Goal: Communication & Community: Answer question/provide support

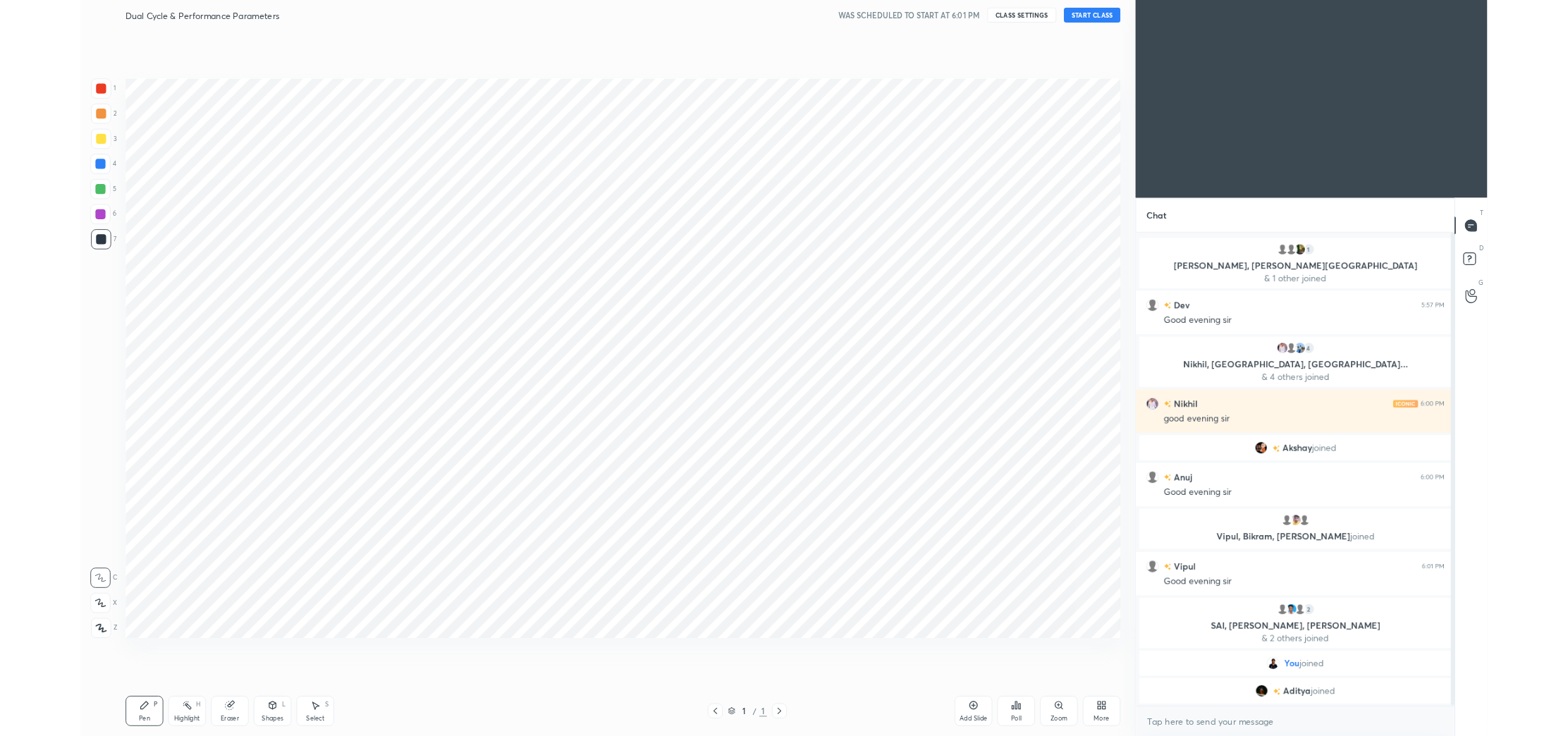
scroll to position [736, 1129]
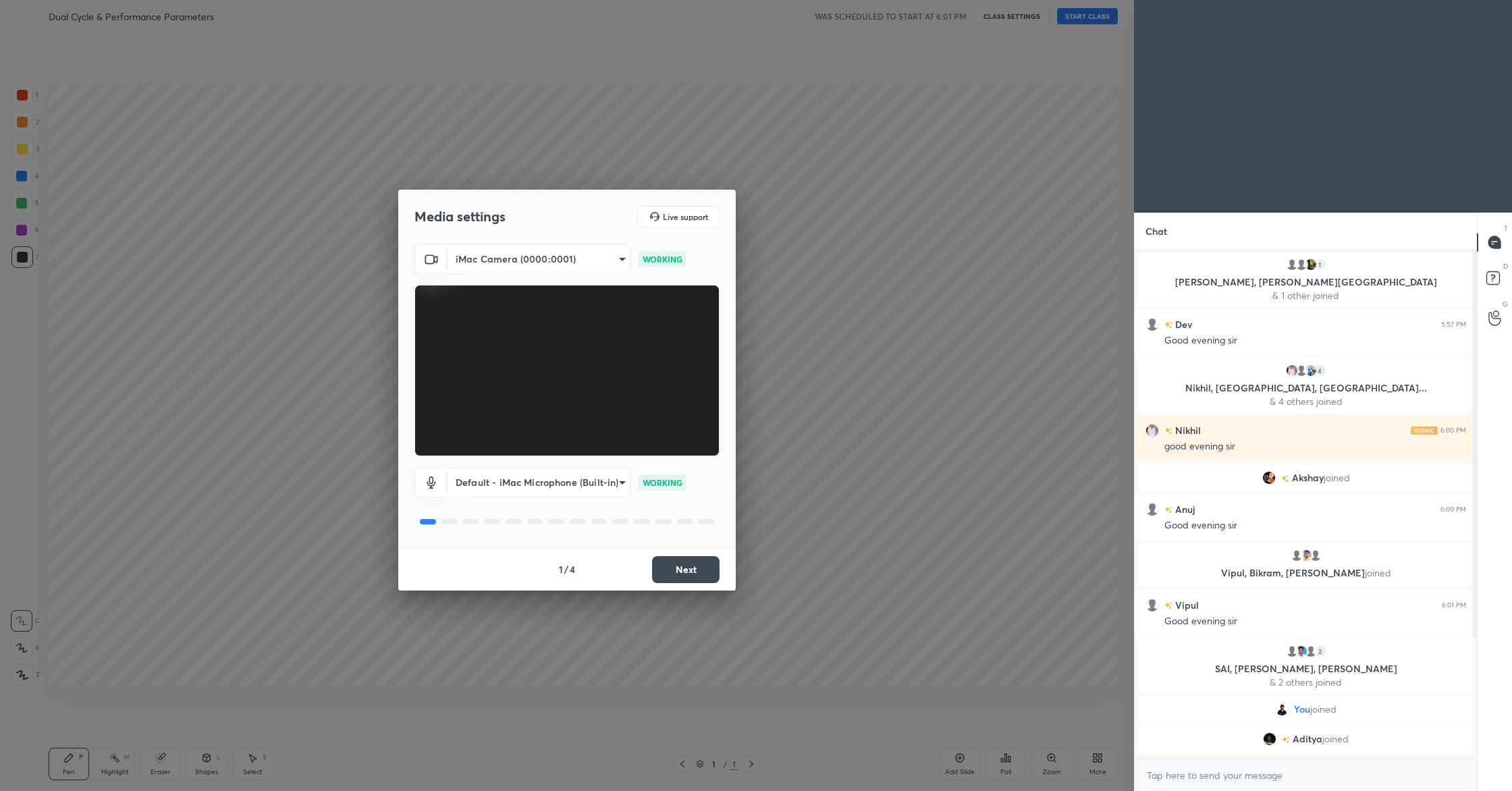
click at [702, 565] on button "Next" at bounding box center [686, 570] width 67 height 27
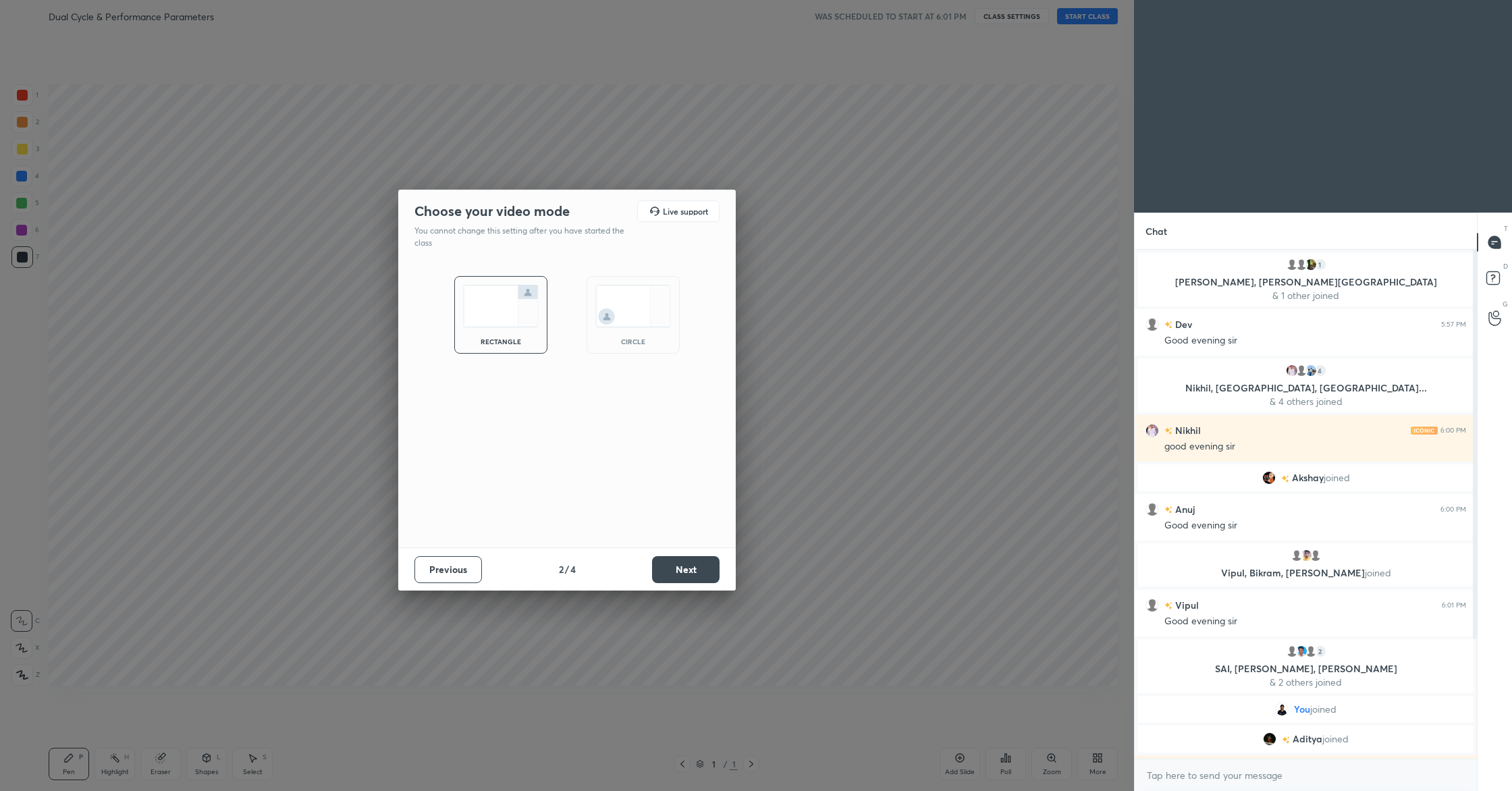
click at [702, 565] on button "Next" at bounding box center [686, 570] width 67 height 27
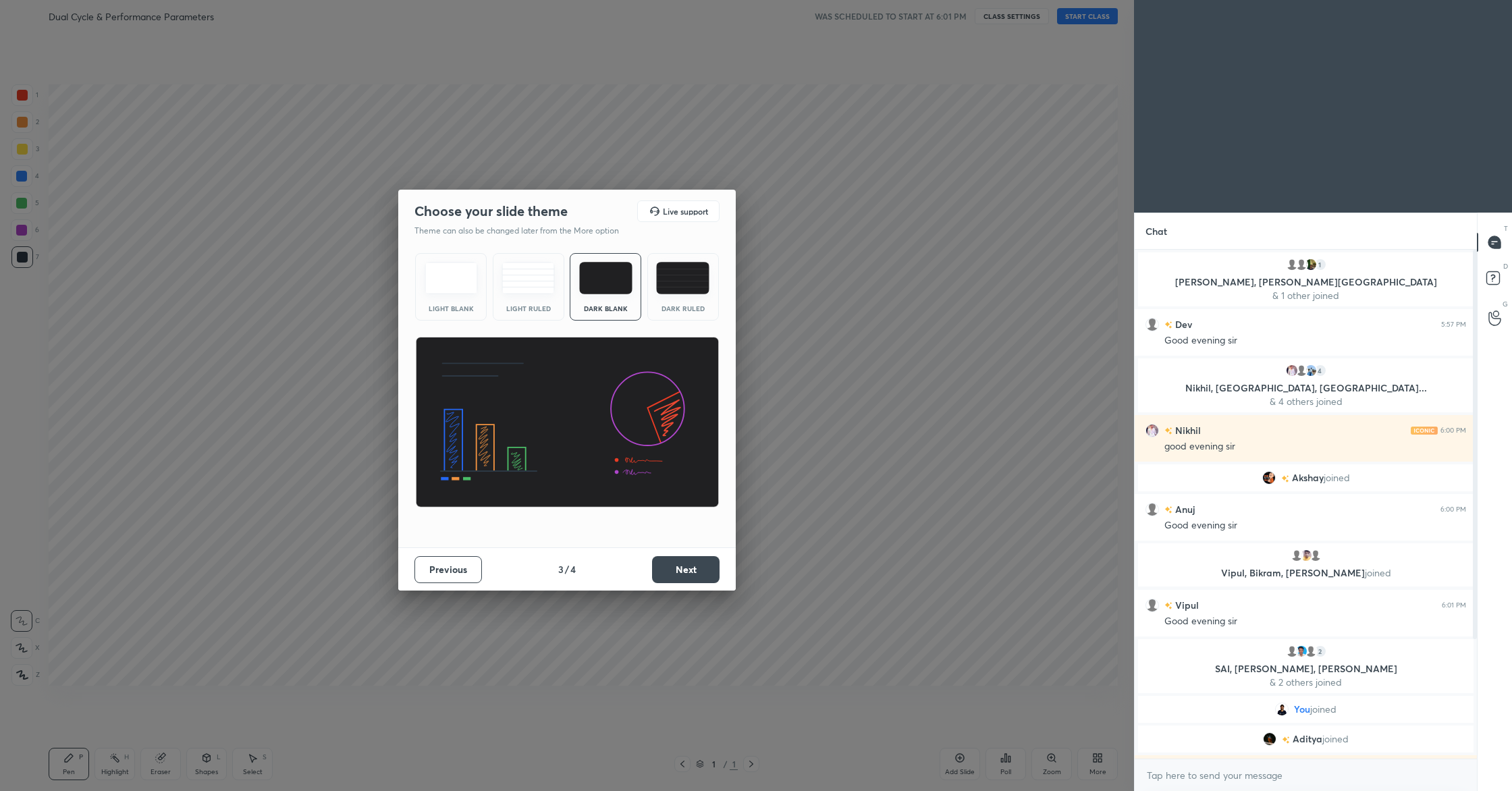
click at [702, 565] on button "Next" at bounding box center [686, 570] width 67 height 27
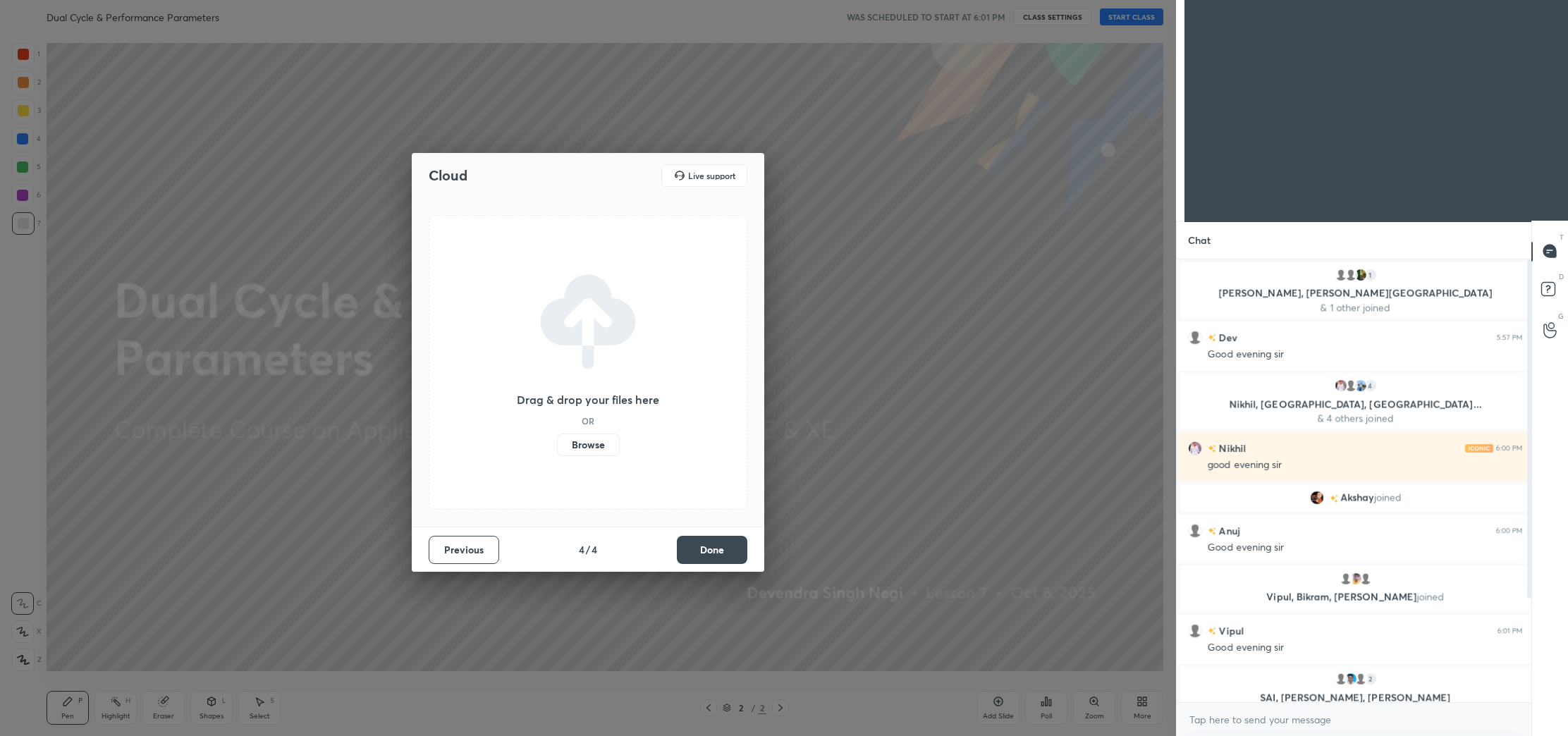
scroll to position [335, 350]
click at [724, 549] on button "Done" at bounding box center [712, 550] width 70 height 28
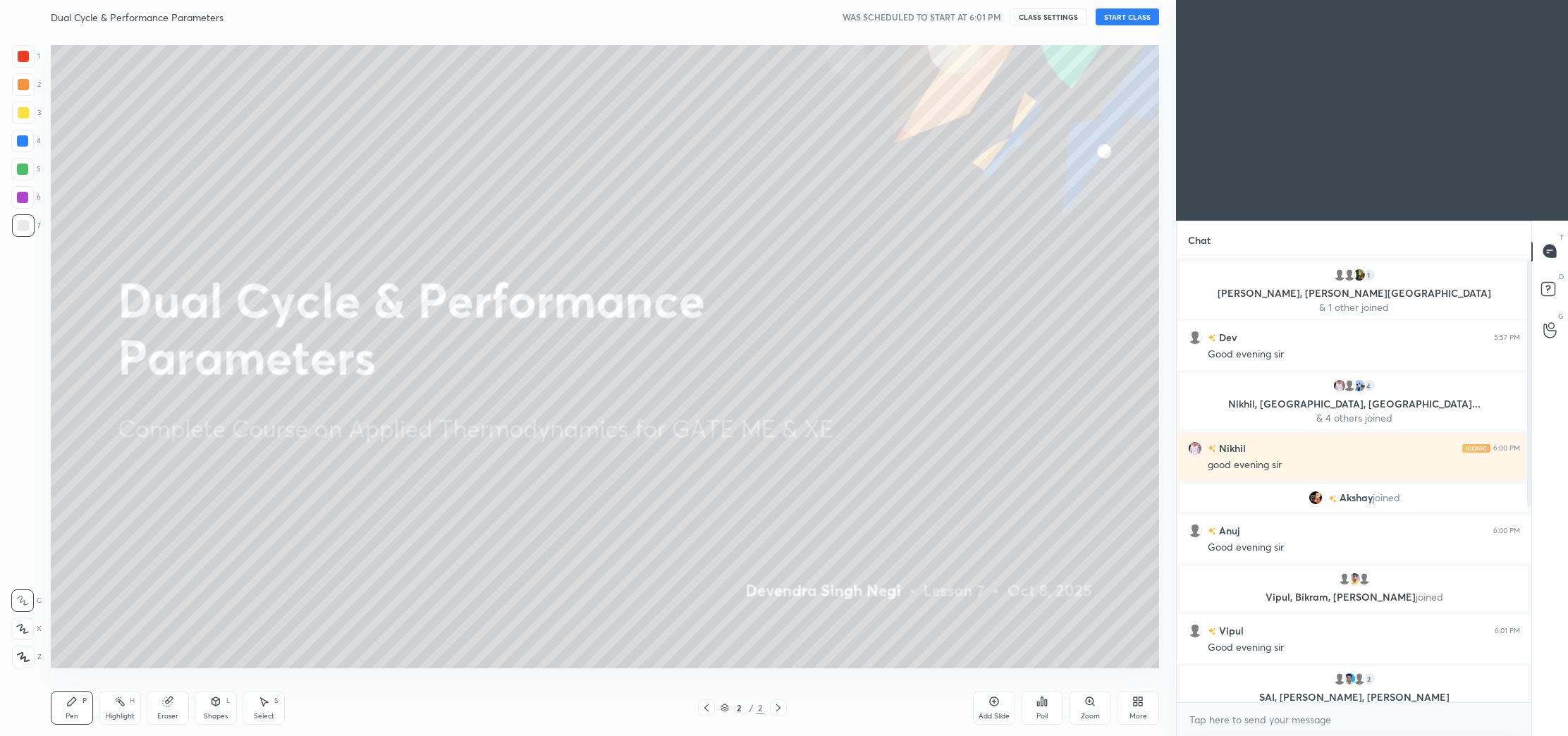
scroll to position [362, 0]
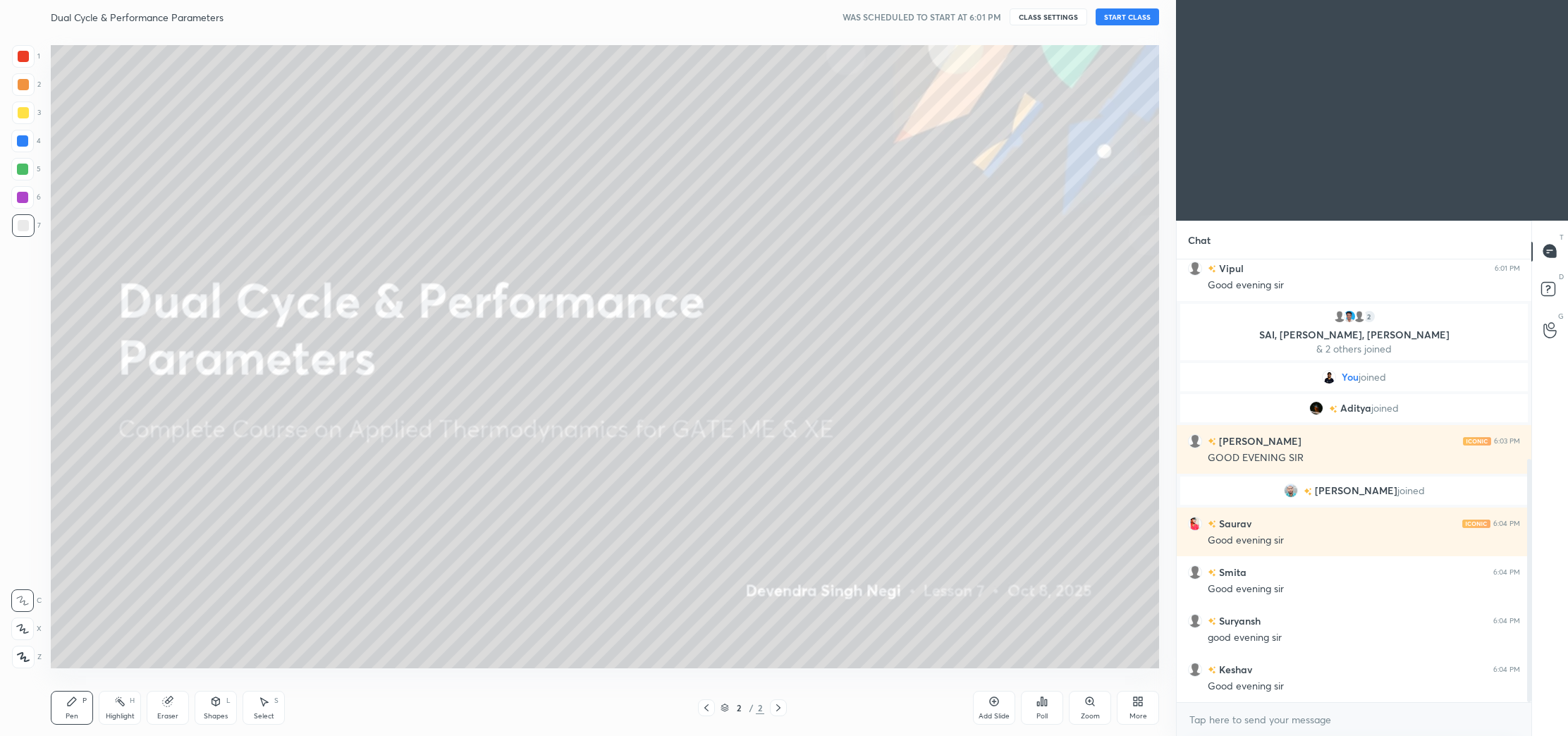
click at [1129, 16] on button "START CLASS" at bounding box center [1128, 17] width 64 height 17
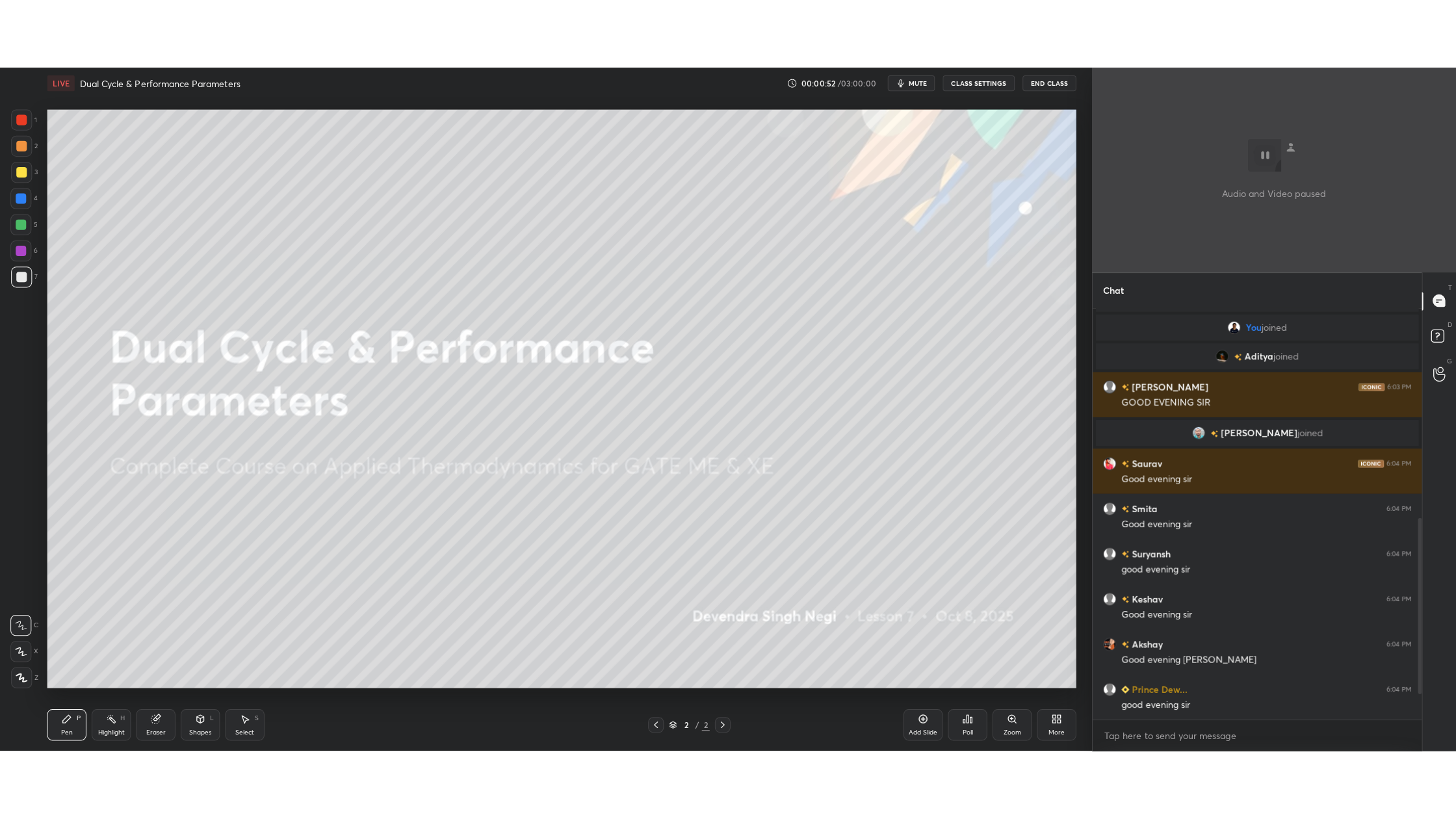
scroll to position [558, 0]
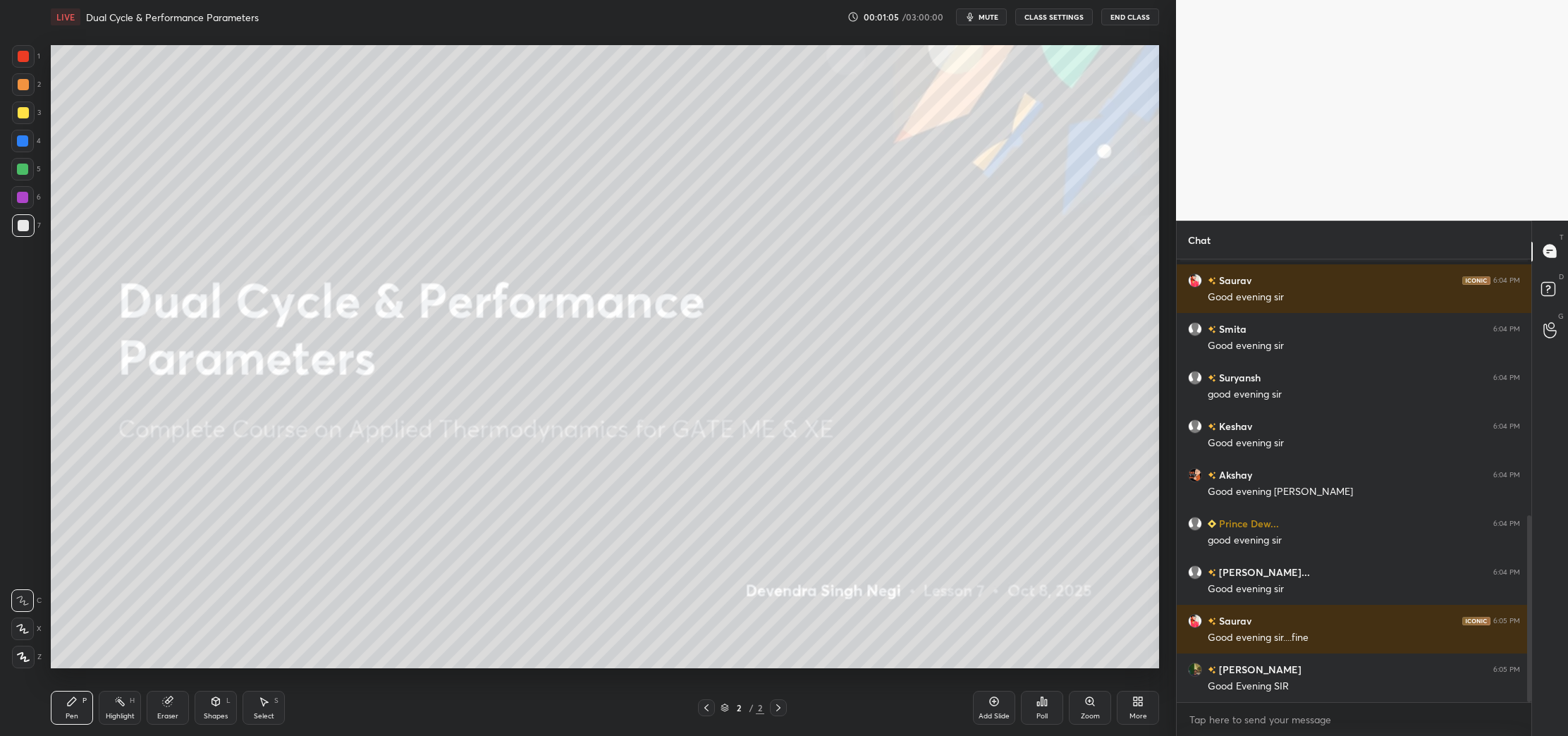
click at [1137, 695] on div "More" at bounding box center [1138, 708] width 42 height 34
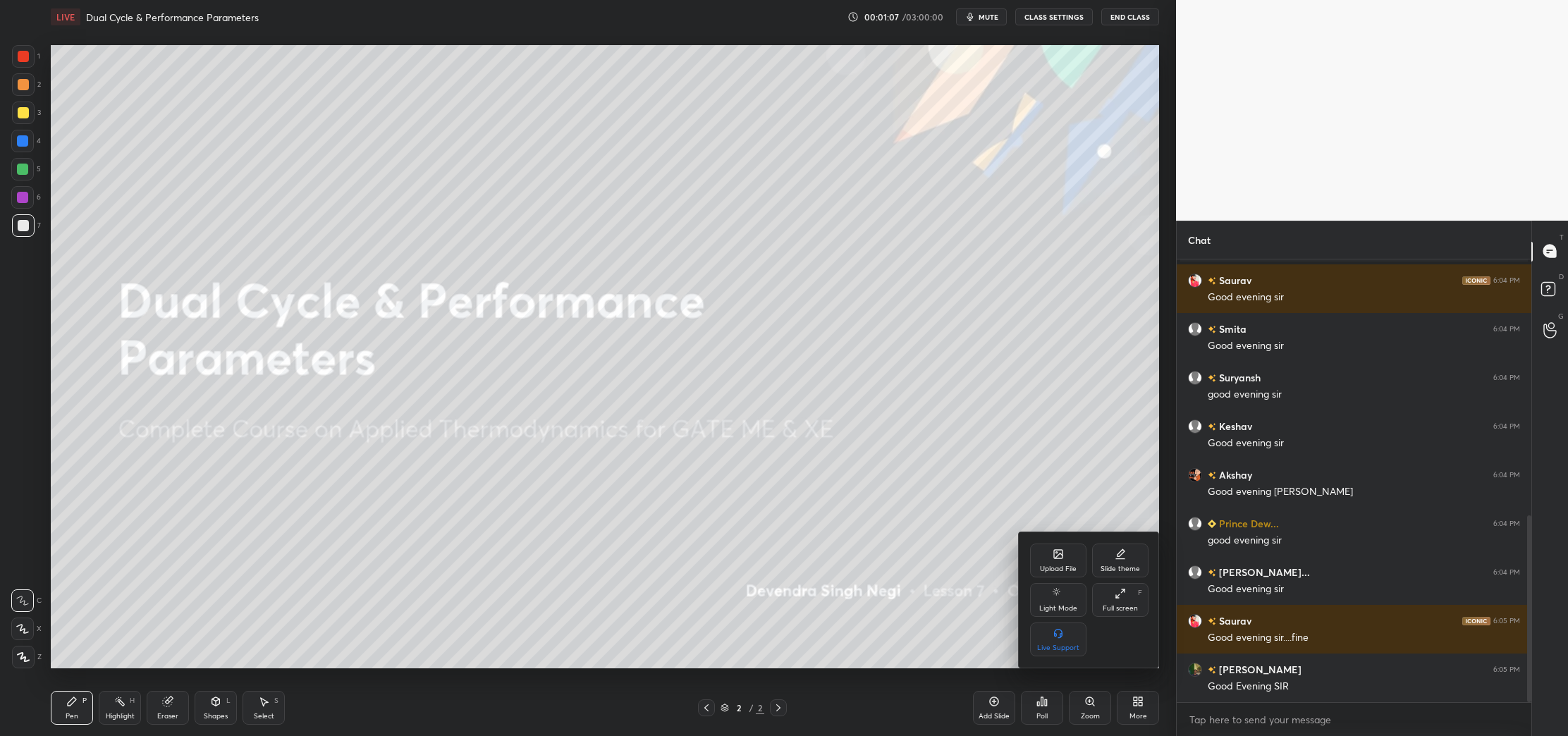
click at [1061, 563] on div "Upload File" at bounding box center [1058, 560] width 56 height 34
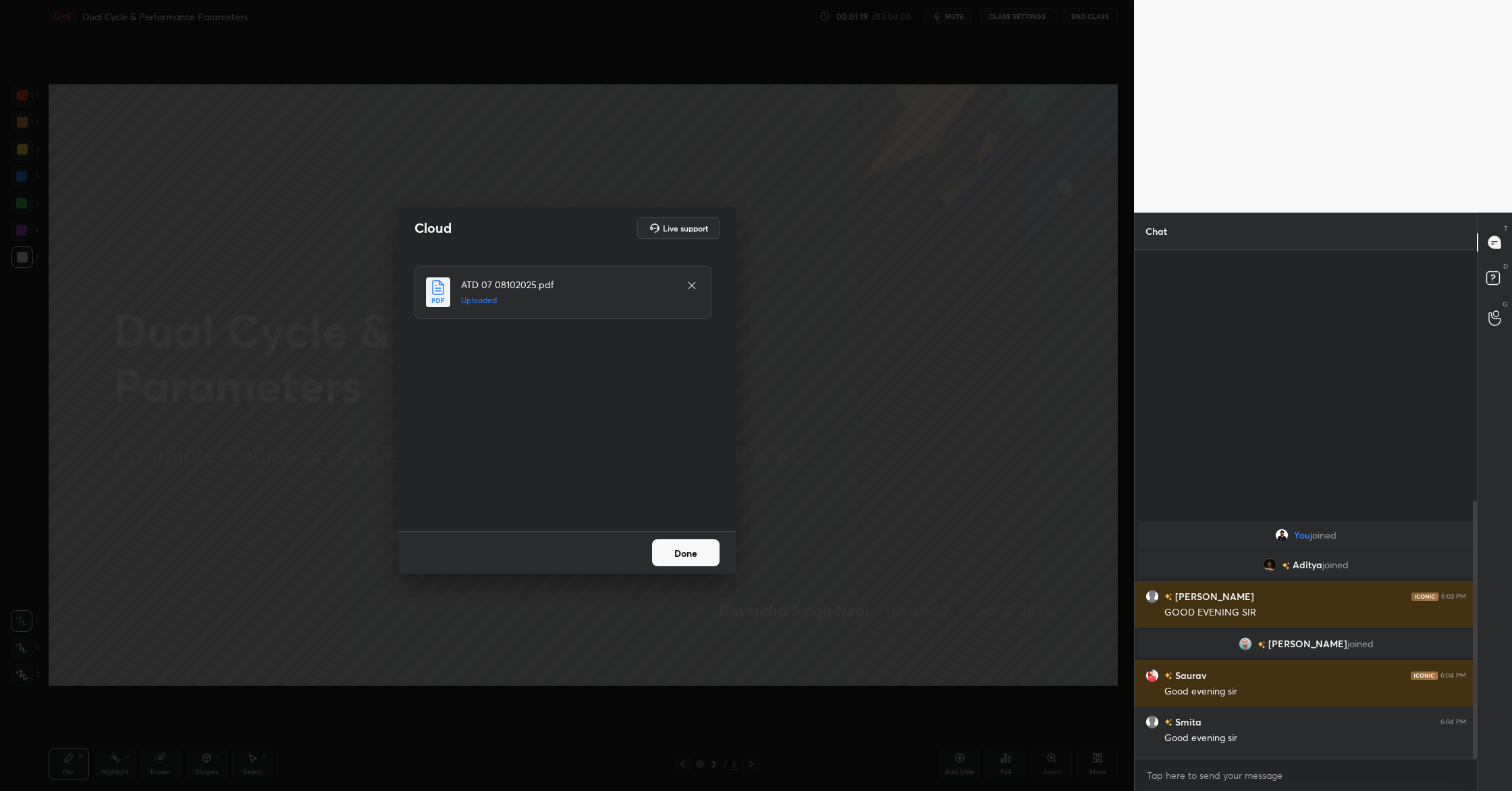
scroll to position [495, 0]
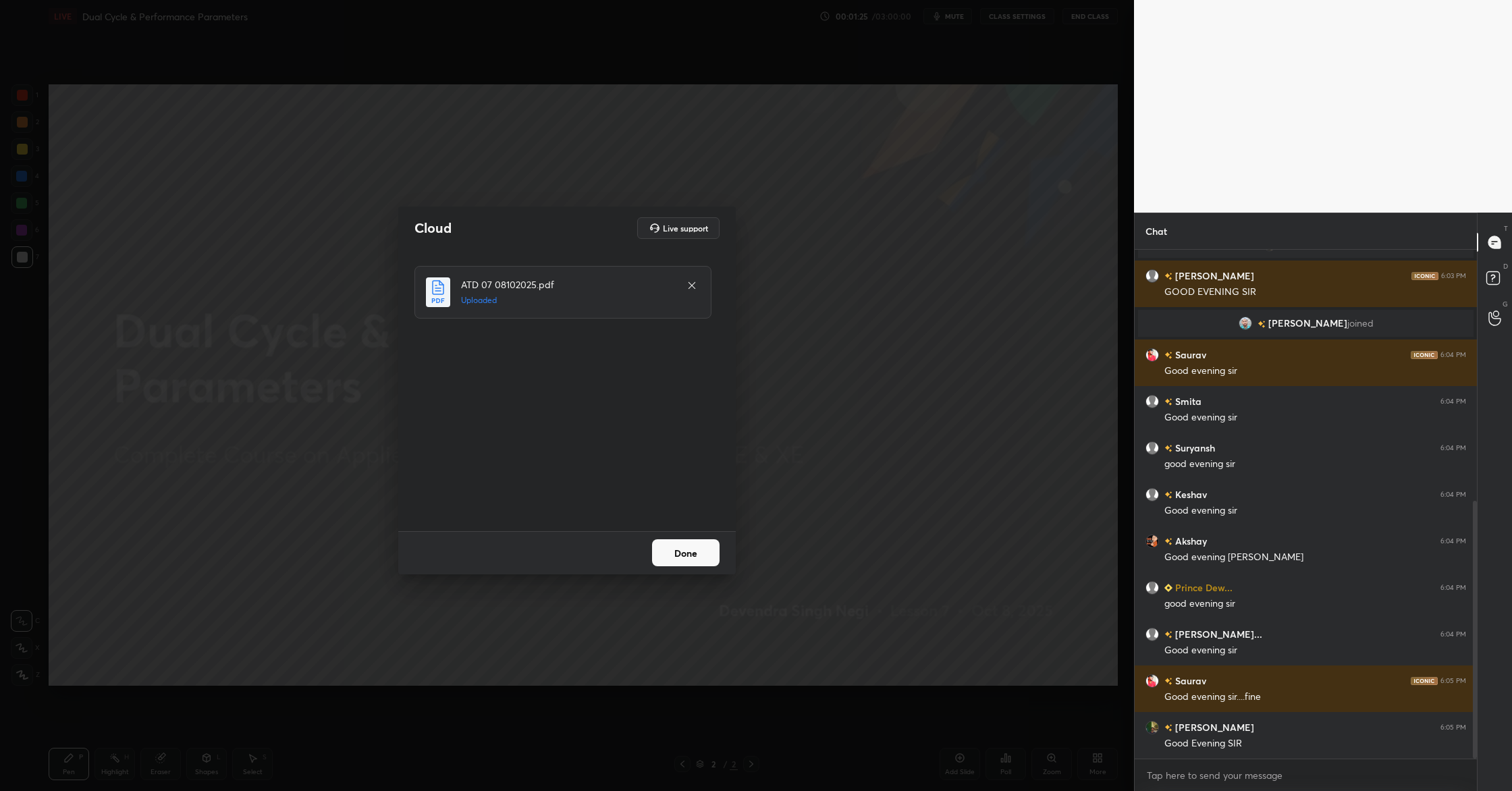
drag, startPoint x: 676, startPoint y: 551, endPoint x: 680, endPoint y: 557, distance: 7.2
click at [676, 551] on button "Done" at bounding box center [686, 553] width 67 height 27
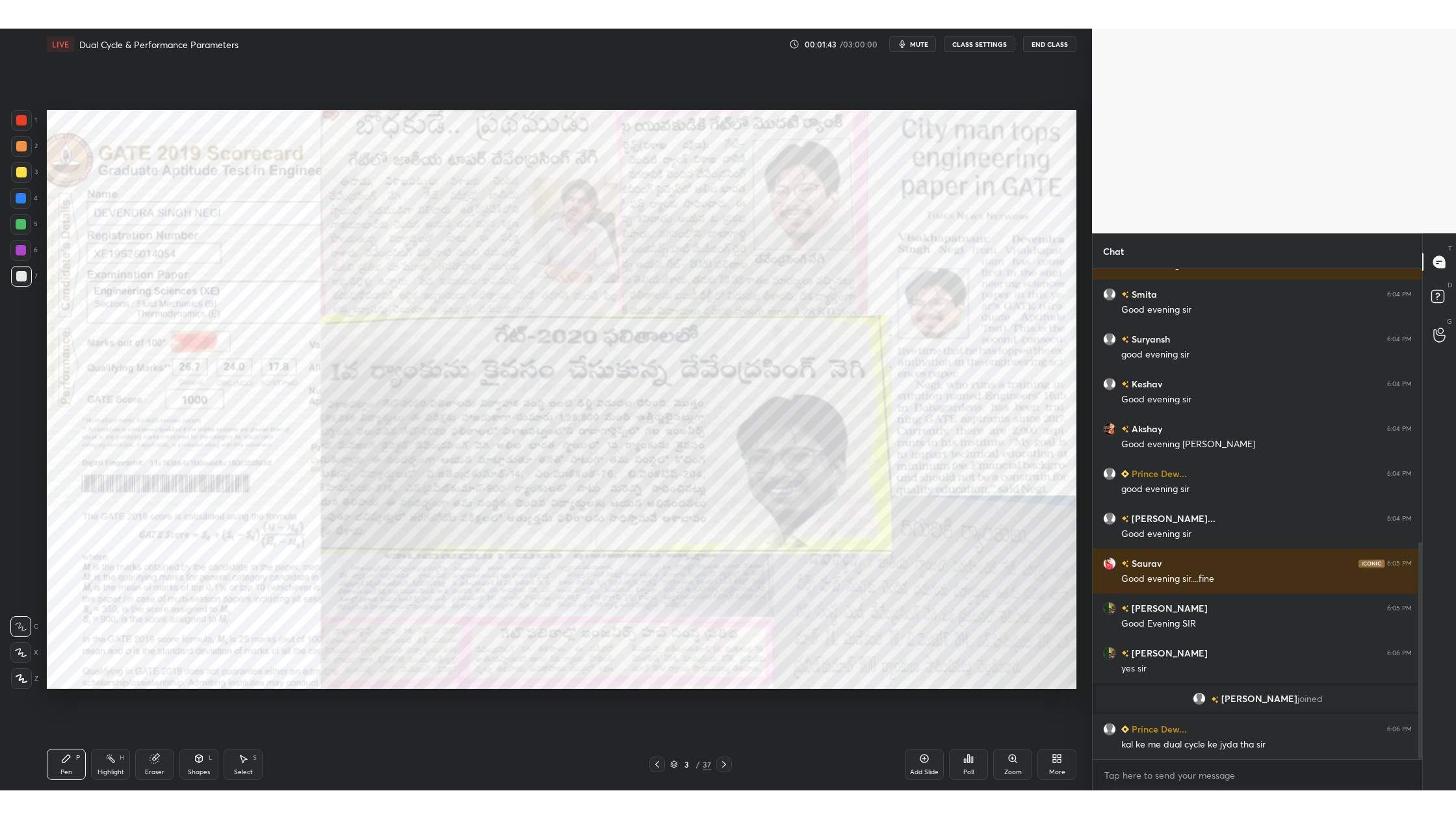
scroll to position [618, 0]
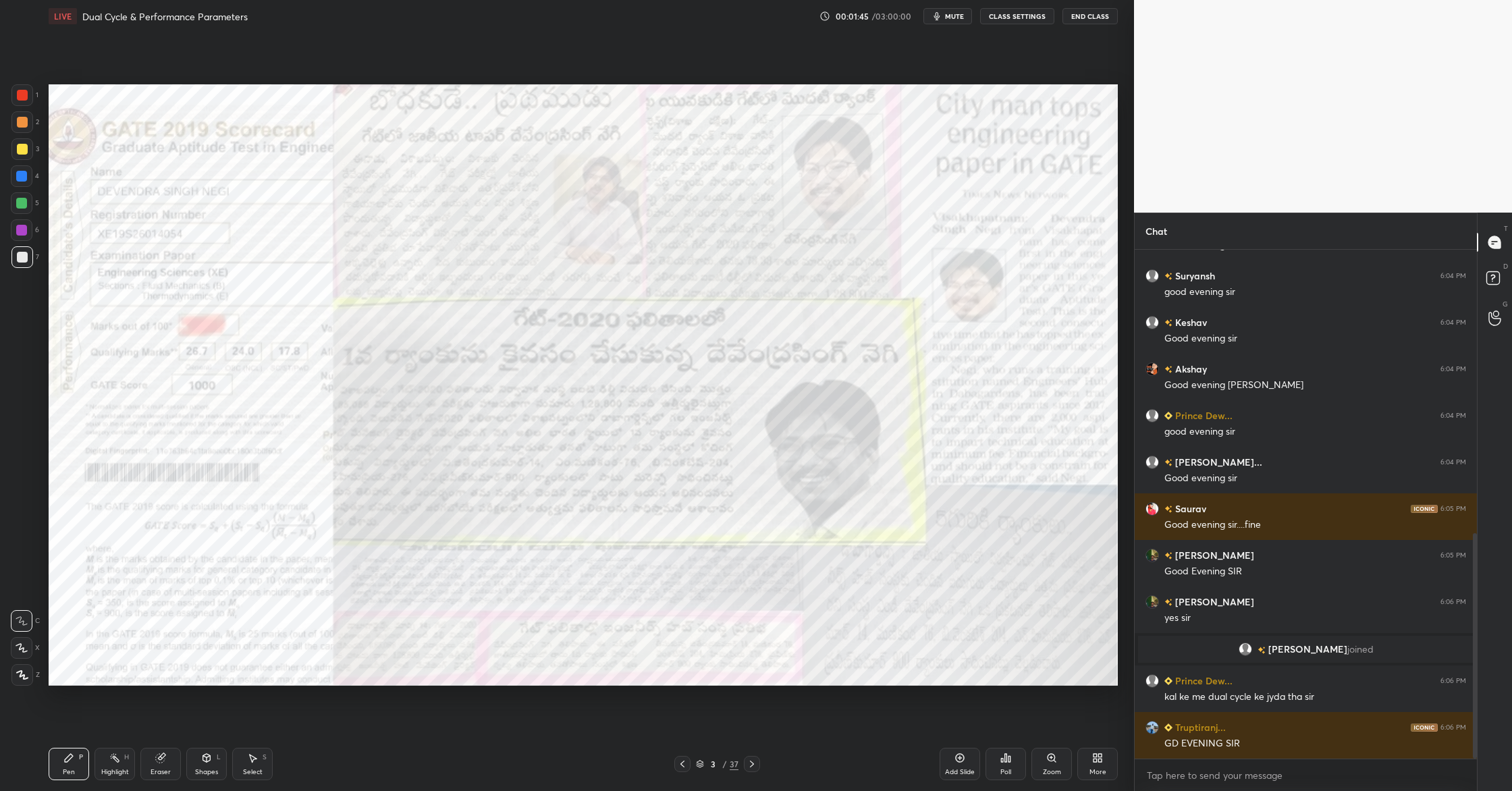
click at [1107, 761] on div "More" at bounding box center [1098, 764] width 40 height 32
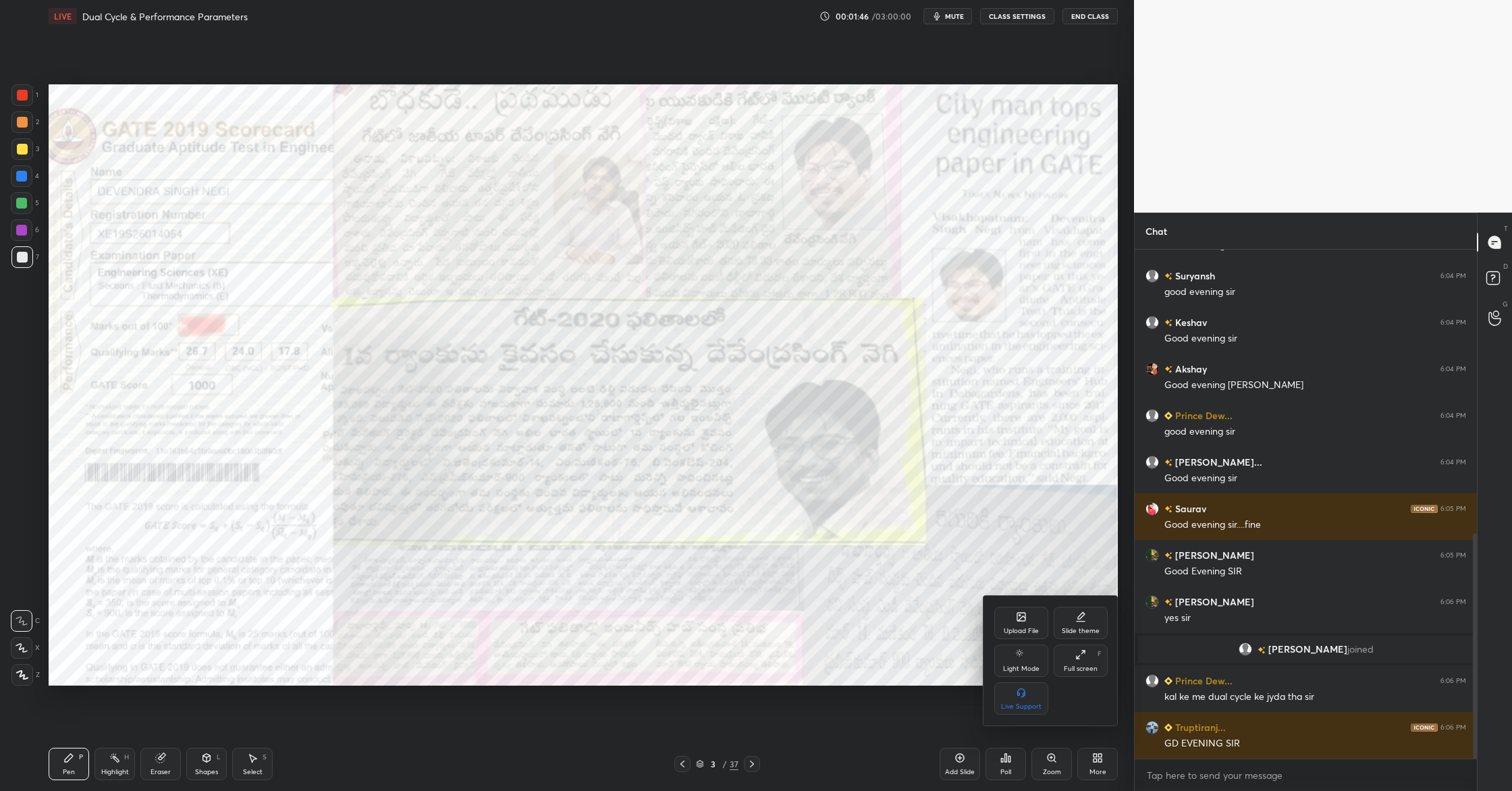
click at [1077, 658] on icon at bounding box center [1079, 657] width 4 height 4
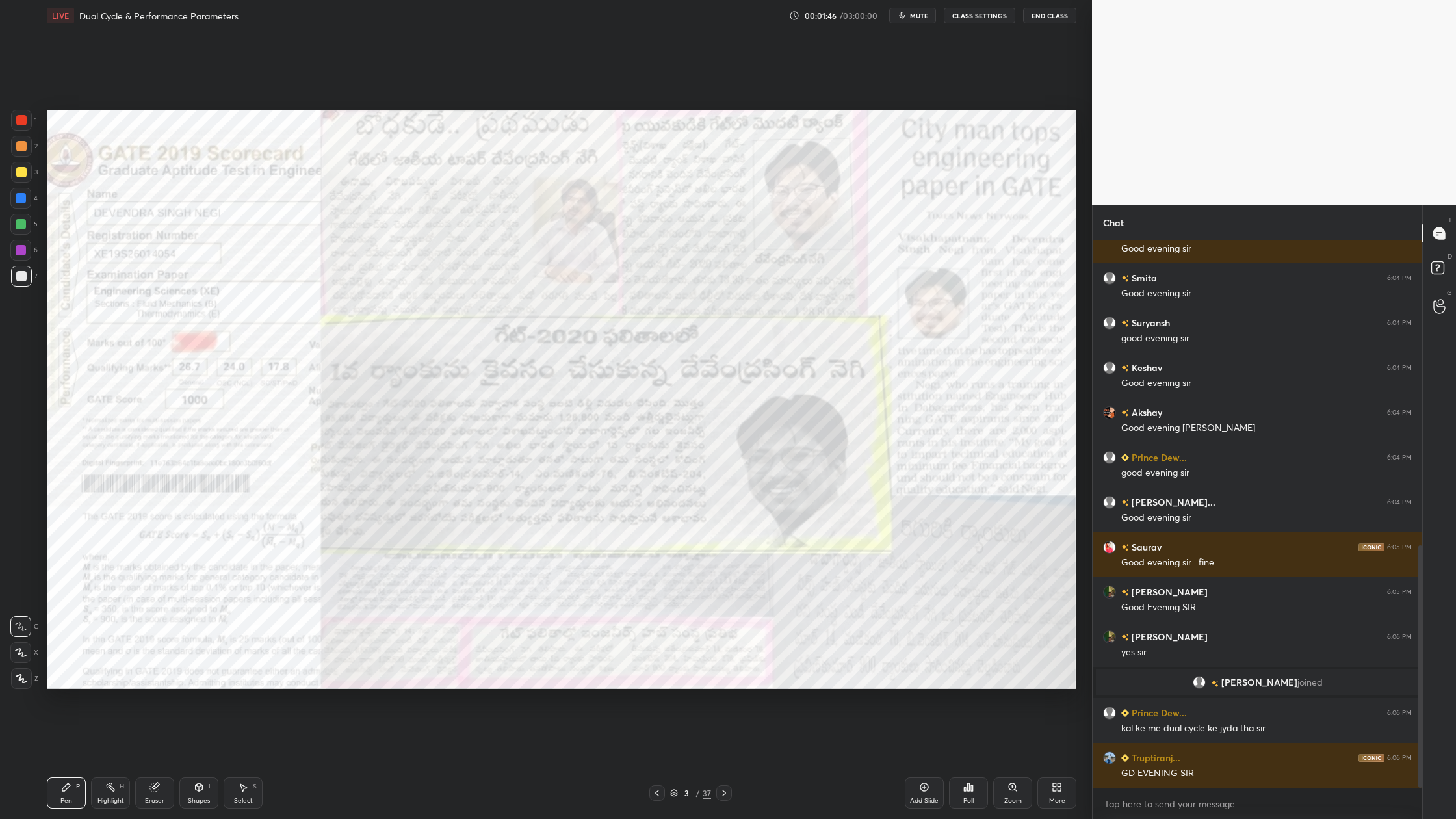
scroll to position [560, 0]
click at [22, 678] on icon at bounding box center [22, 679] width 10 height 8
click at [673, 761] on icon at bounding box center [674, 792] width 7 height 3
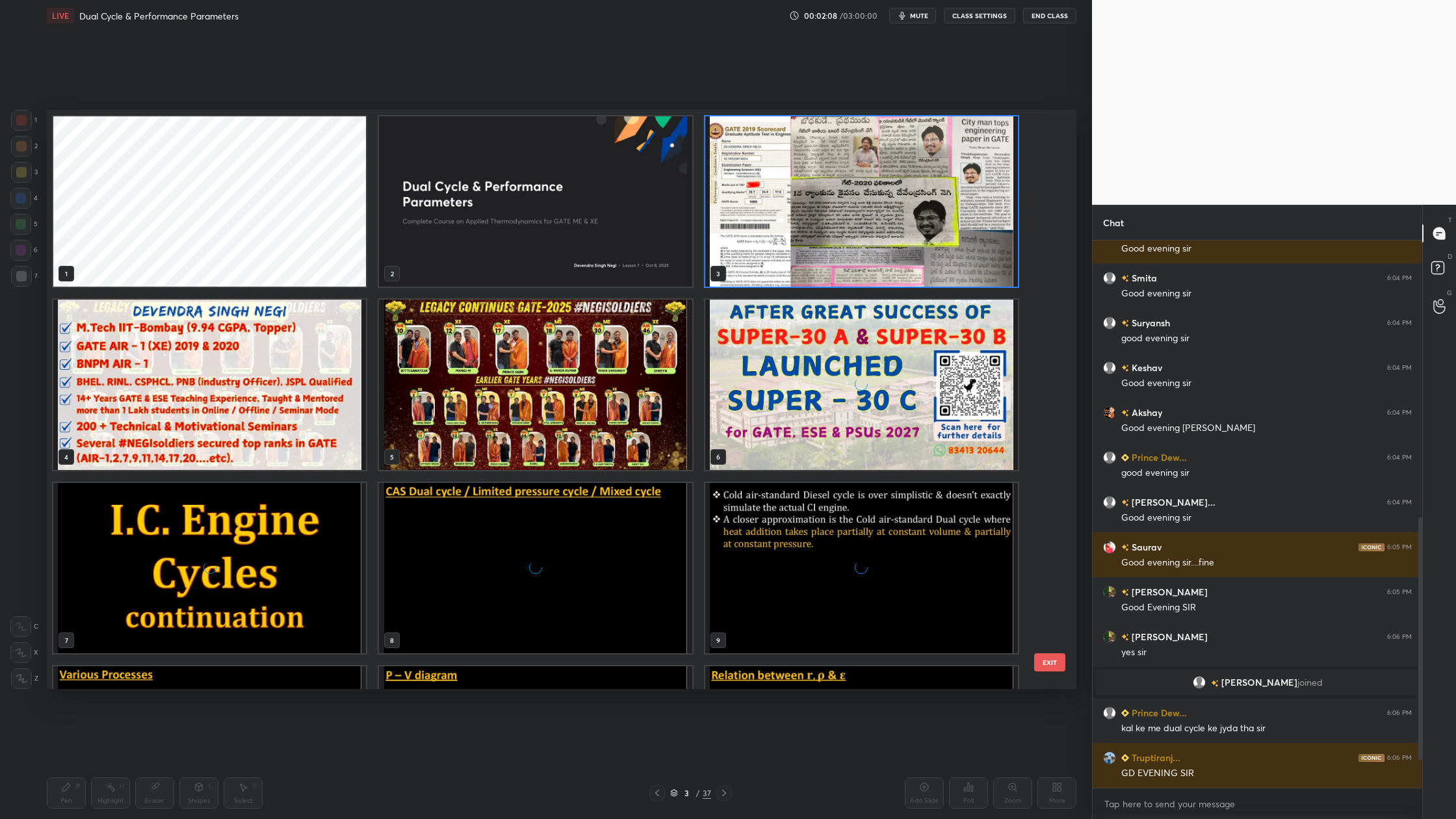
scroll to position [576, 1023]
click at [305, 628] on img "grid" at bounding box center [209, 568] width 312 height 171
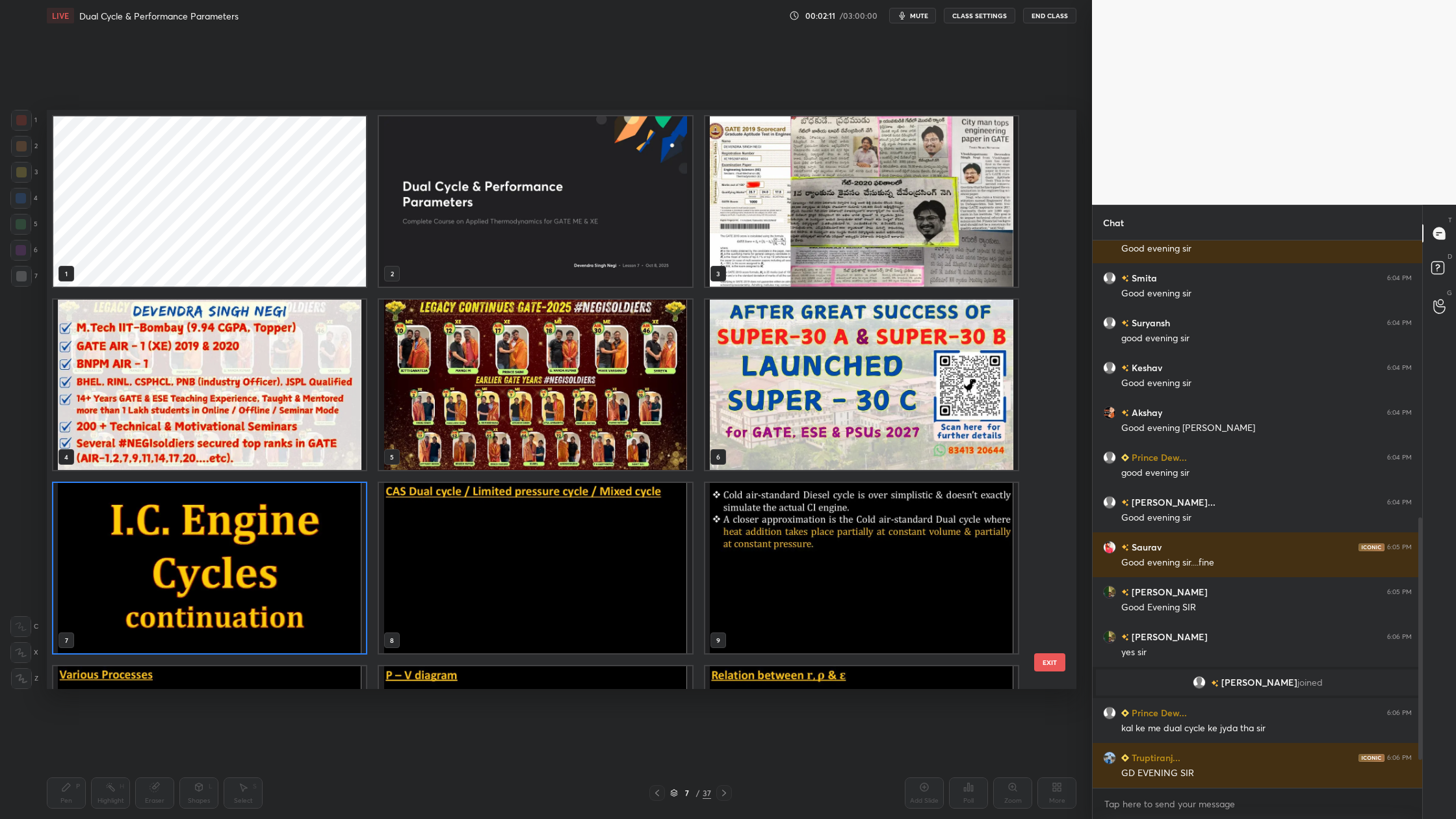
click at [305, 628] on img "grid" at bounding box center [209, 568] width 312 height 171
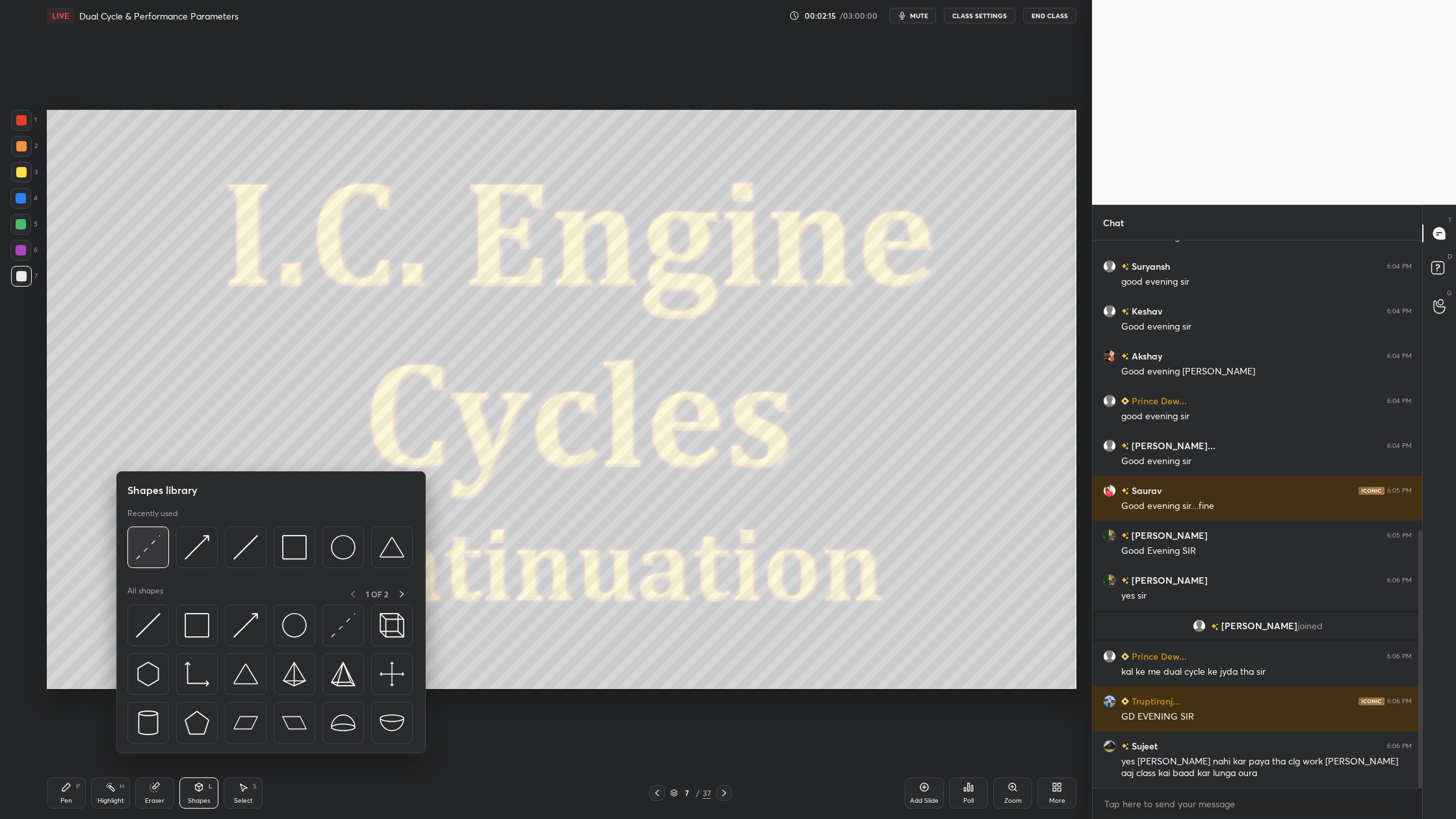
click at [146, 566] on div at bounding box center [148, 547] width 42 height 42
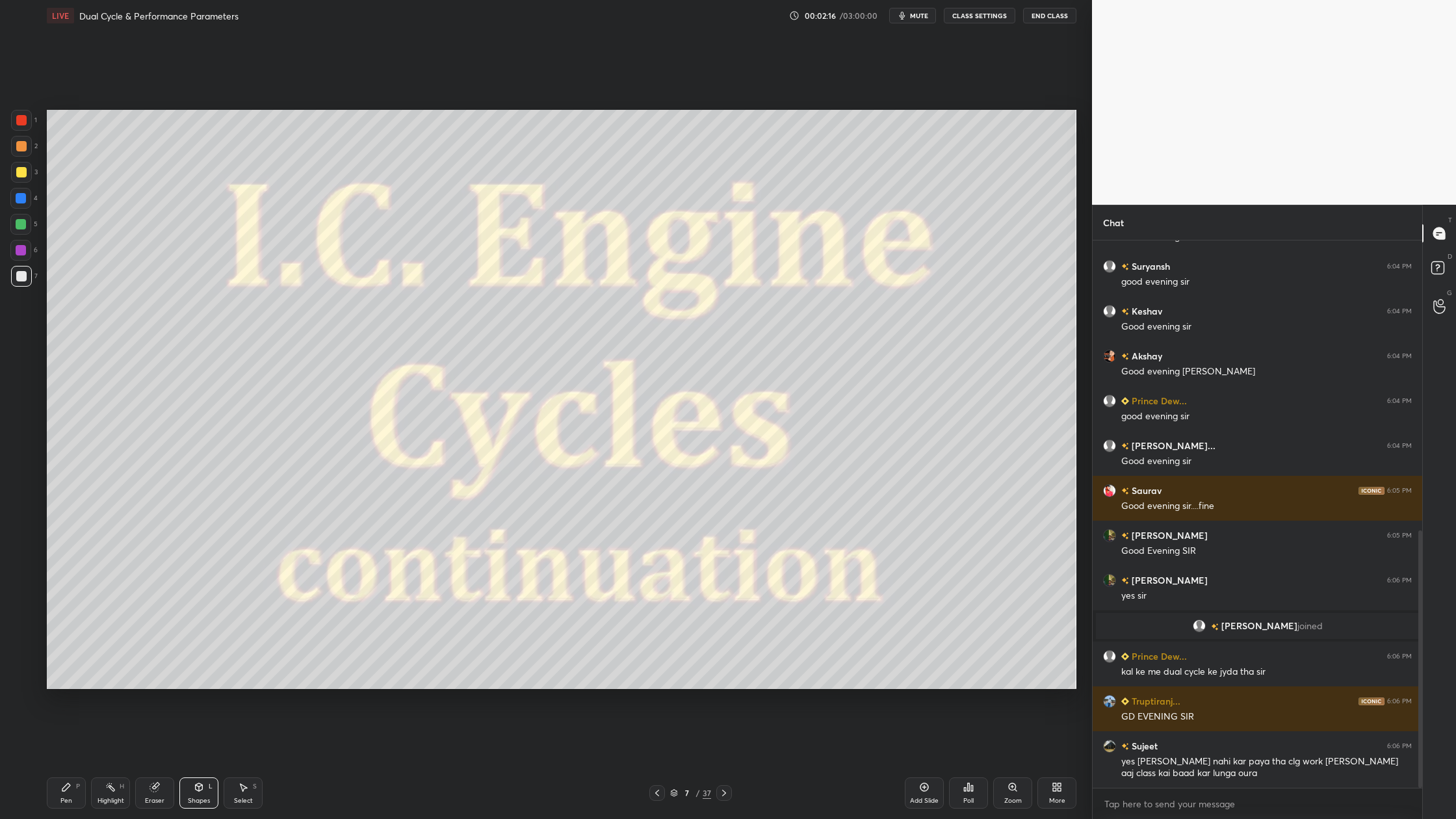
click at [20, 226] on div at bounding box center [21, 224] width 10 height 10
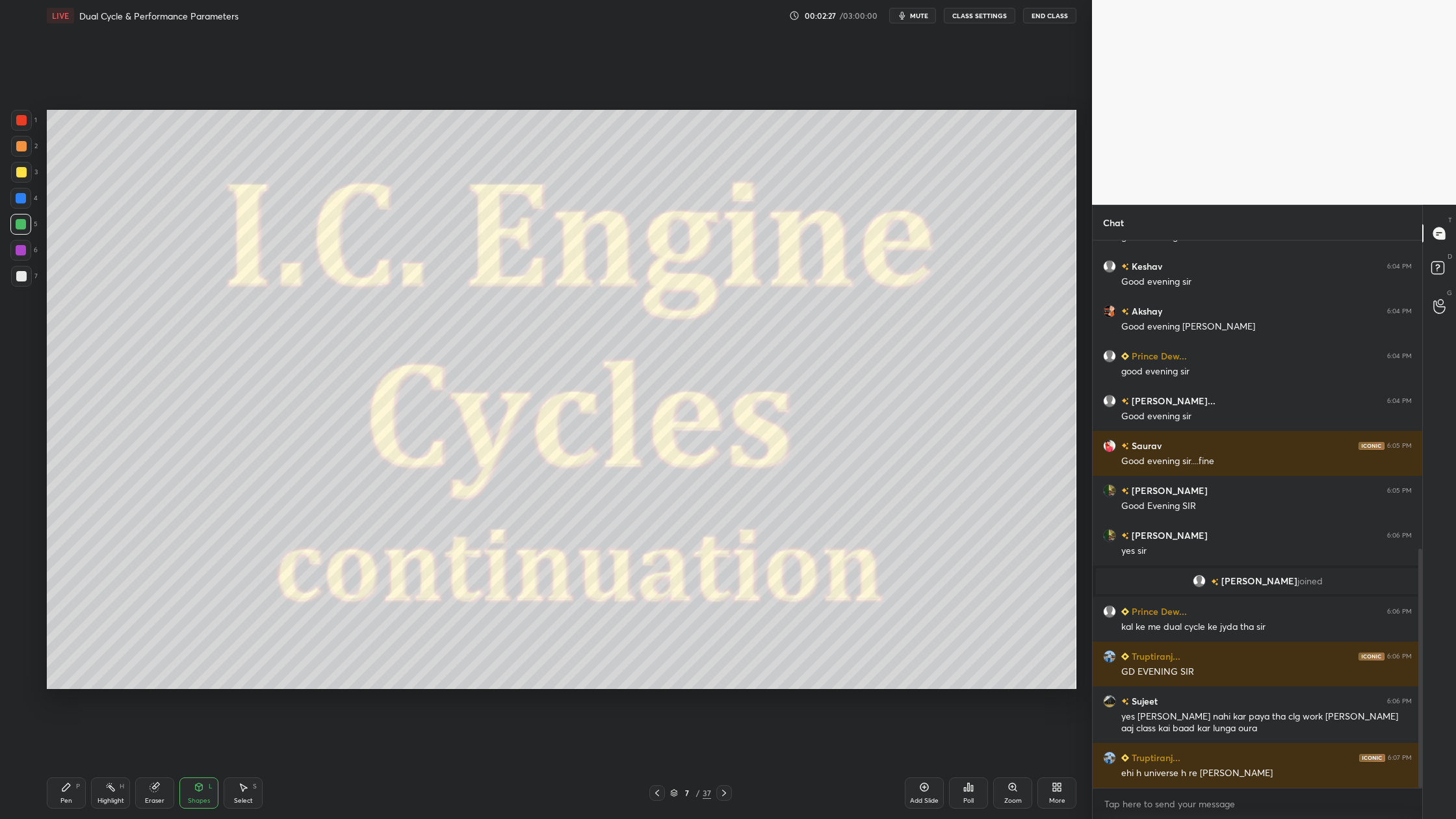
scroll to position [706, 0]
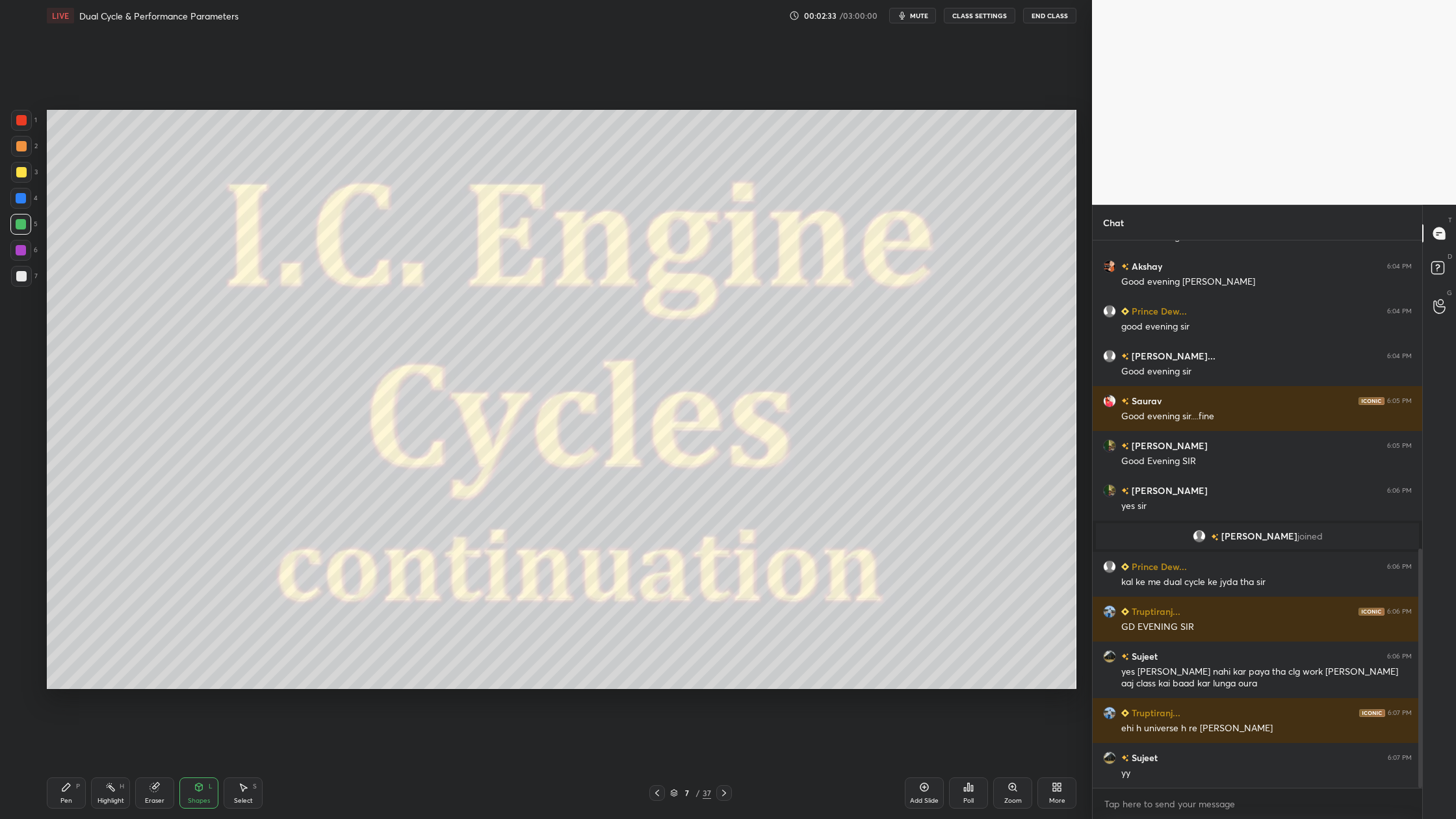
drag, startPoint x: 675, startPoint y: 796, endPoint x: 663, endPoint y: 730, distance: 67.1
click at [675, 761] on icon at bounding box center [674, 796] width 7 height 2
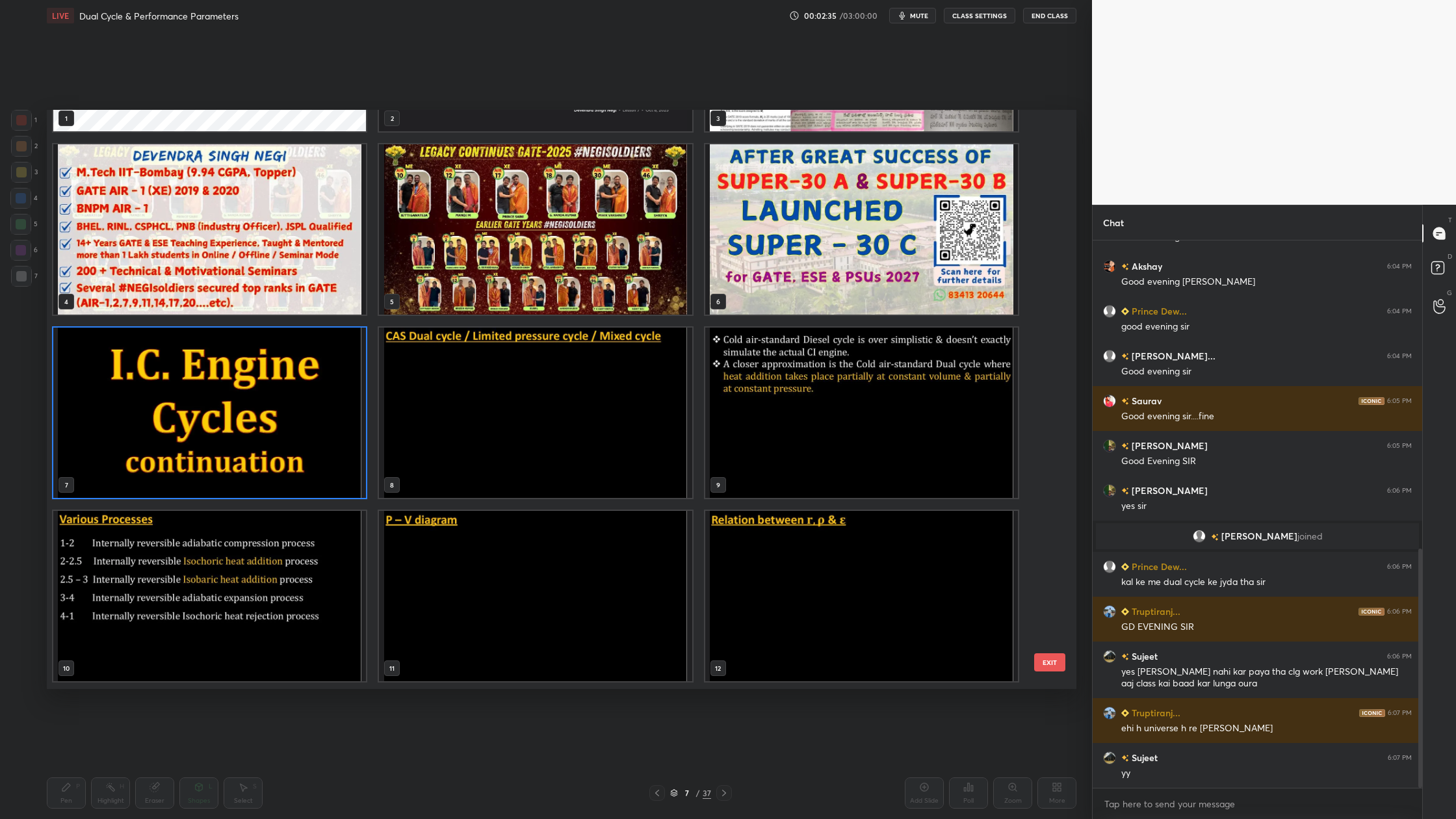
scroll to position [156, 0]
click at [483, 422] on img "grid" at bounding box center [535, 412] width 312 height 171
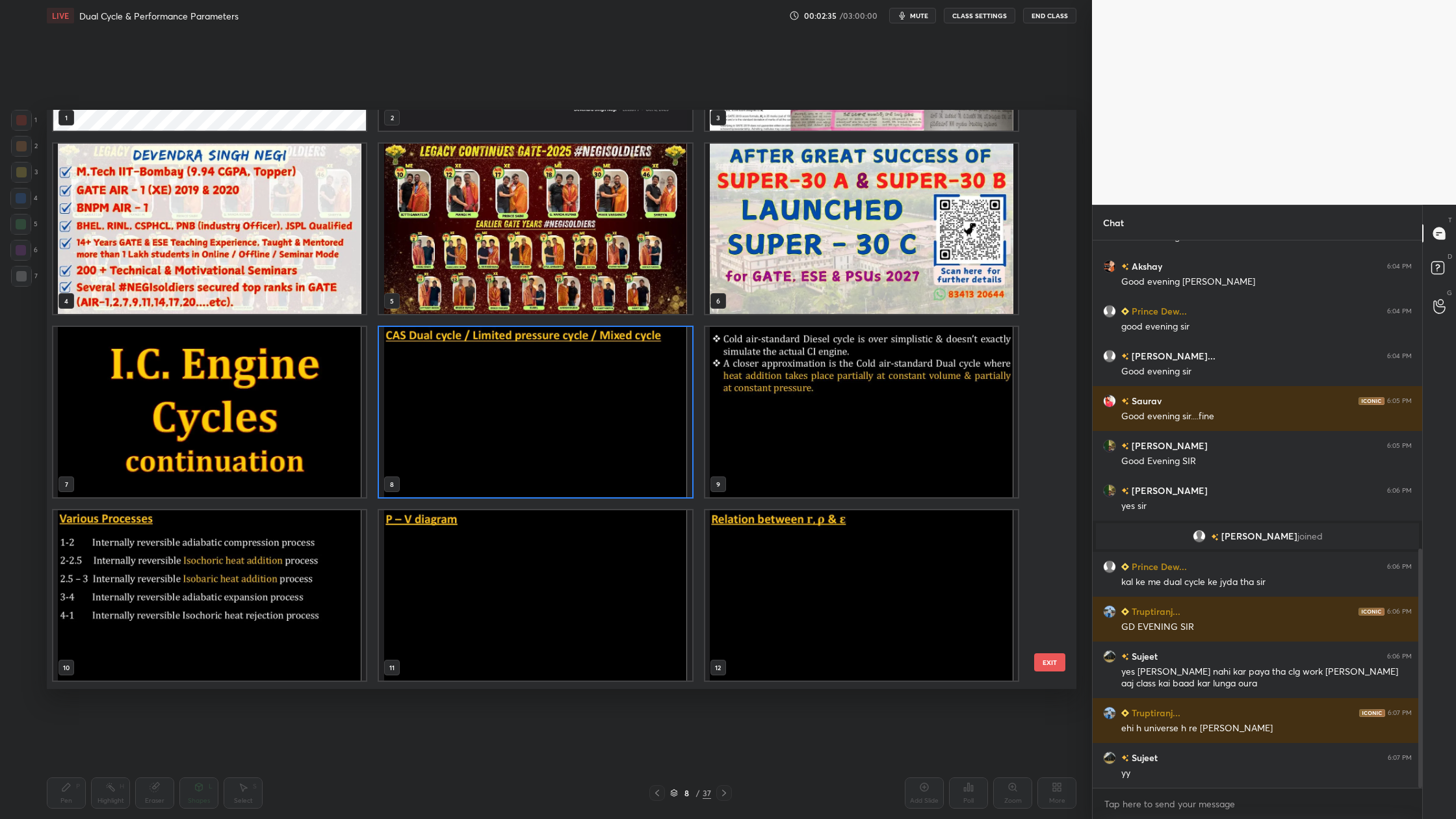
click at [483, 422] on img "grid" at bounding box center [535, 412] width 312 height 171
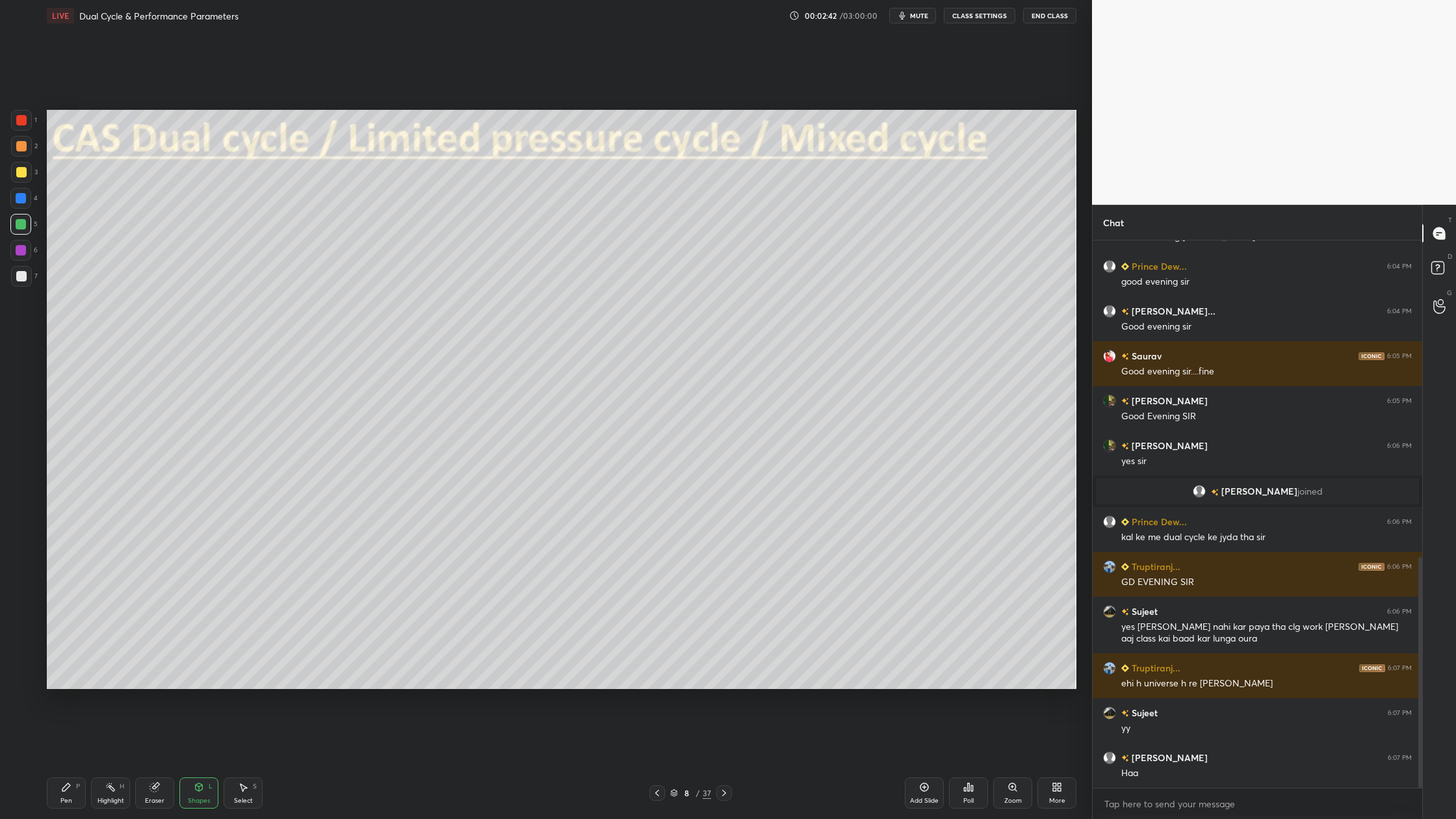
scroll to position [783, 0]
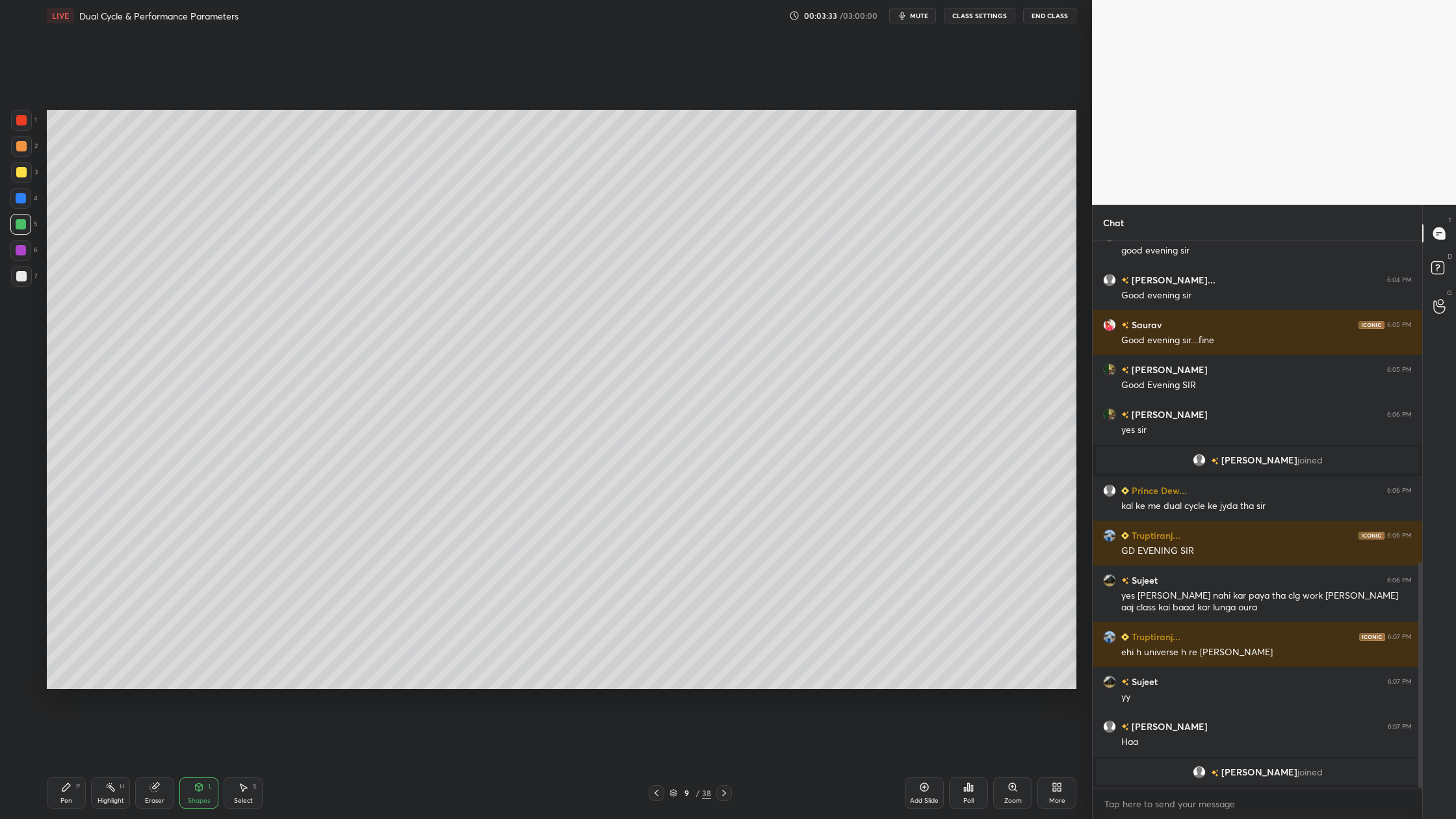
click at [20, 145] on div at bounding box center [22, 146] width 10 height 10
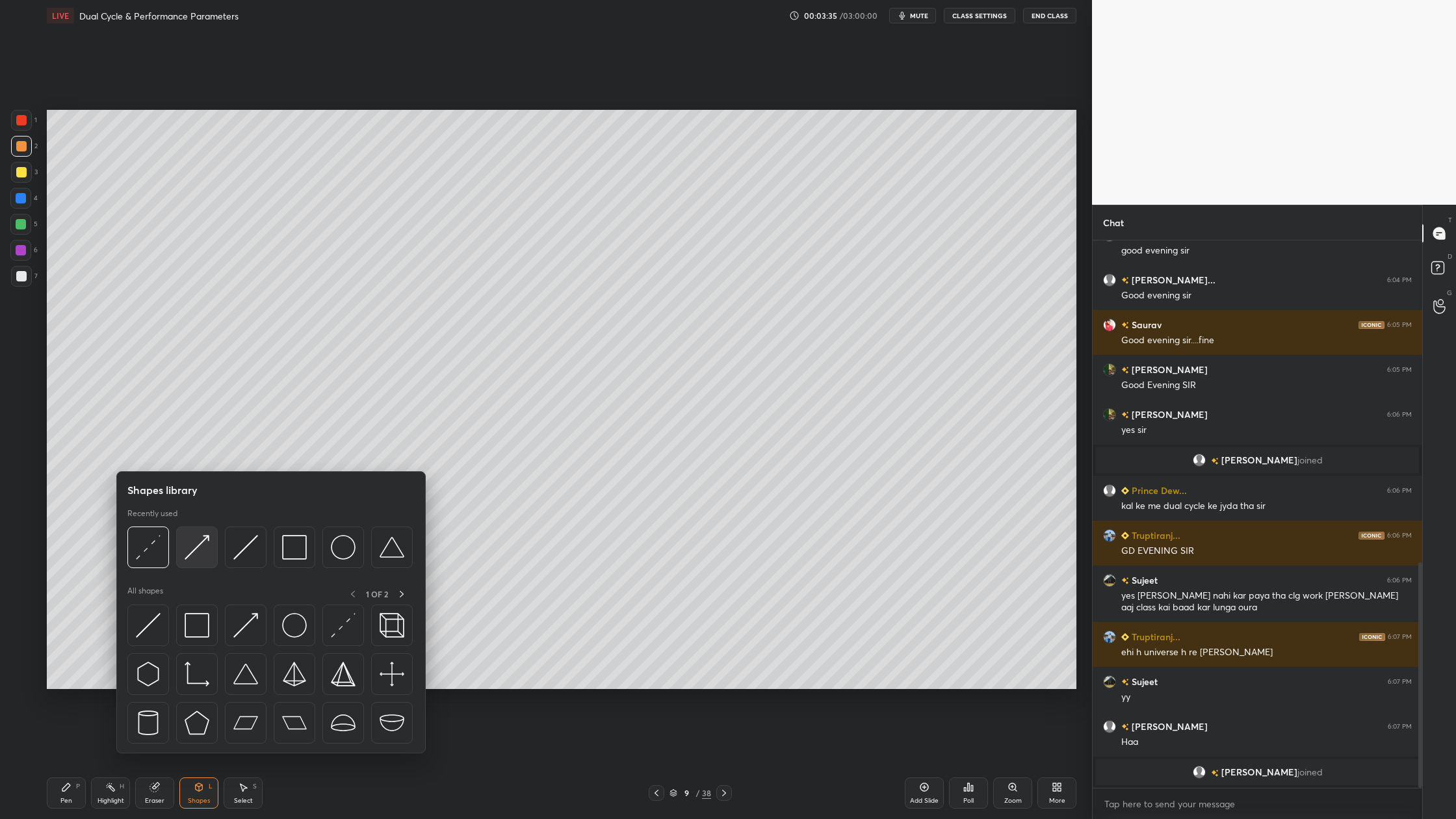
click at [192, 558] on img at bounding box center [196, 547] width 25 height 25
click at [197, 560] on div at bounding box center [197, 547] width 42 height 42
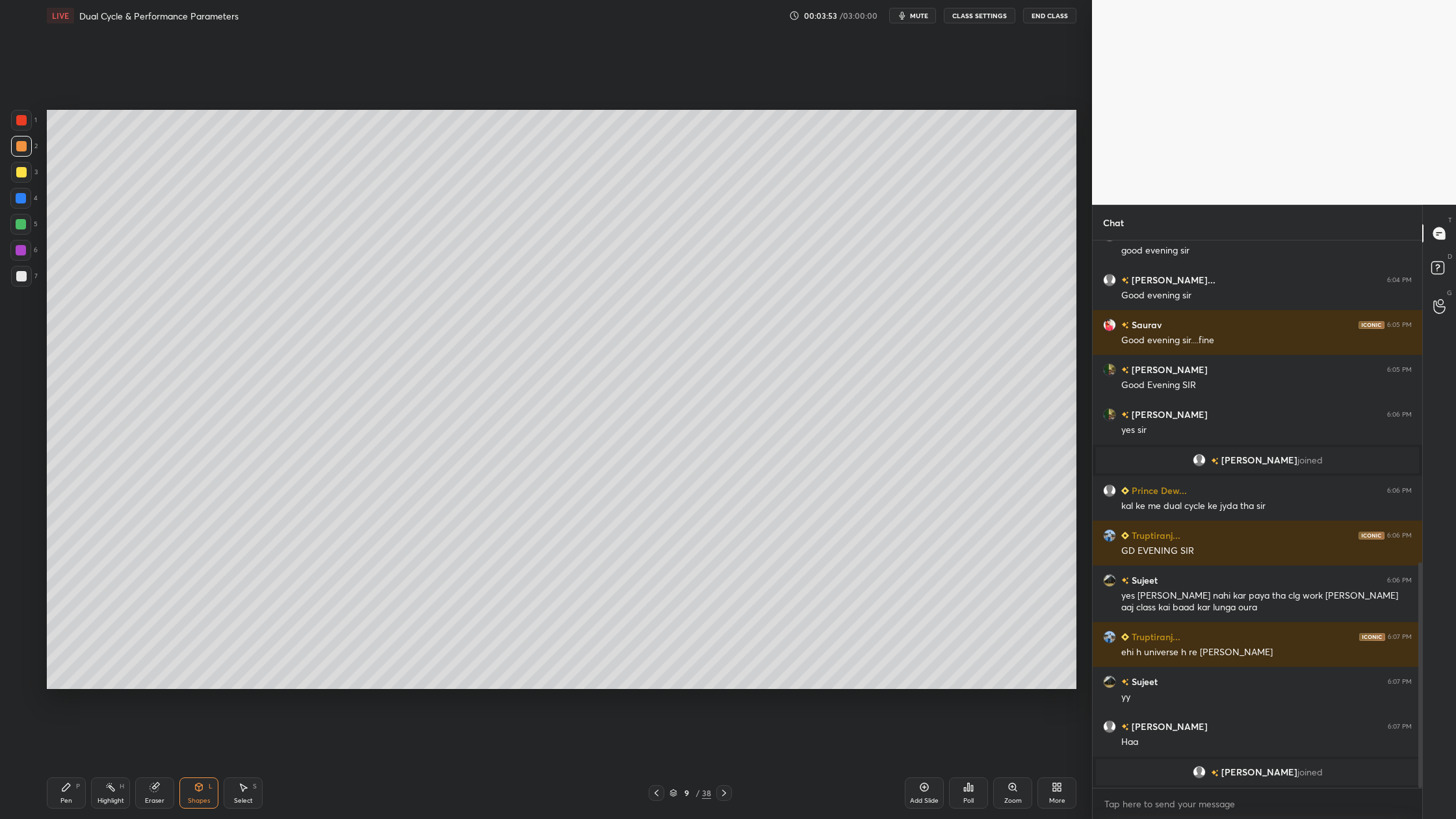
click at [24, 169] on div at bounding box center [22, 172] width 21 height 21
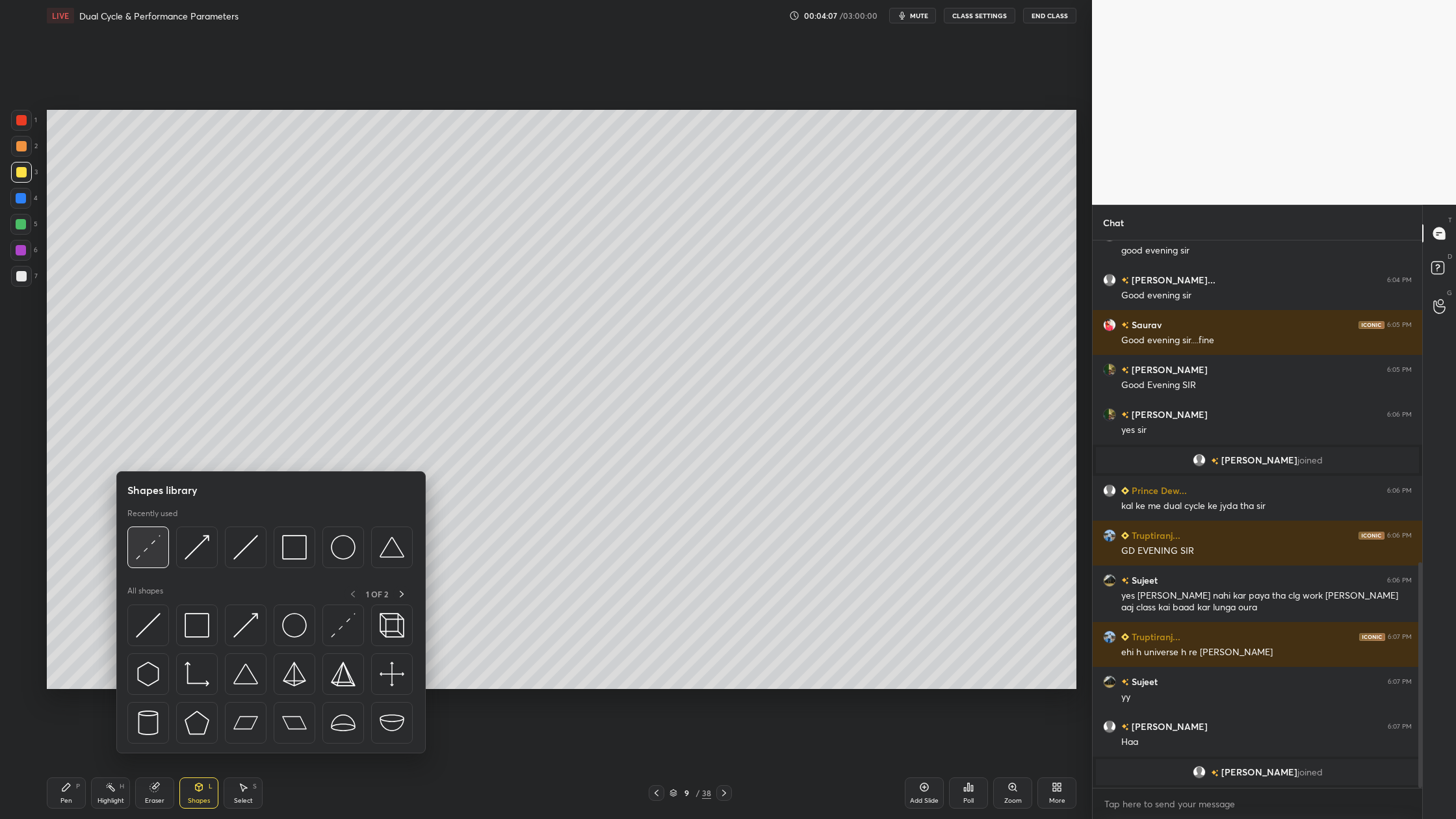
click at [145, 560] on div at bounding box center [148, 547] width 42 height 42
click at [145, 563] on div at bounding box center [148, 547] width 42 height 42
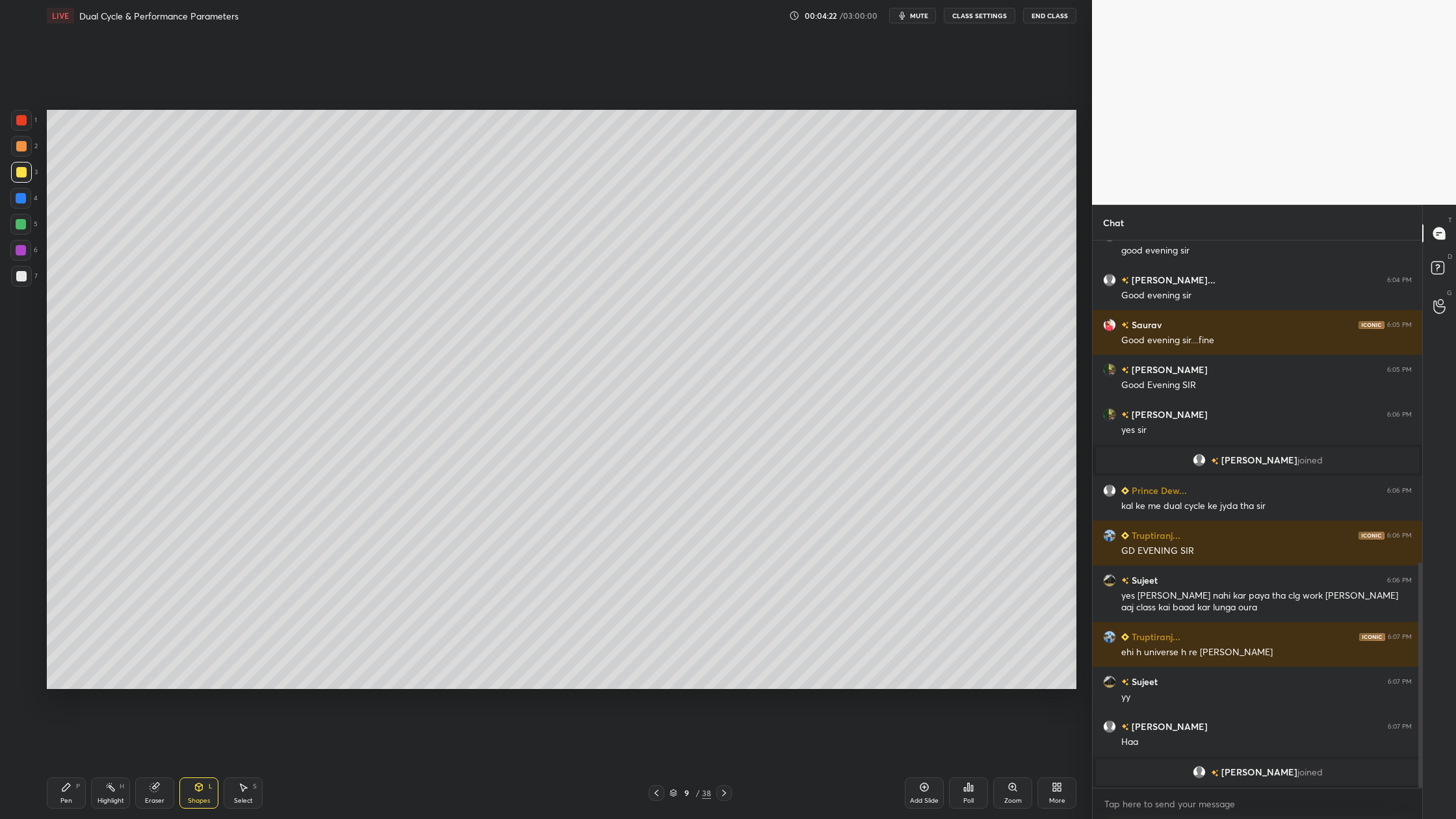
click at [17, 176] on div at bounding box center [22, 172] width 10 height 10
click at [21, 144] on div at bounding box center [22, 146] width 10 height 10
click at [22, 227] on div at bounding box center [21, 224] width 10 height 10
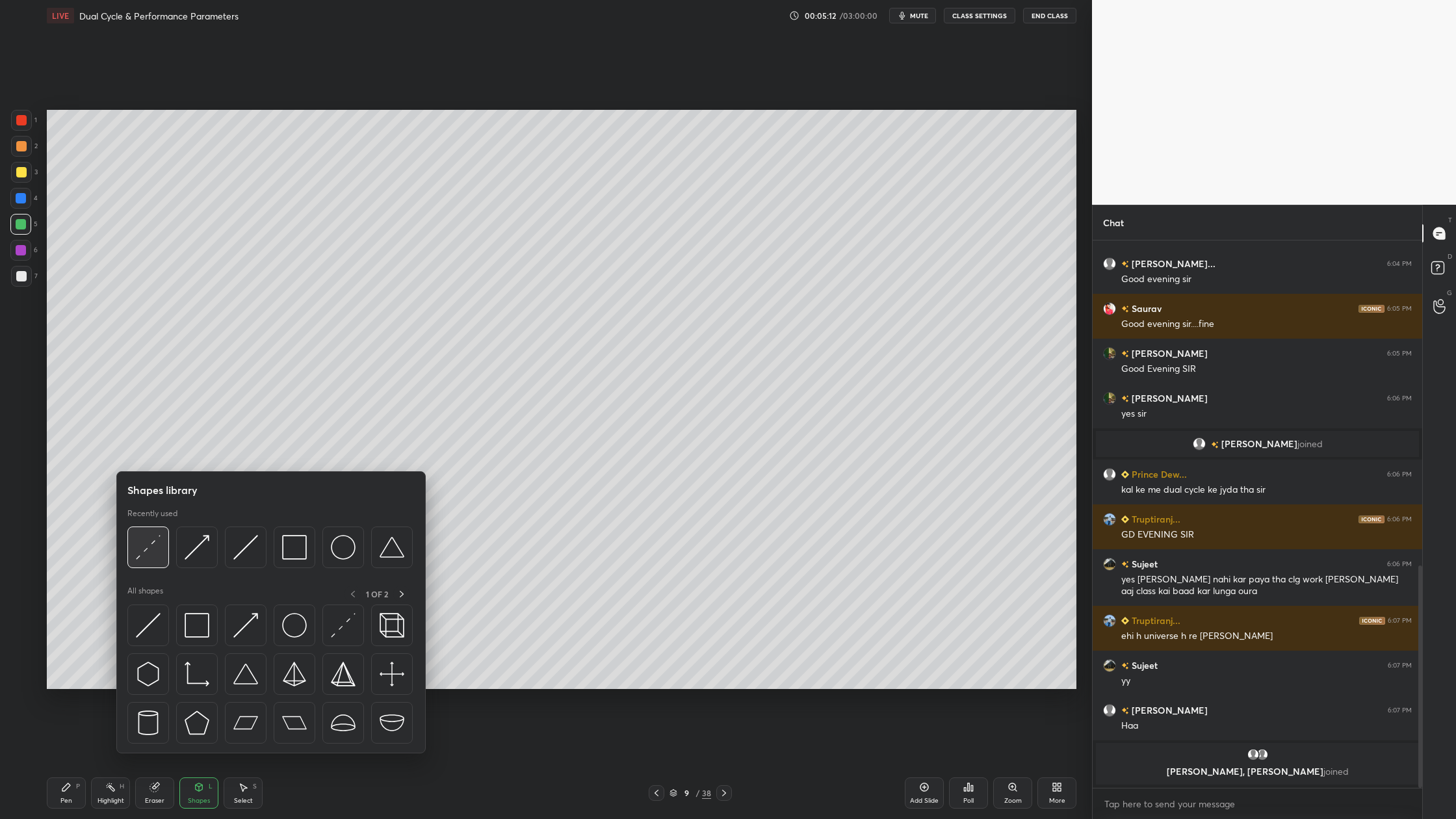
click at [145, 566] on div at bounding box center [148, 547] width 42 height 42
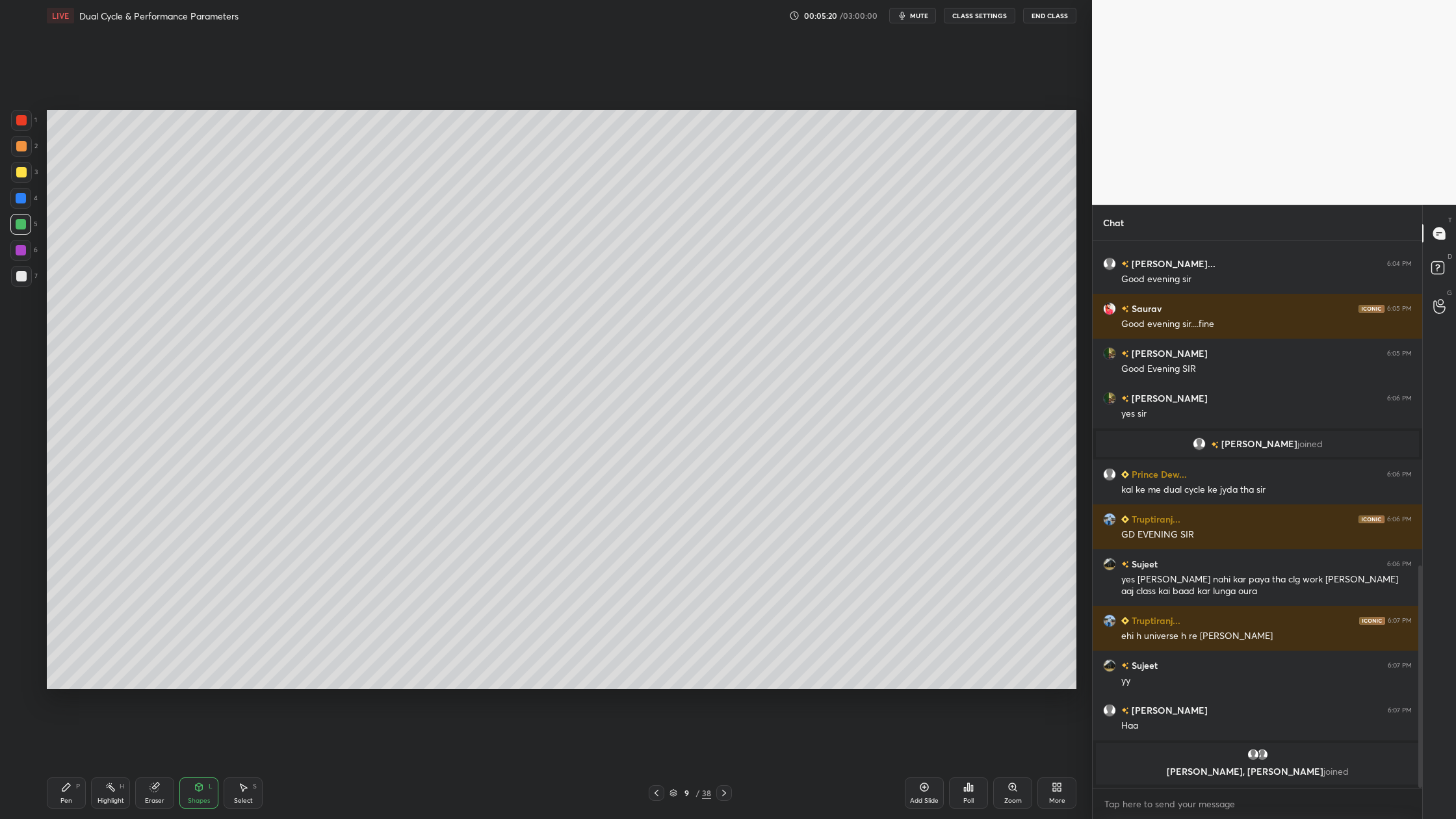
drag, startPoint x: 28, startPoint y: 284, endPoint x: 40, endPoint y: 283, distance: 12.0
click at [29, 283] on div at bounding box center [22, 276] width 21 height 21
click at [14, 118] on div at bounding box center [22, 120] width 21 height 21
click at [19, 229] on div at bounding box center [21, 224] width 21 height 21
click at [23, 281] on div at bounding box center [22, 276] width 21 height 21
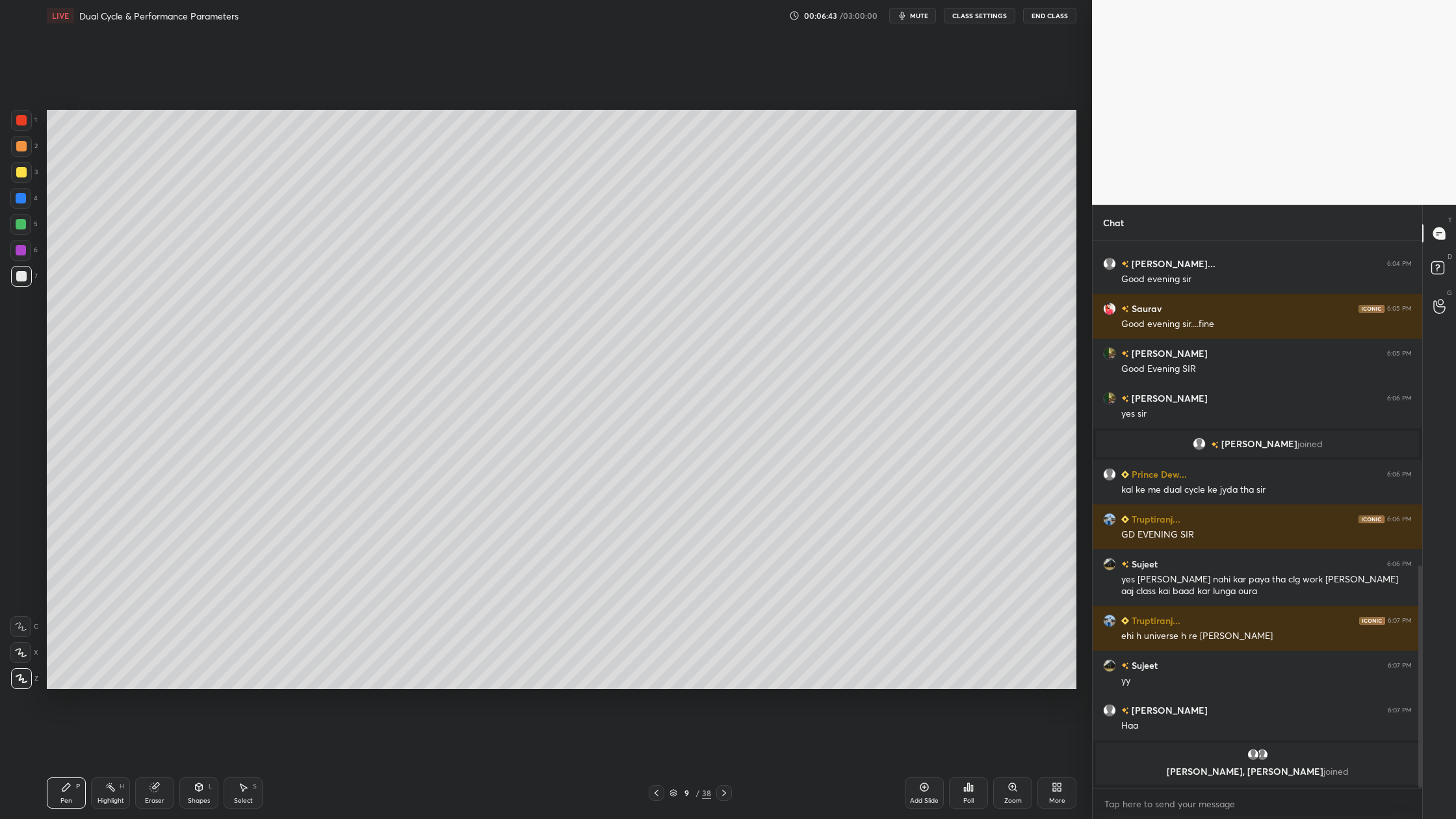
click at [28, 123] on div at bounding box center [22, 120] width 21 height 21
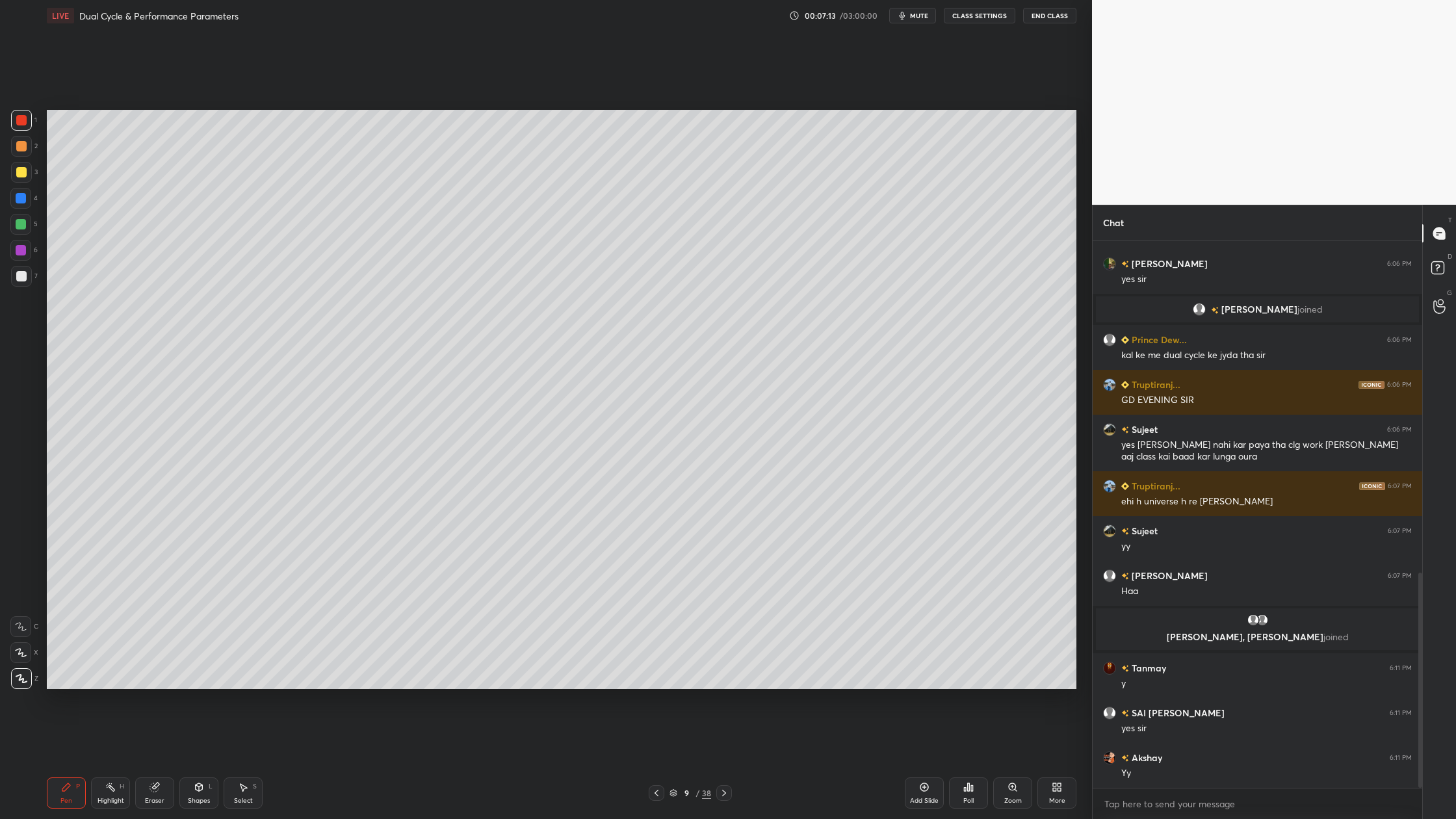
scroll to position [891, 0]
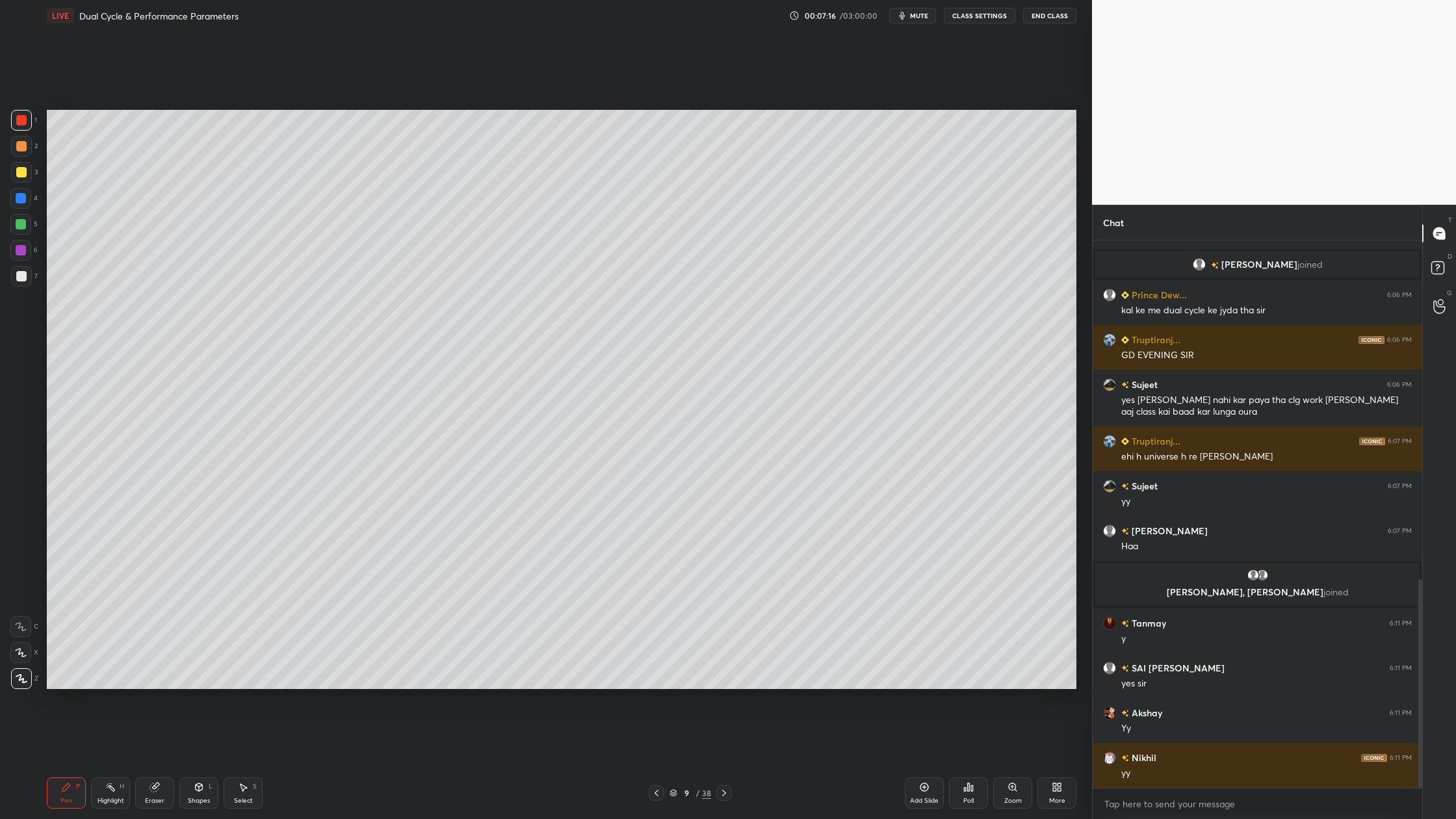
drag, startPoint x: 14, startPoint y: 239, endPoint x: 21, endPoint y: 240, distance: 7.1
click at [17, 240] on div at bounding box center [21, 250] width 21 height 21
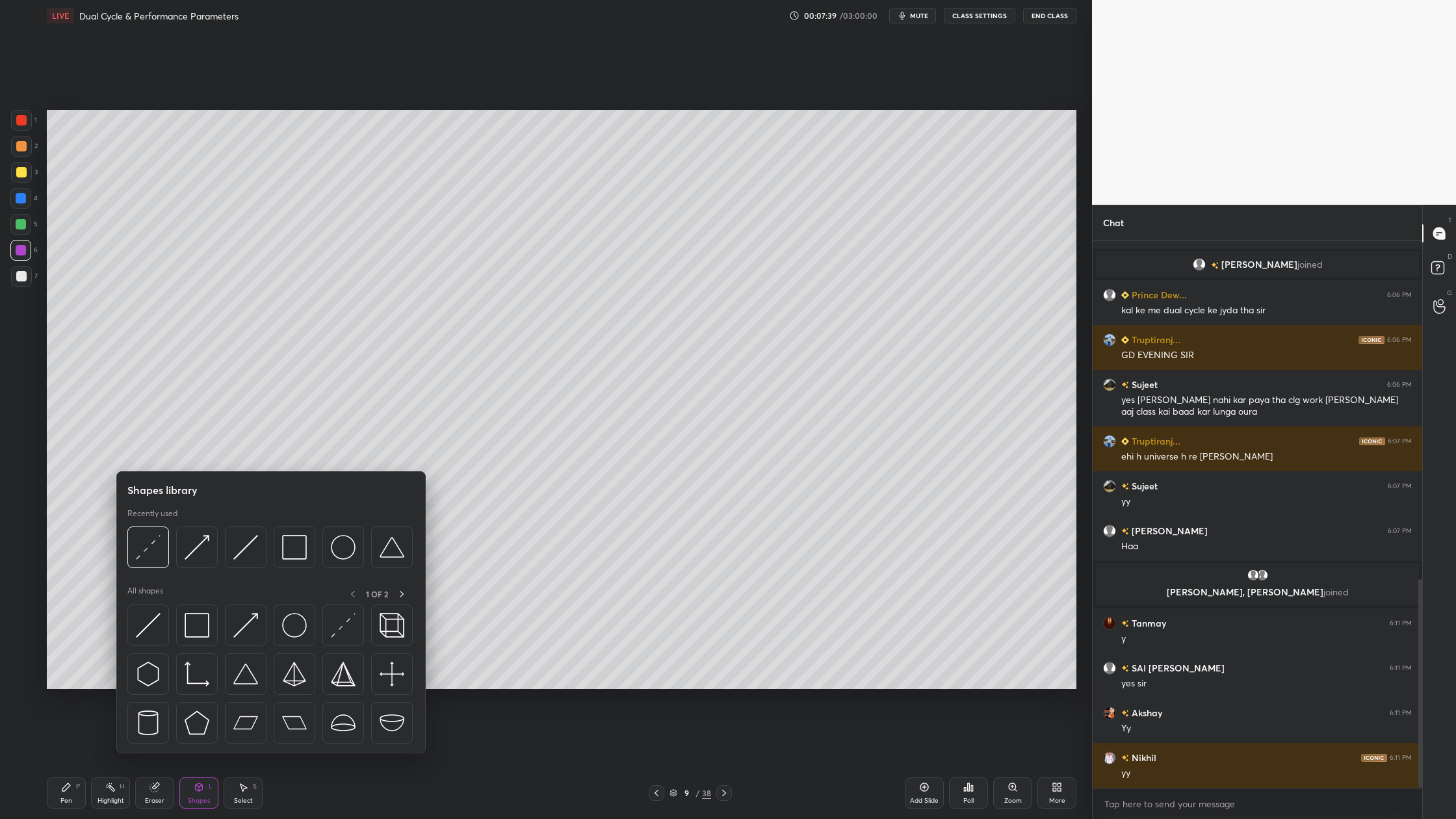
click at [21, 169] on div at bounding box center [22, 172] width 10 height 10
click at [247, 563] on div at bounding box center [246, 547] width 42 height 42
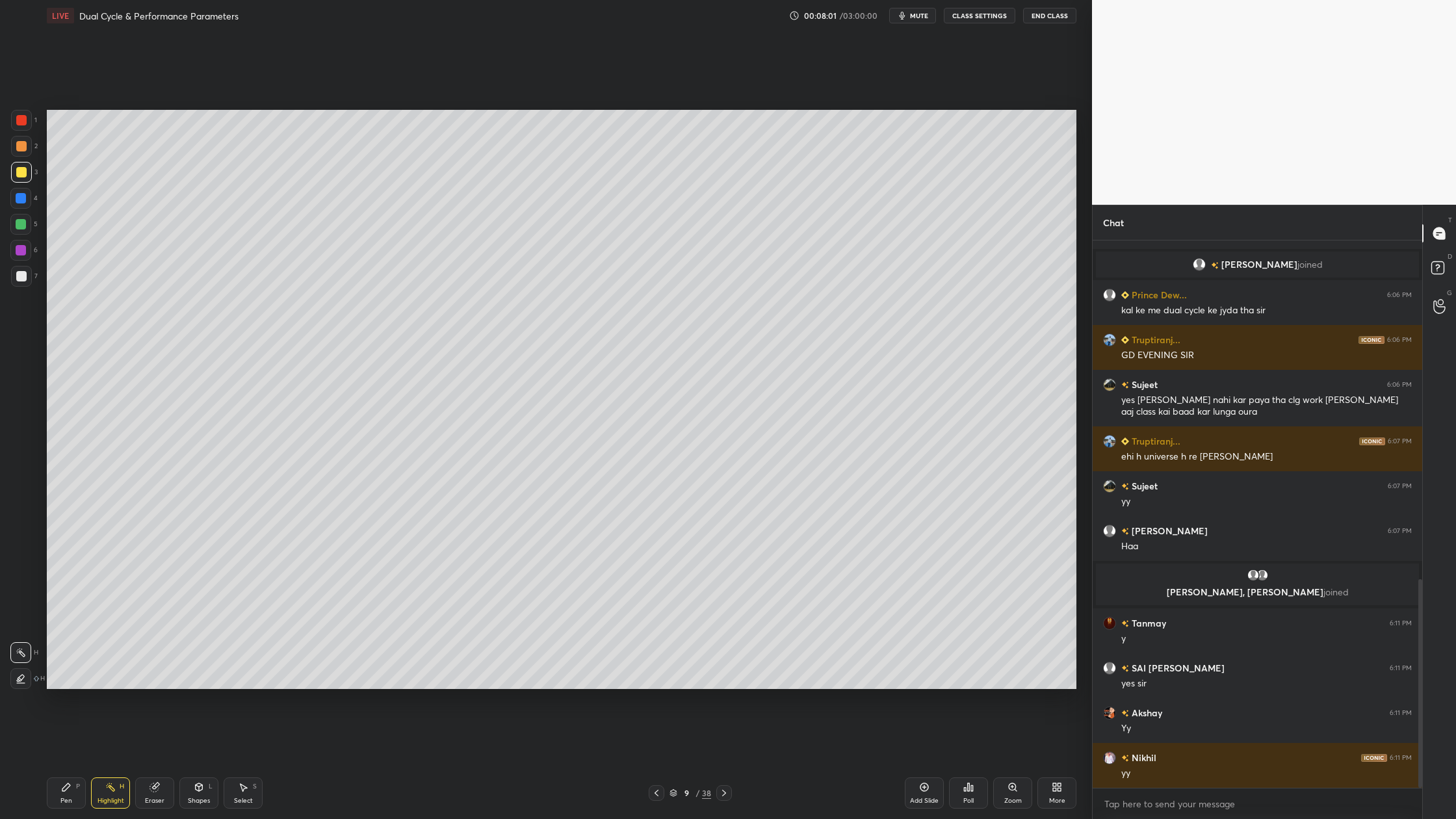
drag, startPoint x: 27, startPoint y: 126, endPoint x: 41, endPoint y: 126, distance: 14.0
click at [28, 129] on div at bounding box center [22, 120] width 21 height 21
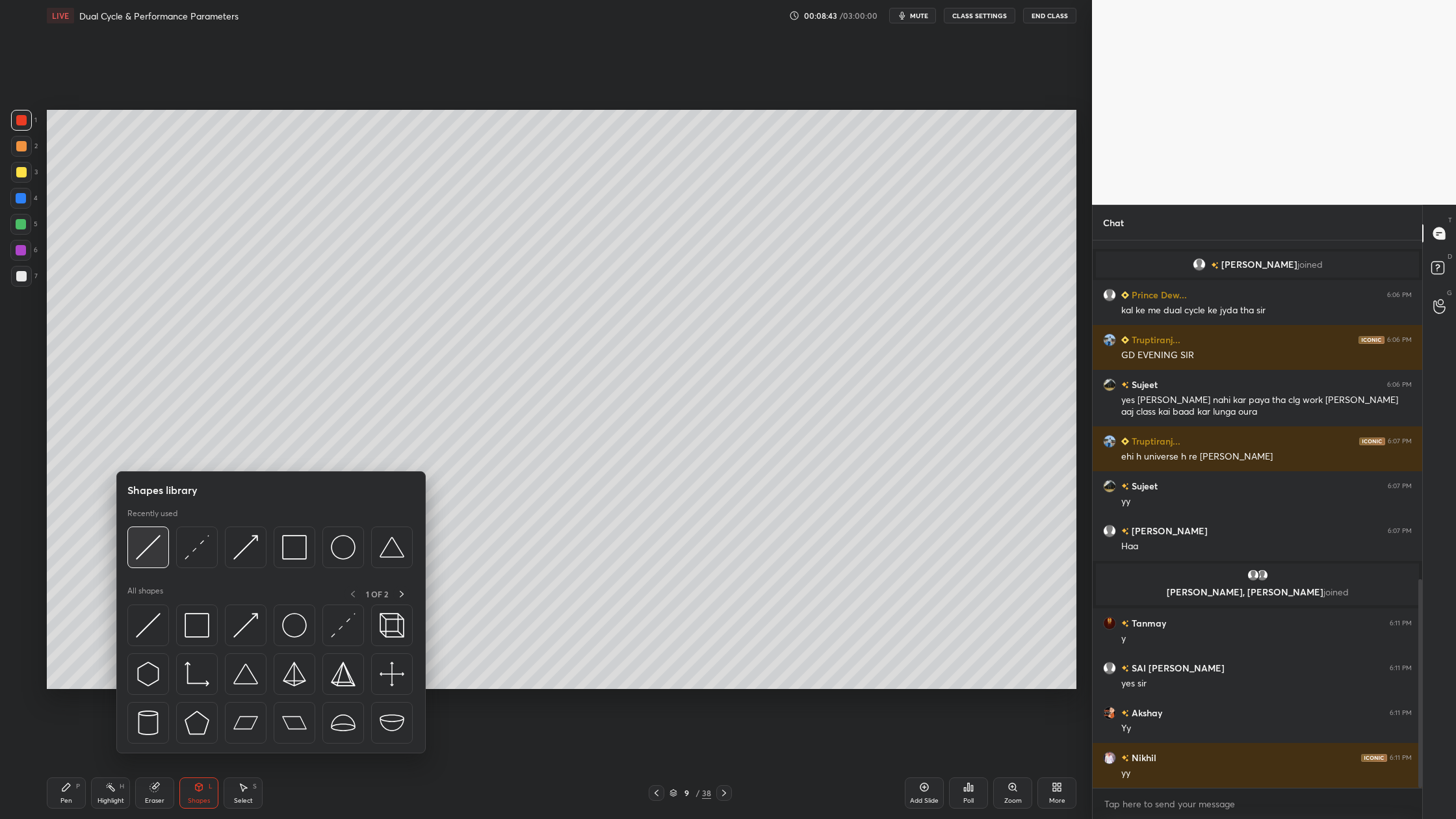
click at [146, 564] on div at bounding box center [148, 547] width 42 height 42
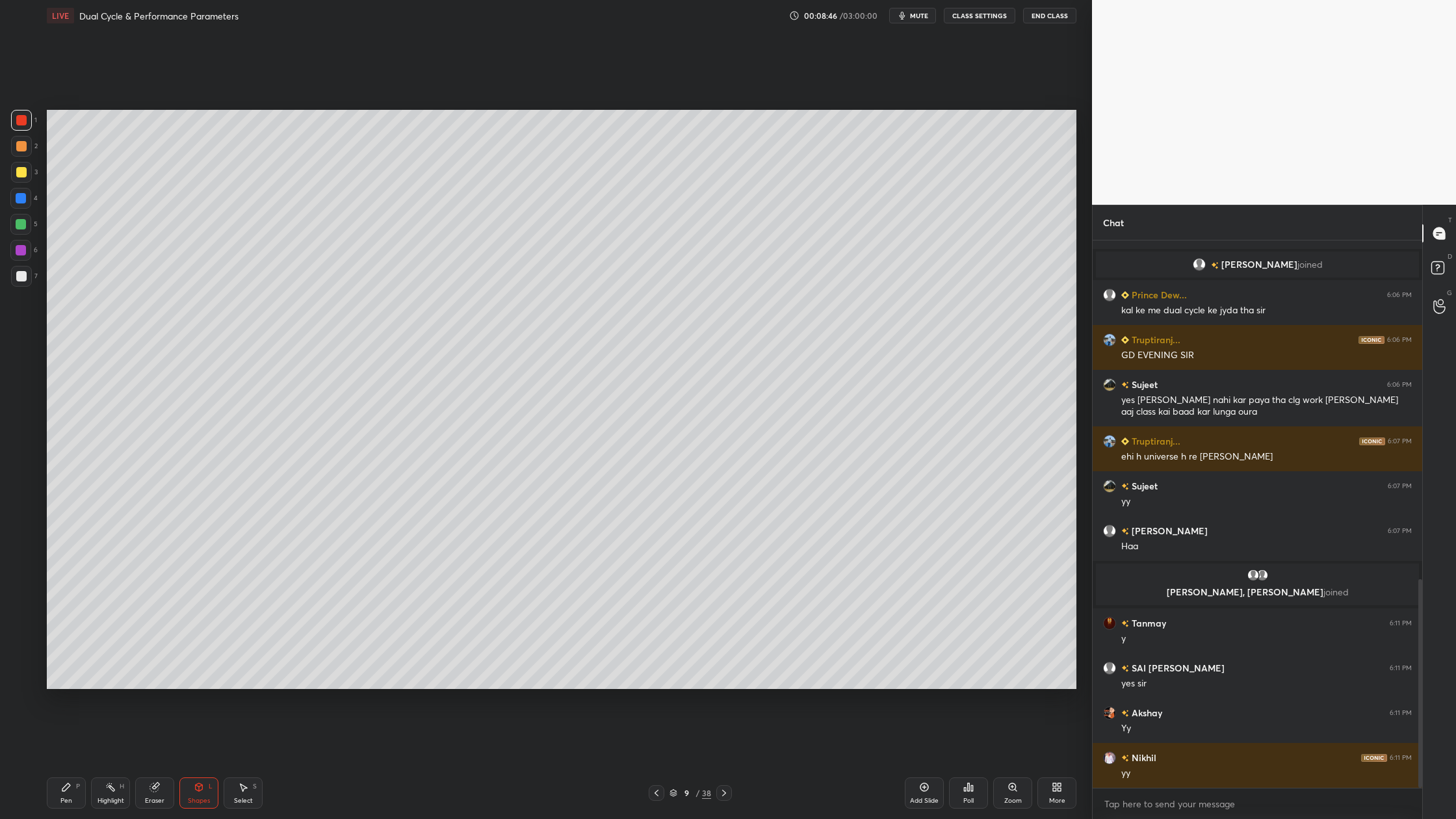
click at [19, 174] on div at bounding box center [22, 172] width 10 height 10
click at [16, 118] on div at bounding box center [22, 120] width 10 height 10
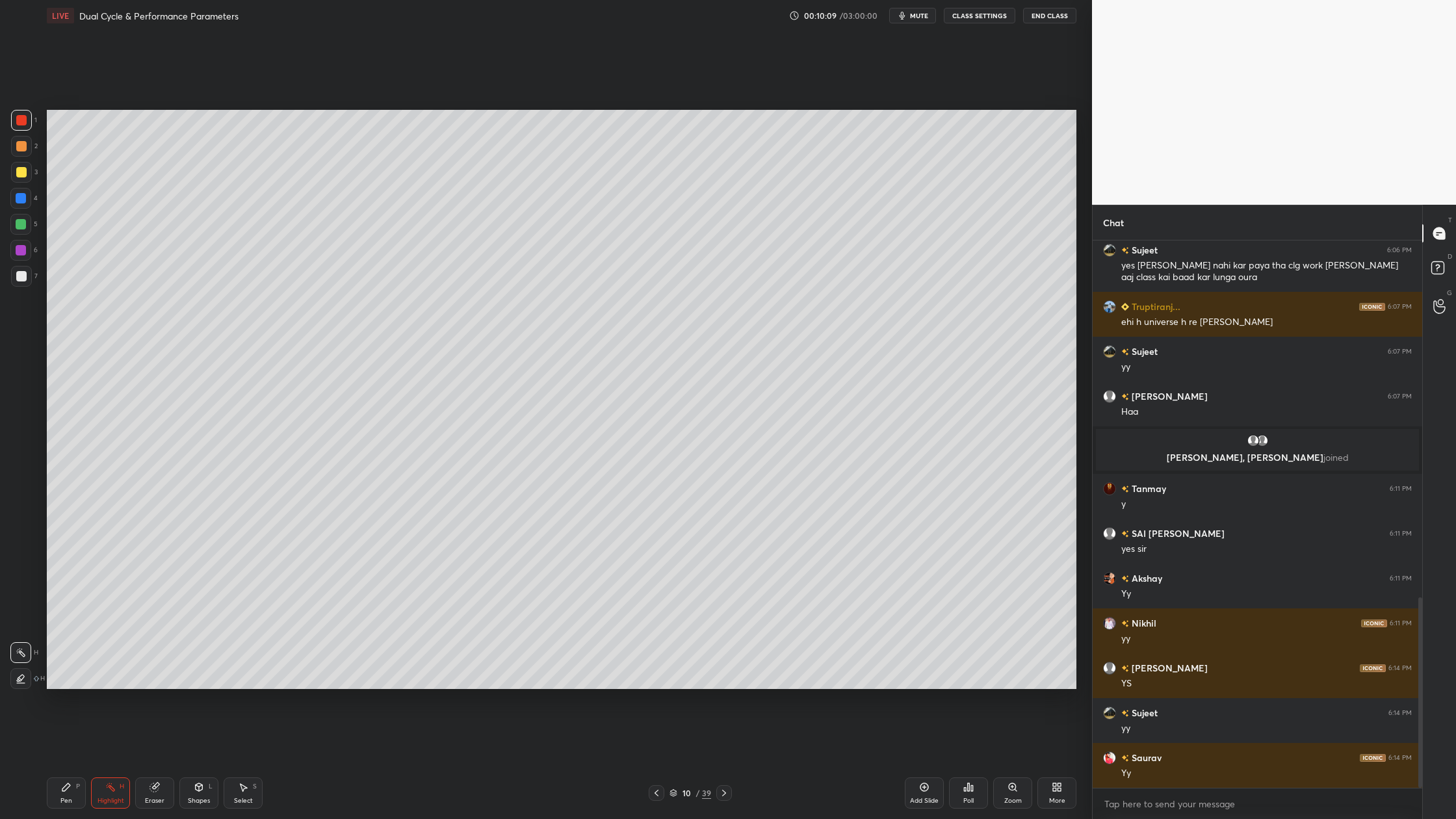
scroll to position [1070, 0]
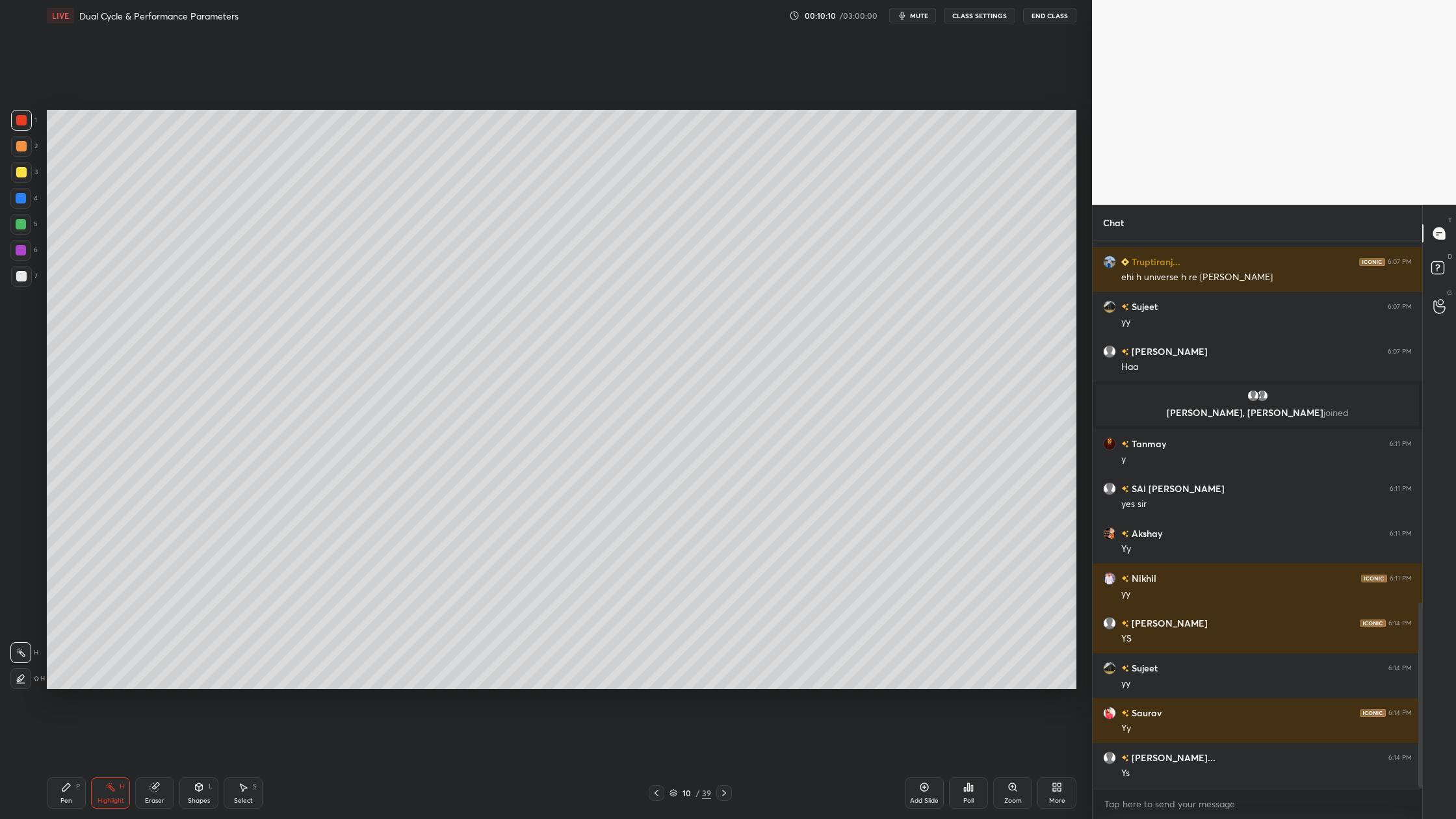
click at [26, 152] on div at bounding box center [22, 146] width 21 height 21
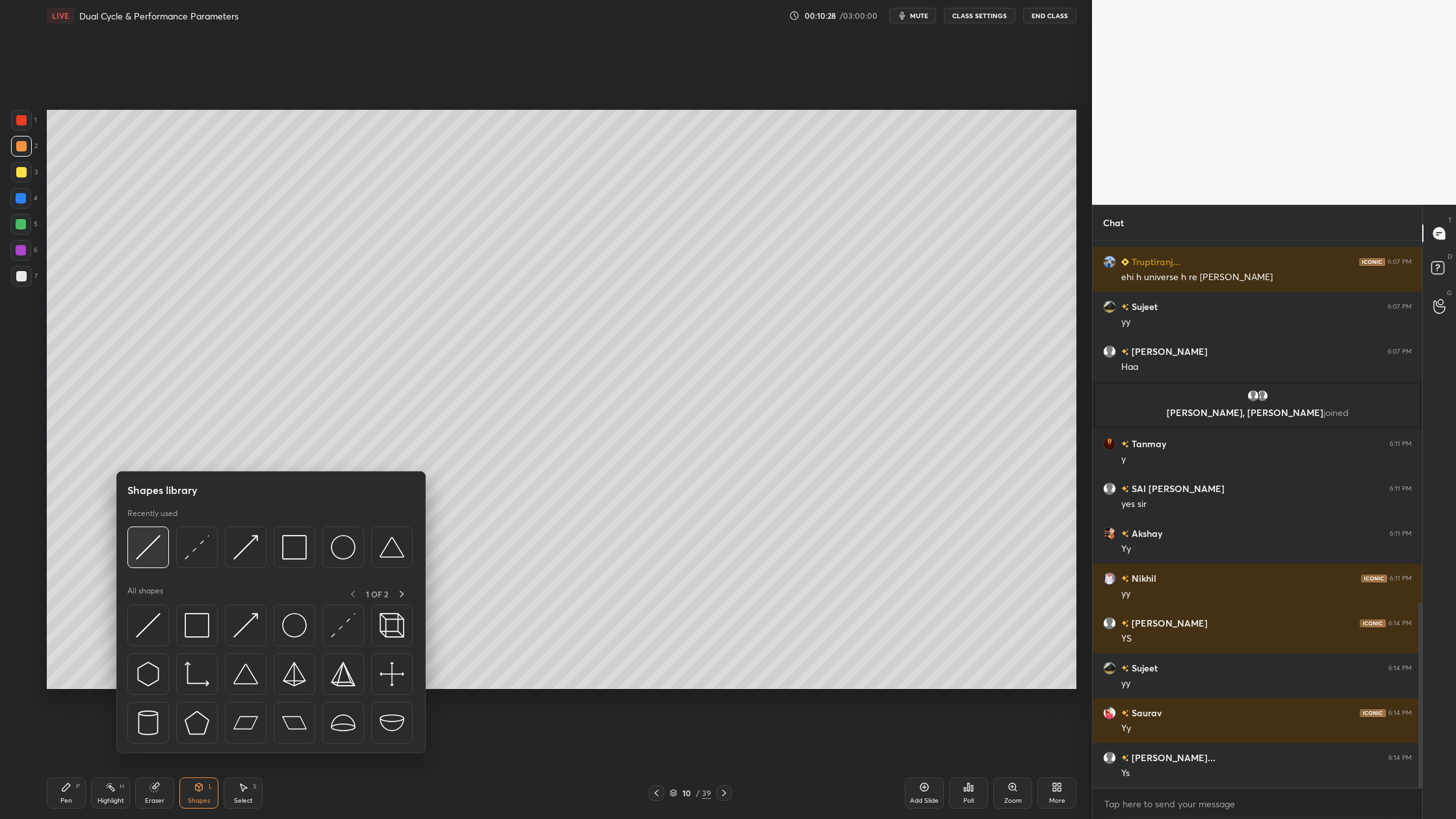
click at [140, 557] on img at bounding box center [148, 547] width 25 height 25
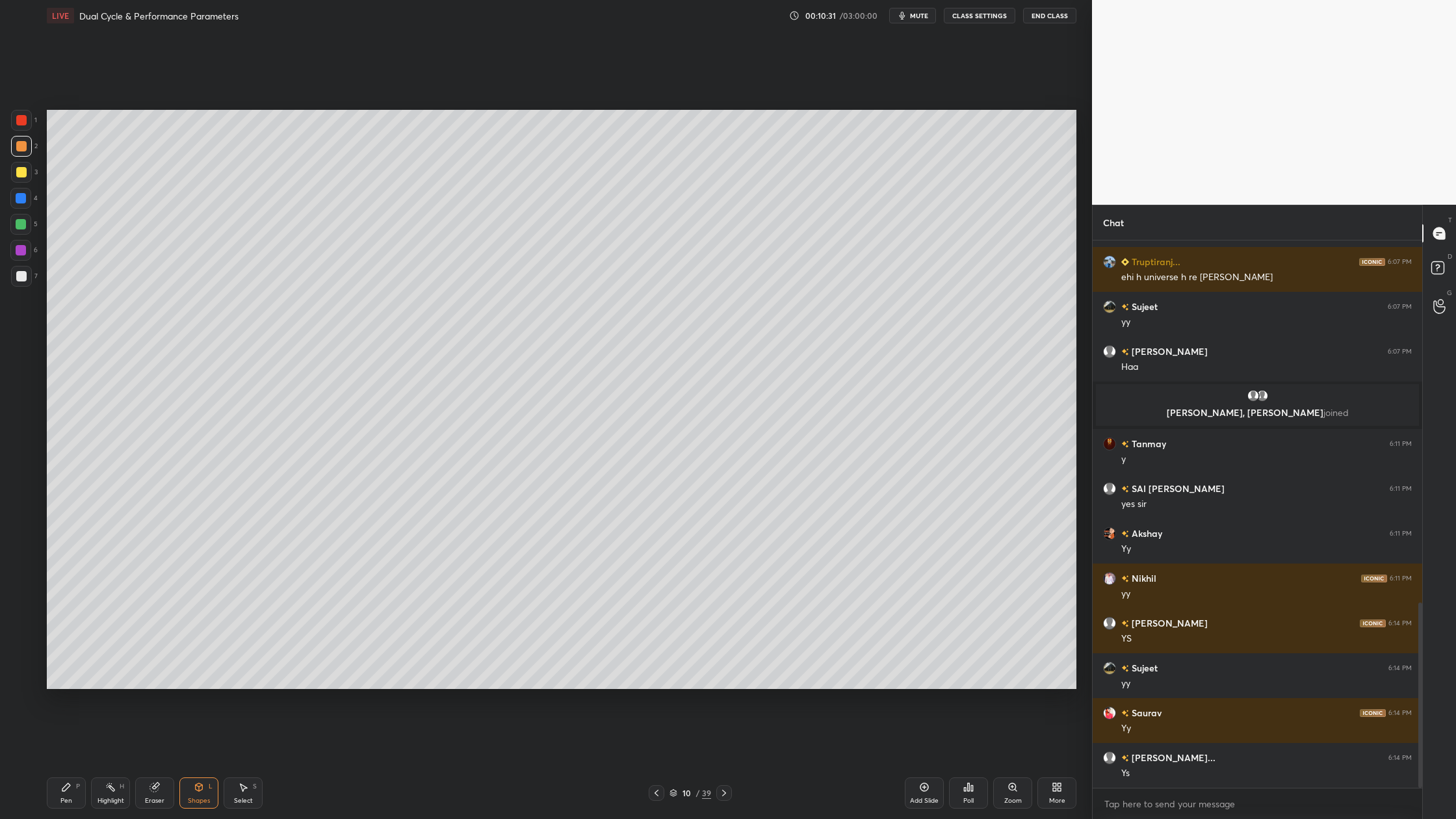
drag, startPoint x: 23, startPoint y: 278, endPoint x: 32, endPoint y: 276, distance: 9.2
click at [23, 280] on div at bounding box center [22, 276] width 10 height 10
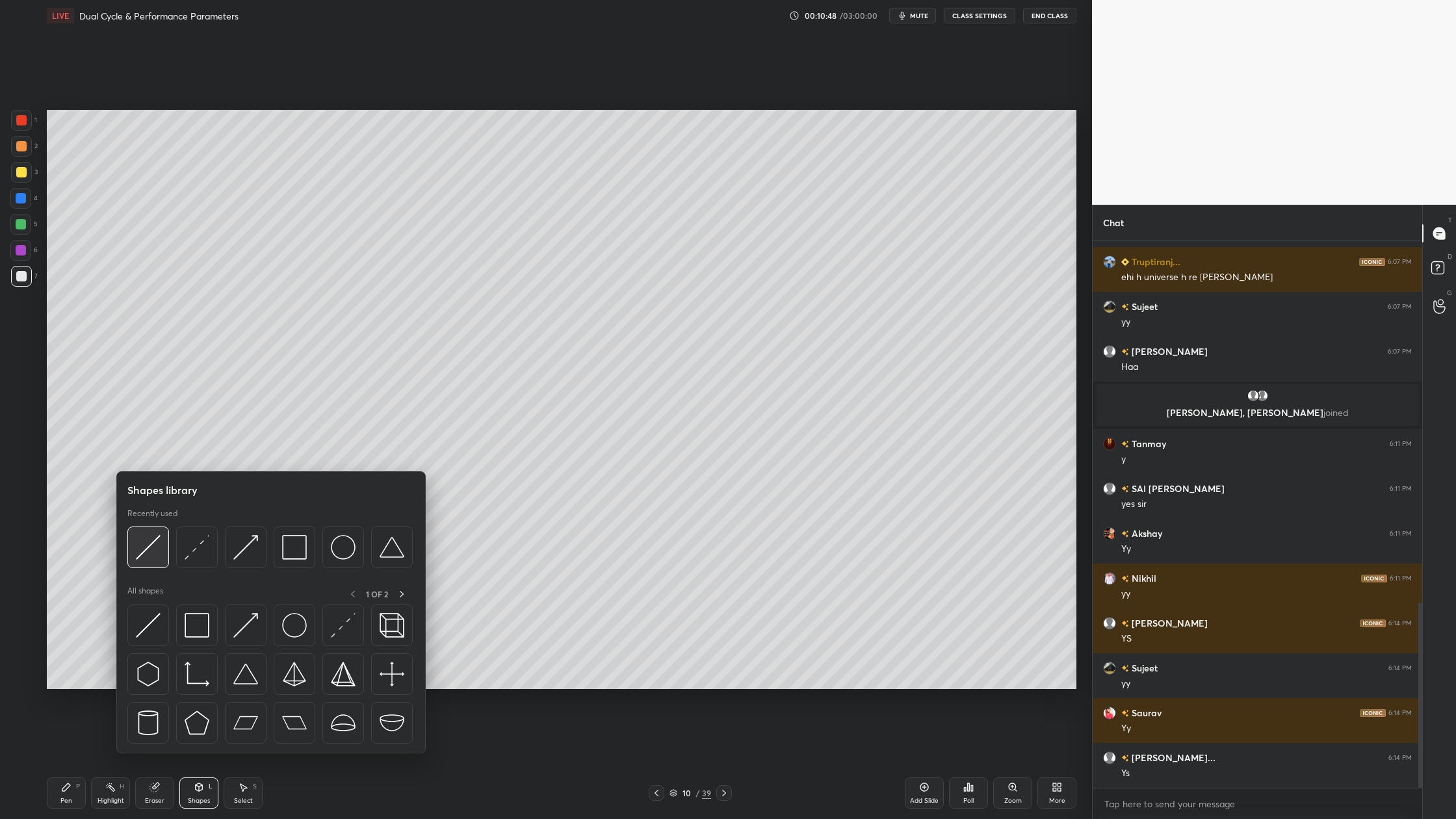
click at [137, 562] on div at bounding box center [148, 547] width 42 height 42
click at [145, 564] on div at bounding box center [148, 547] width 42 height 42
click at [242, 566] on div at bounding box center [246, 547] width 42 height 42
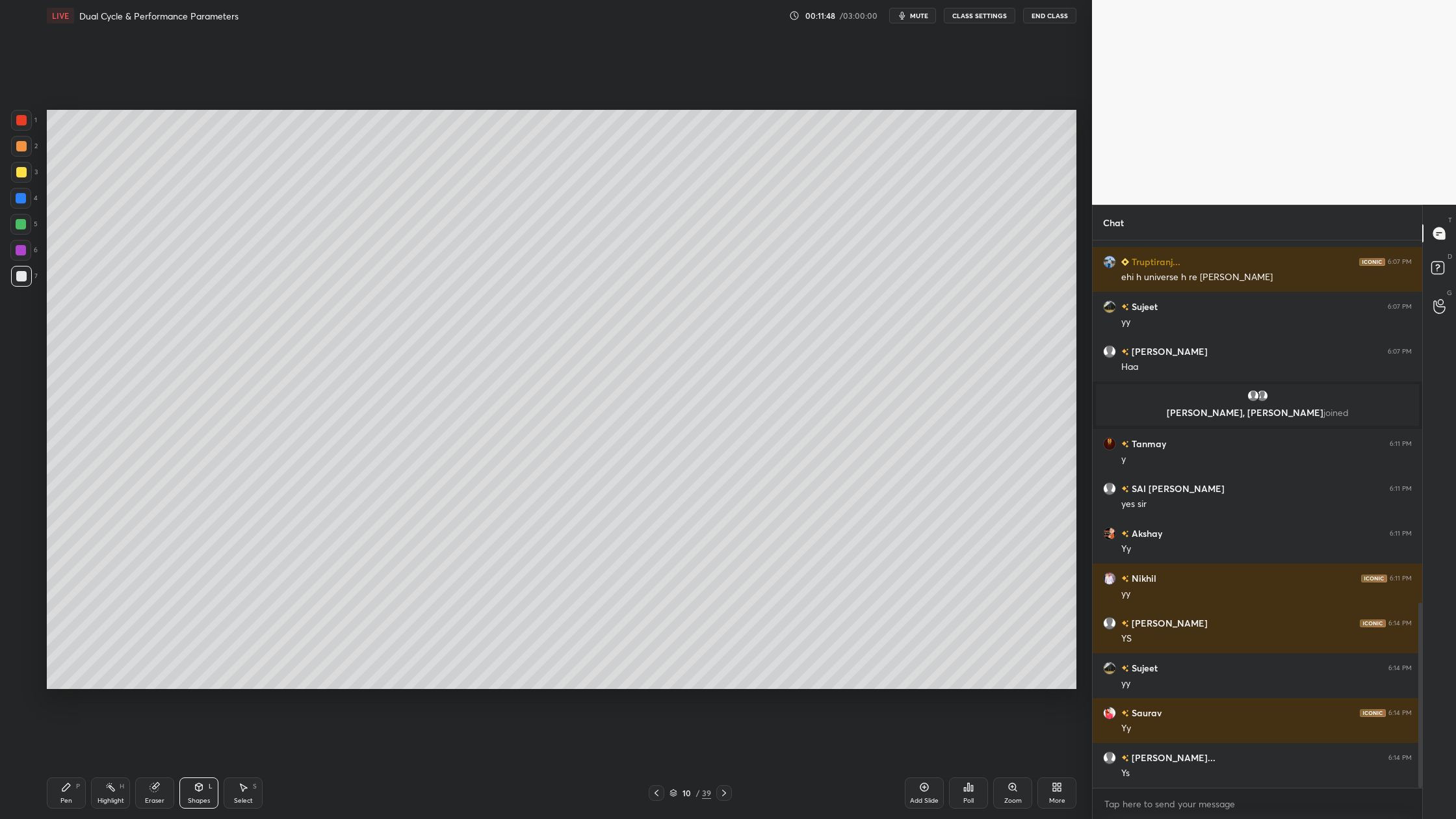
click at [20, 228] on div at bounding box center [21, 224] width 10 height 10
drag, startPoint x: 22, startPoint y: 254, endPoint x: 41, endPoint y: 257, distance: 19.2
click at [26, 256] on div at bounding box center [21, 250] width 21 height 21
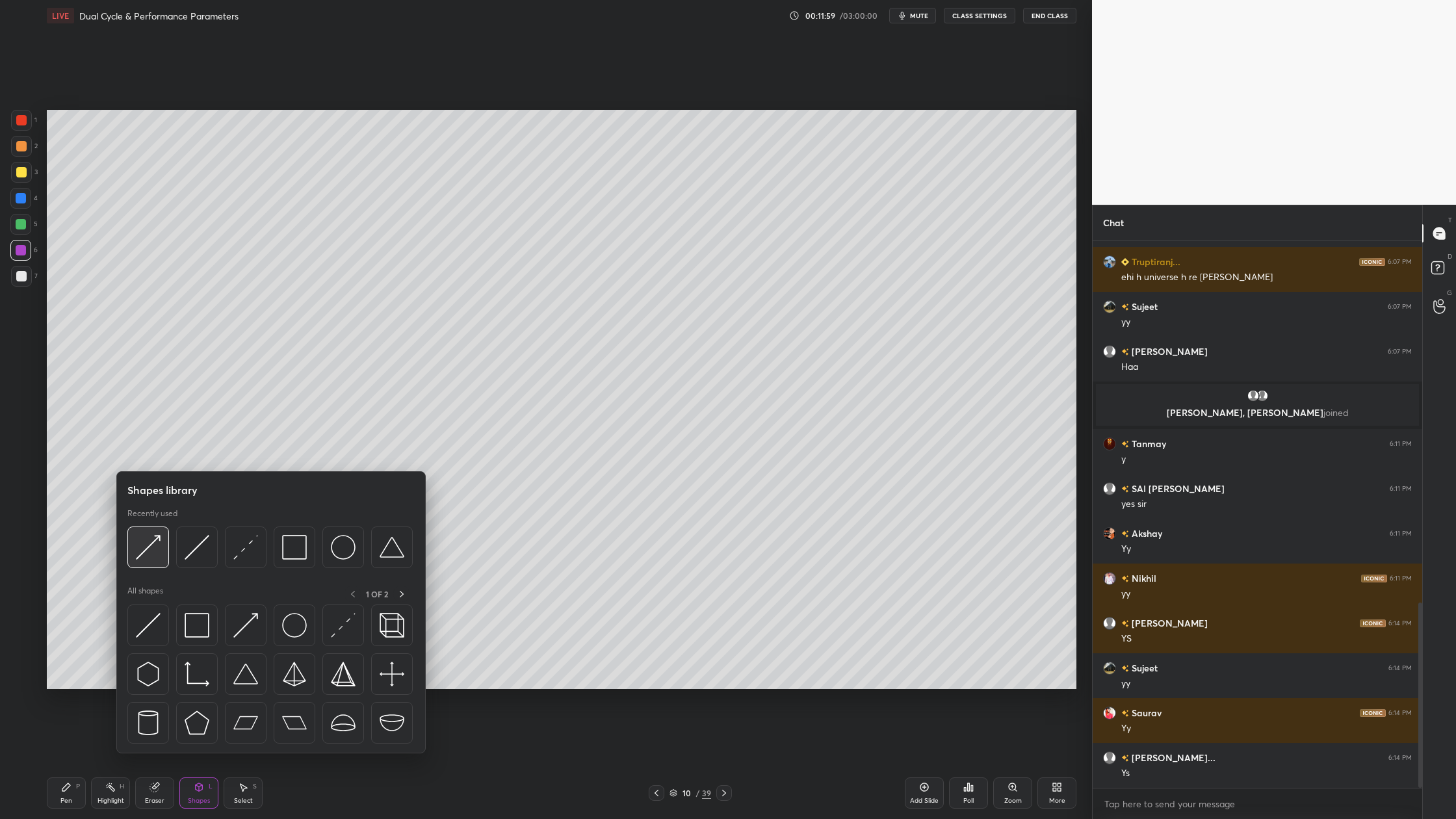
click at [152, 563] on div at bounding box center [148, 547] width 42 height 42
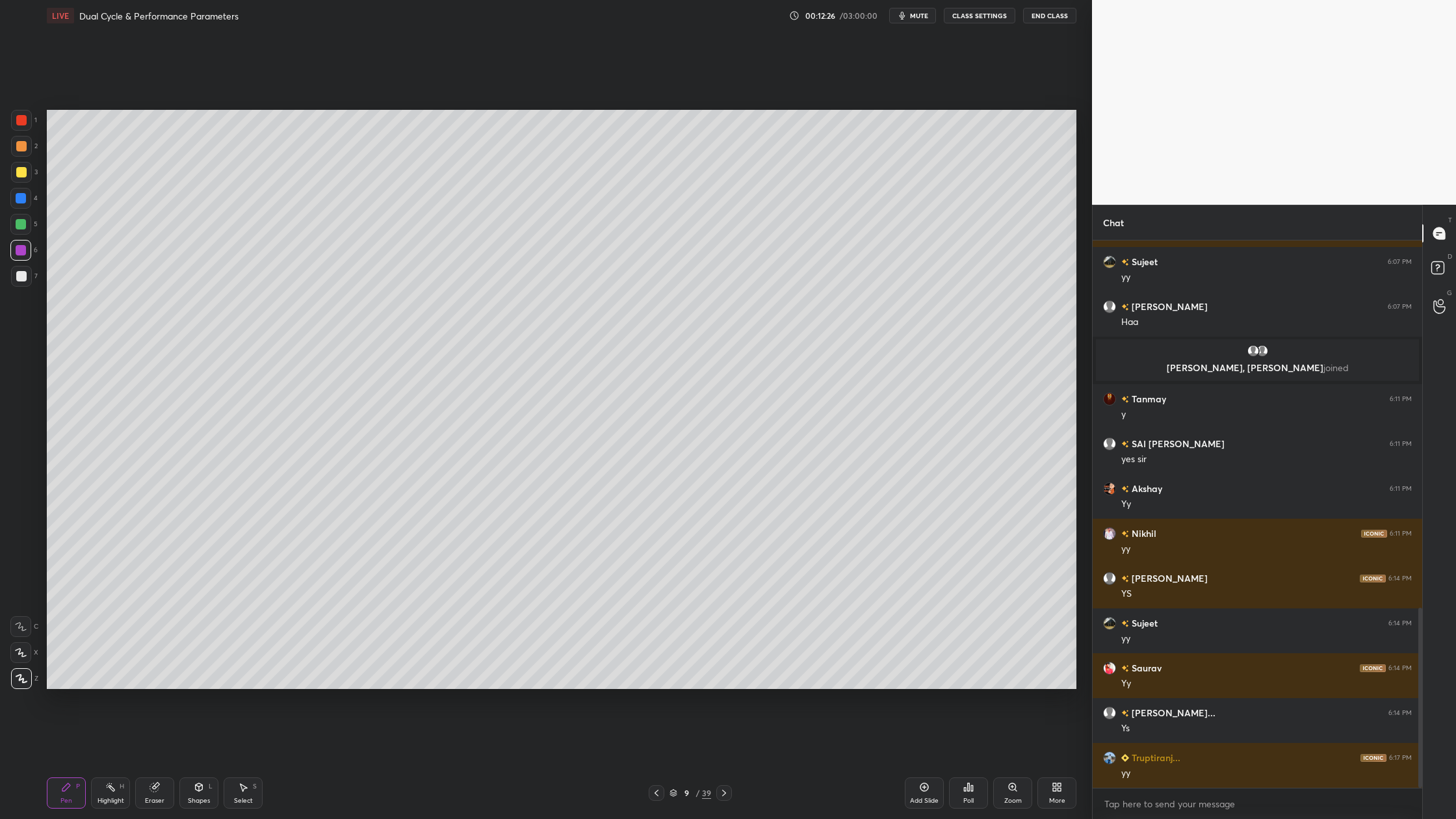
scroll to position [1160, 0]
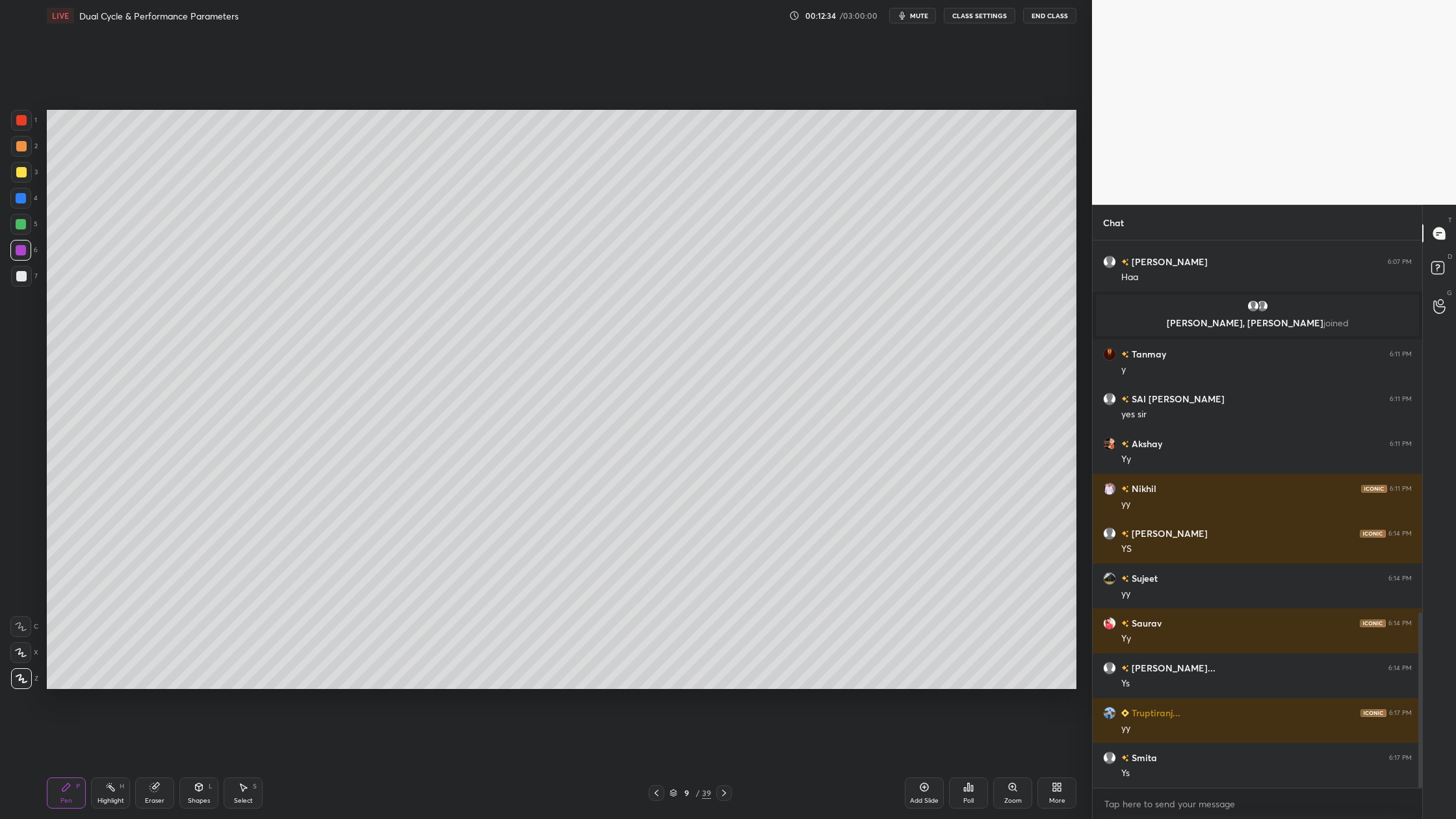
click at [19, 231] on div at bounding box center [21, 224] width 21 height 21
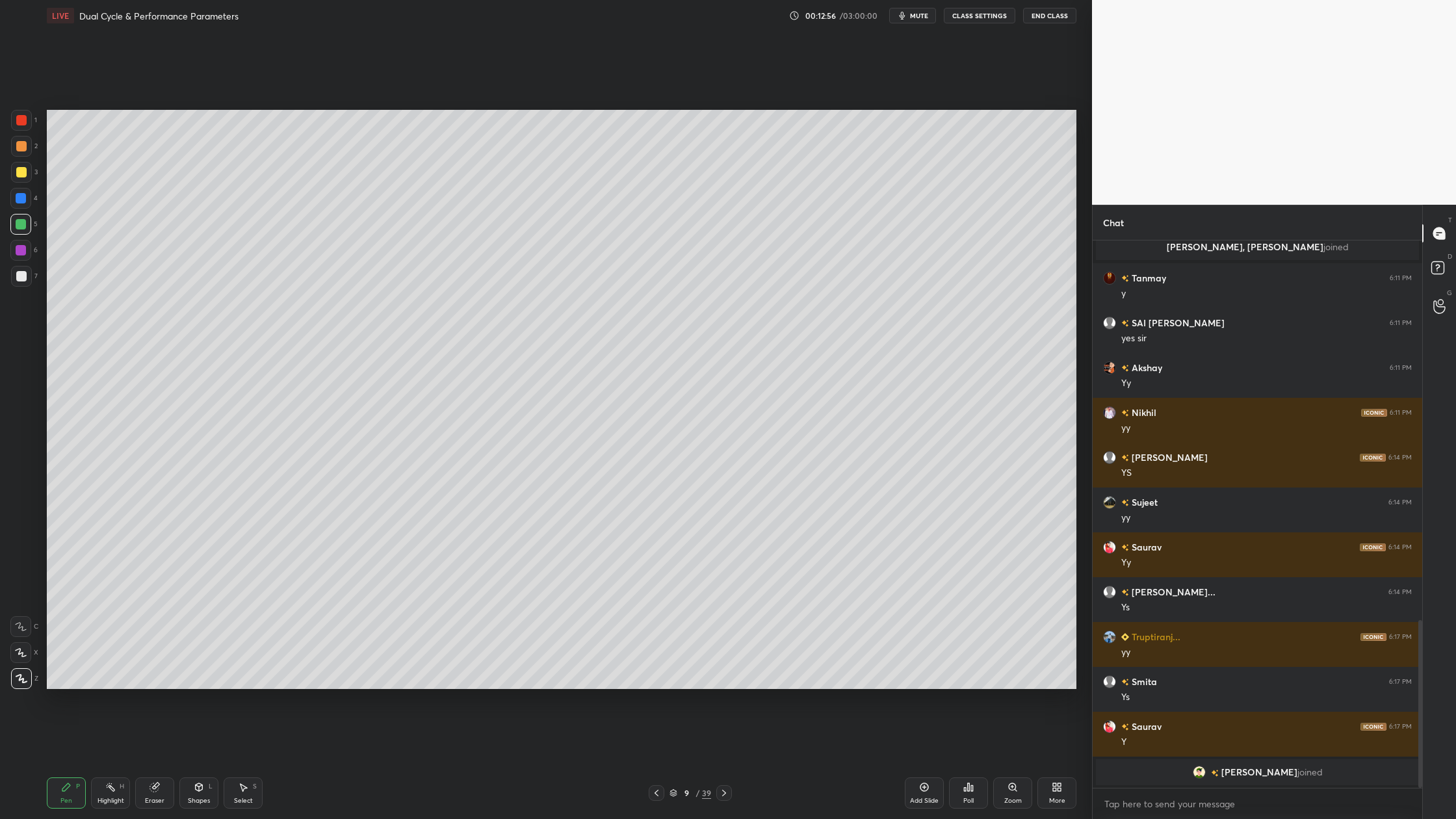
scroll to position [1179, 0]
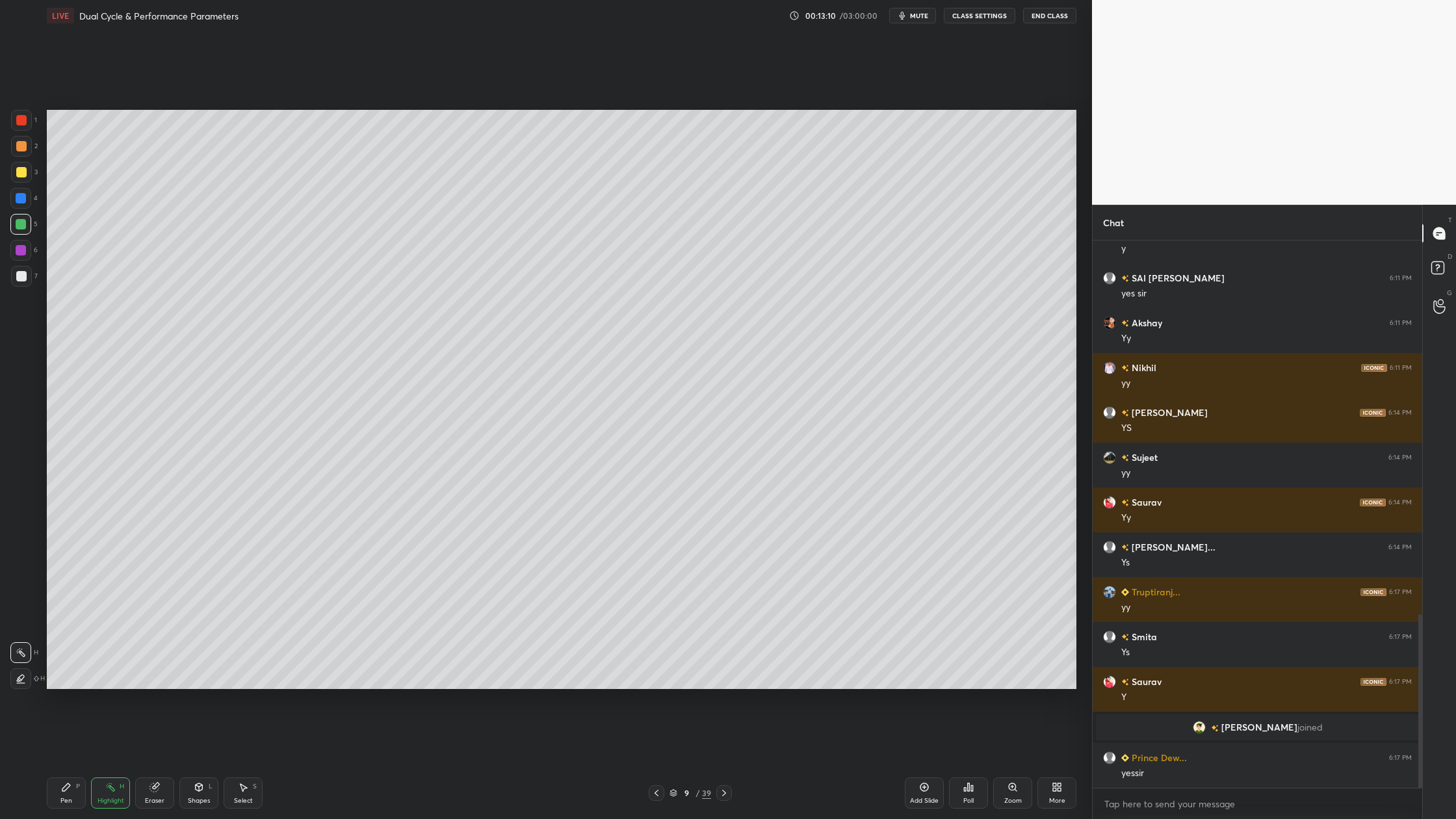
drag, startPoint x: 17, startPoint y: 225, endPoint x: 38, endPoint y: 230, distance: 21.6
click at [20, 227] on div at bounding box center [21, 224] width 10 height 10
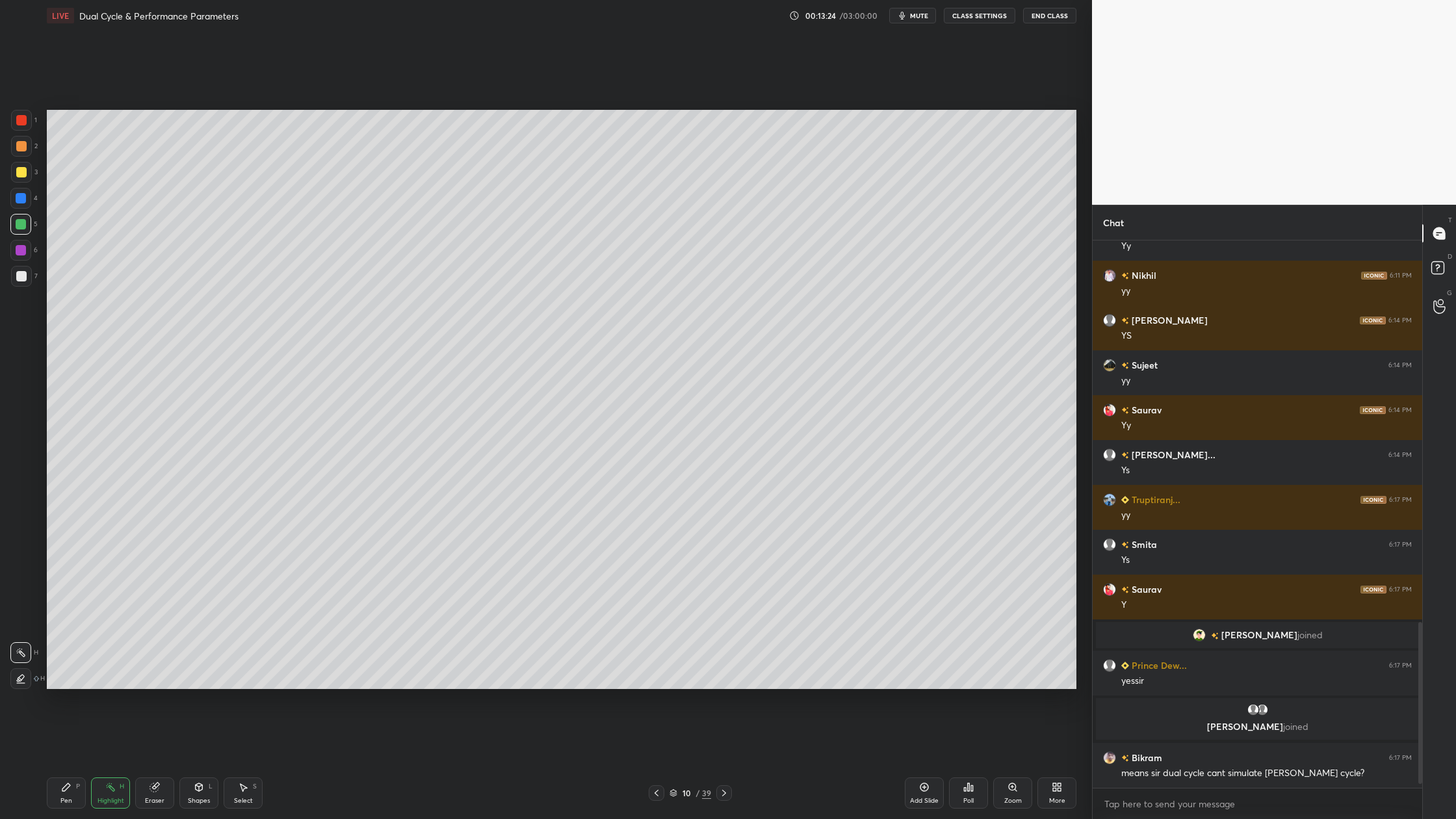
scroll to position [1304, 0]
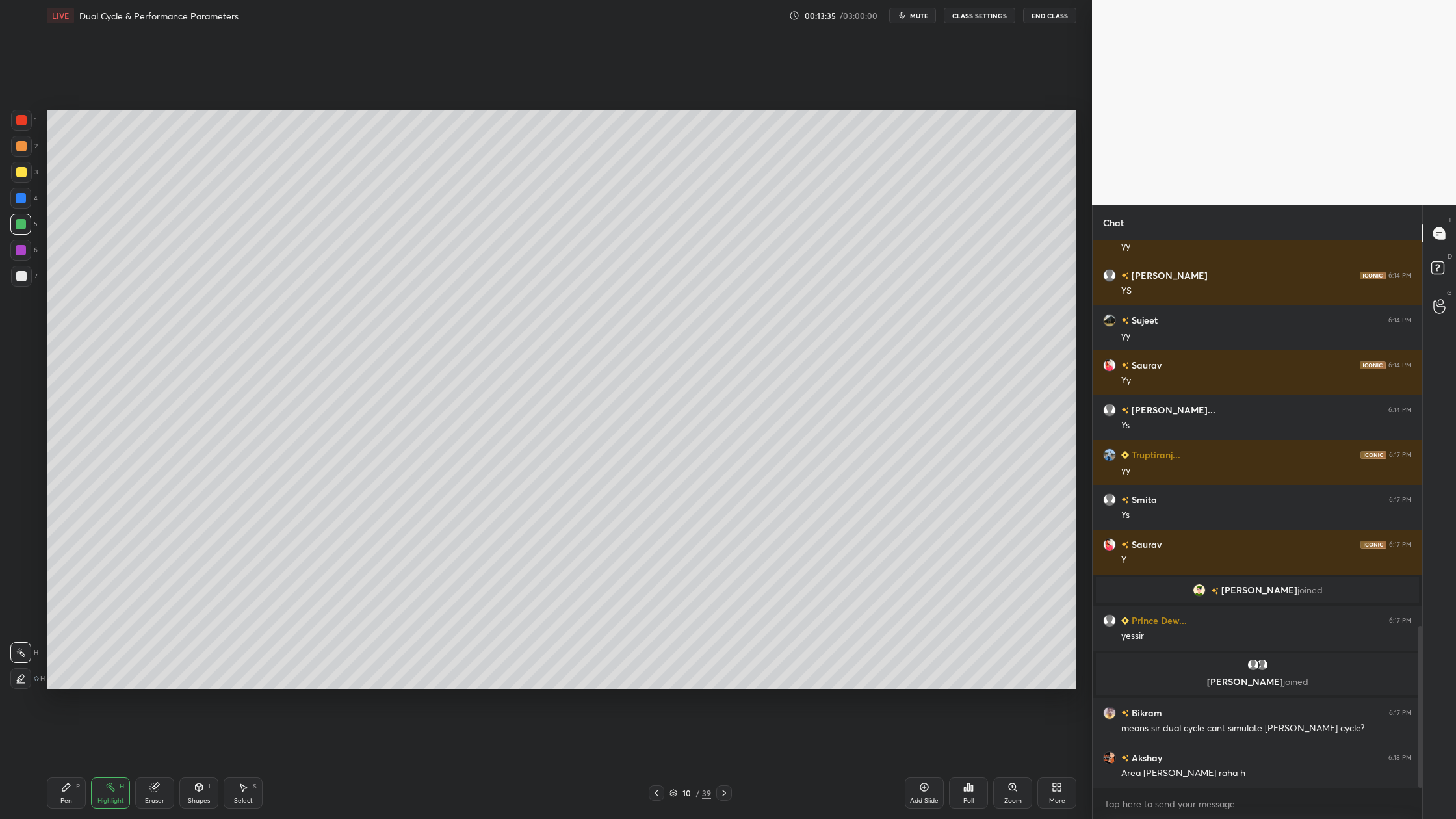
click at [17, 278] on div at bounding box center [22, 276] width 10 height 10
drag, startPoint x: 20, startPoint y: 121, endPoint x: 33, endPoint y: 128, distance: 14.8
click at [25, 124] on div at bounding box center [22, 120] width 10 height 10
drag, startPoint x: 20, startPoint y: 223, endPoint x: 26, endPoint y: 229, distance: 8.5
click at [22, 228] on div at bounding box center [21, 224] width 10 height 10
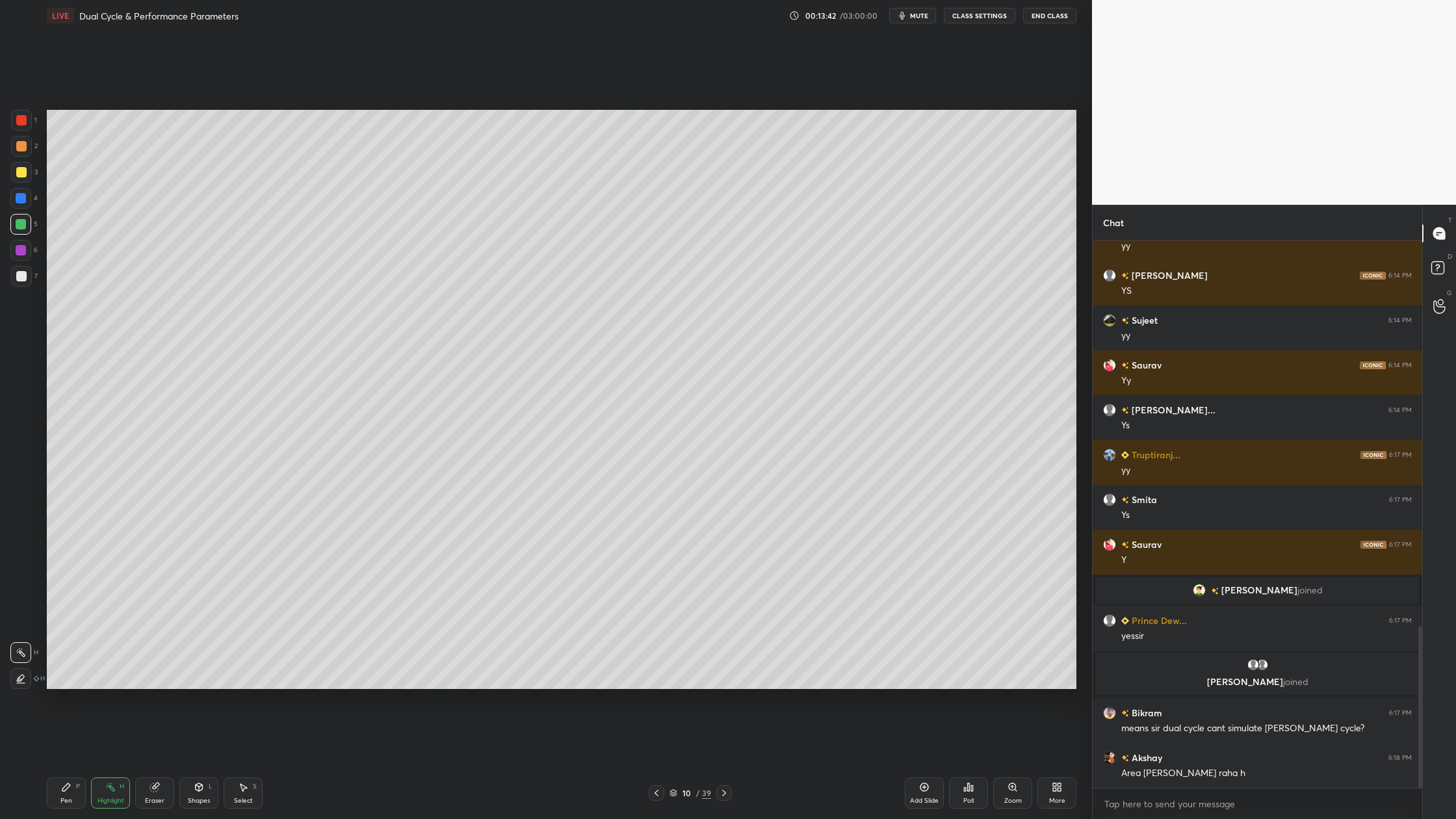
click at [17, 275] on div at bounding box center [22, 276] width 10 height 10
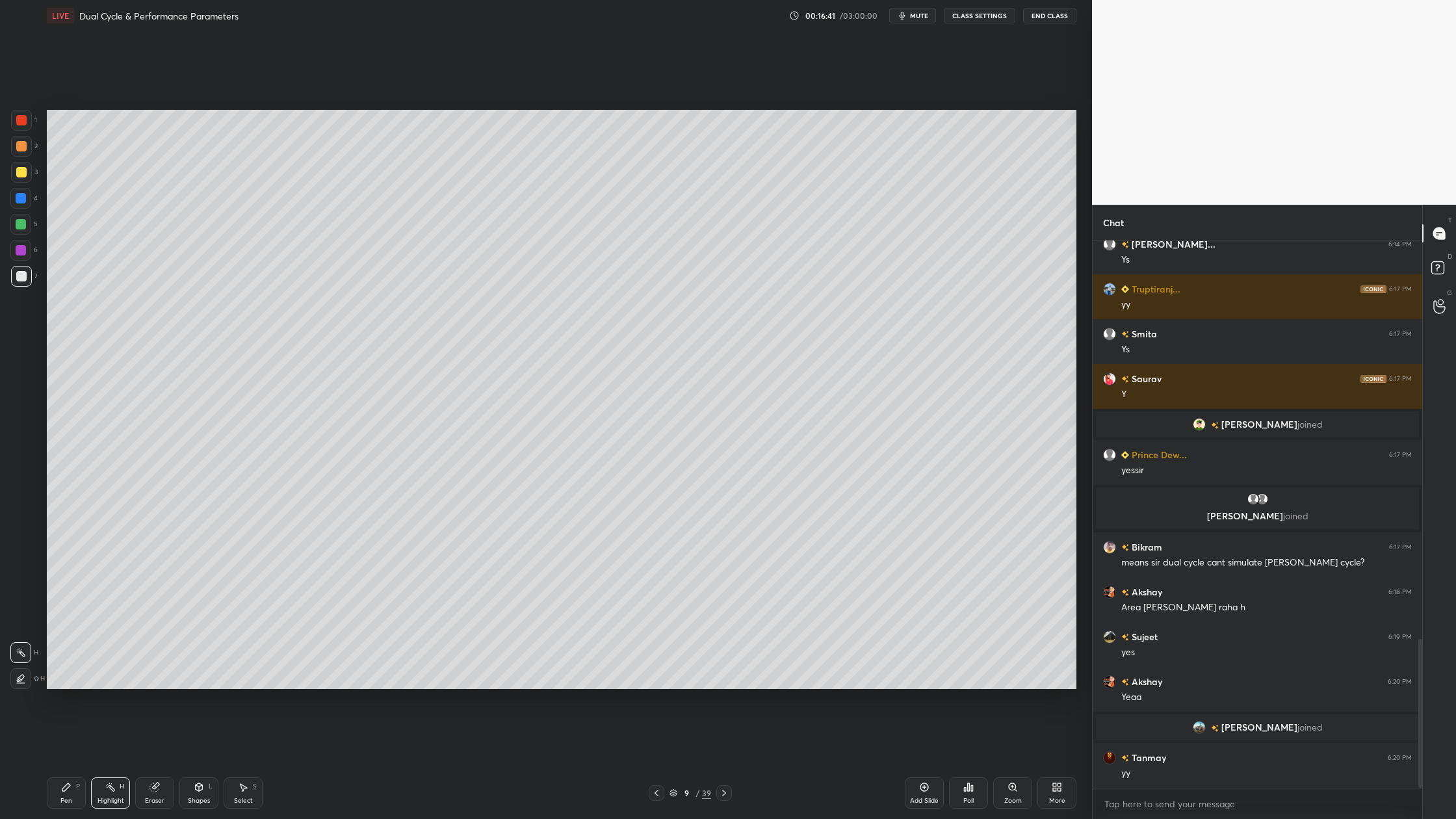
scroll to position [1467, 0]
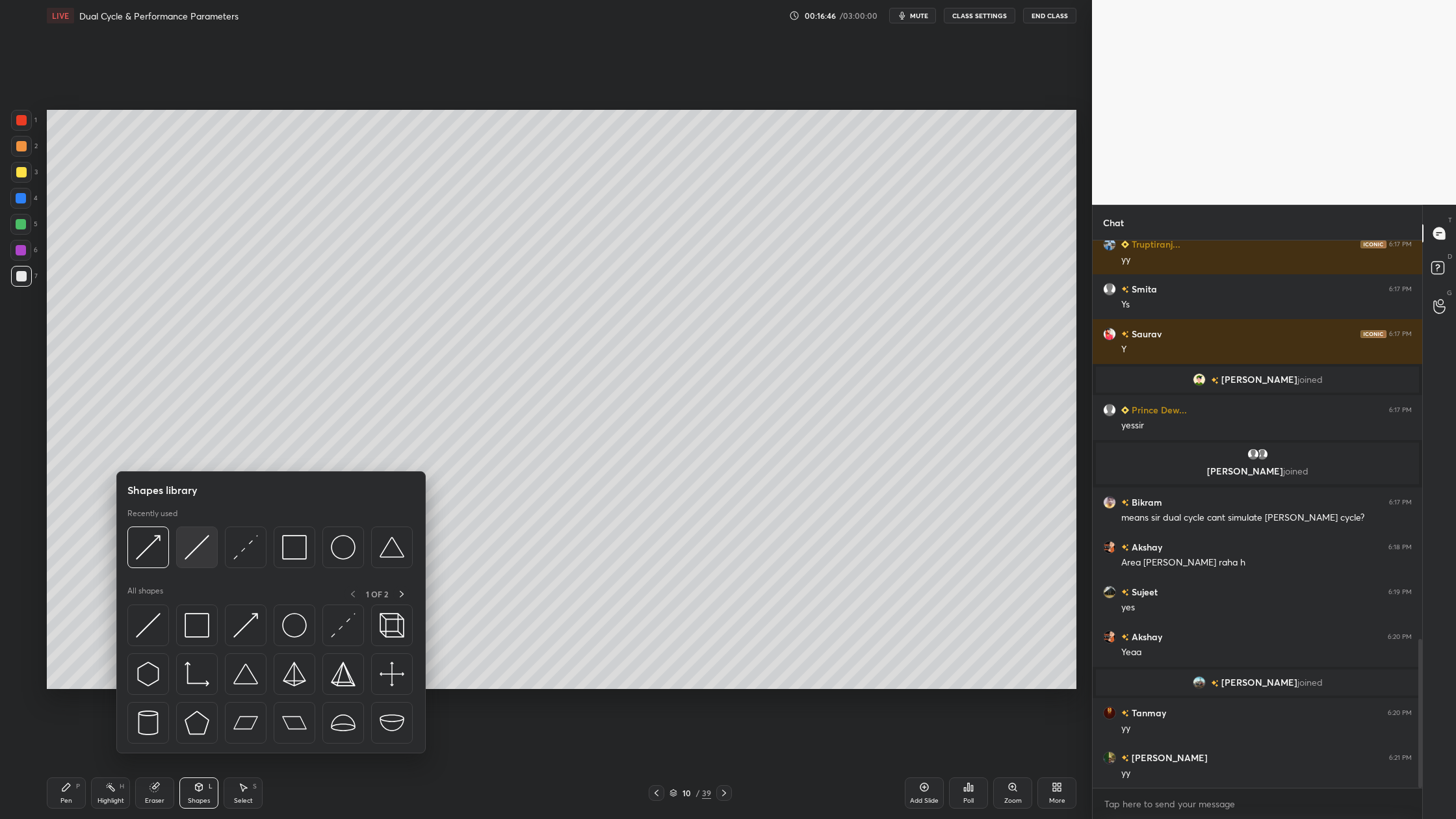
click at [194, 563] on div at bounding box center [197, 547] width 42 height 42
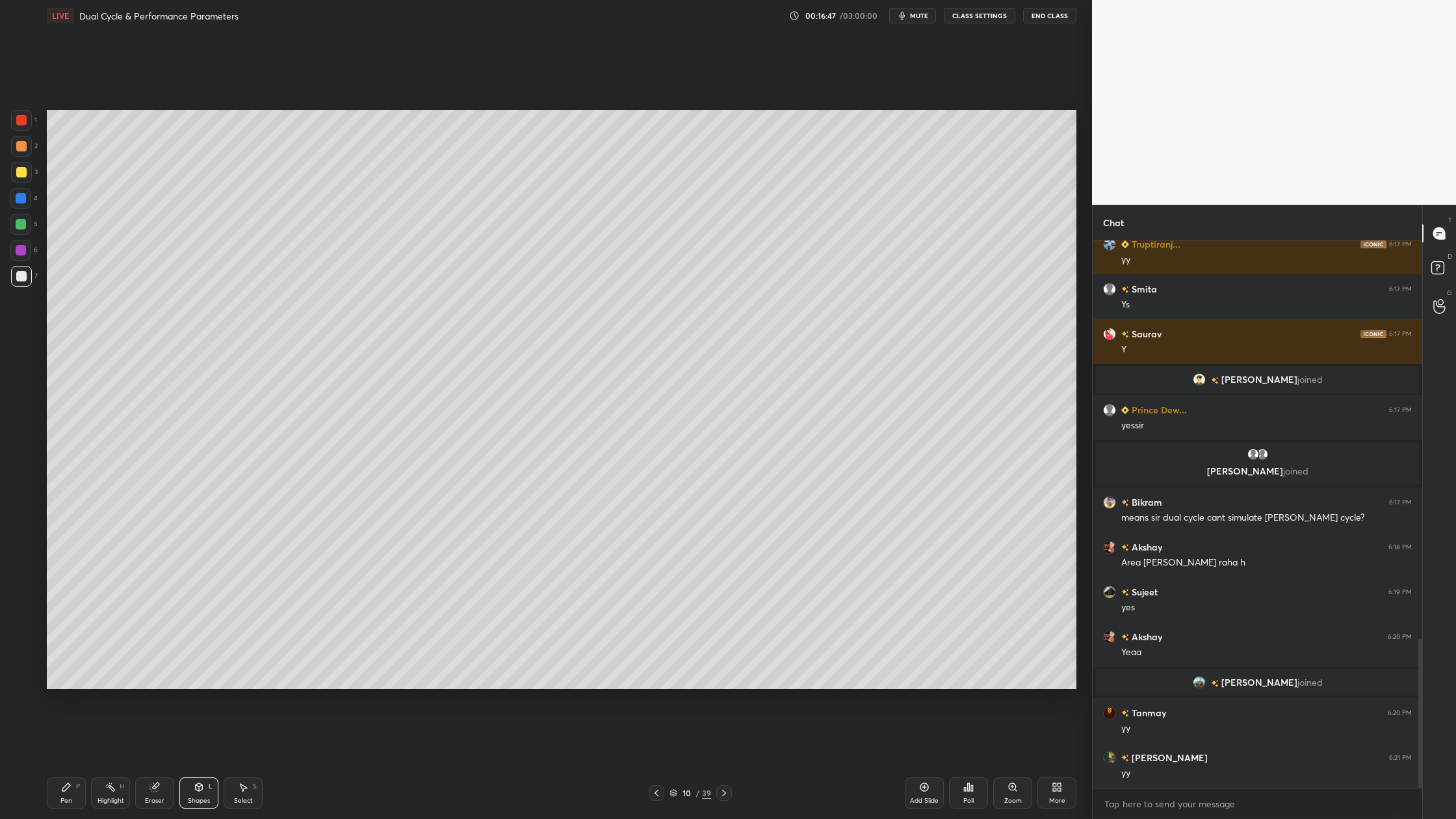
drag, startPoint x: 23, startPoint y: 124, endPoint x: 30, endPoint y: 134, distance: 12.2
click at [24, 126] on div at bounding box center [22, 120] width 21 height 21
click at [17, 116] on div at bounding box center [22, 120] width 10 height 10
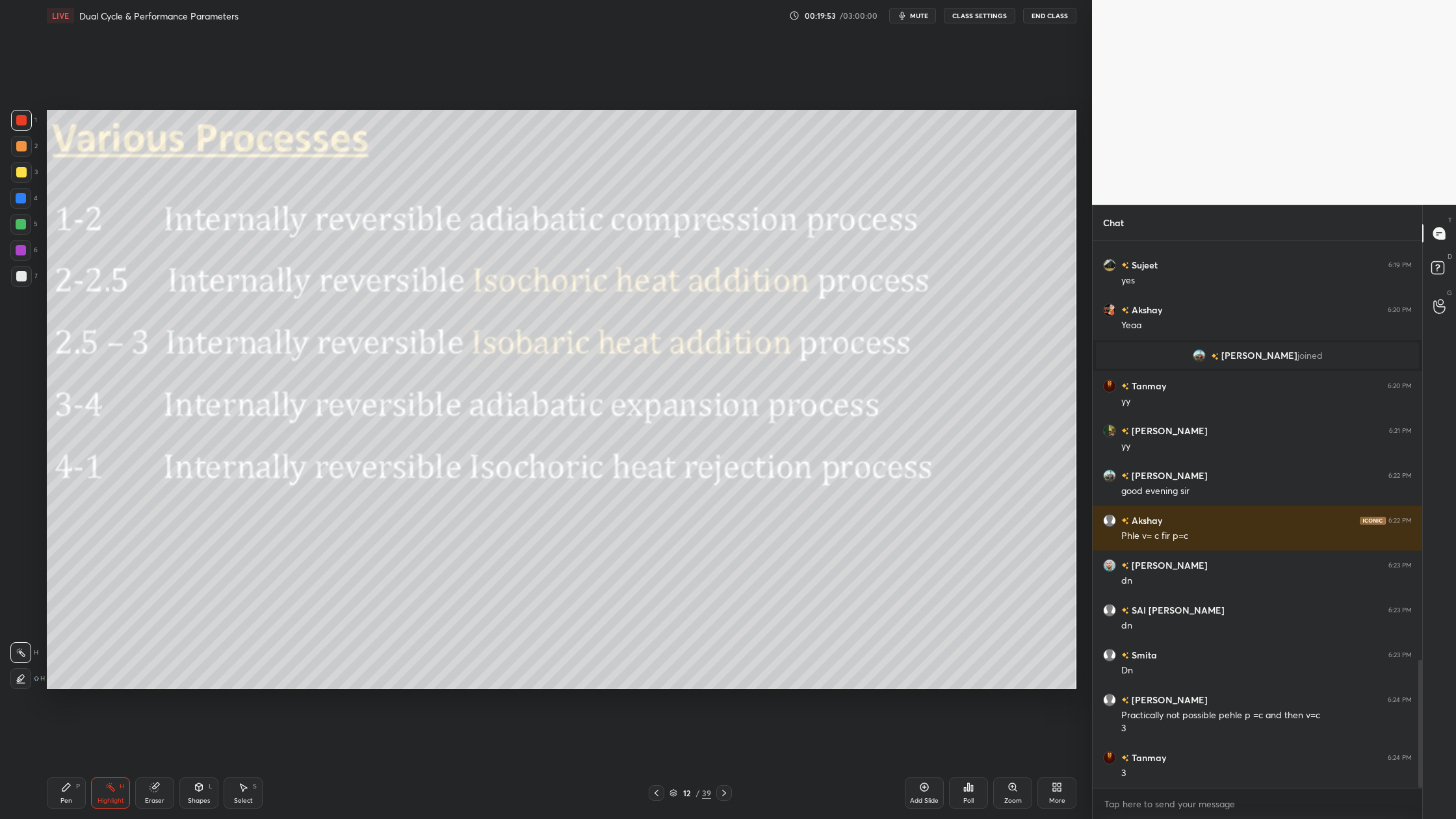
scroll to position [1838, 0]
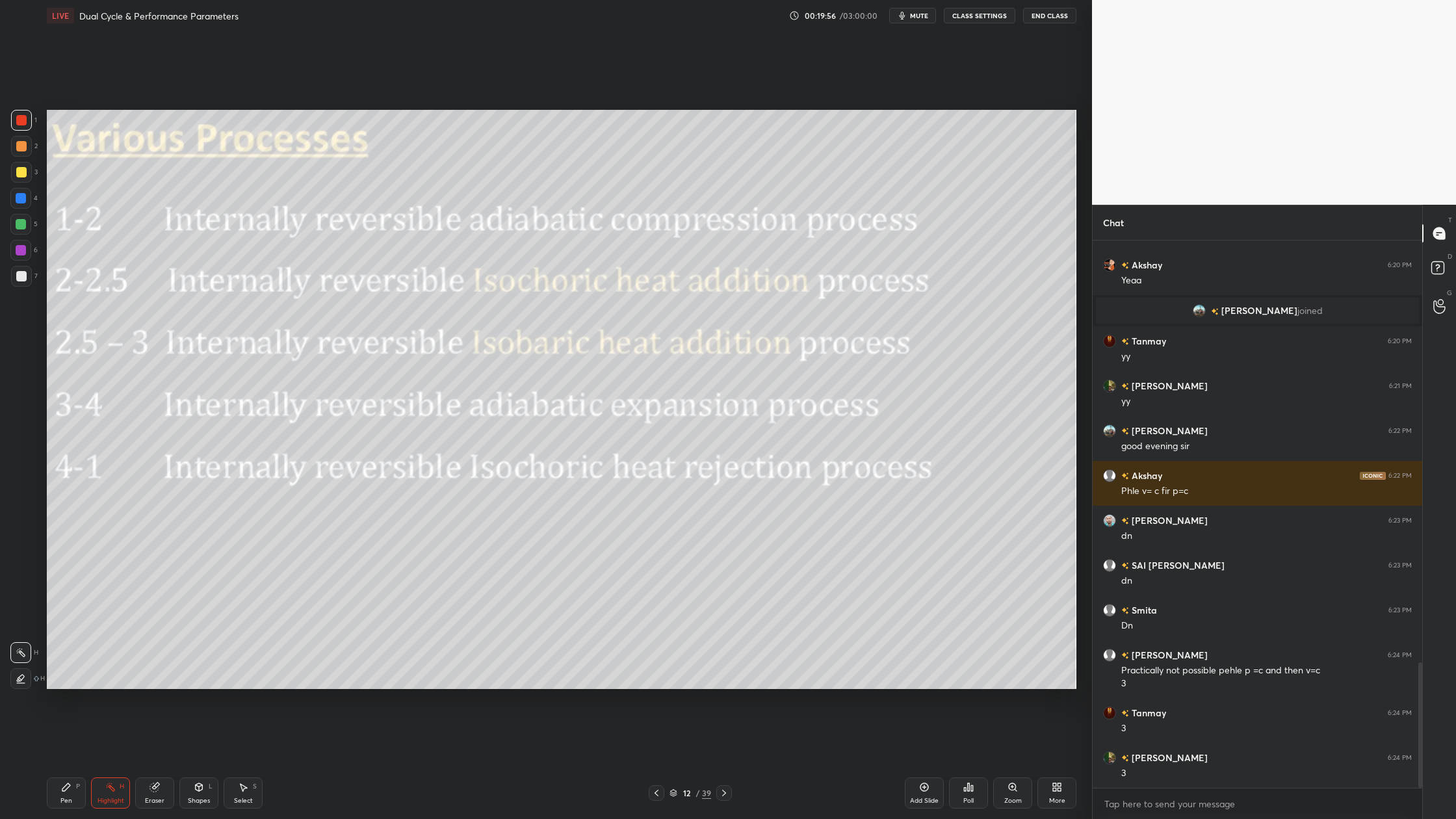
drag, startPoint x: 22, startPoint y: 121, endPoint x: 39, endPoint y: 121, distance: 17.0
click at [30, 121] on div at bounding box center [22, 120] width 21 height 21
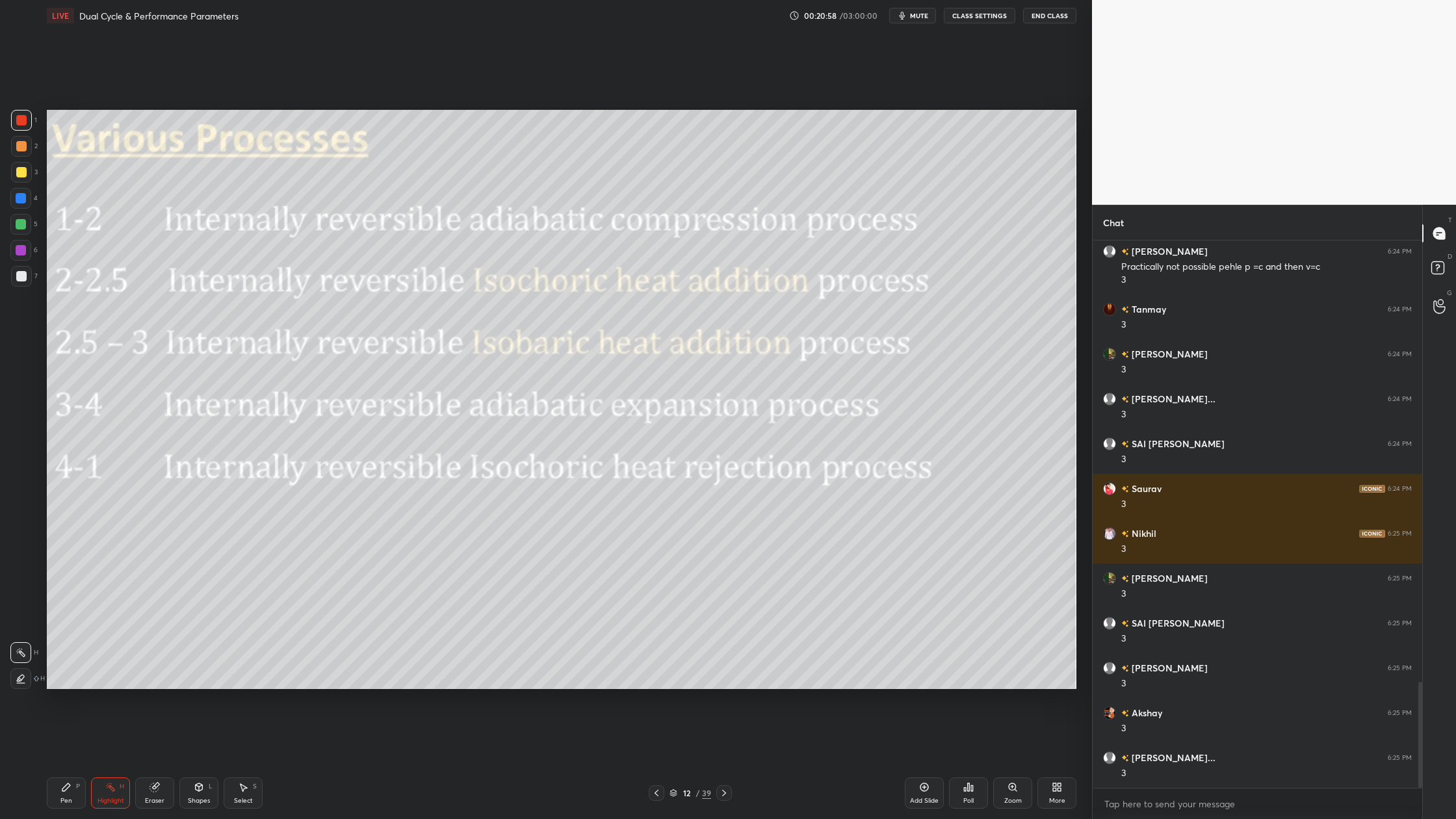
scroll to position [2286, 0]
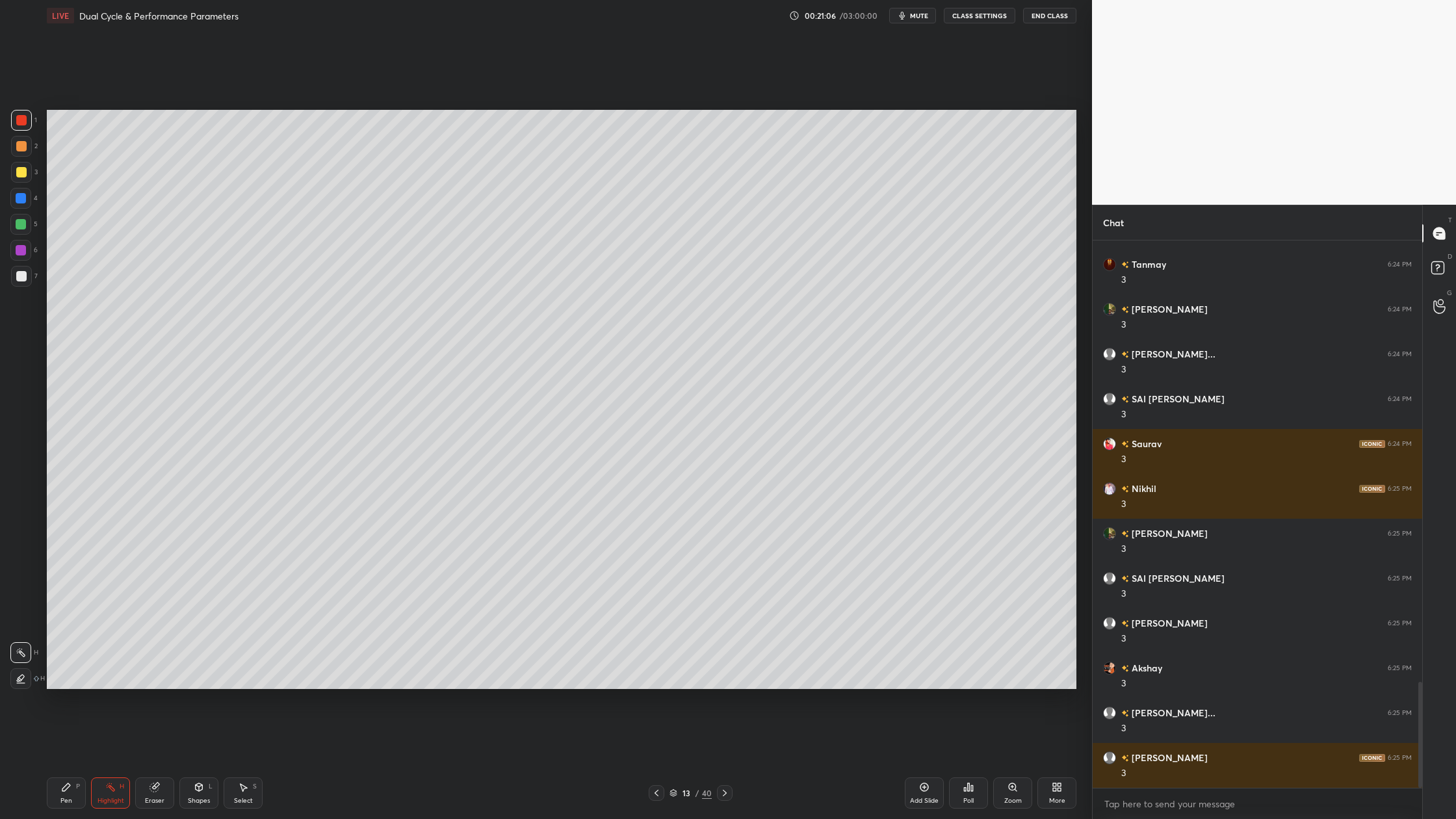
click at [20, 147] on div at bounding box center [22, 146] width 10 height 10
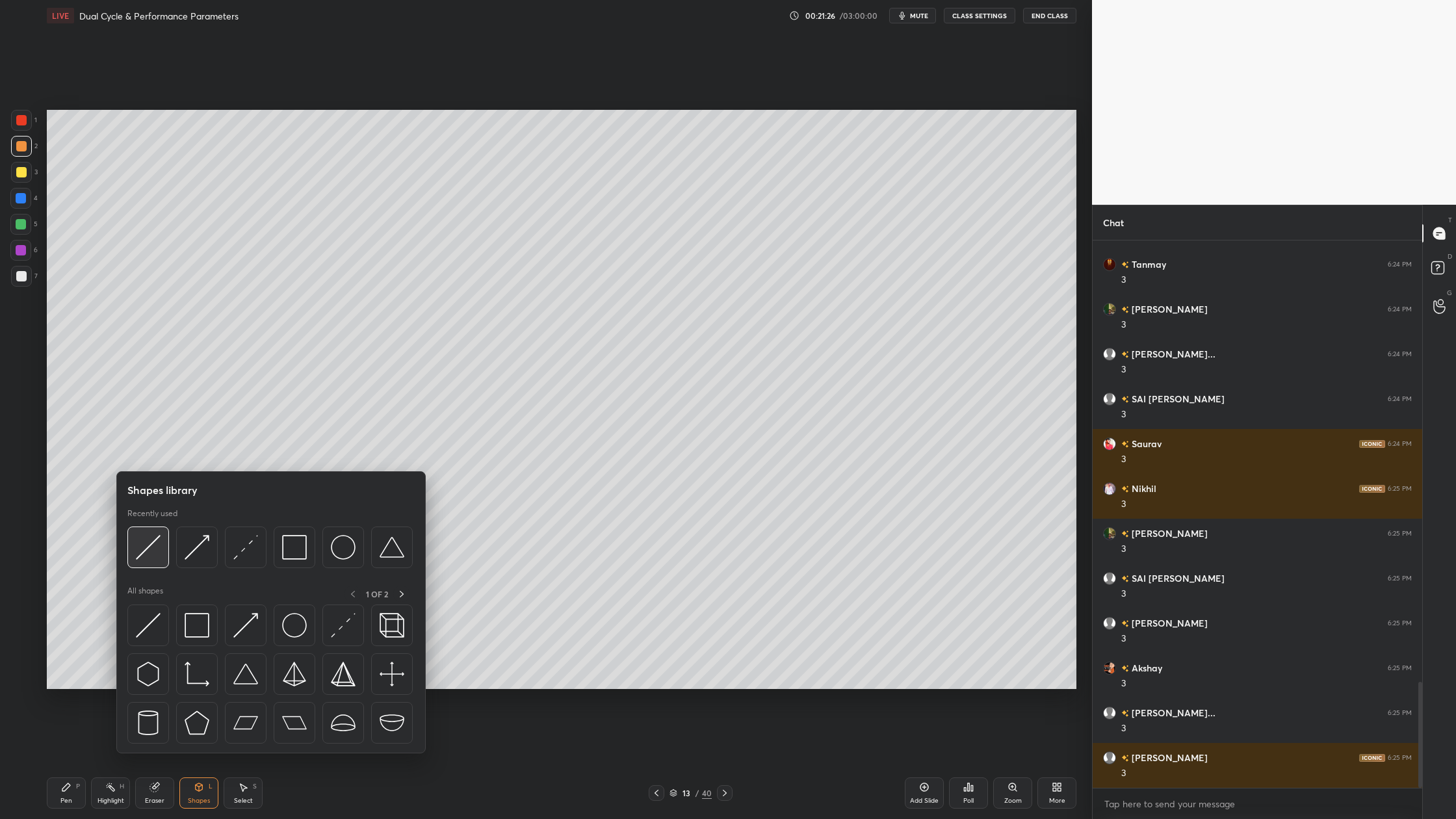
click at [155, 560] on img at bounding box center [148, 547] width 25 height 25
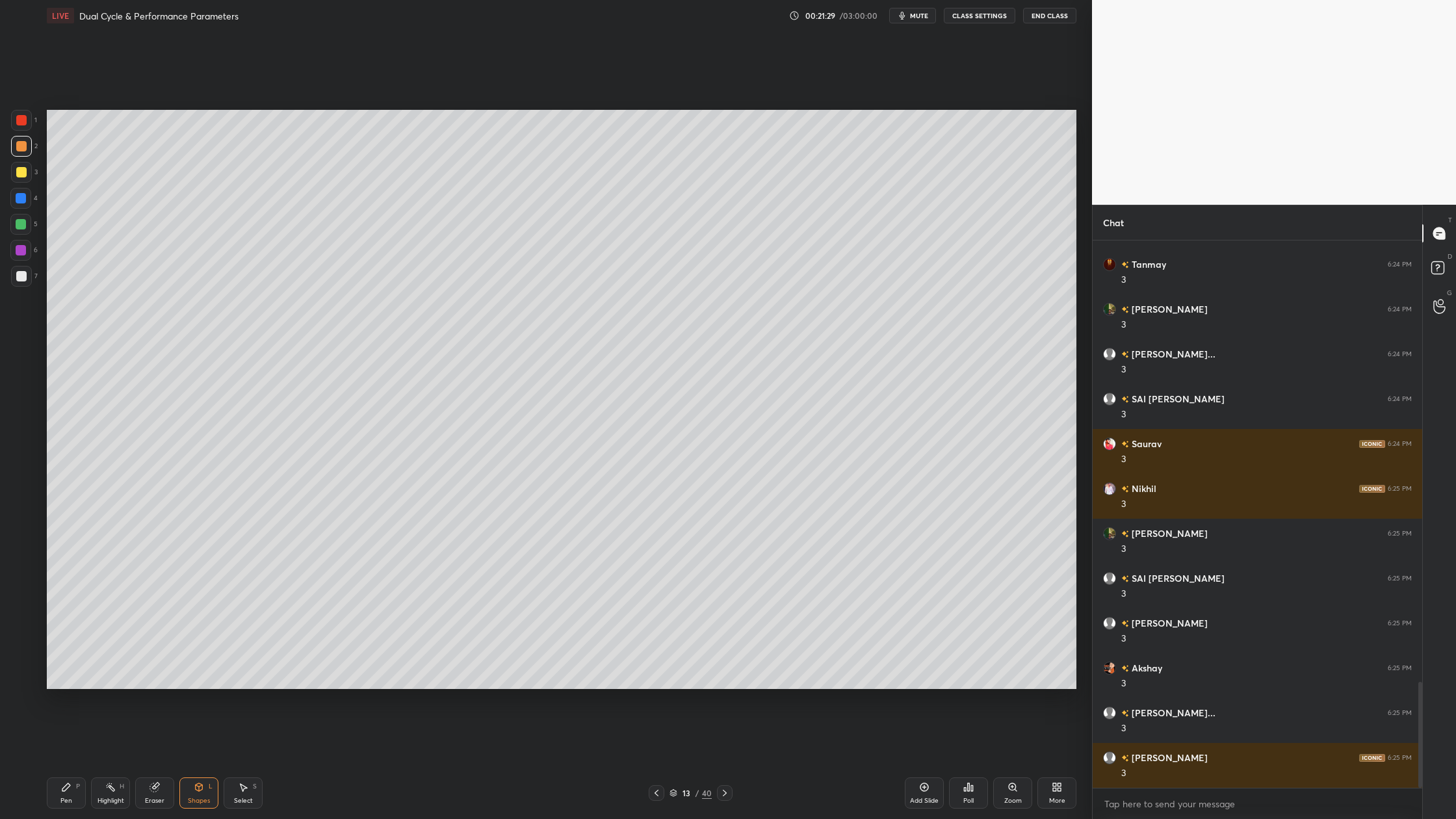
click at [21, 273] on div at bounding box center [22, 276] width 21 height 21
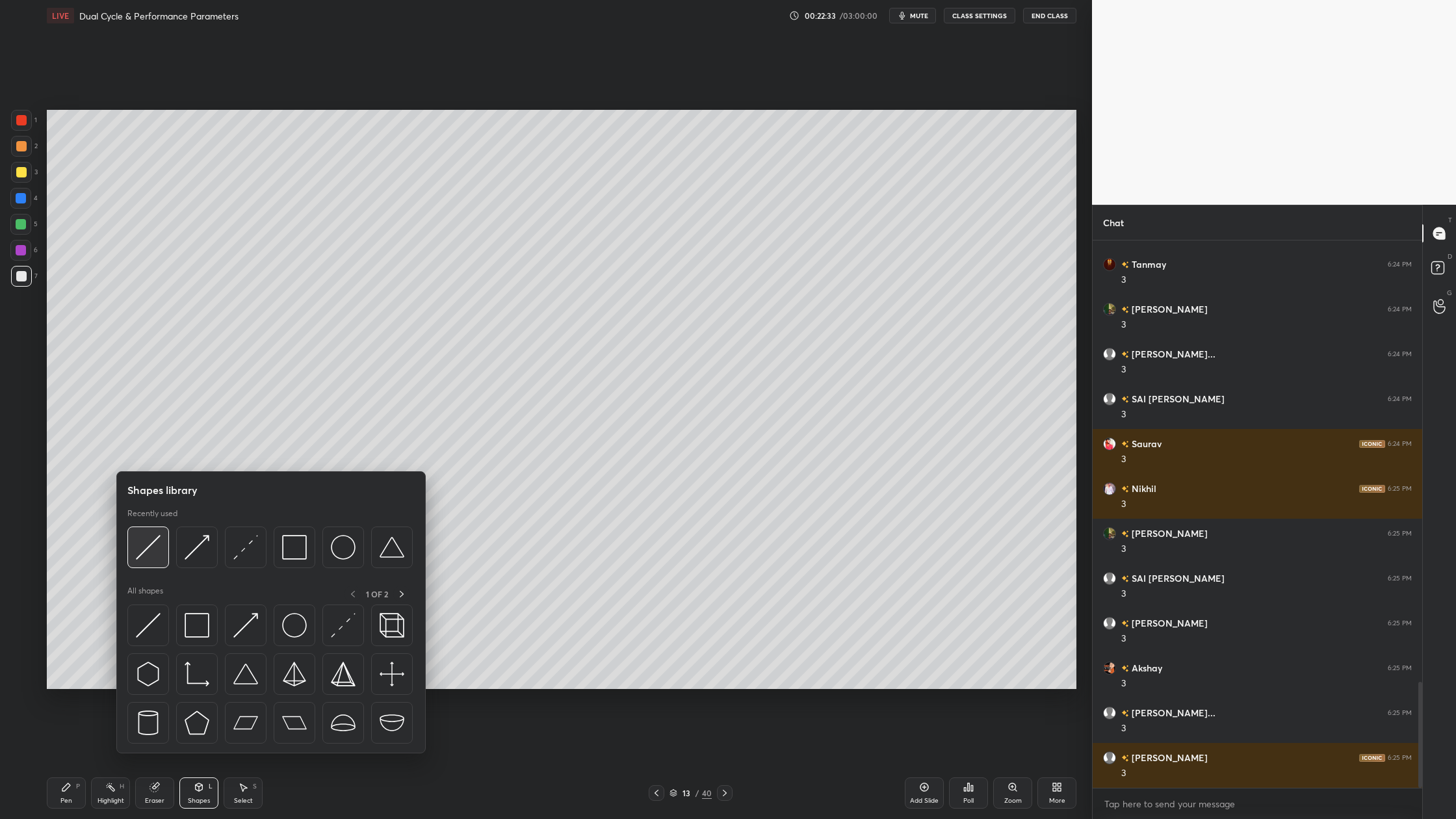
click at [150, 551] on img at bounding box center [148, 547] width 25 height 25
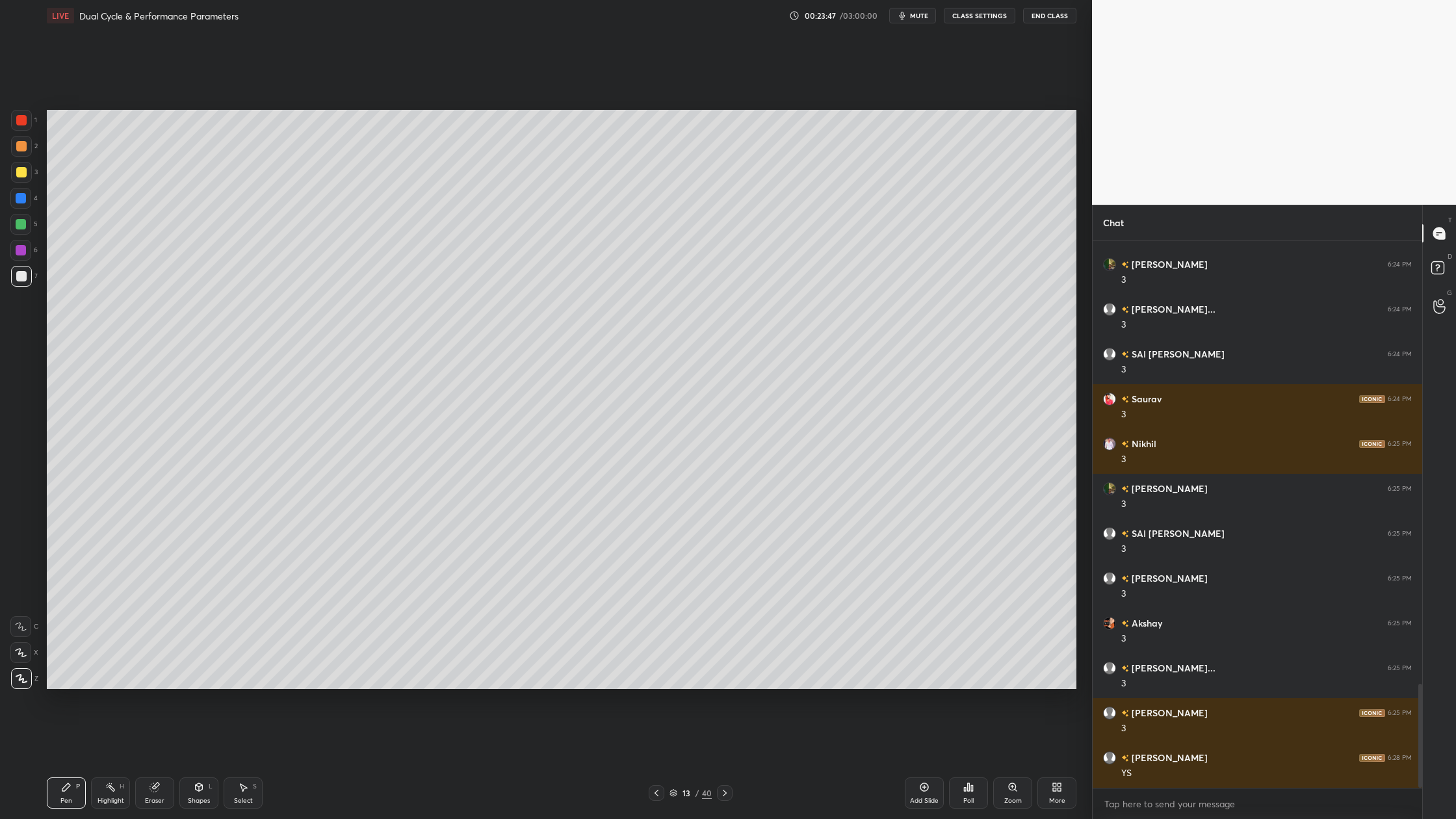
scroll to position [2376, 0]
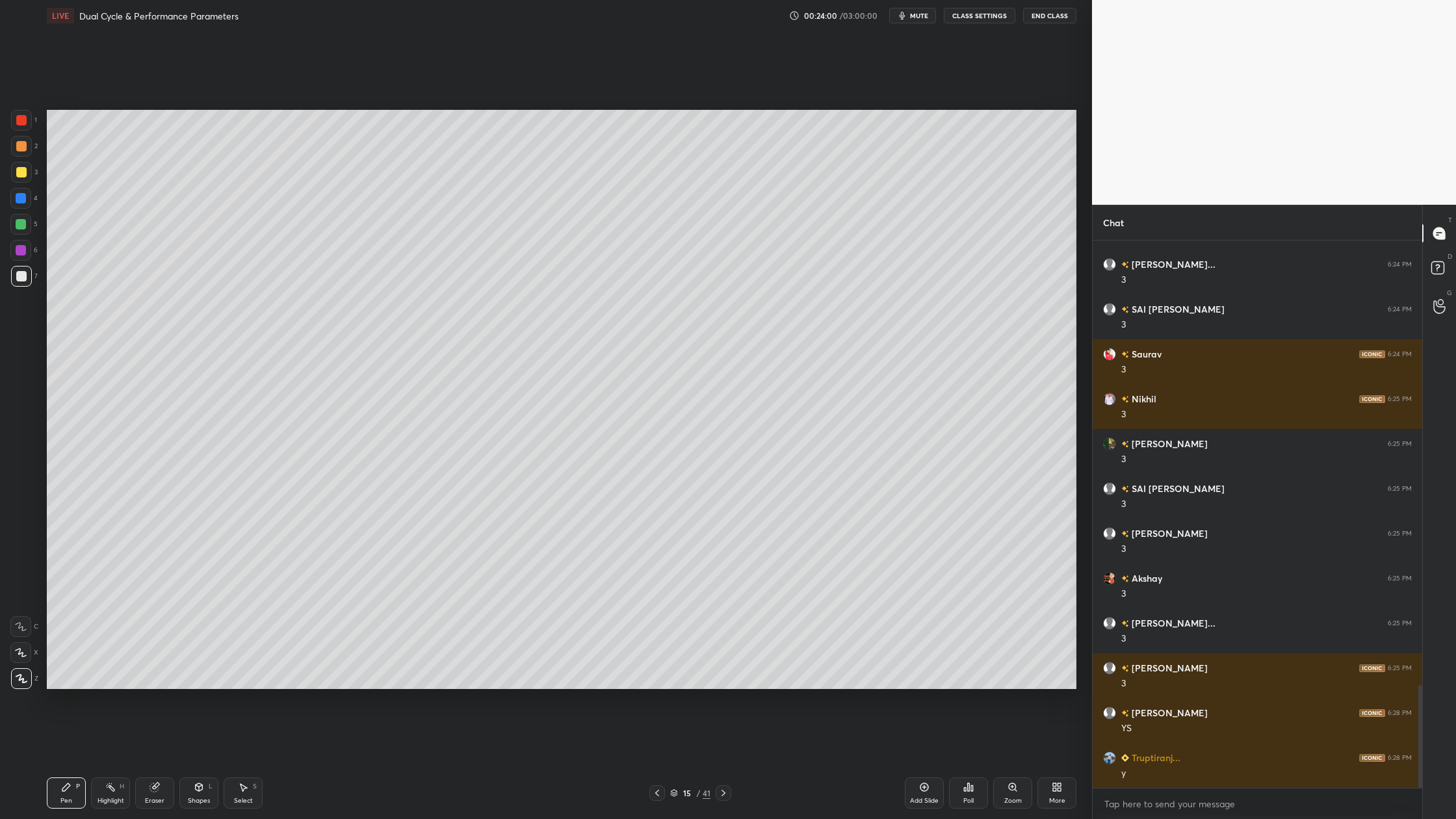
click at [18, 152] on div at bounding box center [22, 146] width 21 height 21
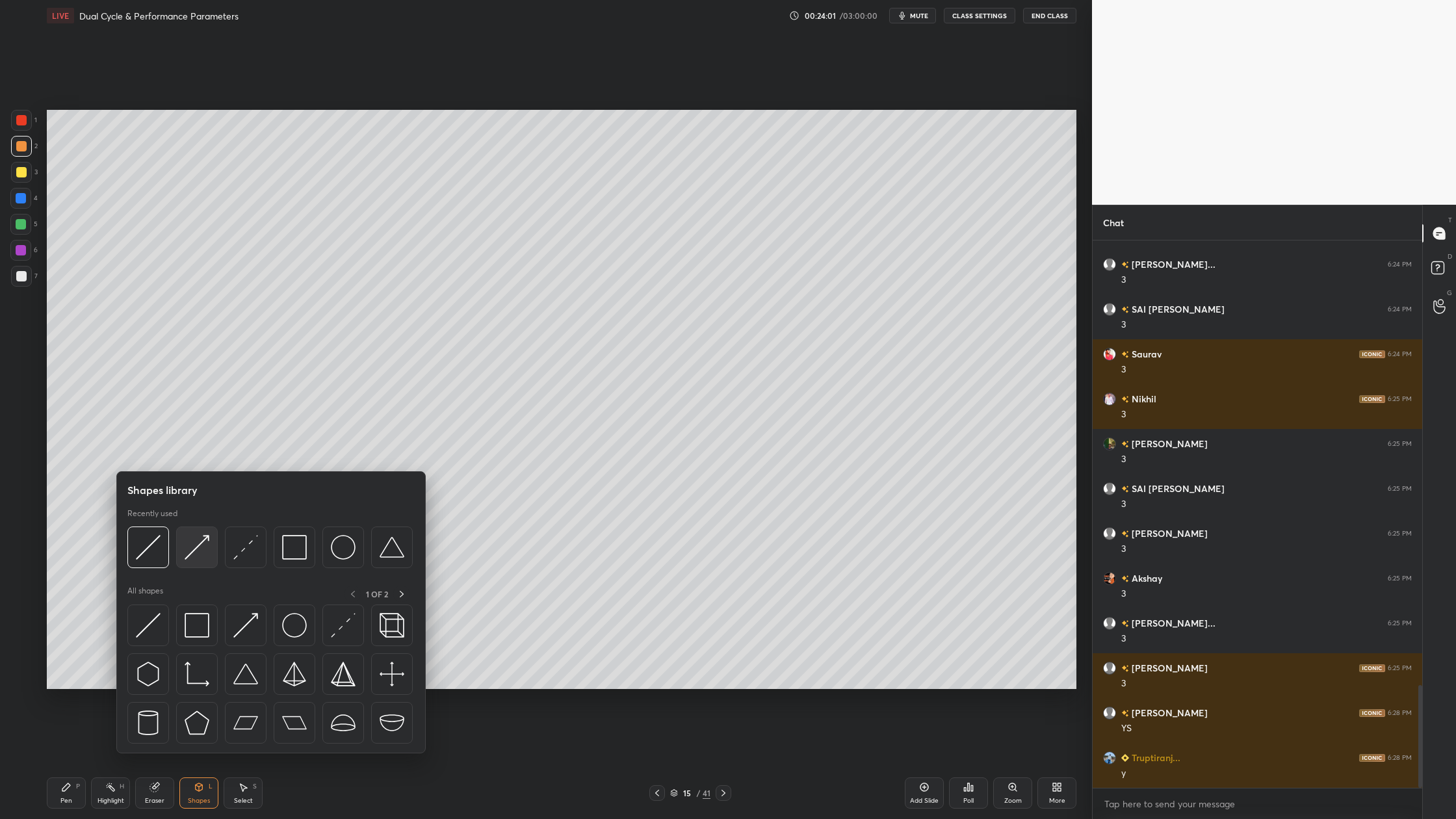
click at [192, 555] on img at bounding box center [196, 547] width 25 height 25
click at [242, 564] on div at bounding box center [246, 547] width 42 height 42
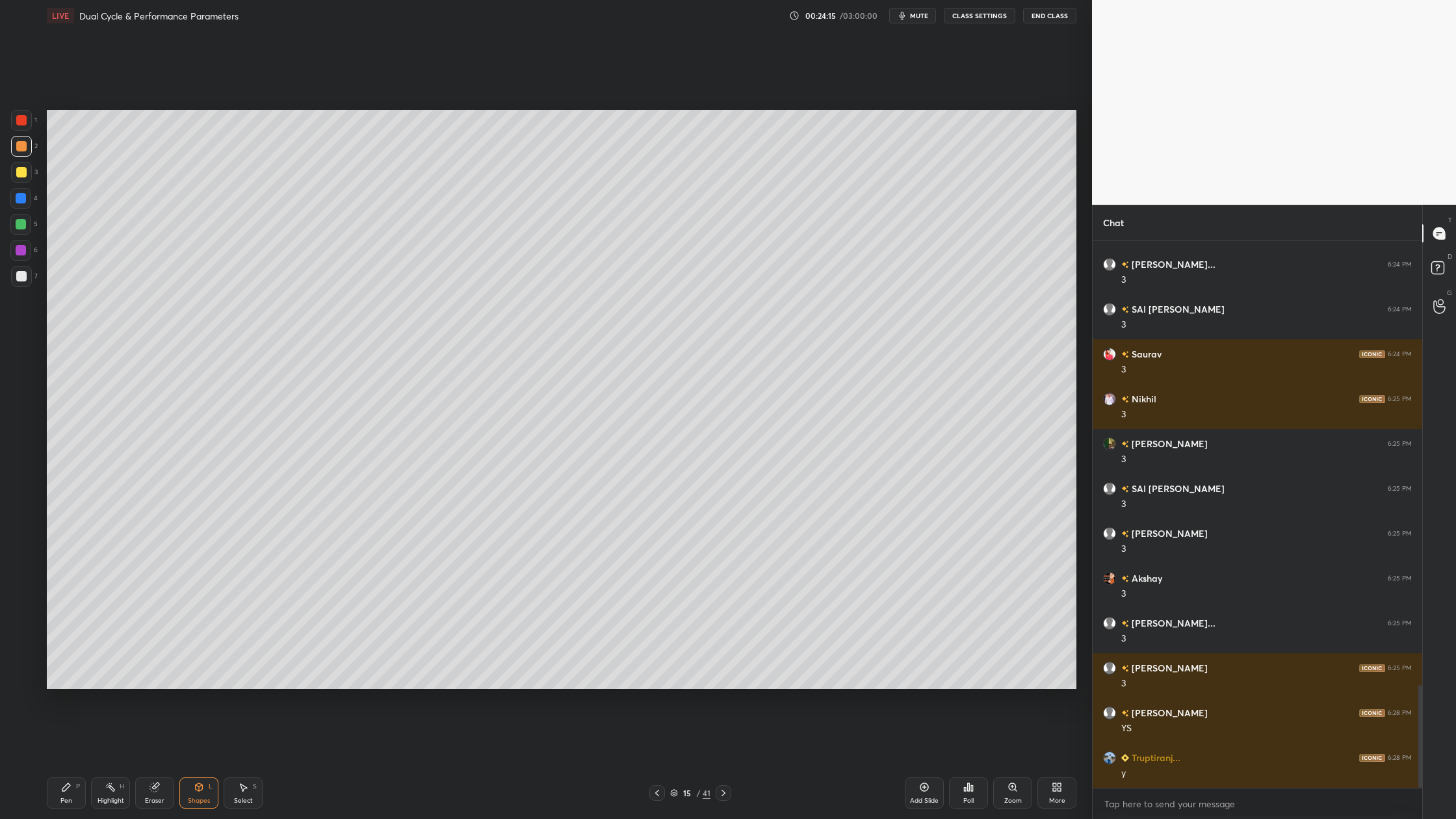
click at [12, 174] on div at bounding box center [22, 172] width 21 height 21
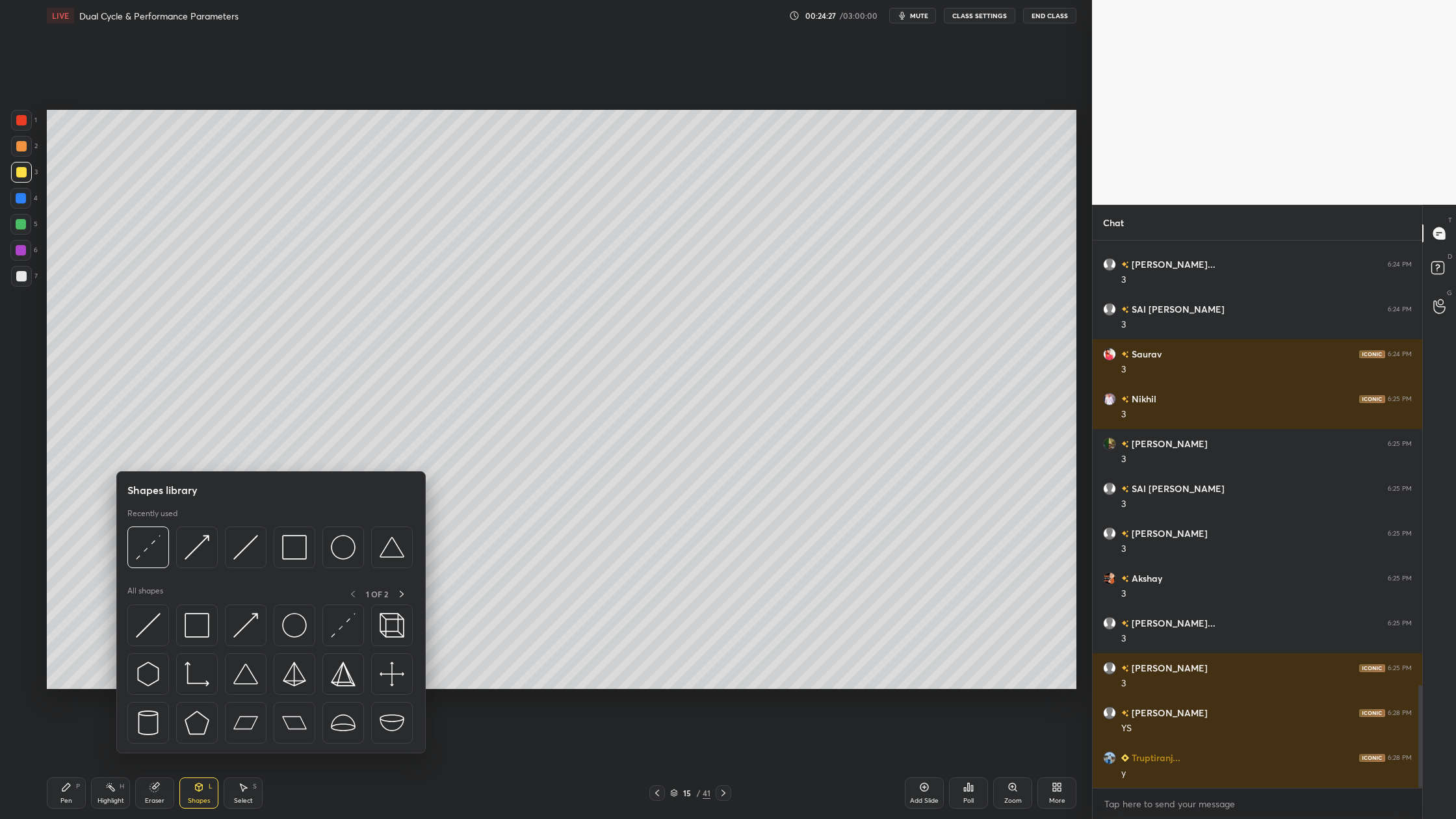
click at [256, 570] on div at bounding box center [270, 551] width 286 height 48
click at [243, 570] on div at bounding box center [270, 551] width 286 height 48
click at [241, 570] on div at bounding box center [270, 551] width 286 height 48
click at [247, 556] on img at bounding box center [246, 547] width 25 height 25
click at [190, 564] on div at bounding box center [197, 547] width 42 height 42
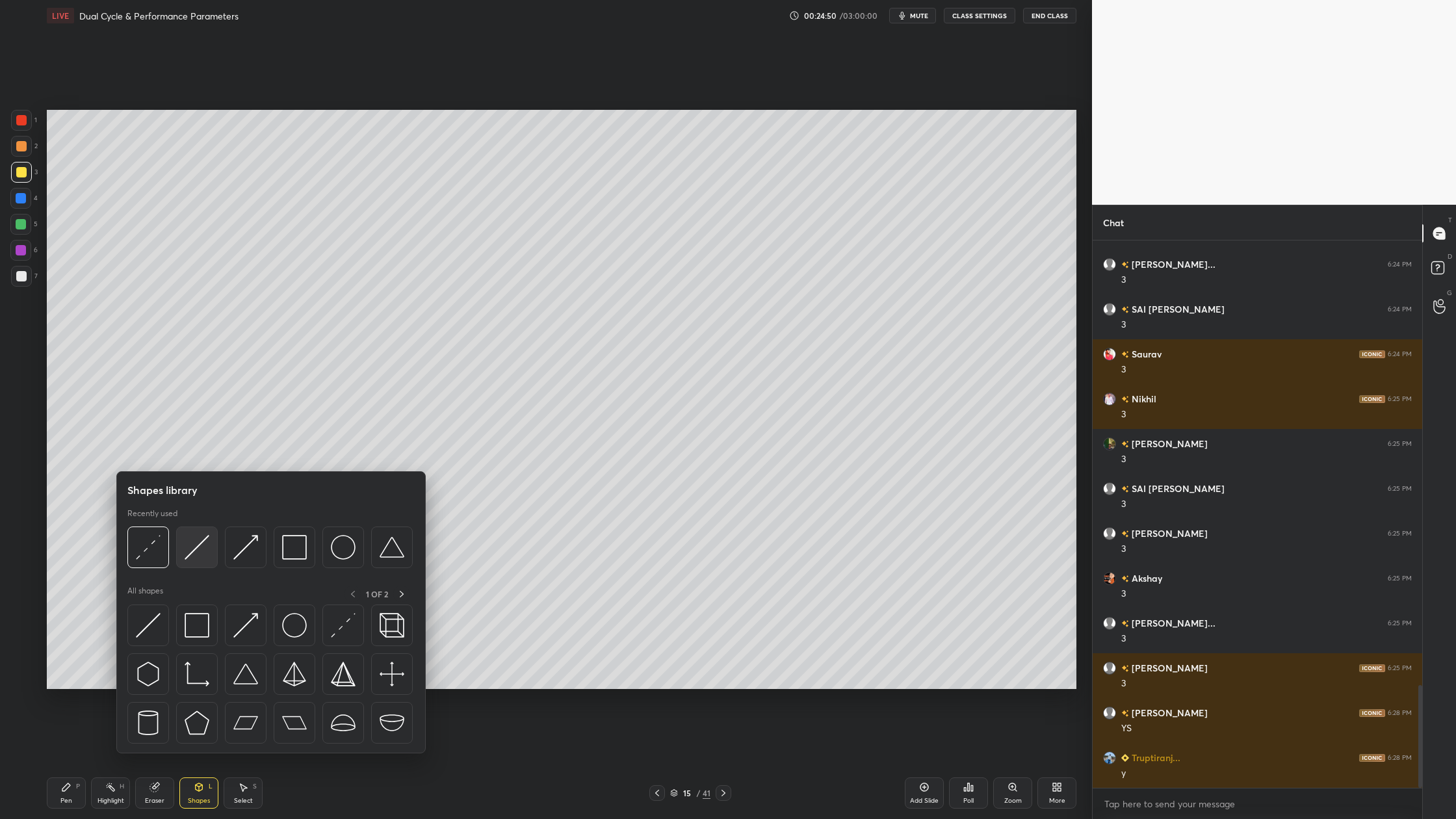
click at [192, 558] on img at bounding box center [196, 547] width 25 height 25
click at [199, 560] on div at bounding box center [197, 547] width 42 height 42
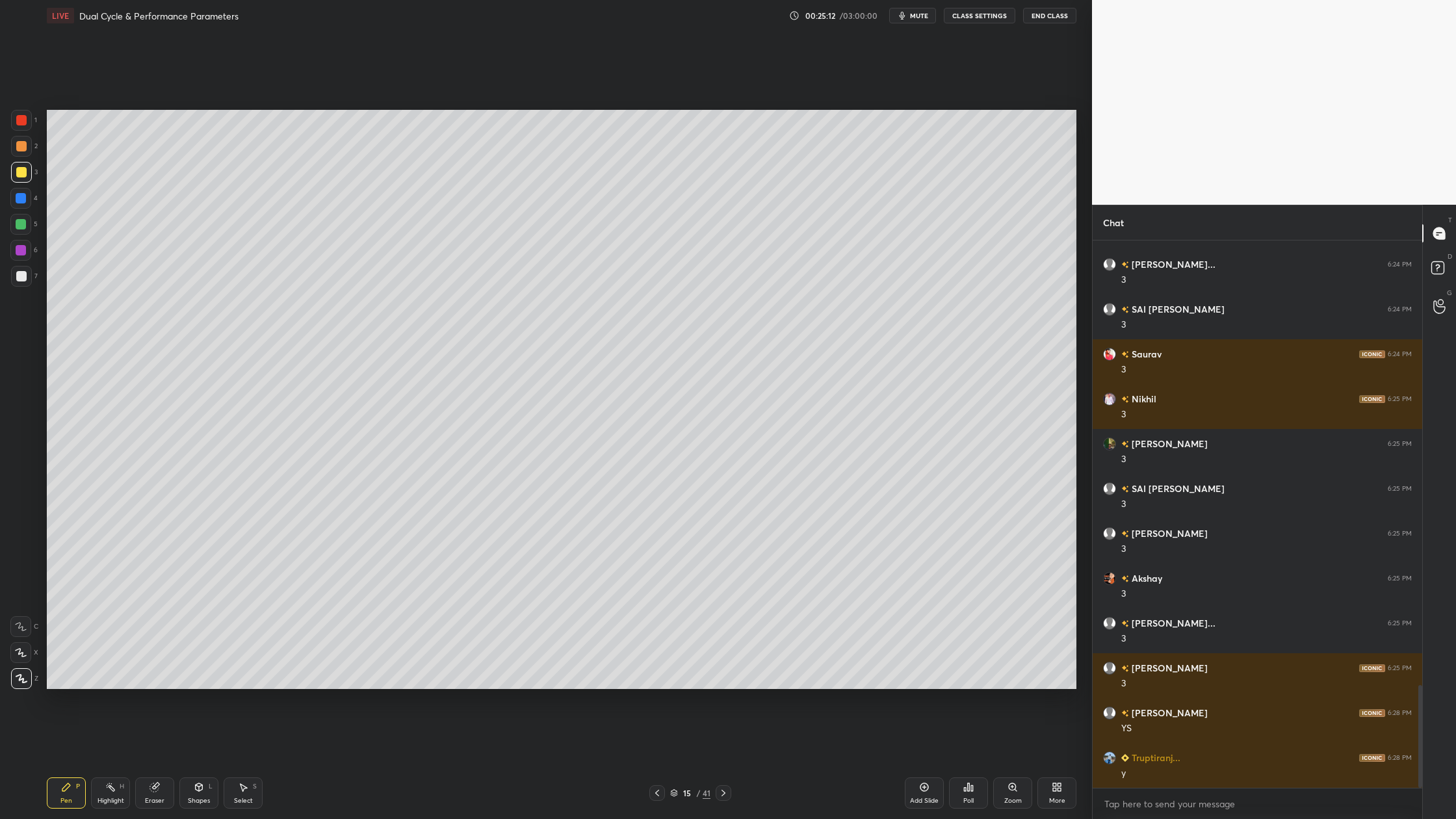
drag, startPoint x: 18, startPoint y: 275, endPoint x: 25, endPoint y: 277, distance: 7.3
click at [20, 275] on div at bounding box center [22, 276] width 10 height 10
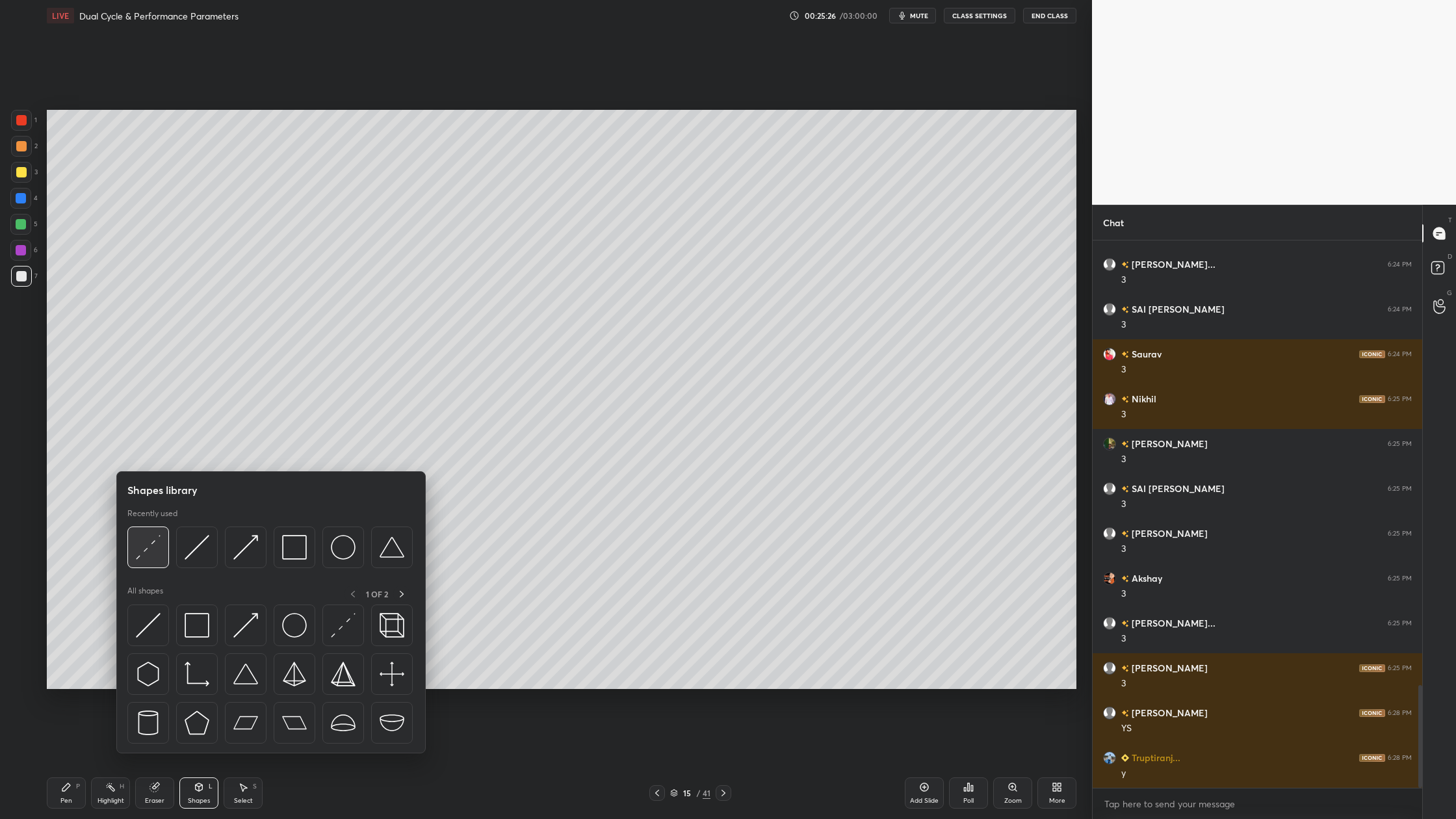
click at [150, 563] on div at bounding box center [148, 547] width 42 height 42
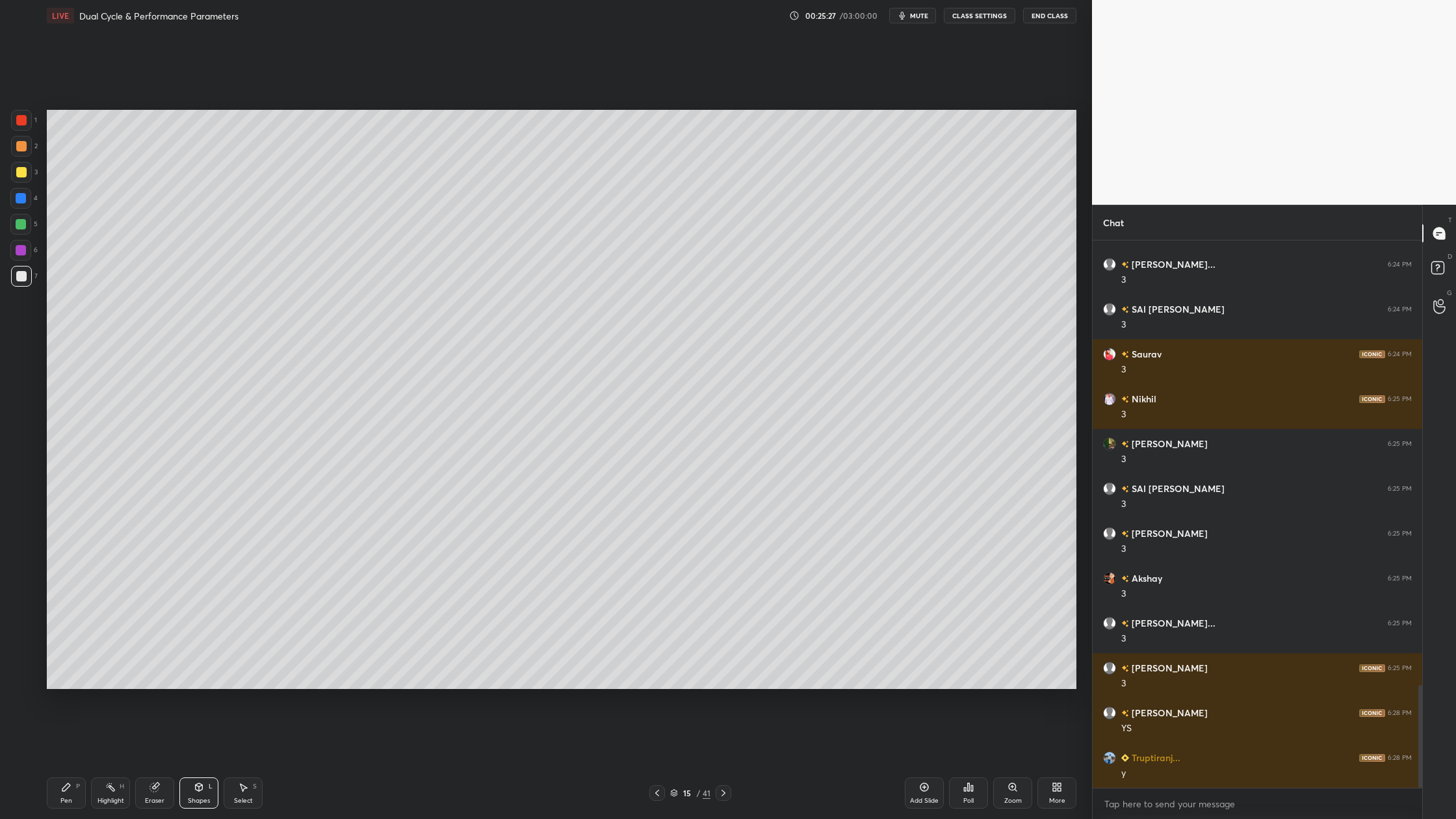
drag, startPoint x: 20, startPoint y: 172, endPoint x: 20, endPoint y: 184, distance: 12.0
click at [20, 180] on div at bounding box center [22, 172] width 21 height 21
click at [19, 282] on div at bounding box center [22, 276] width 21 height 21
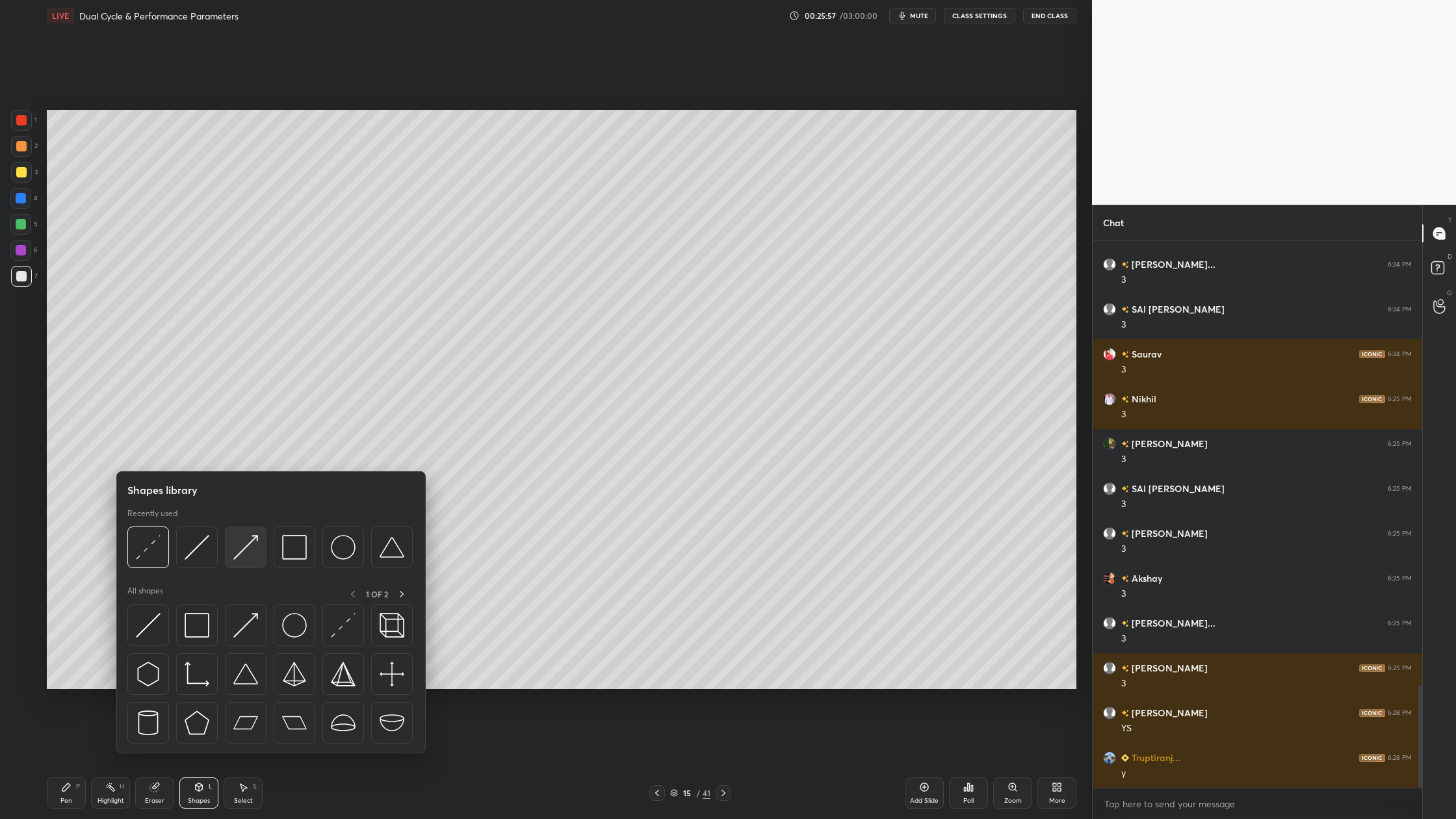
click at [252, 562] on div at bounding box center [246, 547] width 42 height 42
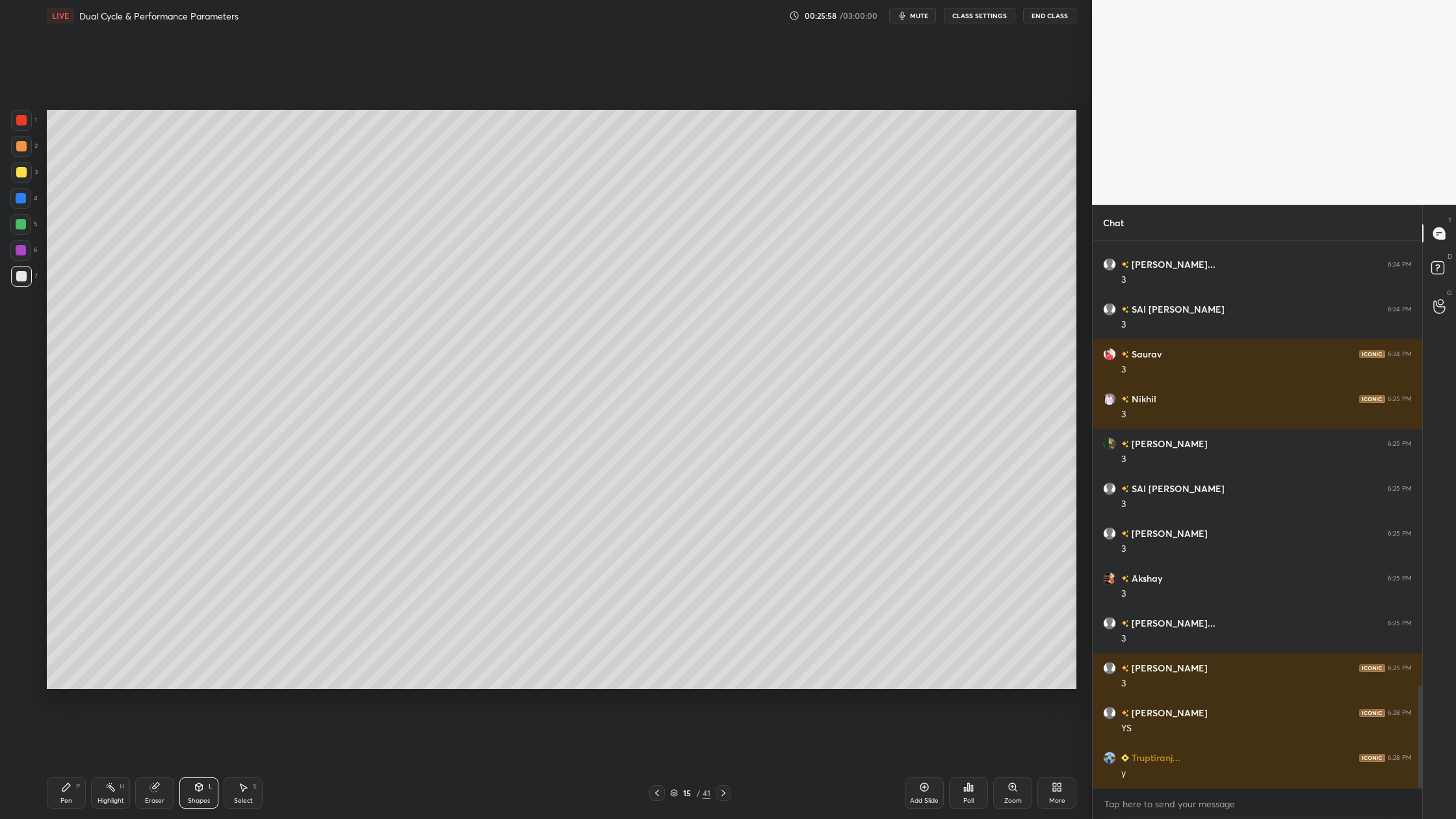
click at [15, 228] on div at bounding box center [21, 224] width 21 height 21
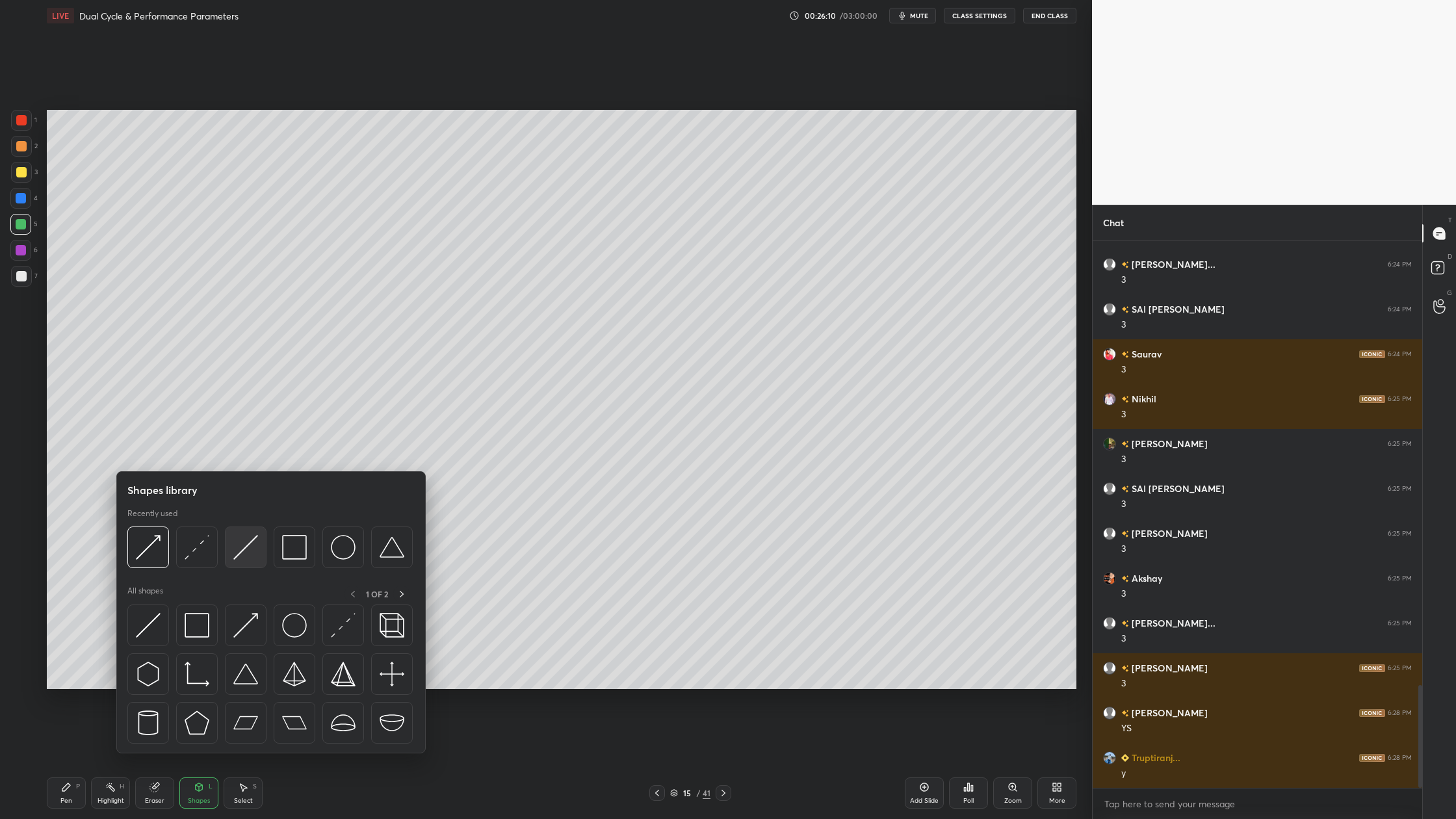
click at [252, 563] on div at bounding box center [246, 547] width 42 height 42
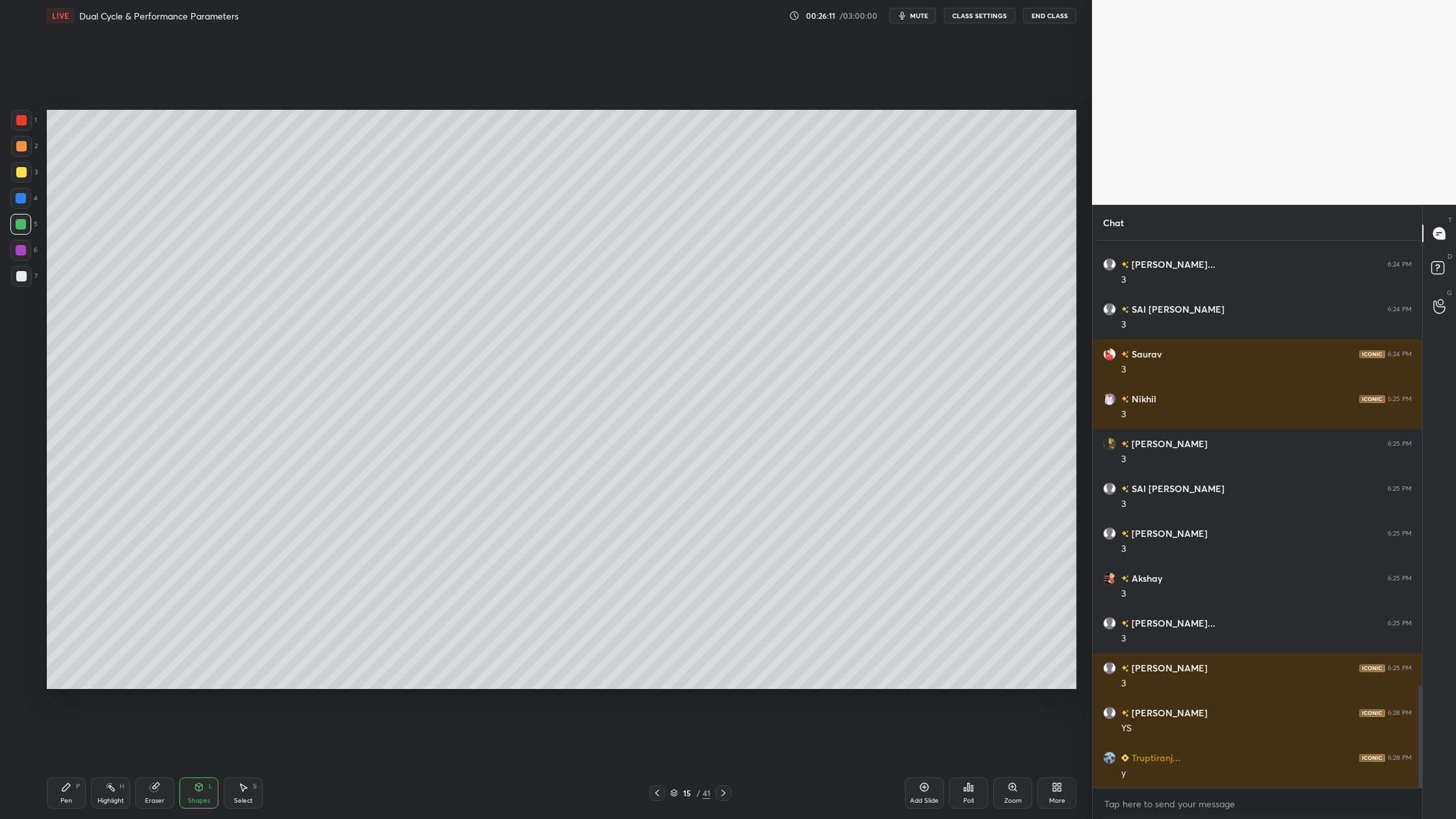
click at [20, 281] on div at bounding box center [22, 276] width 21 height 21
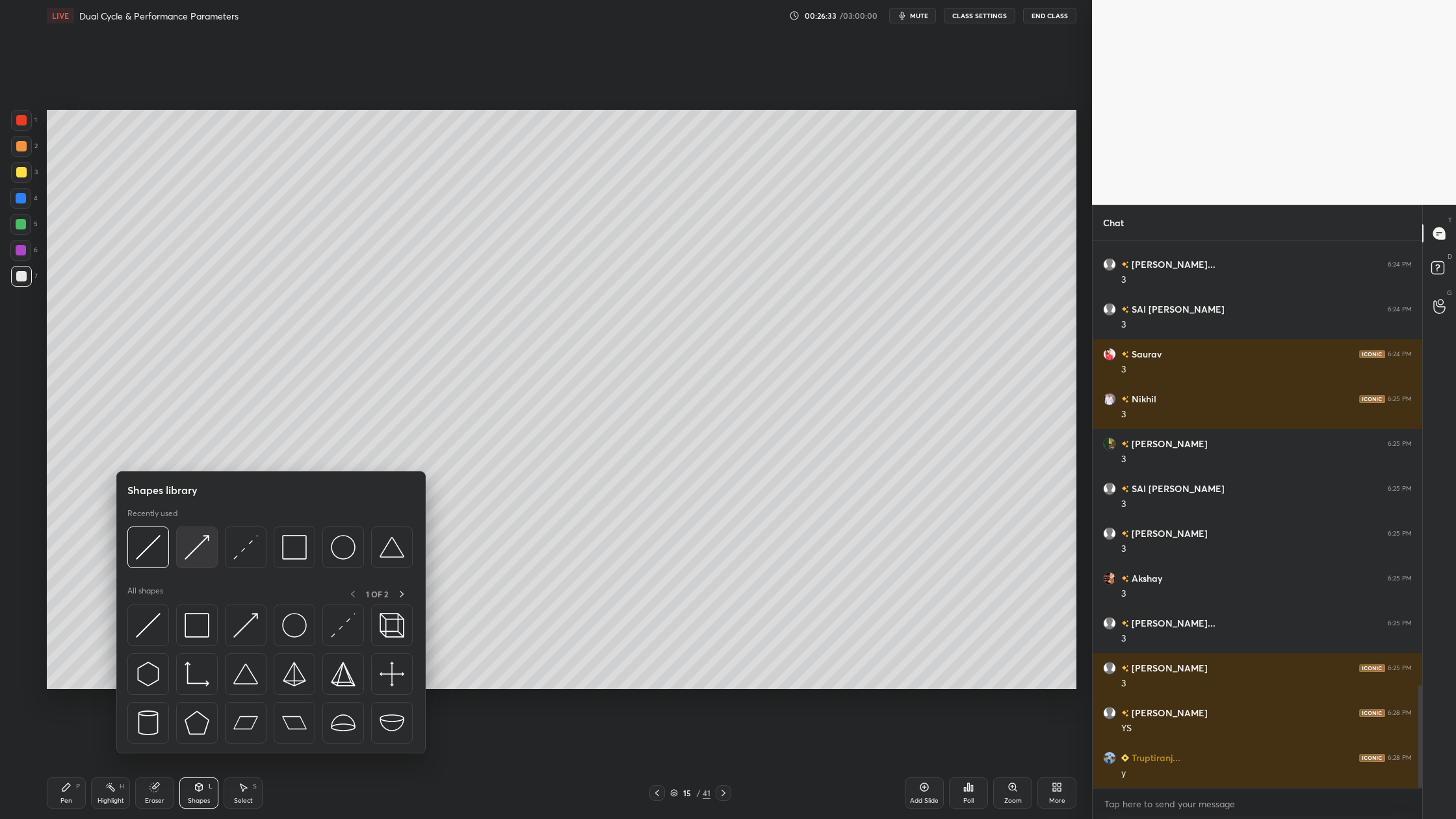
click at [203, 563] on div at bounding box center [197, 547] width 42 height 42
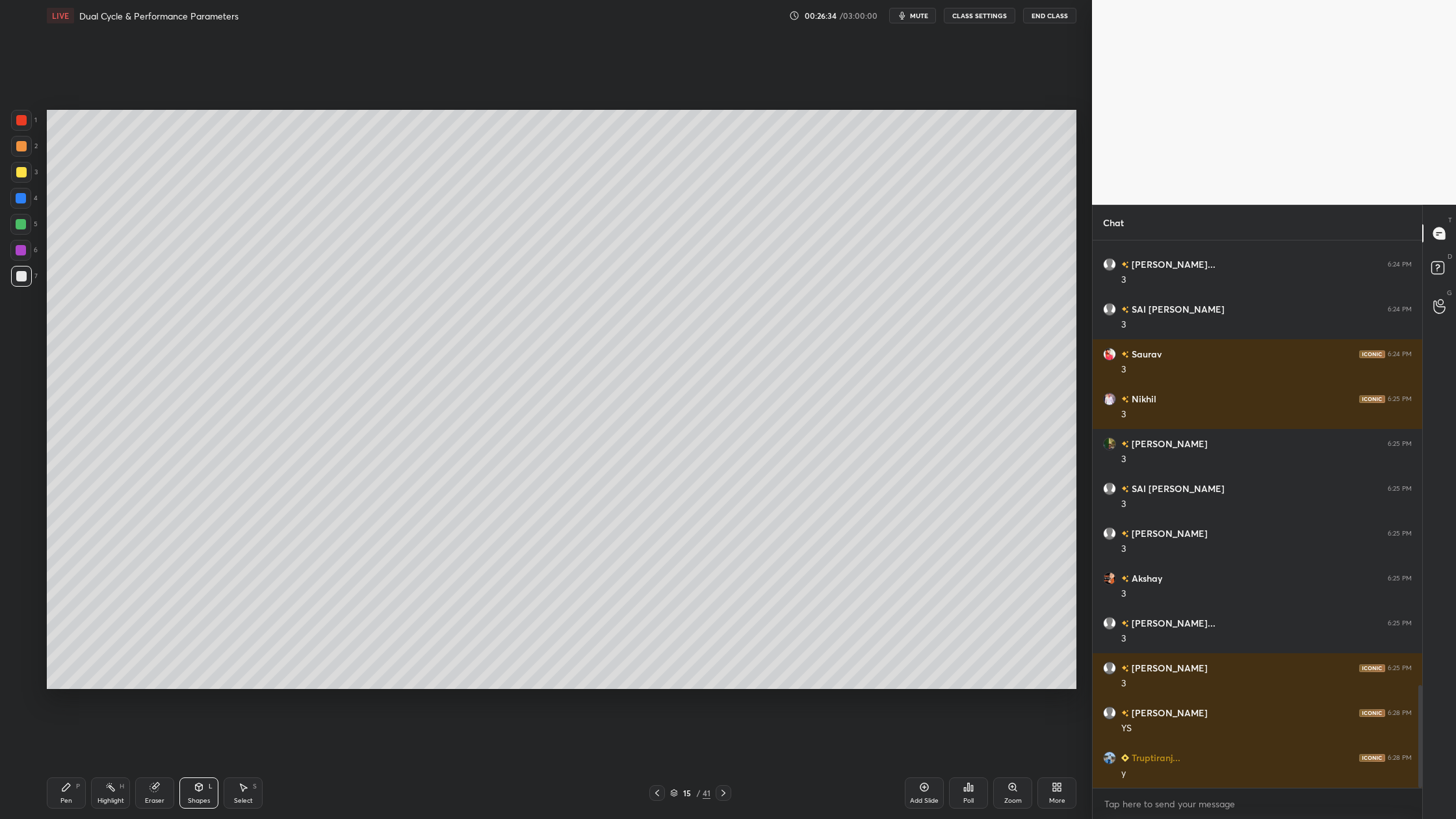
click at [16, 217] on div at bounding box center [21, 224] width 21 height 21
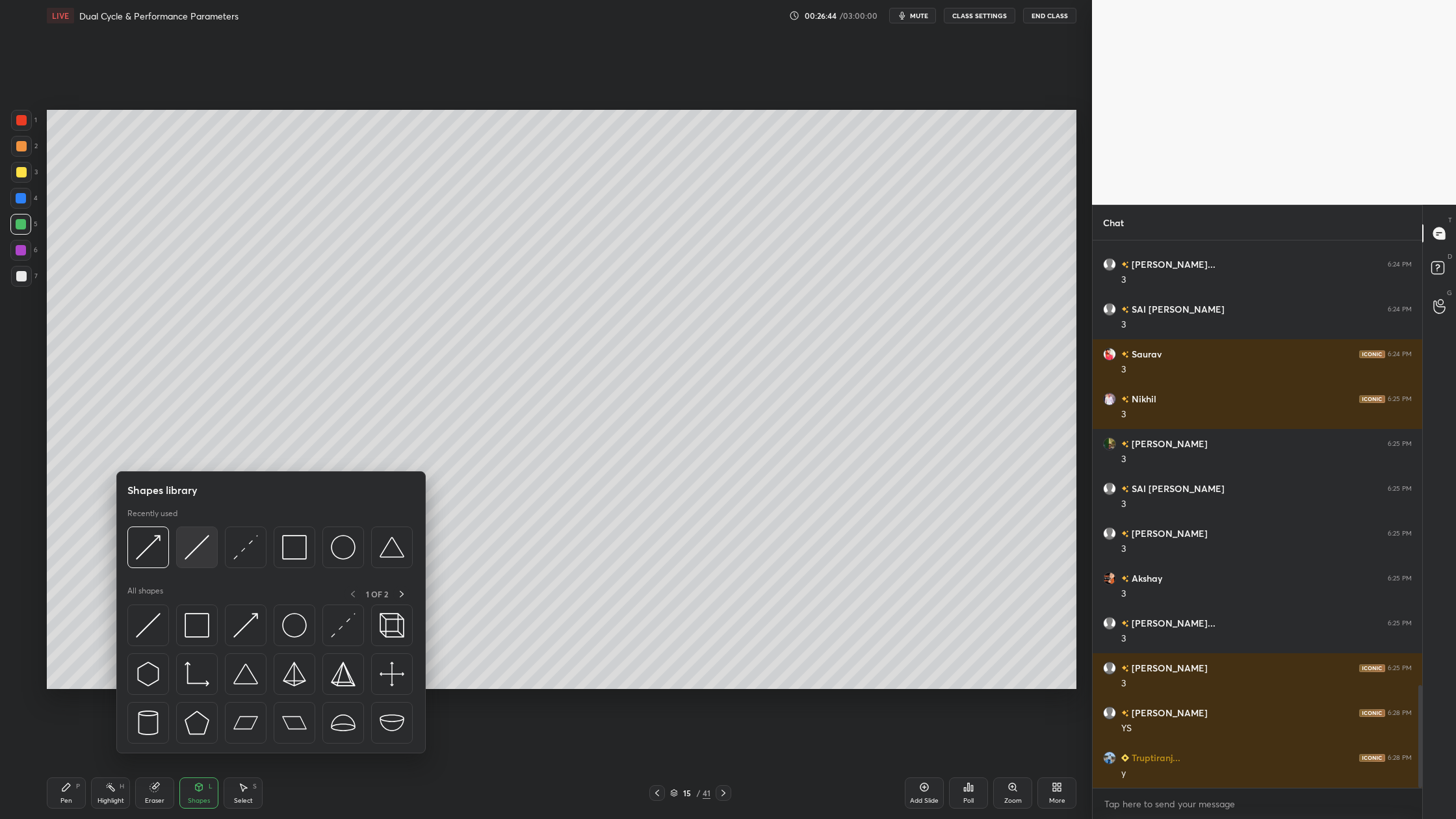
click at [207, 564] on div at bounding box center [197, 547] width 42 height 42
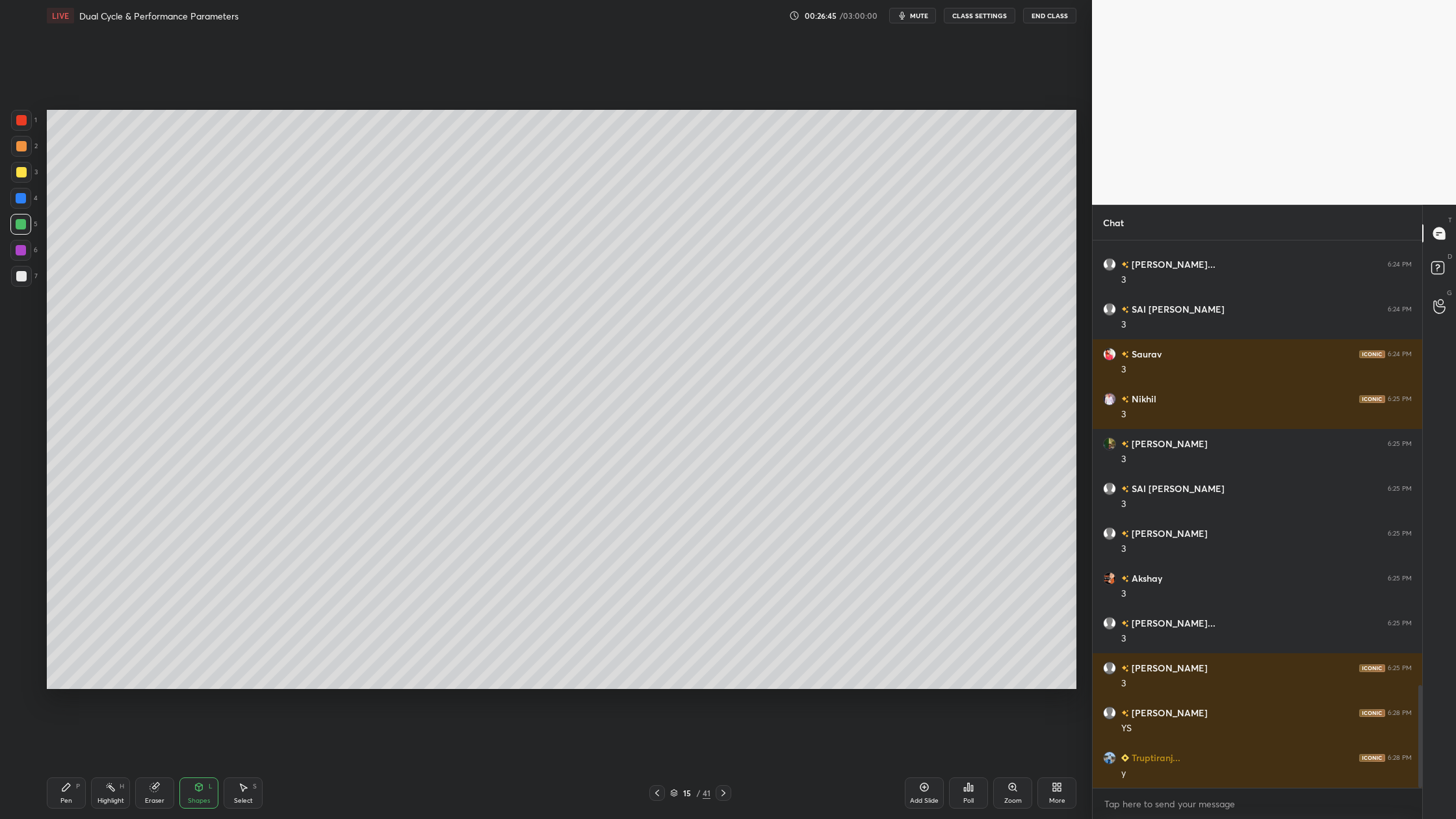
click at [23, 273] on div at bounding box center [22, 276] width 10 height 10
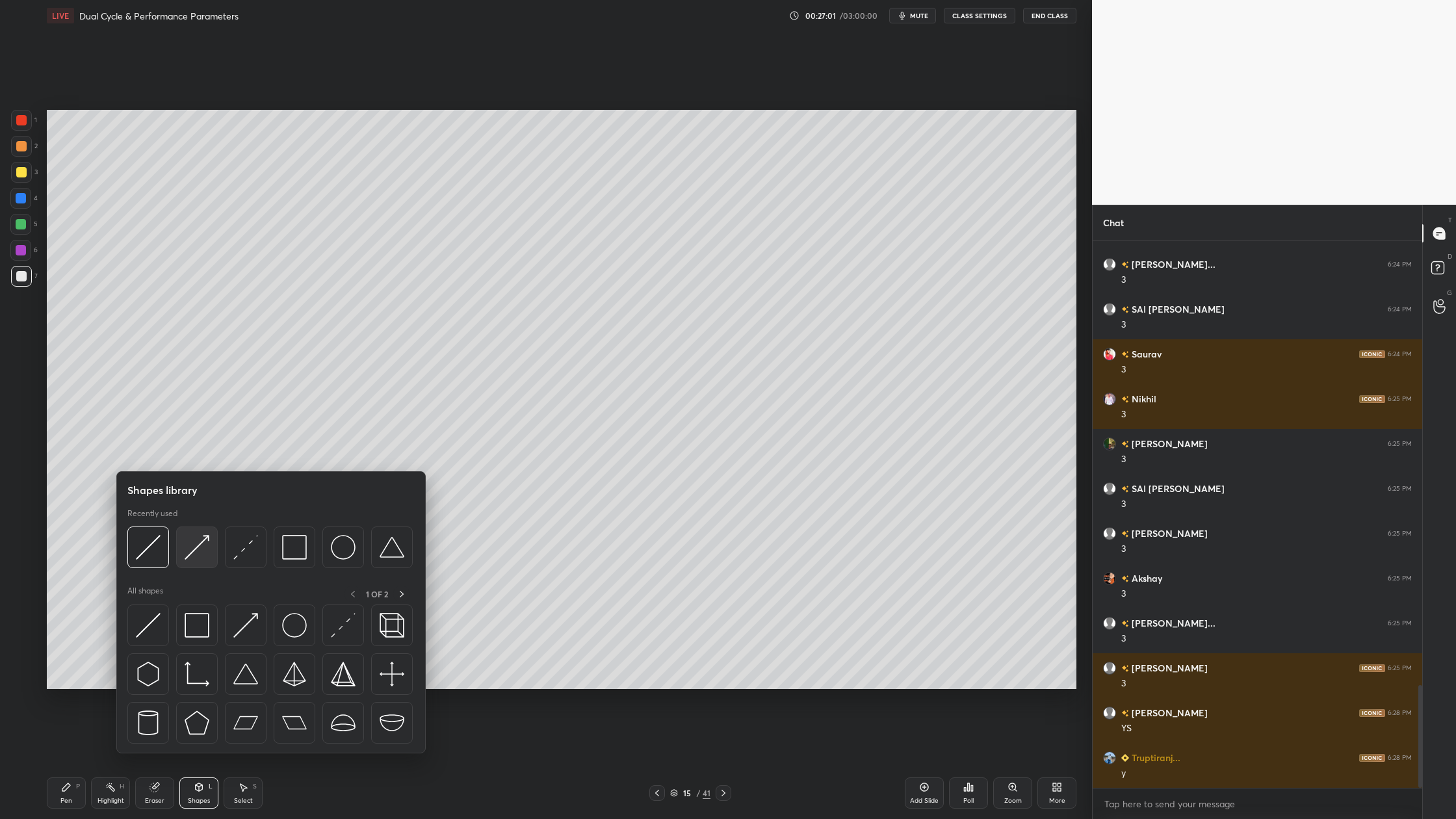
click at [195, 557] on img at bounding box center [196, 547] width 25 height 25
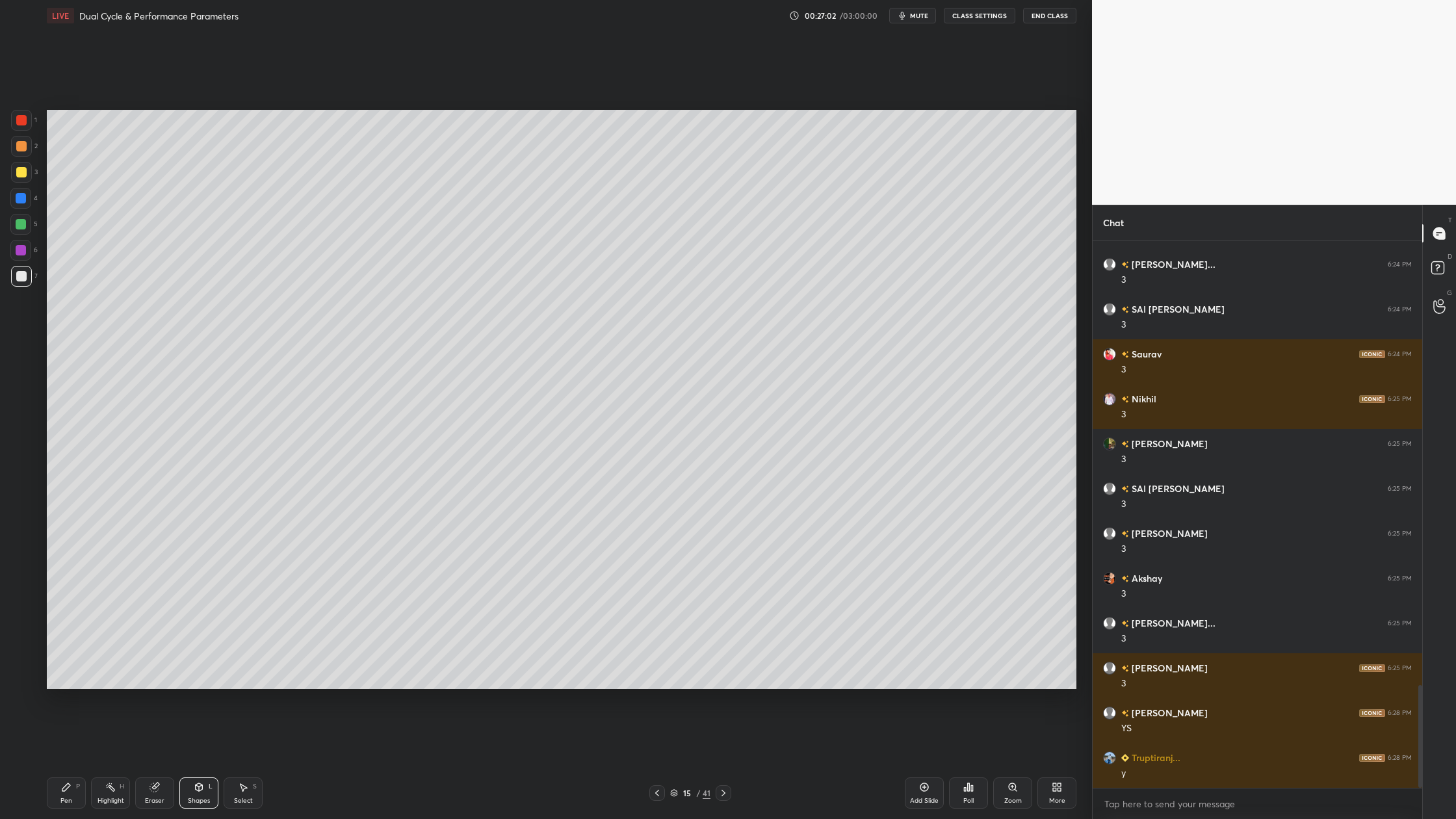
click at [25, 228] on div at bounding box center [21, 224] width 21 height 21
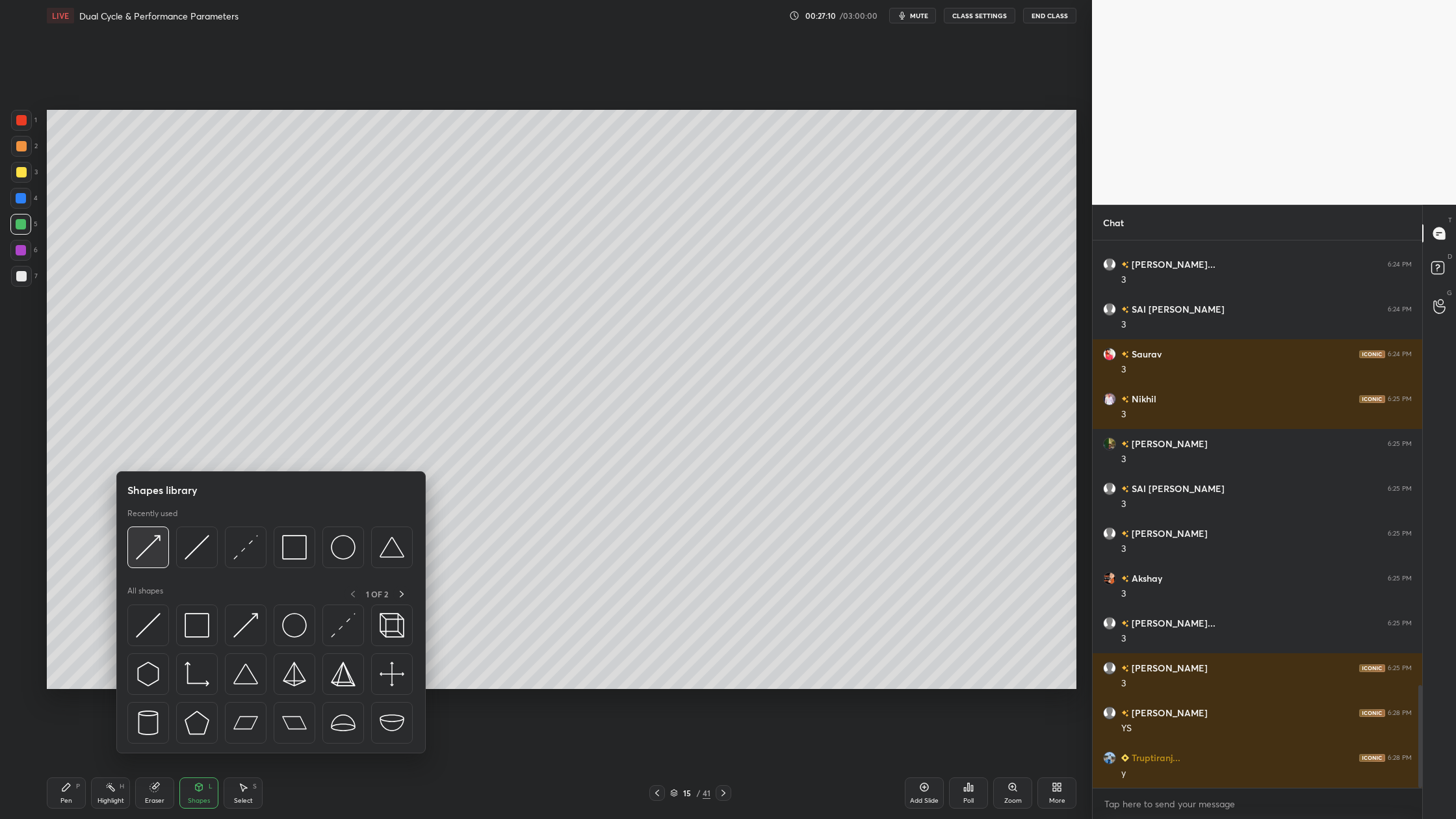
click at [151, 555] on img at bounding box center [148, 547] width 25 height 25
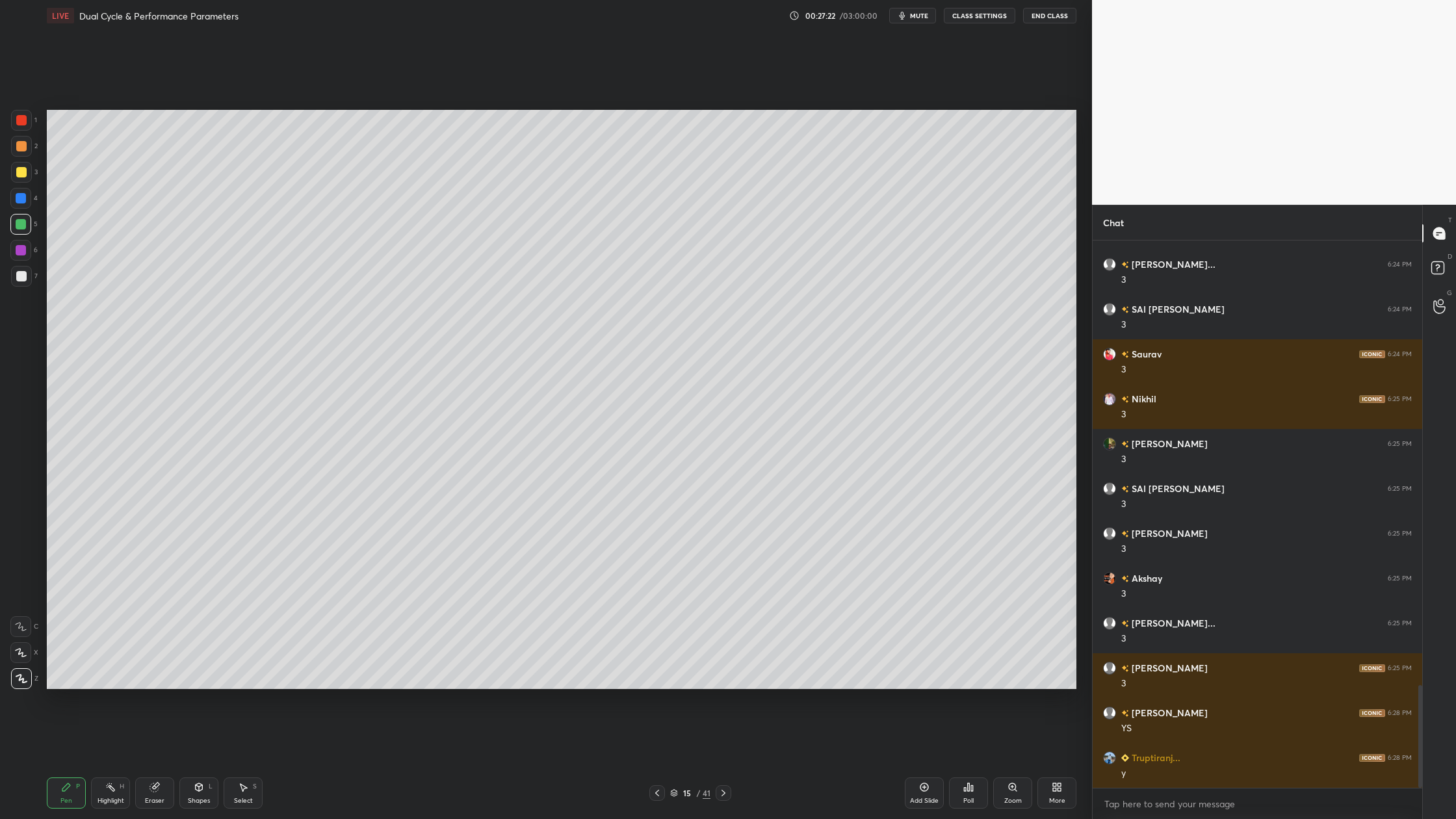
drag, startPoint x: 17, startPoint y: 278, endPoint x: 39, endPoint y: 279, distance: 22.0
click at [19, 278] on div at bounding box center [22, 276] width 10 height 10
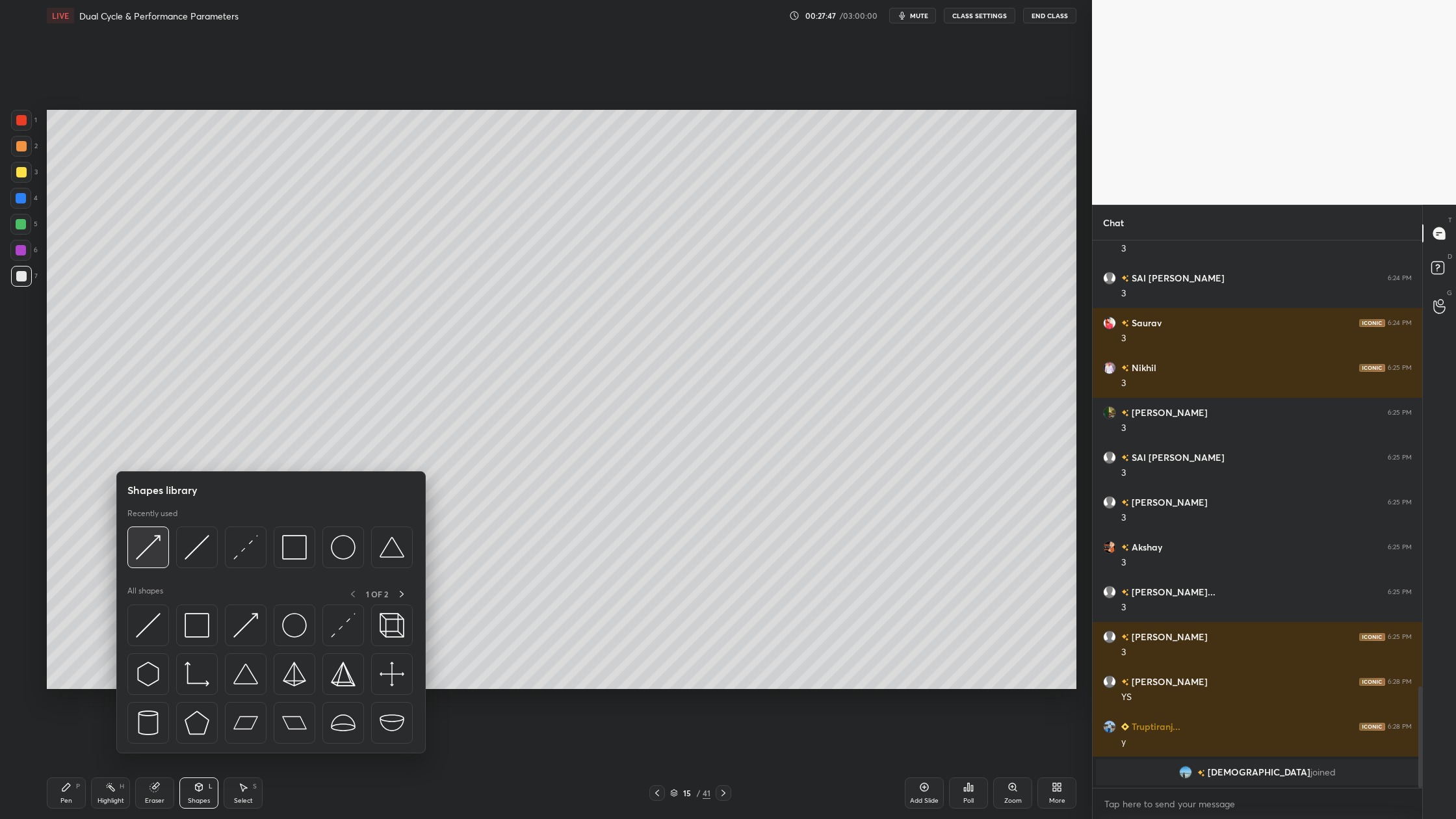
click at [152, 561] on div at bounding box center [148, 547] width 42 height 42
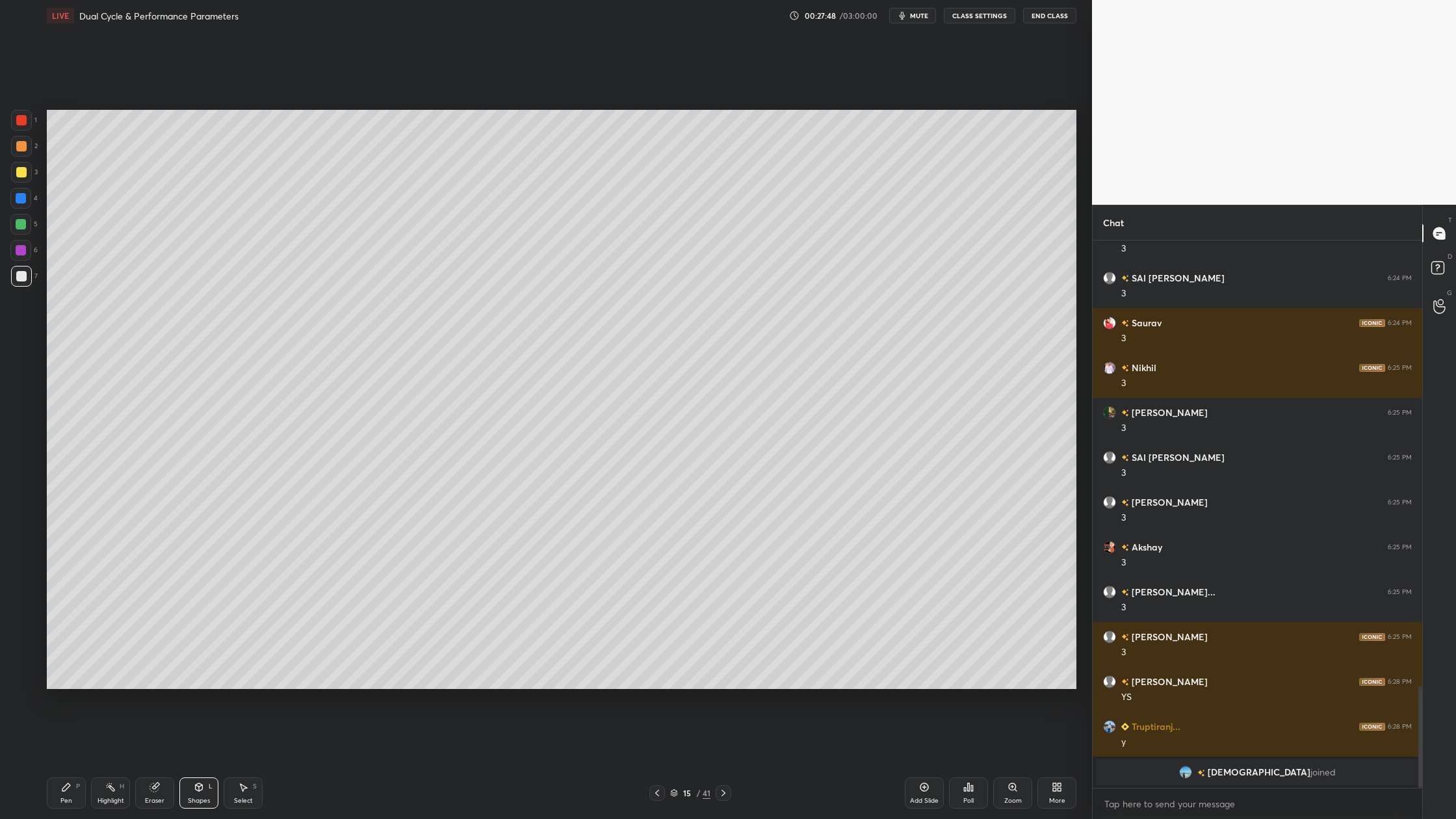
drag, startPoint x: 20, startPoint y: 229, endPoint x: 26, endPoint y: 233, distance: 7.2
click at [21, 231] on div at bounding box center [21, 224] width 21 height 21
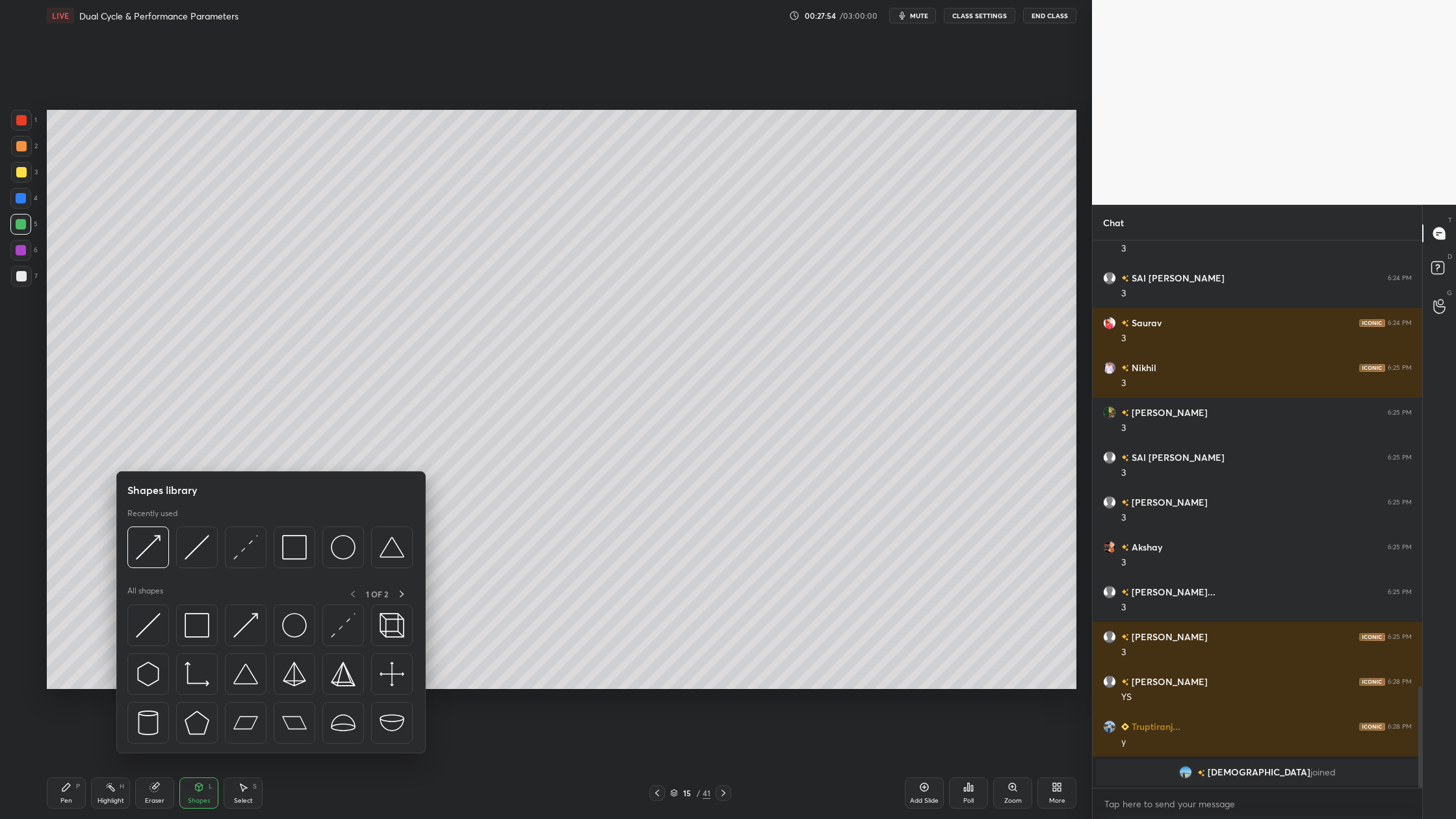
click at [199, 570] on div at bounding box center [270, 551] width 286 height 48
click at [201, 562] on div at bounding box center [197, 547] width 42 height 42
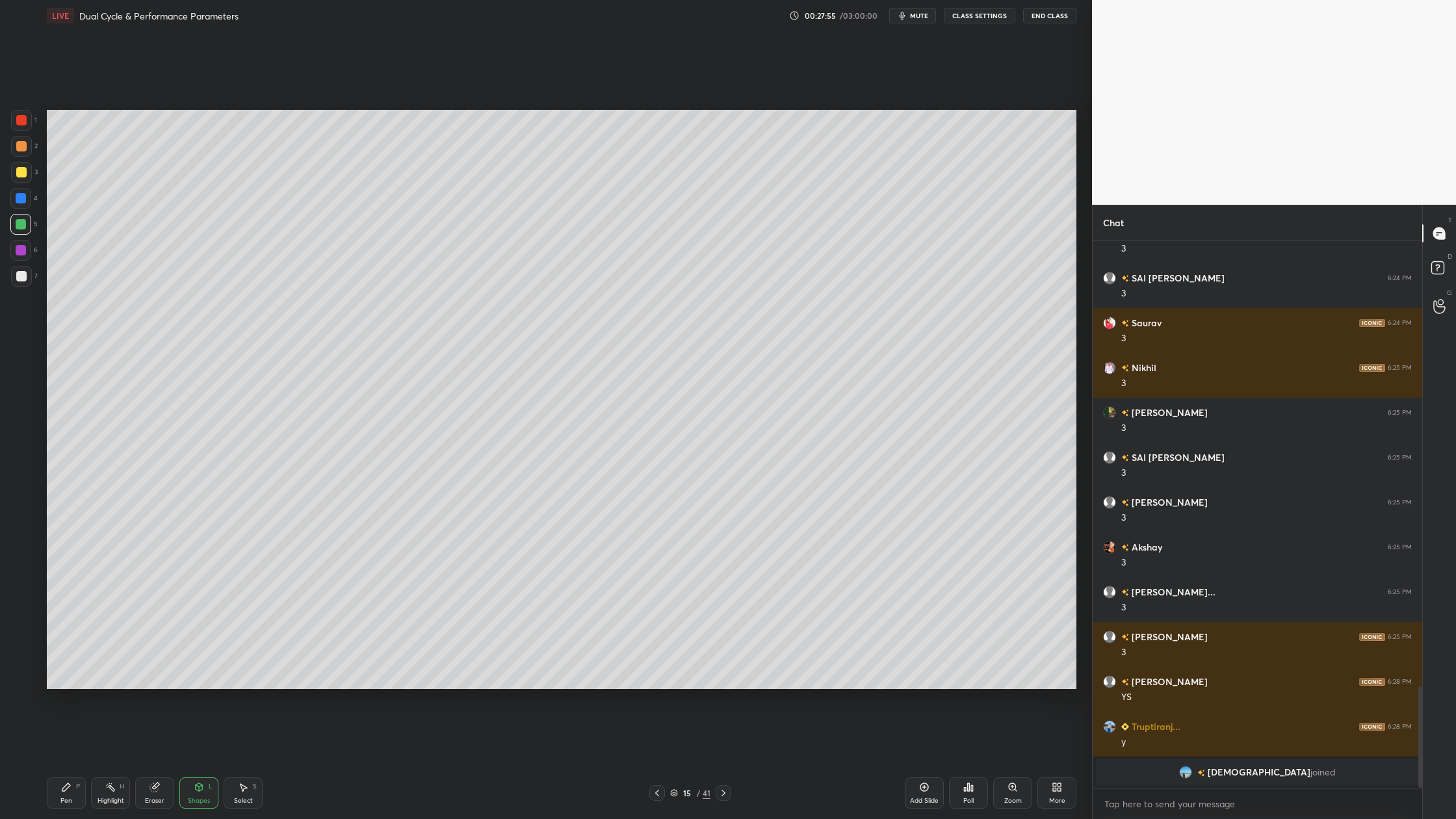
drag, startPoint x: 26, startPoint y: 281, endPoint x: 35, endPoint y: 280, distance: 9.1
click at [26, 281] on div at bounding box center [22, 276] width 21 height 21
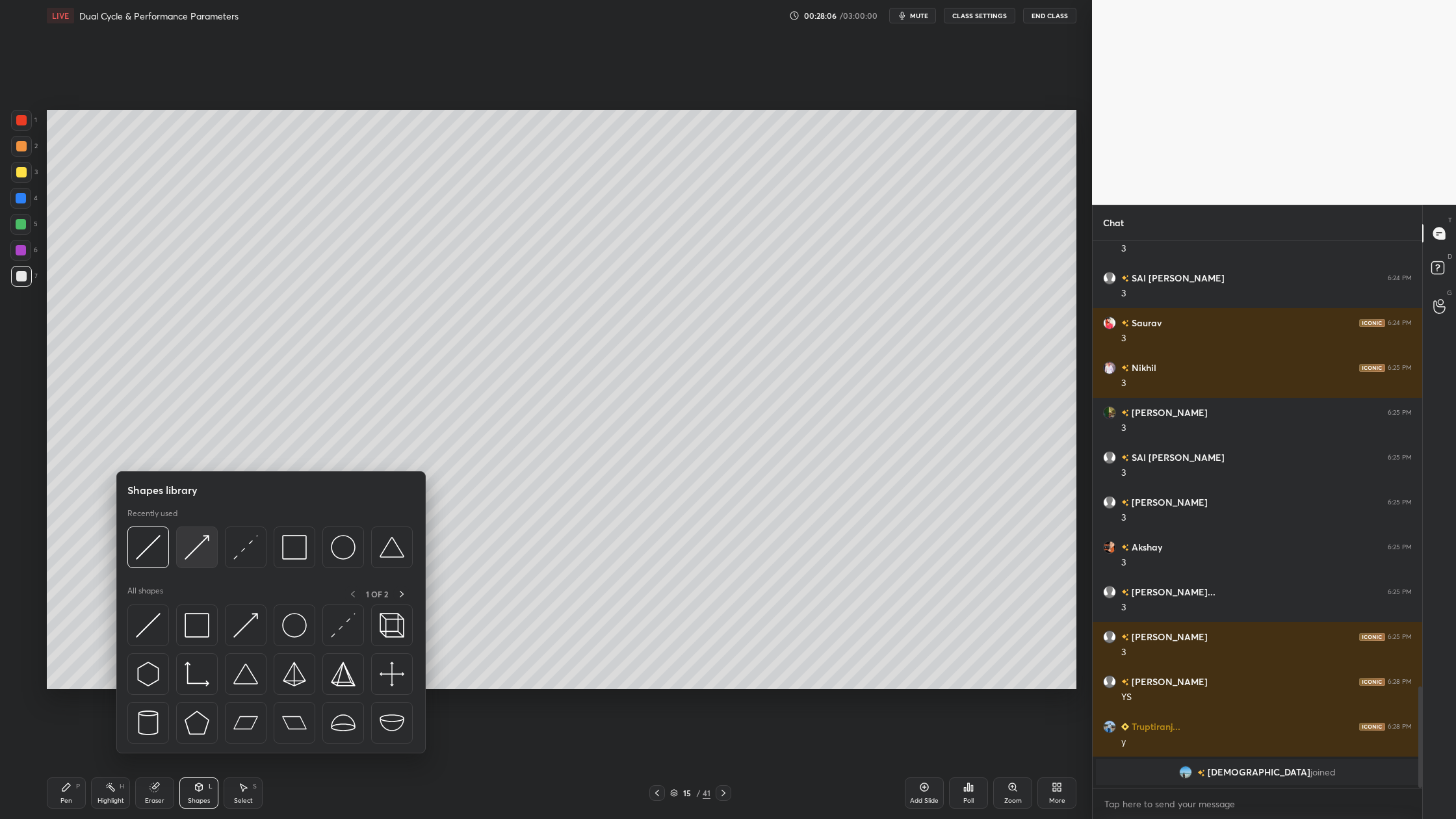
click at [203, 562] on div at bounding box center [197, 547] width 42 height 42
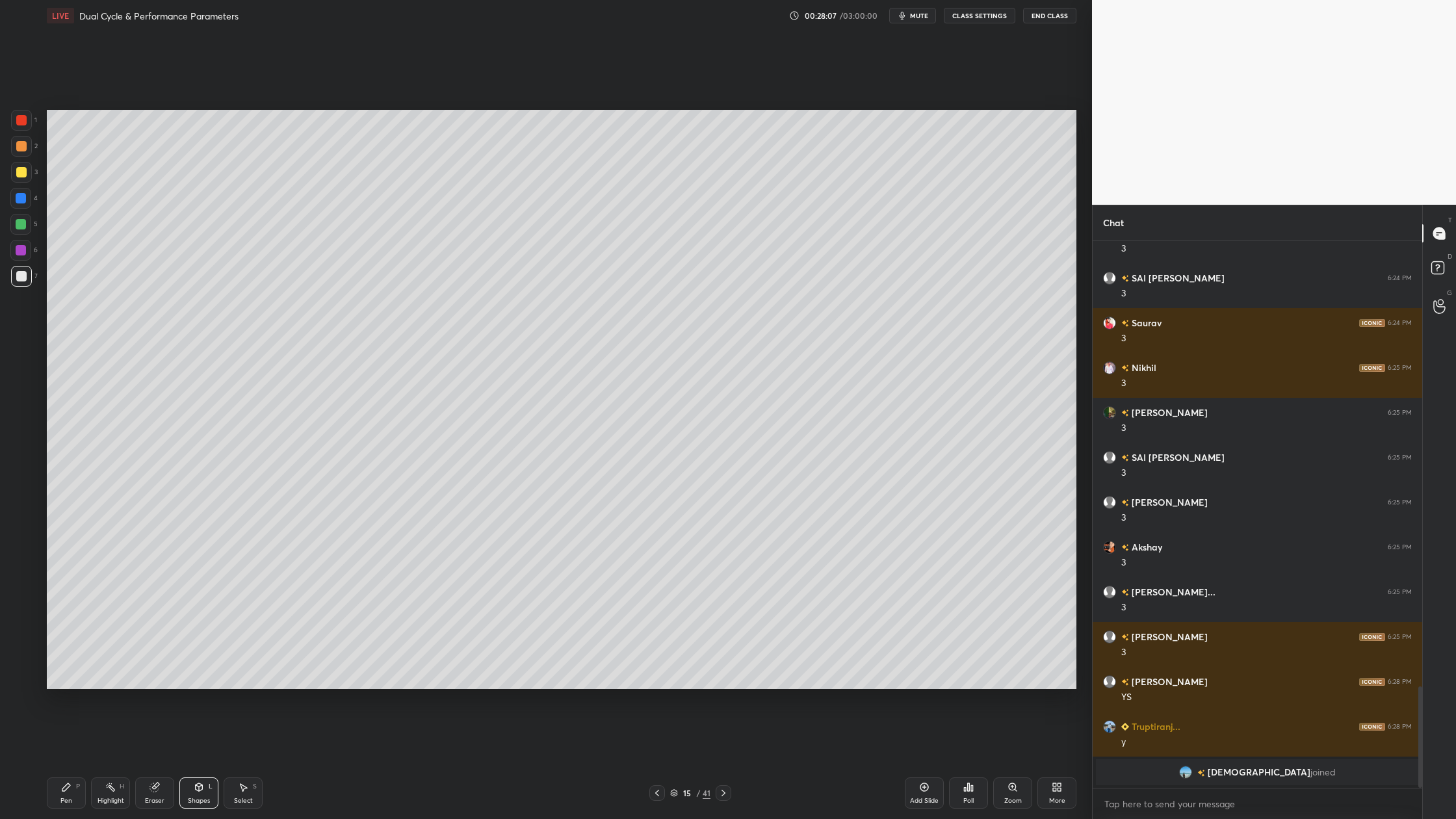
drag, startPoint x: 19, startPoint y: 226, endPoint x: 35, endPoint y: 231, distance: 16.8
click at [20, 227] on div at bounding box center [21, 224] width 10 height 10
click at [14, 229] on div at bounding box center [21, 224] width 21 height 21
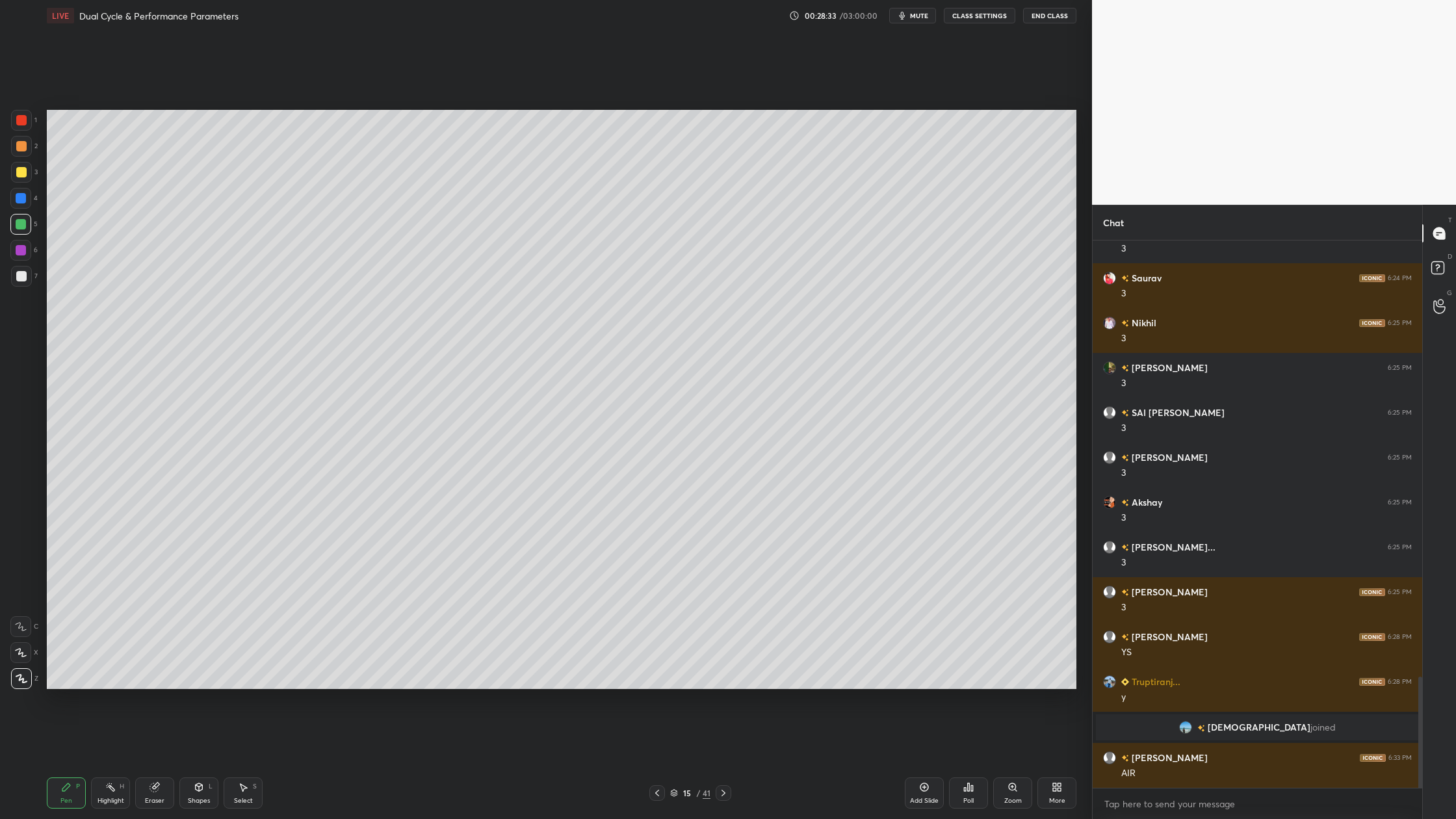
scroll to position [2153, 0]
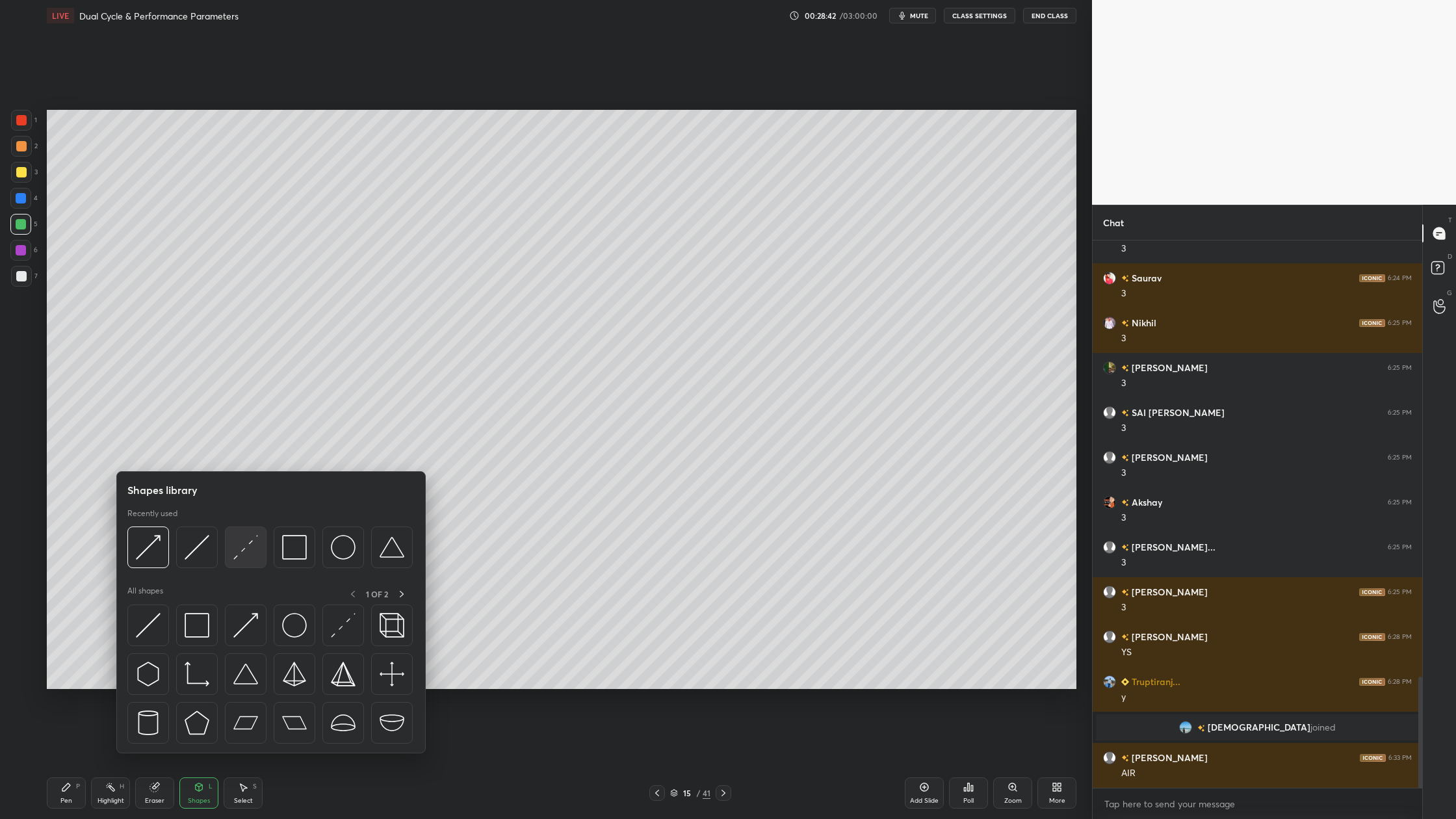
click at [244, 564] on div at bounding box center [246, 547] width 42 height 42
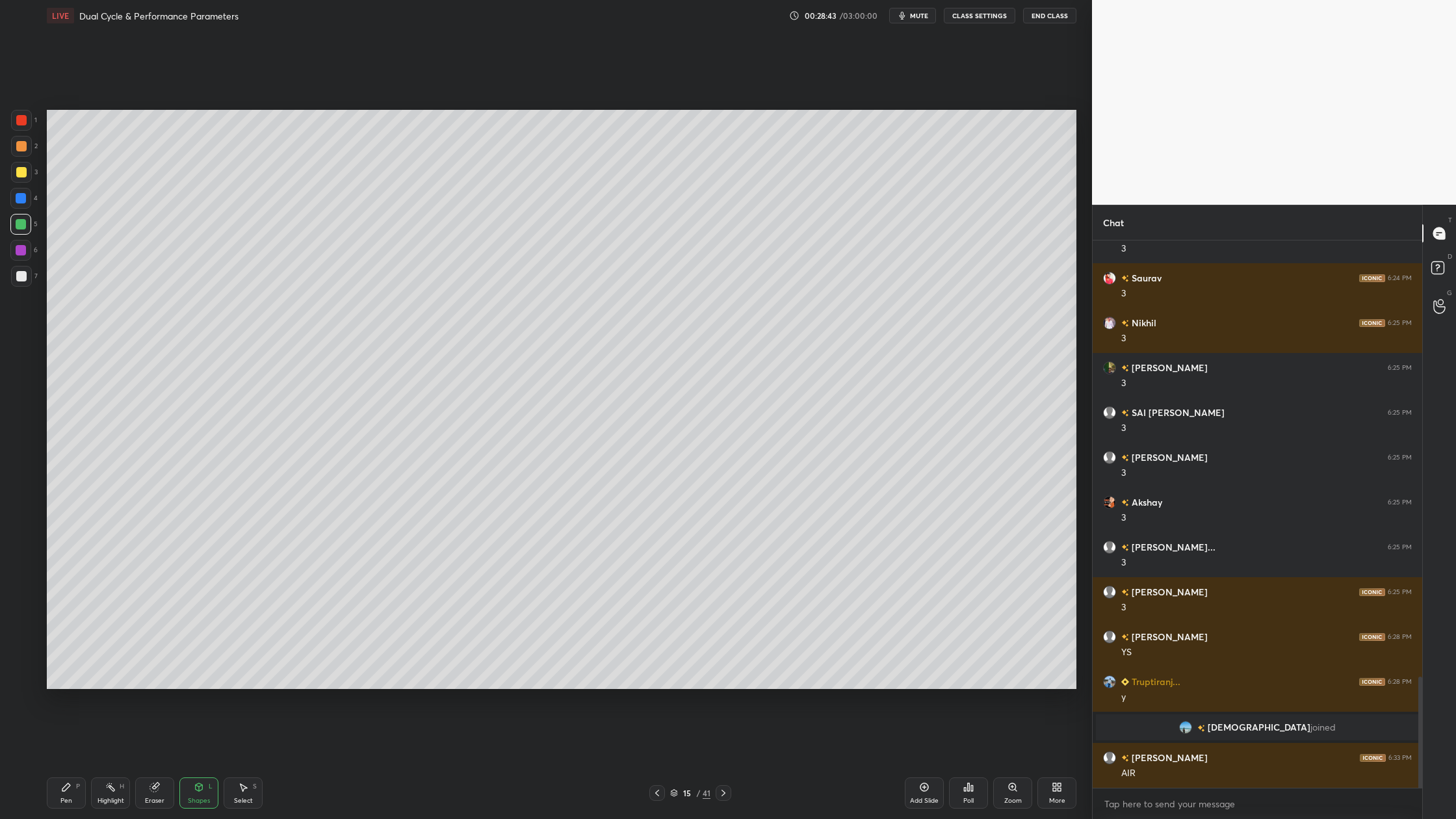
click at [20, 132] on div "1" at bounding box center [24, 123] width 26 height 26
drag, startPoint x: 24, startPoint y: 223, endPoint x: 38, endPoint y: 221, distance: 14.1
click at [26, 223] on div at bounding box center [21, 224] width 21 height 21
drag, startPoint x: 18, startPoint y: 123, endPoint x: 35, endPoint y: 131, distance: 18.8
click at [23, 126] on div at bounding box center [22, 120] width 21 height 21
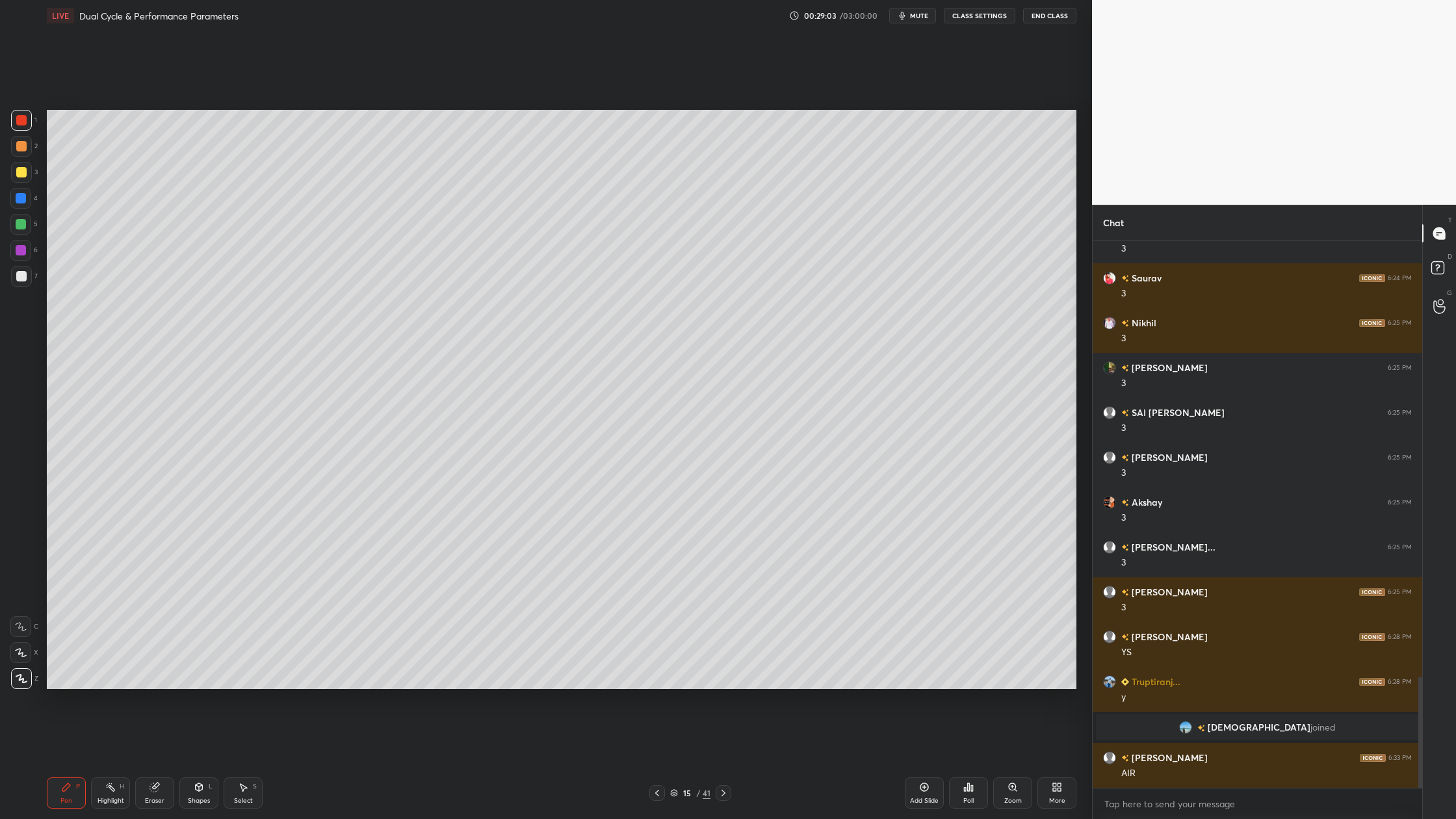
drag, startPoint x: 17, startPoint y: 111, endPoint x: 28, endPoint y: 117, distance: 12.5
click at [19, 114] on div at bounding box center [22, 120] width 21 height 21
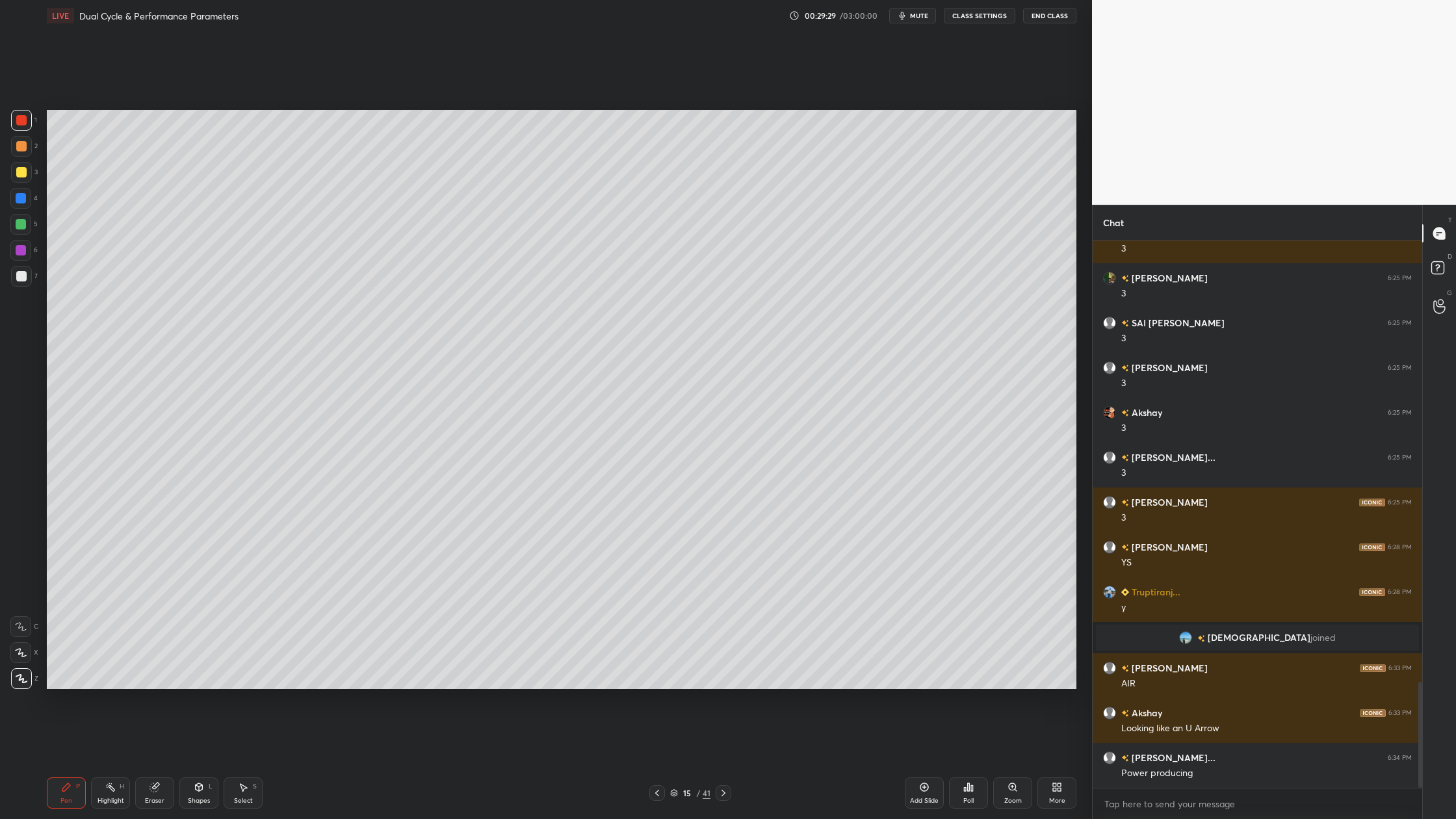
scroll to position [2287, 0]
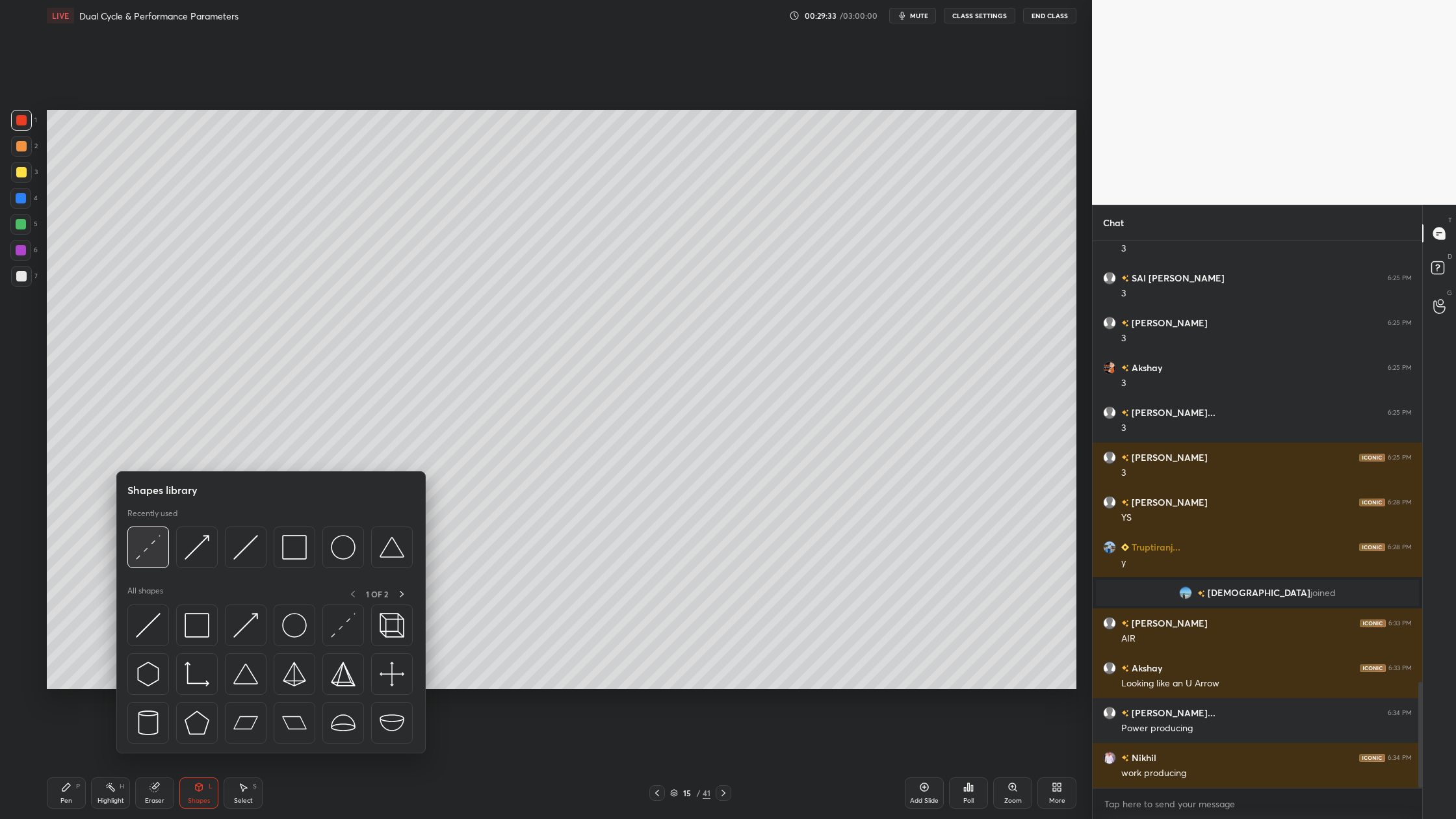
click at [151, 553] on img at bounding box center [148, 547] width 25 height 25
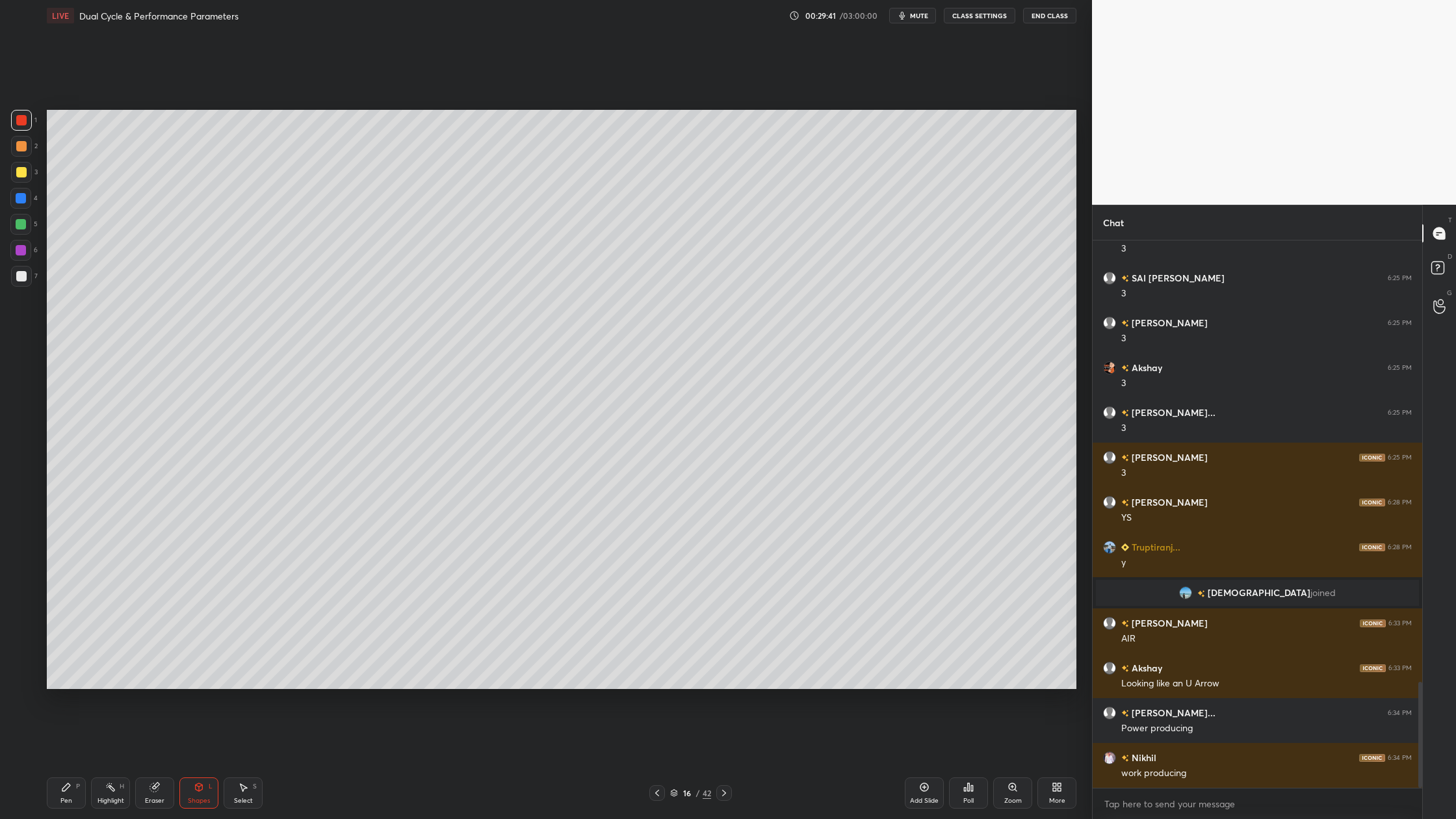
click at [21, 275] on div at bounding box center [22, 276] width 10 height 10
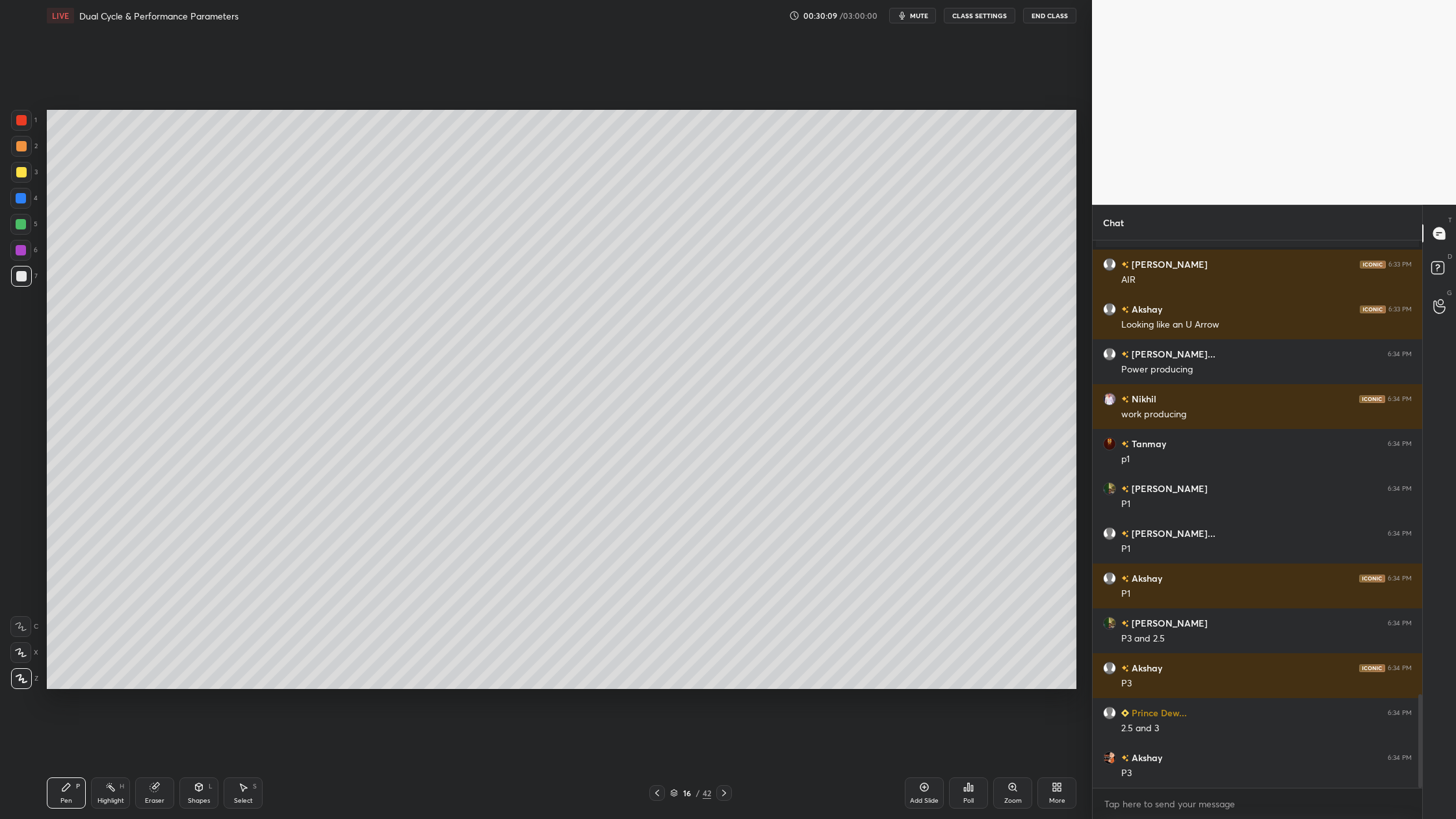
scroll to position [2692, 0]
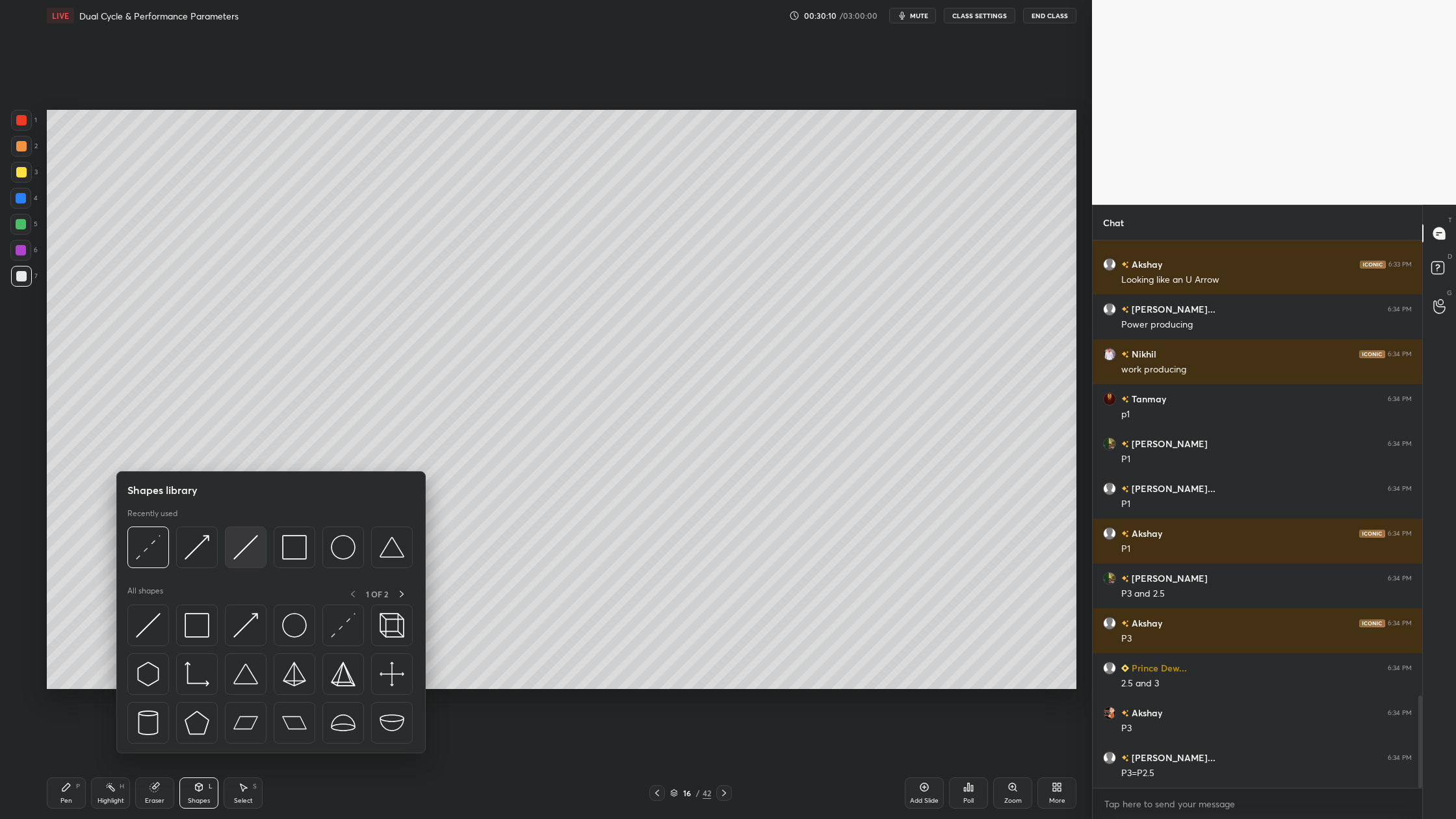
click at [254, 560] on div at bounding box center [246, 547] width 42 height 42
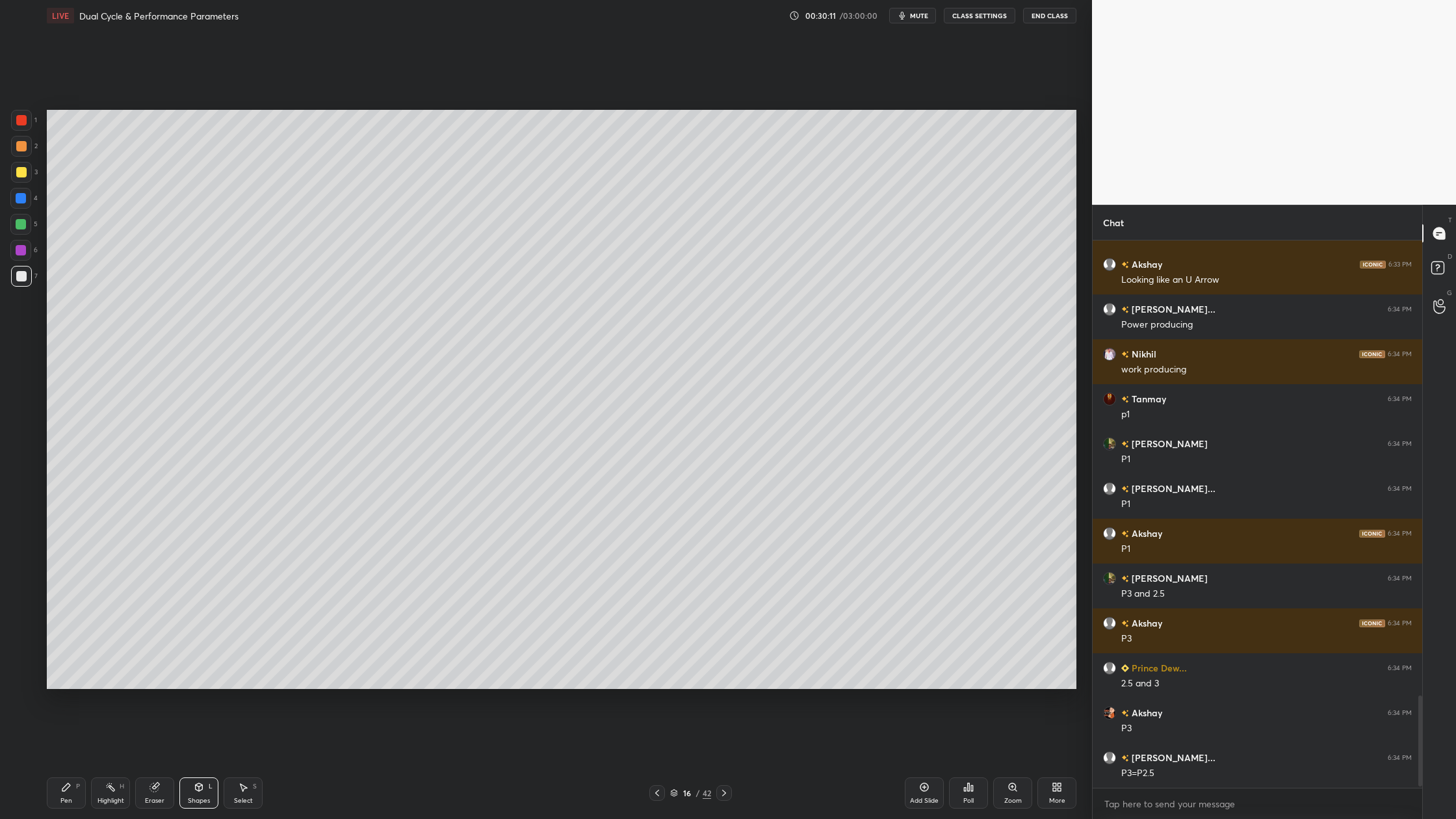
scroll to position [2736, 0]
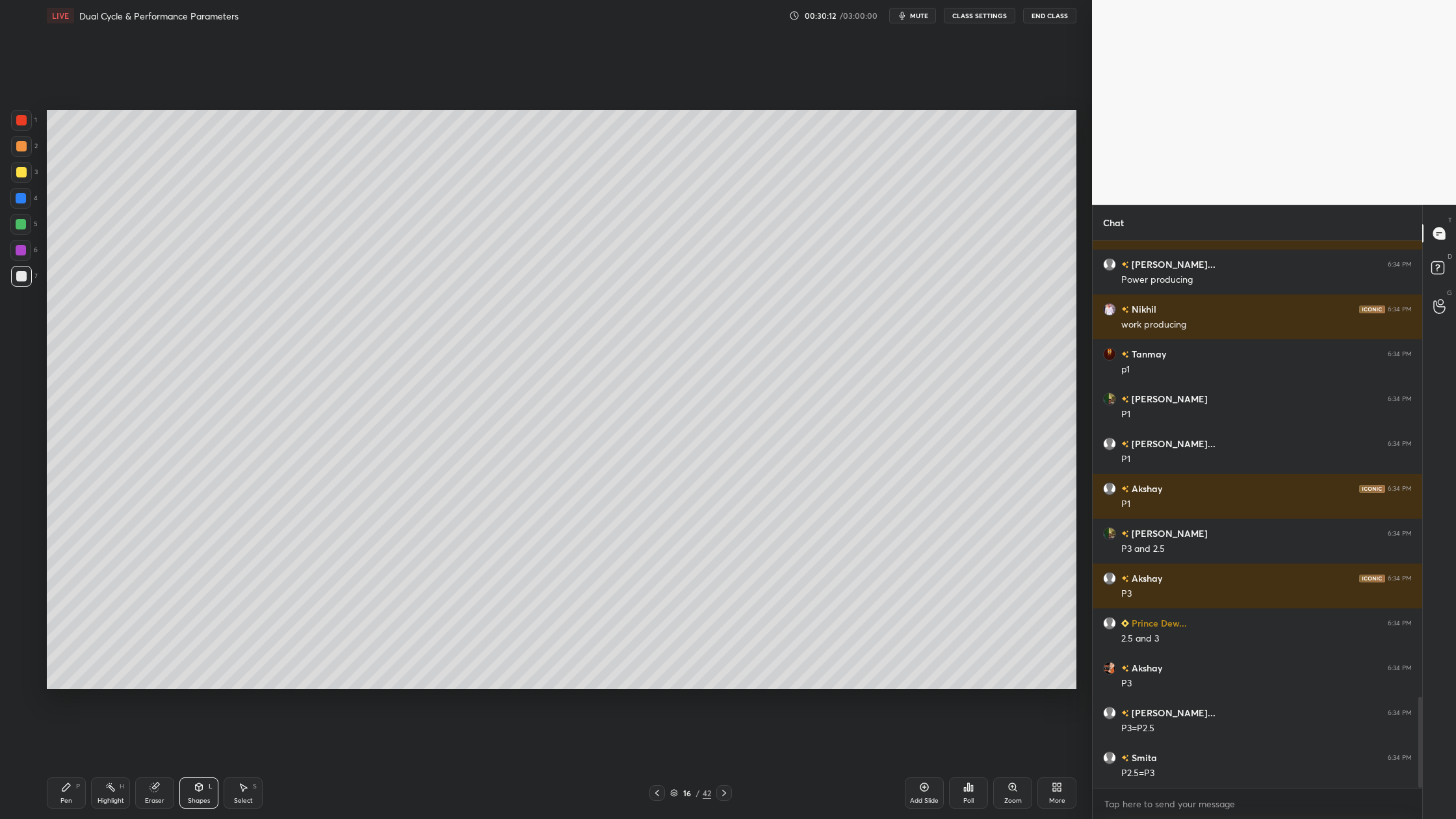
click at [23, 146] on div at bounding box center [22, 146] width 10 height 10
click at [16, 278] on div at bounding box center [22, 276] width 10 height 10
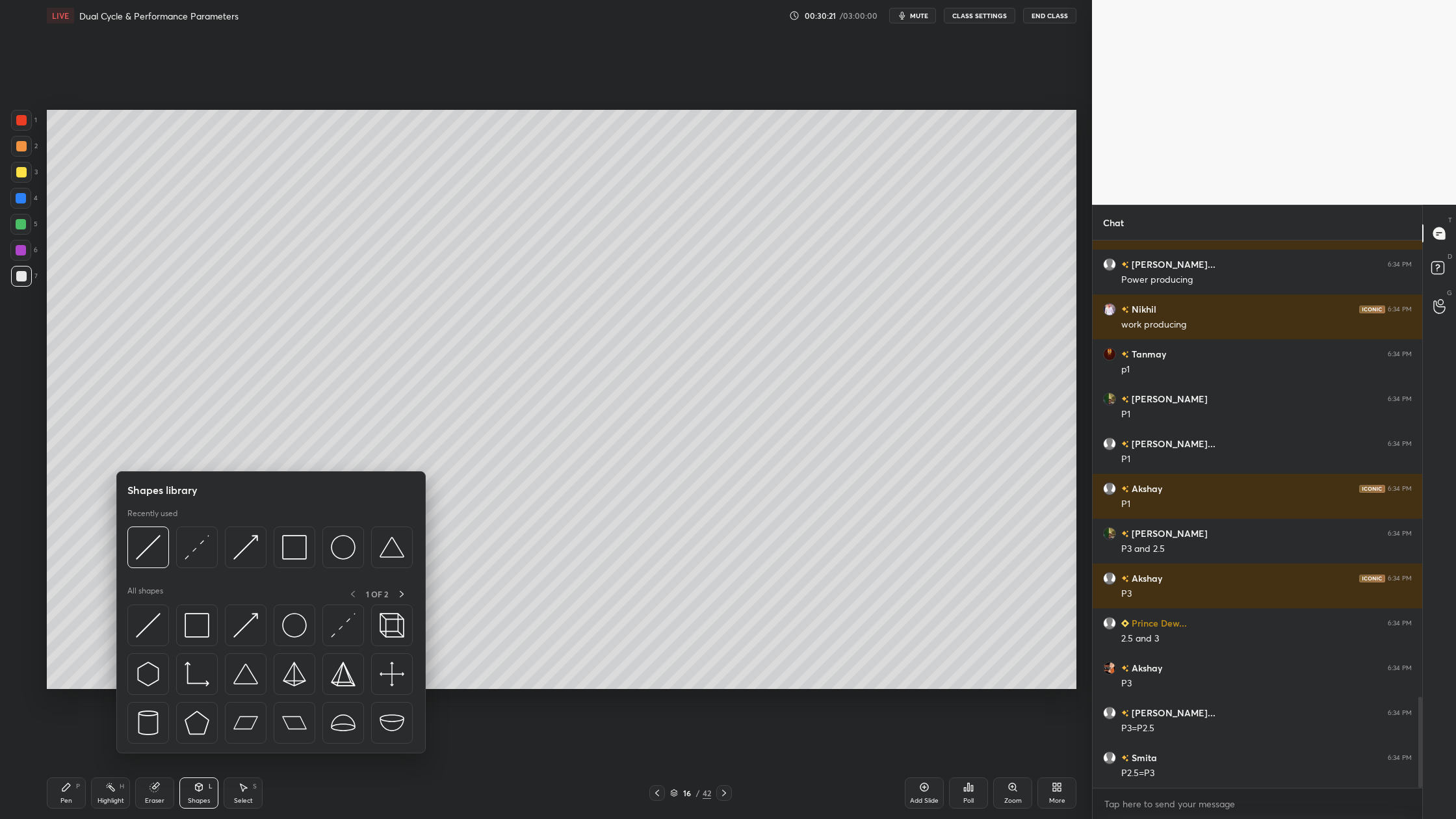
click at [158, 572] on div at bounding box center [270, 551] width 286 height 48
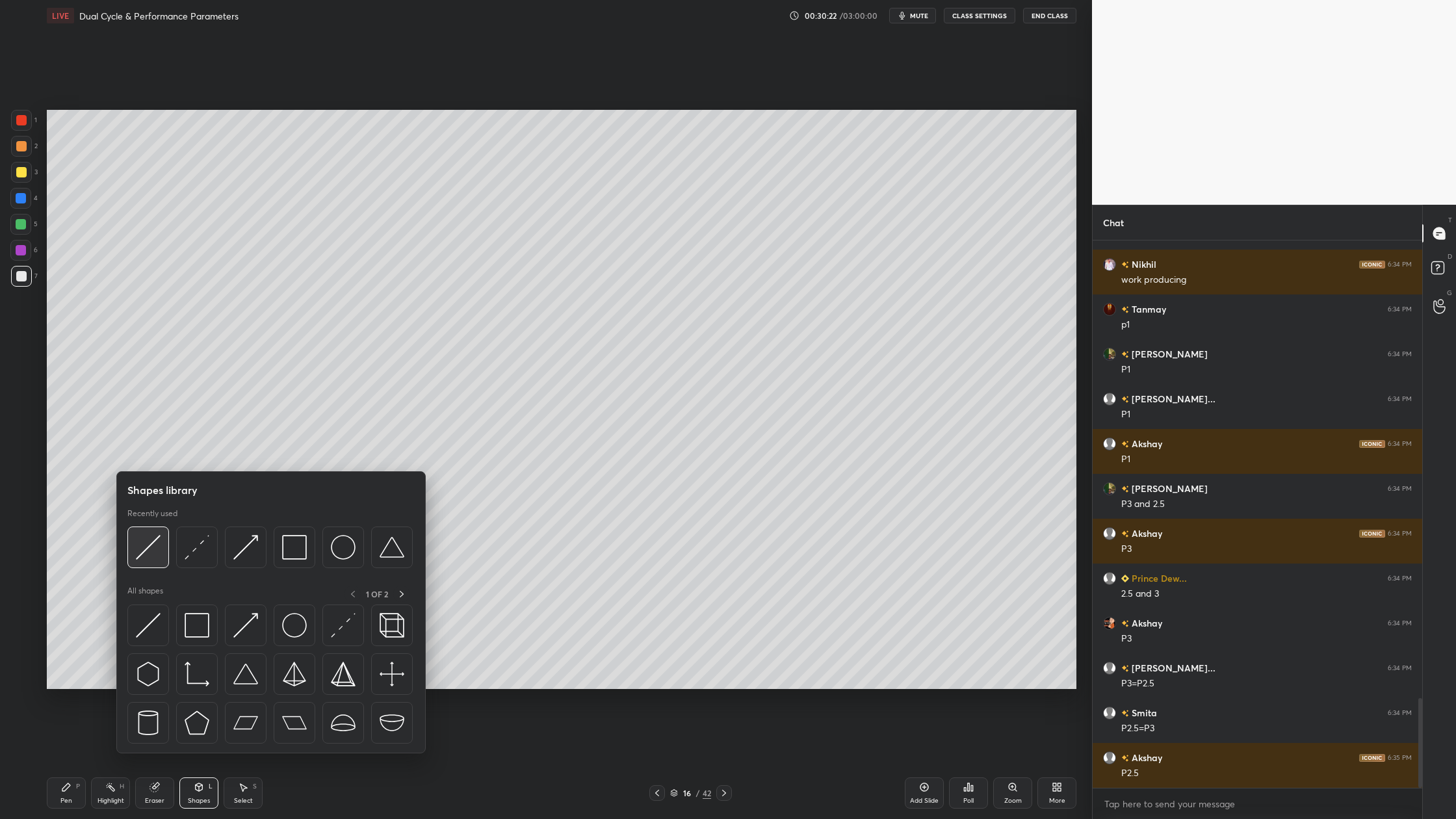
click at [157, 559] on img at bounding box center [148, 547] width 25 height 25
click at [153, 563] on div at bounding box center [148, 547] width 42 height 42
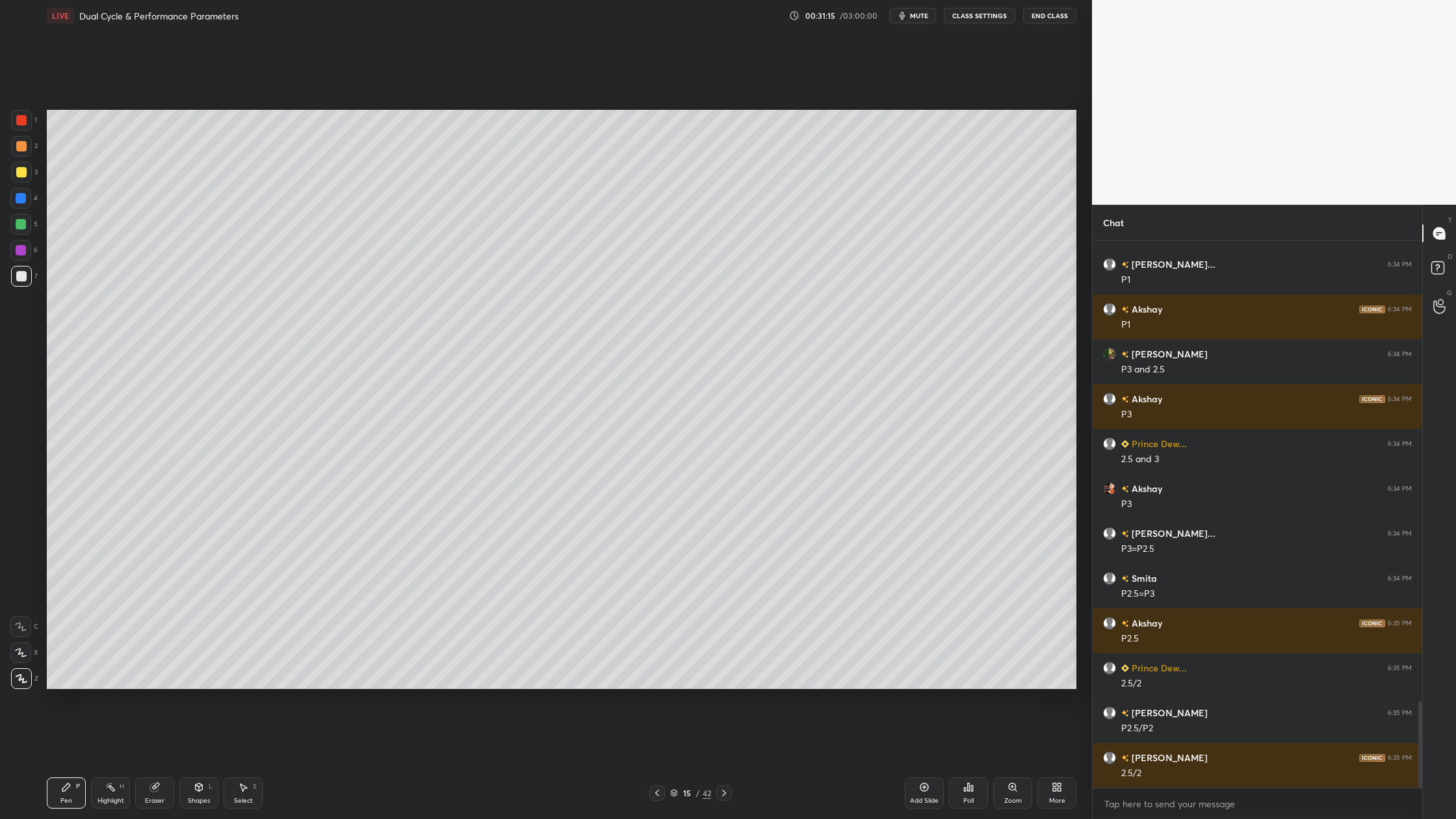
scroll to position [2961, 0]
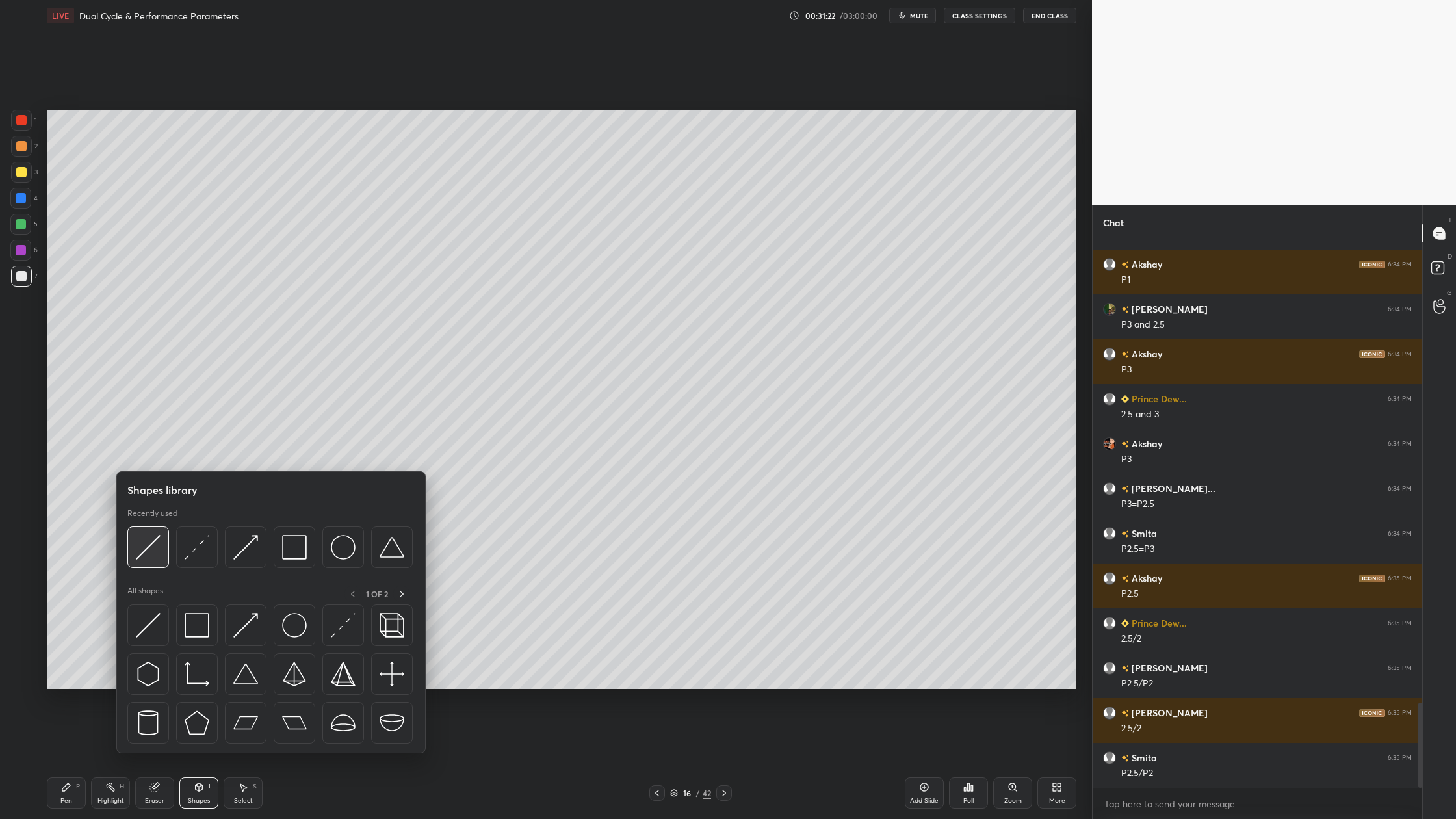
click at [152, 564] on div at bounding box center [148, 547] width 42 height 42
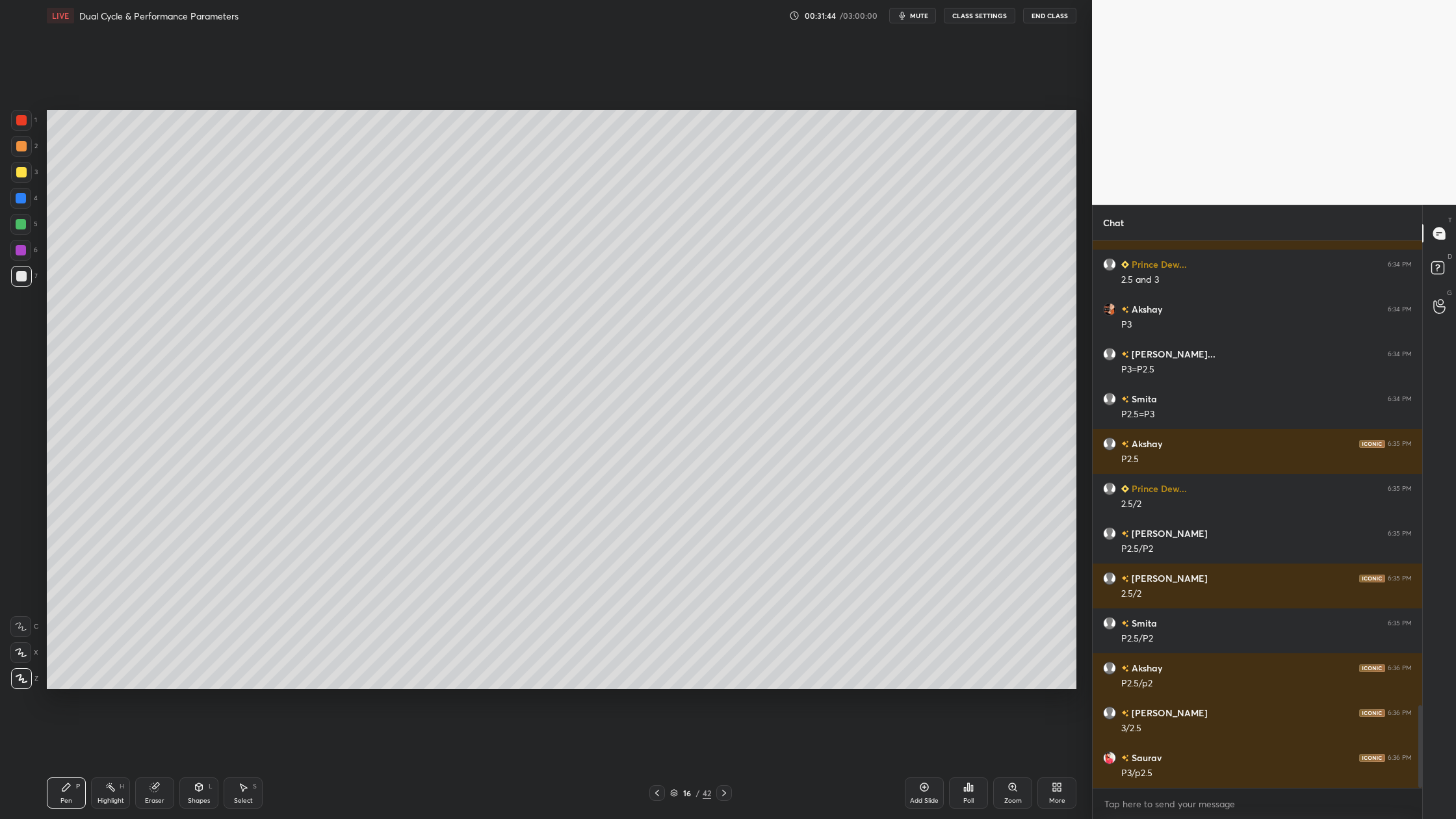
scroll to position [3140, 0]
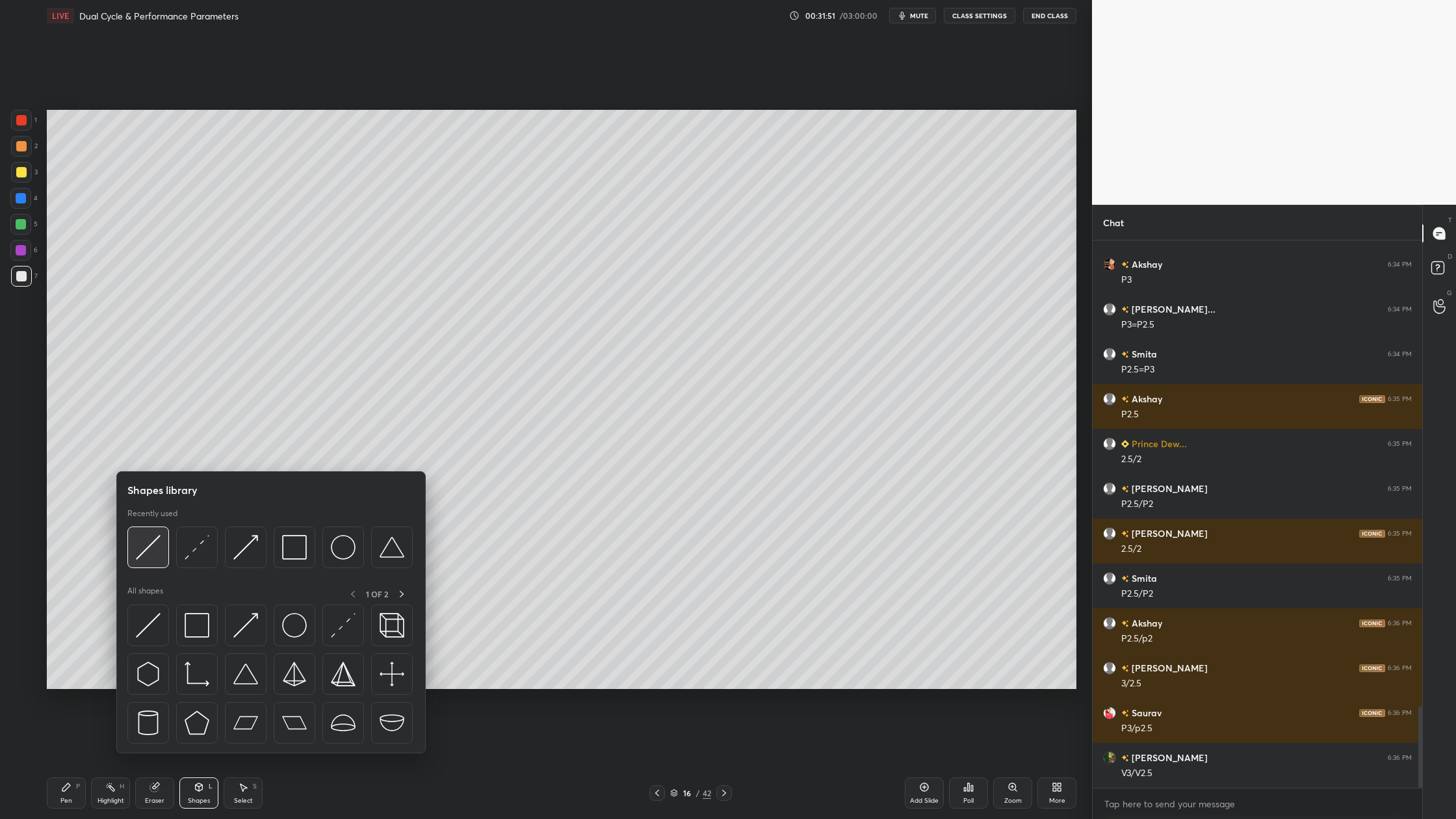
click at [152, 552] on img at bounding box center [148, 547] width 25 height 25
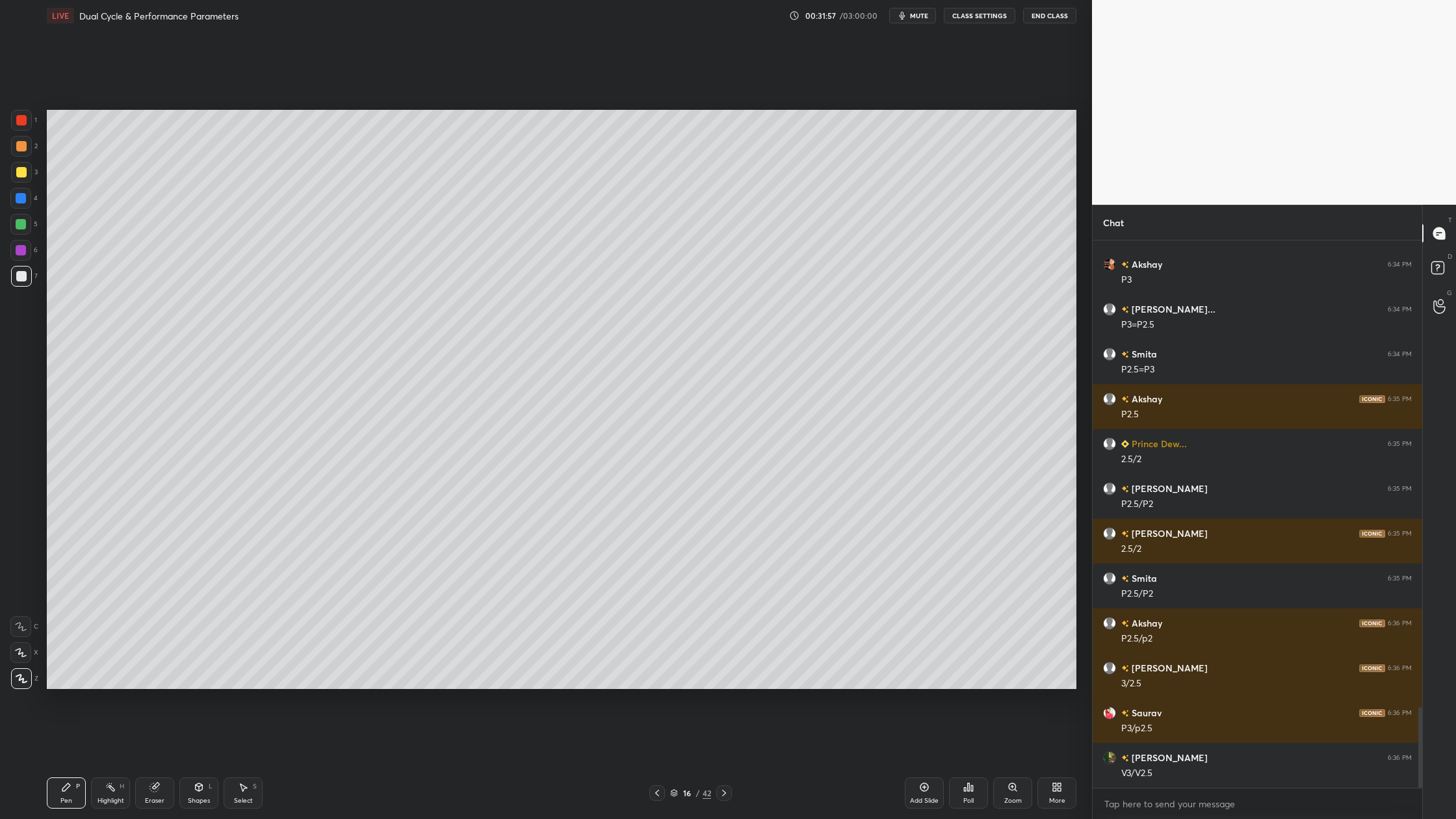
scroll to position [3185, 0]
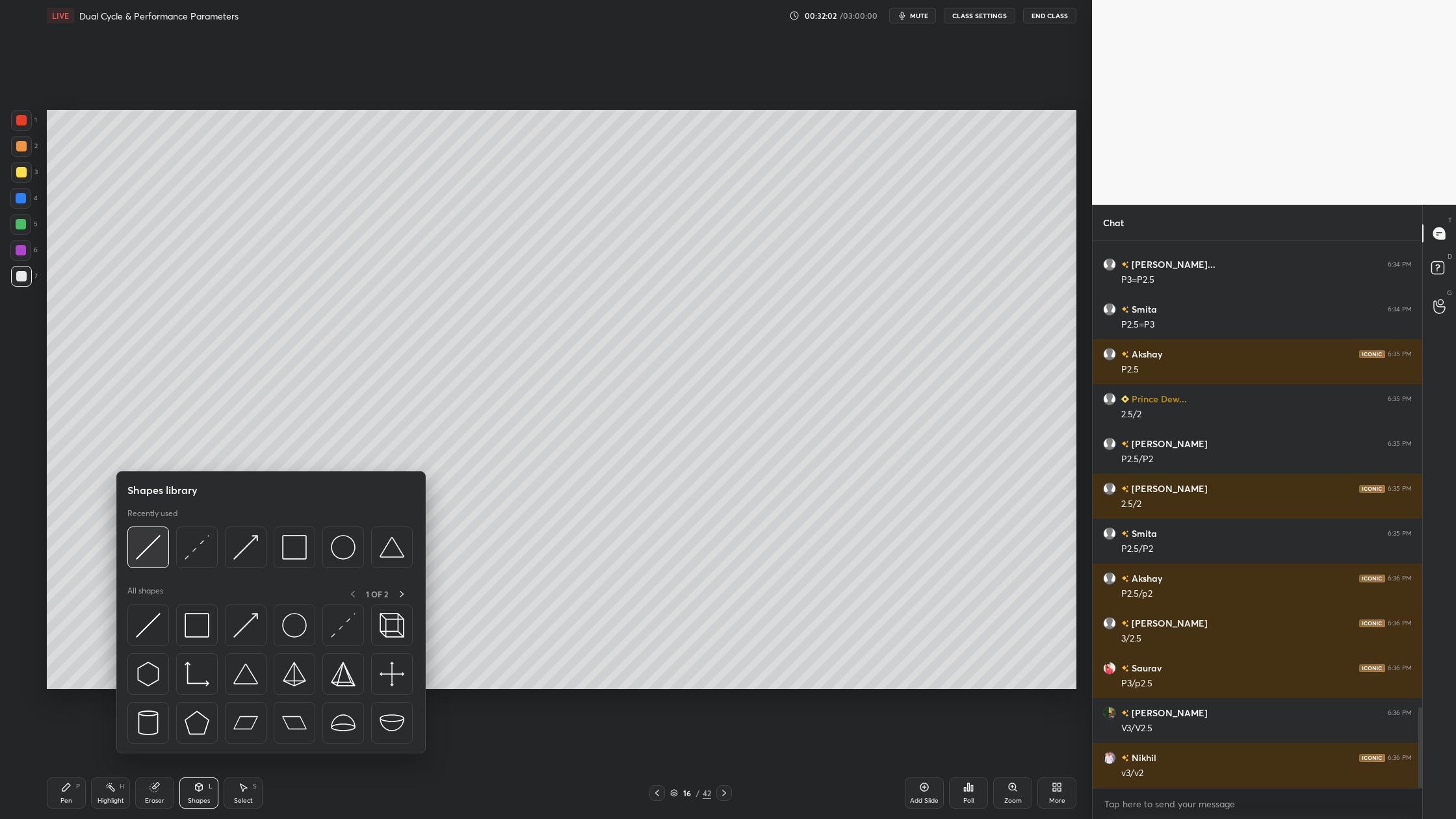
click at [142, 564] on div at bounding box center [148, 547] width 42 height 42
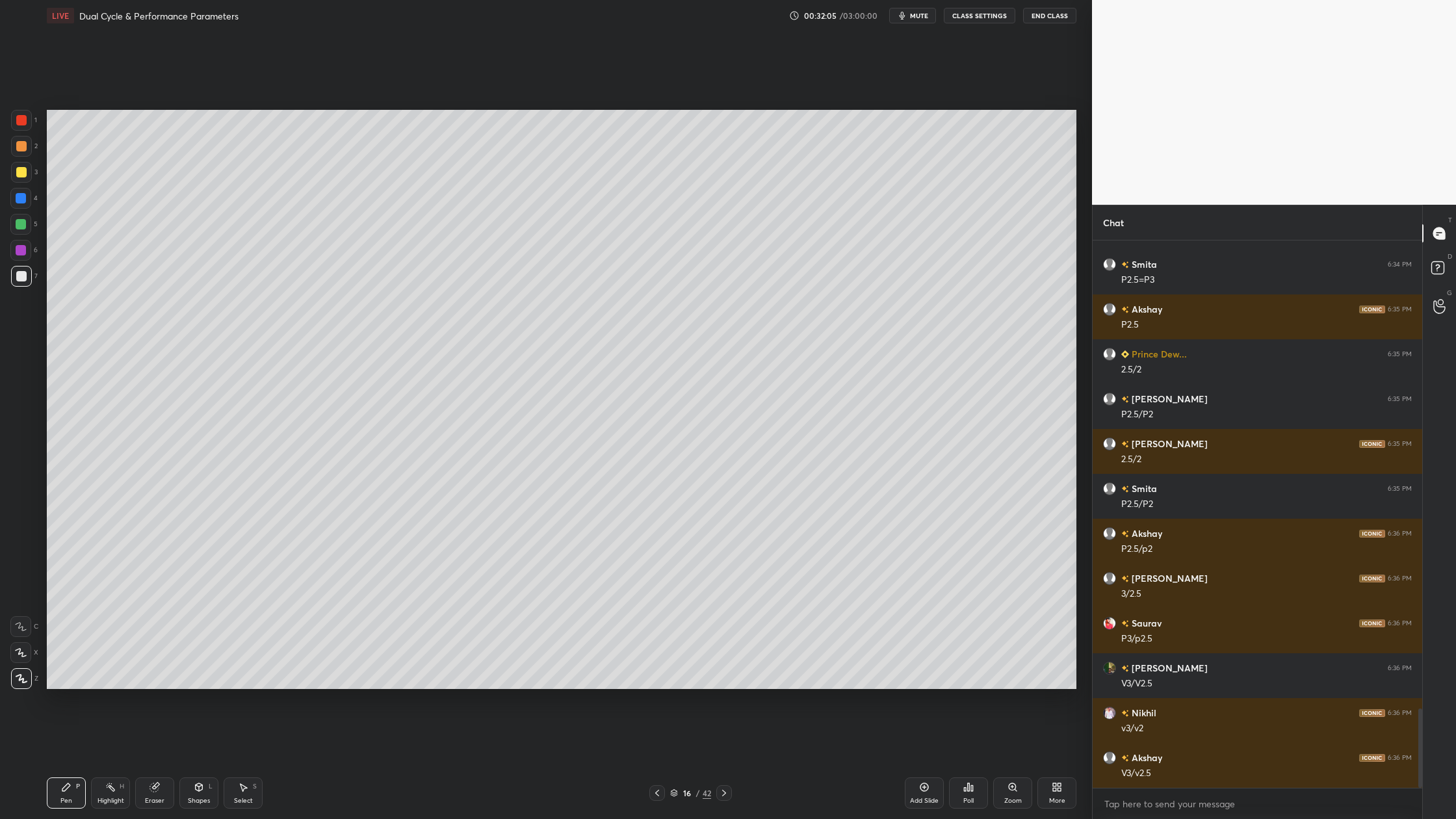
scroll to position [3274, 0]
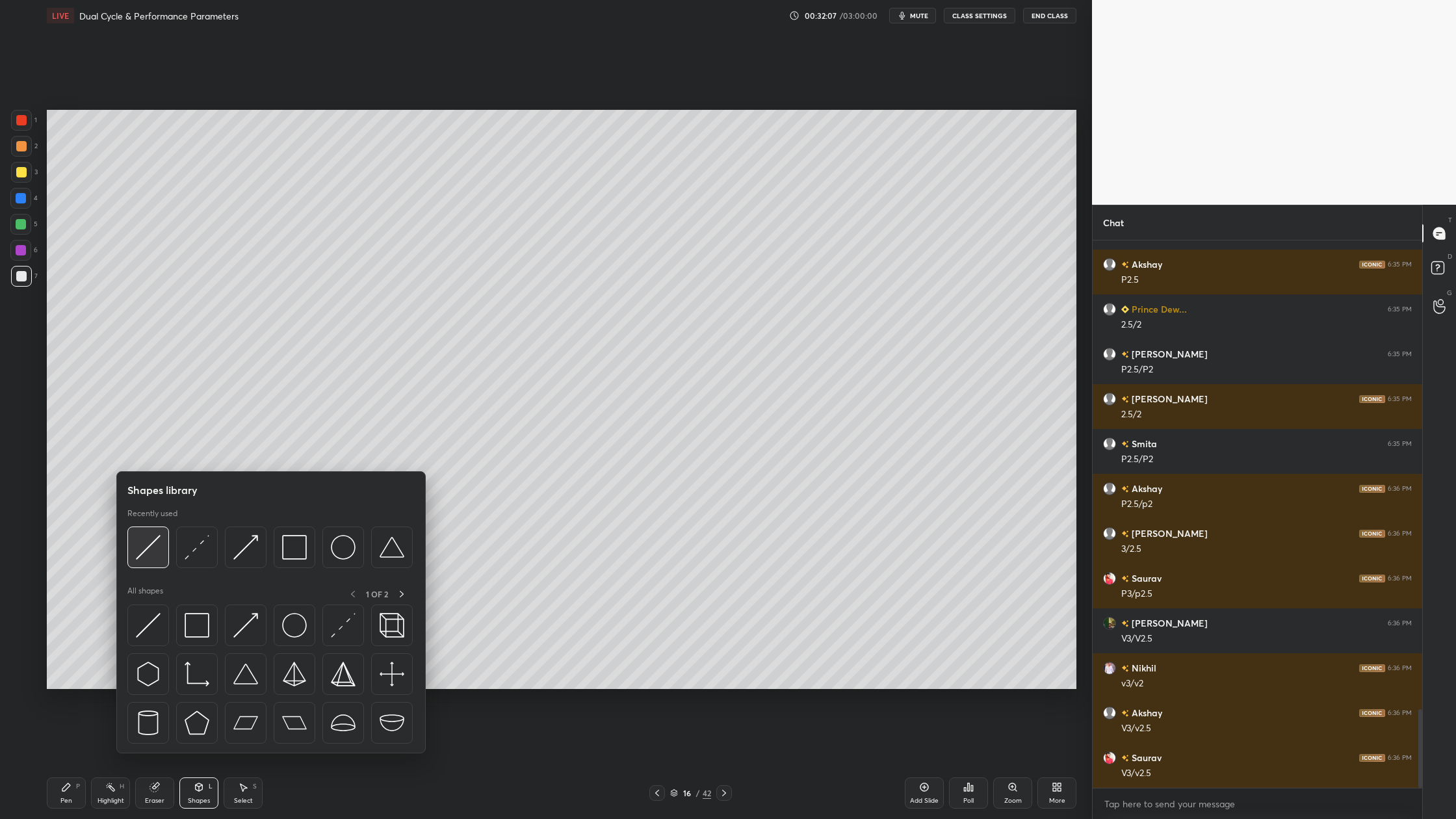
click at [147, 558] on img at bounding box center [148, 547] width 25 height 25
click at [134, 556] on div at bounding box center [148, 547] width 42 height 42
click at [145, 555] on img at bounding box center [148, 547] width 25 height 25
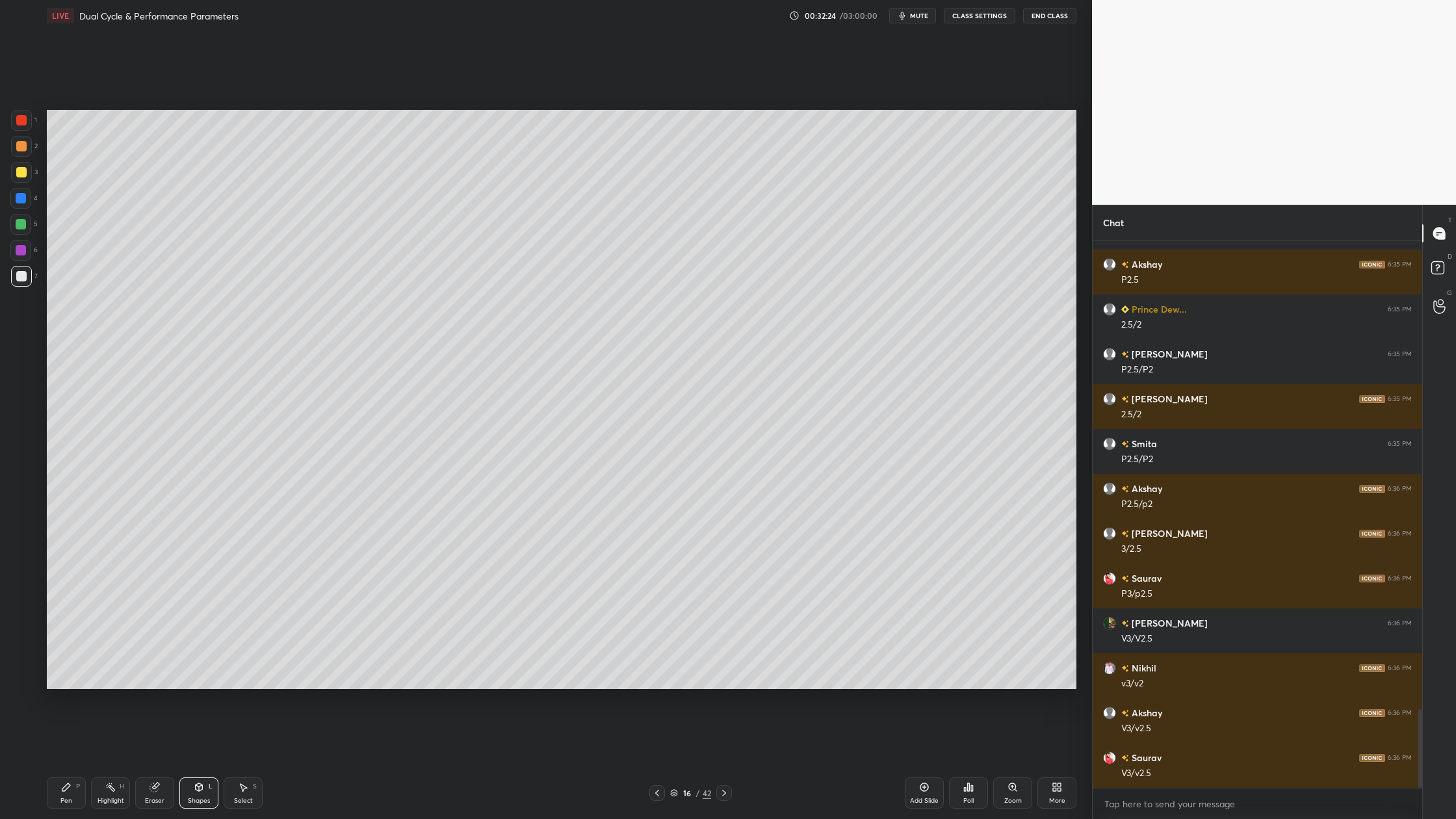
drag, startPoint x: 21, startPoint y: 148, endPoint x: 39, endPoint y: 162, distance: 22.8
click at [22, 148] on div at bounding box center [22, 146] width 10 height 10
click at [20, 277] on div at bounding box center [22, 276] width 10 height 10
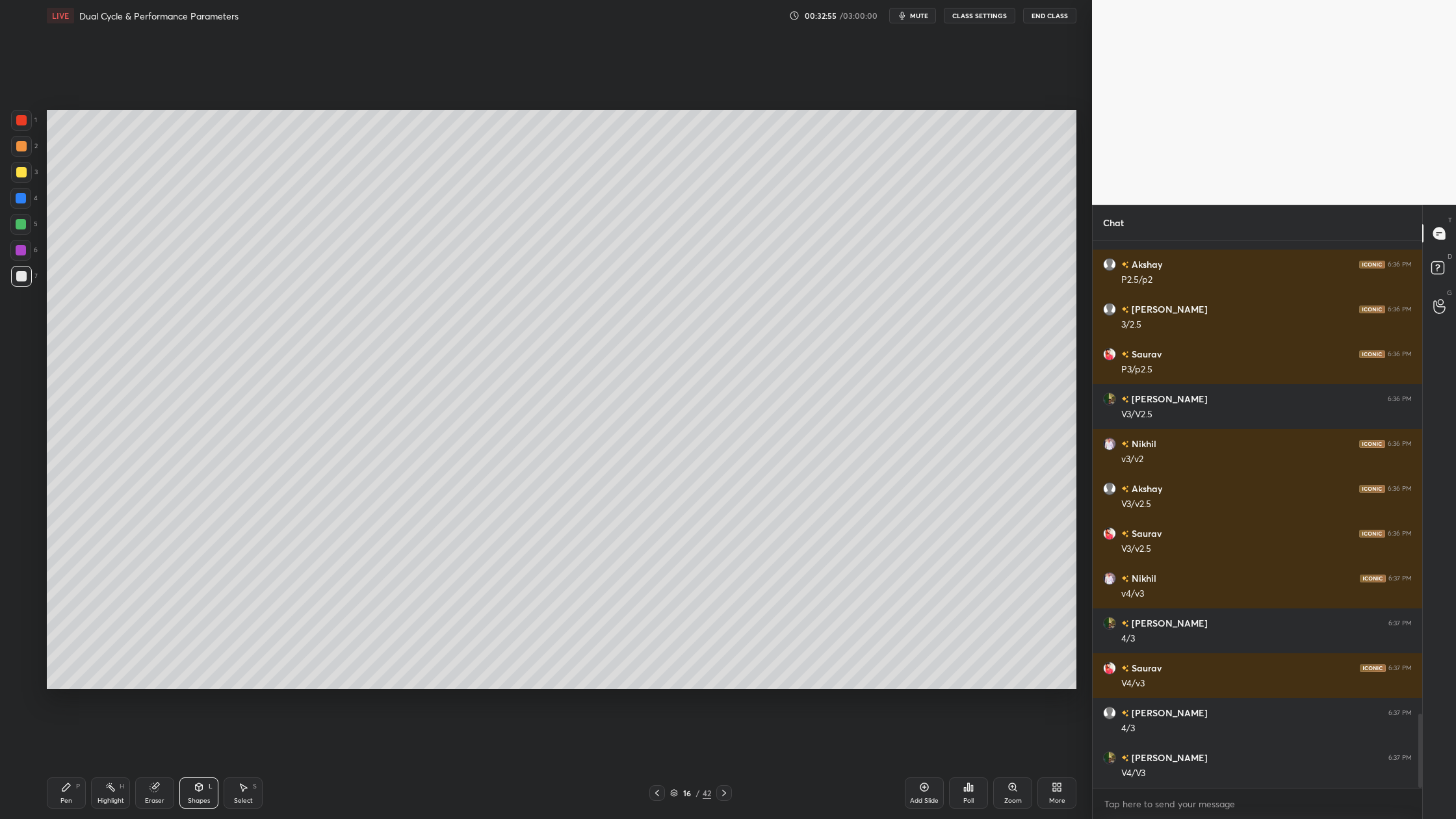
scroll to position [3544, 0]
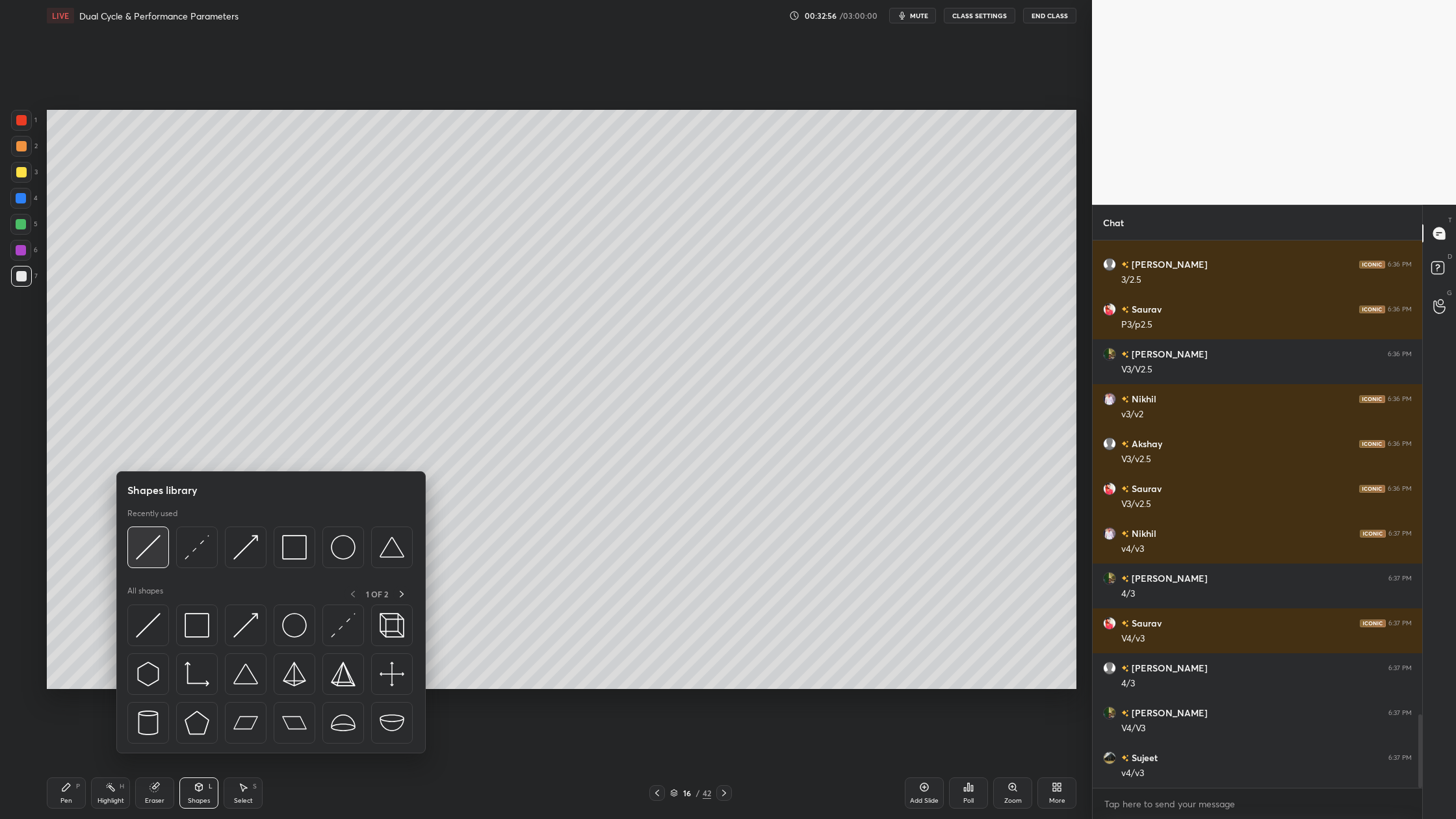
click at [147, 563] on div at bounding box center [148, 547] width 42 height 42
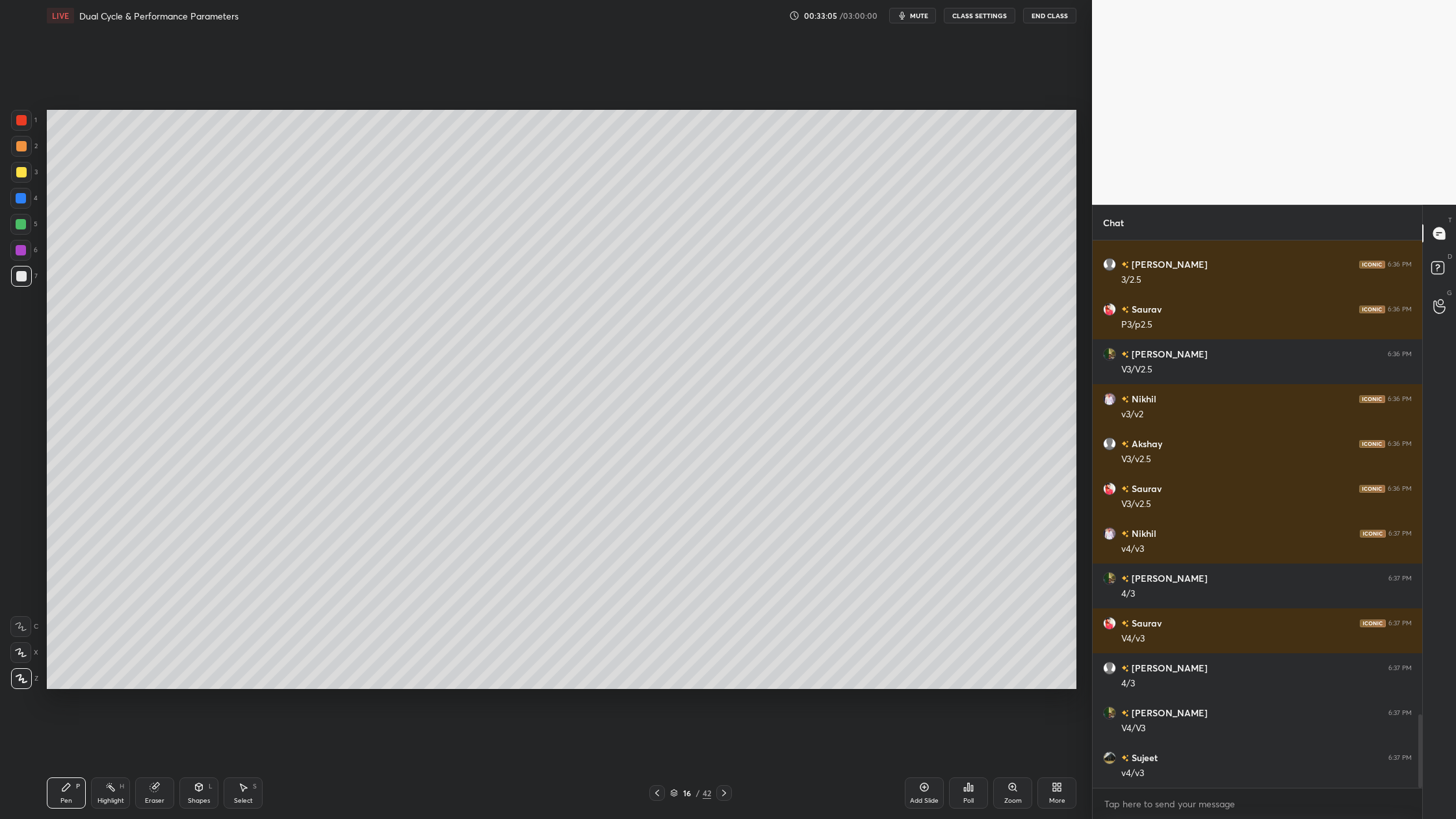
click at [675, 761] on icon at bounding box center [674, 792] width 7 height 3
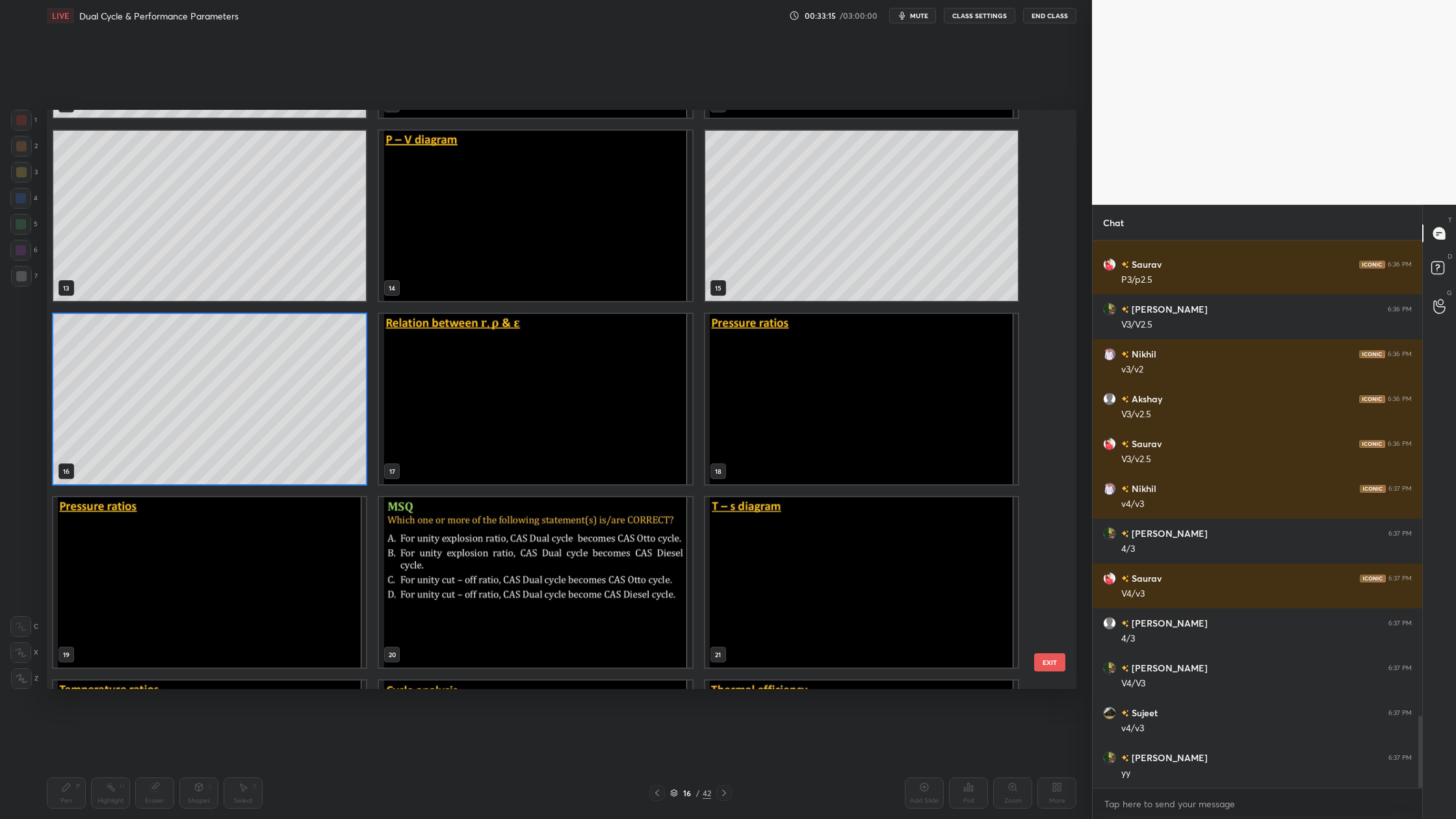
scroll to position [3634, 0]
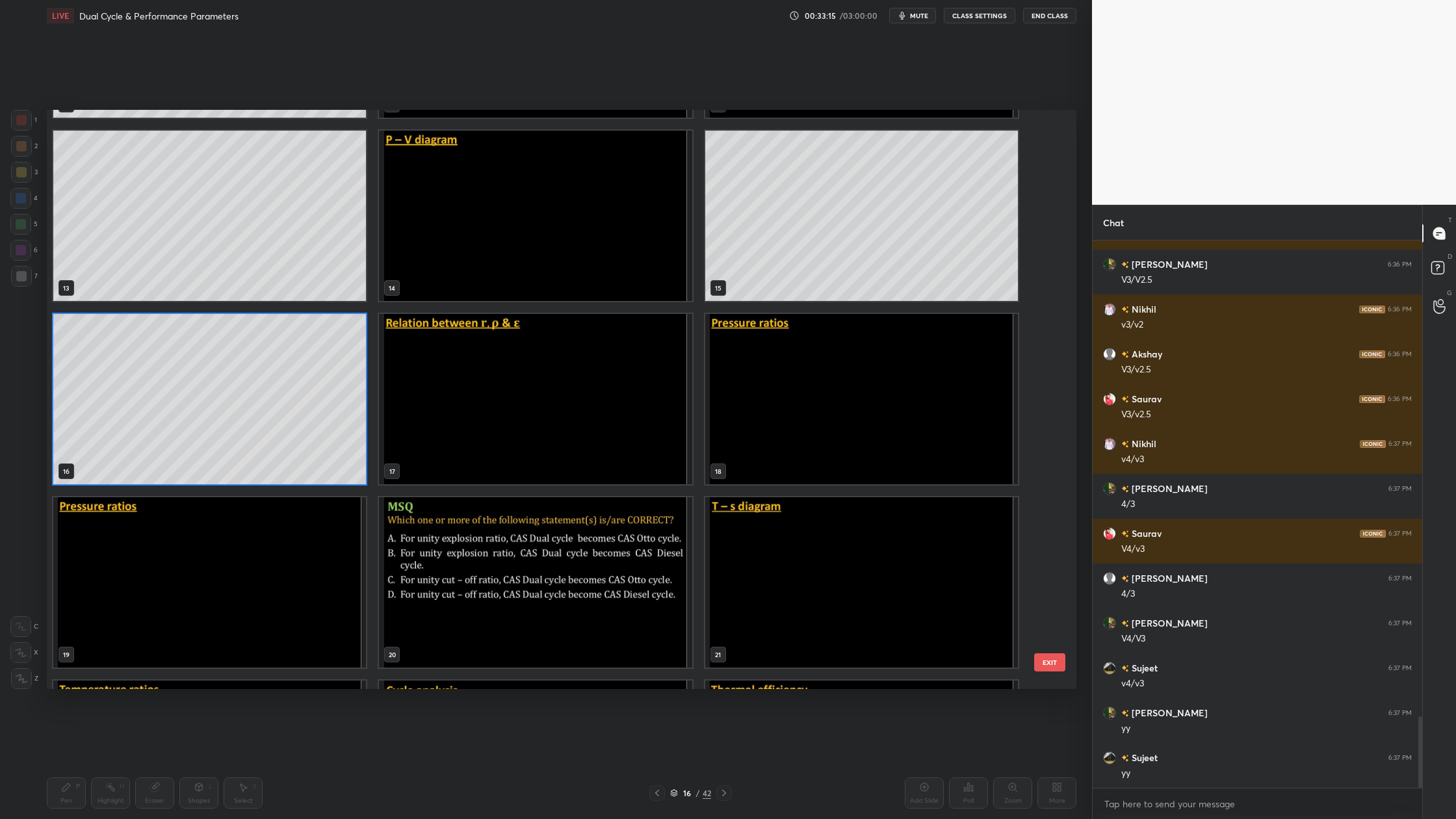
click at [547, 367] on img "grid" at bounding box center [535, 399] width 312 height 171
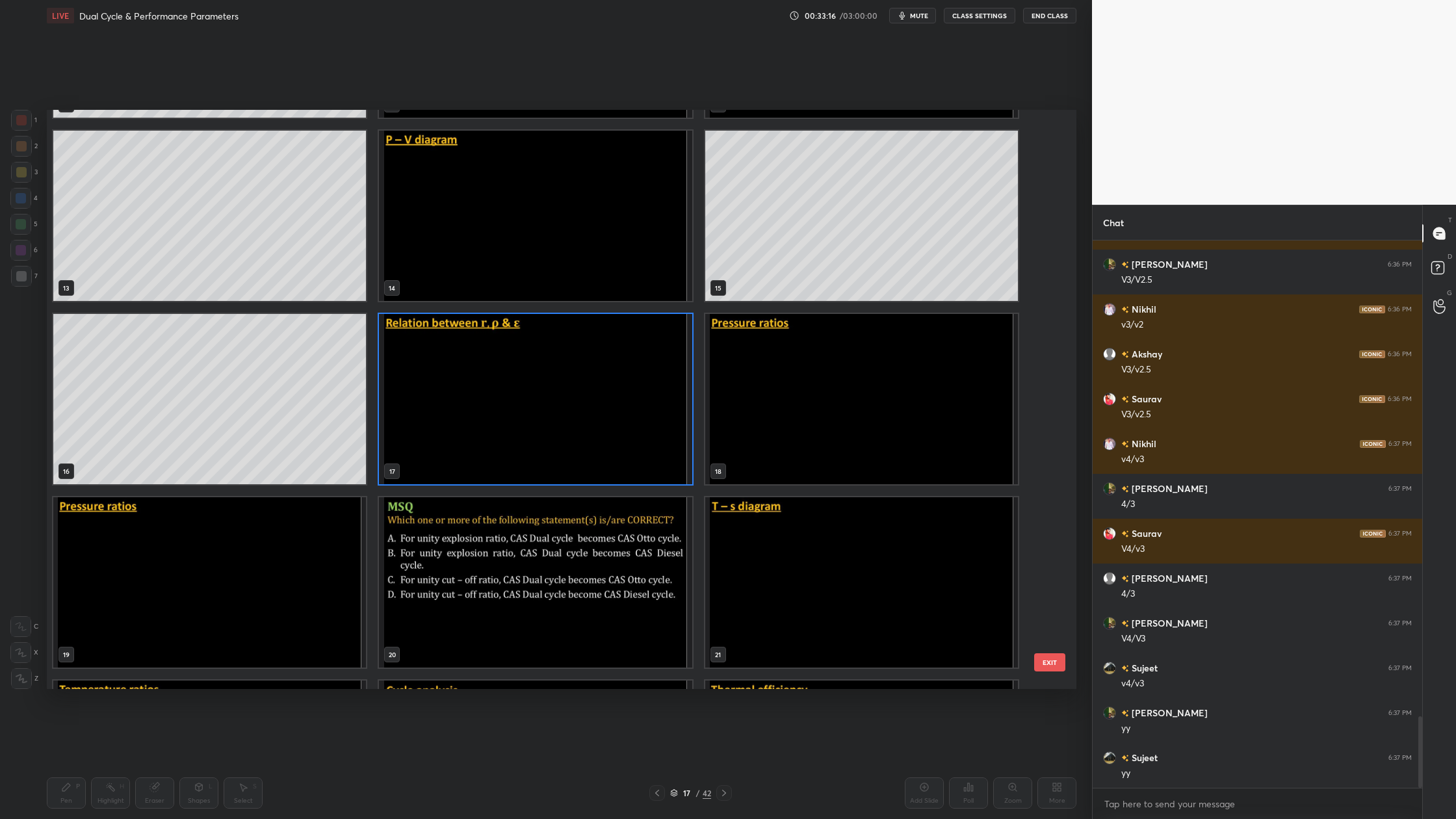
click at [547, 367] on img "grid" at bounding box center [535, 399] width 312 height 171
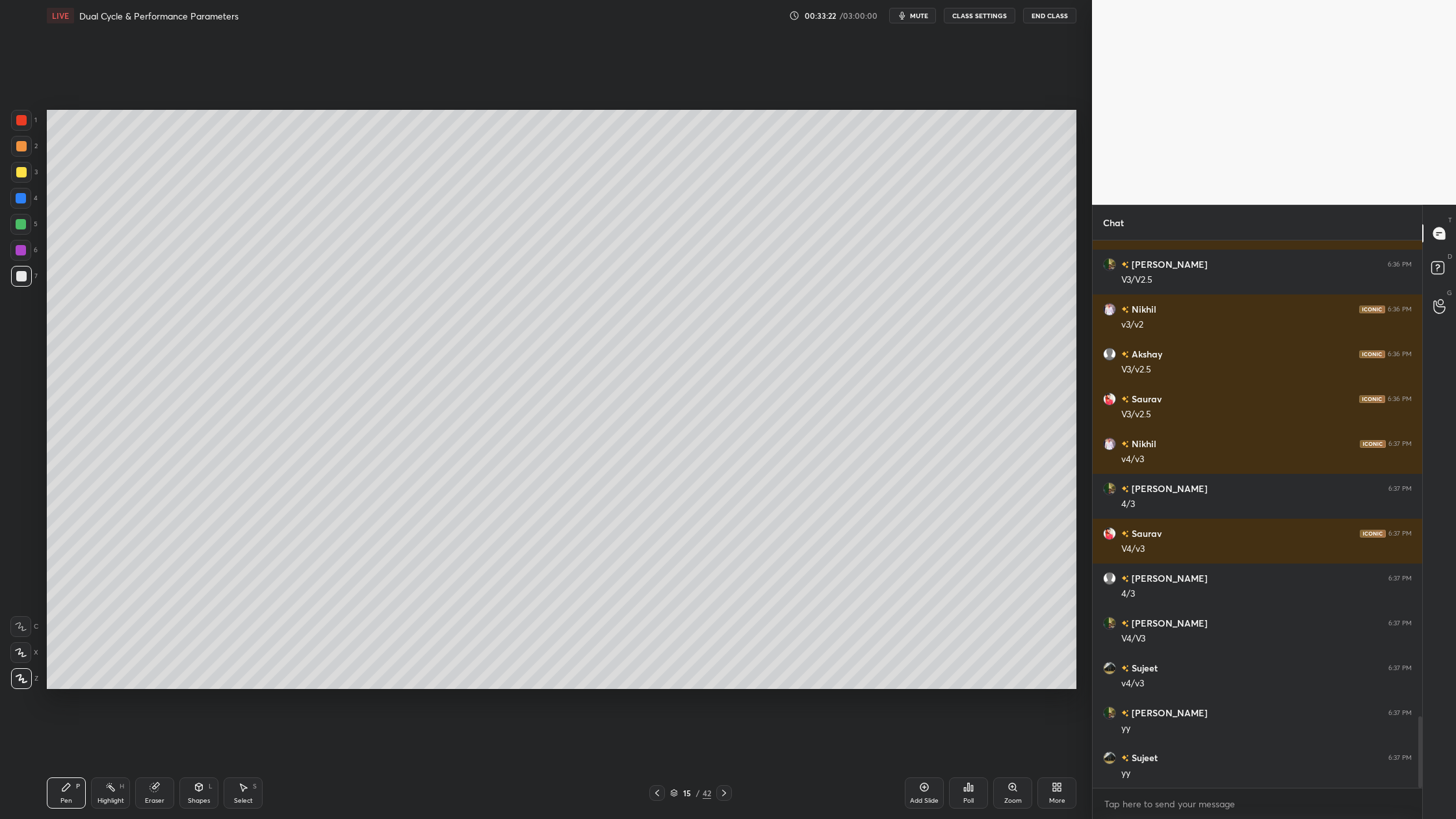
click at [20, 136] on div at bounding box center [22, 146] width 21 height 21
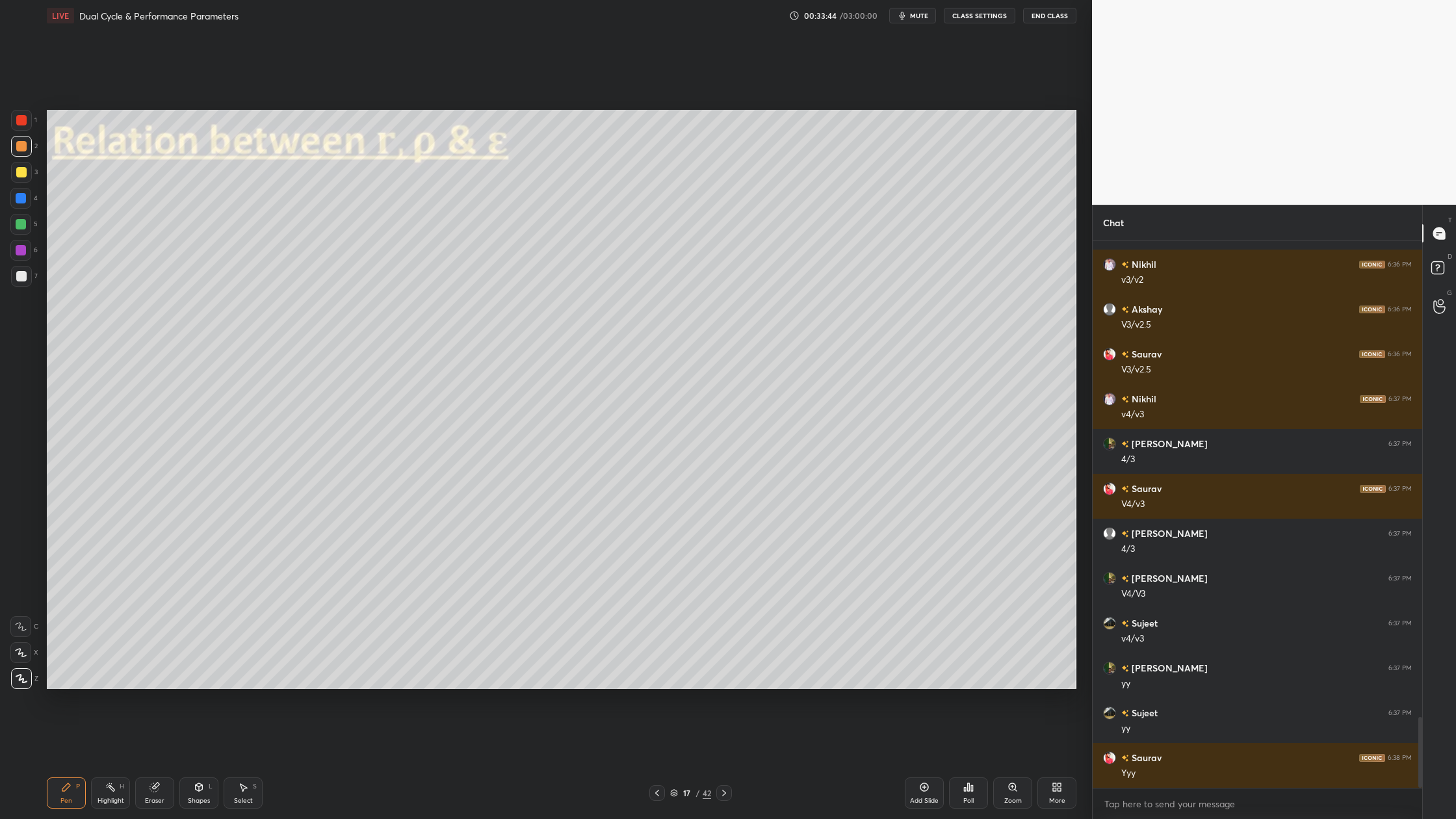
drag, startPoint x: 23, startPoint y: 278, endPoint x: 28, endPoint y: 285, distance: 8.6
click at [25, 281] on div at bounding box center [22, 276] width 21 height 21
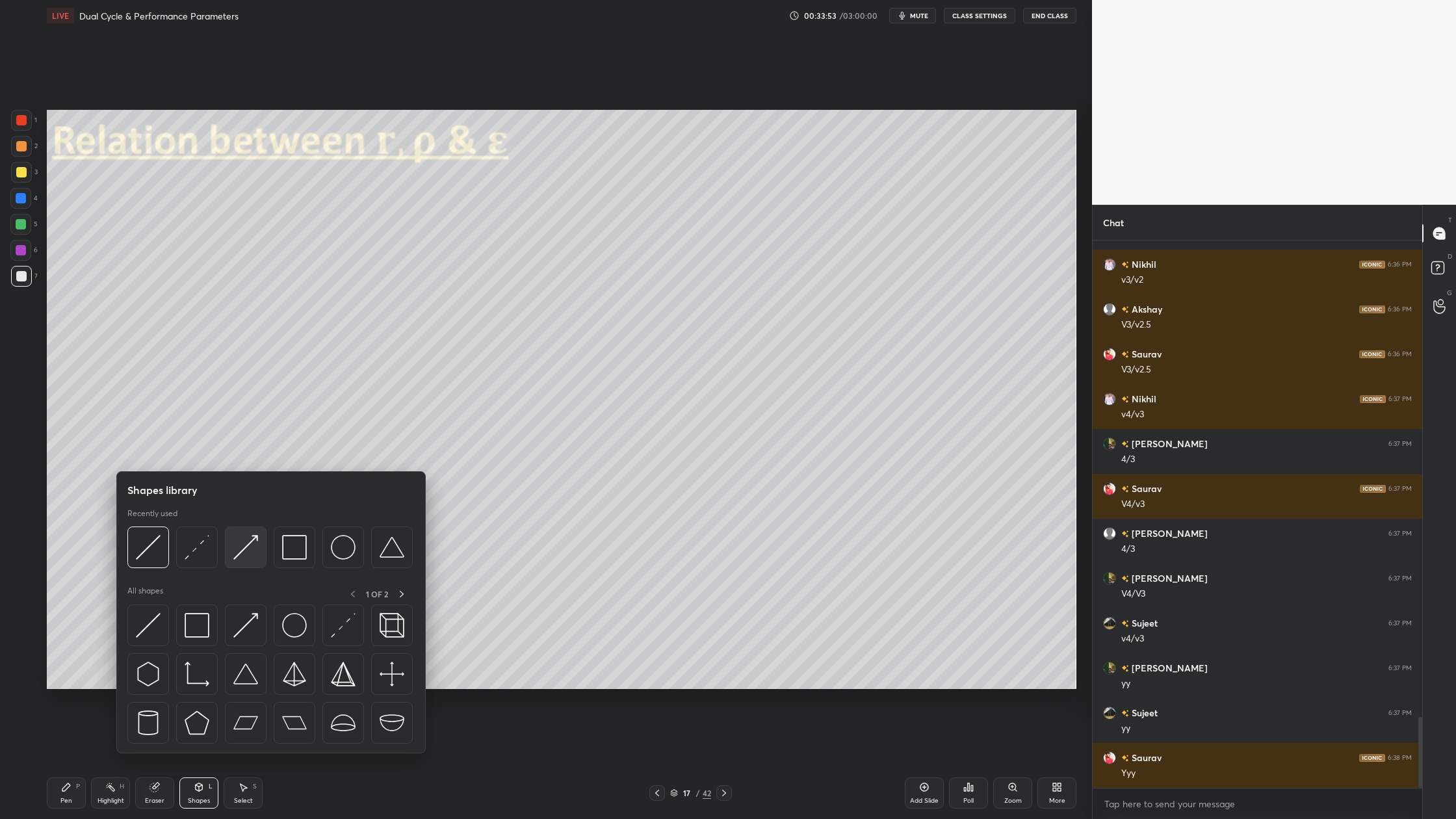
click at [249, 560] on div at bounding box center [246, 547] width 42 height 42
click at [200, 568] on div at bounding box center [270, 551] width 286 height 48
click at [195, 552] on img at bounding box center [196, 547] width 25 height 25
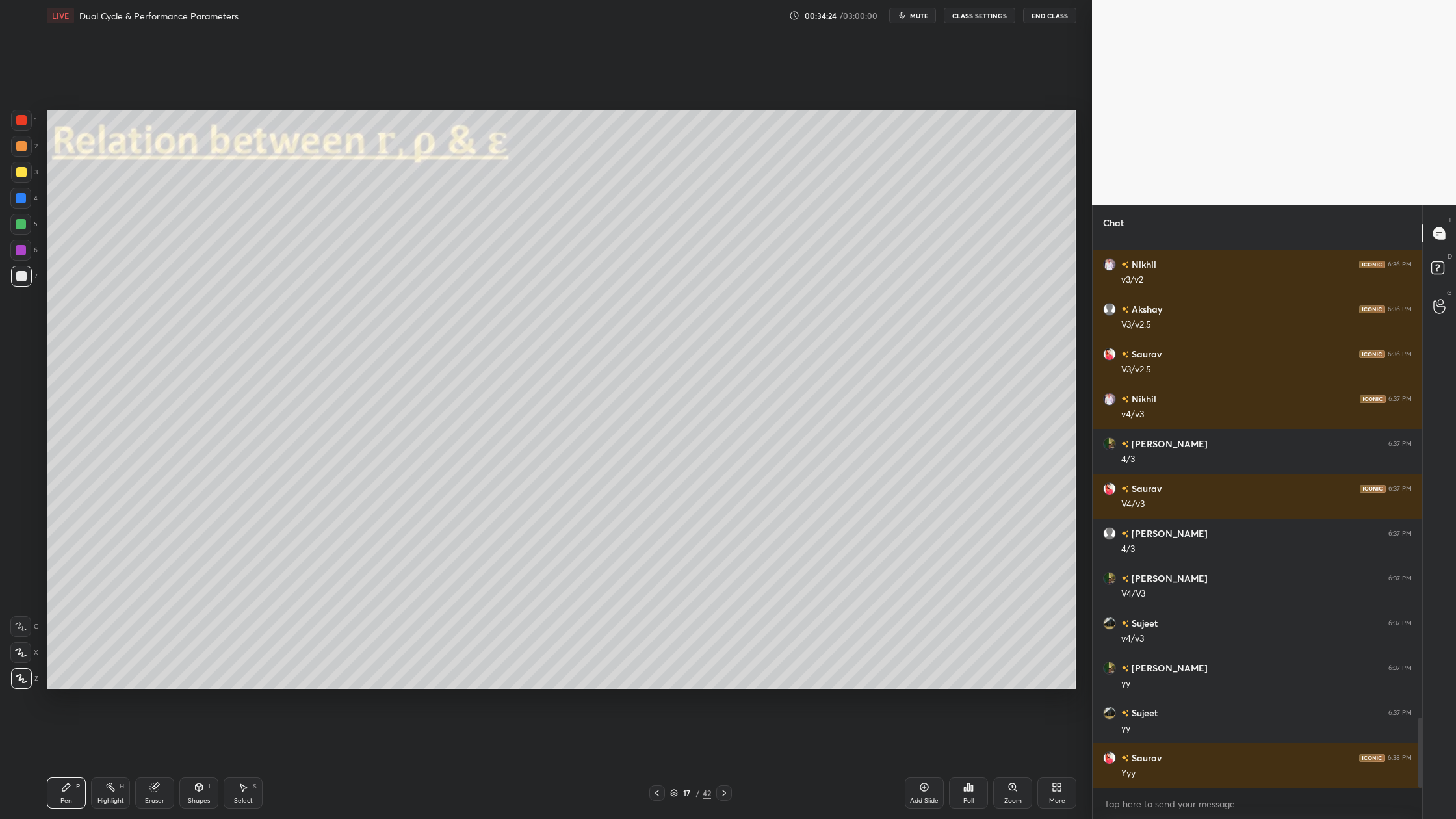
scroll to position [3724, 0]
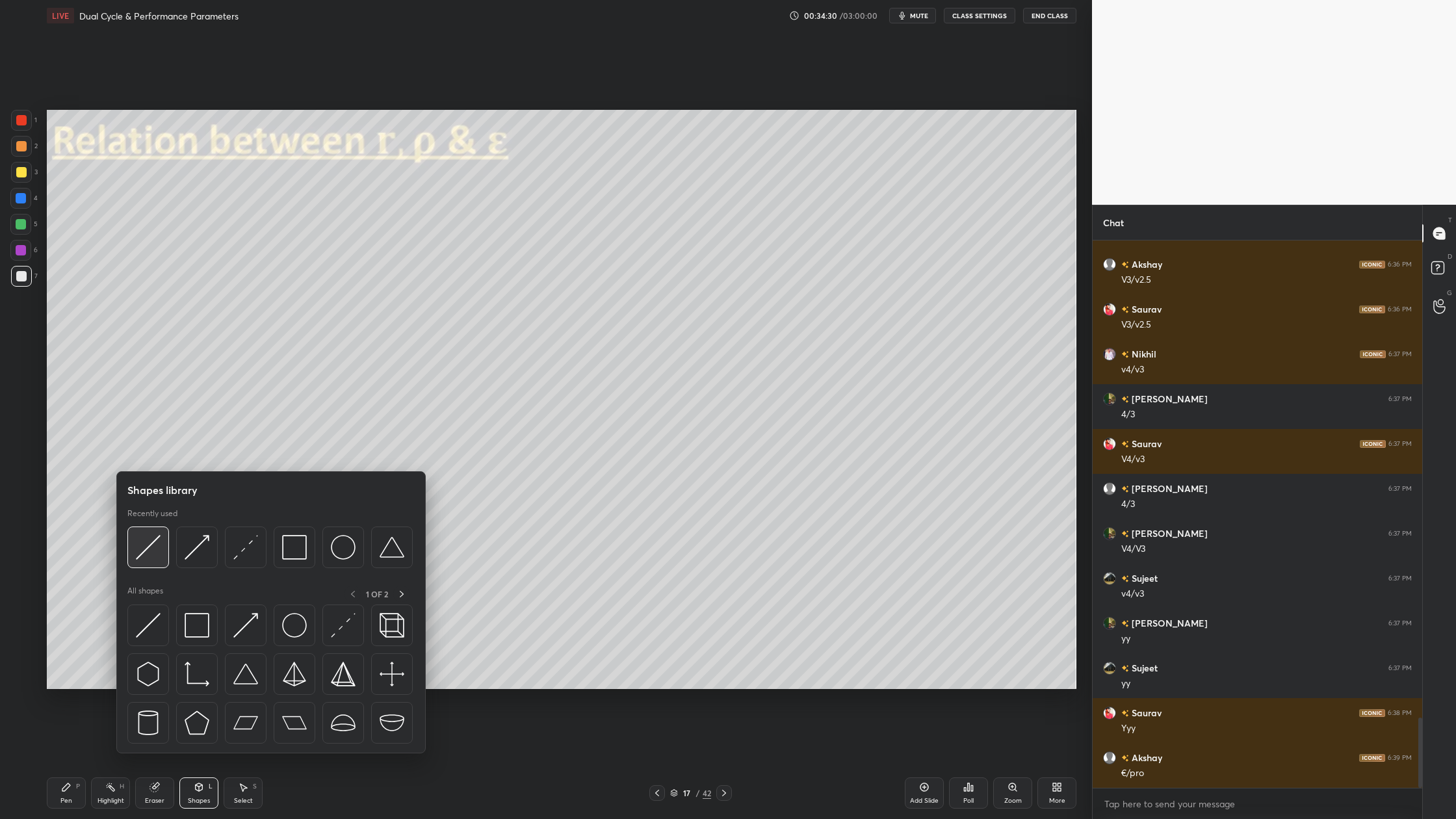
click at [158, 556] on img at bounding box center [148, 547] width 25 height 25
click at [252, 555] on img at bounding box center [246, 547] width 25 height 25
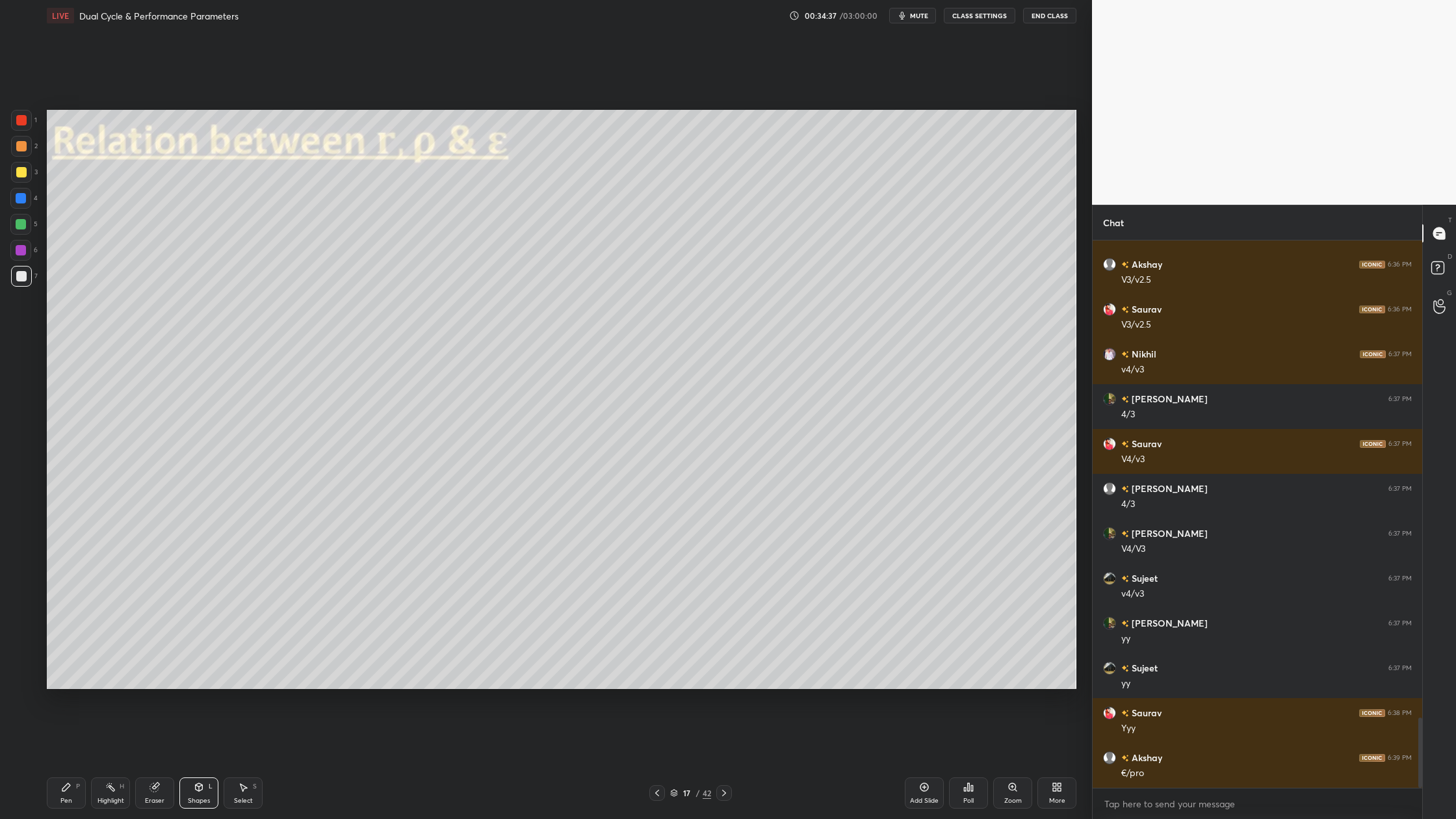
click at [22, 145] on div at bounding box center [22, 146] width 10 height 10
click at [22, 229] on div at bounding box center [21, 224] width 10 height 10
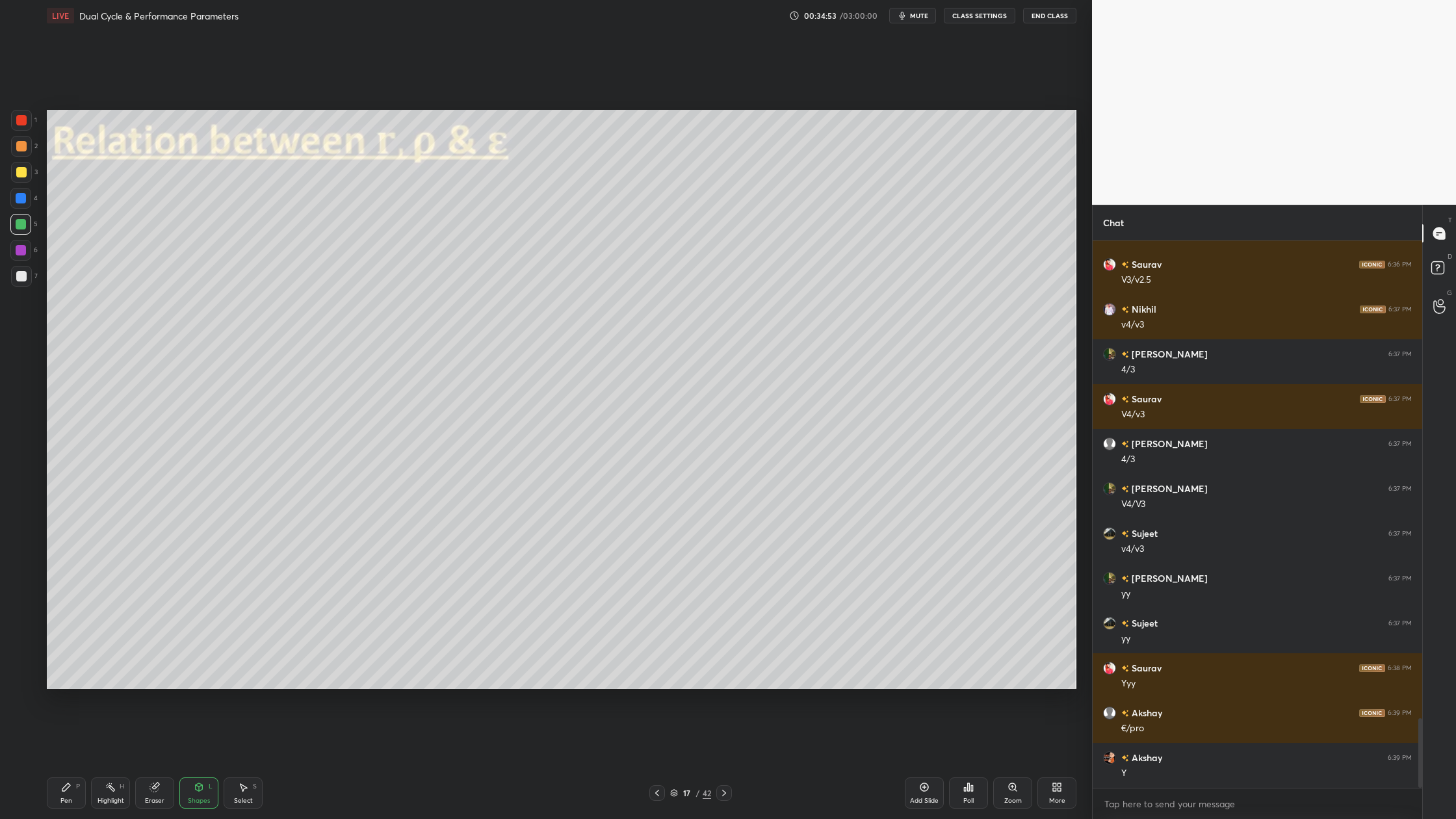
click at [21, 275] on div at bounding box center [22, 276] width 10 height 10
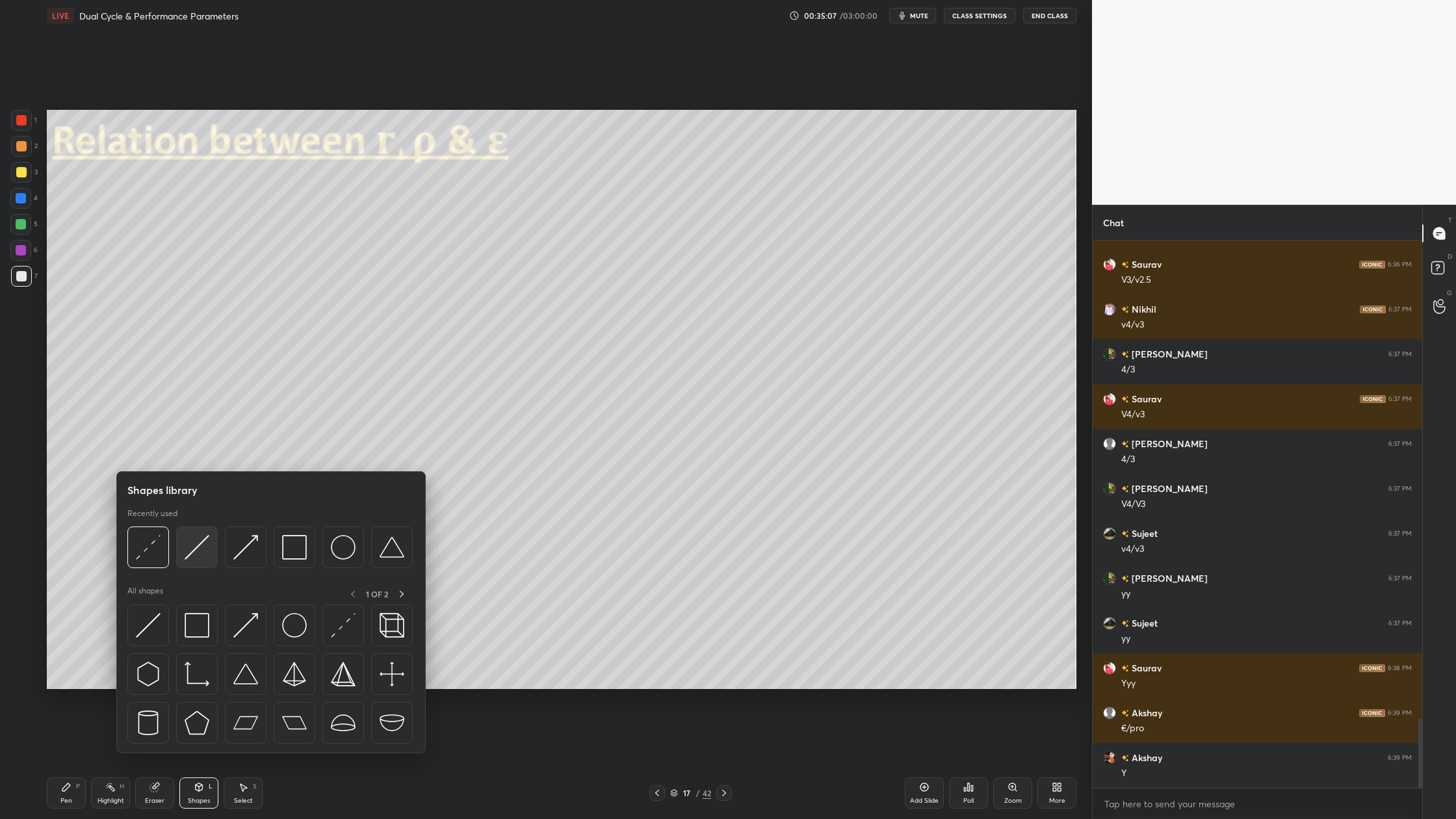
click at [195, 566] on div at bounding box center [197, 547] width 42 height 42
click at [296, 560] on div at bounding box center [294, 547] width 42 height 42
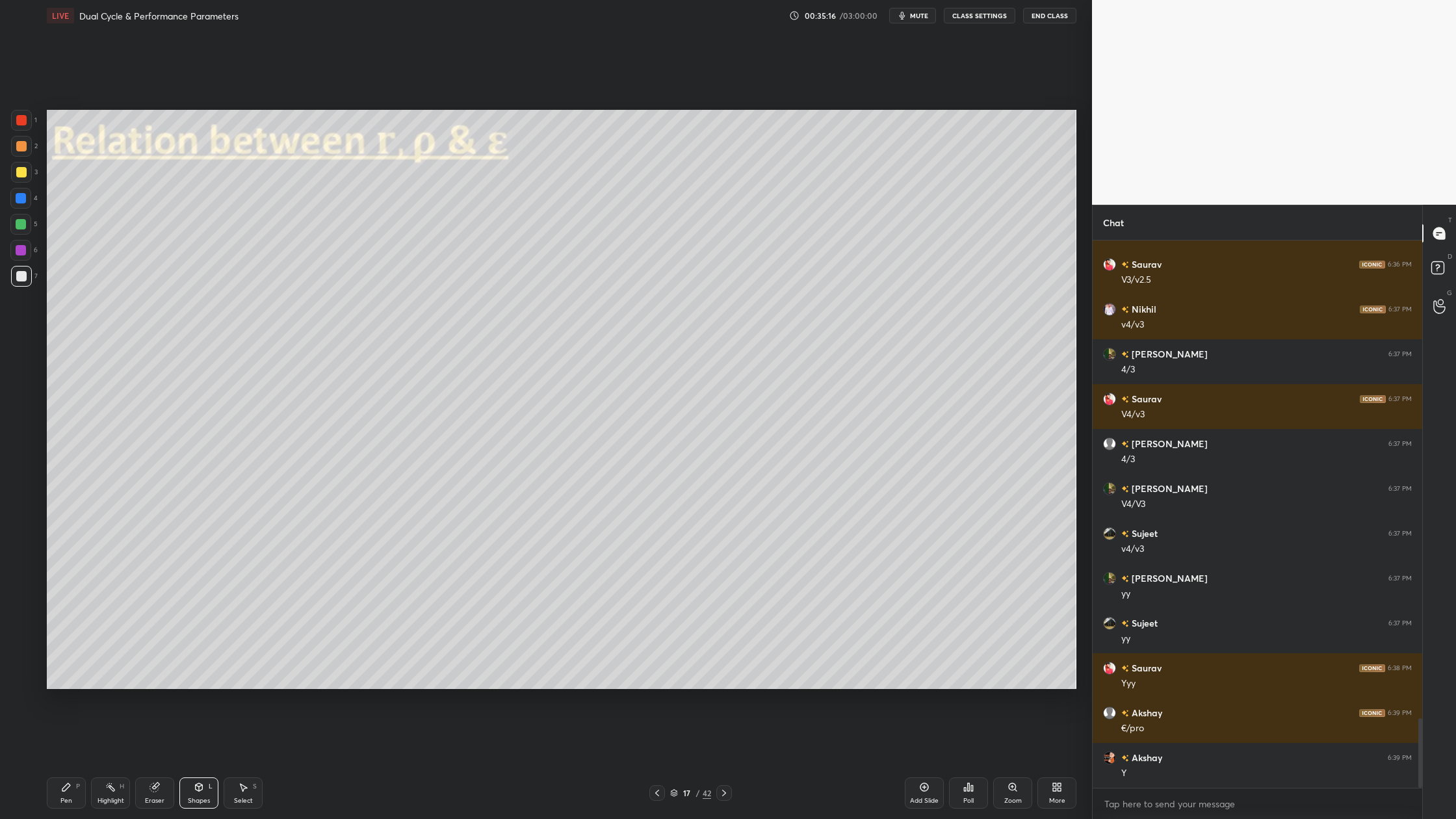
drag, startPoint x: 20, startPoint y: 150, endPoint x: 29, endPoint y: 158, distance: 12.0
click at [24, 156] on div at bounding box center [22, 146] width 21 height 21
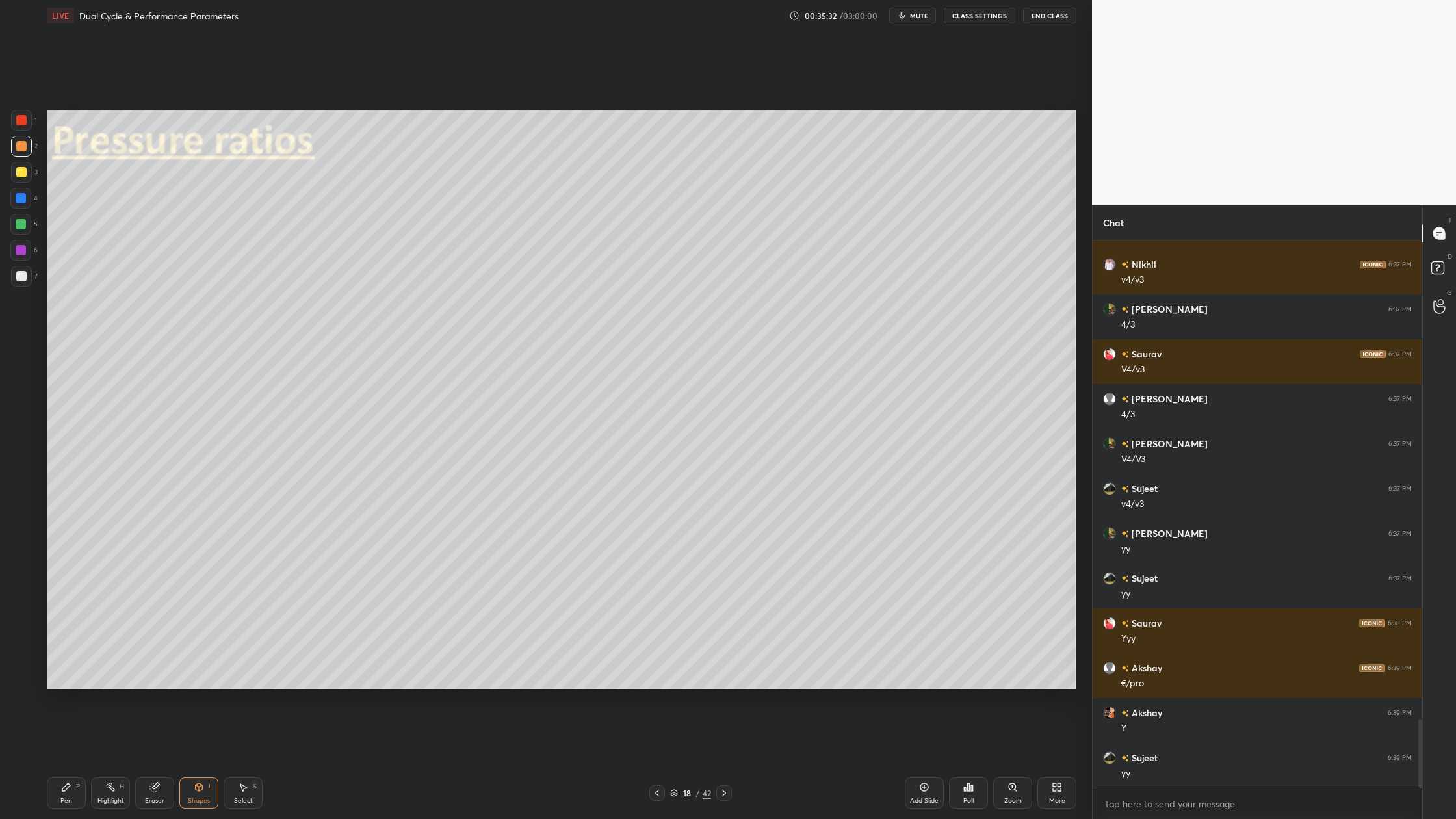
click at [20, 171] on div at bounding box center [22, 172] width 10 height 10
click at [25, 278] on div at bounding box center [22, 276] width 10 height 10
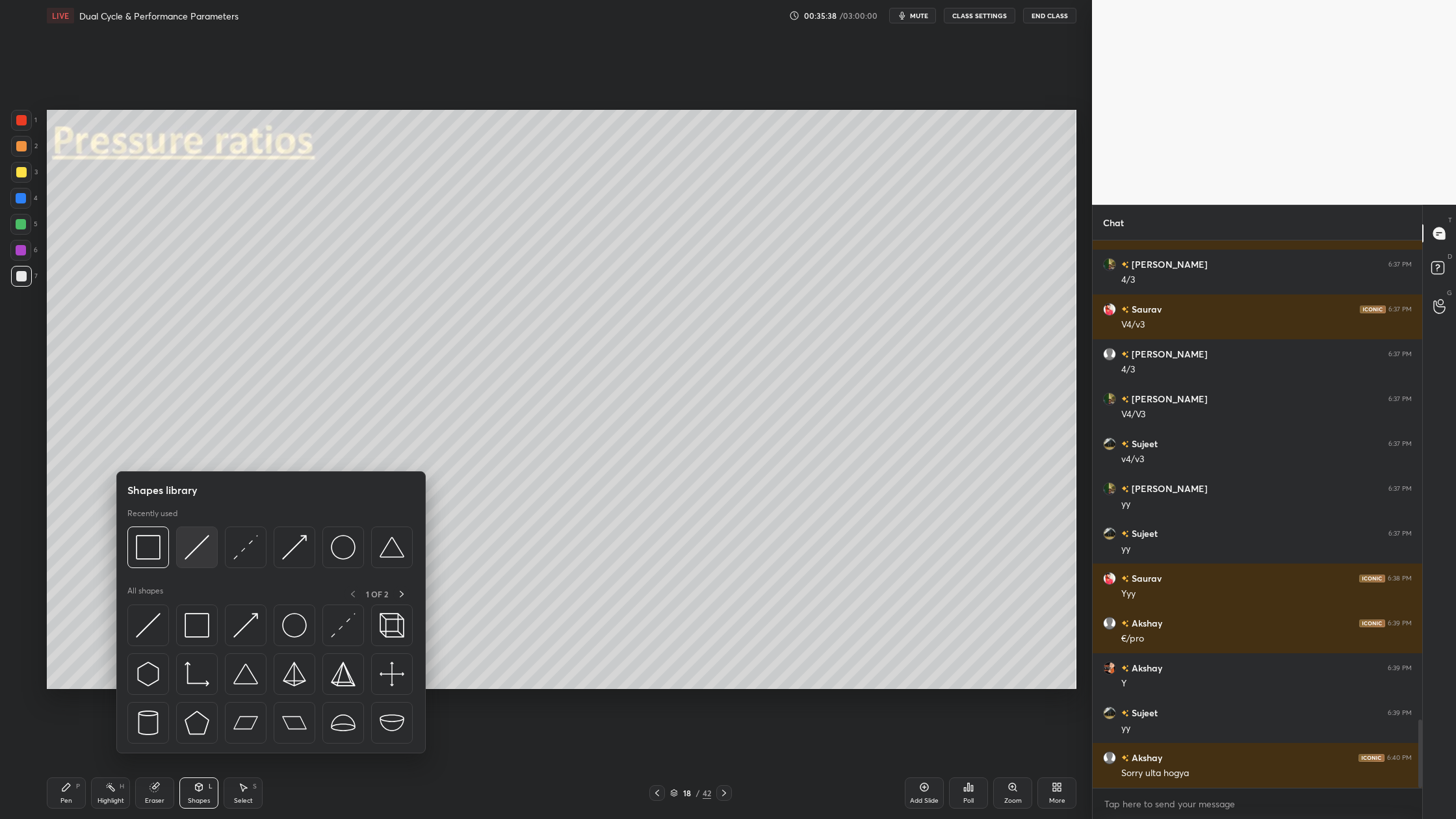
click at [198, 558] on img at bounding box center [196, 547] width 25 height 25
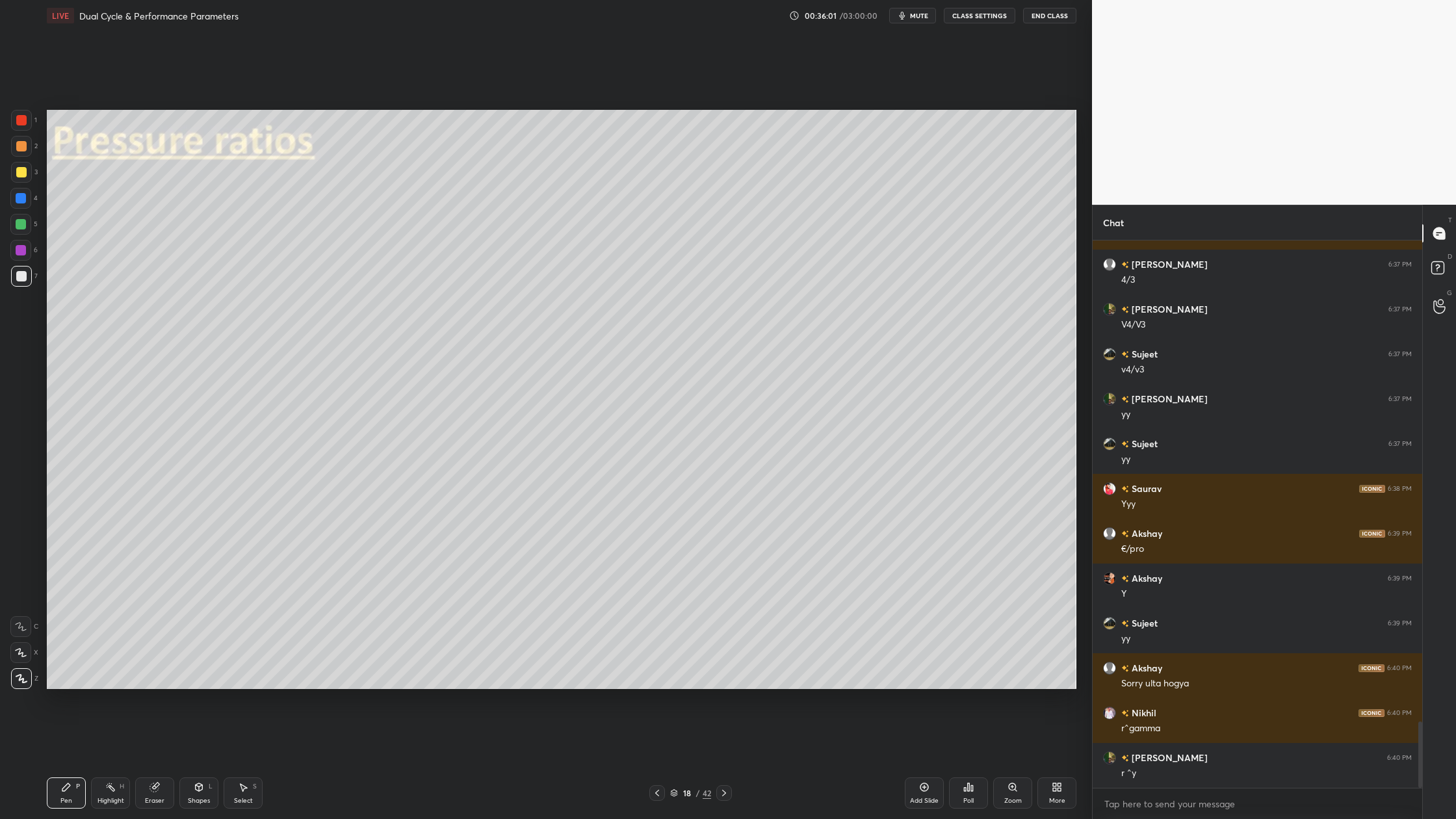
scroll to position [3993, 0]
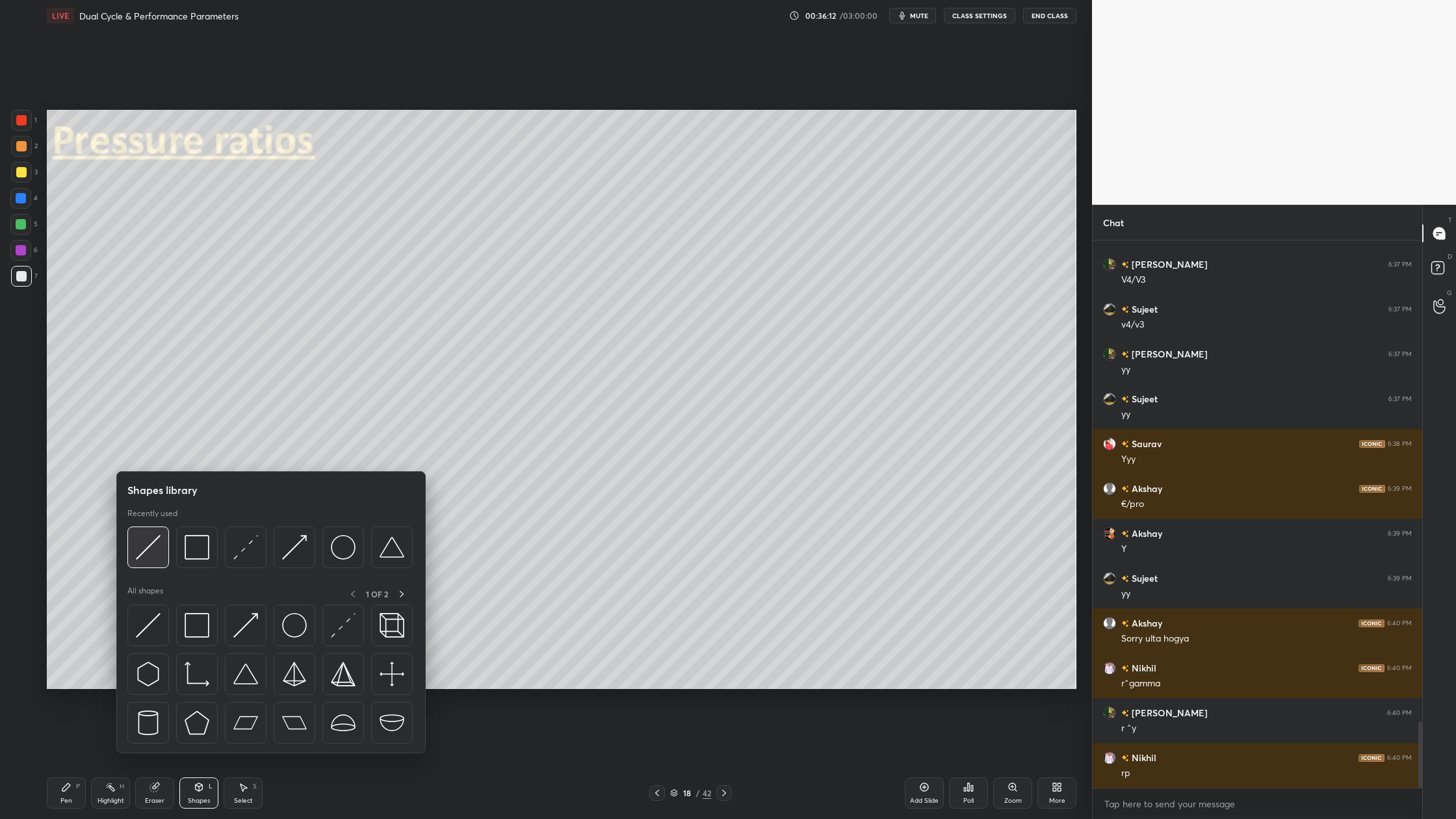
click at [155, 564] on div at bounding box center [148, 547] width 42 height 42
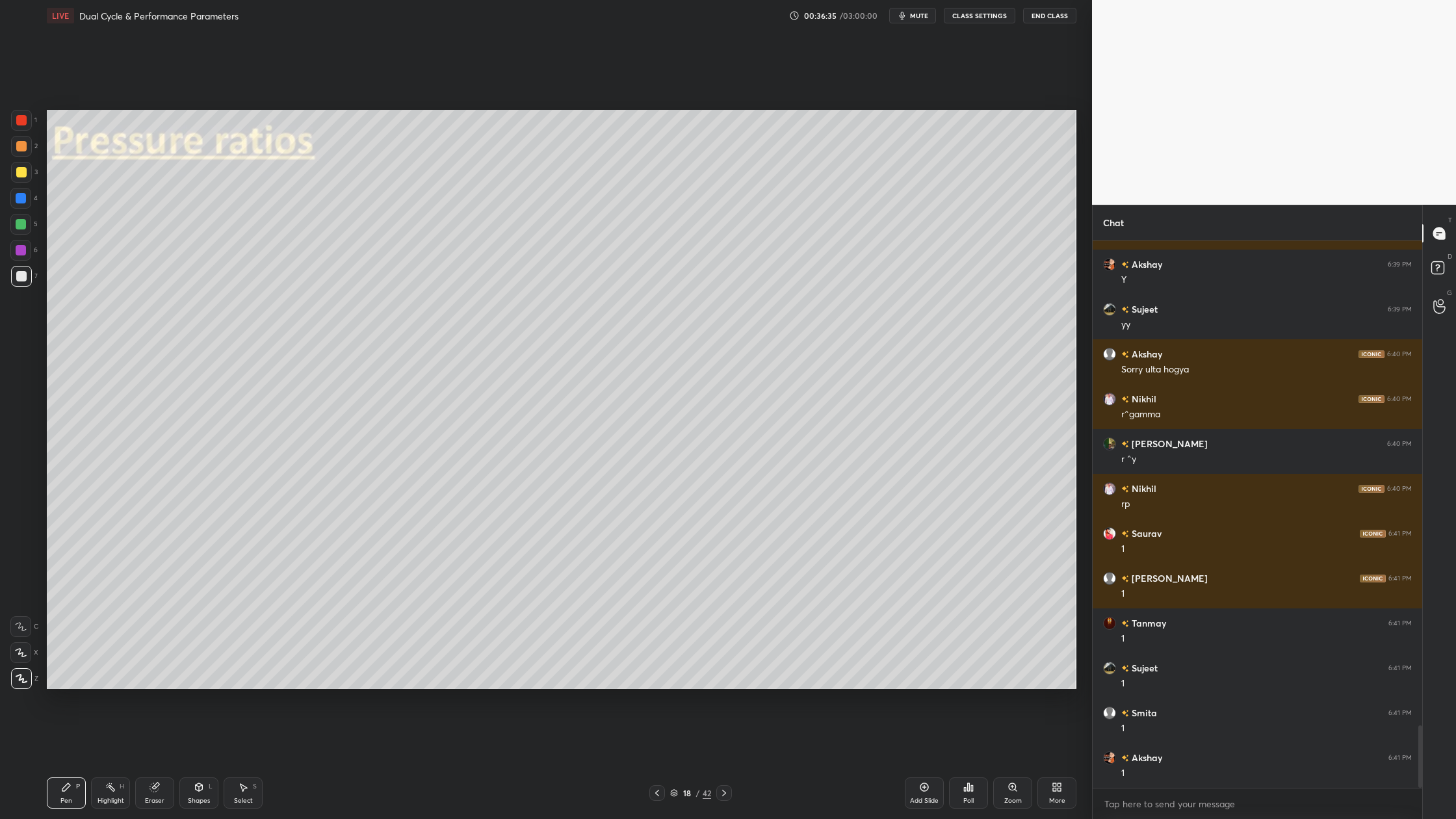
scroll to position [4306, 0]
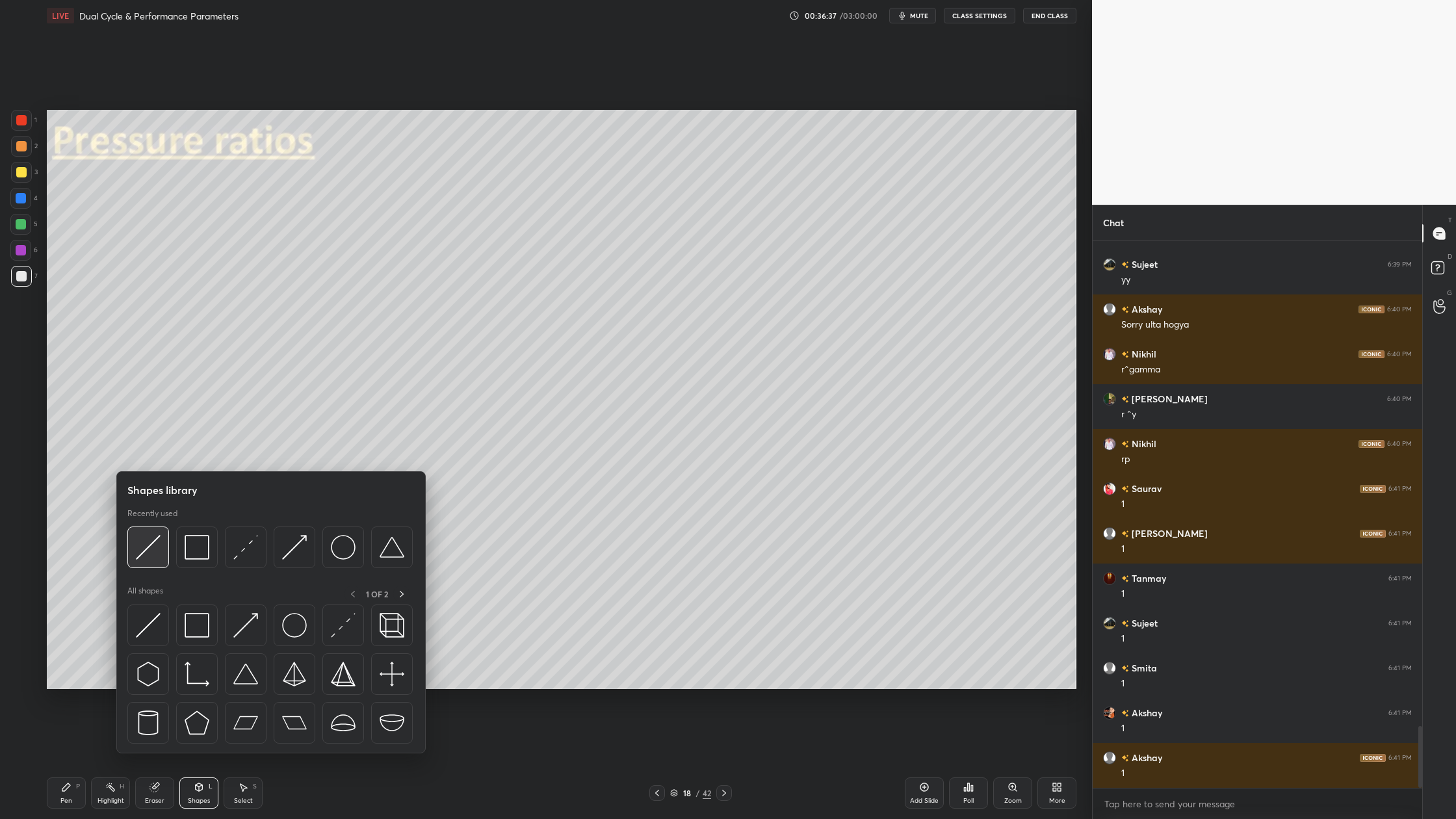
click at [152, 561] on div at bounding box center [148, 547] width 42 height 42
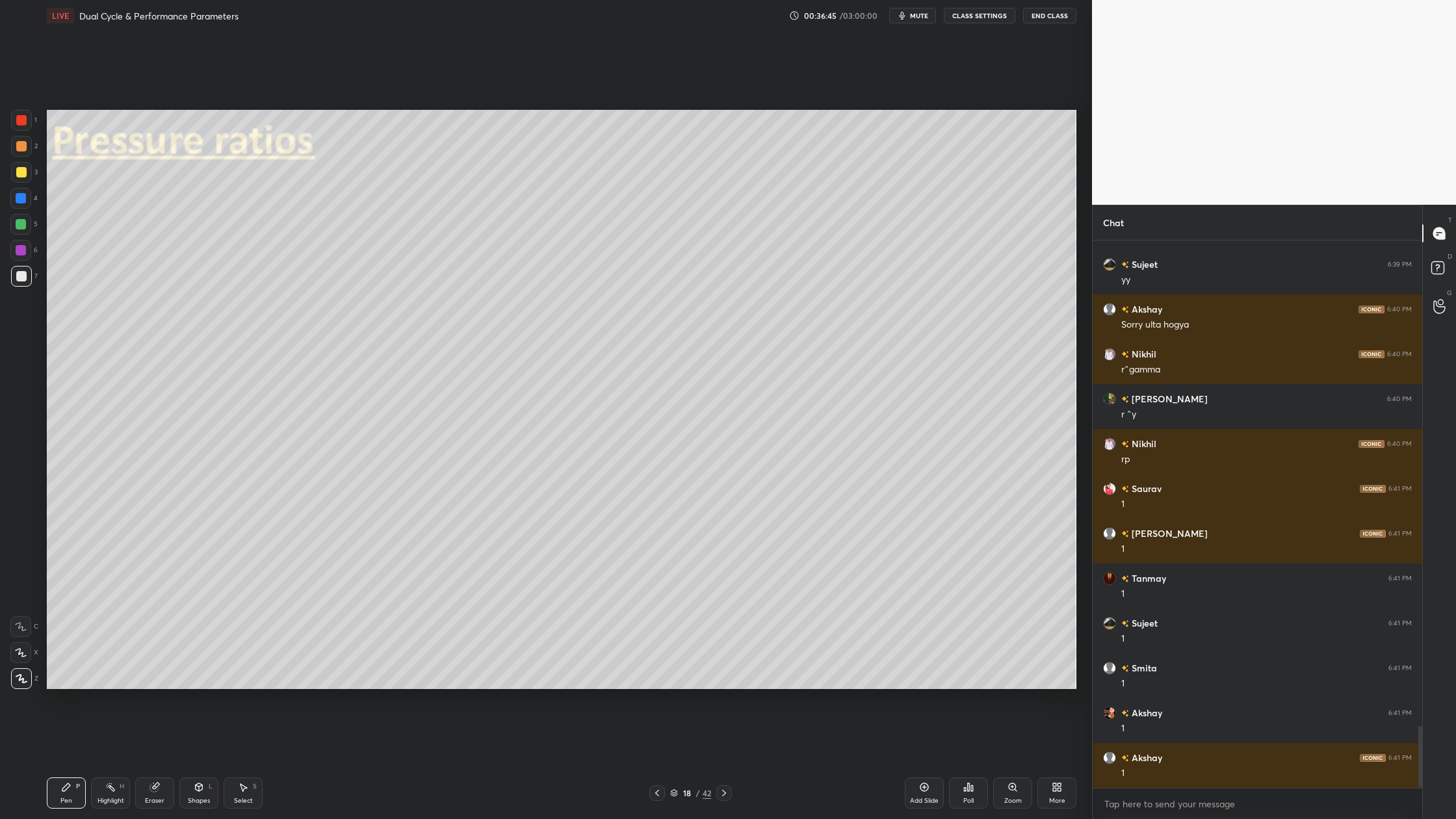
scroll to position [4351, 0]
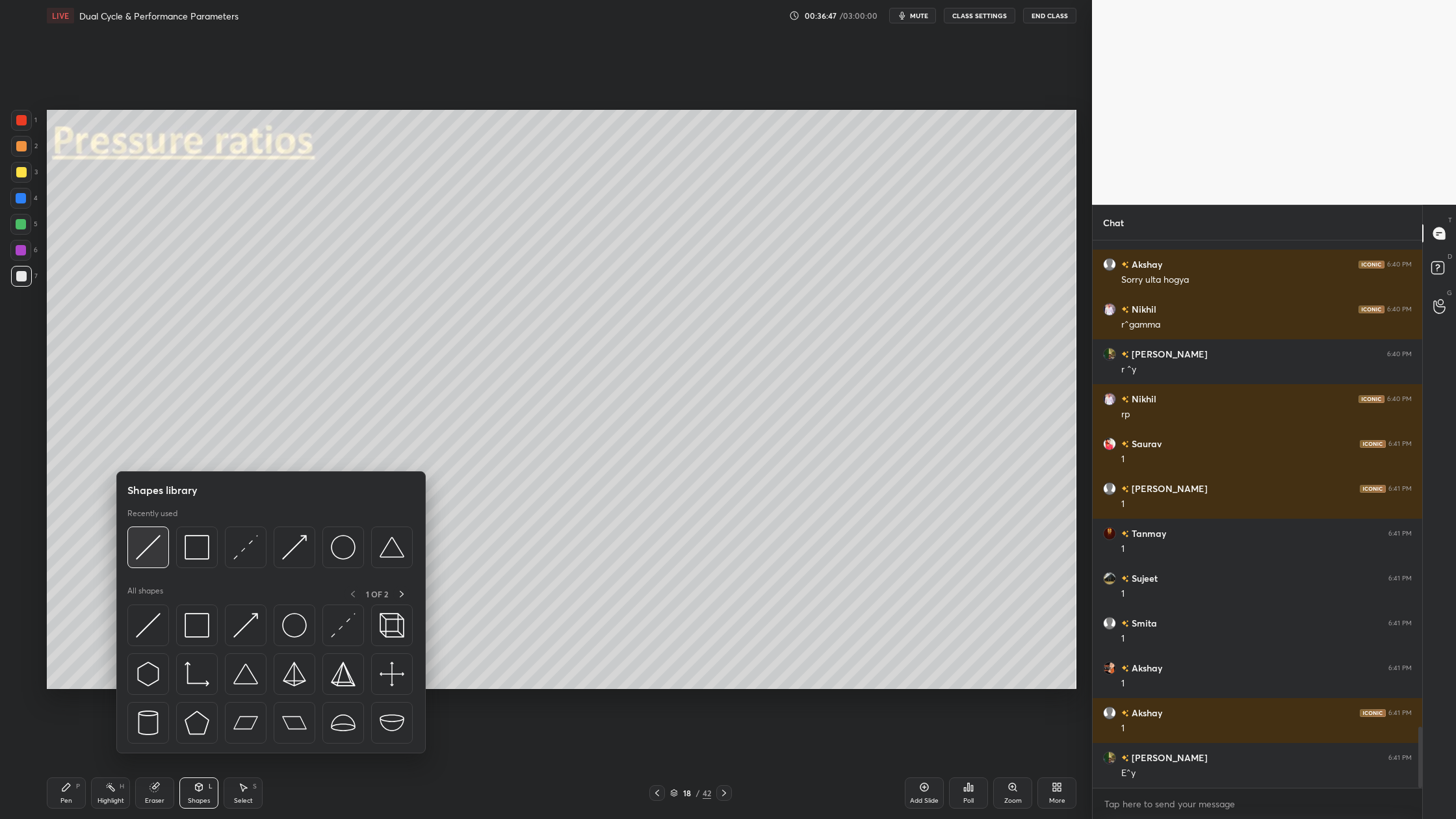
click at [150, 563] on div at bounding box center [148, 547] width 42 height 42
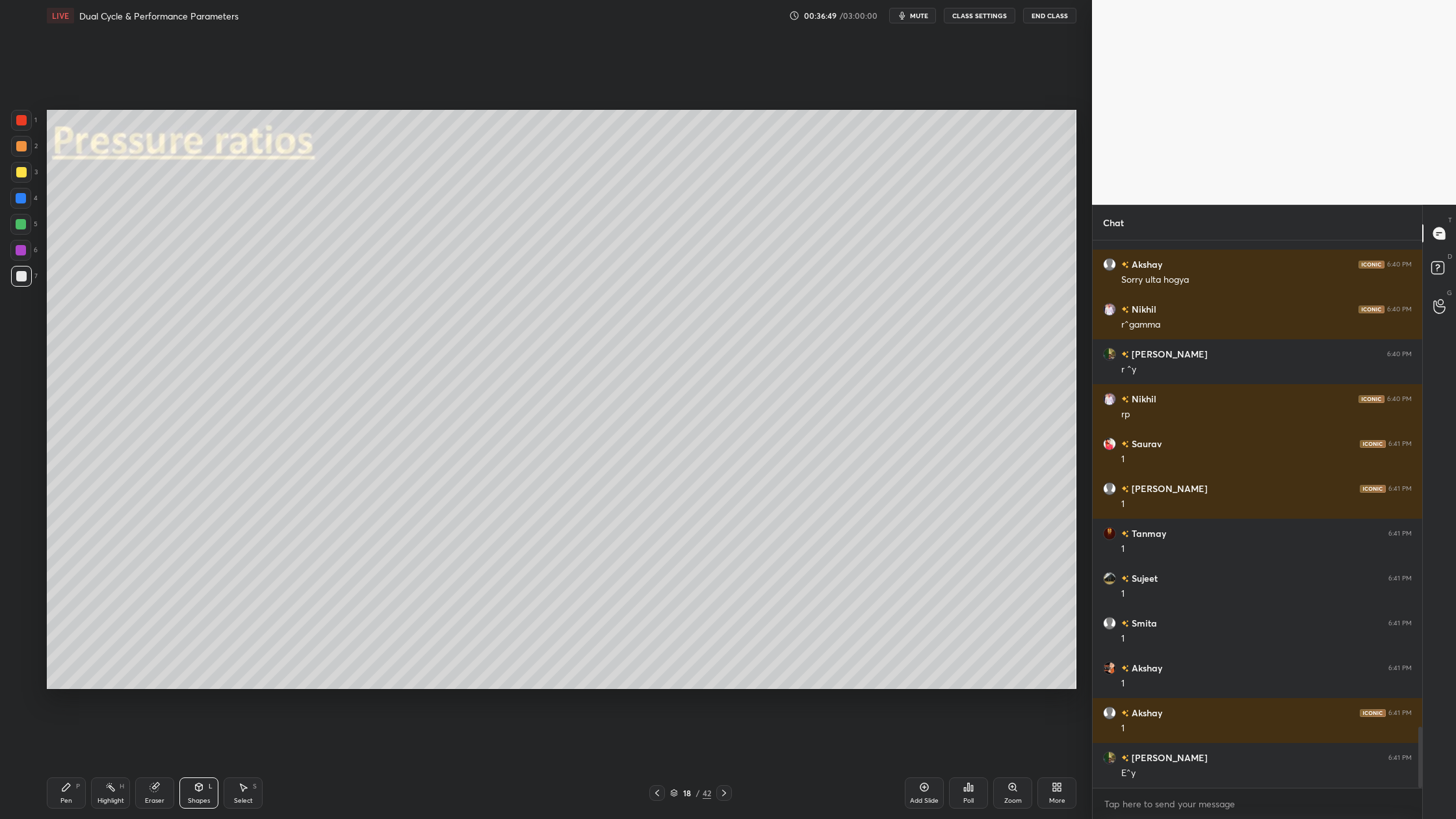
click at [20, 148] on div at bounding box center [22, 146] width 10 height 10
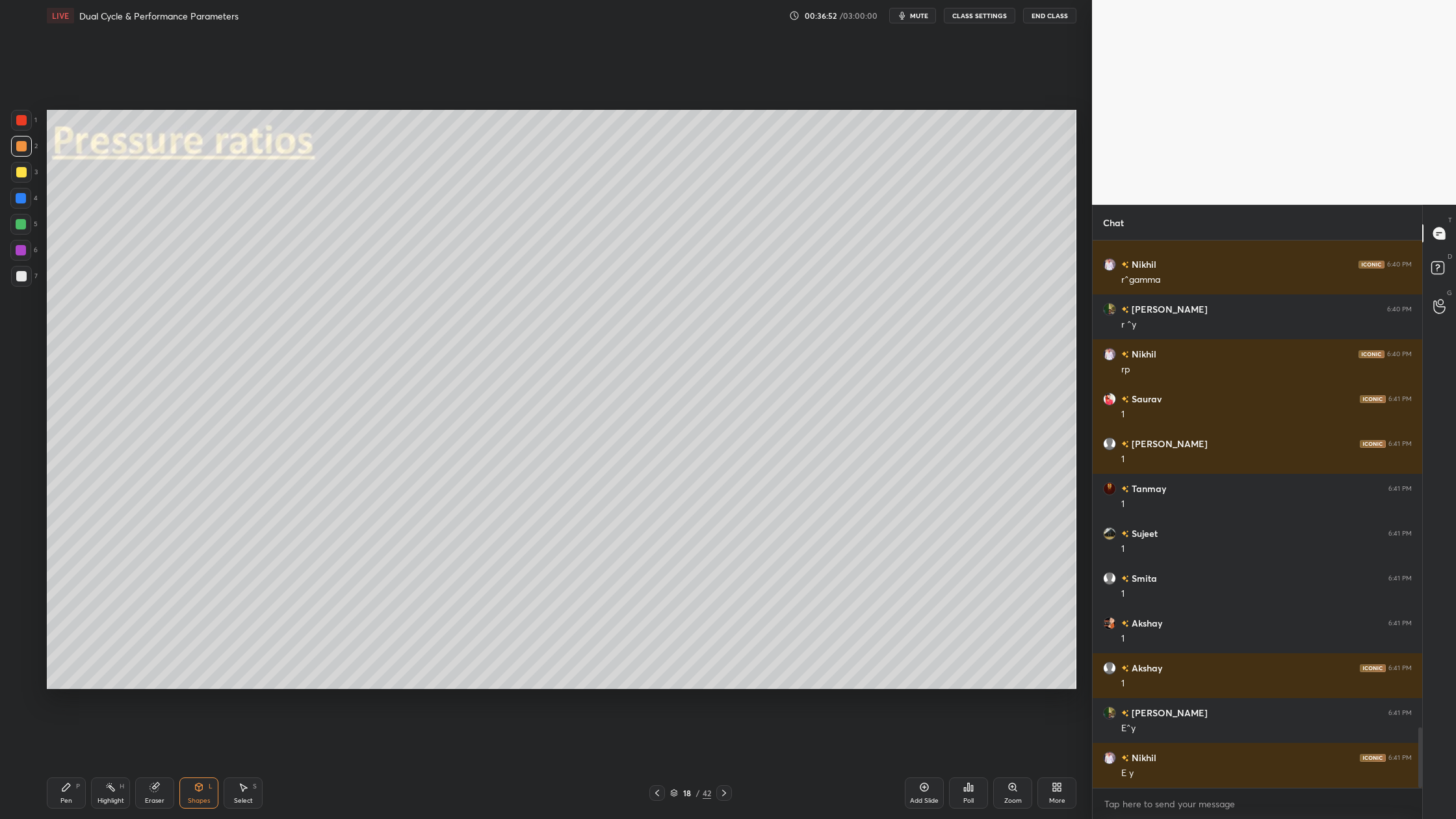
drag, startPoint x: 20, startPoint y: 224, endPoint x: 29, endPoint y: 225, distance: 9.1
click at [22, 224] on div at bounding box center [21, 224] width 10 height 10
drag, startPoint x: 16, startPoint y: 270, endPoint x: 23, endPoint y: 272, distance: 7.3
click at [12, 270] on div at bounding box center [22, 276] width 21 height 21
click at [11, 113] on div "1 2 3 4 5 6 7" at bounding box center [24, 201] width 28 height 182
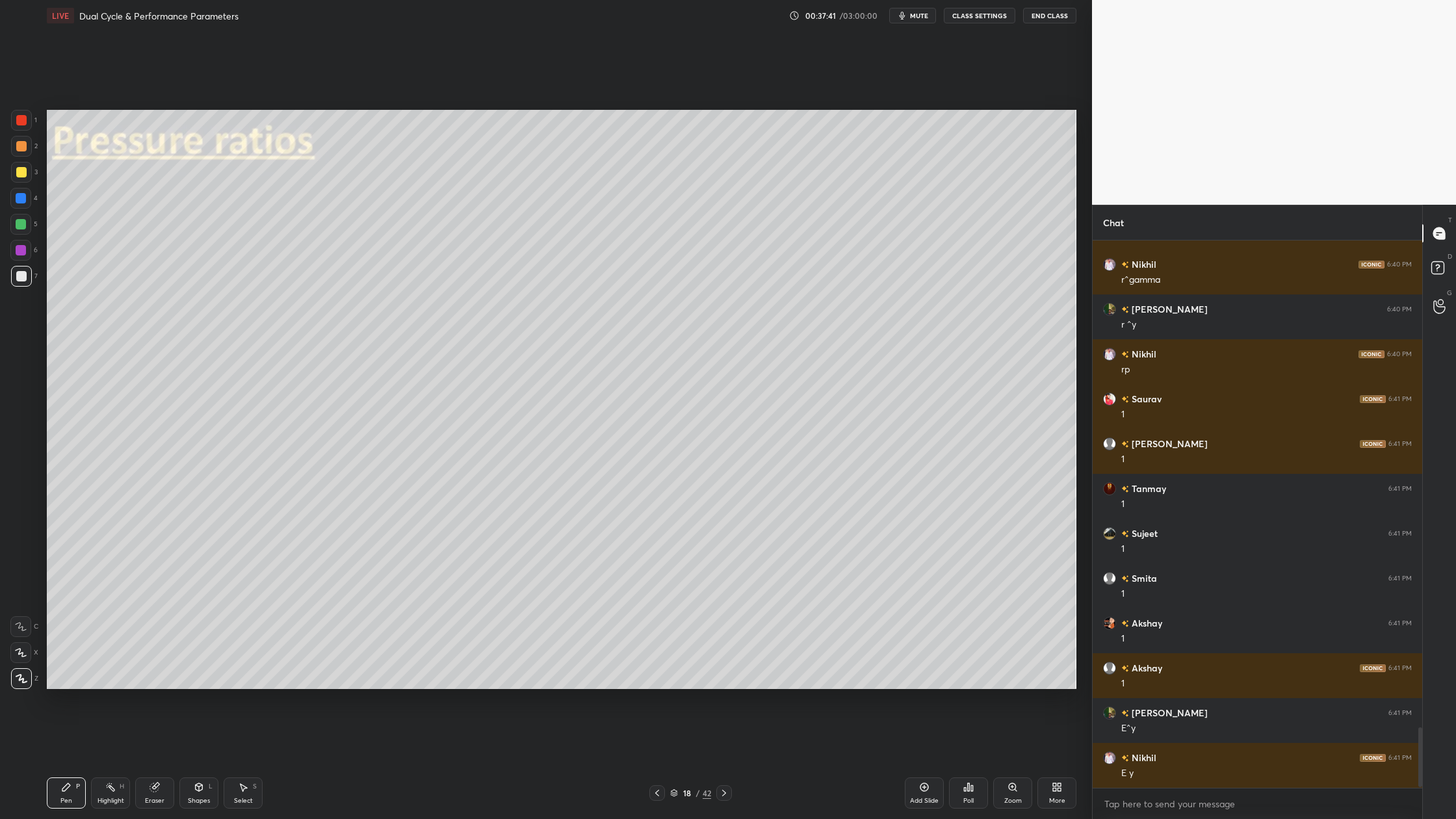
scroll to position [4441, 0]
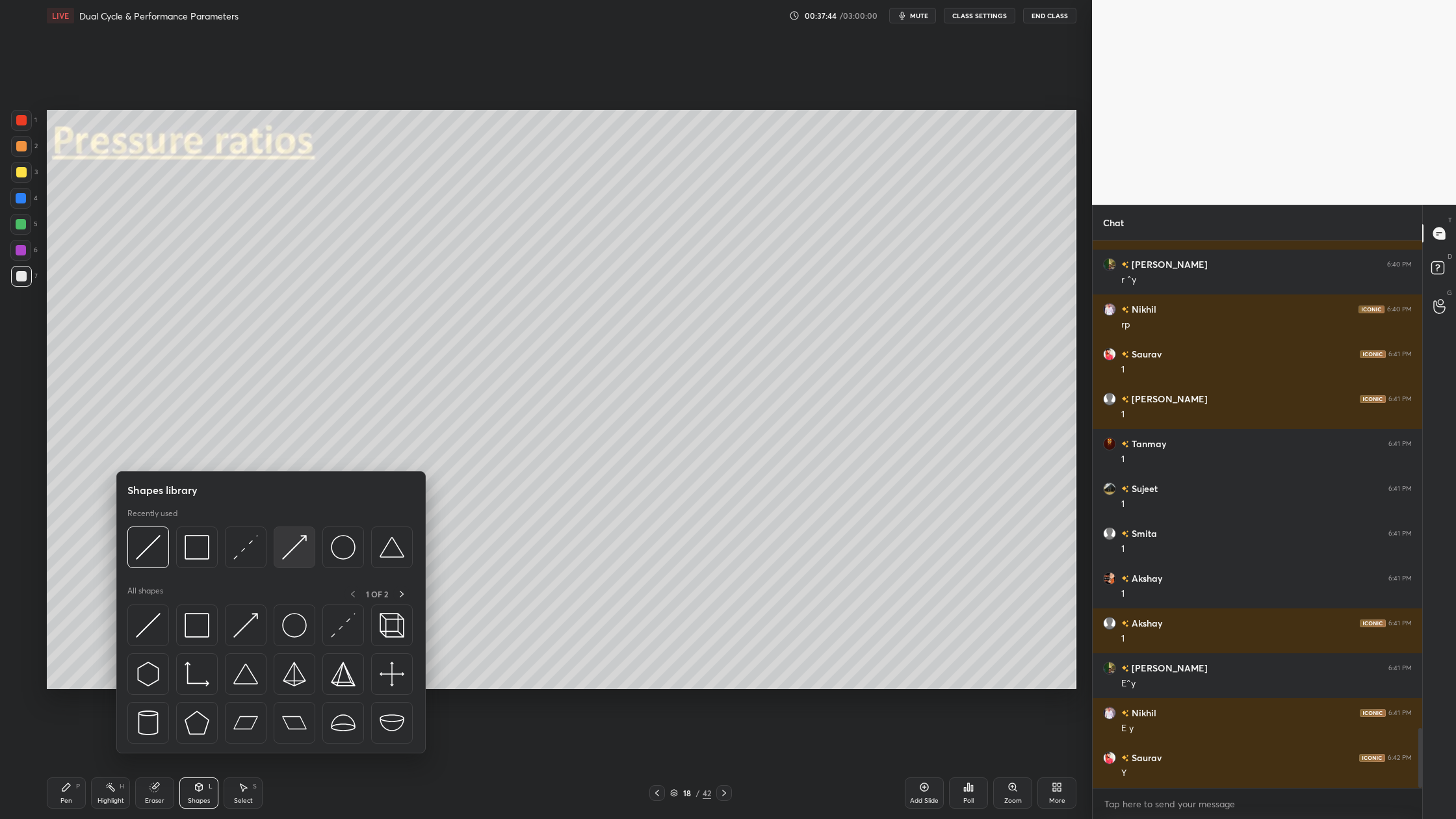
click at [296, 555] on img at bounding box center [294, 547] width 25 height 25
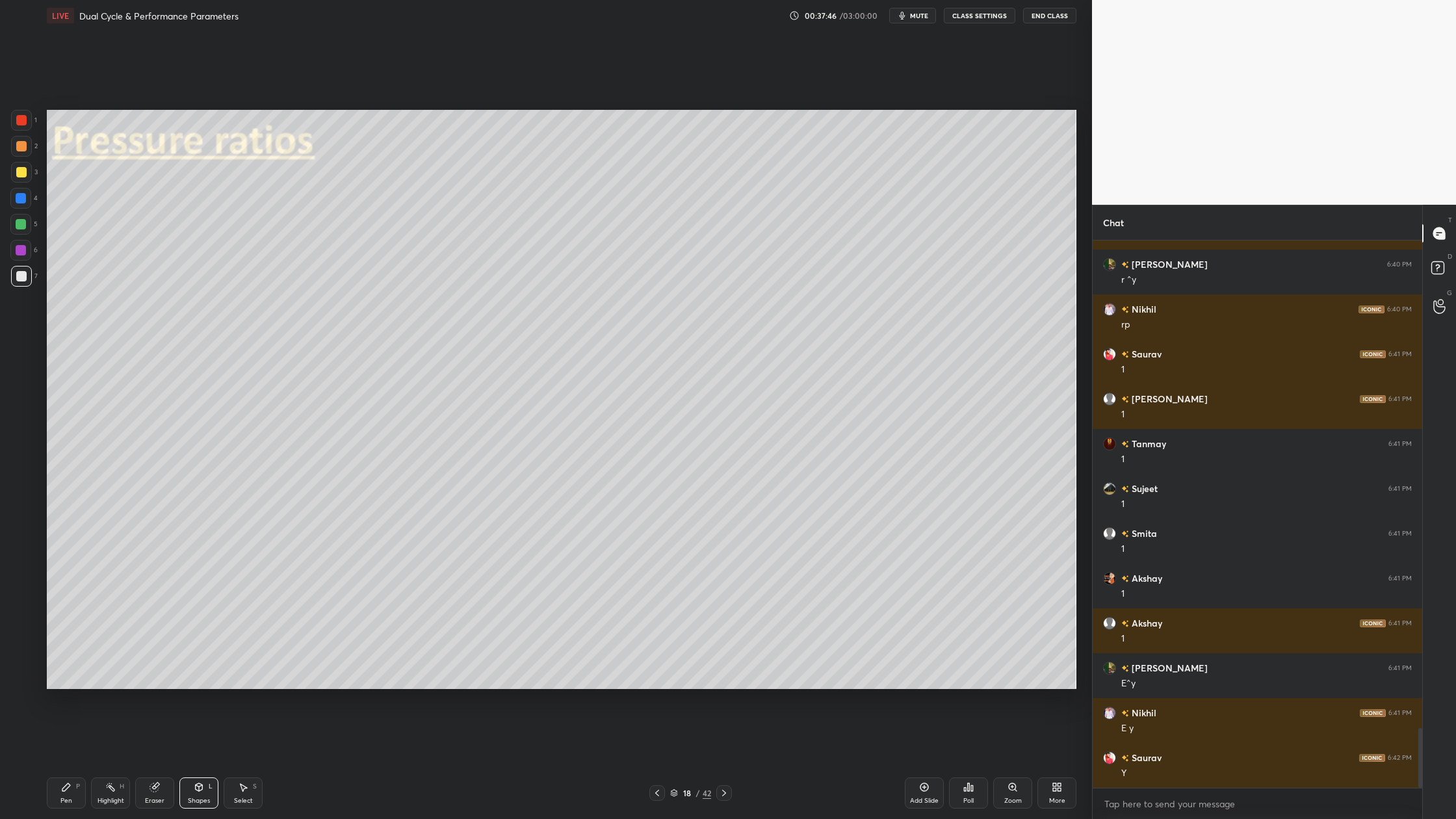
click at [14, 116] on div at bounding box center [22, 120] width 21 height 21
click at [17, 282] on div at bounding box center [22, 276] width 21 height 21
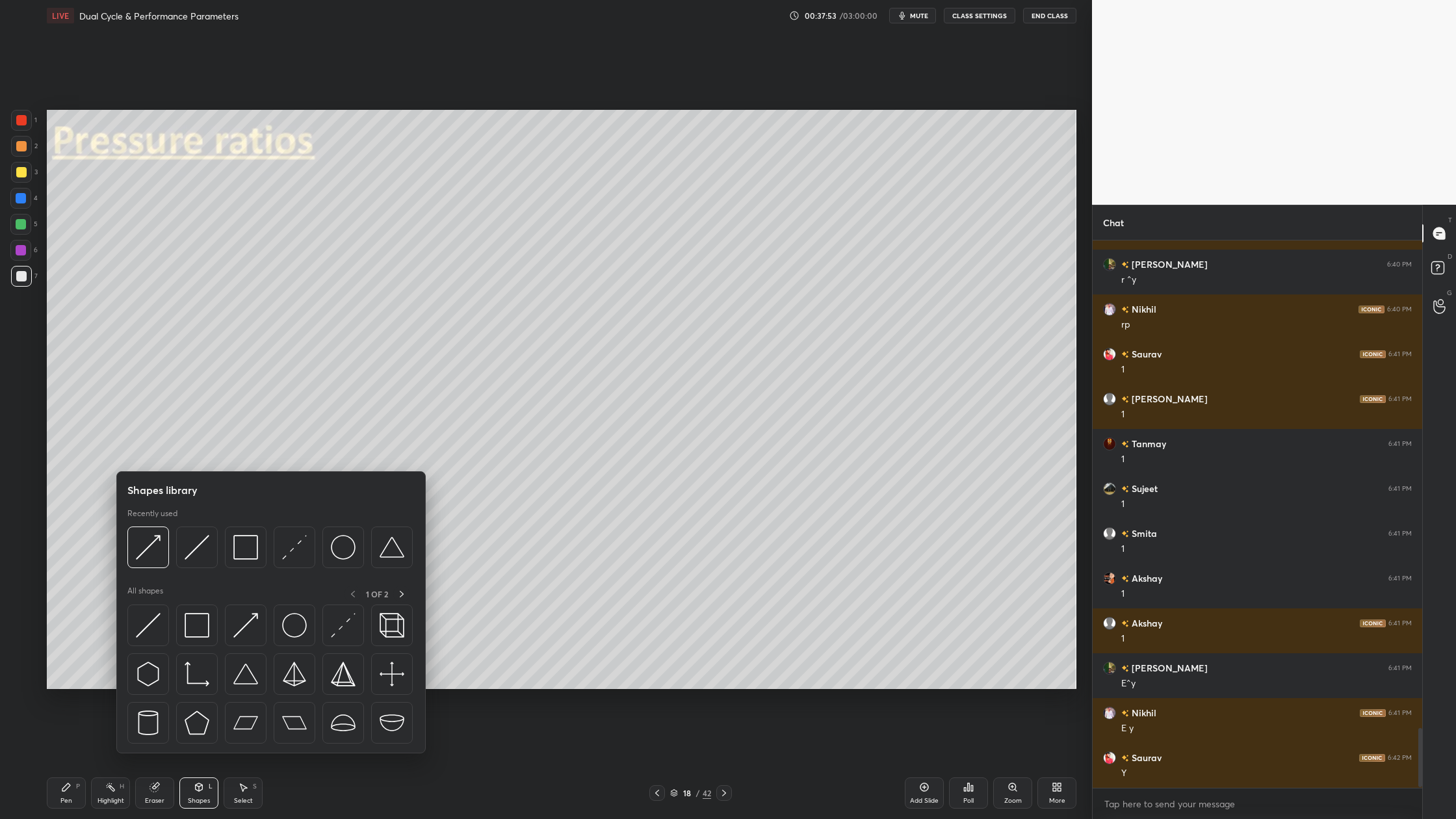
scroll to position [4472, 0]
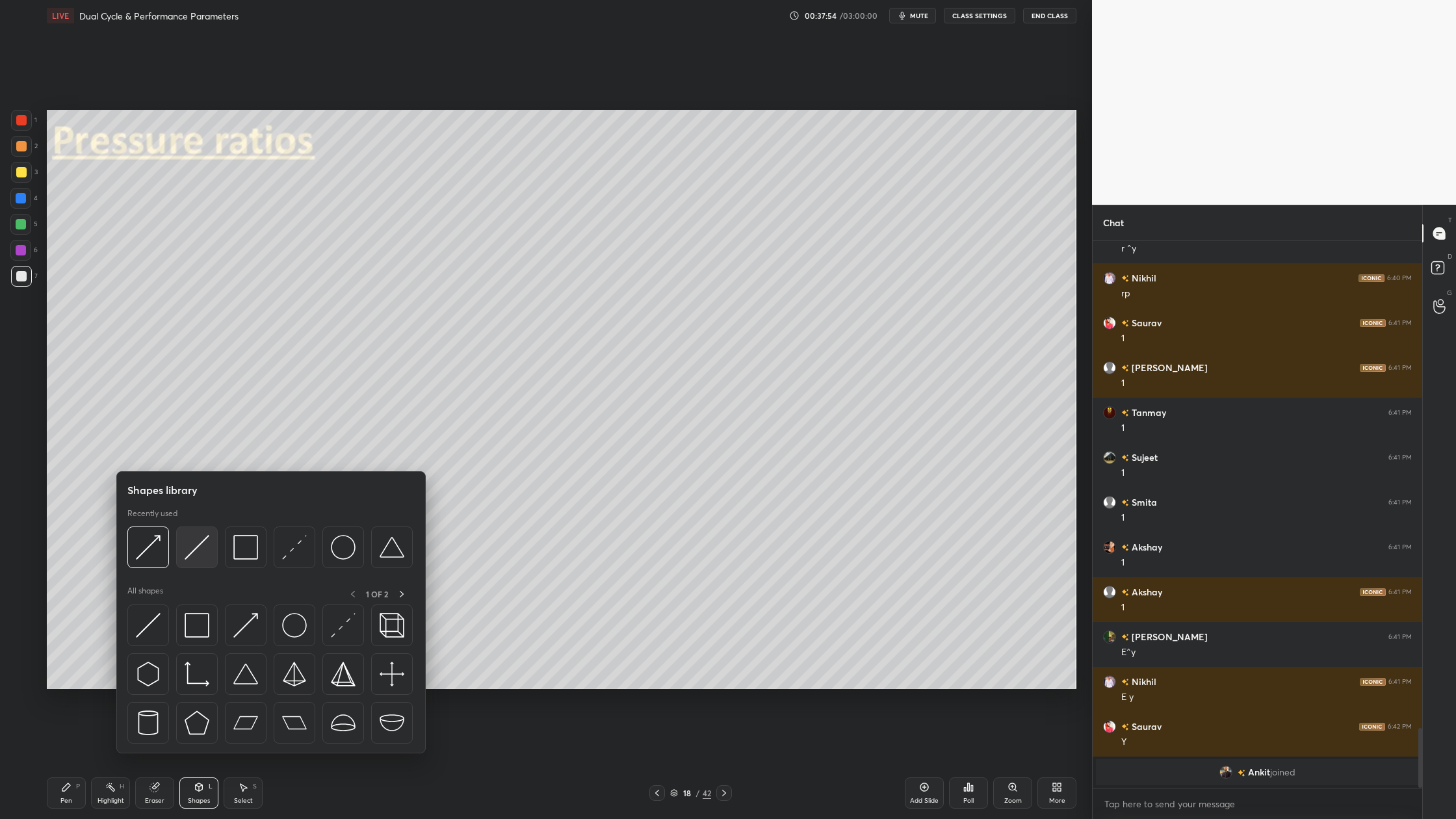
click at [189, 563] on div at bounding box center [197, 547] width 42 height 42
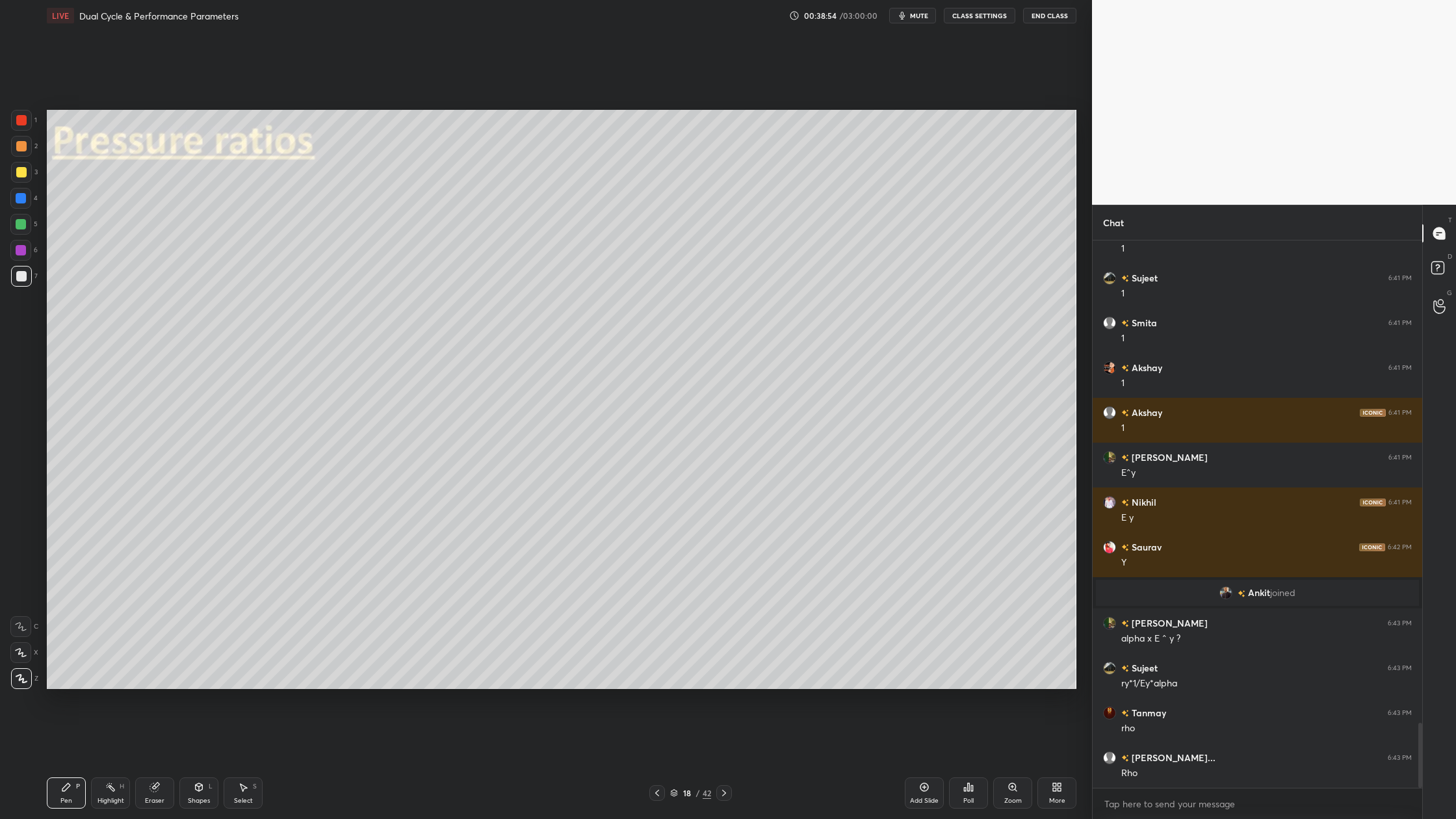
scroll to position [4056, 0]
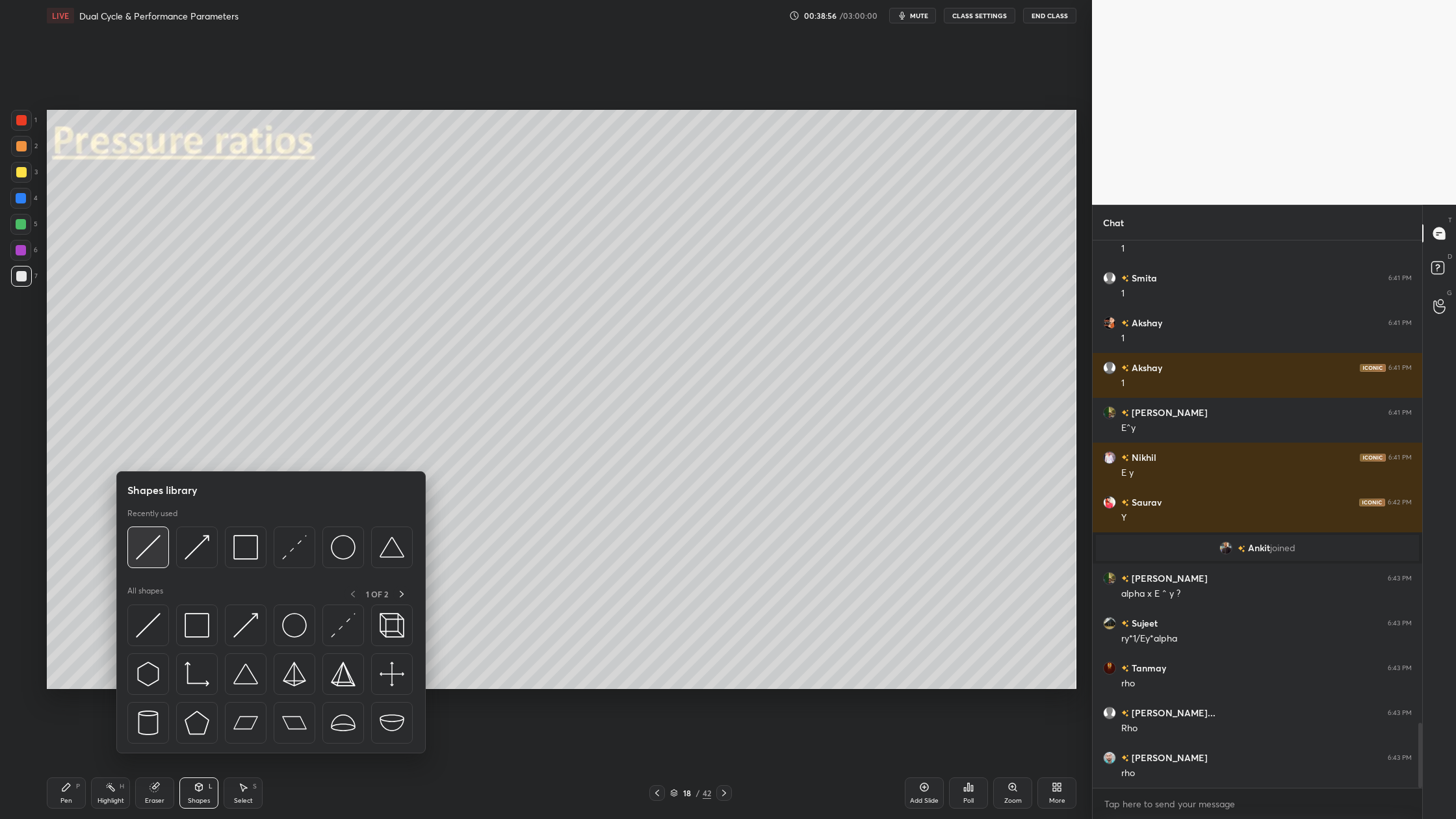
click at [152, 566] on div at bounding box center [148, 547] width 42 height 42
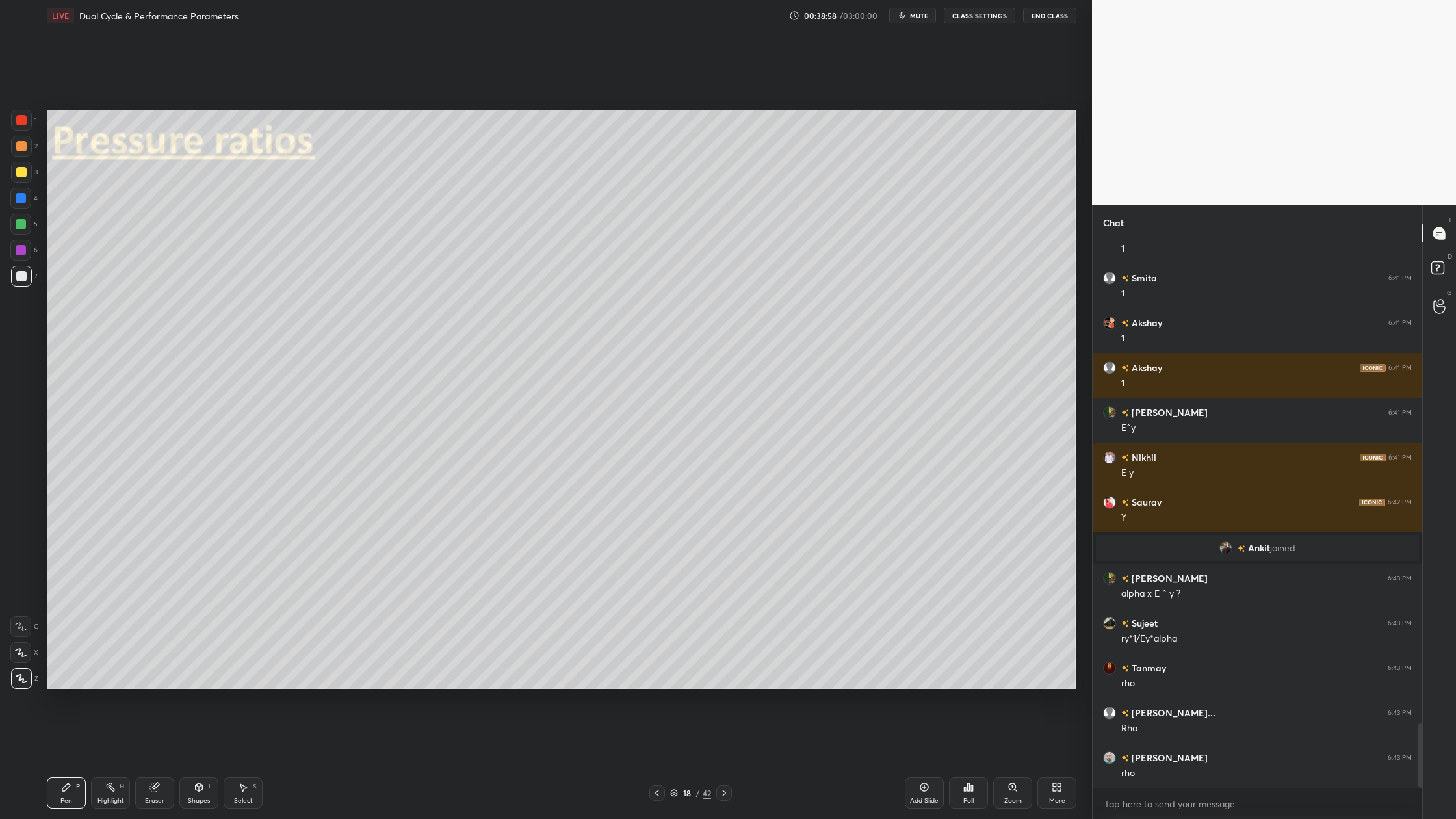
scroll to position [4101, 0]
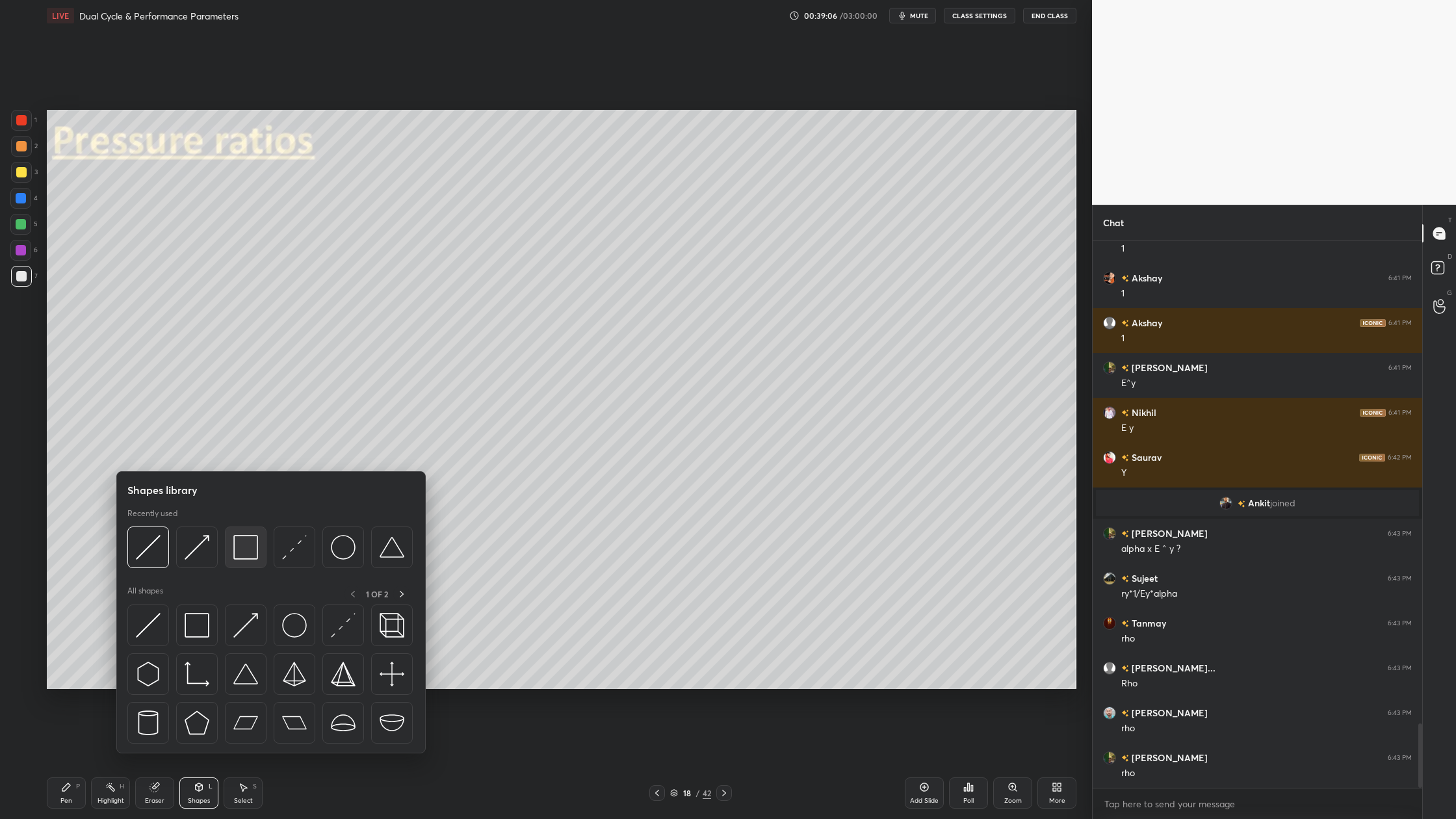
click at [242, 555] on img at bounding box center [246, 547] width 25 height 25
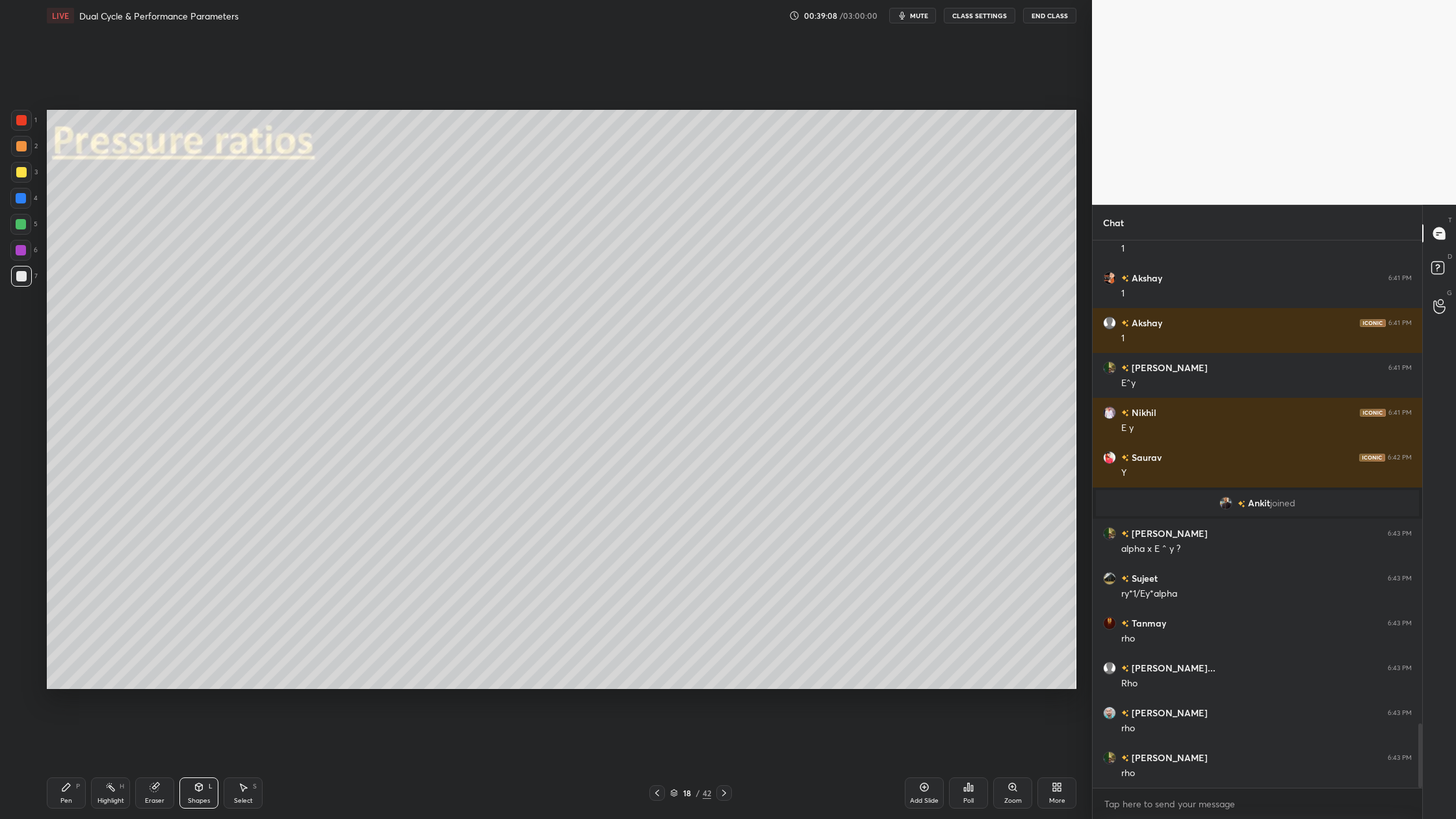
drag, startPoint x: 20, startPoint y: 140, endPoint x: 31, endPoint y: 158, distance: 21.1
click at [28, 152] on div at bounding box center [22, 146] width 21 height 21
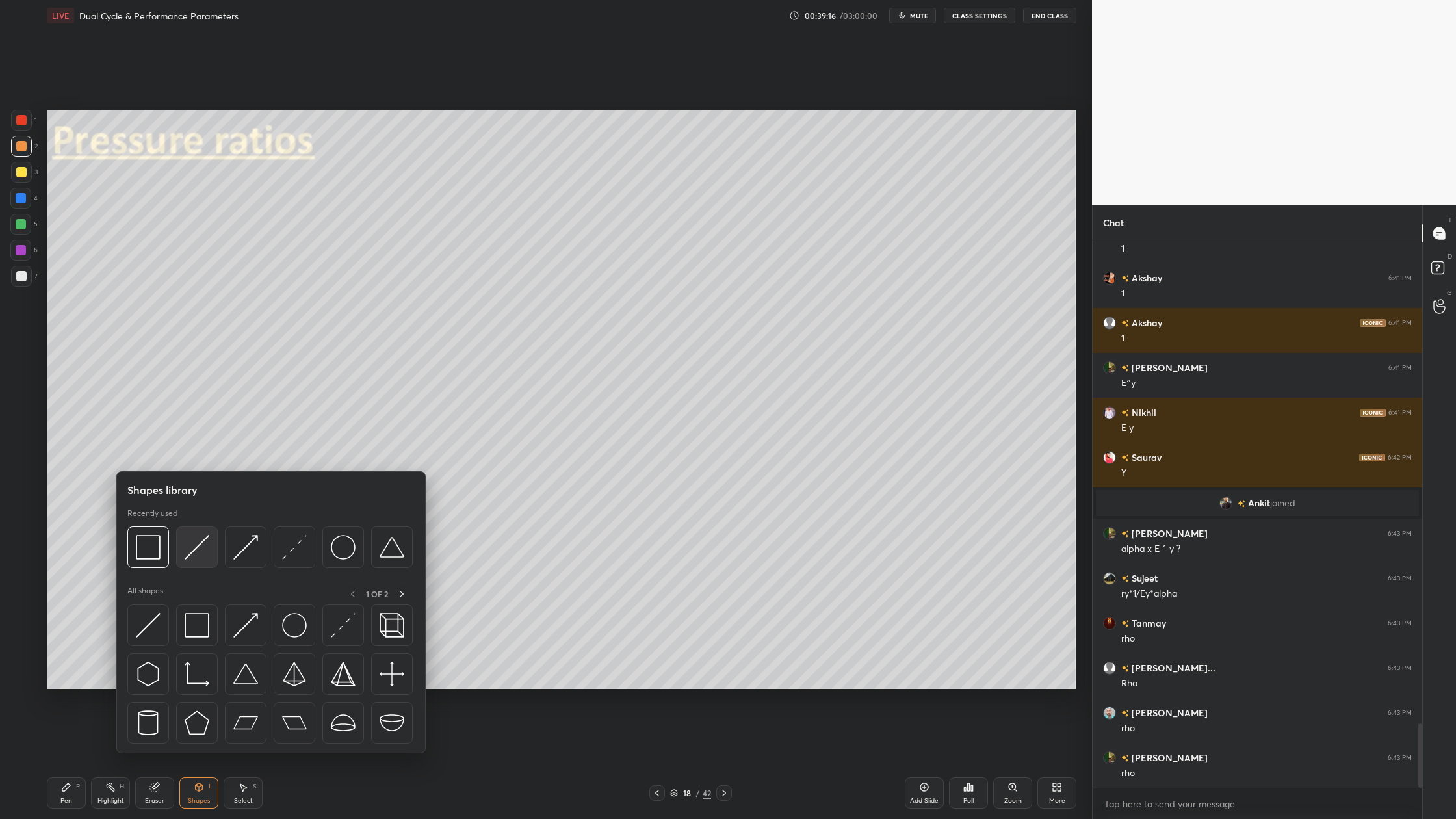
click at [200, 559] on img at bounding box center [196, 547] width 25 height 25
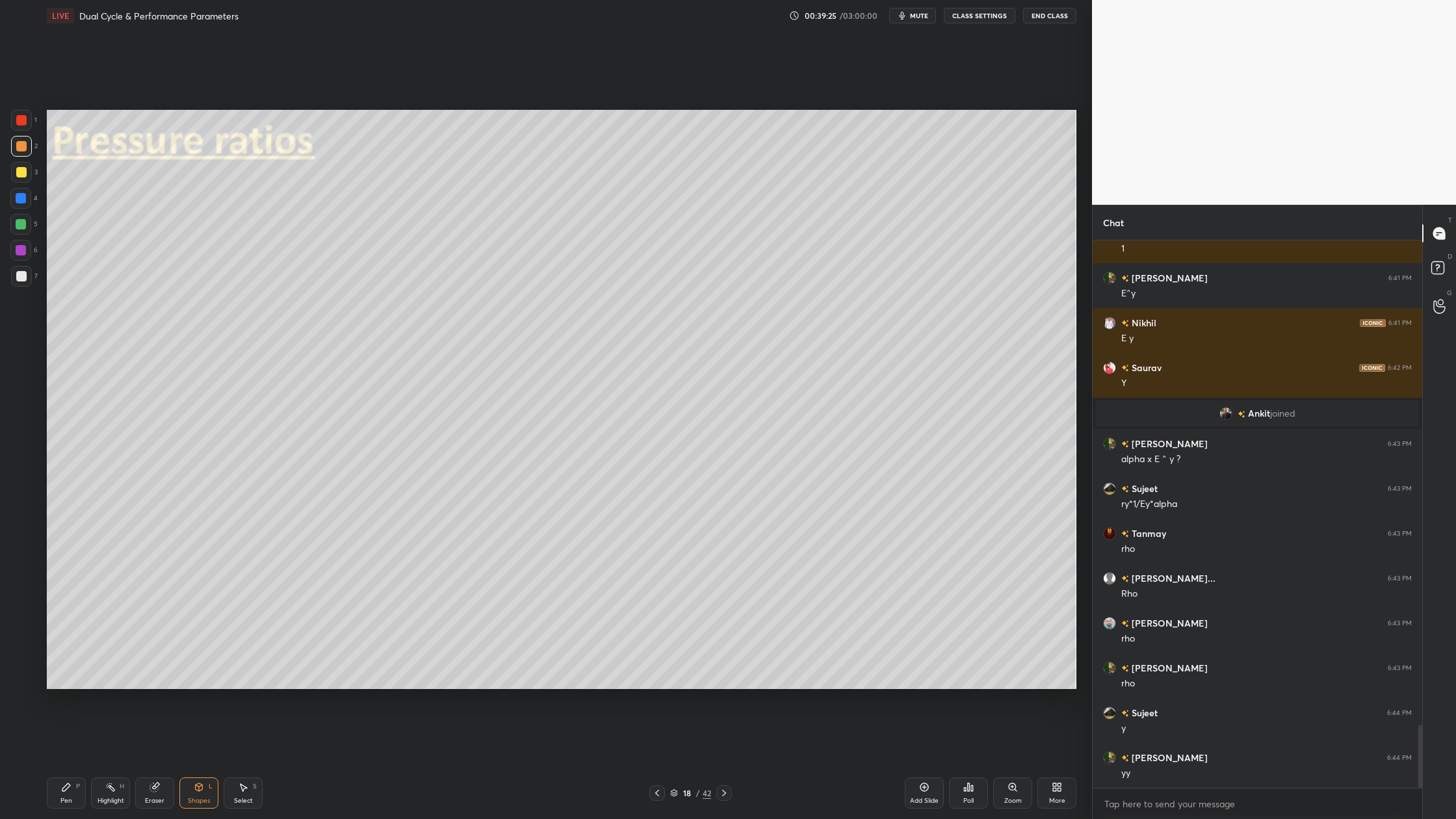
scroll to position [517, 325]
drag, startPoint x: 21, startPoint y: 229, endPoint x: 38, endPoint y: 239, distance: 19.7
click at [27, 233] on div at bounding box center [21, 224] width 21 height 21
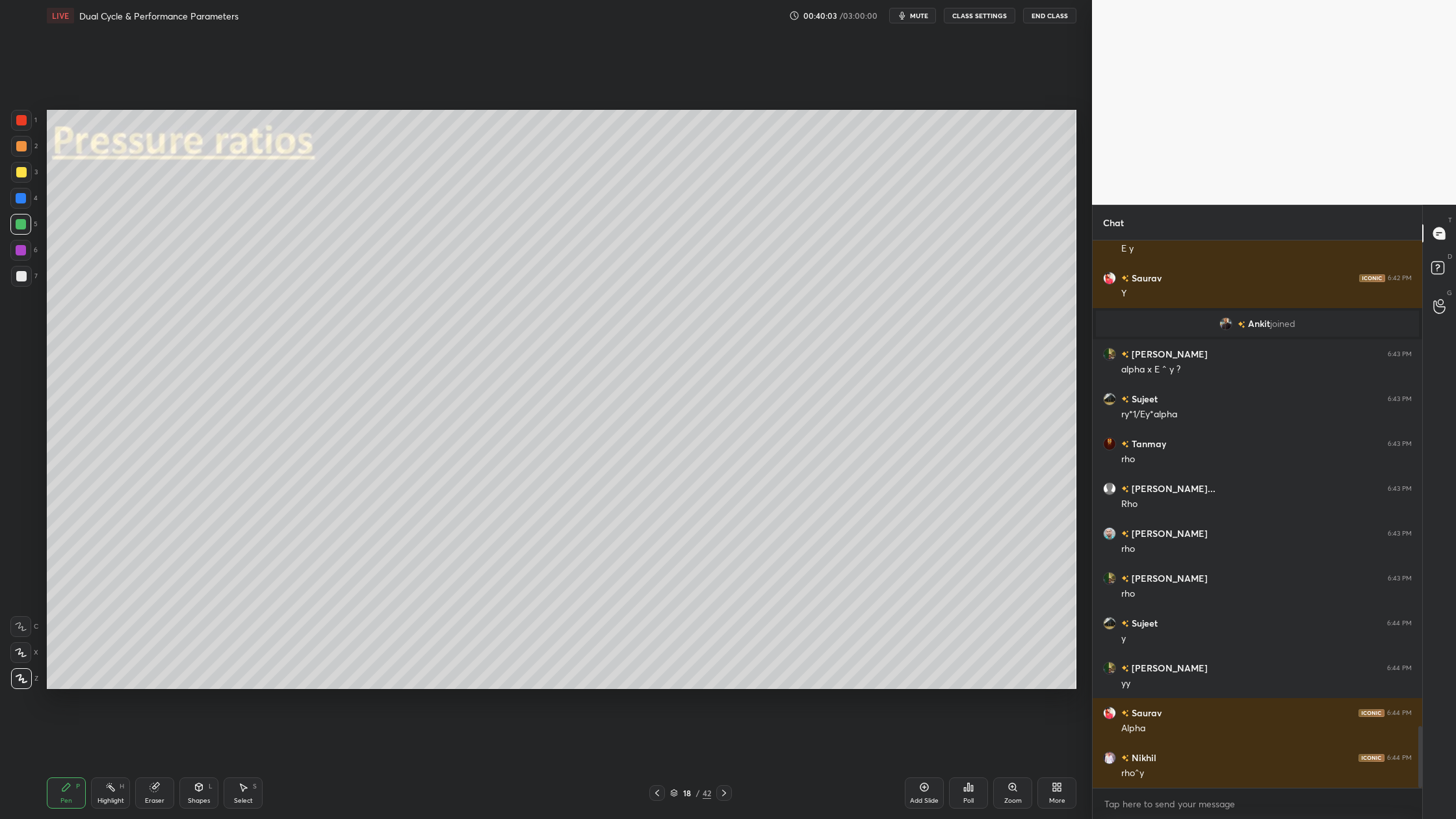
scroll to position [4325, 0]
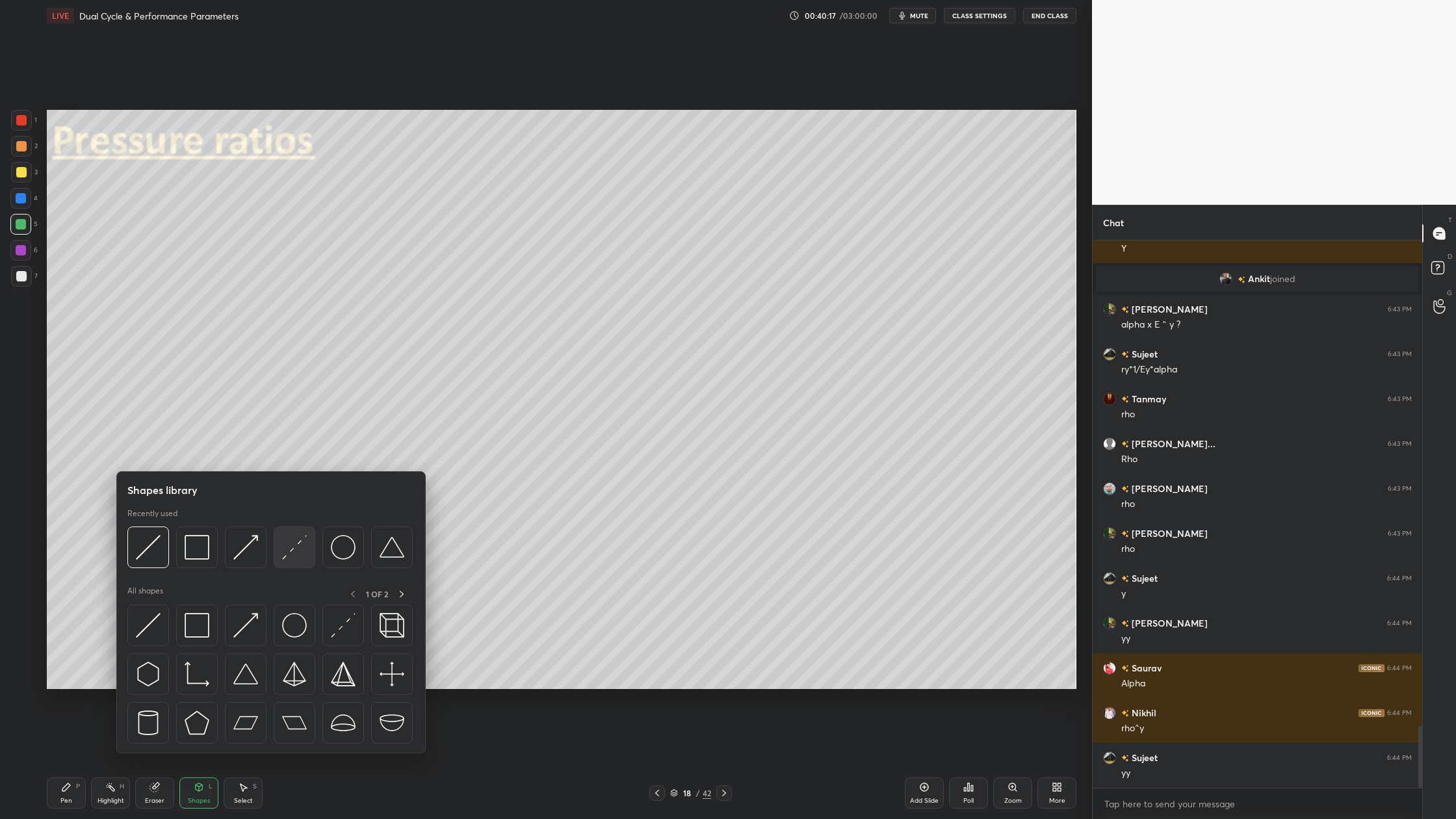
click at [292, 559] on img at bounding box center [294, 547] width 25 height 25
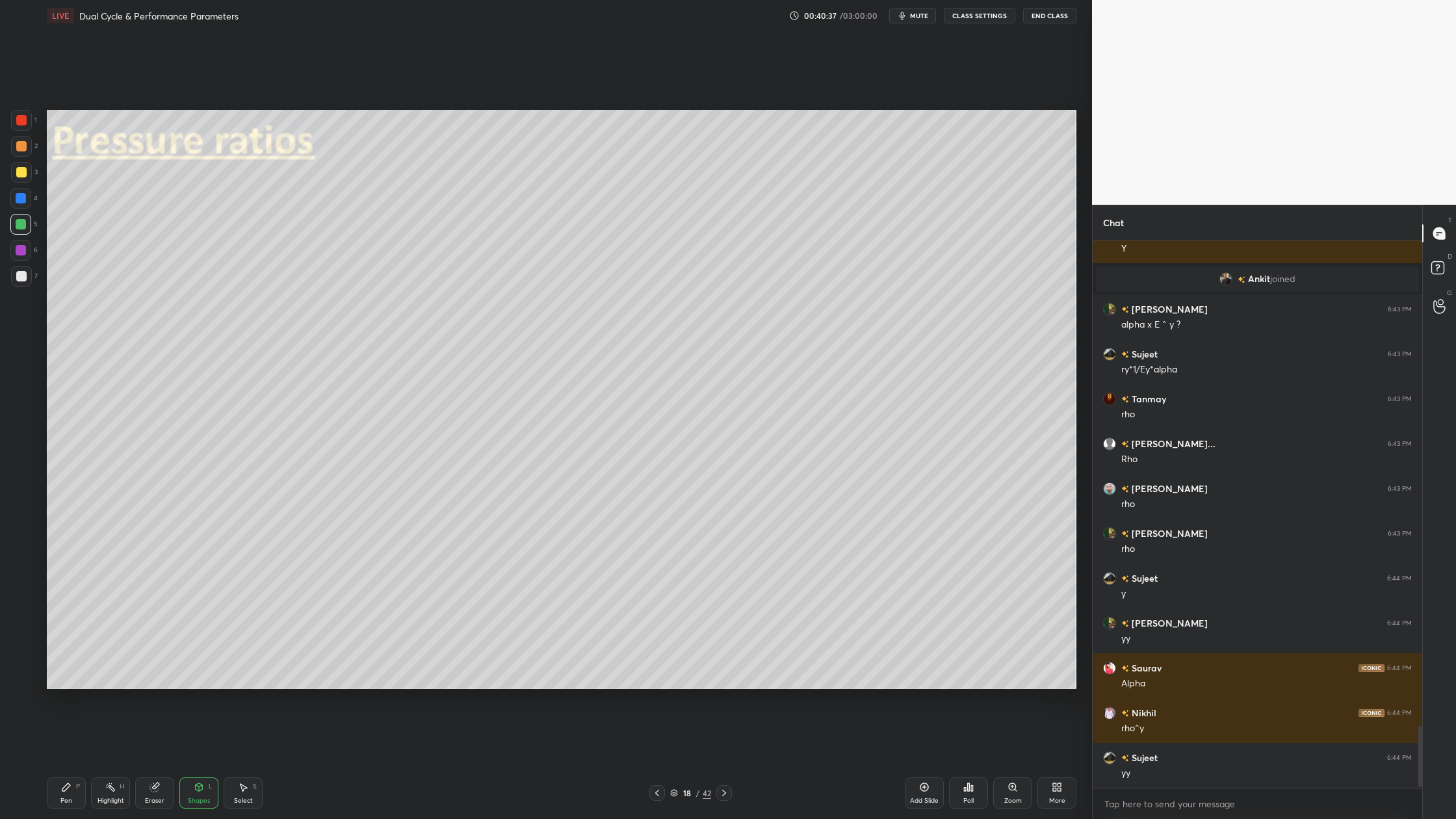
scroll to position [4370, 0]
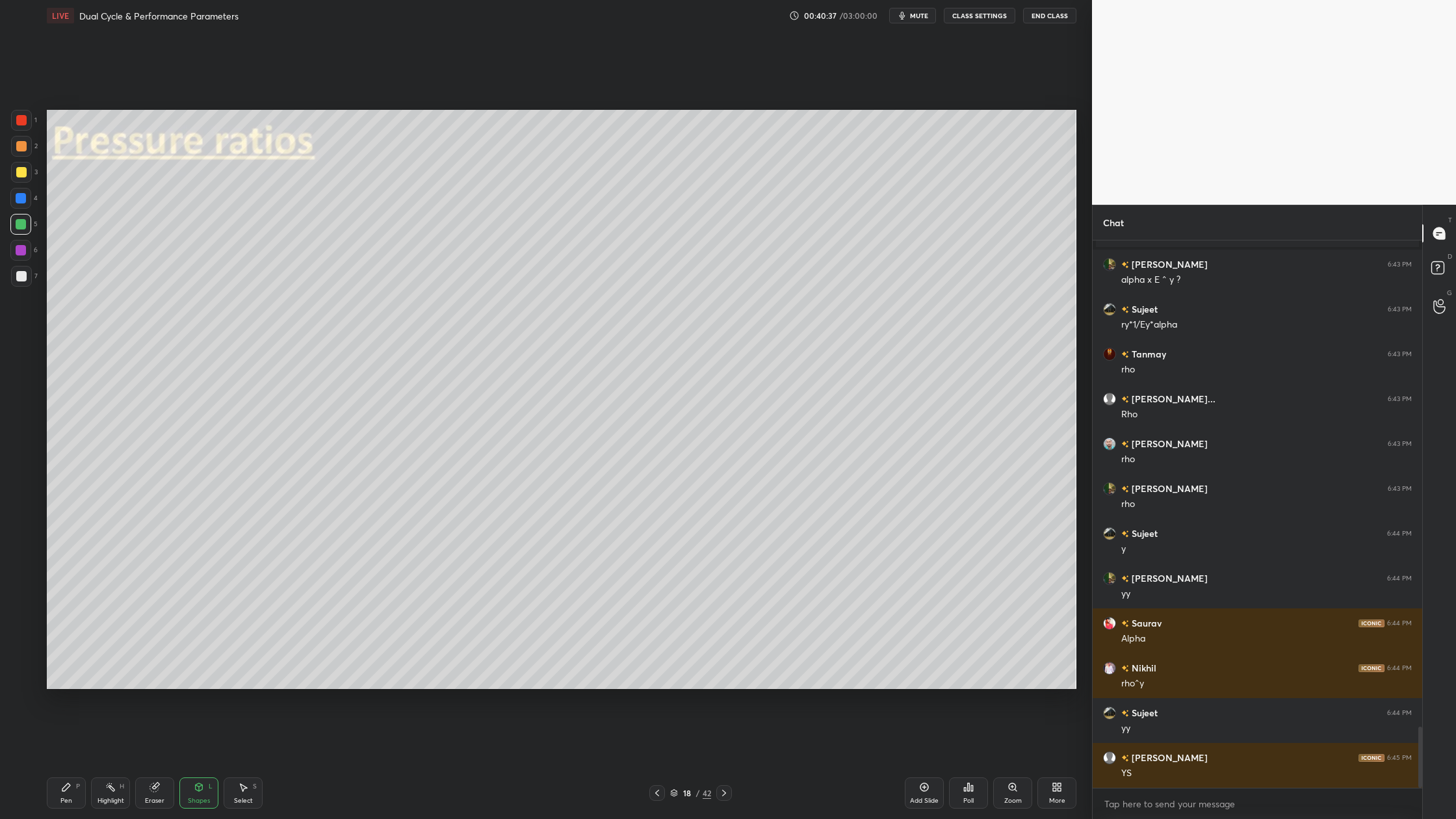
drag, startPoint x: 675, startPoint y: 793, endPoint x: 674, endPoint y: 770, distance: 23.0
click at [675, 761] on icon at bounding box center [673, 793] width 8 height 8
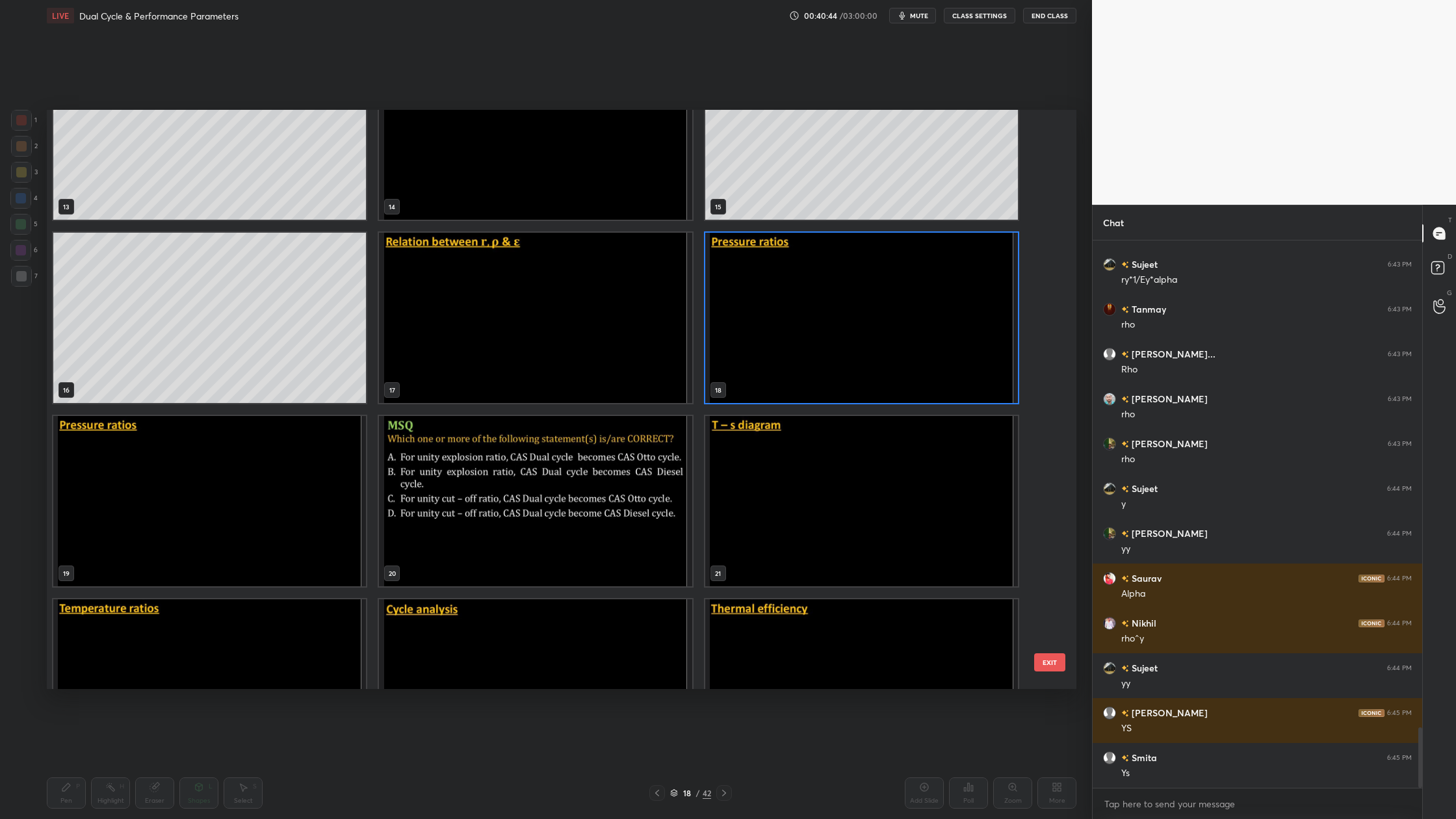
scroll to position [803, 0]
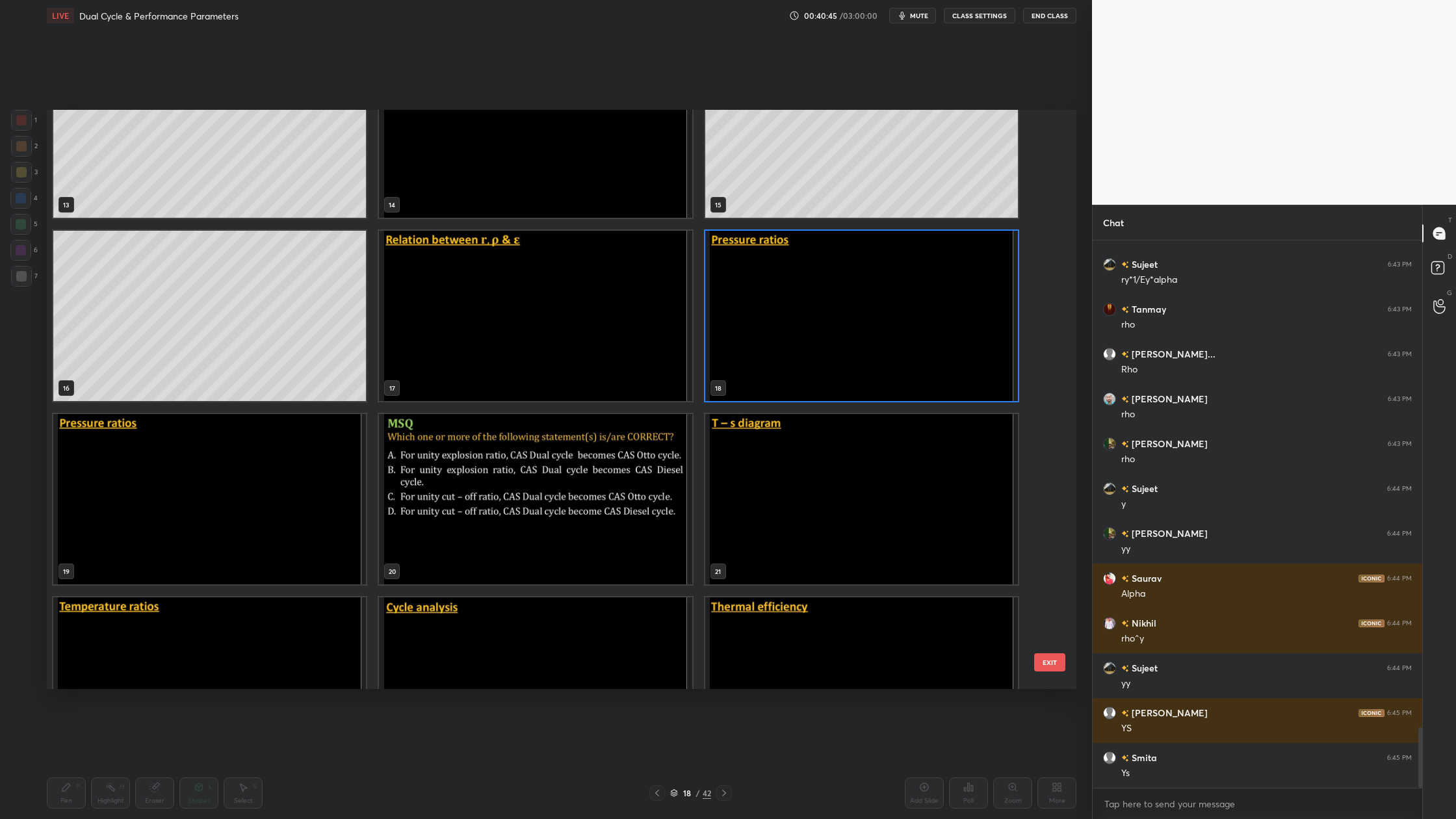
click at [615, 521] on img "grid" at bounding box center [535, 499] width 312 height 171
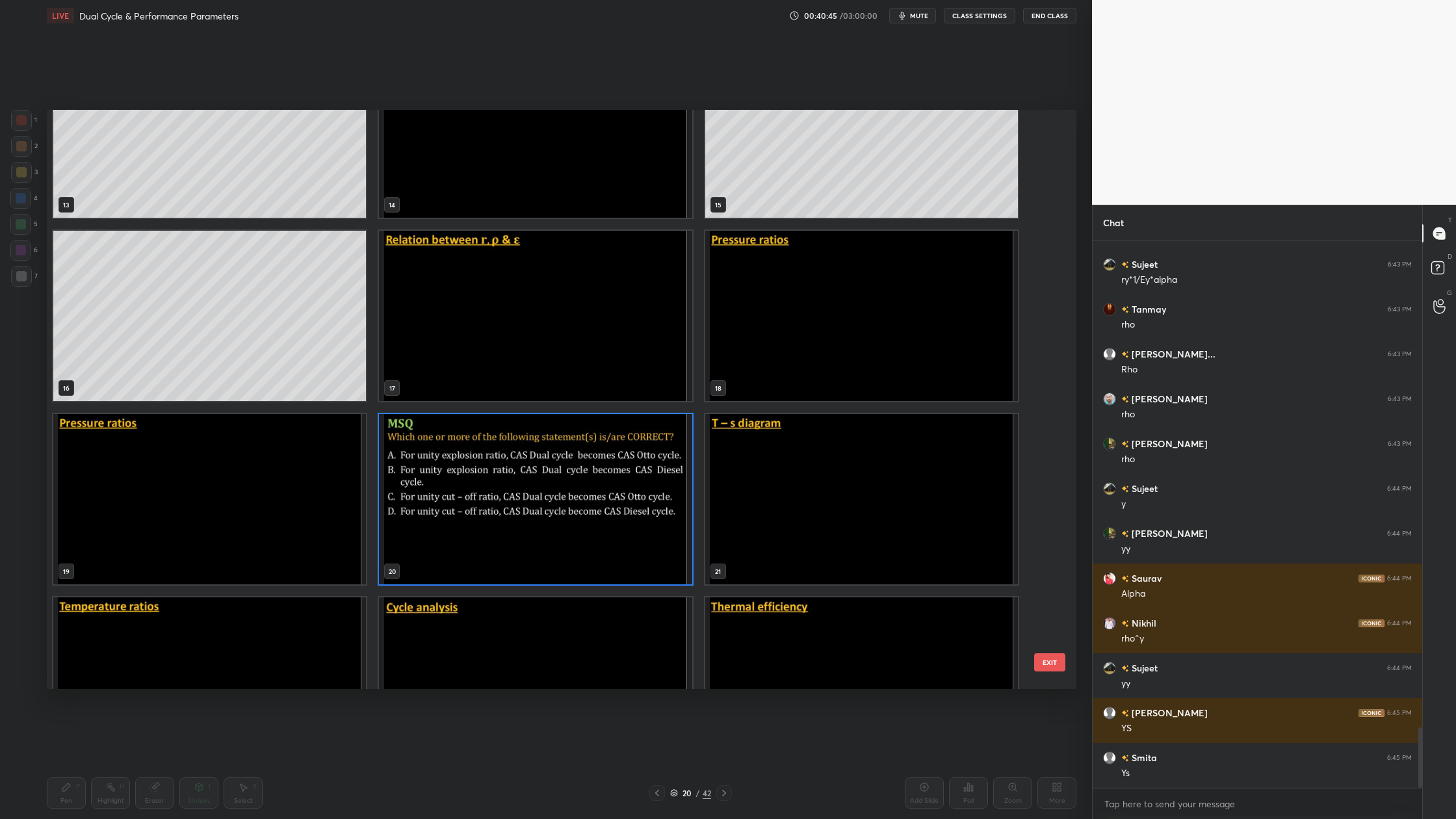
click at [615, 521] on img "grid" at bounding box center [535, 499] width 312 height 171
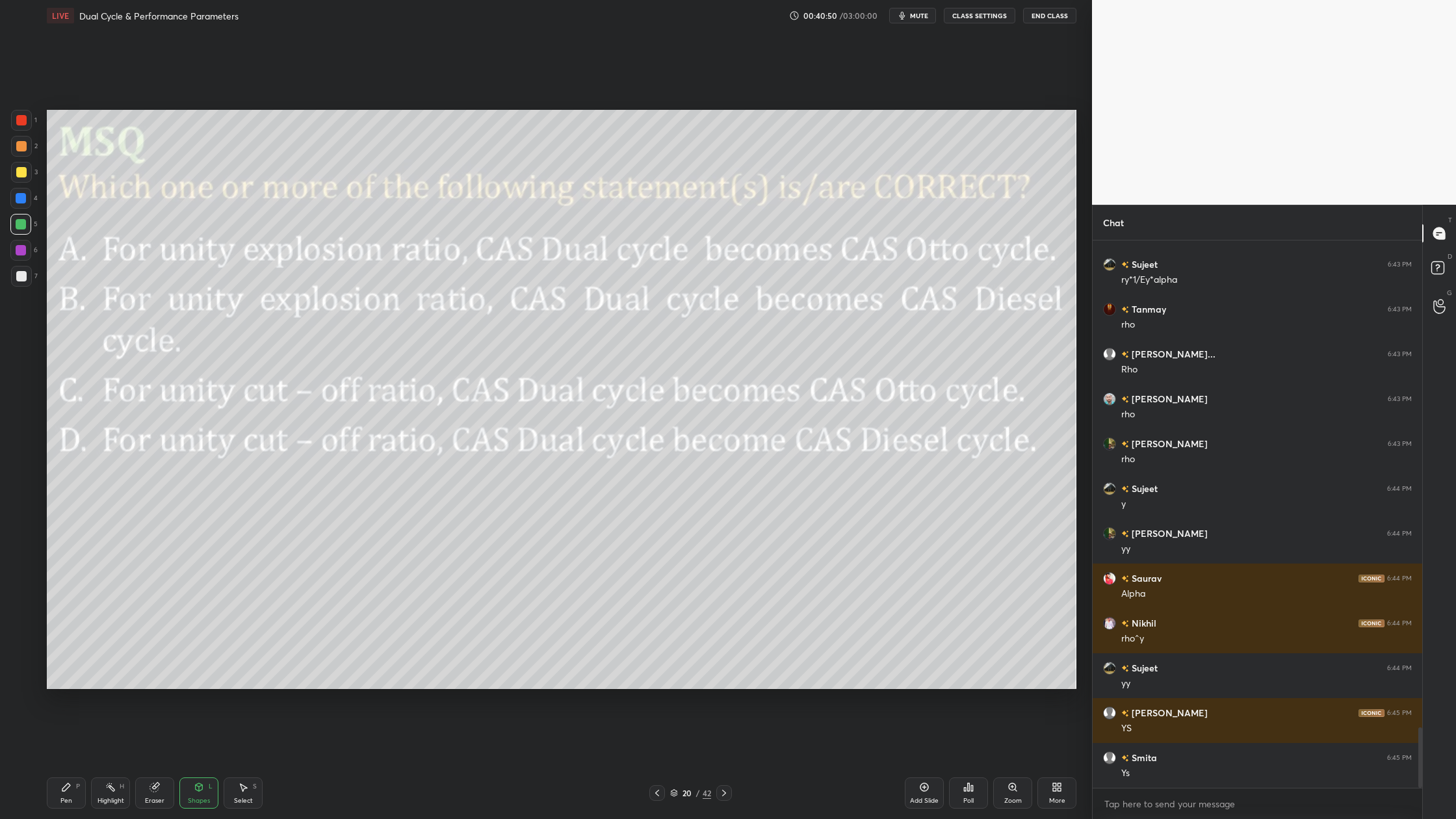
drag, startPoint x: 673, startPoint y: 790, endPoint x: 672, endPoint y: 699, distance: 91.0
click at [673, 761] on icon at bounding box center [674, 792] width 7 height 3
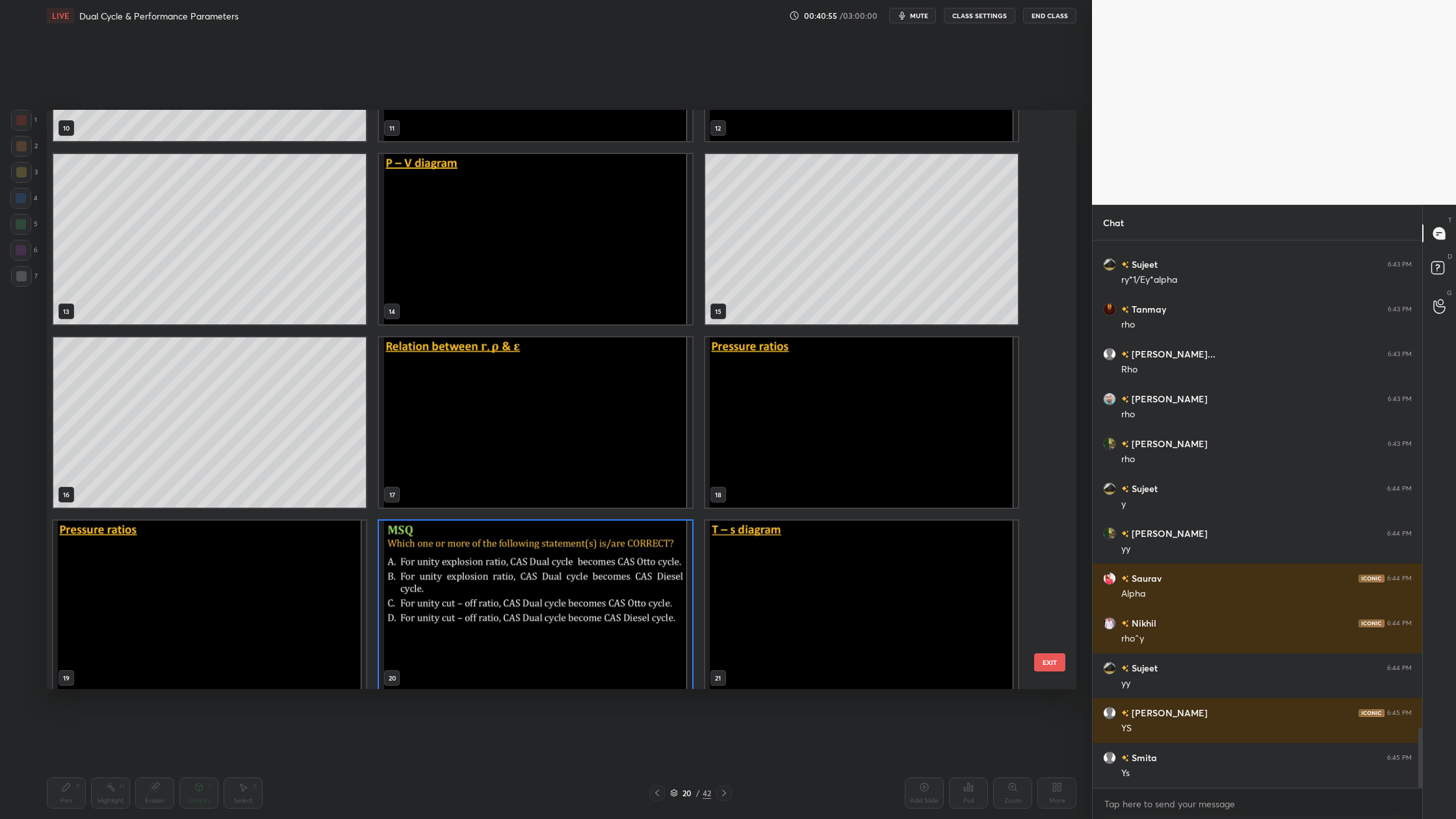
scroll to position [680, 0]
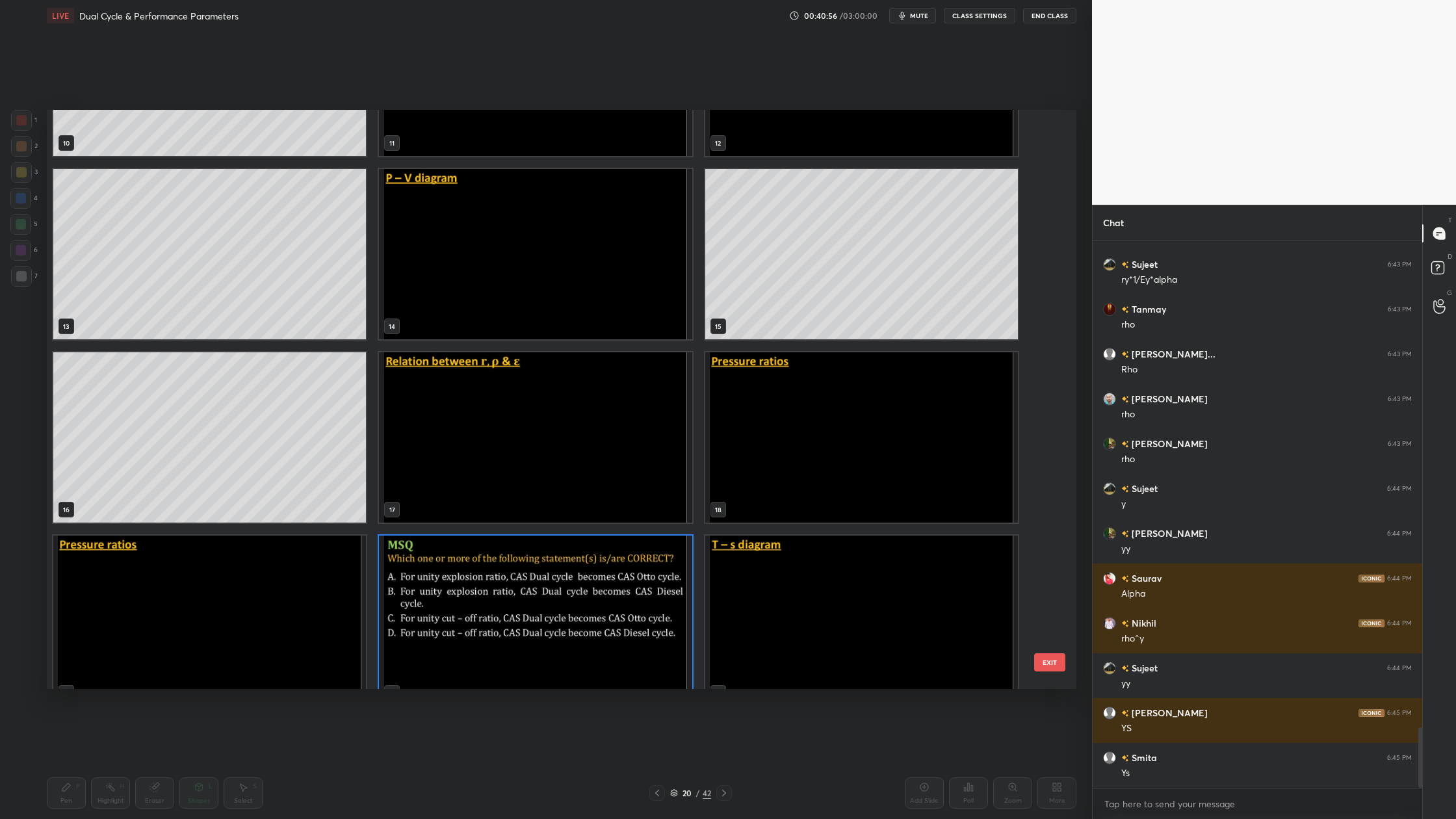
click at [602, 623] on img "grid" at bounding box center [535, 621] width 312 height 171
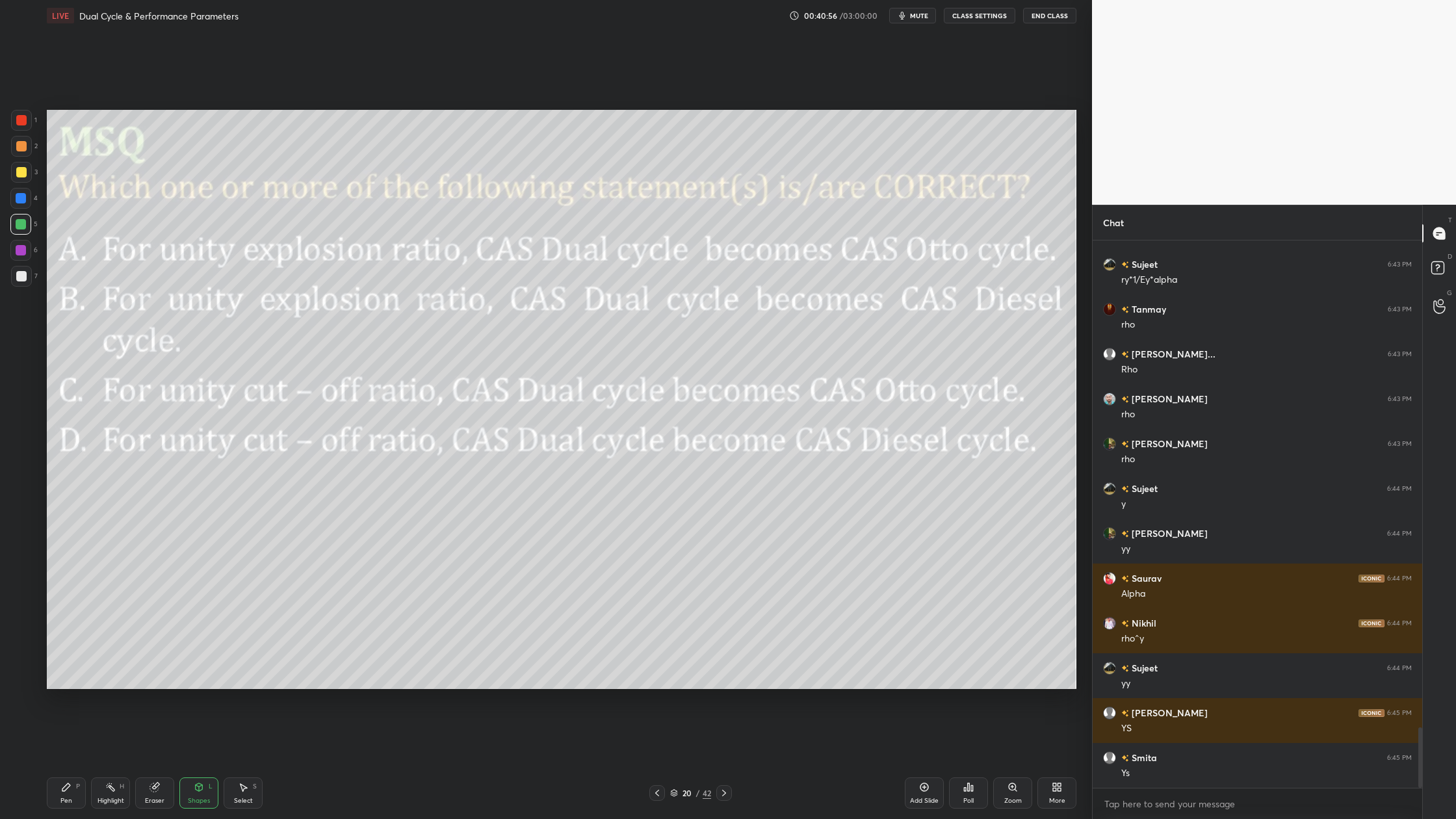
click at [602, 623] on img "grid" at bounding box center [535, 621] width 312 height 171
drag, startPoint x: 22, startPoint y: 121, endPoint x: 35, endPoint y: 129, distance: 15.3
click at [28, 128] on div at bounding box center [22, 120] width 21 height 21
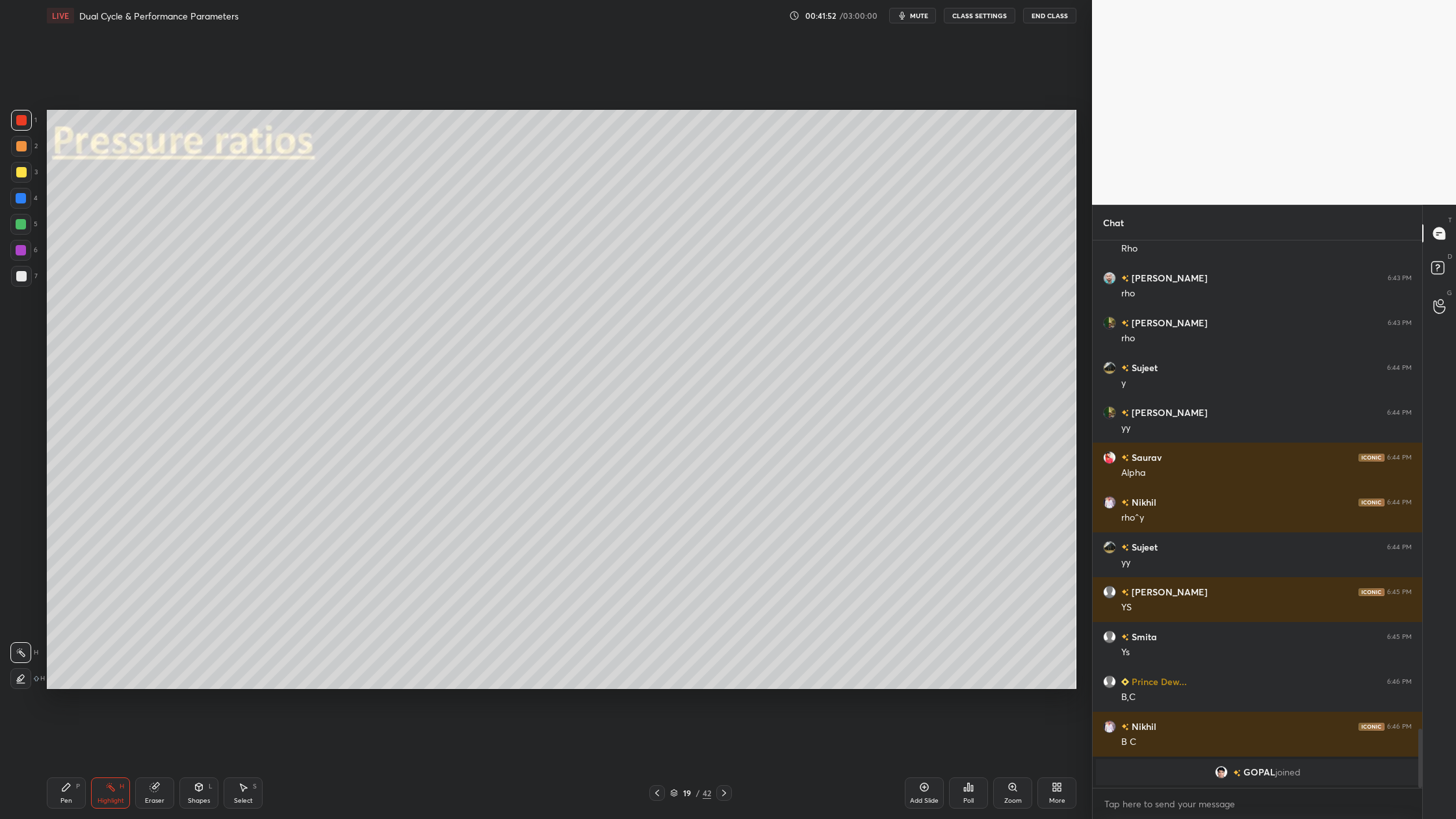
scroll to position [4383, 0]
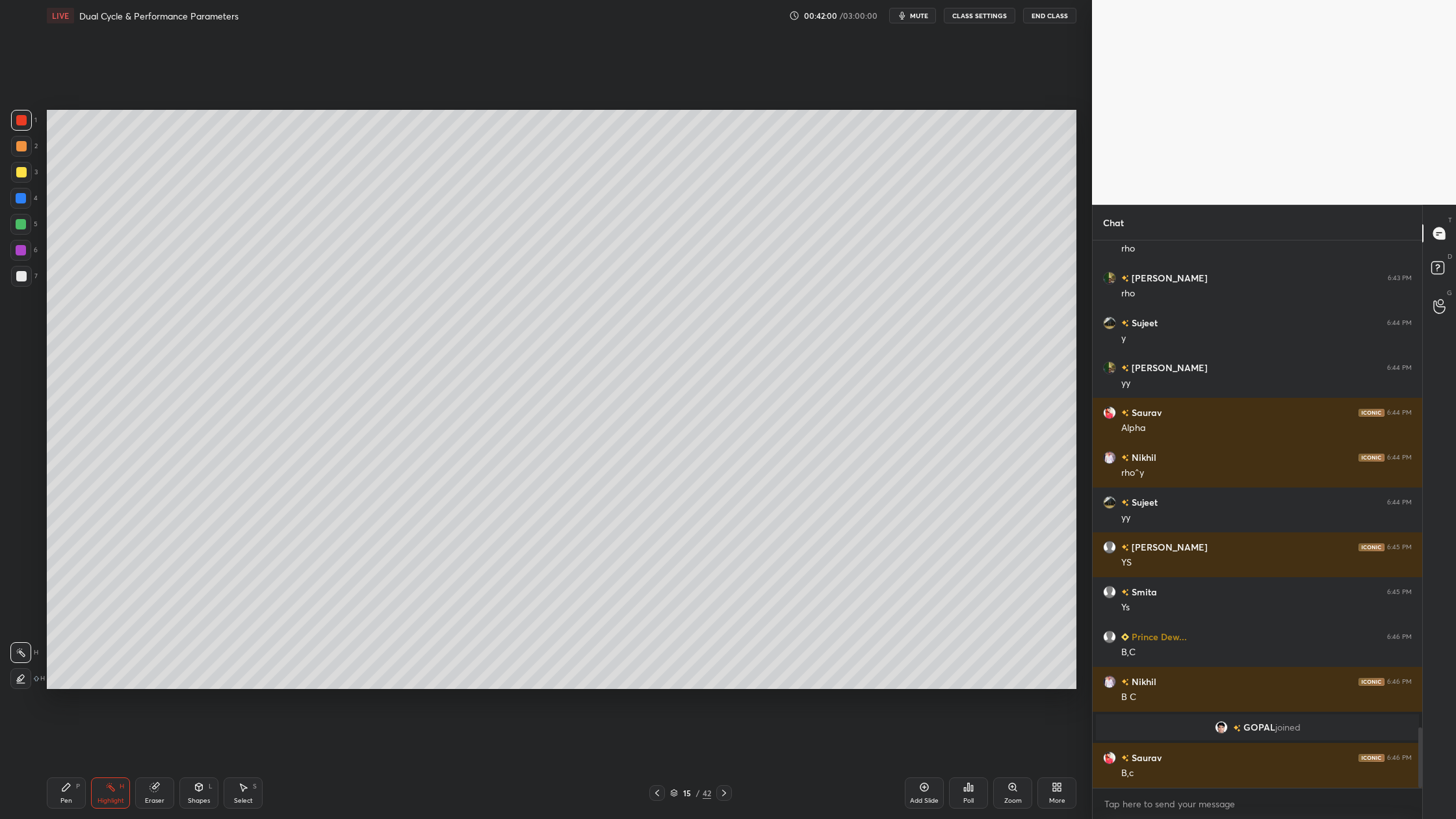
drag, startPoint x: 21, startPoint y: 122, endPoint x: 32, endPoint y: 126, distance: 11.7
click at [32, 126] on div "1" at bounding box center [24, 120] width 26 height 21
drag, startPoint x: 26, startPoint y: 112, endPoint x: 34, endPoint y: 118, distance: 10.0
click at [34, 118] on div "1" at bounding box center [24, 120] width 26 height 21
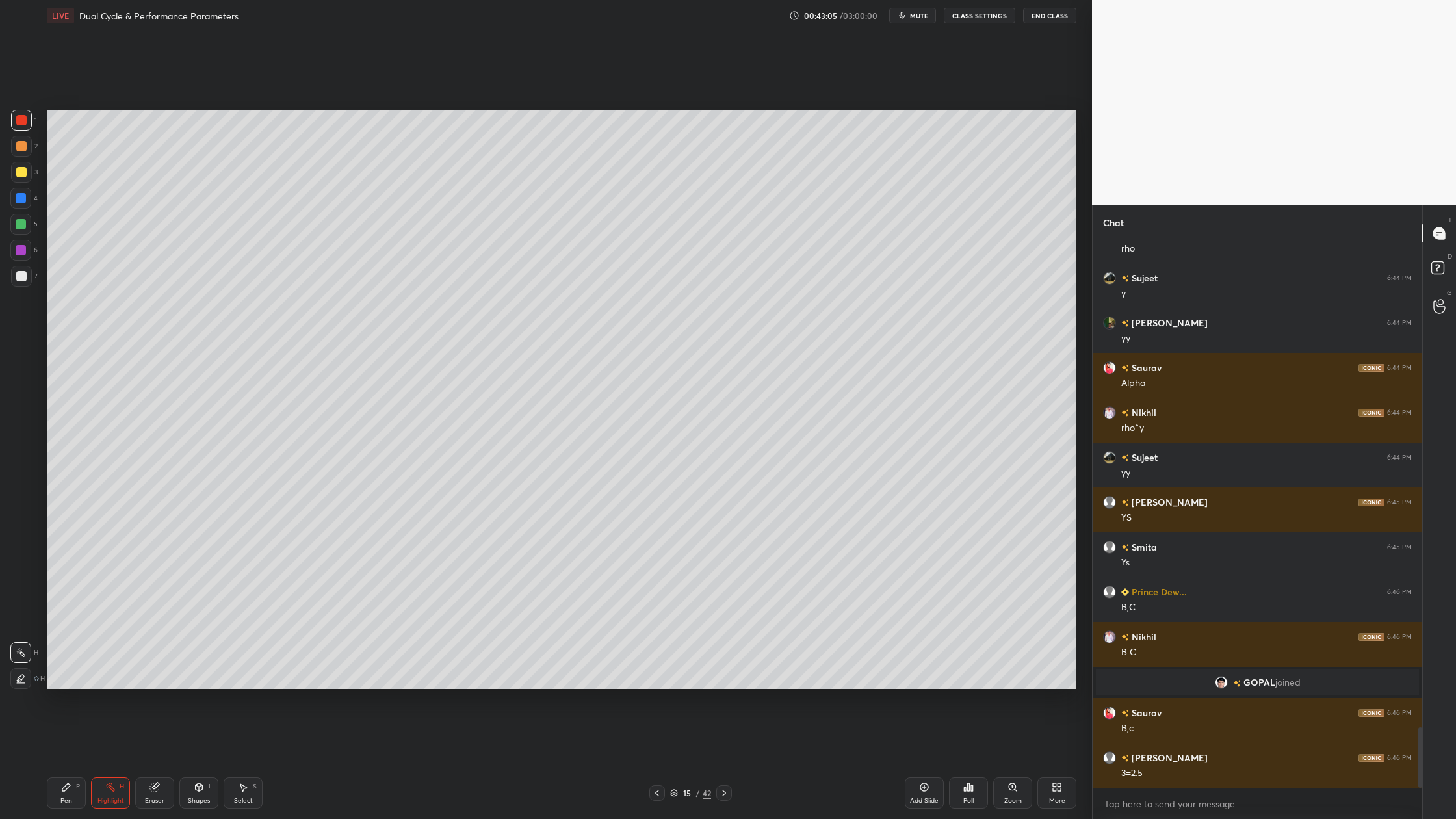
click at [577, 82] on div "Setting up your live class Poll for secs No correct answer Start poll" at bounding box center [562, 399] width 1040 height 736
drag, startPoint x: 16, startPoint y: 126, endPoint x: 31, endPoint y: 132, distance: 16.2
click at [17, 128] on div at bounding box center [22, 120] width 21 height 21
drag, startPoint x: 673, startPoint y: 791, endPoint x: 672, endPoint y: 743, distance: 48.0
click at [673, 761] on icon at bounding box center [673, 793] width 8 height 8
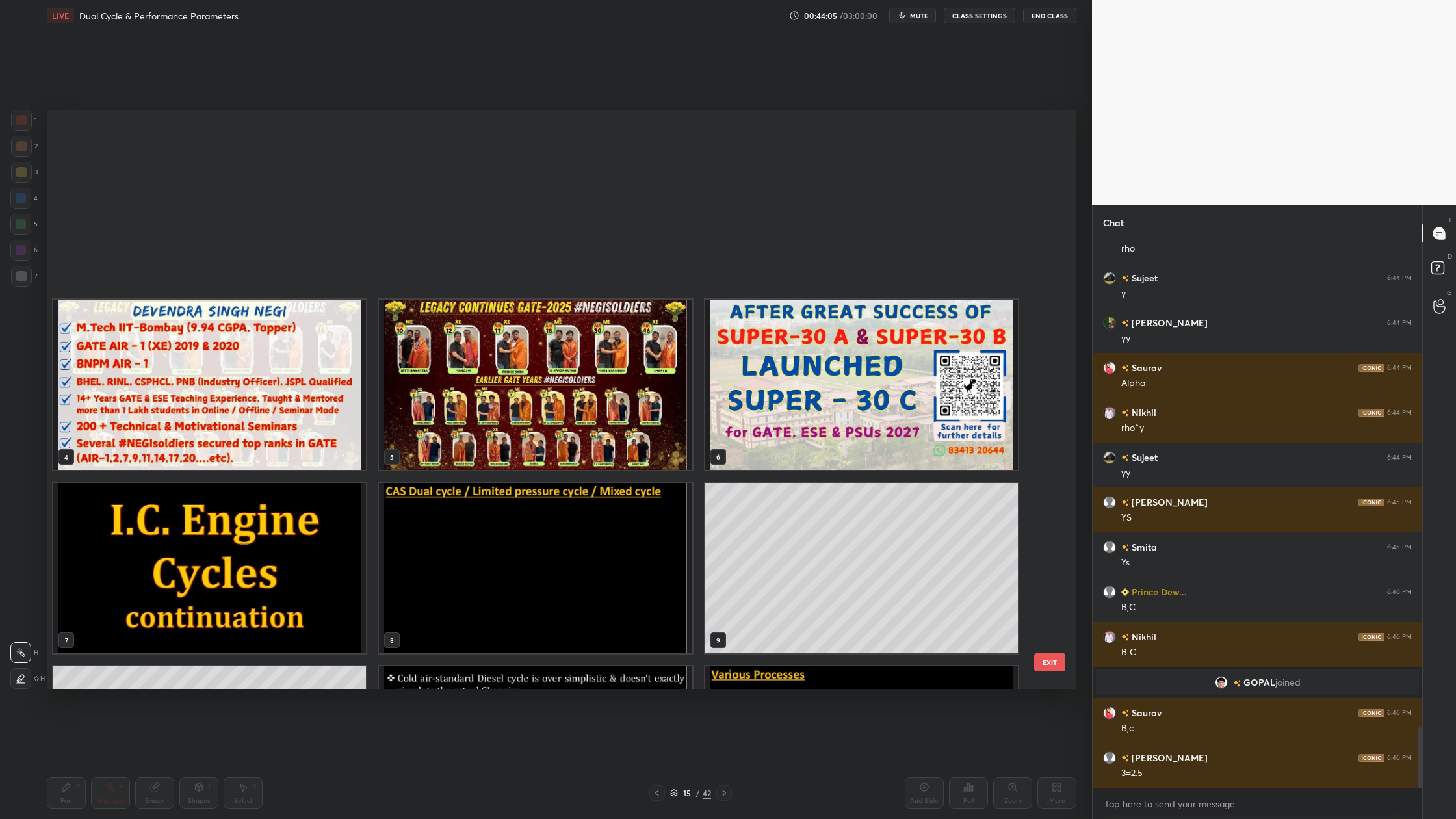
scroll to position [576, 1023]
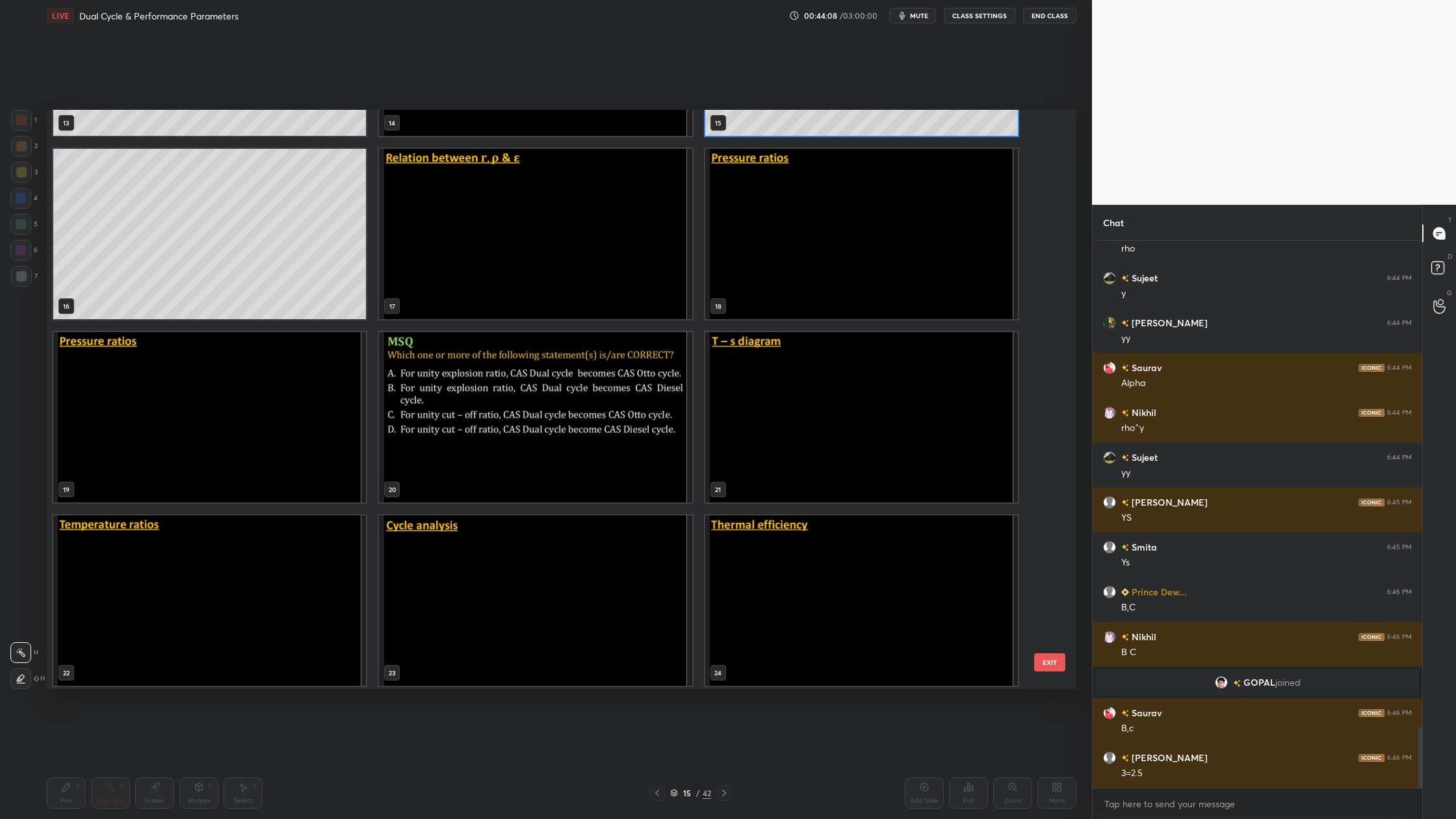
click at [600, 471] on div "13 14 15 16 17 18 19 20 21 22 23 24 25 26 27" at bounding box center [550, 399] width 1007 height 579
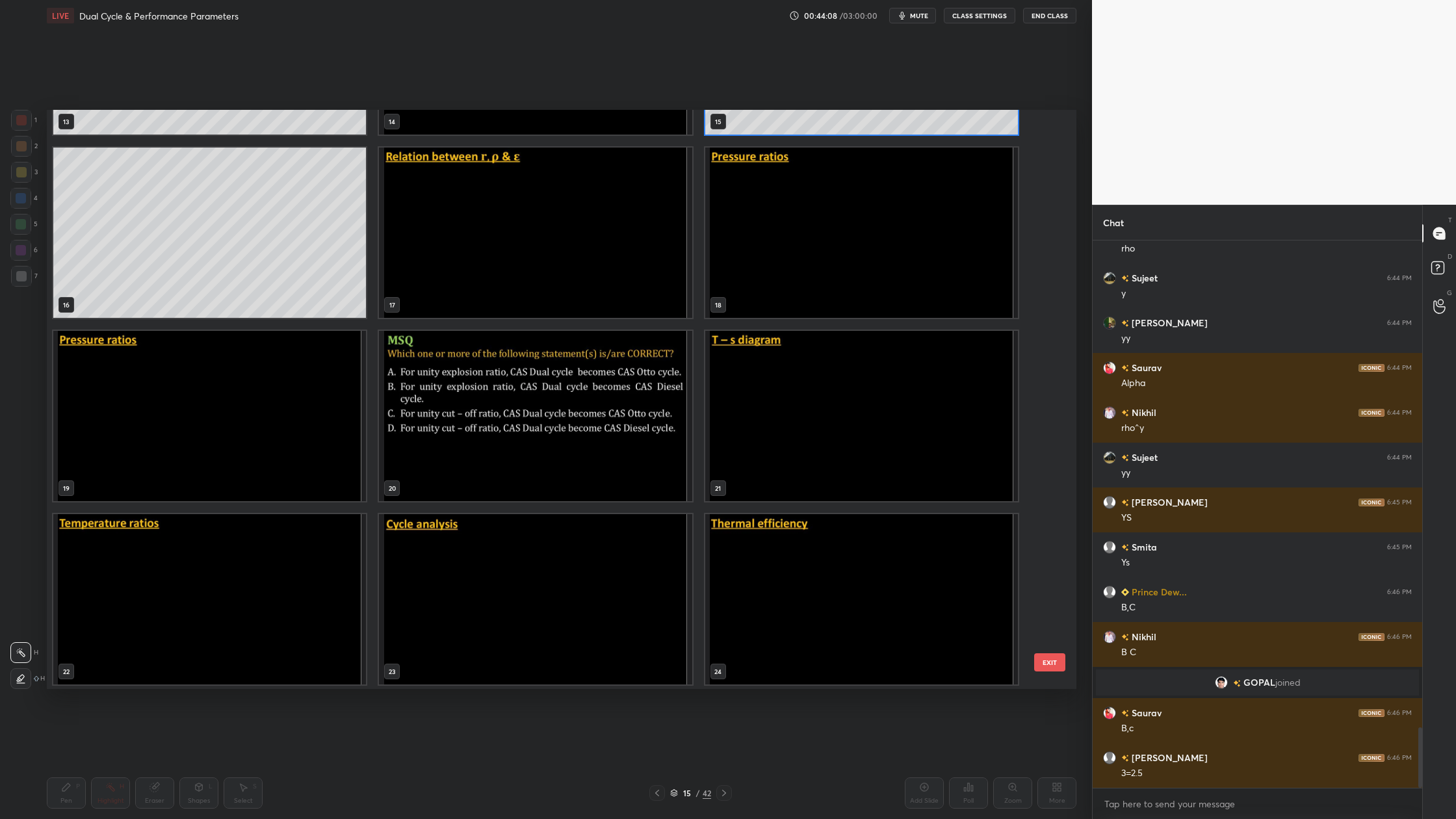
click at [600, 471] on div "13 14 15 16 17 18 19 20 21 22 23 24 25 26 27" at bounding box center [550, 399] width 1007 height 579
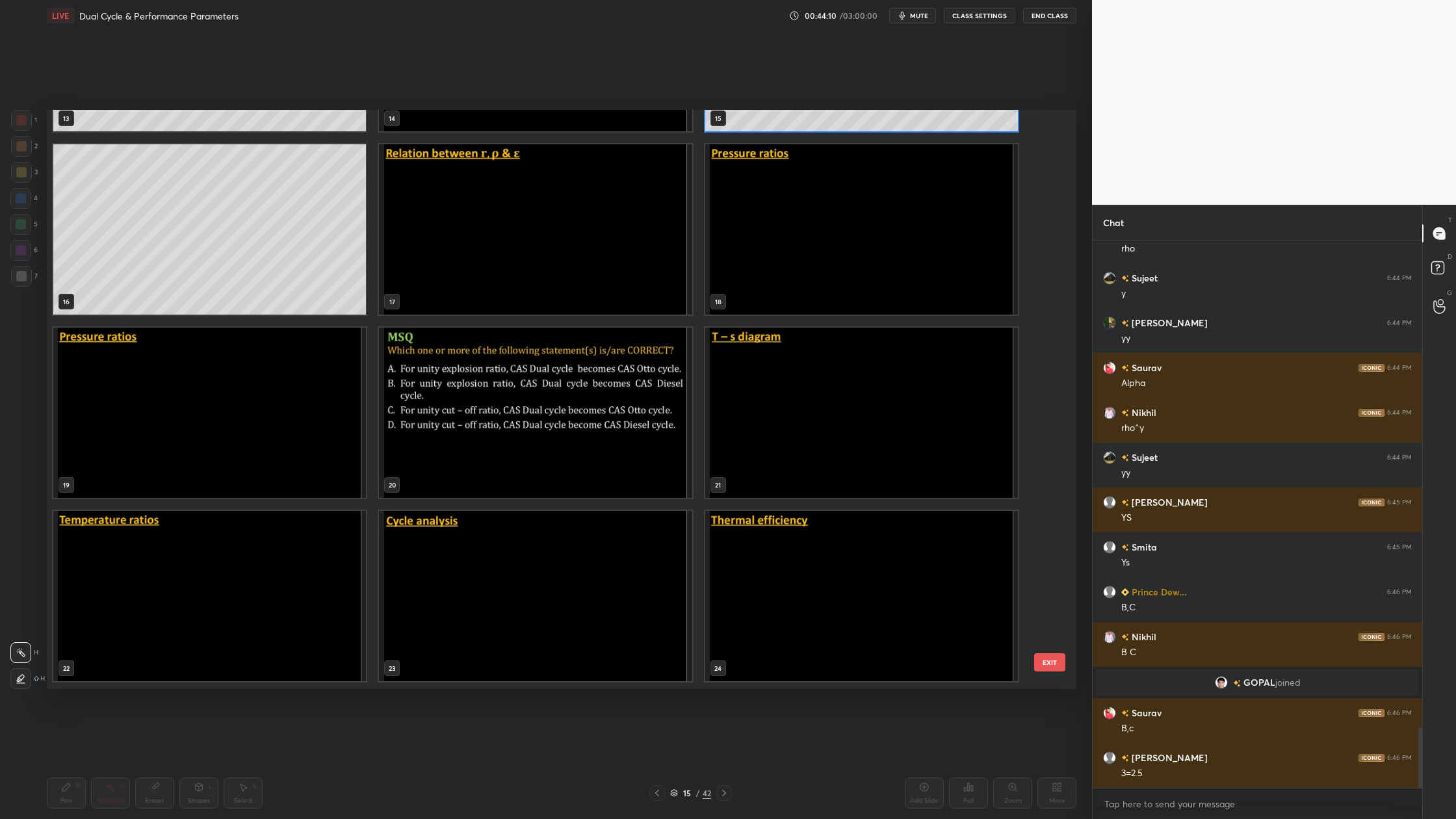
click at [599, 471] on img "grid" at bounding box center [535, 413] width 312 height 171
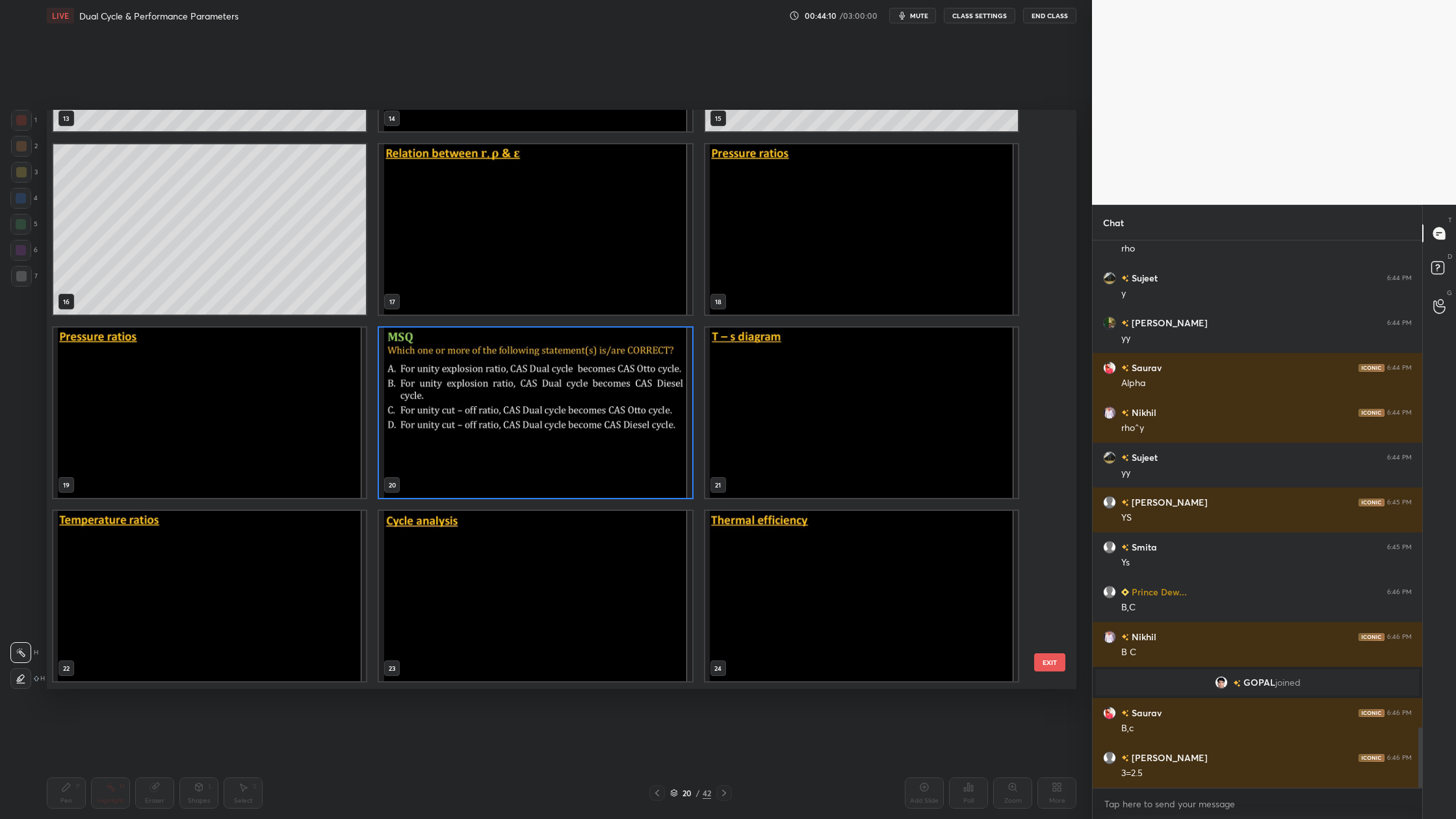
click at [599, 471] on img "grid" at bounding box center [535, 413] width 312 height 171
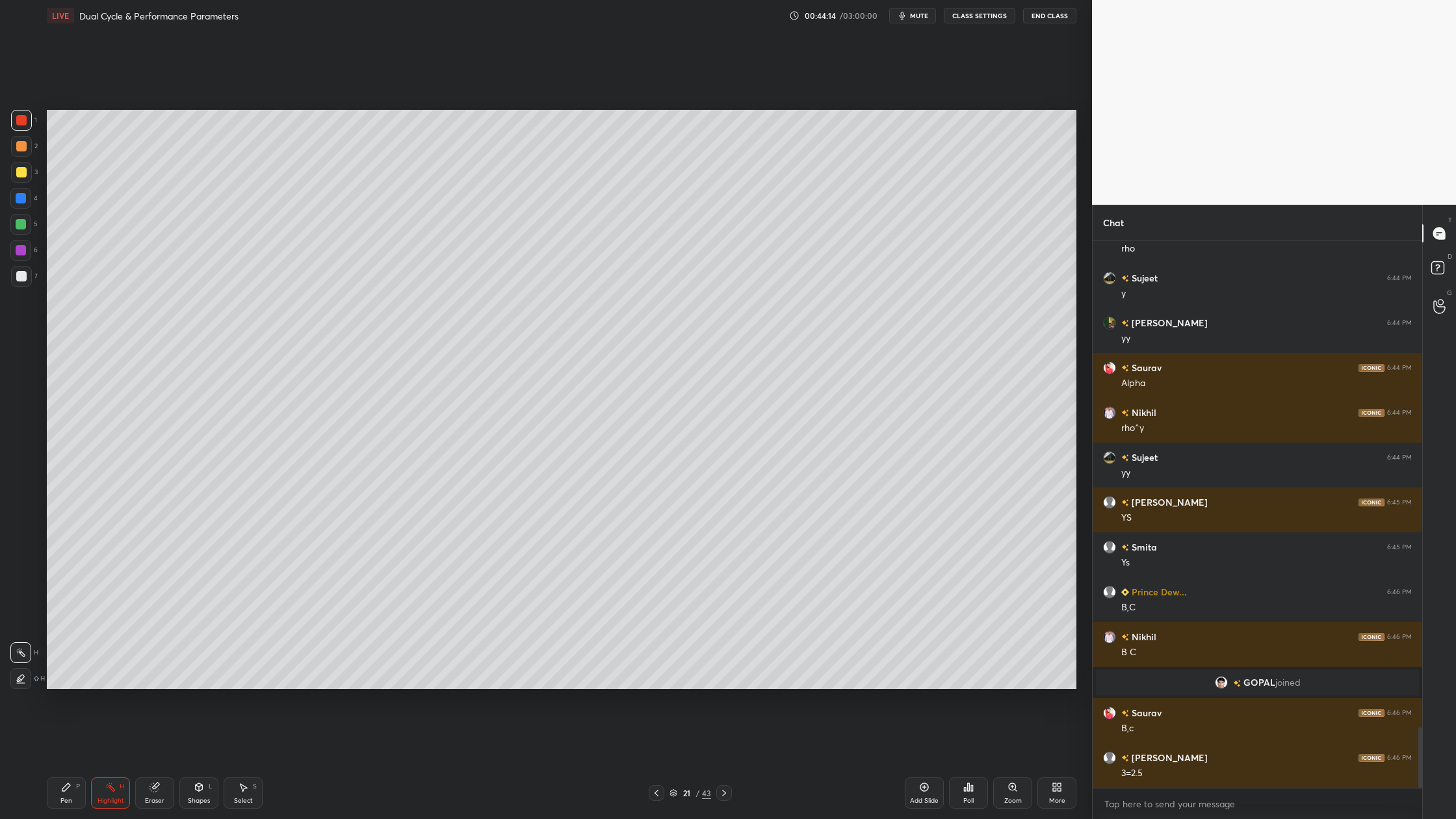
click at [20, 150] on div at bounding box center [22, 146] width 10 height 10
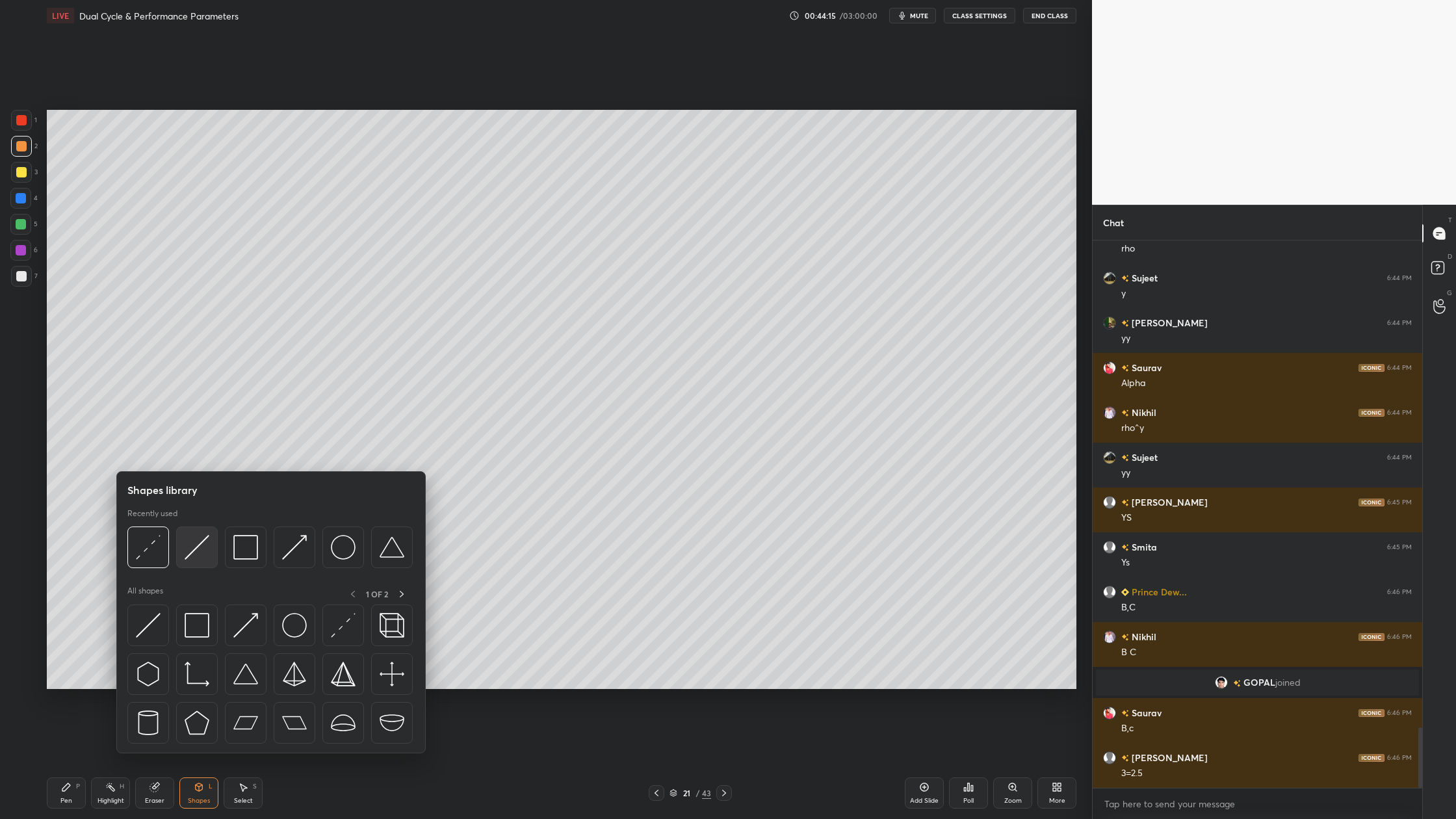
click at [198, 558] on img at bounding box center [196, 547] width 25 height 25
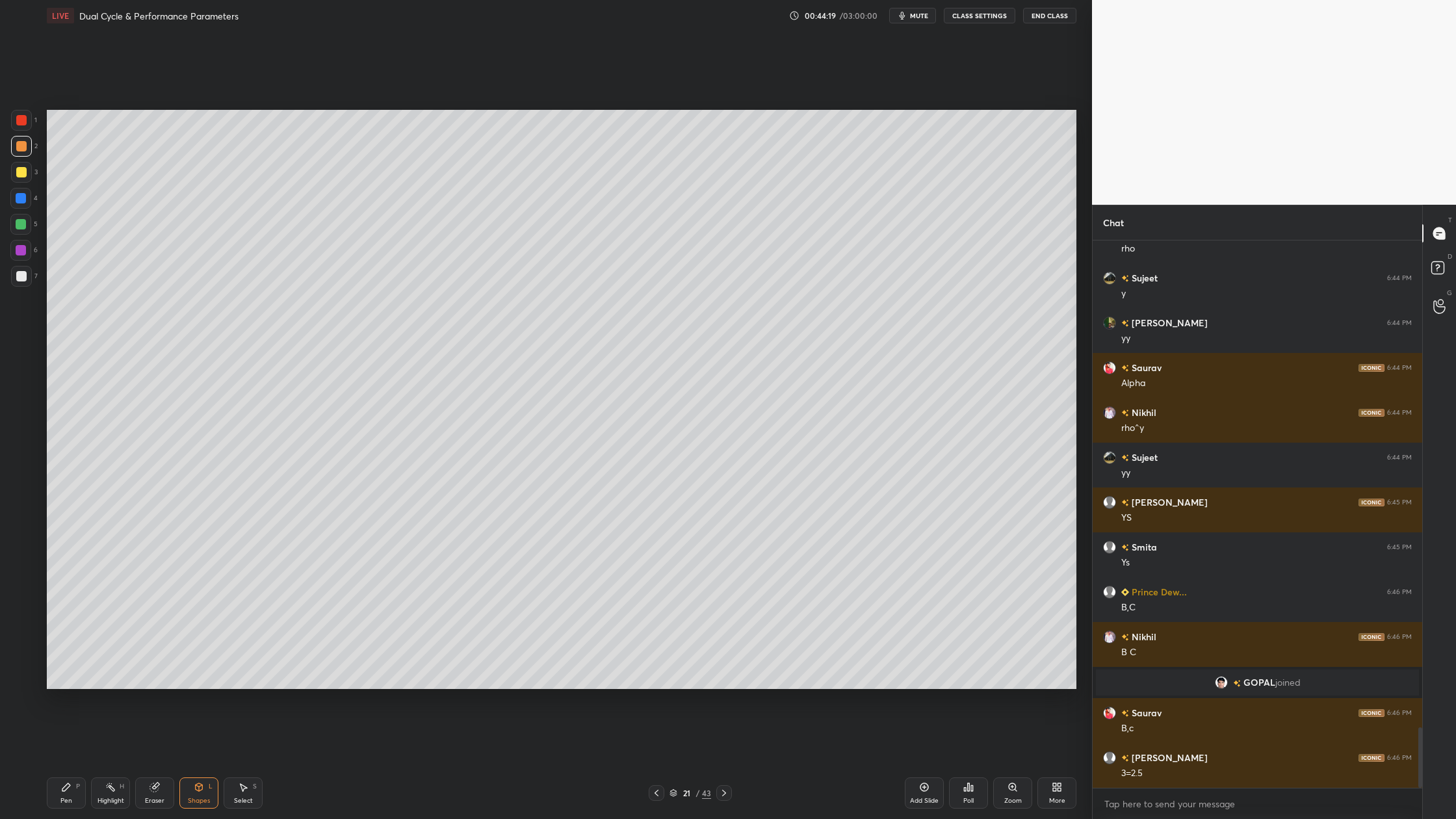
click at [18, 172] on div at bounding box center [22, 172] width 10 height 10
click at [21, 273] on div at bounding box center [22, 276] width 10 height 10
click at [23, 223] on div at bounding box center [21, 224] width 10 height 10
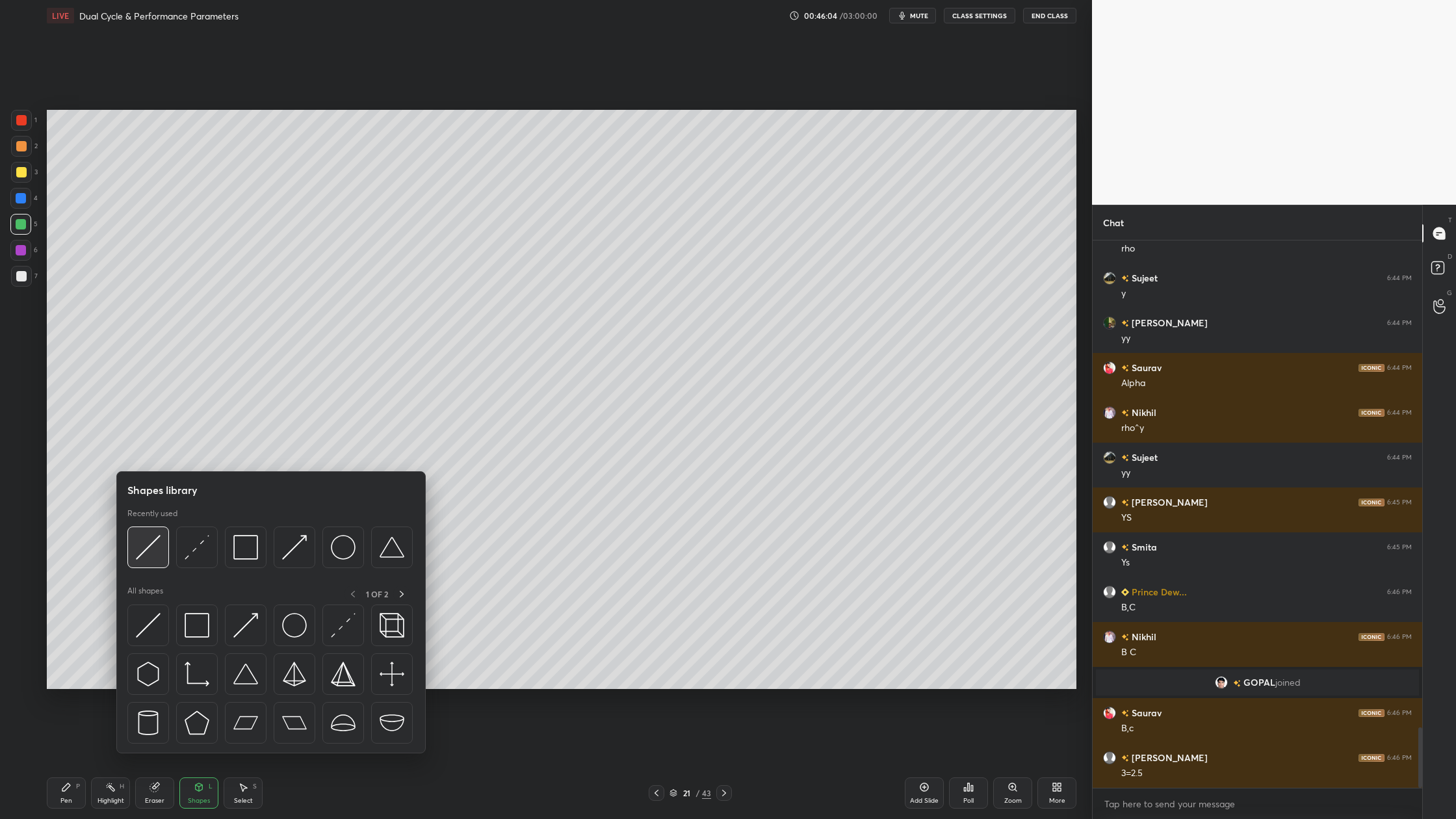
click at [145, 559] on img at bounding box center [148, 547] width 25 height 25
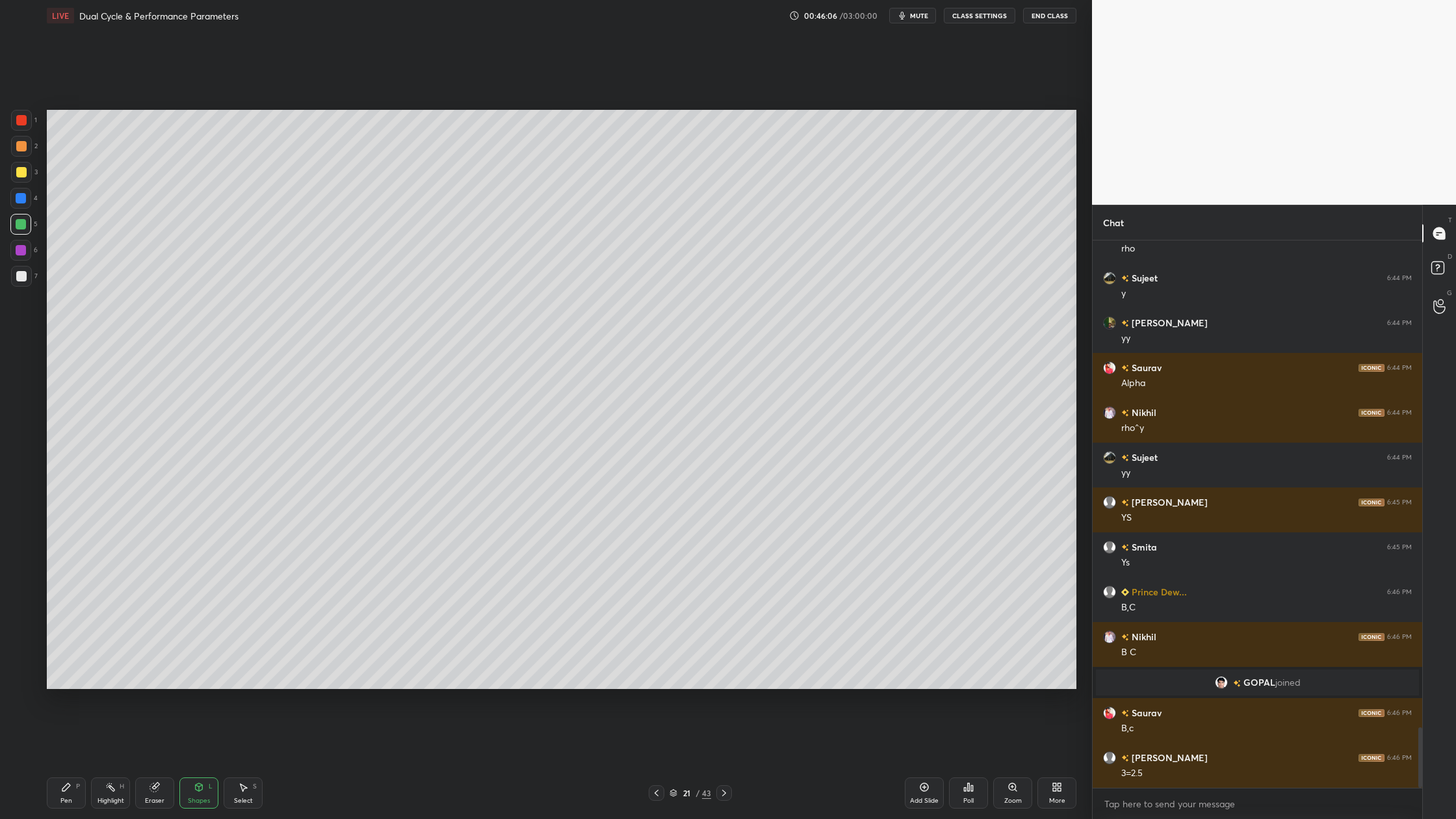
click at [13, 275] on div at bounding box center [22, 276] width 21 height 21
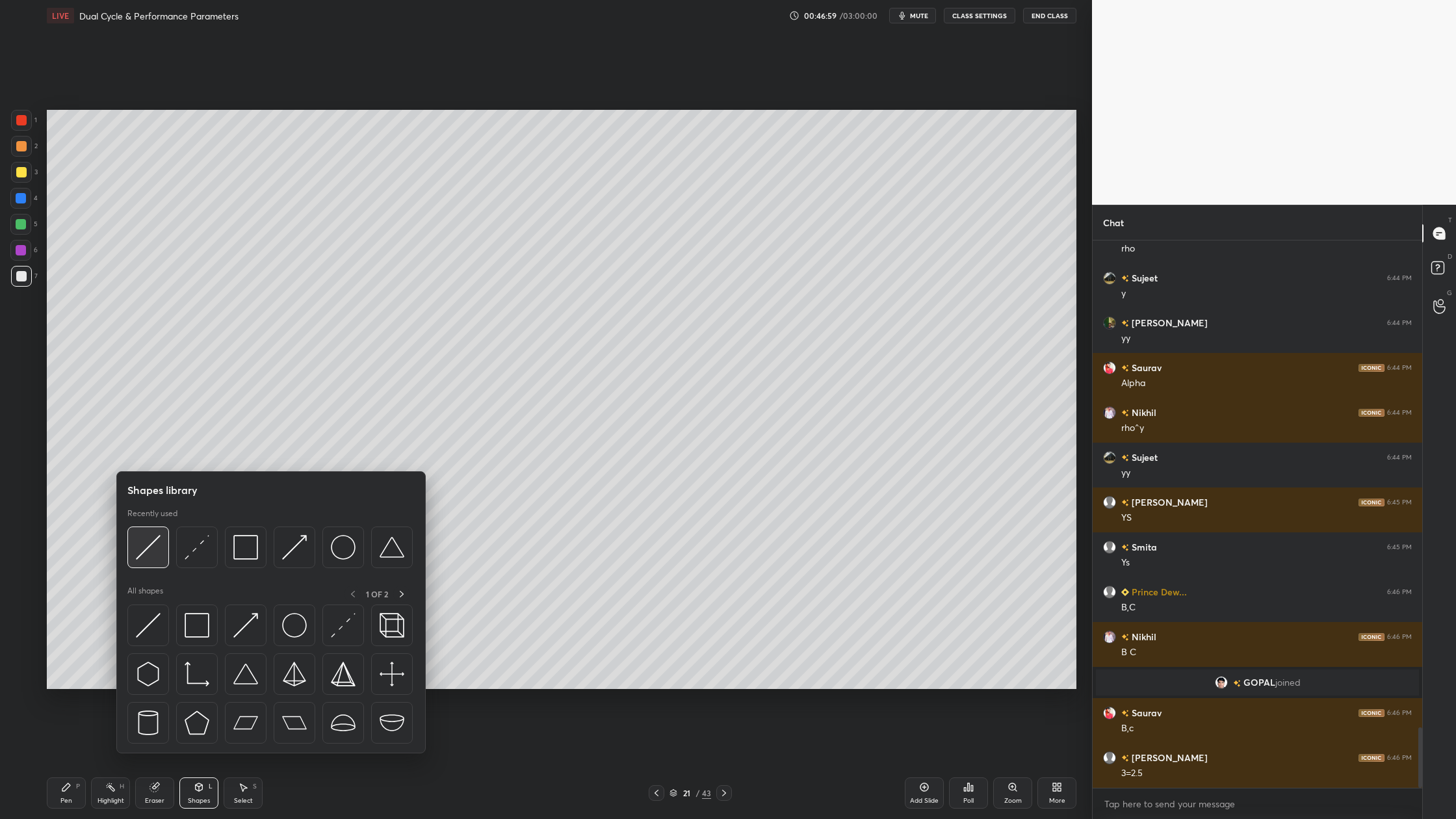
click at [156, 558] on img at bounding box center [148, 547] width 25 height 25
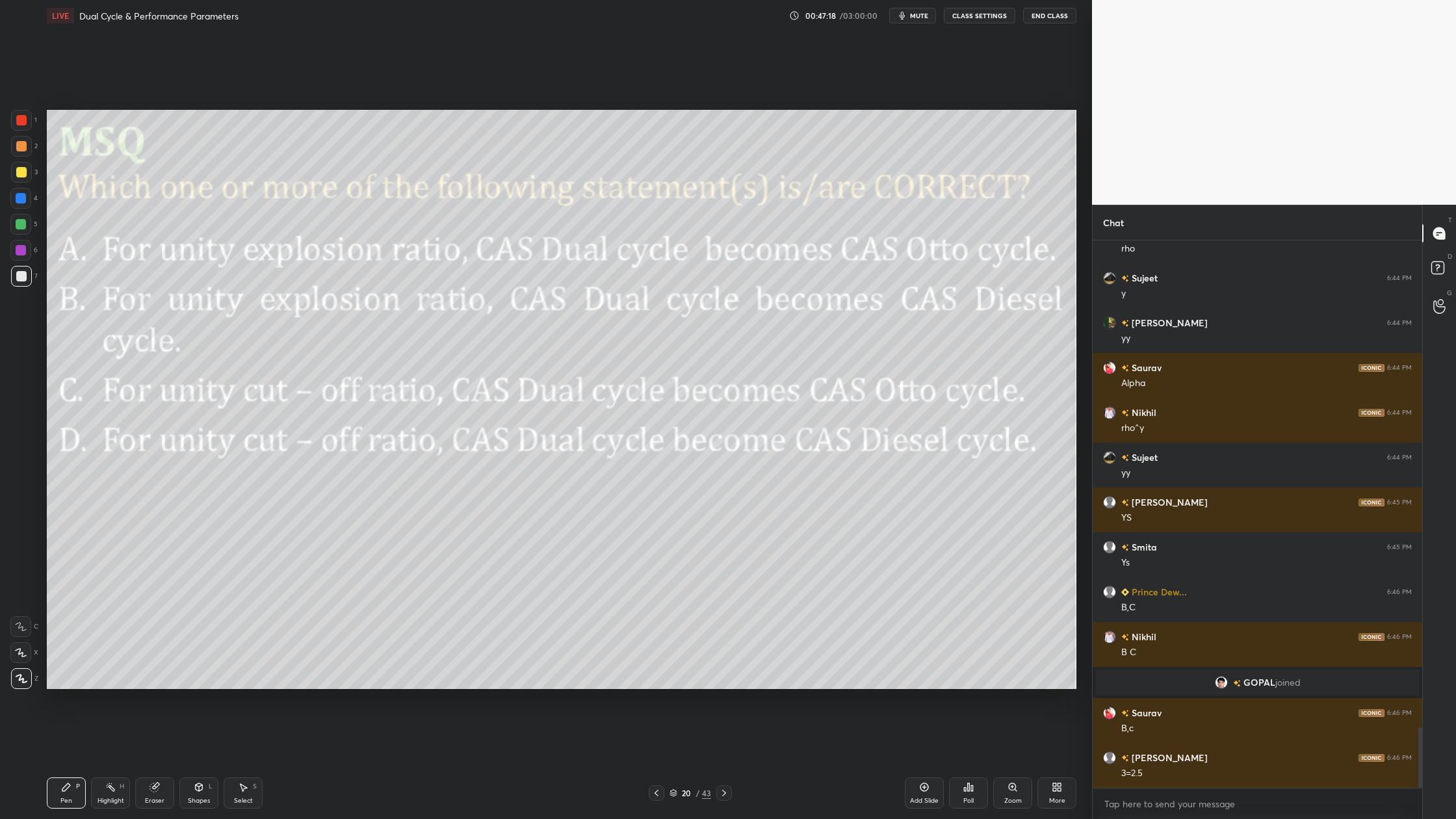
click at [3, 223] on div "1 2 3 4 5 6 7 C X Z C X Z E E Erase all H H" at bounding box center [21, 399] width 42 height 579
click at [22, 223] on div at bounding box center [21, 224] width 10 height 10
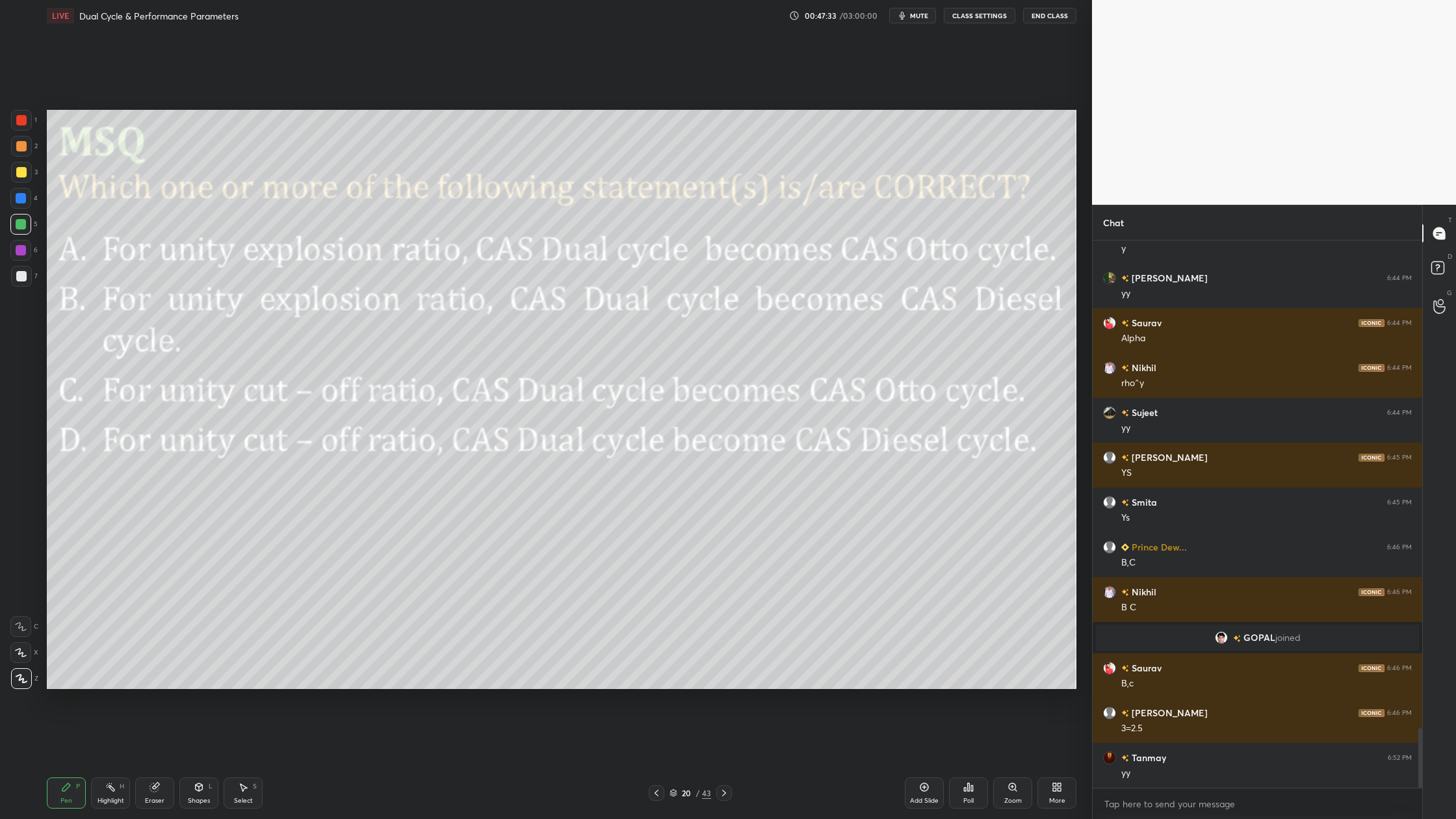
click at [675, 761] on icon at bounding box center [673, 794] width 7 height 2
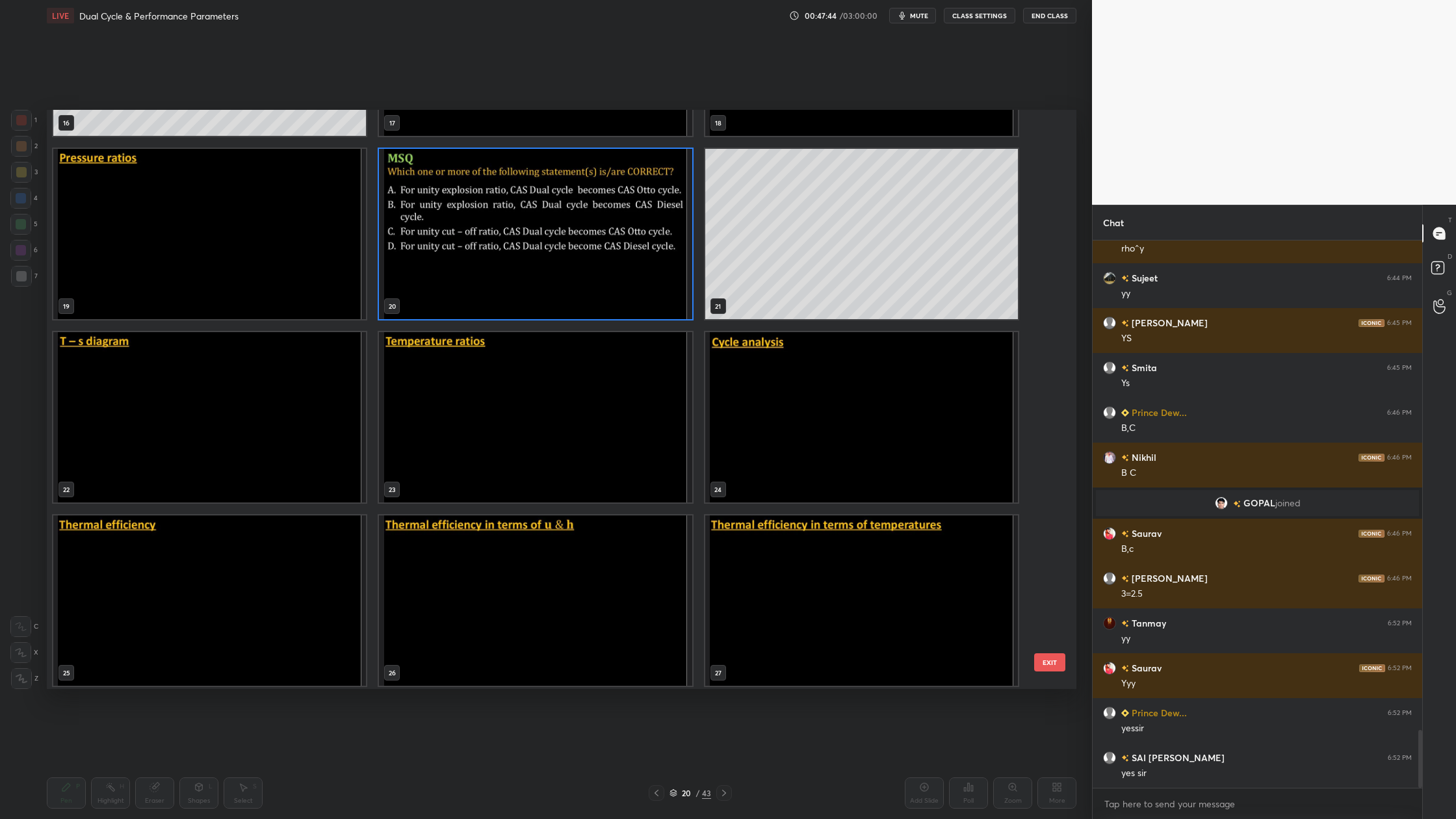
scroll to position [1075, 0]
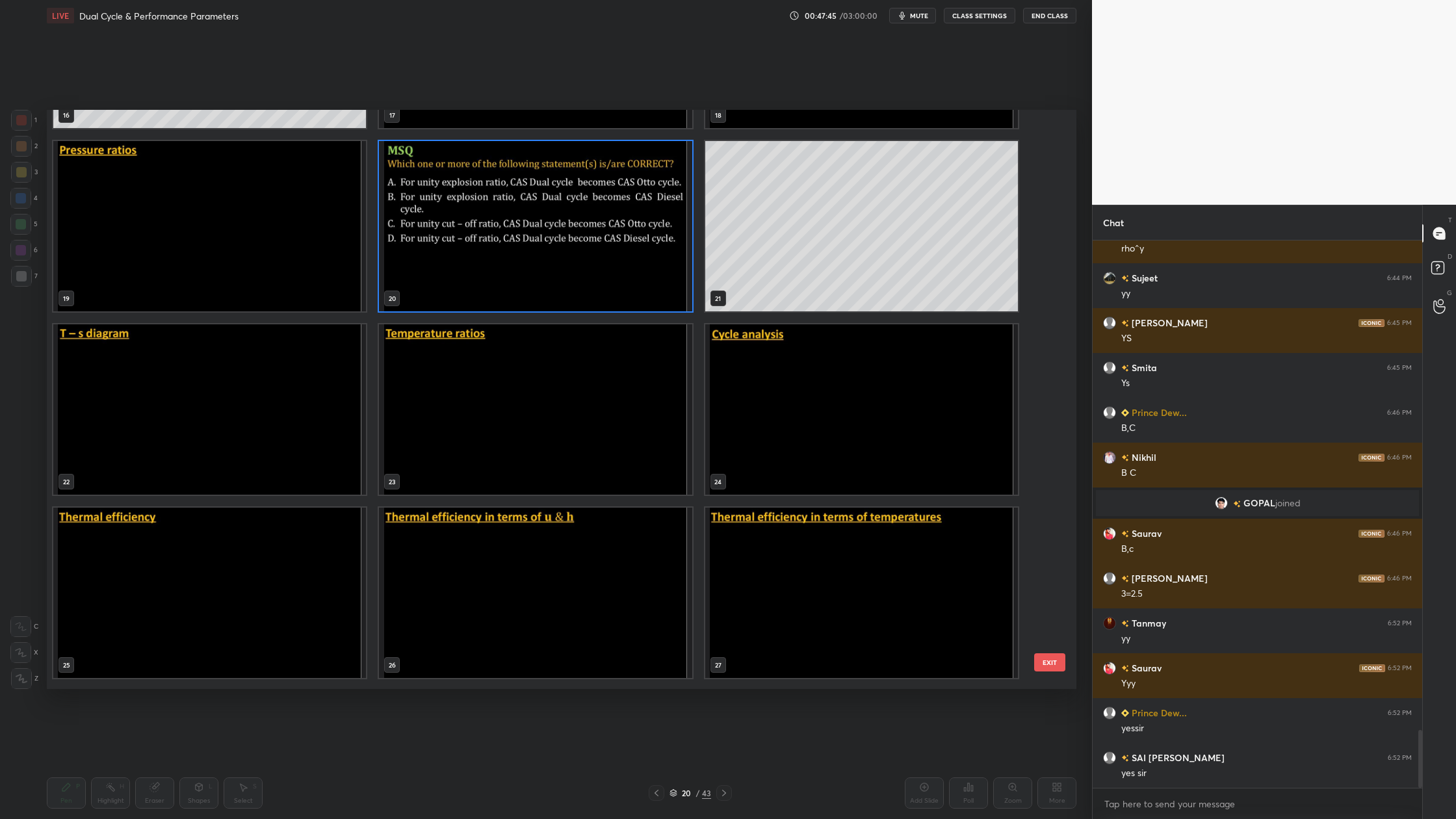
click at [259, 444] on img "grid" at bounding box center [209, 410] width 312 height 171
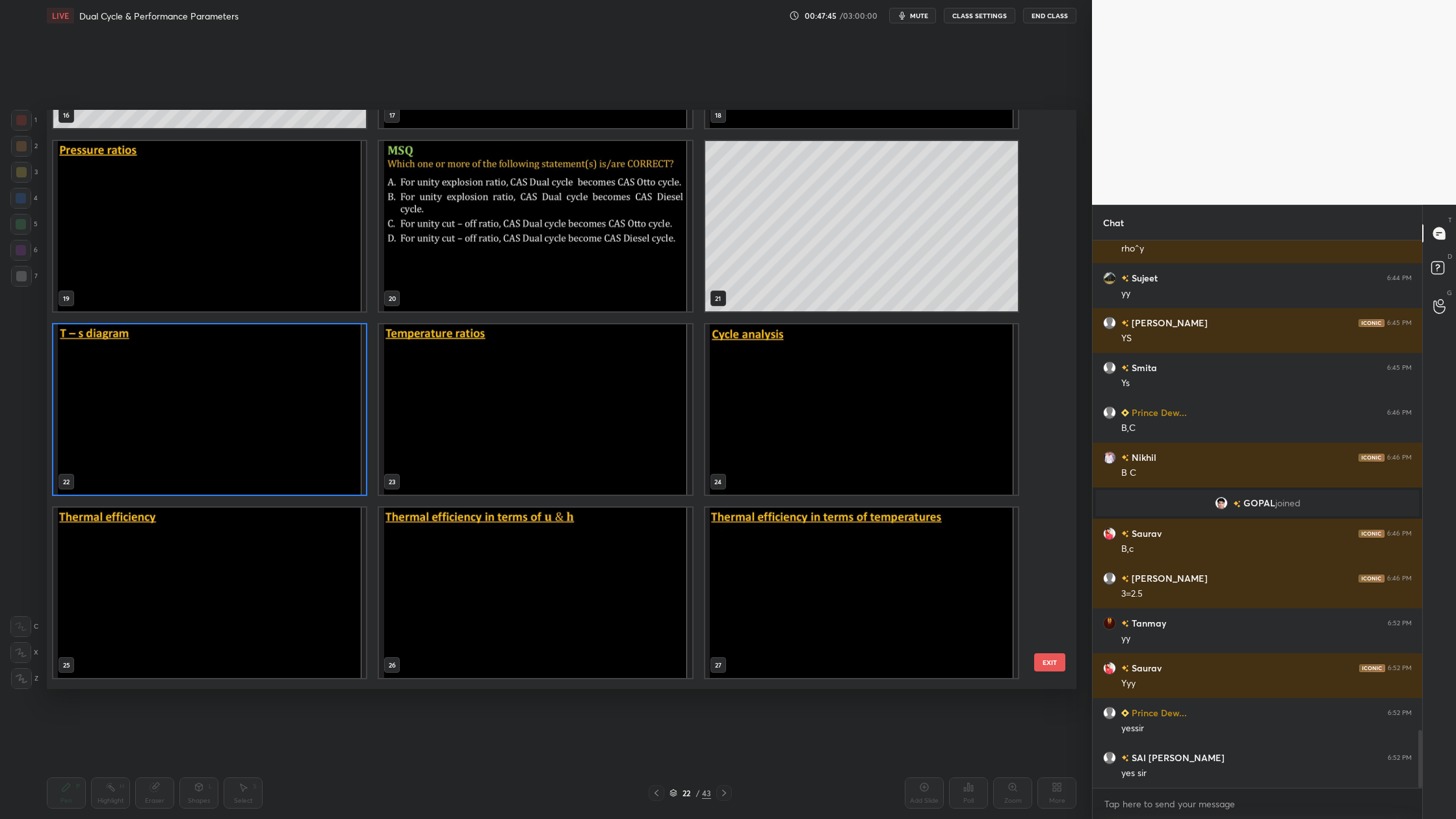
click at [259, 444] on img "grid" at bounding box center [209, 410] width 312 height 171
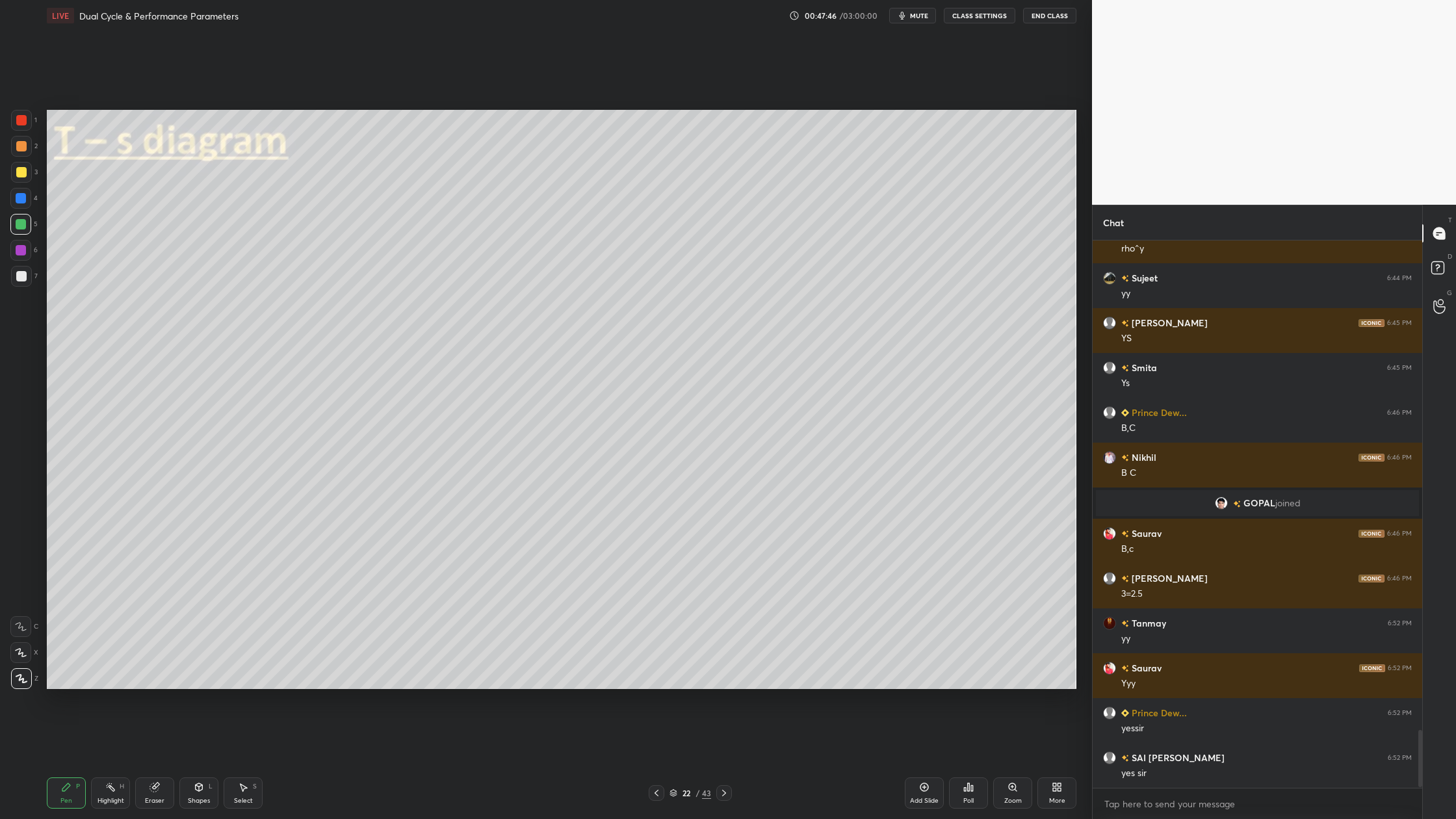
scroll to position [4653, 0]
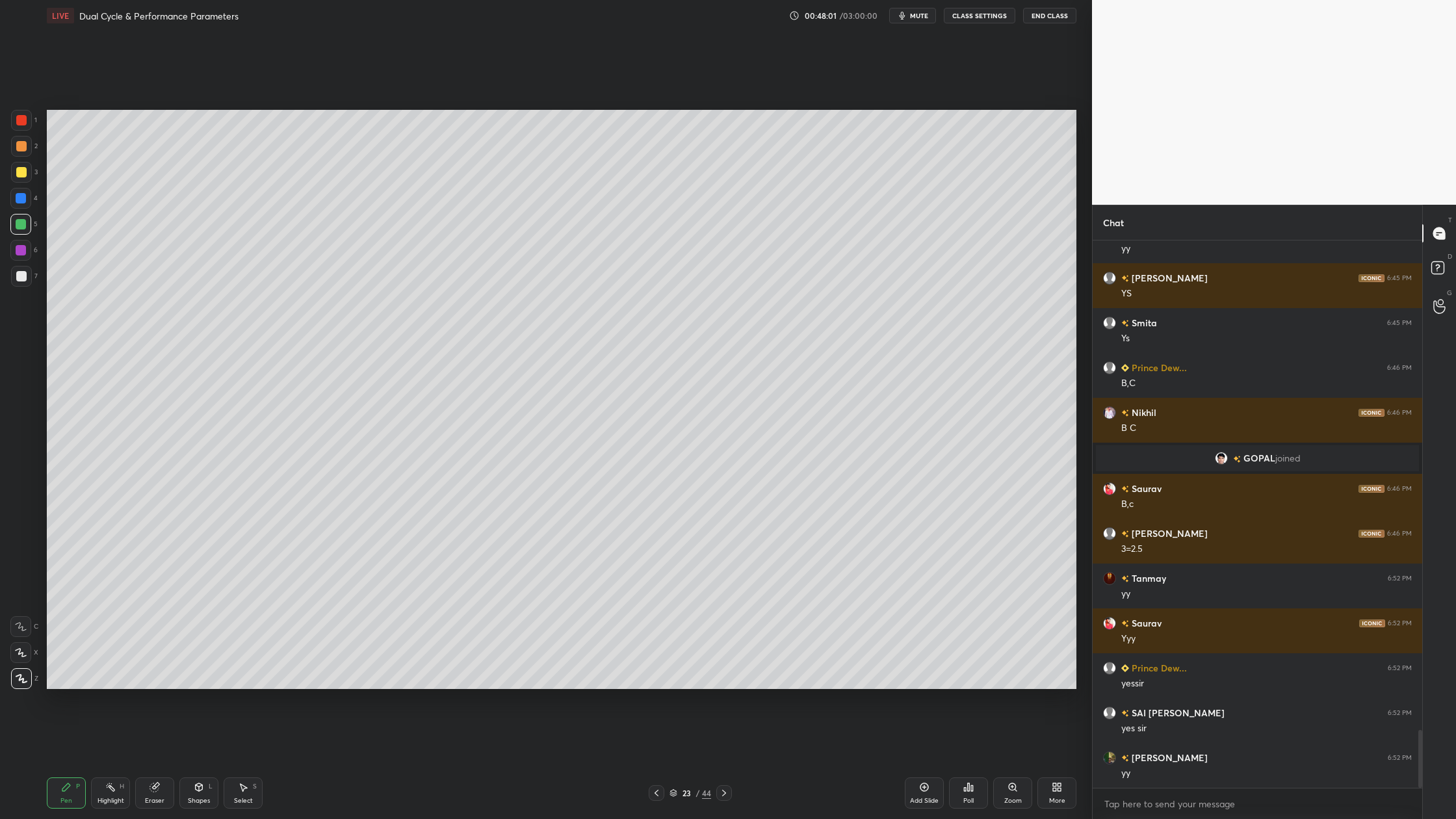
click at [17, 149] on div at bounding box center [22, 146] width 10 height 10
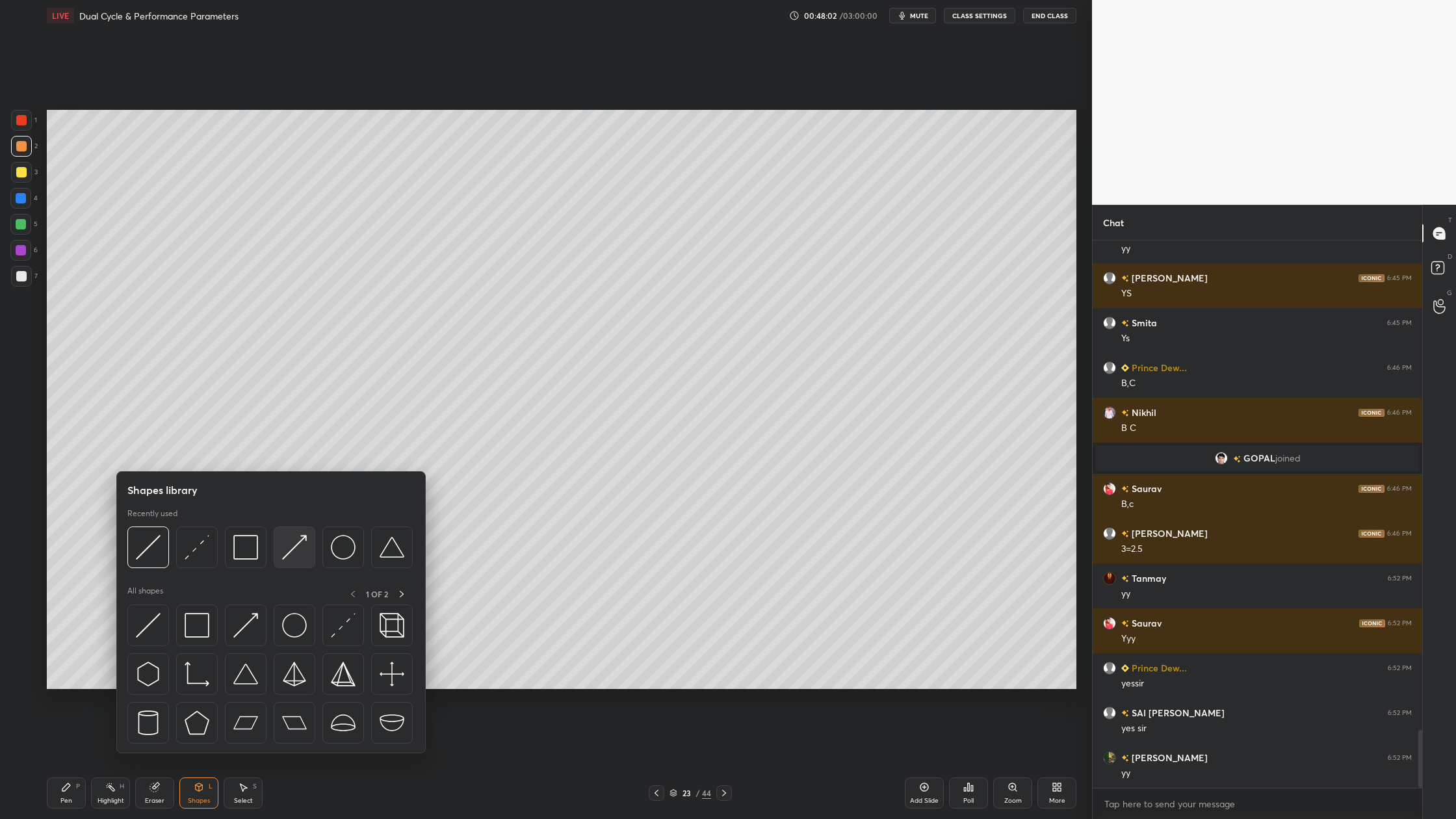
click at [293, 568] on div at bounding box center [270, 551] width 286 height 48
click at [299, 562] on div at bounding box center [294, 547] width 42 height 42
click at [246, 564] on div at bounding box center [246, 547] width 42 height 42
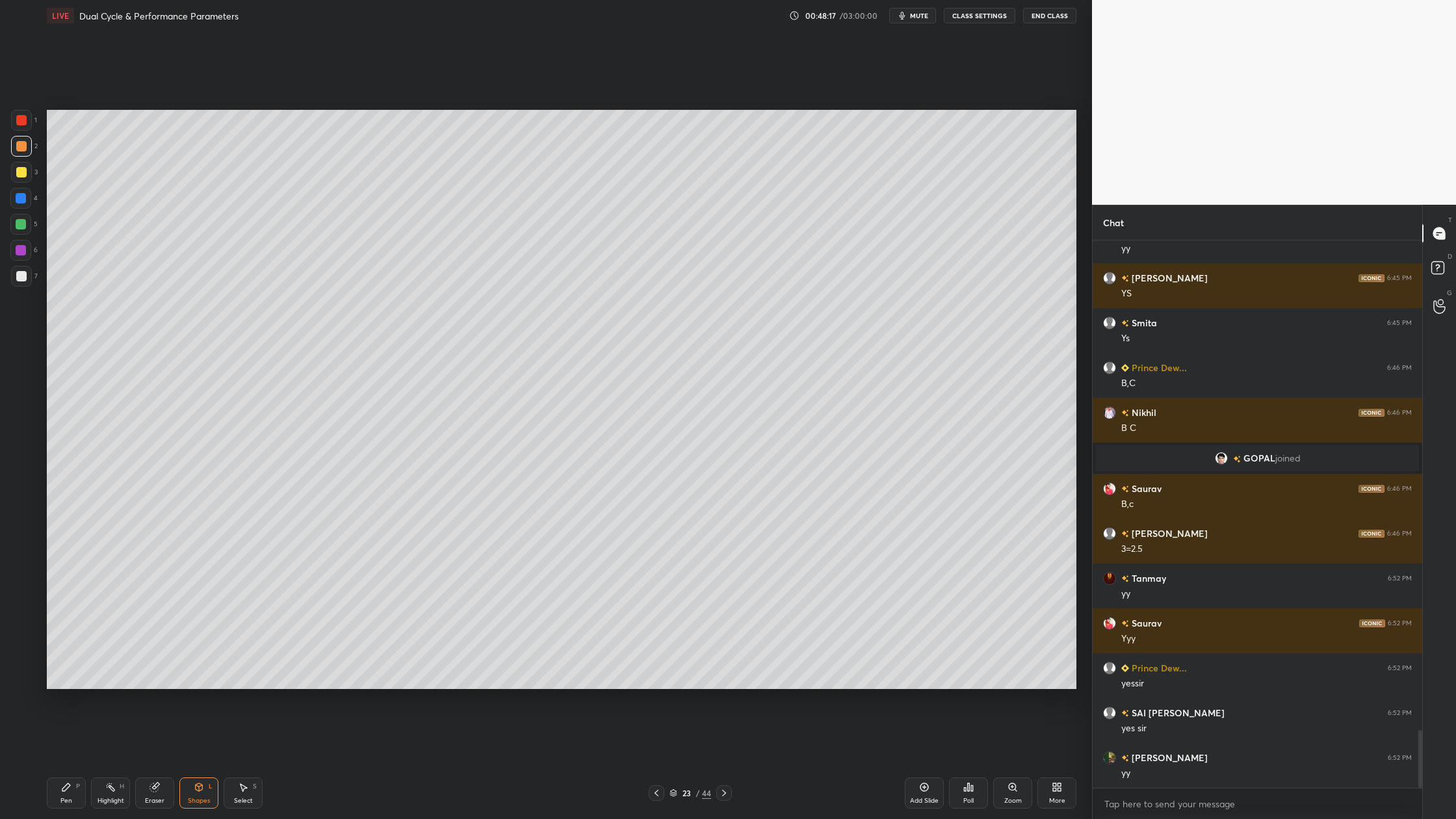
drag, startPoint x: 23, startPoint y: 174, endPoint x: 23, endPoint y: 184, distance: 10.0
click at [23, 175] on div at bounding box center [22, 172] width 10 height 10
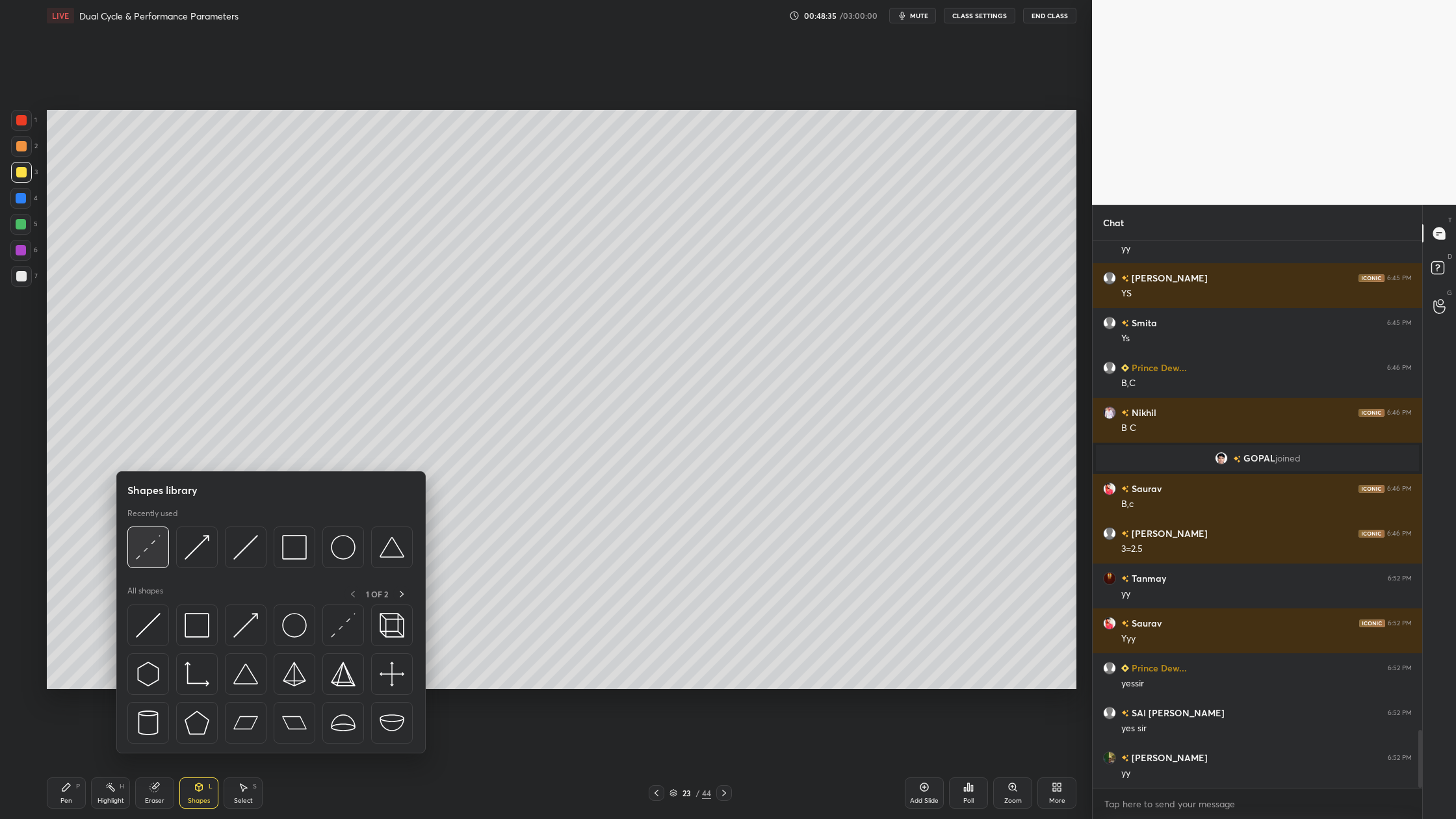
click at [145, 559] on img at bounding box center [148, 547] width 25 height 25
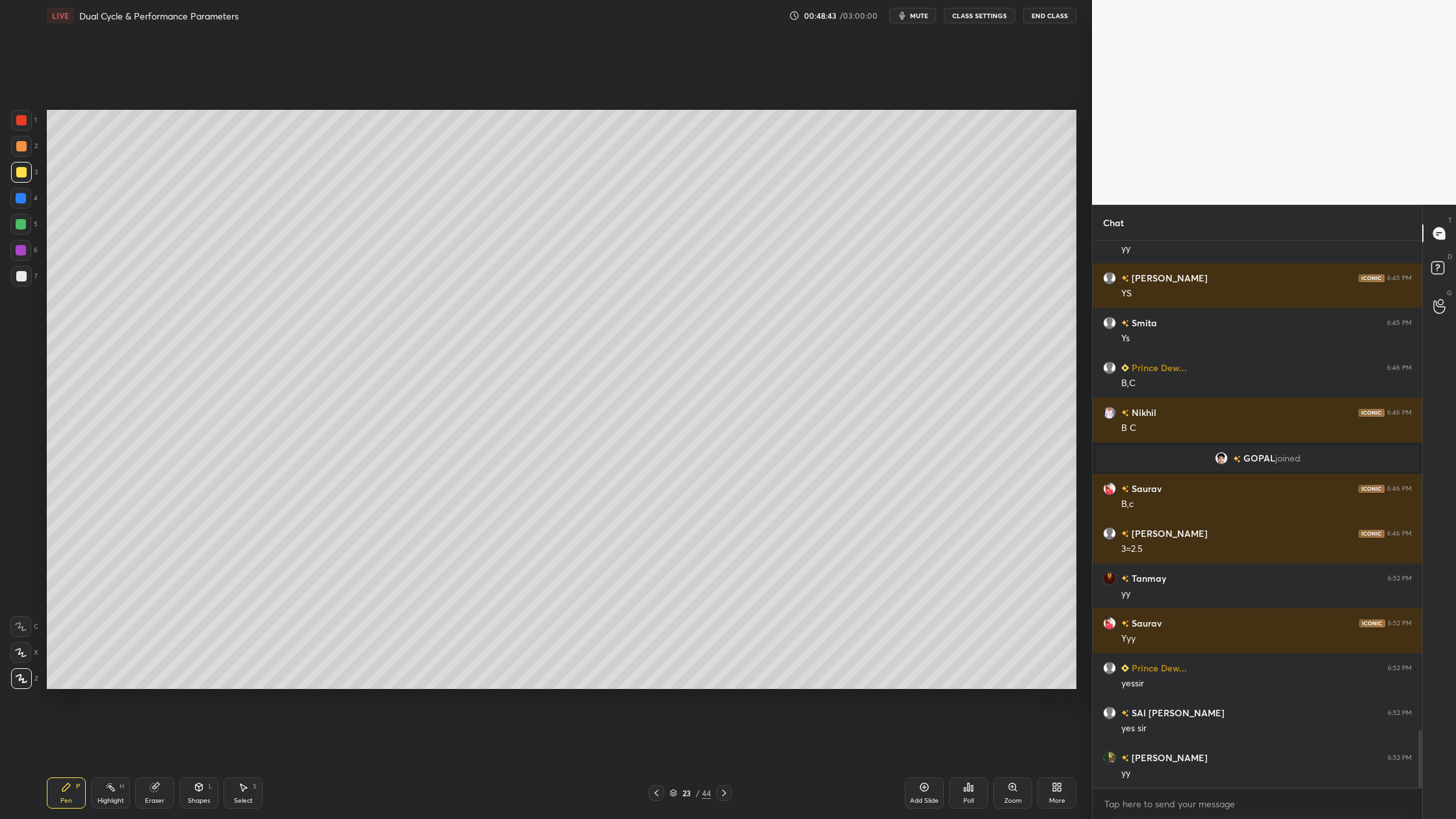
click at [24, 280] on div at bounding box center [22, 276] width 10 height 10
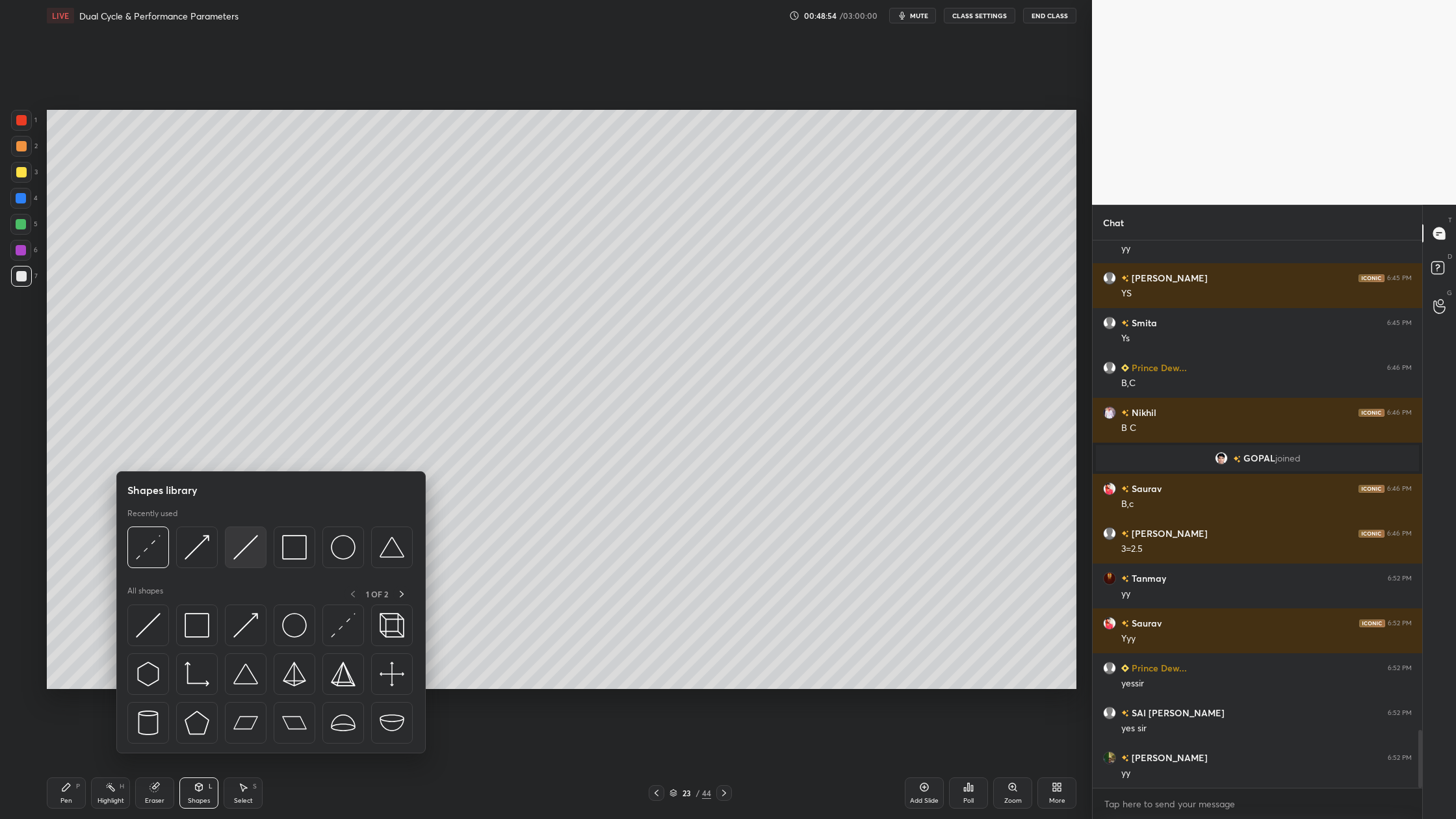
click at [241, 560] on div at bounding box center [246, 547] width 42 height 42
click at [249, 565] on div at bounding box center [246, 547] width 42 height 42
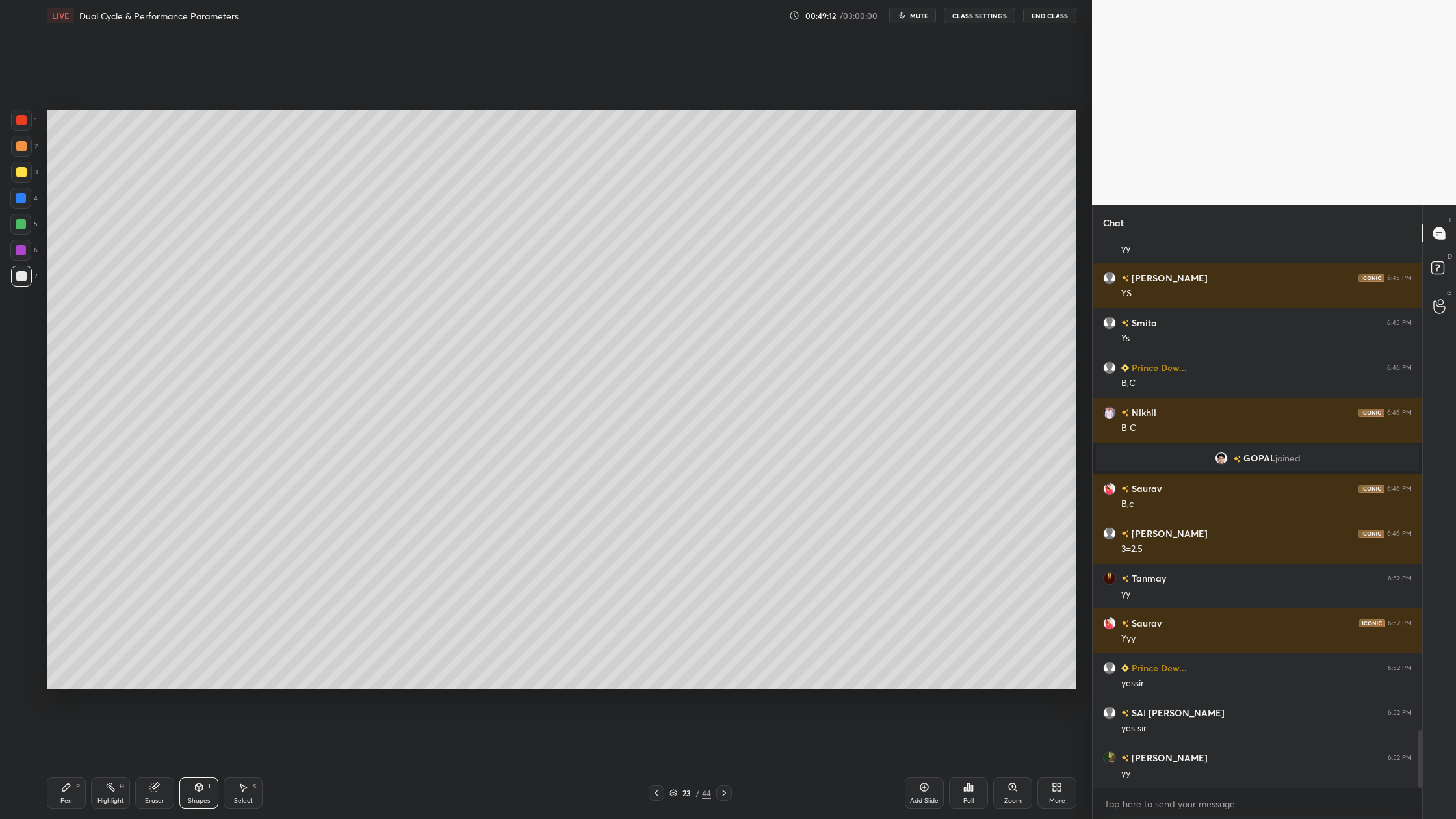
drag, startPoint x: 20, startPoint y: 223, endPoint x: 29, endPoint y: 228, distance: 10.3
click at [20, 223] on div at bounding box center [21, 224] width 10 height 10
drag, startPoint x: 30, startPoint y: 281, endPoint x: 36, endPoint y: 286, distance: 7.8
click at [30, 283] on div at bounding box center [22, 276] width 21 height 21
click at [24, 233] on div at bounding box center [21, 224] width 21 height 21
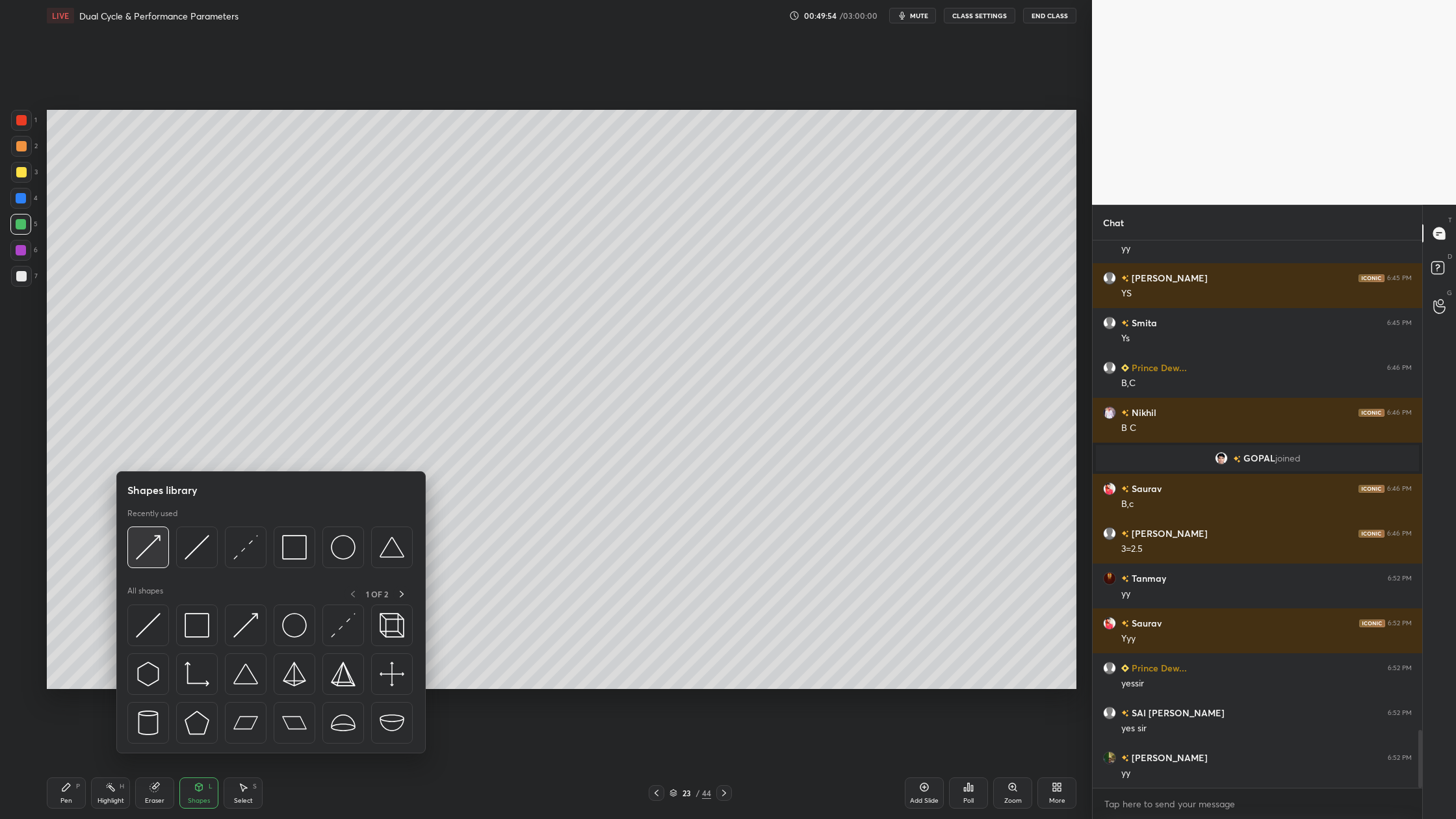
click at [152, 567] on div at bounding box center [148, 547] width 42 height 42
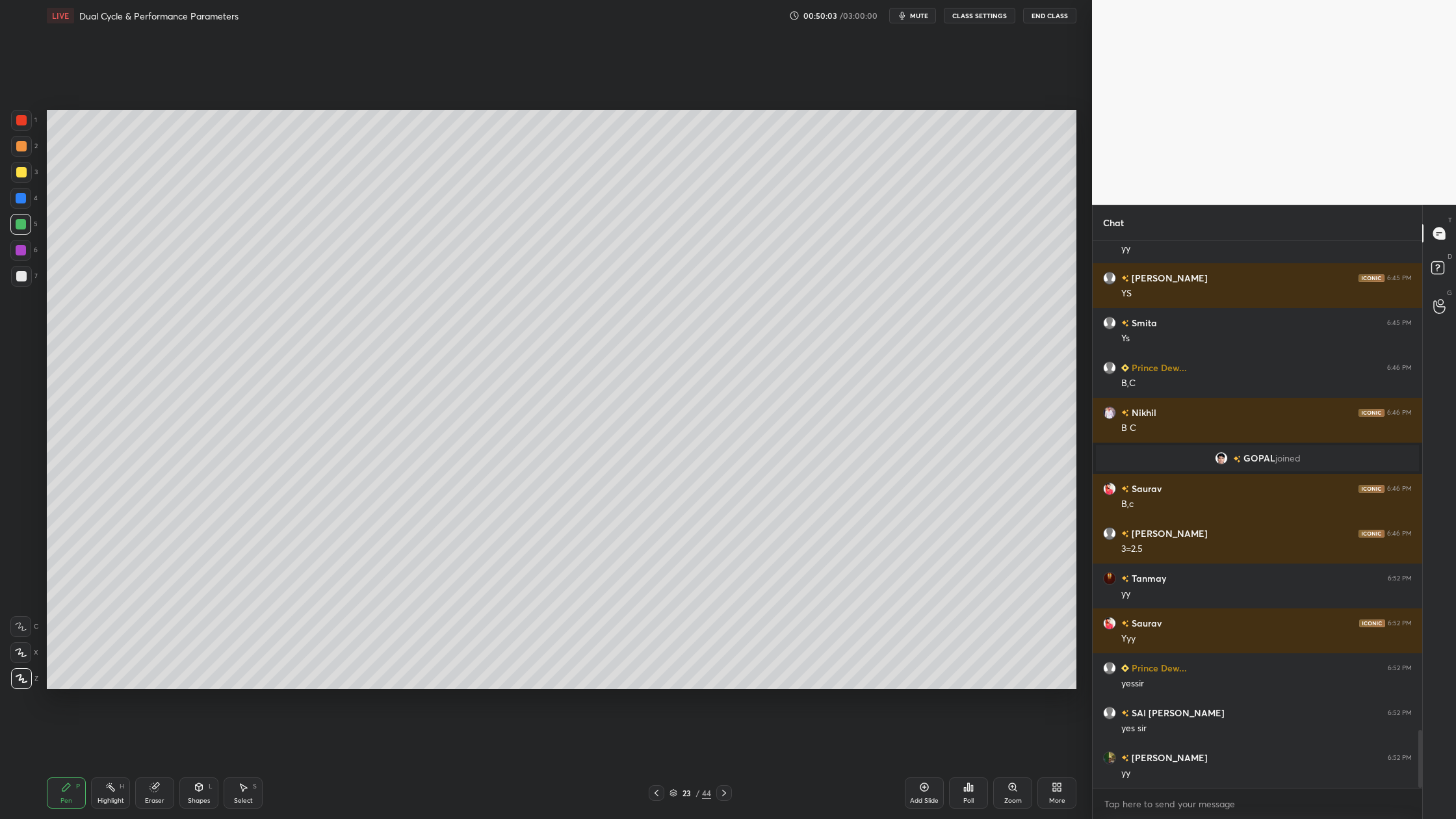
click at [23, 281] on div at bounding box center [22, 276] width 21 height 21
click at [20, 226] on div at bounding box center [21, 224] width 10 height 10
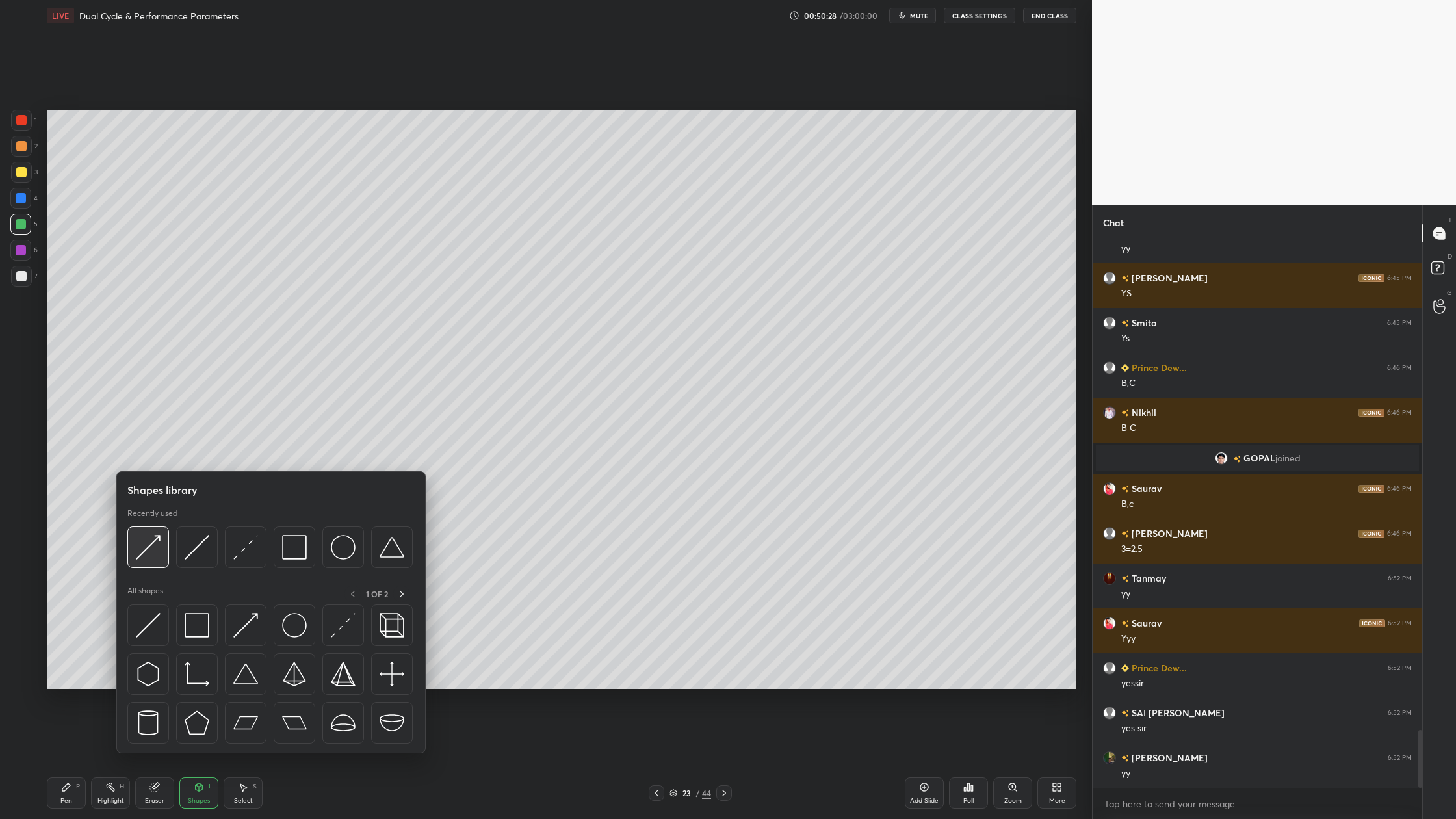
click at [141, 564] on div at bounding box center [148, 547] width 42 height 42
click at [147, 560] on div at bounding box center [148, 547] width 42 height 42
click at [192, 560] on img at bounding box center [196, 547] width 25 height 25
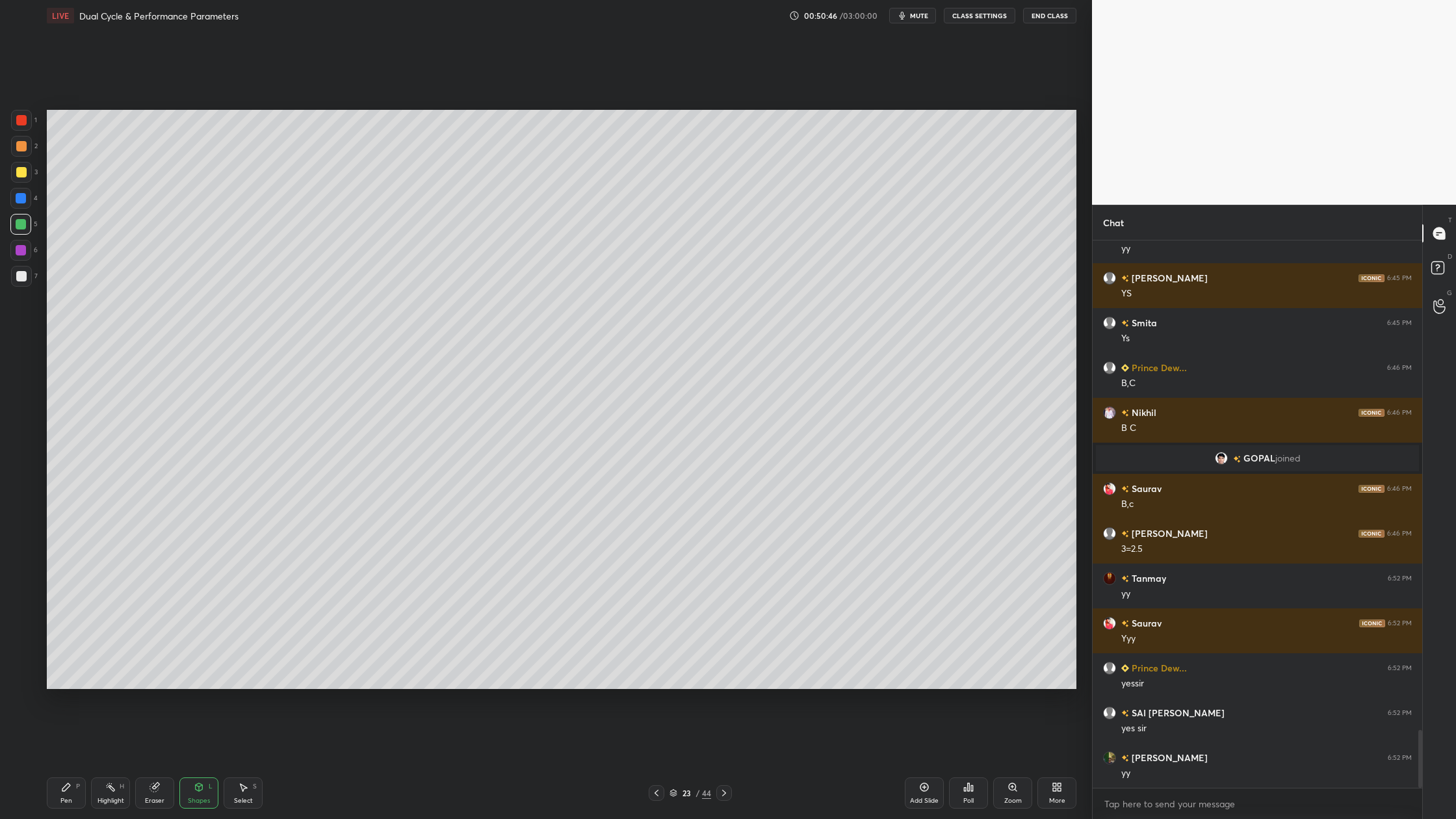
click at [23, 281] on div at bounding box center [22, 276] width 10 height 10
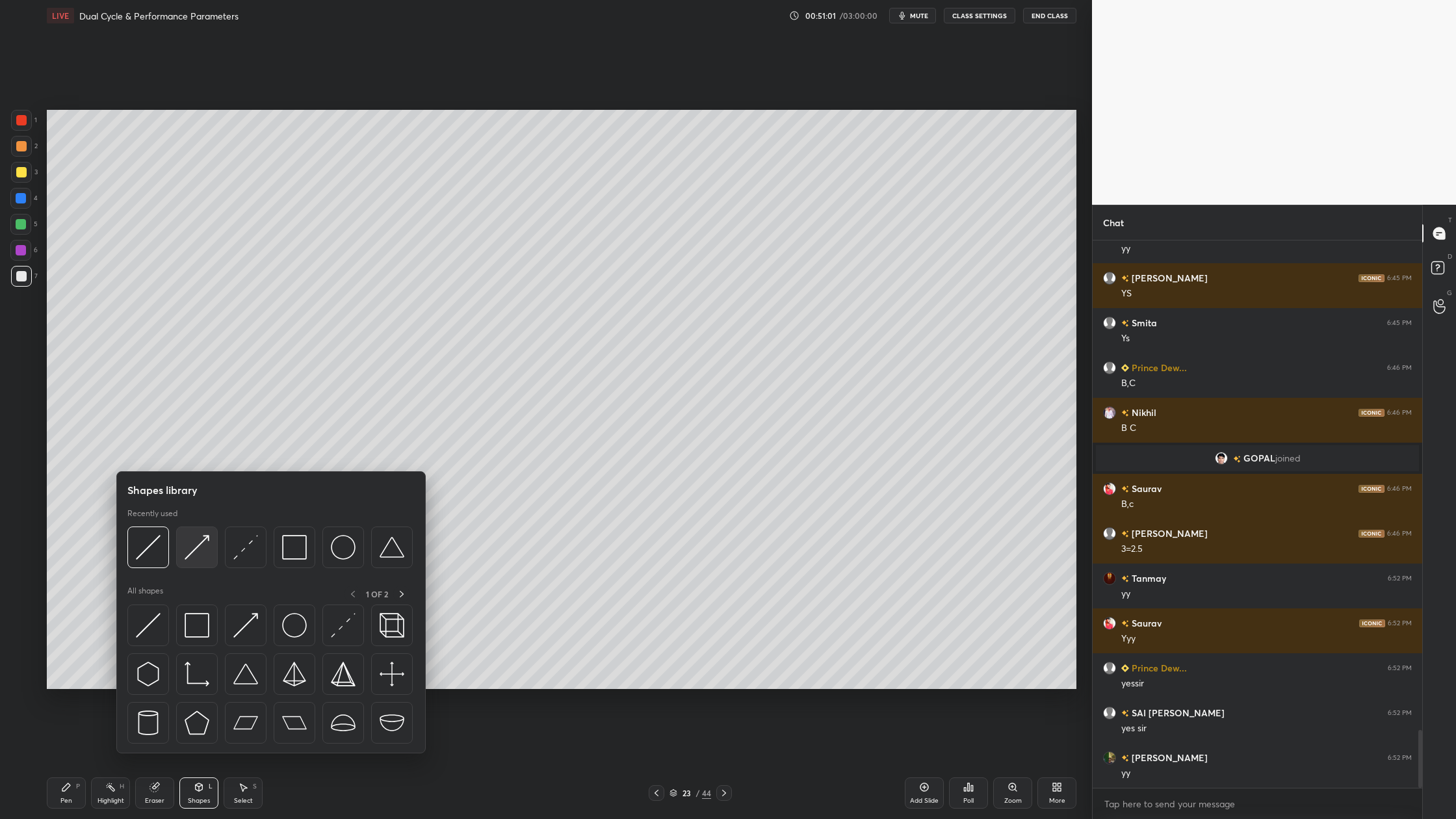
click at [199, 562] on div at bounding box center [197, 547] width 42 height 42
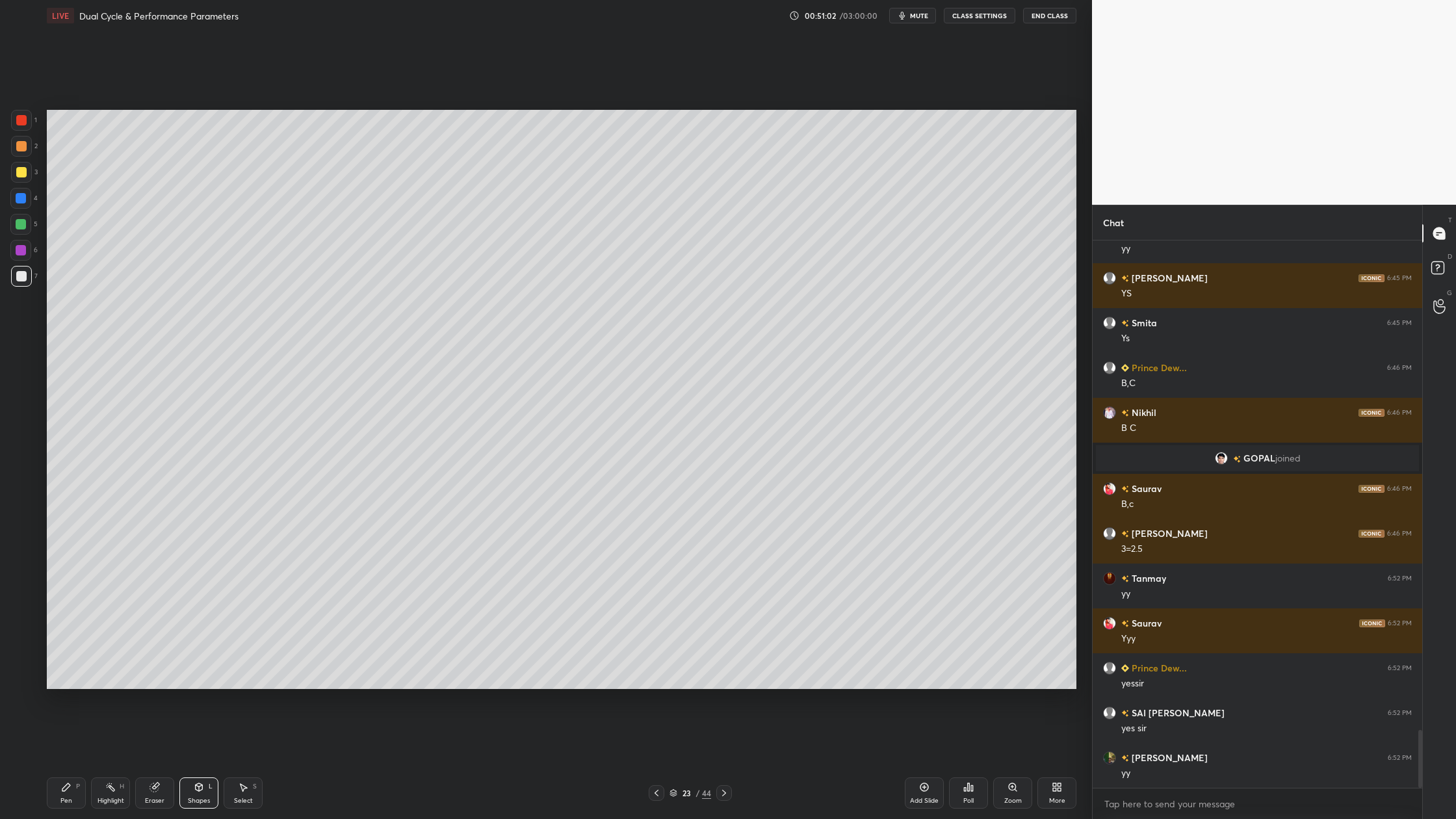
drag, startPoint x: 25, startPoint y: 229, endPoint x: 34, endPoint y: 228, distance: 9.1
click at [25, 229] on div at bounding box center [21, 224] width 21 height 21
click at [20, 281] on div at bounding box center [22, 276] width 21 height 21
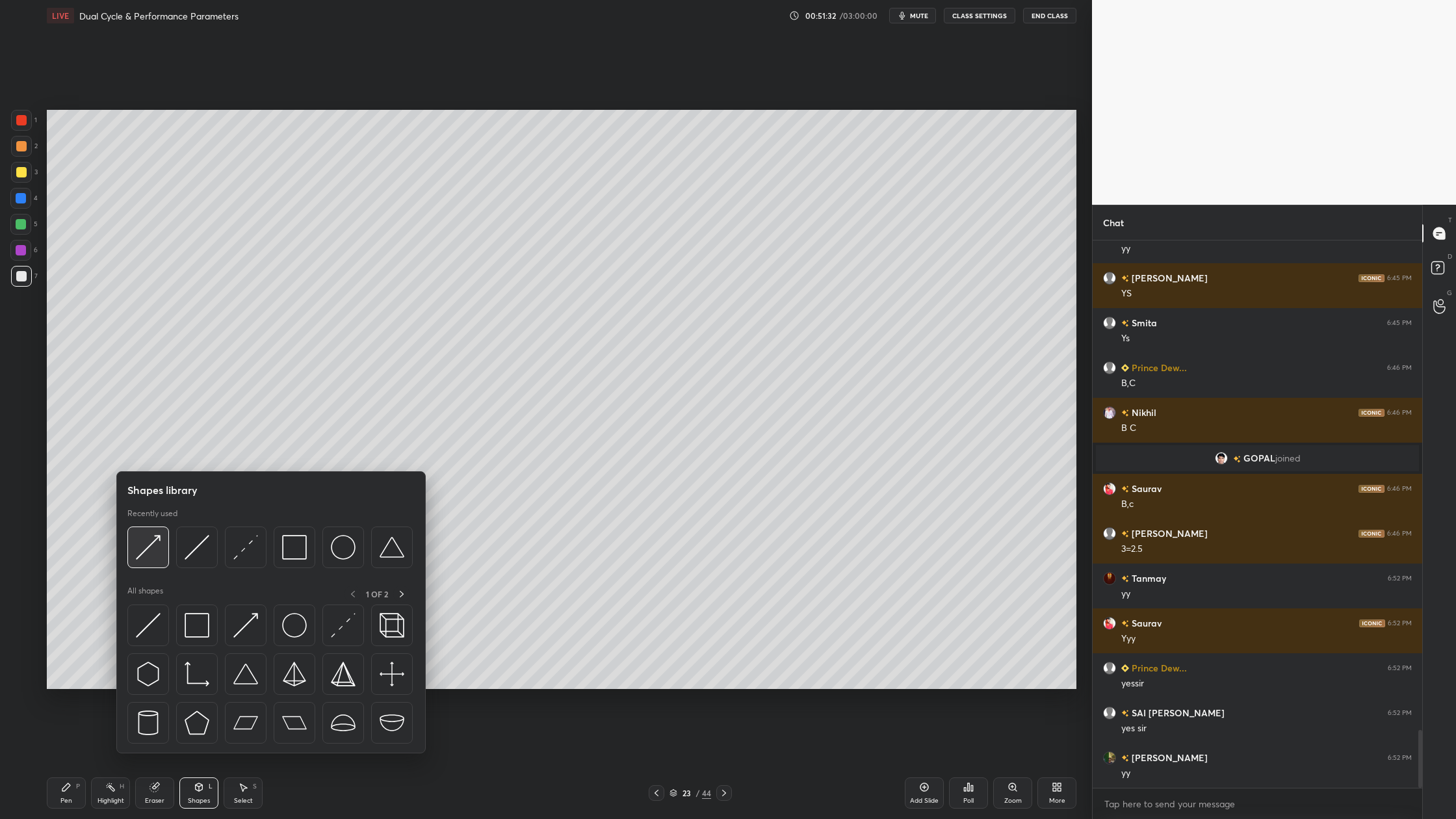
click at [152, 562] on div at bounding box center [148, 547] width 42 height 42
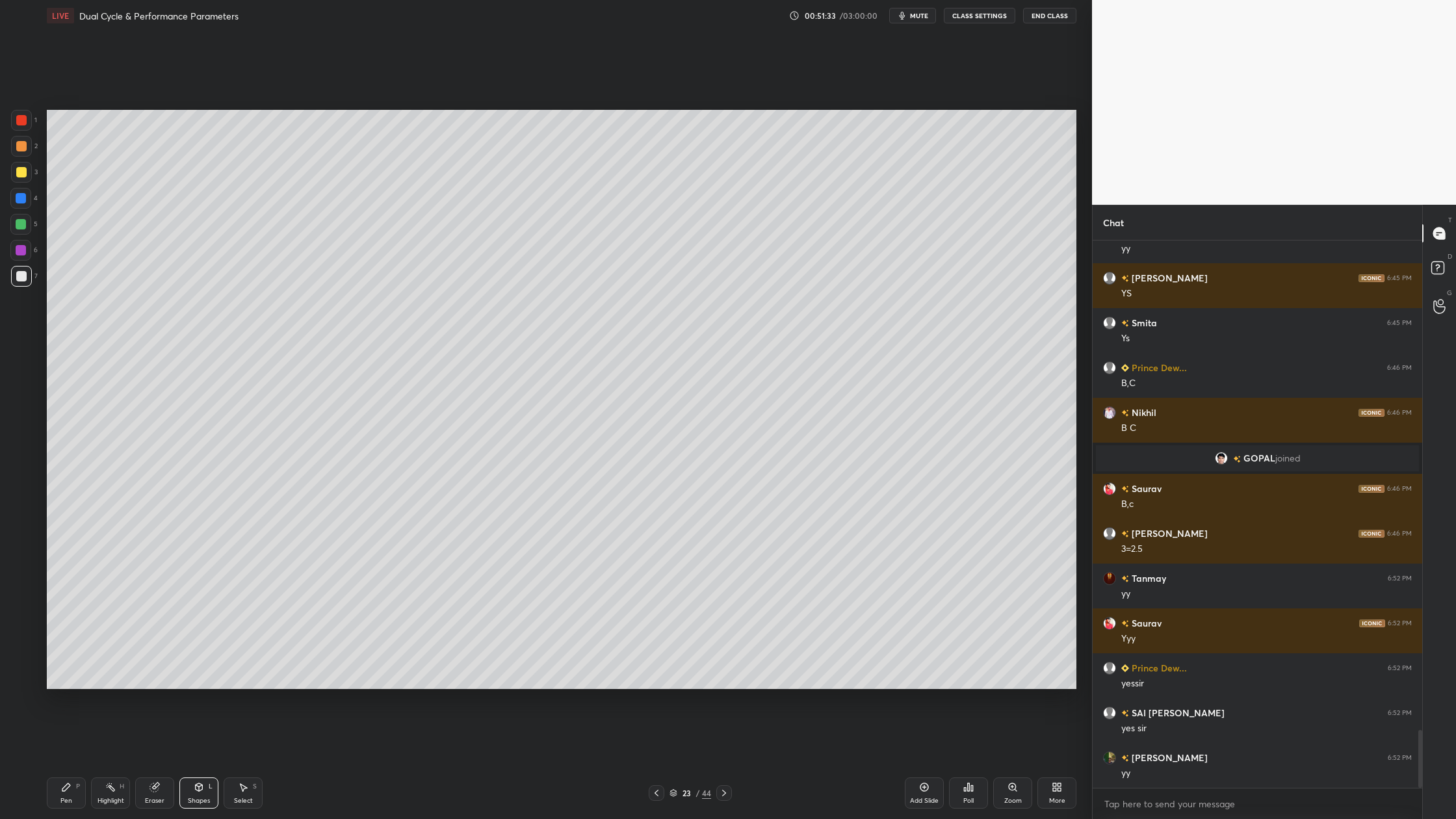
click at [24, 228] on div at bounding box center [21, 224] width 10 height 10
click at [16, 226] on div at bounding box center [21, 224] width 10 height 10
click at [240, 761] on div "Select" at bounding box center [243, 802] width 19 height 7
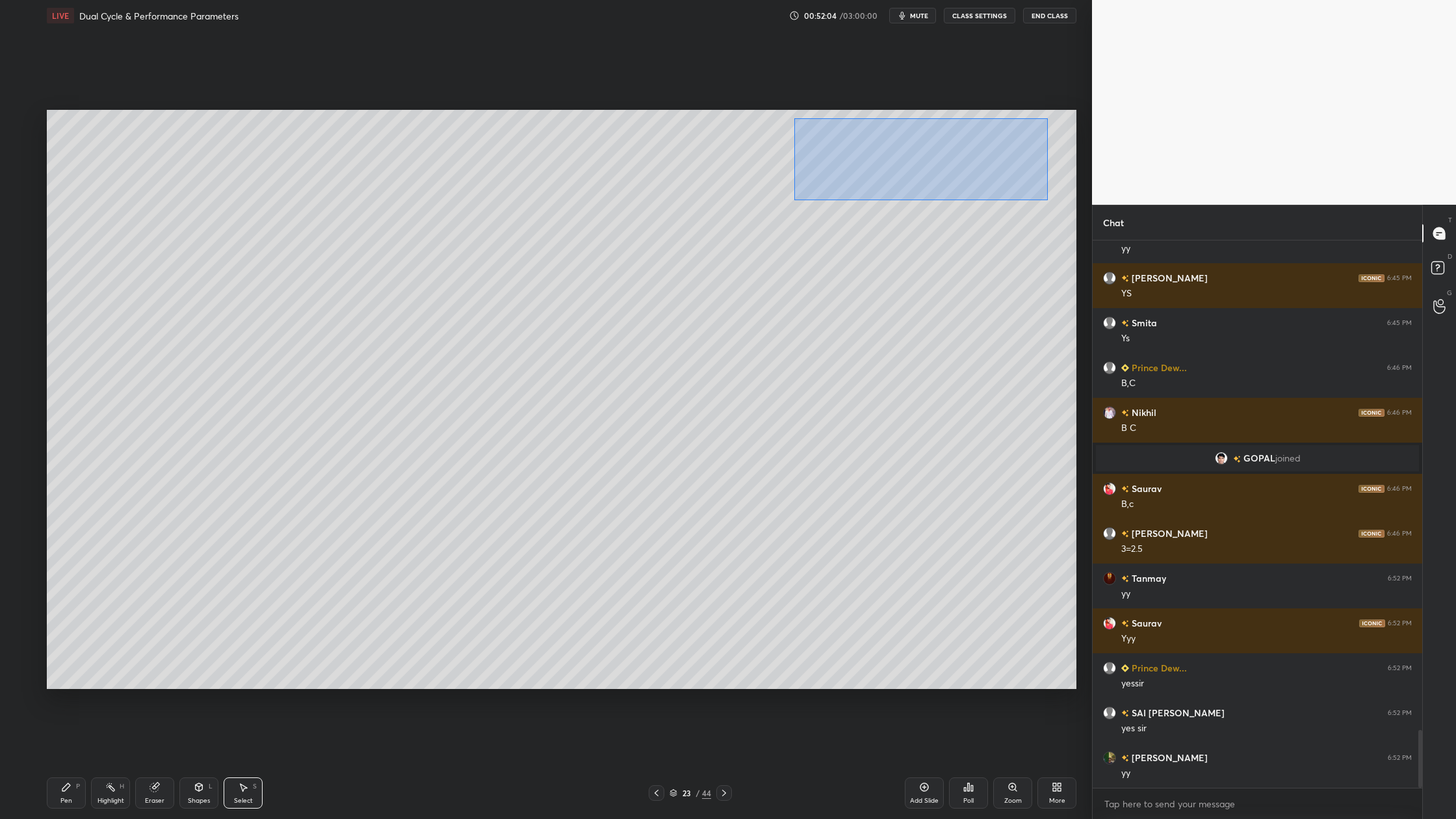
drag, startPoint x: 895, startPoint y: 153, endPoint x: 1080, endPoint y: 210, distance: 193.6
click at [1080, 209] on div "0 ° Undo Copy Duplicate Duplicate to new slide Delete Setting up your live clas…" at bounding box center [562, 399] width 1040 height 736
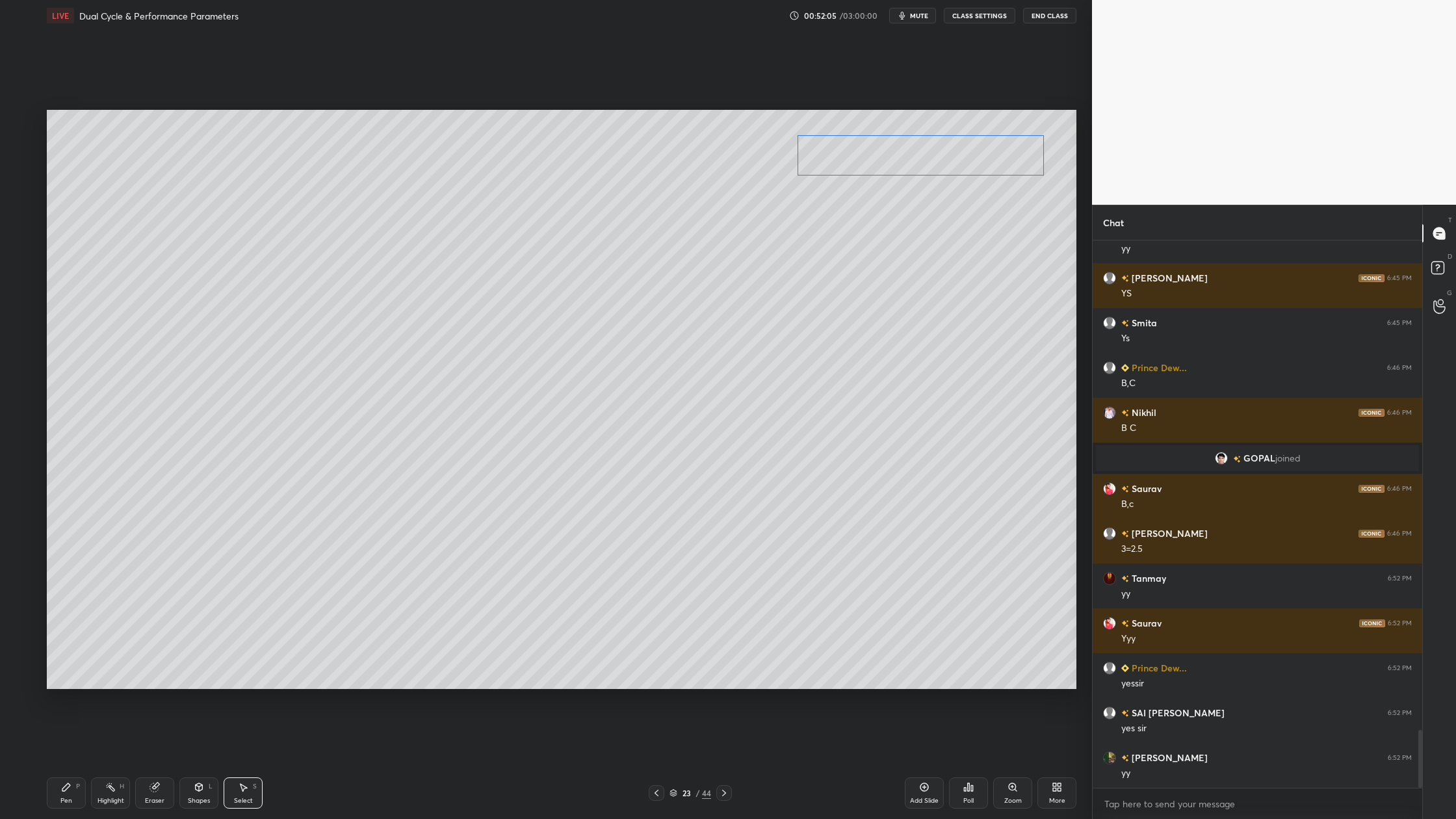
drag, startPoint x: 920, startPoint y: 153, endPoint x: 905, endPoint y: 153, distance: 15.0
click at [904, 153] on div "0 ° Undo Copy Duplicate Duplicate to new slide Delete" at bounding box center [562, 399] width 1030 height 579
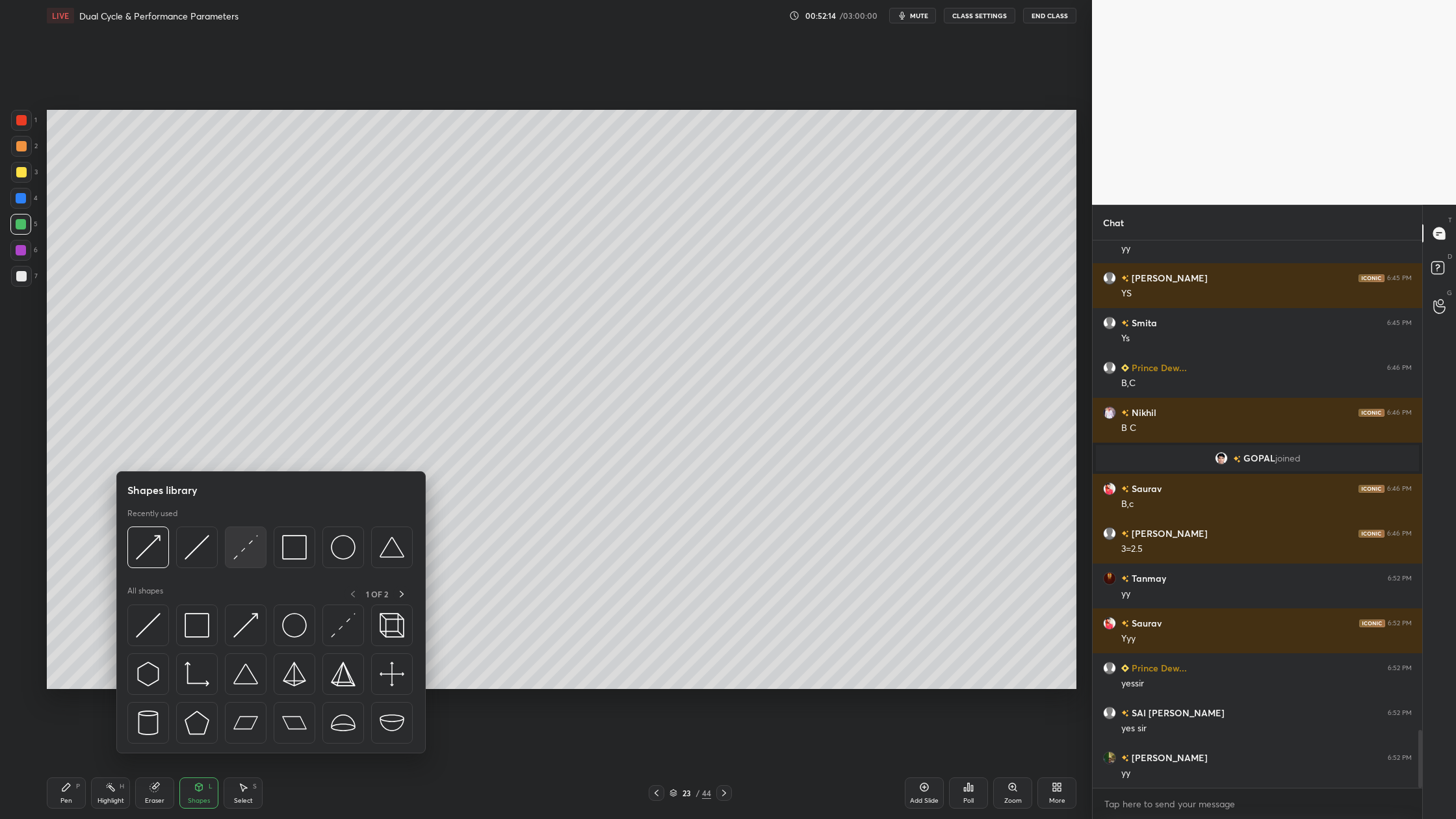
click at [249, 563] on div at bounding box center [246, 547] width 42 height 42
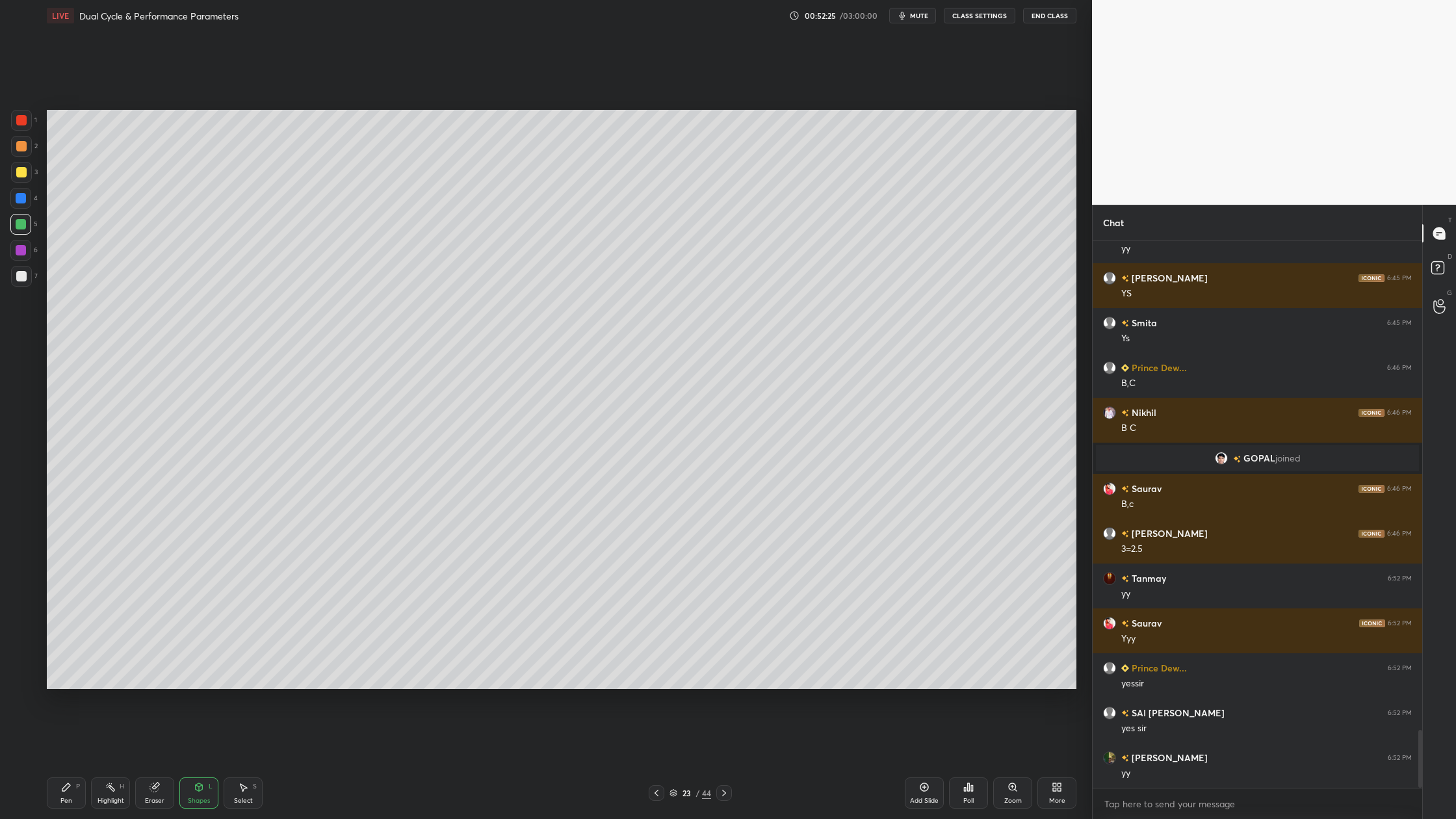
drag, startPoint x: 18, startPoint y: 115, endPoint x: 28, endPoint y: 128, distance: 16.4
click at [23, 118] on div at bounding box center [22, 120] width 10 height 10
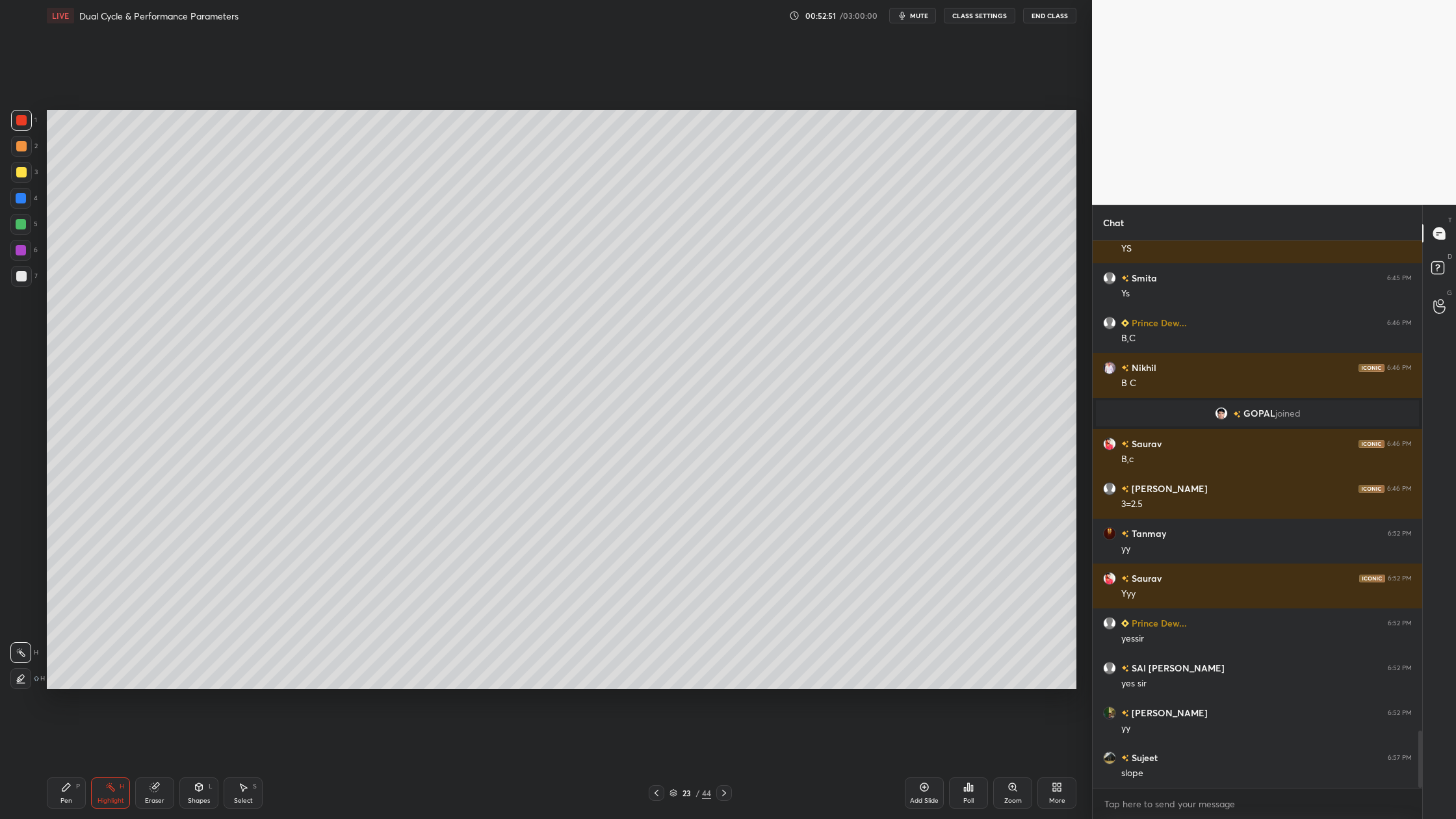
drag, startPoint x: 12, startPoint y: 248, endPoint x: 20, endPoint y: 249, distance: 8.1
click at [12, 248] on div at bounding box center [21, 250] width 21 height 21
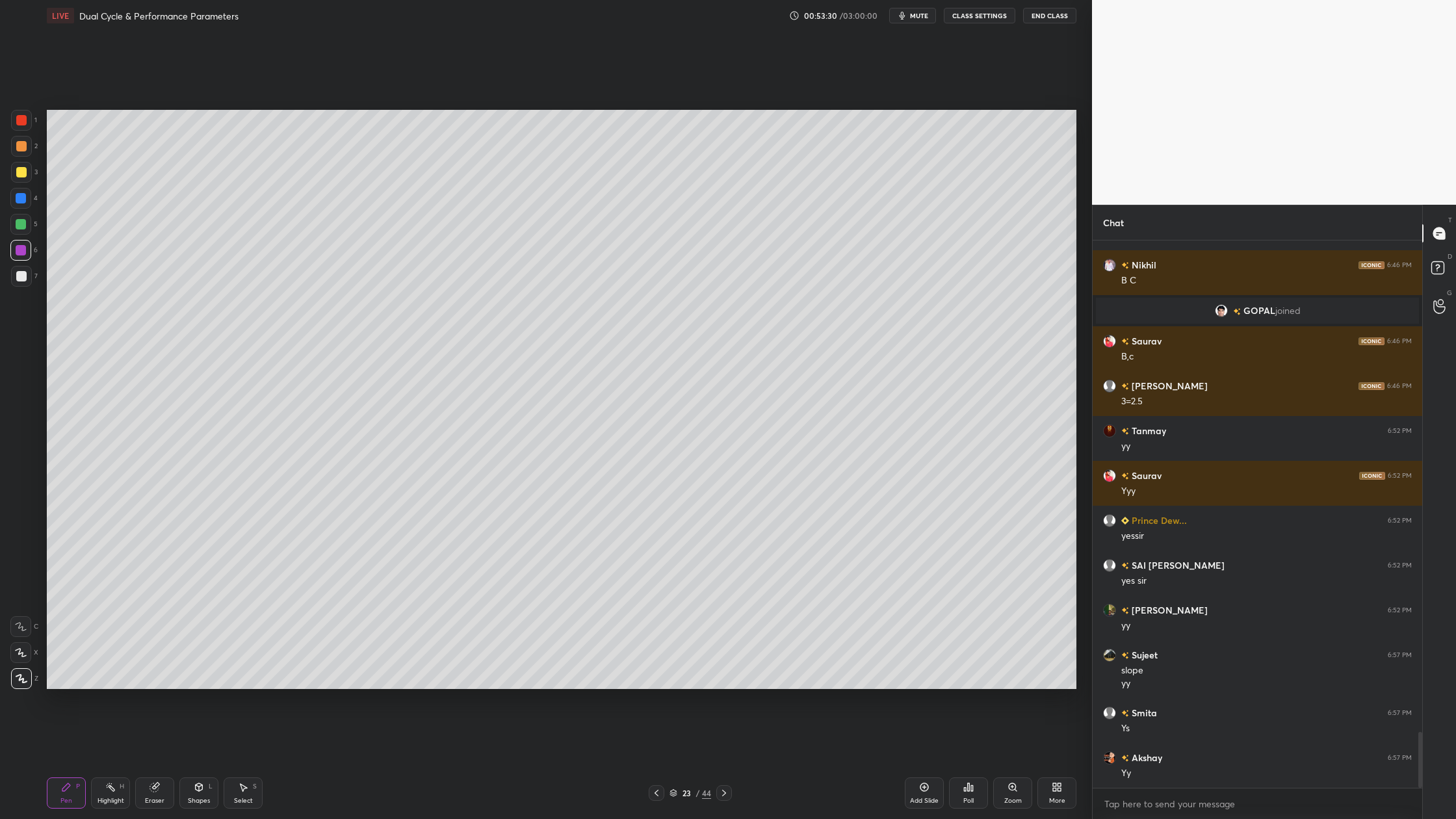
scroll to position [4845, 0]
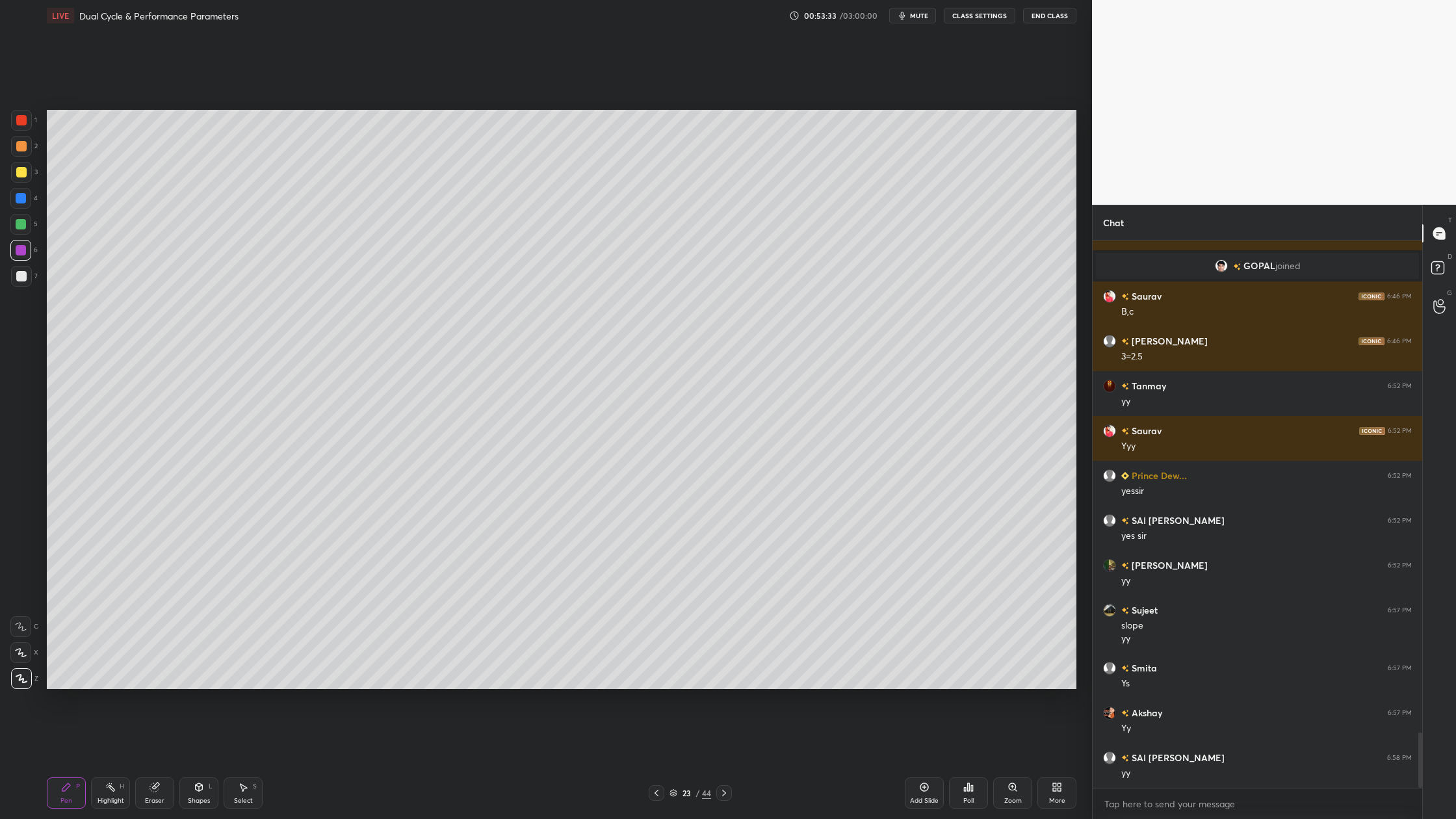
drag, startPoint x: 25, startPoint y: 113, endPoint x: 30, endPoint y: 123, distance: 11.2
click at [26, 122] on div at bounding box center [22, 120] width 21 height 21
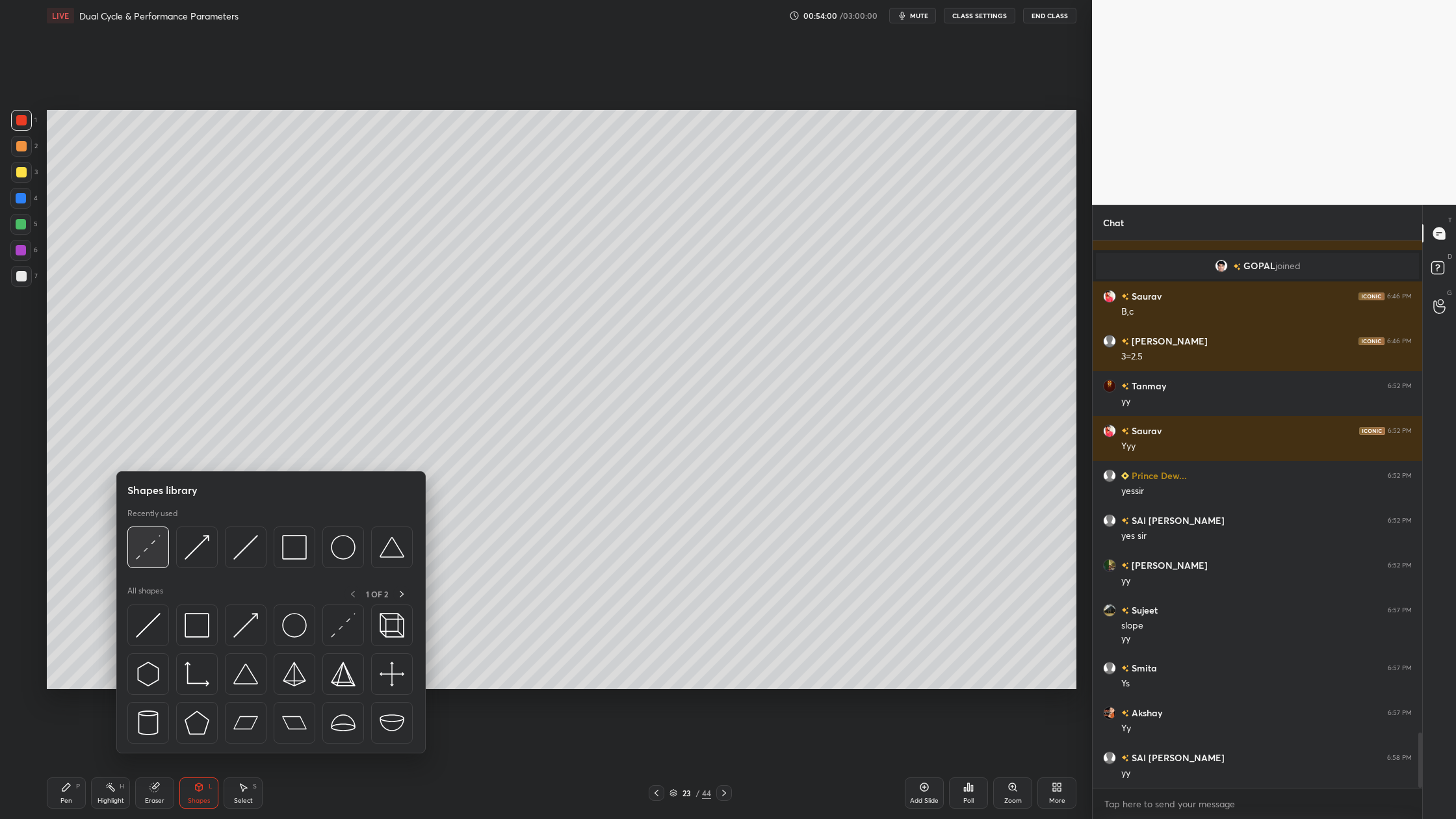
click at [167, 565] on div at bounding box center [148, 547] width 42 height 42
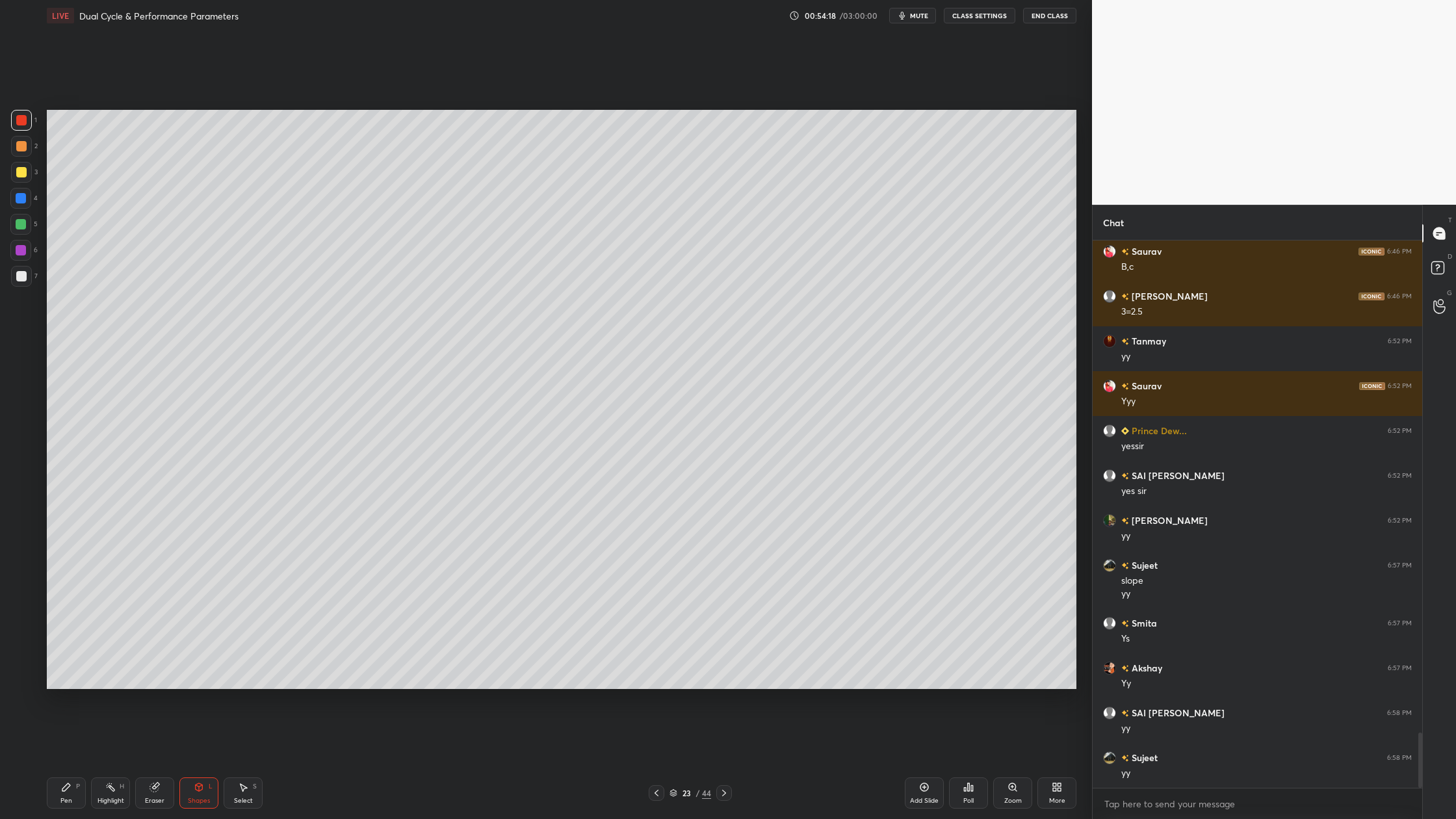
scroll to position [4935, 0]
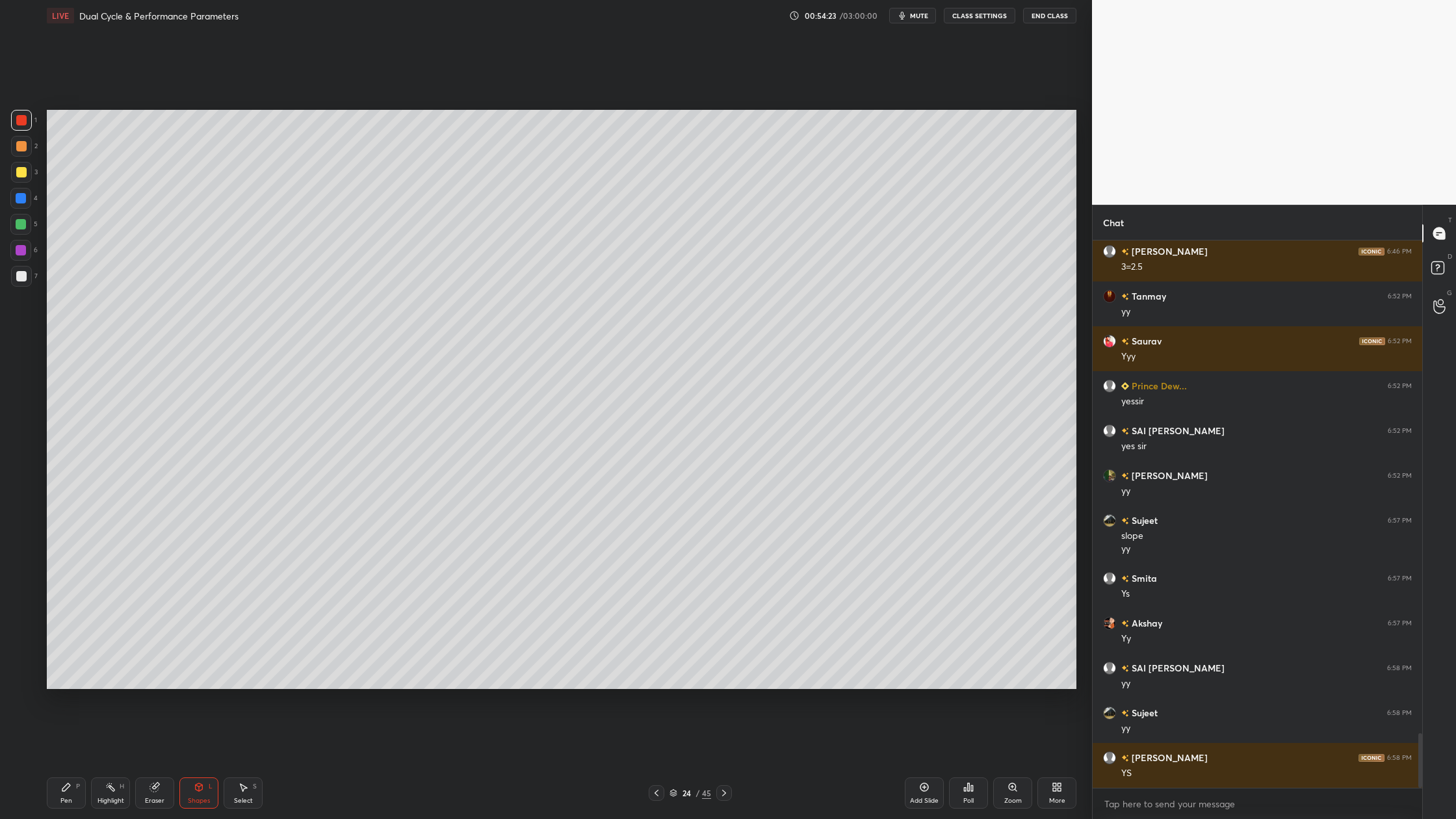
click at [23, 281] on div at bounding box center [22, 276] width 10 height 10
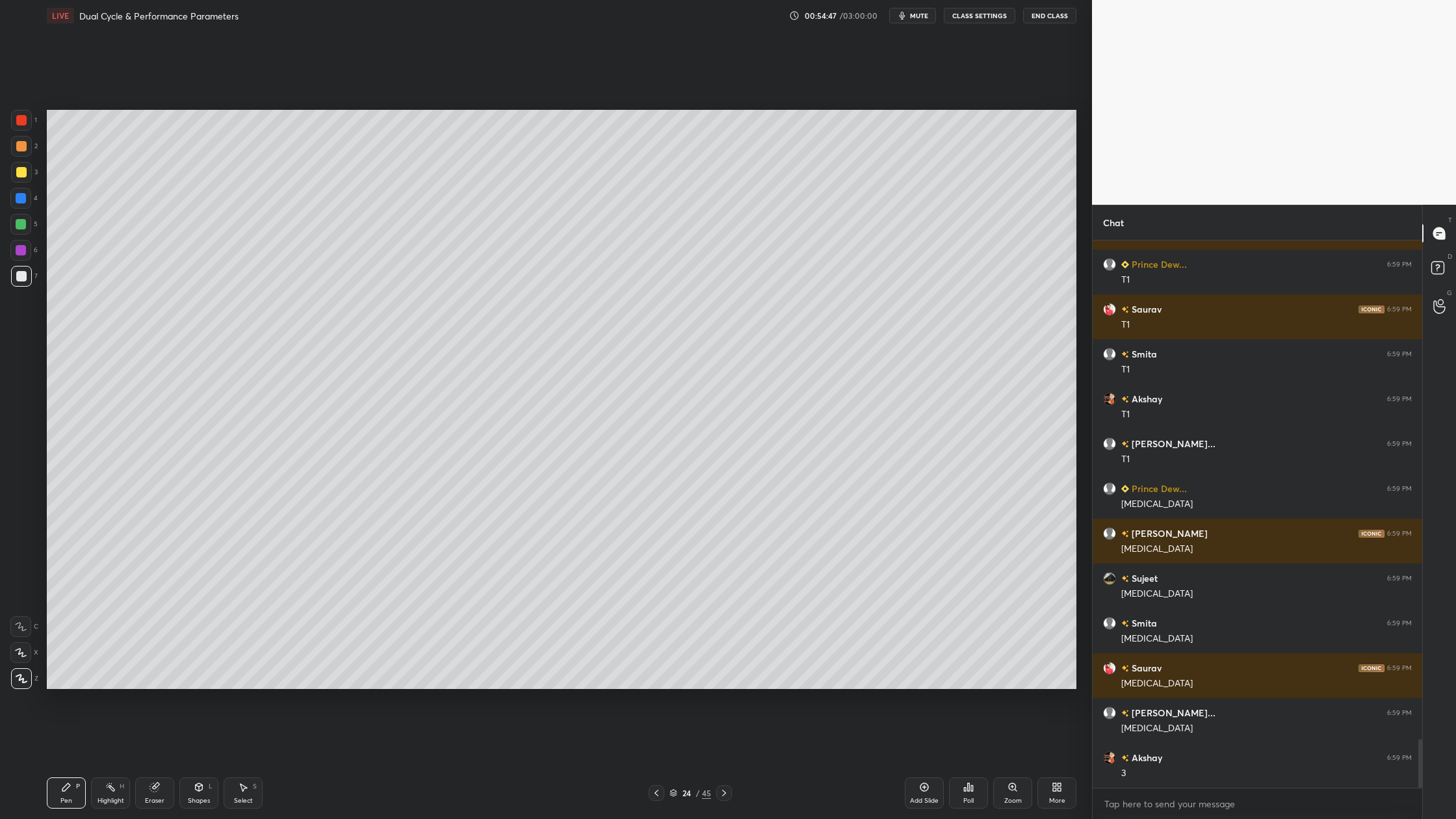
scroll to position [5607, 0]
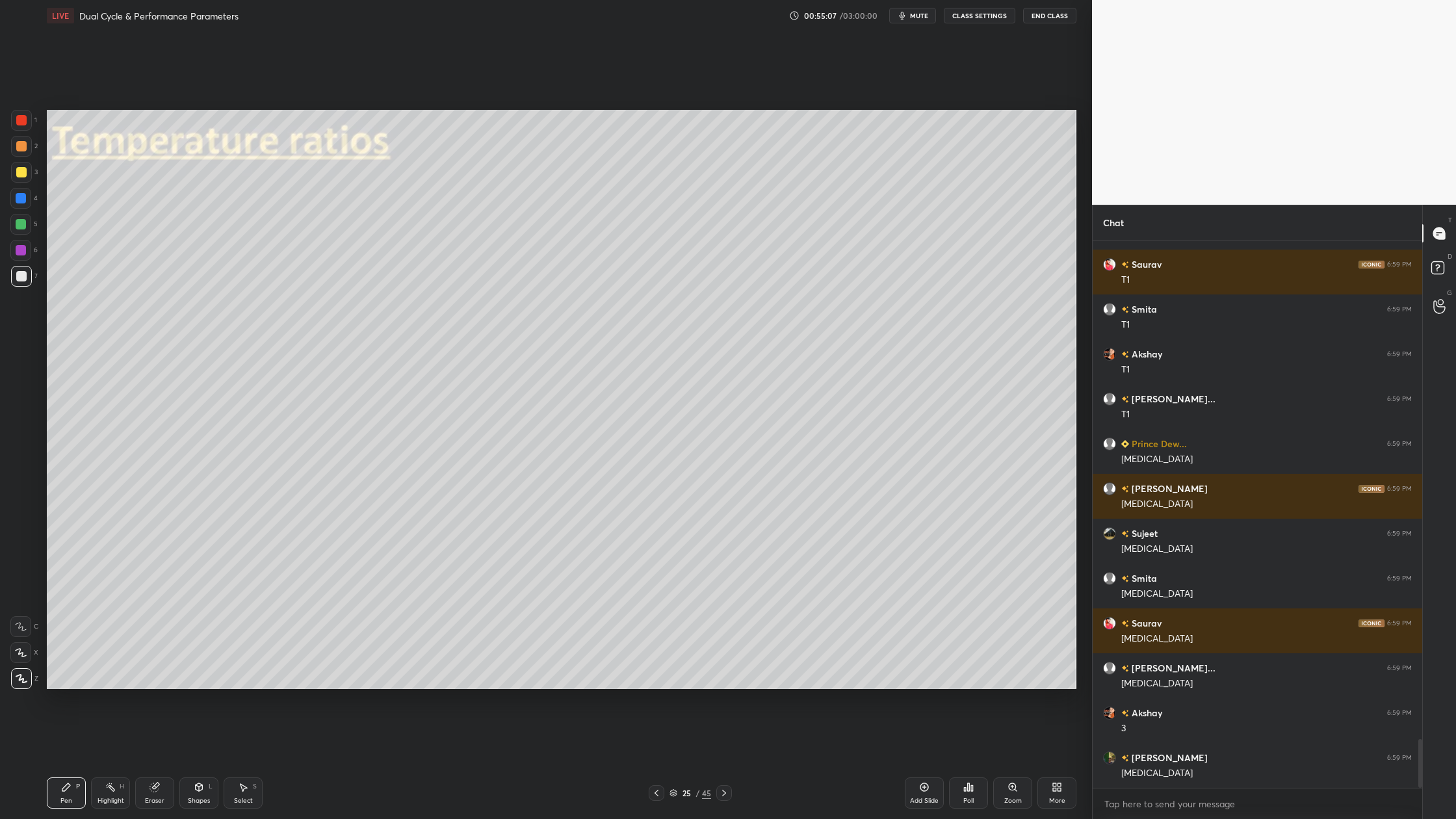
click at [32, 278] on div "7" at bounding box center [24, 276] width 27 height 21
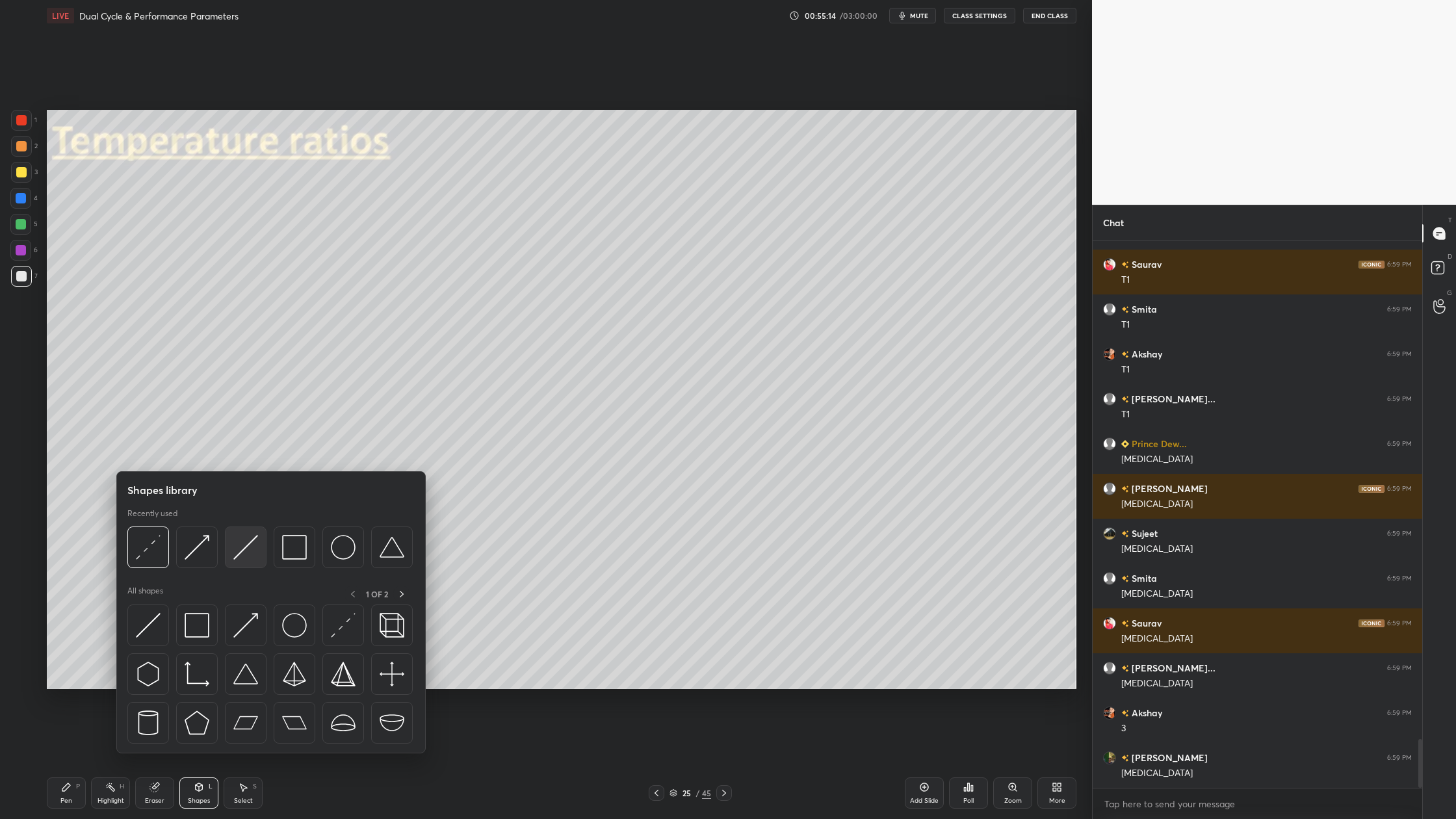
click at [249, 559] on img at bounding box center [246, 547] width 25 height 25
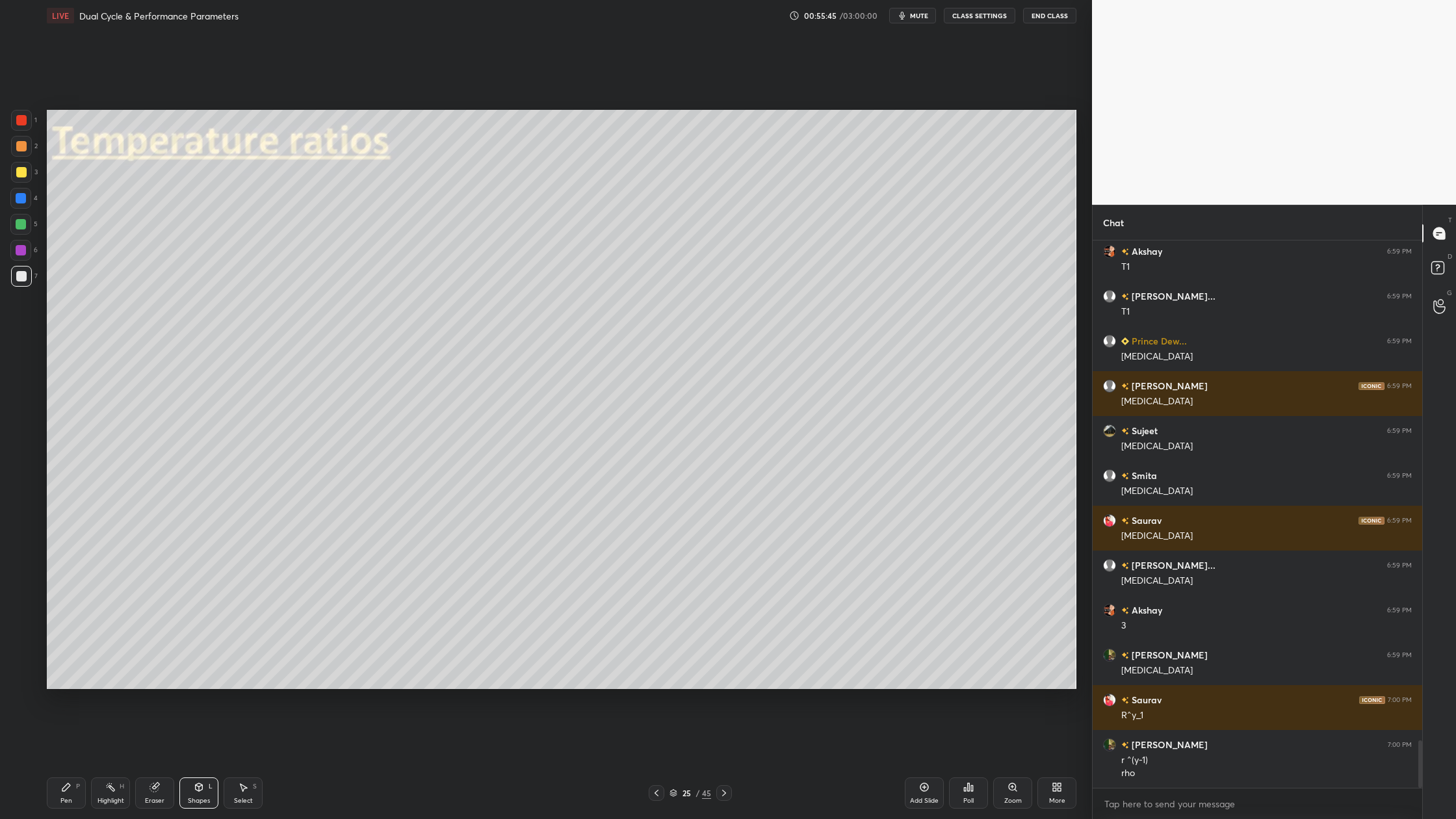
scroll to position [5756, 0]
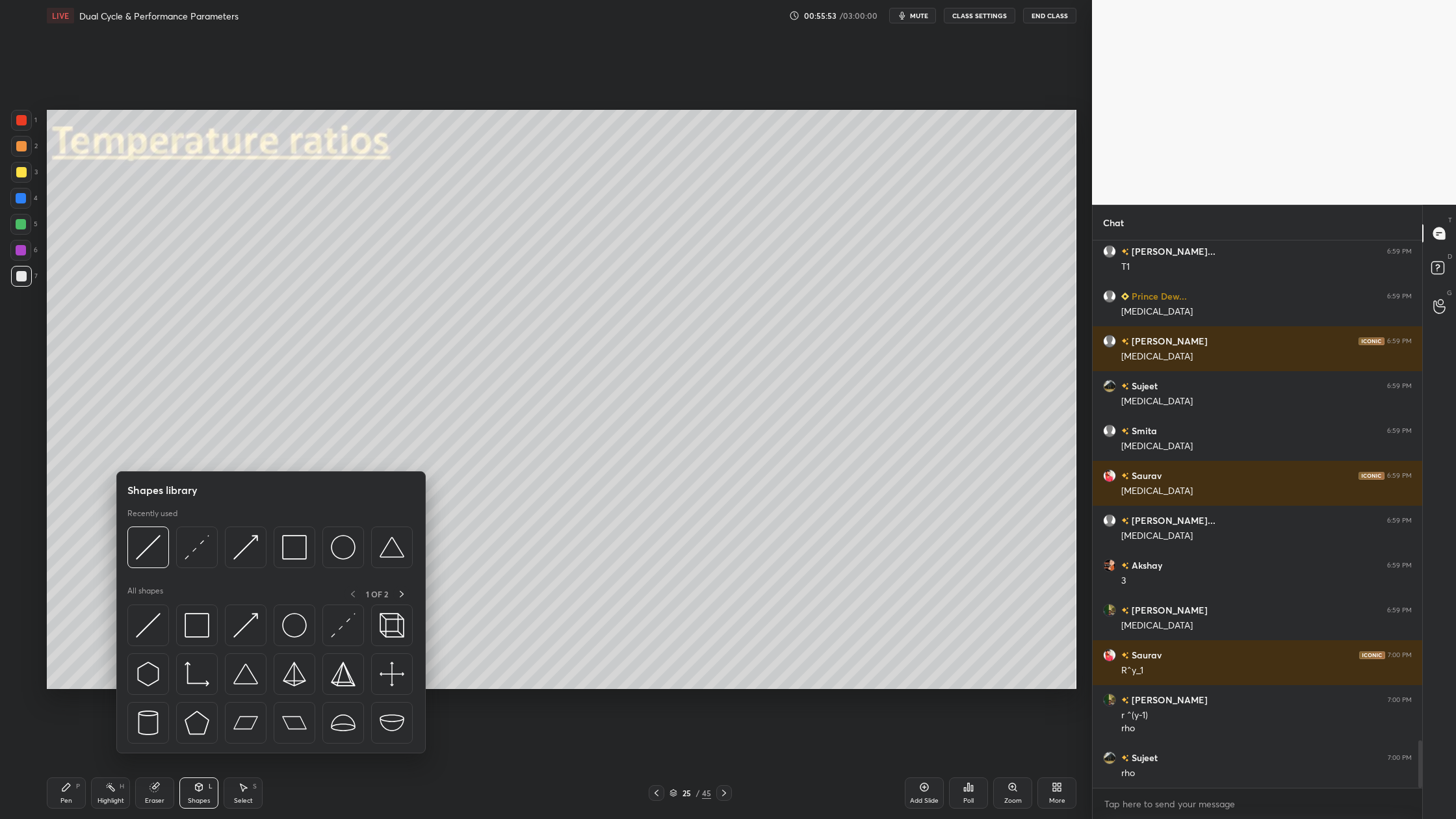
click at [155, 564] on div at bounding box center [148, 547] width 42 height 42
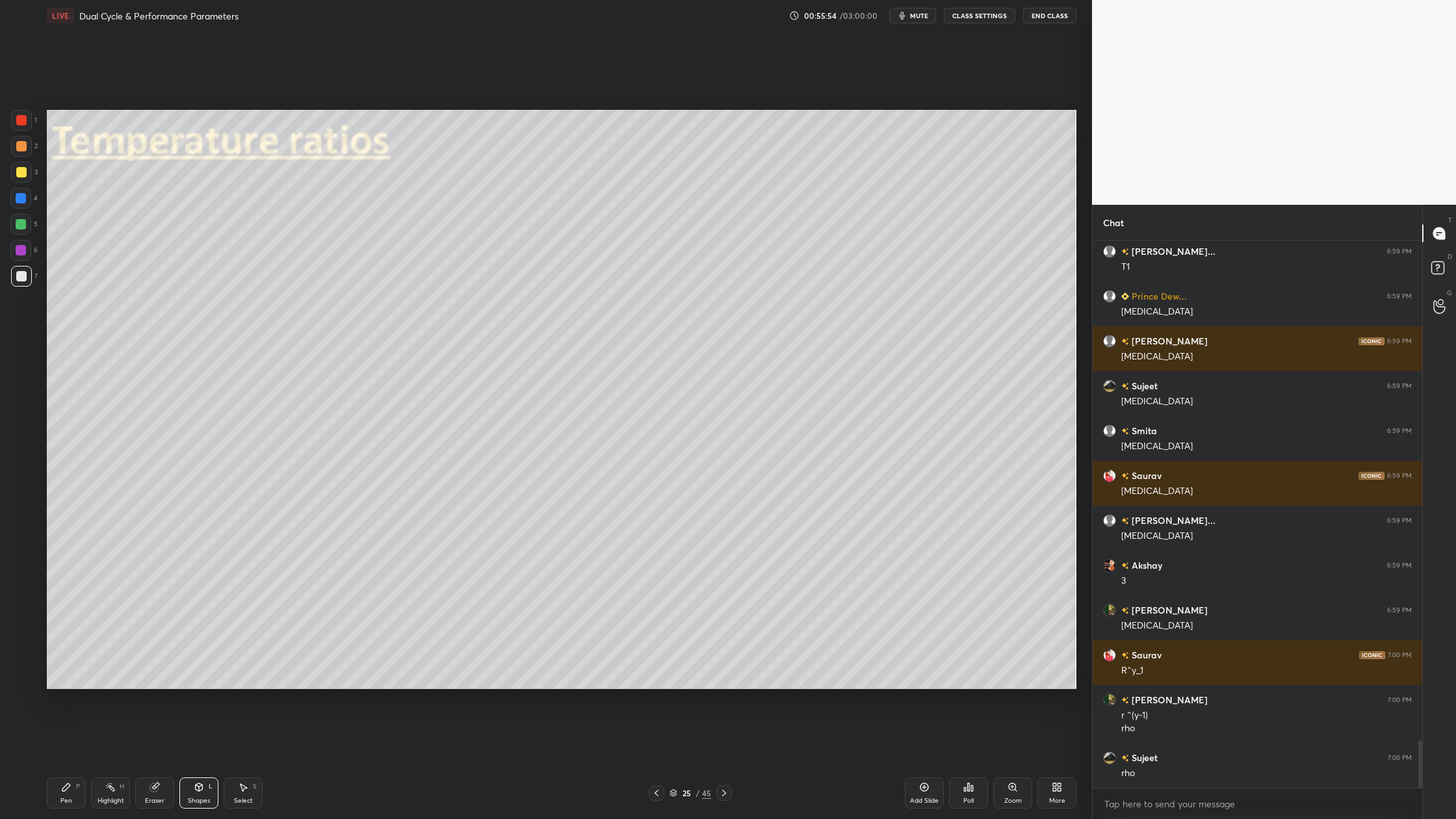
click at [20, 152] on div at bounding box center [22, 146] width 21 height 21
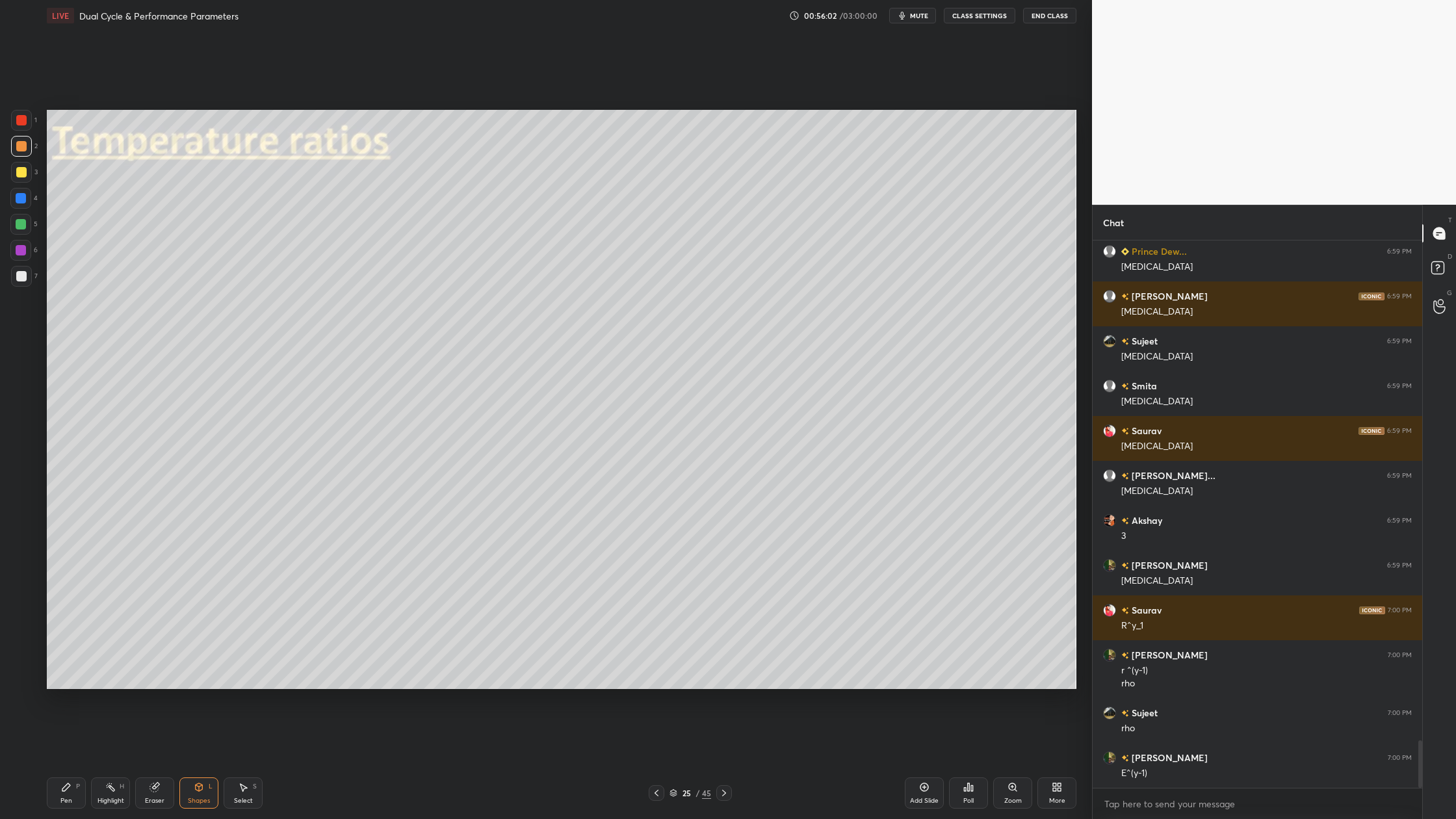
drag, startPoint x: 18, startPoint y: 222, endPoint x: 23, endPoint y: 229, distance: 8.6
click at [21, 226] on div at bounding box center [21, 224] width 10 height 10
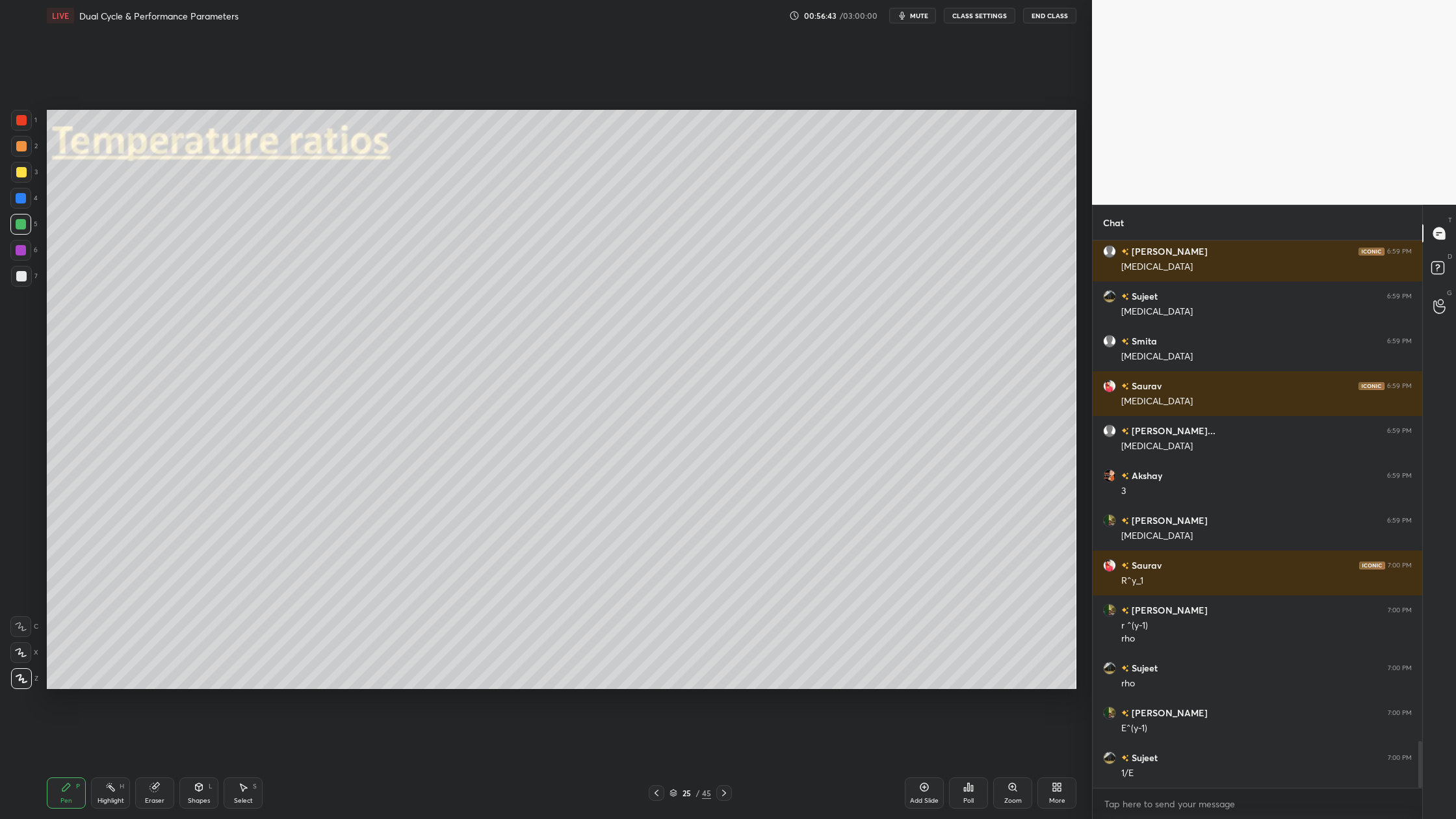
drag, startPoint x: 28, startPoint y: 282, endPoint x: 35, endPoint y: 282, distance: 7.0
click at [29, 282] on div at bounding box center [22, 276] width 21 height 21
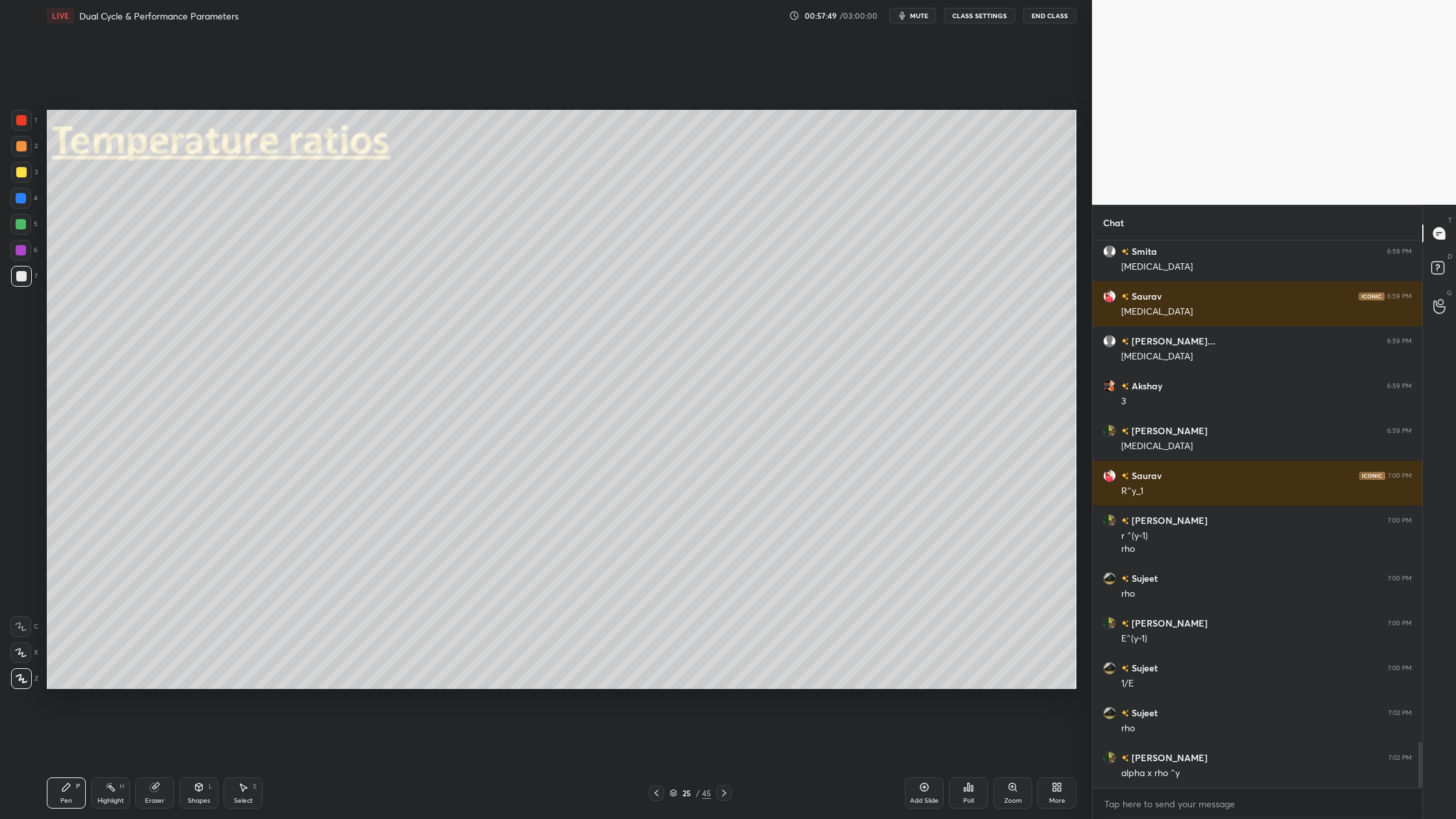
scroll to position [5980, 0]
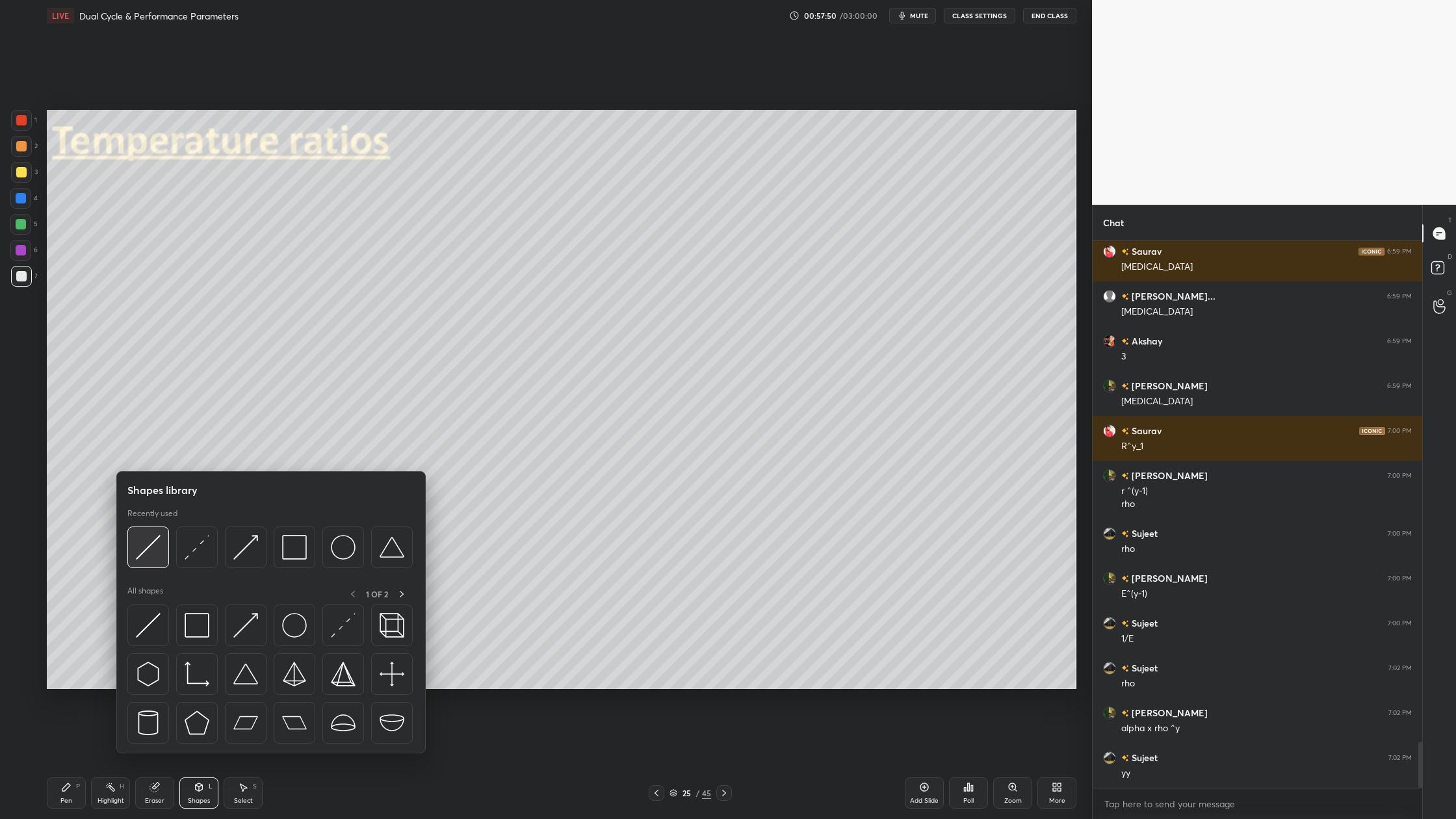
click at [161, 548] on div at bounding box center [148, 547] width 42 height 42
click at [295, 555] on img at bounding box center [294, 547] width 25 height 25
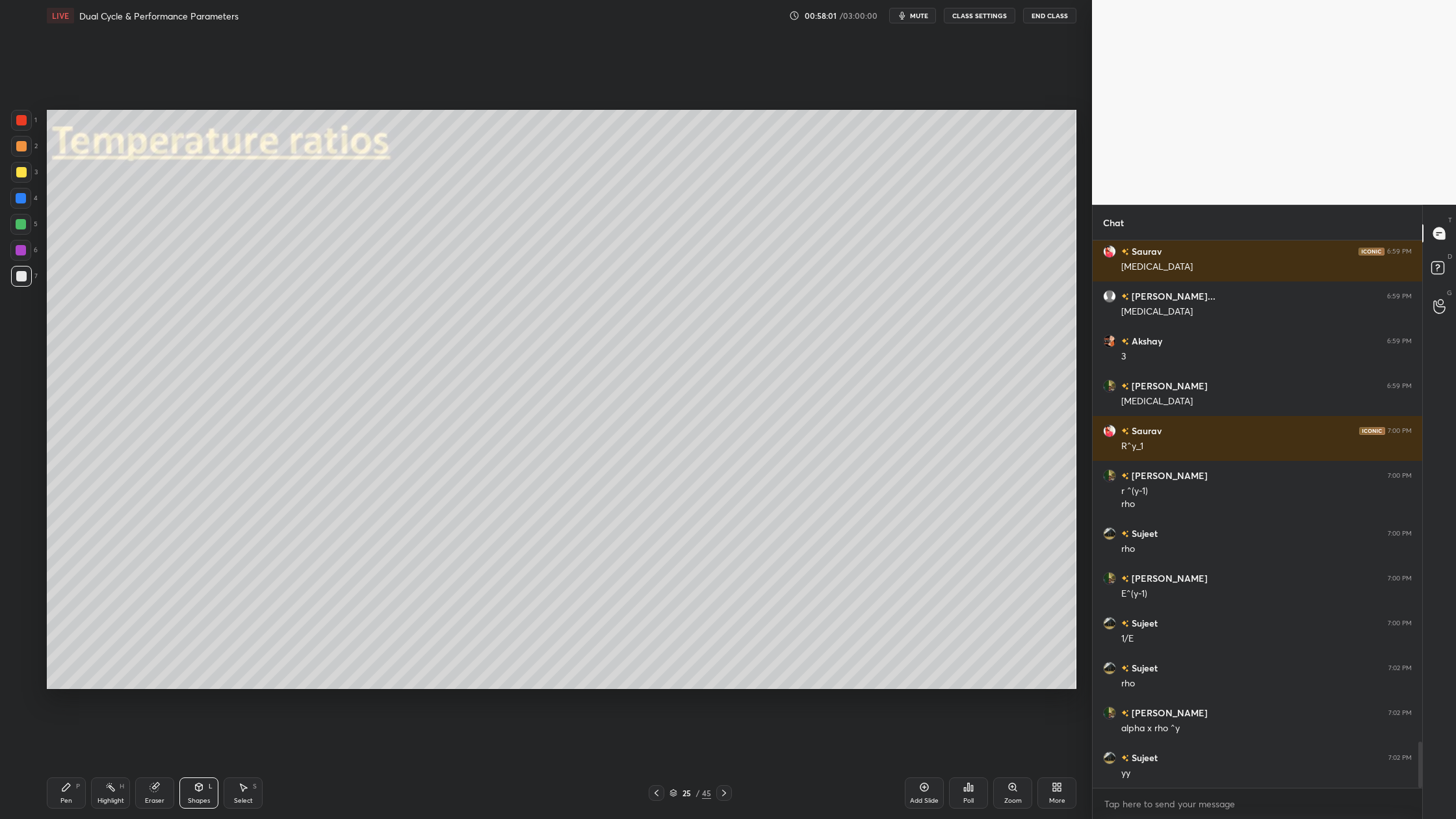
drag, startPoint x: 23, startPoint y: 145, endPoint x: 35, endPoint y: 182, distance: 38.9
click at [23, 152] on div at bounding box center [22, 146] width 21 height 21
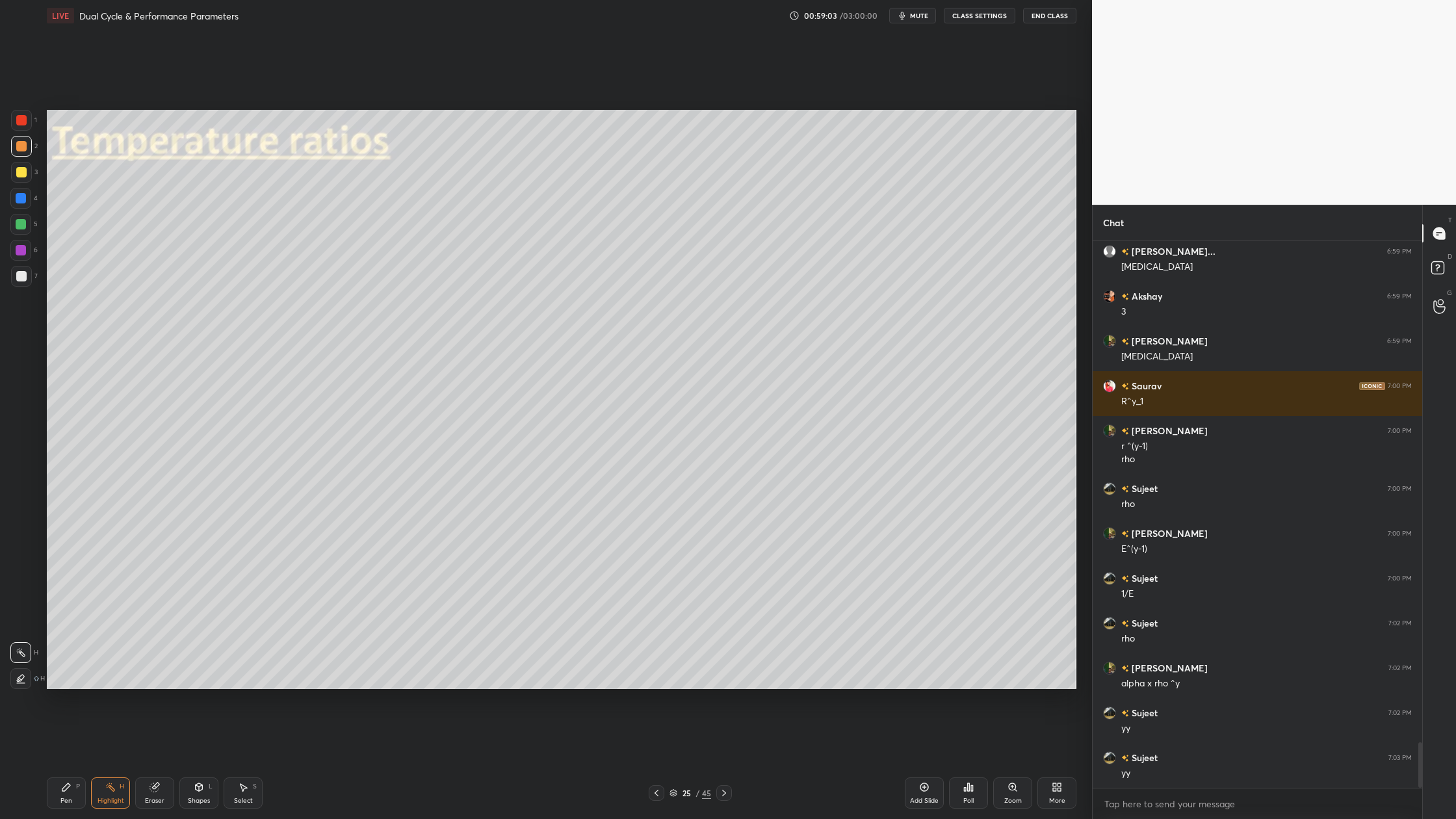
drag, startPoint x: 25, startPoint y: 227, endPoint x: 34, endPoint y: 235, distance: 12.0
click at [28, 231] on div at bounding box center [21, 224] width 21 height 21
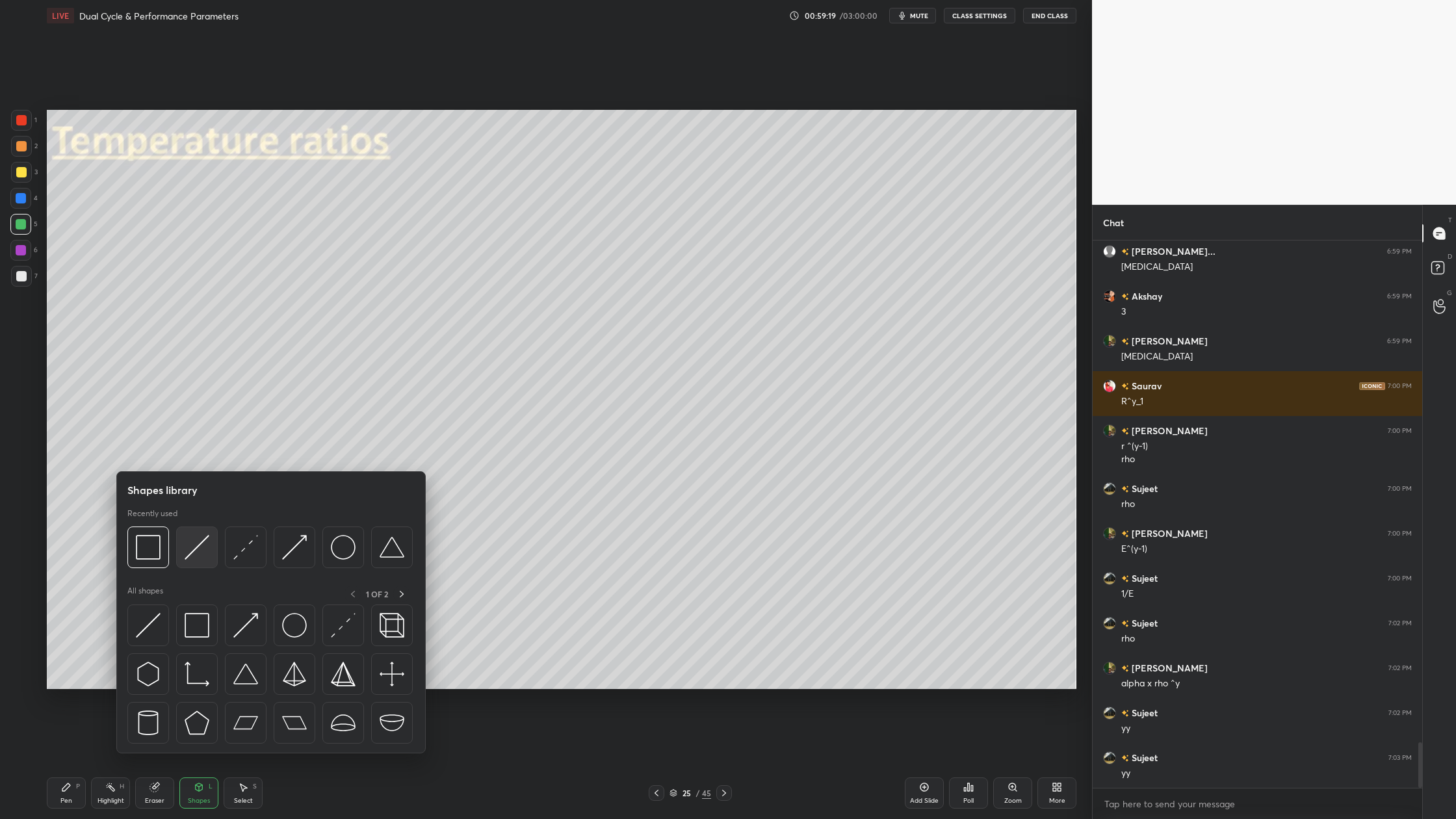
click at [194, 561] on div at bounding box center [197, 547] width 42 height 42
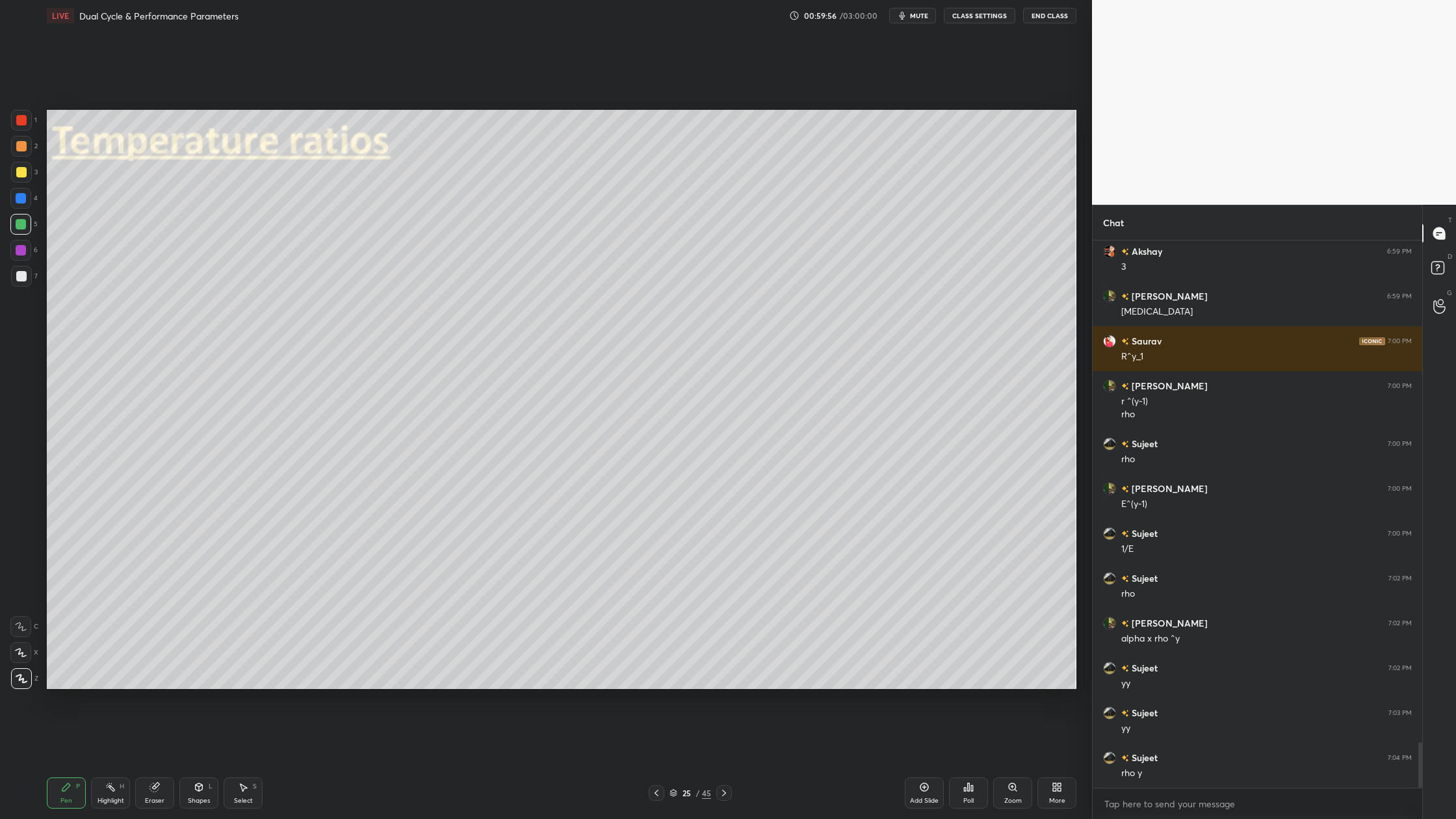
scroll to position [6082, 0]
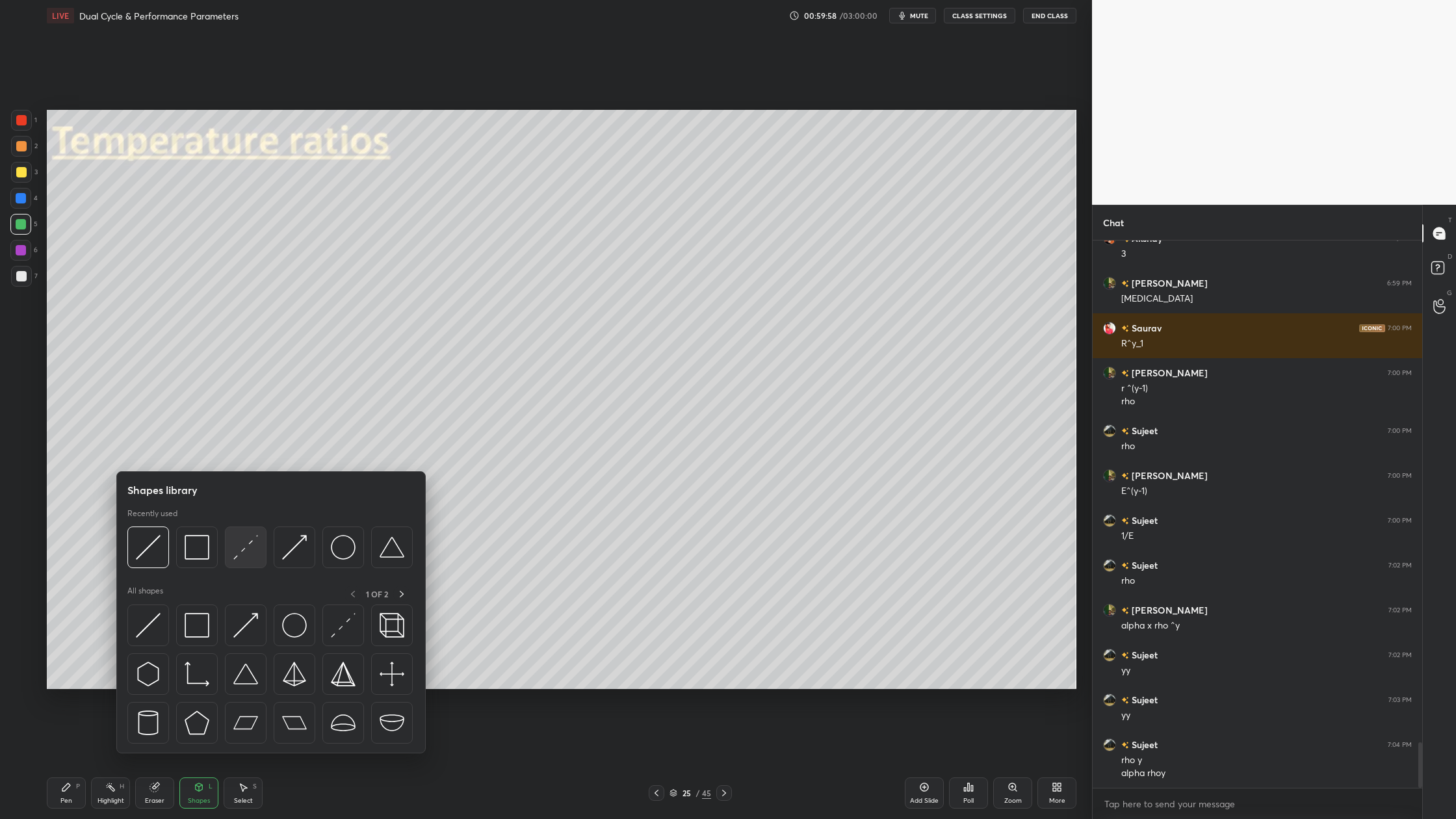
click at [249, 558] on img at bounding box center [246, 547] width 25 height 25
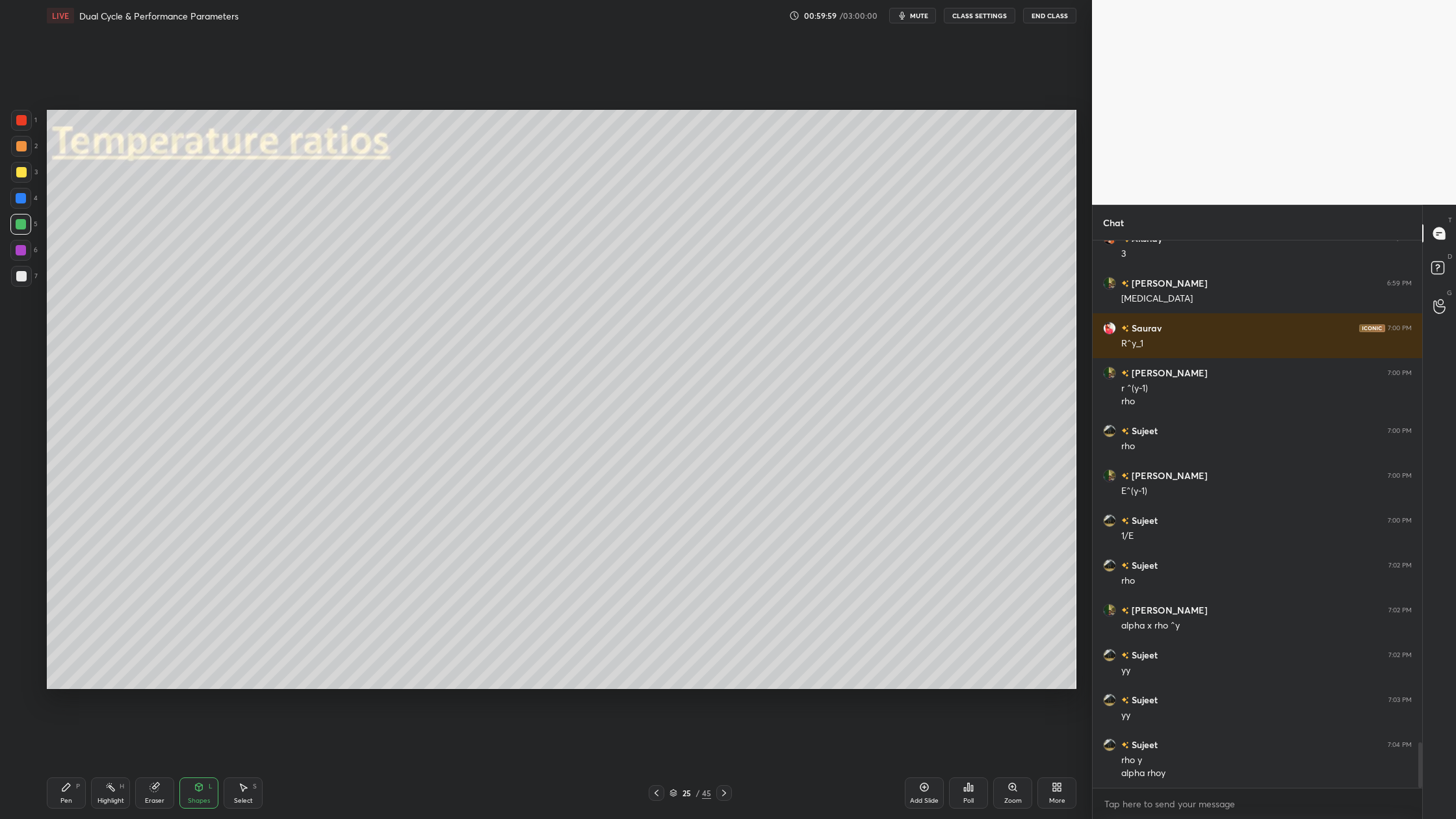
drag, startPoint x: 23, startPoint y: 220, endPoint x: 40, endPoint y: 230, distance: 19.7
click at [23, 219] on div at bounding box center [21, 224] width 10 height 10
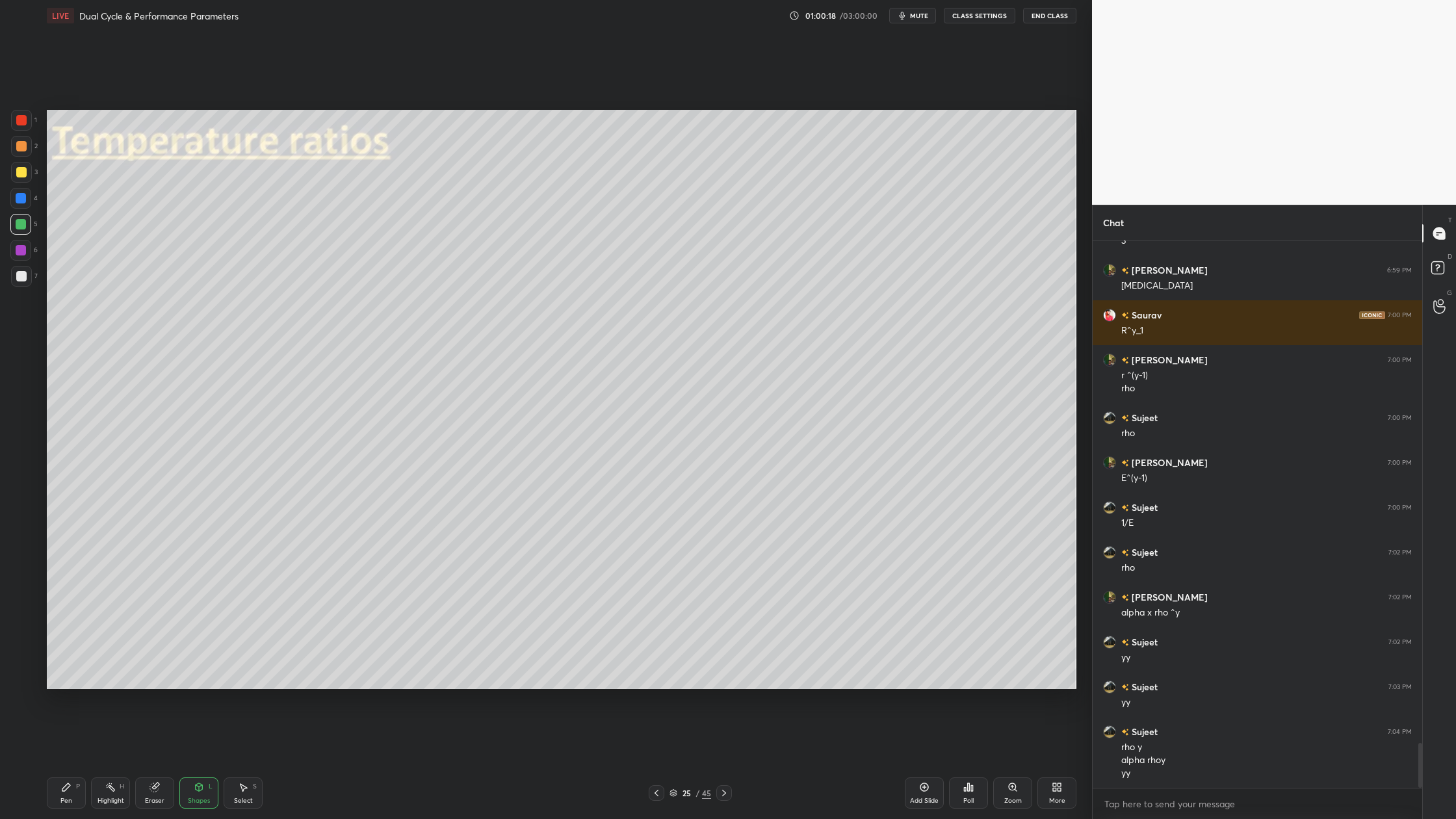
scroll to position [6140, 0]
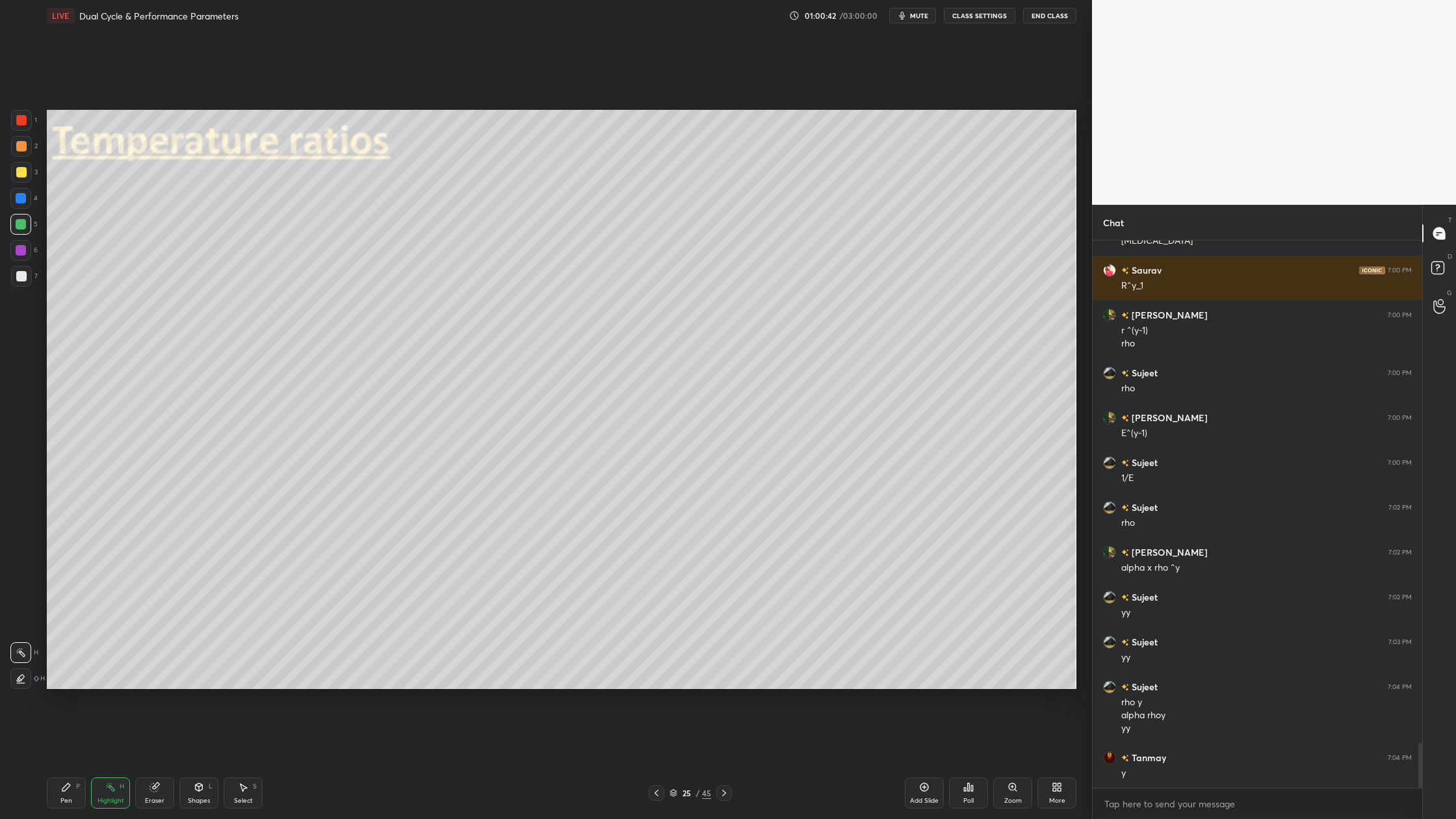
drag, startPoint x: 23, startPoint y: 121, endPoint x: 32, endPoint y: 135, distance: 16.6
click at [32, 135] on div "1 2 3 4 5 6 7" at bounding box center [24, 201] width 28 height 182
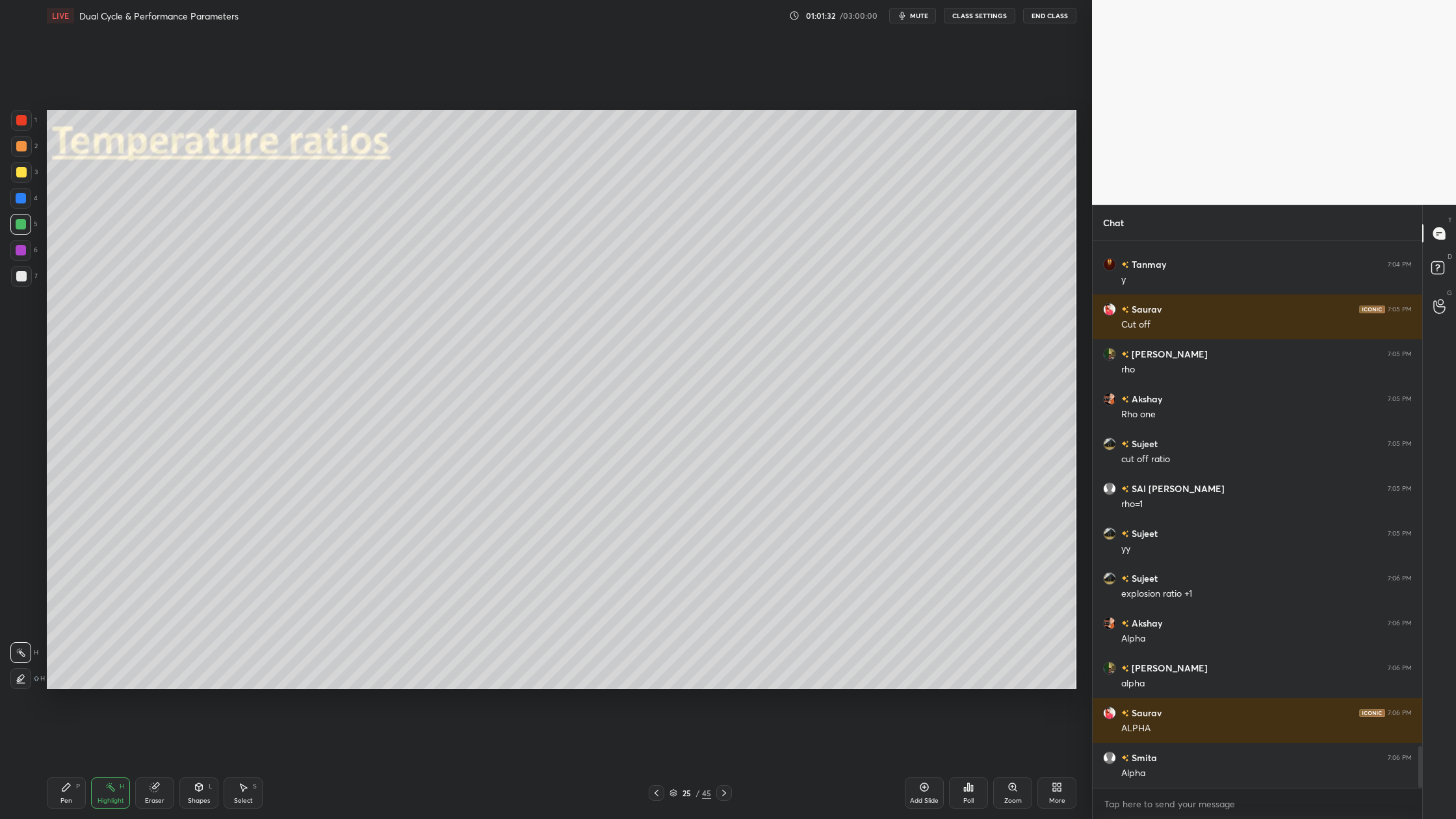
scroll to position [6678, 0]
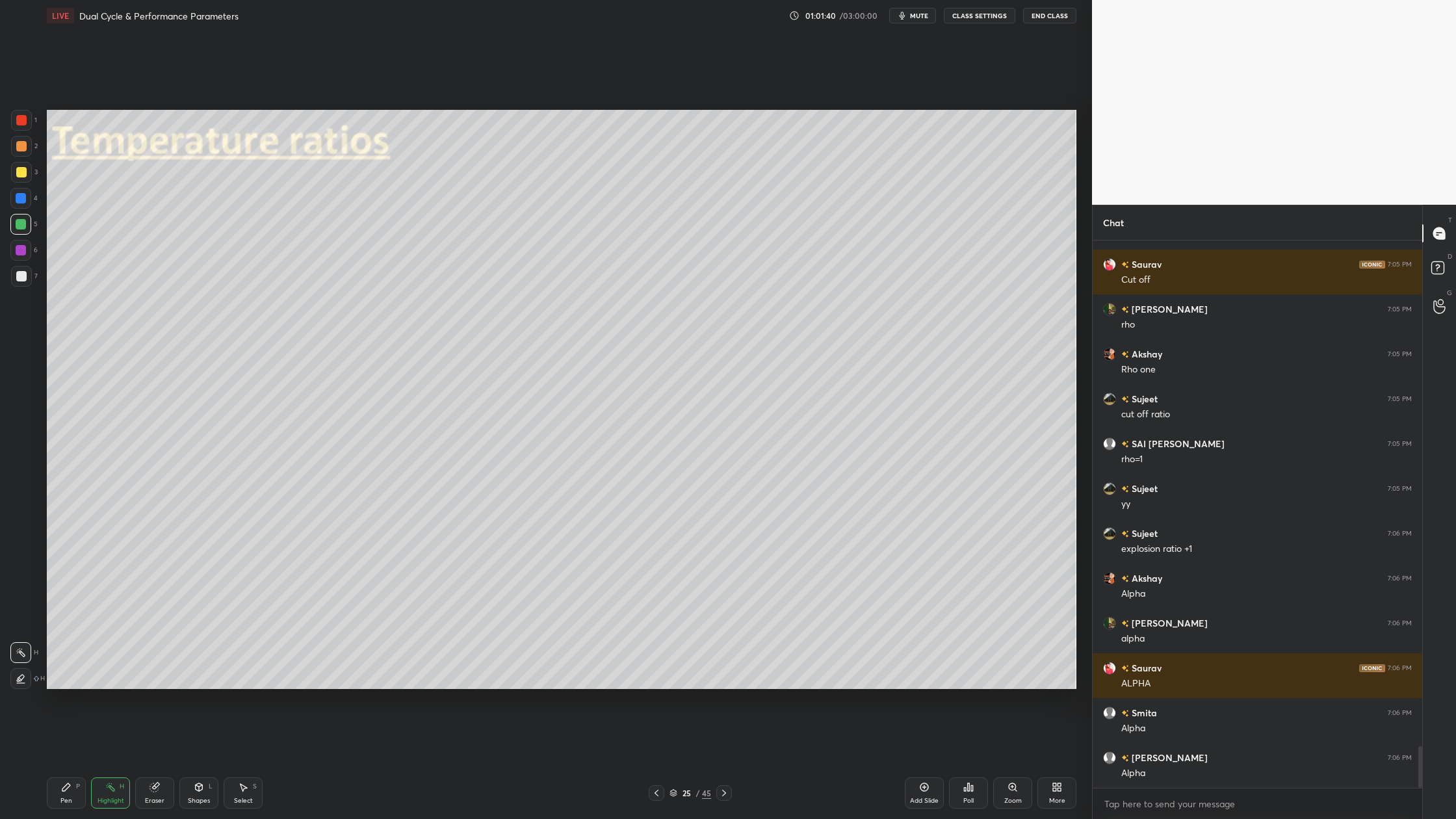
click at [674, 761] on icon at bounding box center [673, 793] width 8 height 8
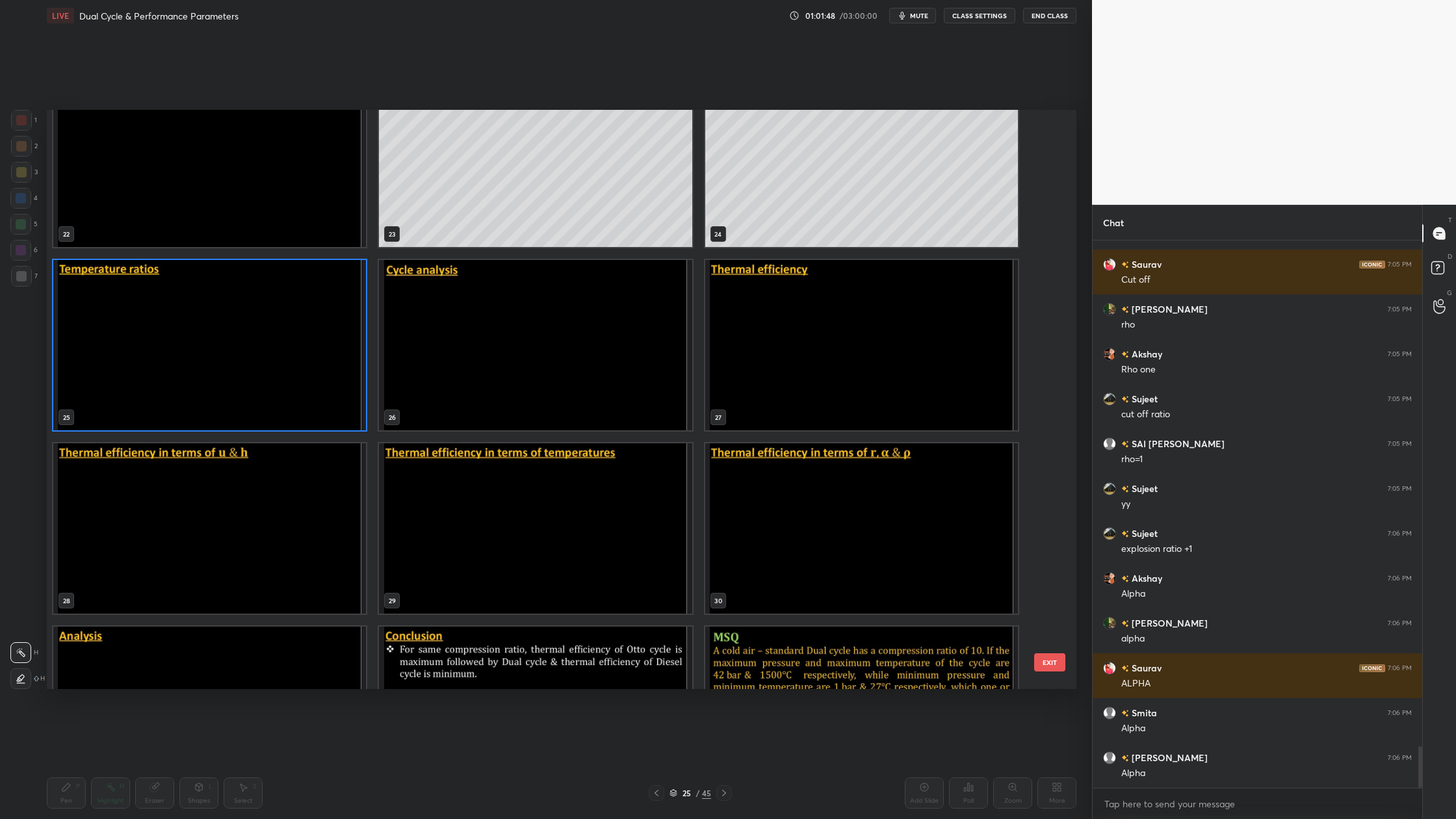
scroll to position [6723, 0]
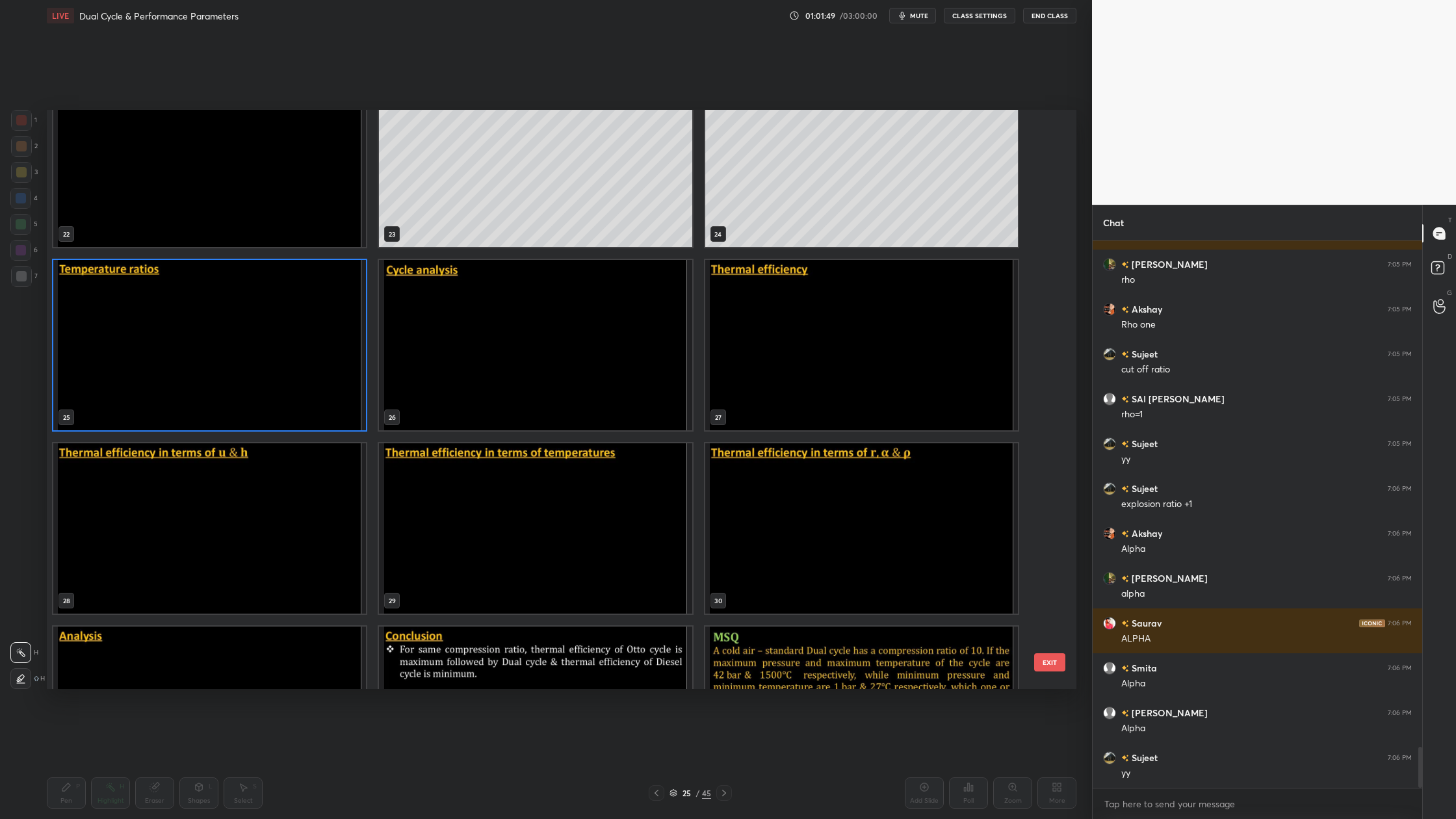
click at [579, 385] on img "grid" at bounding box center [535, 345] width 312 height 171
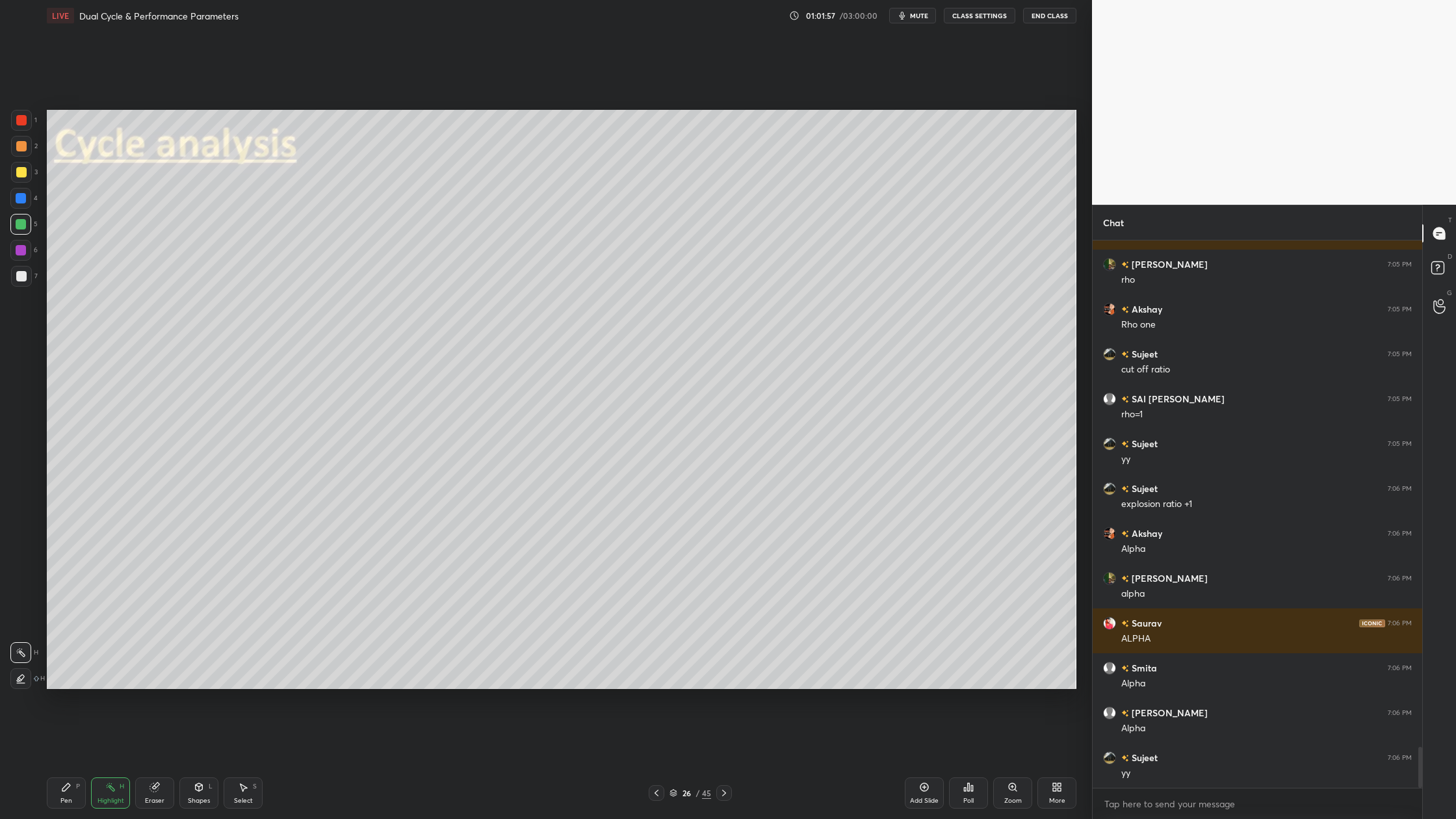
click at [20, 278] on div at bounding box center [22, 276] width 10 height 10
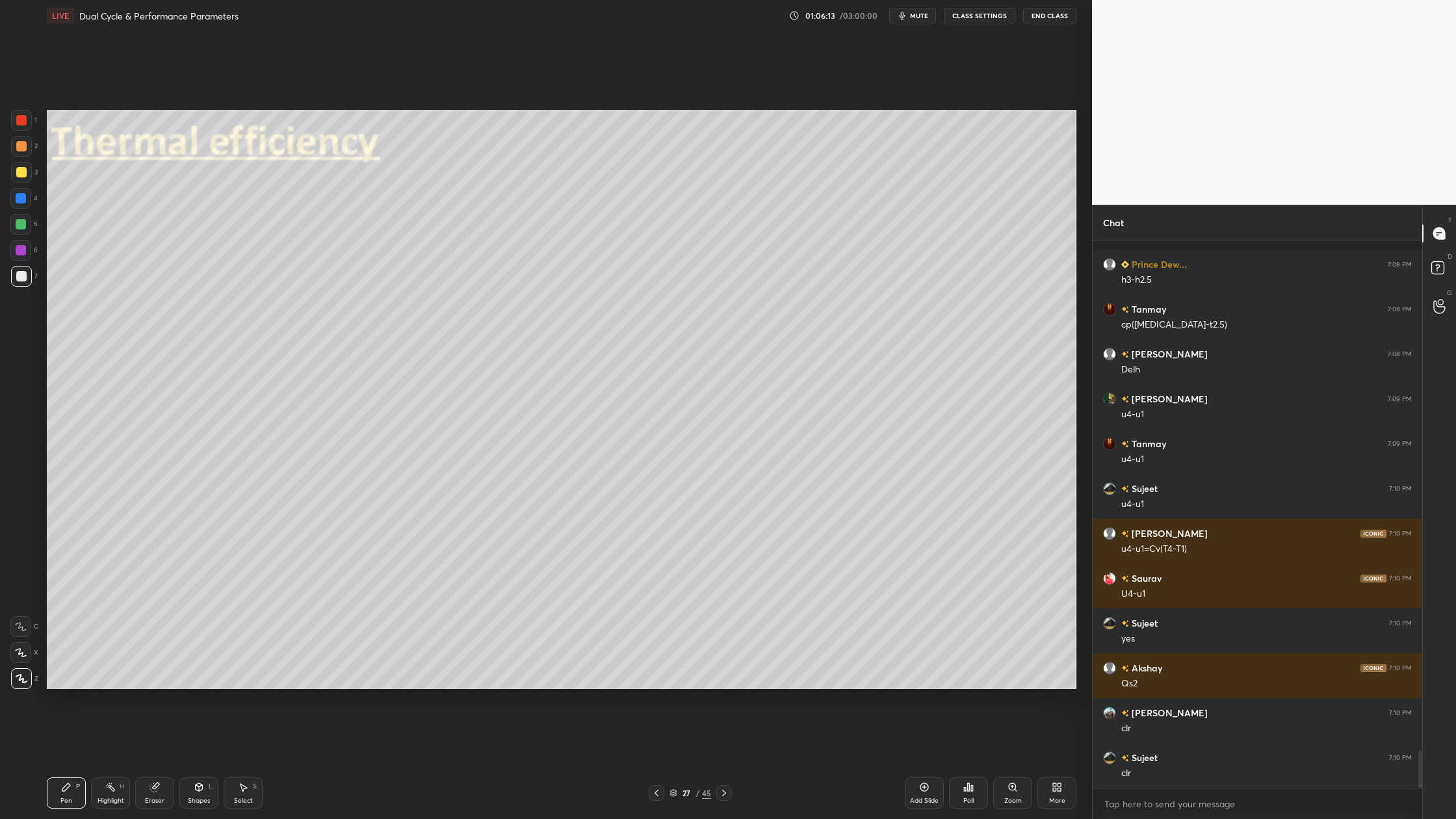
scroll to position [7499, 0]
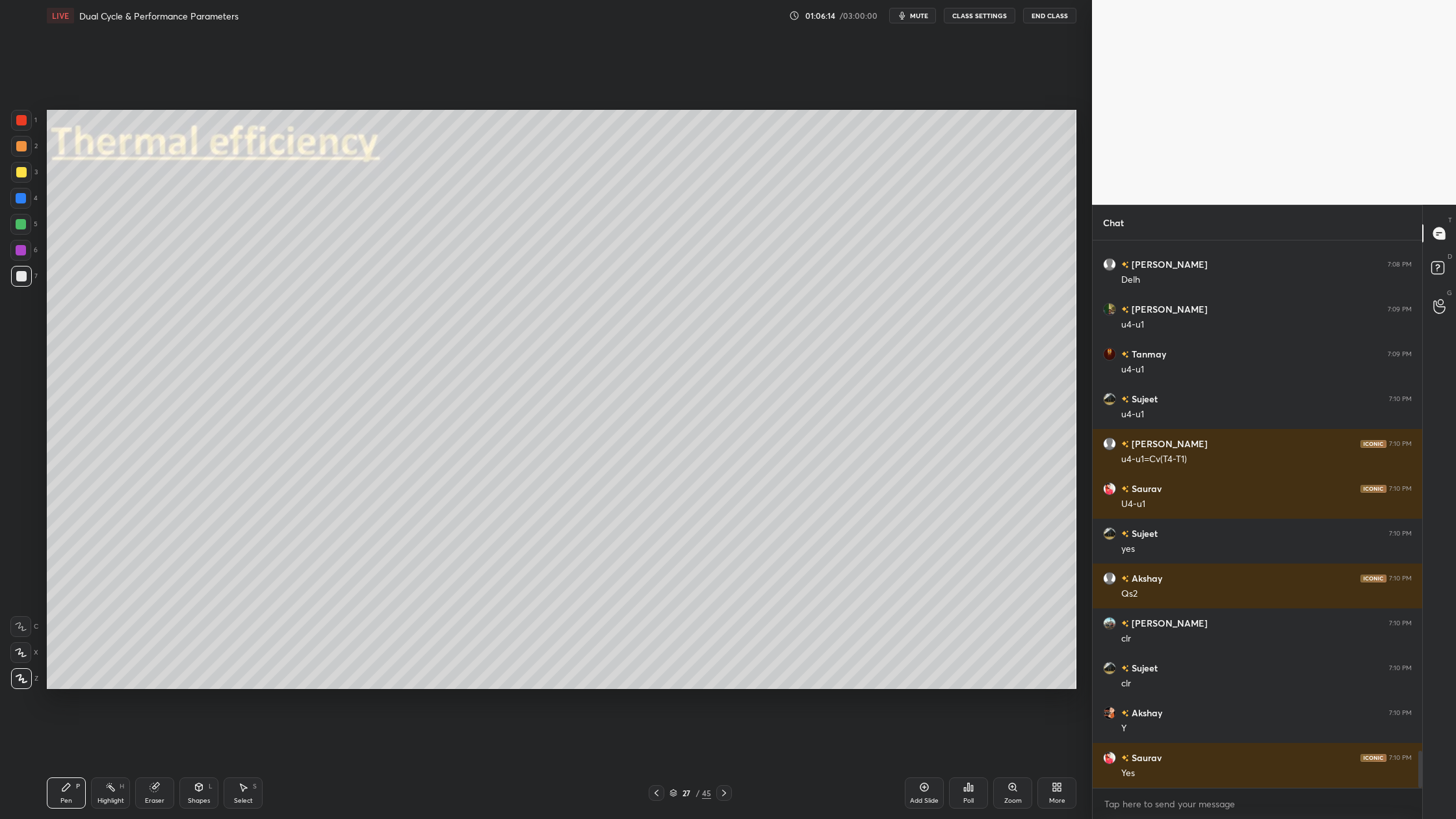
drag, startPoint x: 17, startPoint y: 273, endPoint x: 26, endPoint y: 273, distance: 9.0
click at [17, 274] on div at bounding box center [22, 276] width 10 height 10
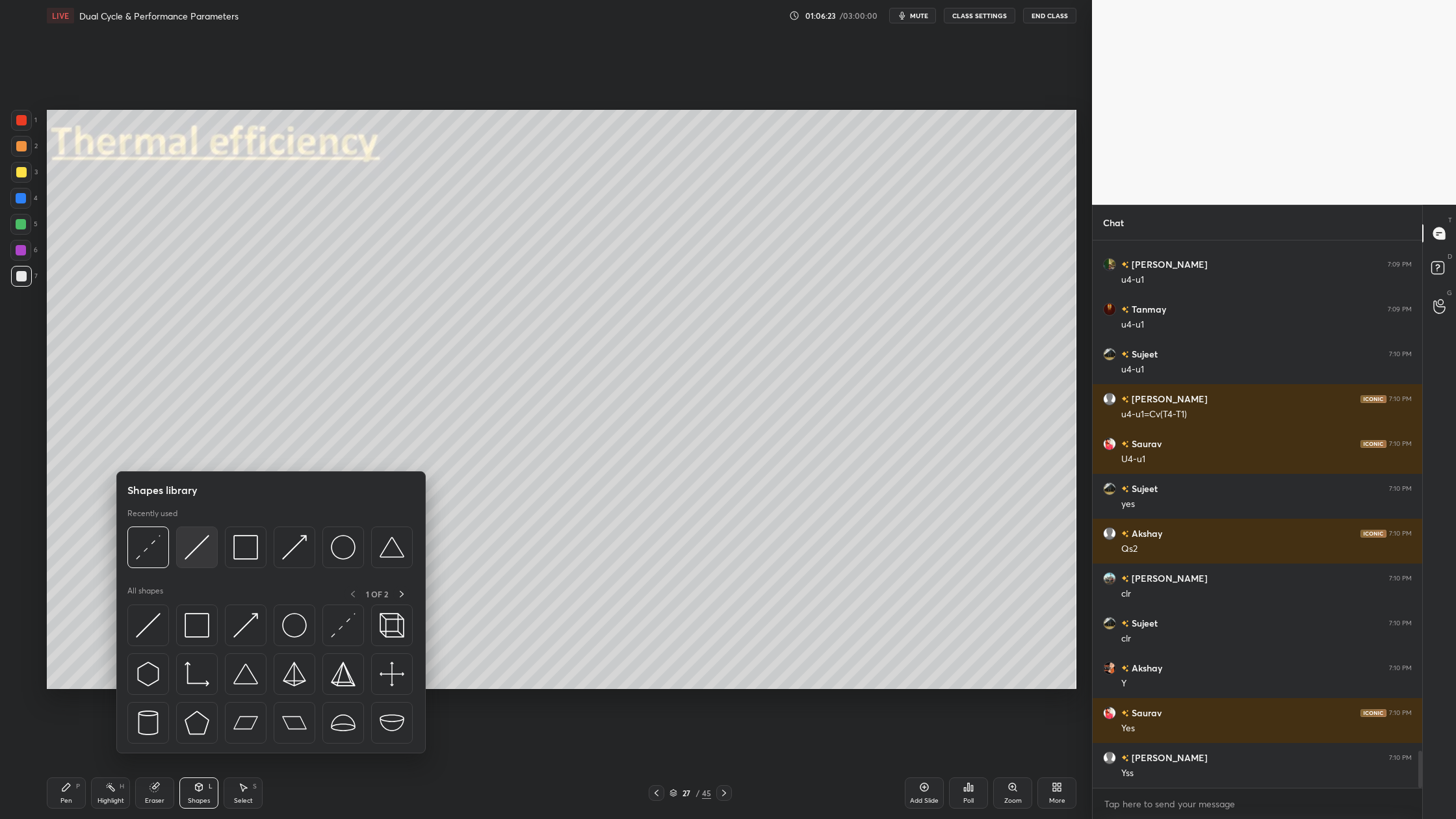
click at [204, 561] on div at bounding box center [197, 547] width 42 height 42
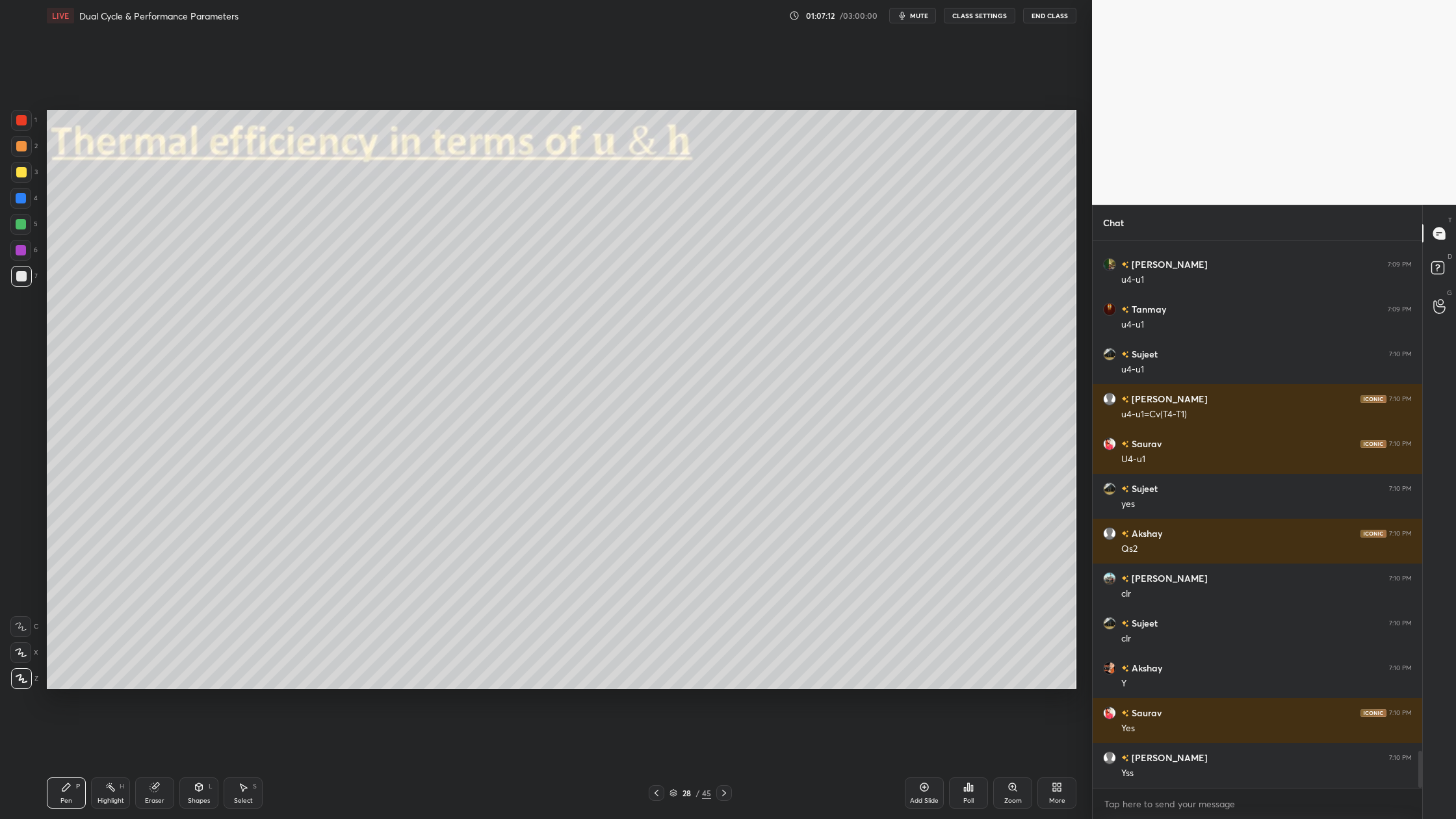
drag, startPoint x: 30, startPoint y: 229, endPoint x: 40, endPoint y: 231, distance: 10.2
click at [32, 229] on div "5" at bounding box center [24, 224] width 28 height 21
click at [27, 172] on div at bounding box center [22, 172] width 21 height 21
click at [25, 273] on div at bounding box center [22, 276] width 10 height 10
click at [23, 225] on div at bounding box center [21, 224] width 10 height 10
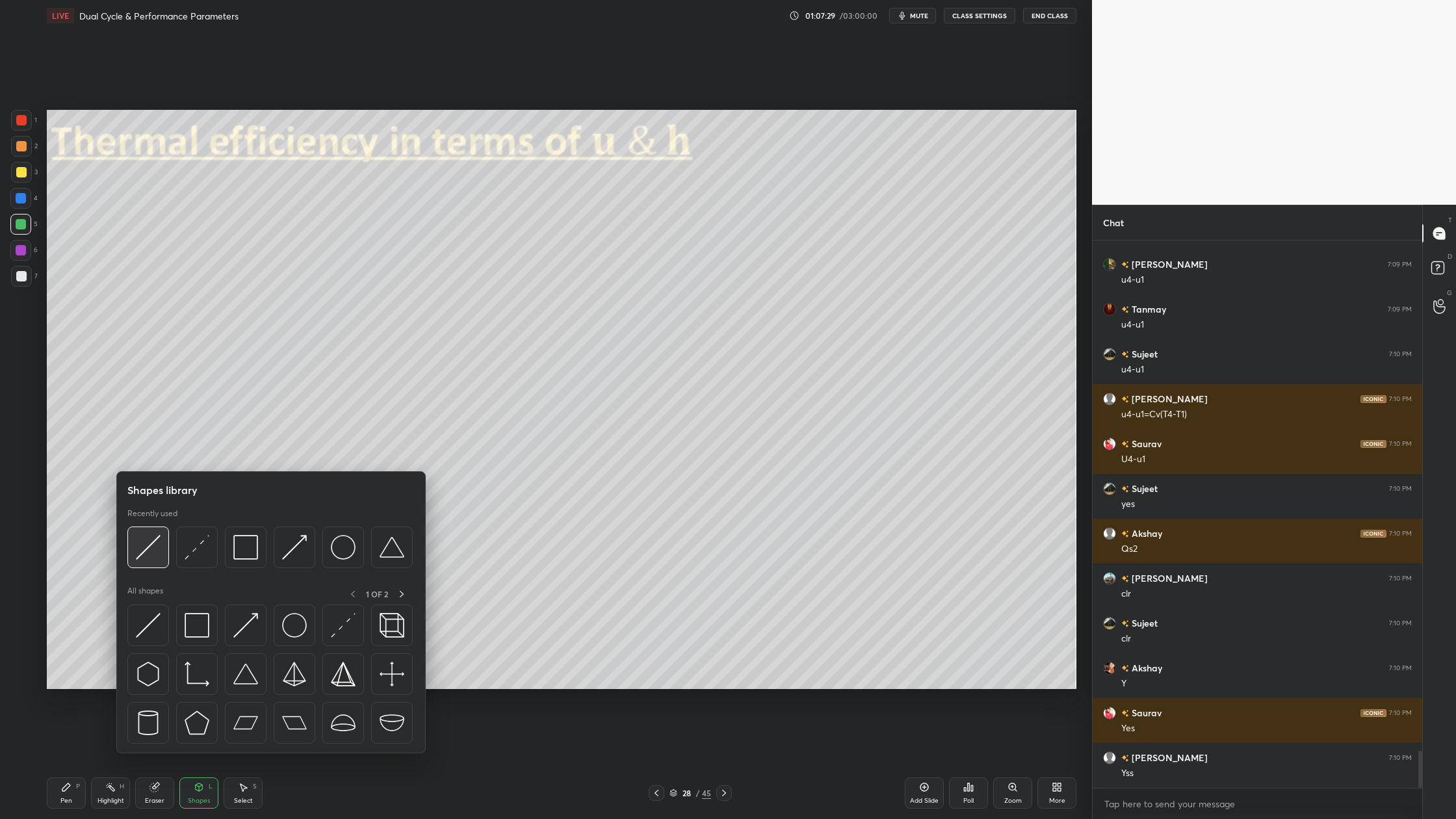
click at [147, 563] on div at bounding box center [148, 547] width 42 height 42
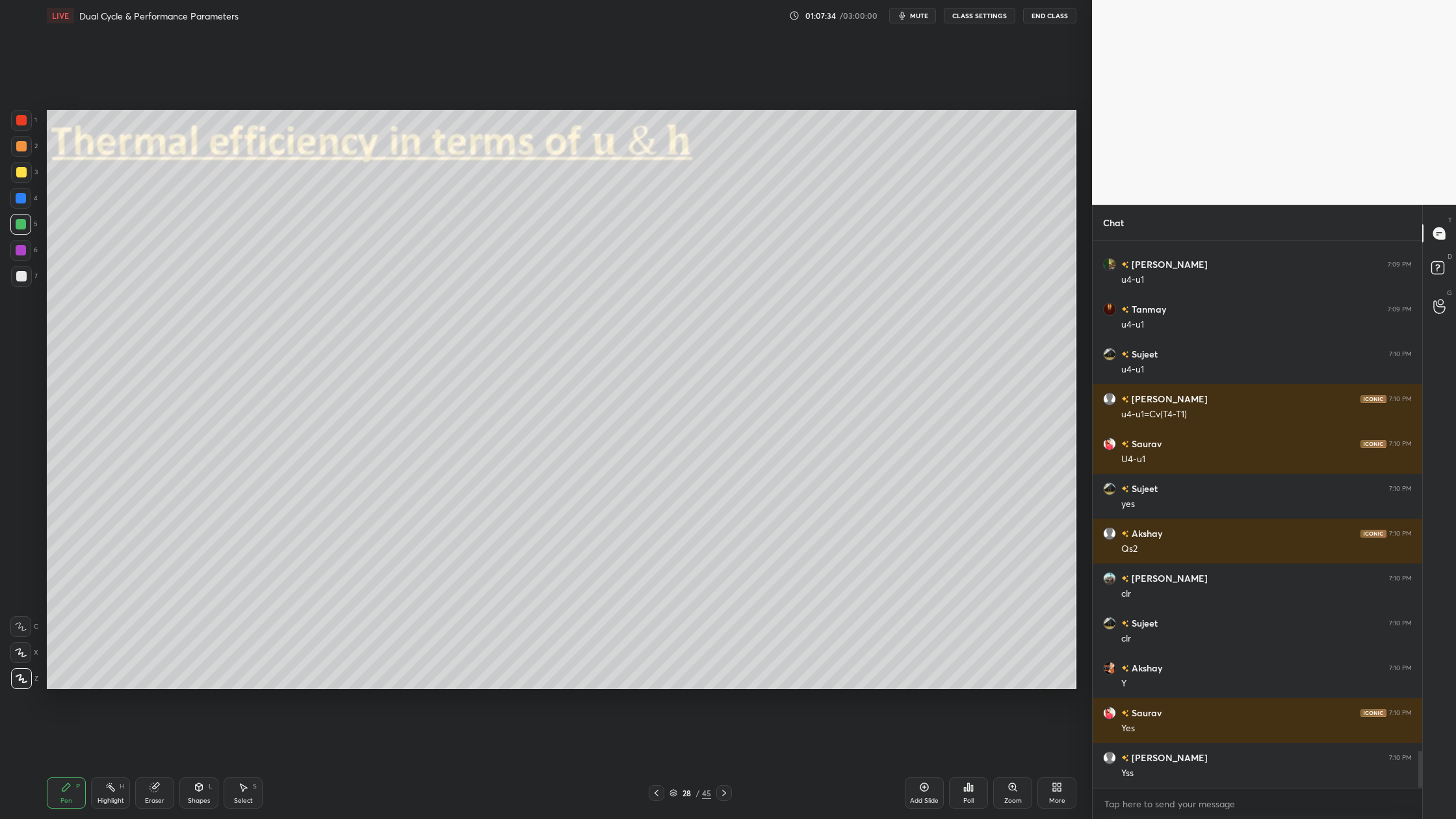
click at [23, 273] on div at bounding box center [22, 276] width 10 height 10
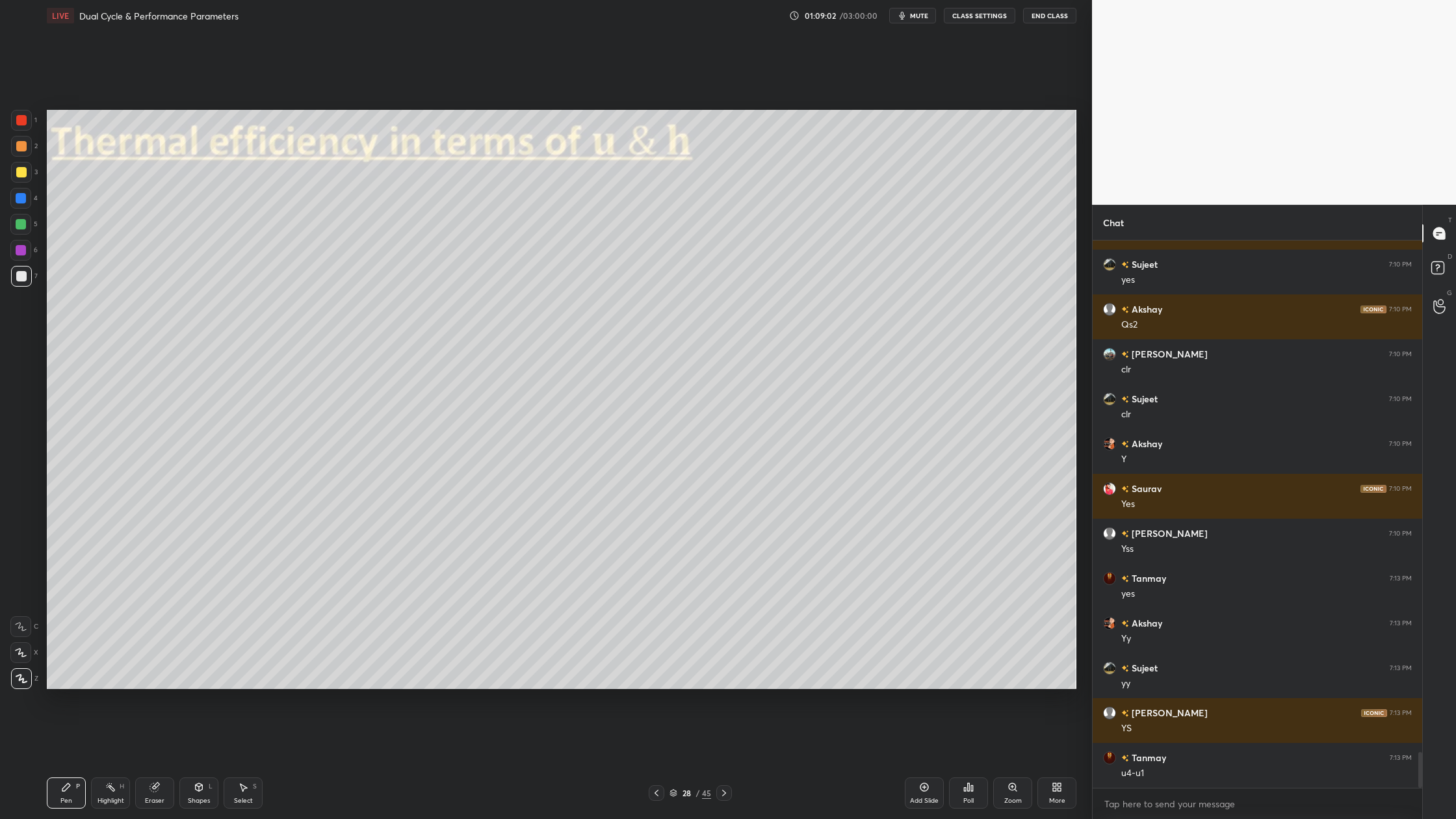
scroll to position [7813, 0]
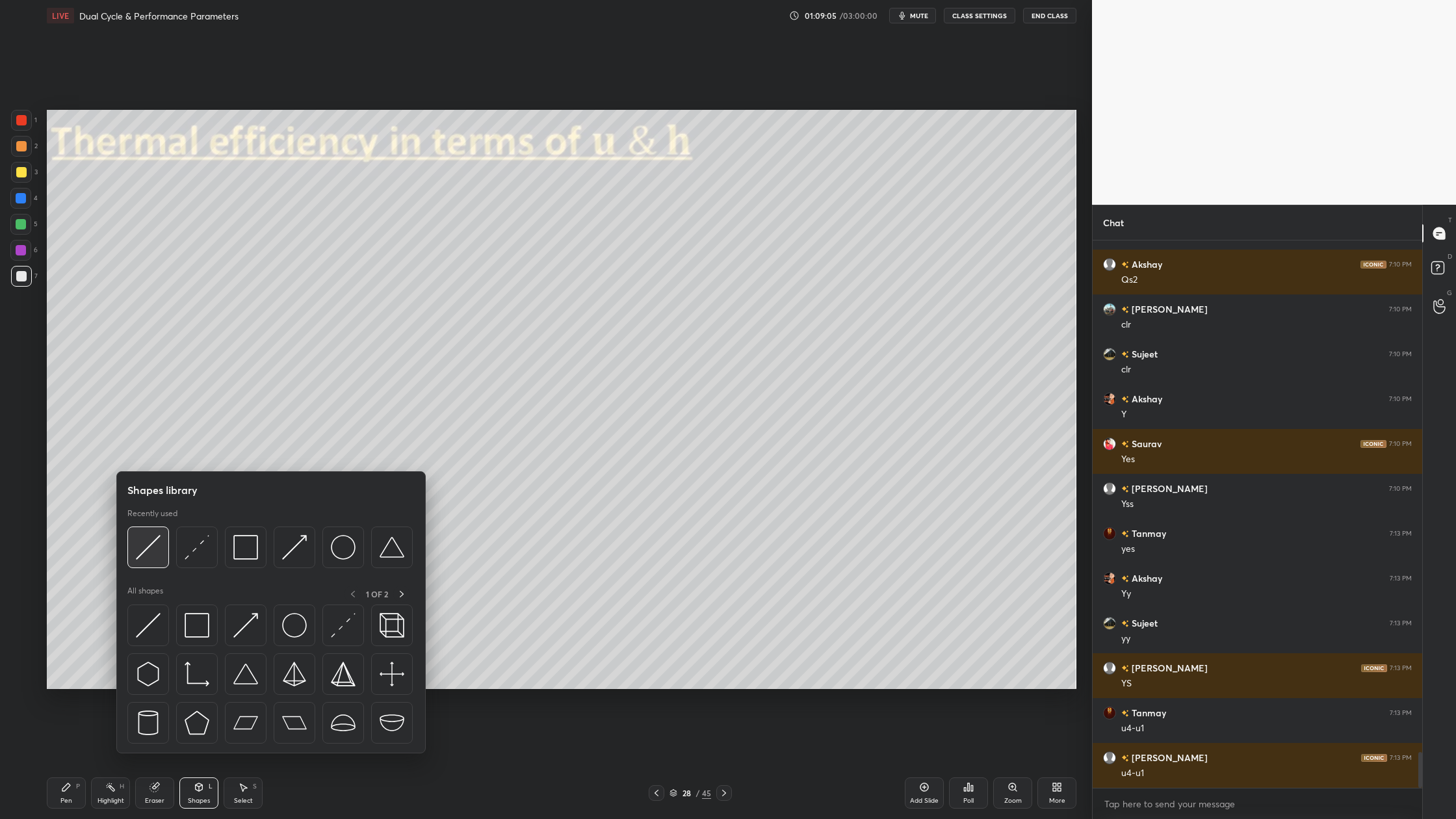
click at [146, 560] on div at bounding box center [148, 547] width 42 height 42
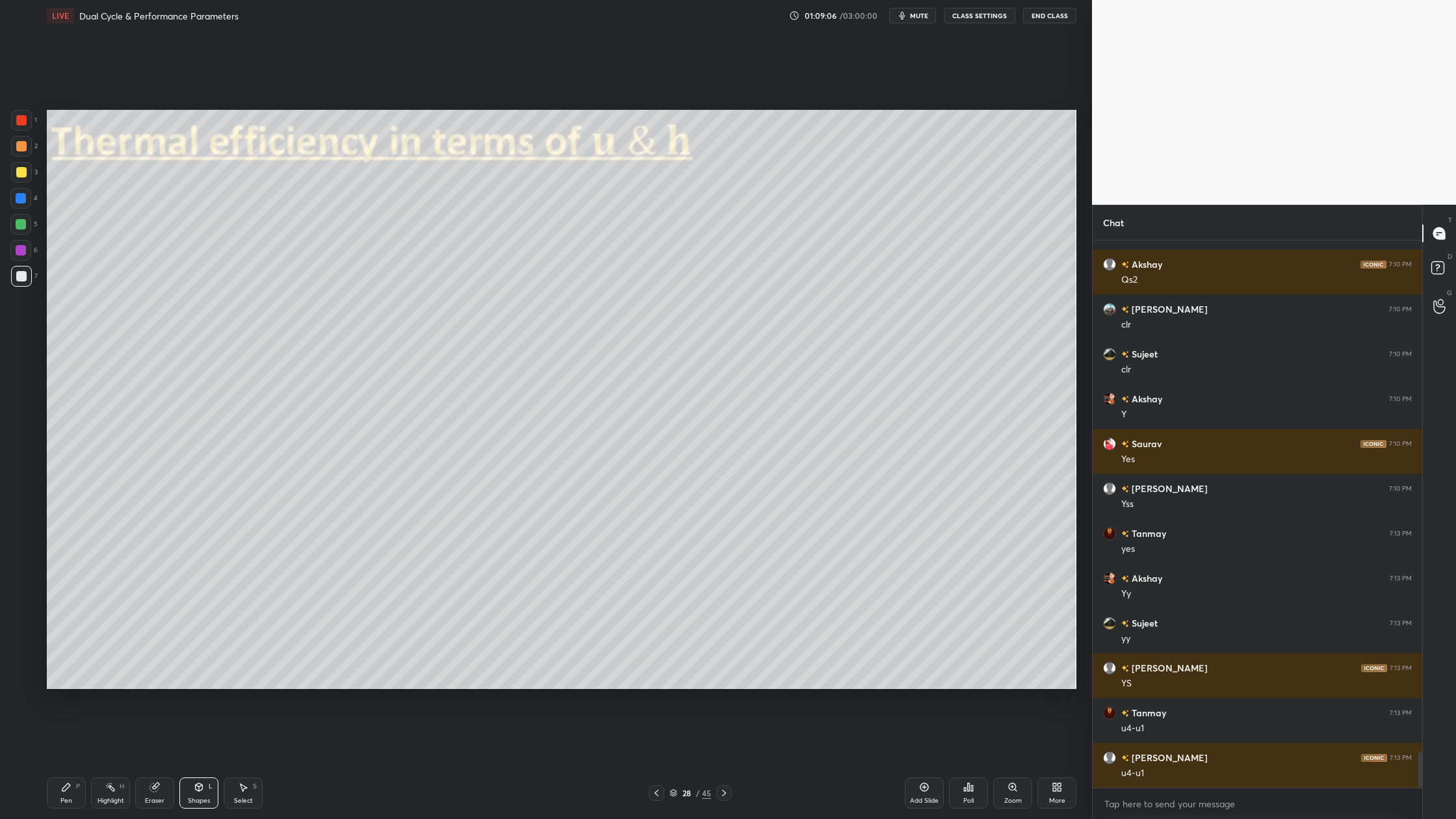
drag, startPoint x: 23, startPoint y: 145, endPoint x: 30, endPoint y: 147, distance: 7.3
click at [21, 145] on div at bounding box center [22, 146] width 10 height 10
click at [25, 279] on div at bounding box center [22, 276] width 10 height 10
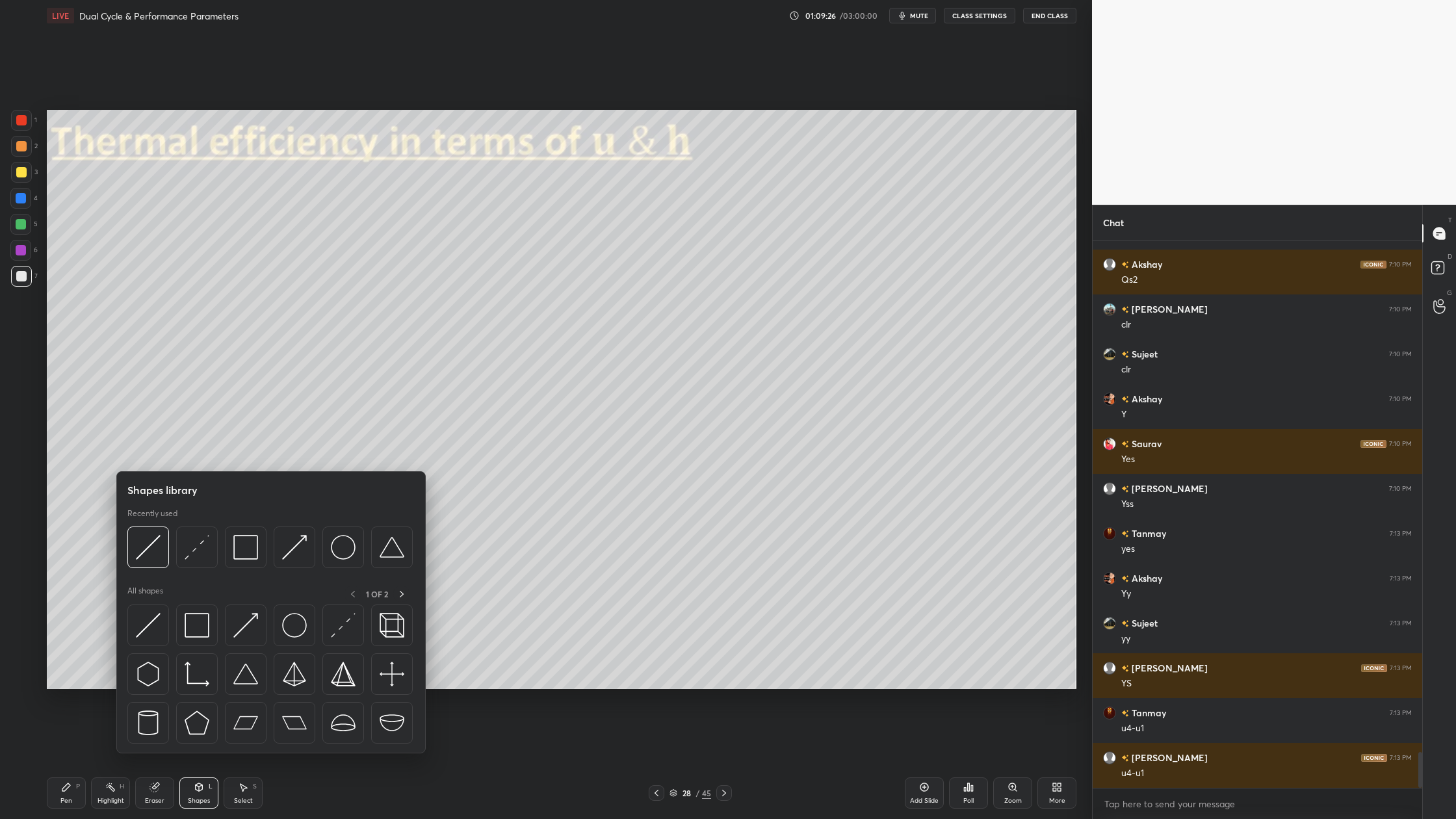
click at [156, 570] on div at bounding box center [270, 551] width 286 height 48
click at [150, 564] on div at bounding box center [148, 547] width 42 height 42
click at [244, 761] on div "Select" at bounding box center [243, 802] width 19 height 7
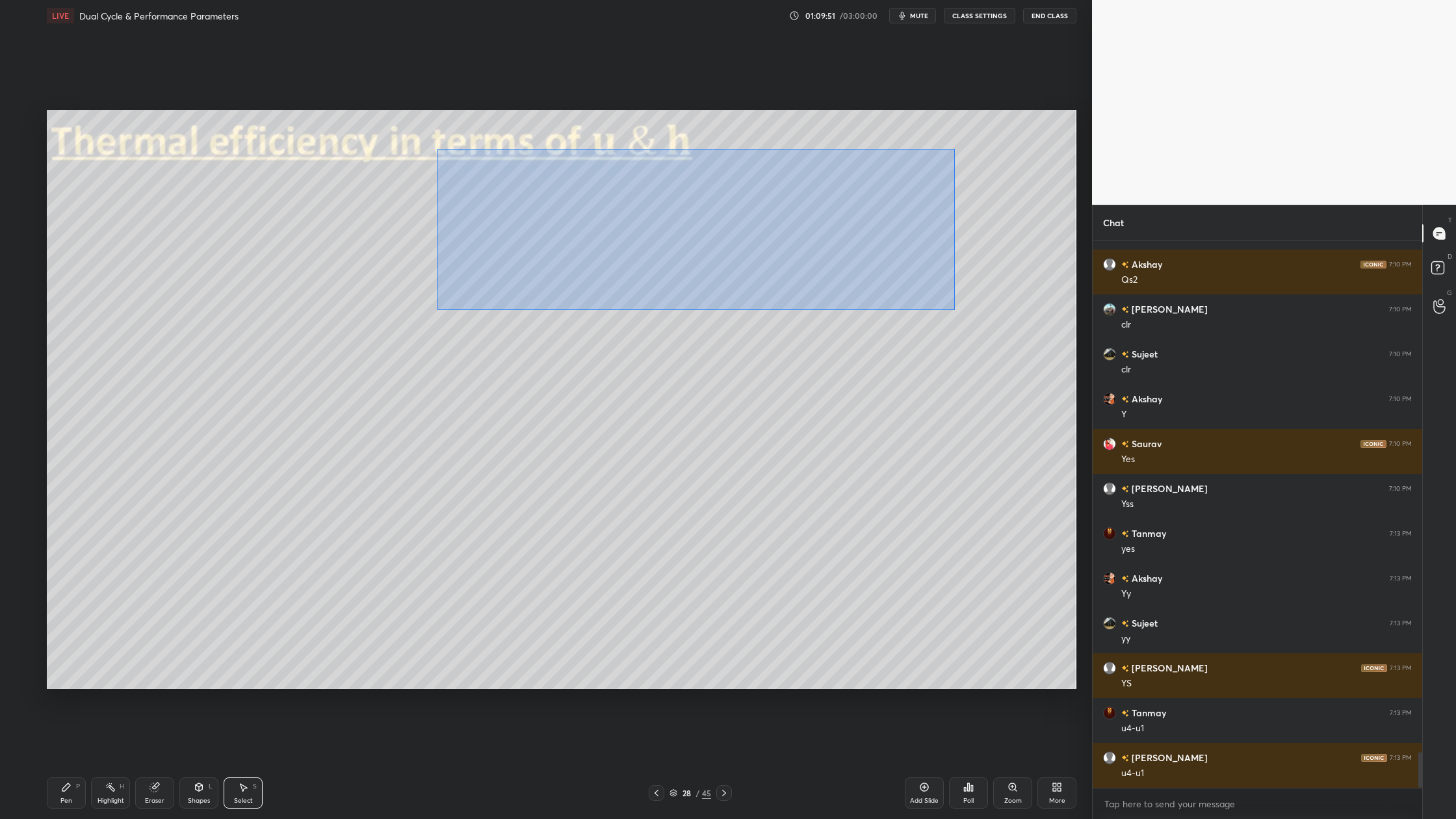
drag, startPoint x: 457, startPoint y: 159, endPoint x: 994, endPoint y: 315, distance: 559.2
click at [999, 328] on div "0 ° Undo Copy Duplicate Duplicate to new slide Delete" at bounding box center [562, 399] width 1030 height 579
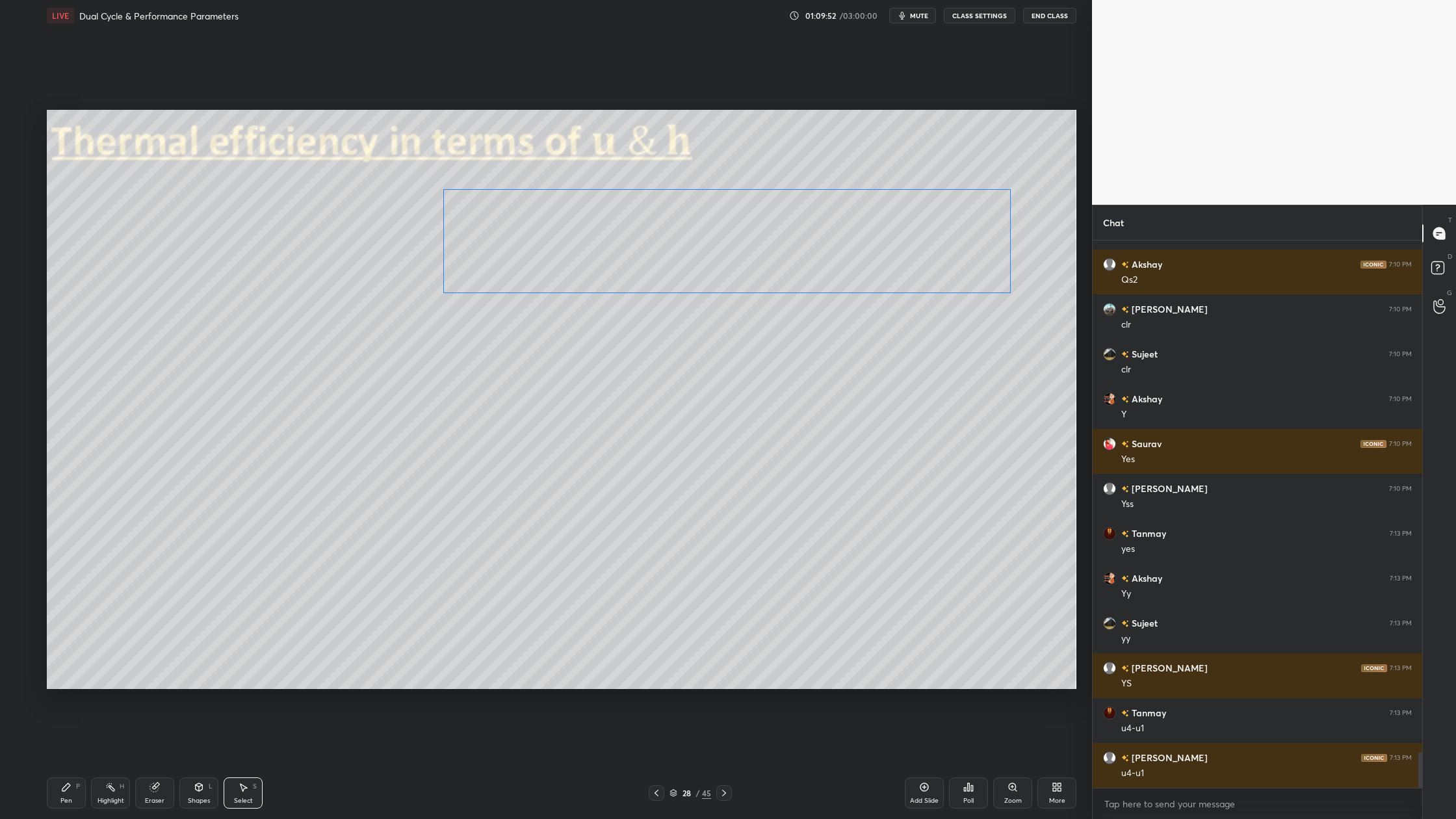
drag, startPoint x: 756, startPoint y: 229, endPoint x: 756, endPoint y: 247, distance: 18.0
click at [755, 247] on div "0 ° Undo Copy Duplicate Duplicate to new slide Delete" at bounding box center [562, 399] width 1030 height 579
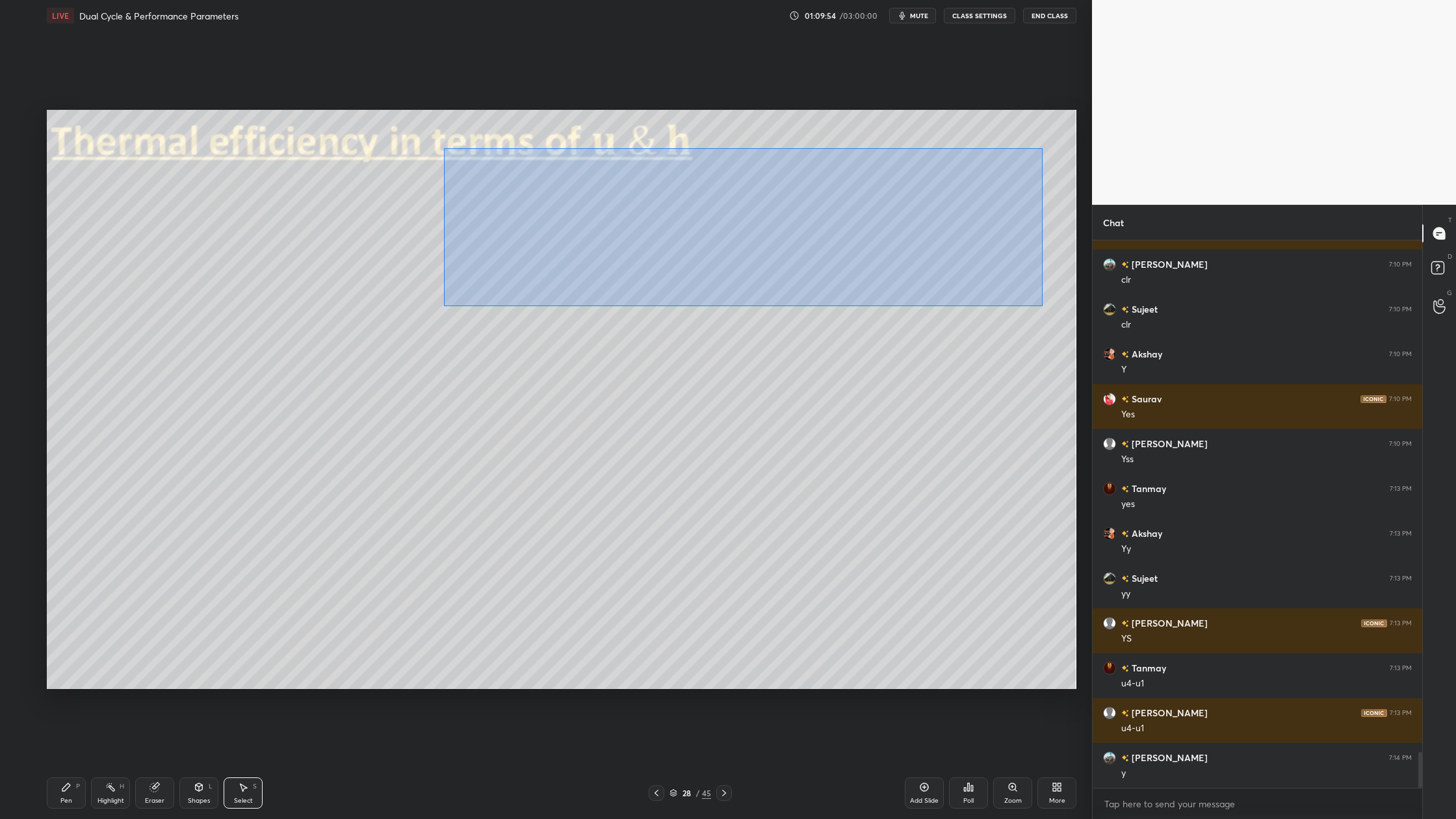
drag, startPoint x: 633, startPoint y: 218, endPoint x: 1005, endPoint y: 285, distance: 378.0
click at [1044, 306] on div "0 ° Undo Copy Duplicate Duplicate to new slide Delete" at bounding box center [562, 399] width 1030 height 579
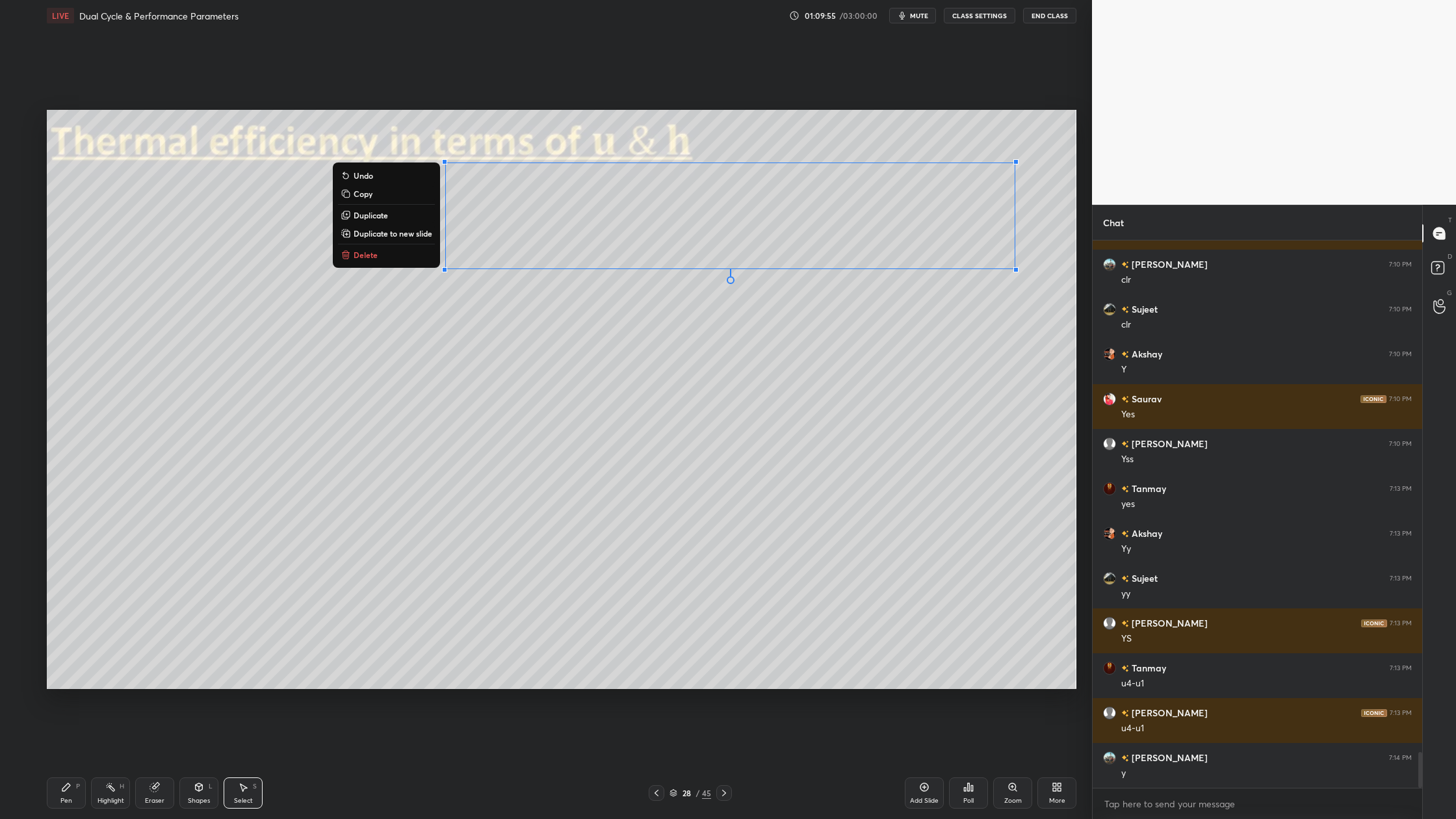
scroll to position [7903, 0]
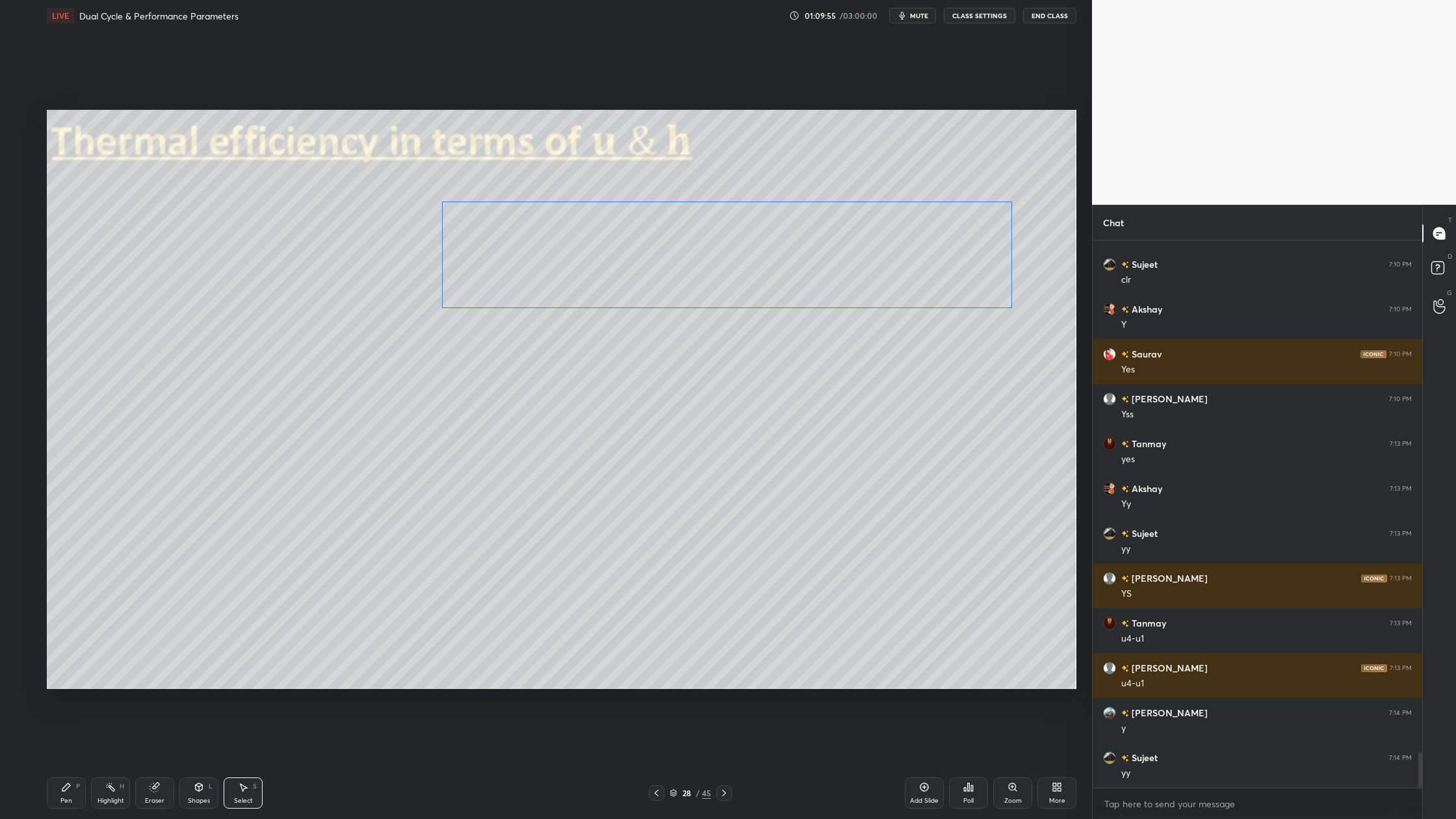
drag, startPoint x: 701, startPoint y: 222, endPoint x: 698, endPoint y: 260, distance: 38.1
click at [699, 261] on div "0 ° Undo Copy Duplicate Duplicate to new slide Delete" at bounding box center [562, 399] width 1030 height 579
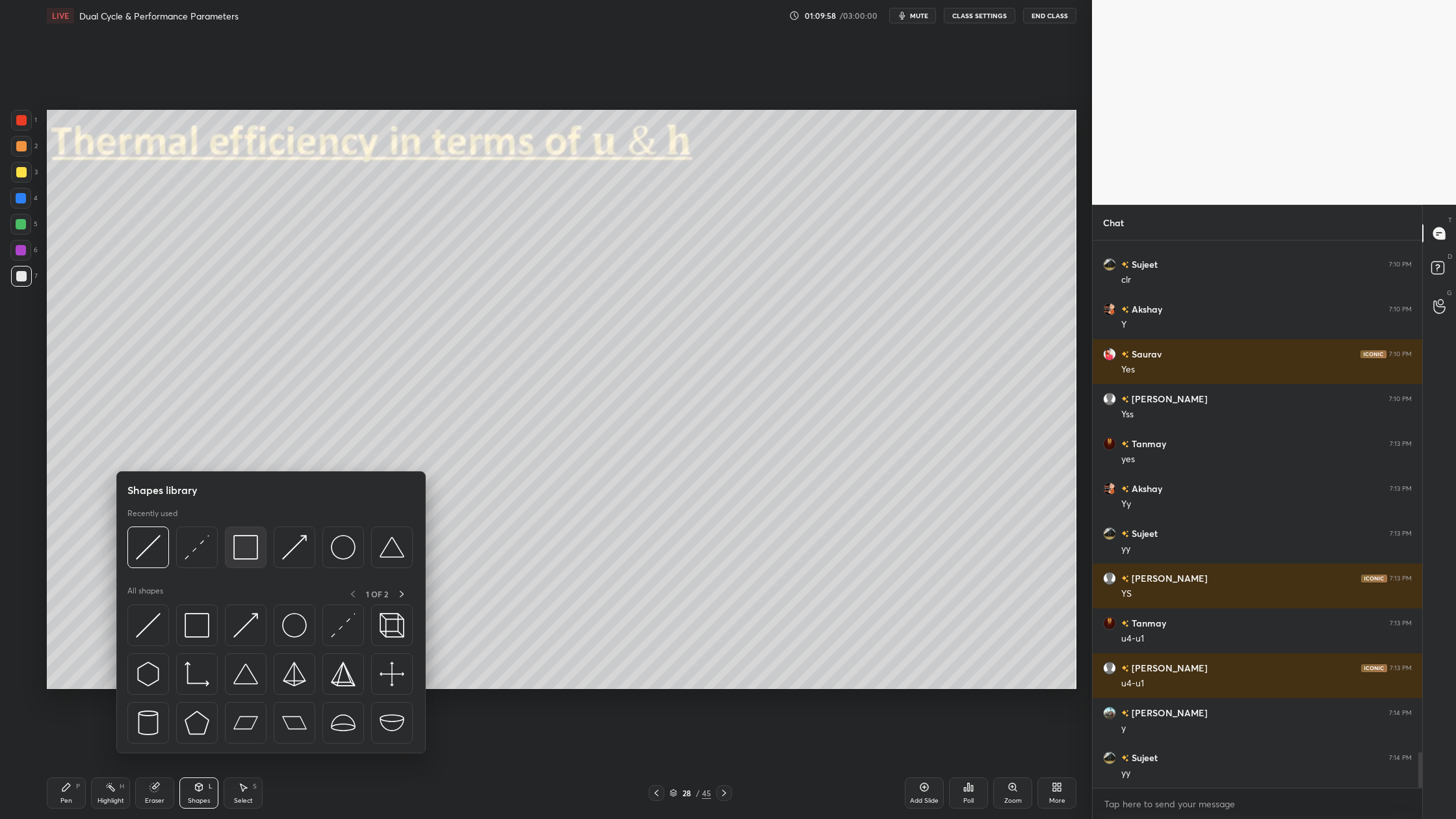
click at [252, 560] on div at bounding box center [246, 547] width 42 height 42
click at [195, 564] on div at bounding box center [197, 547] width 42 height 42
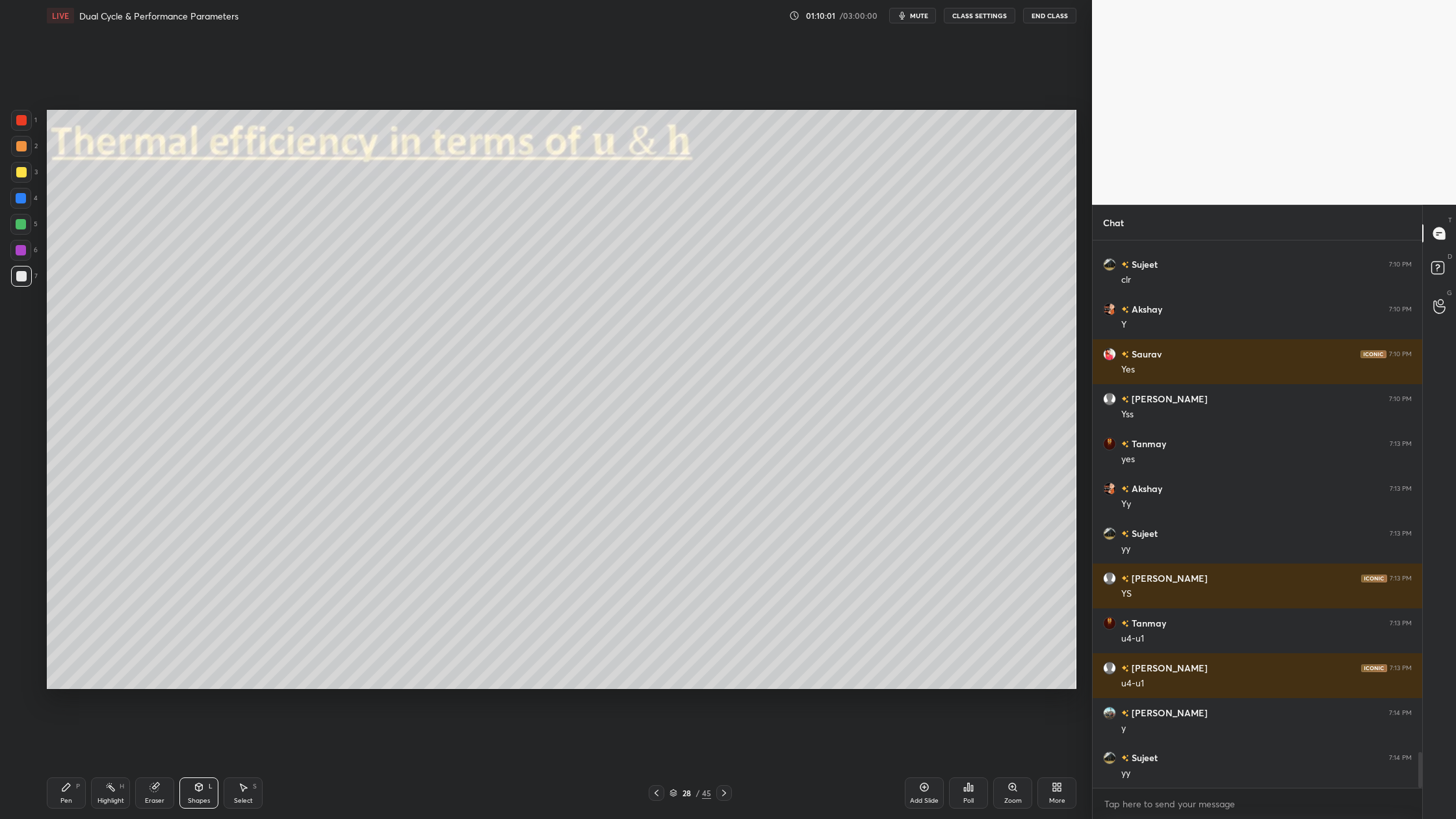
click at [23, 144] on div at bounding box center [22, 146] width 10 height 10
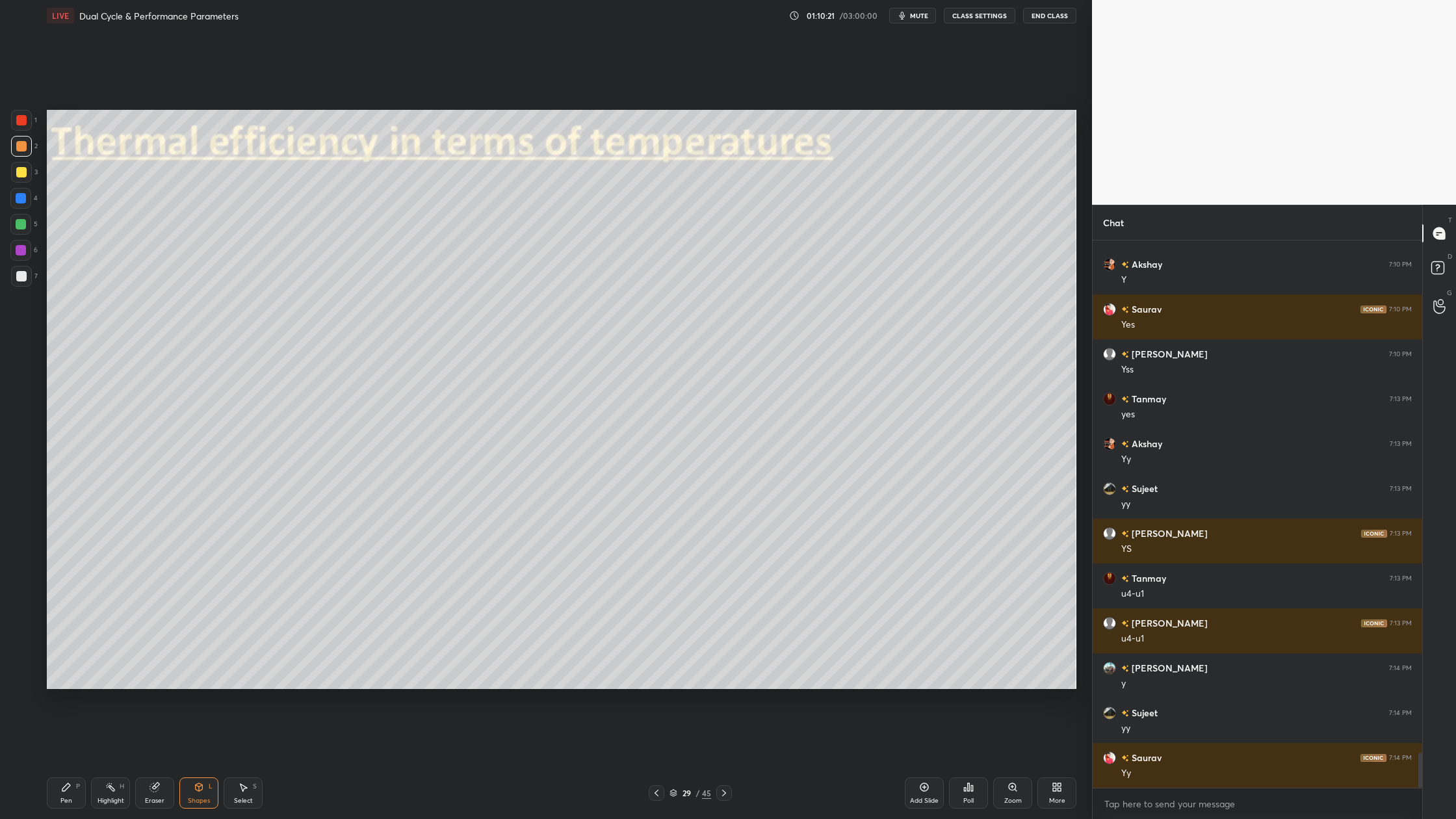
click at [22, 173] on div at bounding box center [22, 172] width 10 height 10
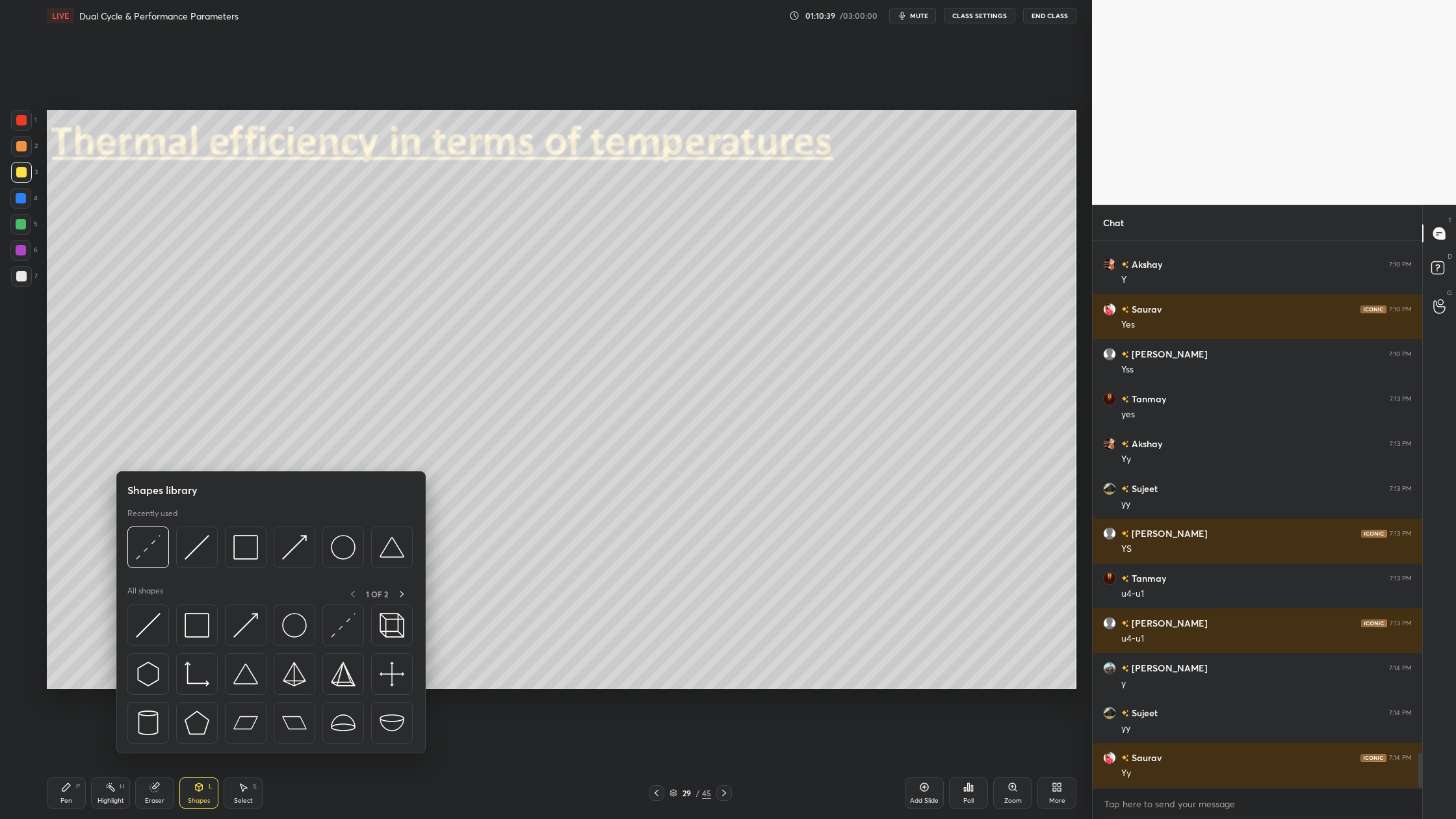
click at [203, 568] on div at bounding box center [270, 551] width 286 height 48
click at [197, 564] on div at bounding box center [197, 547] width 42 height 42
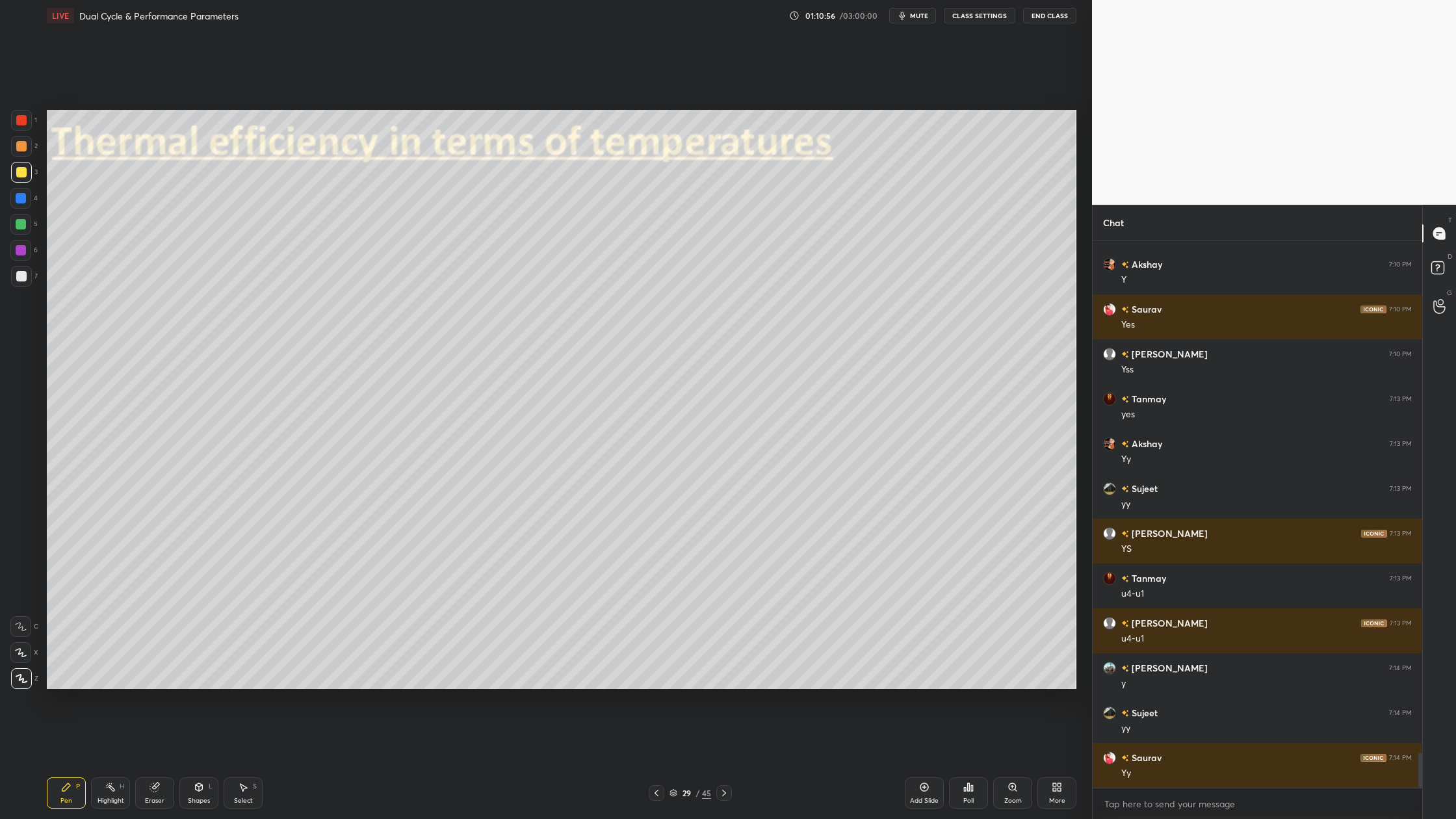
click at [26, 280] on div at bounding box center [22, 276] width 21 height 21
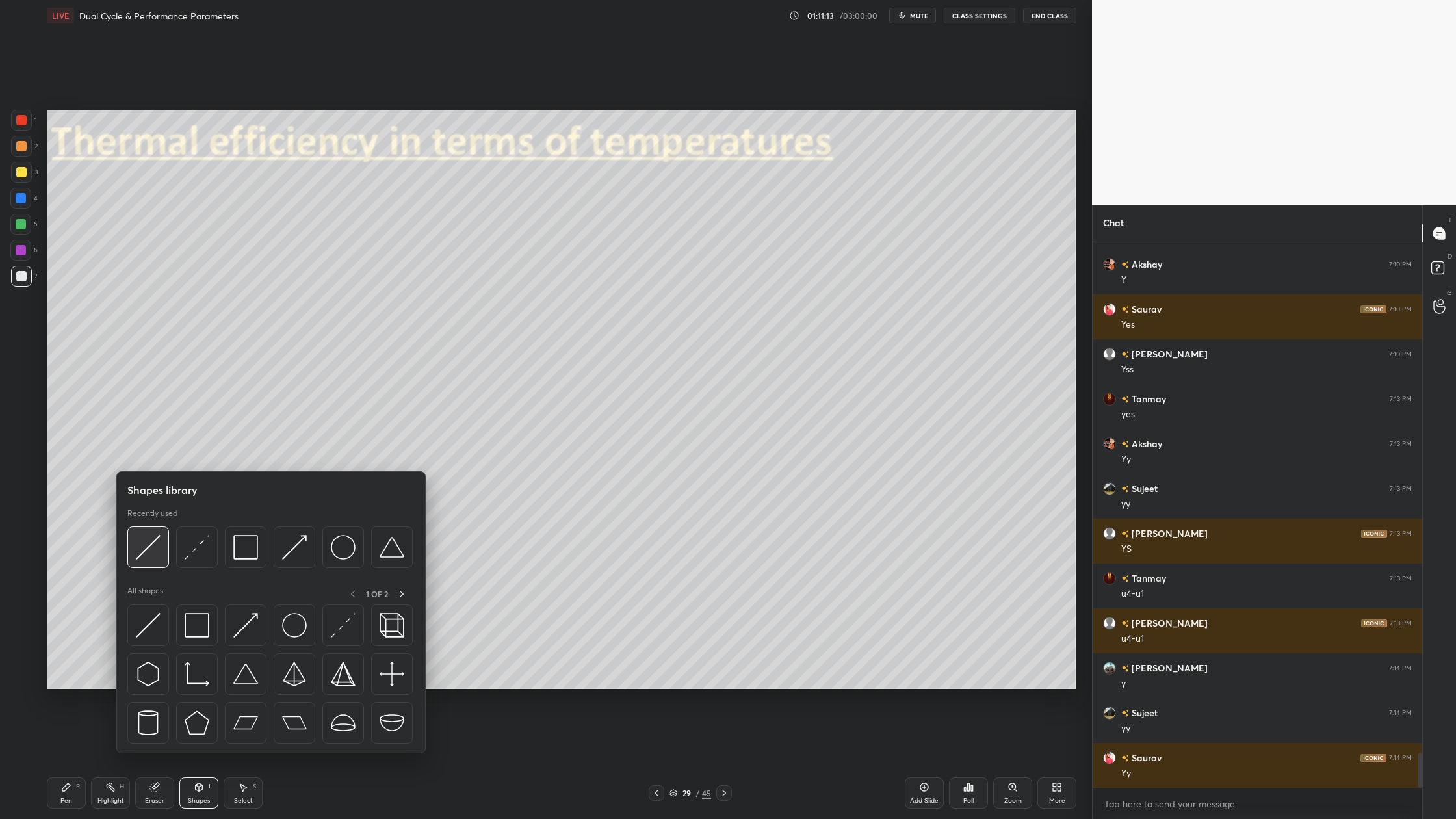
click at [150, 563] on div at bounding box center [148, 547] width 42 height 42
click at [149, 560] on div at bounding box center [148, 547] width 42 height 42
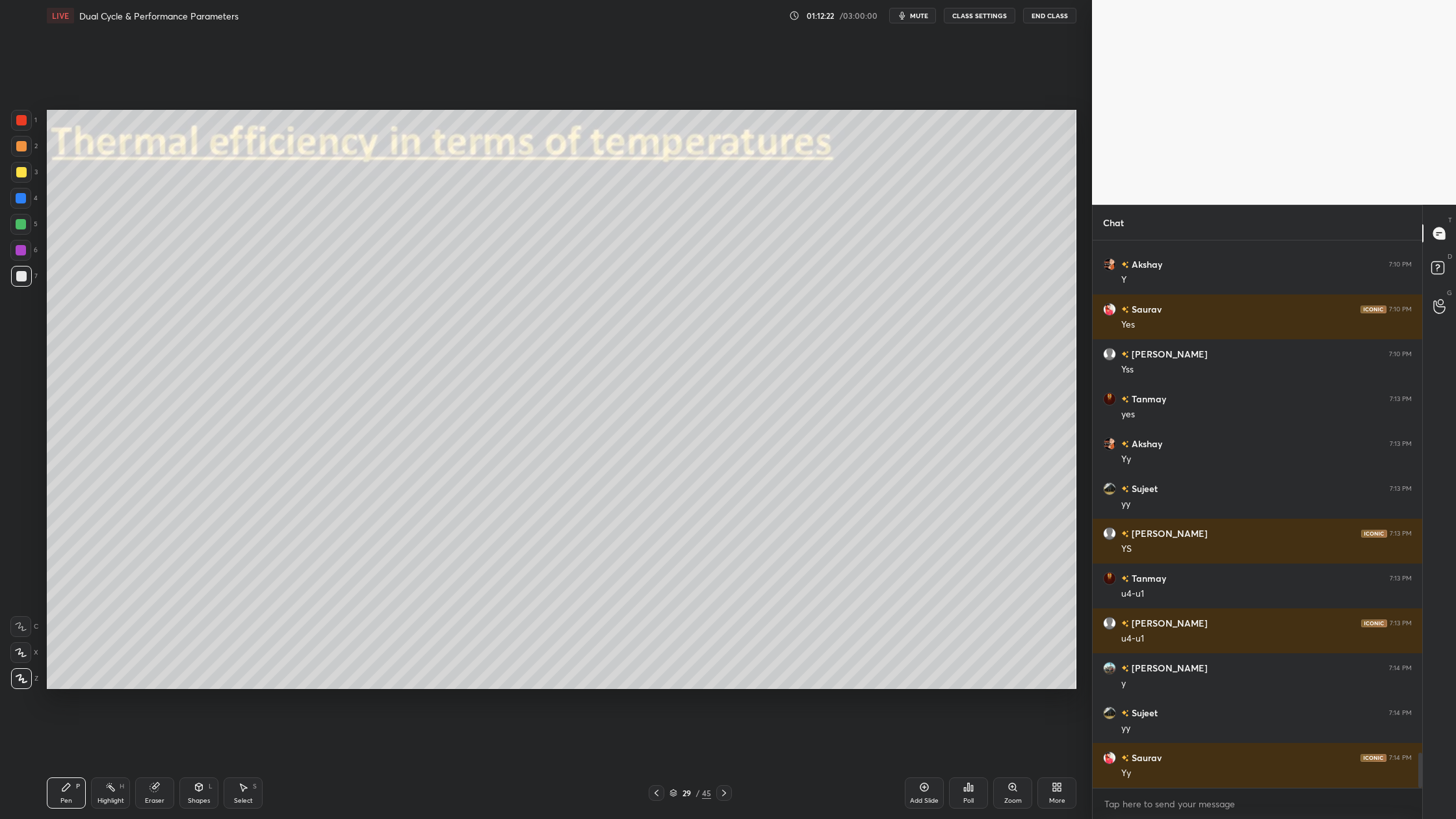
scroll to position [7993, 0]
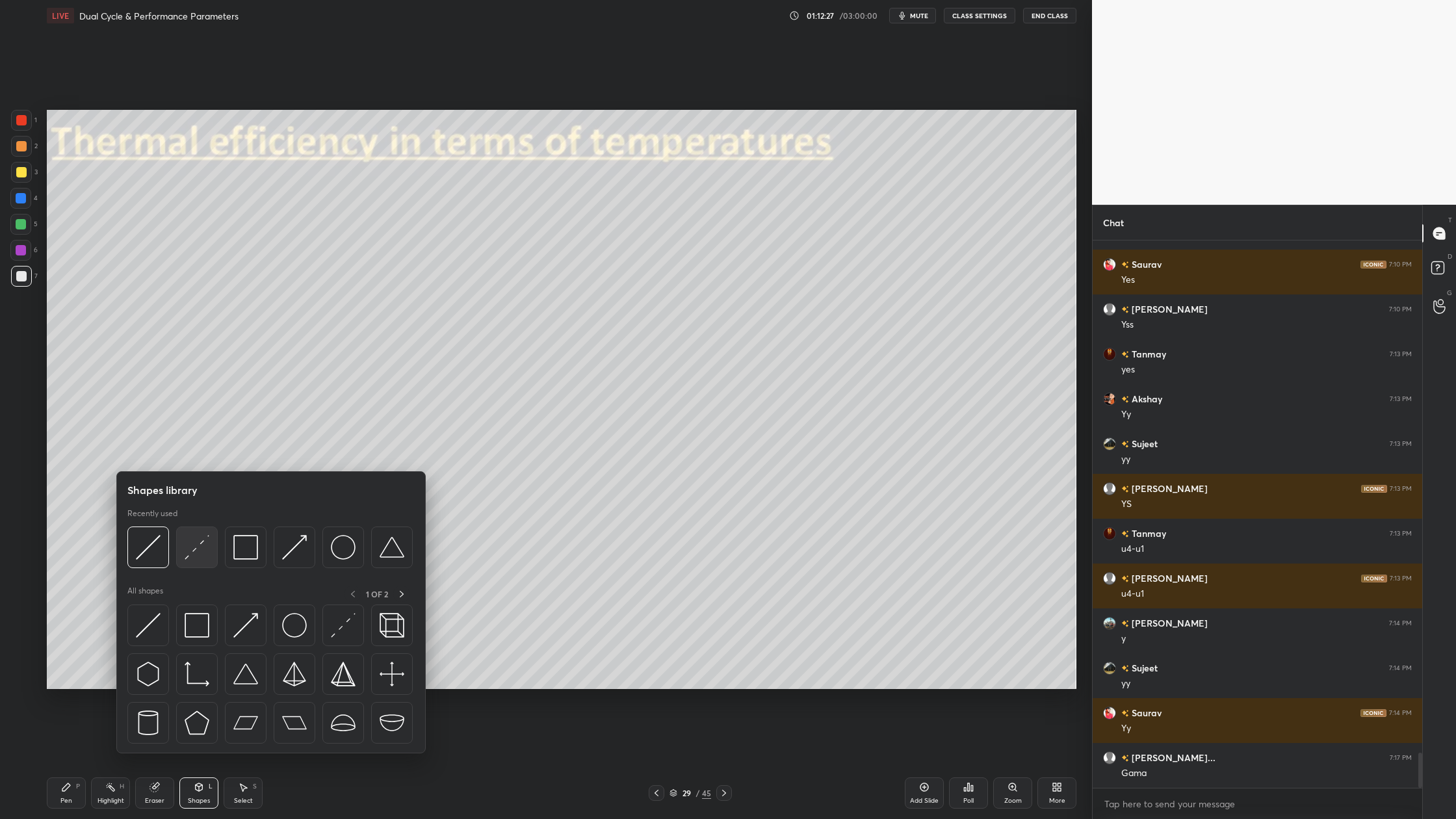
click at [200, 562] on div at bounding box center [197, 547] width 42 height 42
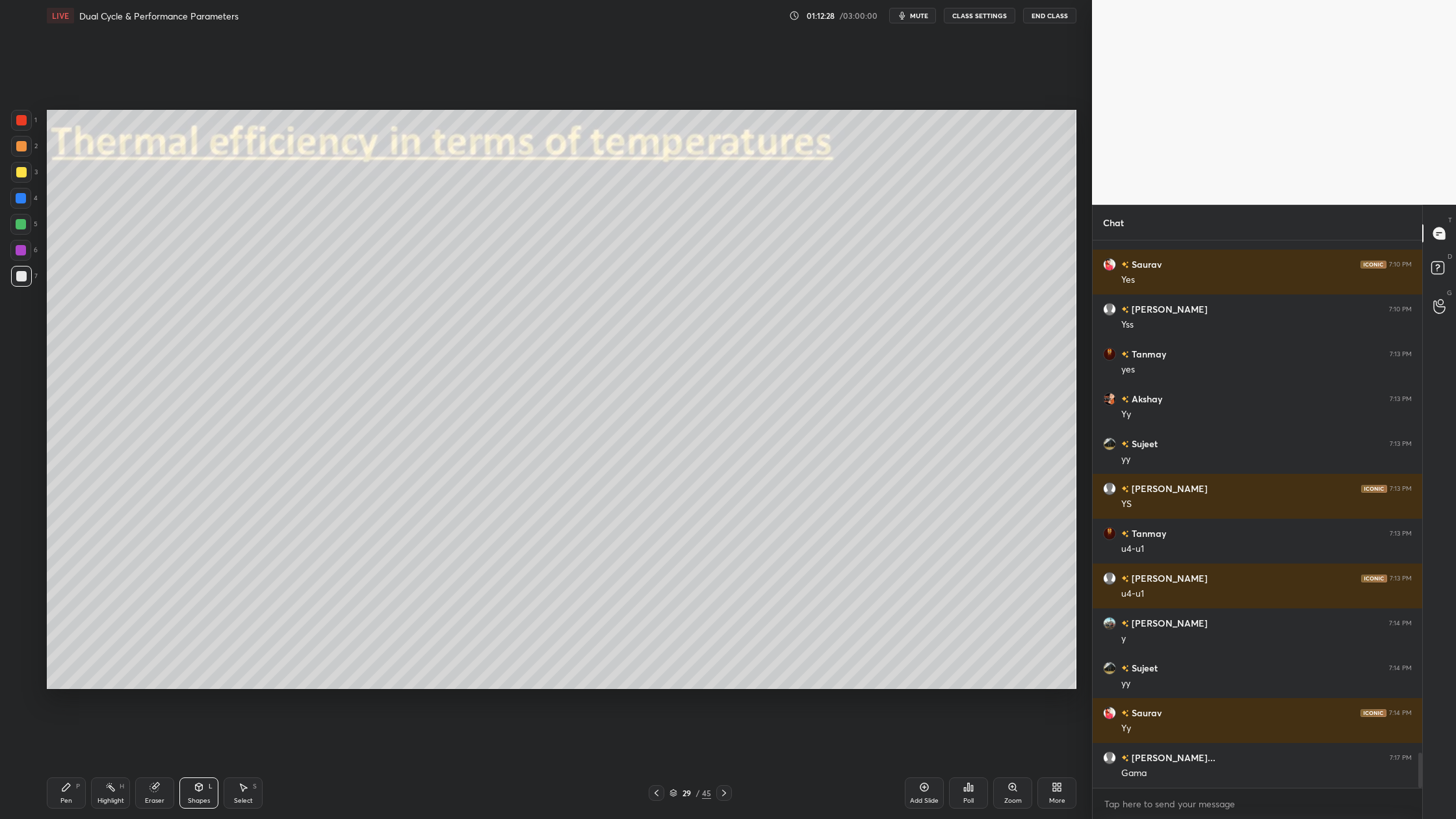
click at [32, 152] on div "2" at bounding box center [24, 146] width 27 height 21
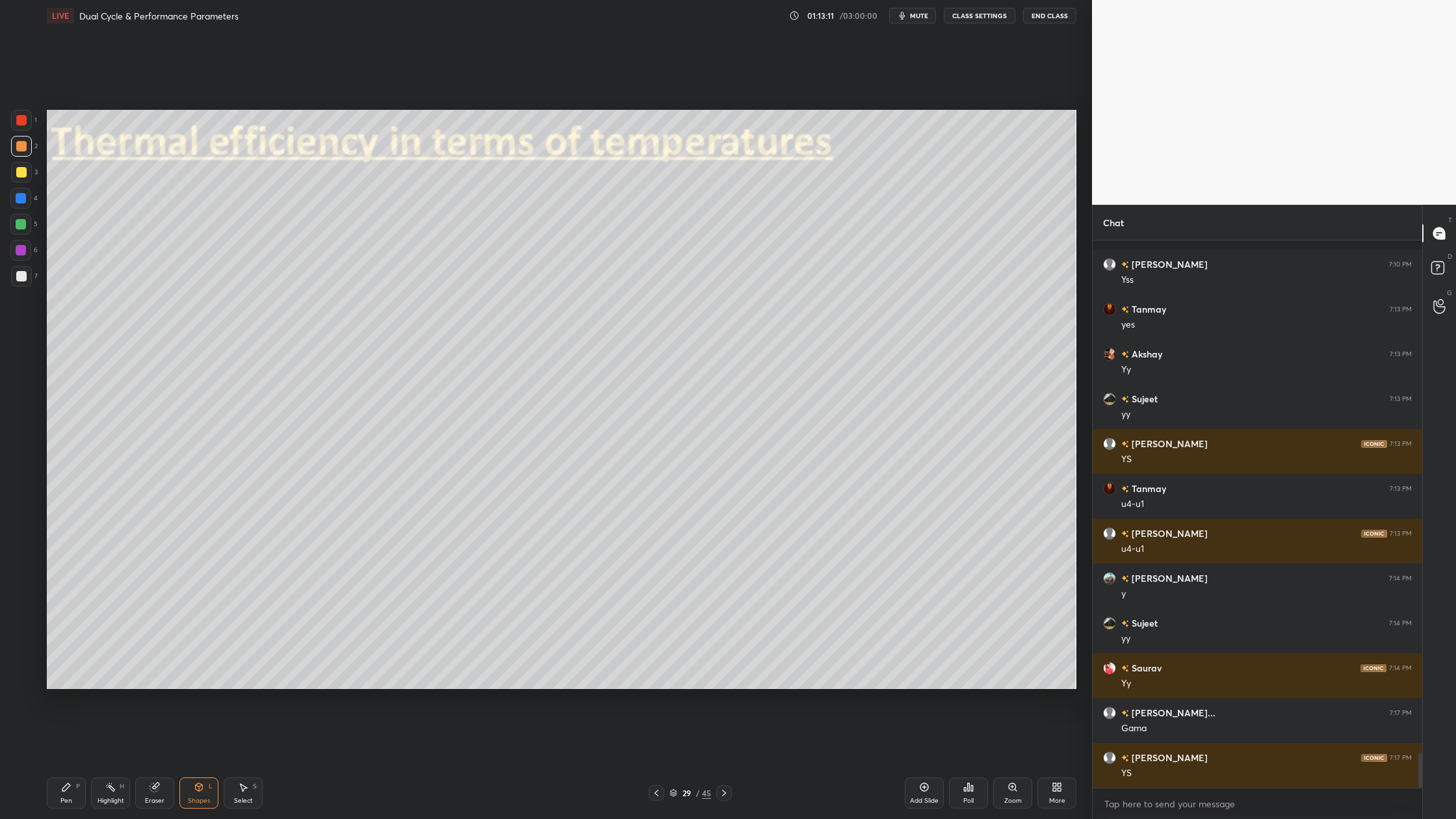
scroll to position [8128, 0]
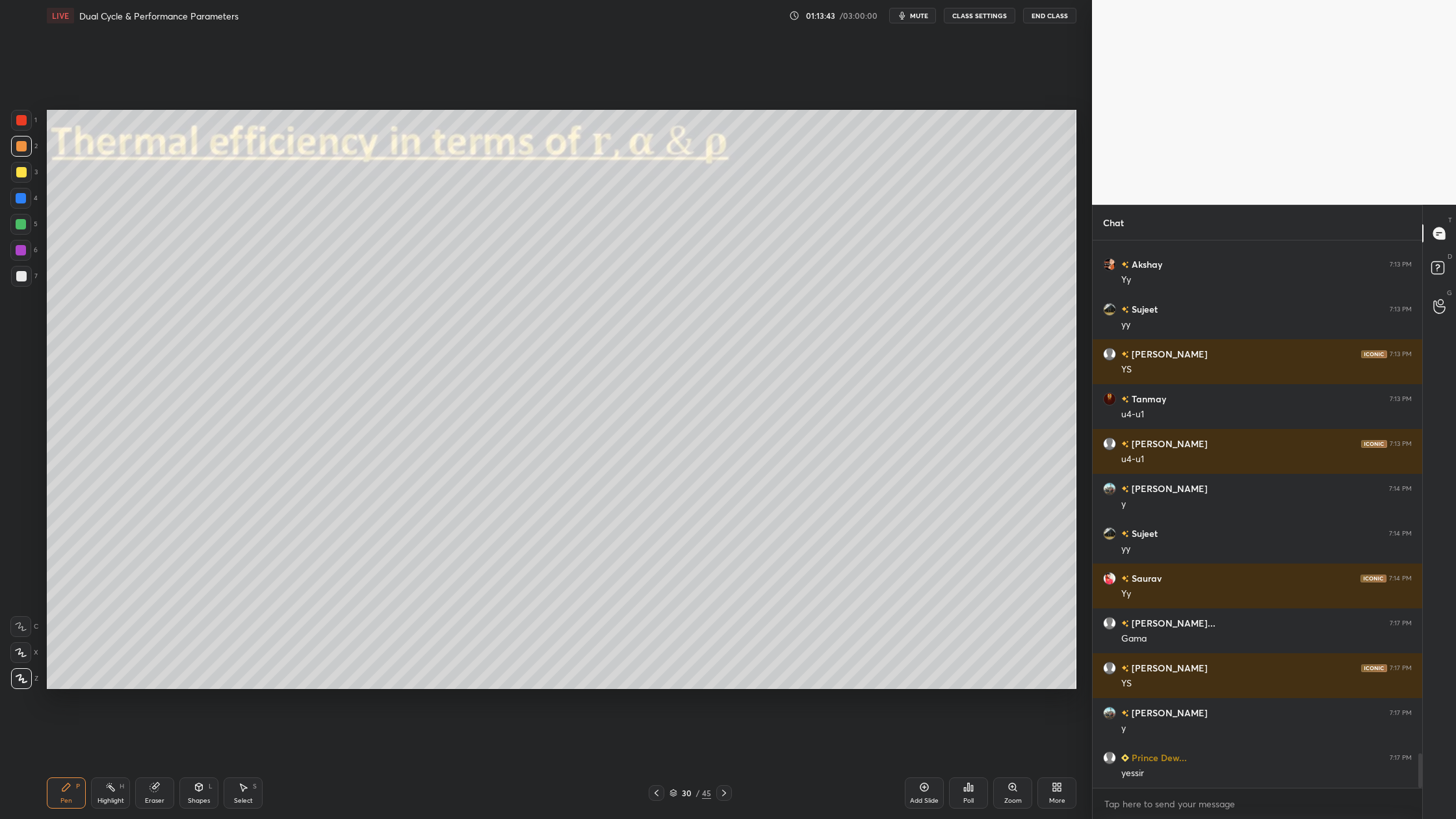
click at [23, 177] on div at bounding box center [22, 172] width 10 height 10
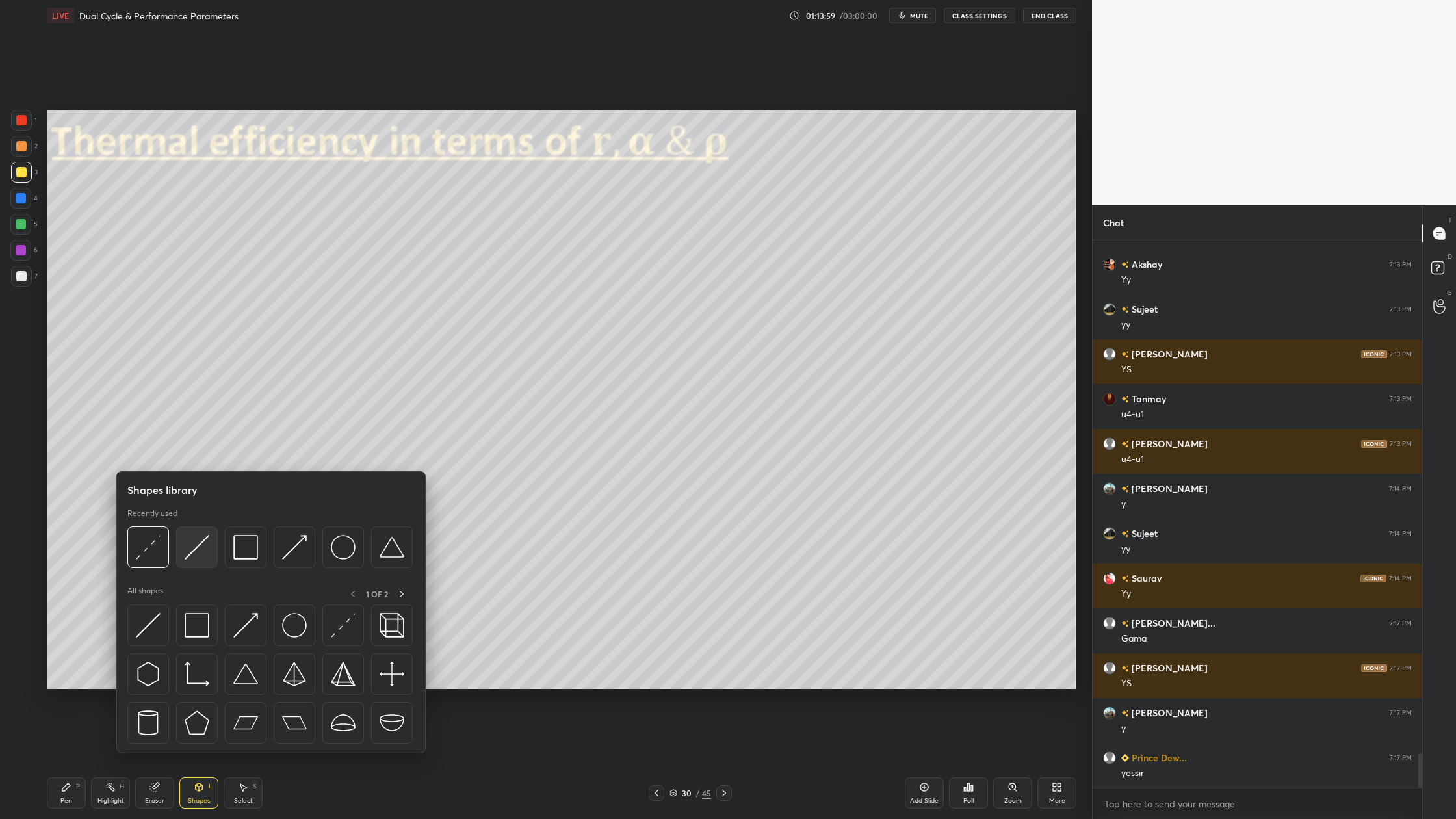
click at [197, 563] on div at bounding box center [197, 547] width 42 height 42
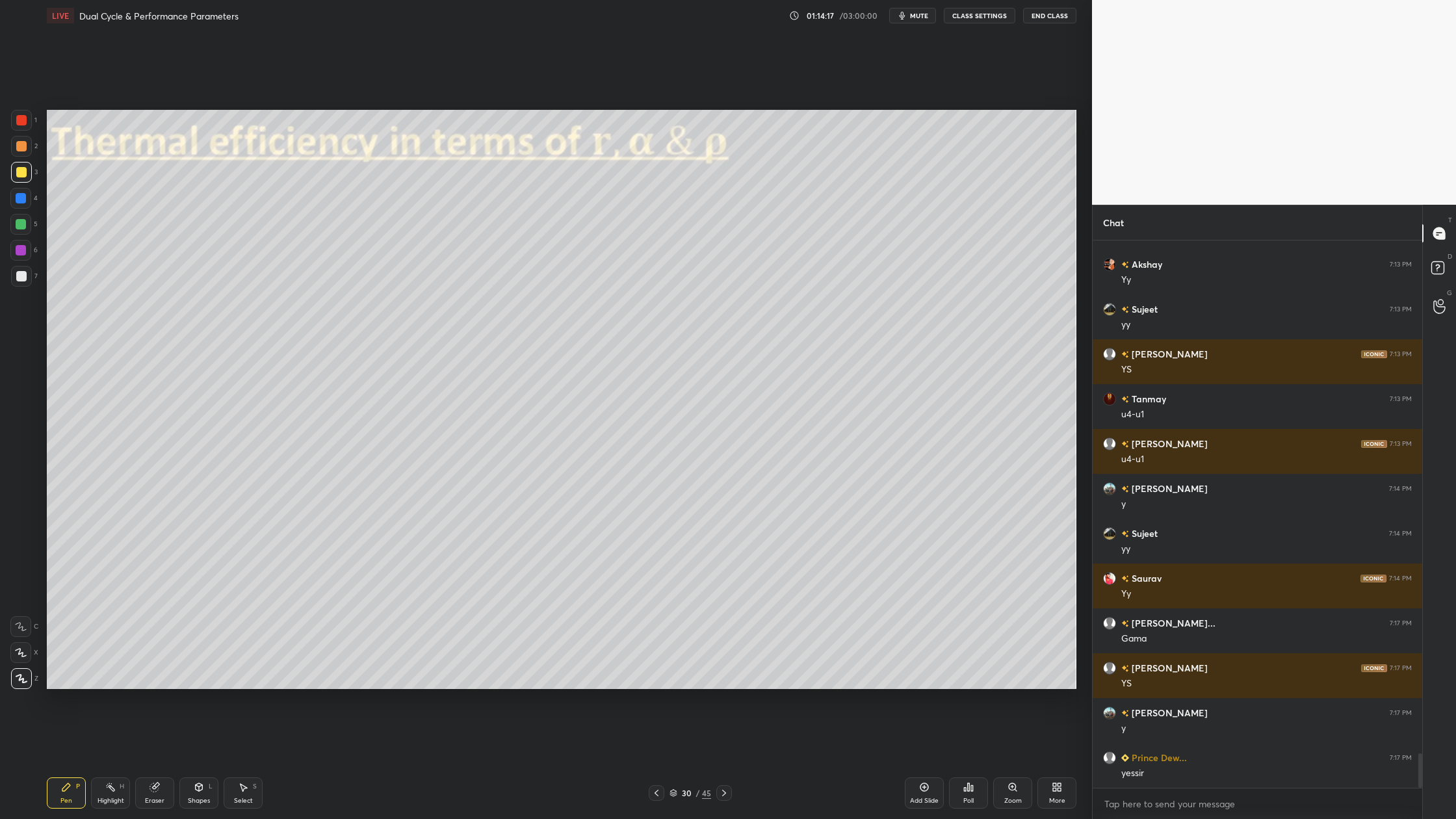
click at [27, 283] on div at bounding box center [22, 276] width 21 height 21
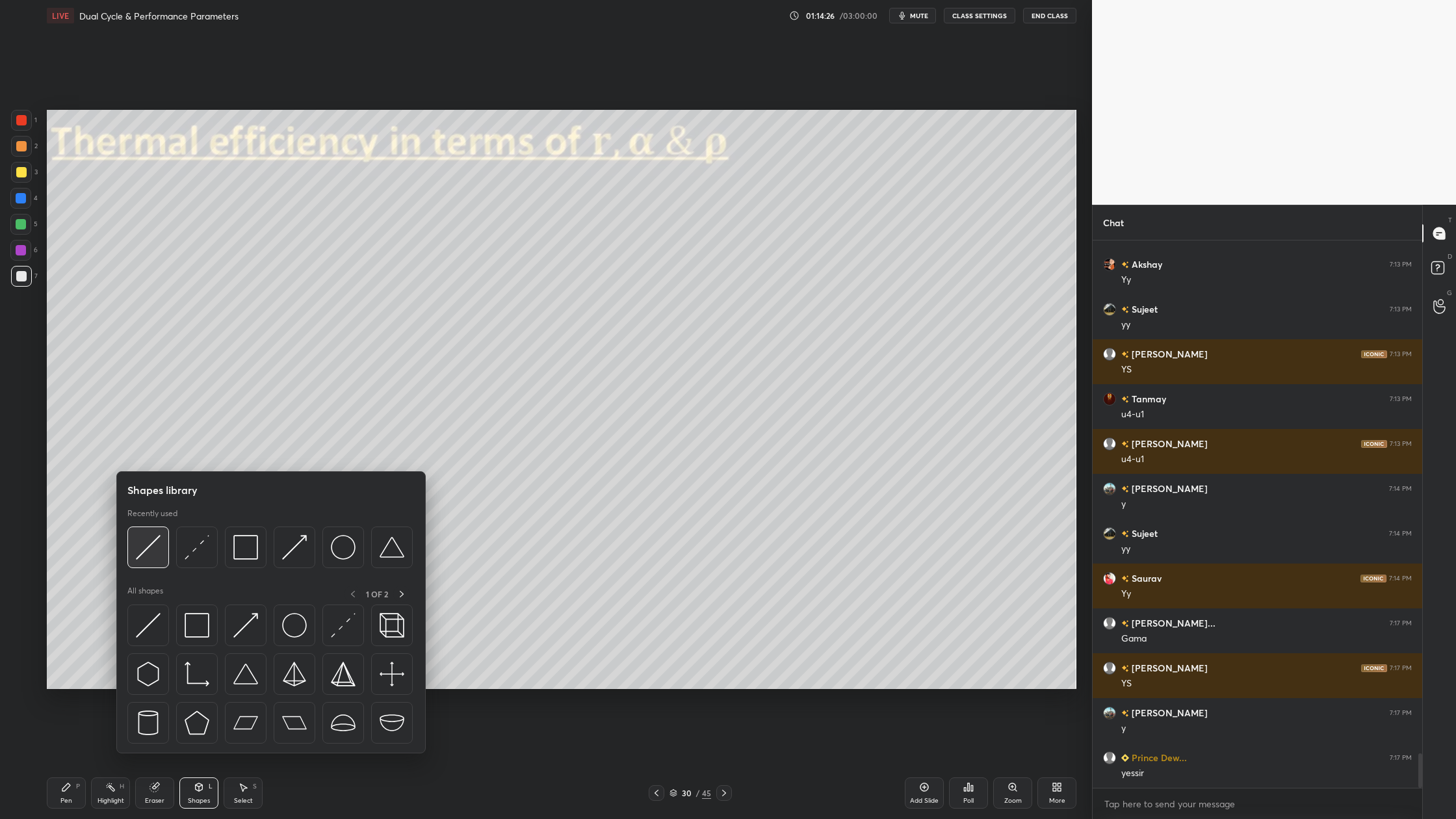
click at [138, 550] on img at bounding box center [148, 547] width 25 height 25
click at [142, 554] on img at bounding box center [148, 547] width 25 height 25
click at [146, 563] on div at bounding box center [148, 547] width 42 height 42
click at [147, 565] on div at bounding box center [148, 547] width 42 height 42
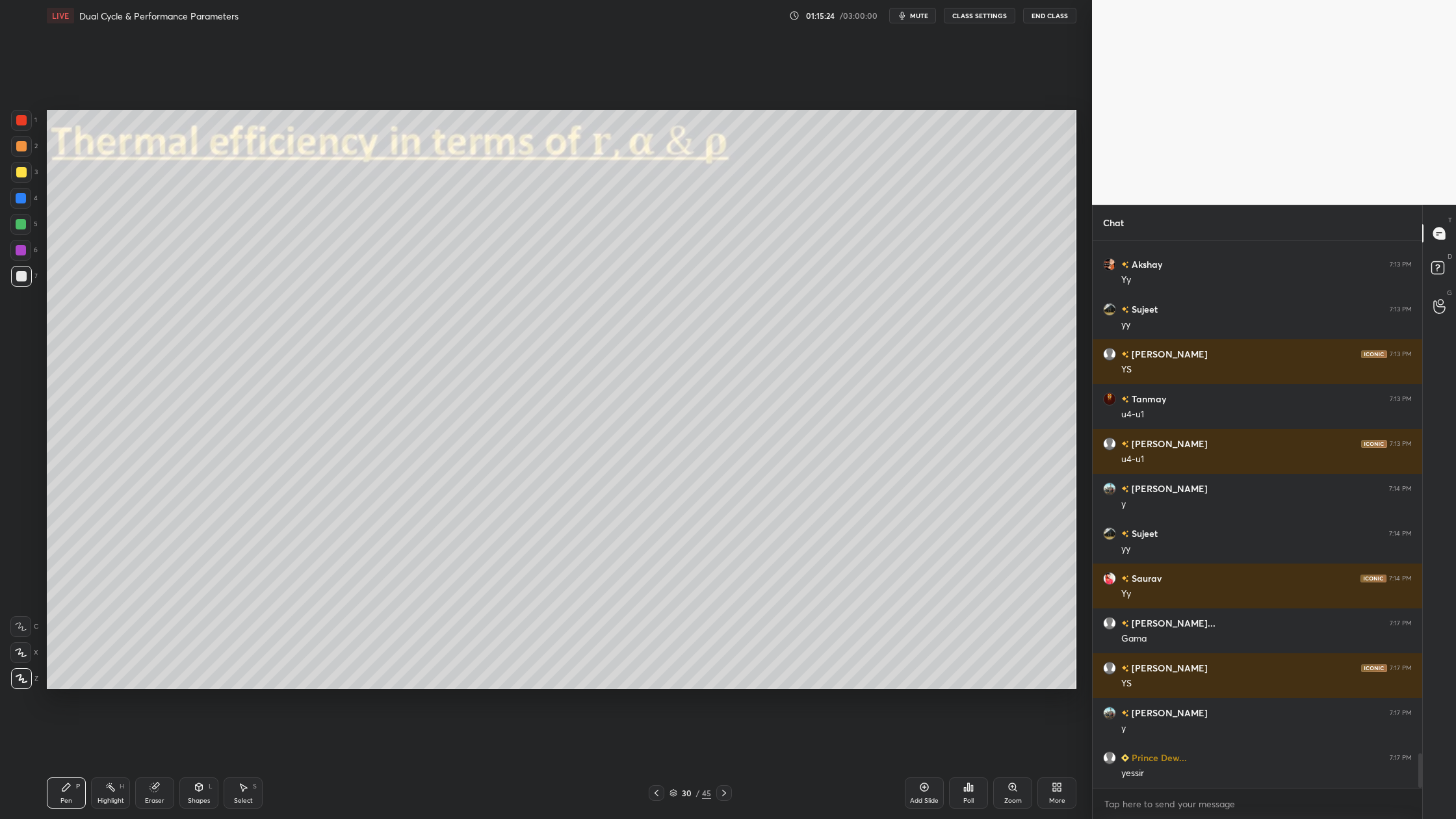
click at [248, 761] on div "Select S" at bounding box center [242, 793] width 39 height 31
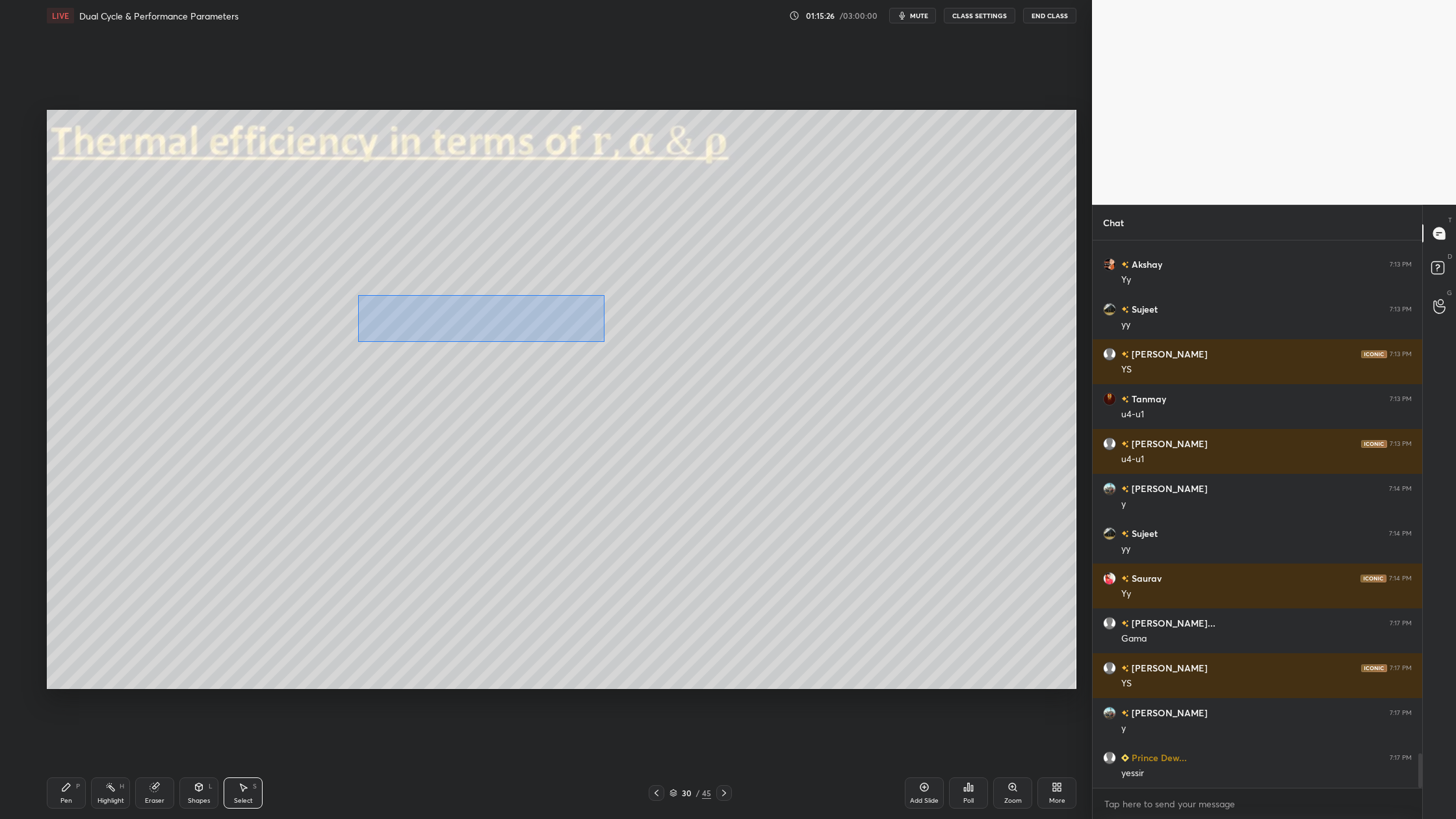
drag, startPoint x: 396, startPoint y: 310, endPoint x: 579, endPoint y: 339, distance: 185.3
click at [606, 342] on div "0 ° Undo Copy Duplicate Duplicate to new slide Delete" at bounding box center [562, 399] width 1030 height 579
drag, startPoint x: 464, startPoint y: 313, endPoint x: 568, endPoint y: 313, distance: 104.0
click at [568, 313] on div "0 ° Undo Copy Duplicate Duplicate to new slide Delete" at bounding box center [562, 399] width 1030 height 579
click at [418, 519] on div "0 ° Undo Copy Duplicate Duplicate to new slide Delete" at bounding box center [562, 399] width 1030 height 579
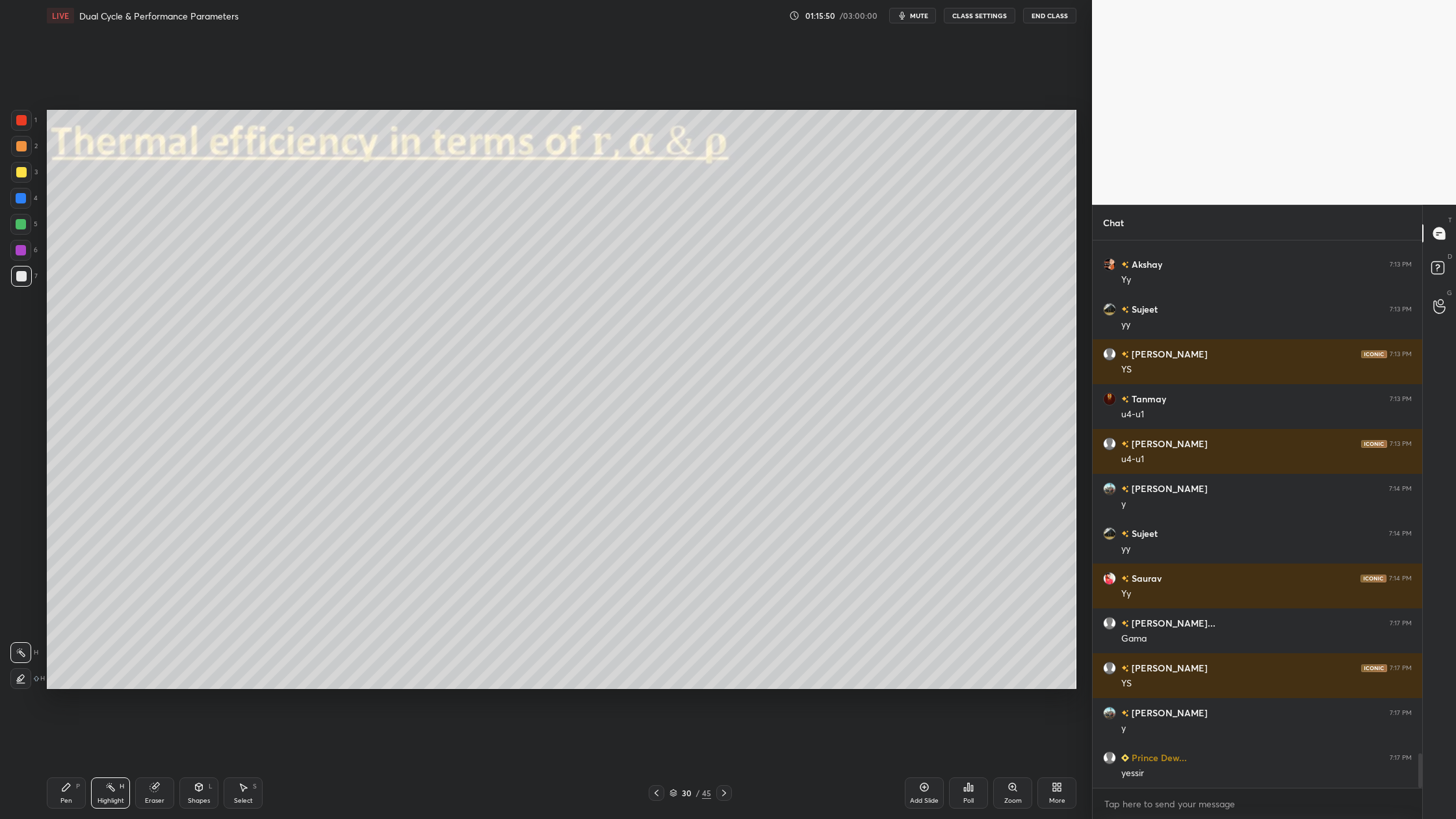
drag, startPoint x: 21, startPoint y: 262, endPoint x: 28, endPoint y: 262, distance: 7.0
click at [23, 262] on div "6" at bounding box center [24, 253] width 28 height 26
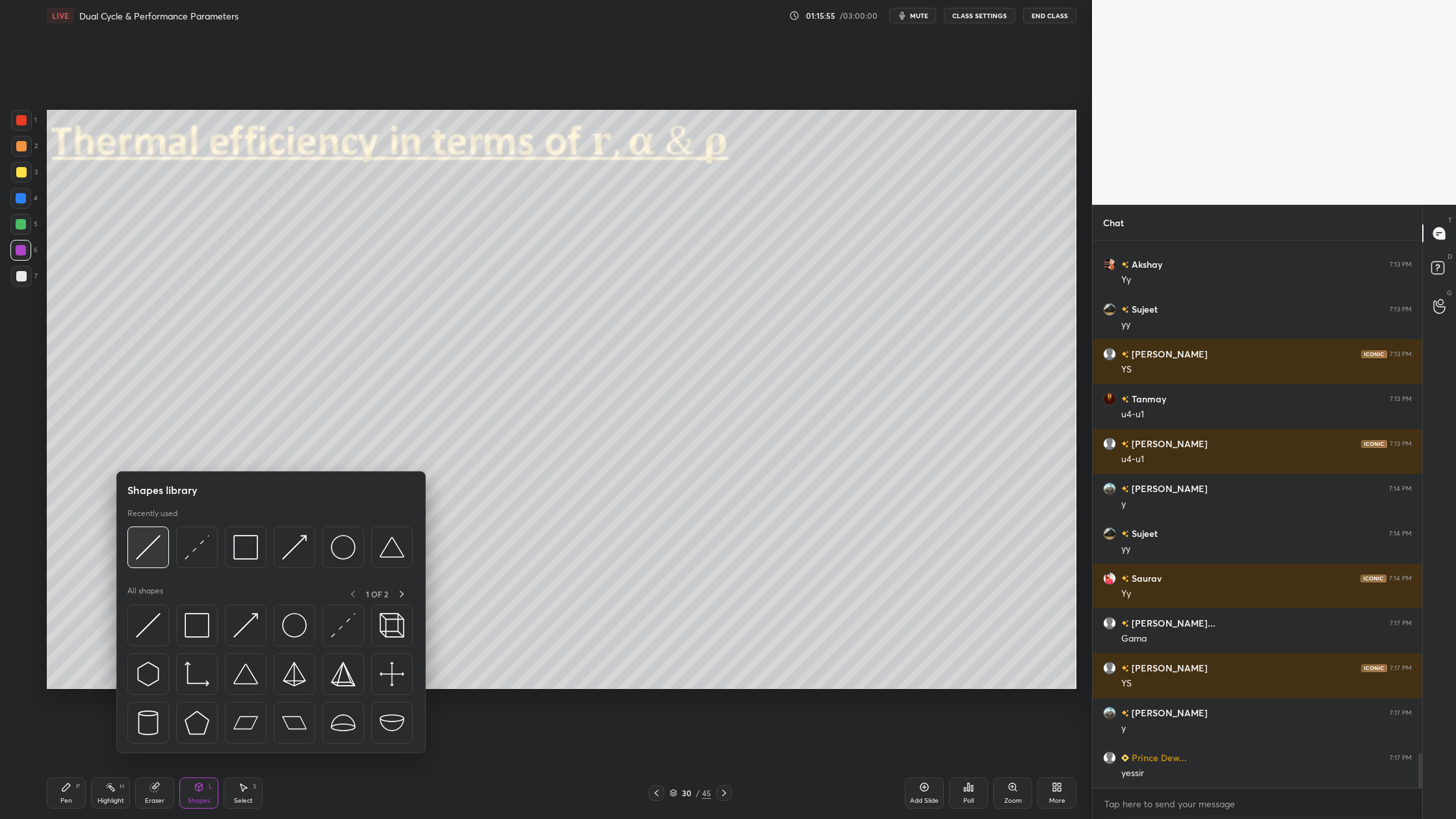
click at [150, 558] on img at bounding box center [148, 547] width 25 height 25
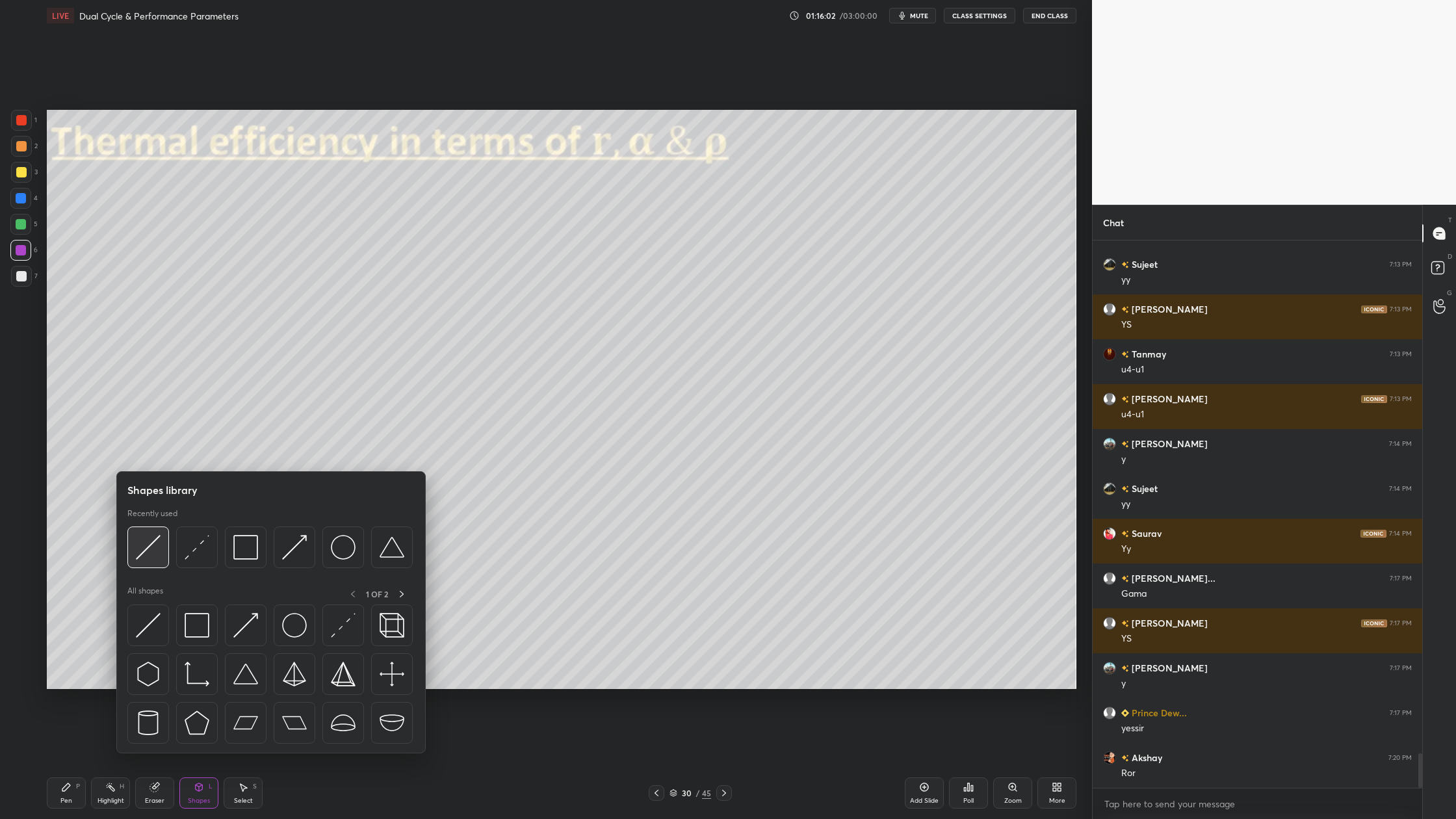
click at [145, 560] on div at bounding box center [148, 547] width 42 height 42
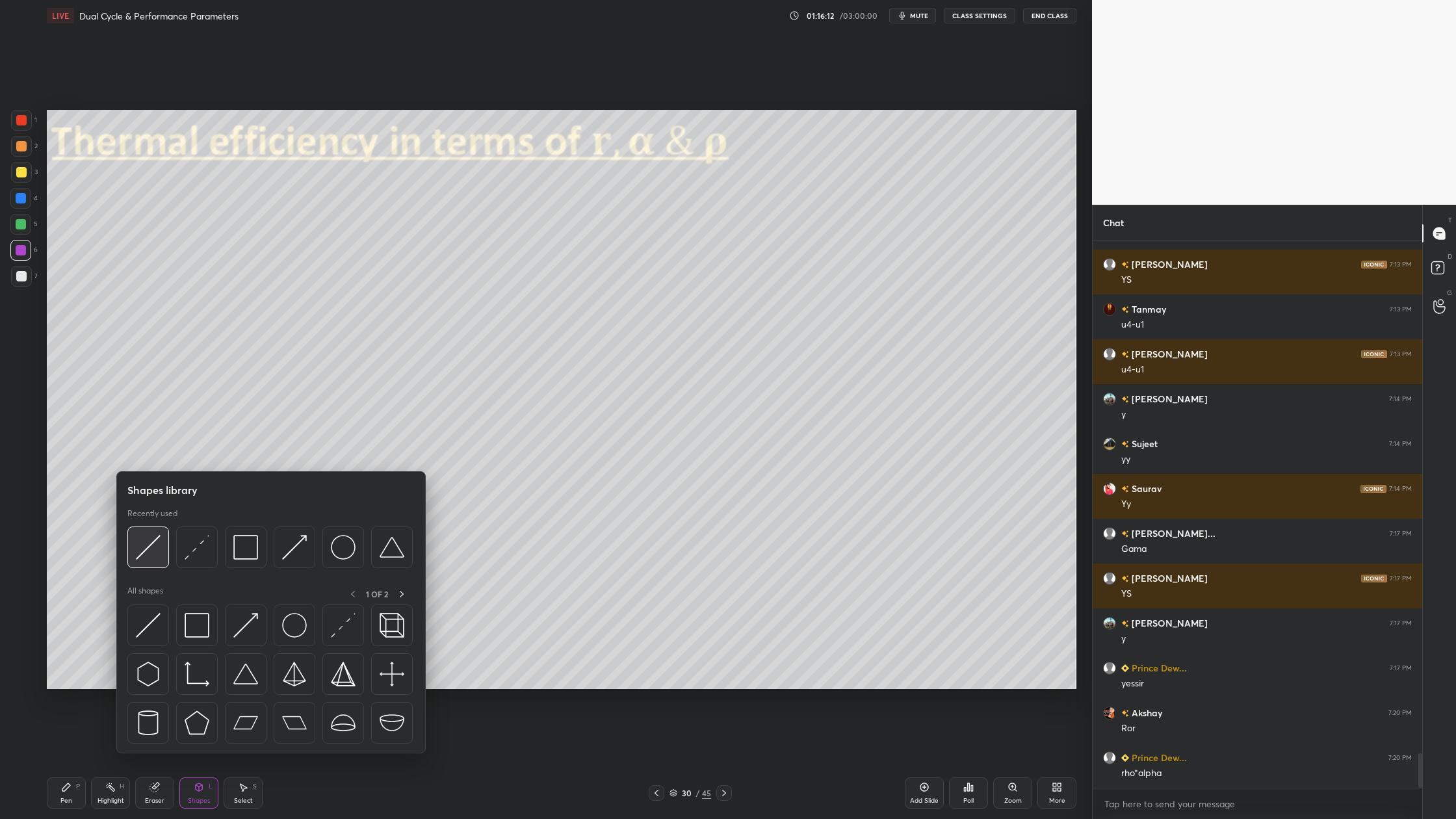
click at [153, 563] on div at bounding box center [148, 547] width 42 height 42
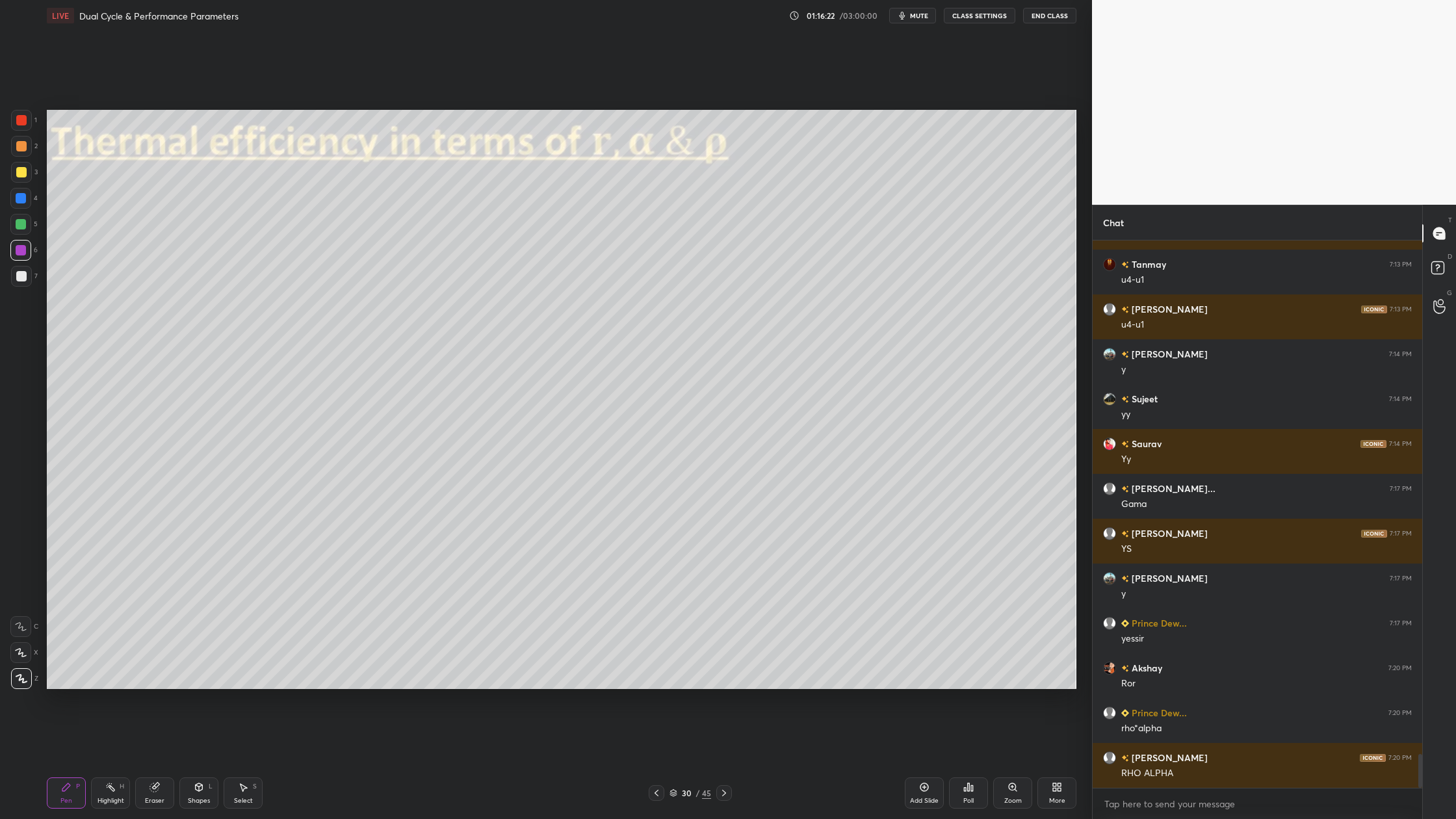
scroll to position [8307, 0]
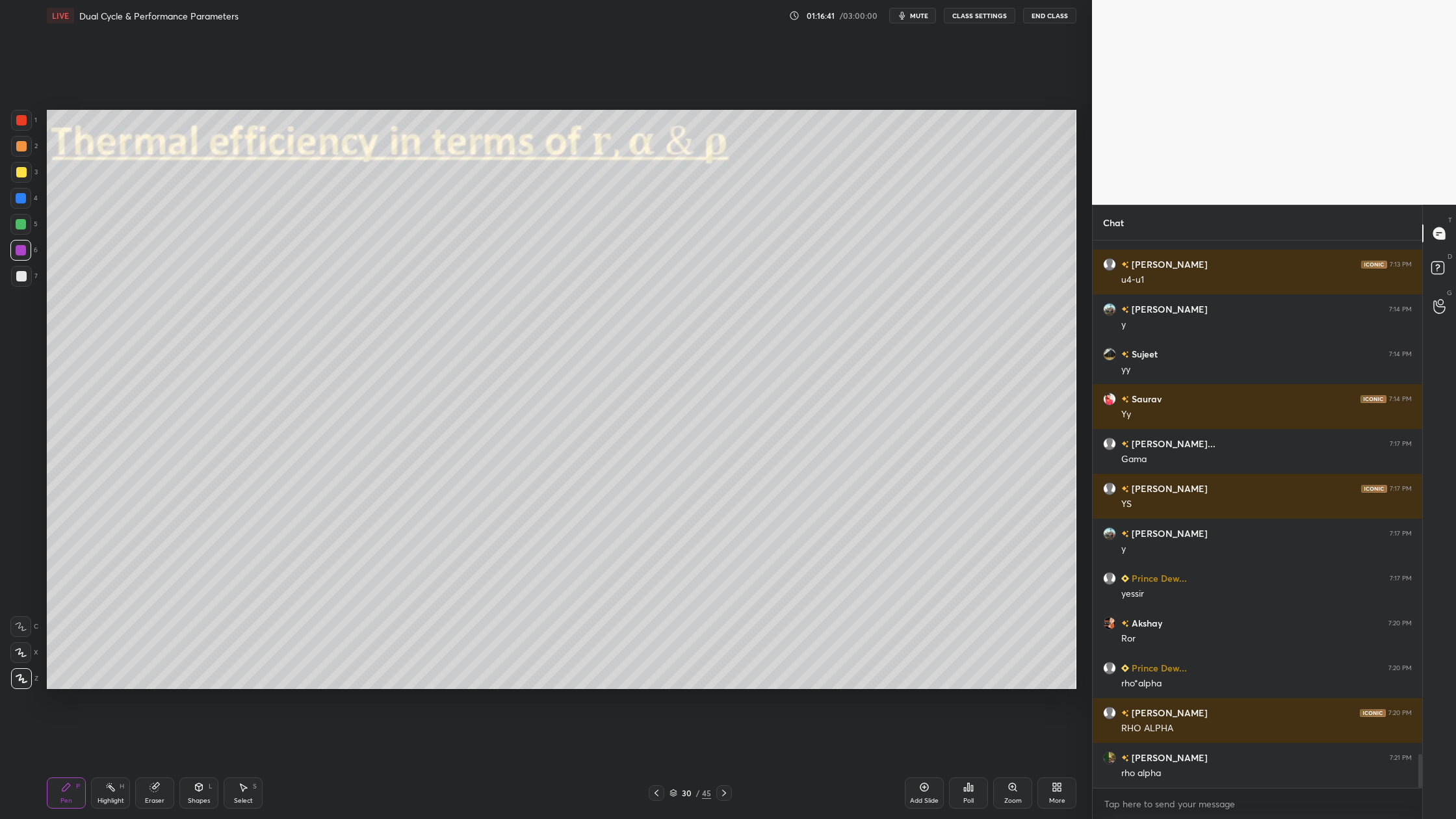
drag, startPoint x: 28, startPoint y: 278, endPoint x: 30, endPoint y: 327, distance: 49.0
click at [28, 279] on div at bounding box center [22, 276] width 21 height 21
click at [247, 761] on div "Select" at bounding box center [243, 802] width 19 height 7
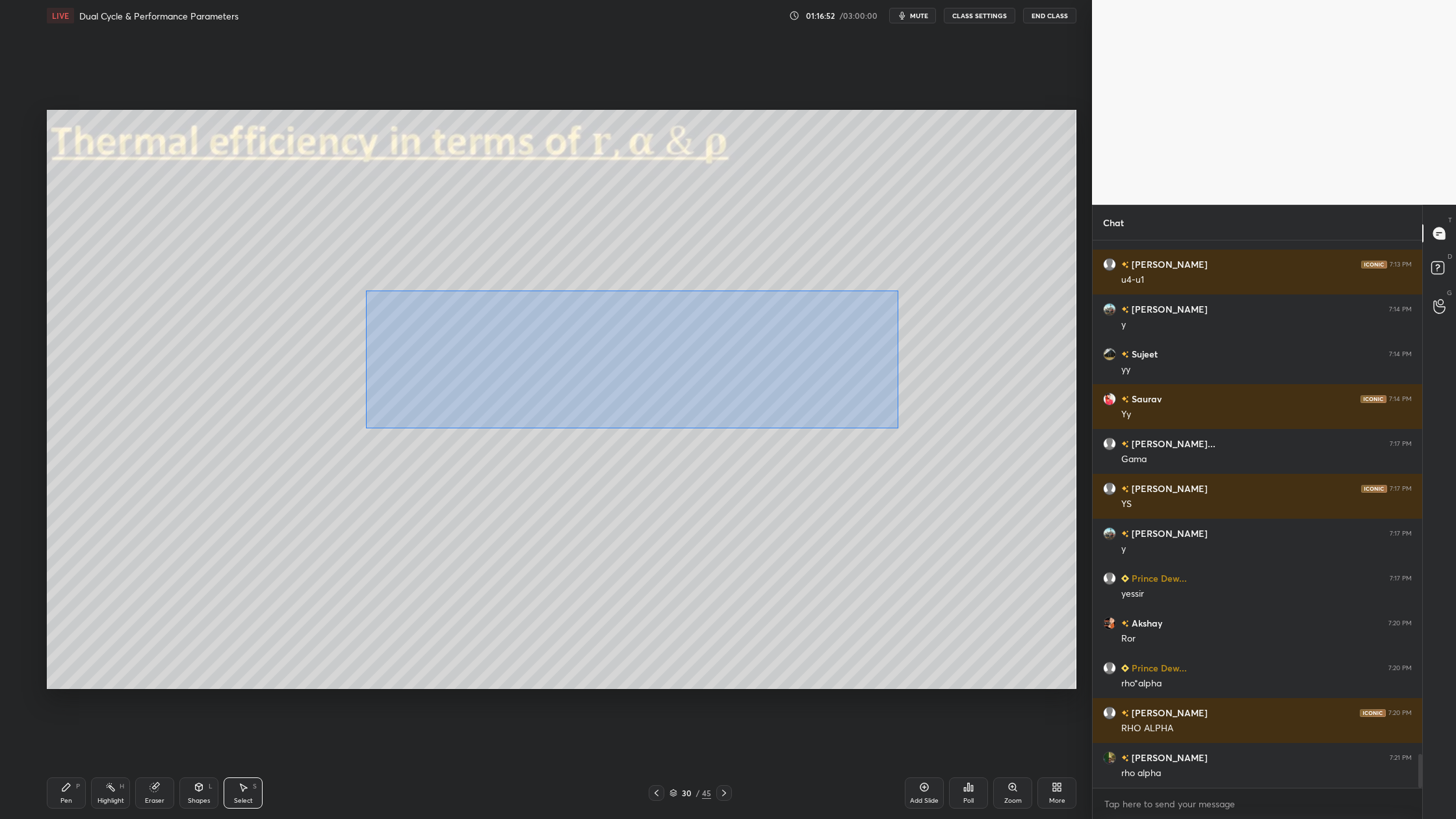
drag, startPoint x: 480, startPoint y: 345, endPoint x: 725, endPoint y: 409, distance: 253.2
click at [898, 431] on div "0 ° Undo Copy Duplicate Duplicate to new slide Delete" at bounding box center [562, 399] width 1030 height 579
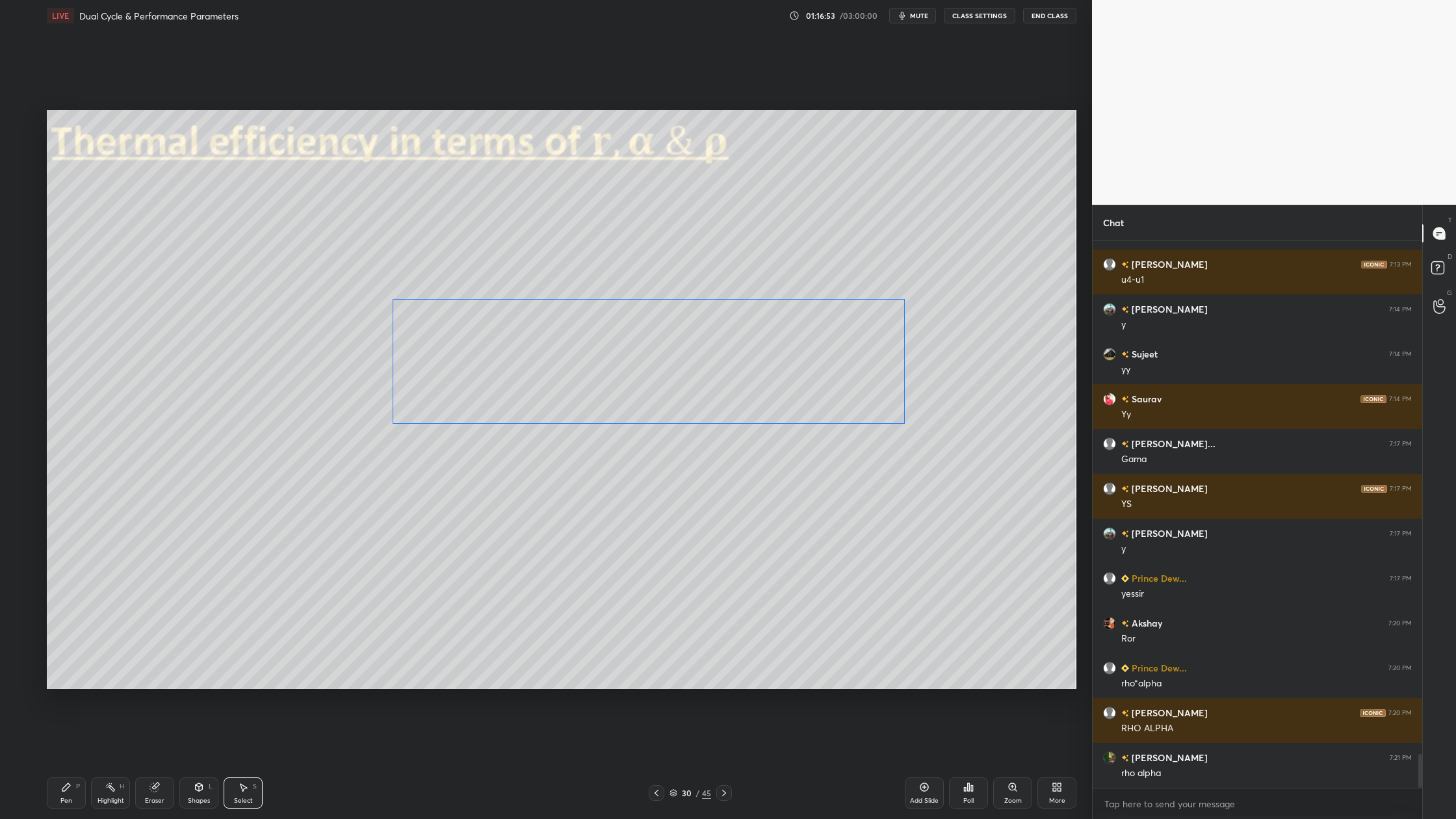
drag, startPoint x: 670, startPoint y: 386, endPoint x: 689, endPoint y: 383, distance: 19.2
click at [692, 384] on div "0 ° Undo Copy Duplicate Duplicate to new slide Delete" at bounding box center [562, 399] width 1030 height 579
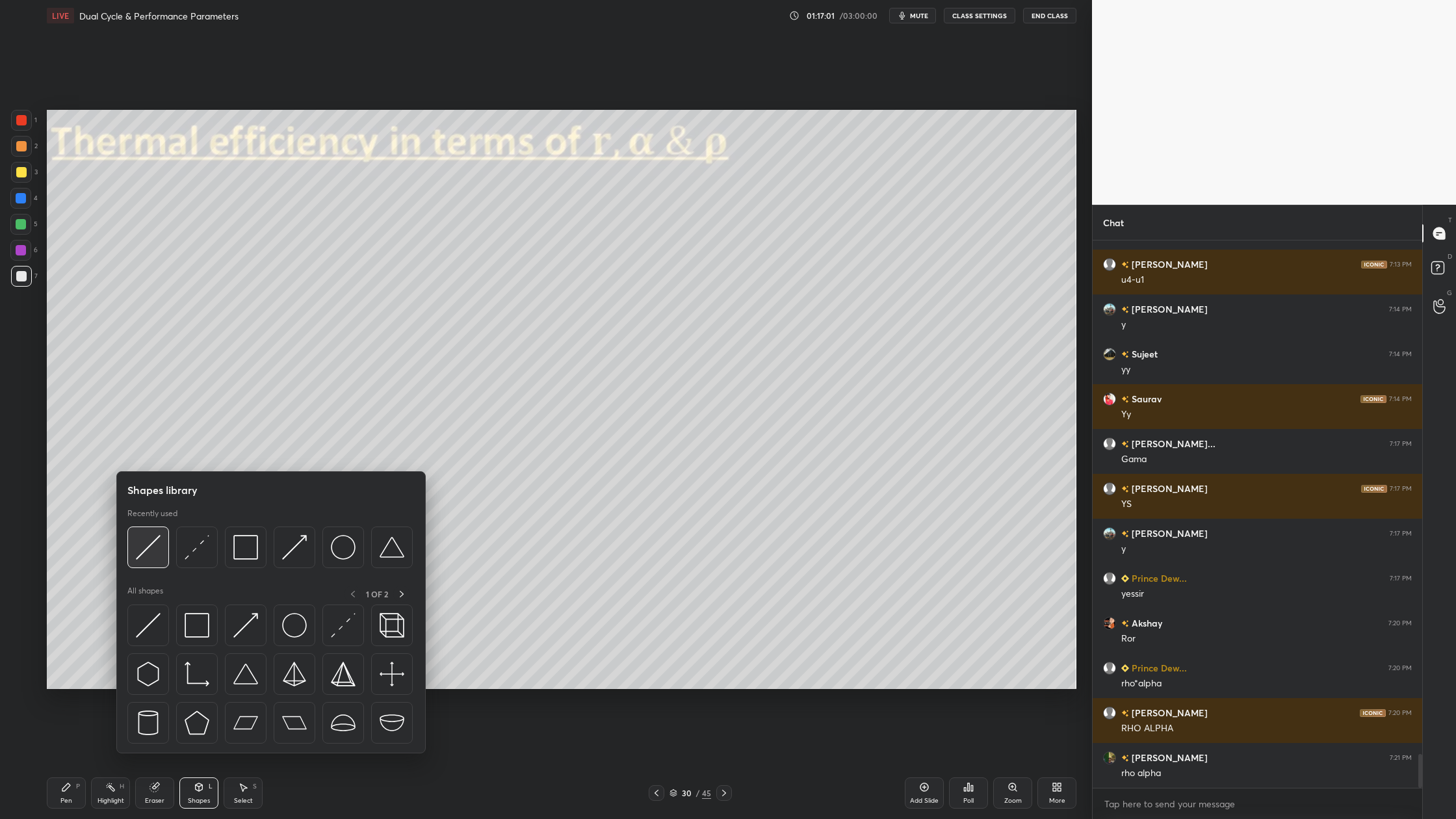
click at [139, 555] on img at bounding box center [148, 547] width 25 height 25
click at [150, 558] on img at bounding box center [148, 547] width 25 height 25
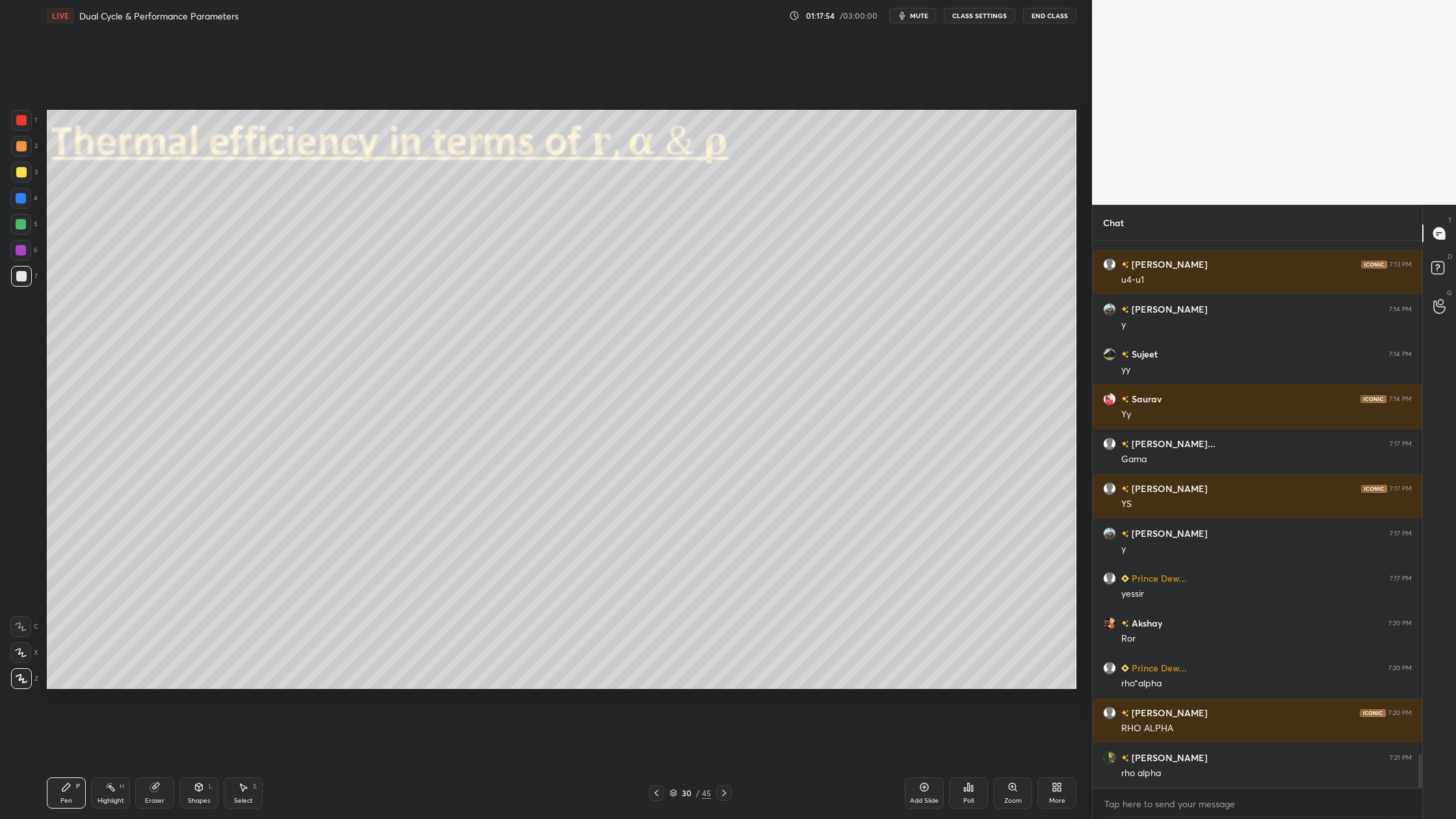
scroll to position [8352, 0]
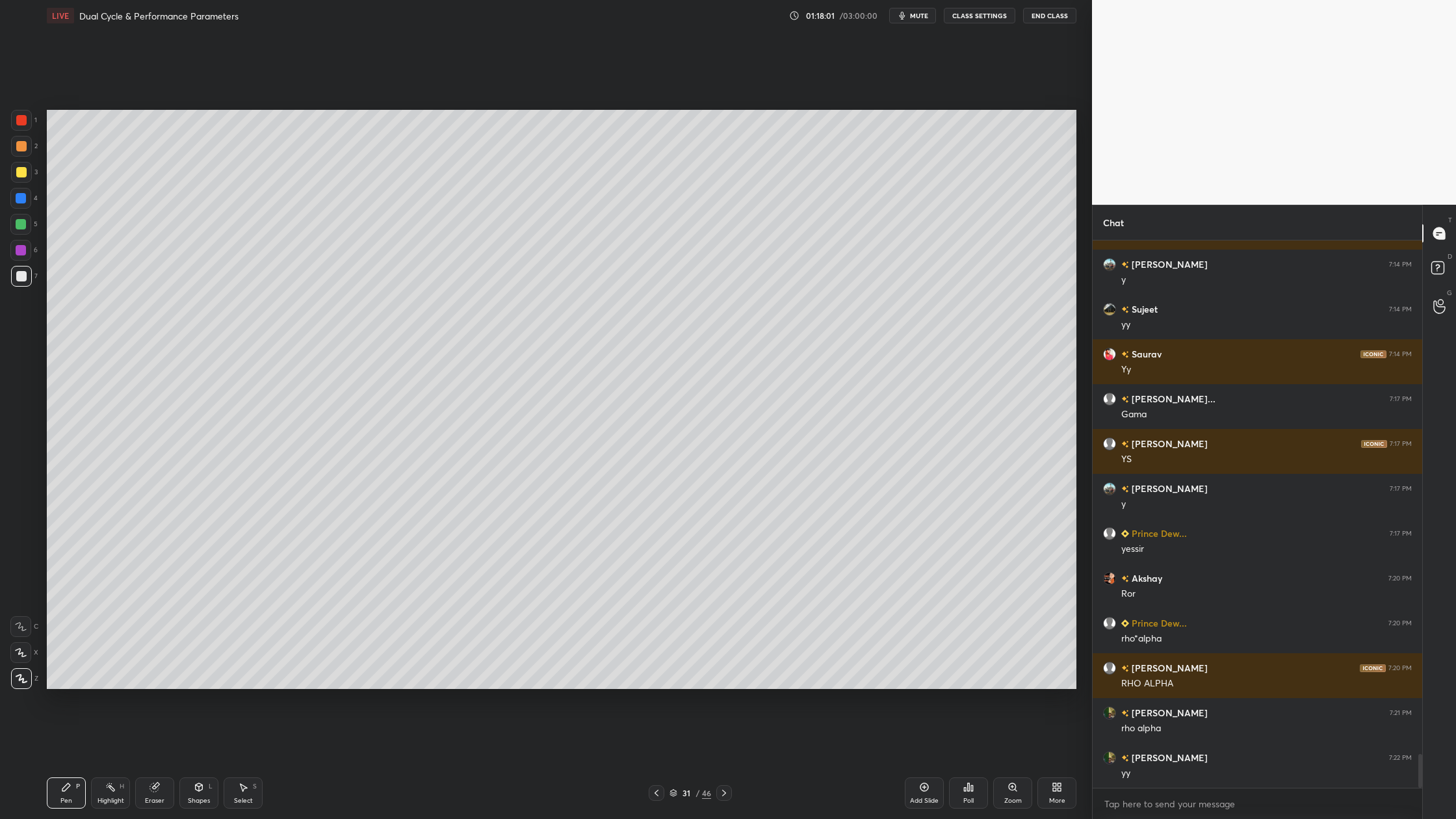
click at [14, 278] on div at bounding box center [22, 276] width 21 height 21
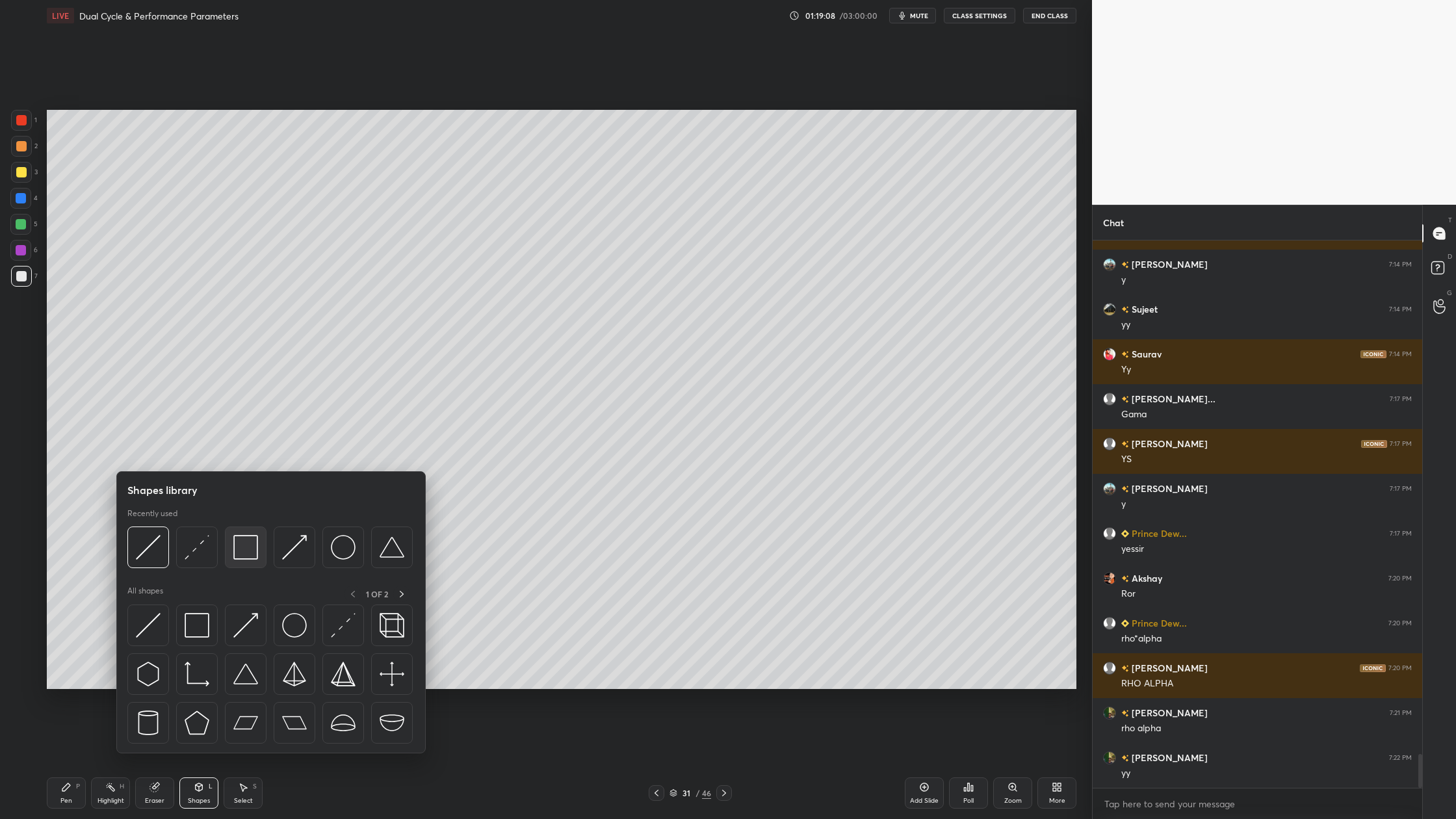
click at [247, 561] on div at bounding box center [246, 547] width 42 height 42
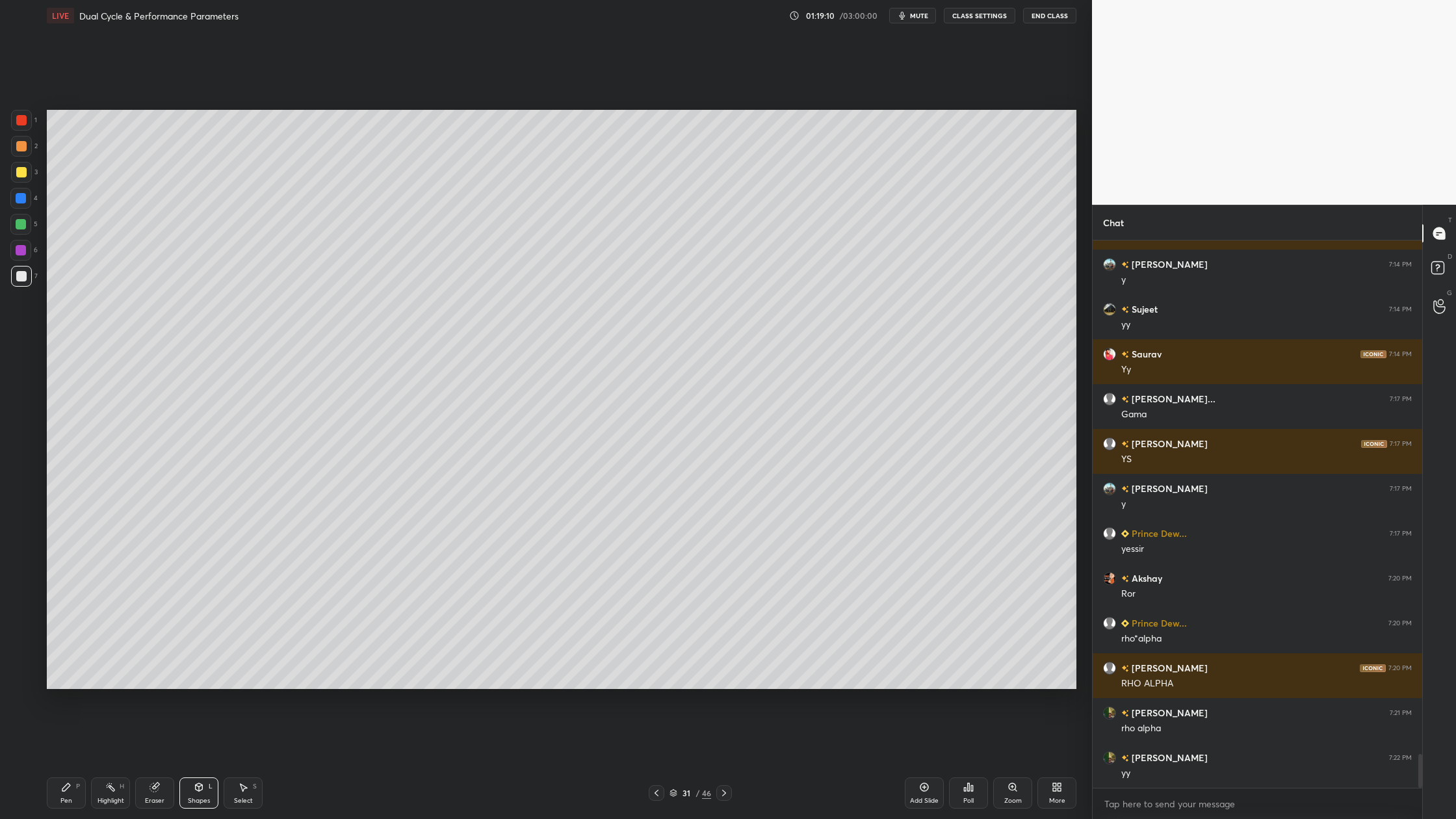
drag, startPoint x: 28, startPoint y: 147, endPoint x: 32, endPoint y: 156, distance: 9.8
click at [29, 148] on div at bounding box center [22, 146] width 21 height 21
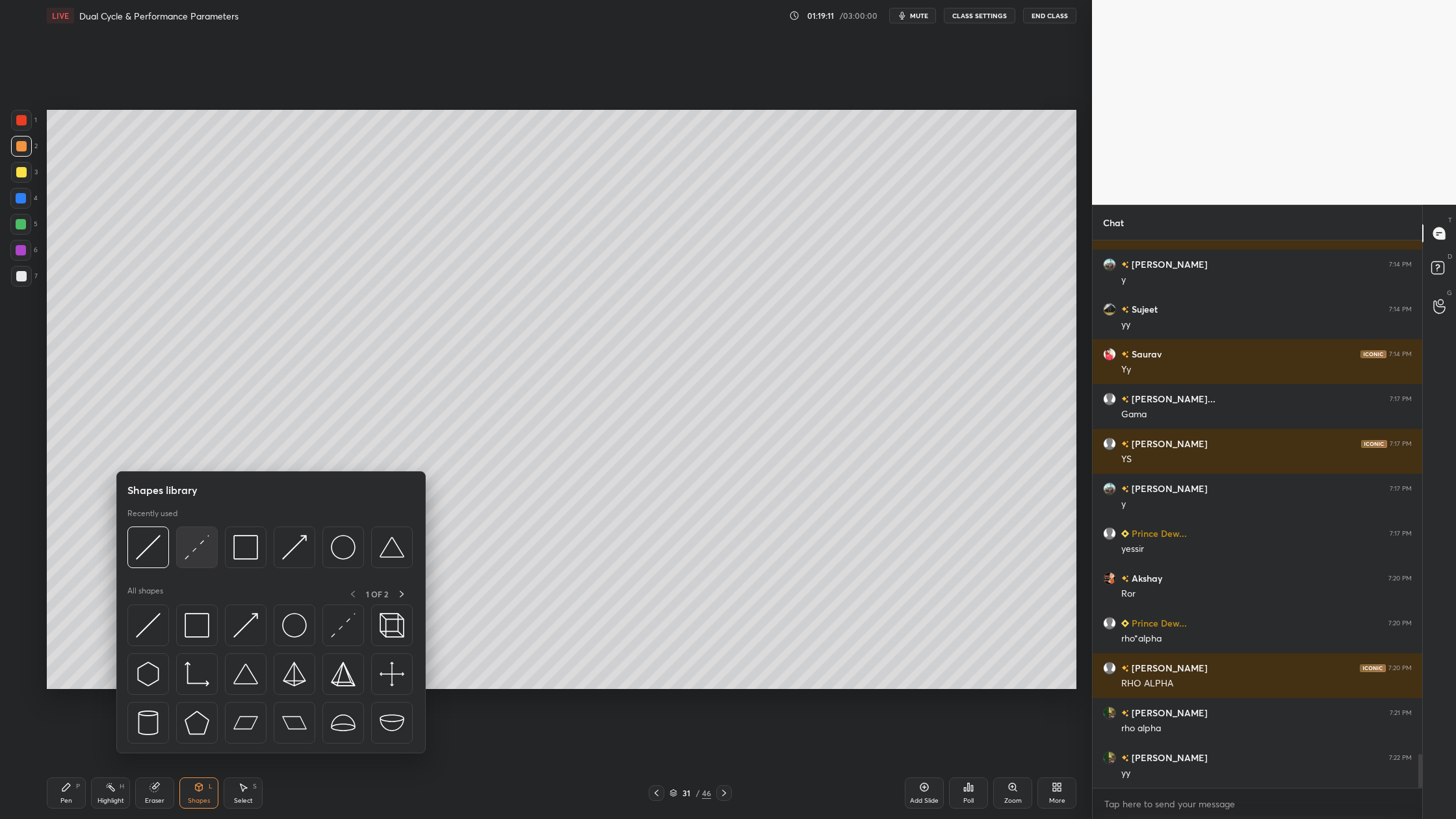
click at [196, 561] on div at bounding box center [197, 547] width 42 height 42
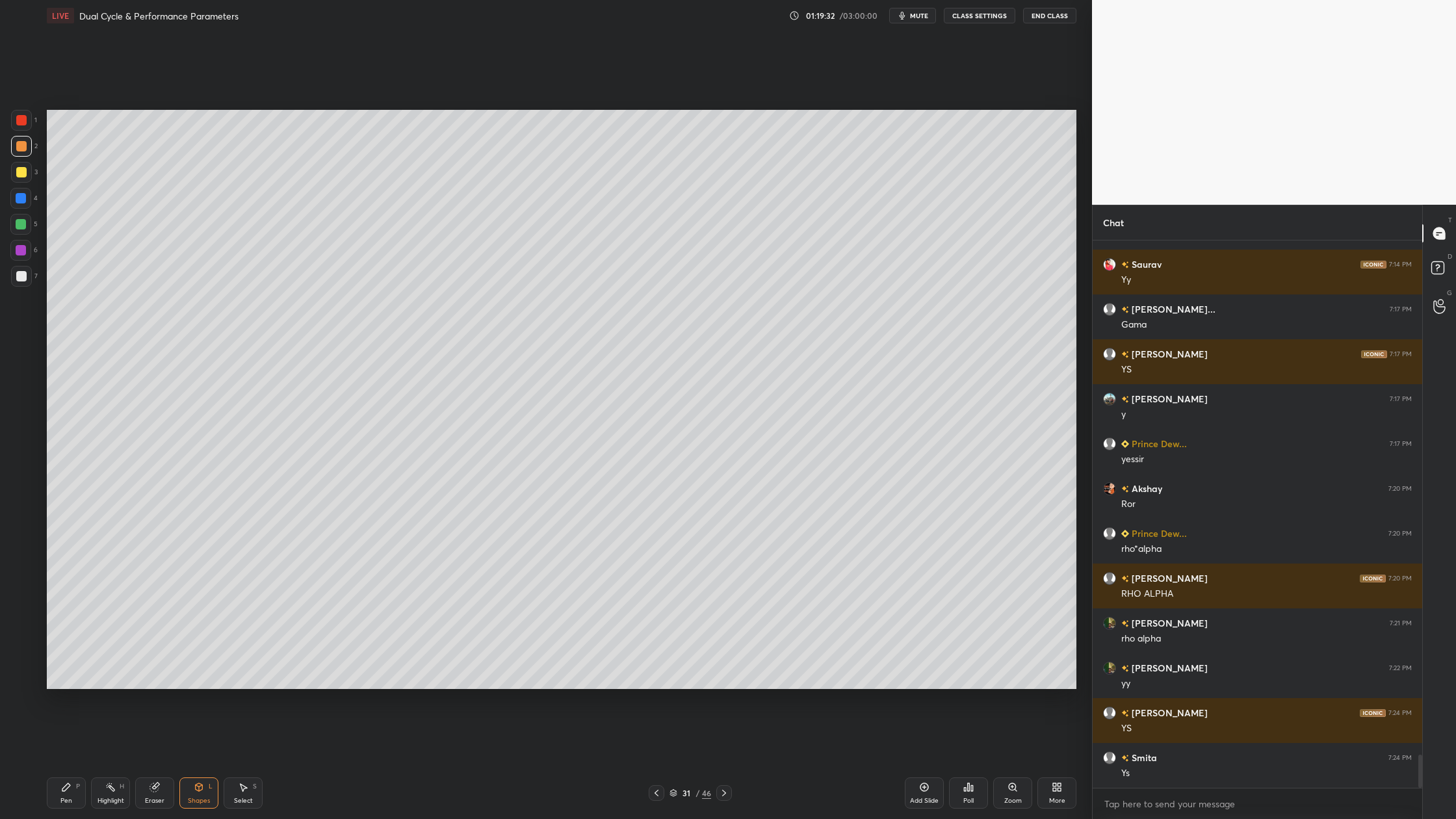
scroll to position [8486, 0]
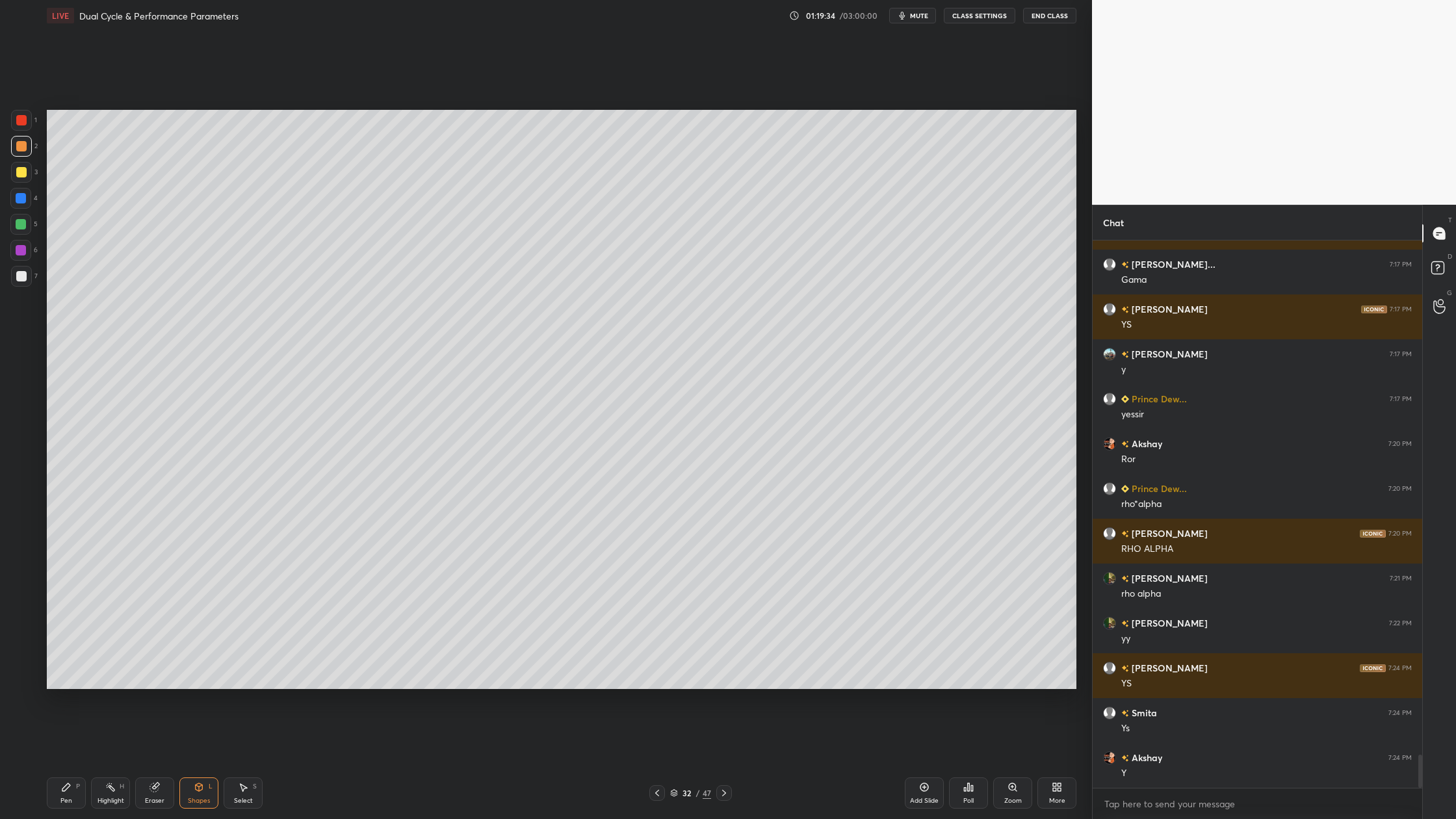
click at [21, 226] on div at bounding box center [21, 224] width 10 height 10
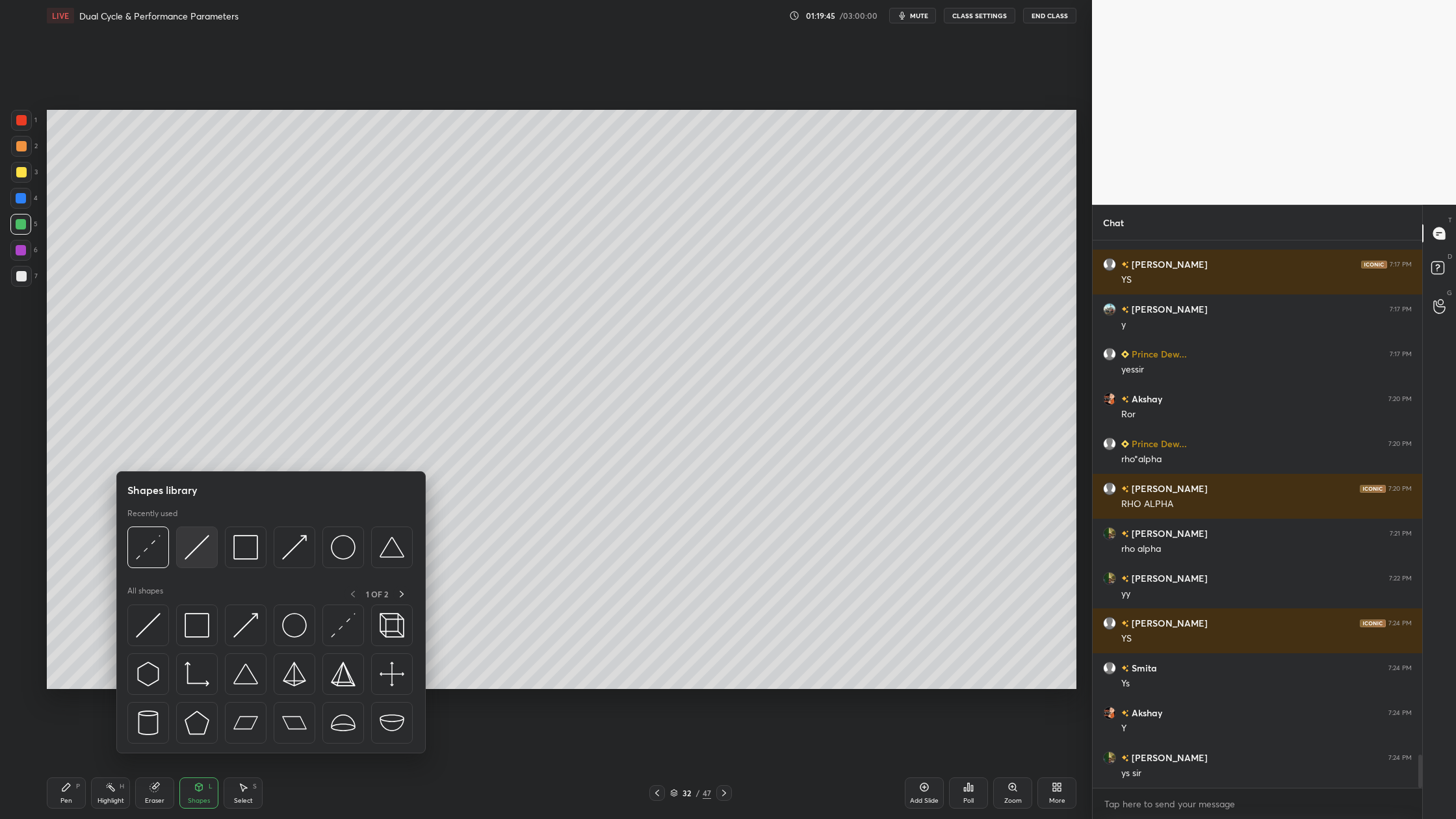
click at [192, 564] on div at bounding box center [197, 547] width 42 height 42
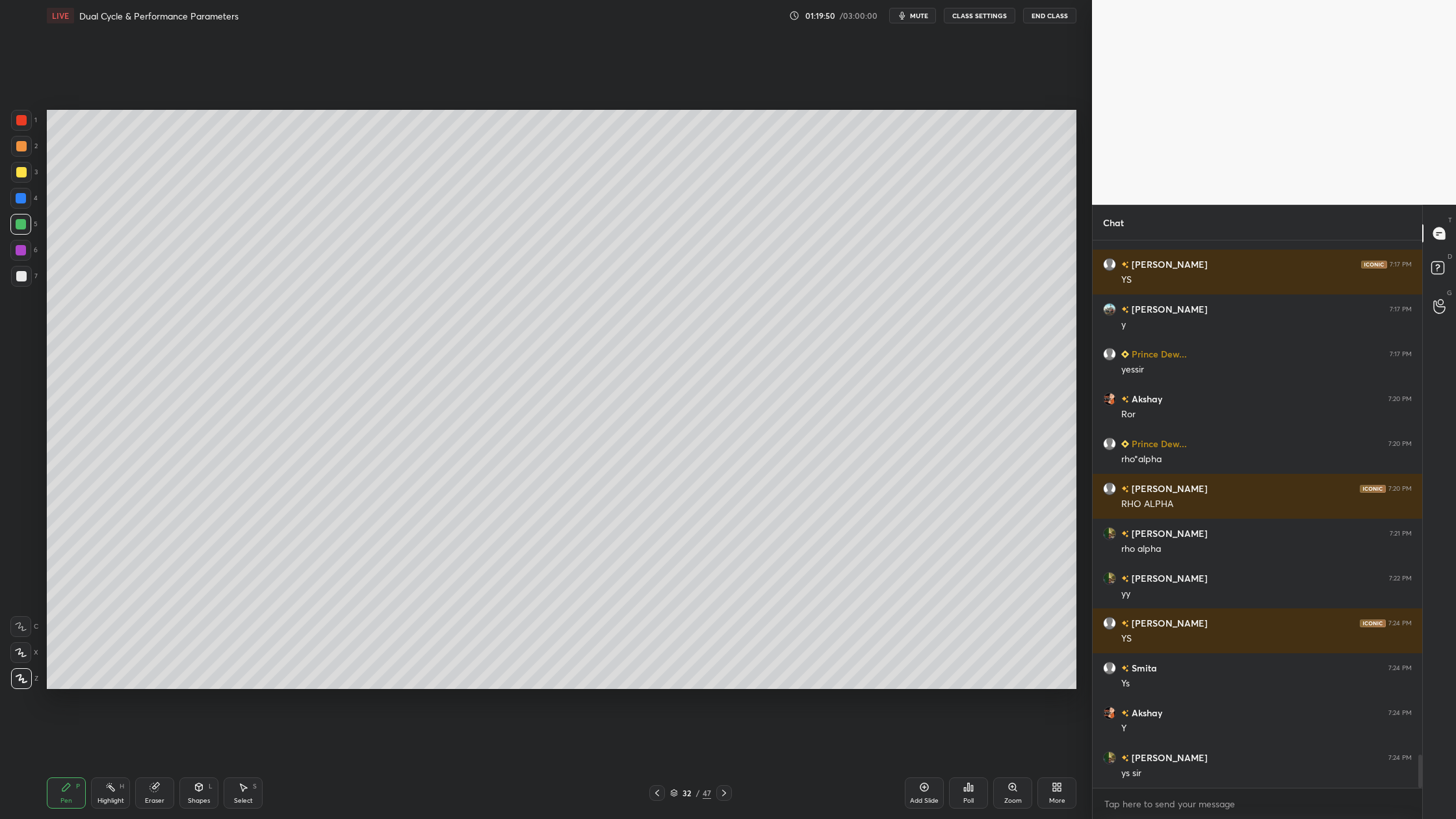
drag, startPoint x: 28, startPoint y: 278, endPoint x: 42, endPoint y: 281, distance: 14.3
click at [28, 278] on div at bounding box center [22, 276] width 21 height 21
drag, startPoint x: 25, startPoint y: 280, endPoint x: 28, endPoint y: 293, distance: 13.3
click at [25, 280] on div at bounding box center [22, 276] width 10 height 10
drag, startPoint x: 20, startPoint y: 177, endPoint x: 26, endPoint y: 185, distance: 10.0
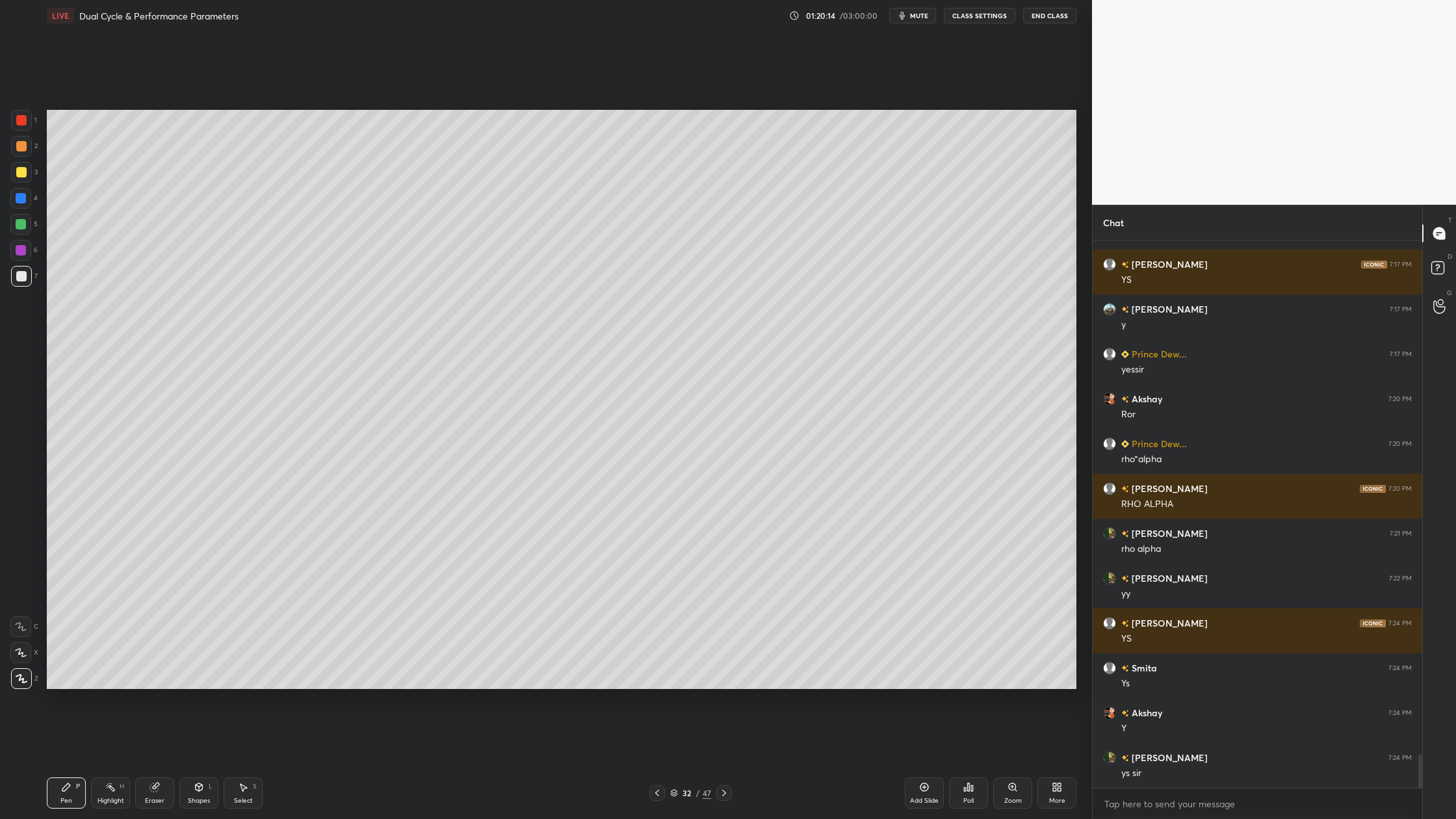
click at [22, 177] on div at bounding box center [22, 172] width 21 height 21
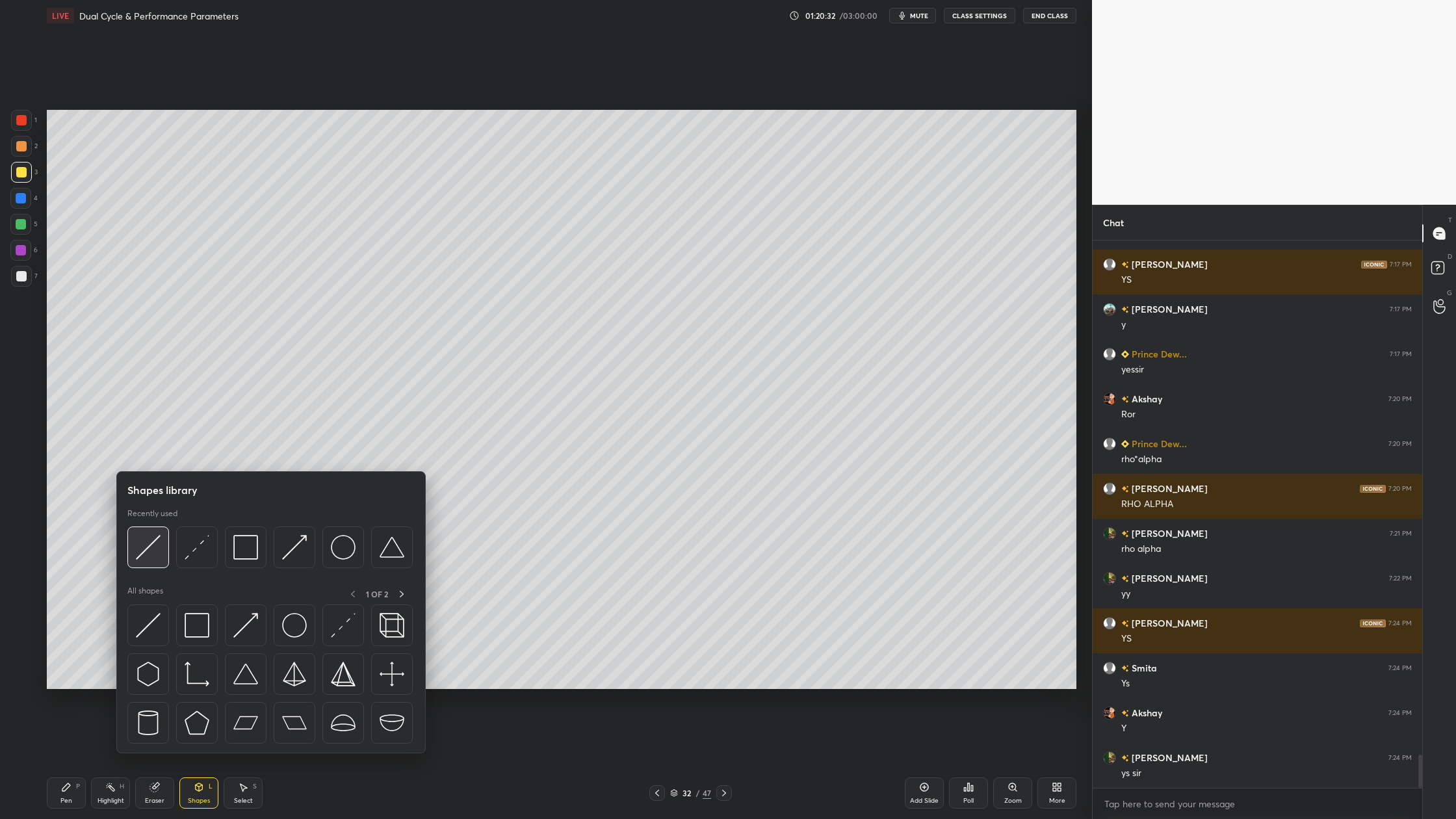
click at [145, 558] on img at bounding box center [148, 547] width 25 height 25
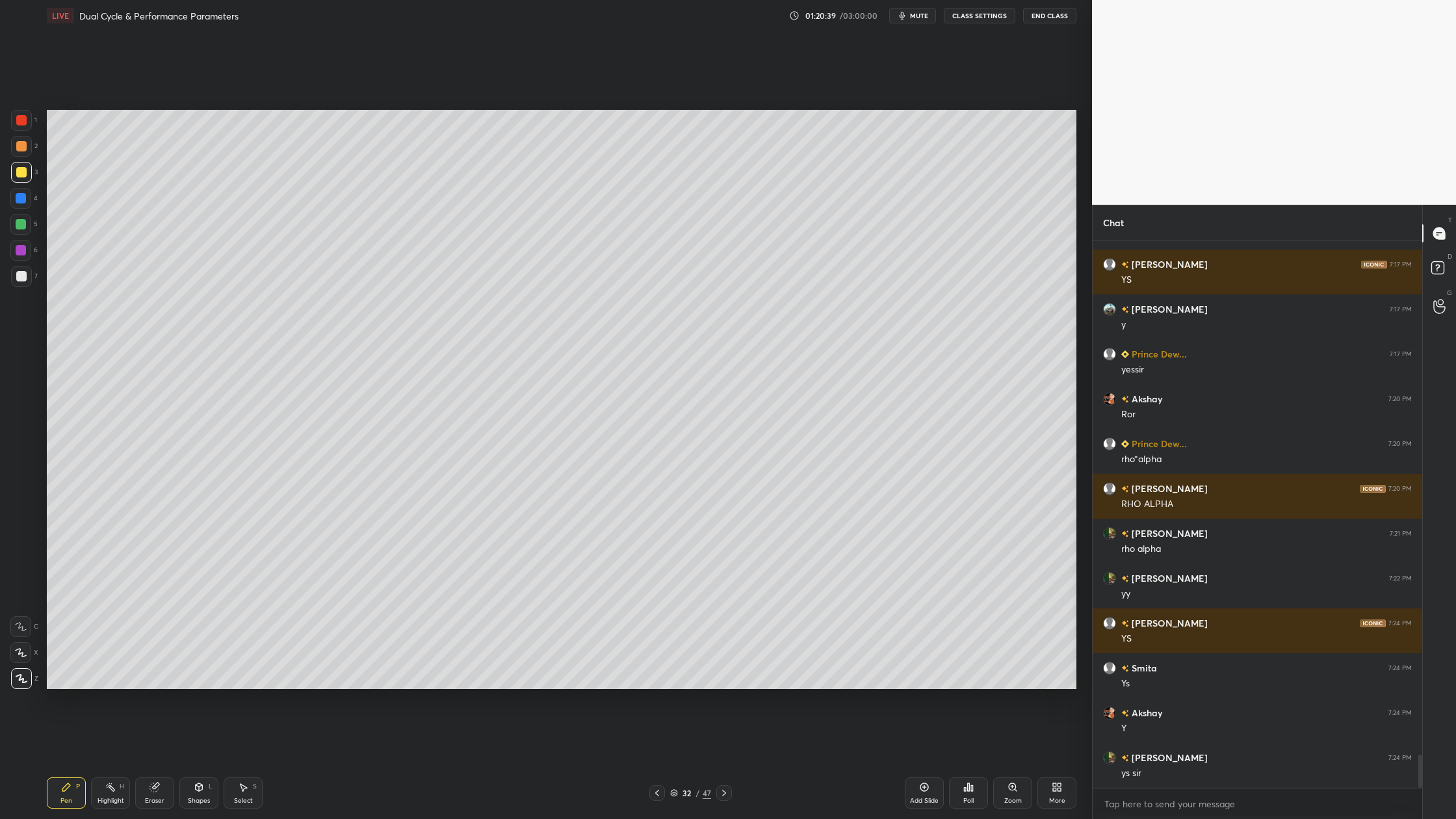
drag, startPoint x: 32, startPoint y: 275, endPoint x: 31, endPoint y: 284, distance: 9.1
click at [30, 278] on div "7" at bounding box center [24, 276] width 27 height 21
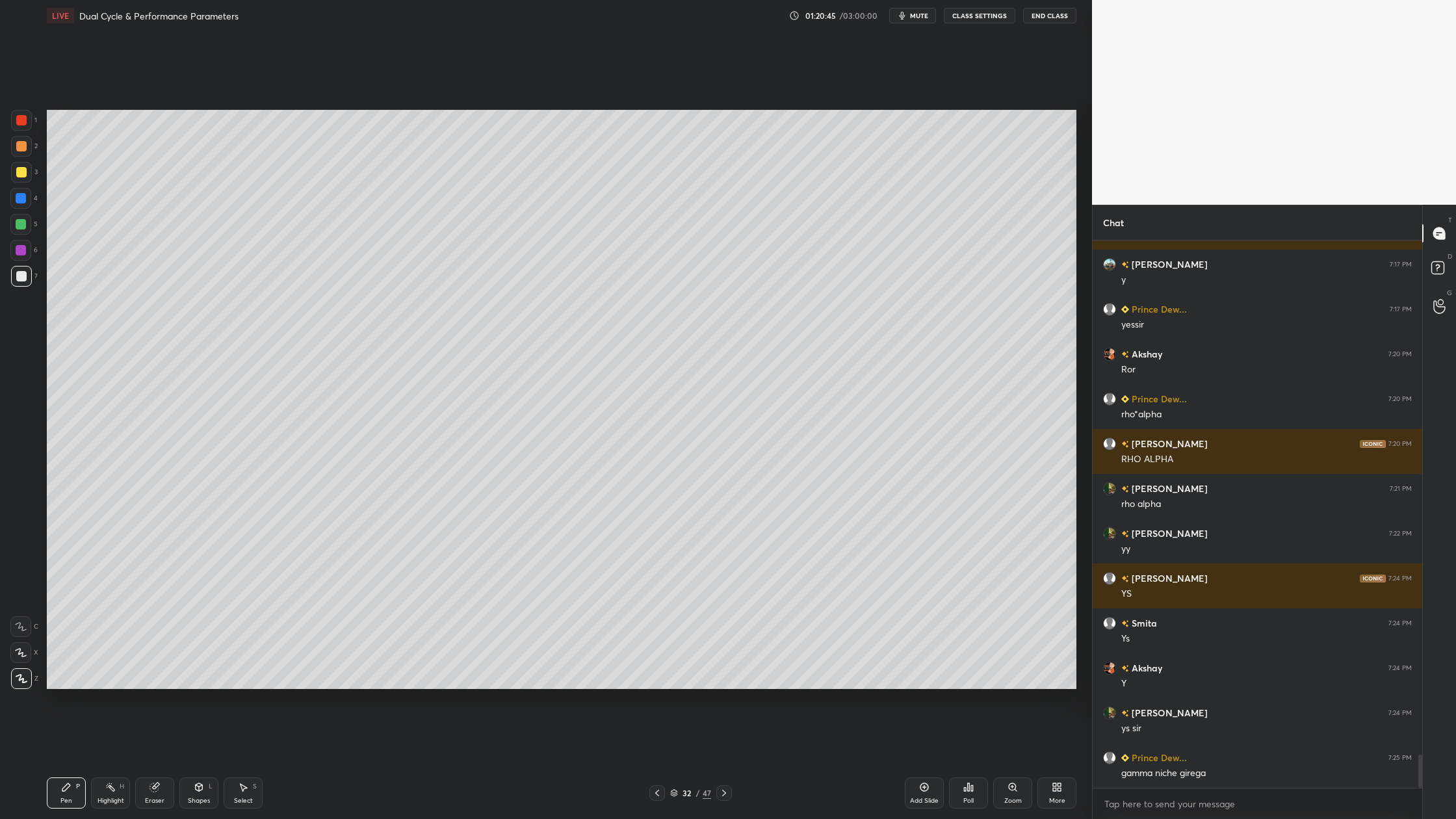
click at [17, 119] on div at bounding box center [22, 120] width 10 height 10
click at [24, 277] on div at bounding box center [22, 276] width 10 height 10
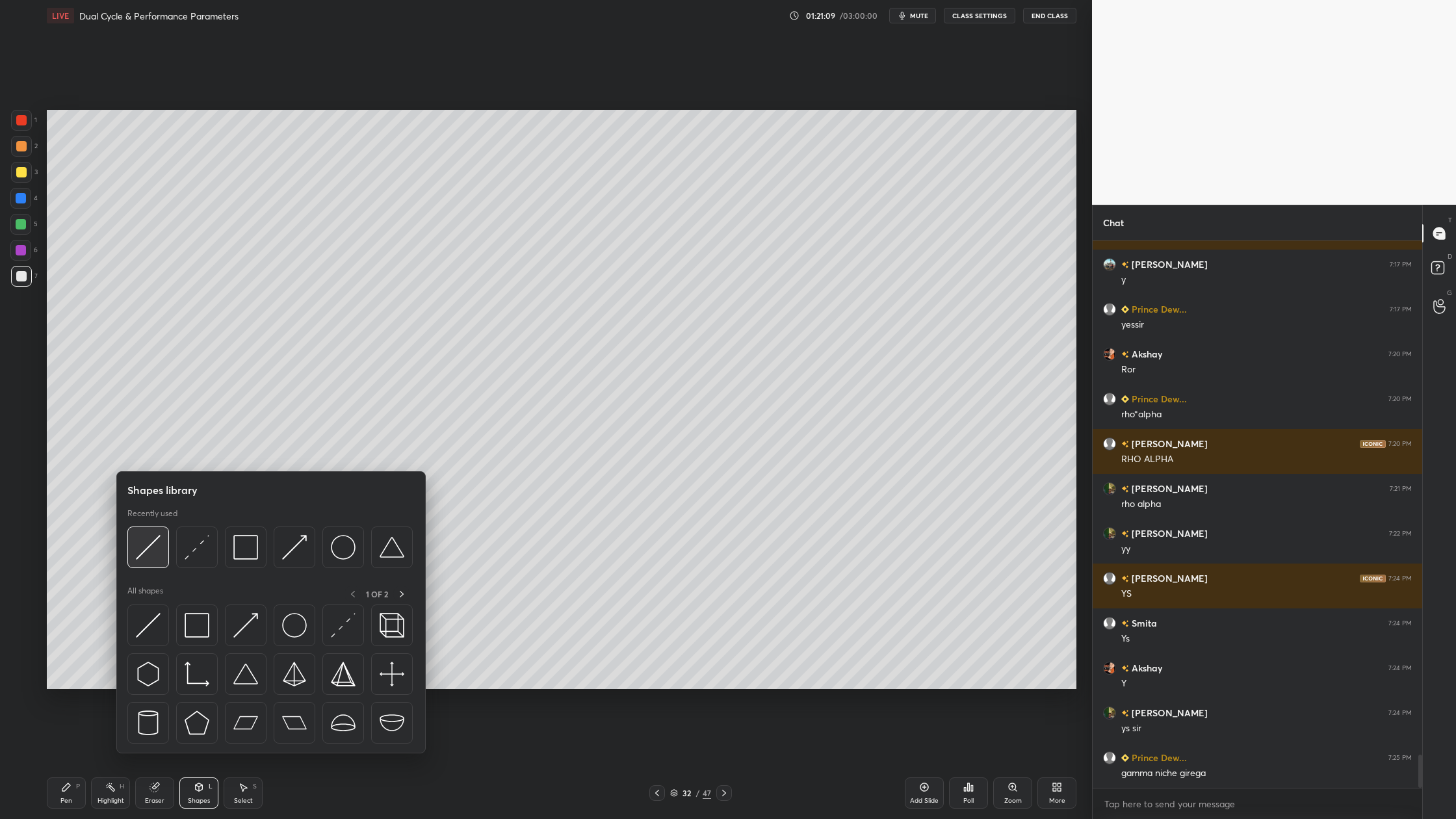
click at [151, 560] on div at bounding box center [148, 547] width 42 height 42
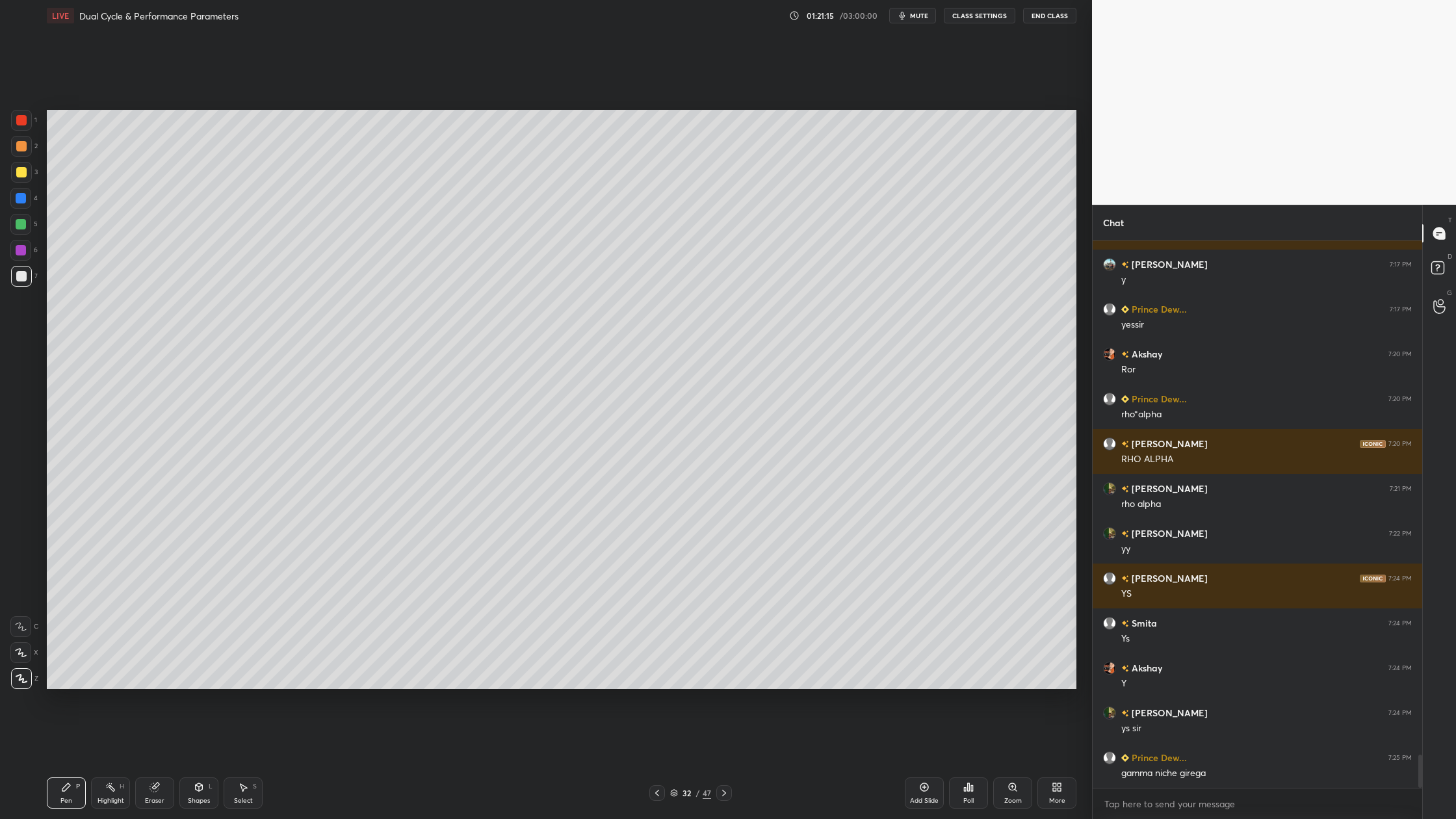
drag, startPoint x: 23, startPoint y: 174, endPoint x: 46, endPoint y: 224, distance: 55.0
click at [26, 177] on div at bounding box center [22, 172] width 21 height 21
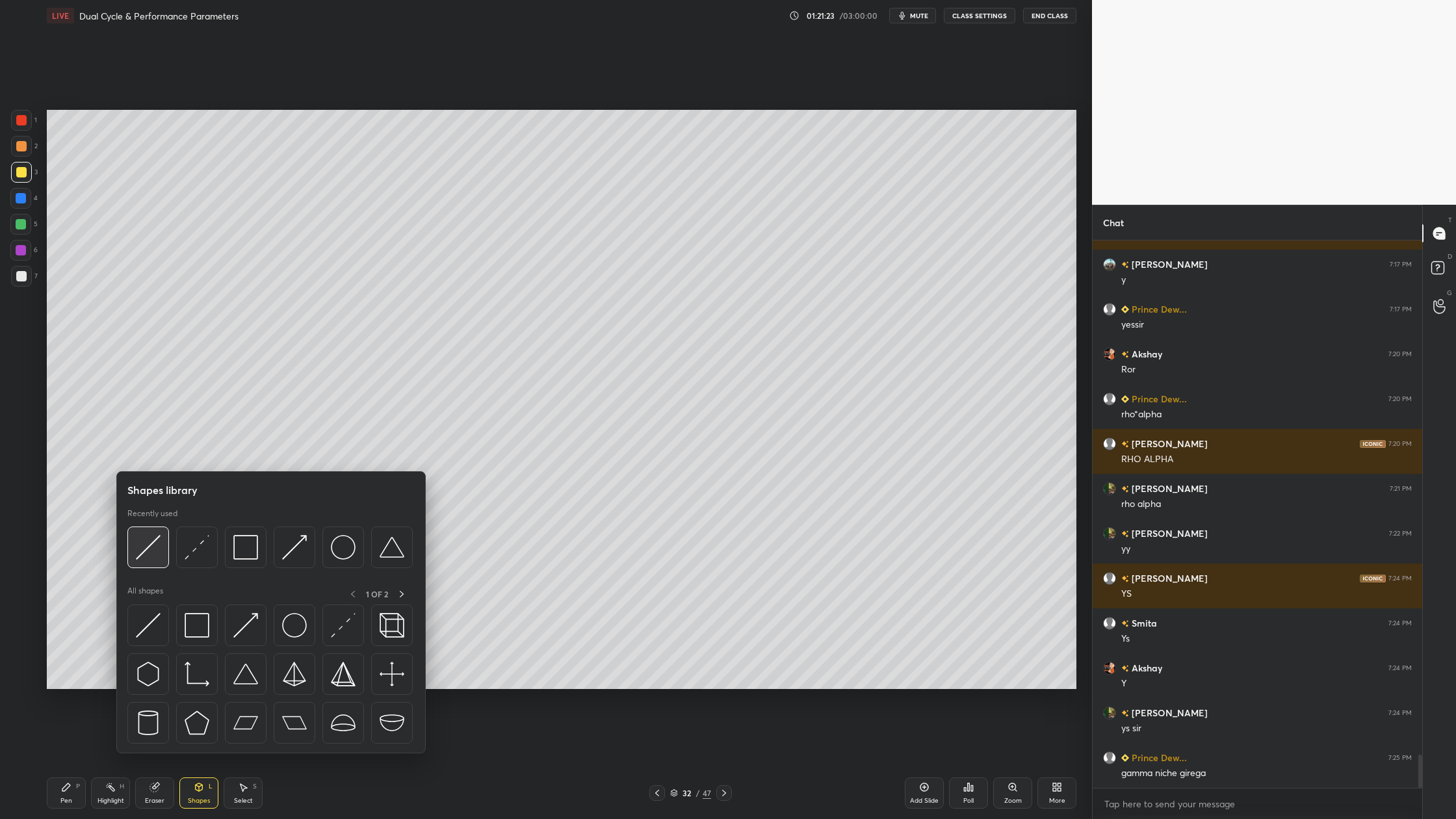
click at [150, 563] on div at bounding box center [148, 547] width 42 height 42
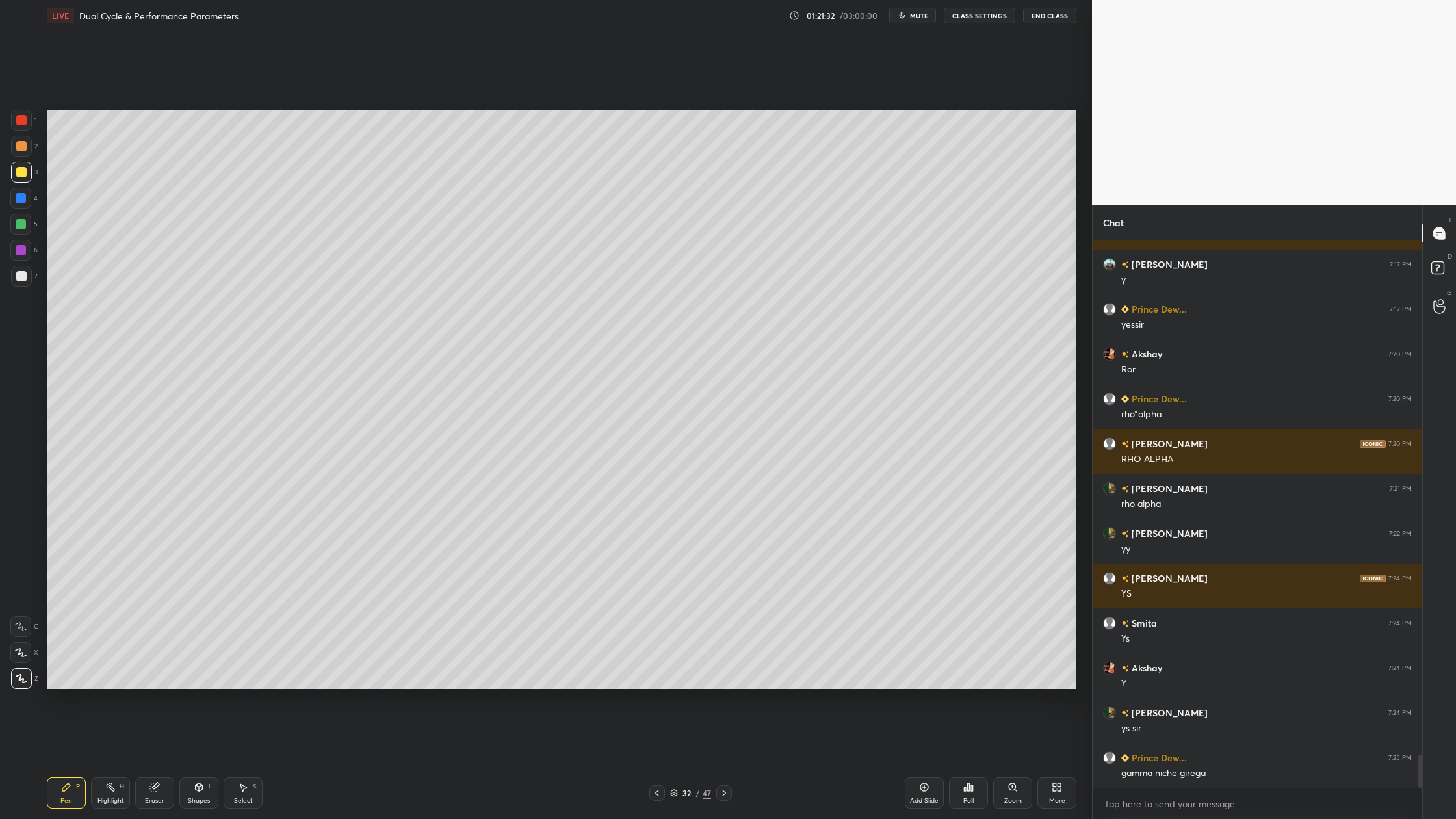
click at [23, 249] on div at bounding box center [21, 250] width 10 height 10
drag, startPoint x: 27, startPoint y: 223, endPoint x: 35, endPoint y: 227, distance: 8.9
click at [26, 224] on div at bounding box center [21, 224] width 21 height 21
drag, startPoint x: 23, startPoint y: 175, endPoint x: 40, endPoint y: 204, distance: 33.6
click at [27, 180] on div at bounding box center [22, 172] width 21 height 21
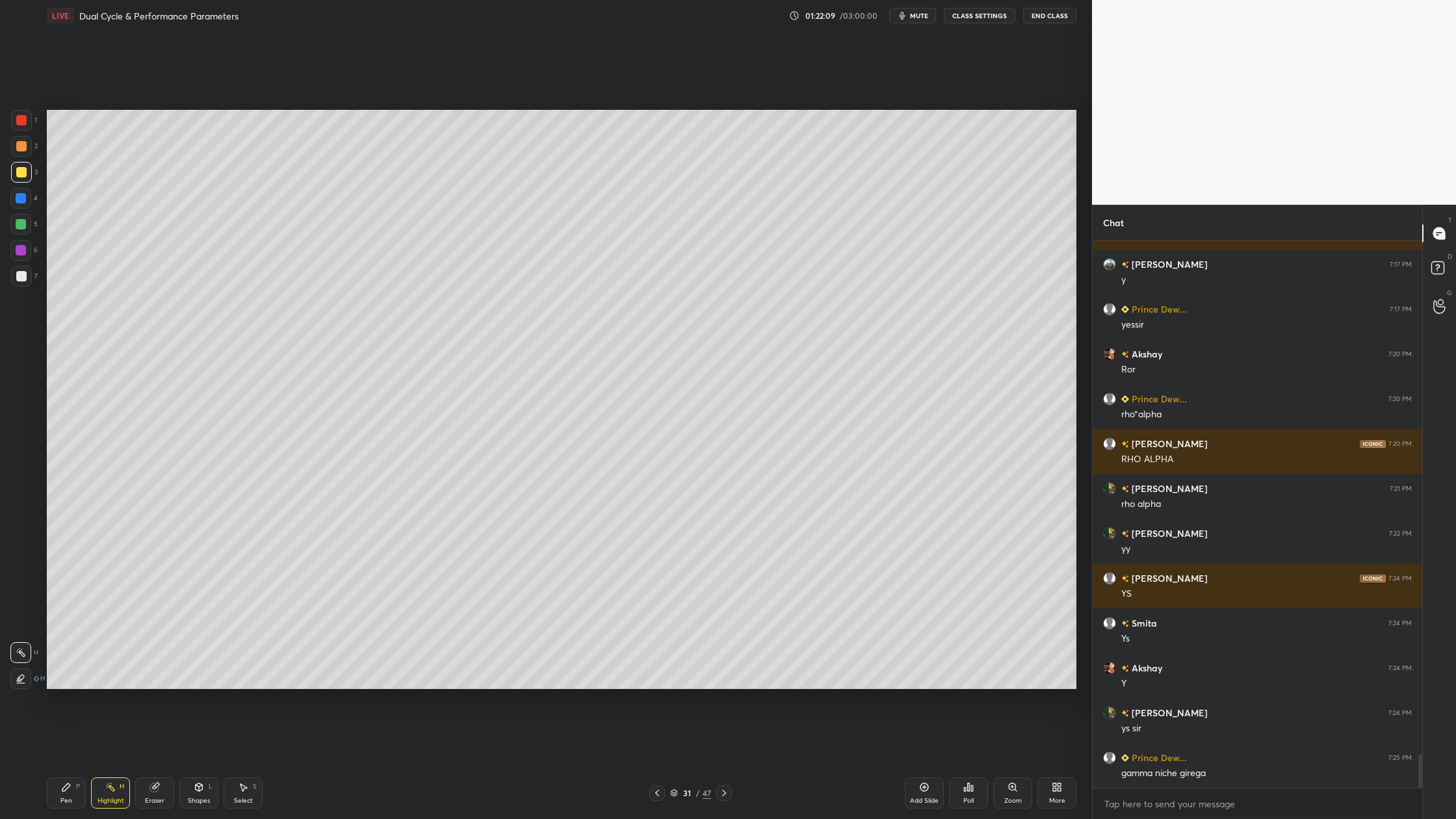
drag, startPoint x: 19, startPoint y: 116, endPoint x: 43, endPoint y: 123, distance: 25.0
click at [28, 121] on div at bounding box center [22, 120] width 21 height 21
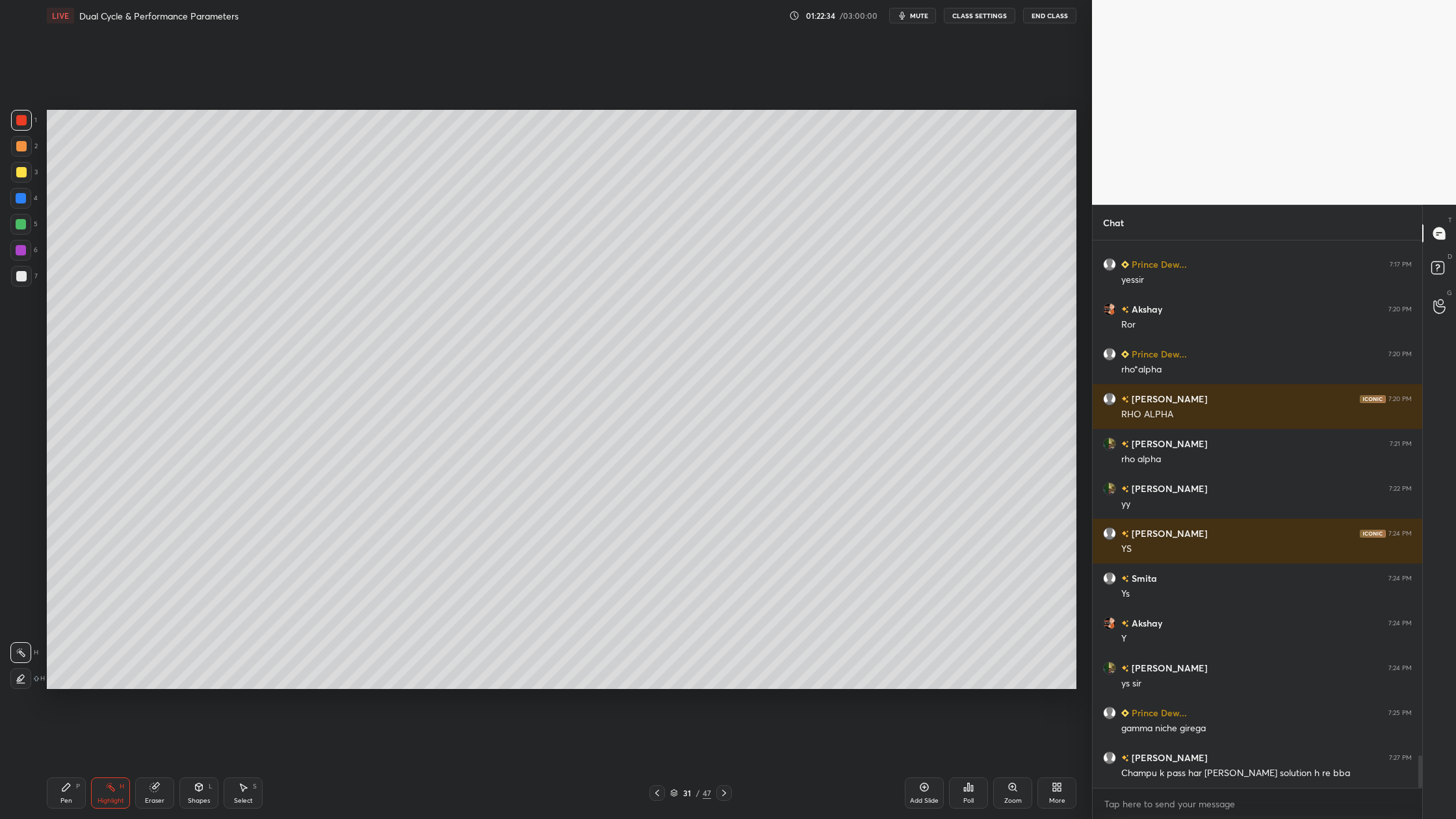
drag, startPoint x: 676, startPoint y: 793, endPoint x: 709, endPoint y: 706, distance: 93.0
click at [676, 761] on icon at bounding box center [673, 793] width 8 height 8
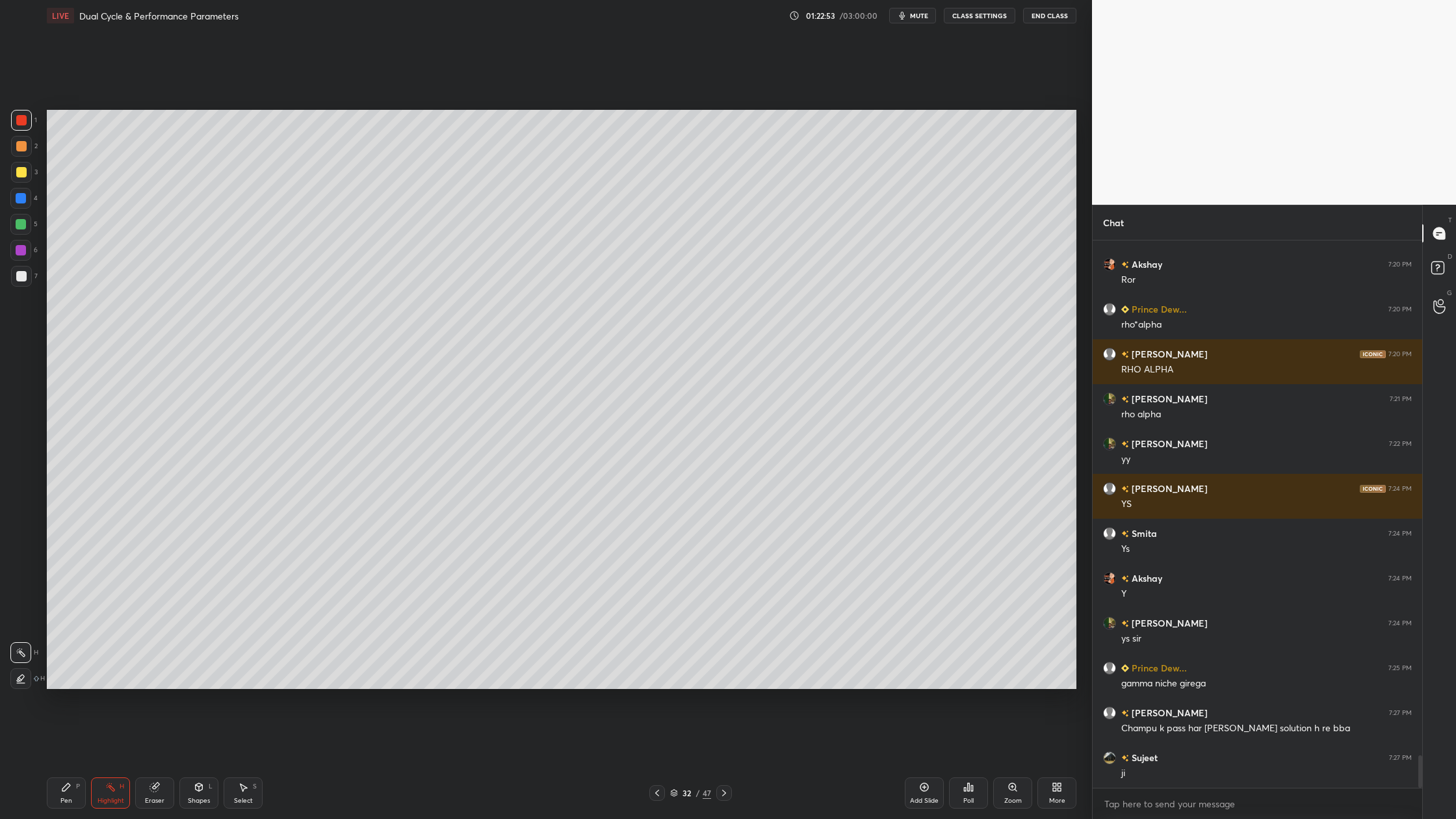
scroll to position [8710, 0]
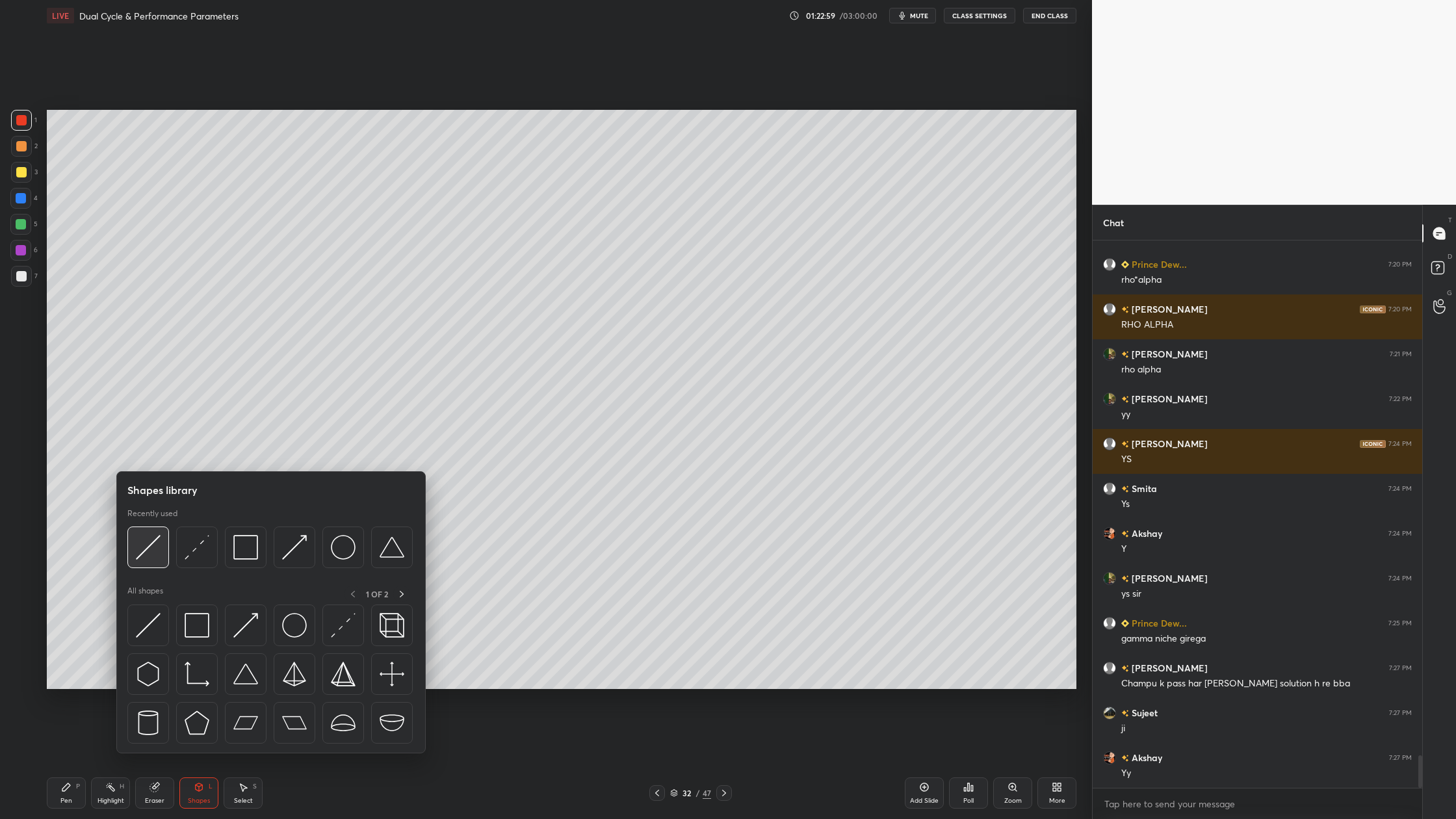
click at [147, 559] on img at bounding box center [148, 547] width 25 height 25
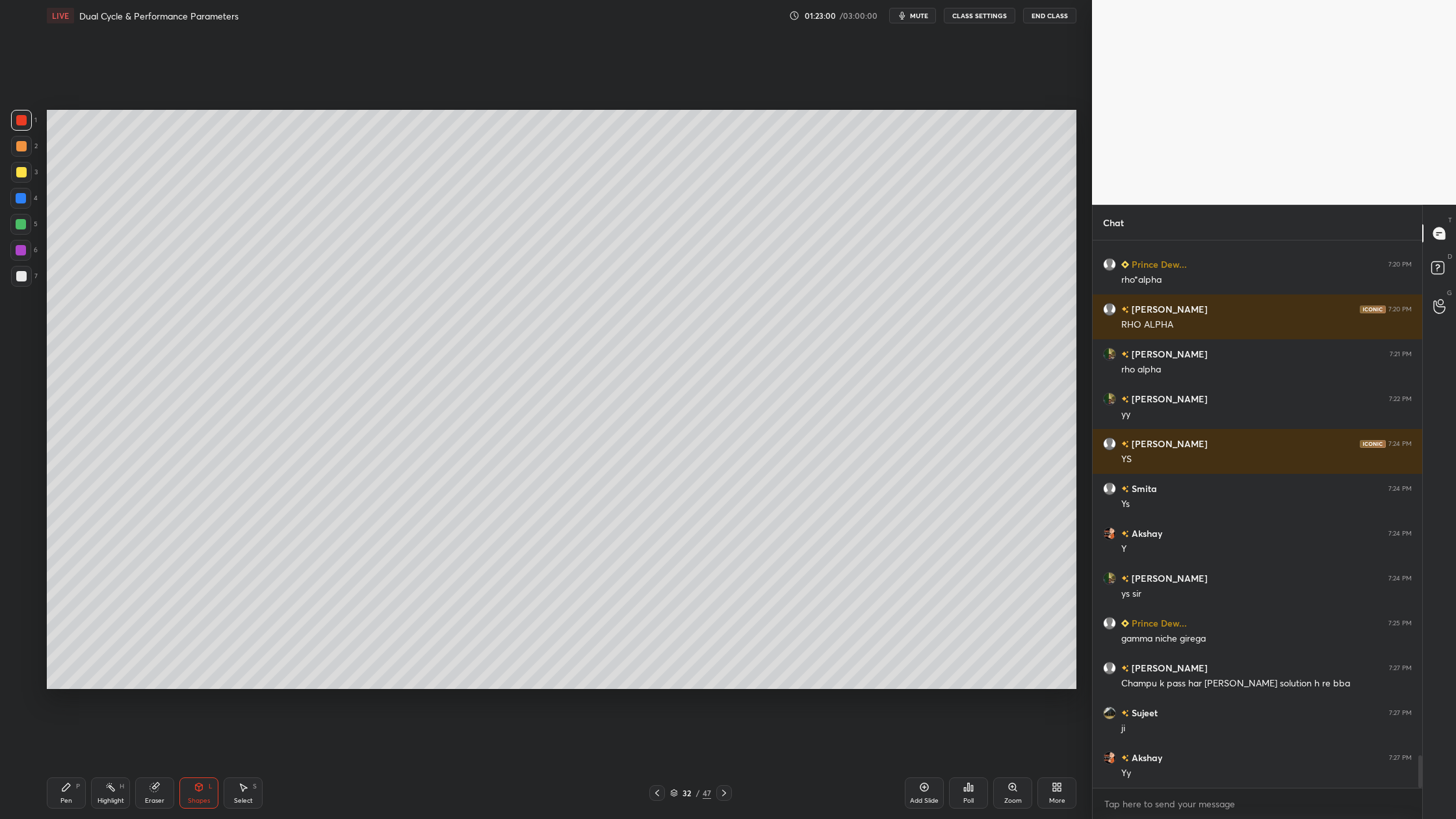
click at [20, 147] on div at bounding box center [22, 146] width 10 height 10
click at [19, 279] on div at bounding box center [22, 276] width 10 height 10
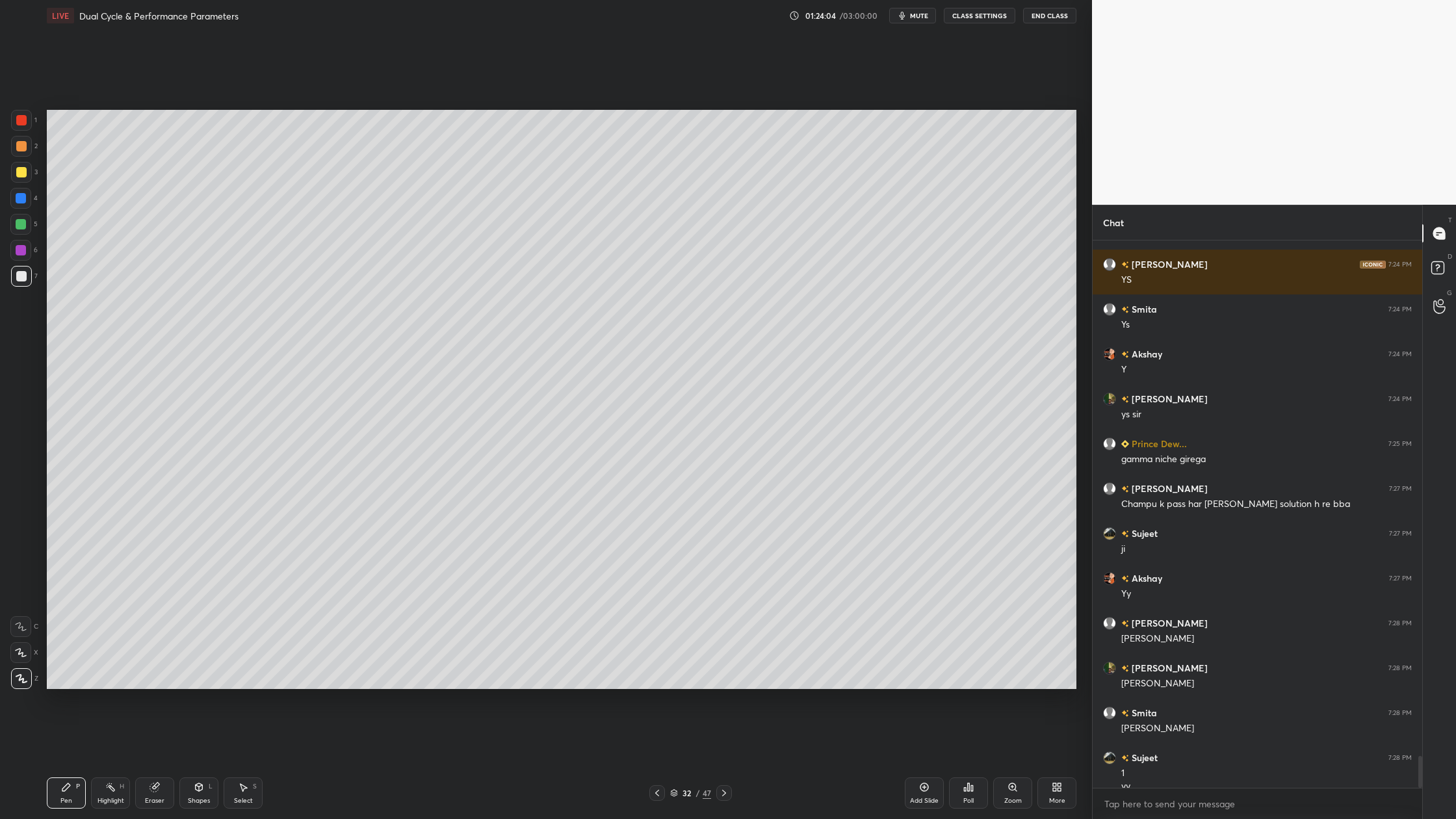
scroll to position [8903, 0]
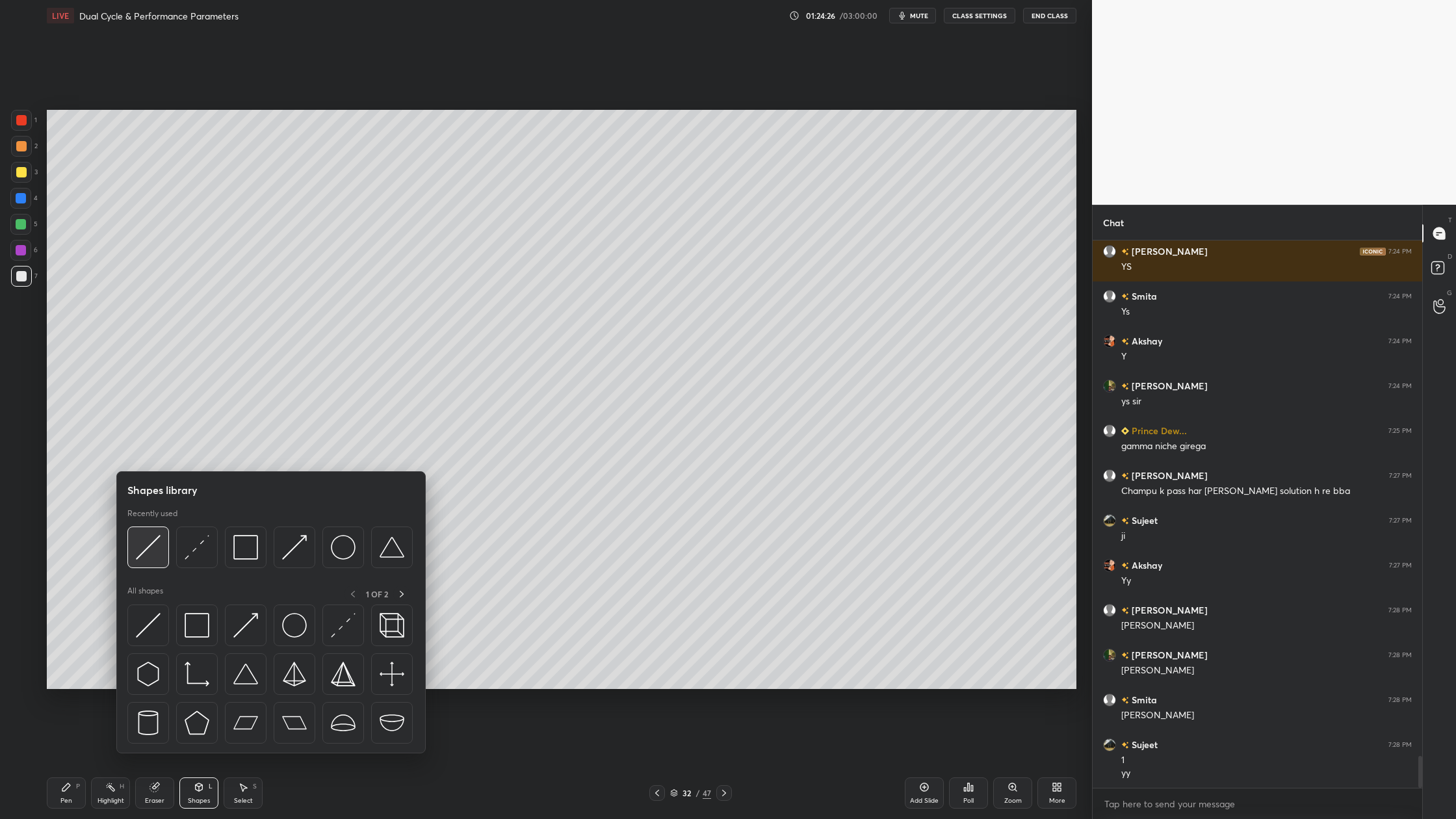
click at [151, 553] on img at bounding box center [148, 547] width 25 height 25
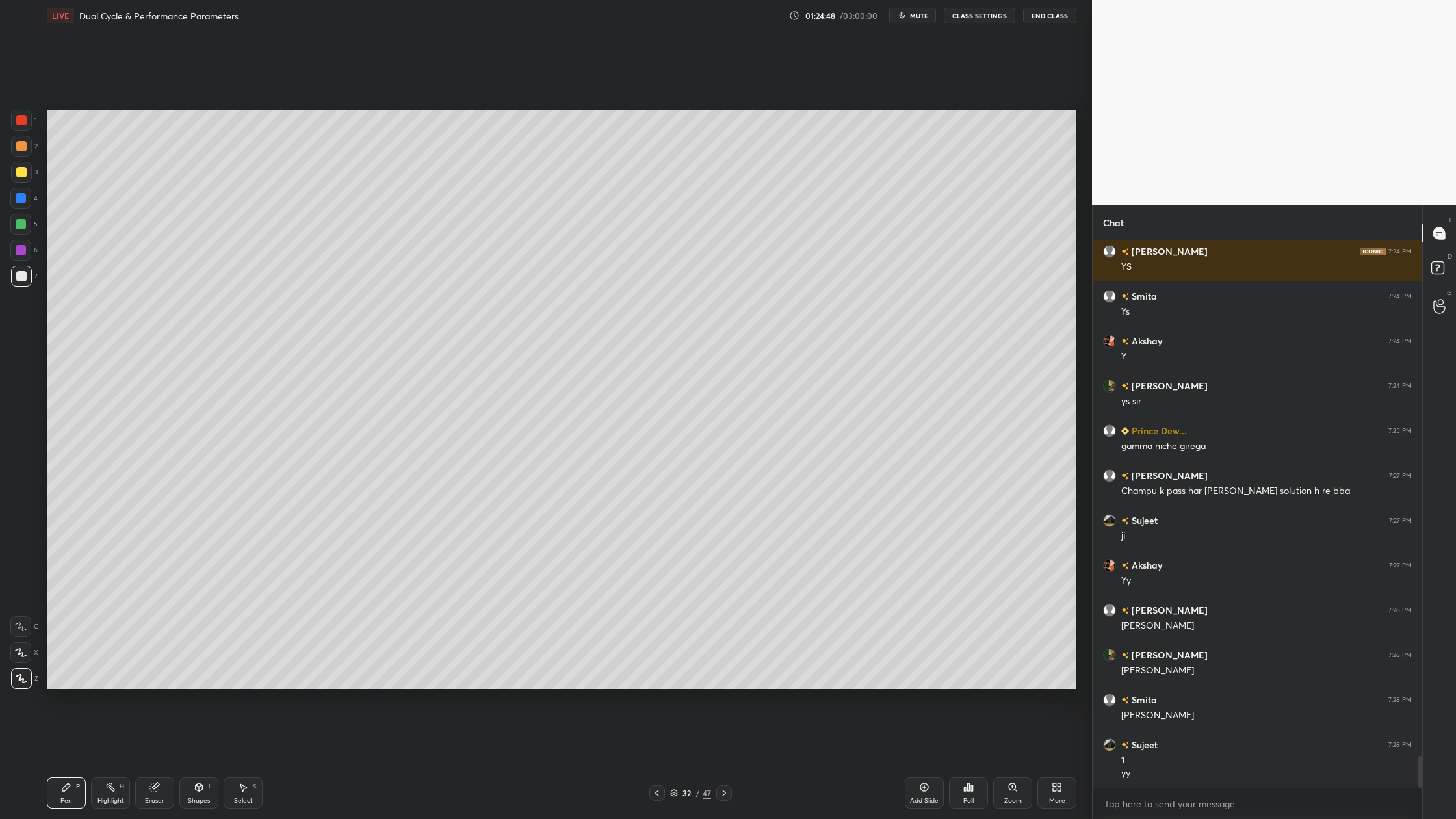
scroll to position [8948, 0]
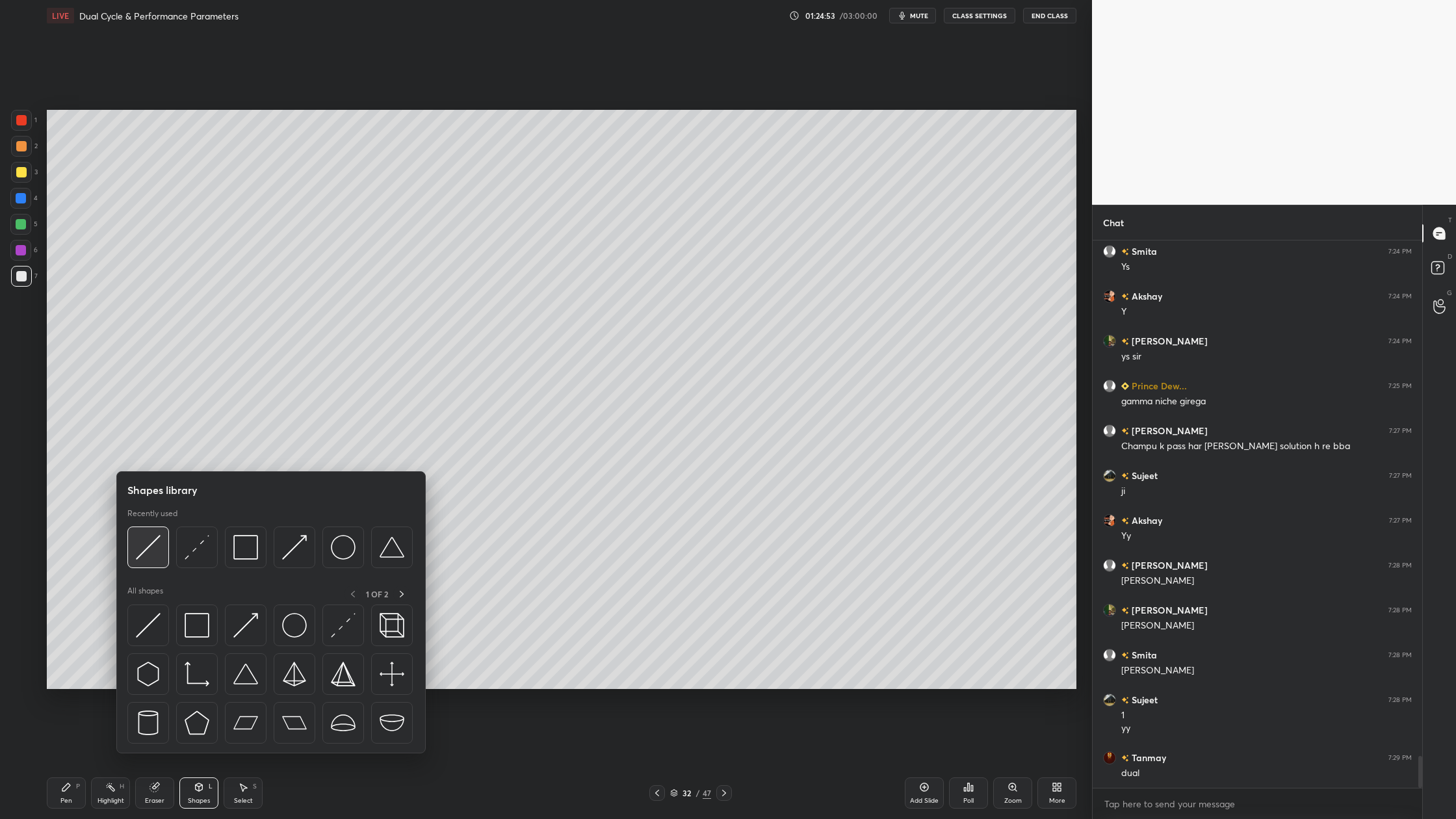
click at [139, 556] on img at bounding box center [148, 547] width 25 height 25
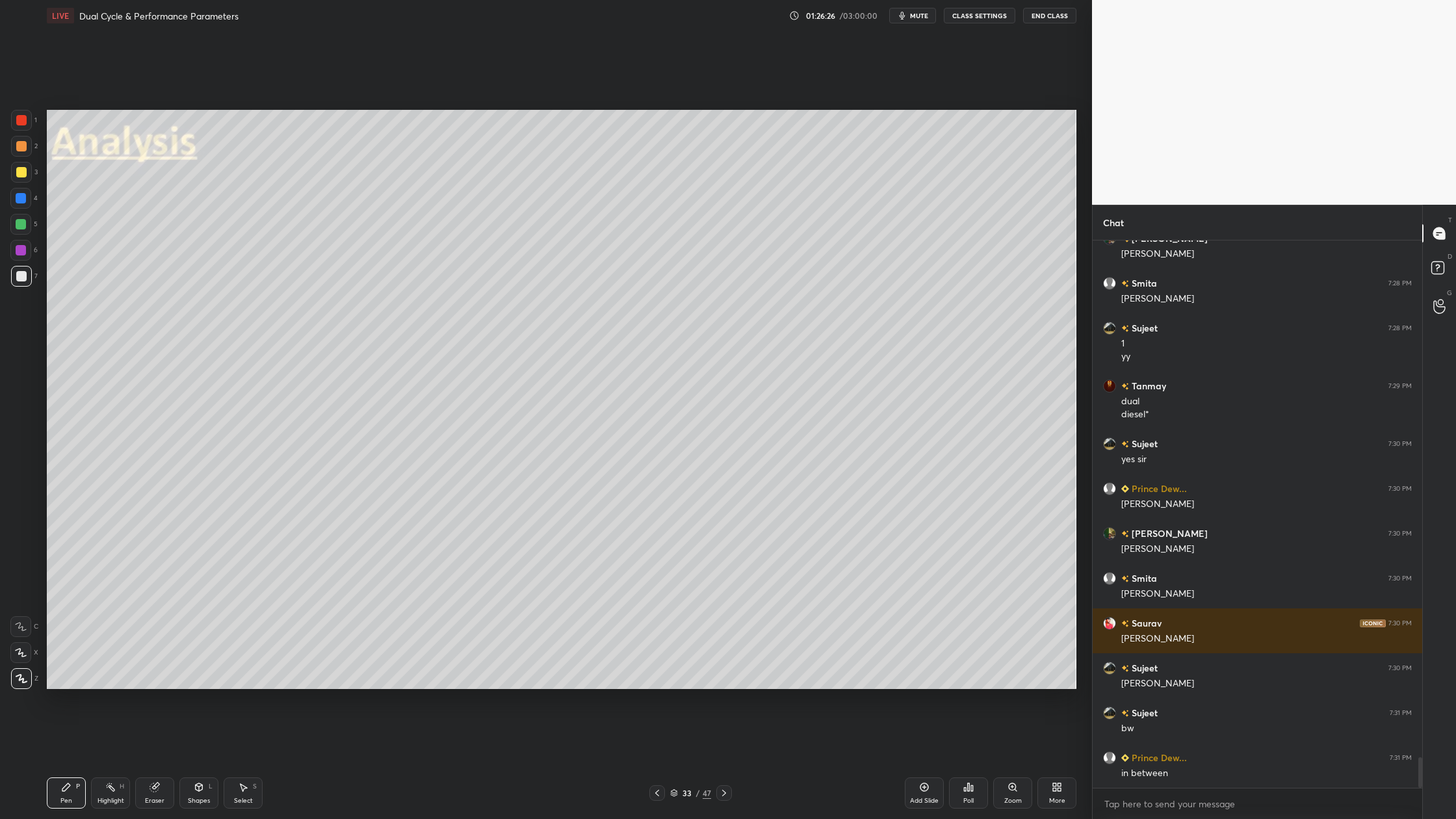
scroll to position [9365, 0]
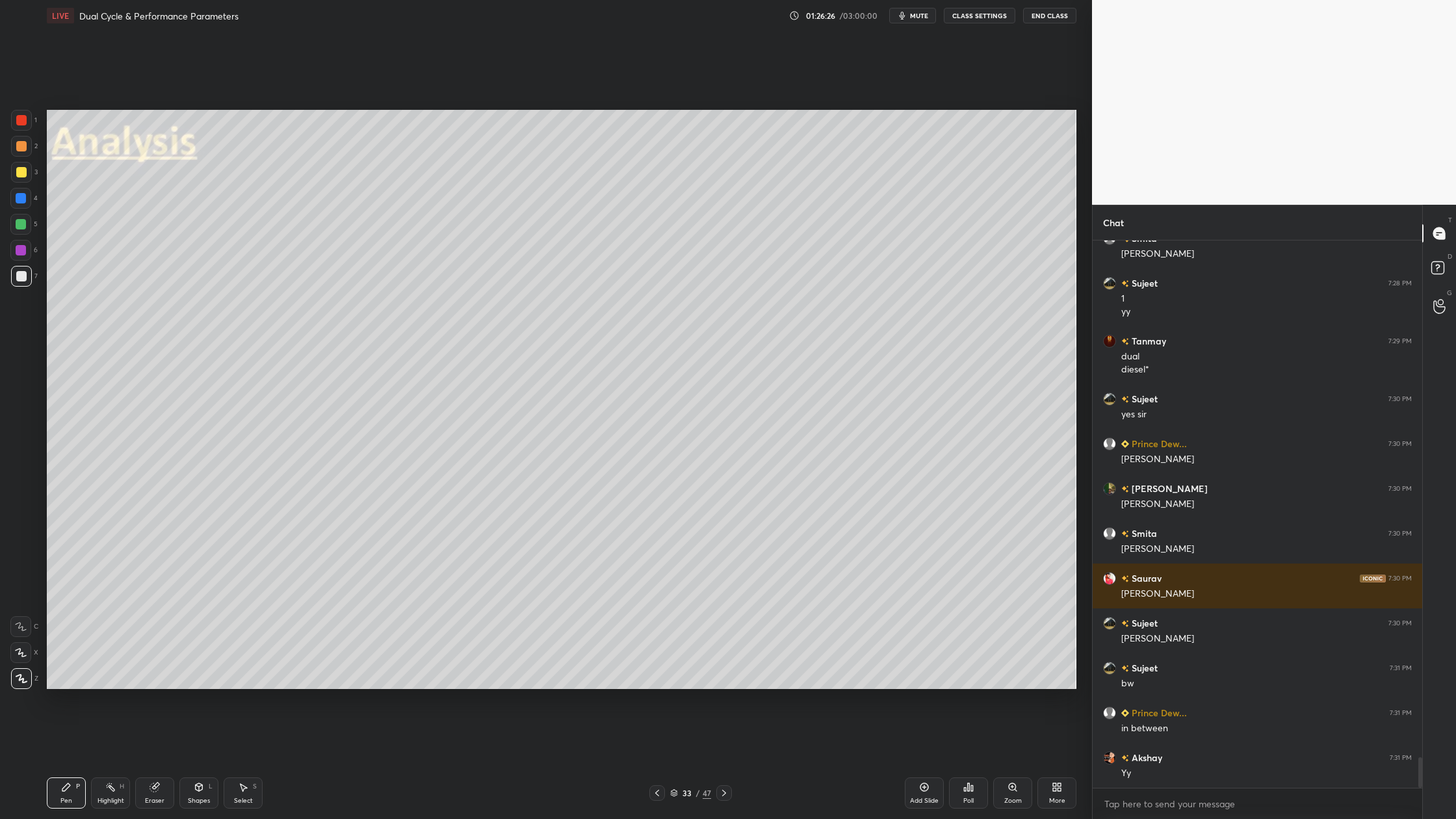
click at [33, 151] on div "2" at bounding box center [24, 146] width 27 height 21
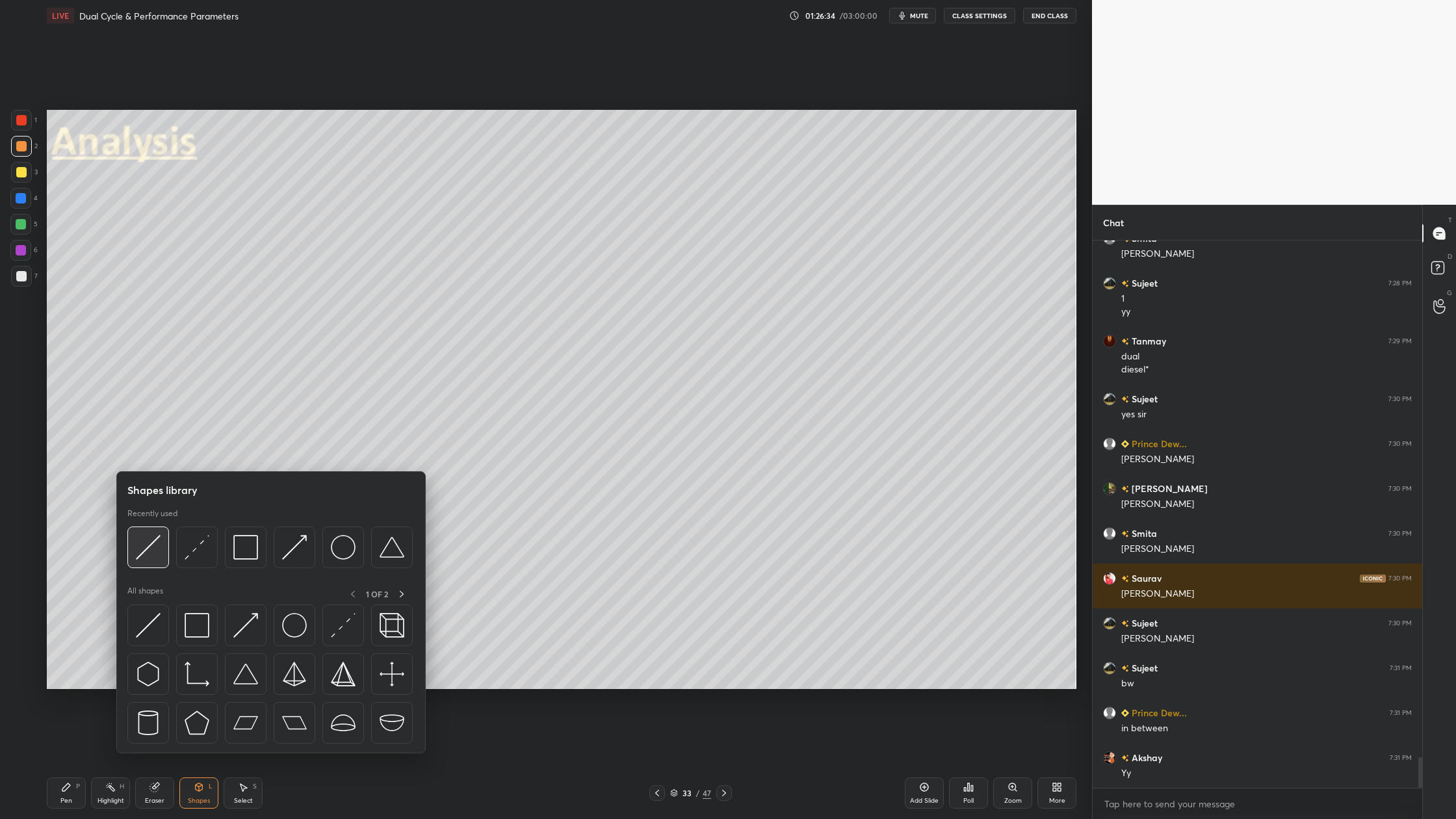
click at [152, 561] on div at bounding box center [148, 547] width 42 height 42
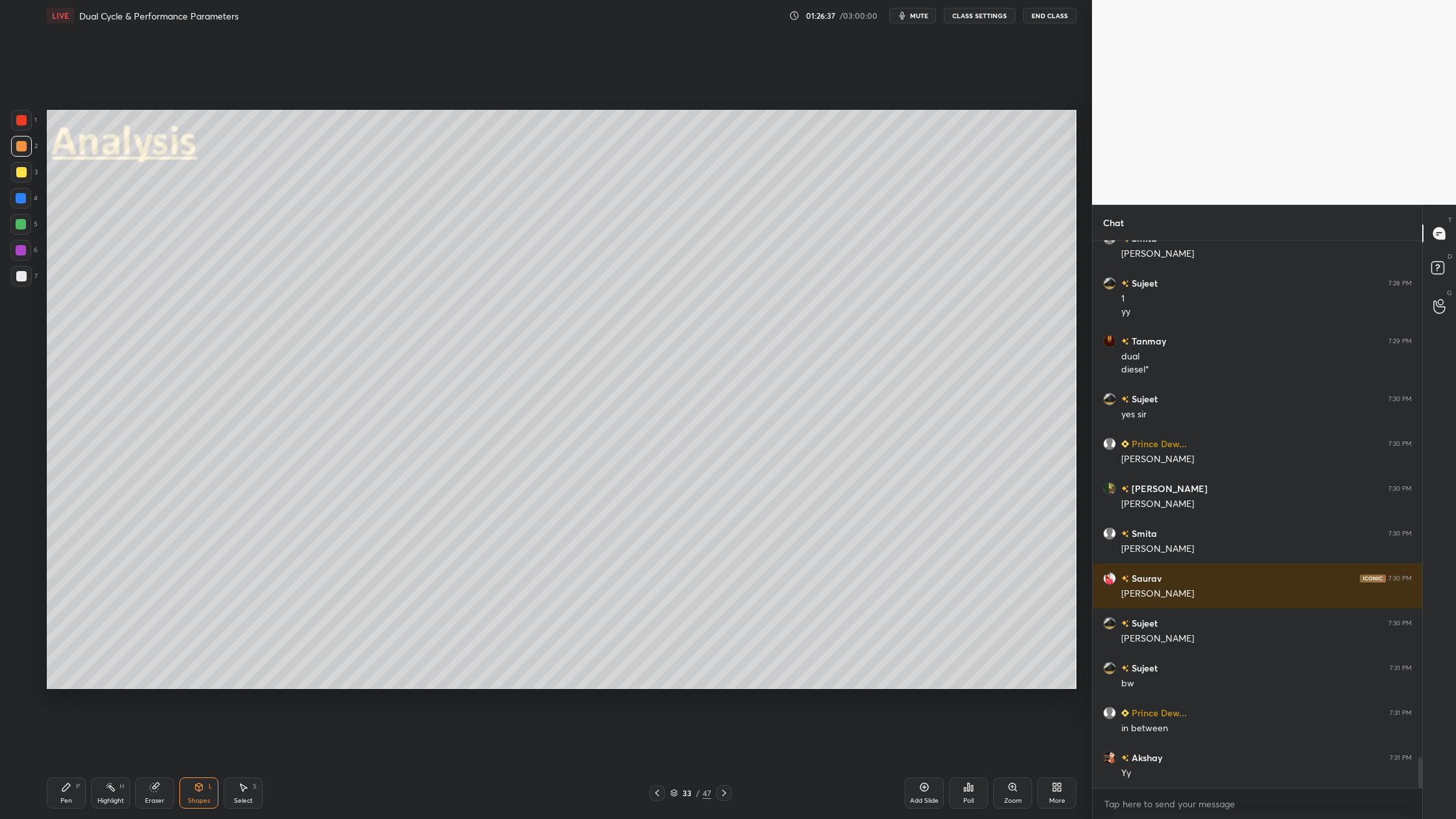
drag, startPoint x: 23, startPoint y: 281, endPoint x: 29, endPoint y: 282, distance: 6.1
click at [22, 281] on div at bounding box center [22, 276] width 21 height 21
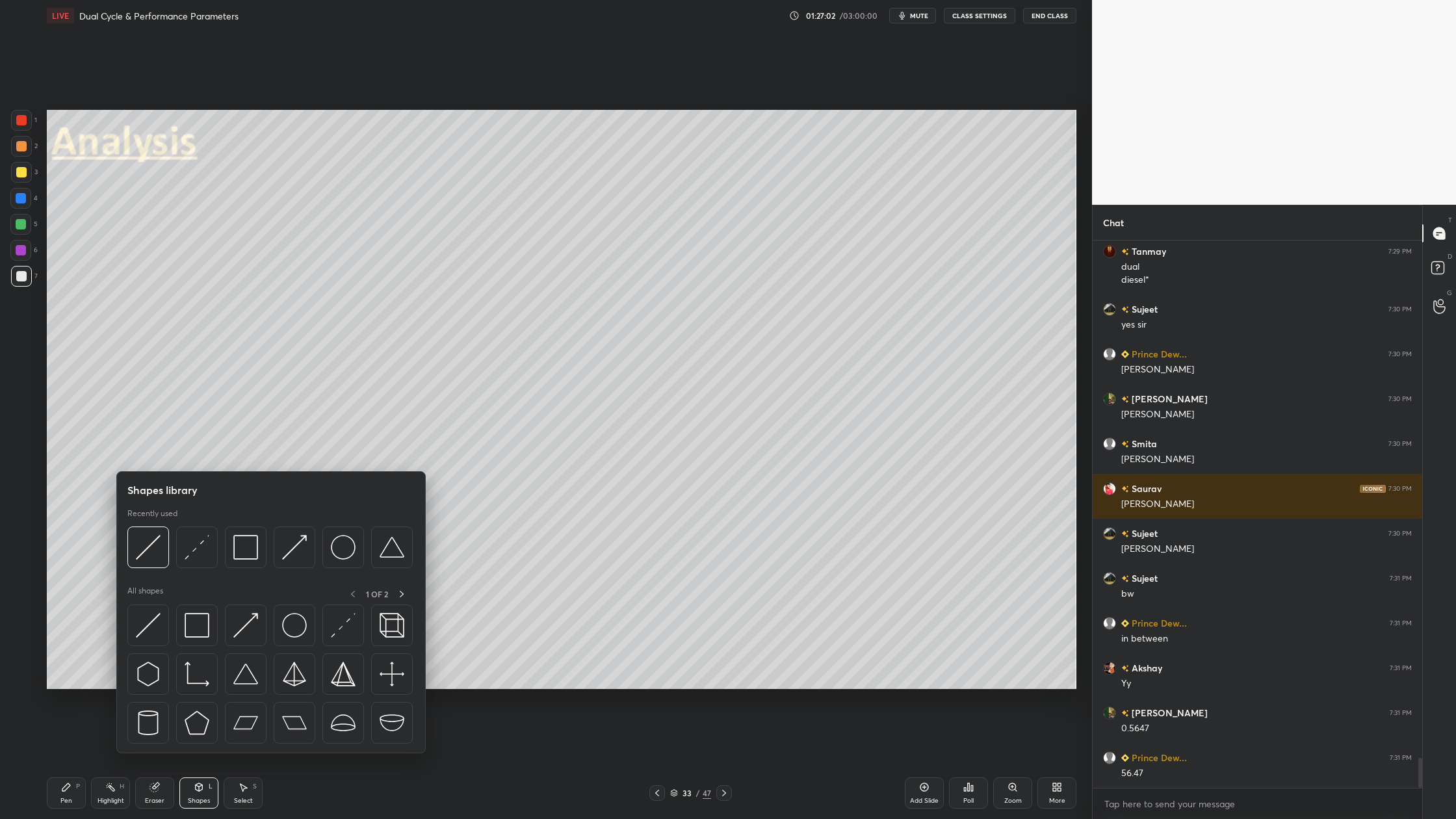
scroll to position [9499, 0]
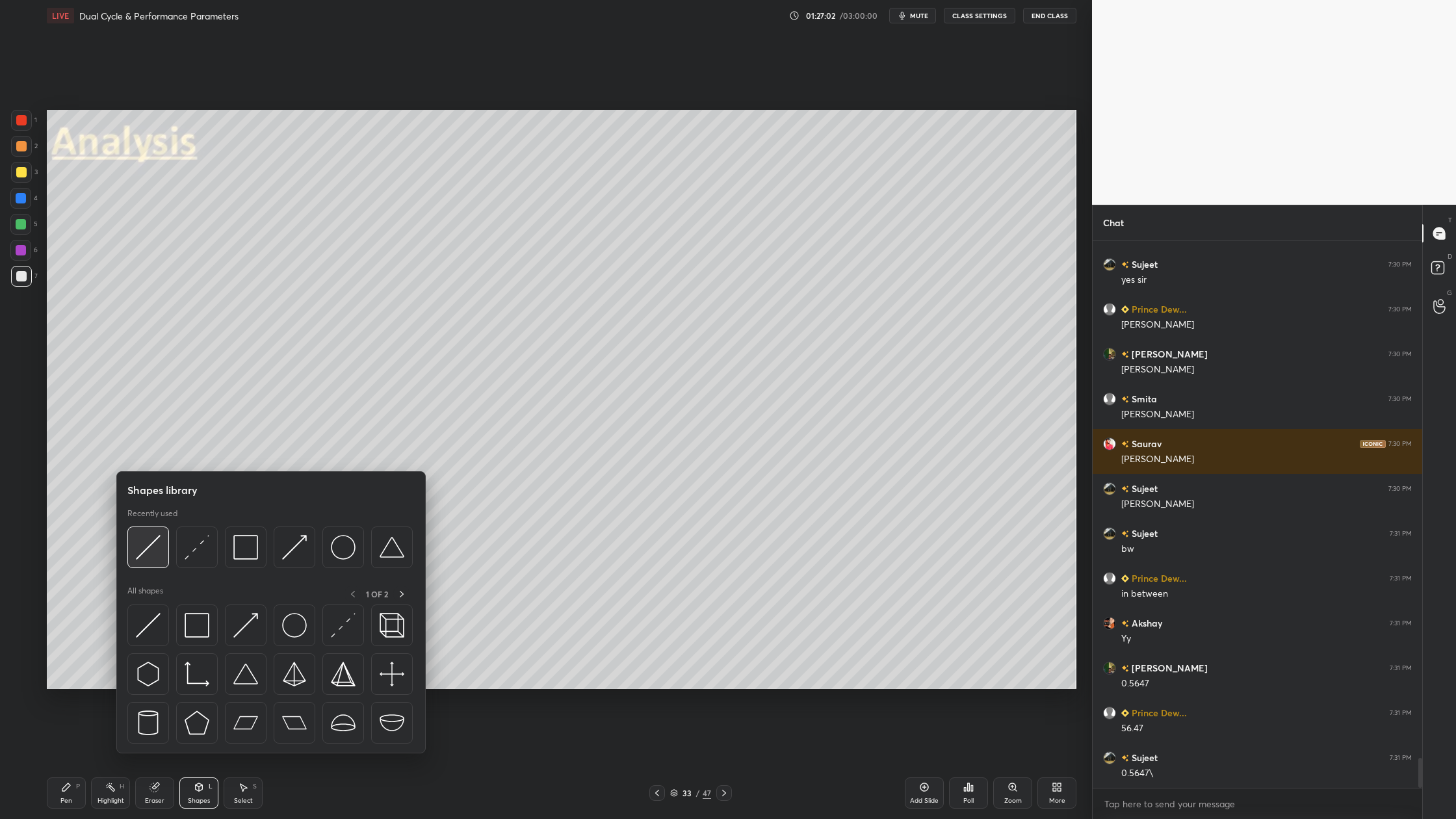
click at [140, 555] on img at bounding box center [148, 547] width 25 height 25
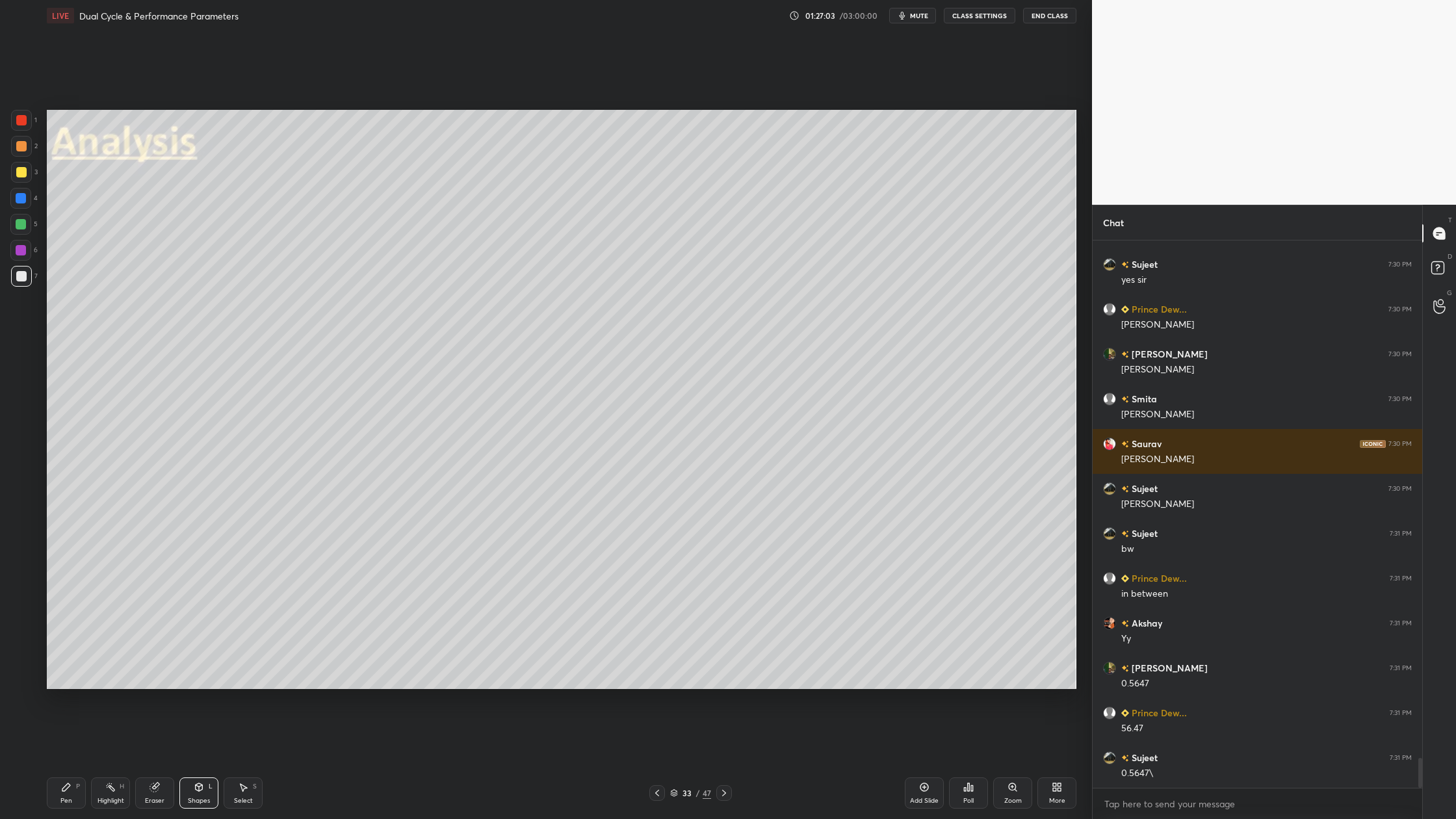
scroll to position [9544, 0]
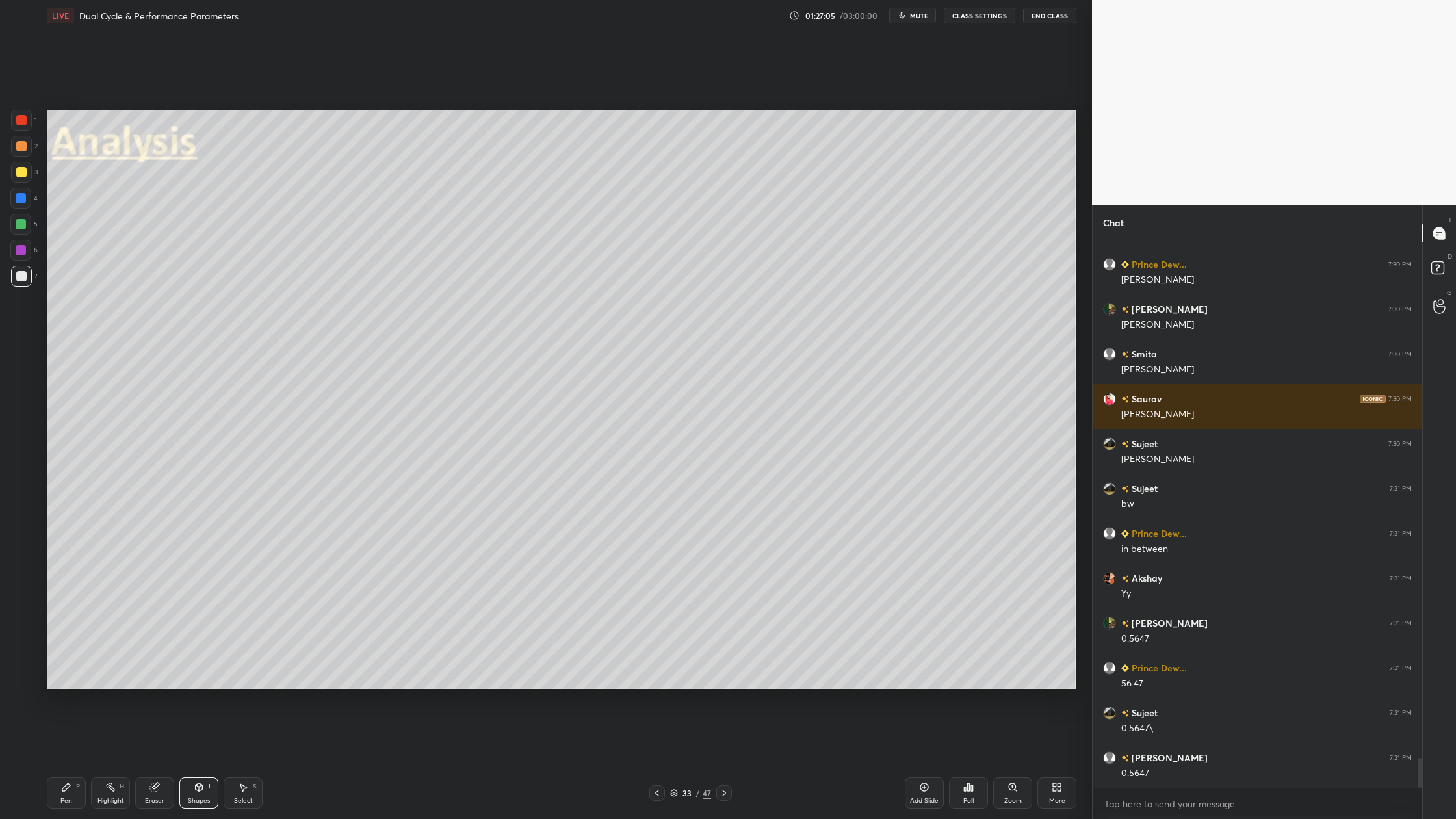
drag, startPoint x: 15, startPoint y: 142, endPoint x: 16, endPoint y: 150, distance: 8.1
click at [15, 142] on div at bounding box center [22, 146] width 21 height 21
click at [21, 278] on div at bounding box center [22, 276] width 10 height 10
click at [23, 218] on div at bounding box center [21, 224] width 21 height 21
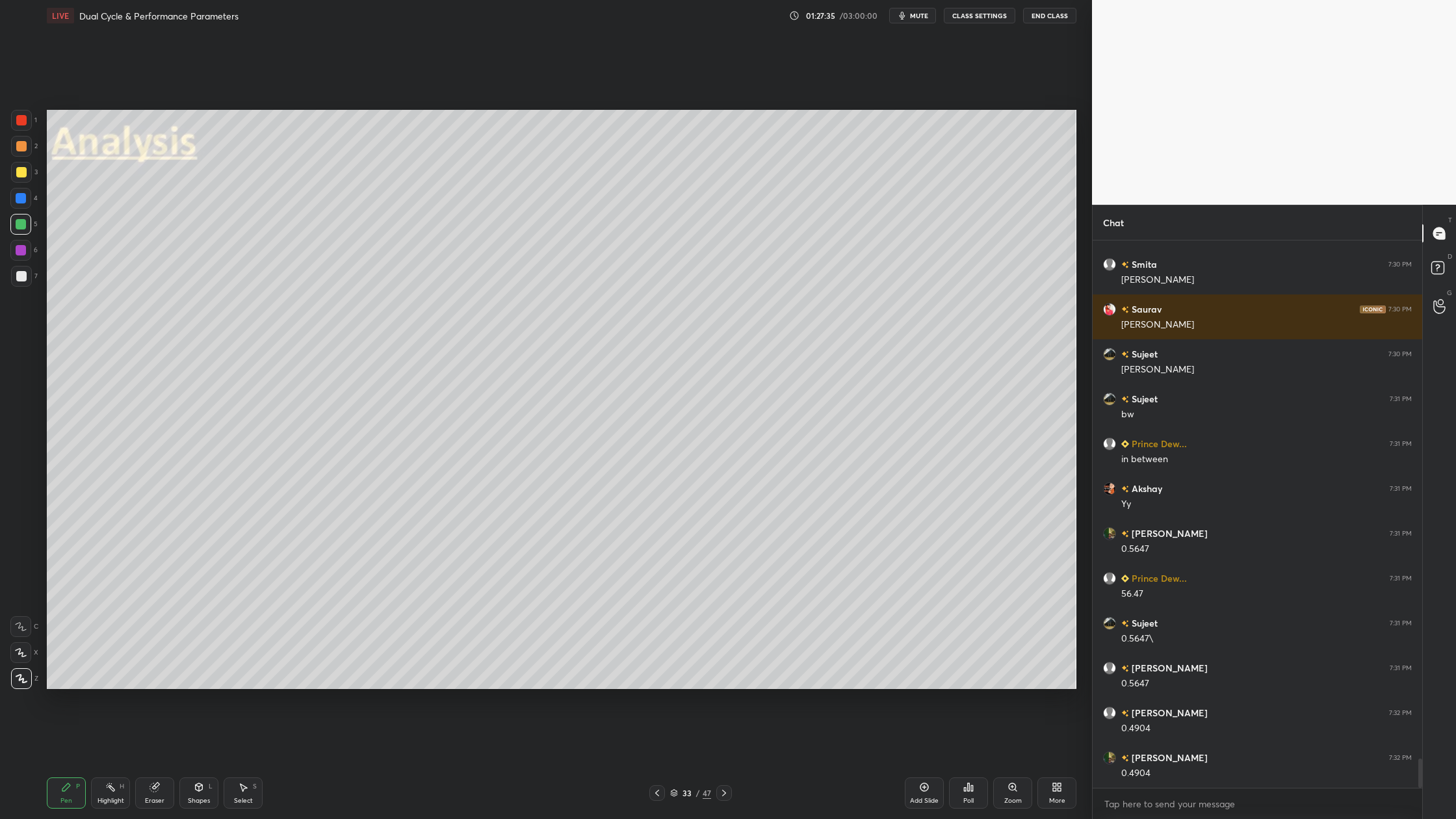
scroll to position [9679, 0]
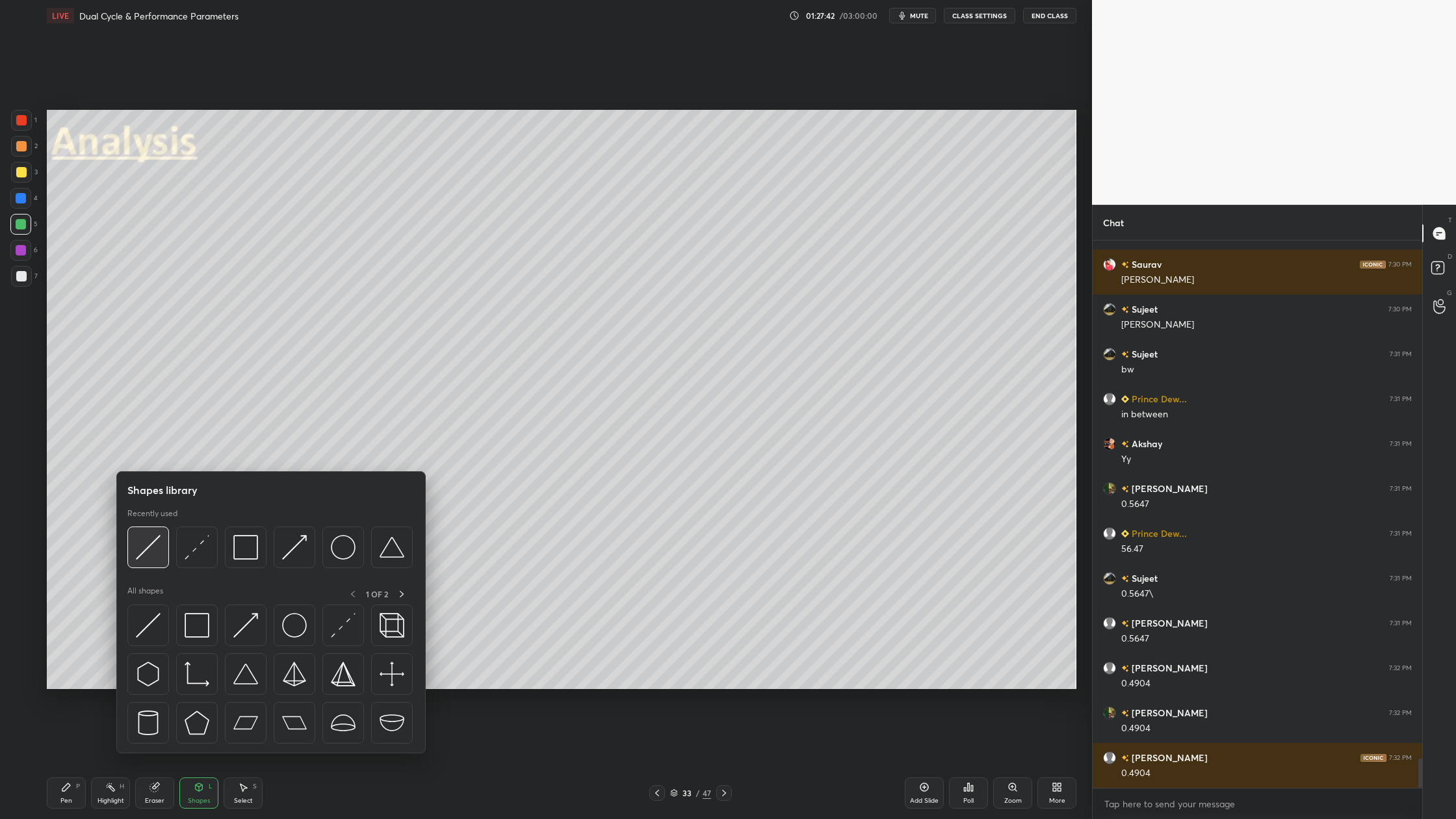
click at [142, 559] on img at bounding box center [148, 547] width 25 height 25
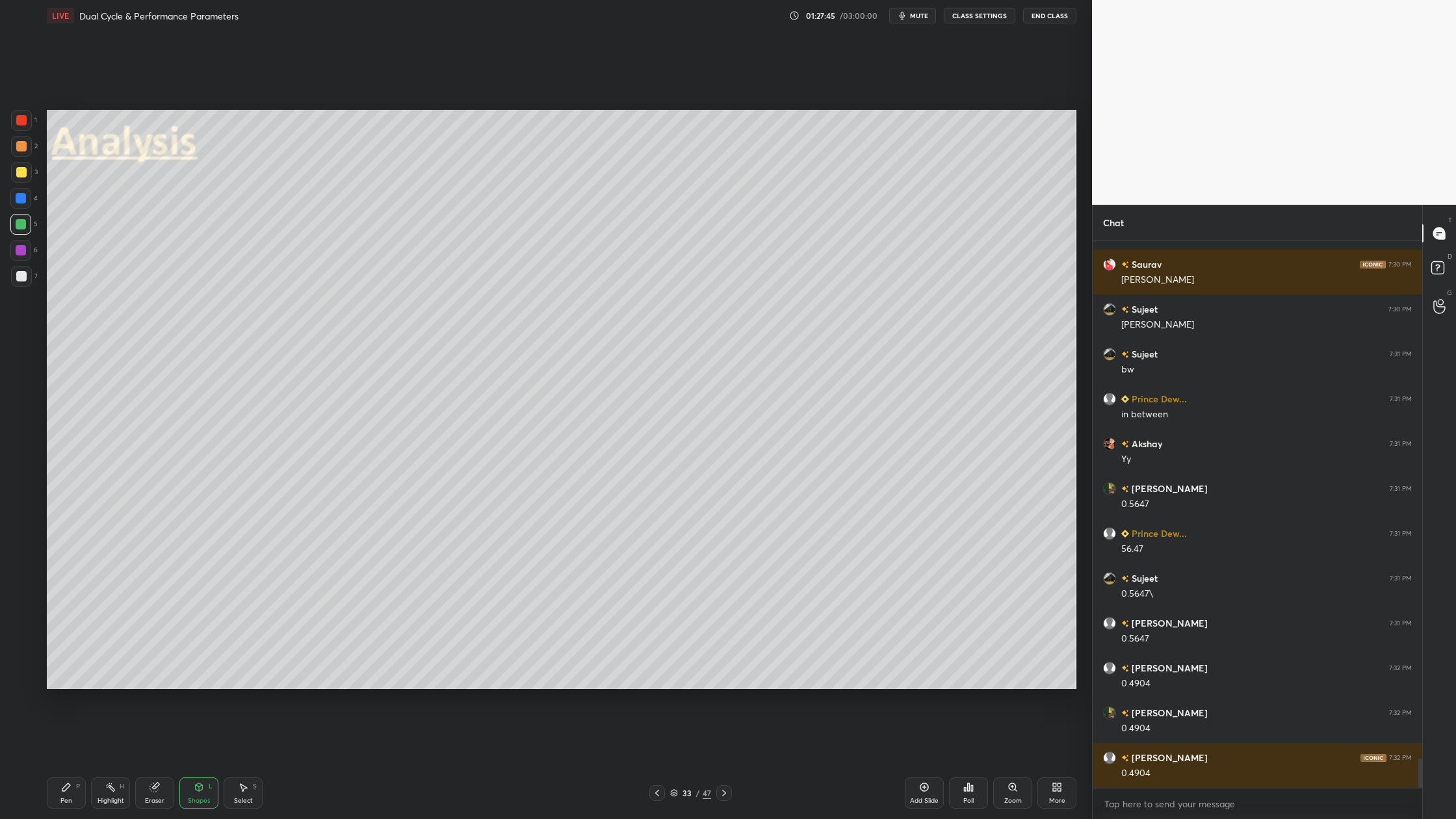
drag, startPoint x: 20, startPoint y: 171, endPoint x: 28, endPoint y: 182, distance: 13.6
click at [22, 175] on div at bounding box center [22, 172] width 10 height 10
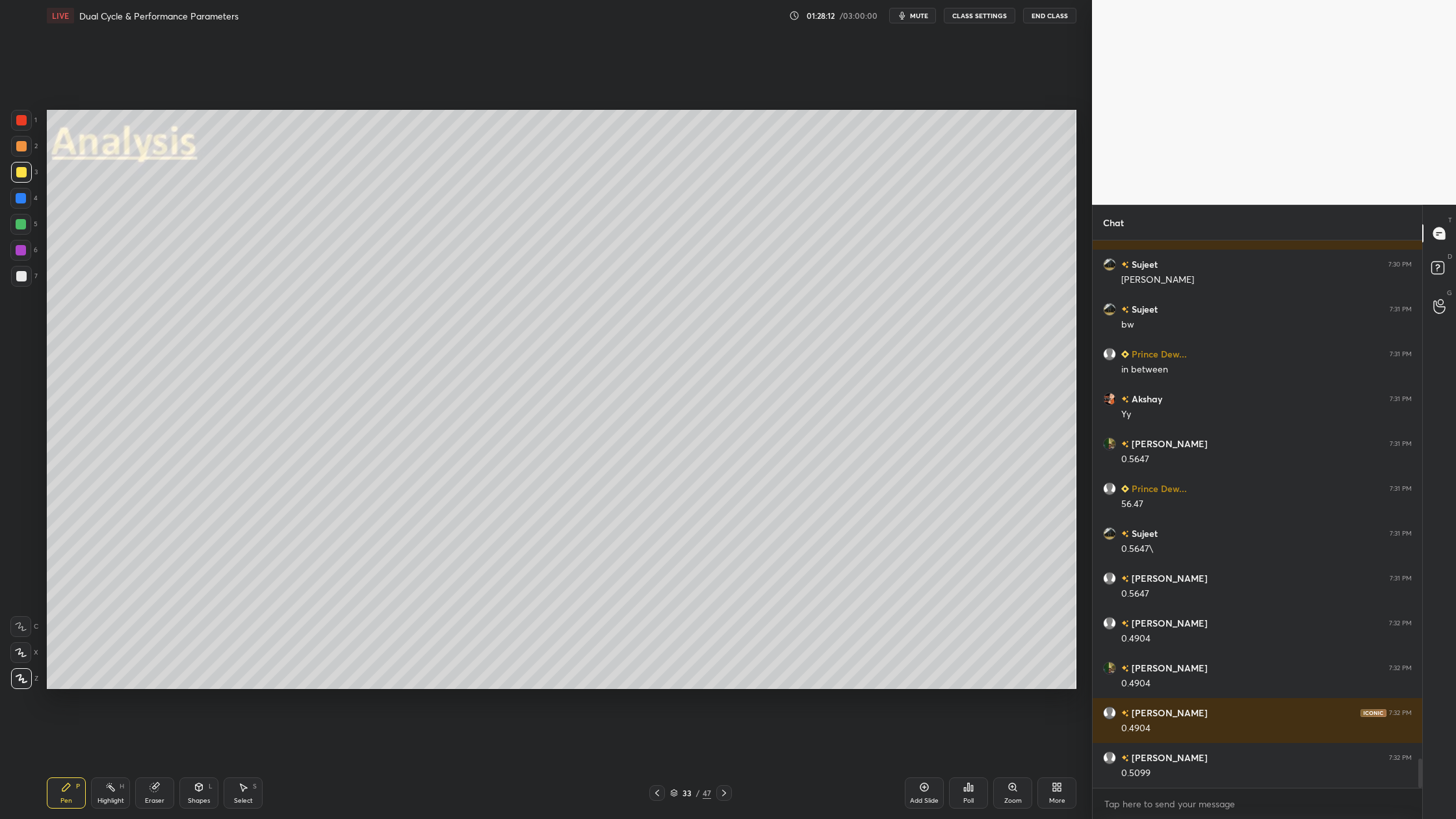
scroll to position [9768, 0]
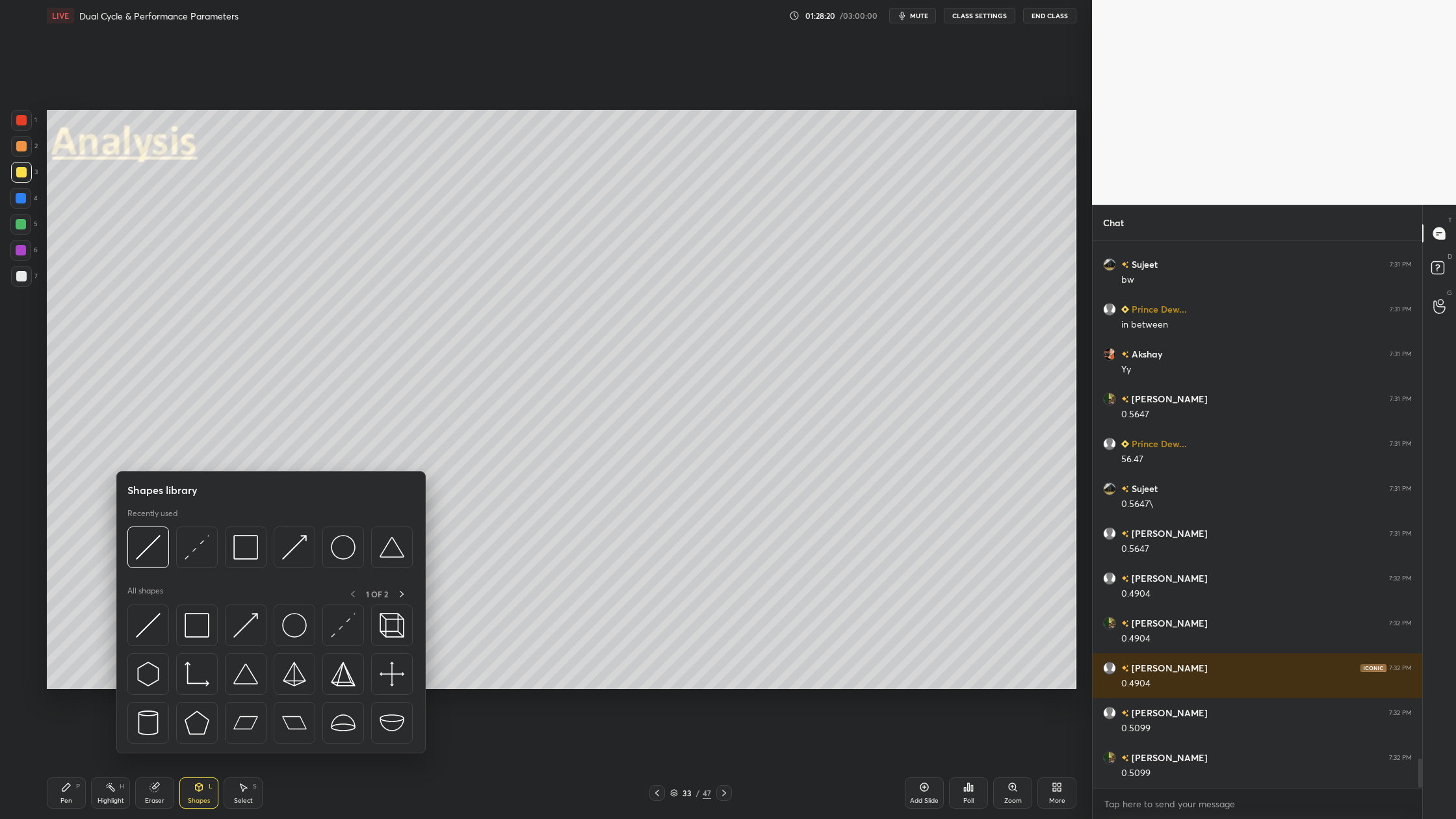
drag, startPoint x: 25, startPoint y: 171, endPoint x: 35, endPoint y: 189, distance: 20.6
click at [23, 172] on div at bounding box center [22, 172] width 10 height 10
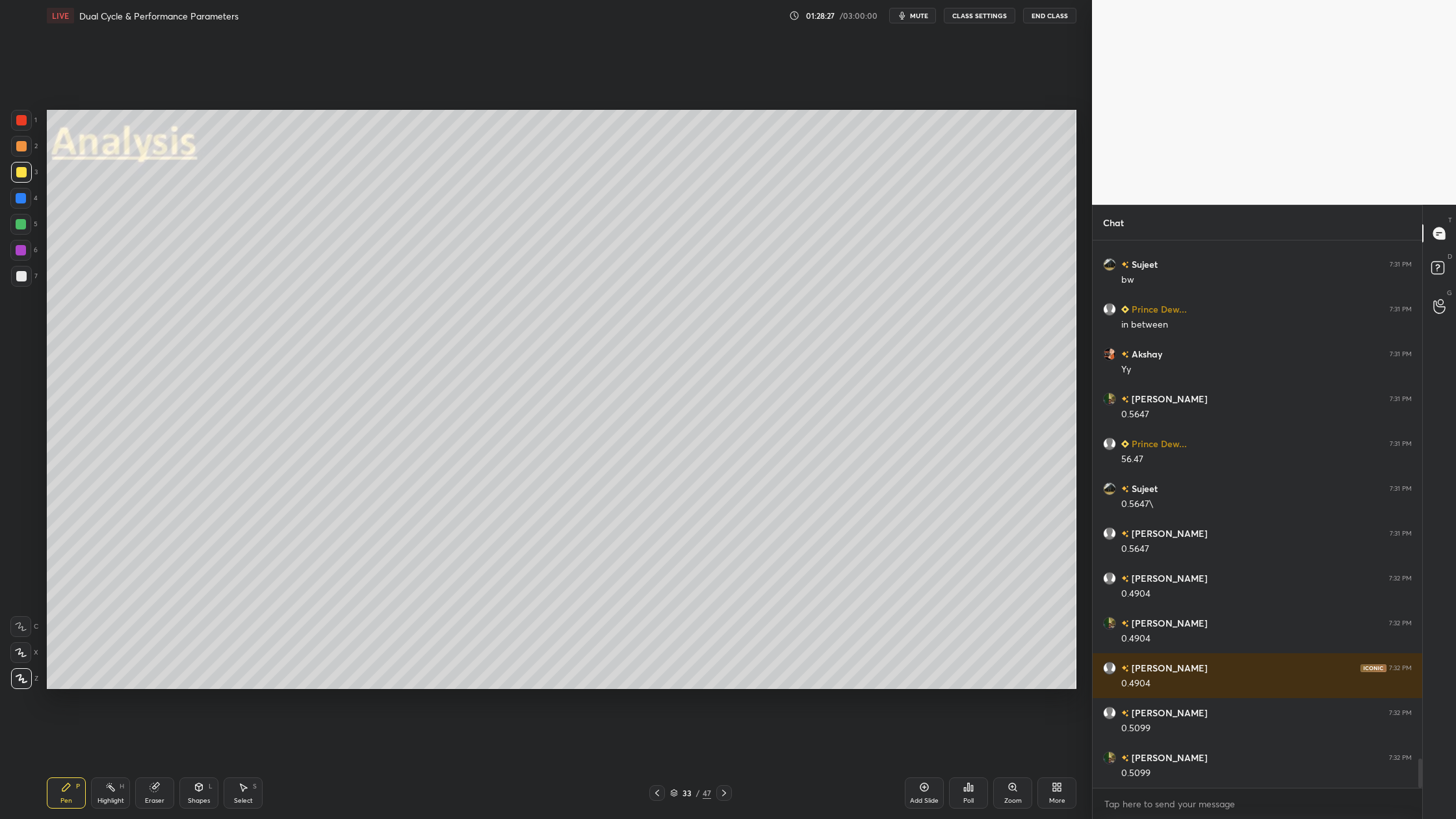
scroll to position [9813, 0]
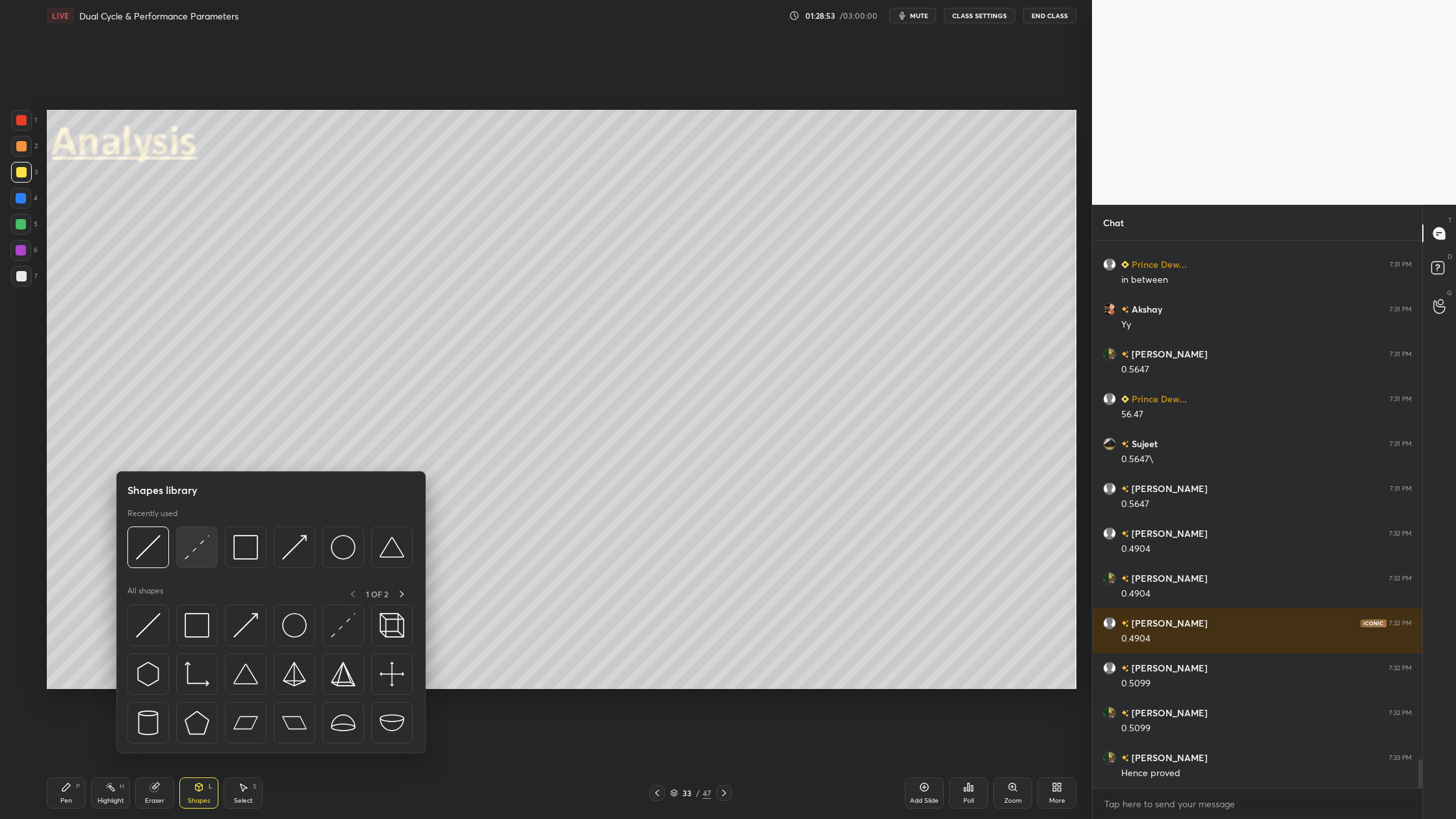
click at [200, 558] on img at bounding box center [196, 547] width 25 height 25
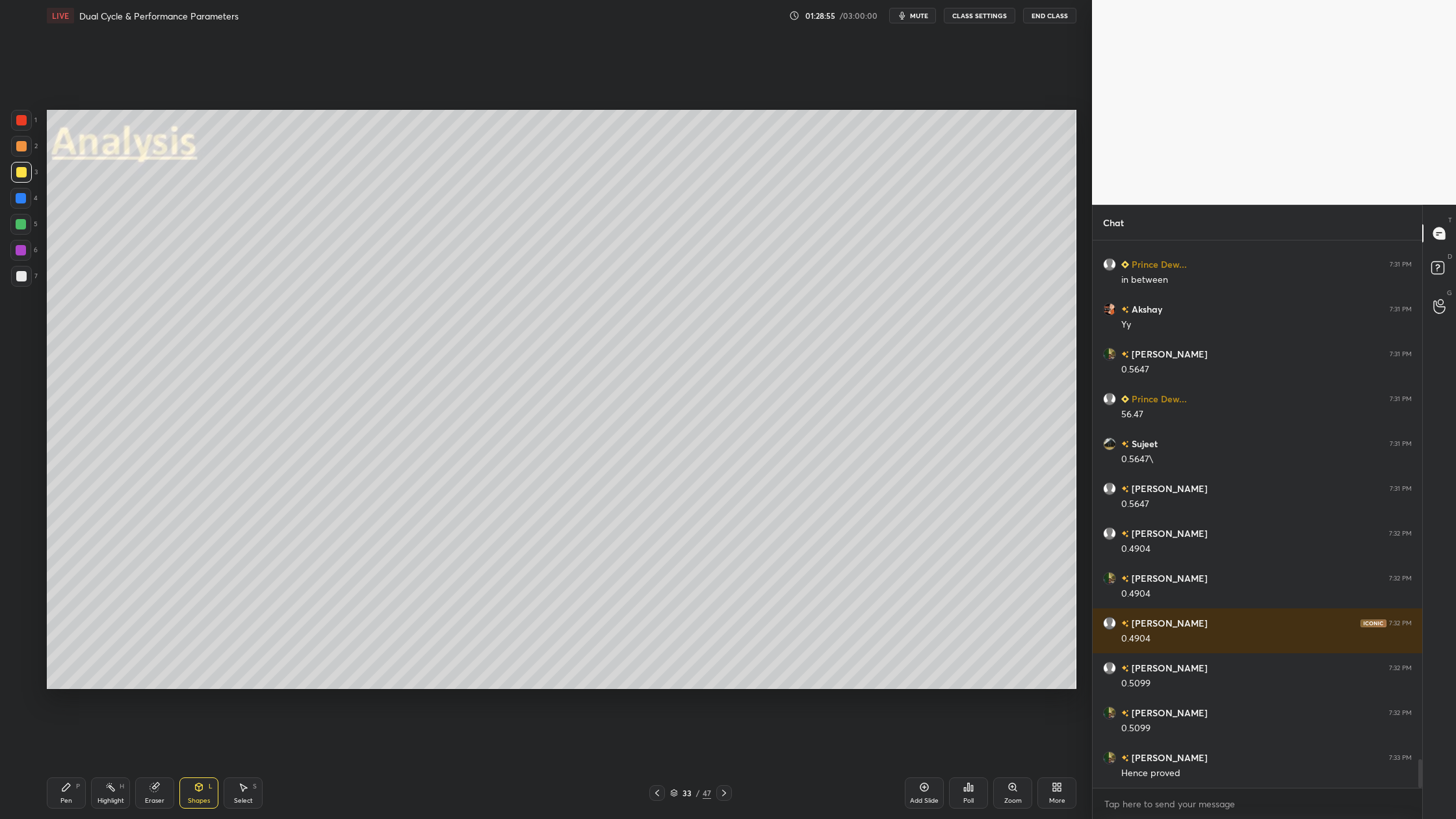
click at [19, 145] on div at bounding box center [22, 146] width 10 height 10
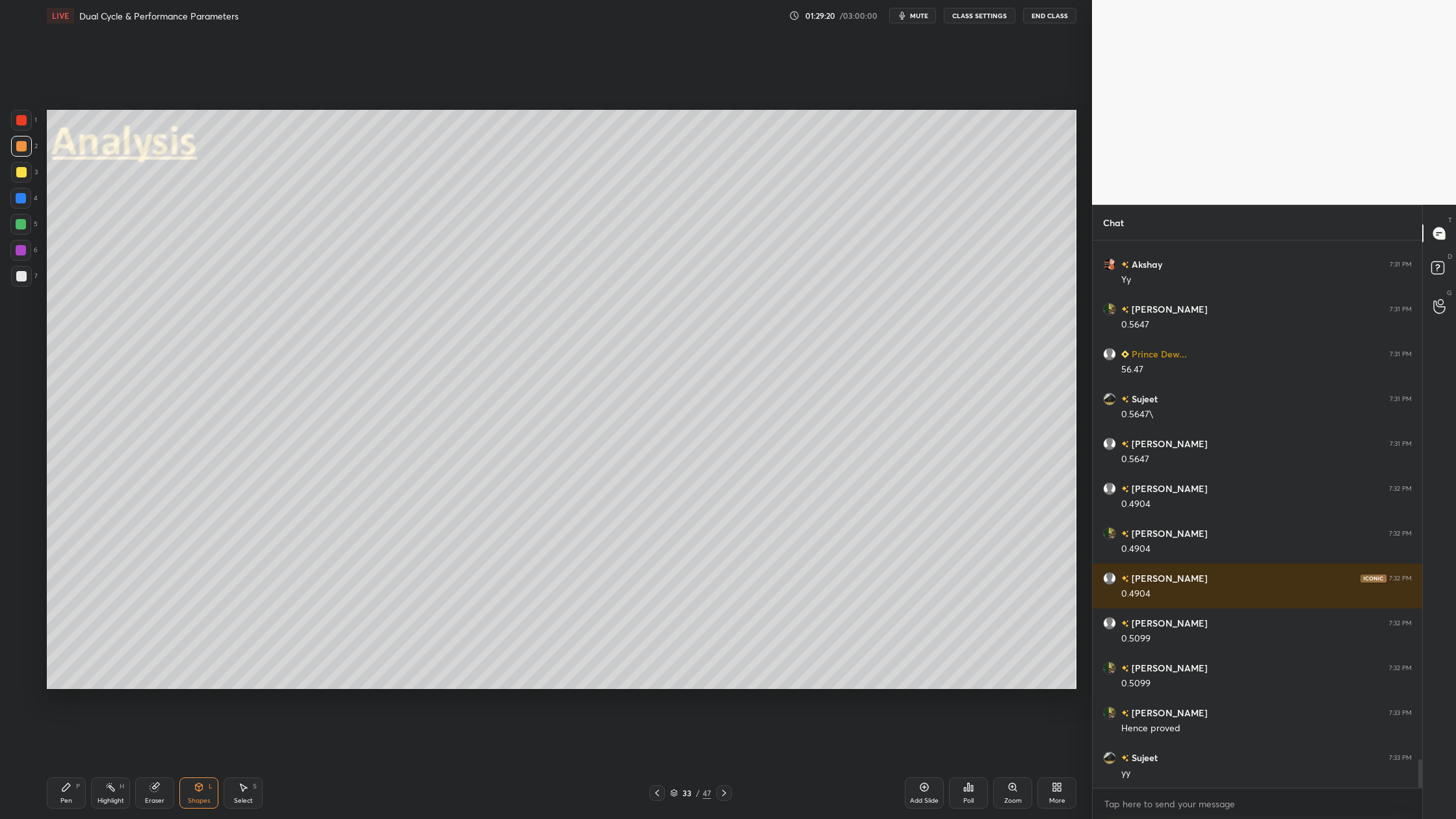
scroll to position [9903, 0]
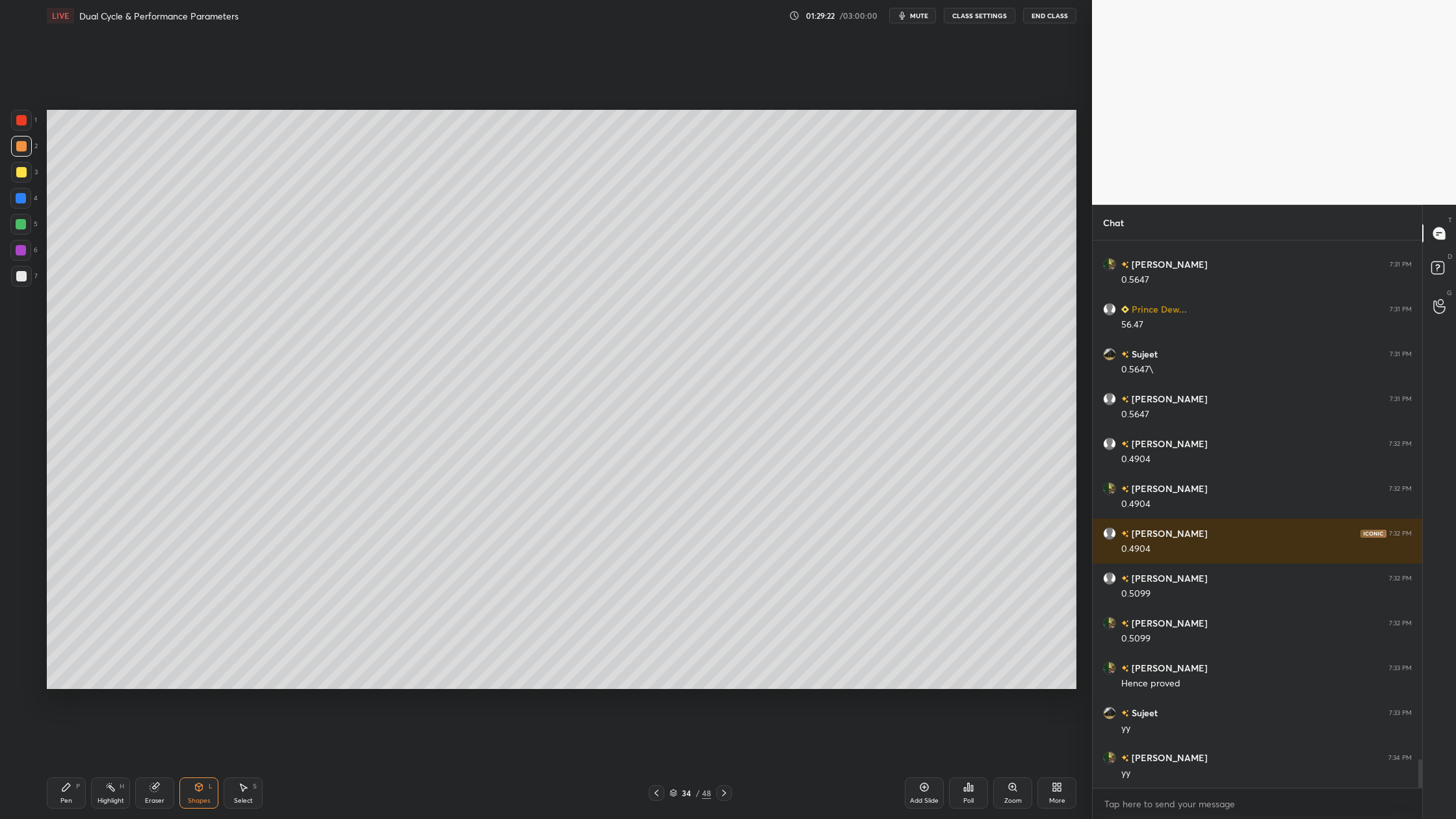
click at [22, 144] on div at bounding box center [22, 146] width 10 height 10
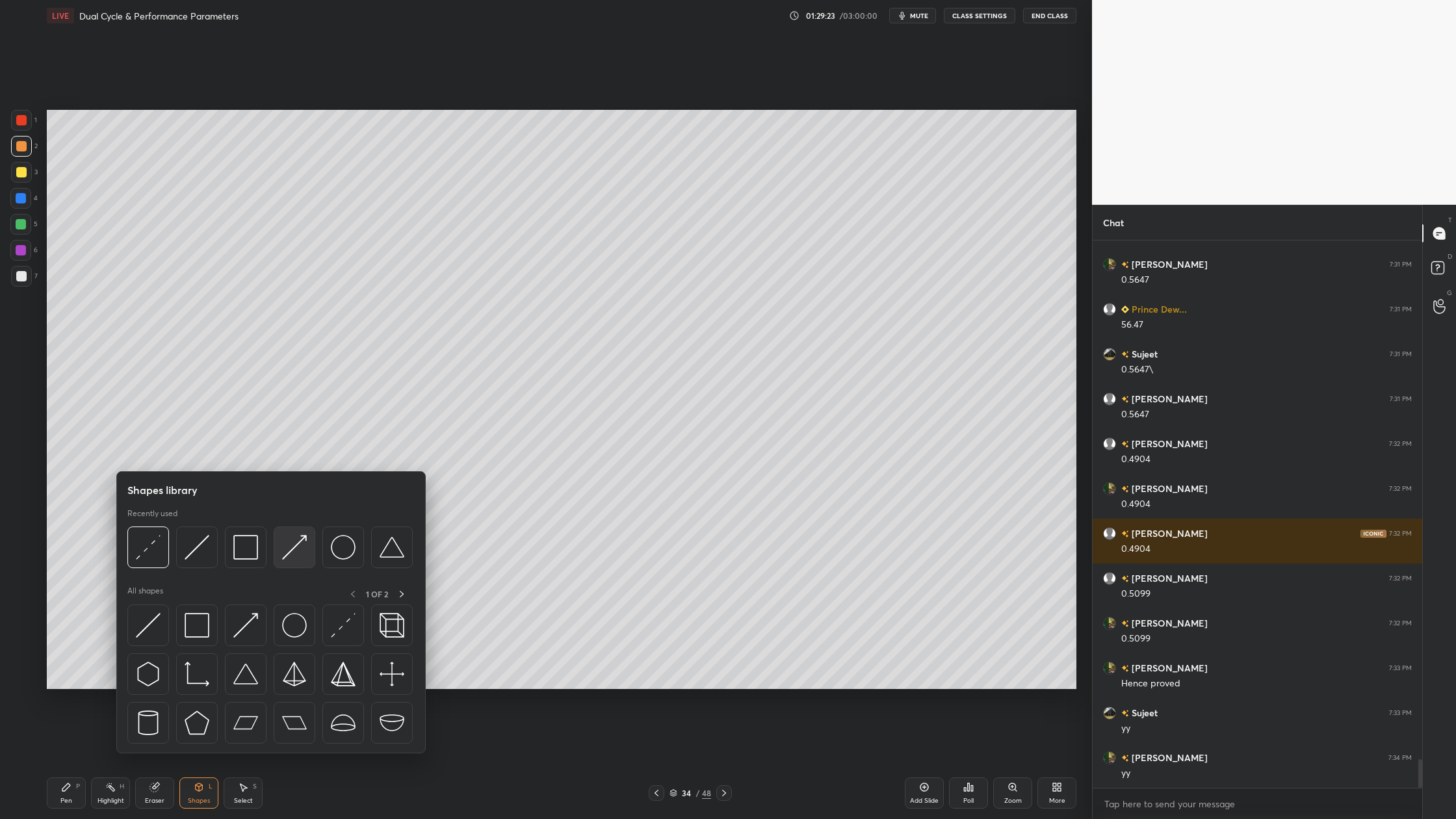
click at [291, 561] on div at bounding box center [294, 547] width 42 height 42
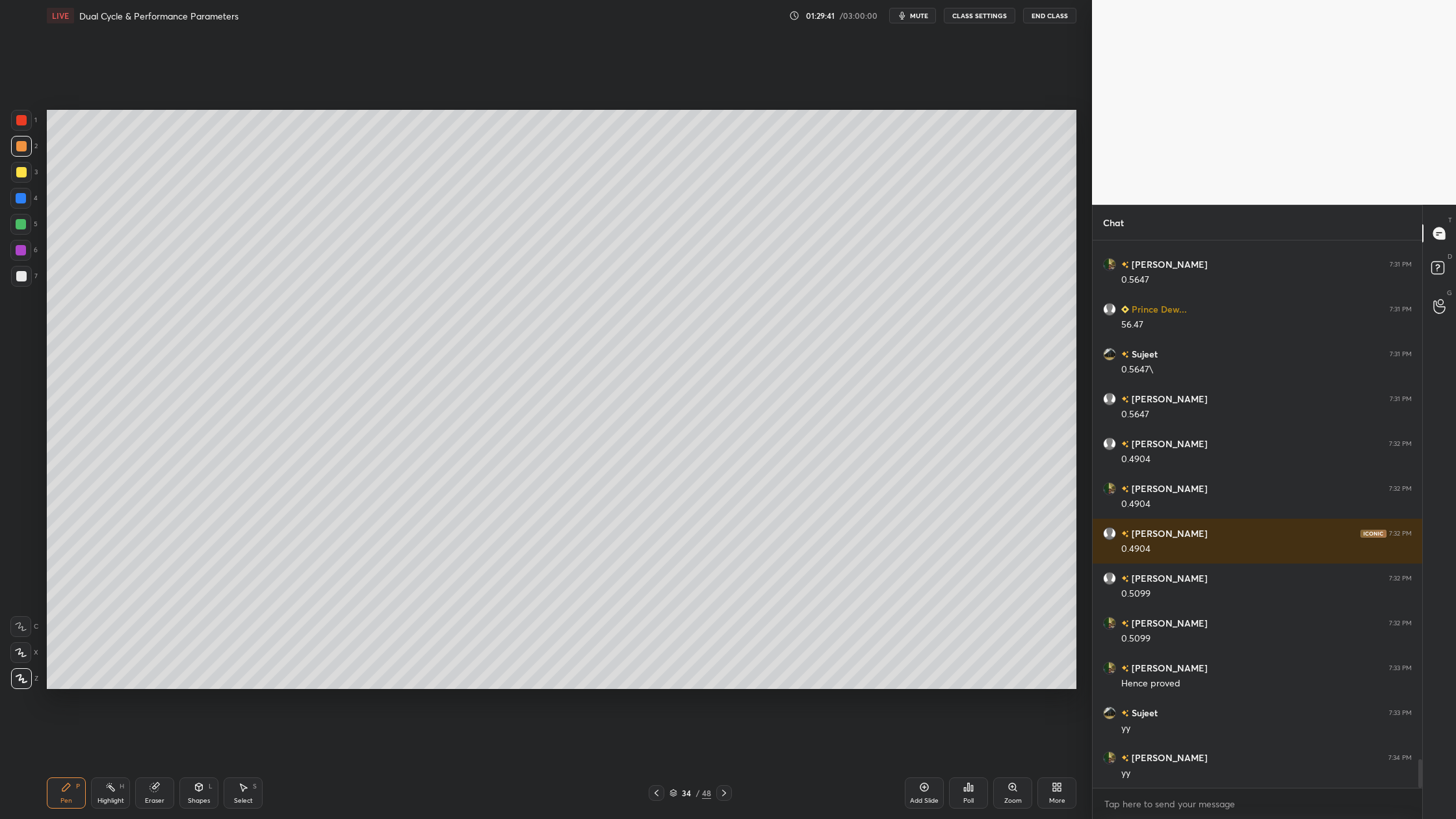
drag, startPoint x: 20, startPoint y: 216, endPoint x: 23, endPoint y: 222, distance: 6.7
click at [20, 218] on div at bounding box center [21, 224] width 21 height 21
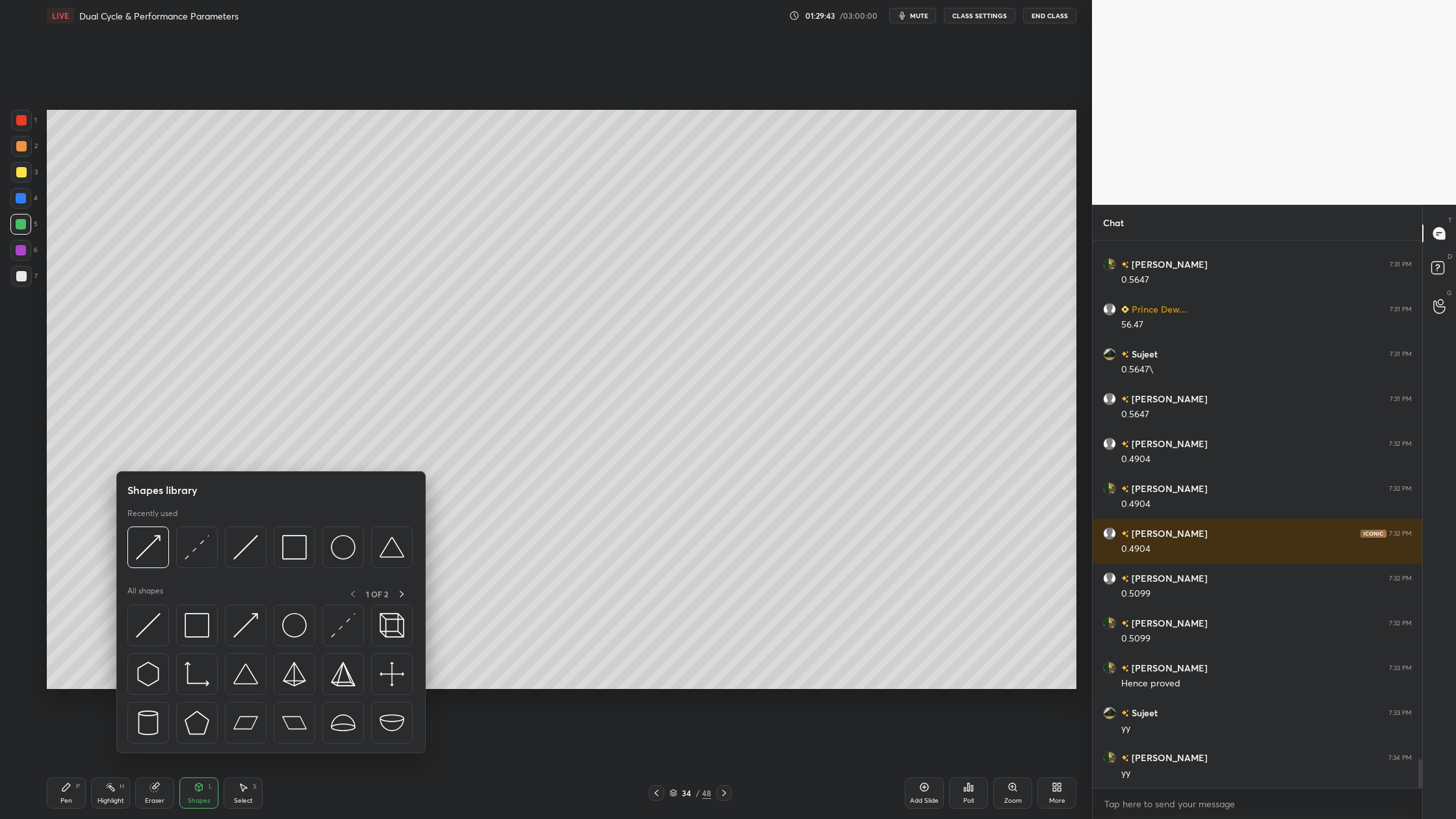
click at [199, 573] on div at bounding box center [270, 551] width 286 height 48
click at [190, 556] on img at bounding box center [196, 547] width 25 height 25
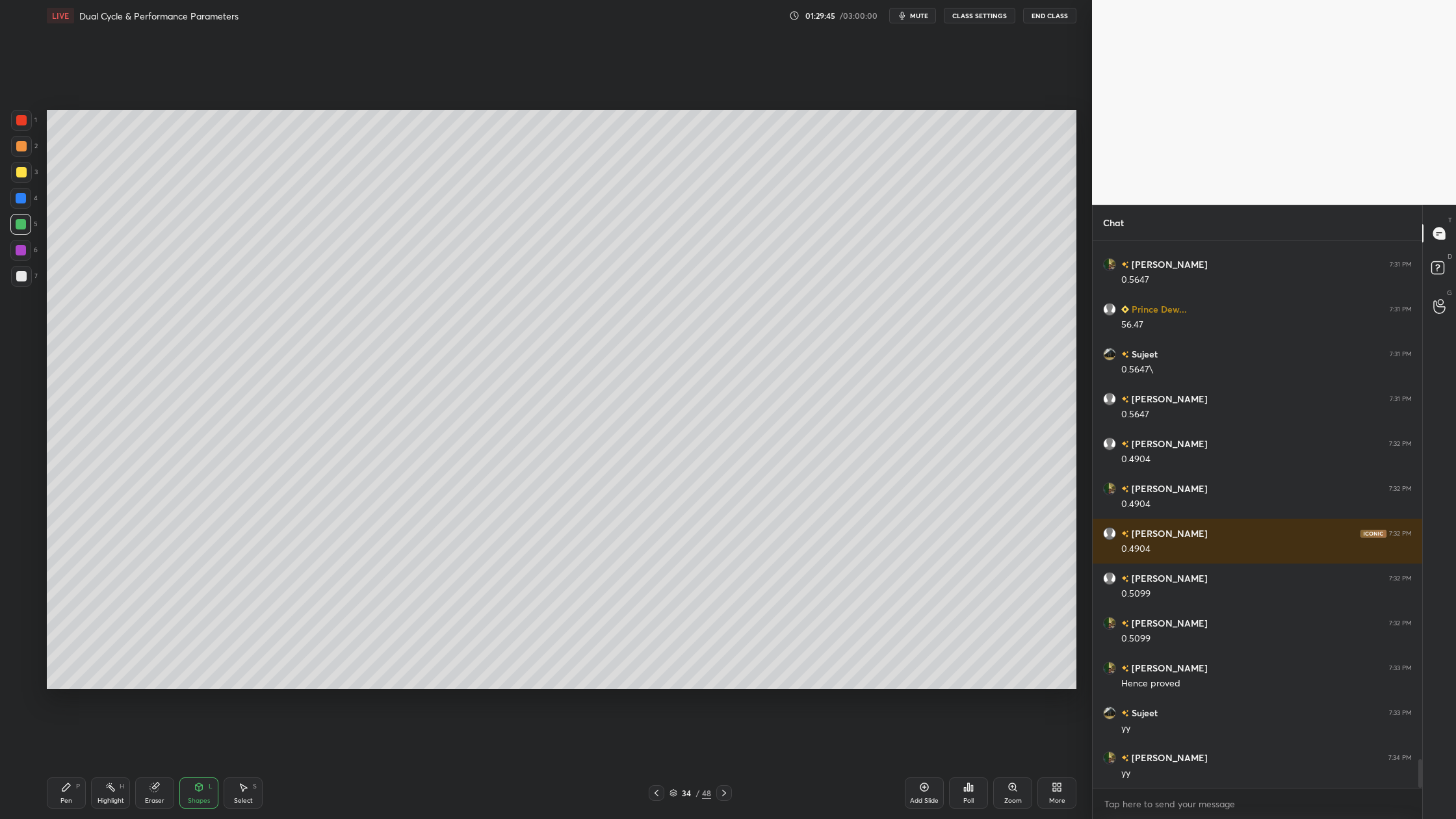
drag, startPoint x: 21, startPoint y: 168, endPoint x: 35, endPoint y: 186, distance: 22.8
click at [23, 171] on div at bounding box center [22, 172] width 10 height 10
click at [24, 225] on div at bounding box center [21, 224] width 10 height 10
click at [18, 276] on div at bounding box center [22, 276] width 10 height 10
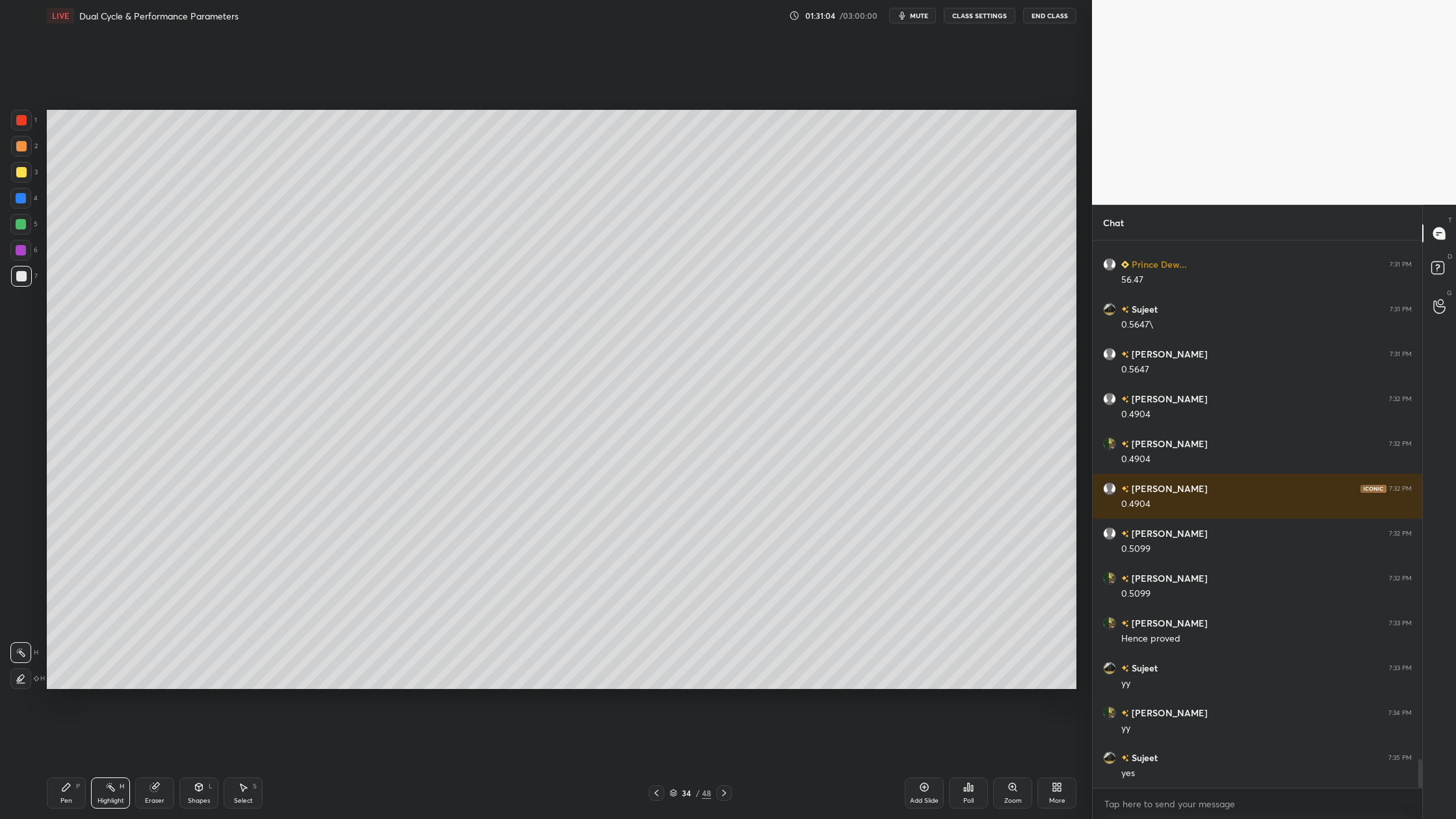
drag, startPoint x: 13, startPoint y: 222, endPoint x: 35, endPoint y: 237, distance: 26.6
click at [21, 235] on div "5" at bounding box center [24, 227] width 28 height 26
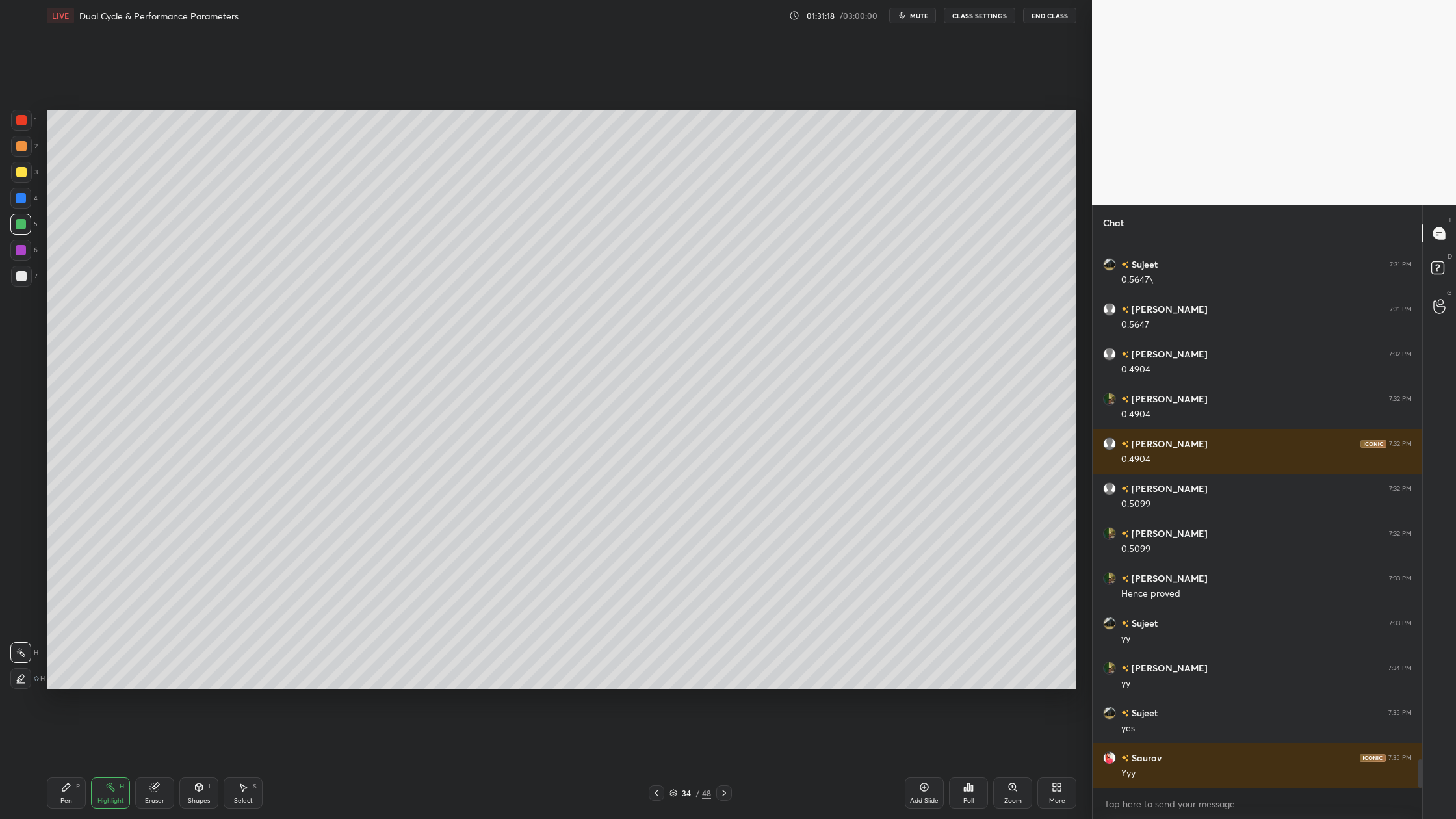
drag, startPoint x: 15, startPoint y: 179, endPoint x: 35, endPoint y: 184, distance: 20.6
click at [29, 183] on div "3" at bounding box center [24, 175] width 27 height 26
drag, startPoint x: 25, startPoint y: 281, endPoint x: 40, endPoint y: 281, distance: 15.0
click at [28, 279] on div at bounding box center [22, 276] width 21 height 21
drag, startPoint x: 23, startPoint y: 123, endPoint x: 41, endPoint y: 133, distance: 20.6
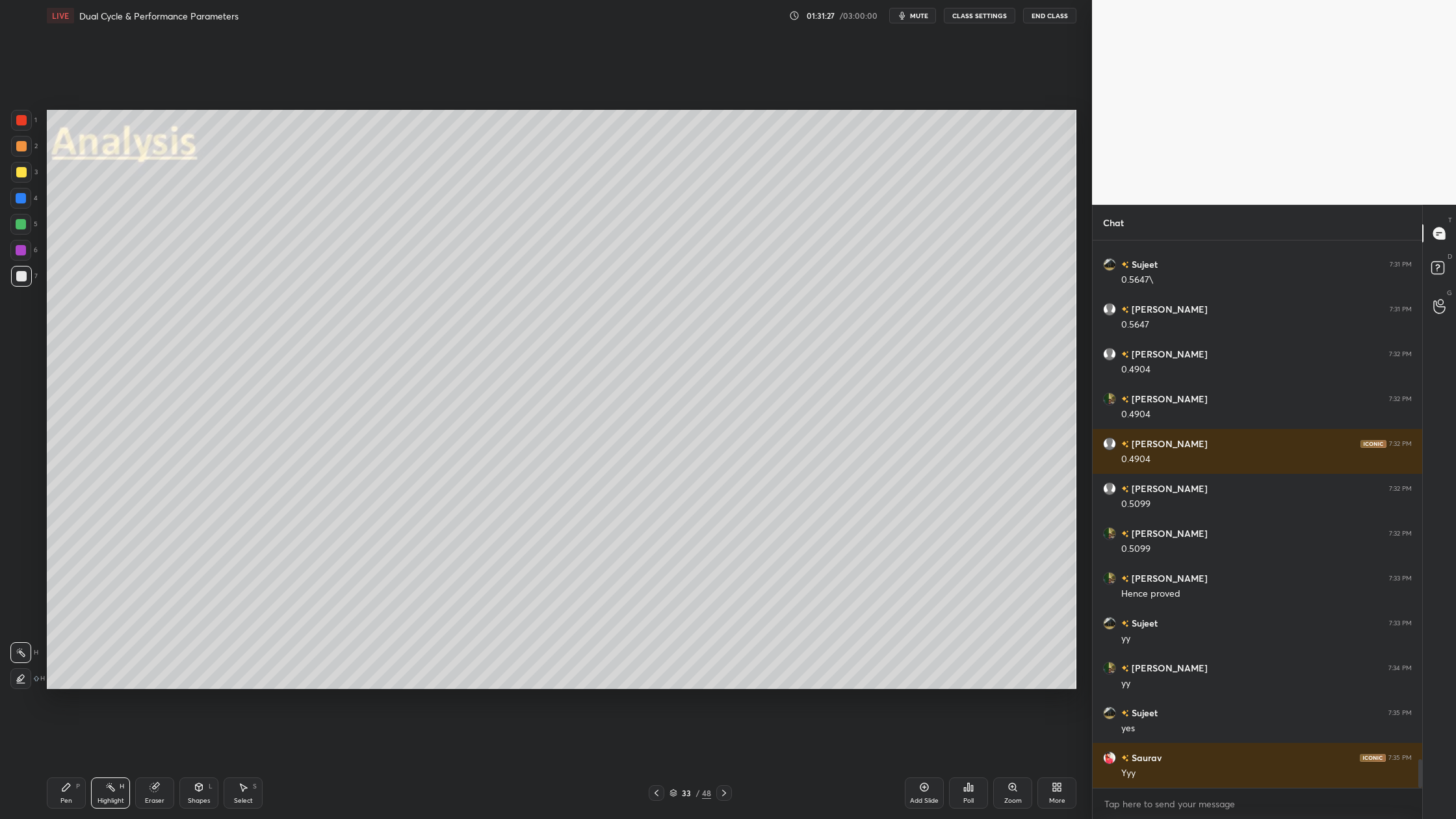
click at [28, 132] on div "1" at bounding box center [24, 123] width 26 height 26
click at [18, 174] on div at bounding box center [22, 172] width 10 height 10
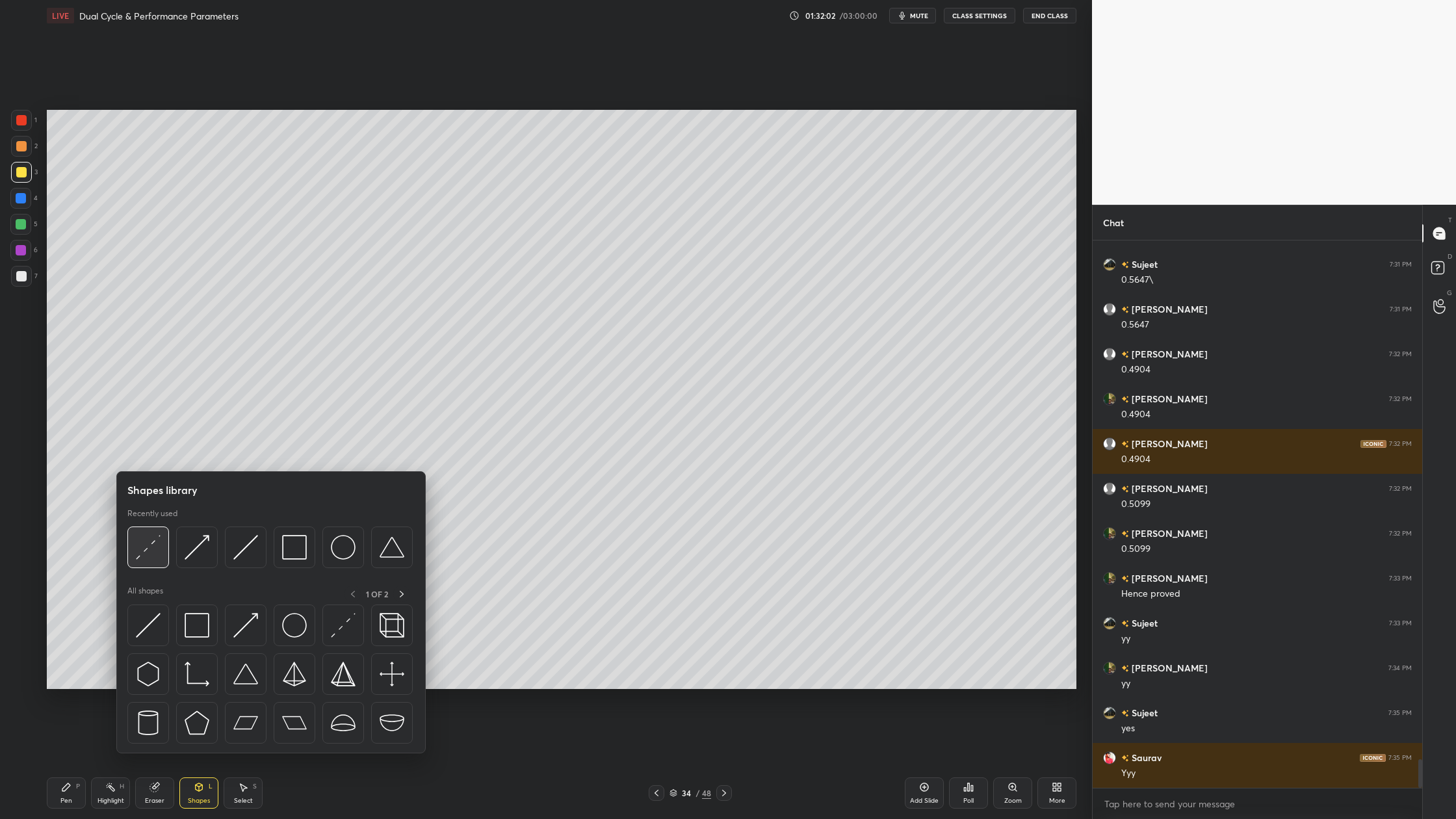
click at [145, 558] on img at bounding box center [148, 547] width 25 height 25
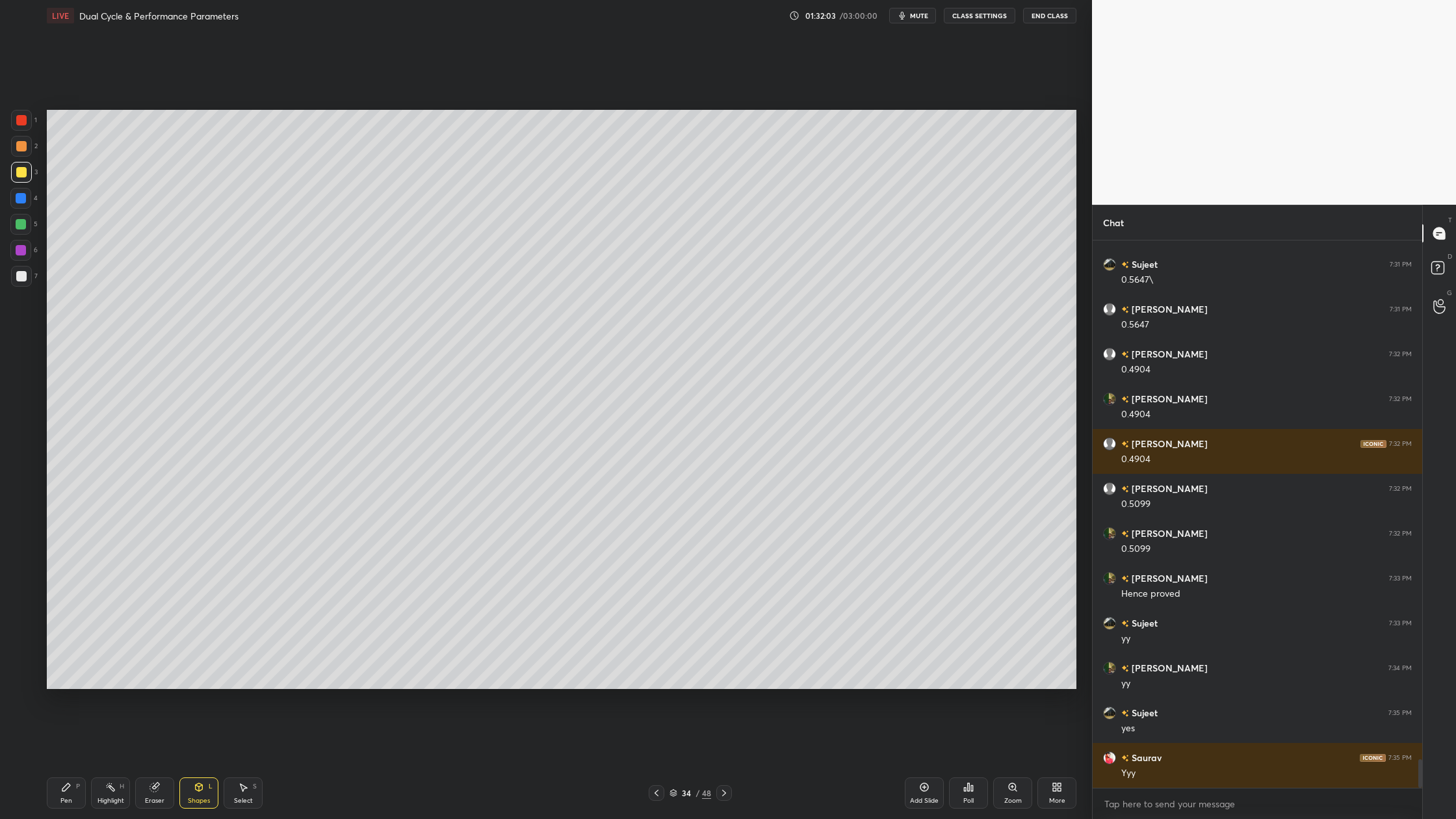
drag, startPoint x: 10, startPoint y: 172, endPoint x: 18, endPoint y: 181, distance: 12.0
click at [12, 175] on div at bounding box center [22, 172] width 21 height 21
click at [29, 123] on div at bounding box center [22, 120] width 21 height 21
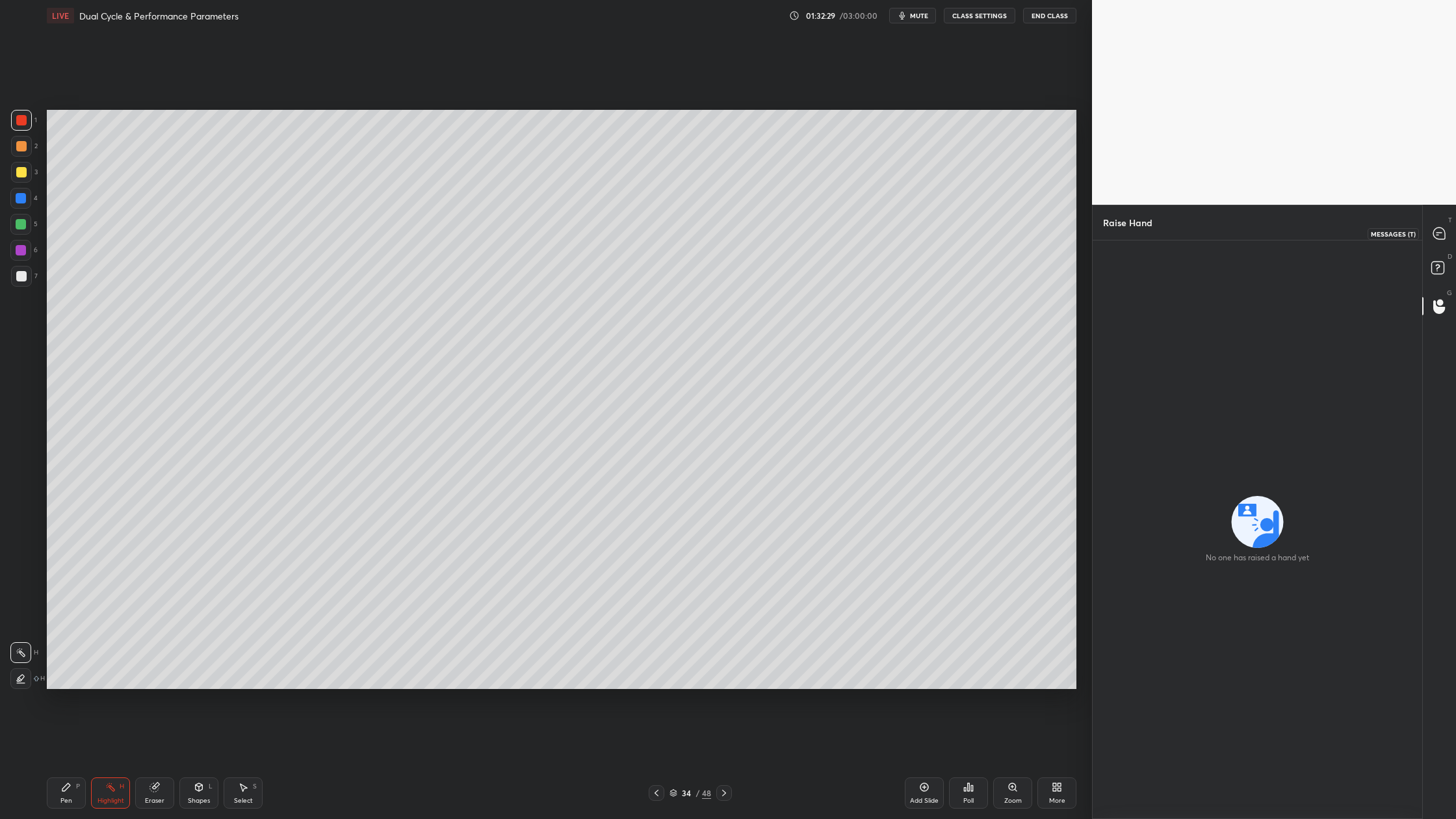
drag, startPoint x: 1449, startPoint y: 232, endPoint x: 1451, endPoint y: 239, distance: 7.3
click at [1449, 234] on div at bounding box center [1440, 233] width 26 height 23
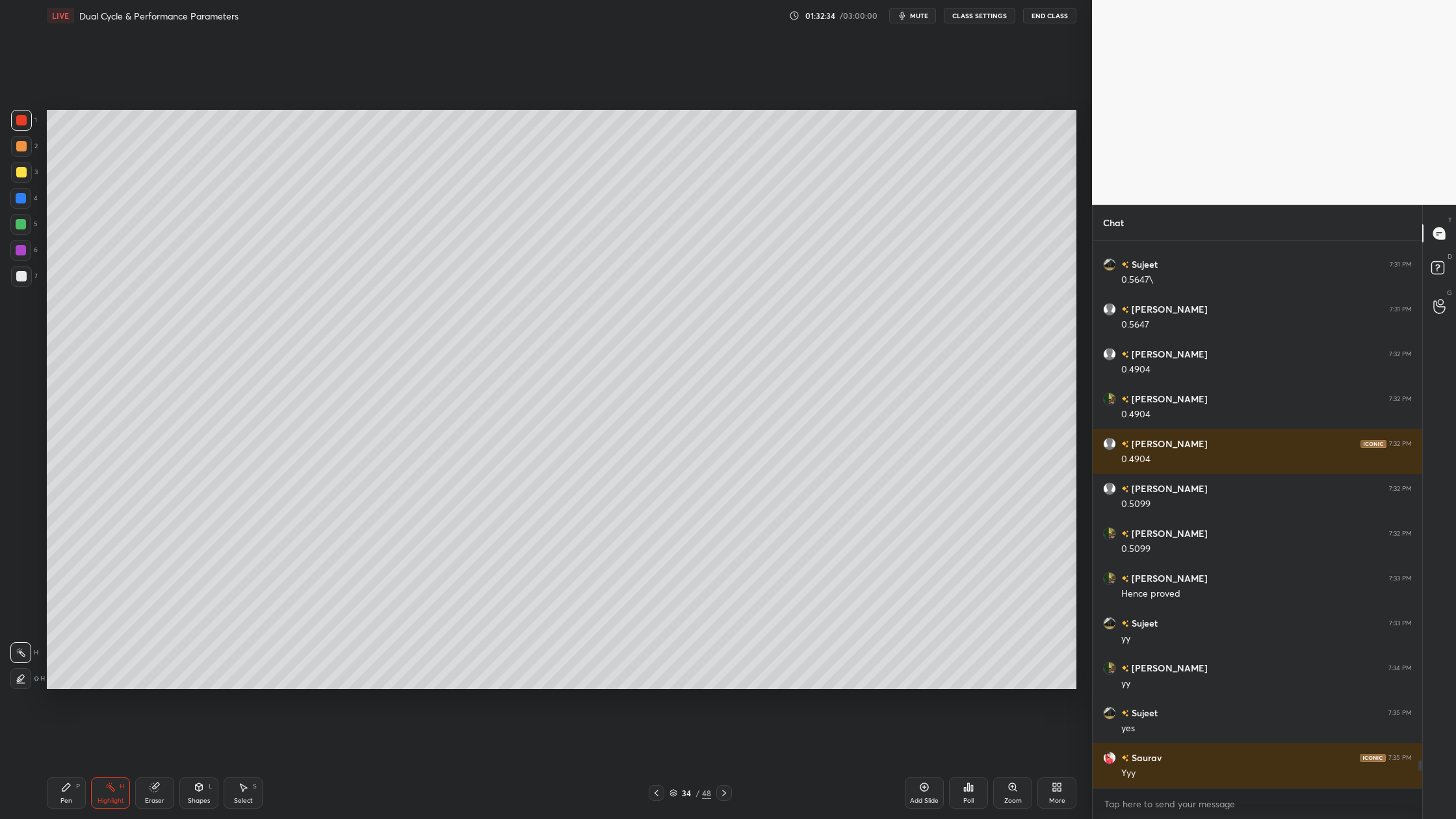
drag, startPoint x: 23, startPoint y: 169, endPoint x: 45, endPoint y: 179, distance: 24.2
click at [23, 171] on div at bounding box center [22, 172] width 10 height 10
drag, startPoint x: 5, startPoint y: 224, endPoint x: 29, endPoint y: 227, distance: 24.2
click at [16, 223] on div "1 2 3 4 5 6 7 C X Z C X Z E E Erase all H H" at bounding box center [21, 399] width 42 height 579
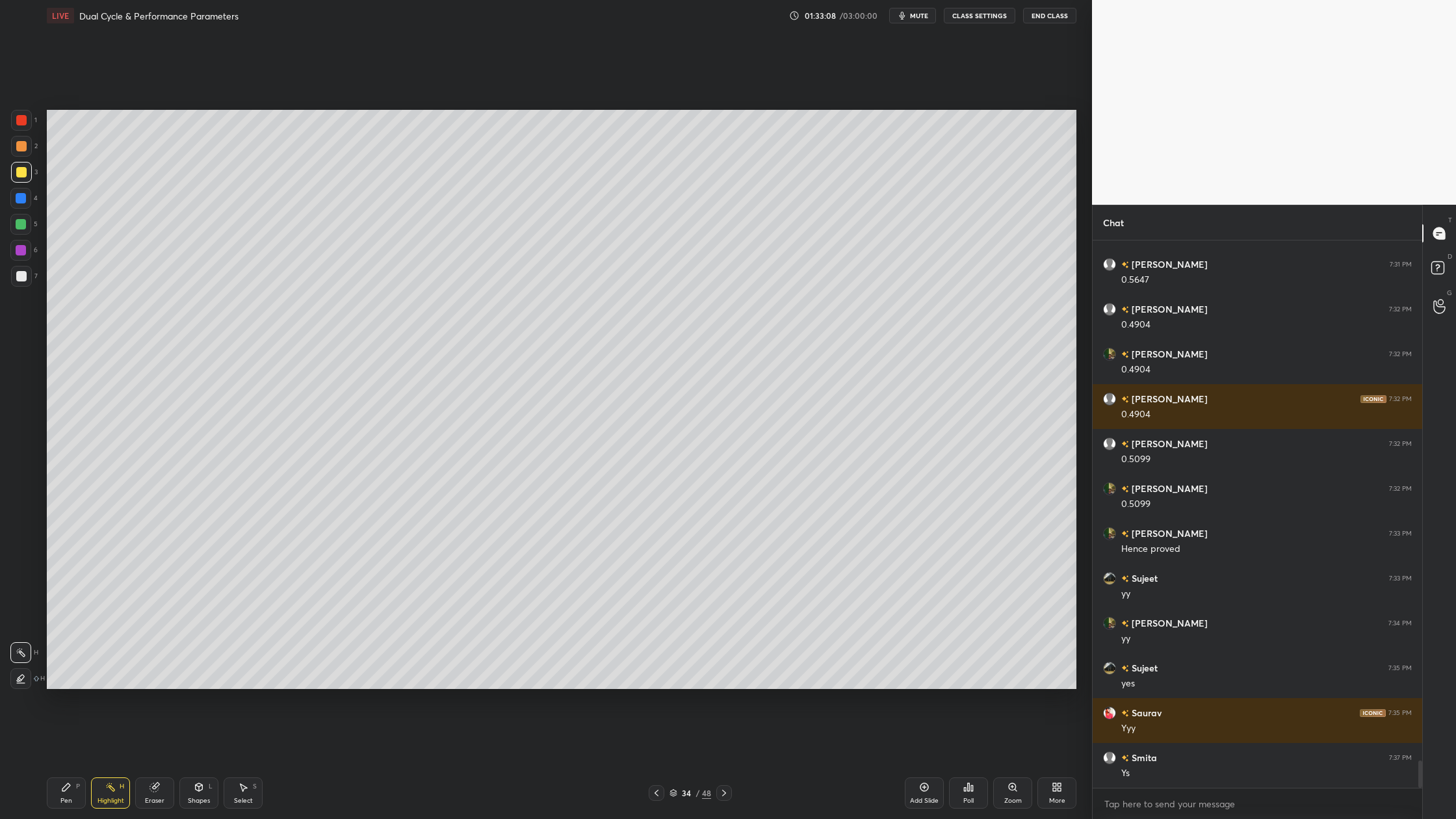
click at [33, 126] on div "1" at bounding box center [24, 120] width 26 height 21
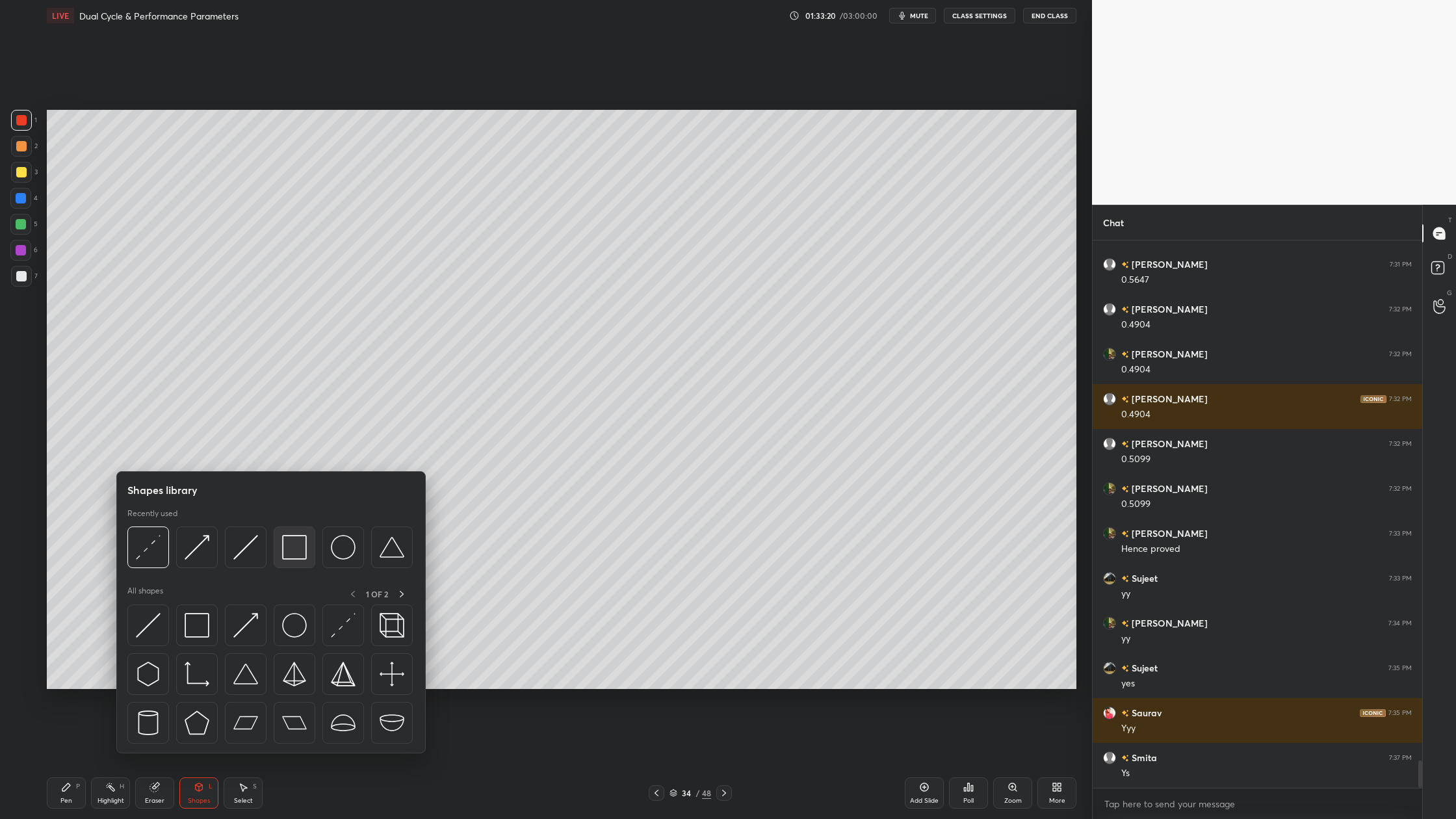
click at [299, 563] on div at bounding box center [294, 547] width 42 height 42
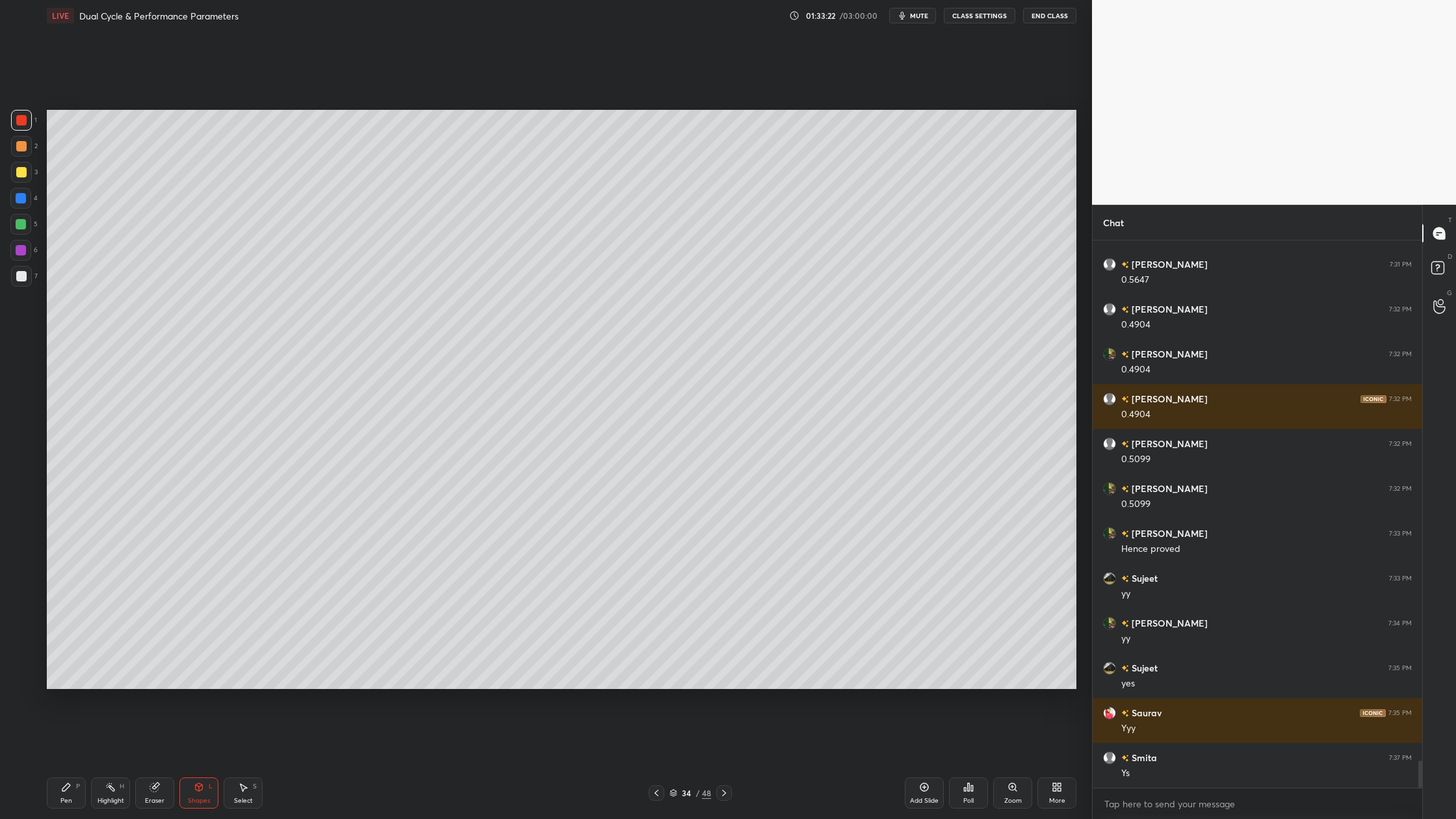
drag, startPoint x: 14, startPoint y: 121, endPoint x: 46, endPoint y: 179, distance: 66.2
click at [23, 129] on div at bounding box center [22, 120] width 21 height 21
drag, startPoint x: 23, startPoint y: 250, endPoint x: 37, endPoint y: 248, distance: 14.1
click at [23, 249] on div at bounding box center [21, 250] width 10 height 10
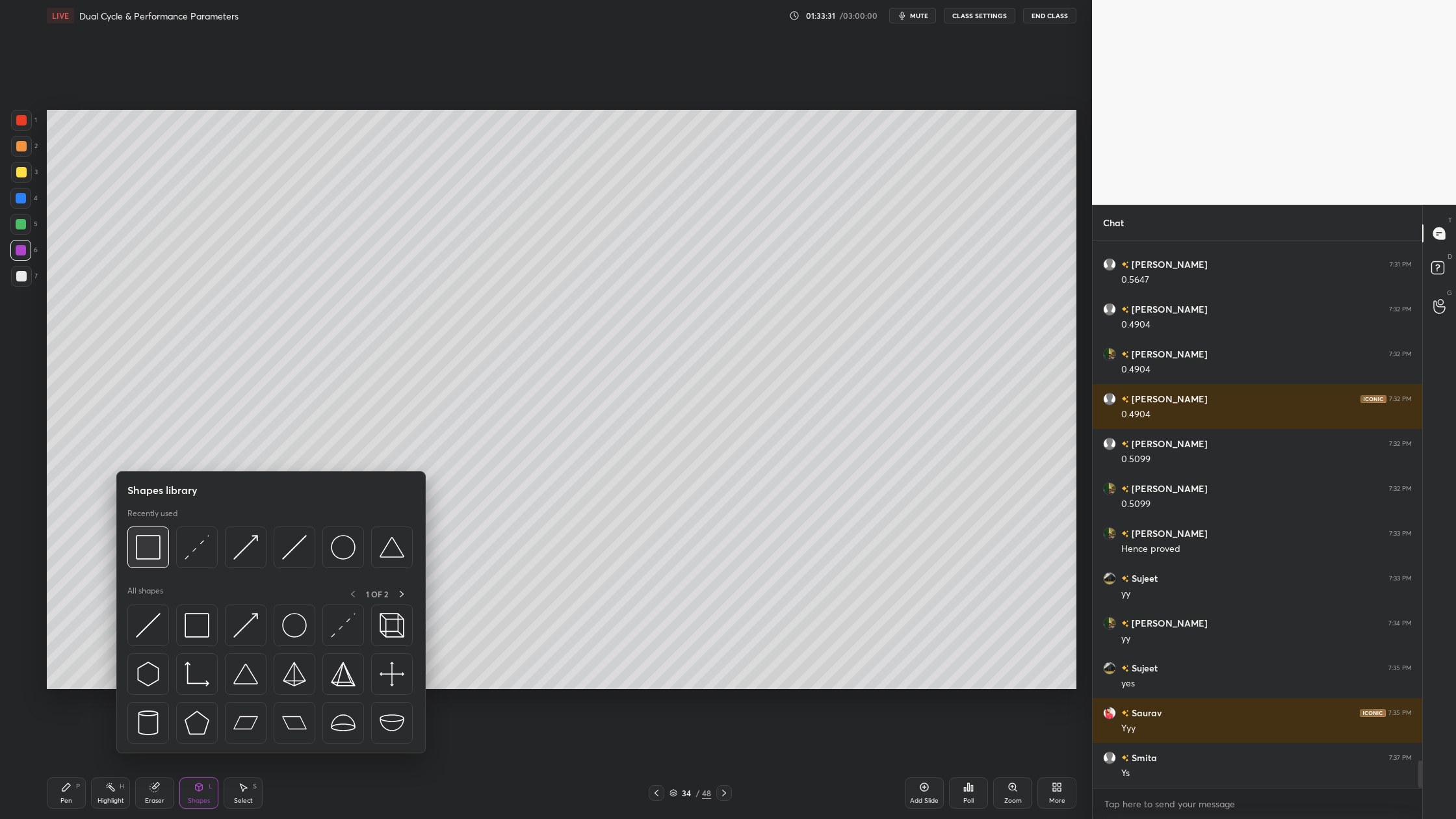
click at [152, 558] on img at bounding box center [148, 547] width 25 height 25
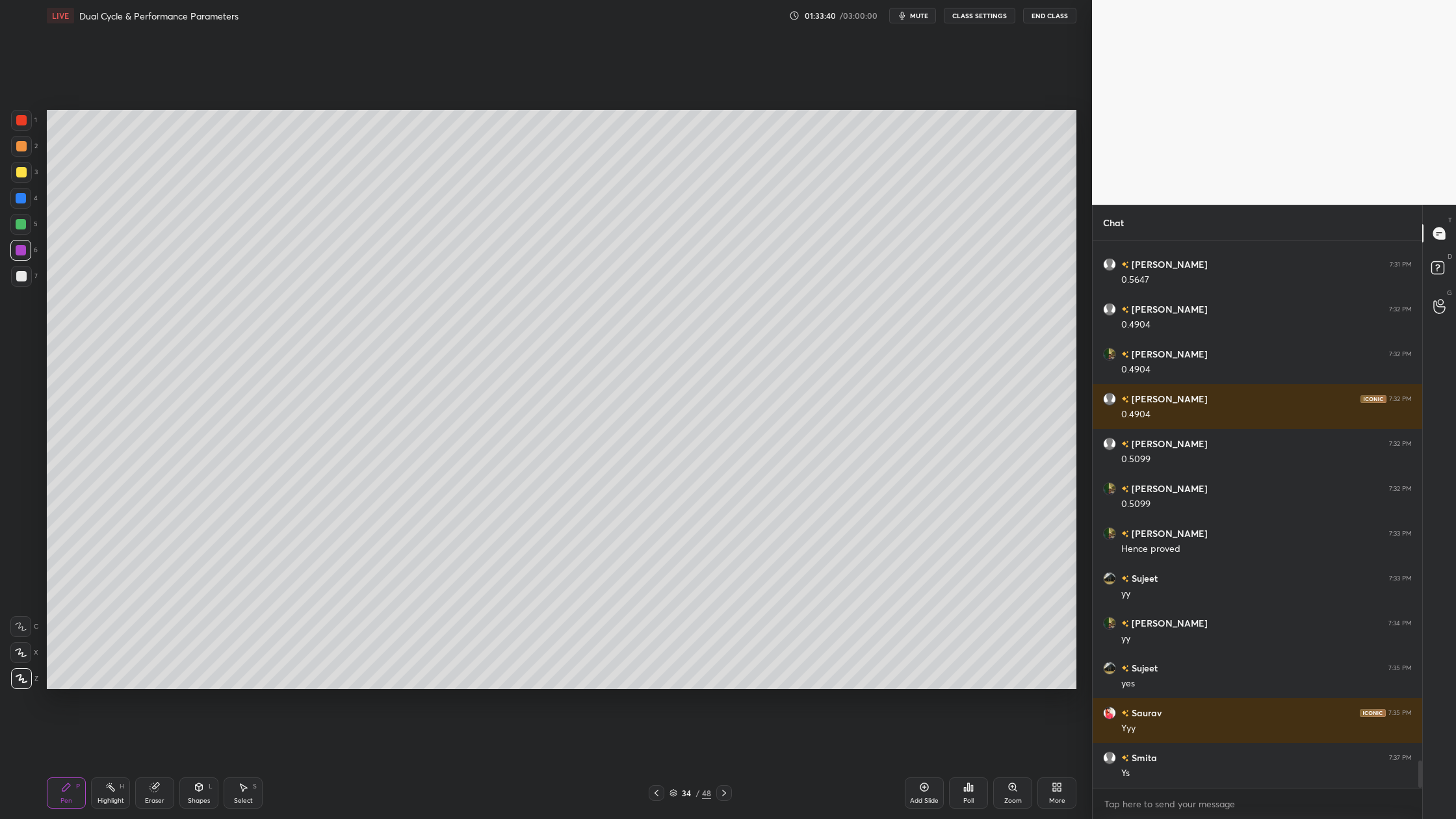
drag, startPoint x: 27, startPoint y: 121, endPoint x: 33, endPoint y: 138, distance: 18.0
click at [26, 121] on div at bounding box center [22, 120] width 21 height 21
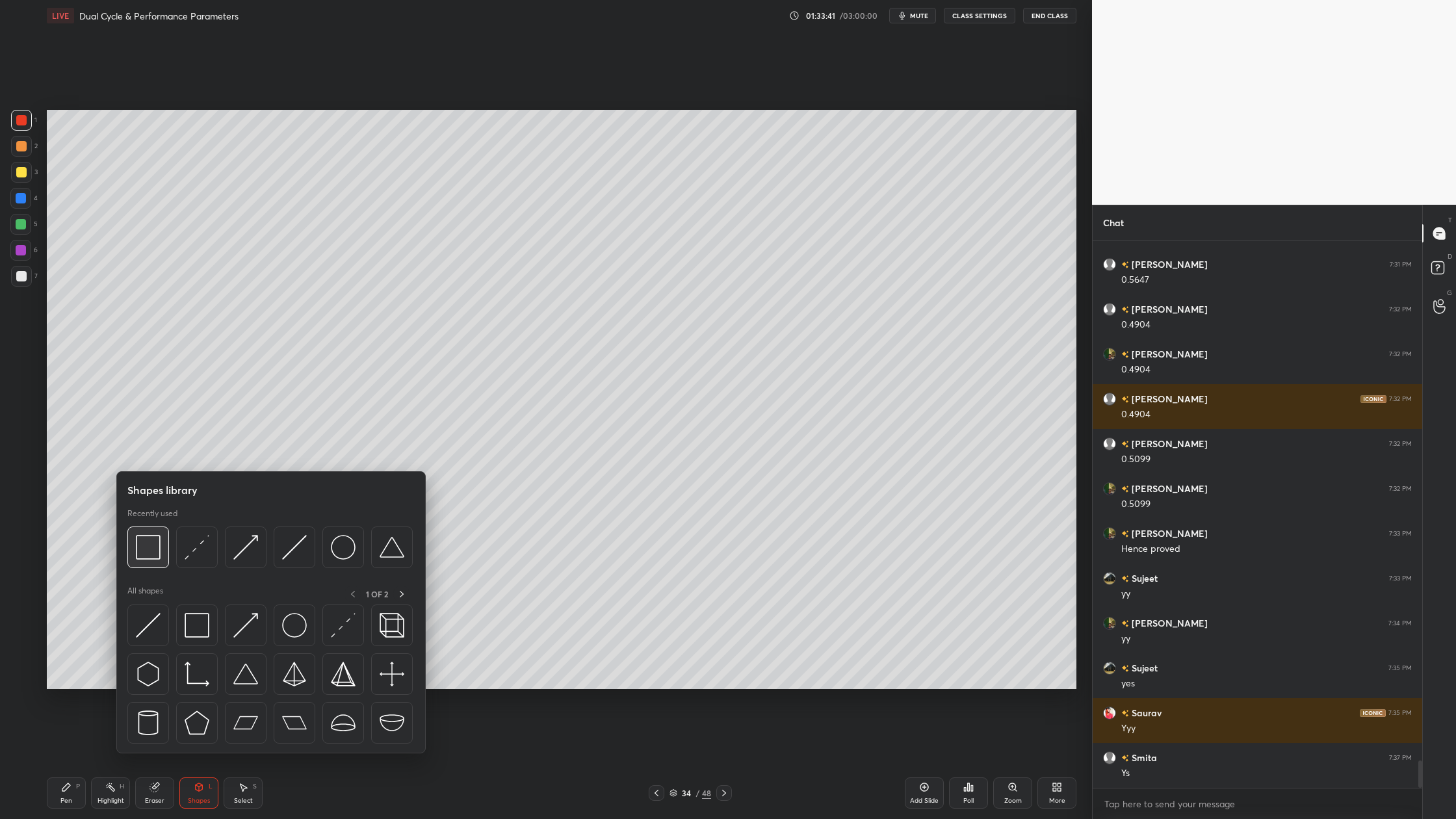
click at [143, 551] on img at bounding box center [148, 547] width 25 height 25
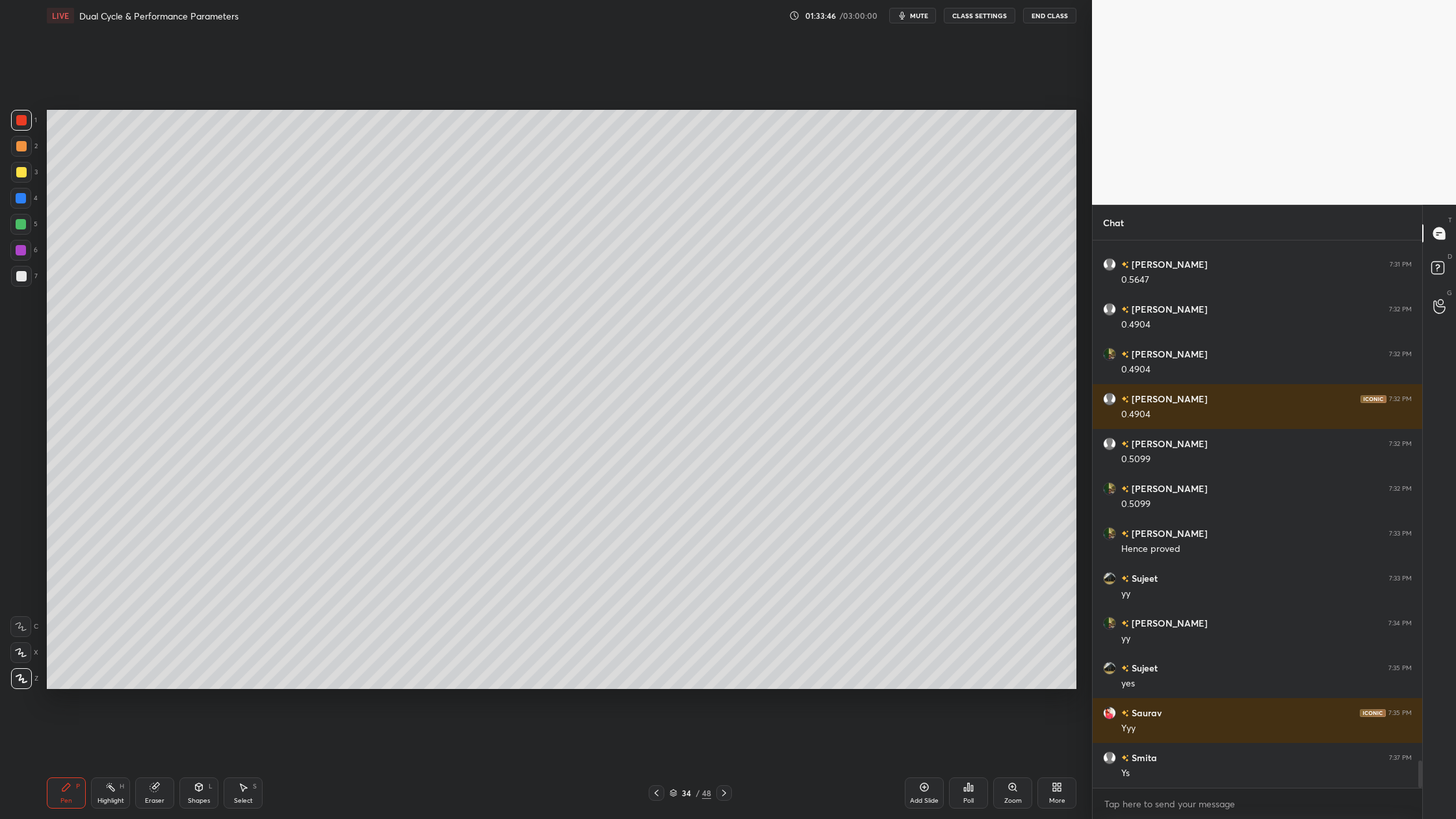
drag, startPoint x: 25, startPoint y: 253, endPoint x: 23, endPoint y: 260, distance: 7.3
click at [23, 255] on div at bounding box center [21, 250] width 21 height 21
click at [23, 248] on div at bounding box center [21, 250] width 10 height 10
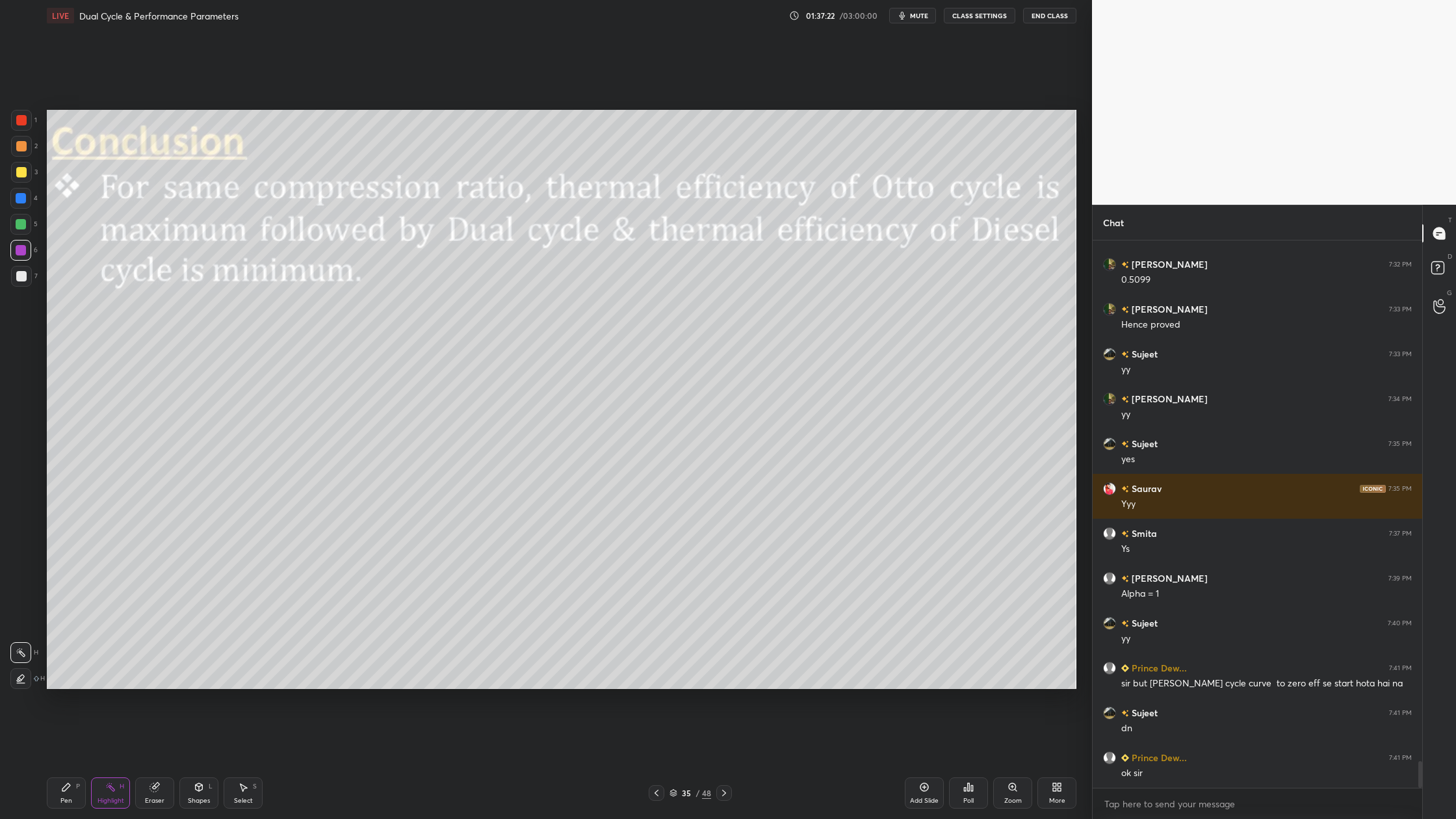
scroll to position [10618, 0]
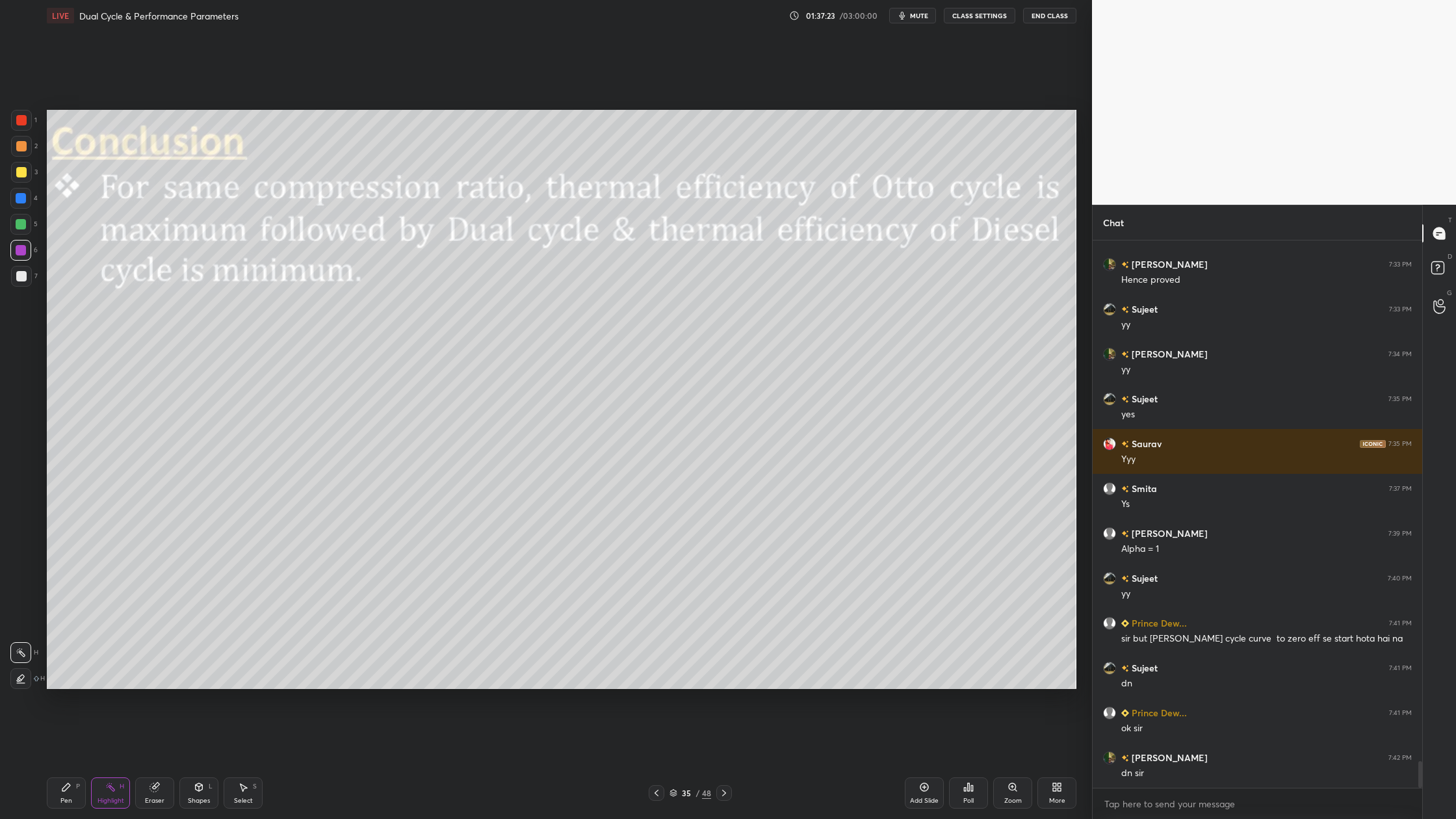
click at [675, 761] on icon at bounding box center [673, 793] width 8 height 8
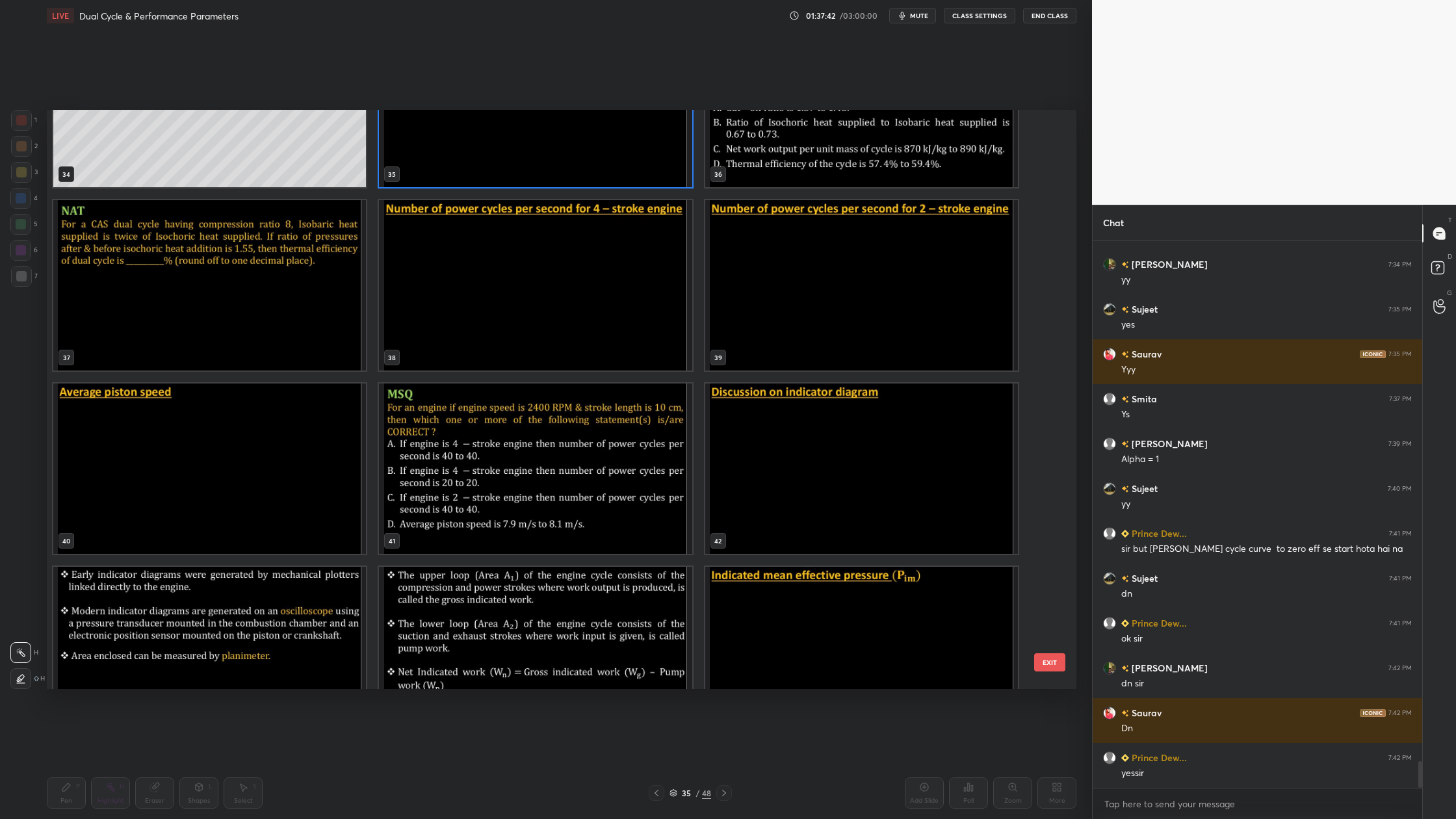
scroll to position [10753, 0]
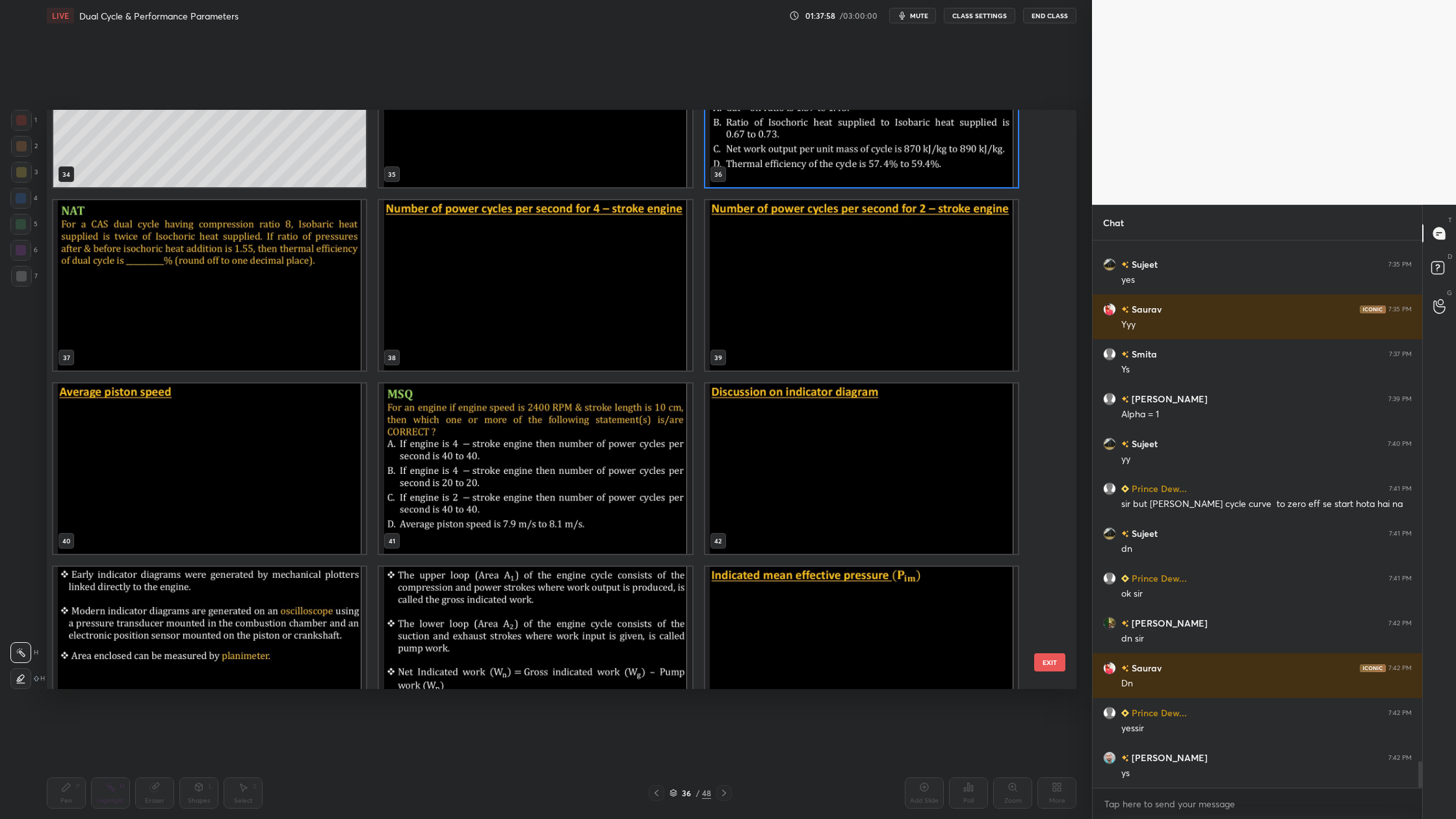
click at [765, 146] on img "grid" at bounding box center [861, 102] width 312 height 171
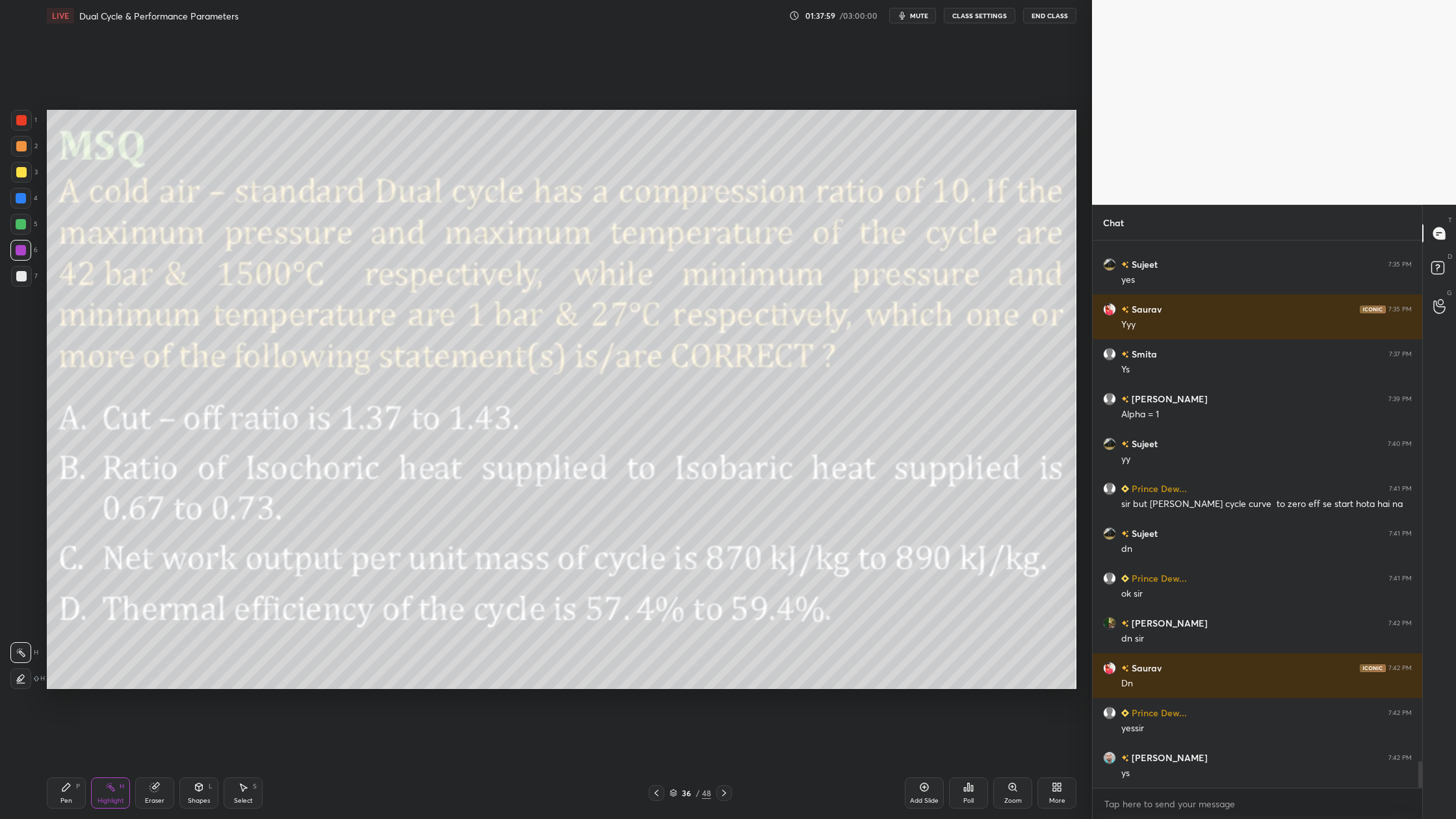
click at [765, 146] on img "grid" at bounding box center [861, 102] width 312 height 171
click at [925, 16] on span "mute" at bounding box center [918, 16] width 18 height 10
click at [925, 16] on span "unmute" at bounding box center [918, 16] width 28 height 10
click at [23, 121] on div at bounding box center [22, 120] width 10 height 10
drag, startPoint x: 23, startPoint y: 173, endPoint x: 32, endPoint y: 179, distance: 10.8
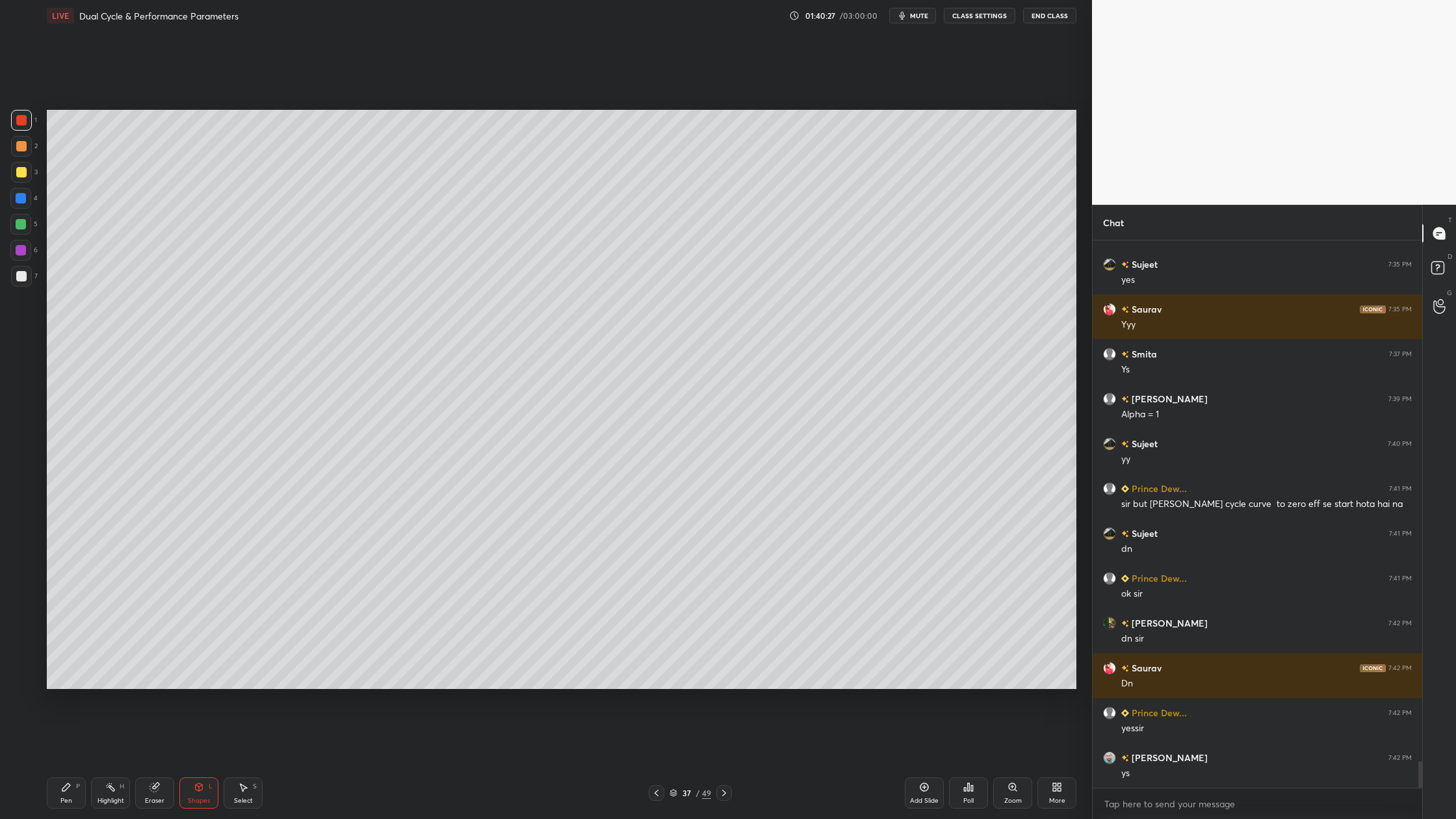
click at [23, 174] on div at bounding box center [22, 172] width 10 height 10
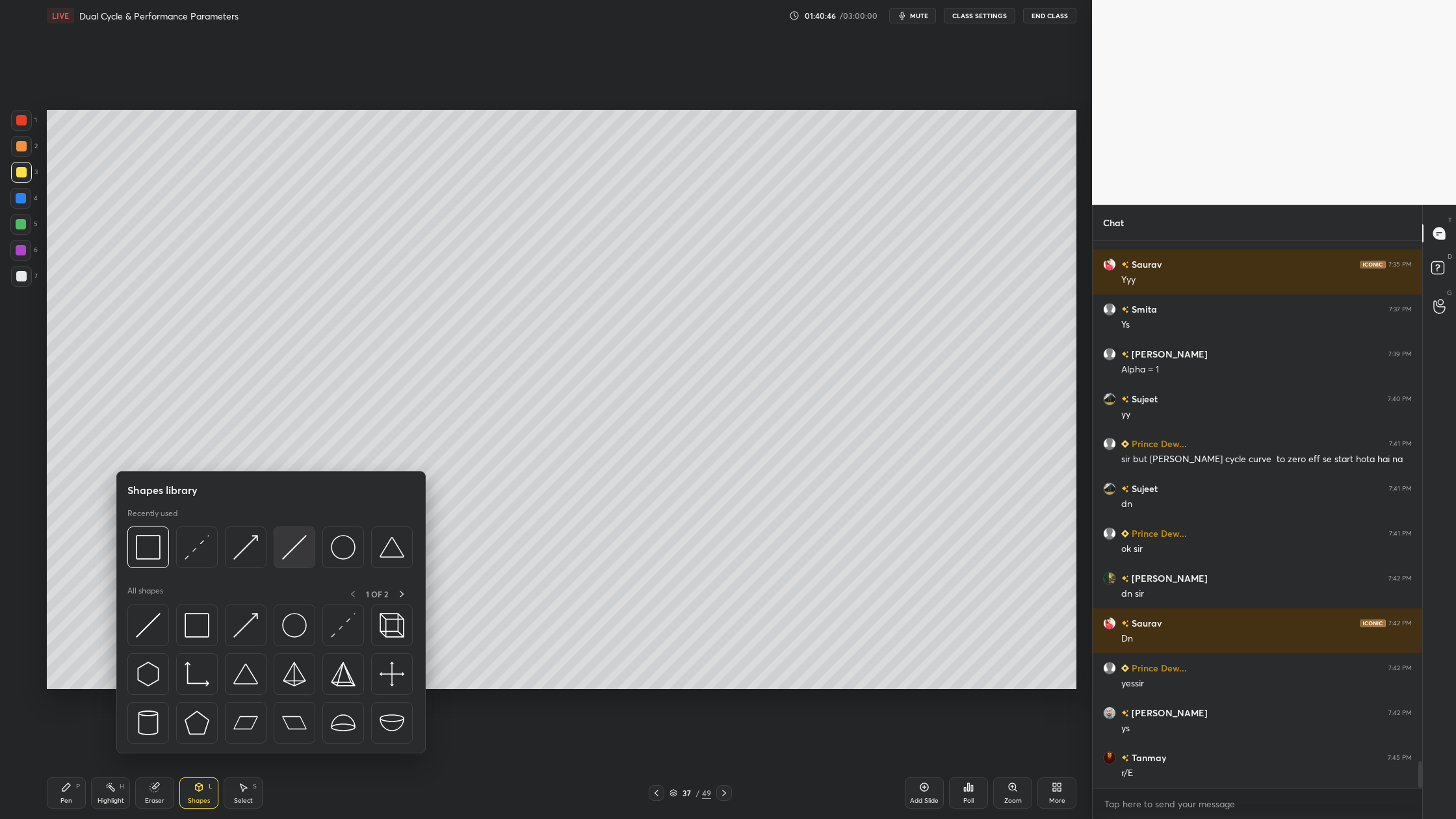
click at [291, 566] on div at bounding box center [294, 547] width 42 height 42
click at [158, 563] on div at bounding box center [148, 547] width 42 height 42
click at [291, 563] on div at bounding box center [294, 547] width 42 height 42
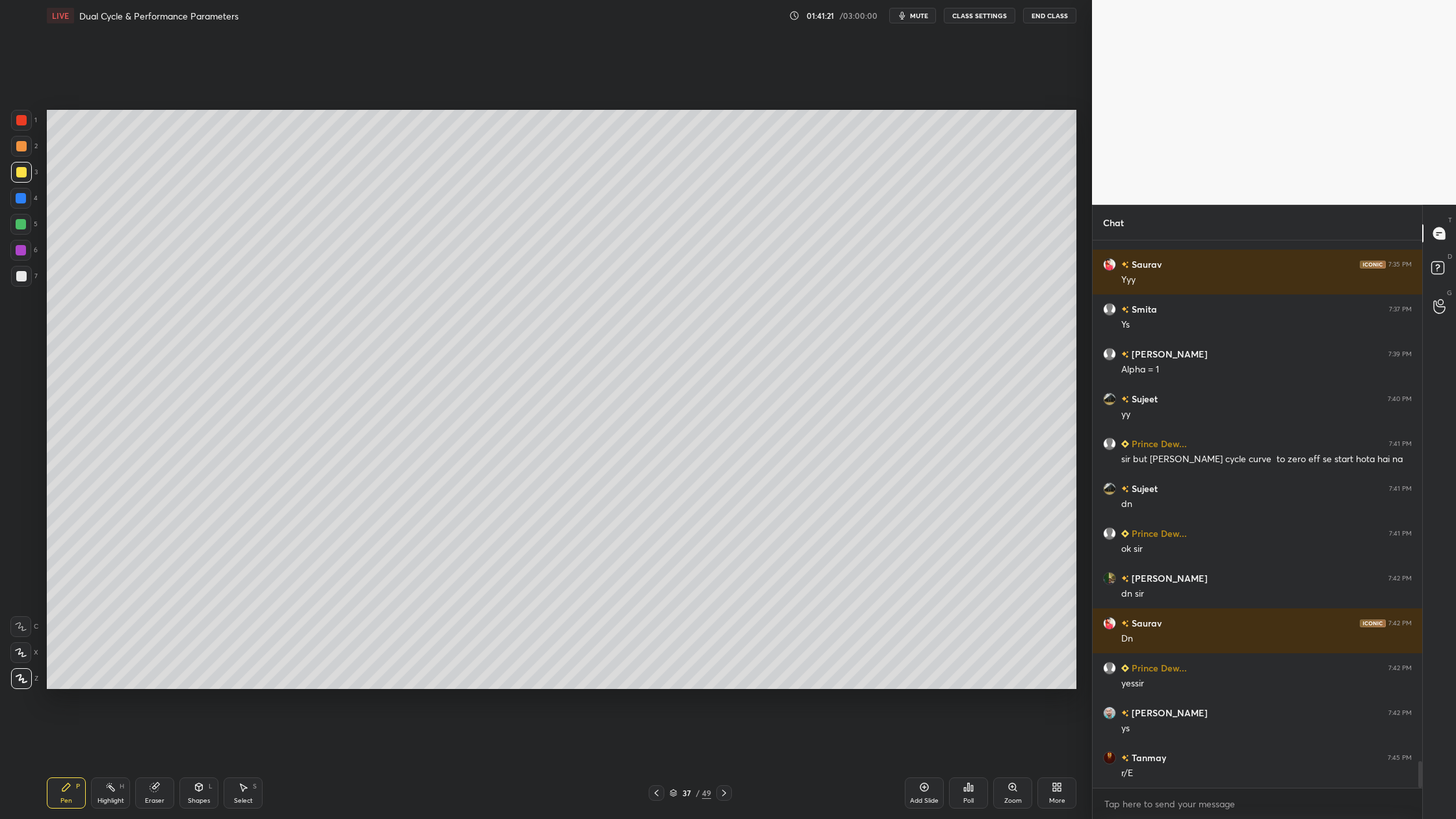
click at [20, 229] on div at bounding box center [21, 224] width 10 height 10
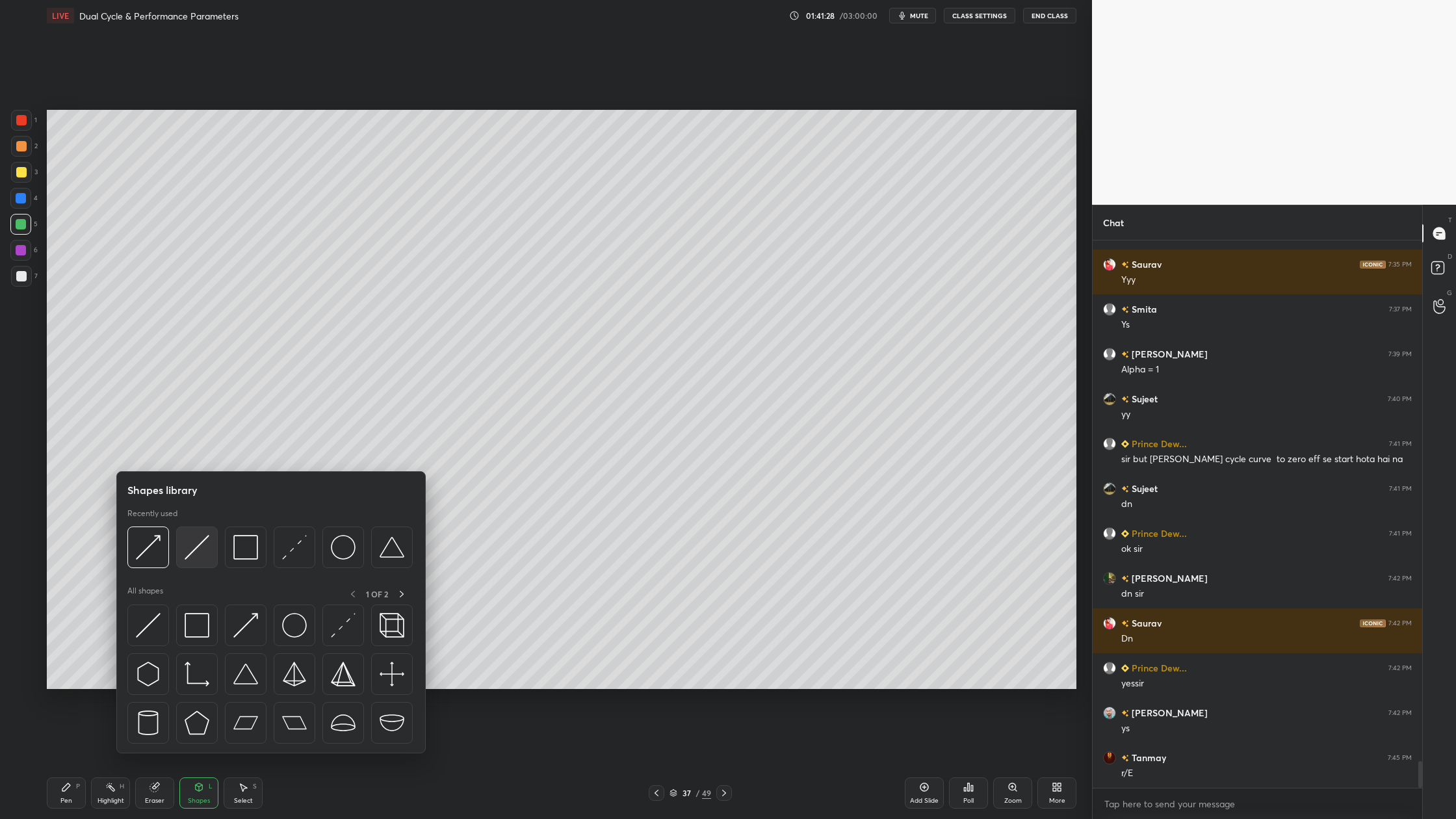
click at [201, 565] on div at bounding box center [197, 547] width 42 height 42
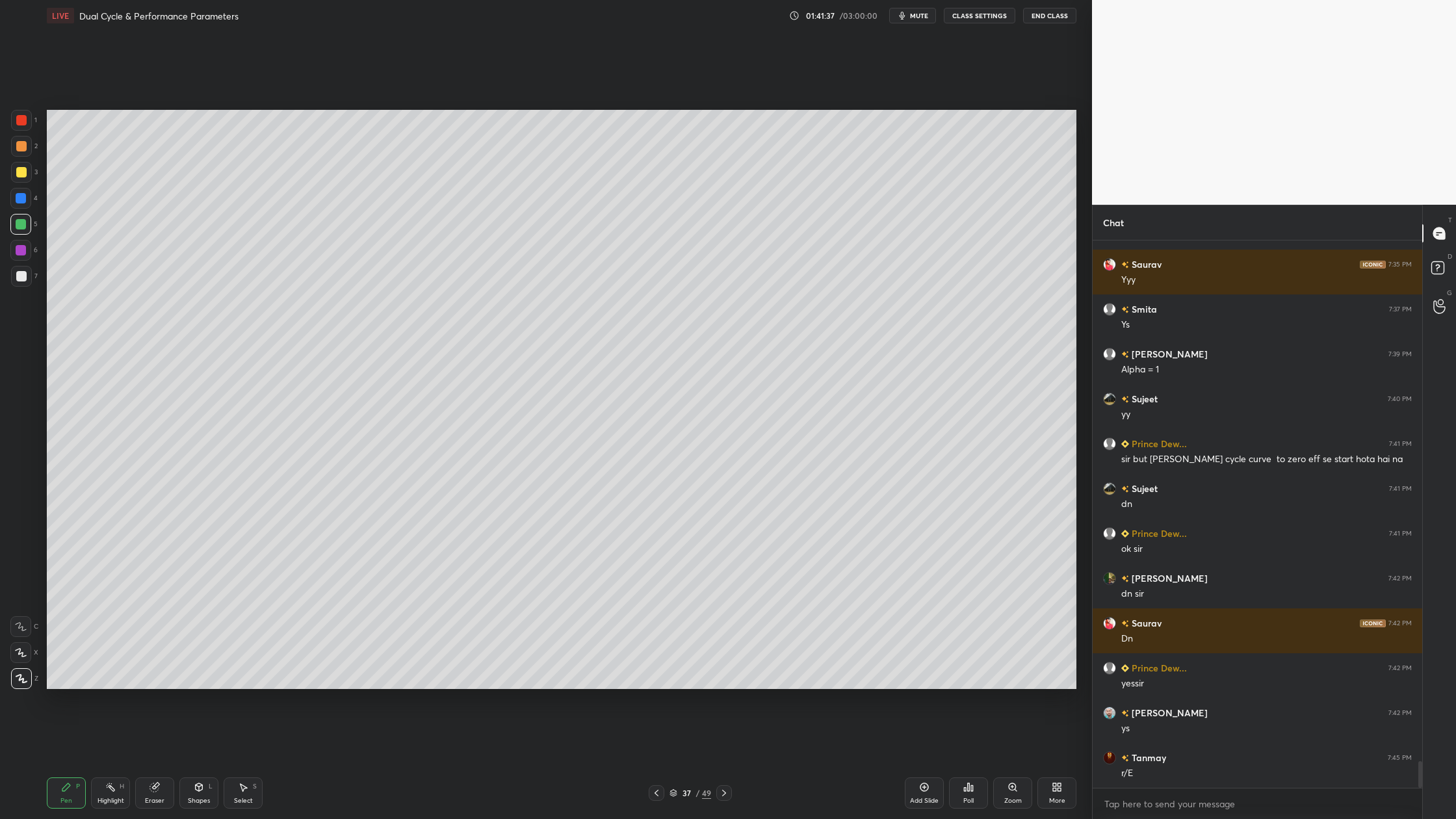
click at [19, 273] on div at bounding box center [22, 276] width 10 height 10
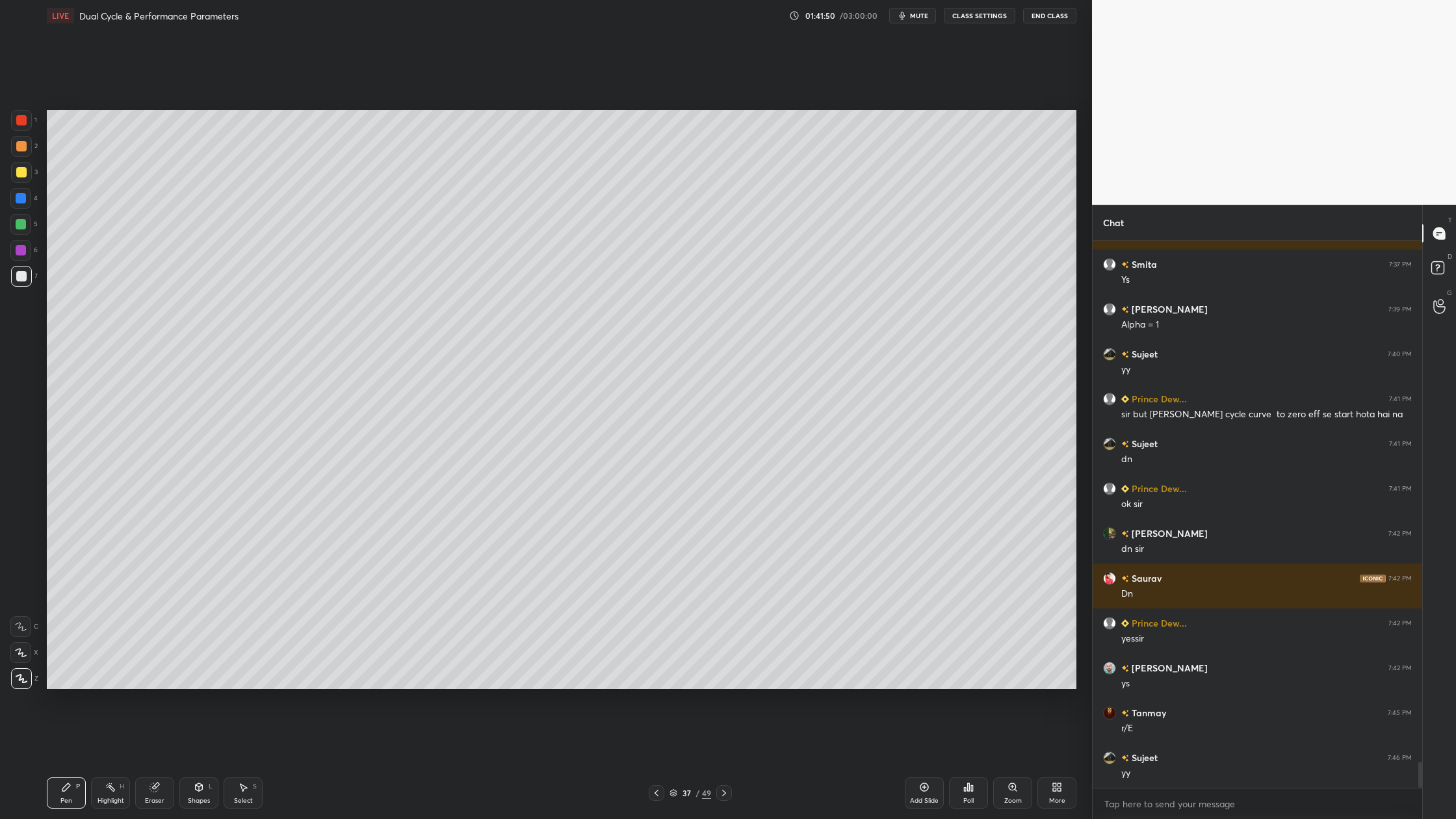
click at [20, 224] on div at bounding box center [21, 224] width 10 height 10
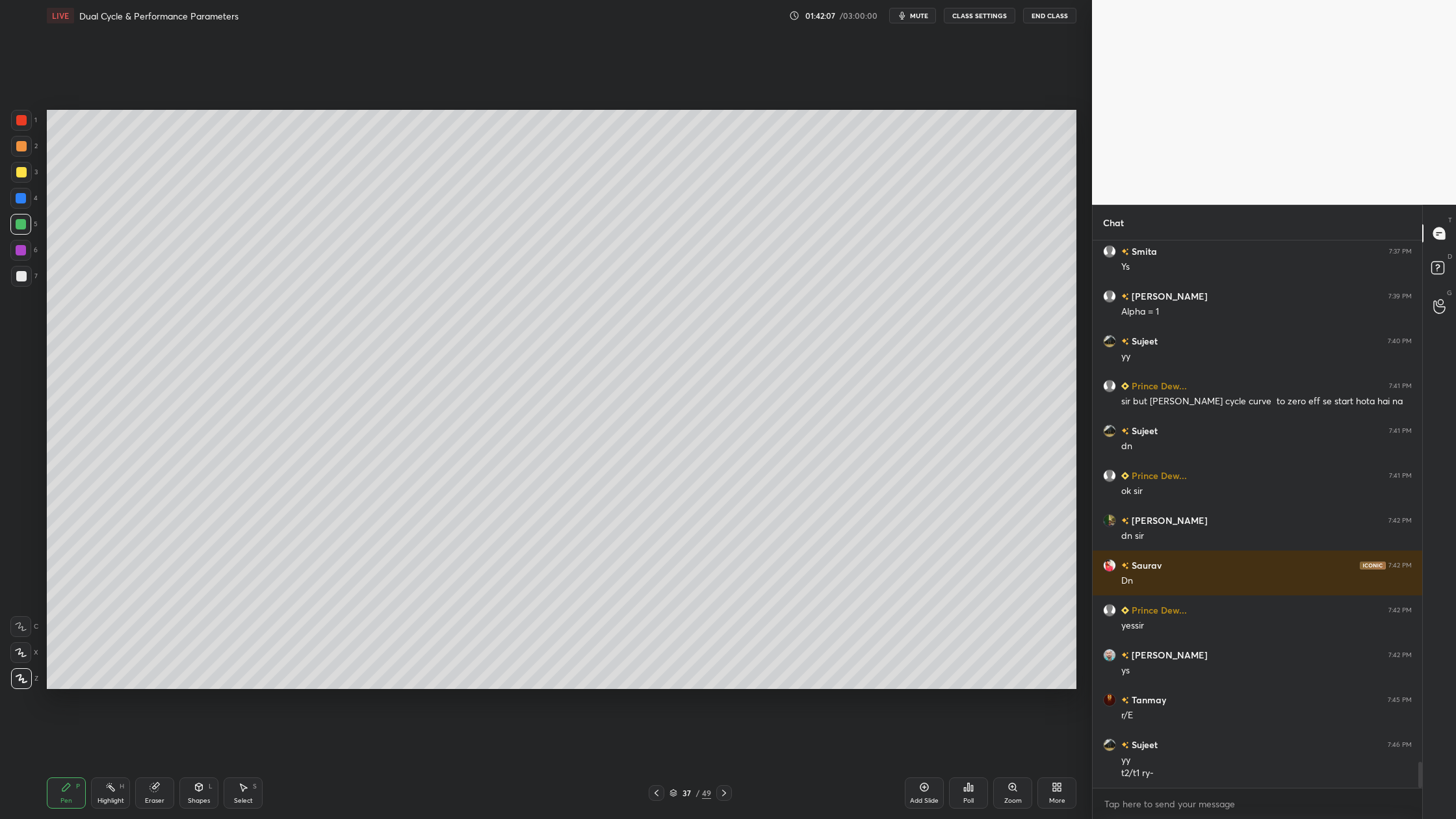
click at [17, 275] on div at bounding box center [22, 276] width 10 height 10
click at [27, 226] on div at bounding box center [21, 224] width 21 height 21
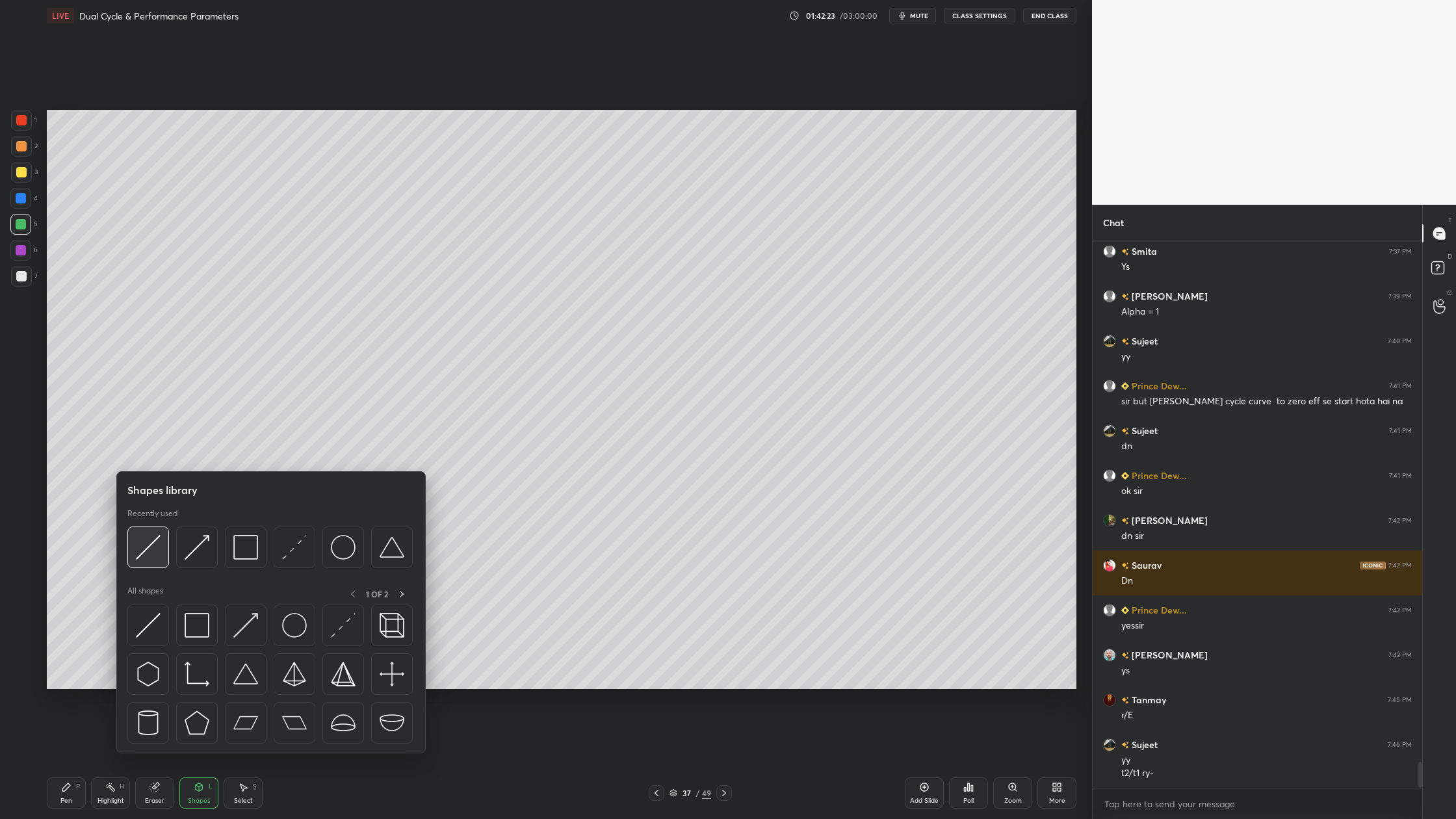
click at [152, 563] on div at bounding box center [148, 547] width 42 height 42
click at [142, 560] on div at bounding box center [148, 547] width 42 height 42
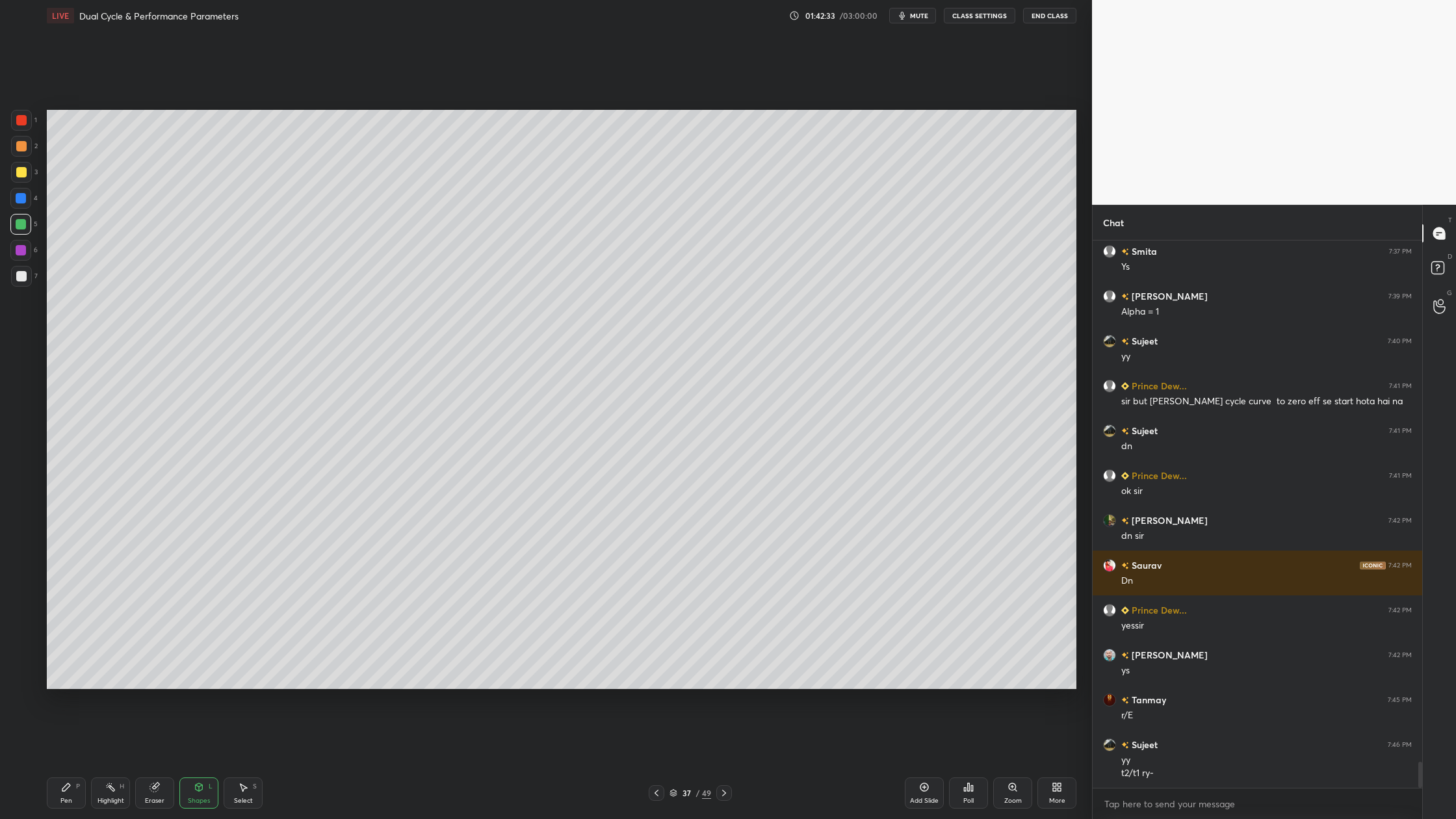
click at [23, 151] on div at bounding box center [22, 146] width 10 height 10
click at [18, 275] on div at bounding box center [22, 276] width 21 height 21
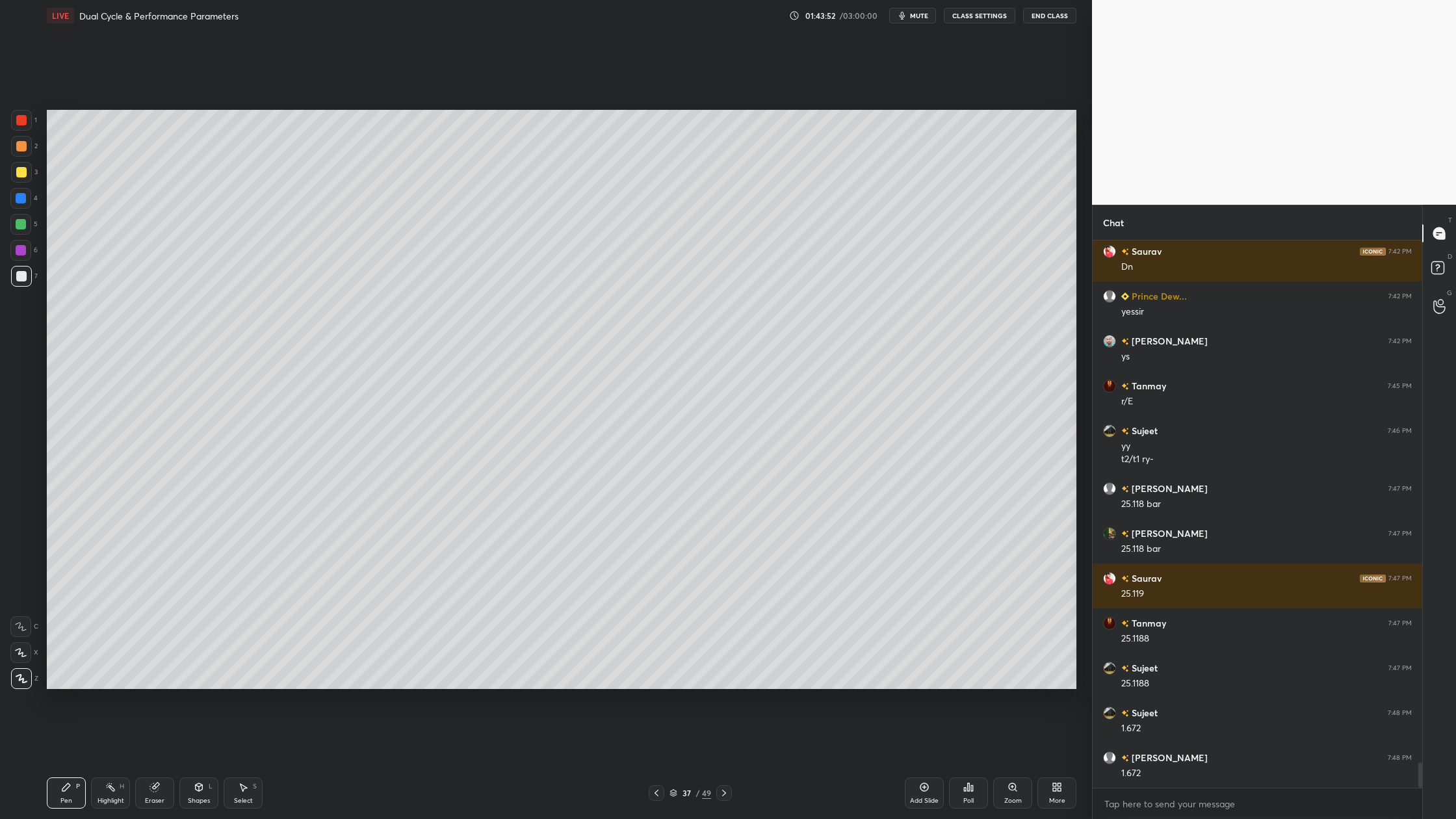
scroll to position [11215, 0]
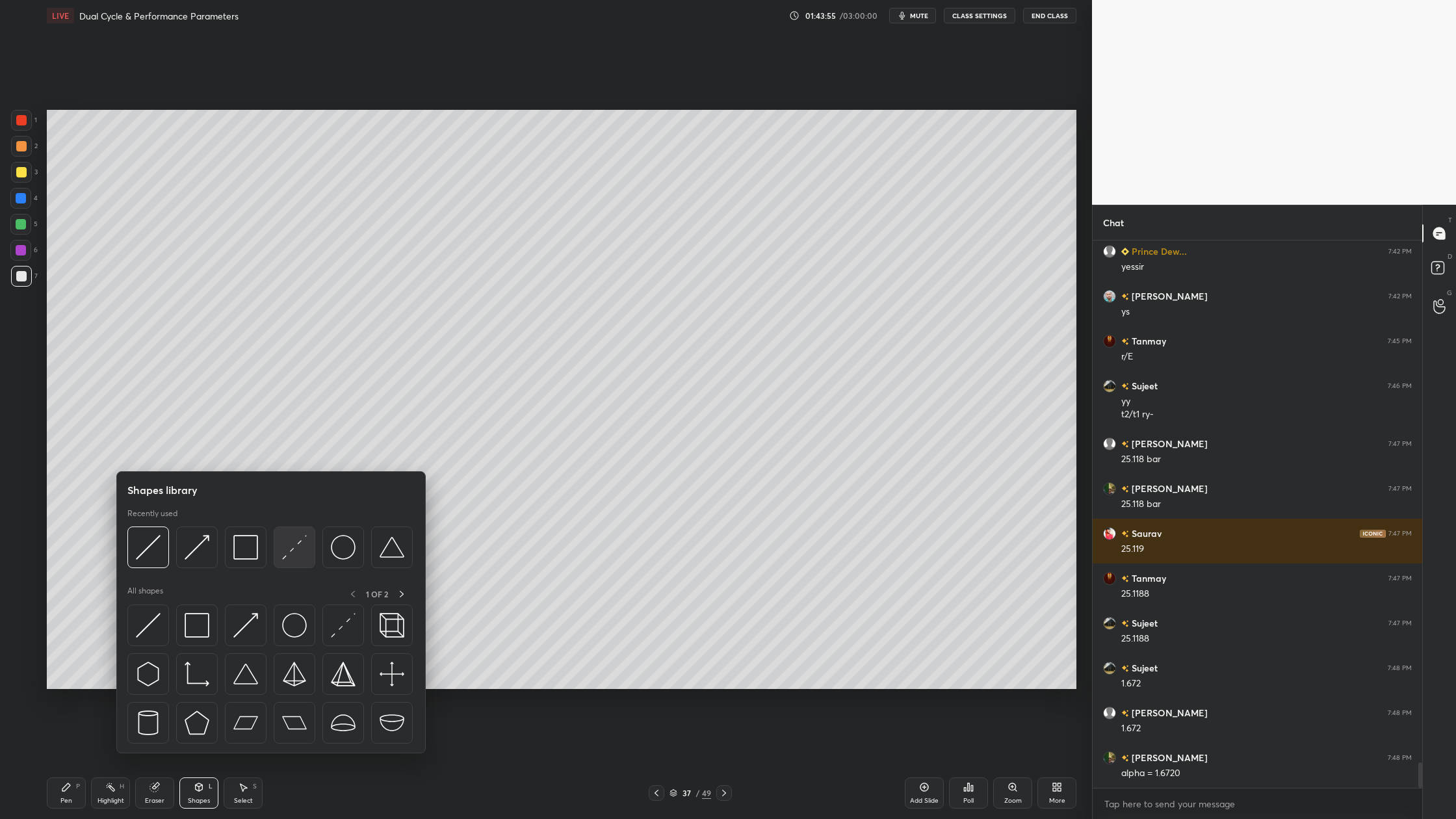
click at [293, 563] on div at bounding box center [294, 547] width 42 height 42
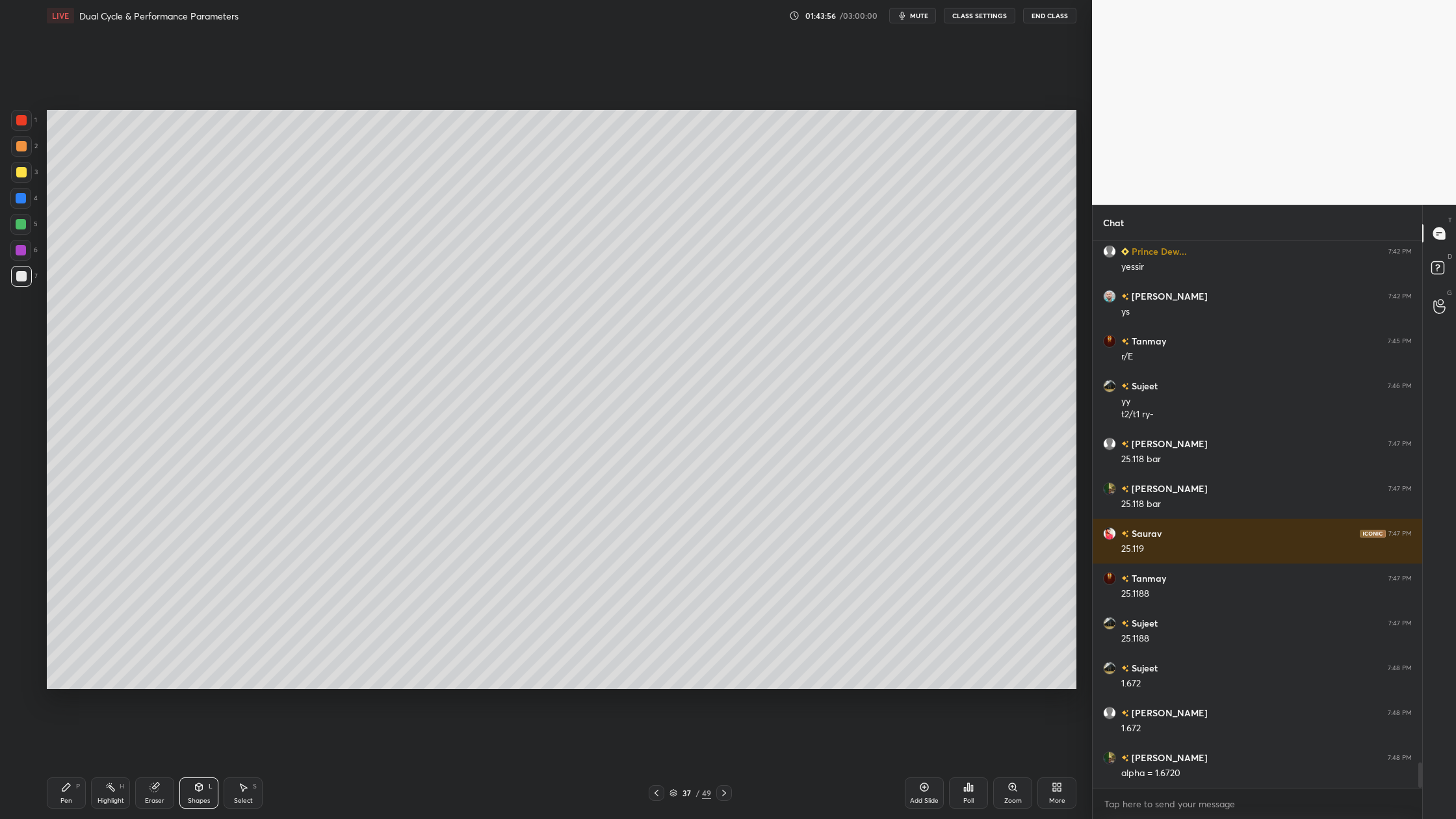
drag, startPoint x: 10, startPoint y: 218, endPoint x: 16, endPoint y: 220, distance: 6.3
click at [13, 218] on div "1 2 3 4 5 6 7 C X Z C X Z E E Erase all H H" at bounding box center [21, 399] width 42 height 579
click at [26, 227] on div at bounding box center [21, 224] width 21 height 21
click at [24, 275] on div at bounding box center [22, 276] width 10 height 10
click at [23, 250] on div at bounding box center [21, 250] width 10 height 10
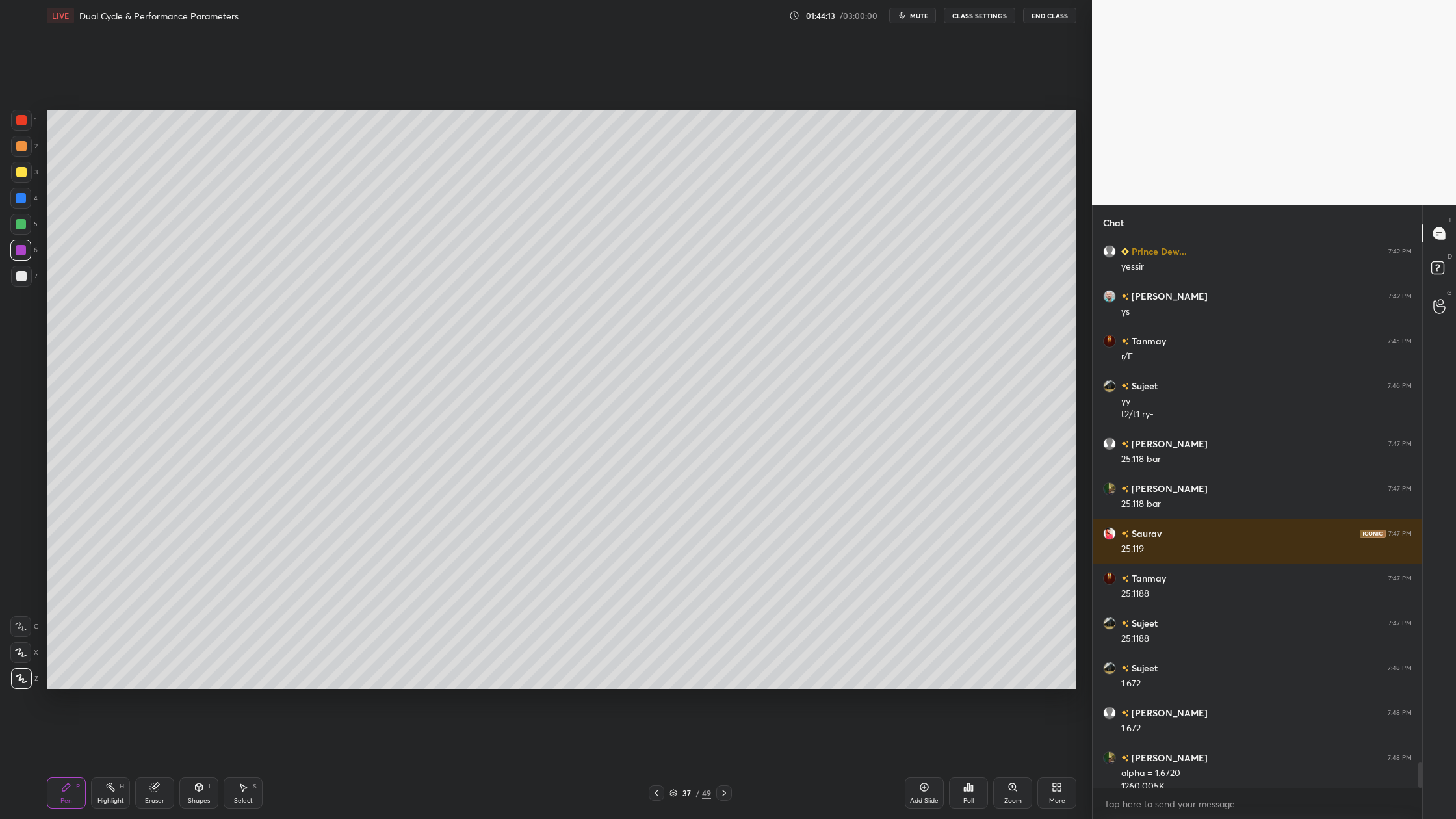
scroll to position [11228, 0]
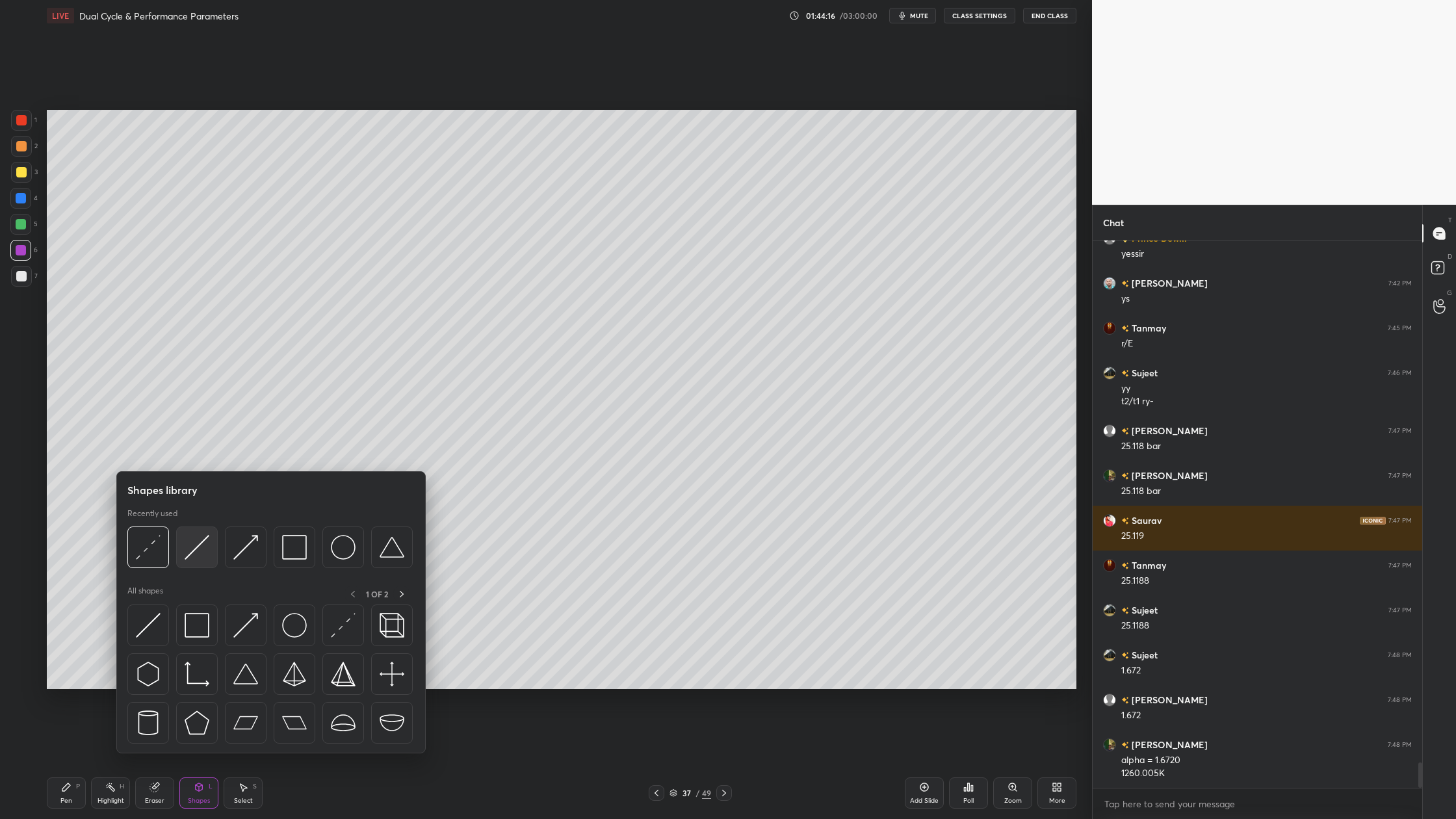
click at [197, 564] on div at bounding box center [197, 547] width 42 height 42
click at [148, 568] on div at bounding box center [270, 551] width 286 height 48
click at [146, 561] on div at bounding box center [148, 547] width 42 height 42
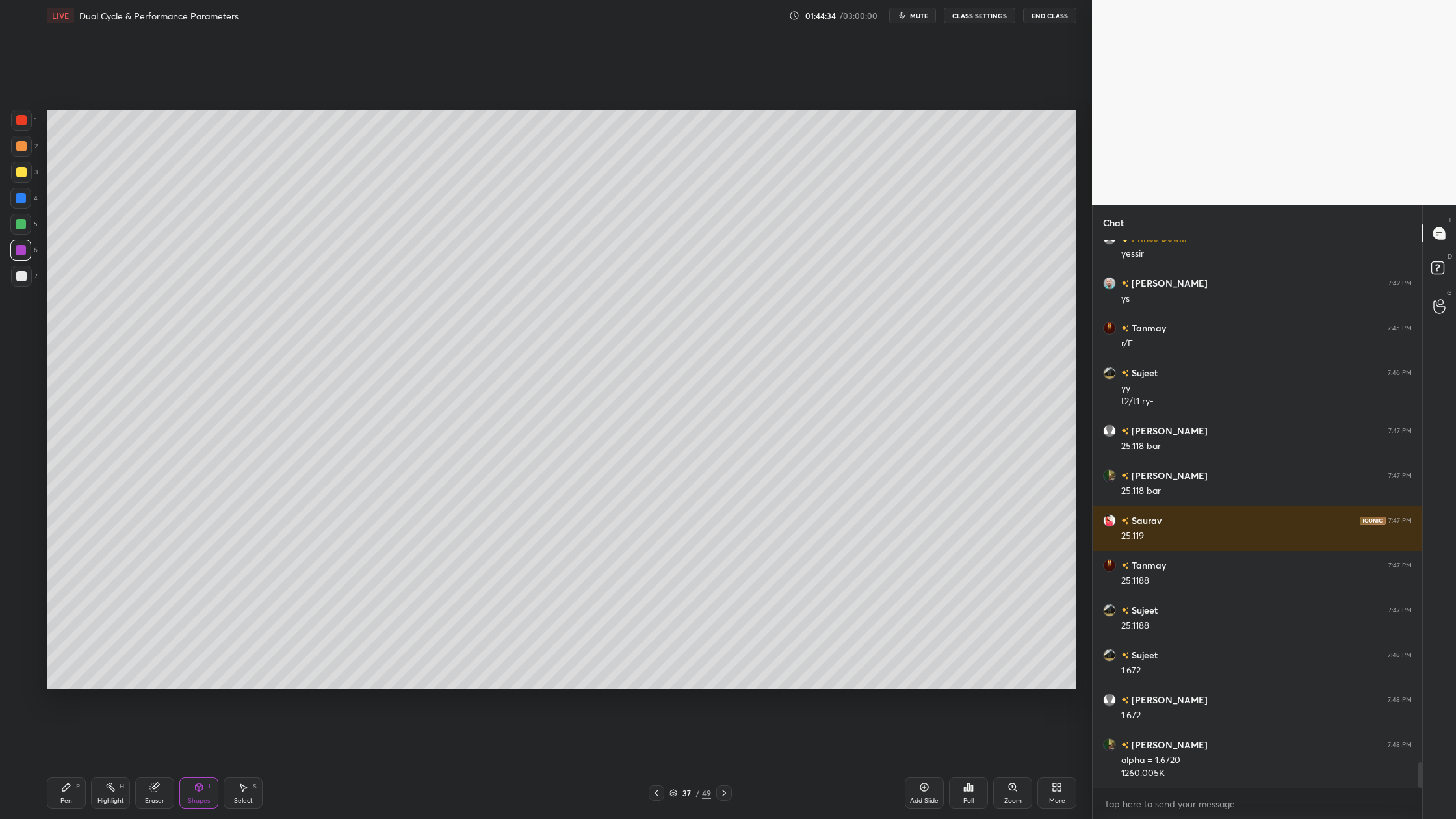
drag, startPoint x: 15, startPoint y: 145, endPoint x: 37, endPoint y: 145, distance: 22.0
click at [16, 145] on div at bounding box center [22, 146] width 21 height 21
drag, startPoint x: 13, startPoint y: 279, endPoint x: 18, endPoint y: 287, distance: 9.4
click at [16, 286] on div at bounding box center [22, 276] width 21 height 21
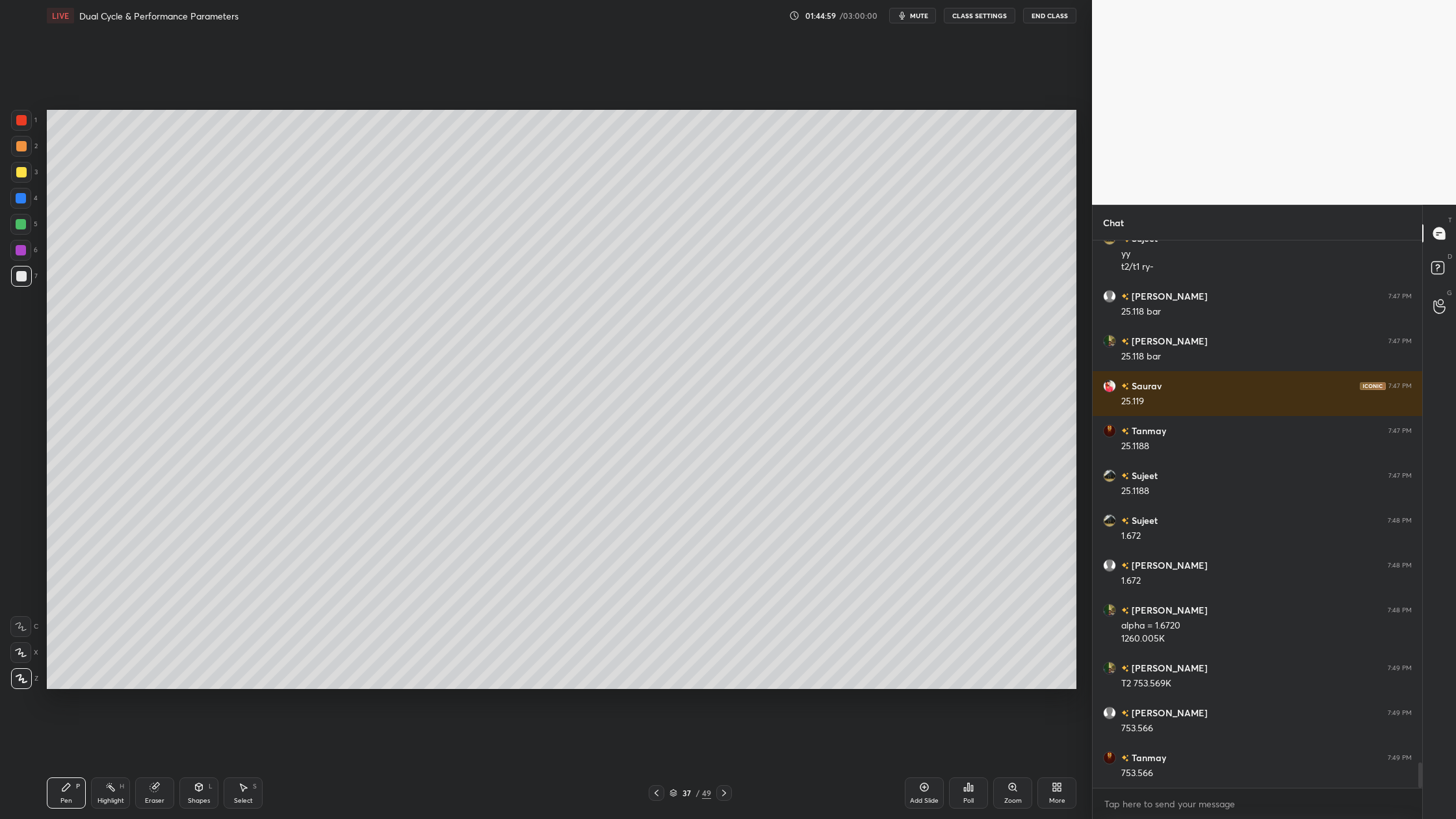
scroll to position [11407, 0]
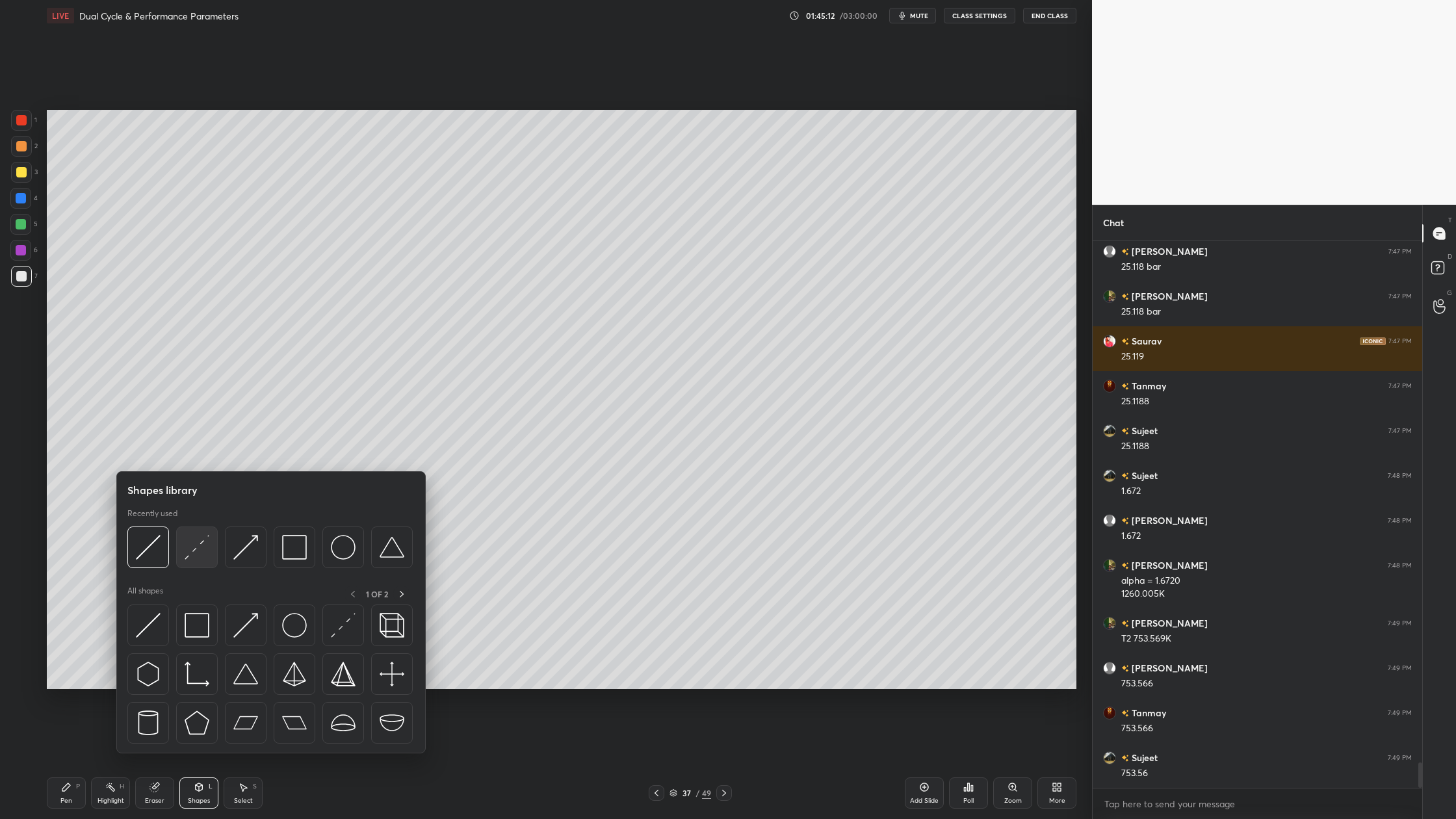
click at [203, 560] on div at bounding box center [197, 547] width 42 height 42
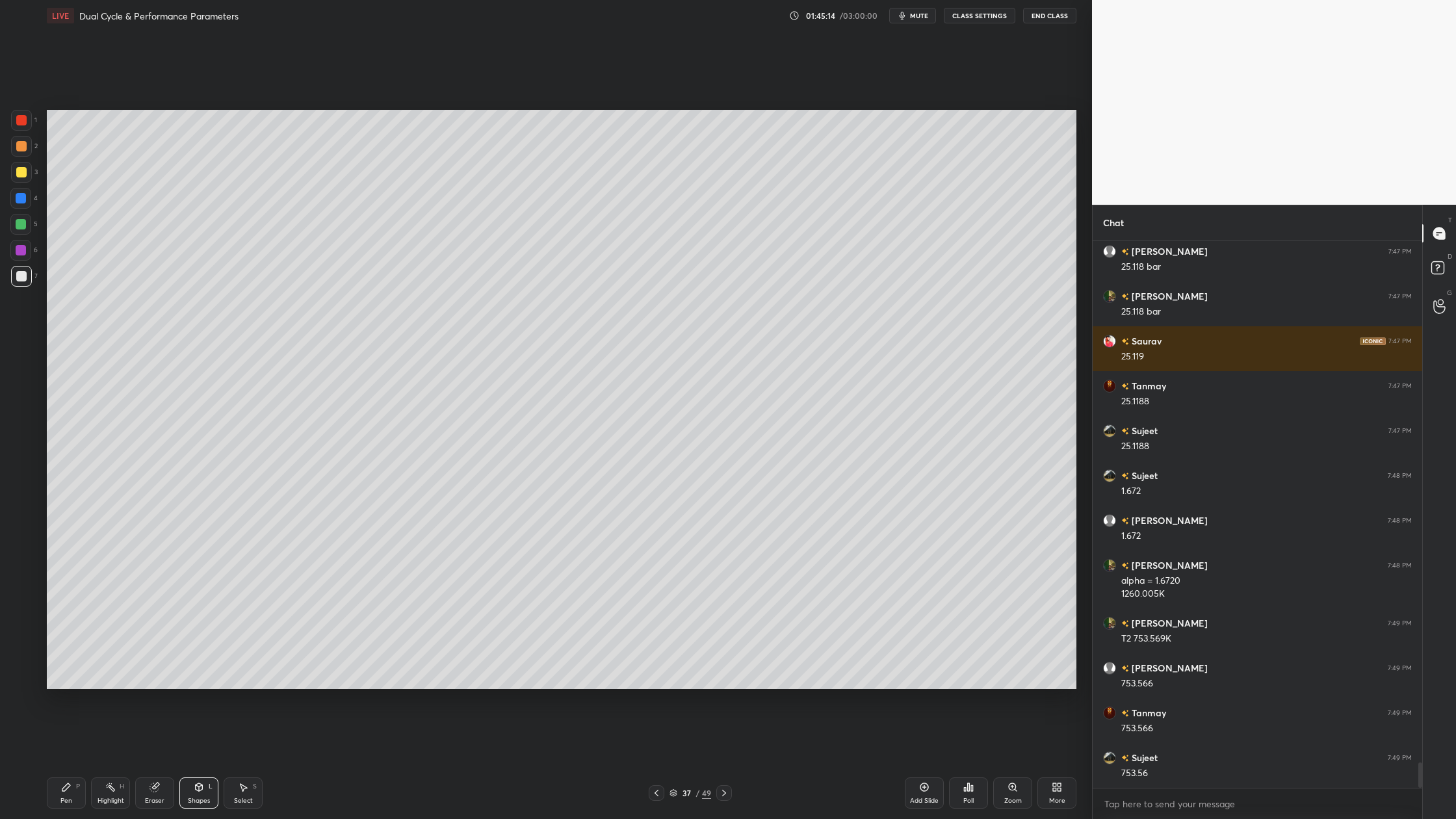
click at [24, 221] on div at bounding box center [21, 224] width 10 height 10
click at [30, 275] on div at bounding box center [22, 276] width 21 height 21
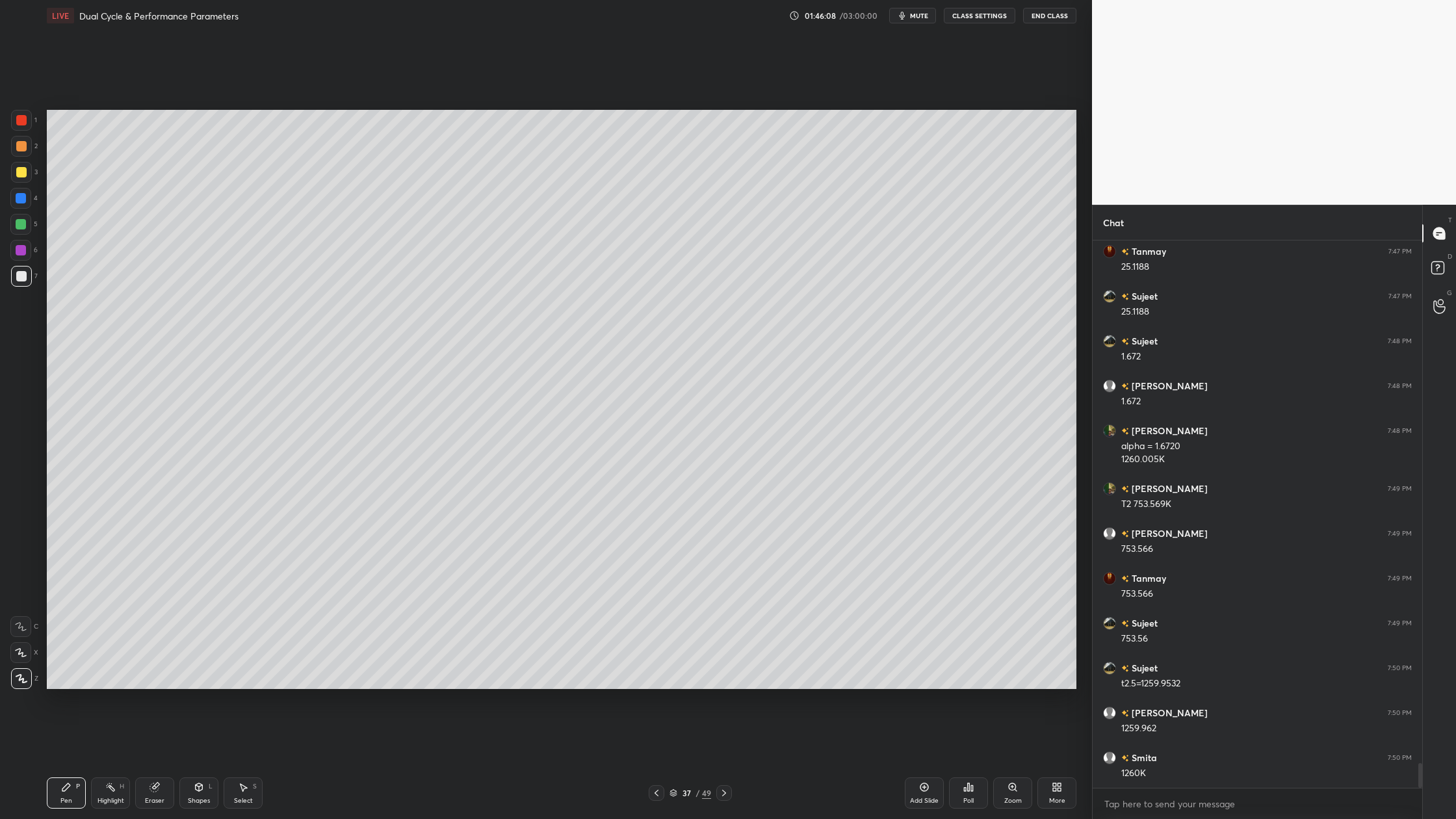
scroll to position [11586, 0]
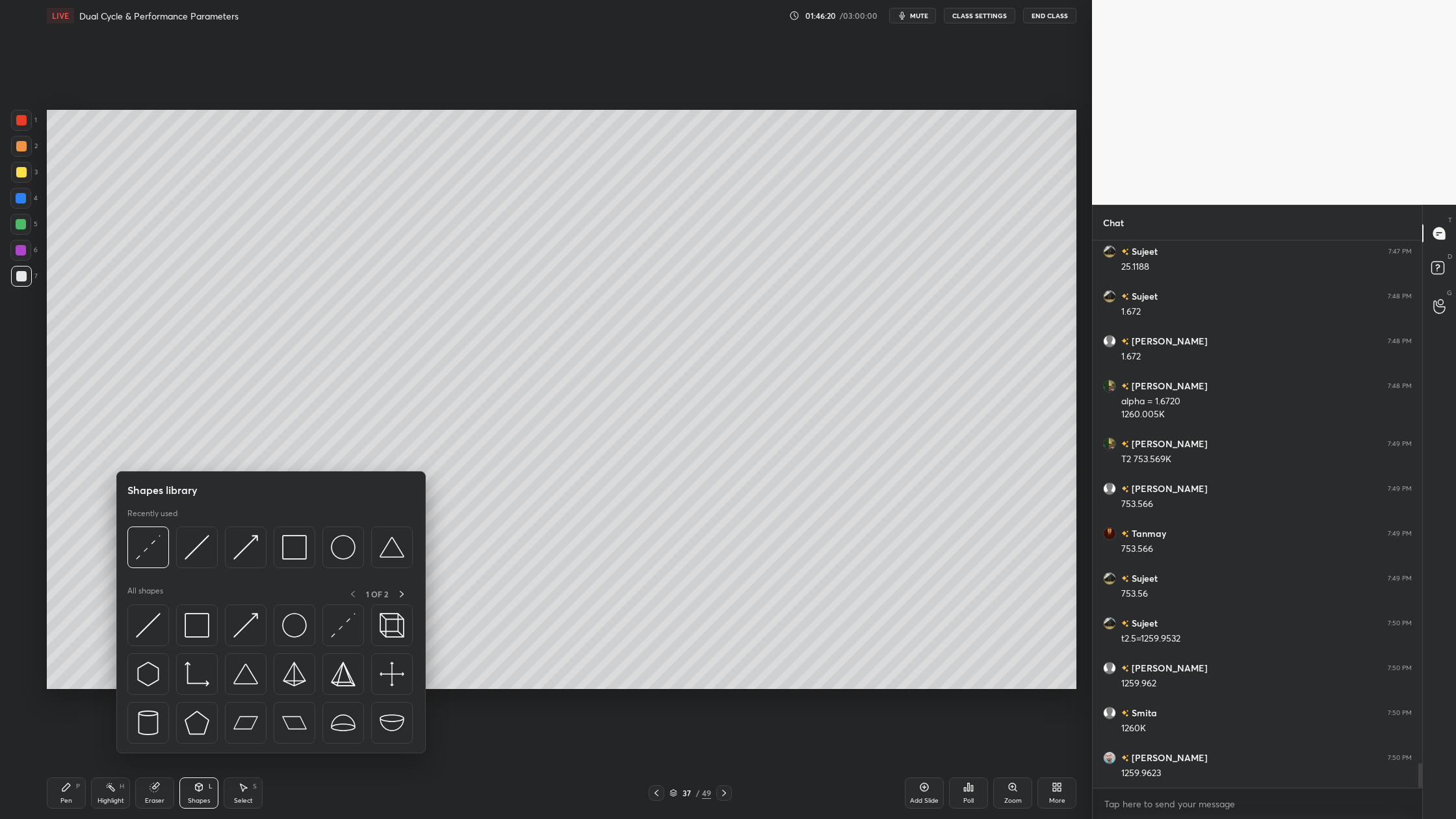
click at [154, 567] on div at bounding box center [270, 551] width 286 height 48
click at [146, 558] on img at bounding box center [148, 547] width 25 height 25
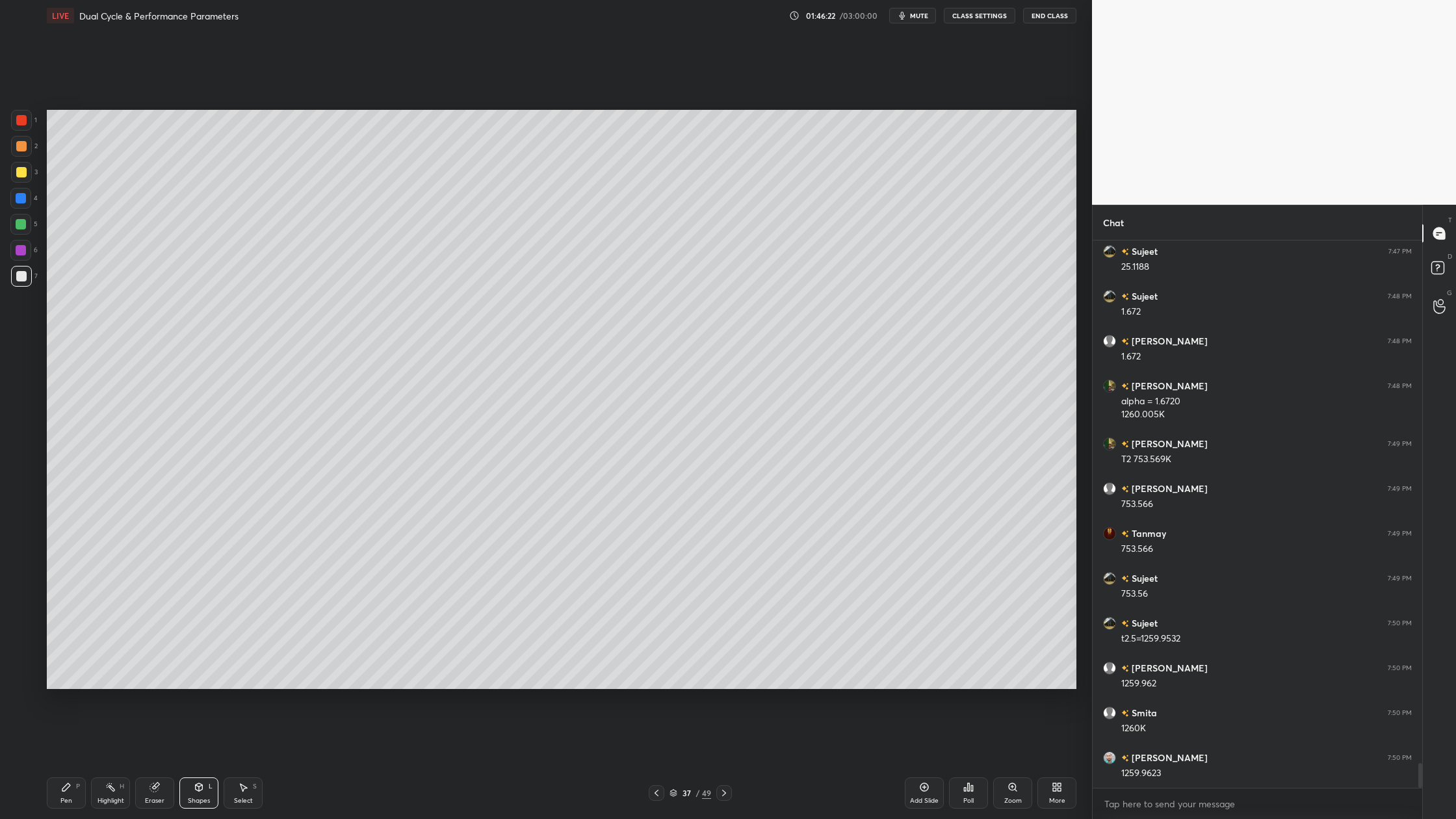
click at [16, 227] on div at bounding box center [21, 224] width 21 height 21
click at [28, 281] on div at bounding box center [22, 276] width 21 height 21
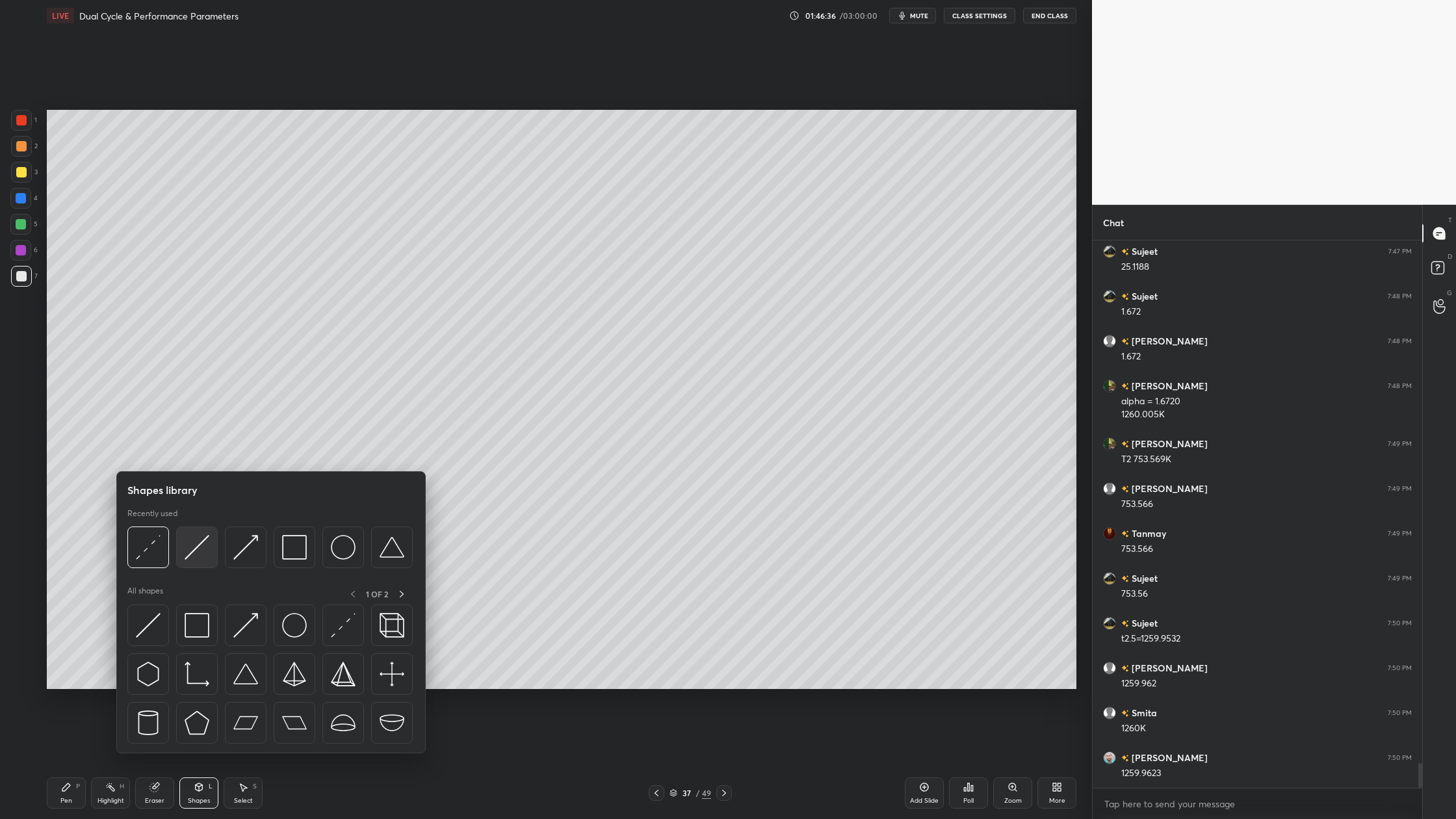
click at [198, 559] on img at bounding box center [196, 547] width 25 height 25
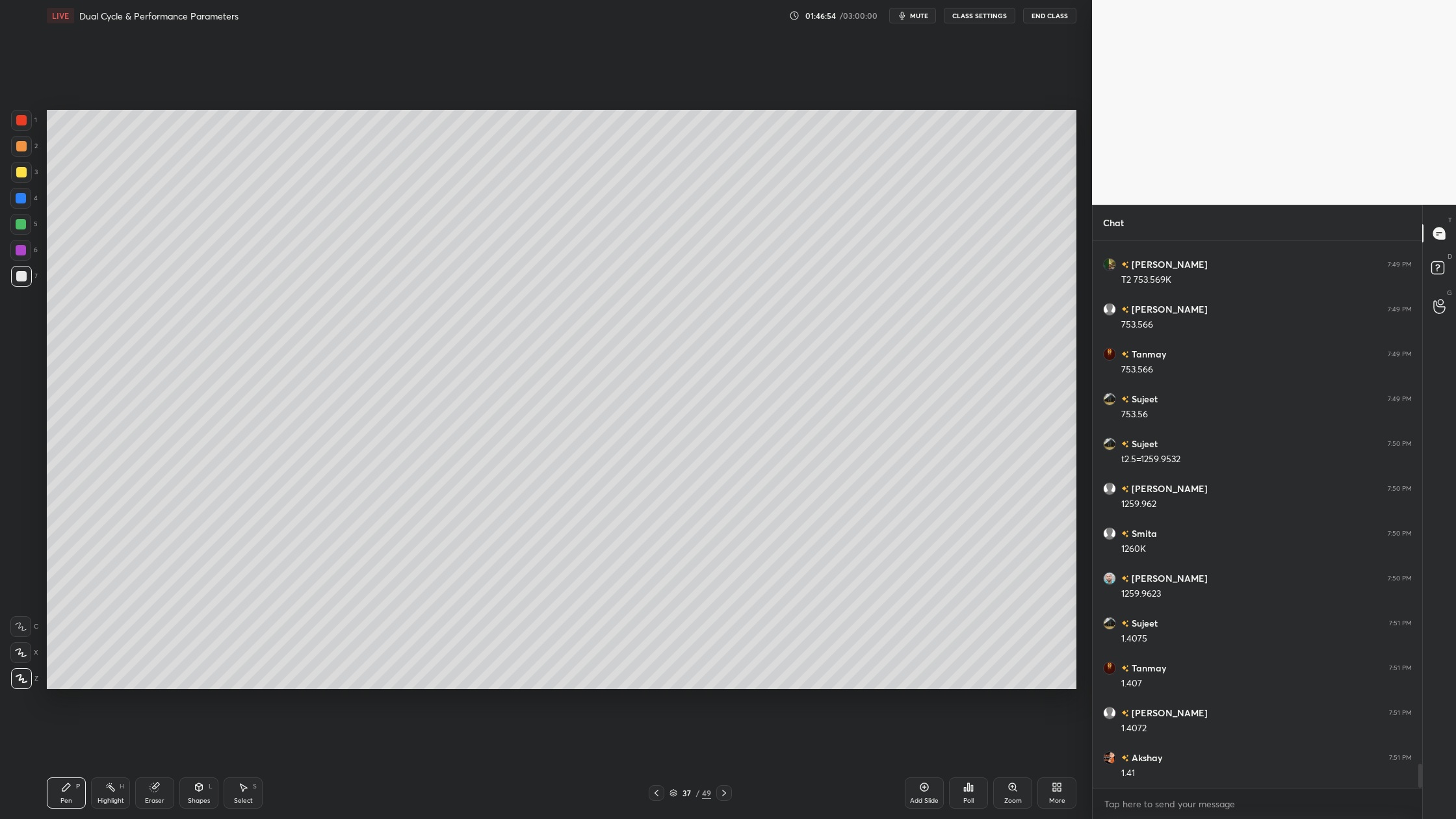
scroll to position [11811, 0]
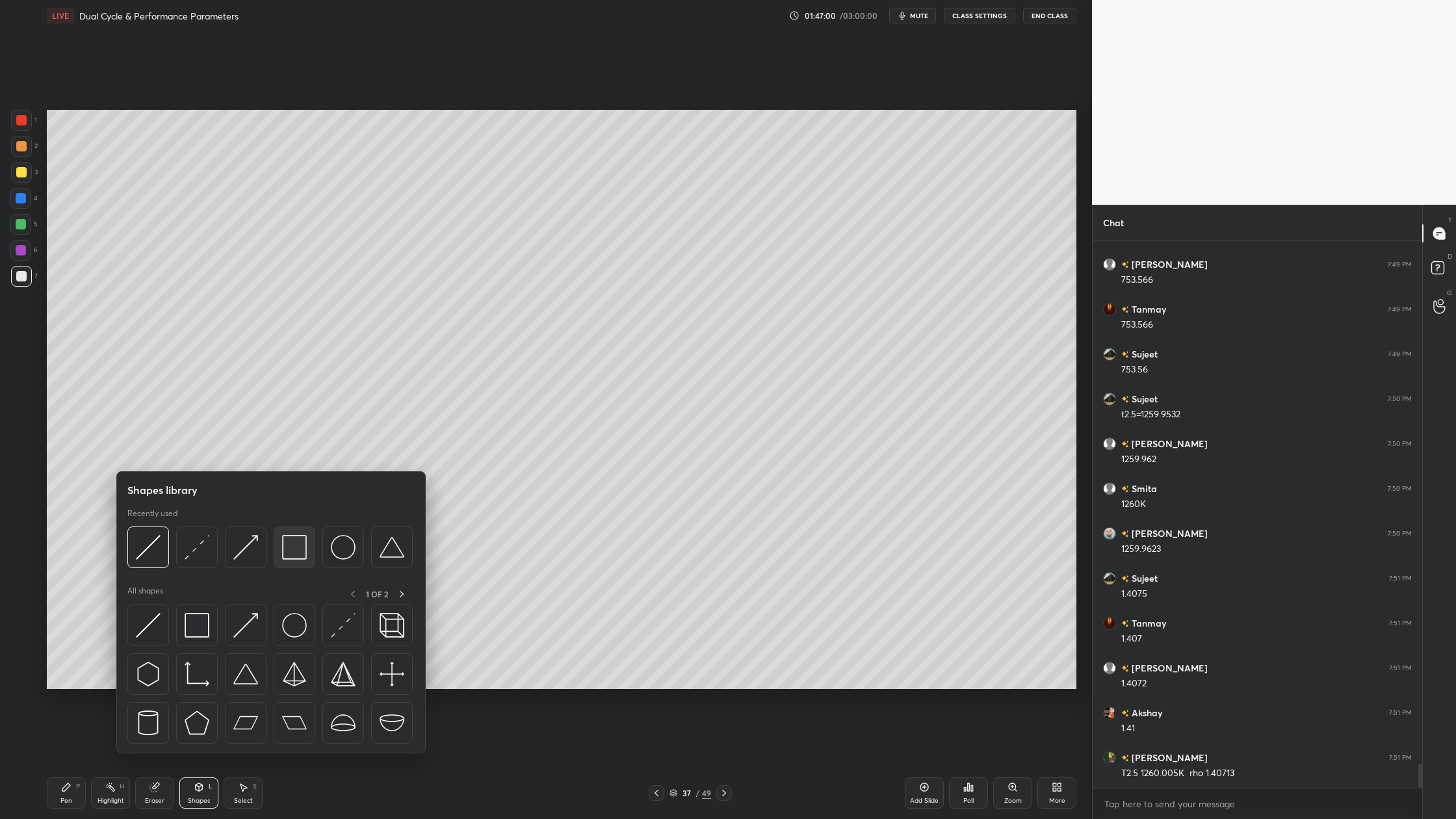
click at [307, 559] on div at bounding box center [294, 547] width 42 height 42
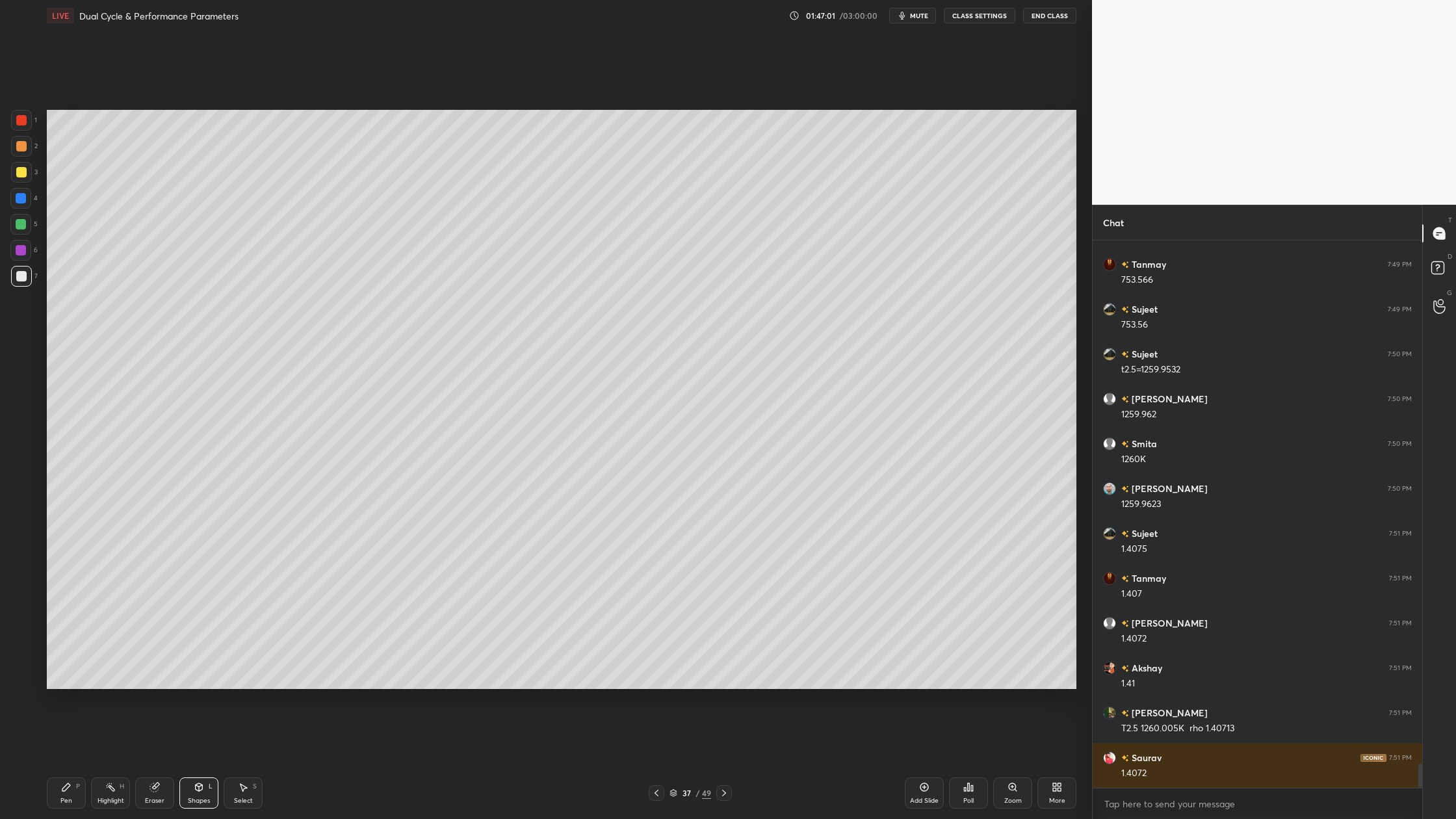
drag, startPoint x: 22, startPoint y: 232, endPoint x: 45, endPoint y: 246, distance: 26.9
click at [24, 234] on div "5" at bounding box center [24, 227] width 28 height 26
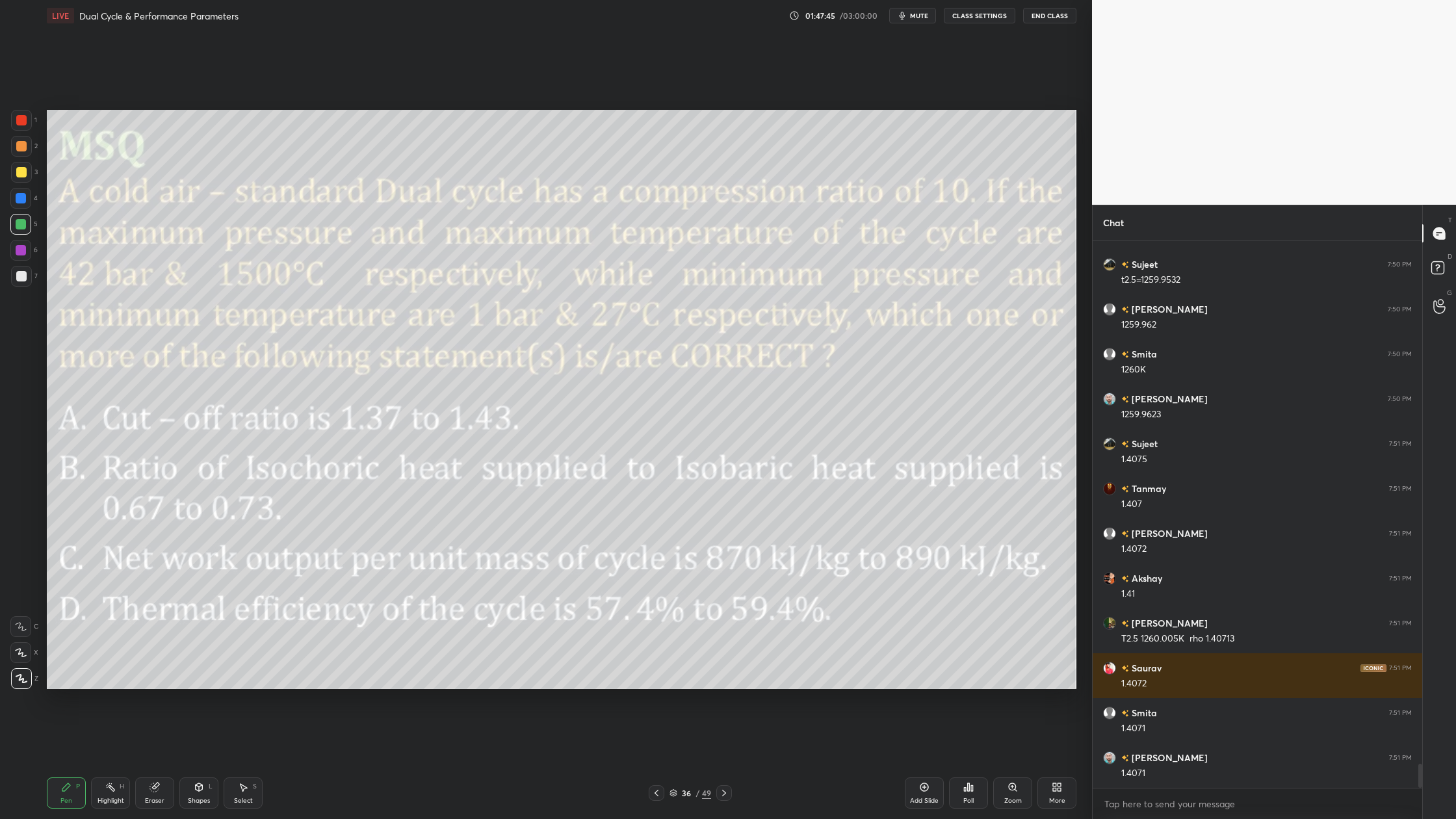
drag, startPoint x: 673, startPoint y: 796, endPoint x: 662, endPoint y: 689, distance: 107.6
click at [673, 761] on icon at bounding box center [673, 793] width 8 height 8
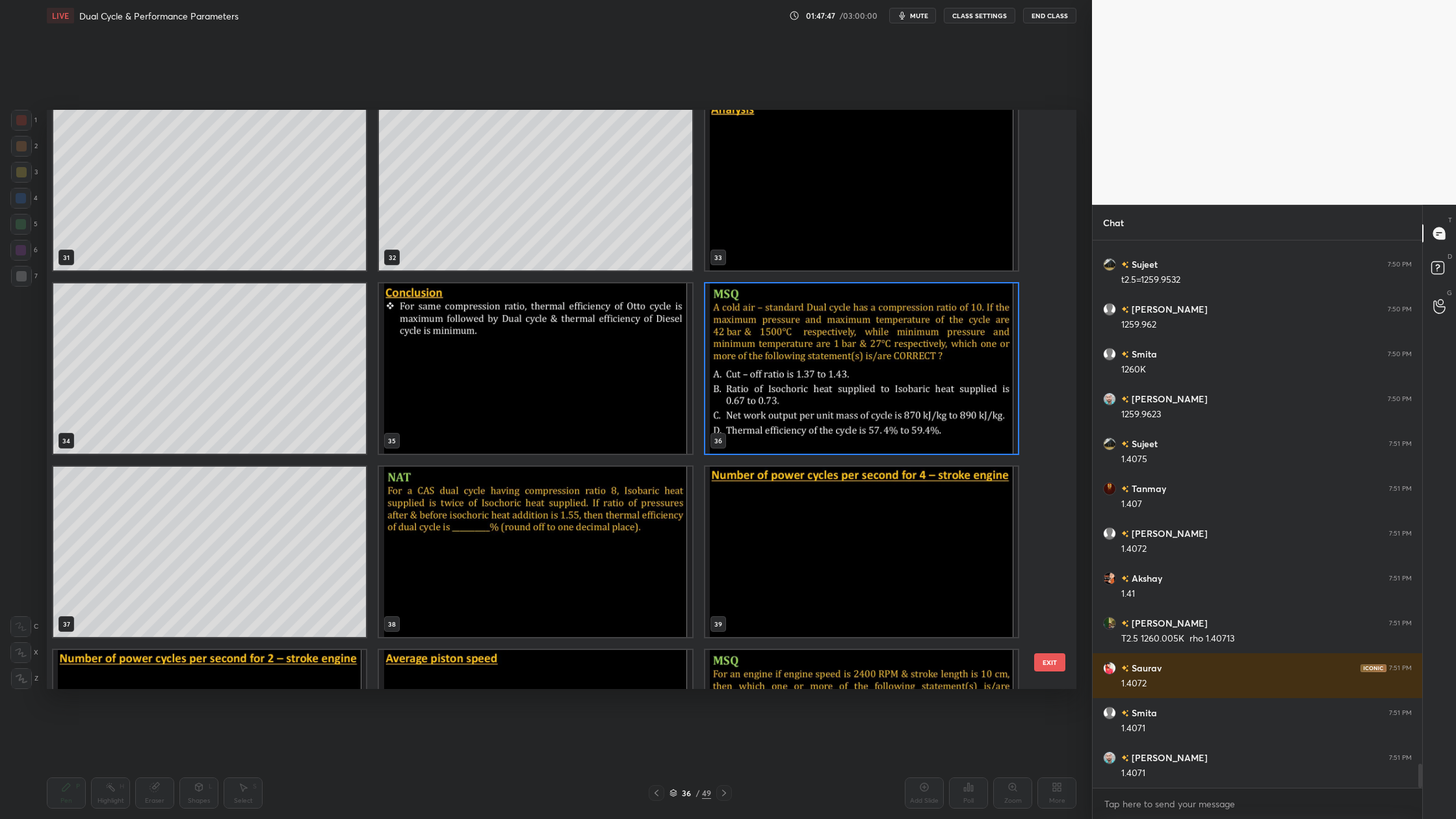
scroll to position [1852, 0]
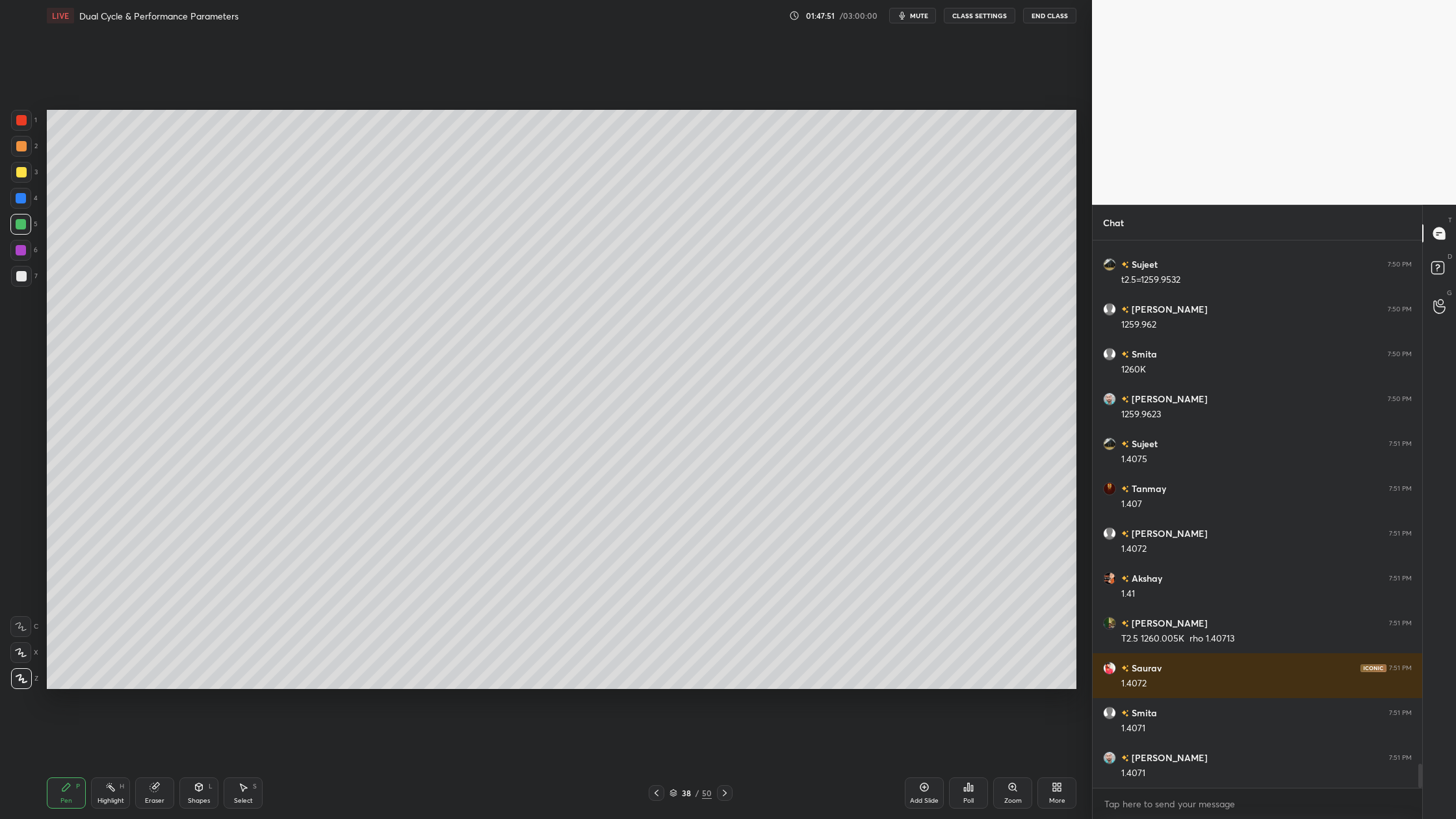
click at [22, 147] on div at bounding box center [22, 146] width 10 height 10
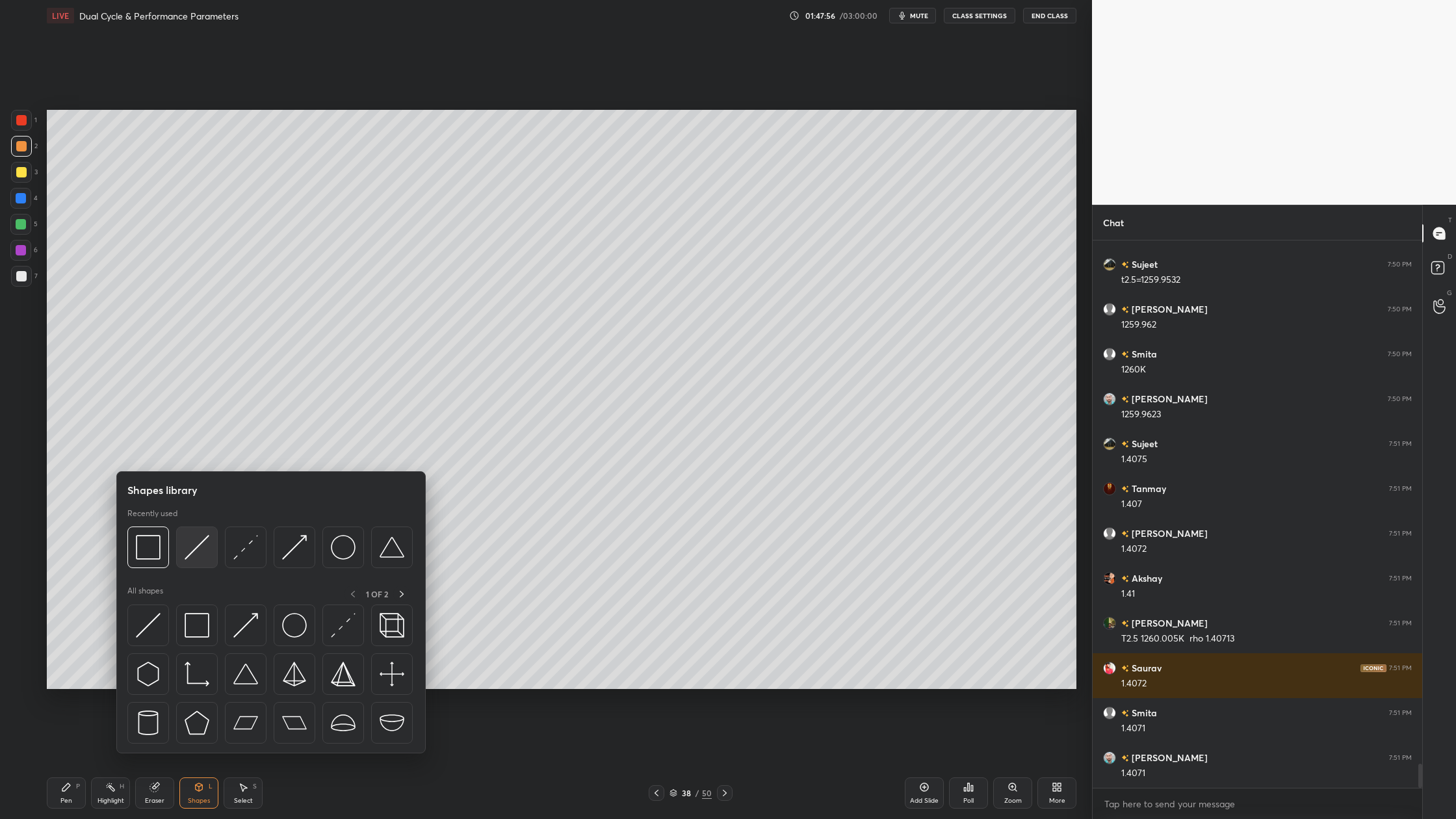
click at [195, 559] on img at bounding box center [196, 547] width 25 height 25
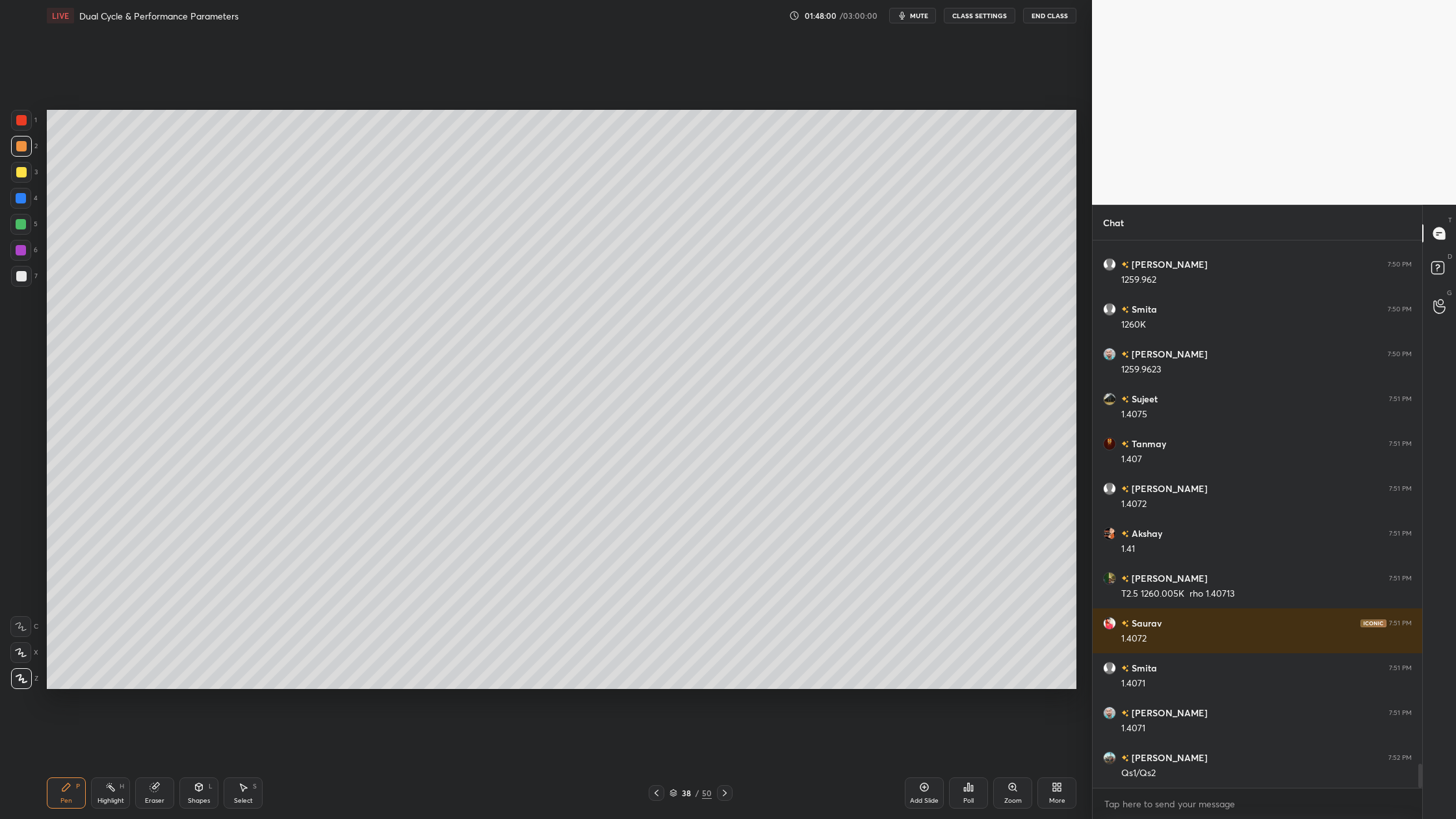
scroll to position [12035, 0]
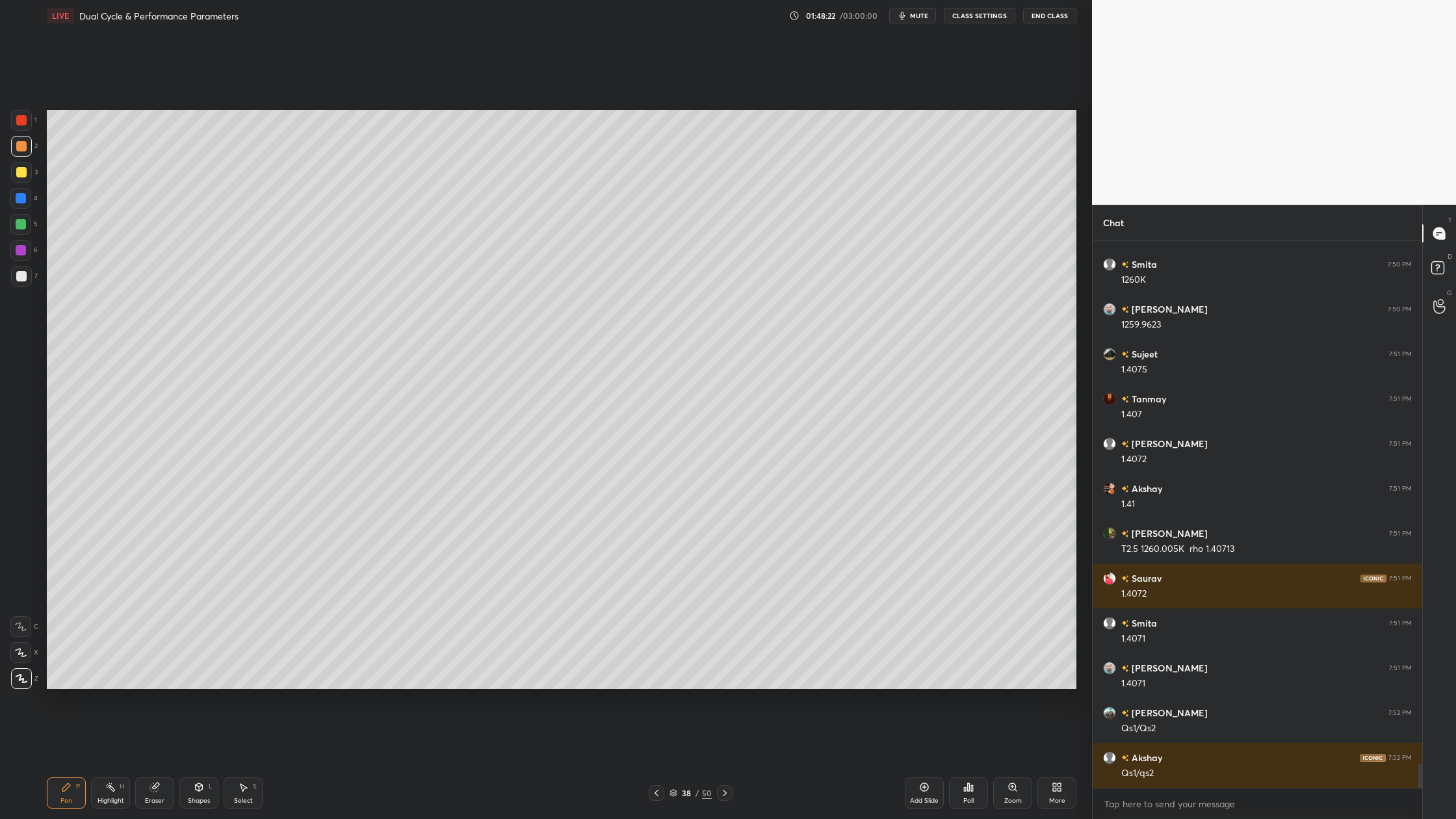
click at [22, 281] on div at bounding box center [22, 276] width 10 height 10
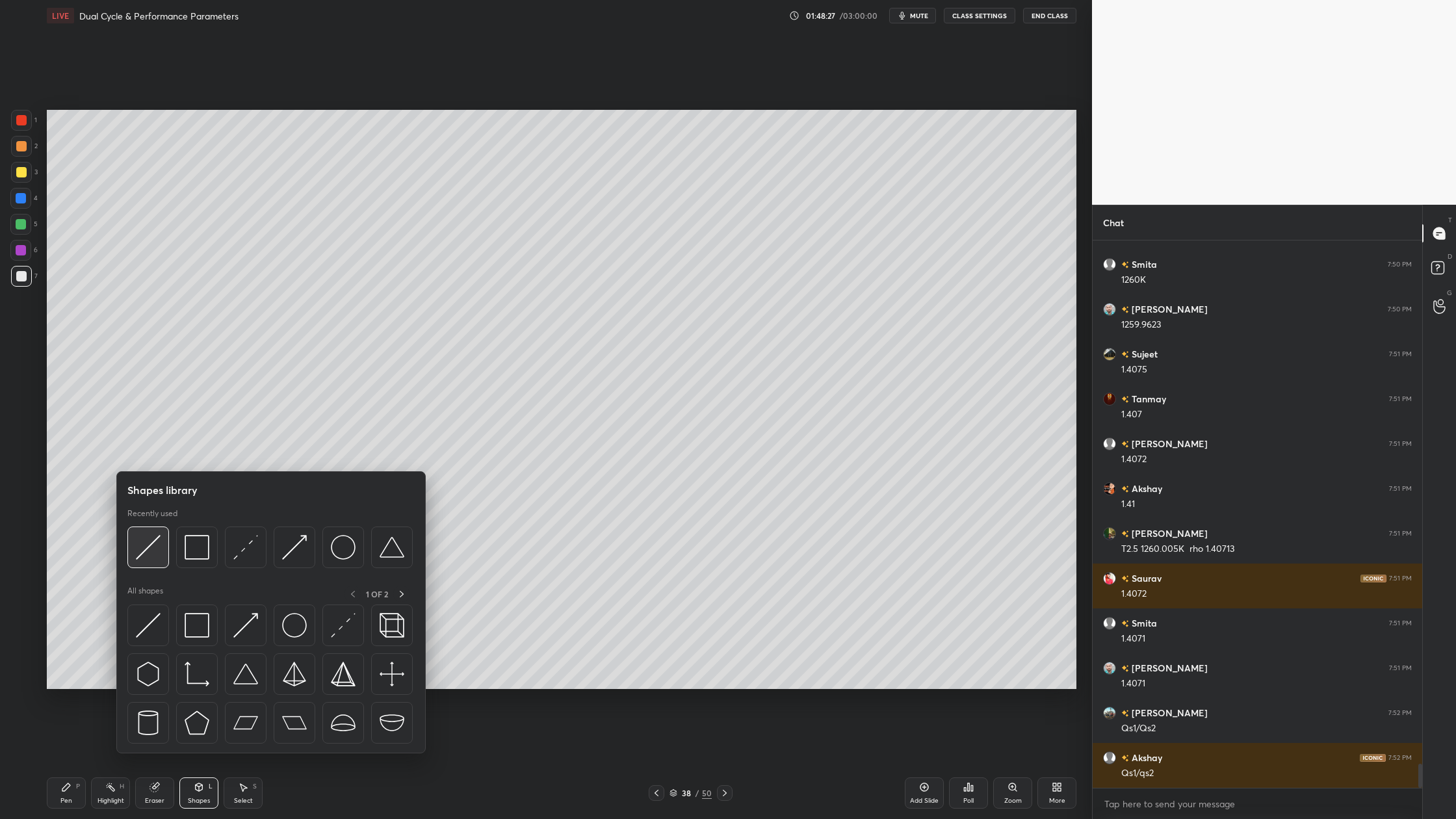
click at [147, 554] on img at bounding box center [148, 547] width 25 height 25
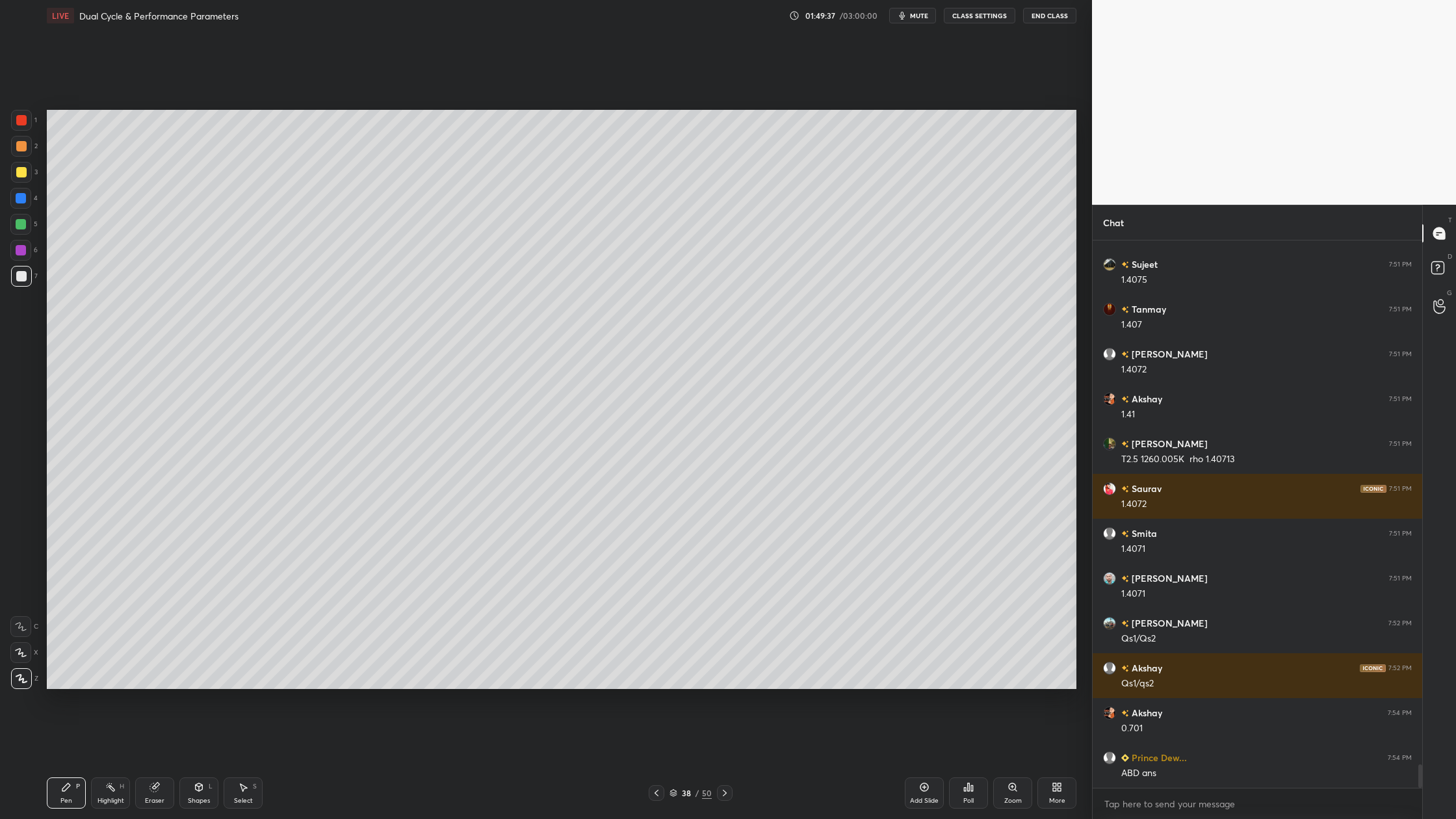
scroll to position [12170, 0]
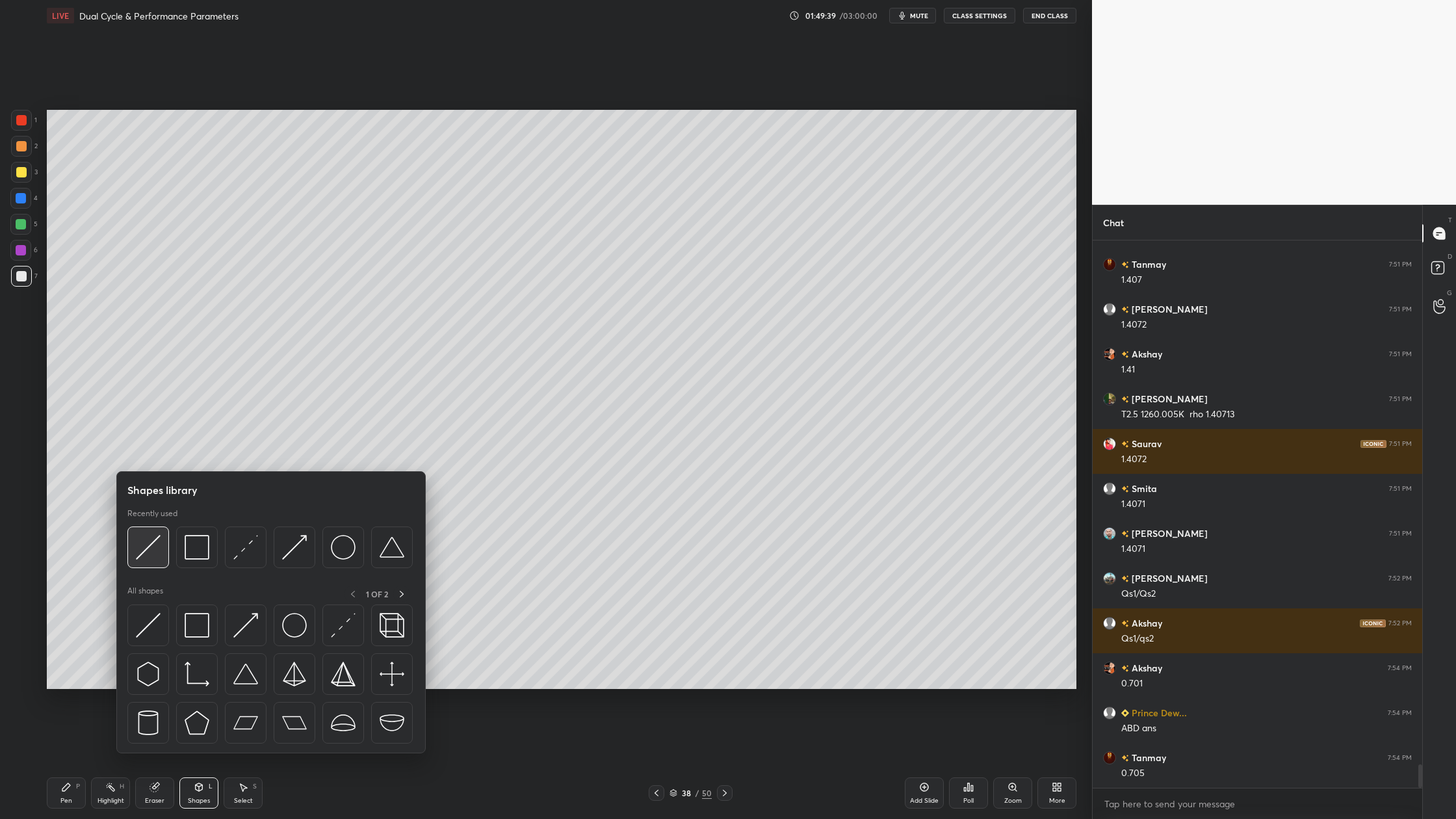
click at [153, 567] on div at bounding box center [148, 547] width 42 height 42
click at [158, 564] on div at bounding box center [148, 547] width 42 height 42
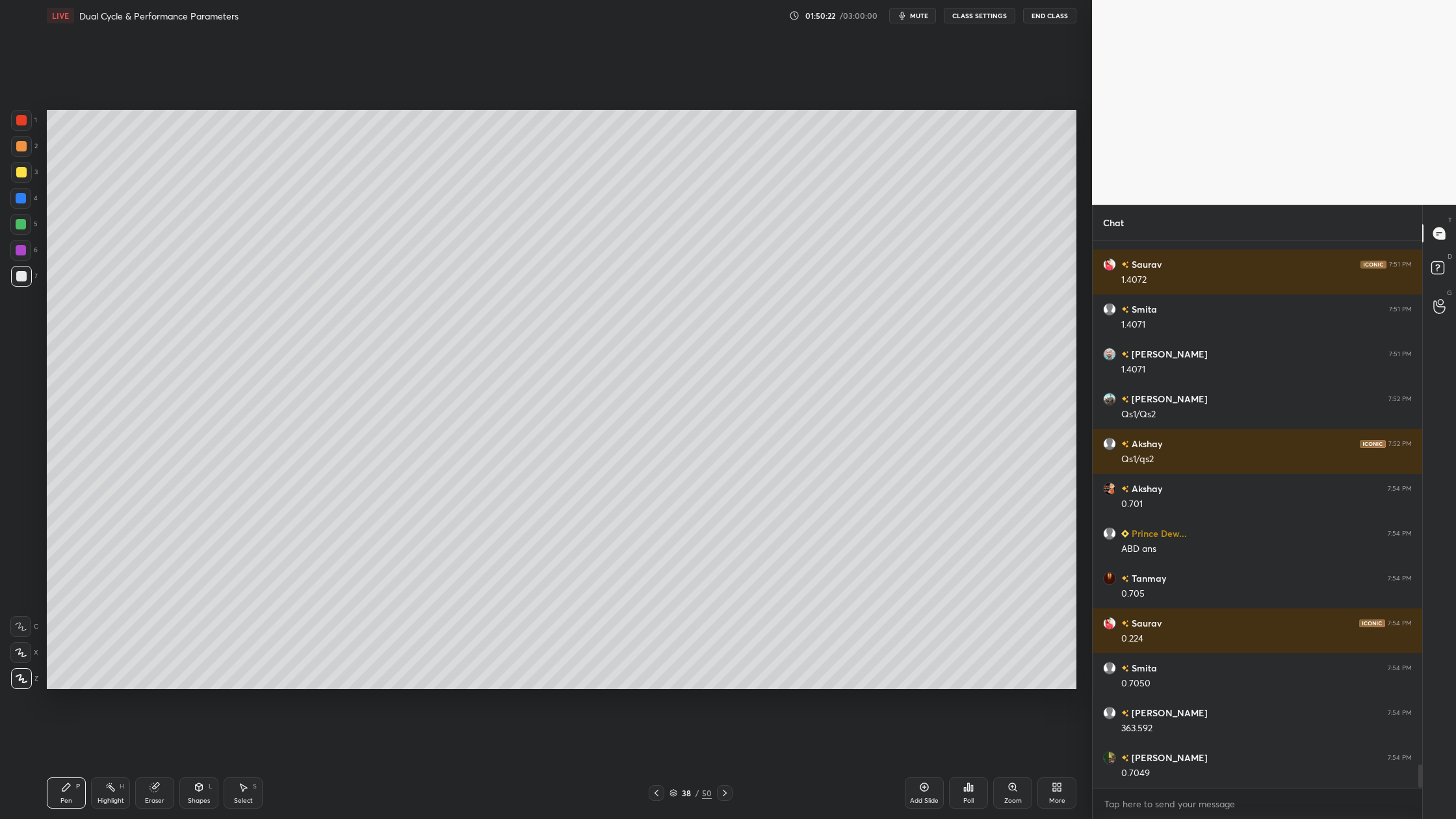
scroll to position [12394, 0]
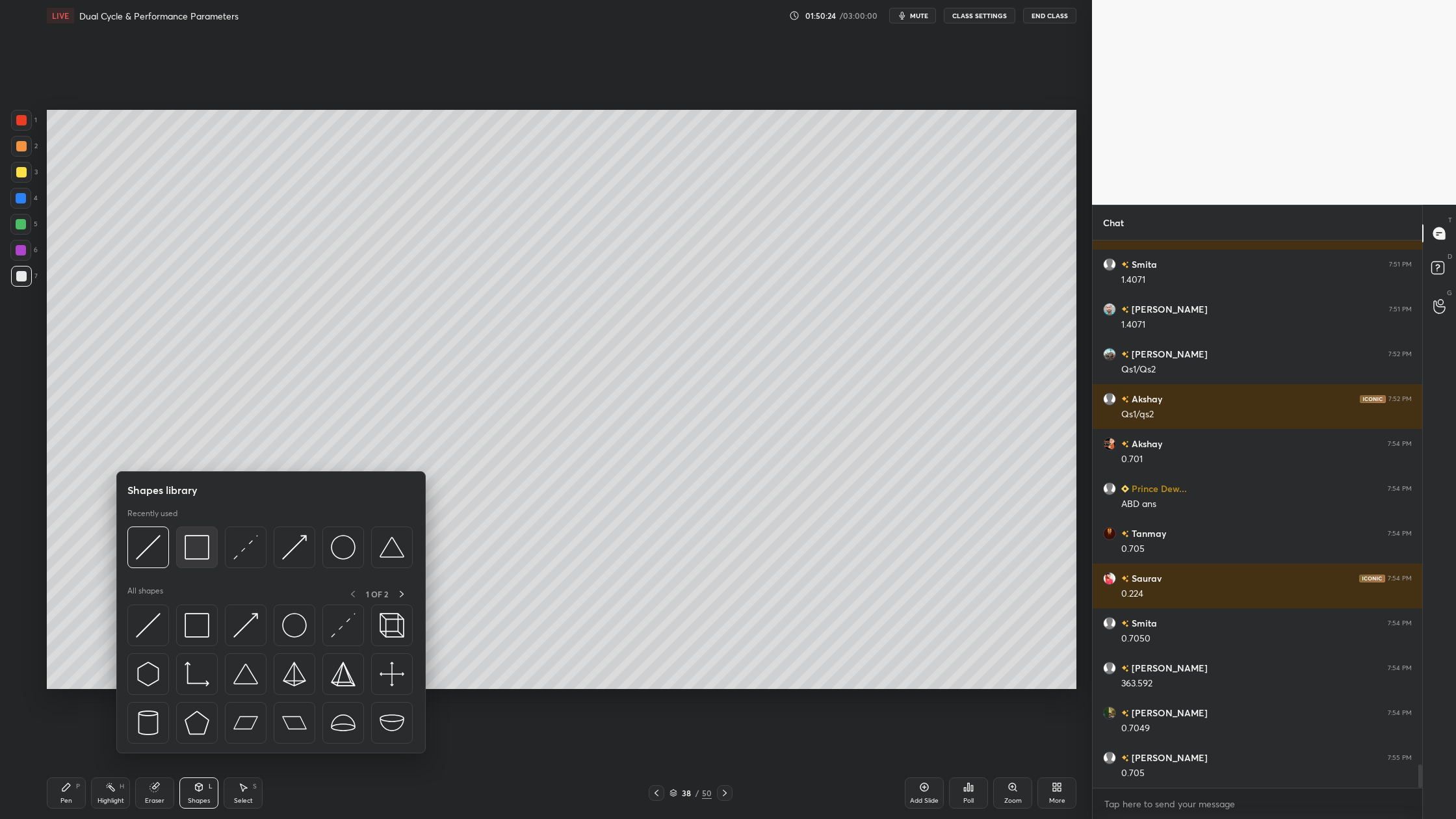
click at [200, 561] on div at bounding box center [197, 547] width 42 height 42
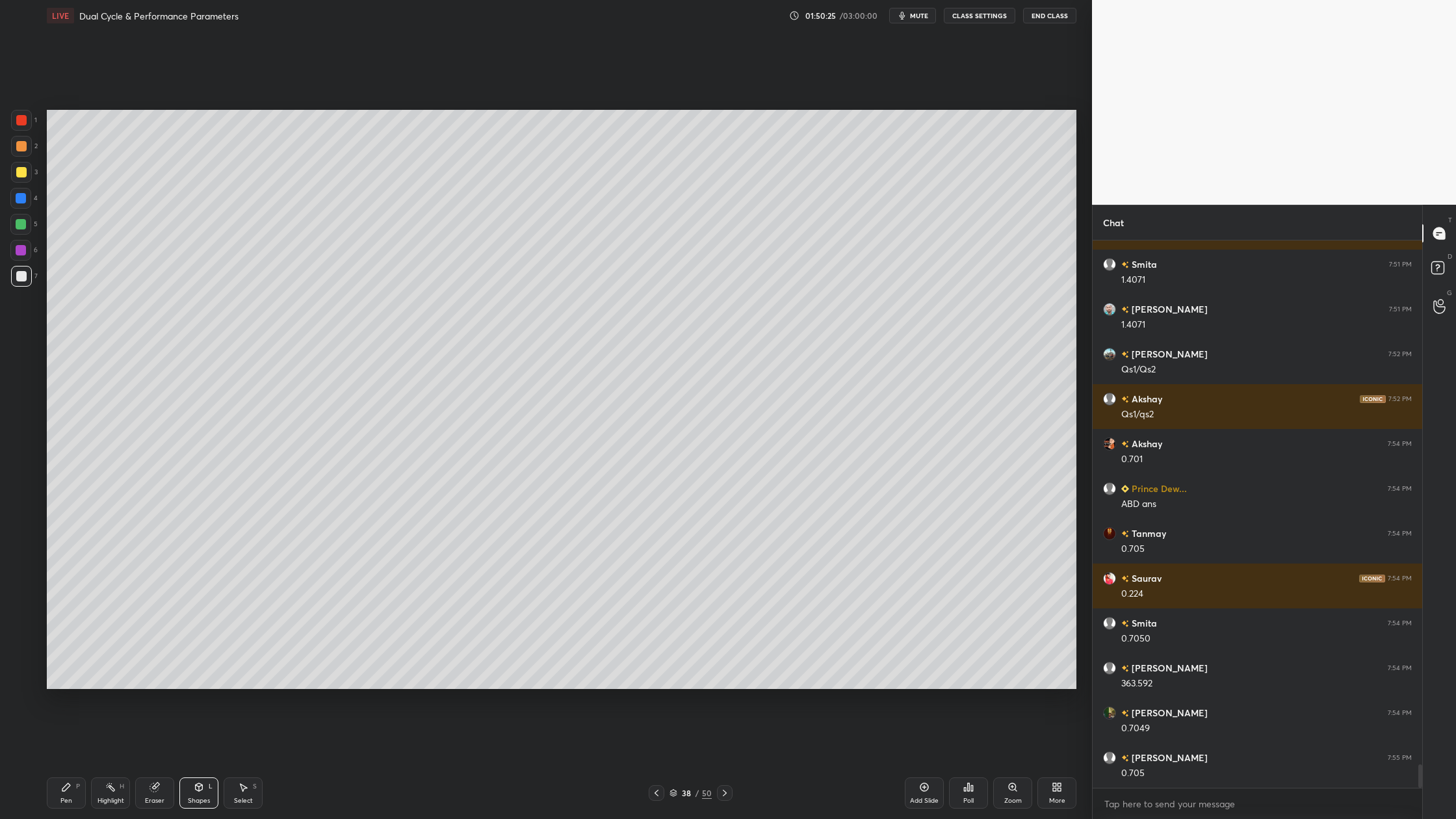
scroll to position [12439, 0]
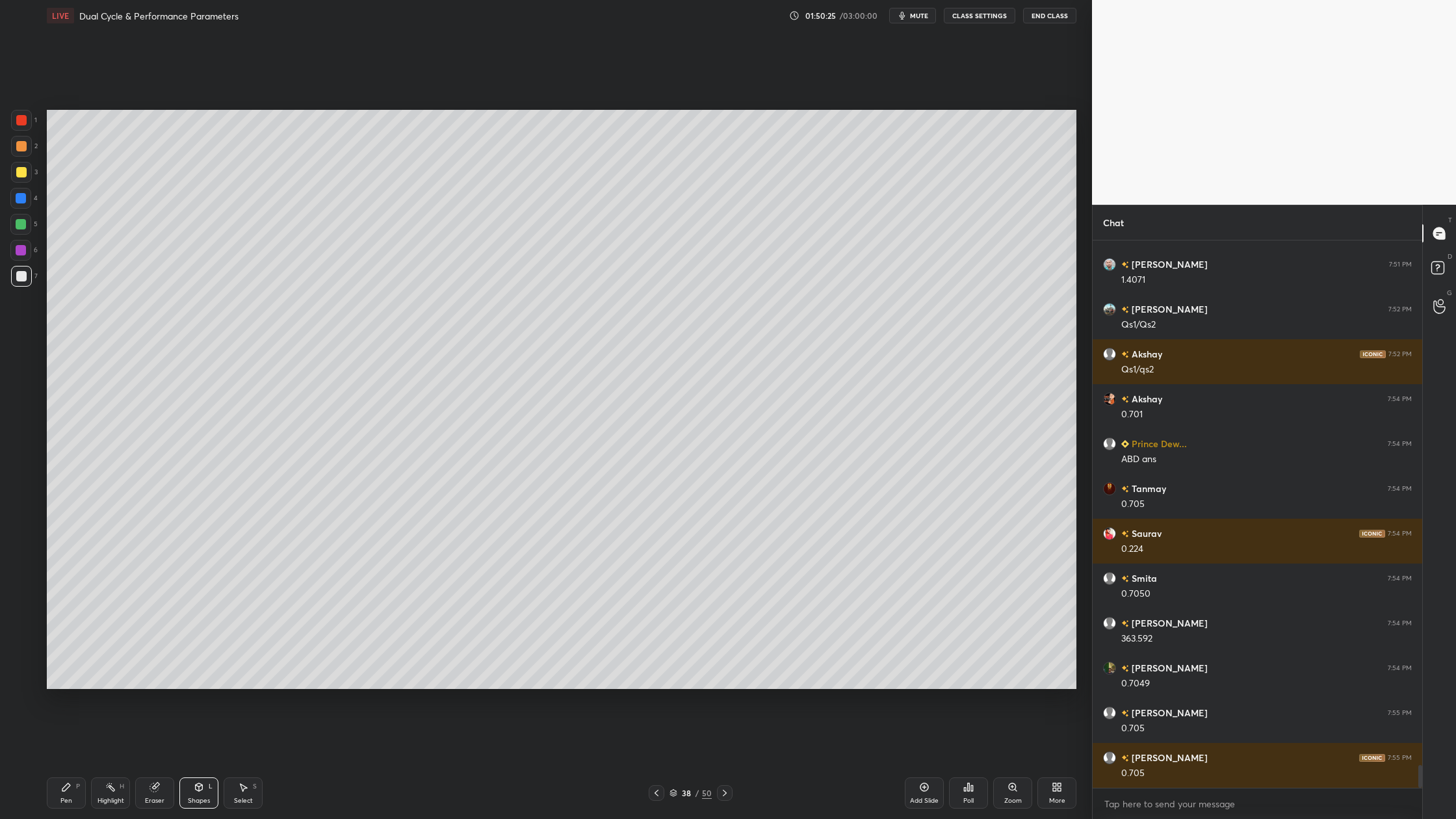
drag, startPoint x: 16, startPoint y: 223, endPoint x: 38, endPoint y: 347, distance: 125.9
click at [20, 227] on div at bounding box center [21, 224] width 10 height 10
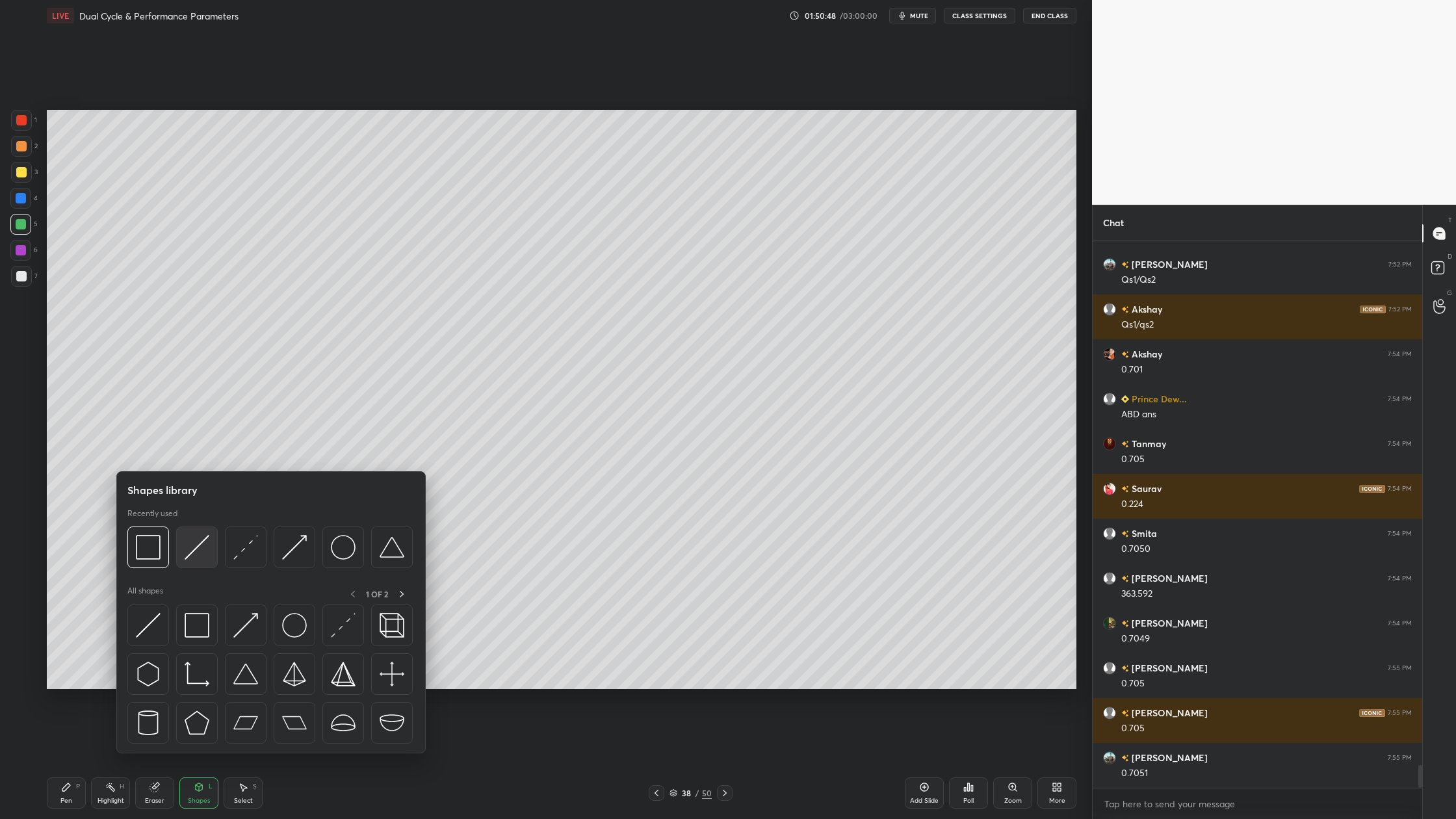
click at [194, 555] on img at bounding box center [196, 547] width 25 height 25
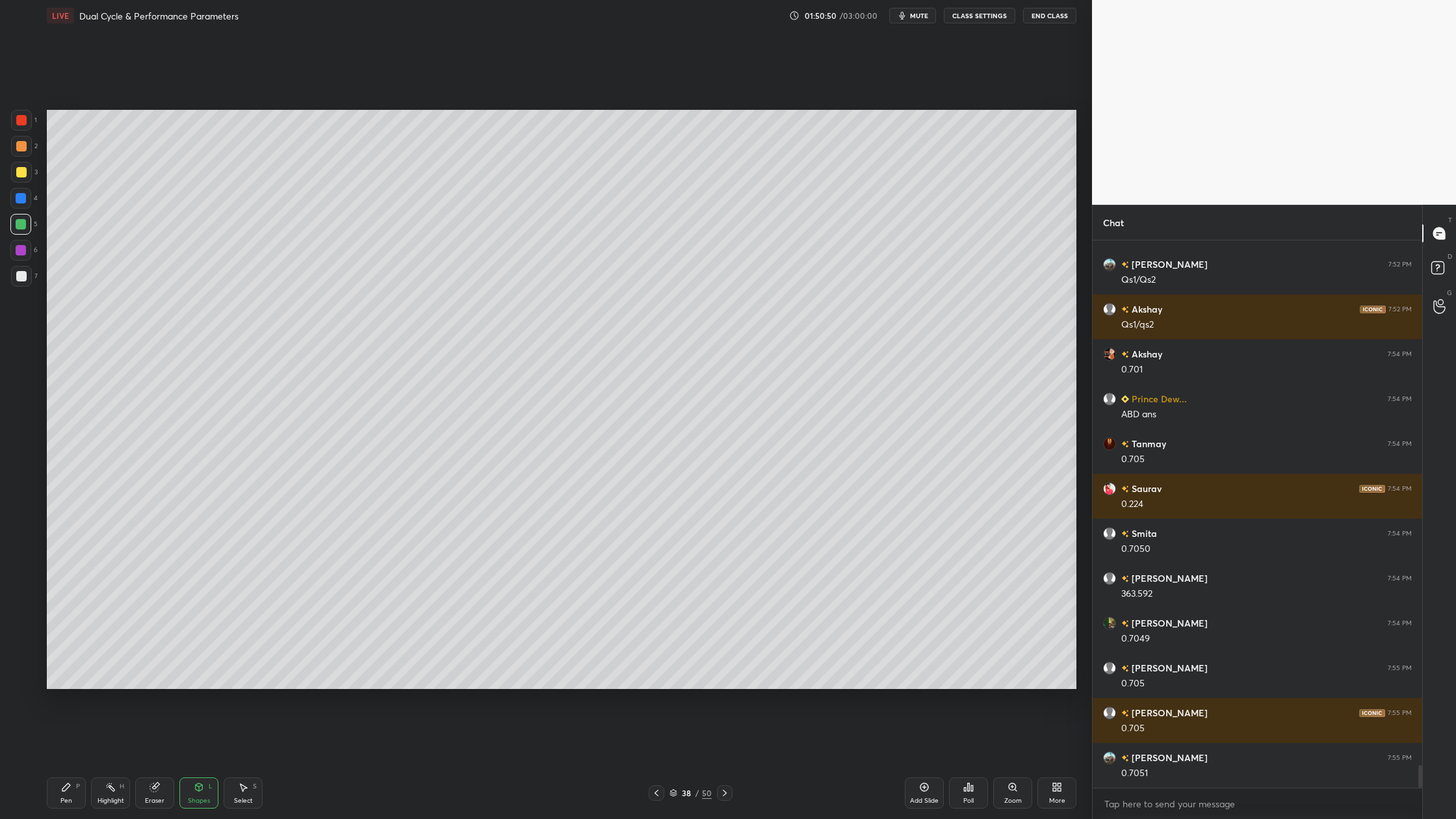
drag, startPoint x: 23, startPoint y: 140, endPoint x: 41, endPoint y: 144, distance: 18.4
click at [23, 142] on div at bounding box center [22, 146] width 10 height 10
drag, startPoint x: 17, startPoint y: 145, endPoint x: 27, endPoint y: 150, distance: 11.2
click at [17, 146] on div at bounding box center [22, 146] width 10 height 10
drag, startPoint x: 17, startPoint y: 177, endPoint x: 26, endPoint y: 181, distance: 9.8
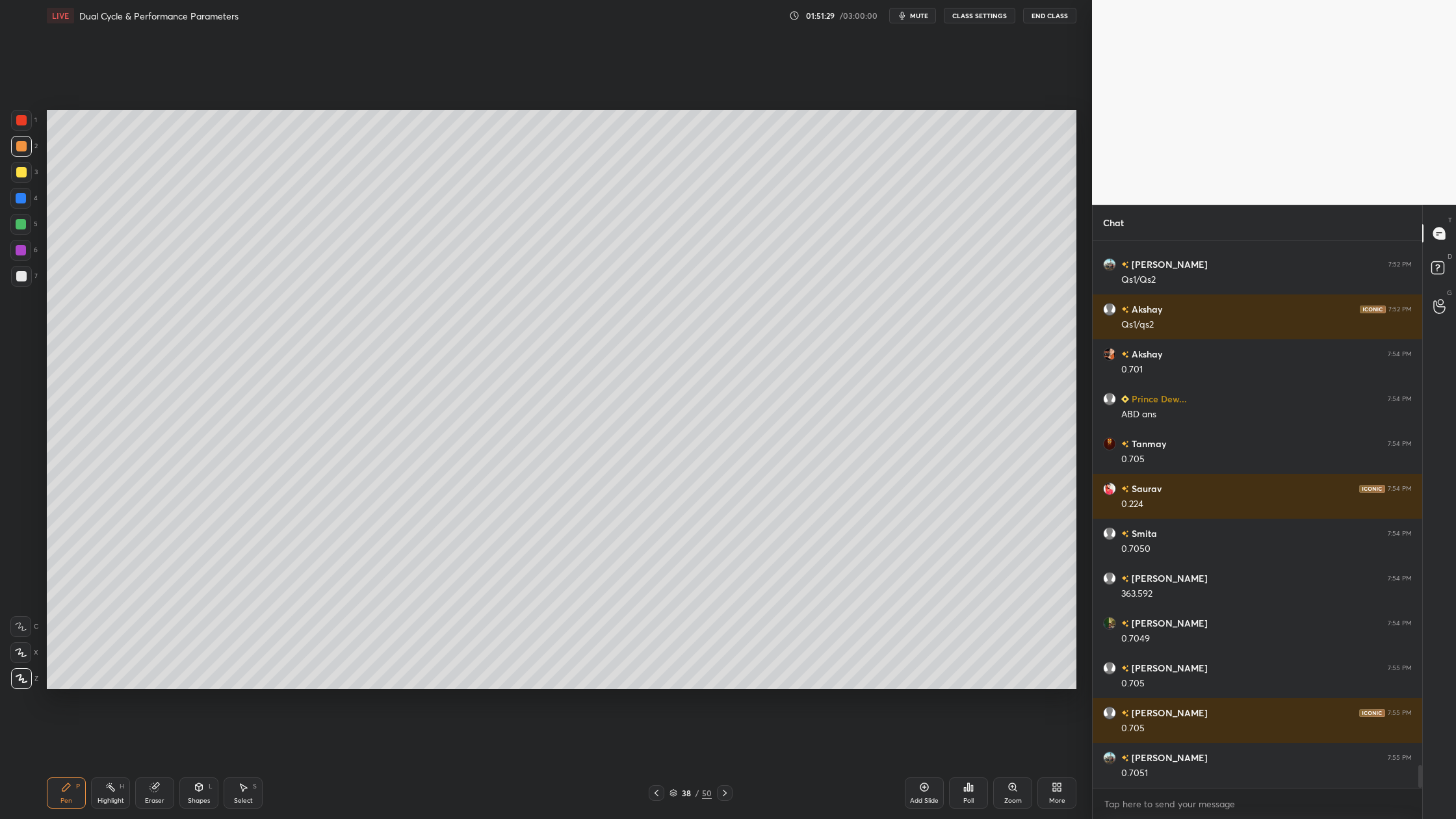
click at [18, 177] on div at bounding box center [22, 172] width 21 height 21
click at [23, 281] on div at bounding box center [22, 276] width 10 height 10
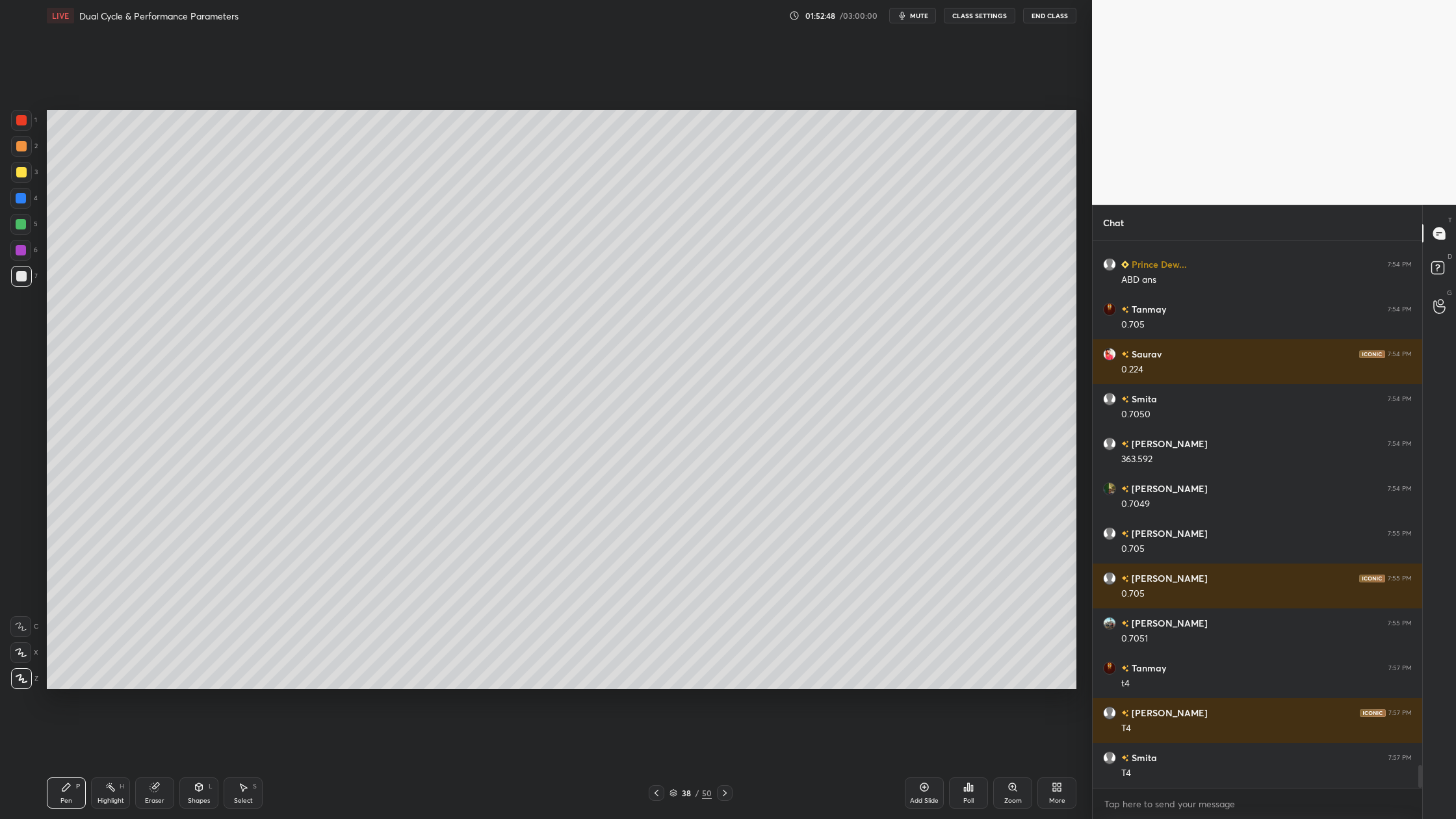
scroll to position [12663, 0]
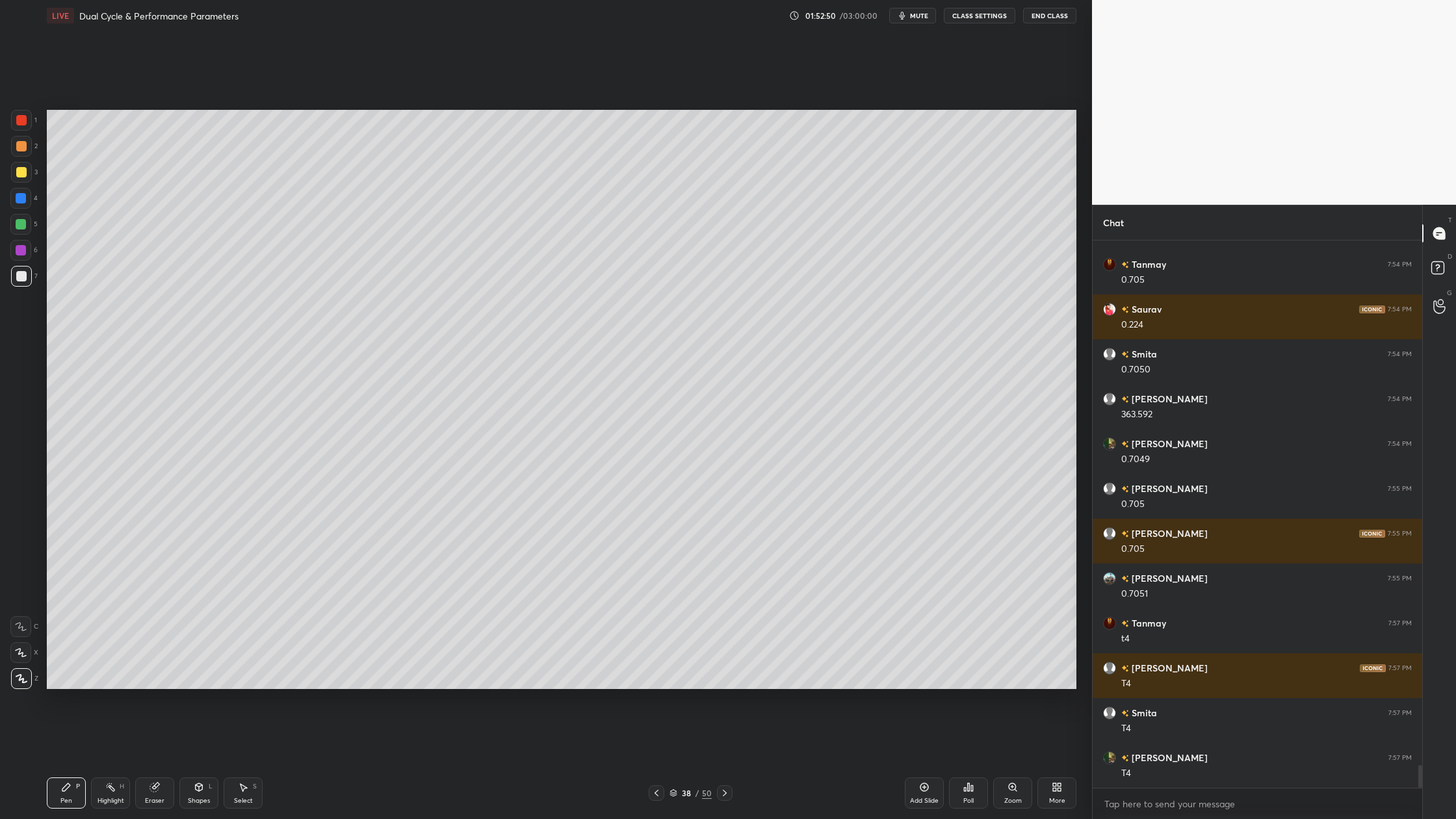
click at [20, 222] on div at bounding box center [21, 224] width 10 height 10
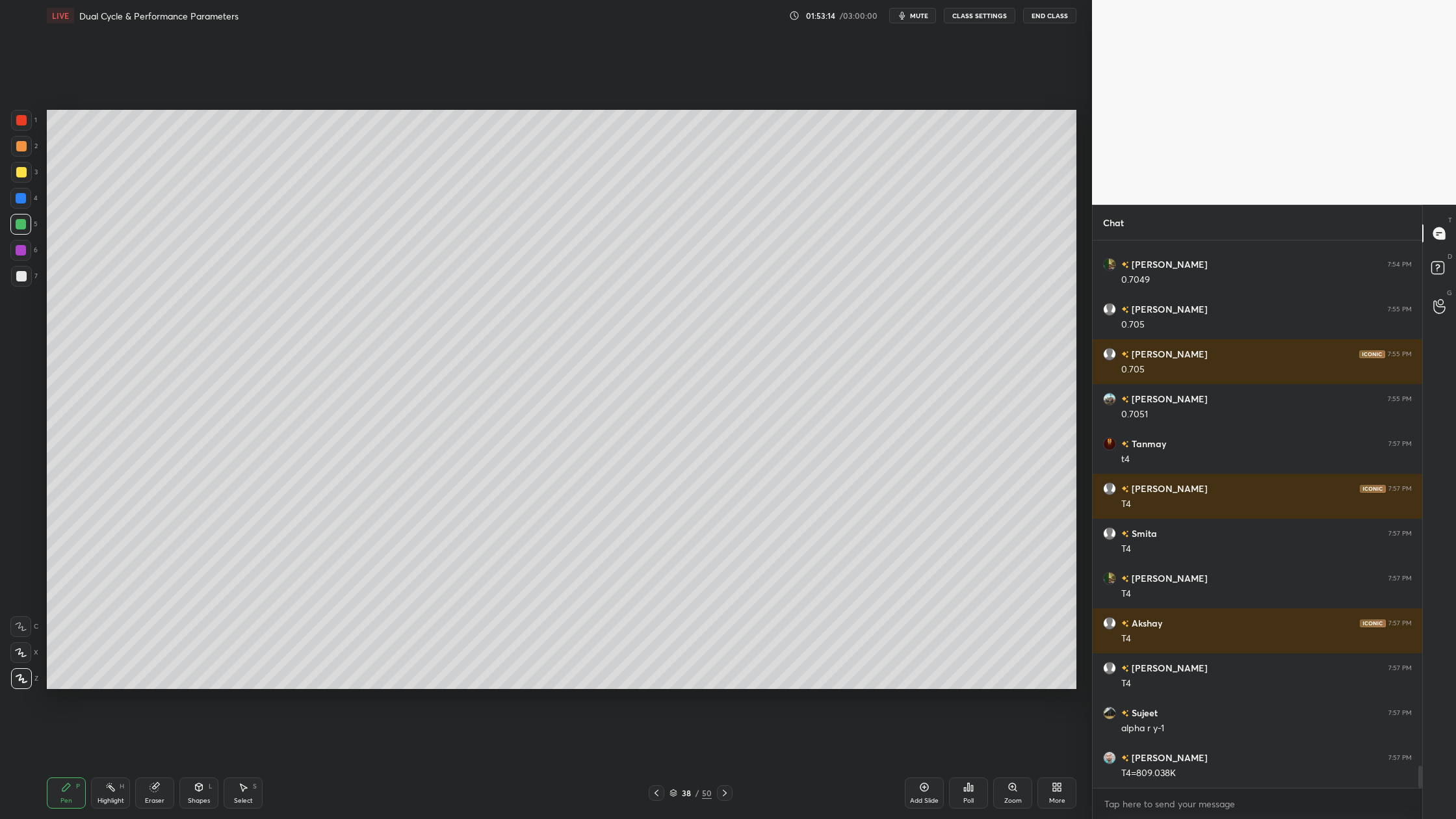
scroll to position [12888, 0]
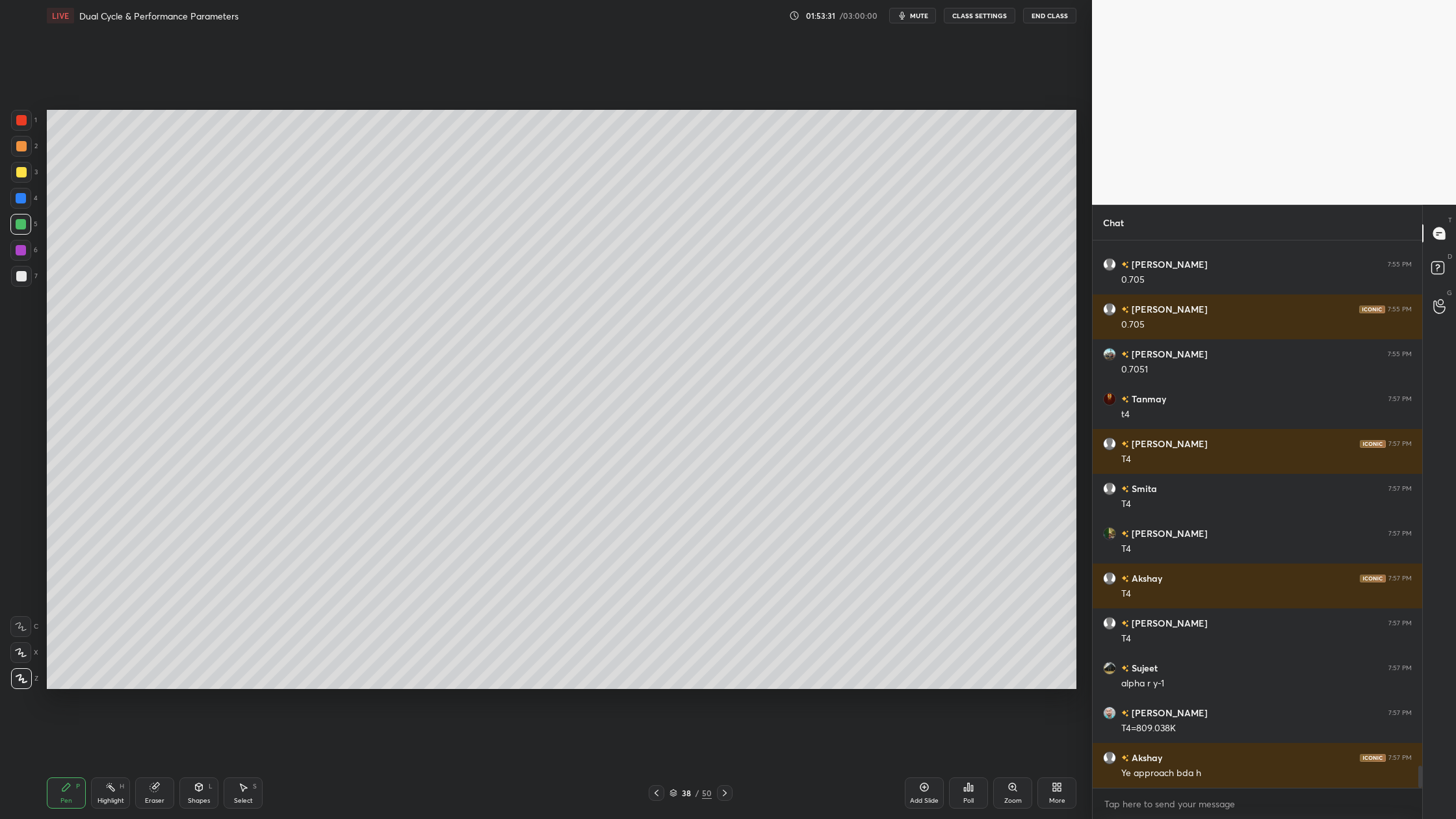
drag, startPoint x: 671, startPoint y: 796, endPoint x: 708, endPoint y: 725, distance: 80.1
click at [671, 761] on icon at bounding box center [673, 793] width 8 height 8
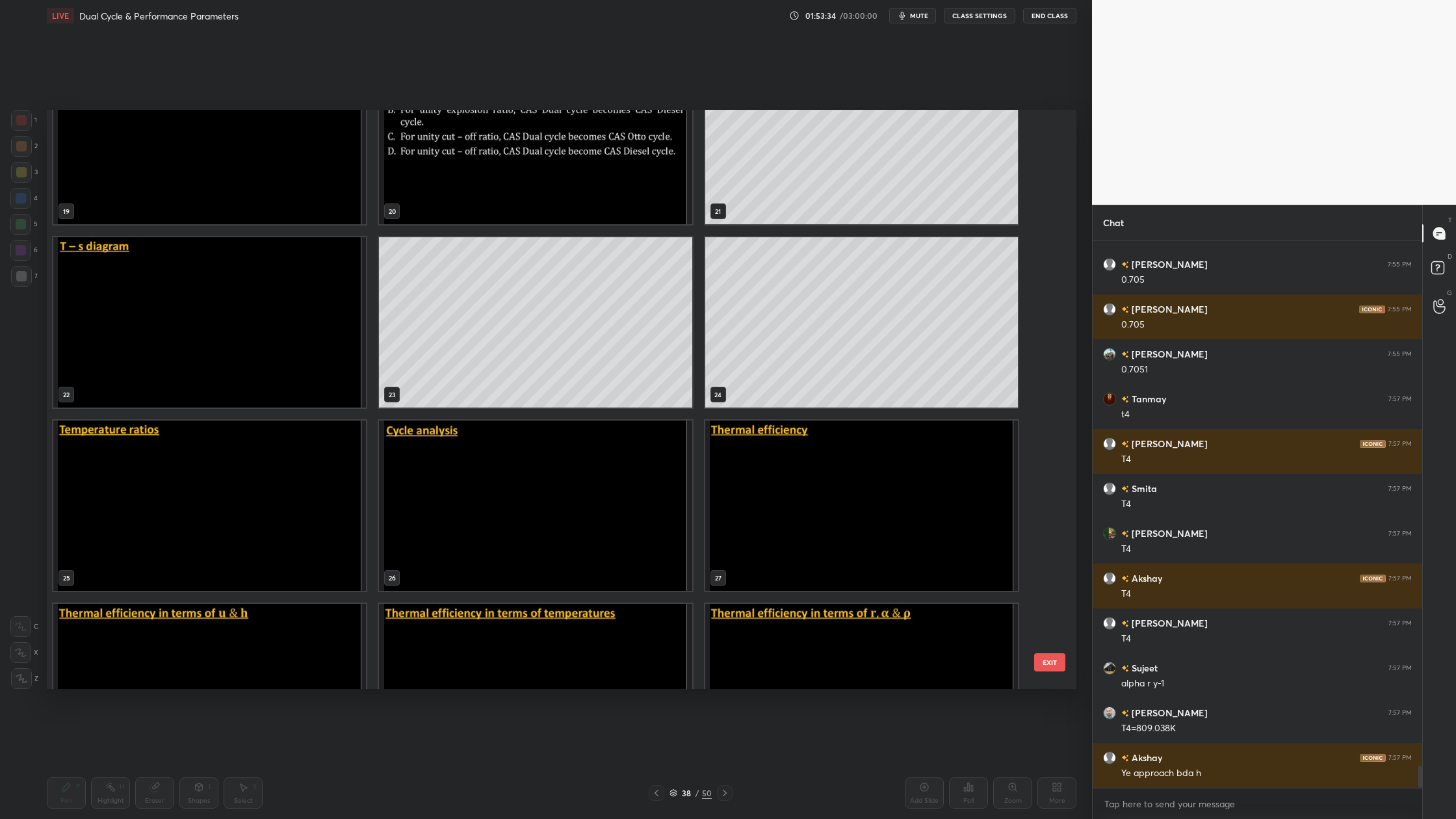
scroll to position [12933, 0]
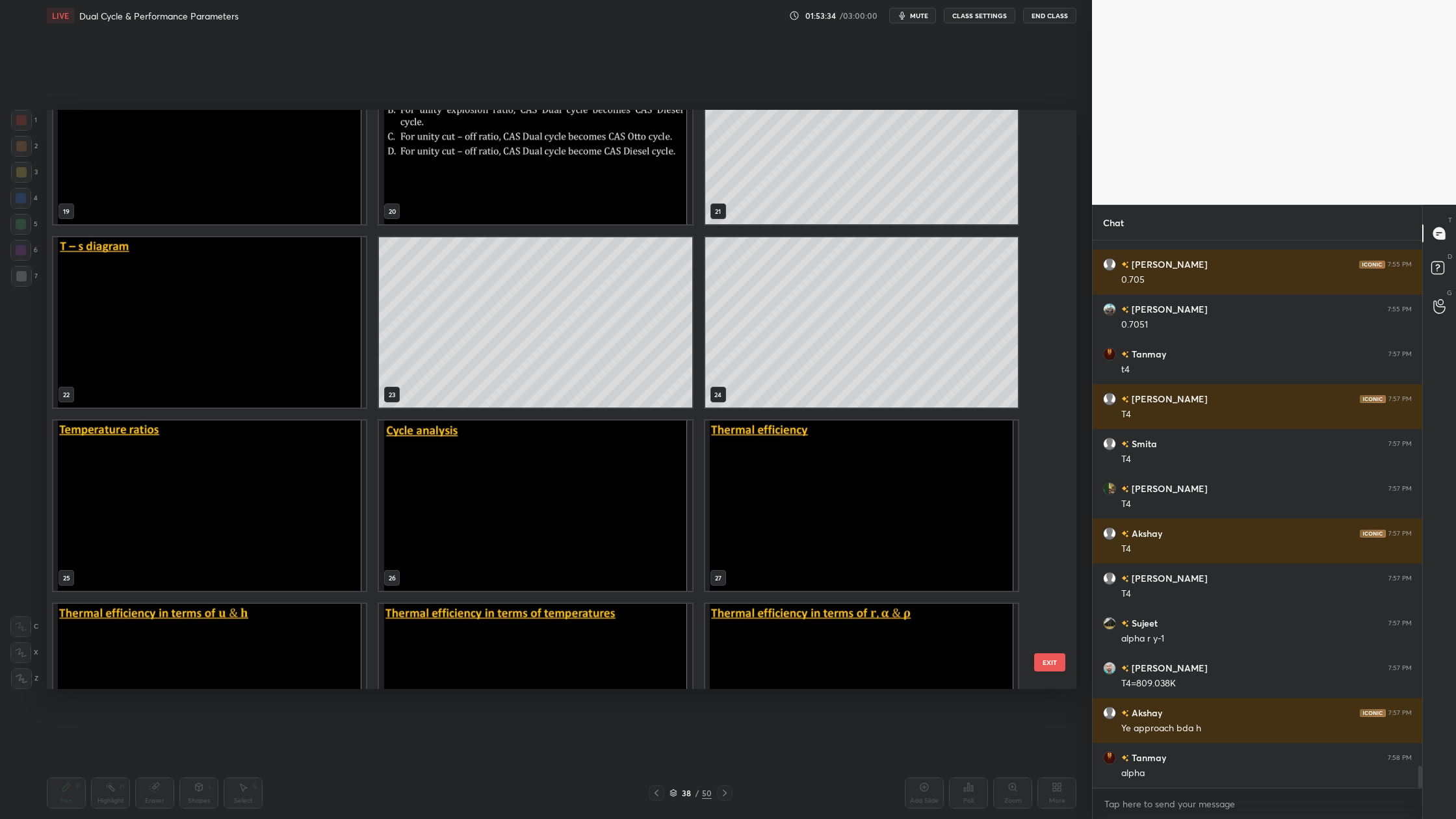
click at [266, 549] on img "grid" at bounding box center [209, 506] width 312 height 171
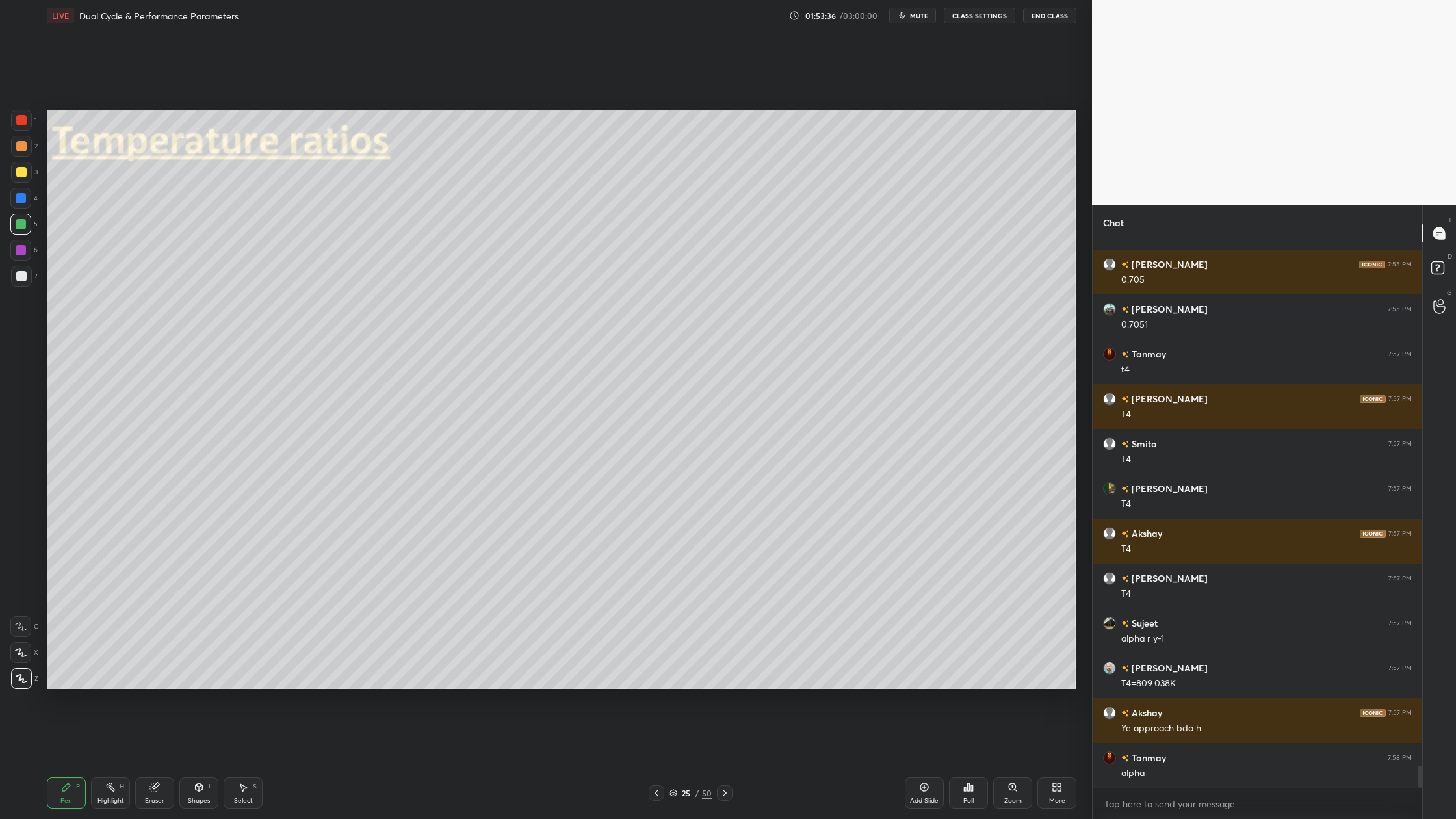
scroll to position [12978, 0]
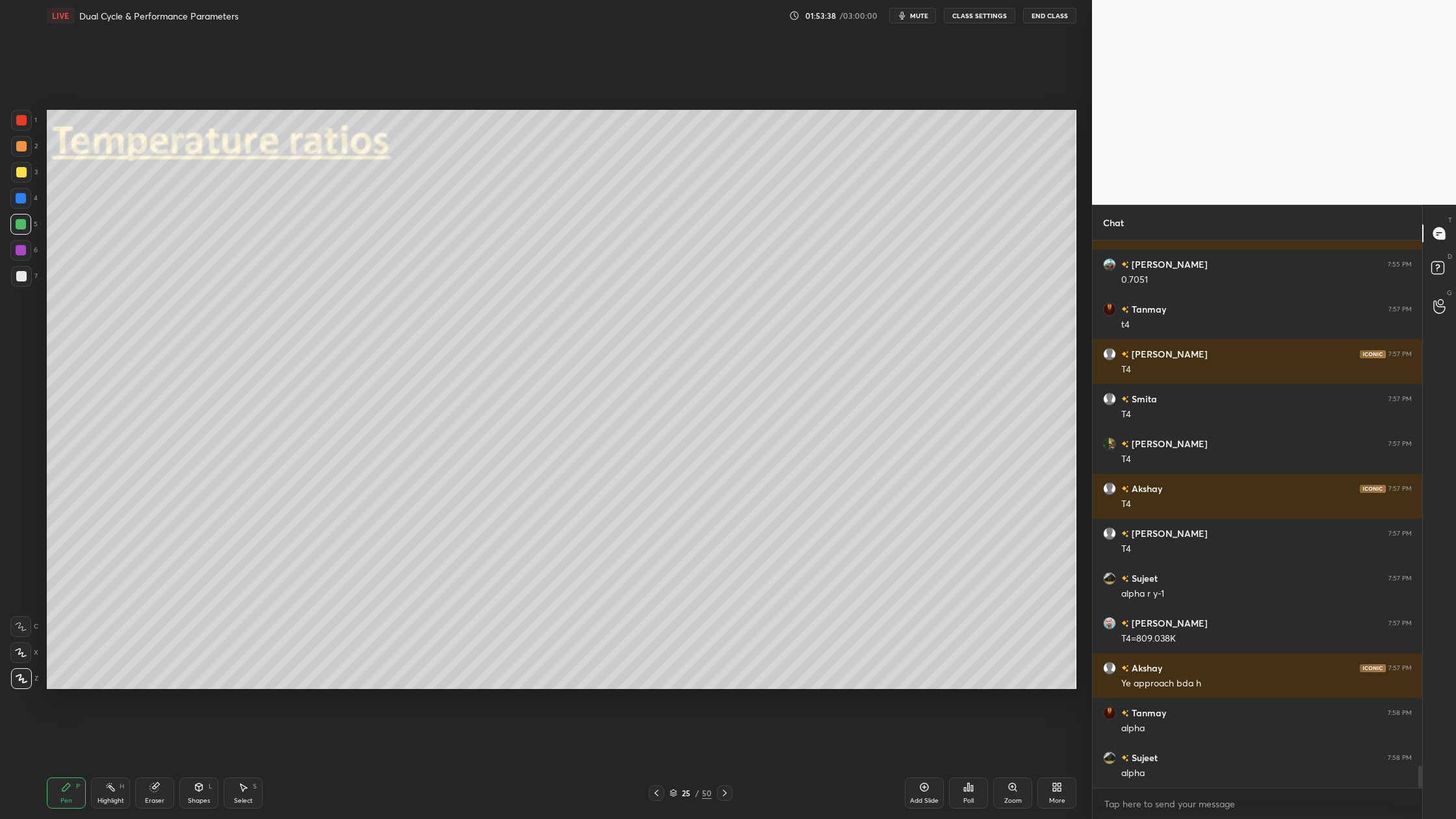
drag, startPoint x: 672, startPoint y: 795, endPoint x: 674, endPoint y: 768, distance: 27.1
click at [672, 761] on icon at bounding box center [673, 793] width 8 height 8
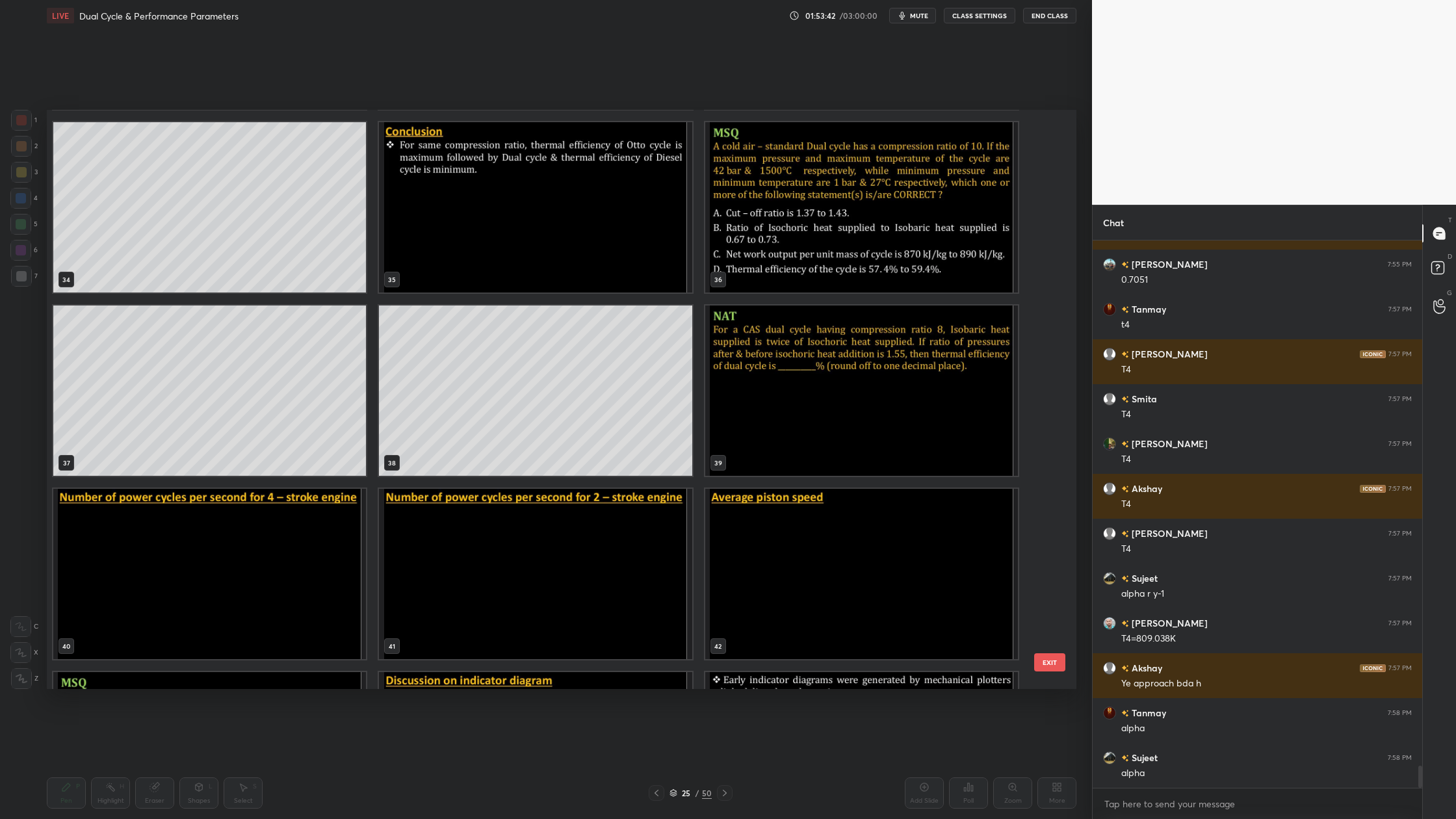
scroll to position [1994, 0]
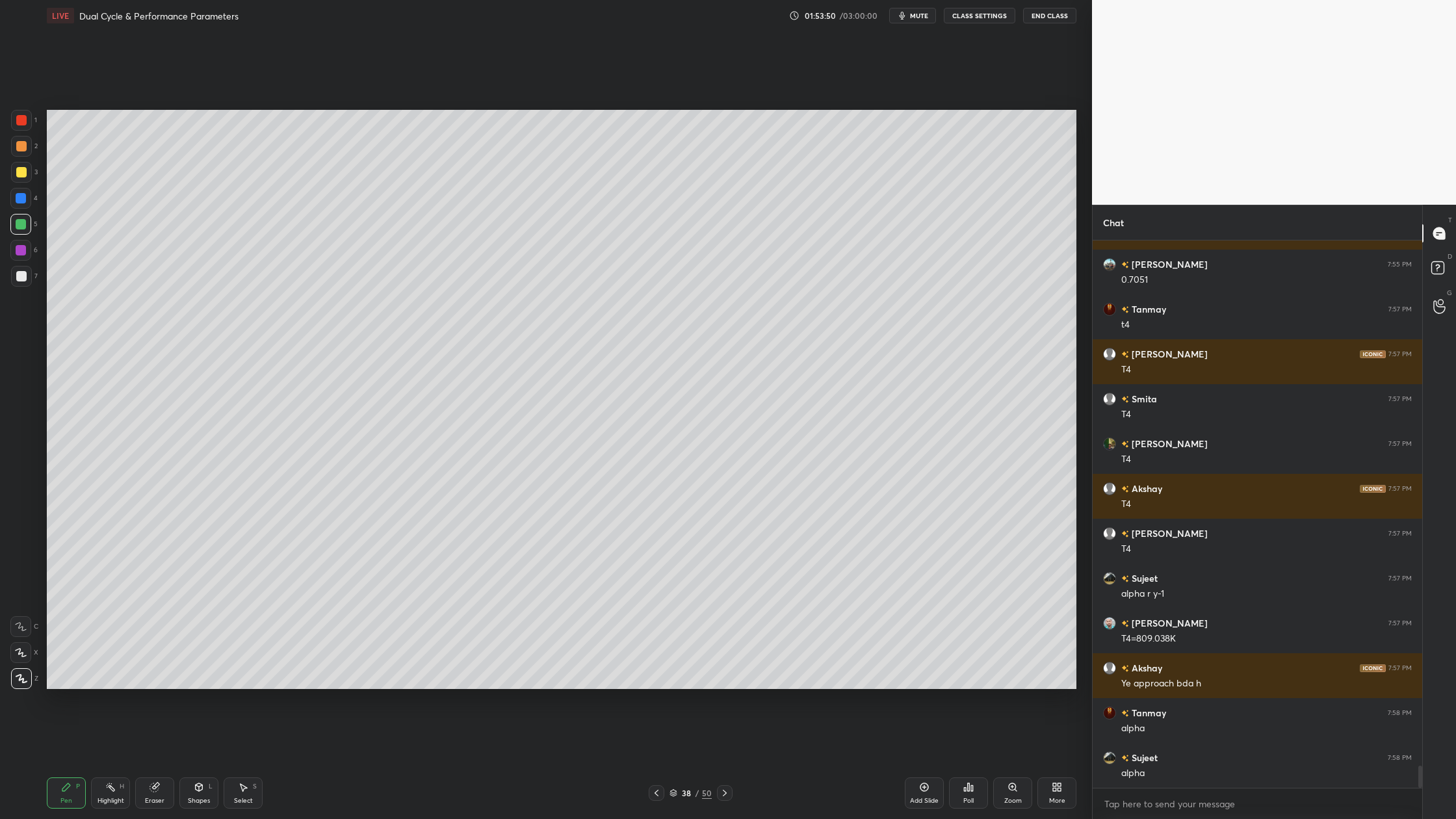
drag, startPoint x: 17, startPoint y: 274, endPoint x: 21, endPoint y: 282, distance: 8.9
click at [20, 280] on div at bounding box center [22, 276] width 10 height 10
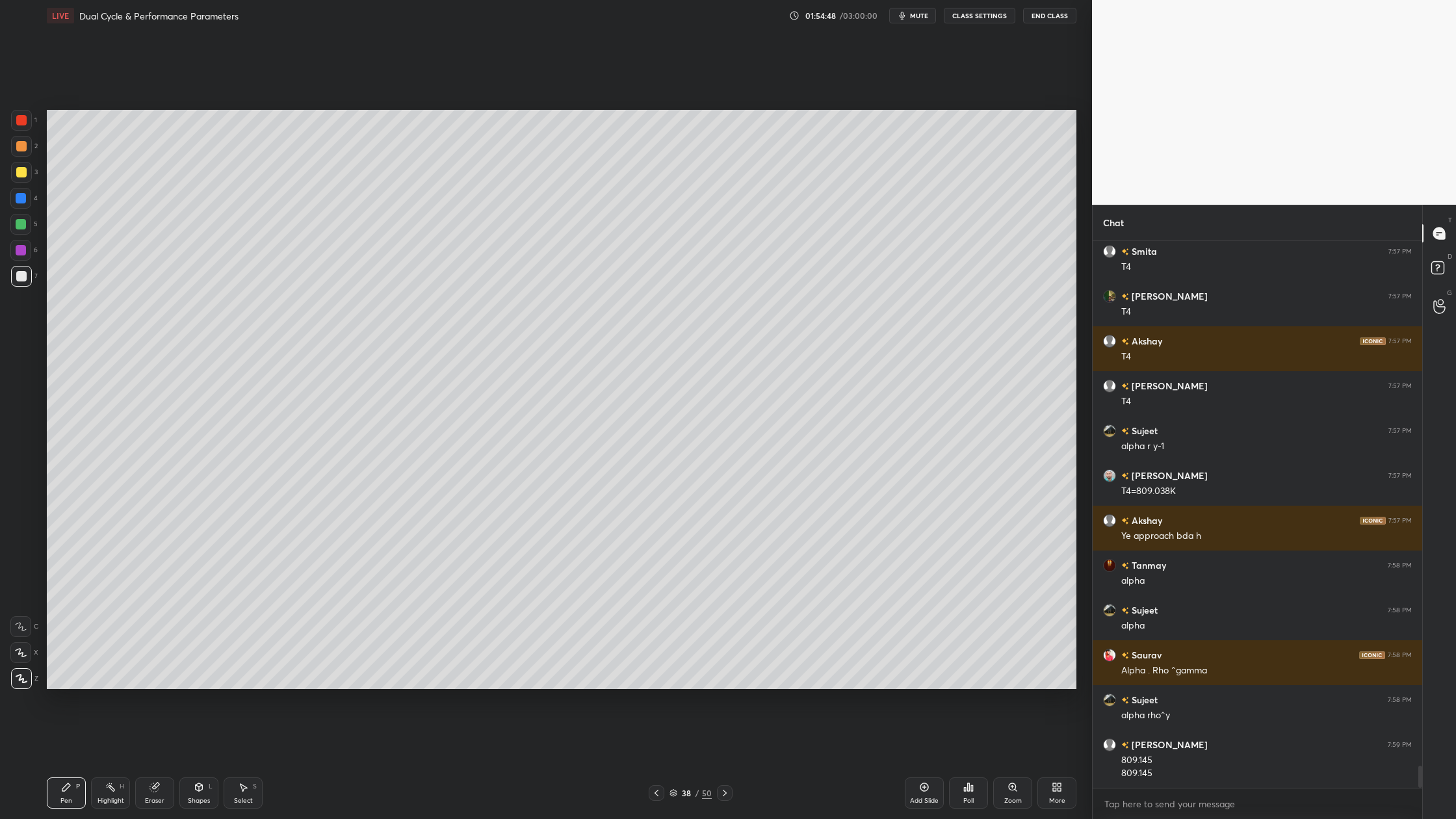
scroll to position [13170, 0]
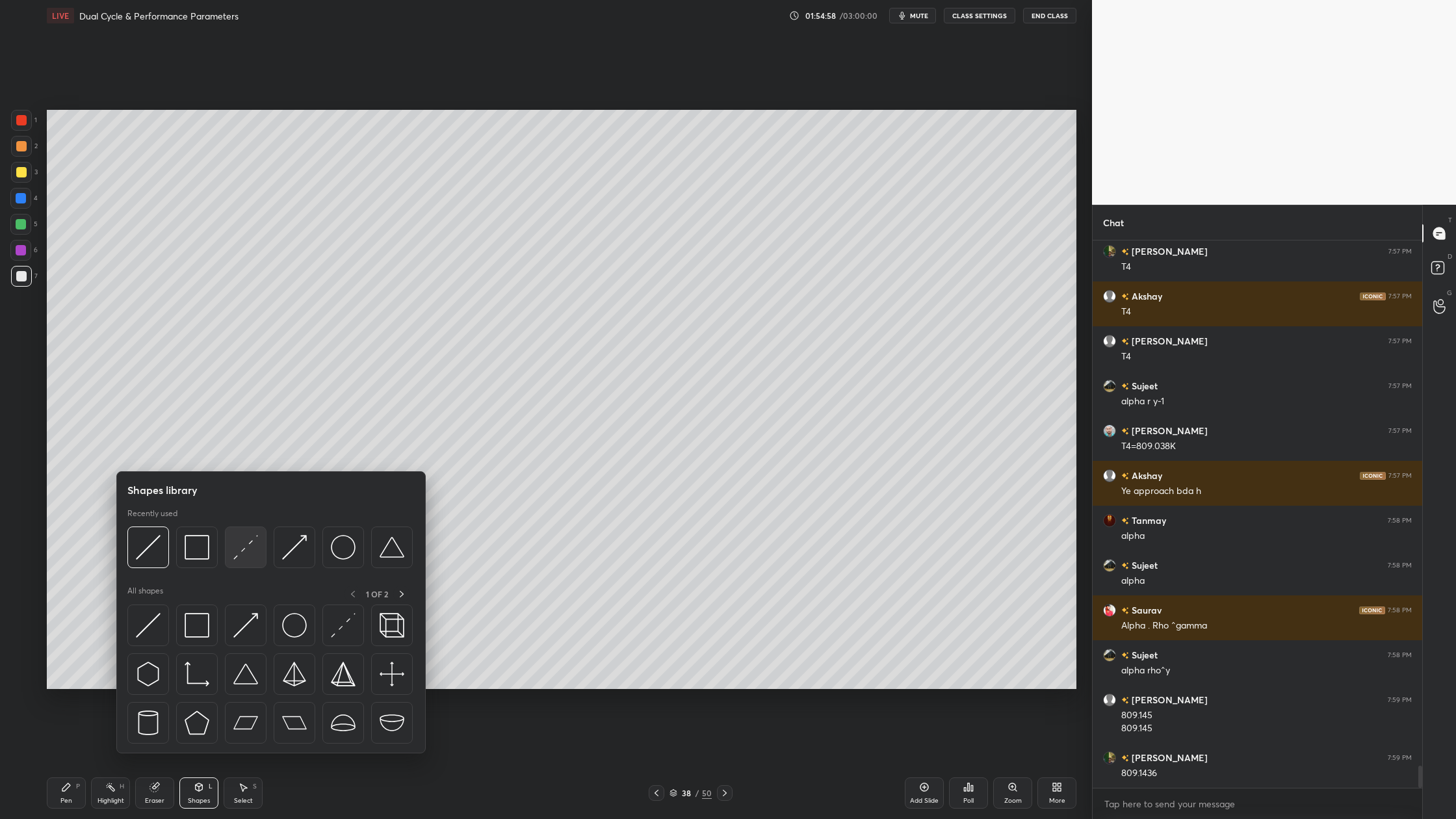
click at [254, 564] on div at bounding box center [246, 547] width 42 height 42
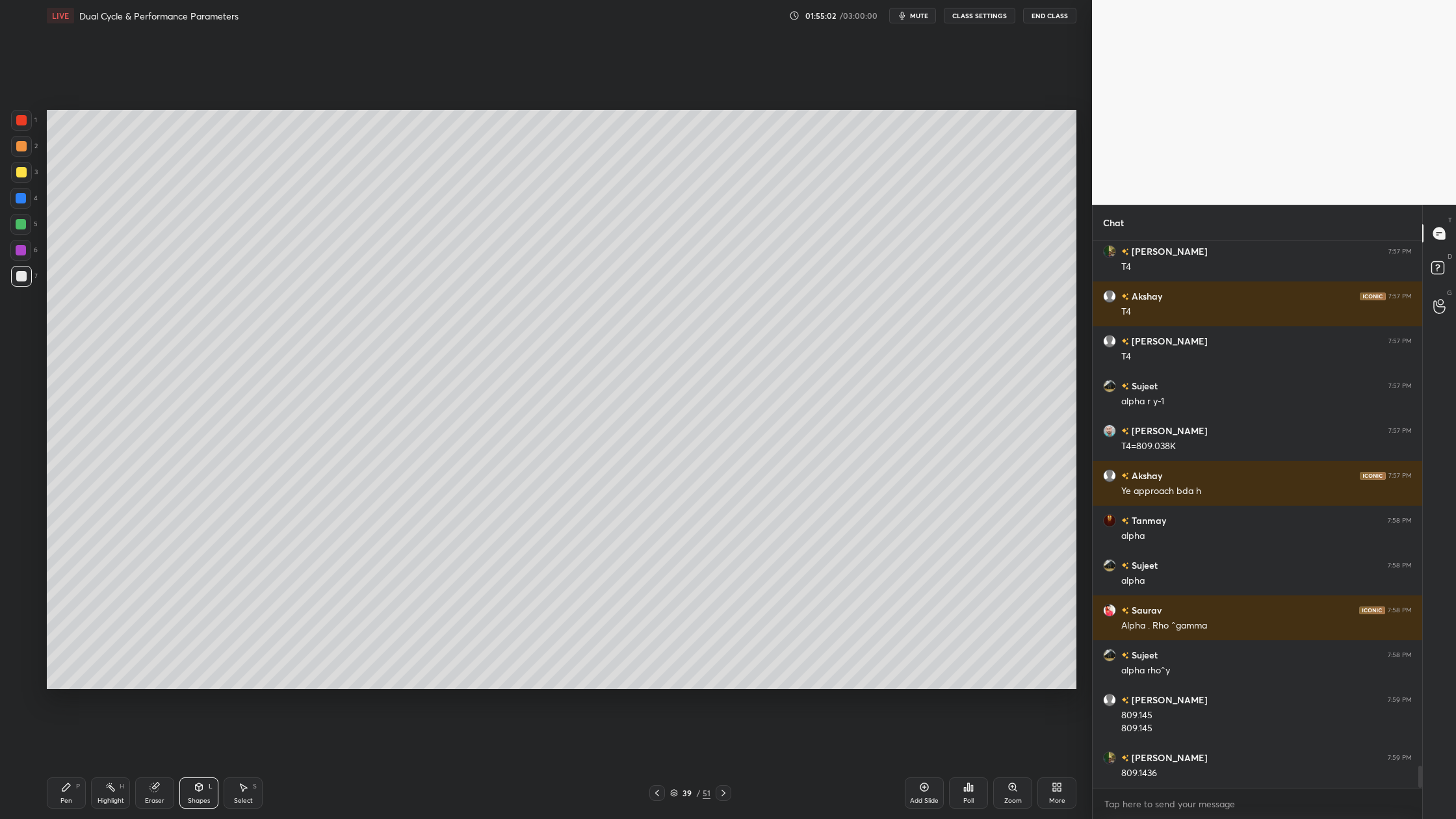
click at [25, 280] on div at bounding box center [22, 276] width 21 height 21
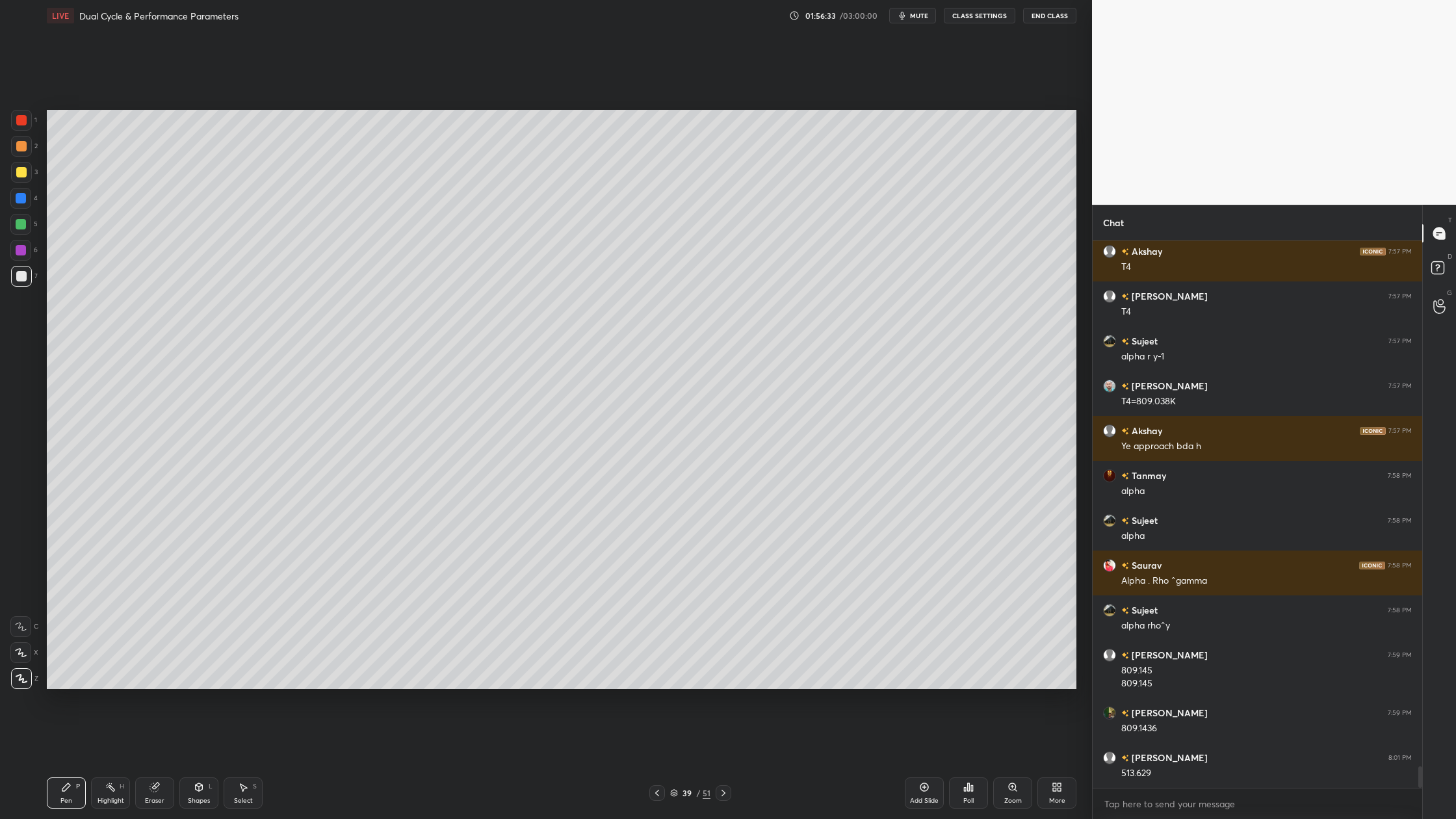
scroll to position [13260, 0]
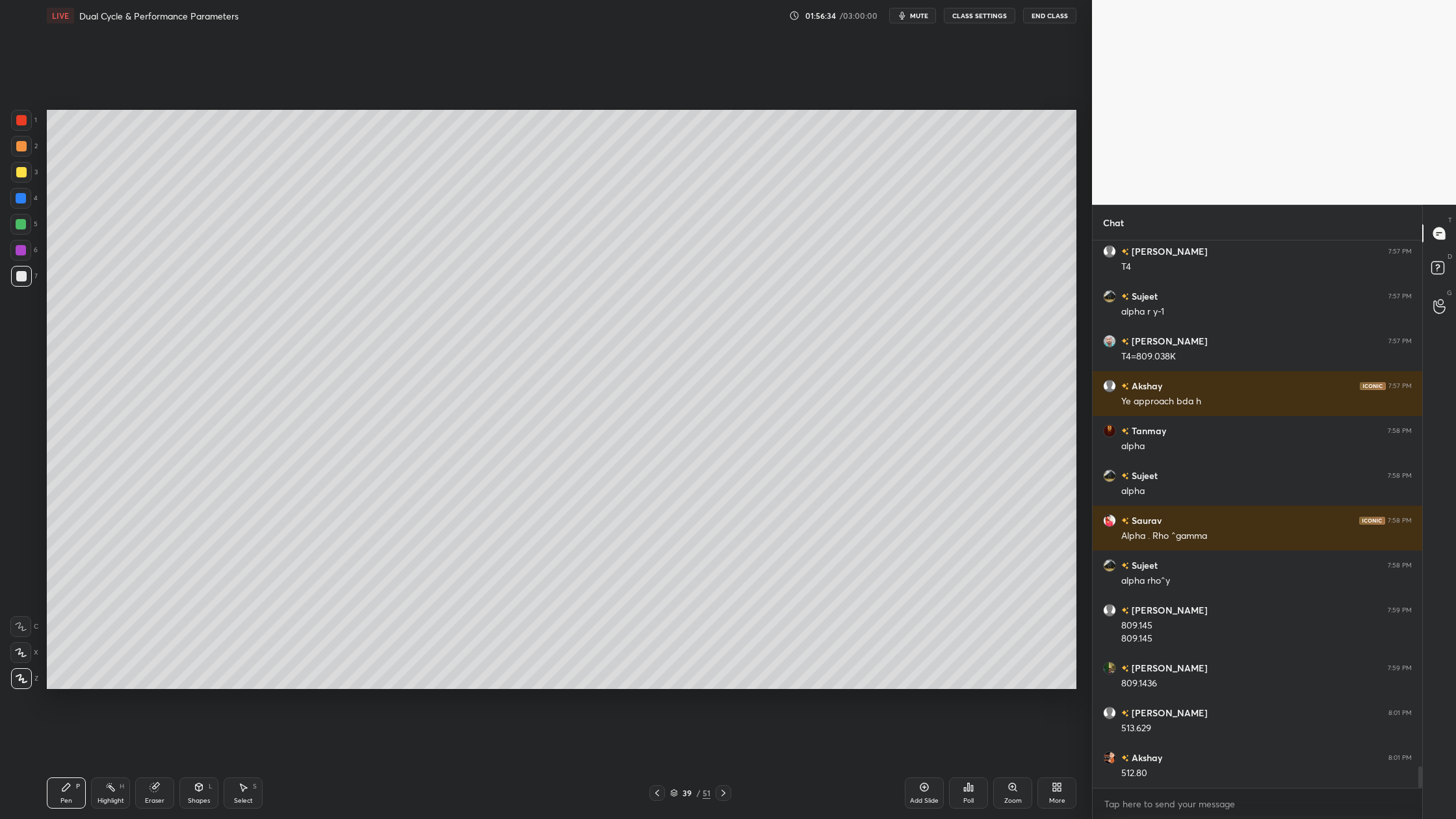
click at [674, 761] on icon at bounding box center [674, 796] width 7 height 2
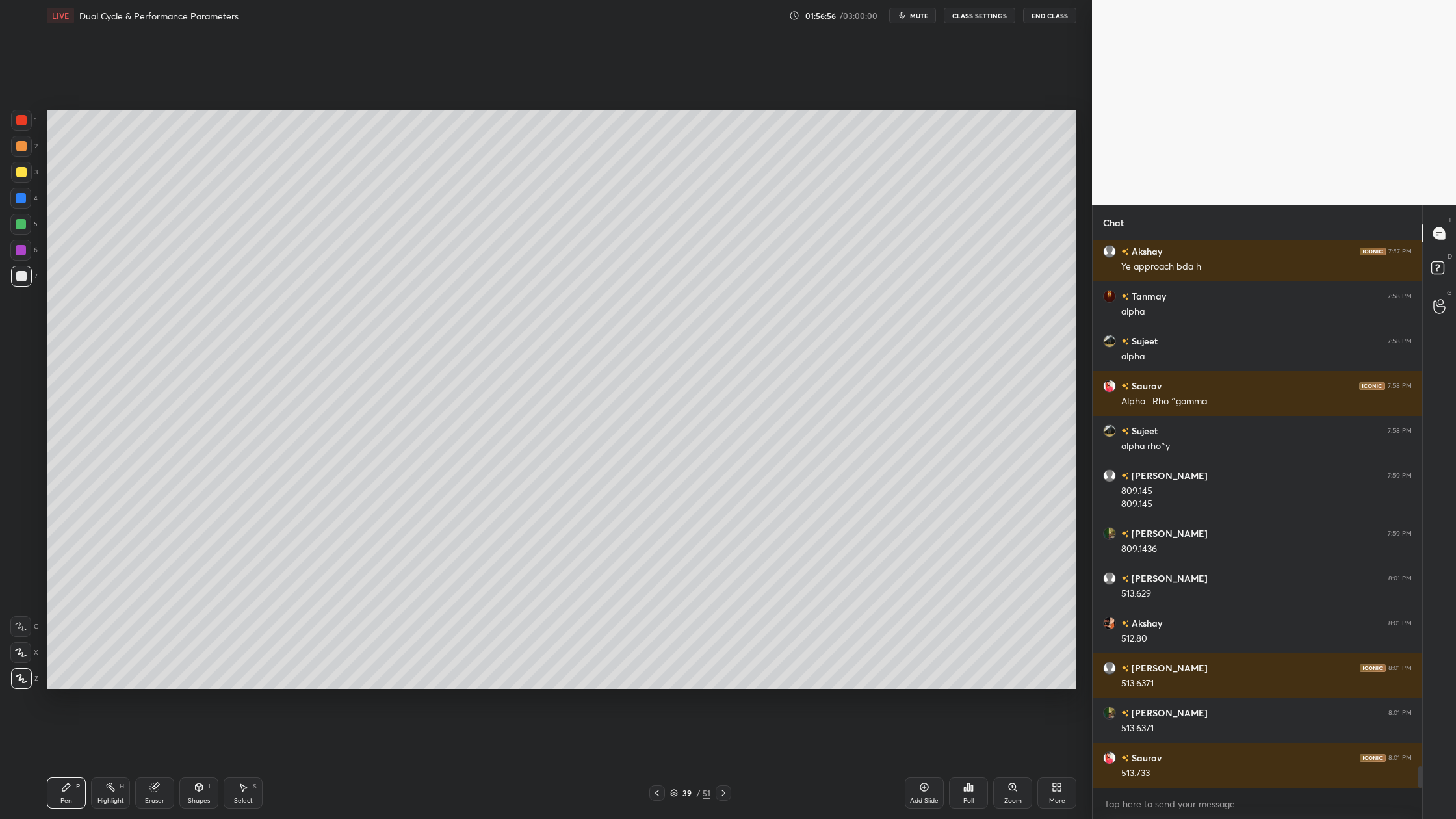
scroll to position [13439, 0]
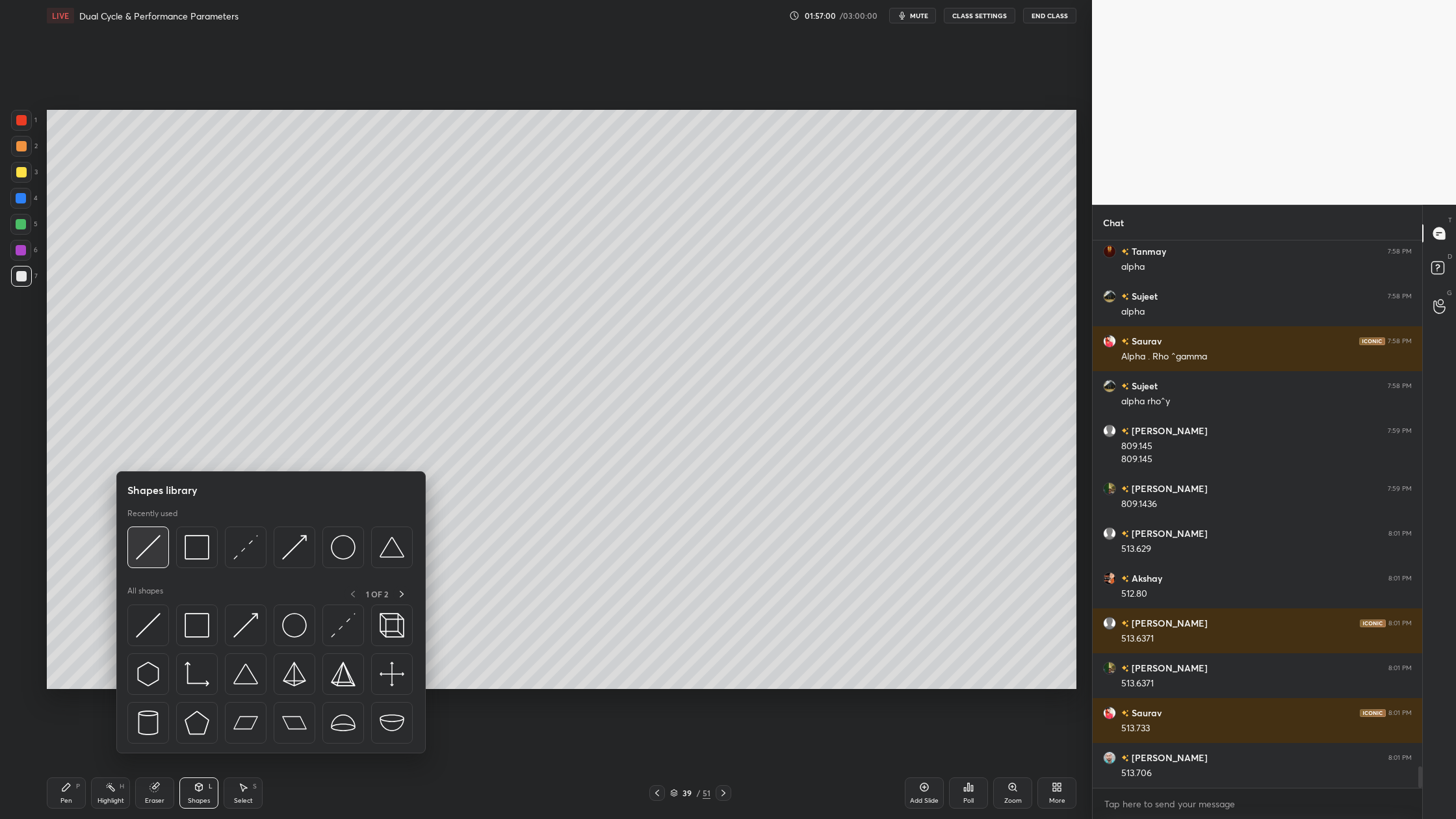
click at [156, 555] on img at bounding box center [148, 547] width 25 height 25
click at [198, 565] on div at bounding box center [197, 547] width 42 height 42
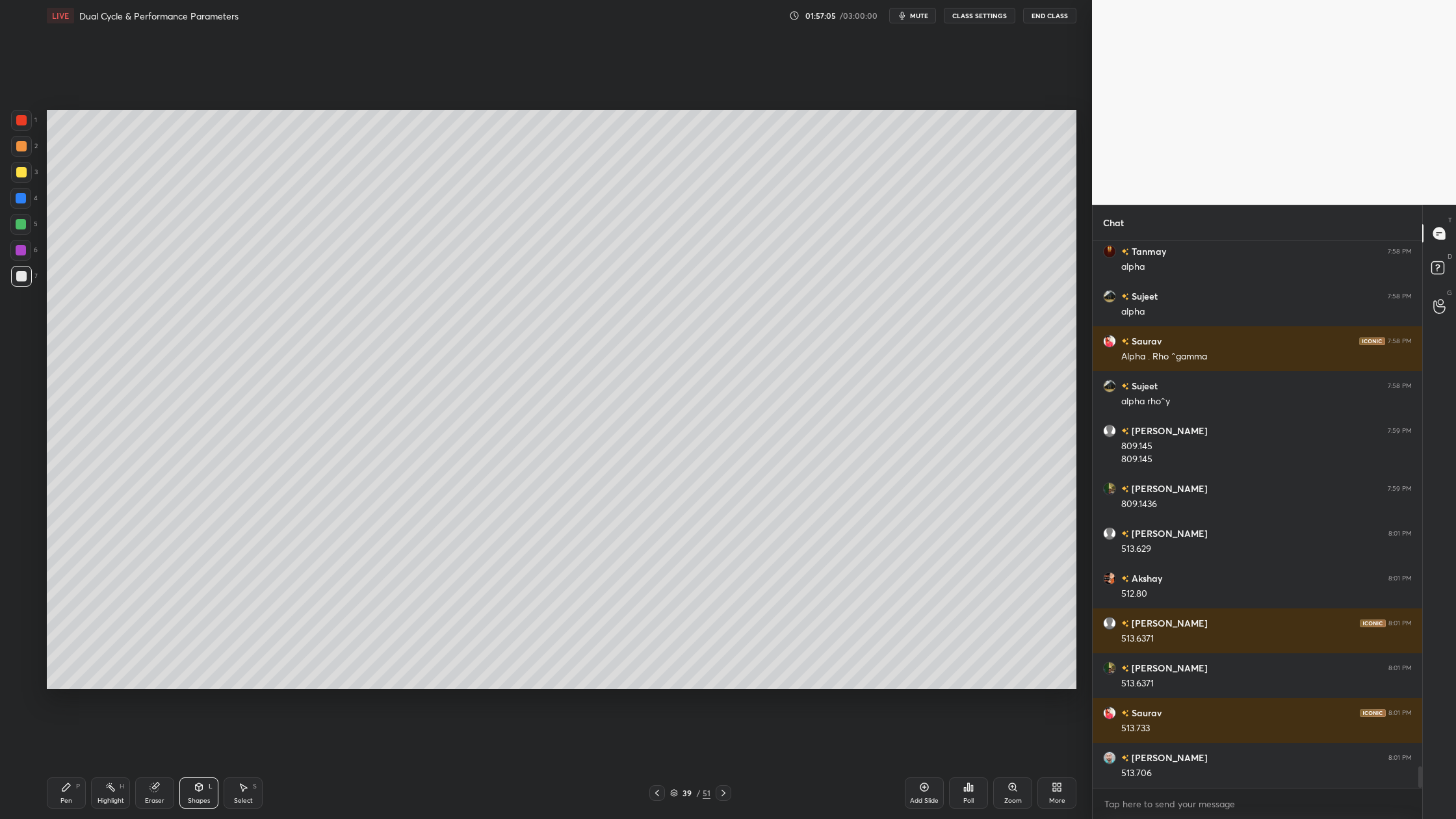
click at [17, 225] on div at bounding box center [21, 224] width 10 height 10
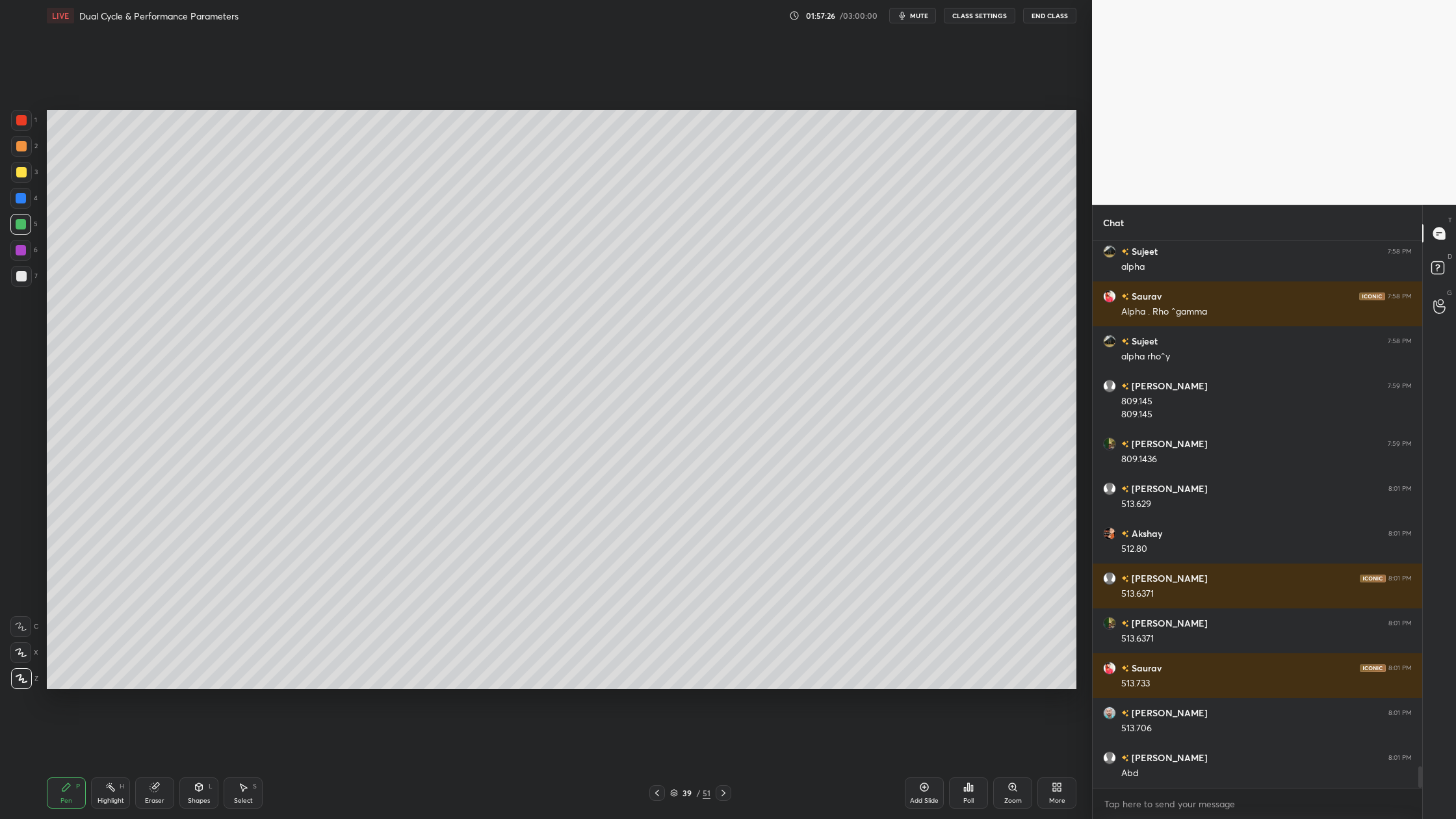
scroll to position [13529, 0]
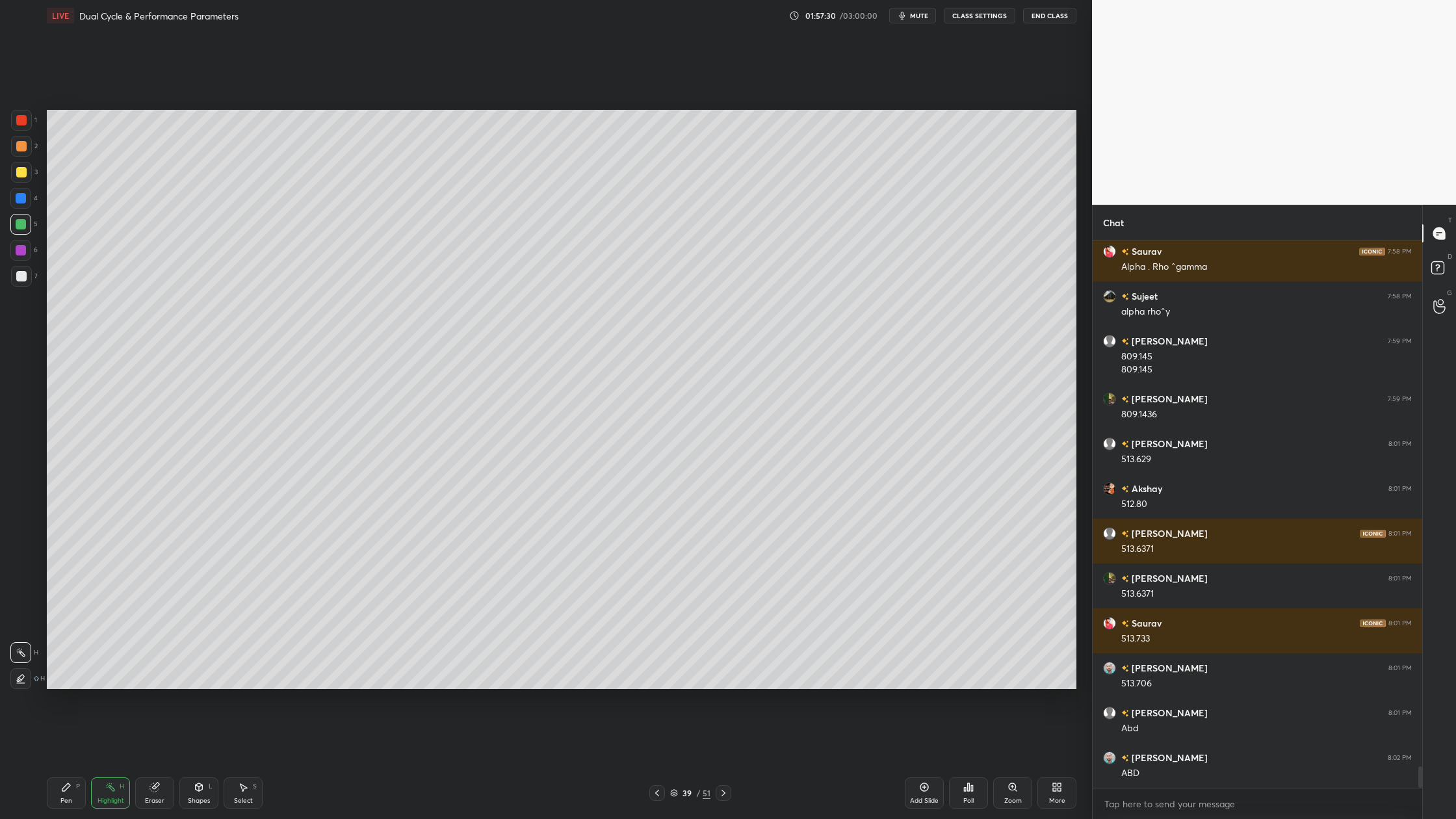
drag, startPoint x: 21, startPoint y: 120, endPoint x: 33, endPoint y: 123, distance: 12.4
click at [29, 122] on div at bounding box center [22, 120] width 21 height 21
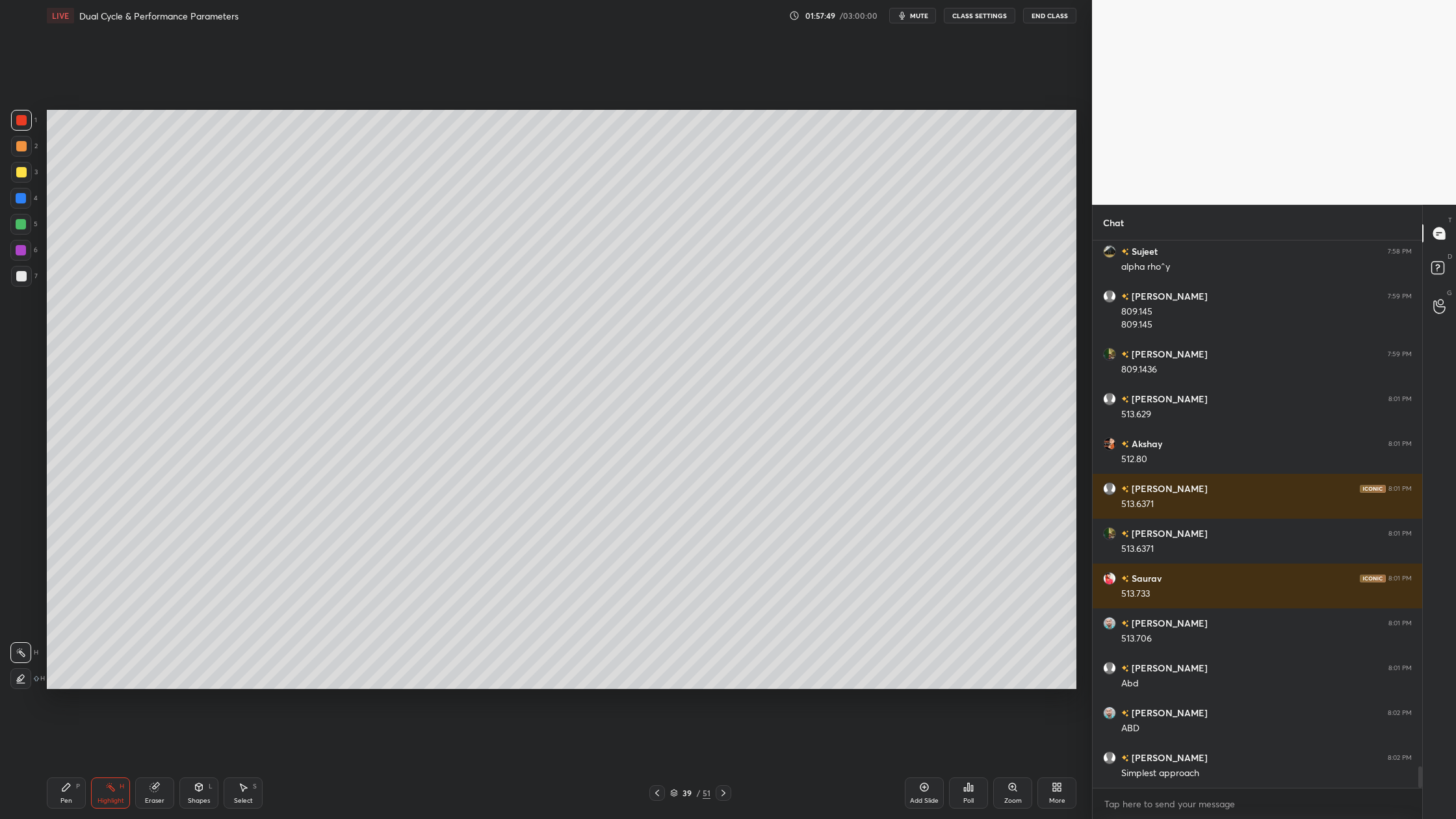
drag, startPoint x: 22, startPoint y: 281, endPoint x: 25, endPoint y: 287, distance: 6.7
click at [22, 281] on div at bounding box center [22, 276] width 10 height 10
drag, startPoint x: 16, startPoint y: 283, endPoint x: 30, endPoint y: 315, distance: 34.9
click at [15, 285] on div at bounding box center [22, 276] width 21 height 21
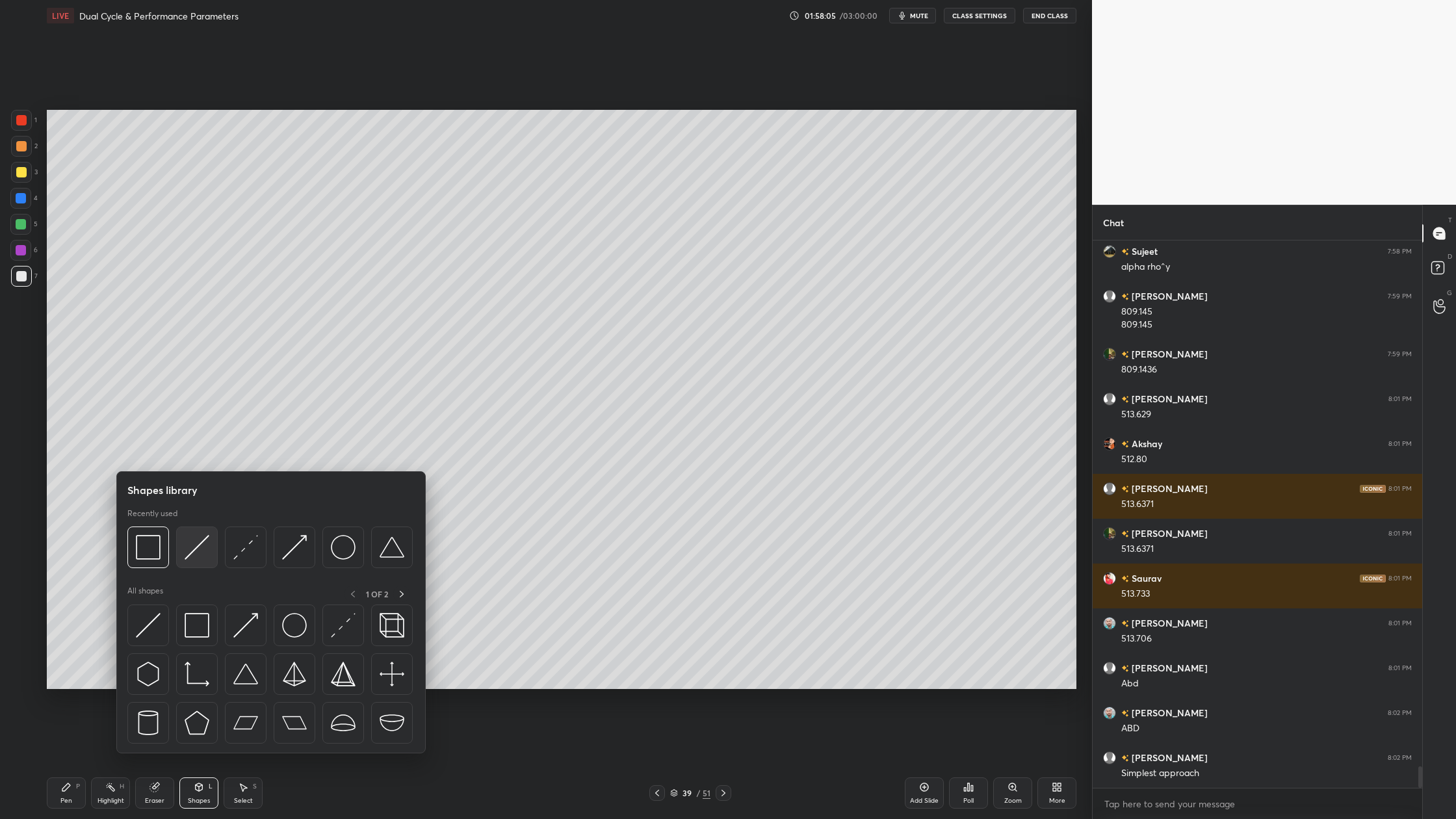
click at [199, 562] on div at bounding box center [197, 547] width 42 height 42
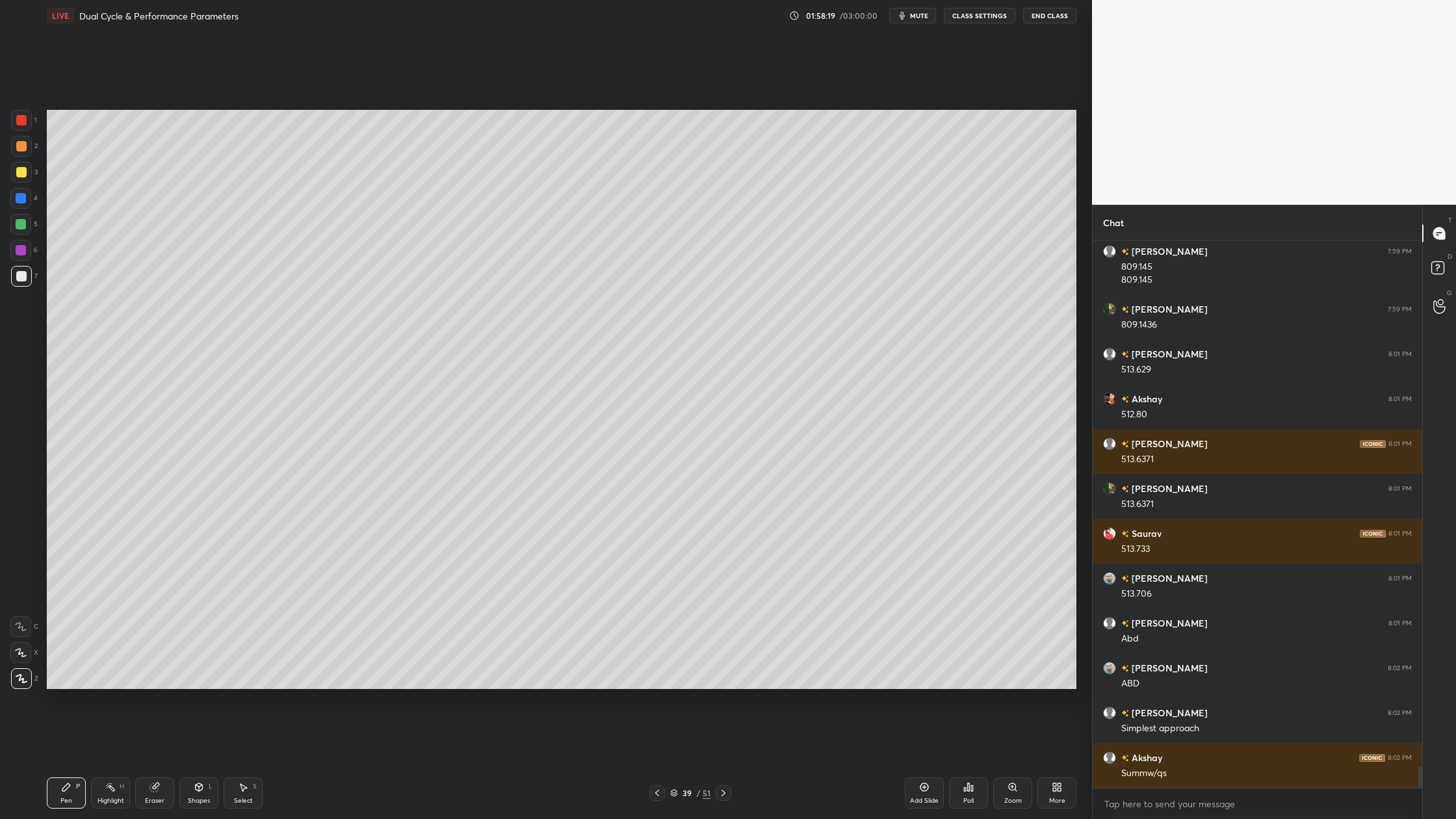
scroll to position [13663, 0]
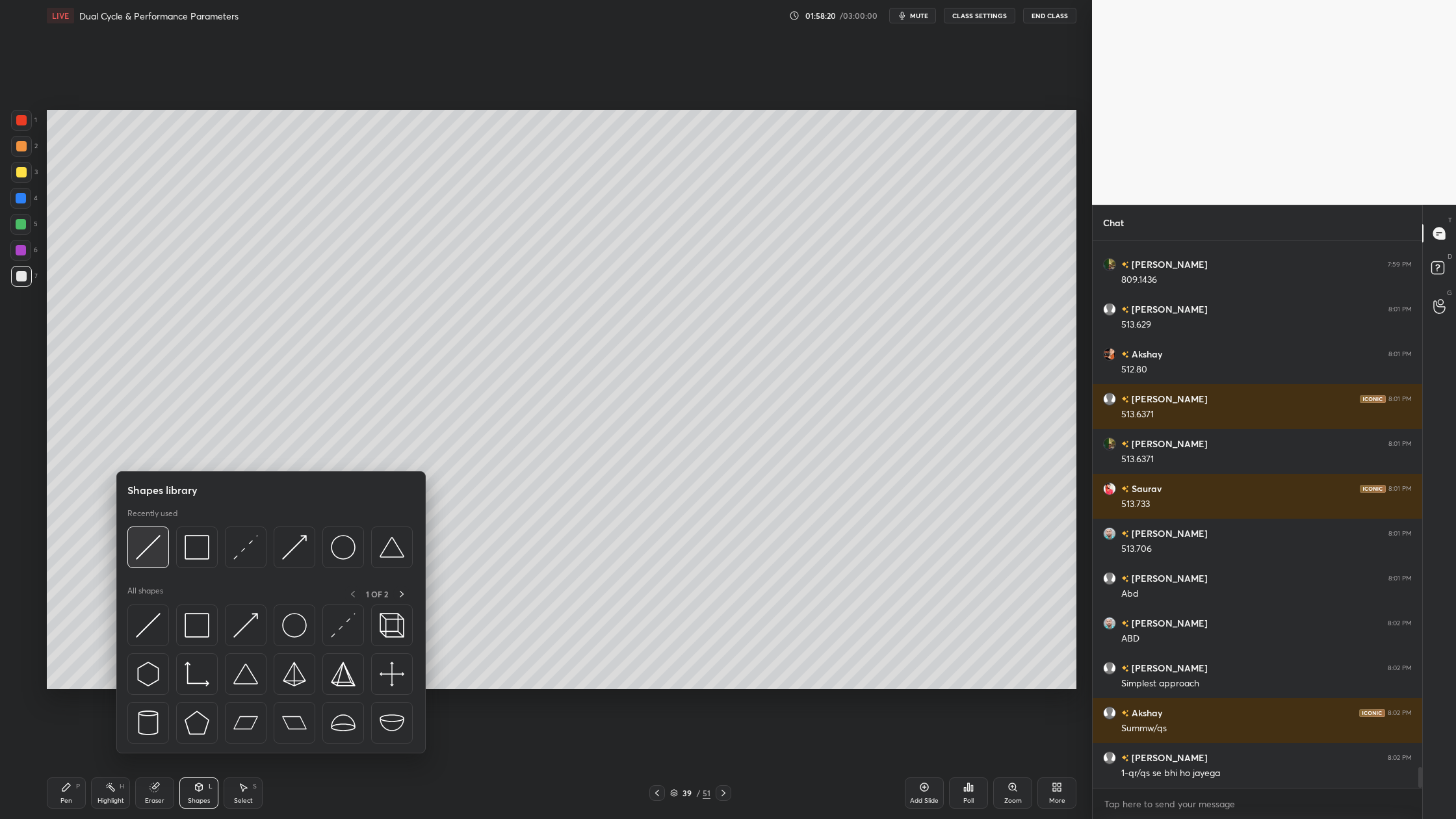
click at [152, 561] on div at bounding box center [148, 547] width 42 height 42
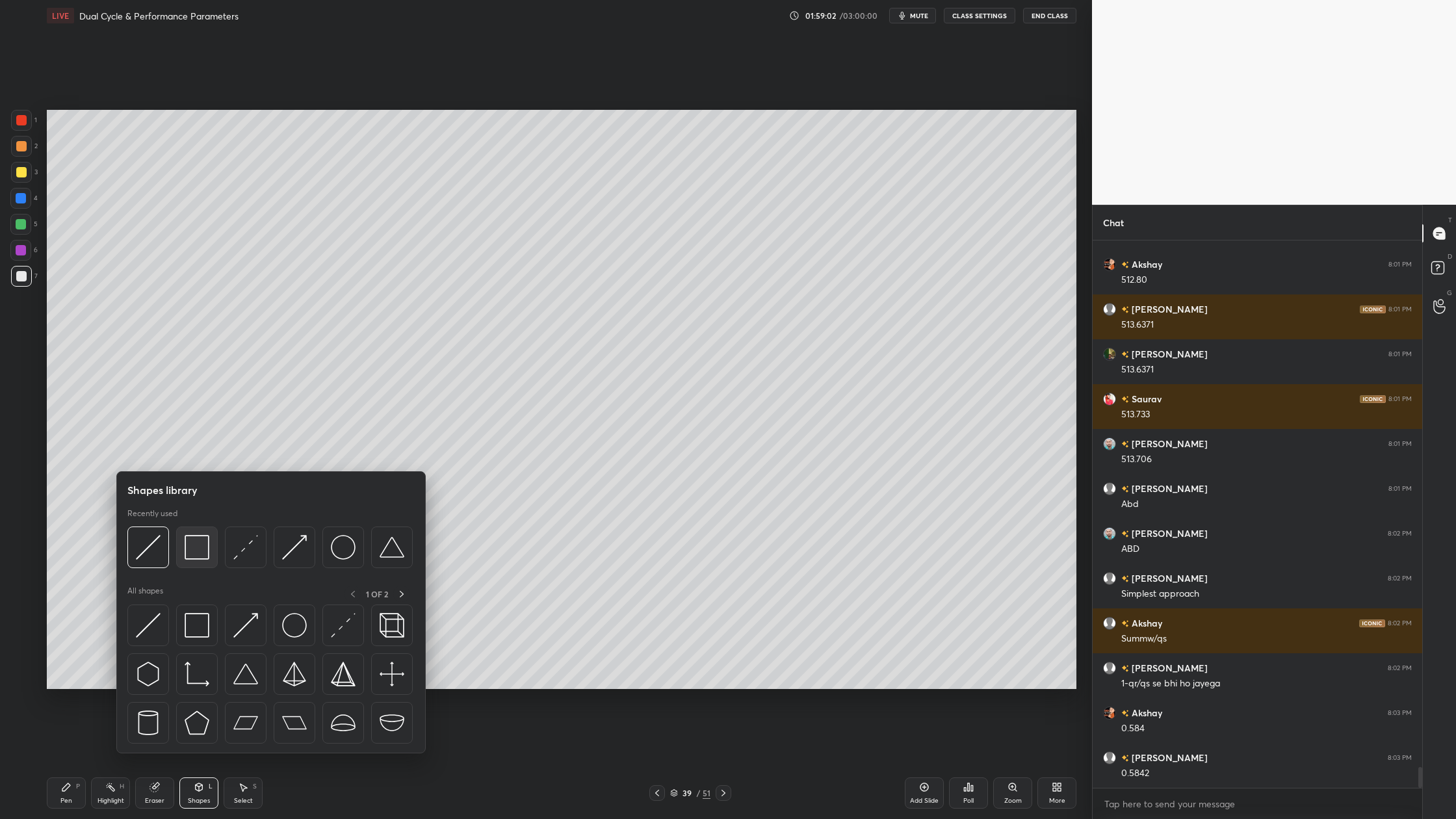
scroll to position [13798, 0]
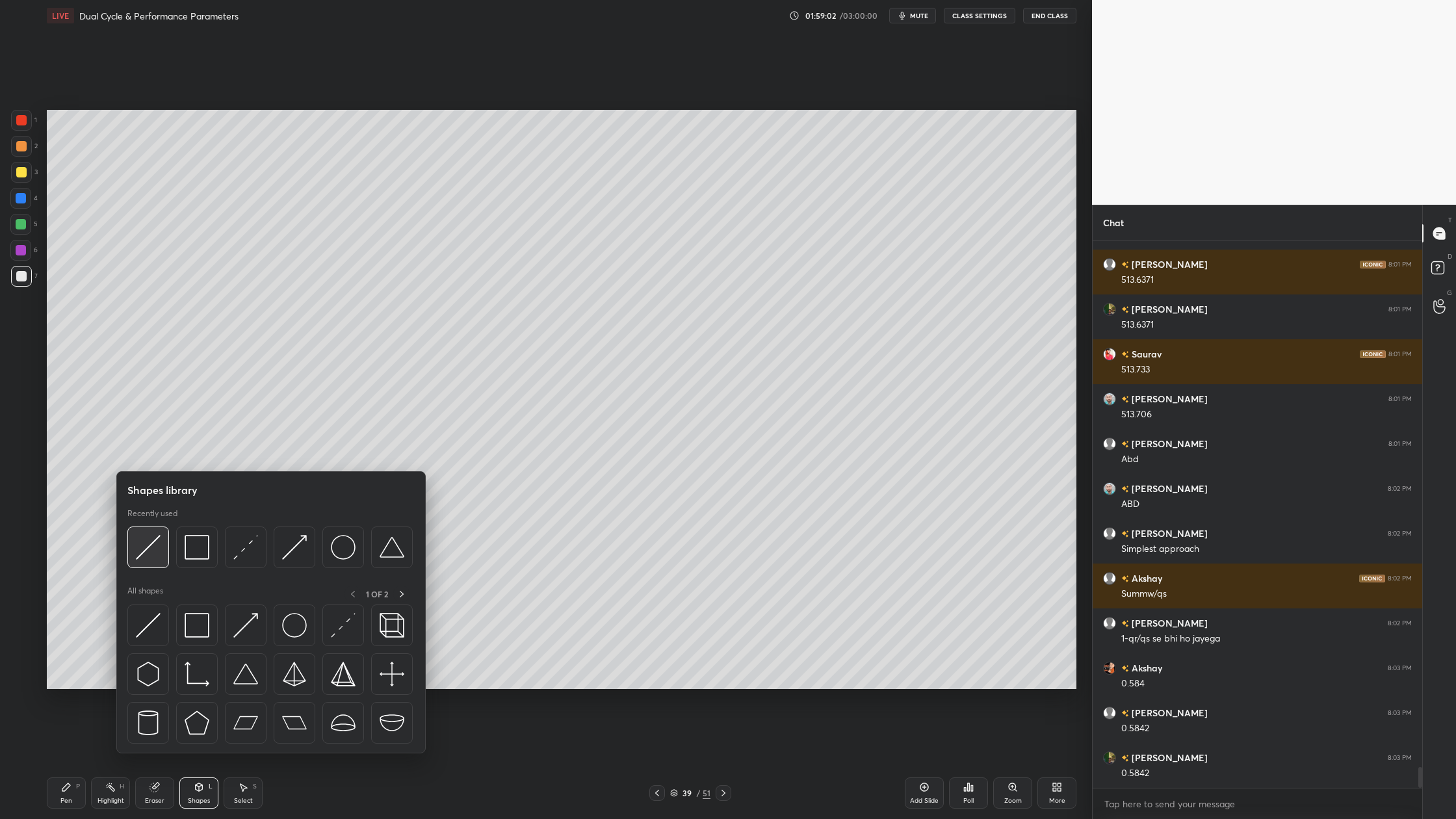
click at [155, 558] on img at bounding box center [148, 547] width 25 height 25
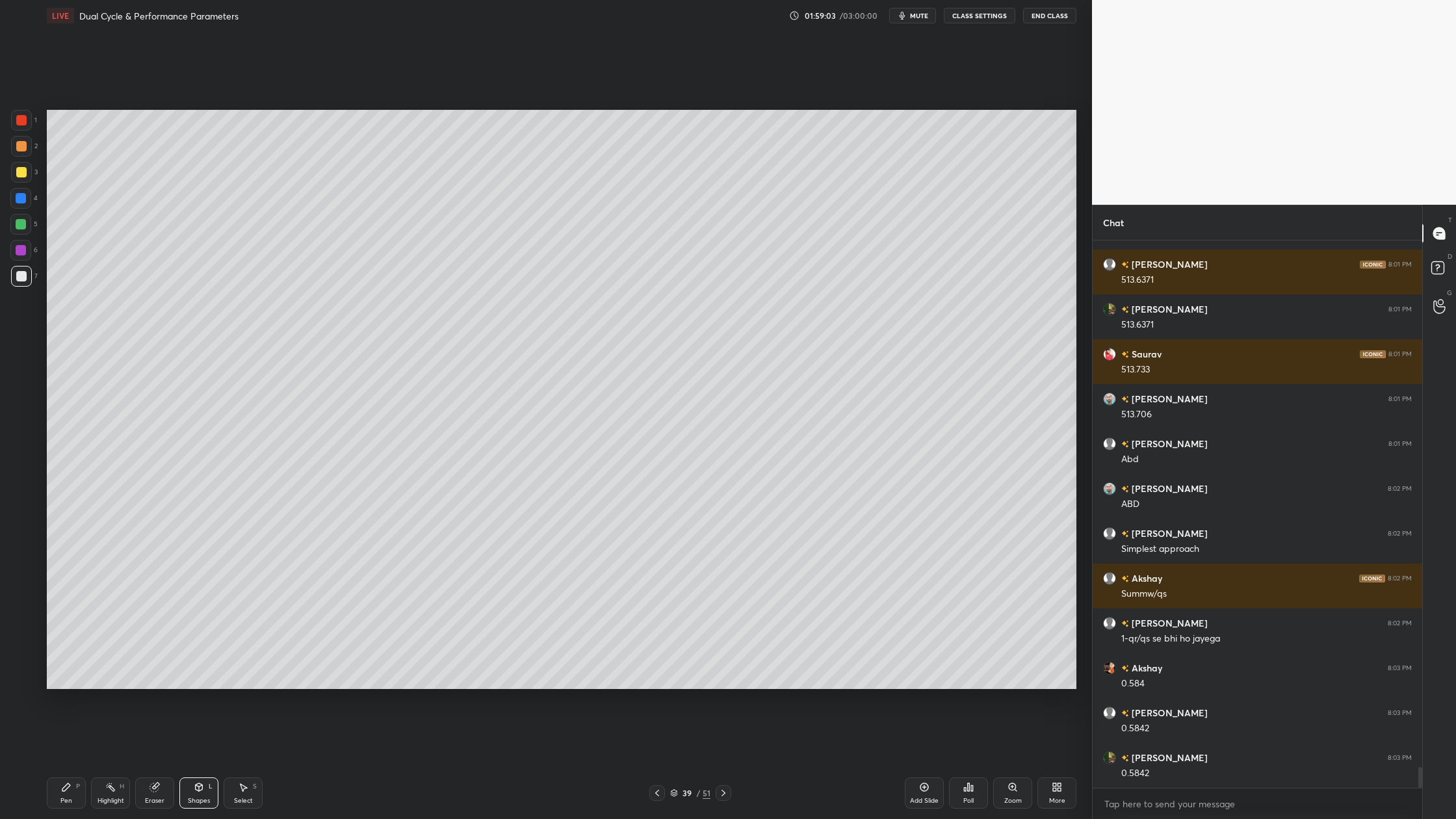
drag, startPoint x: 18, startPoint y: 147, endPoint x: 35, endPoint y: 157, distance: 19.7
click at [23, 152] on div at bounding box center [22, 146] width 21 height 21
drag, startPoint x: 23, startPoint y: 286, endPoint x: 33, endPoint y: 287, distance: 10.0
click at [25, 287] on div "7" at bounding box center [24, 279] width 27 height 26
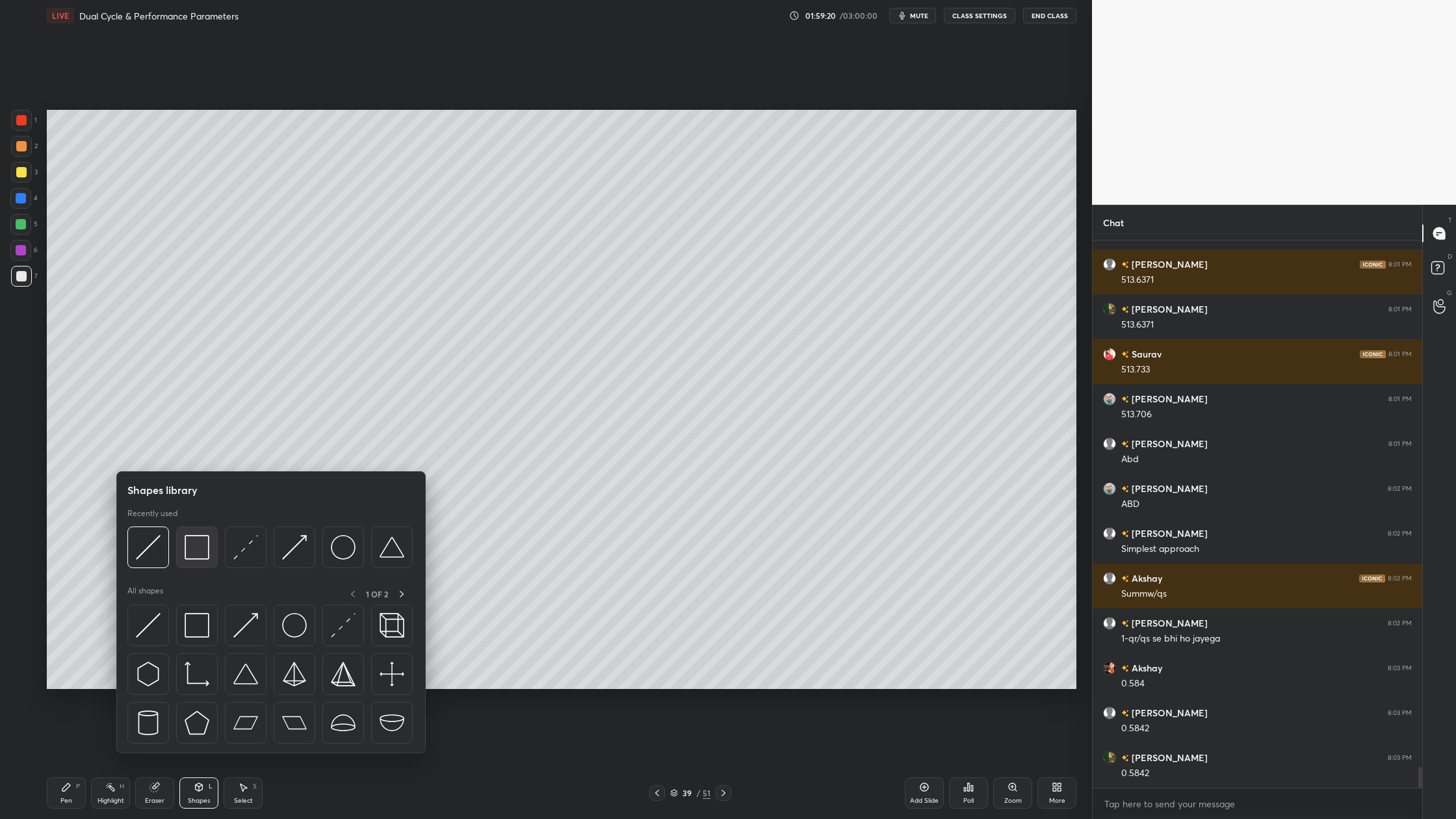
click at [205, 568] on div at bounding box center [197, 547] width 42 height 42
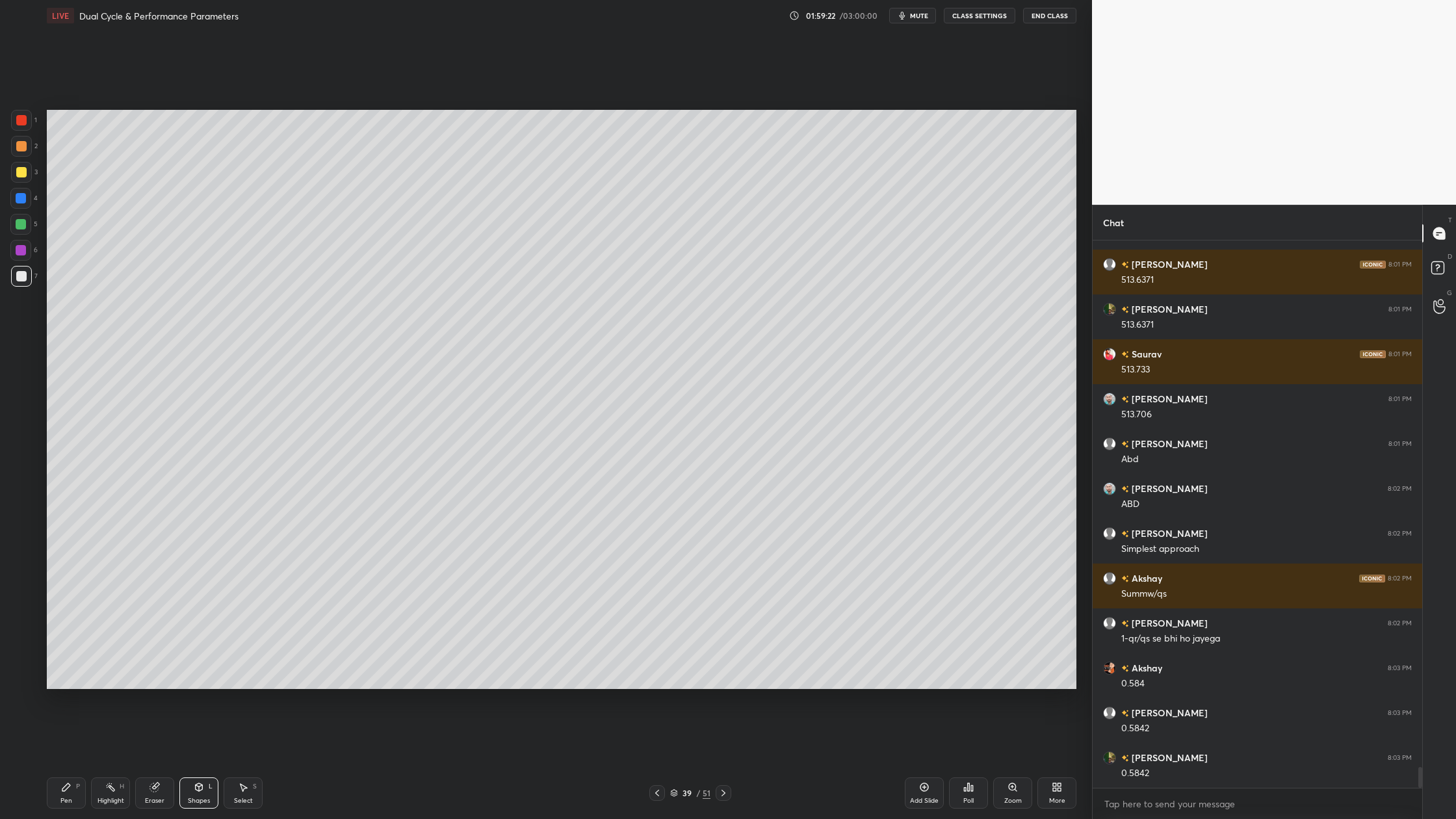
click at [16, 229] on div at bounding box center [21, 224] width 21 height 21
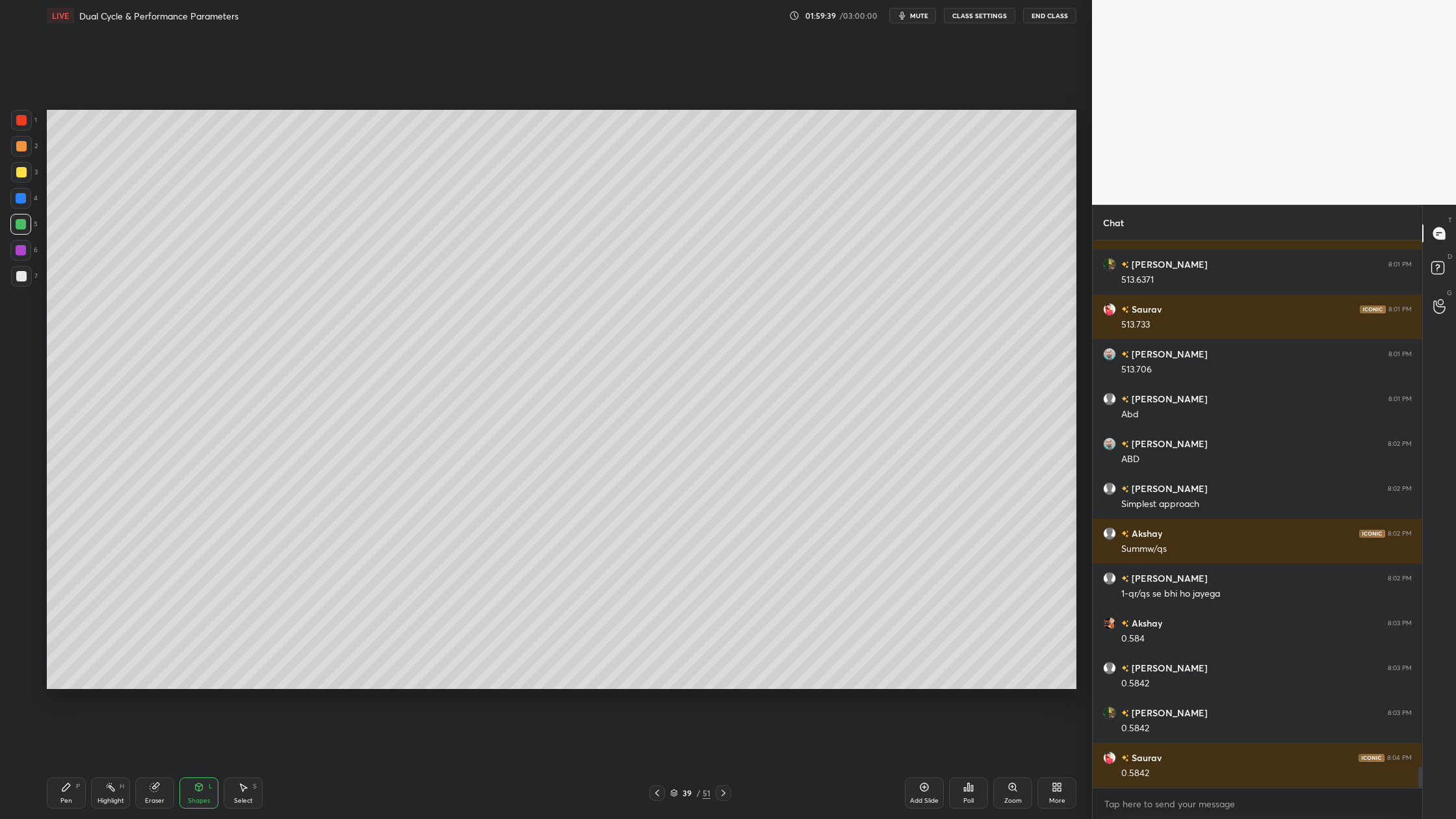
scroll to position [13888, 0]
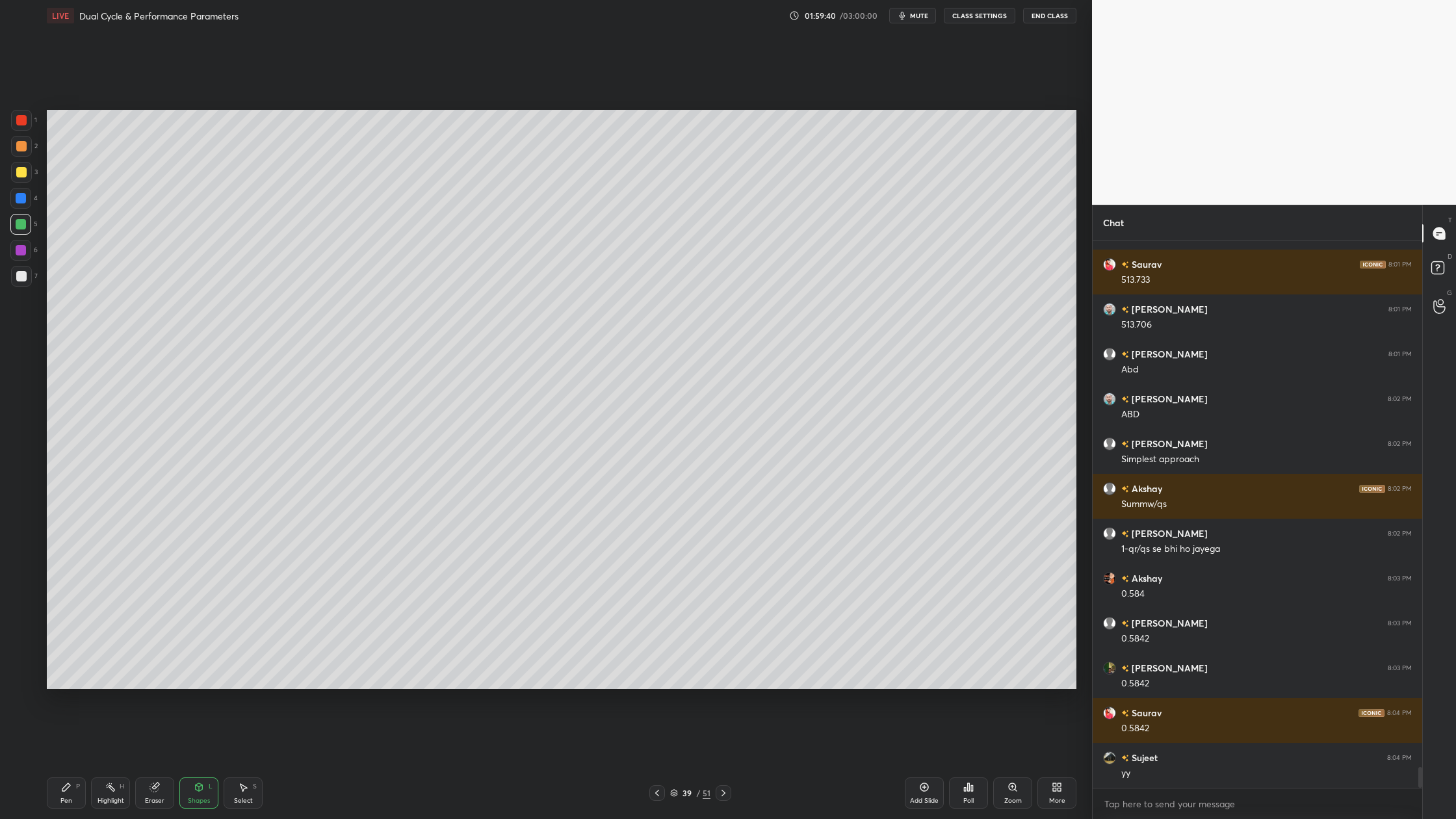
click at [20, 275] on div at bounding box center [22, 276] width 10 height 10
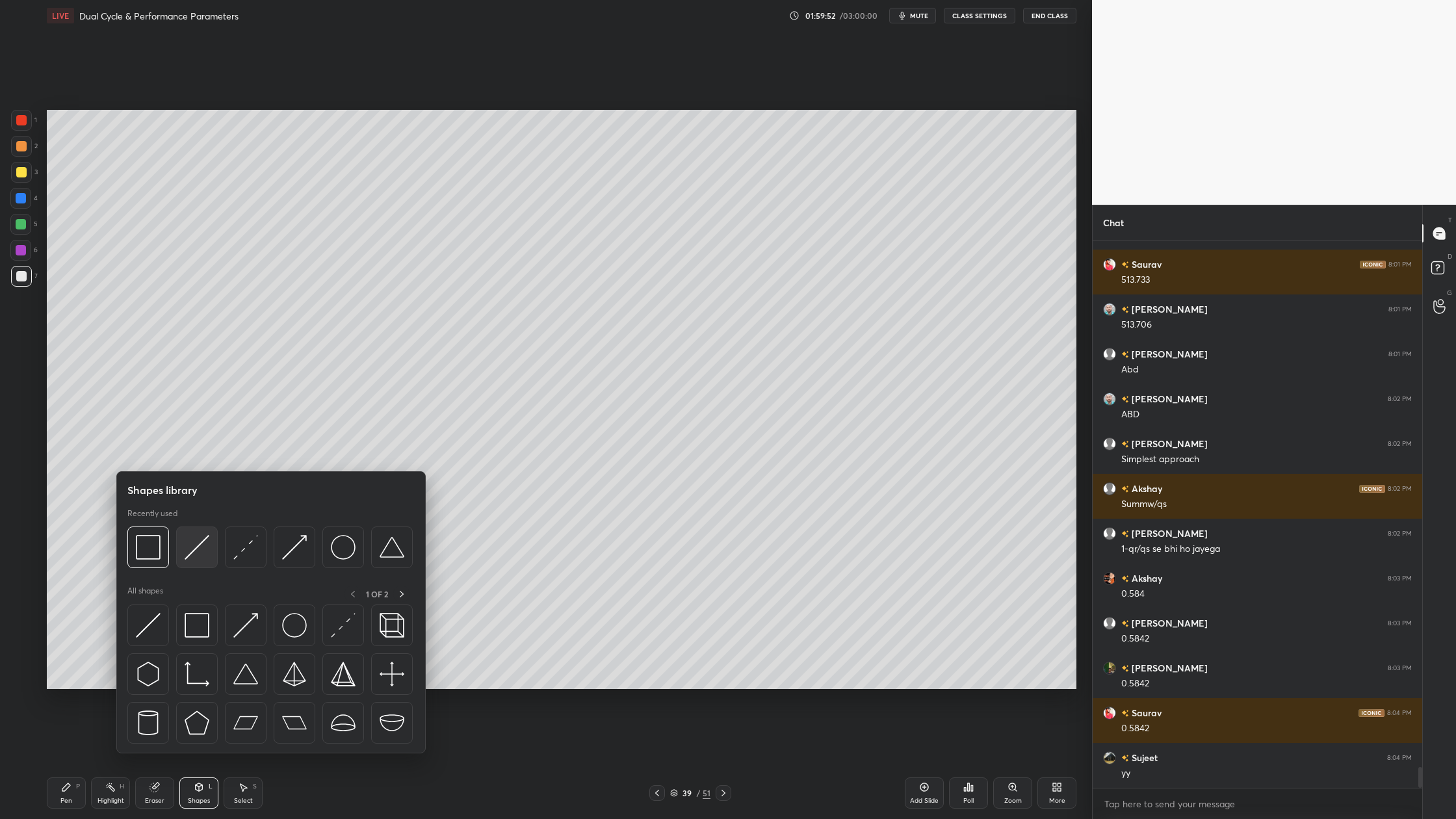
click at [192, 564] on div at bounding box center [197, 547] width 42 height 42
click at [197, 558] on img at bounding box center [196, 547] width 25 height 25
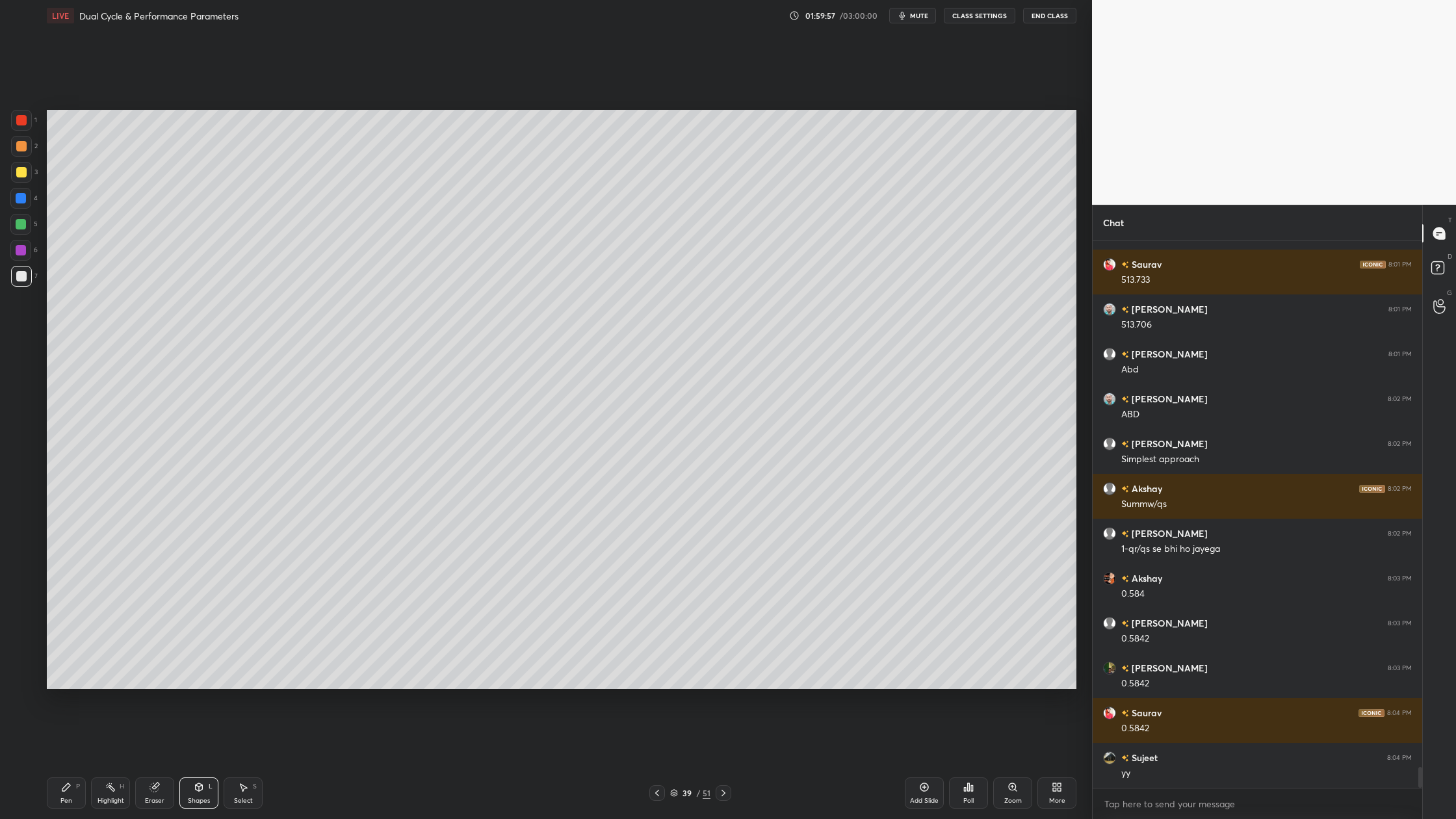
click at [23, 231] on div at bounding box center [21, 224] width 21 height 21
click at [24, 257] on div at bounding box center [21, 250] width 21 height 21
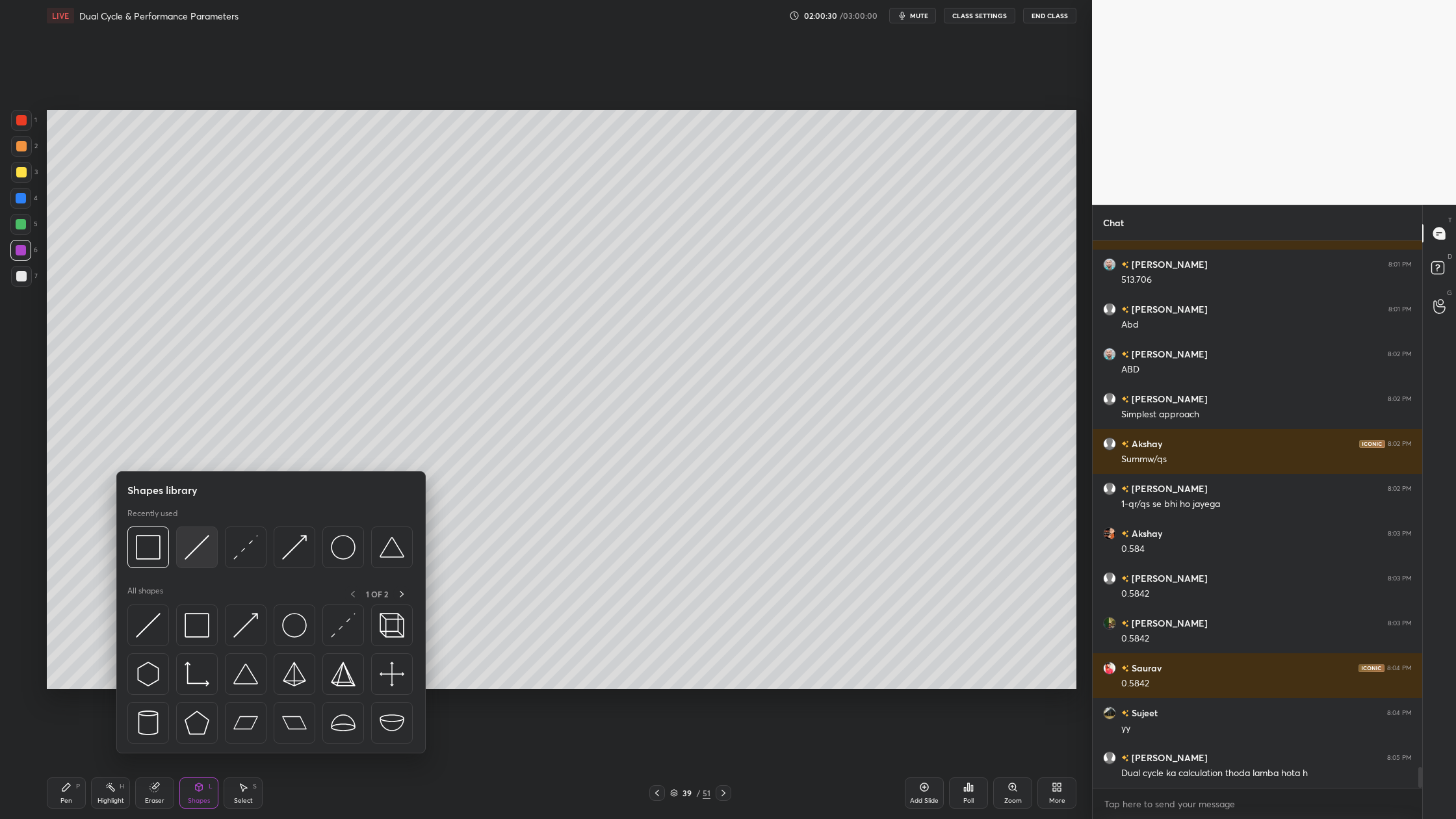
click at [203, 568] on div at bounding box center [197, 547] width 42 height 42
click at [152, 551] on img at bounding box center [148, 547] width 25 height 25
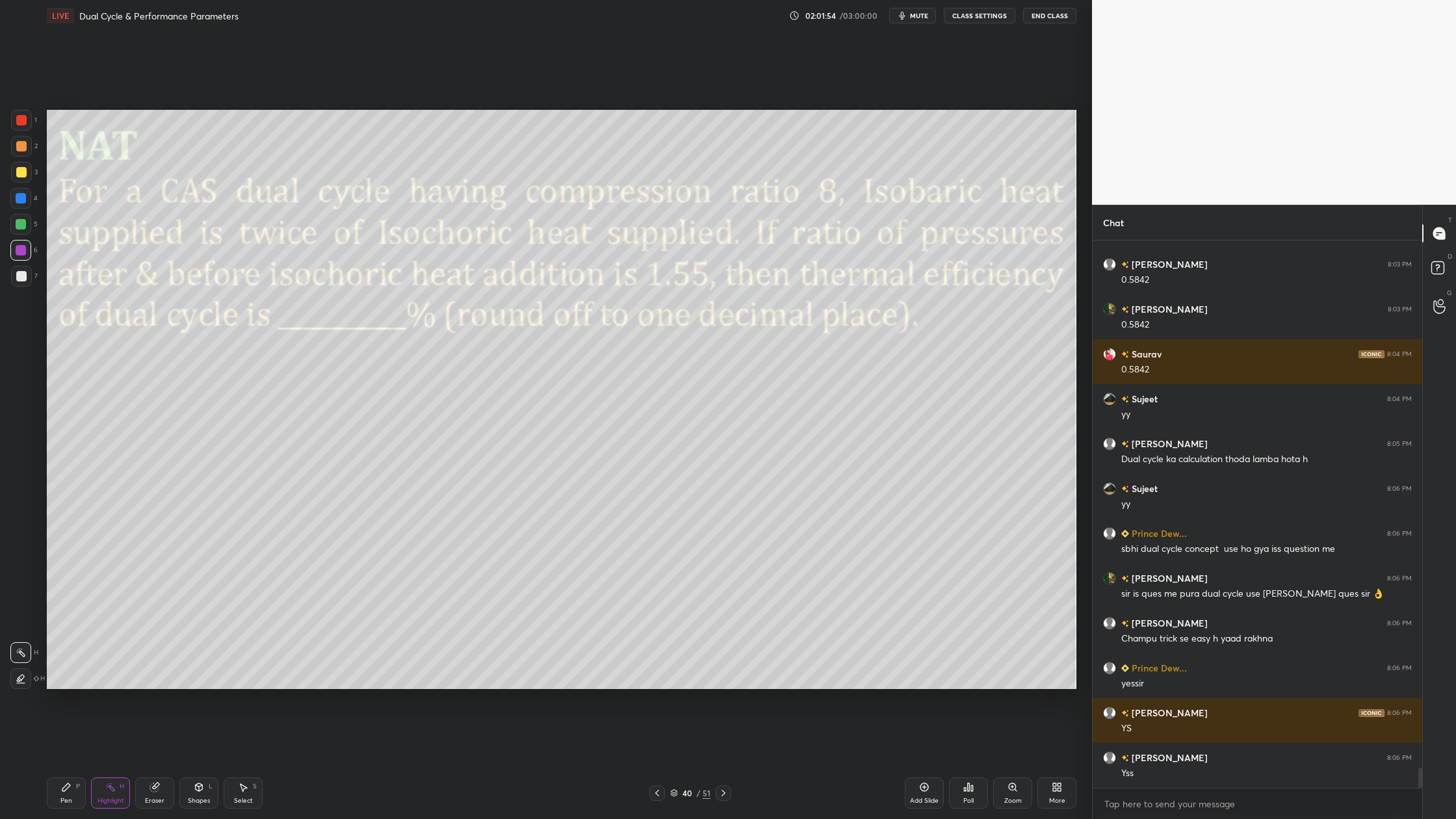
scroll to position [14292, 0]
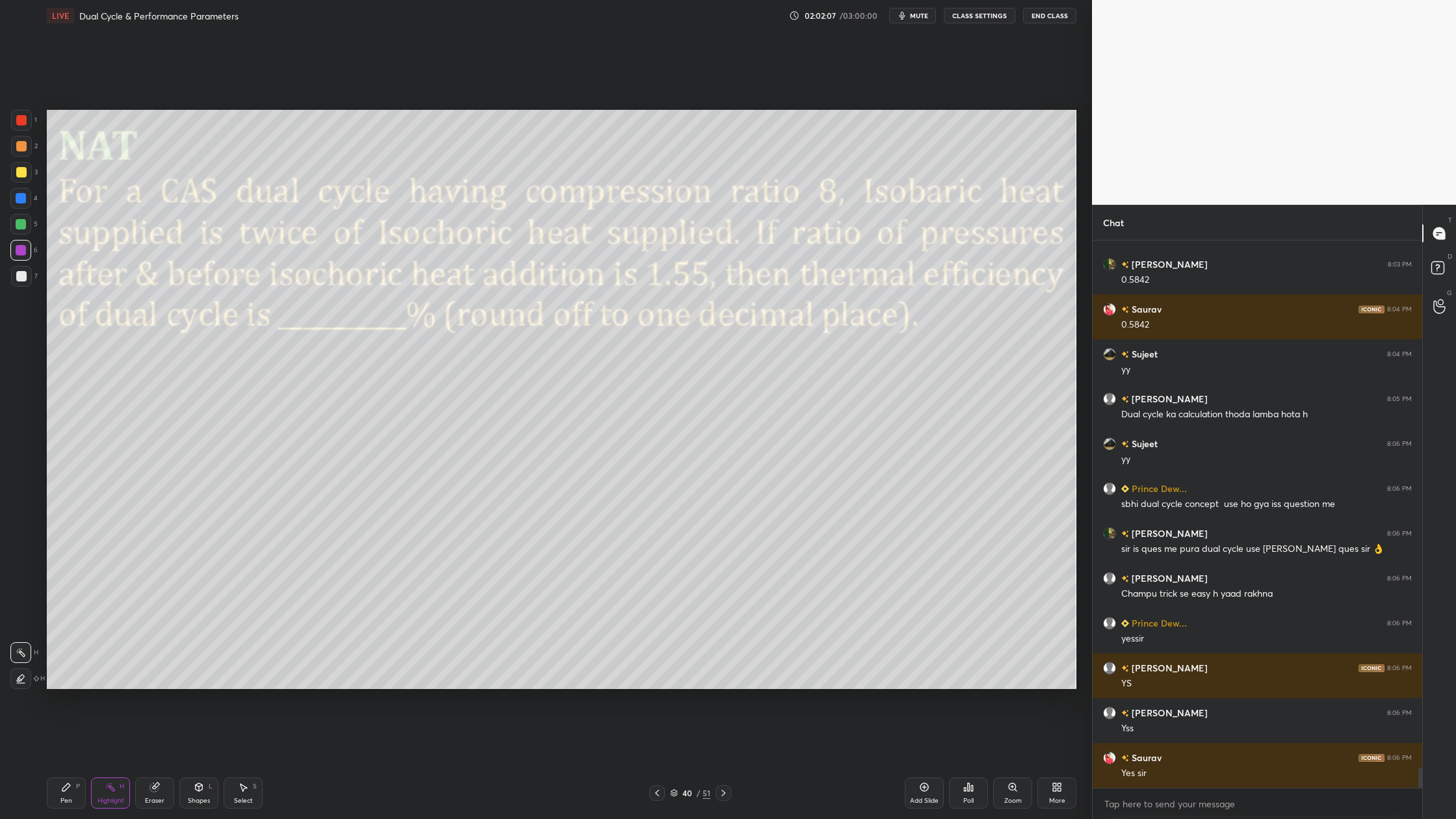
drag, startPoint x: 28, startPoint y: 123, endPoint x: 35, endPoint y: 126, distance: 7.6
click at [31, 123] on div at bounding box center [22, 120] width 21 height 21
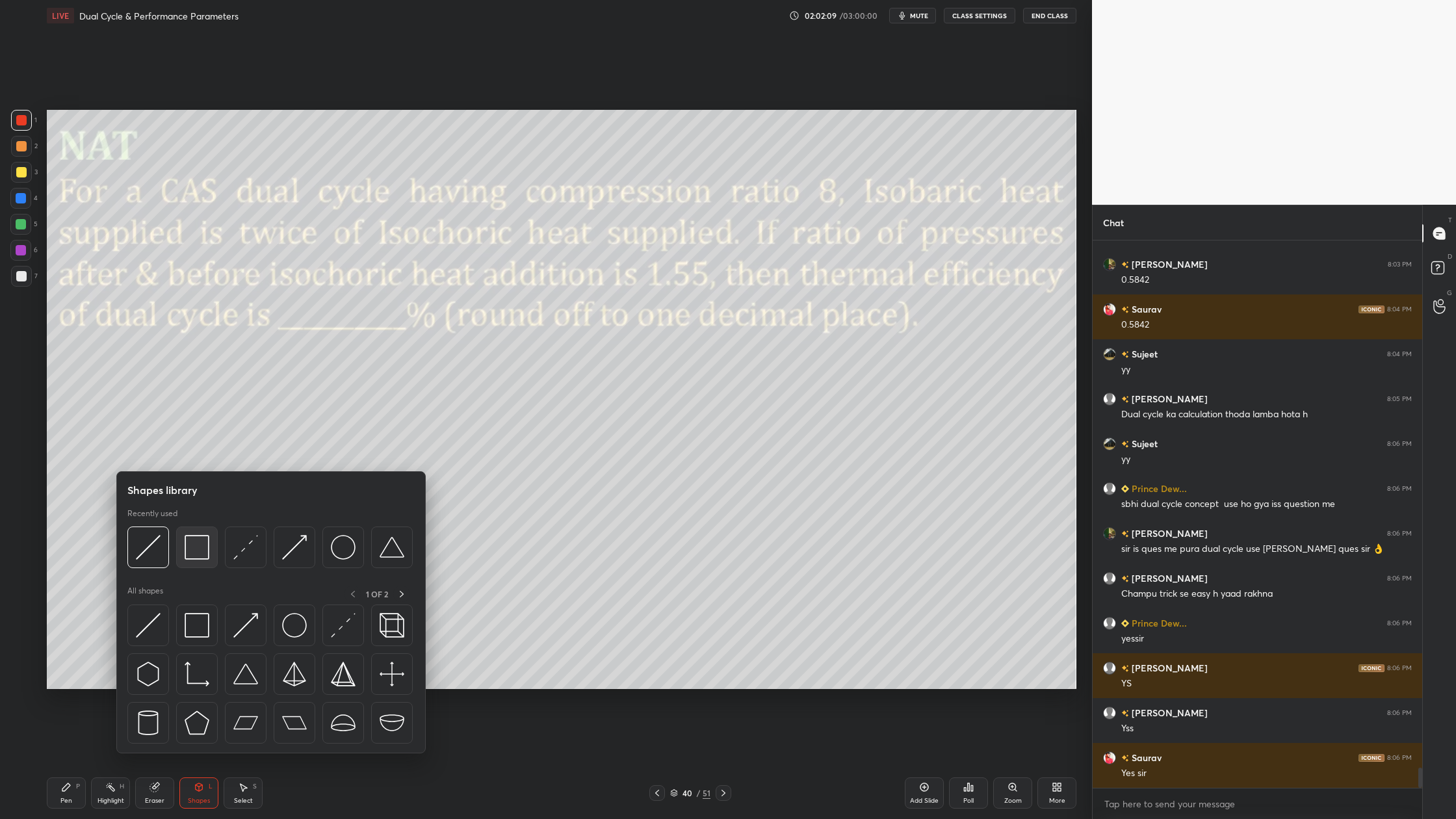
click at [192, 555] on img at bounding box center [196, 547] width 25 height 25
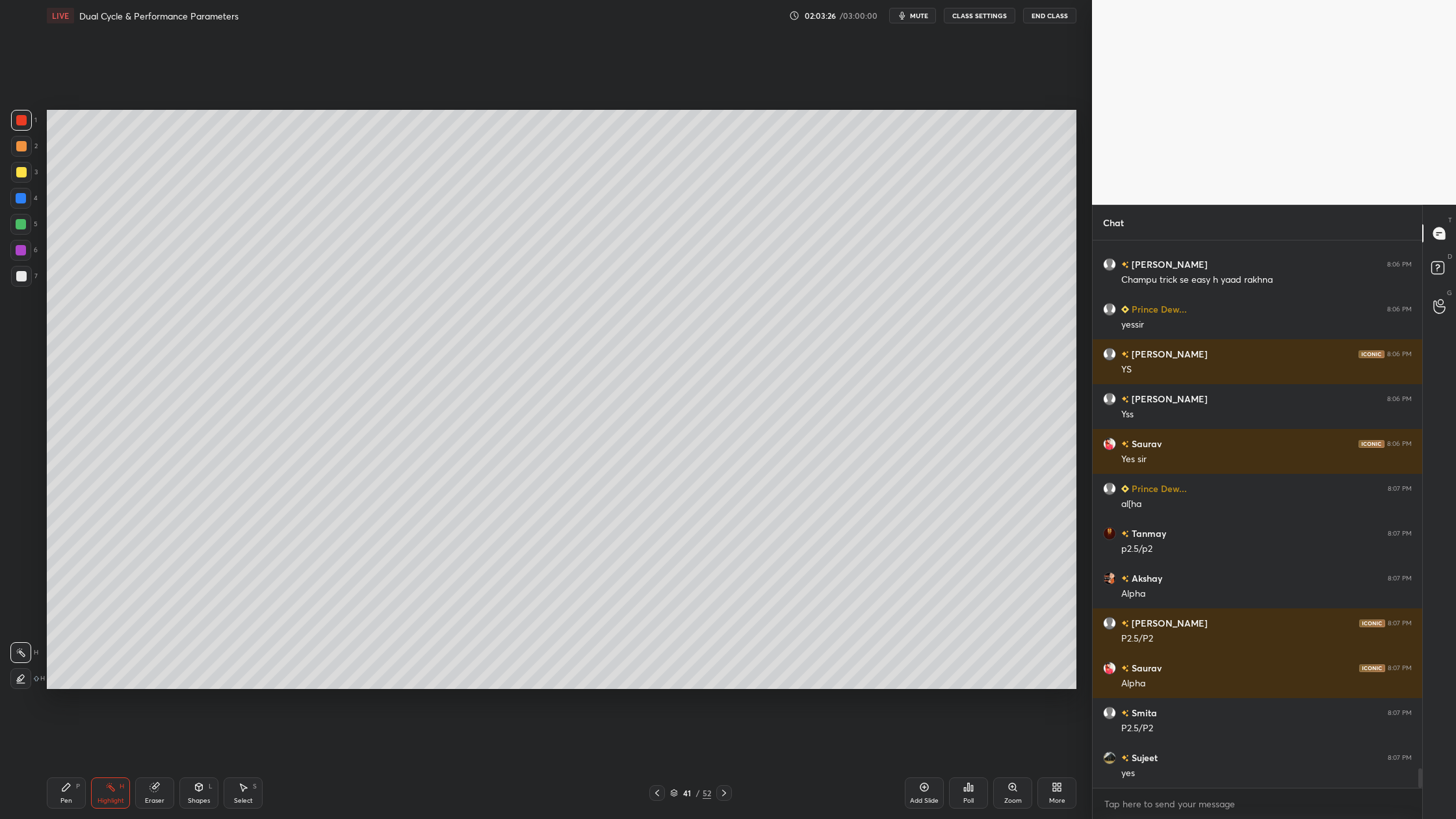
scroll to position [14650, 0]
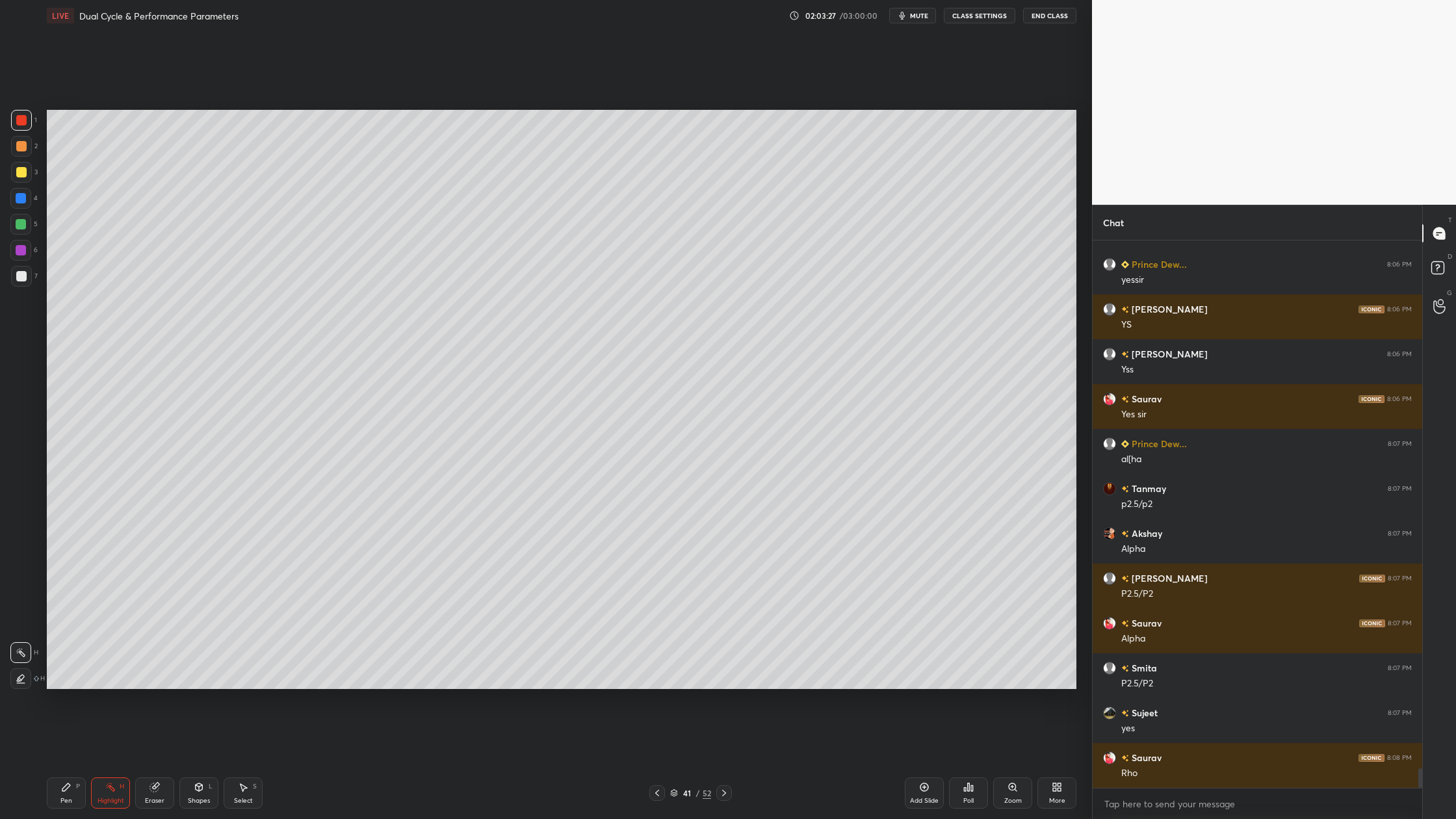
click at [32, 179] on div "3" at bounding box center [24, 172] width 27 height 21
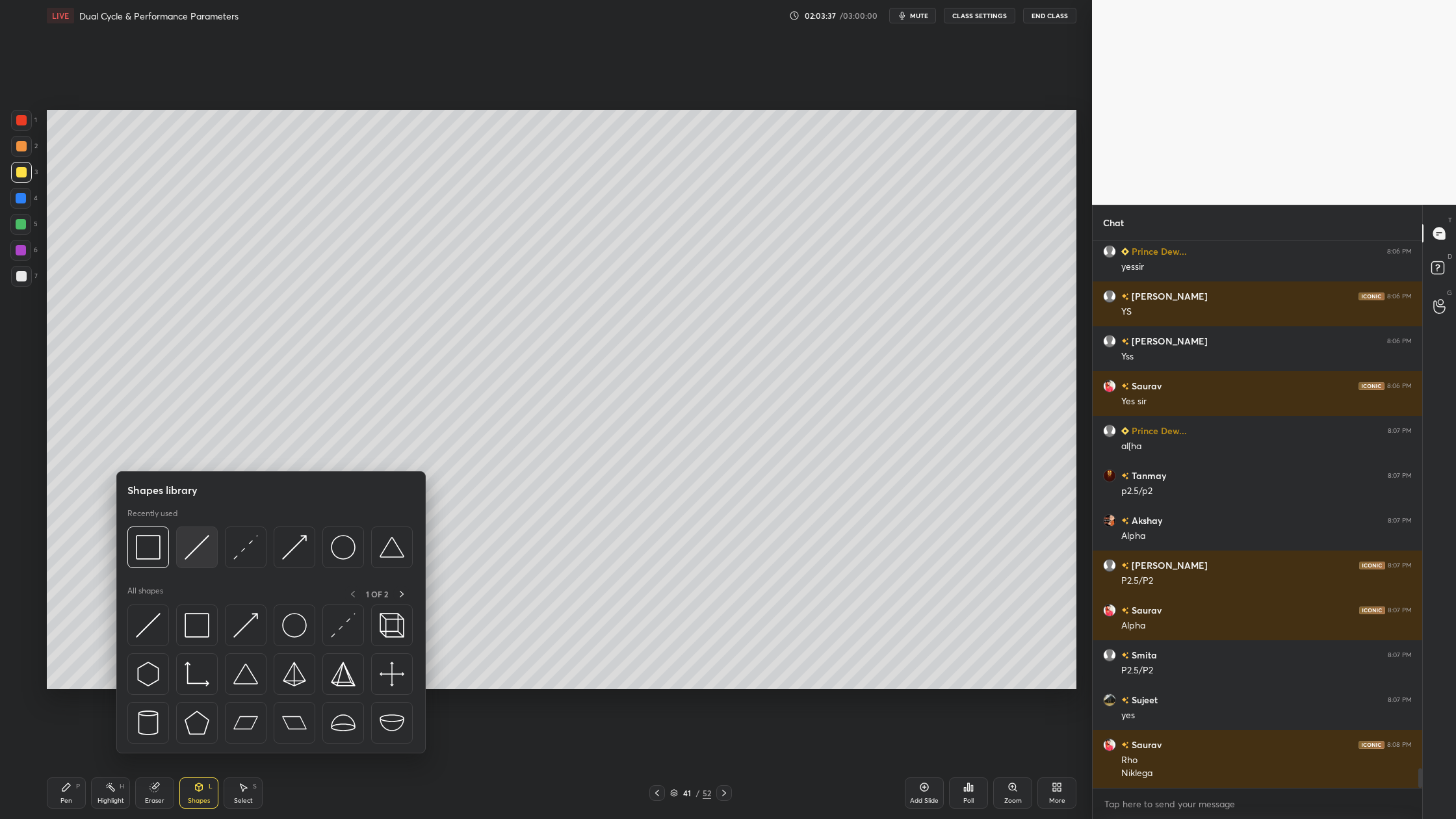
click at [204, 567] on div at bounding box center [197, 547] width 42 height 42
click at [156, 561] on div at bounding box center [148, 547] width 42 height 42
click at [147, 560] on div at bounding box center [148, 547] width 42 height 42
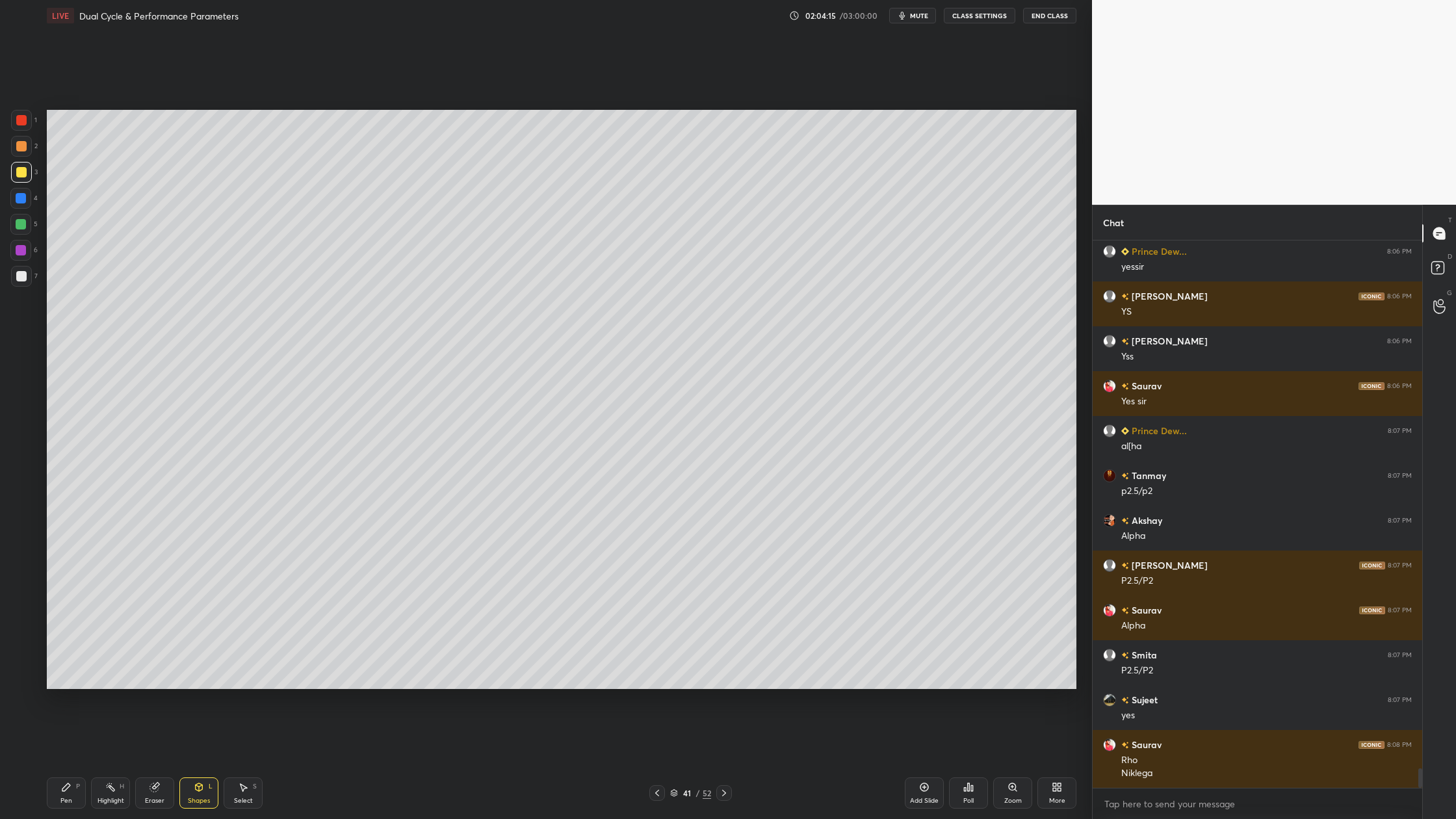
click at [20, 115] on div at bounding box center [22, 120] width 10 height 10
click at [21, 224] on div at bounding box center [21, 224] width 10 height 10
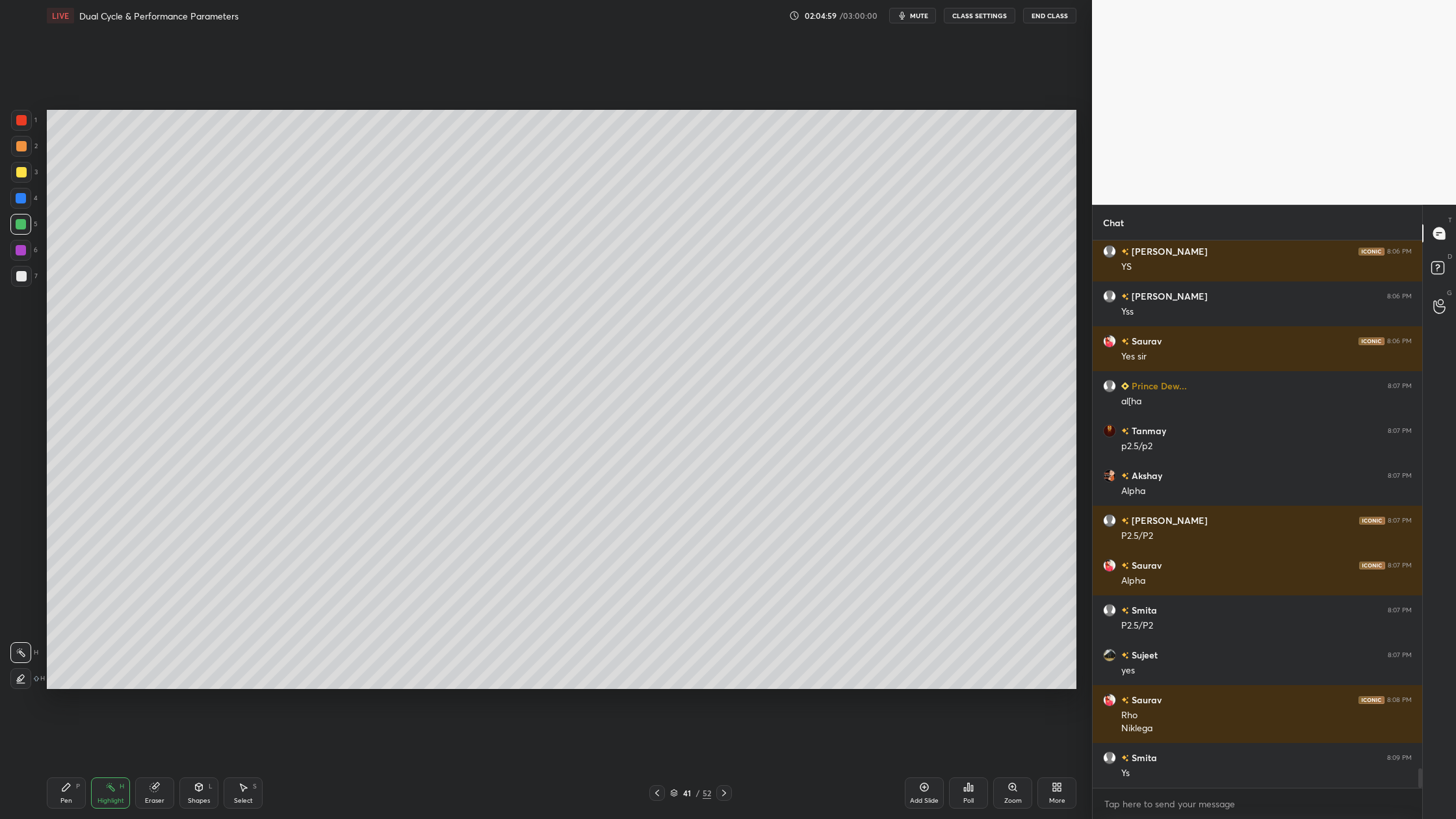
click at [20, 280] on div at bounding box center [22, 276] width 10 height 10
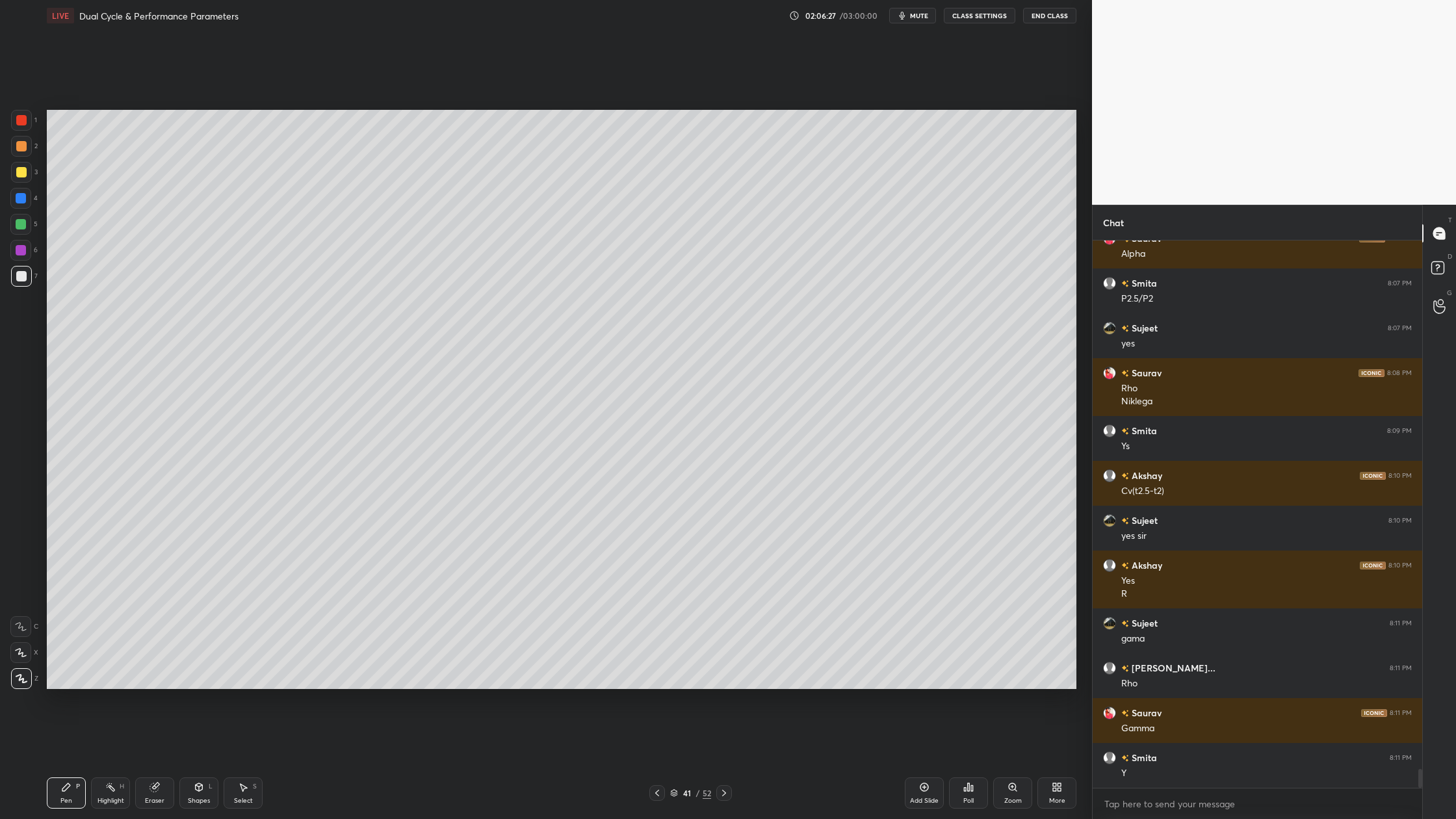
scroll to position [15081, 0]
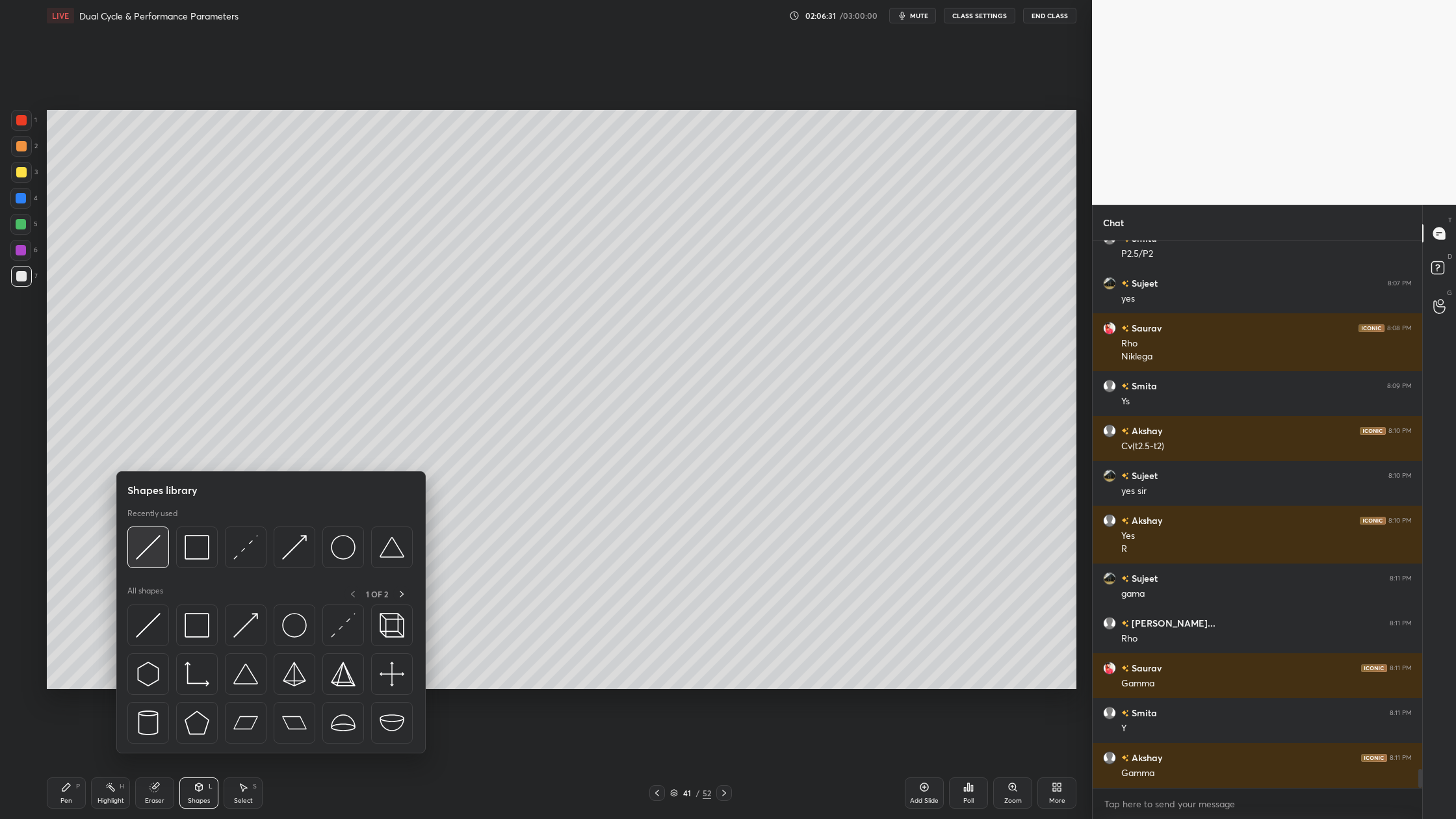
click at [158, 564] on div at bounding box center [148, 547] width 42 height 42
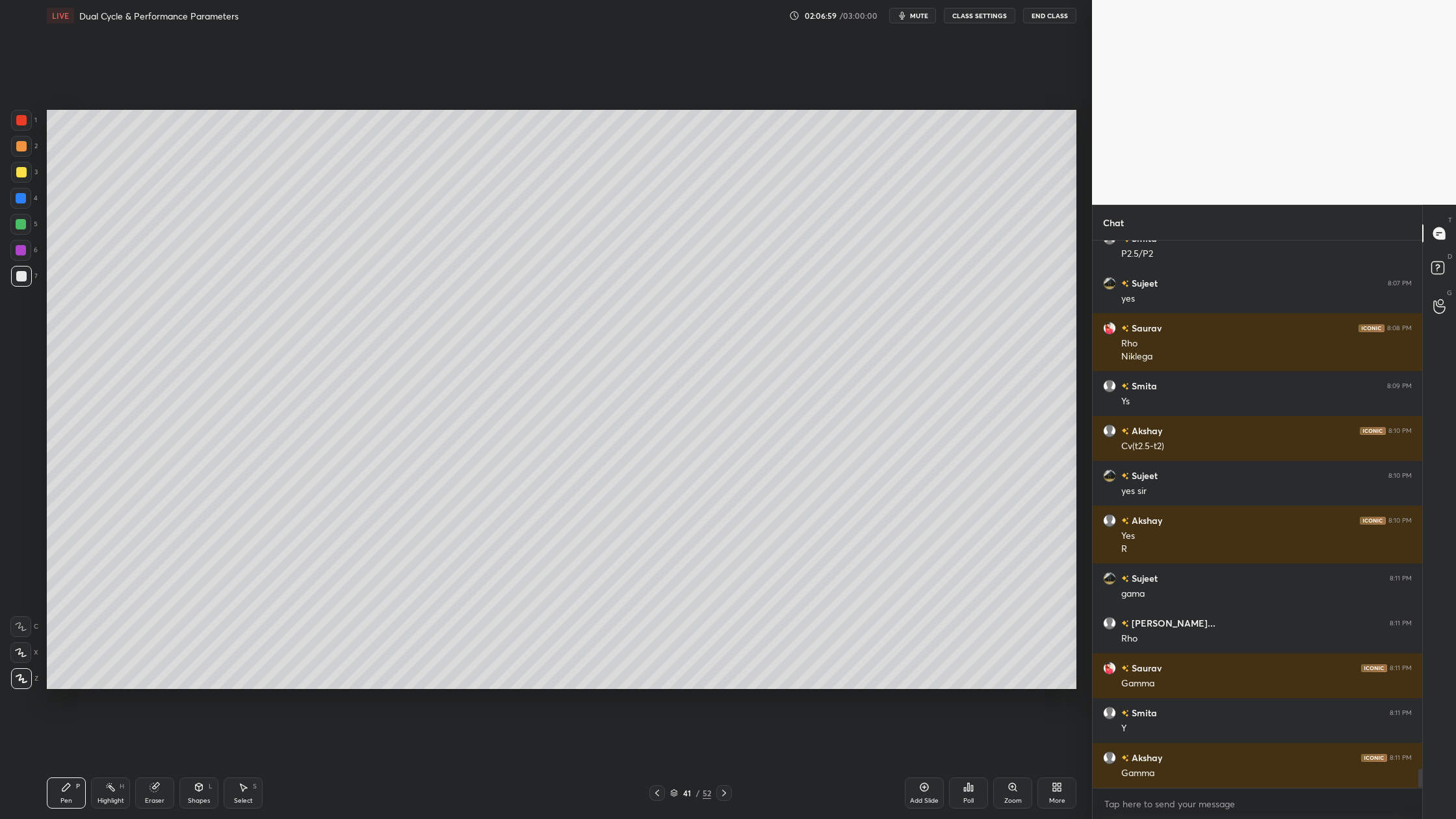
drag, startPoint x: 24, startPoint y: 249, endPoint x: 34, endPoint y: 278, distance: 30.7
click at [27, 251] on div at bounding box center [21, 250] width 21 height 21
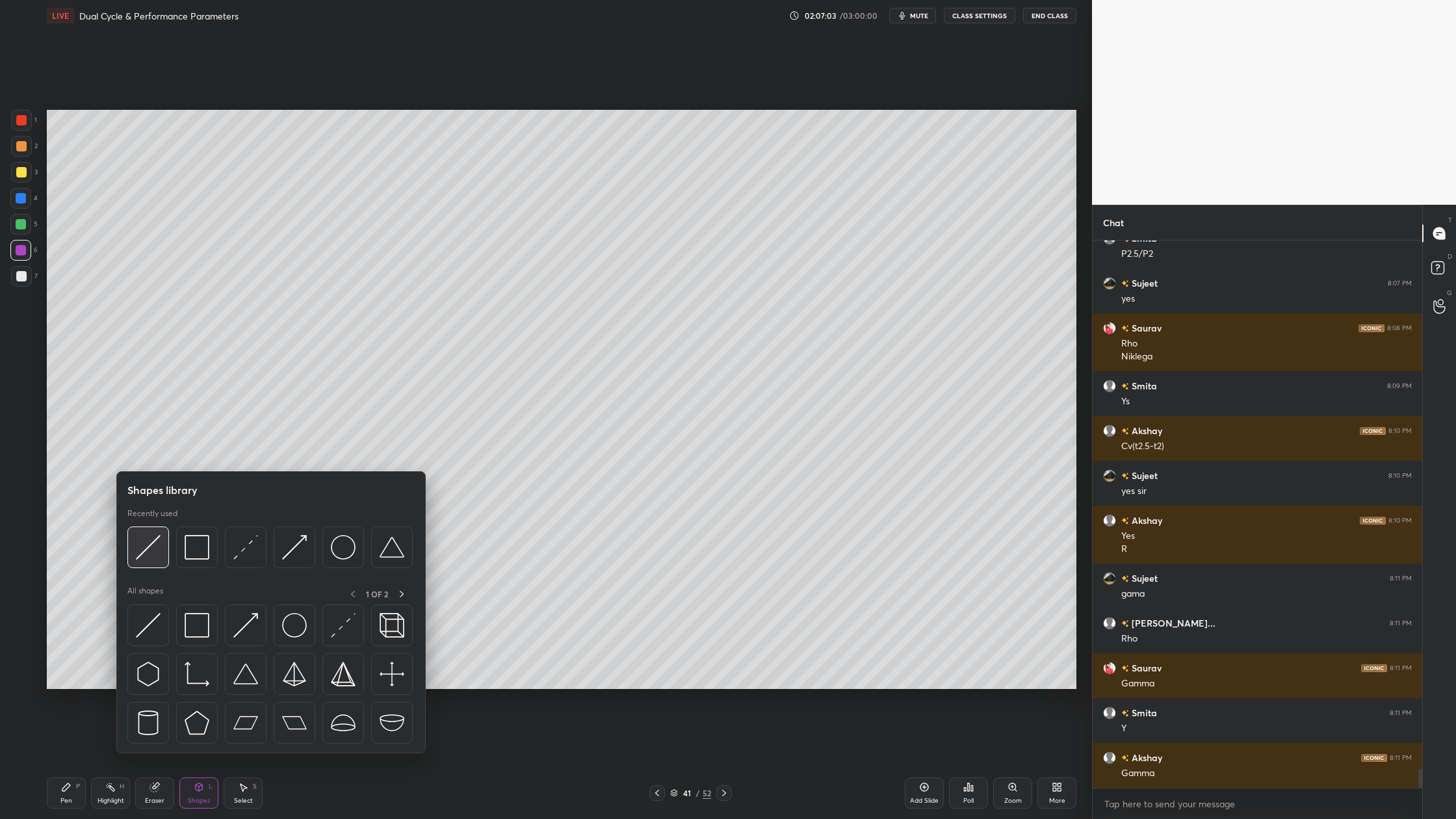
click at [148, 566] on div at bounding box center [148, 547] width 42 height 42
click at [146, 554] on img at bounding box center [148, 547] width 25 height 25
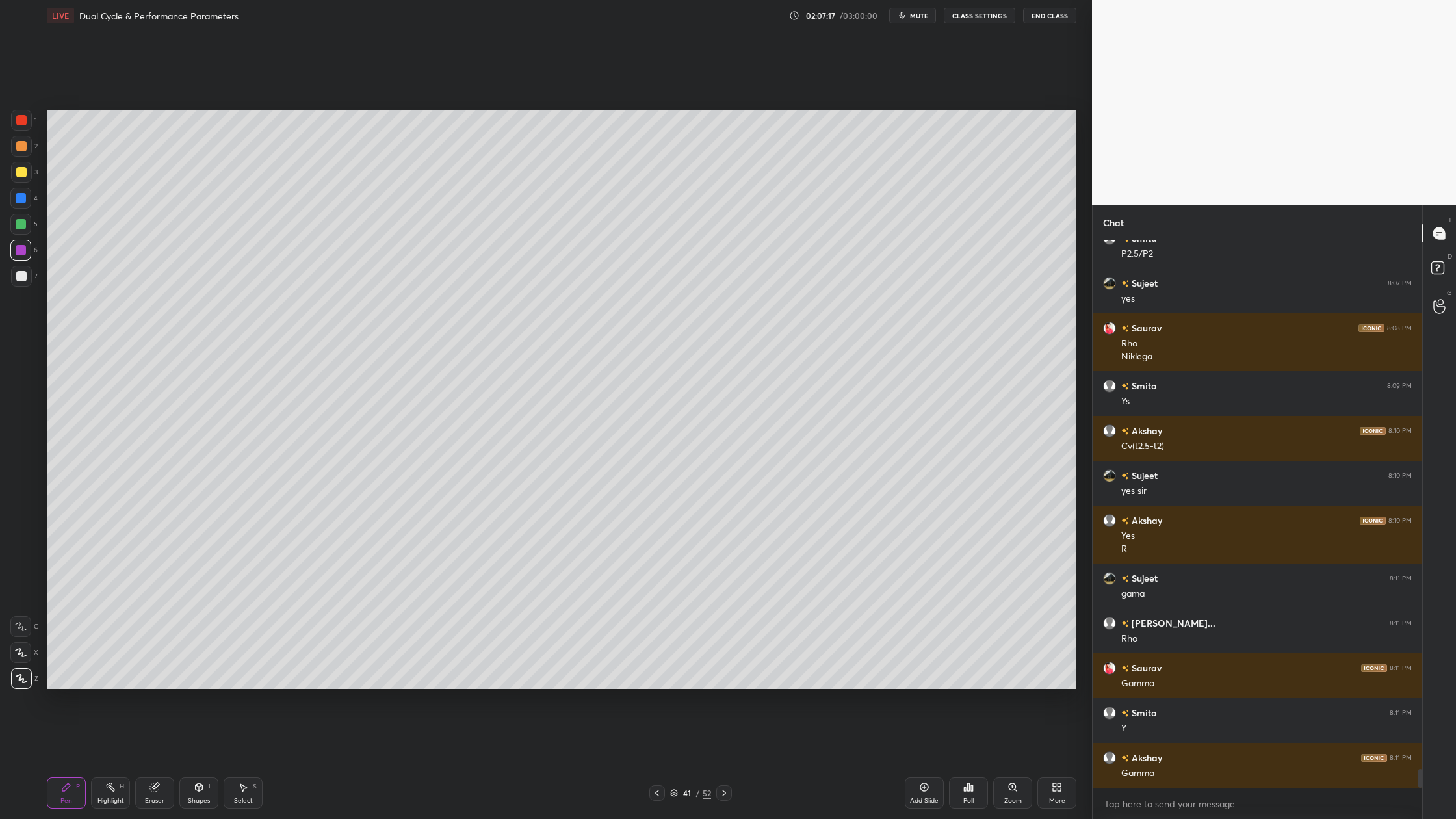
scroll to position [15125, 0]
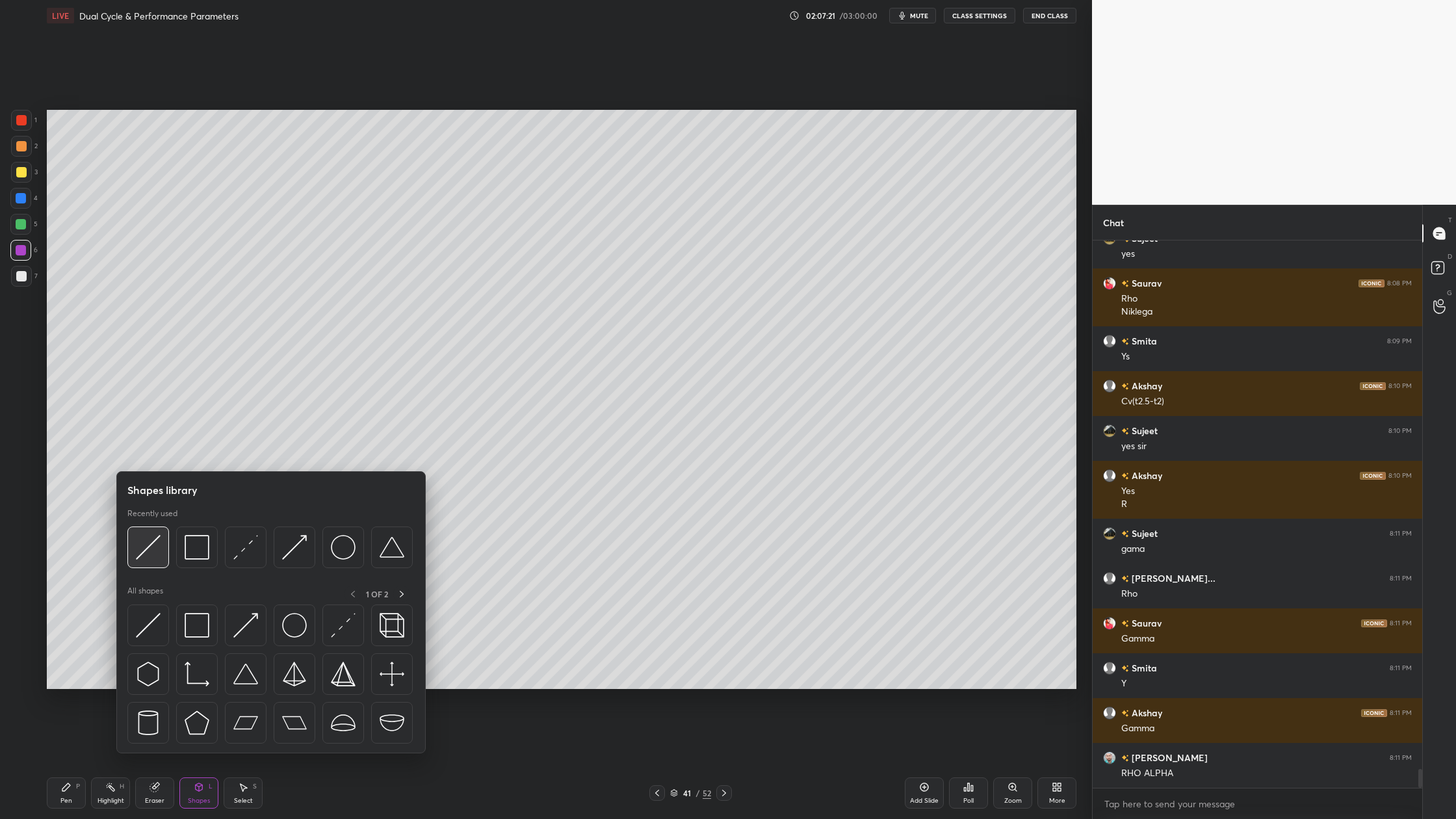
click at [148, 565] on div at bounding box center [148, 547] width 42 height 42
click at [152, 552] on img at bounding box center [148, 547] width 25 height 25
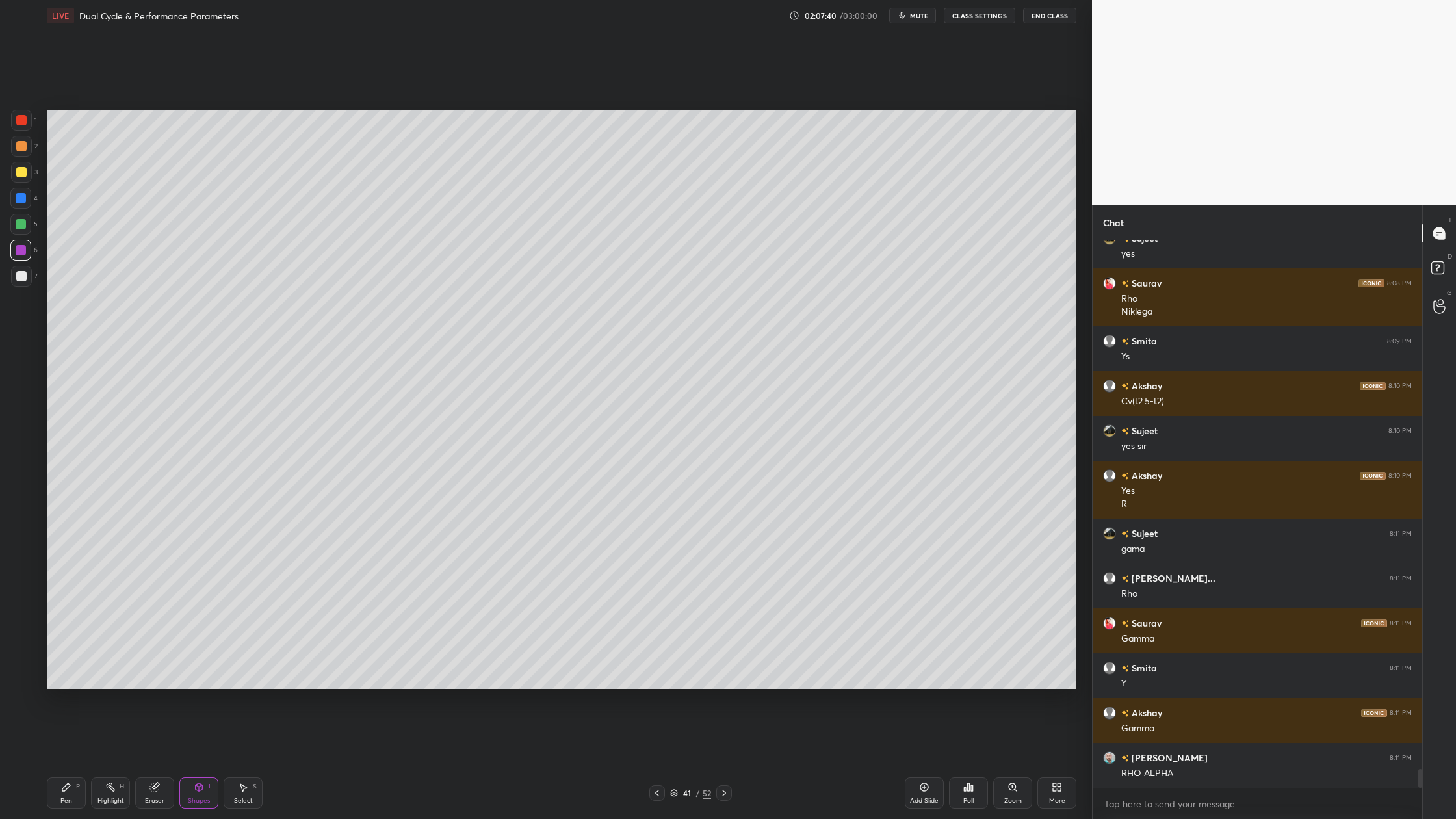
click at [20, 158] on div "2" at bounding box center [24, 149] width 27 height 26
drag, startPoint x: 31, startPoint y: 274, endPoint x: 39, endPoint y: 281, distance: 10.6
click at [33, 278] on div "7" at bounding box center [24, 276] width 27 height 21
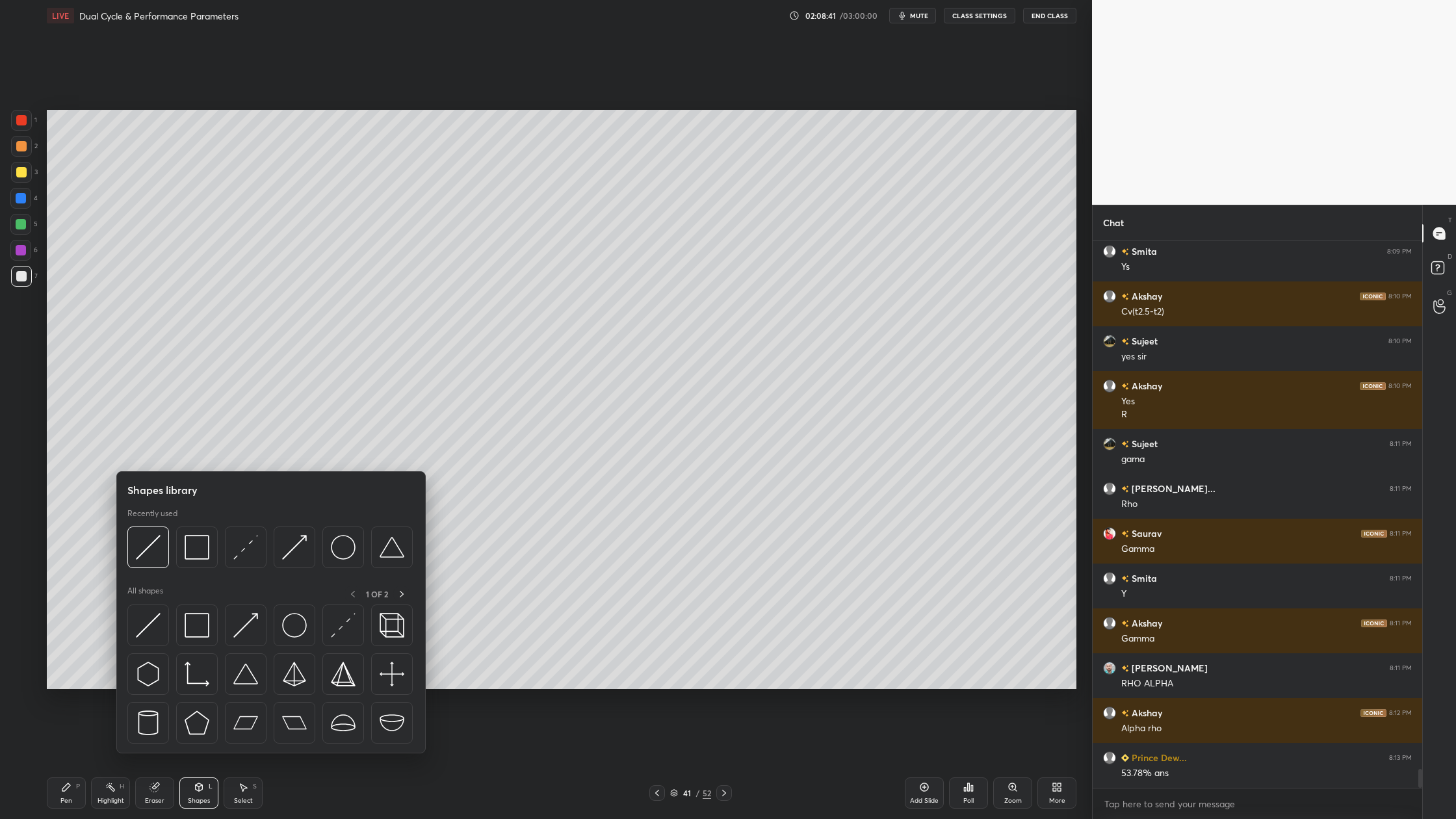
scroll to position [15260, 0]
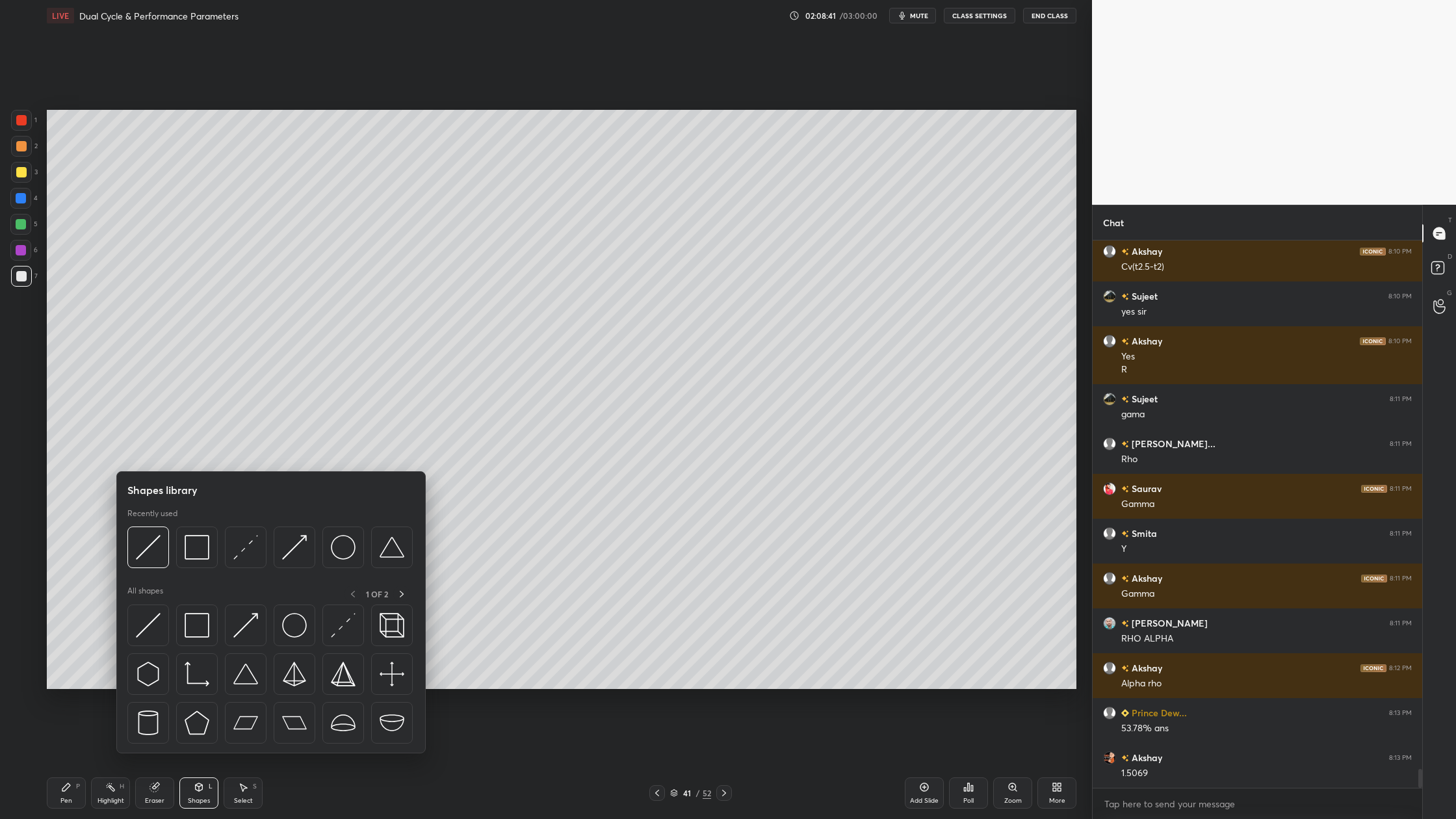
click at [149, 571] on div at bounding box center [270, 551] width 286 height 48
click at [150, 564] on div at bounding box center [148, 547] width 42 height 42
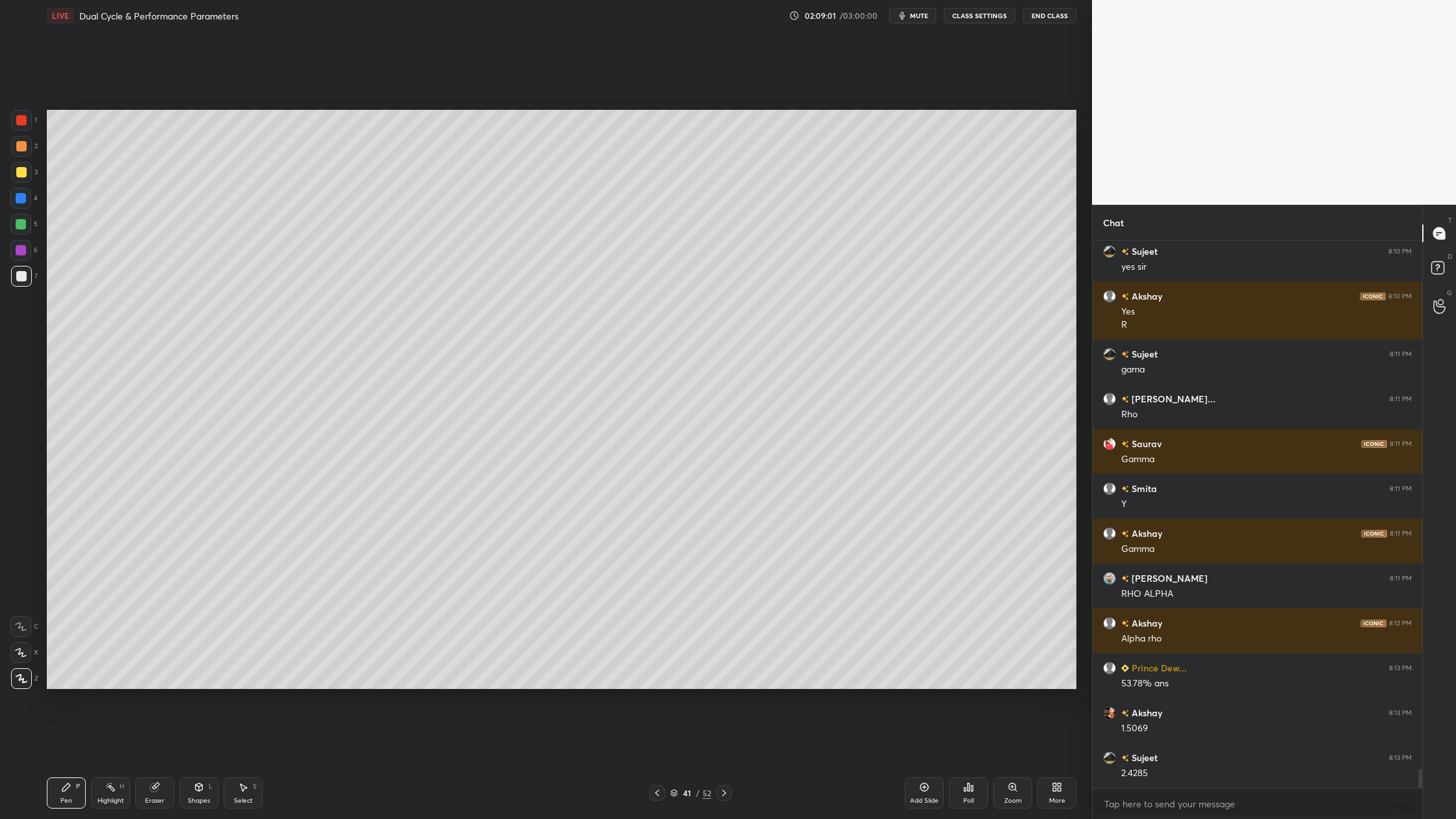
scroll to position [15350, 0]
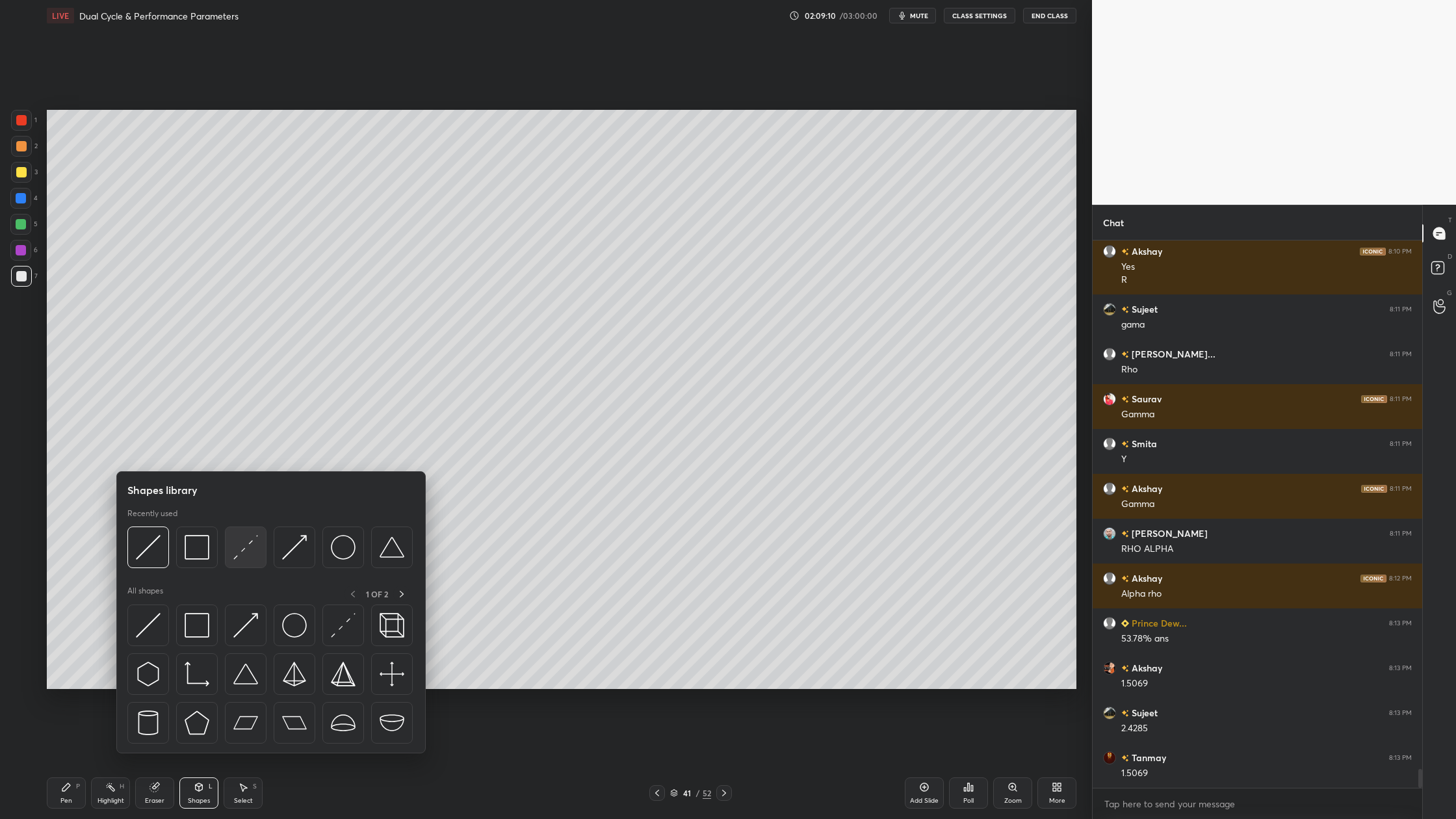
click at [240, 565] on div at bounding box center [246, 547] width 42 height 42
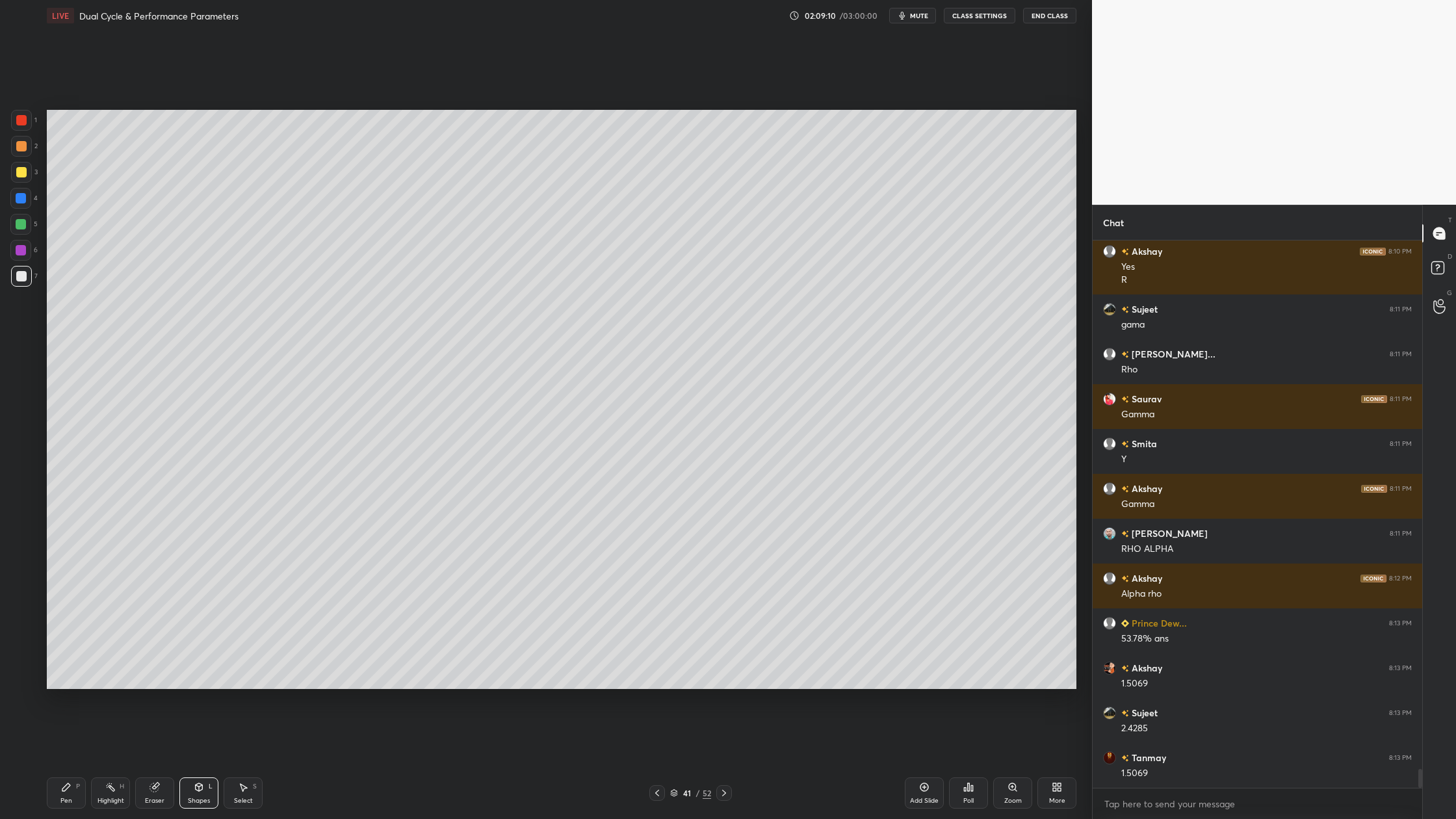
click at [26, 229] on div at bounding box center [21, 224] width 21 height 21
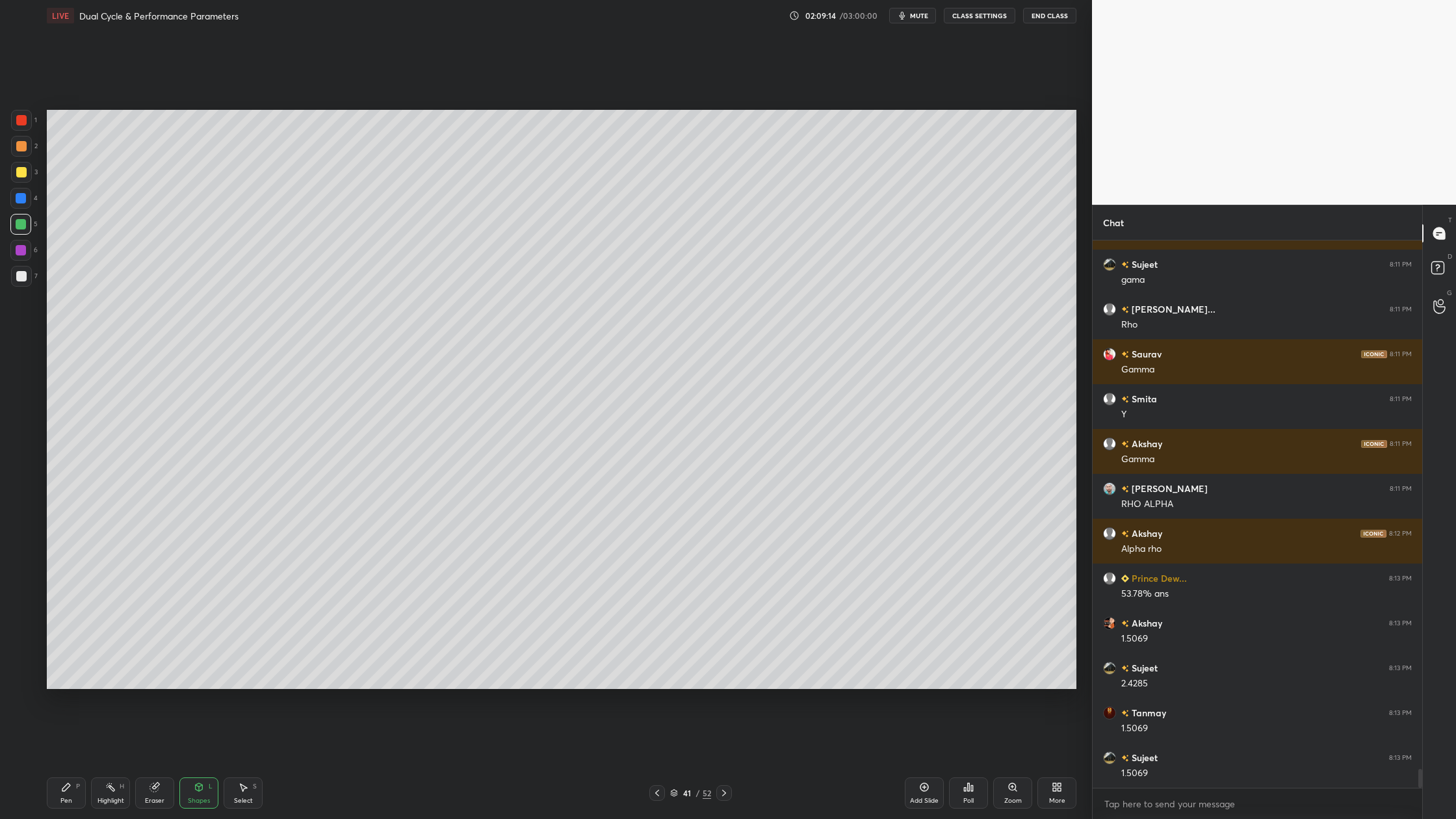
scroll to position [15439, 0]
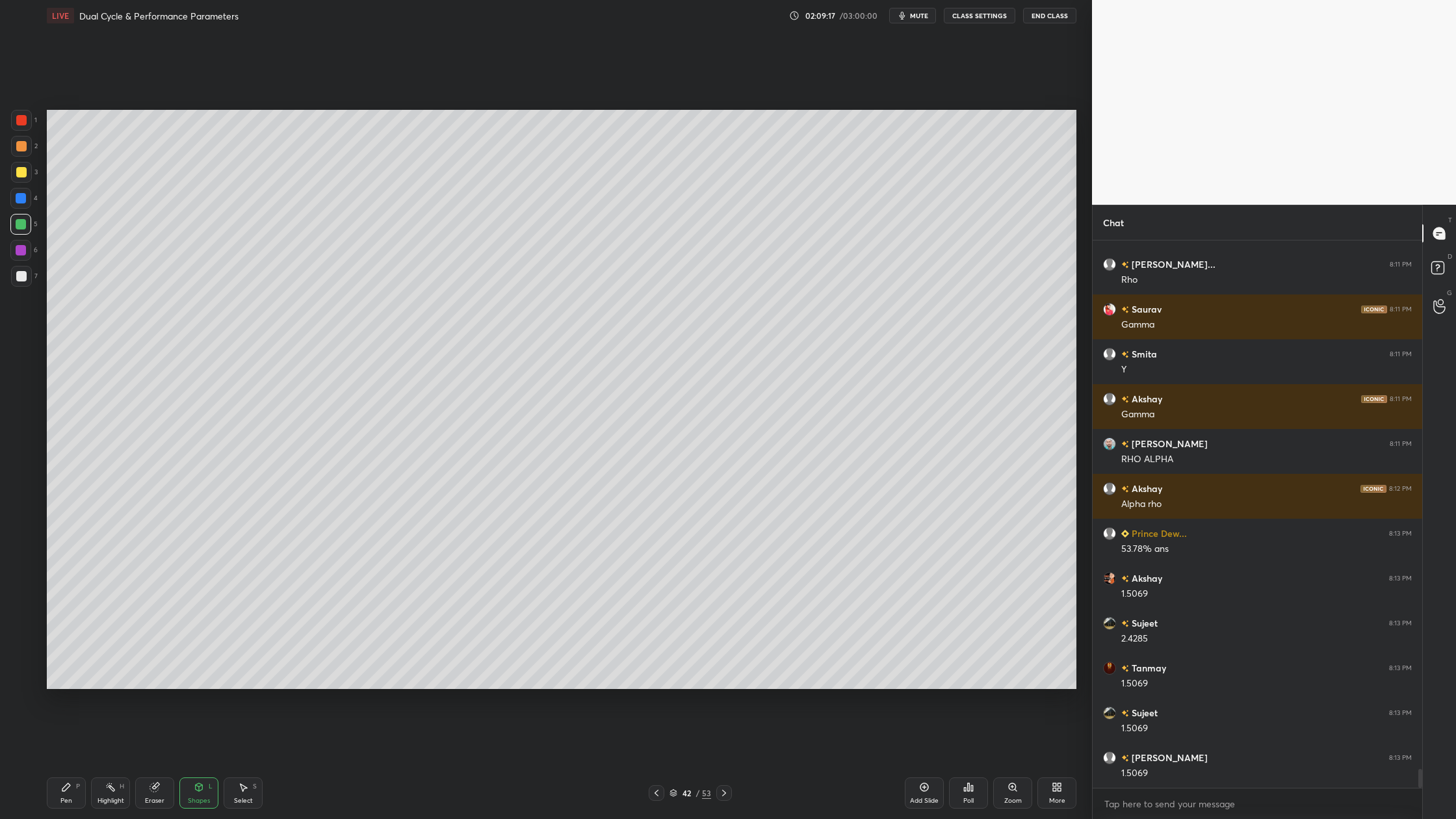
drag, startPoint x: 22, startPoint y: 278, endPoint x: 21, endPoint y: 289, distance: 11.0
click at [21, 276] on div at bounding box center [22, 276] width 10 height 10
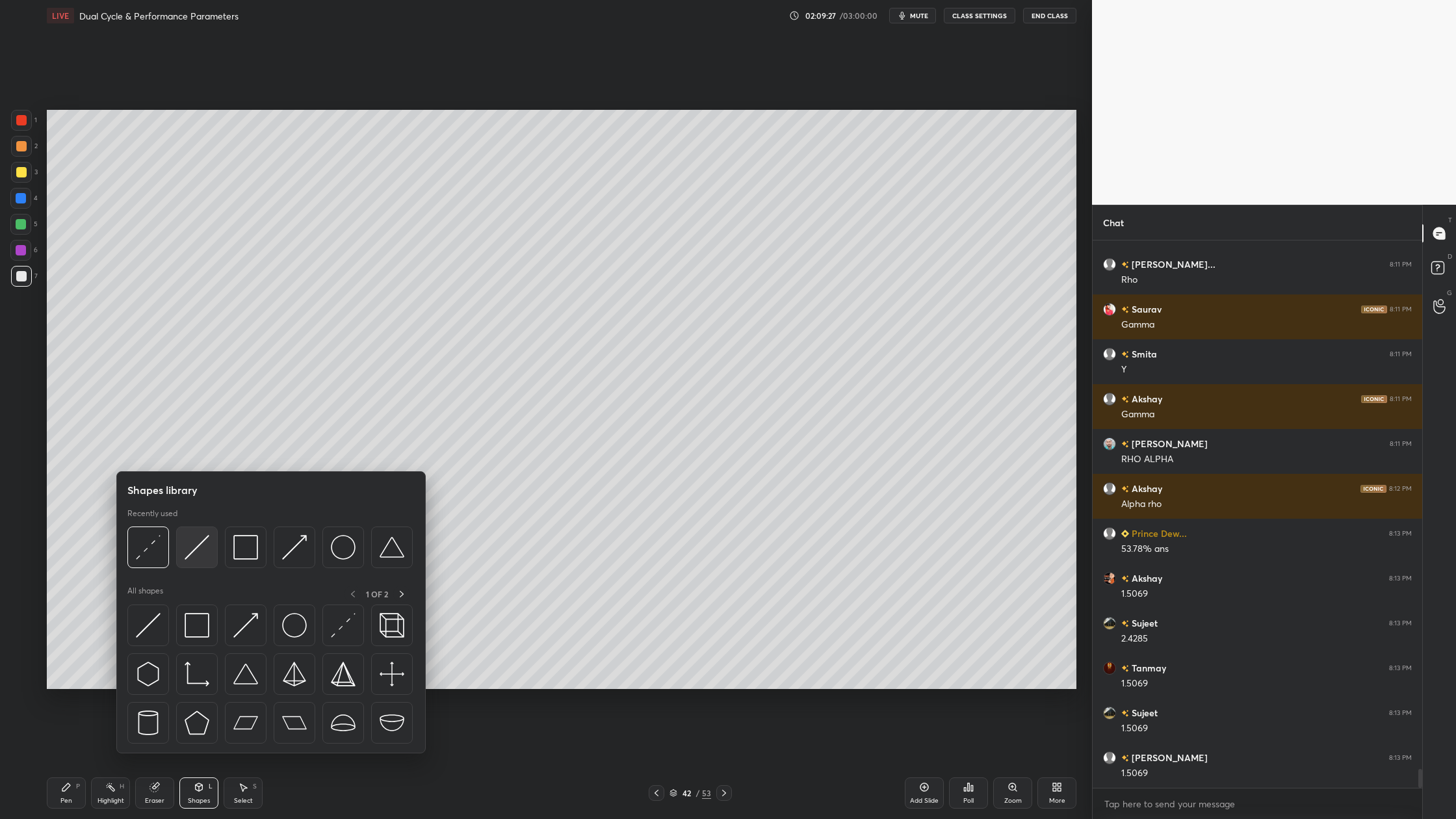
click at [202, 553] on img at bounding box center [196, 547] width 25 height 25
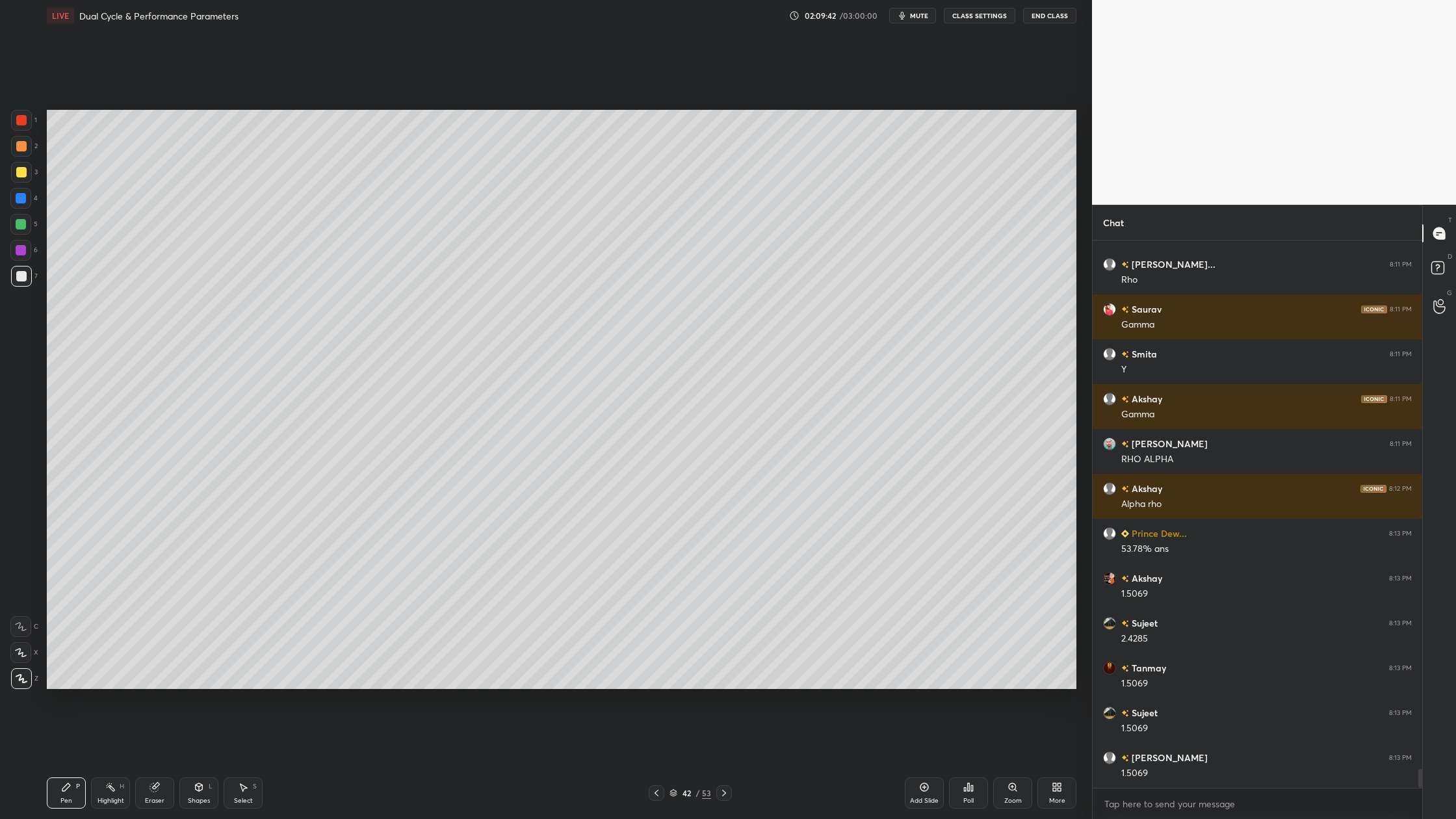
scroll to position [15484, 0]
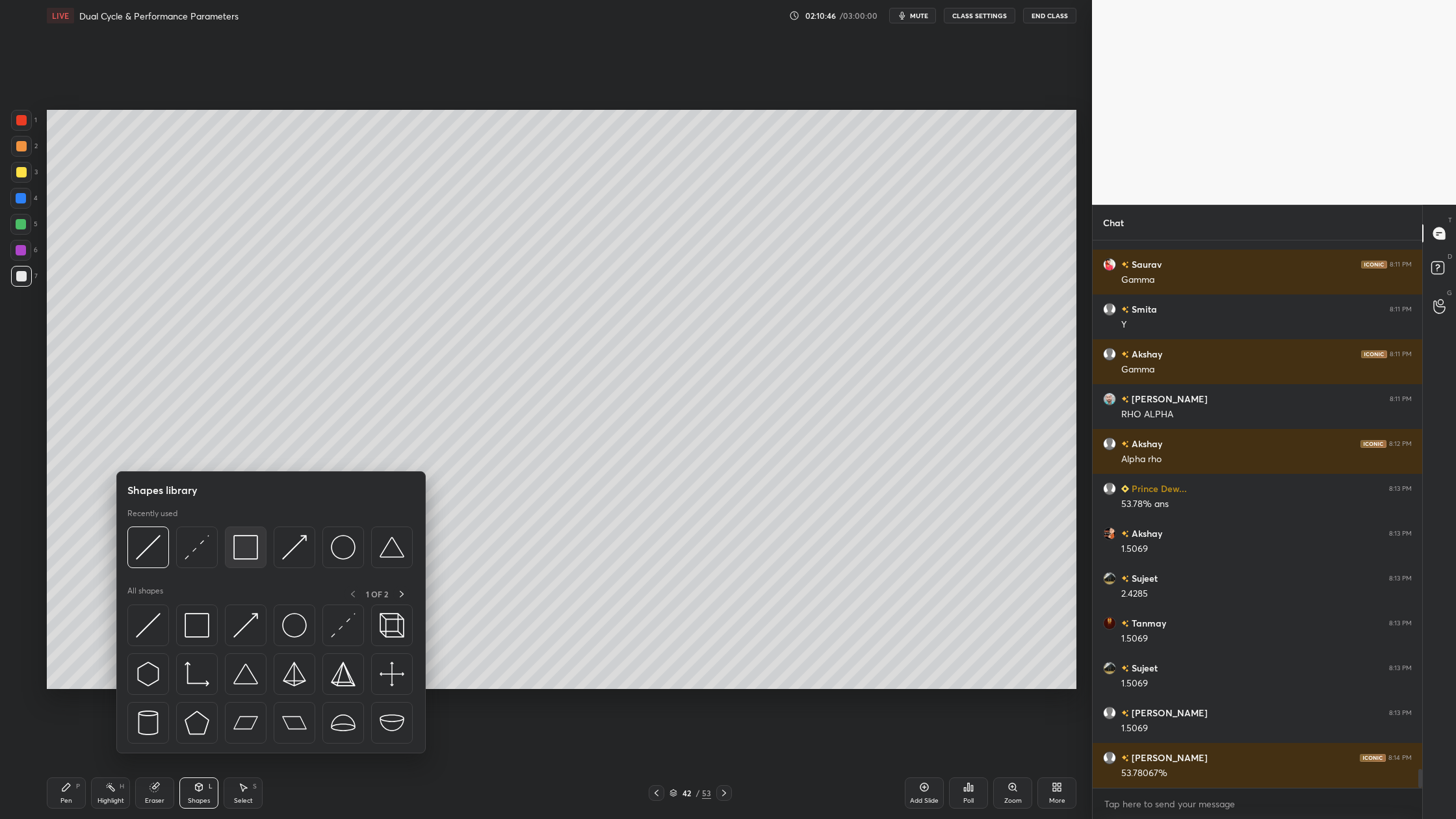
click at [250, 555] on img at bounding box center [246, 547] width 25 height 25
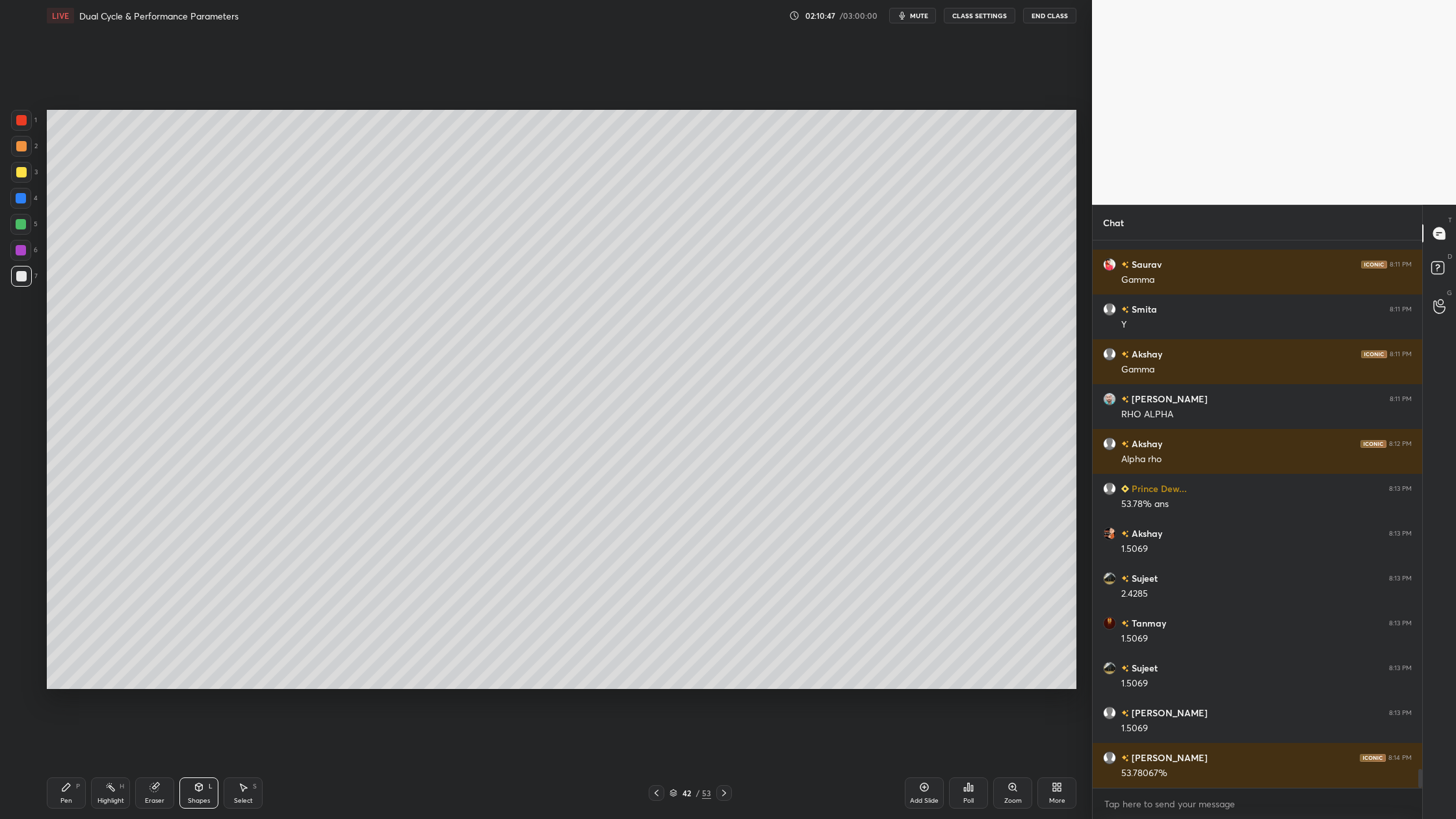
click at [24, 233] on div at bounding box center [21, 224] width 21 height 21
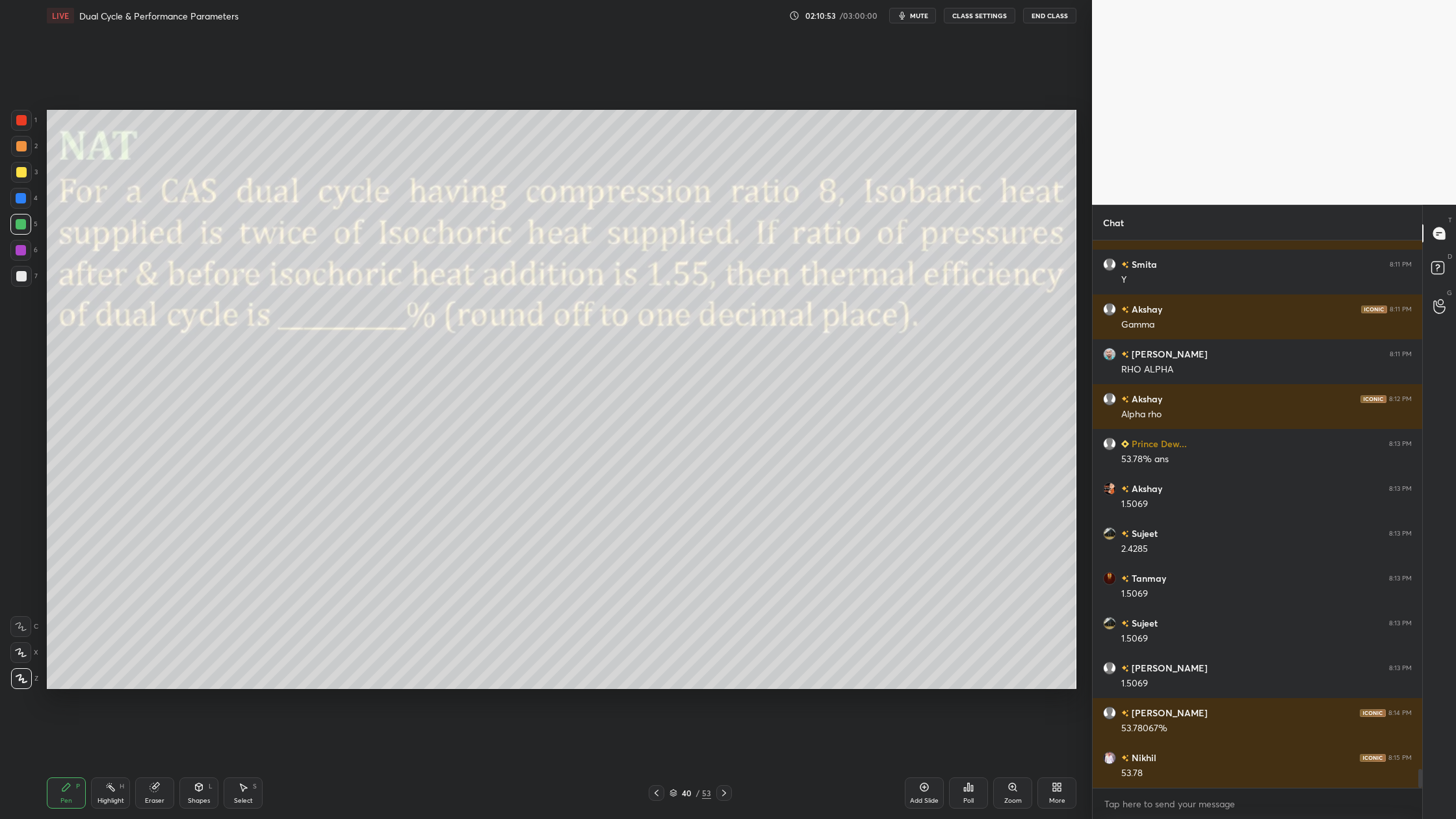
scroll to position [15574, 0]
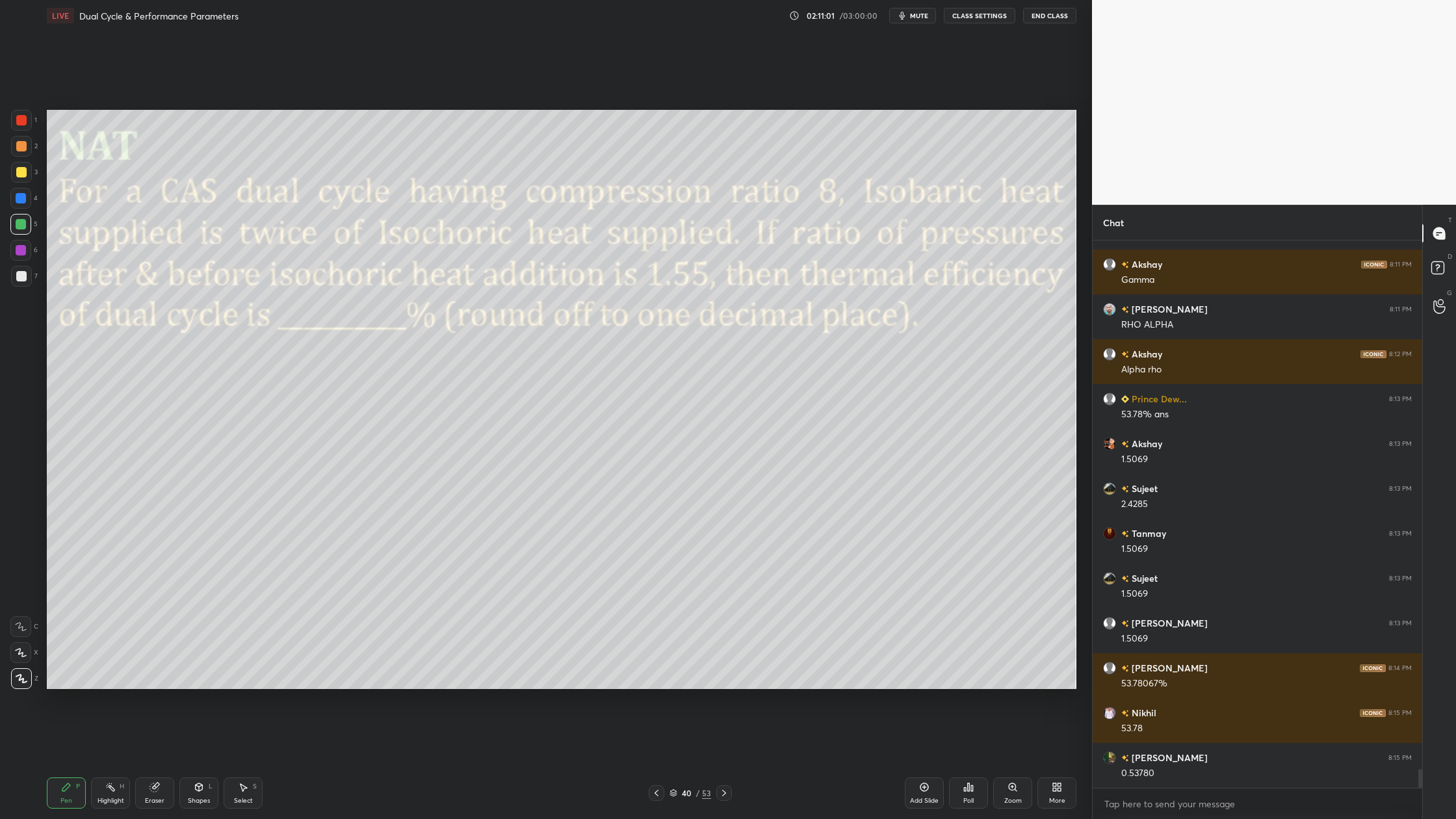
drag, startPoint x: 675, startPoint y: 792, endPoint x: 685, endPoint y: 763, distance: 30.7
click at [676, 761] on icon at bounding box center [673, 792] width 7 height 3
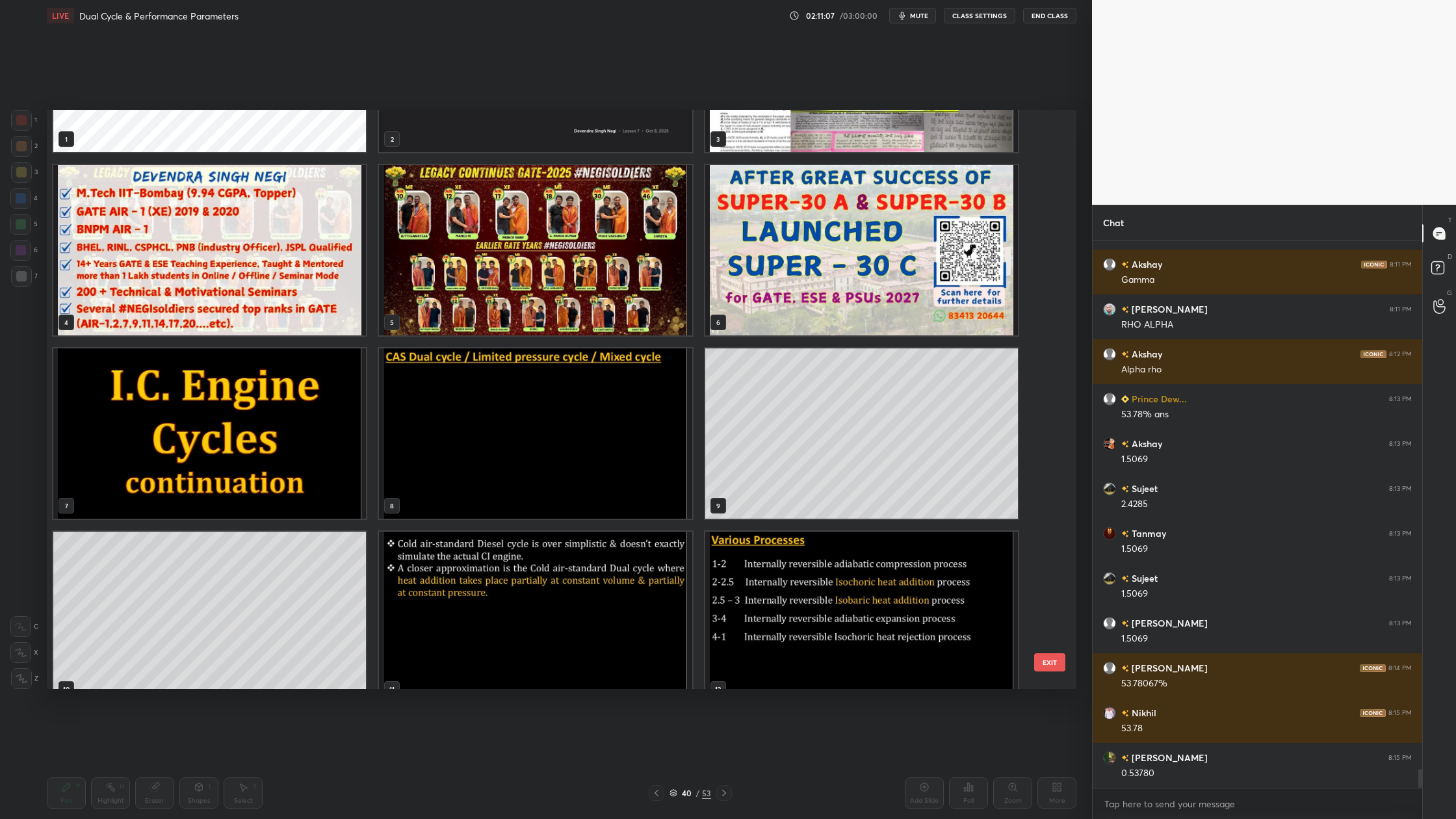
scroll to position [87, 0]
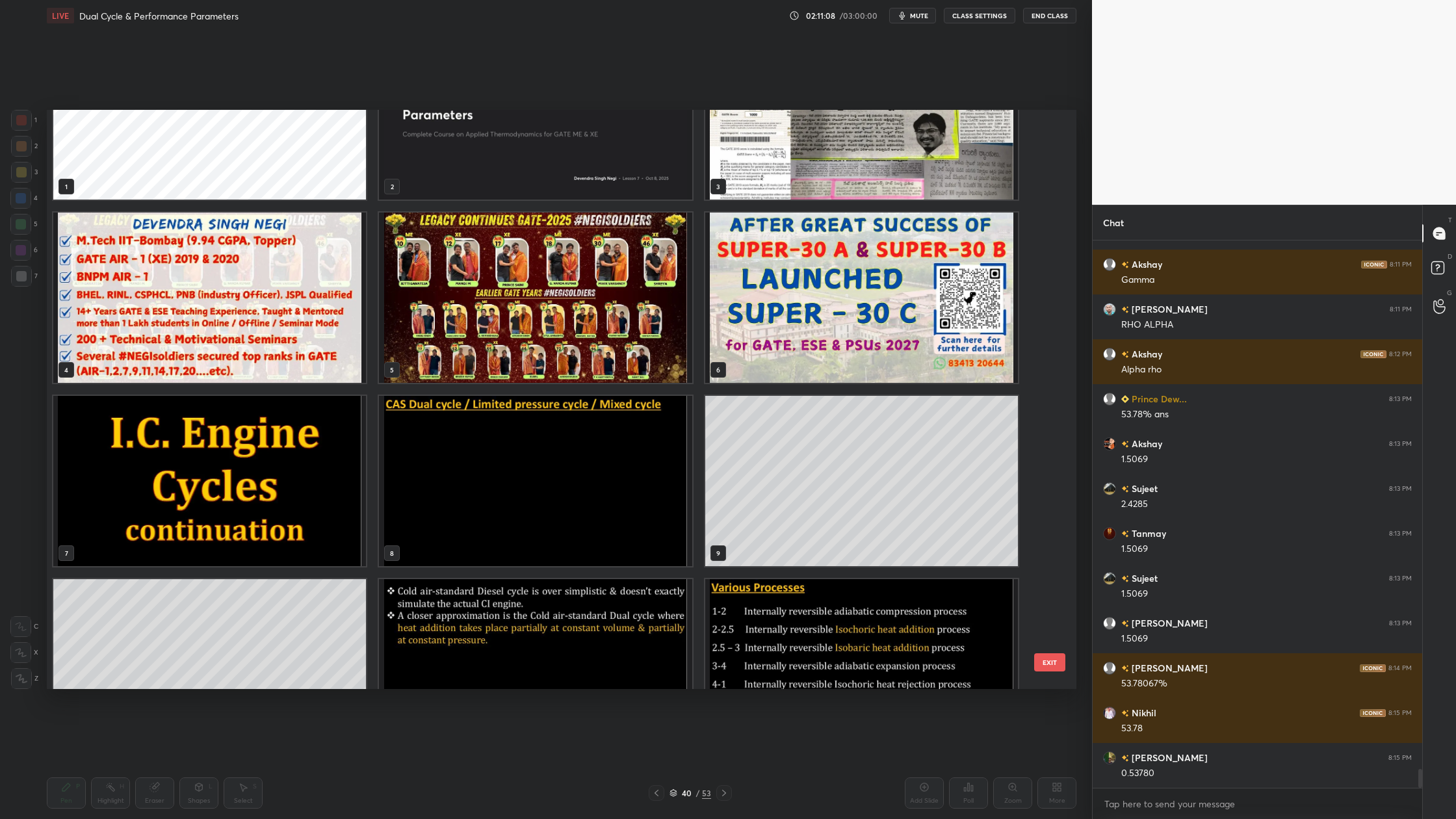
click at [630, 508] on img "grid" at bounding box center [535, 480] width 312 height 171
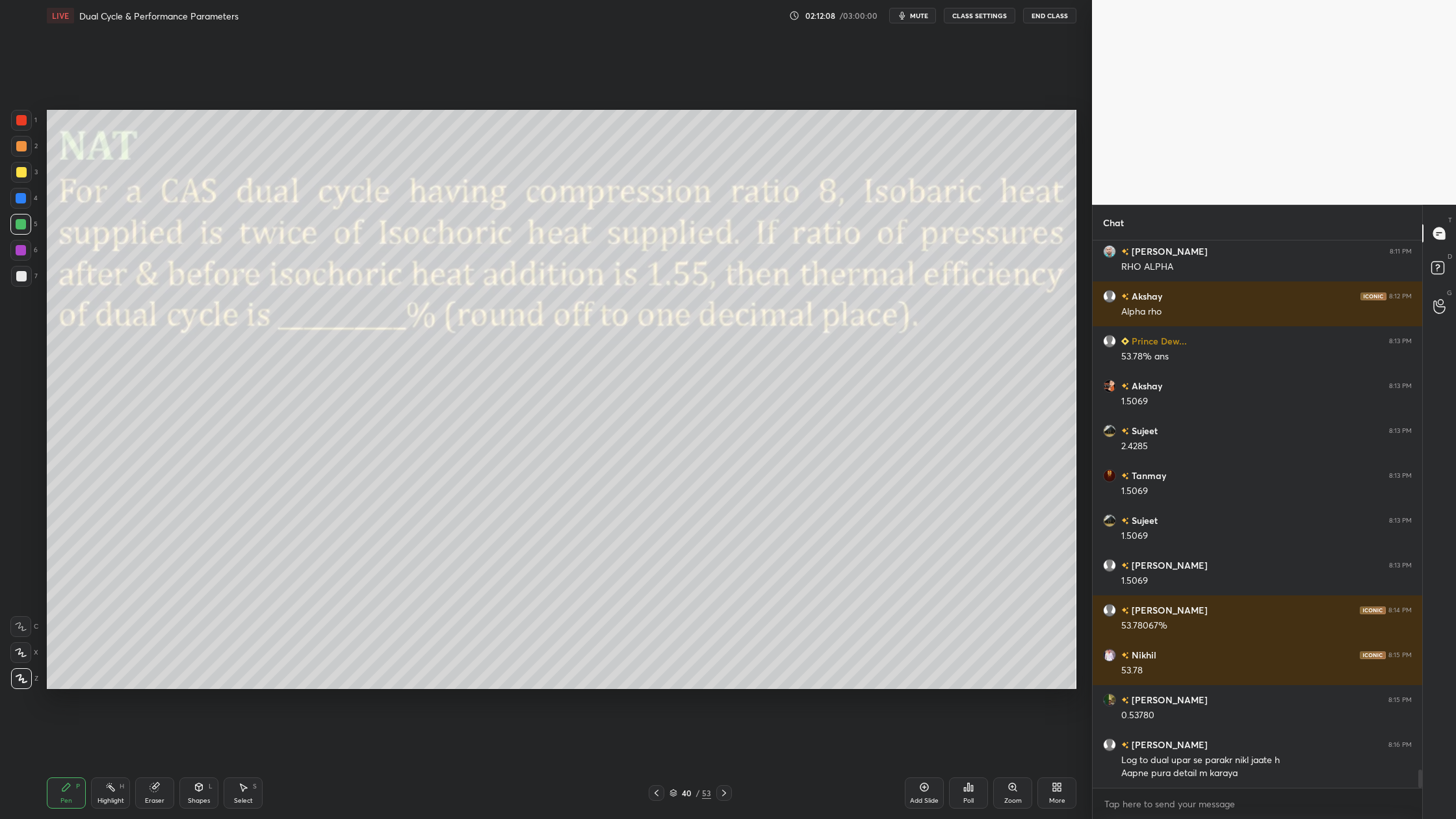
scroll to position [15676, 0]
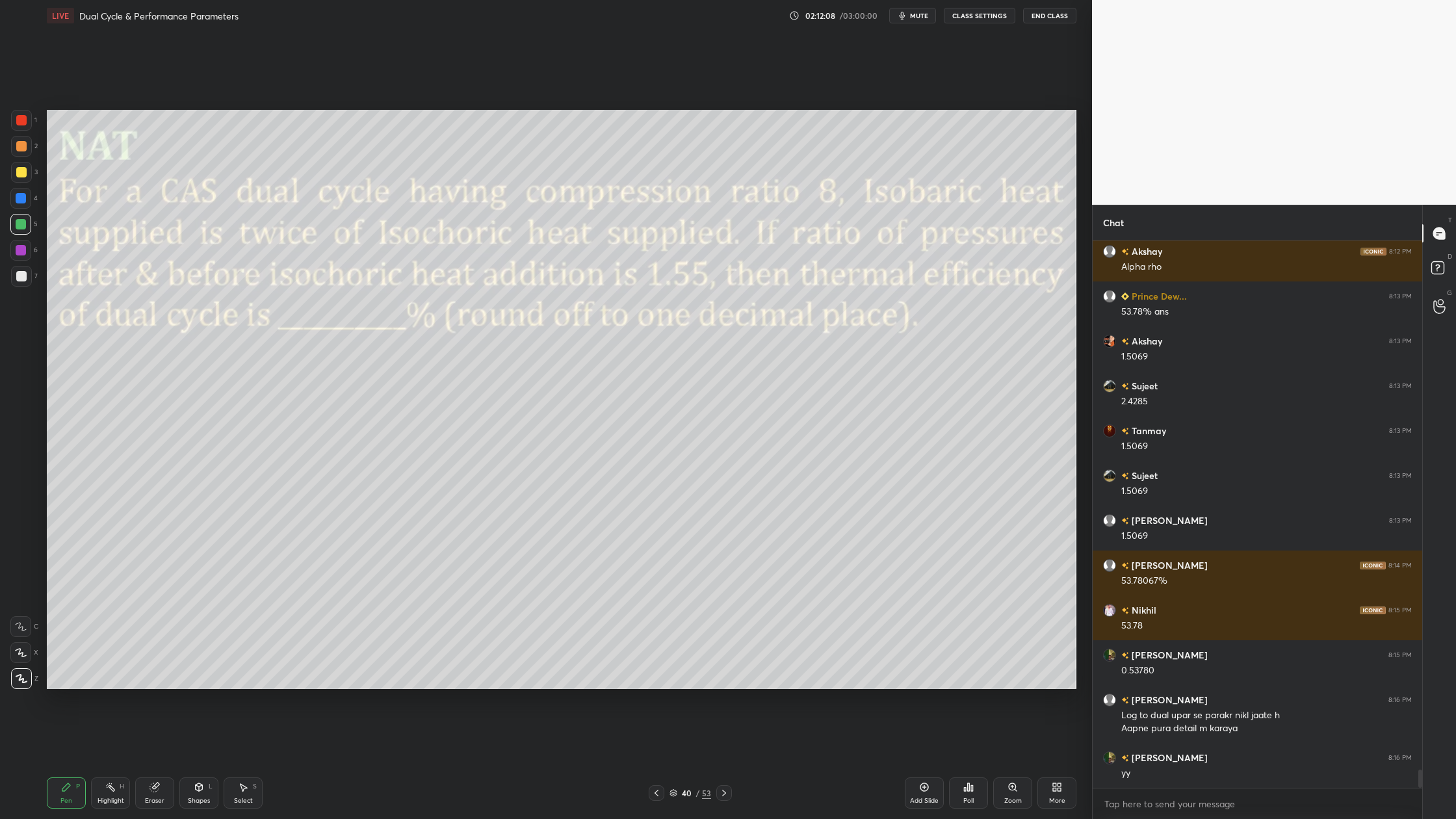
drag, startPoint x: 673, startPoint y: 790, endPoint x: 662, endPoint y: 762, distance: 30.1
click at [673, 761] on icon at bounding box center [673, 792] width 7 height 3
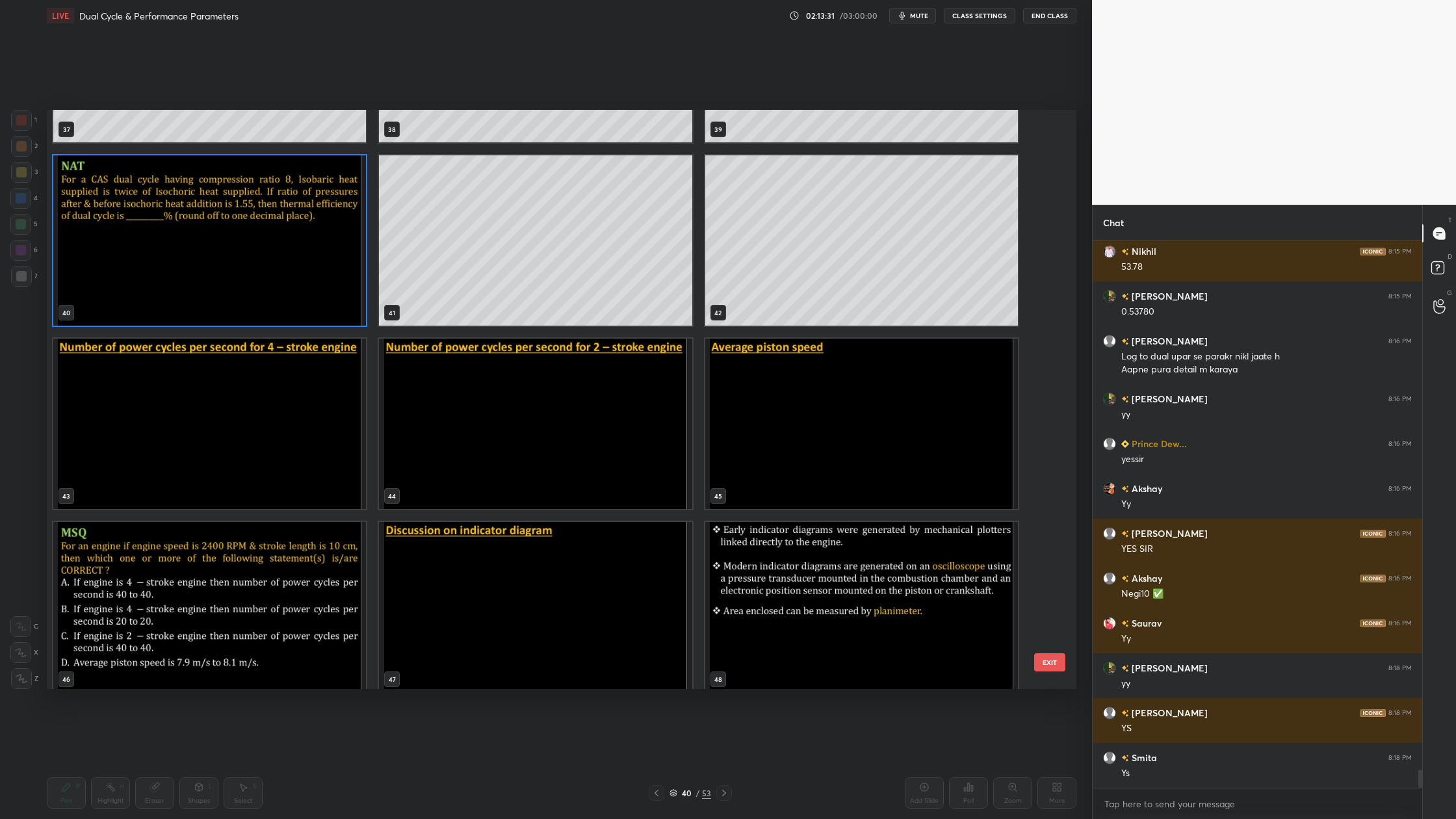
scroll to position [16080, 0]
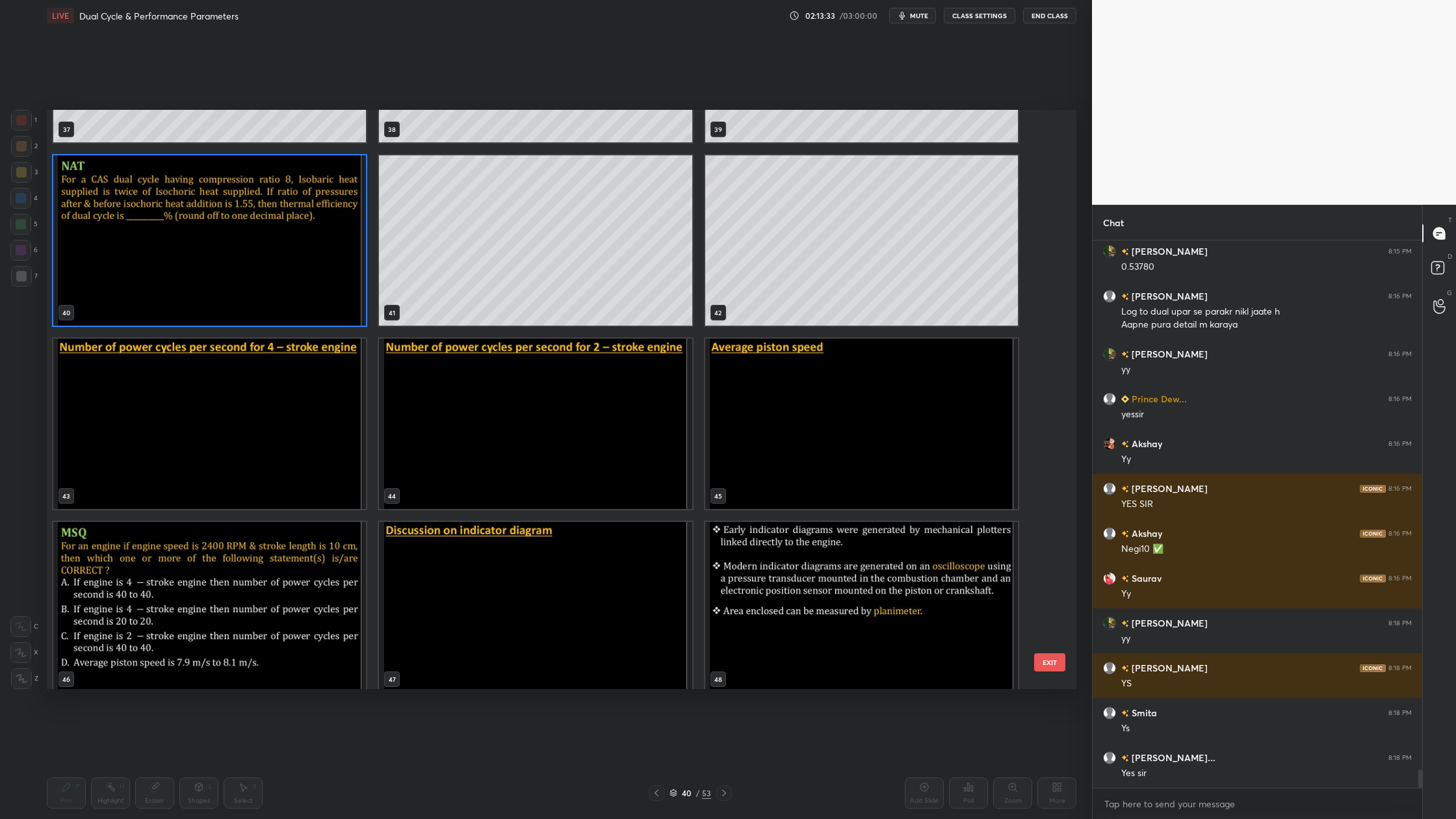
click at [244, 455] on img "grid" at bounding box center [209, 423] width 312 height 171
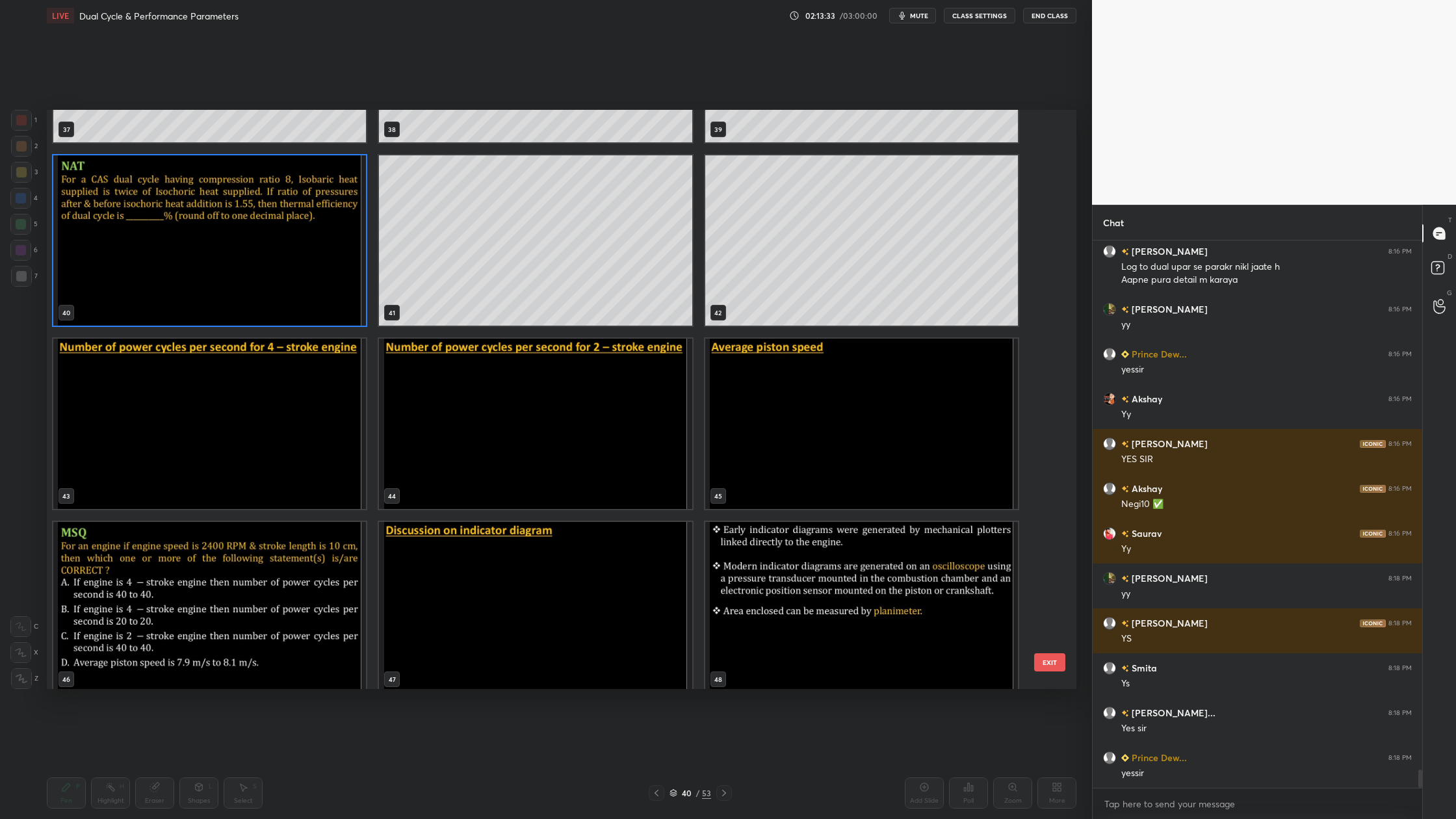
click at [244, 455] on img "grid" at bounding box center [209, 423] width 312 height 171
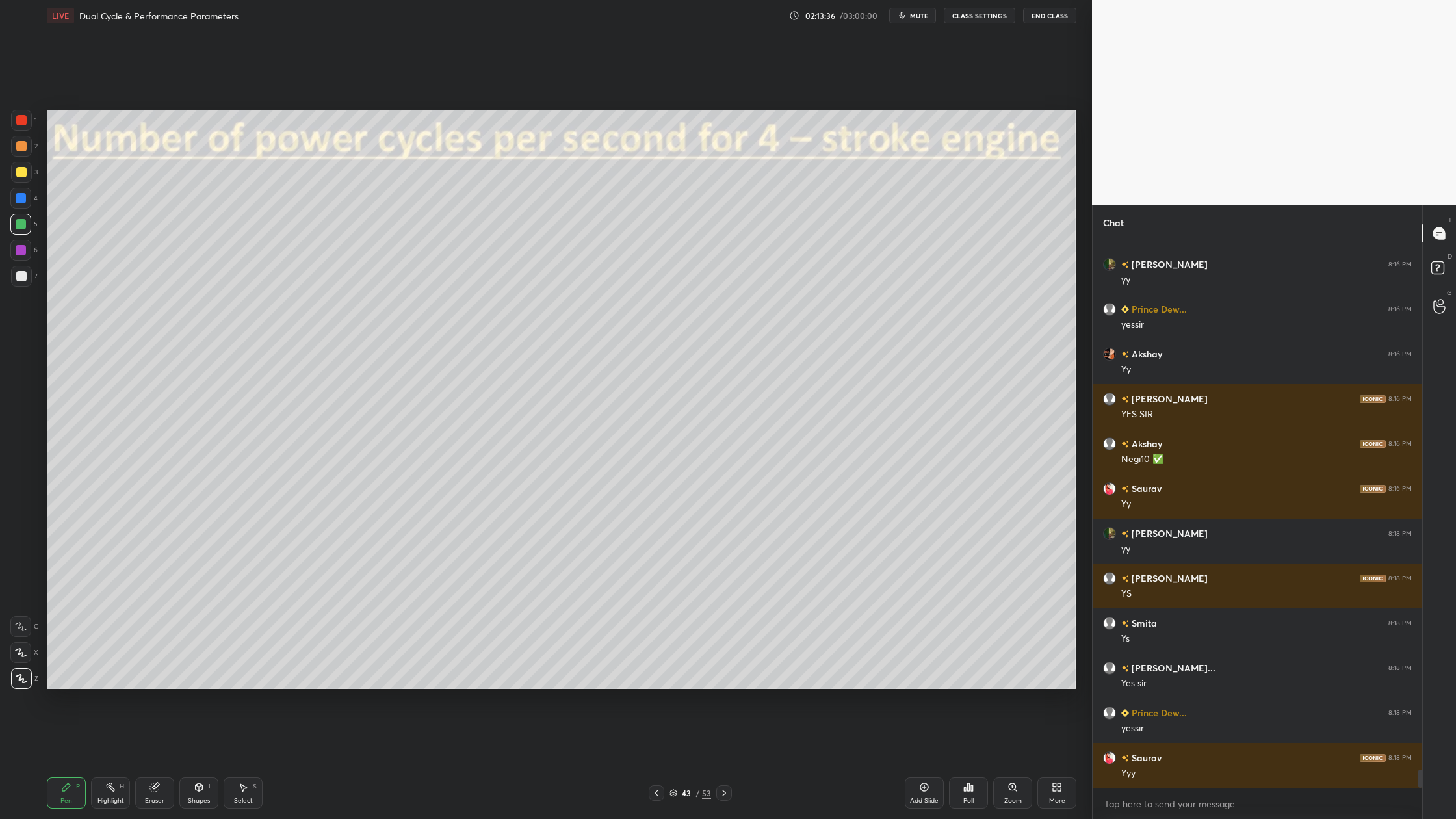
scroll to position [16215, 0]
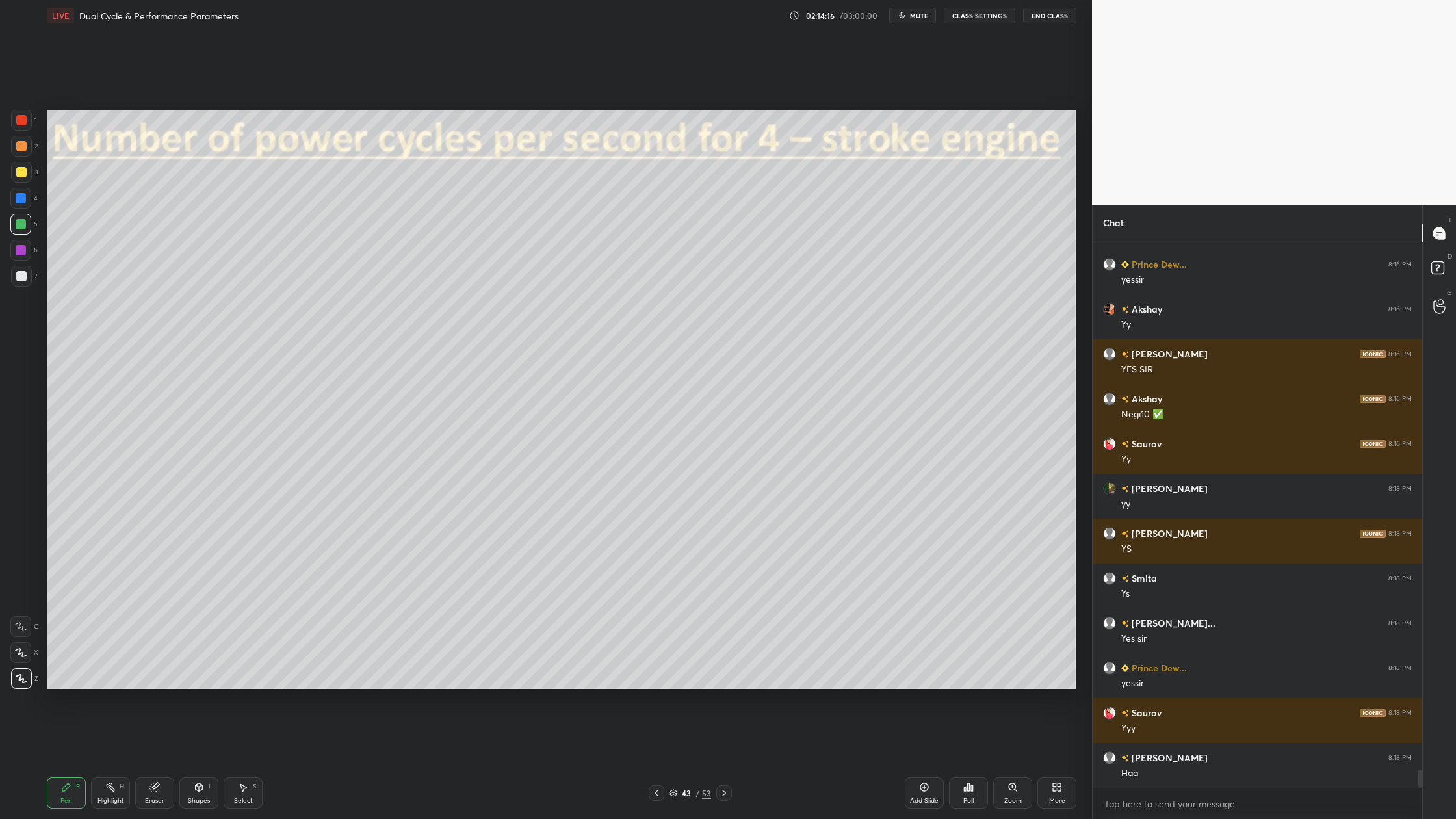
click at [17, 274] on div at bounding box center [22, 276] width 10 height 10
drag, startPoint x: 23, startPoint y: 143, endPoint x: 37, endPoint y: 171, distance: 31.3
click at [23, 145] on div at bounding box center [22, 146] width 10 height 10
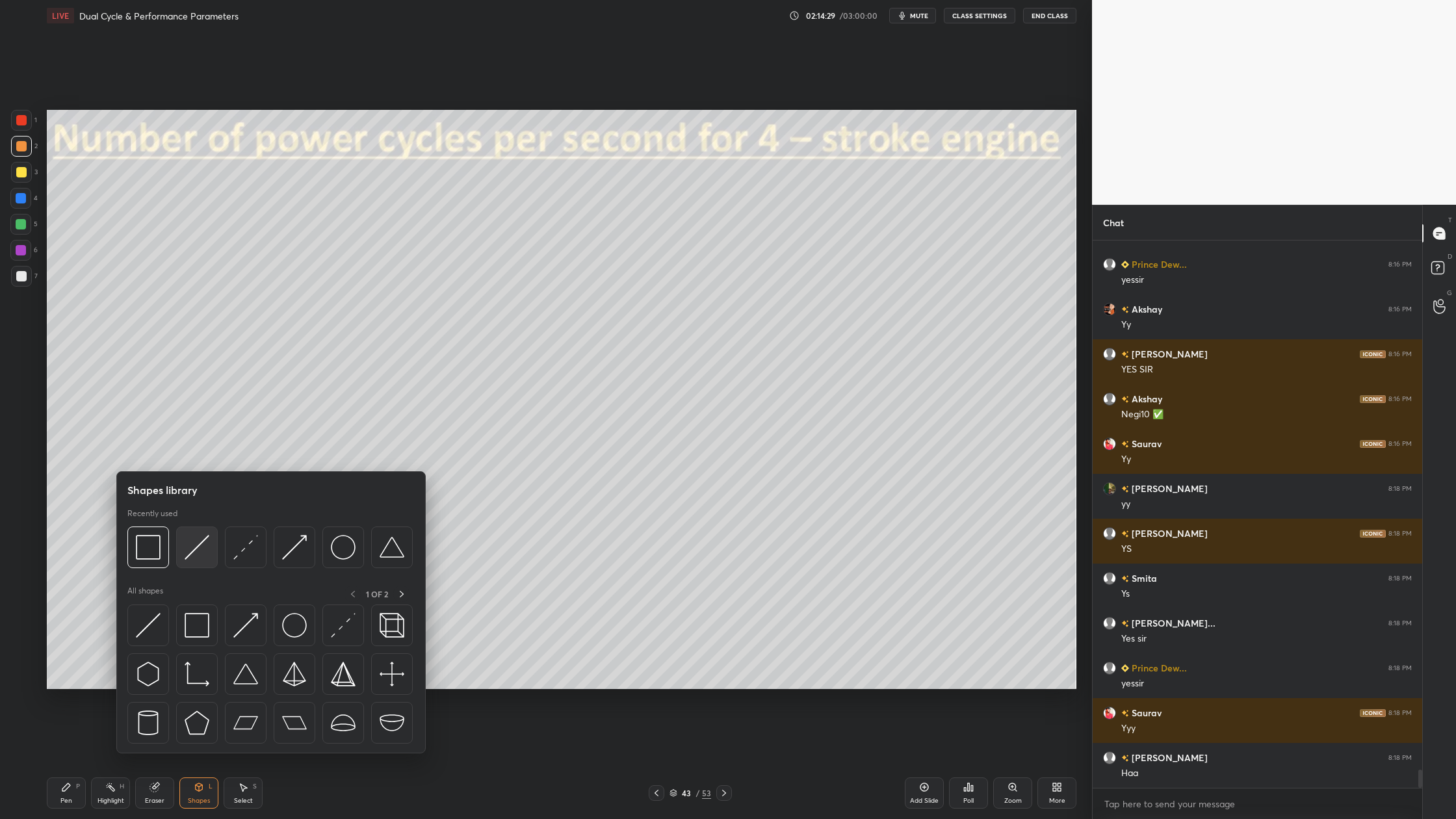
click at [200, 554] on img at bounding box center [196, 547] width 25 height 25
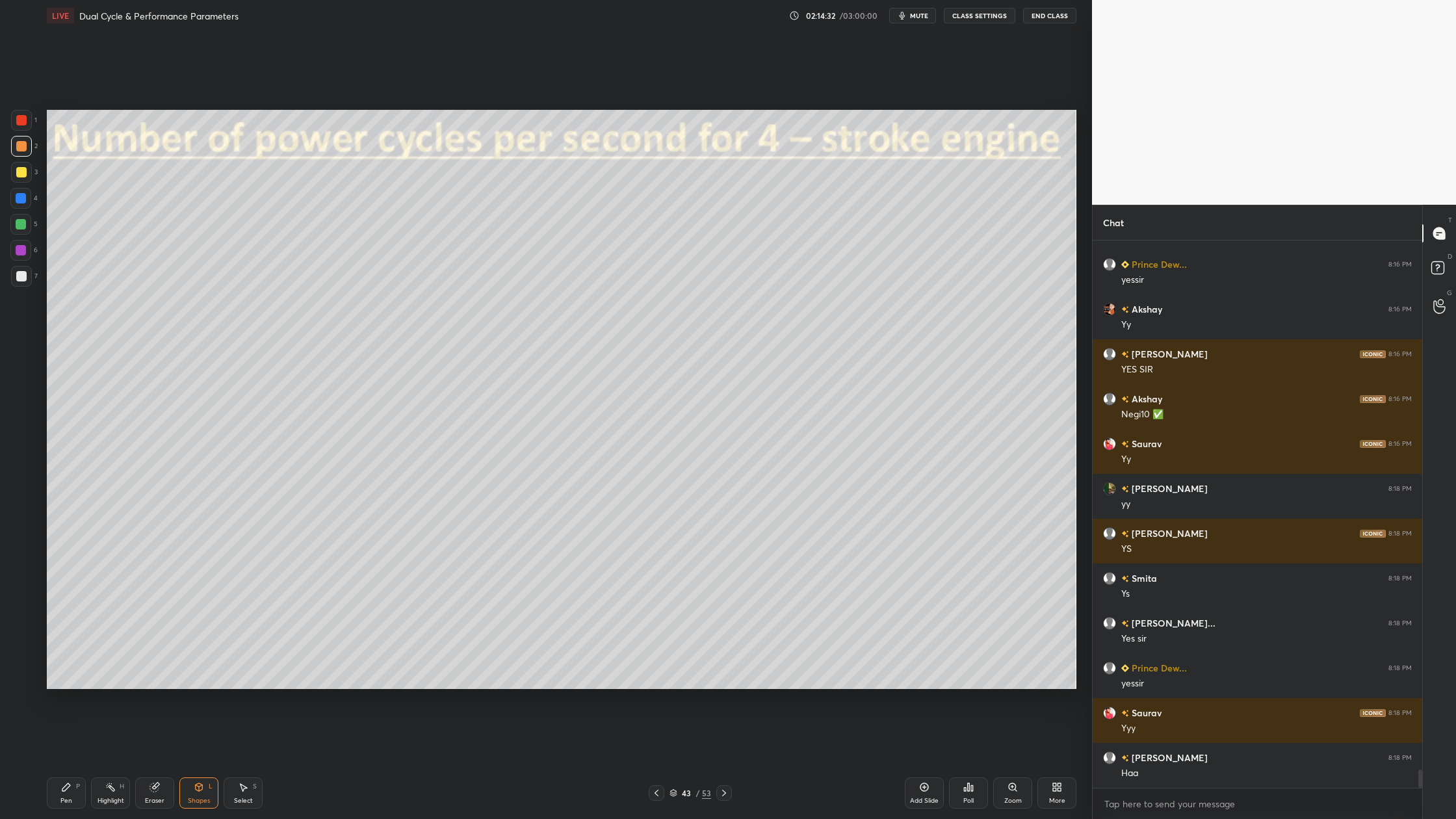
scroll to position [16260, 0]
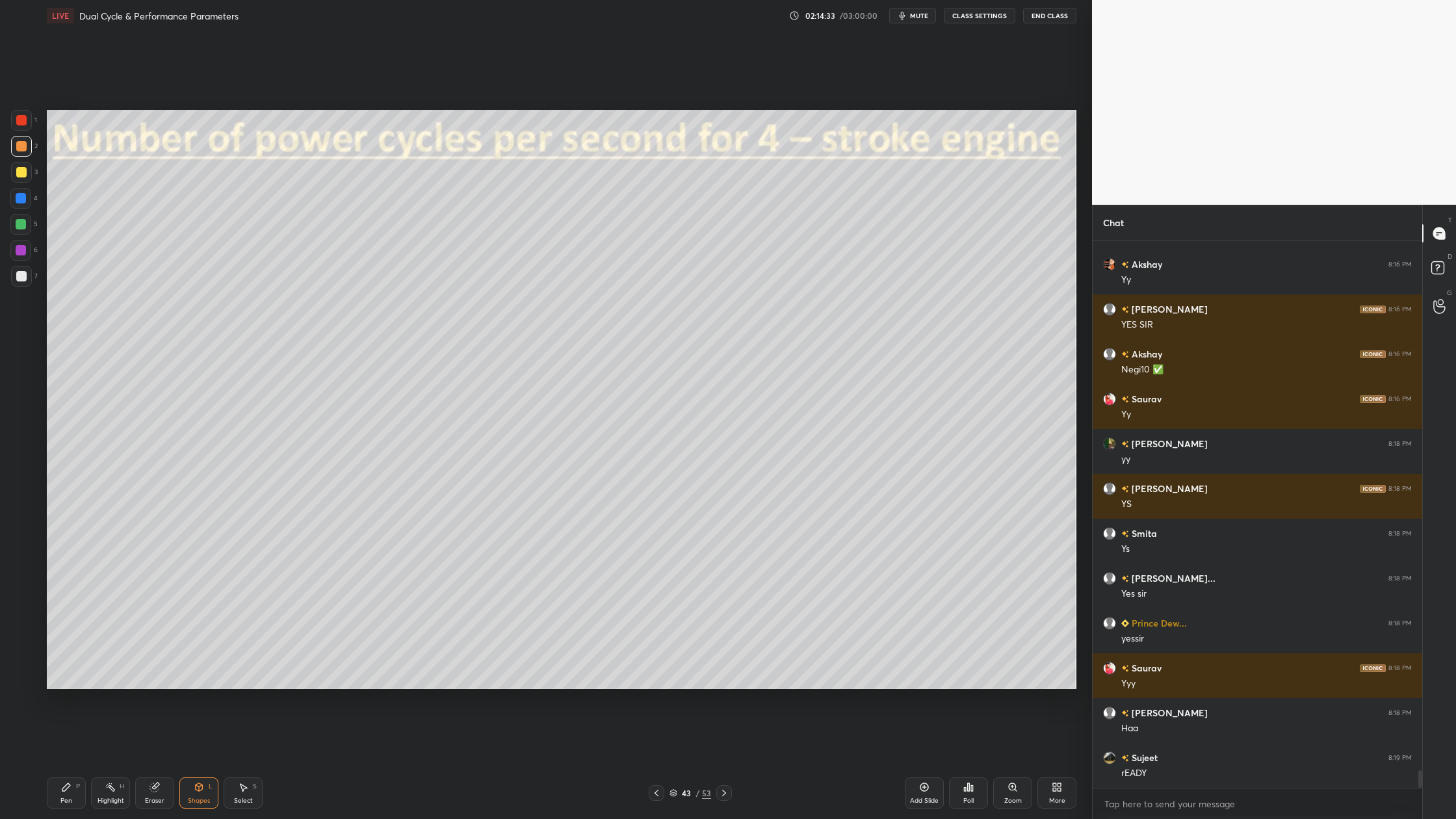
drag, startPoint x: 23, startPoint y: 278, endPoint x: 17, endPoint y: 282, distance: 7.2
click at [20, 281] on div at bounding box center [22, 276] width 21 height 21
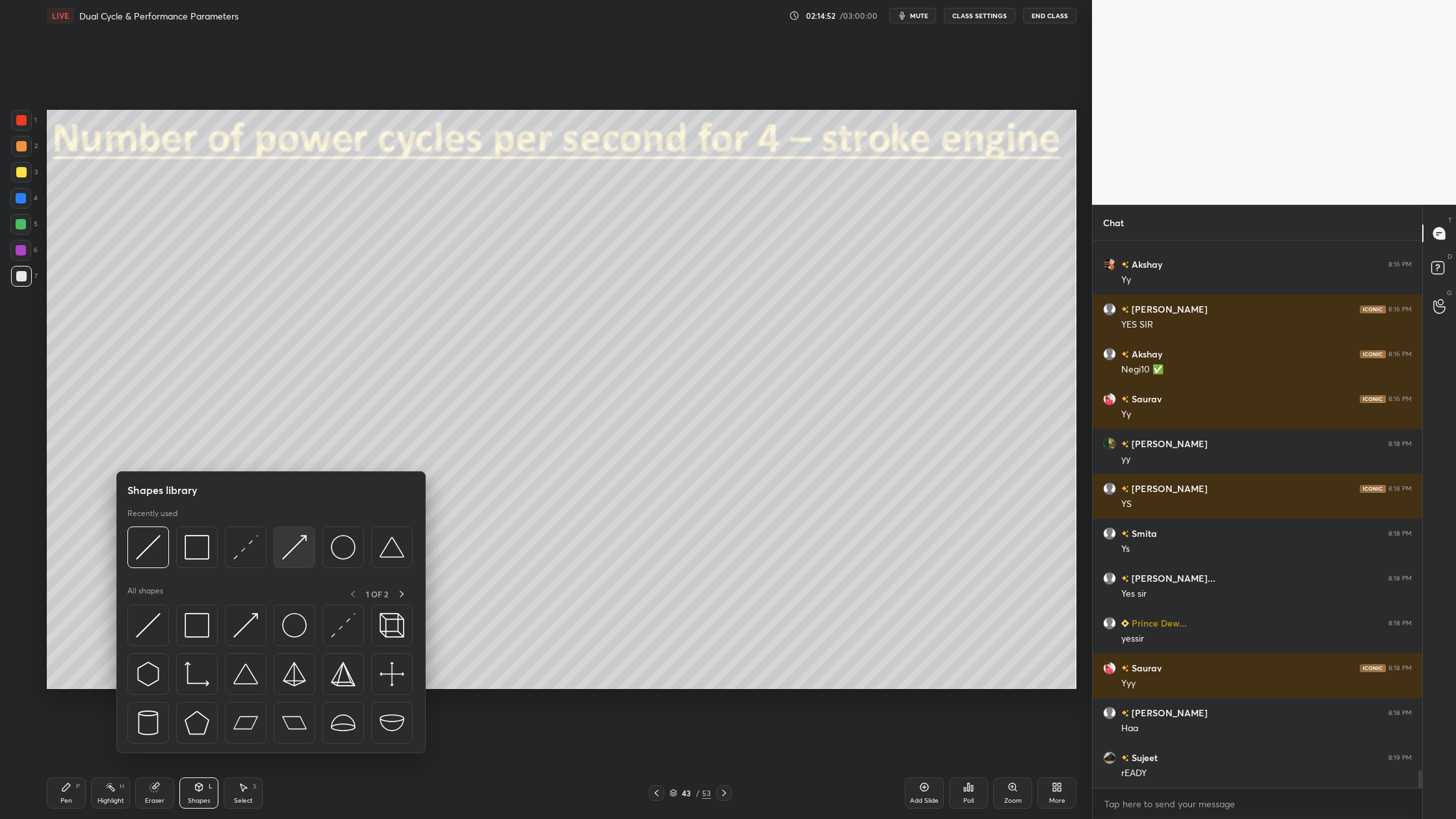
click at [293, 560] on div at bounding box center [294, 547] width 42 height 42
click at [152, 558] on img at bounding box center [148, 547] width 25 height 25
click at [151, 560] on div at bounding box center [148, 547] width 42 height 42
click at [143, 560] on div at bounding box center [148, 547] width 42 height 42
click at [197, 561] on div at bounding box center [197, 547] width 42 height 42
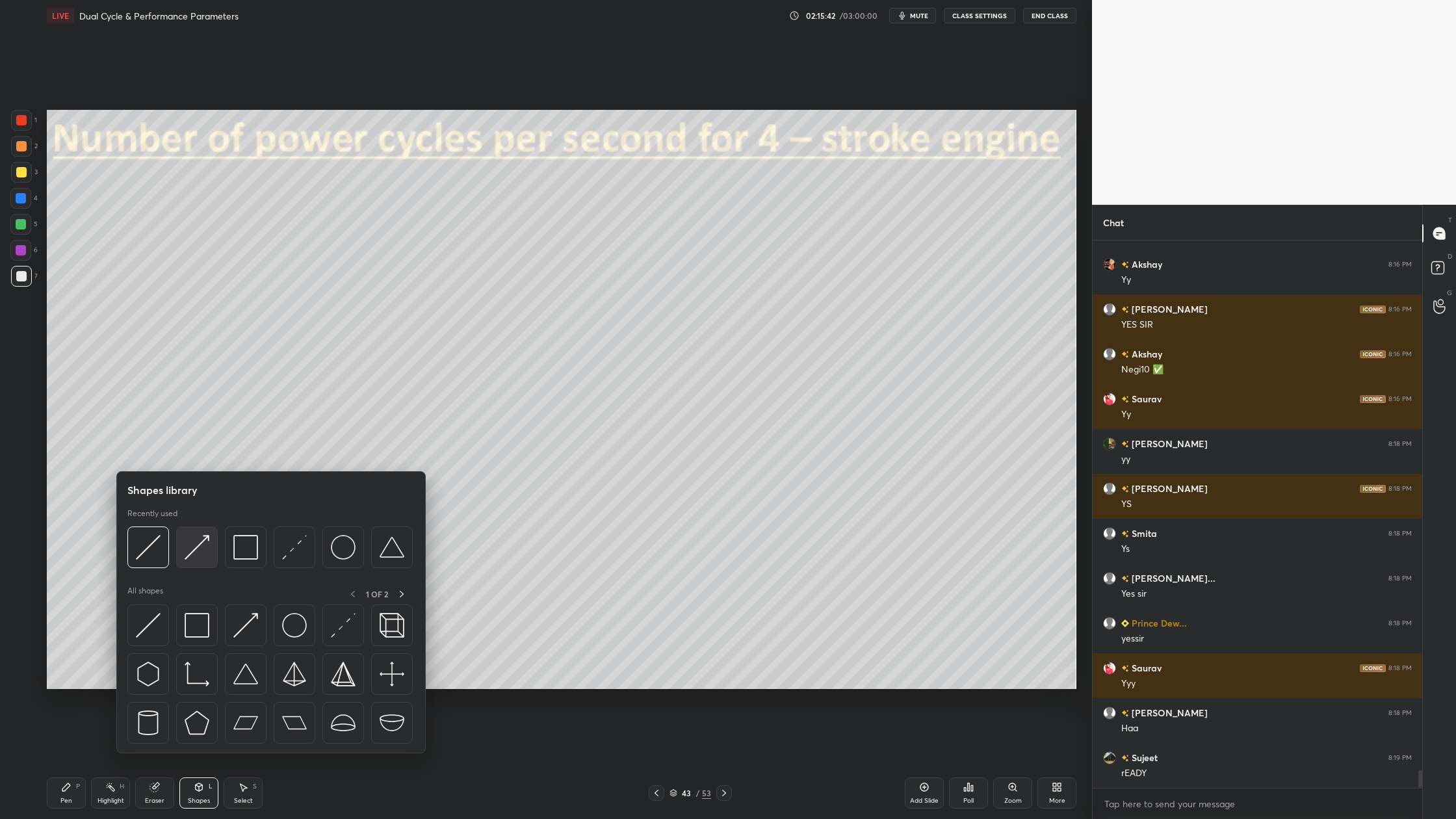
click at [197, 563] on div at bounding box center [197, 547] width 42 height 42
click at [145, 551] on img at bounding box center [148, 547] width 25 height 25
click at [149, 560] on div at bounding box center [148, 547] width 42 height 42
click at [300, 568] on div at bounding box center [270, 551] width 286 height 48
click at [292, 565] on div at bounding box center [294, 547] width 42 height 42
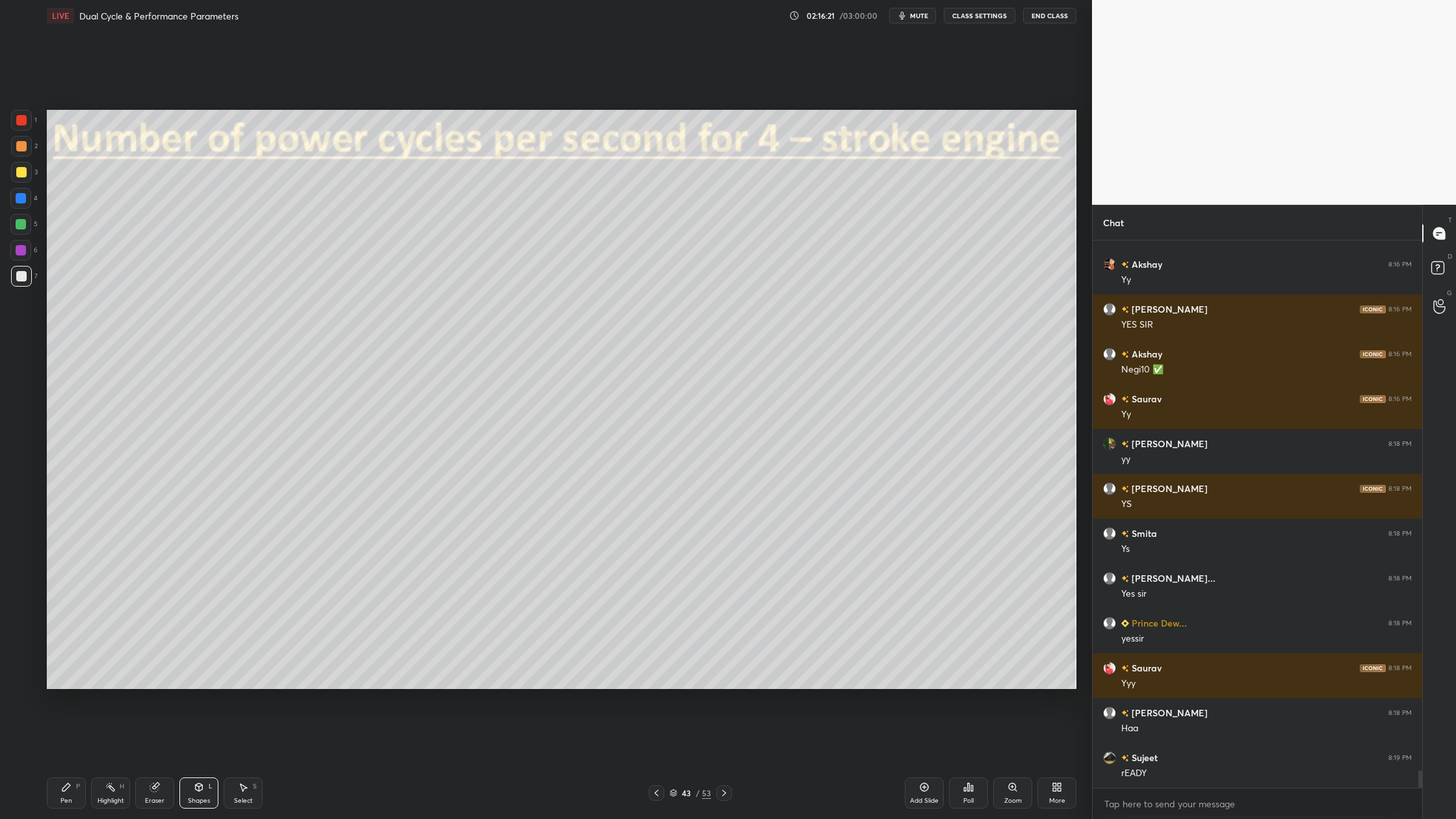
click at [26, 178] on div at bounding box center [22, 172] width 21 height 21
drag, startPoint x: 23, startPoint y: 121, endPoint x: 38, endPoint y: 125, distance: 15.5
click at [25, 121] on div at bounding box center [22, 120] width 10 height 10
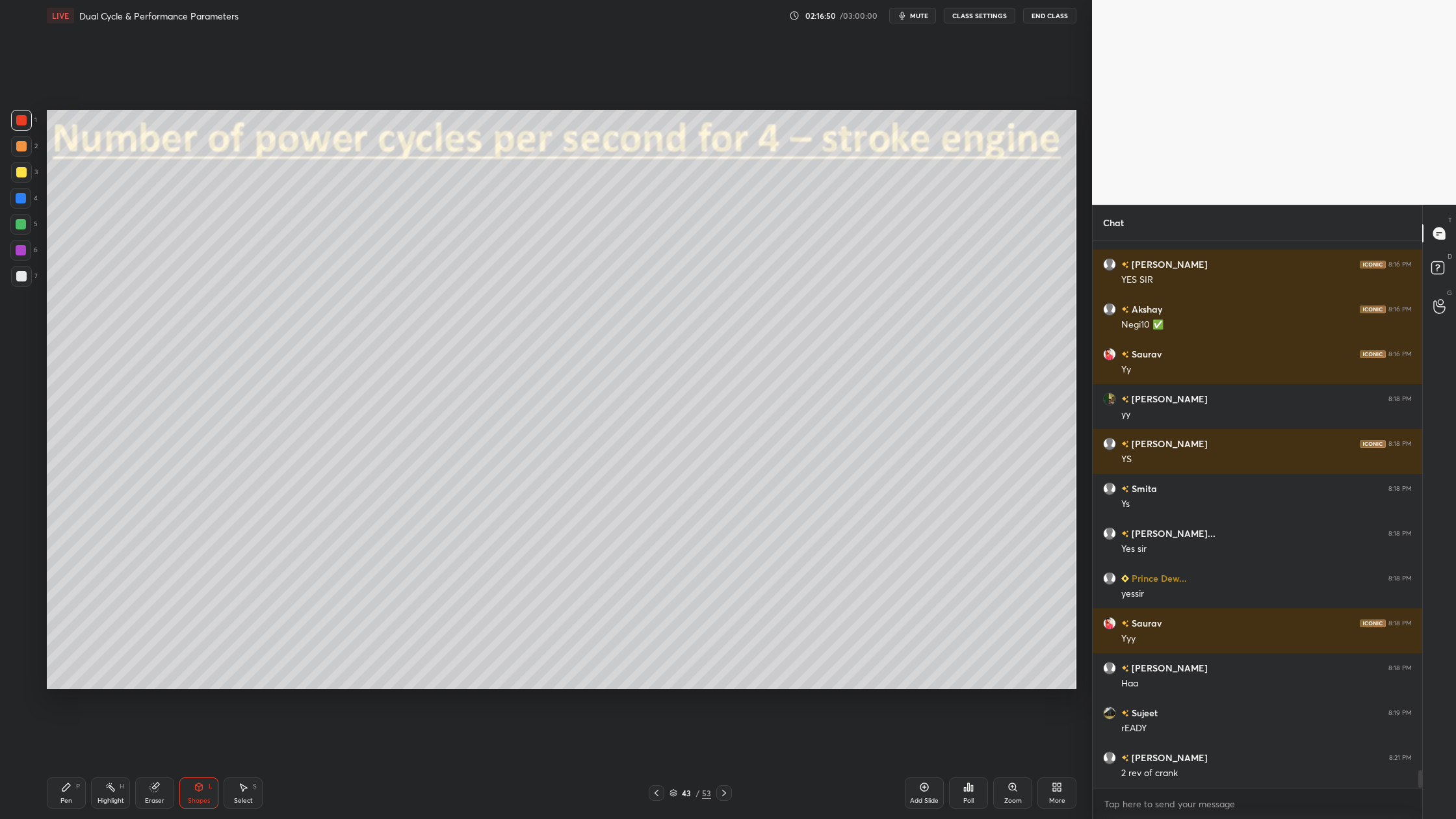
click at [23, 278] on div at bounding box center [22, 276] width 10 height 10
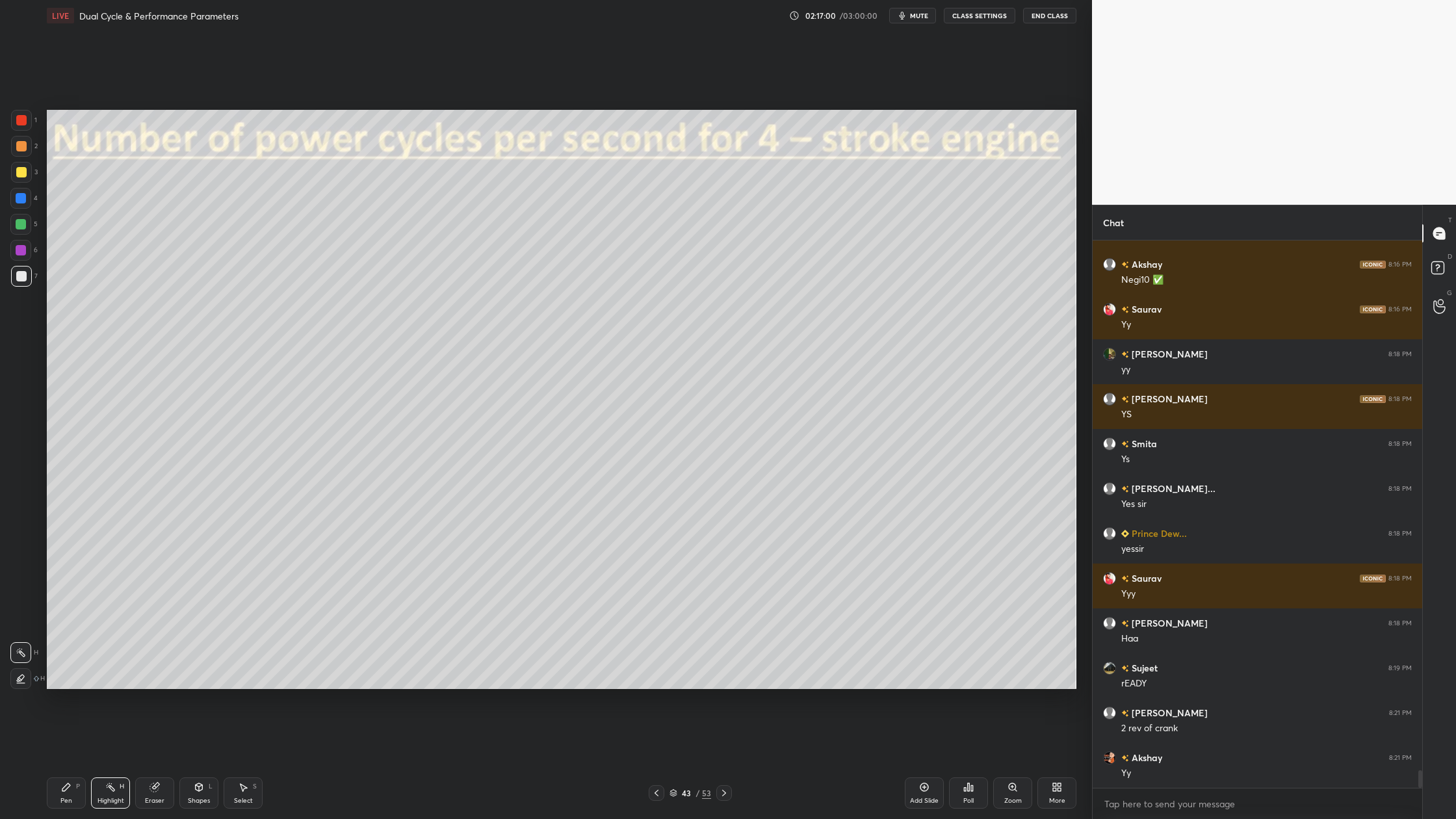
click at [41, 142] on div "1 2 3 4 5 6 7 C X Z C X Z E E Erase all H H" at bounding box center [21, 399] width 42 height 579
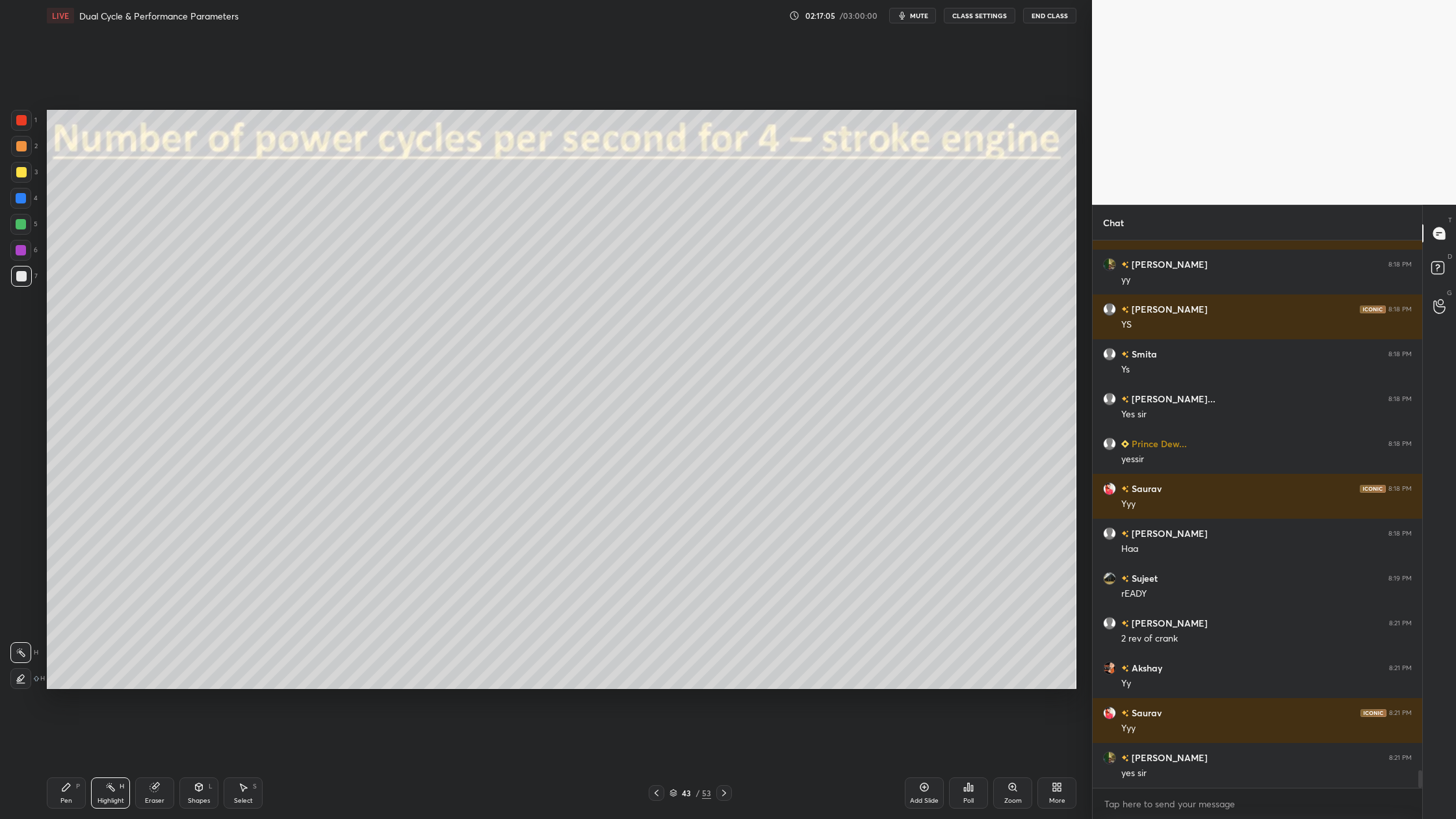
scroll to position [16484, 0]
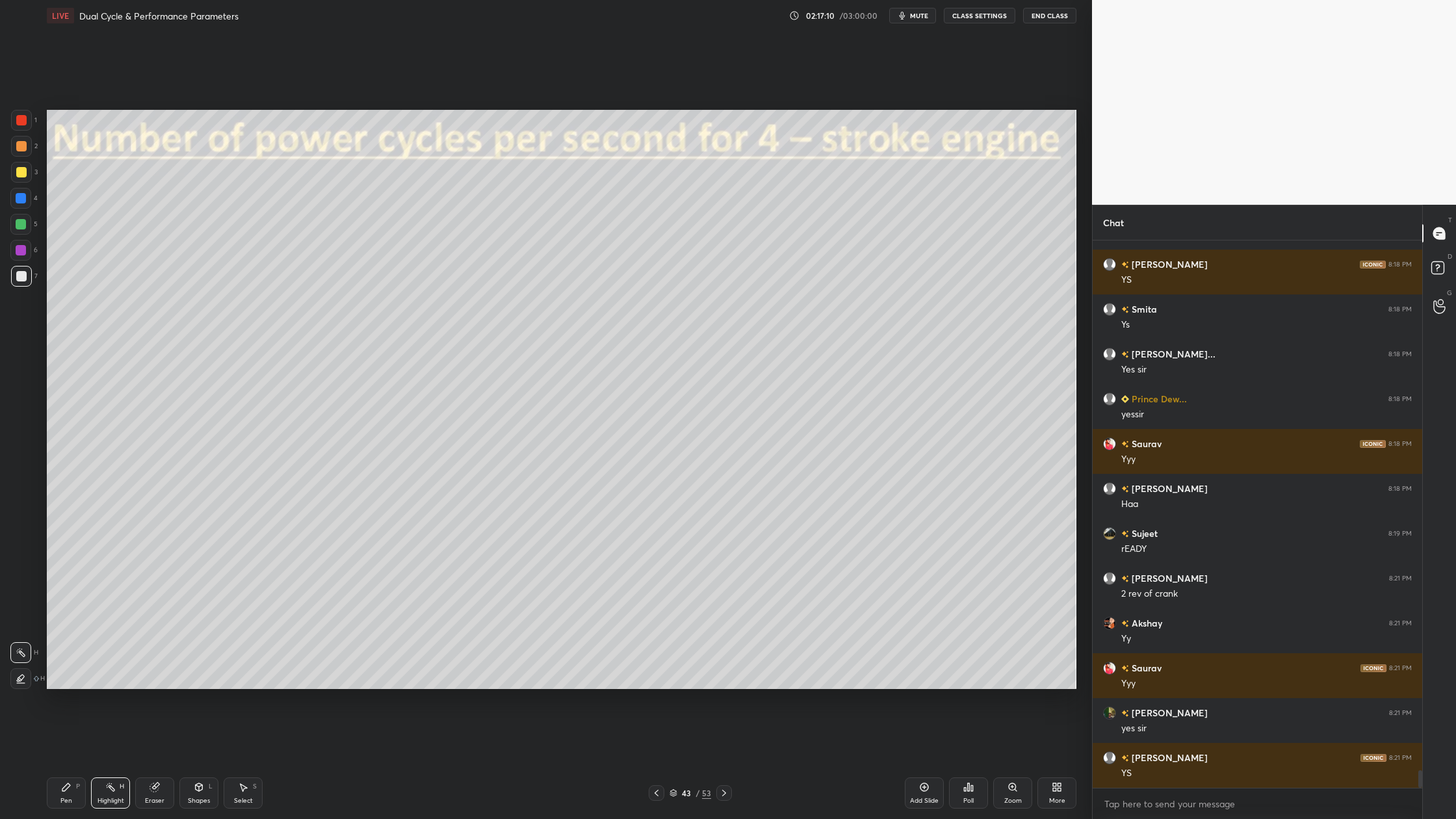
click at [16, 171] on div at bounding box center [22, 172] width 10 height 10
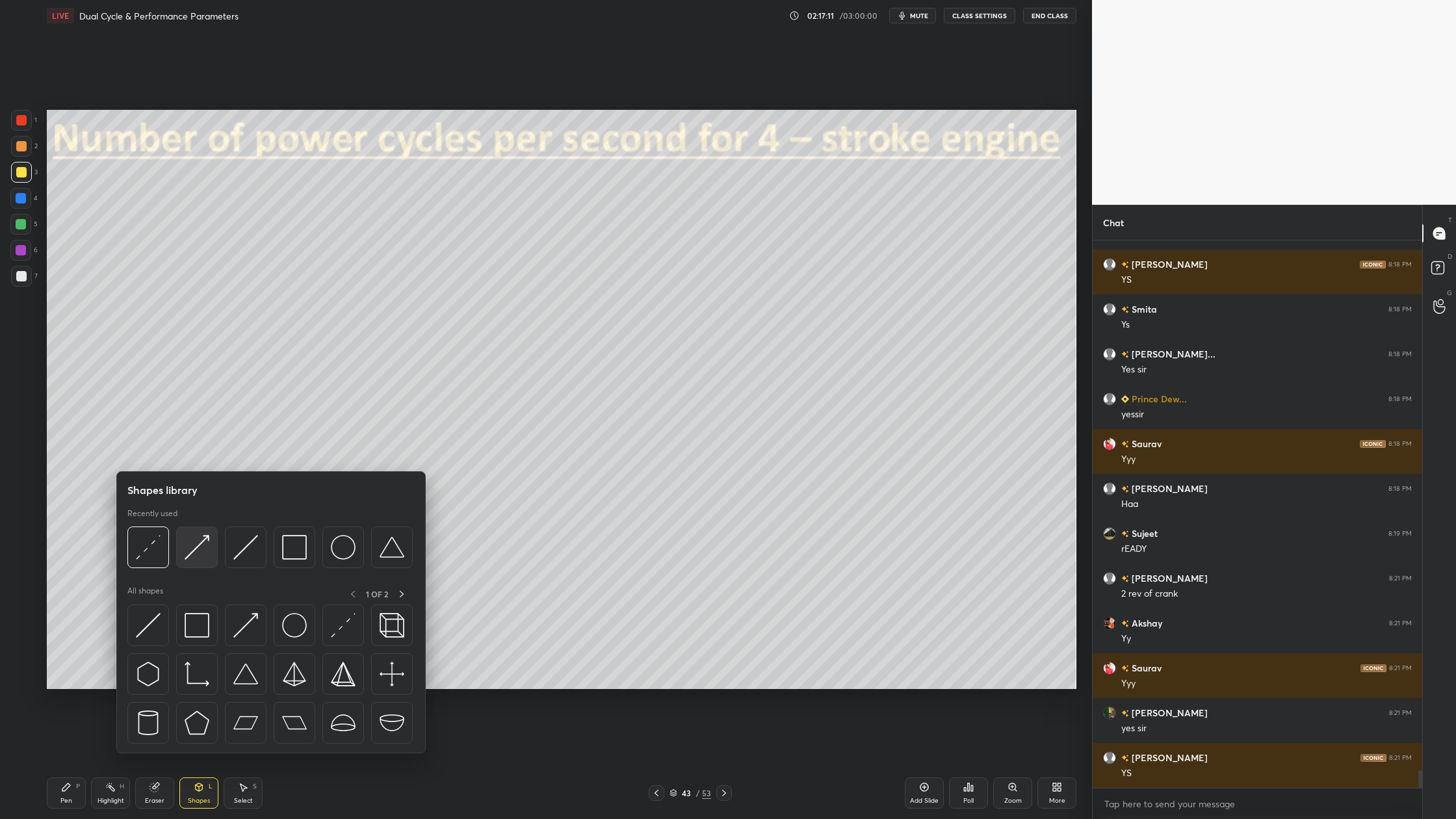
click at [208, 563] on div at bounding box center [197, 547] width 42 height 42
click at [155, 552] on img at bounding box center [148, 547] width 25 height 25
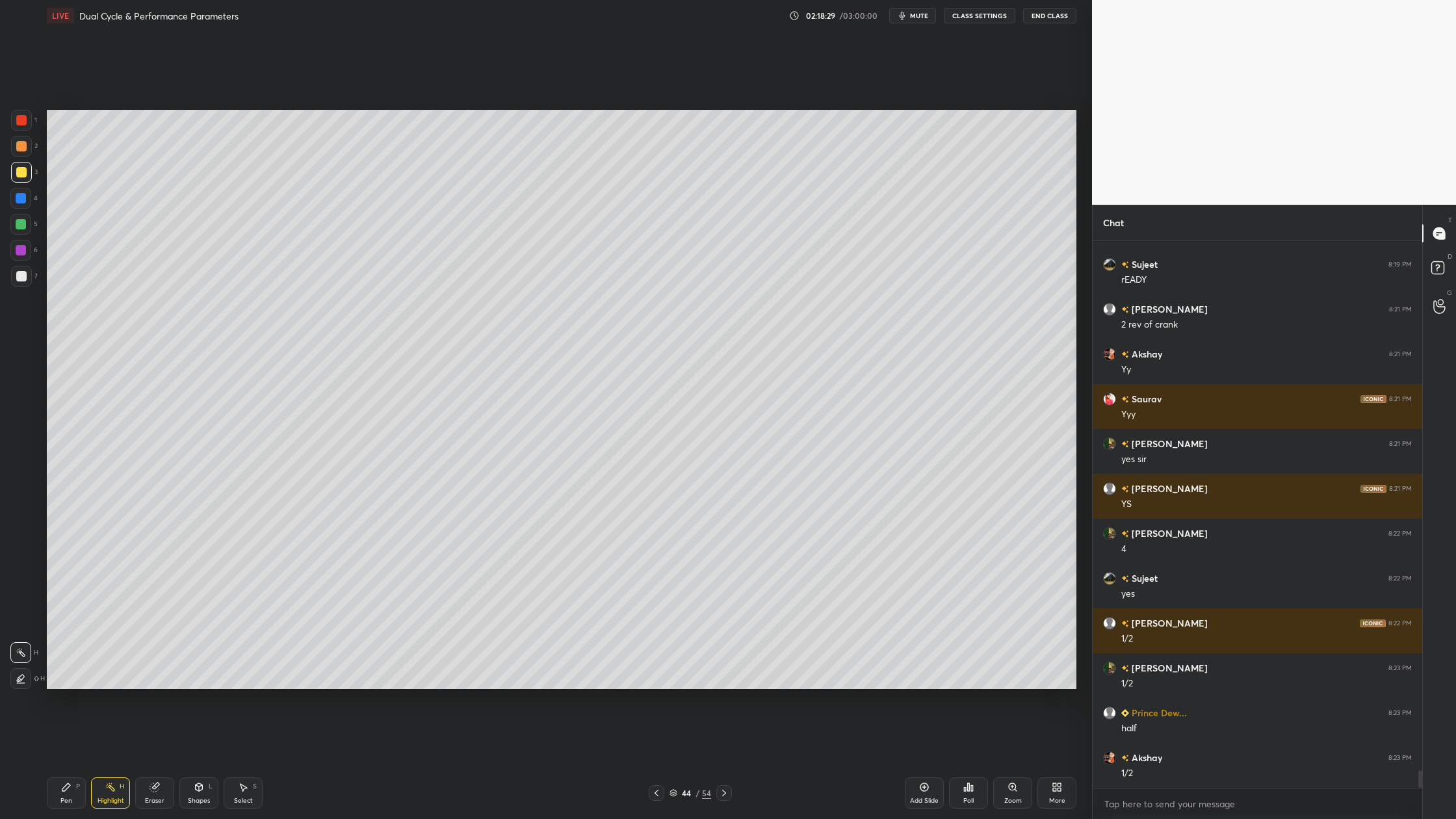
scroll to position [16798, 0]
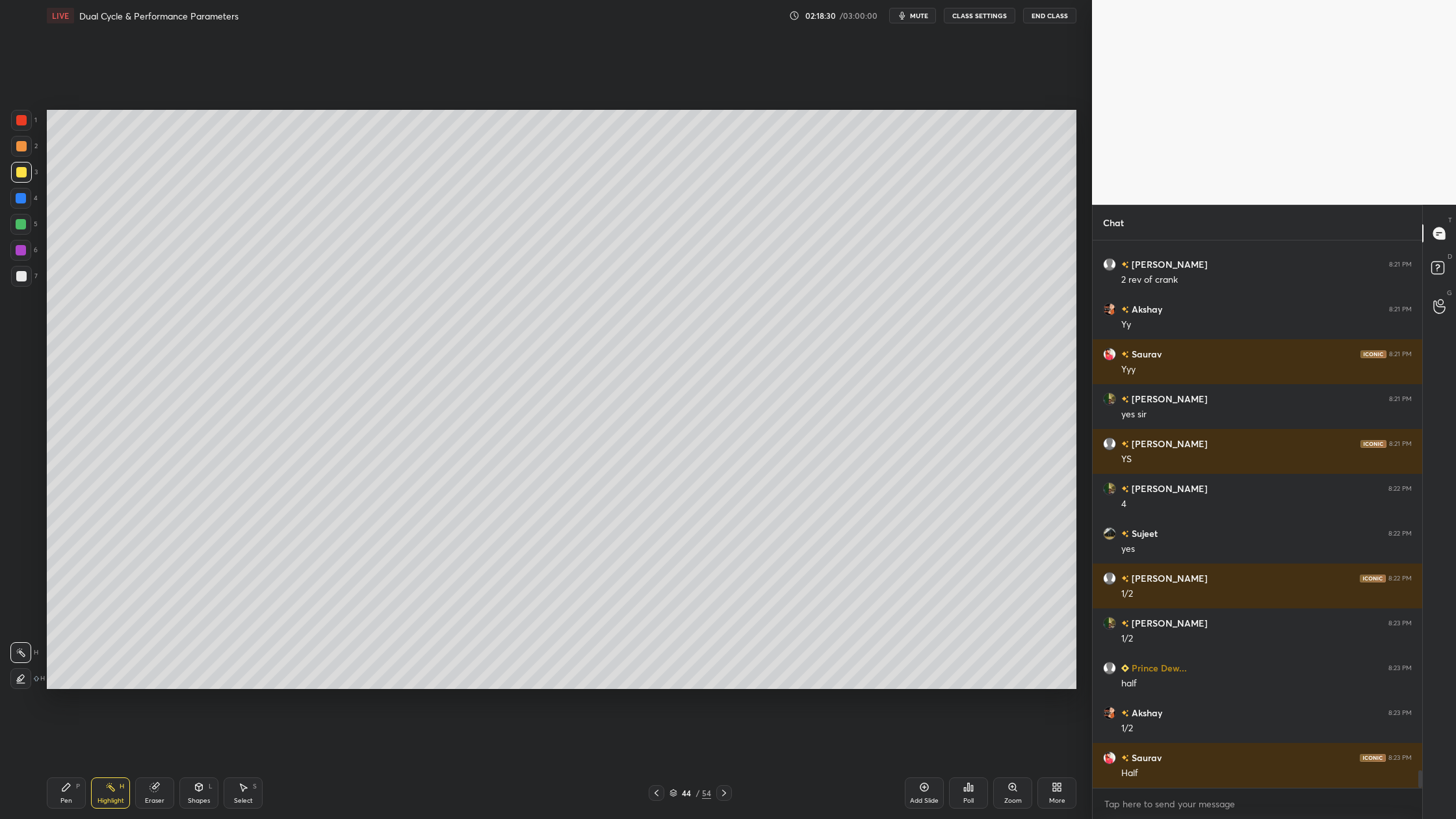
click at [23, 150] on div at bounding box center [22, 146] width 10 height 10
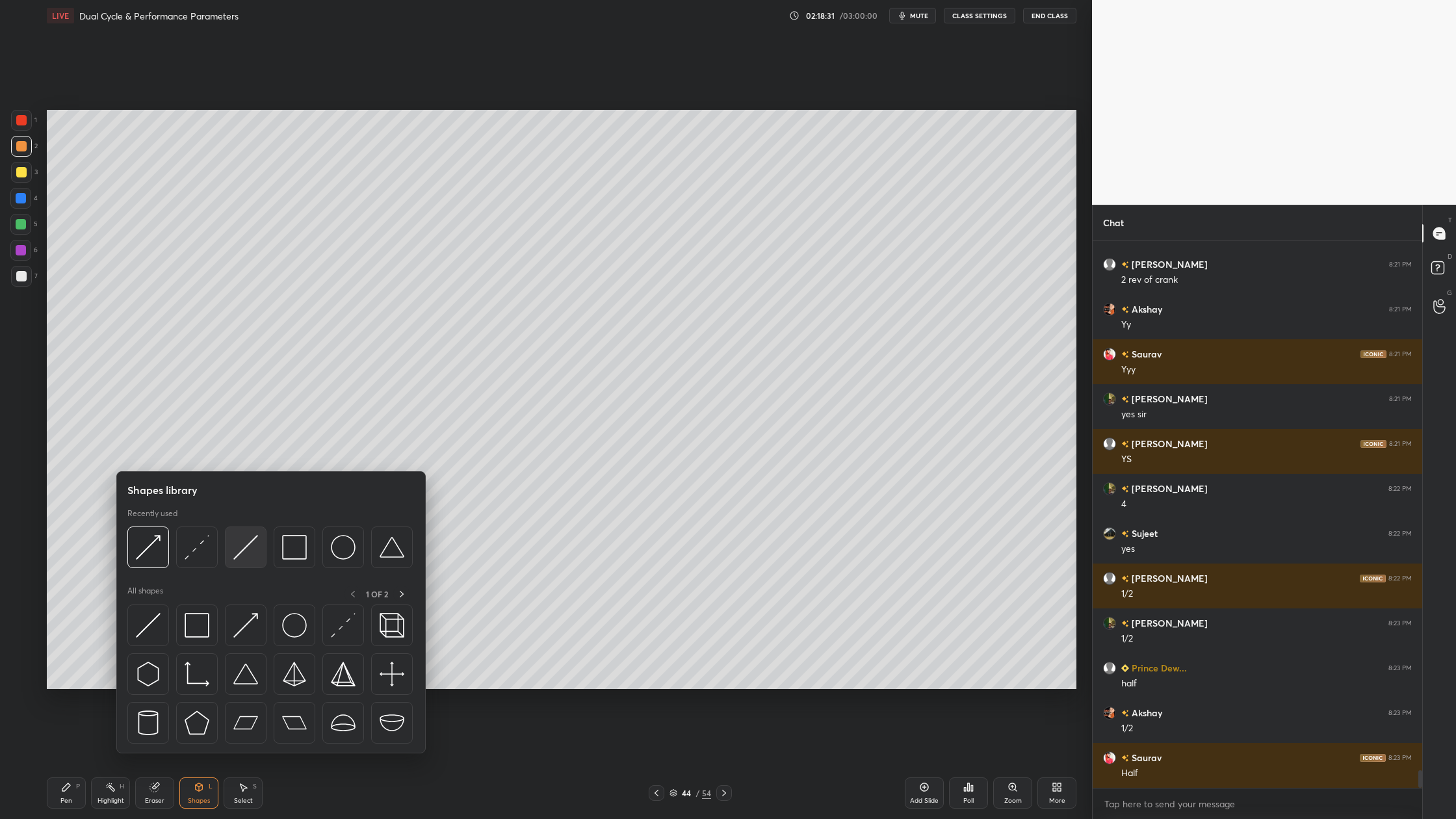
click at [244, 562] on div at bounding box center [246, 547] width 42 height 42
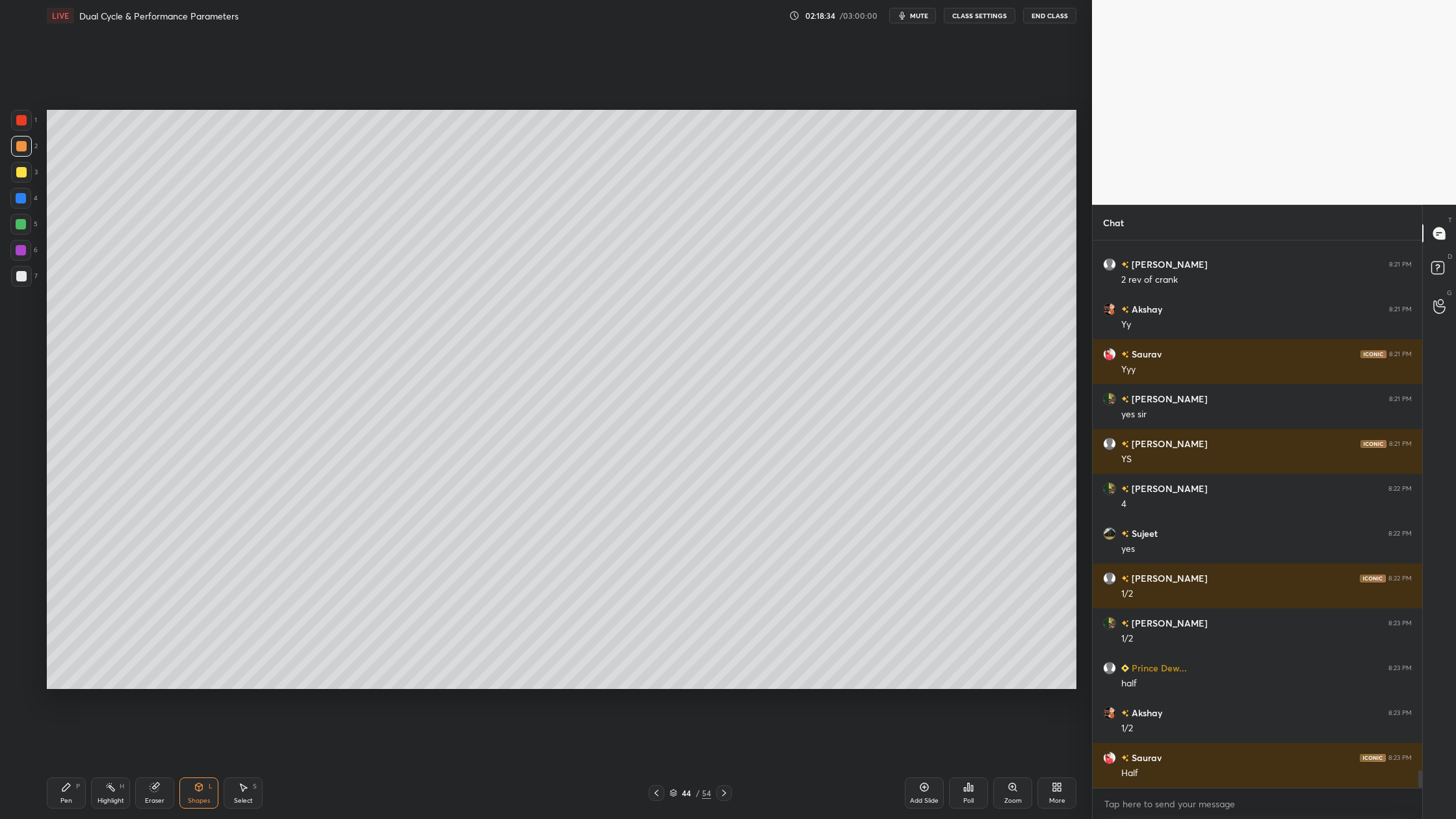
click at [22, 279] on div at bounding box center [22, 276] width 10 height 10
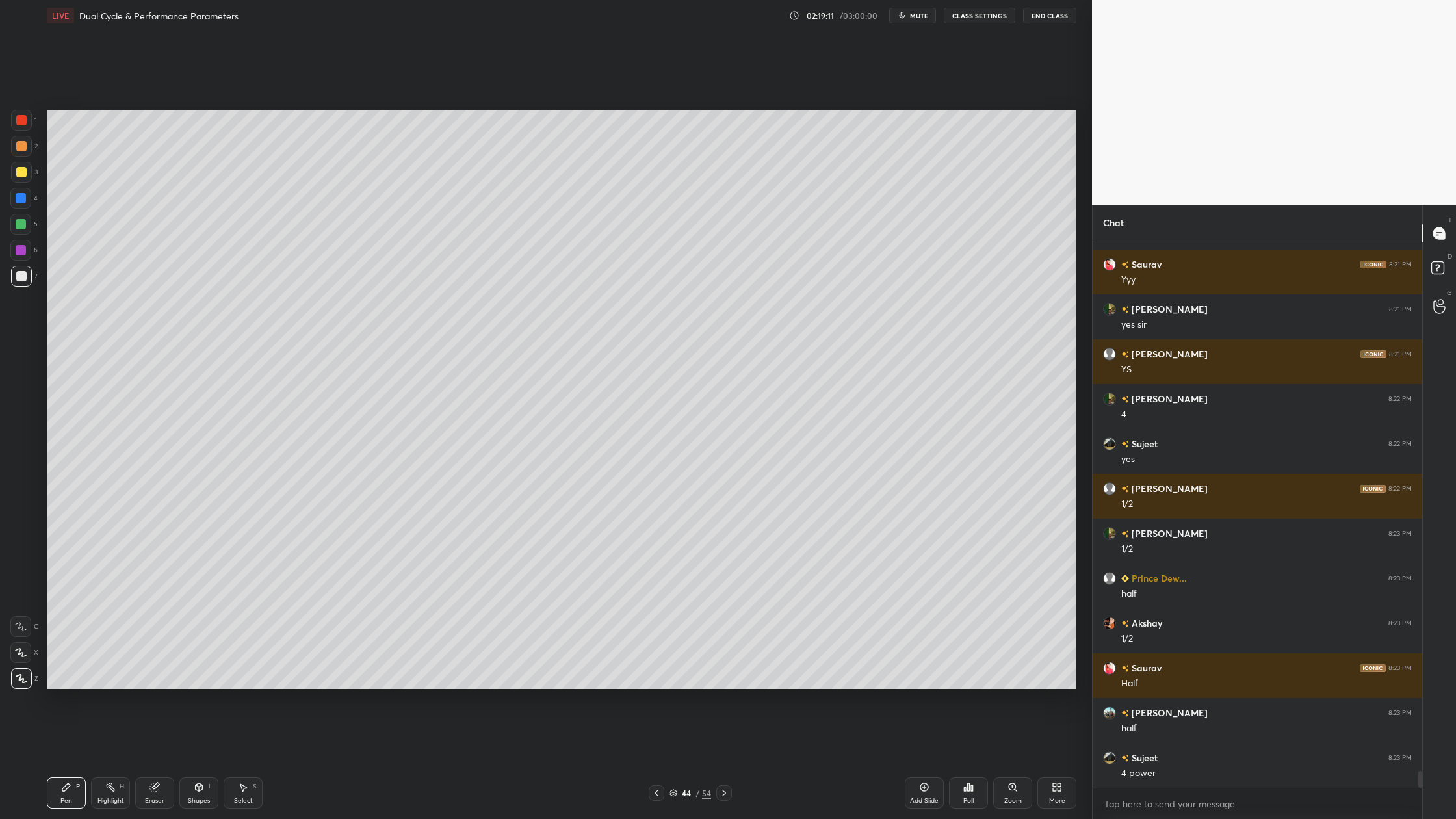
scroll to position [16932, 0]
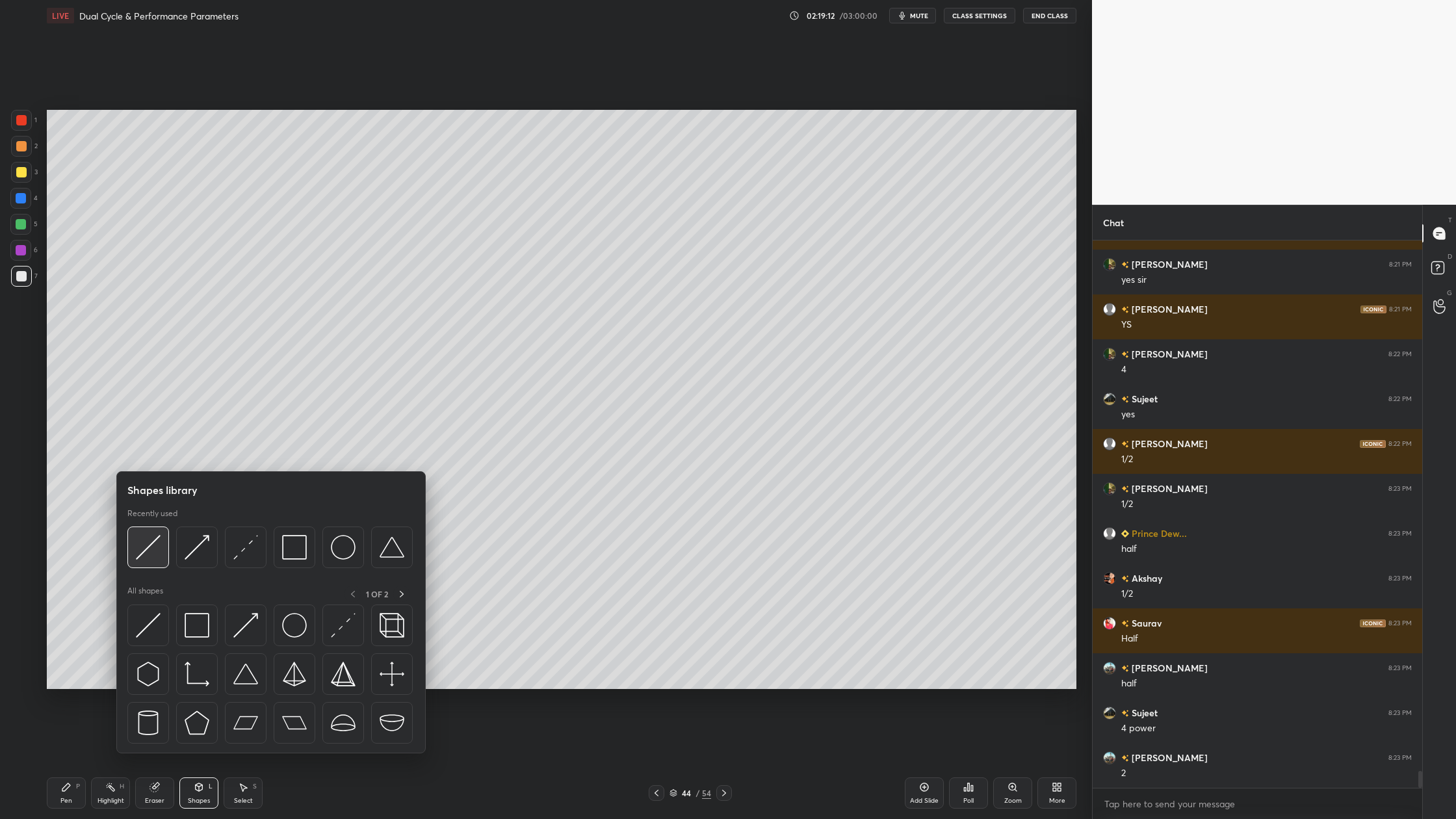
click at [144, 558] on img at bounding box center [148, 547] width 25 height 25
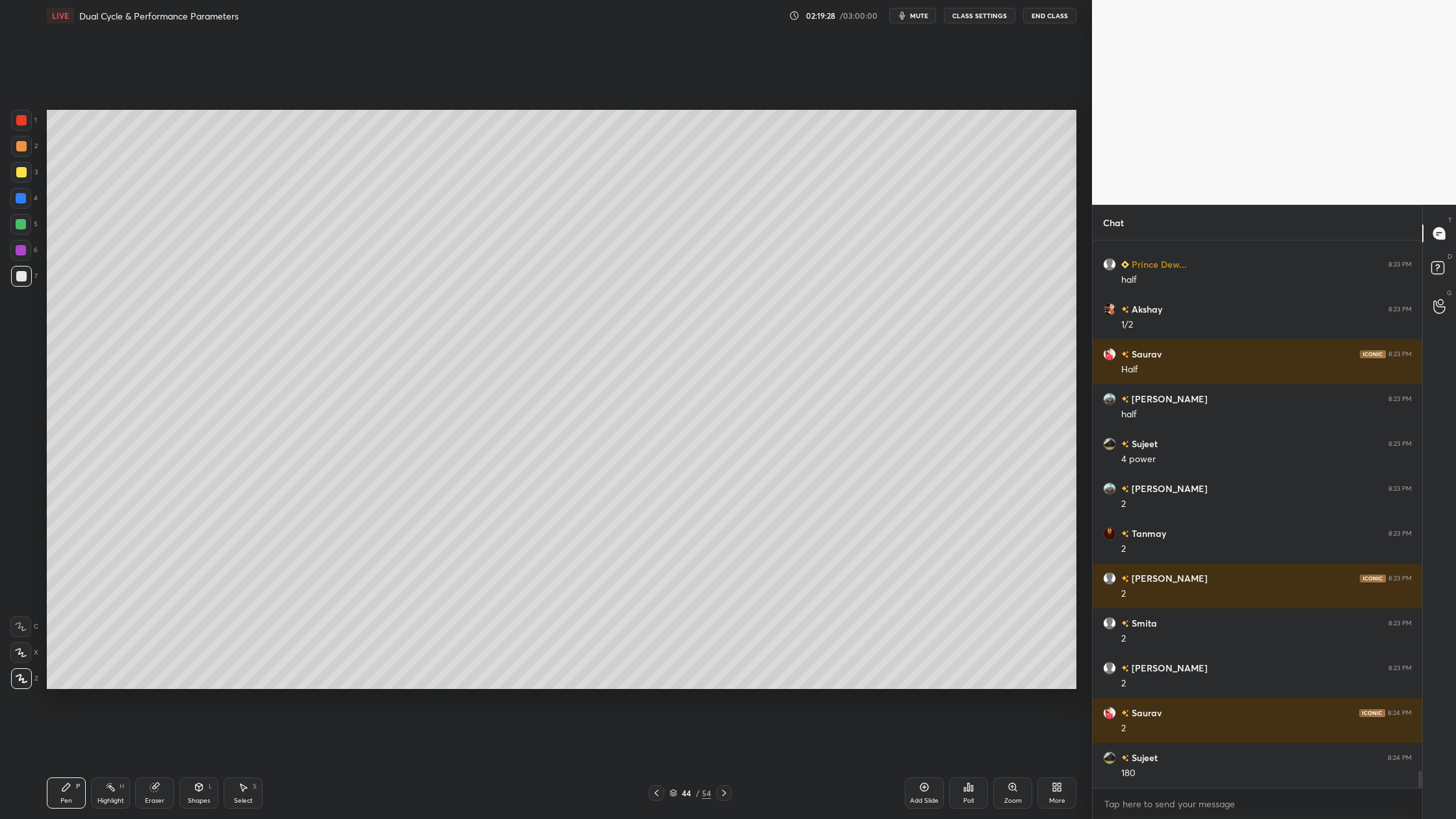
scroll to position [17247, 0]
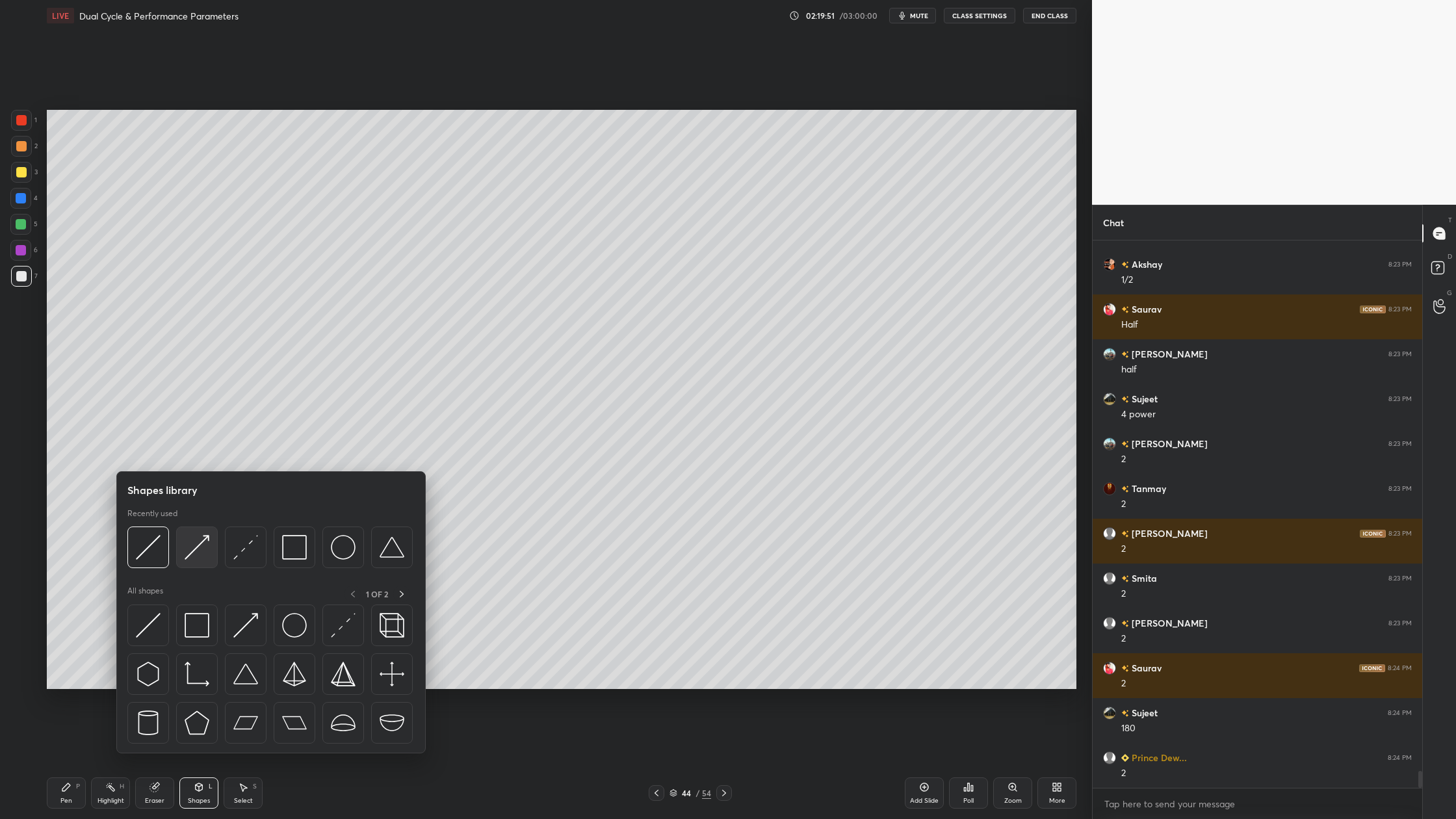
click at [191, 563] on div at bounding box center [197, 547] width 42 height 42
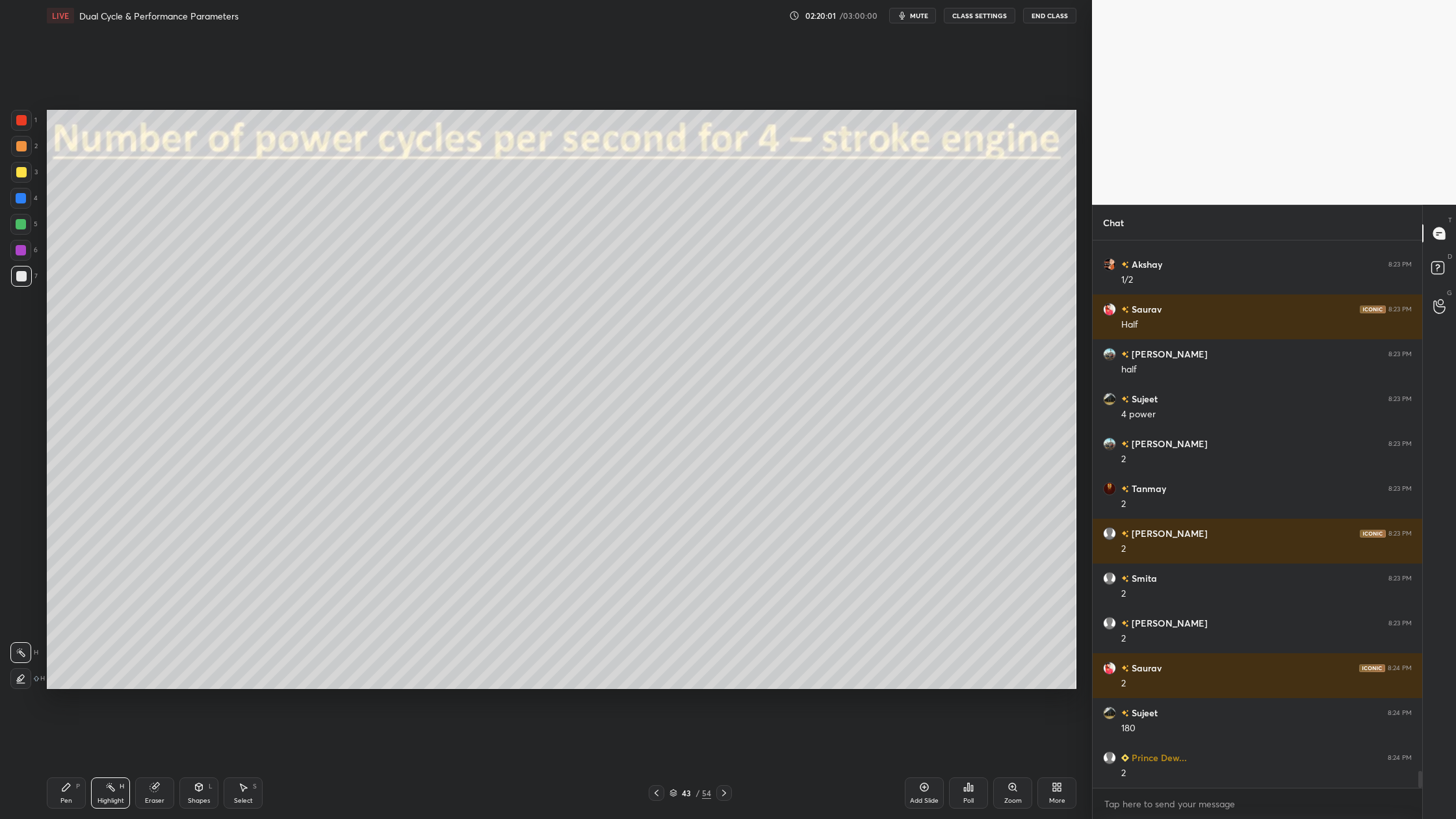
drag, startPoint x: 23, startPoint y: 168, endPoint x: 33, endPoint y: 180, distance: 15.6
click at [33, 180] on div "3" at bounding box center [24, 172] width 27 height 21
click at [22, 224] on div at bounding box center [21, 224] width 10 height 10
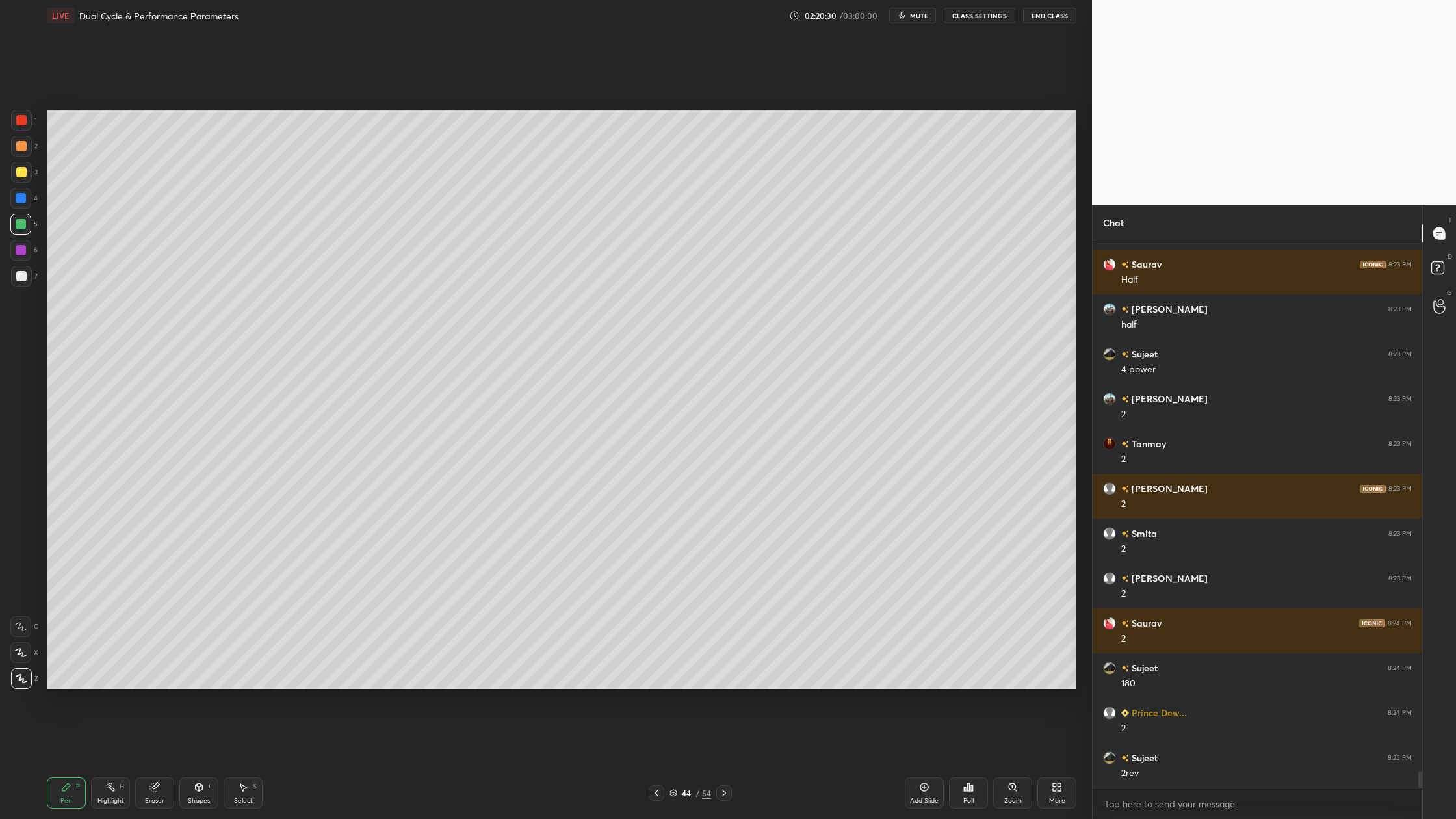
click at [24, 278] on div at bounding box center [22, 276] width 10 height 10
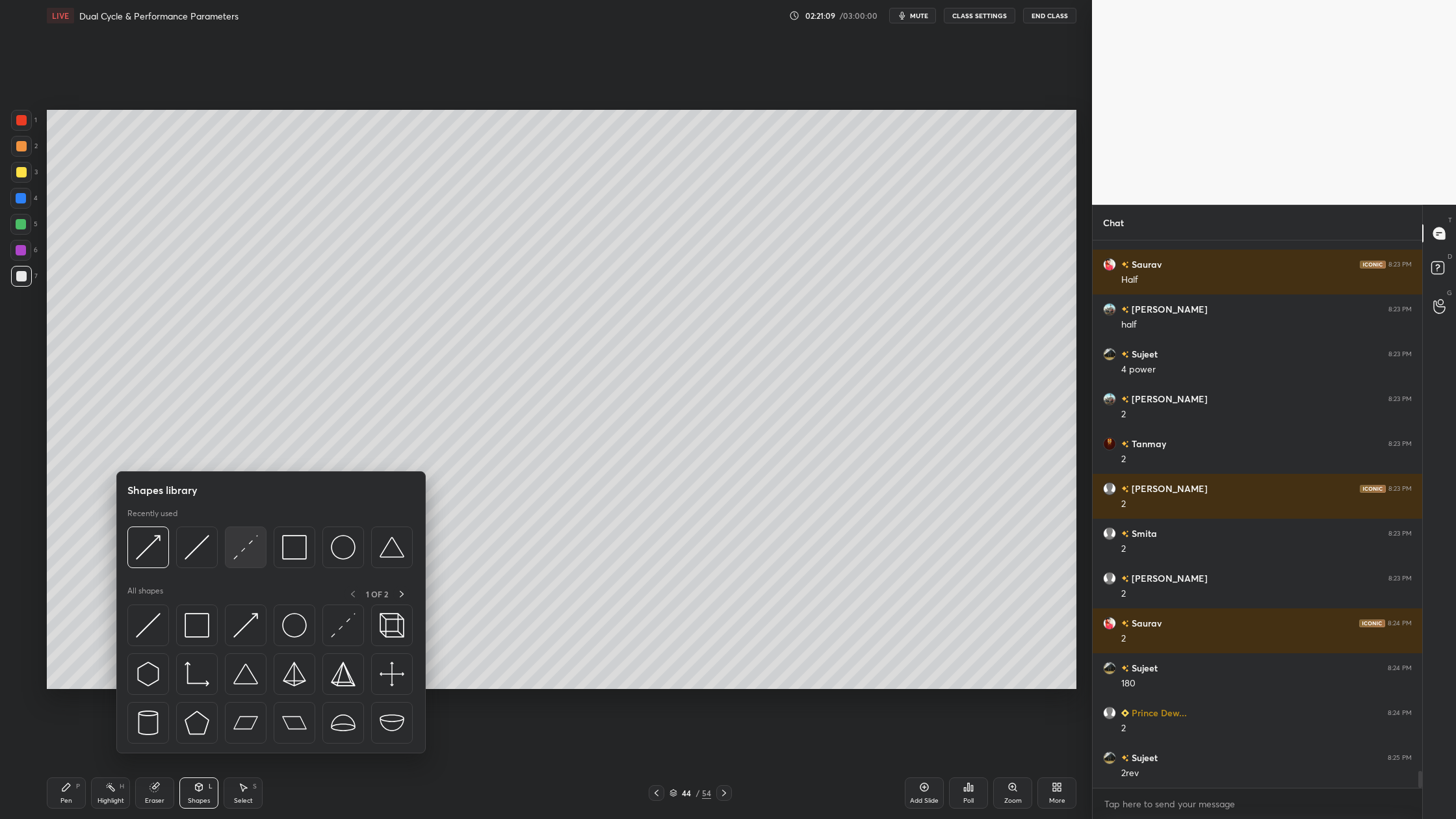
click at [249, 564] on div at bounding box center [246, 547] width 42 height 42
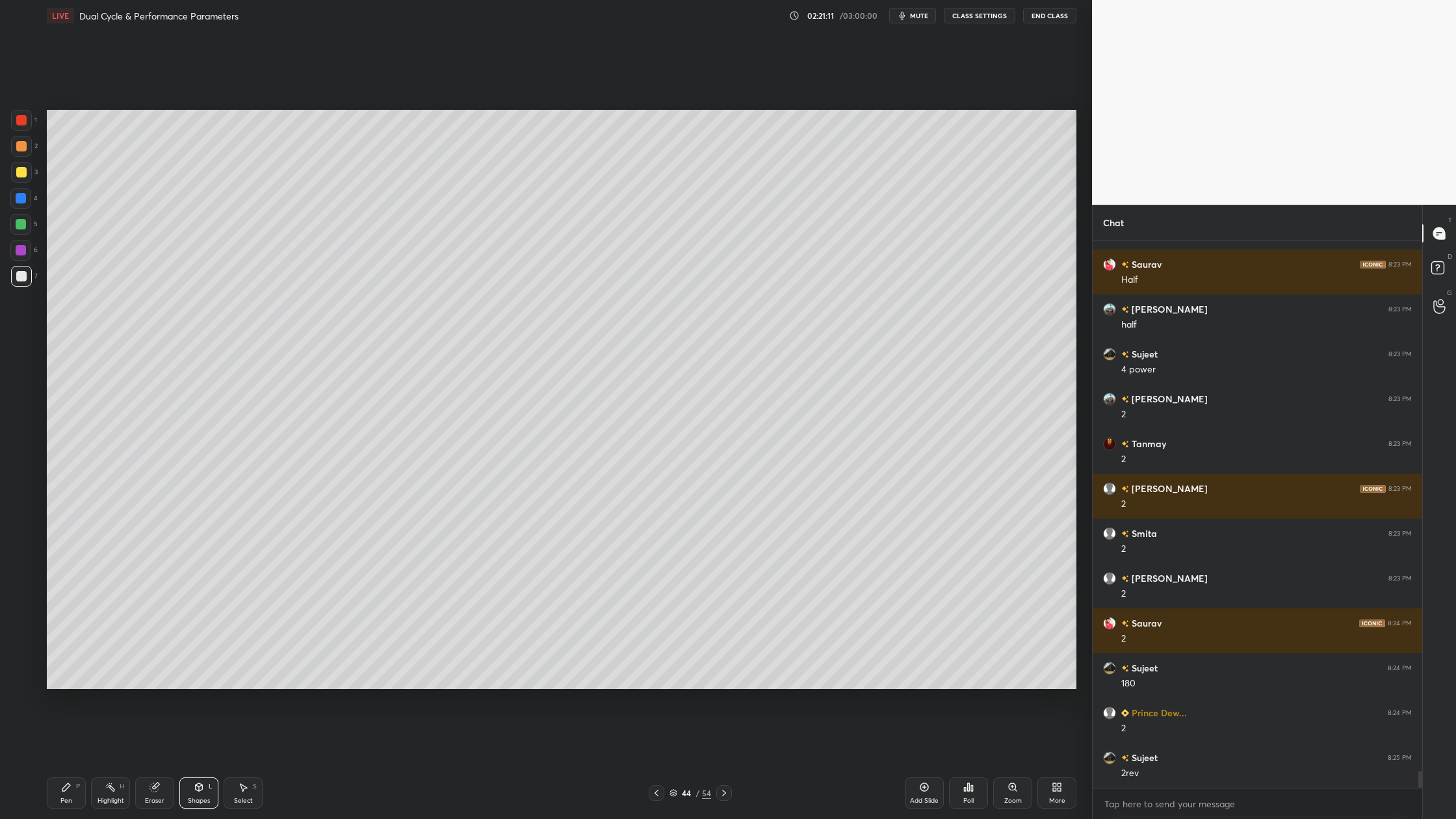
click at [20, 145] on div at bounding box center [22, 146] width 10 height 10
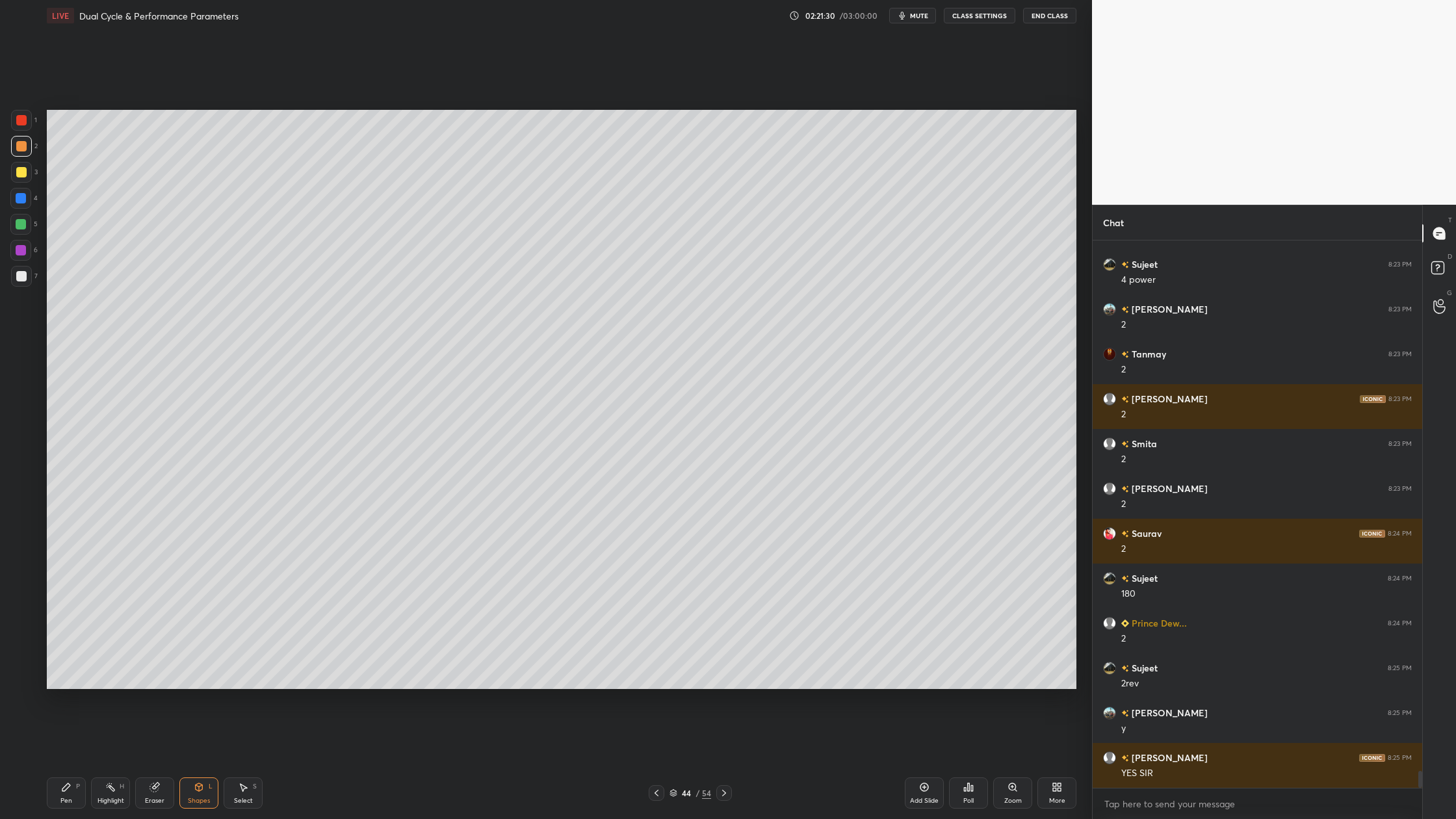
scroll to position [17426, 0]
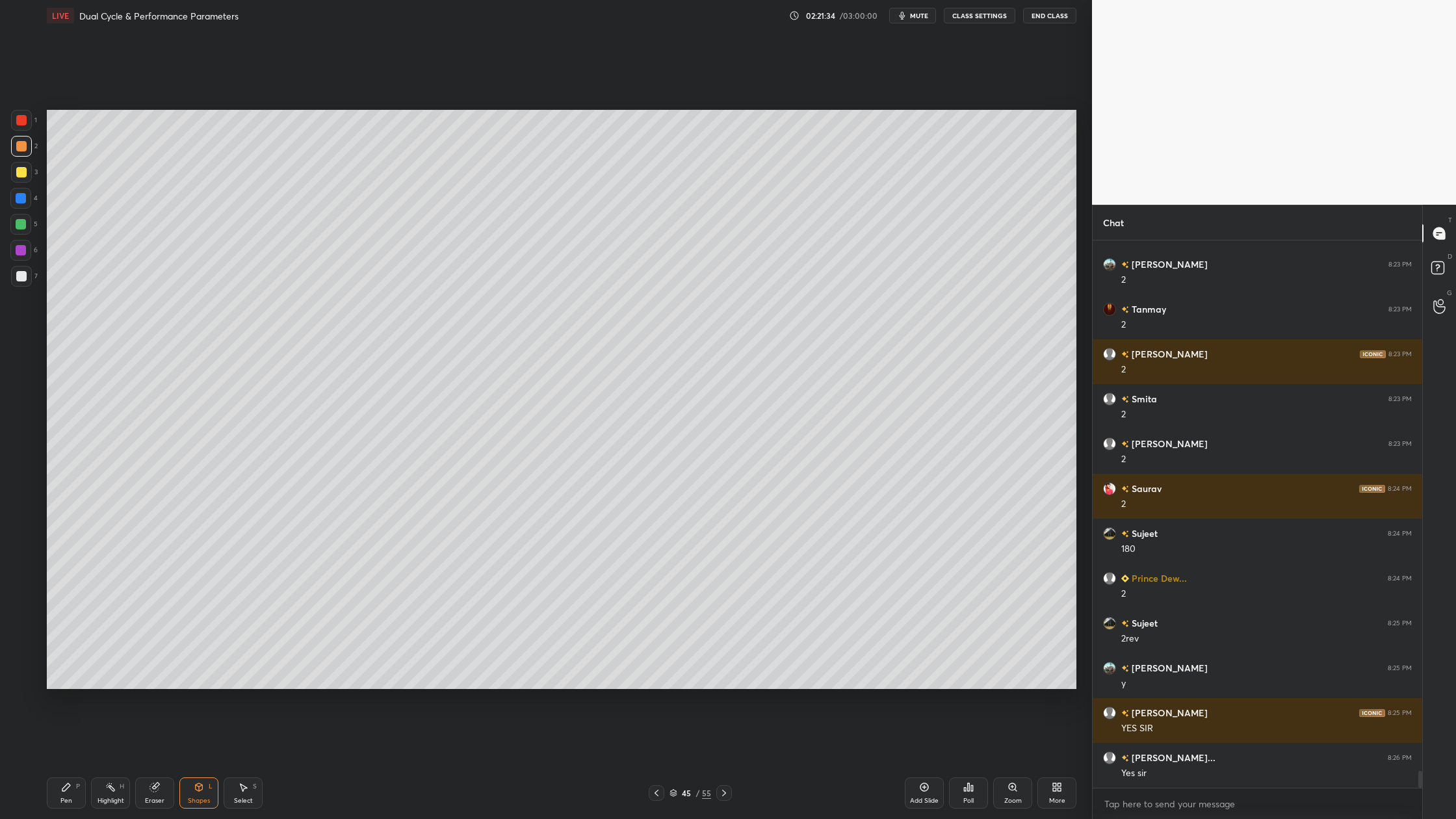
click at [25, 219] on div at bounding box center [21, 224] width 21 height 21
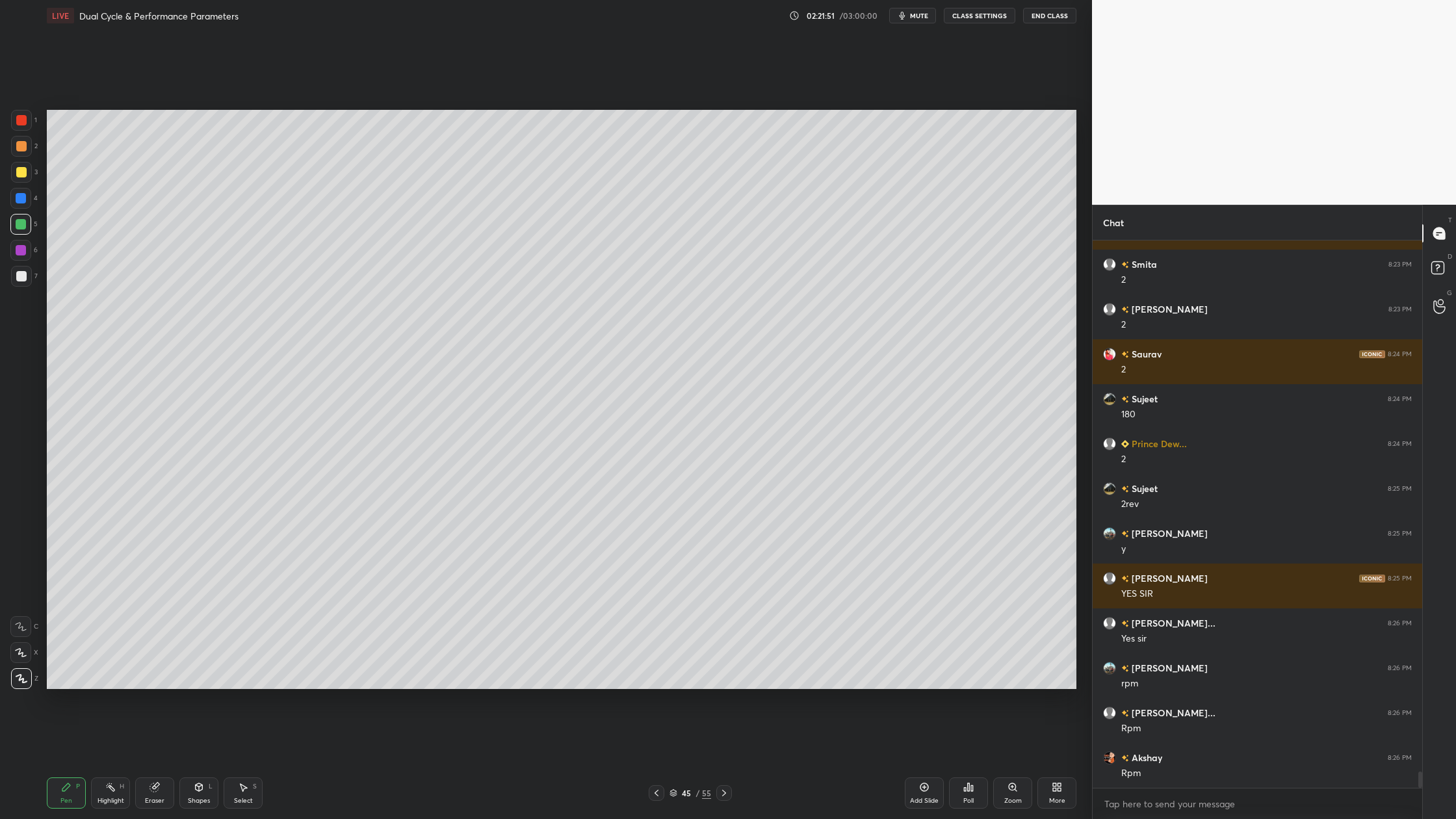
scroll to position [17606, 0]
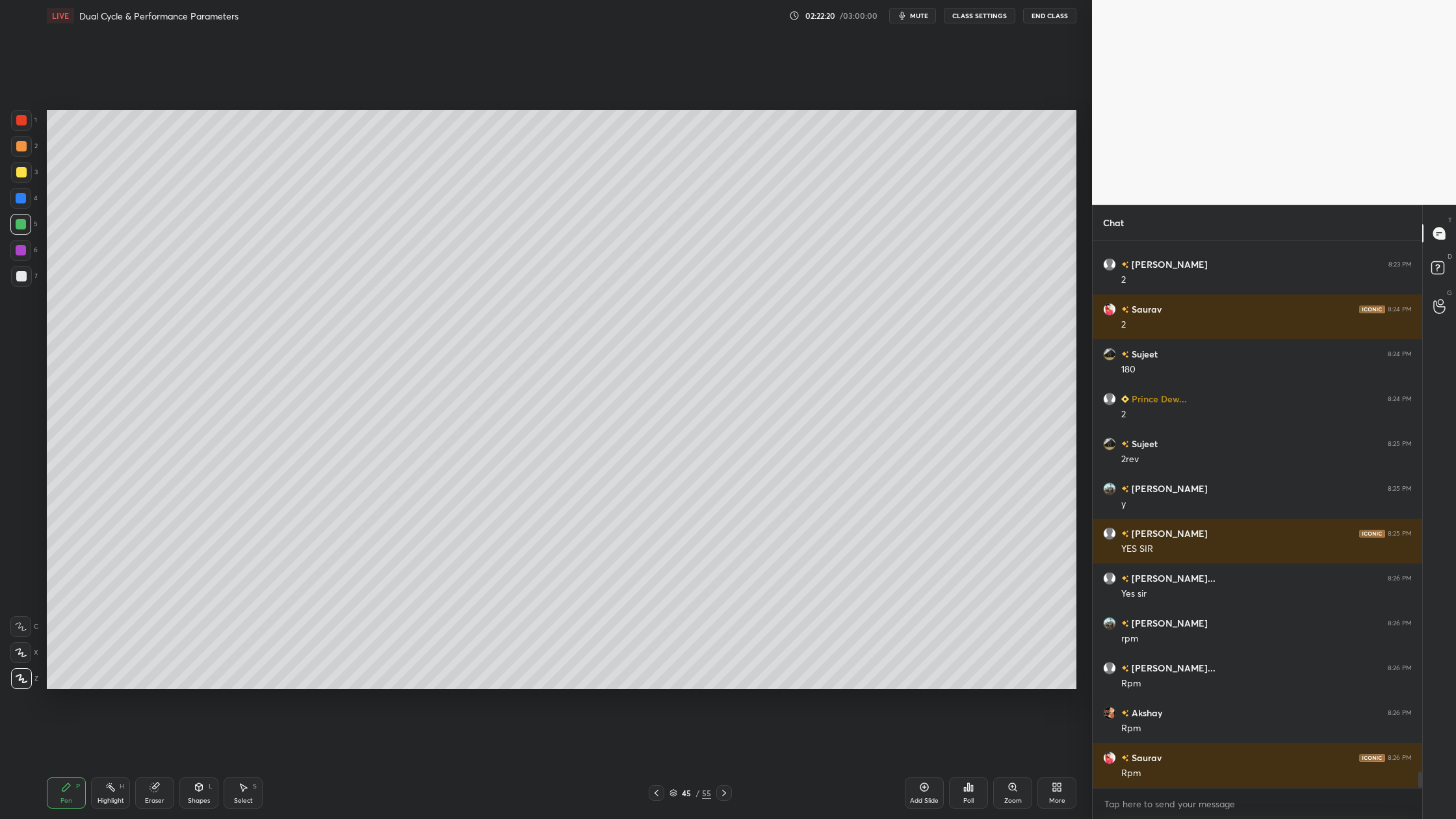
click at [21, 277] on div at bounding box center [22, 276] width 10 height 10
drag, startPoint x: 23, startPoint y: 222, endPoint x: 37, endPoint y: 221, distance: 14.0
click at [23, 222] on div at bounding box center [21, 224] width 10 height 10
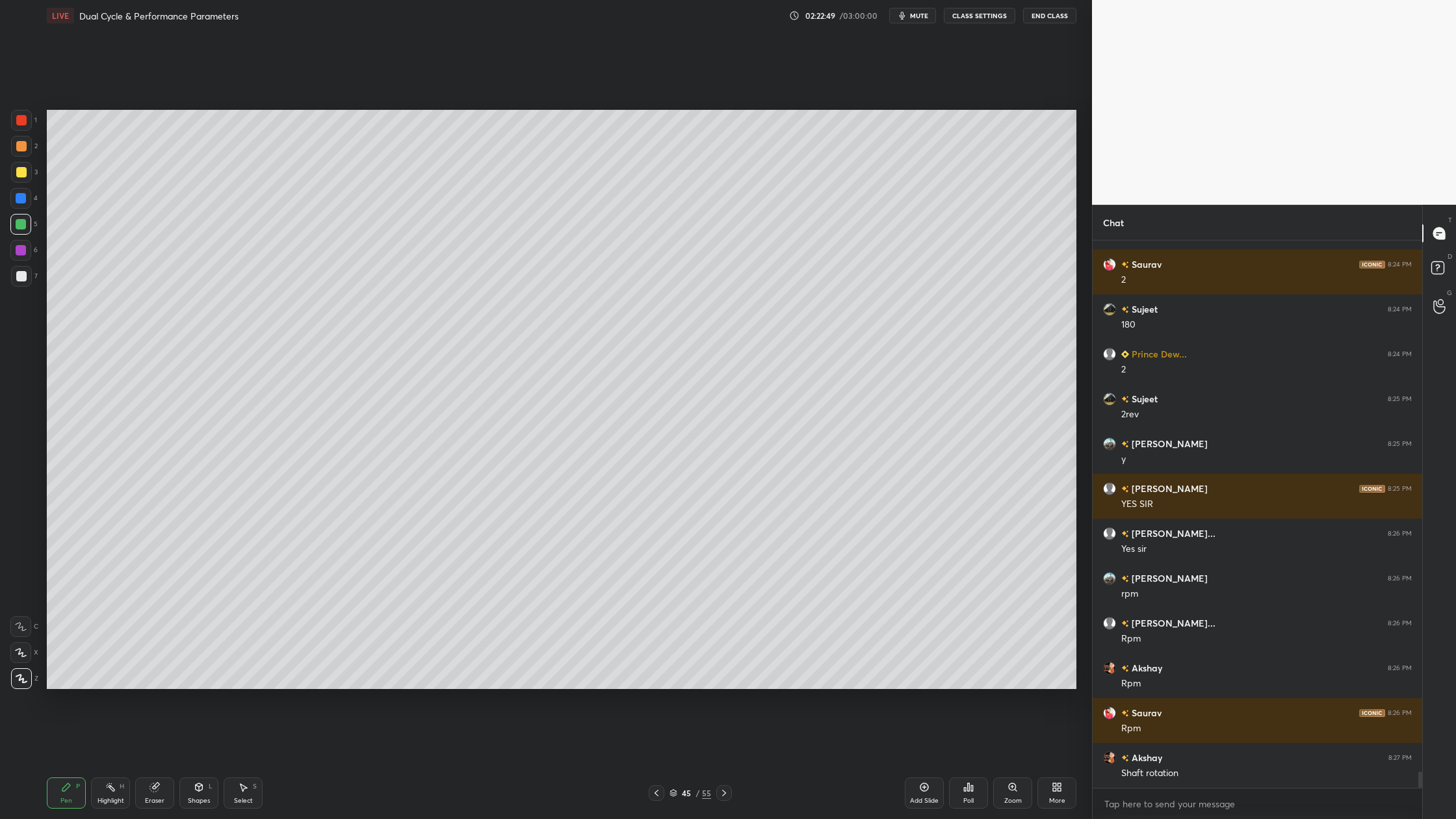
scroll to position [17695, 0]
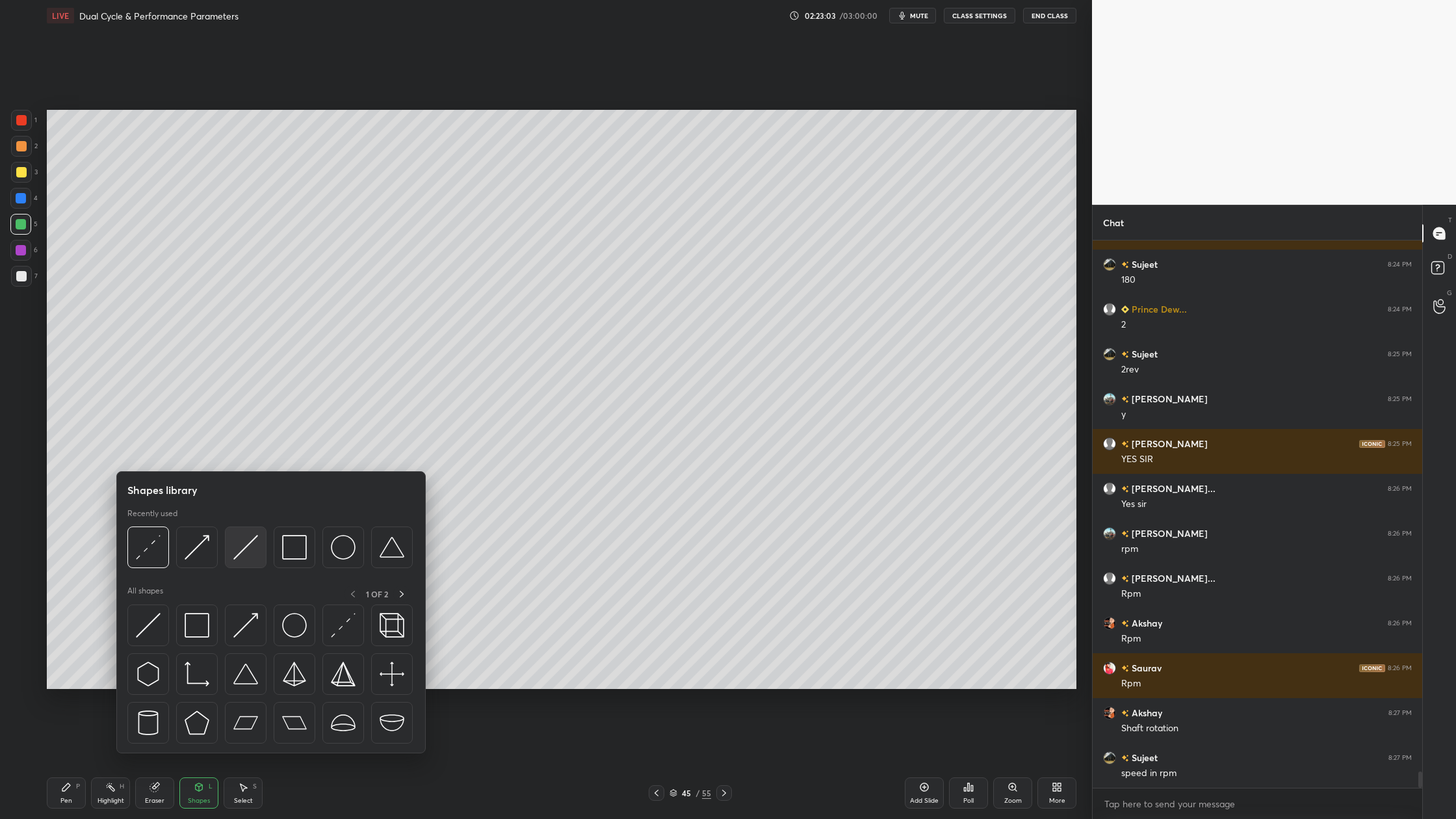
click at [250, 565] on div at bounding box center [246, 547] width 42 height 42
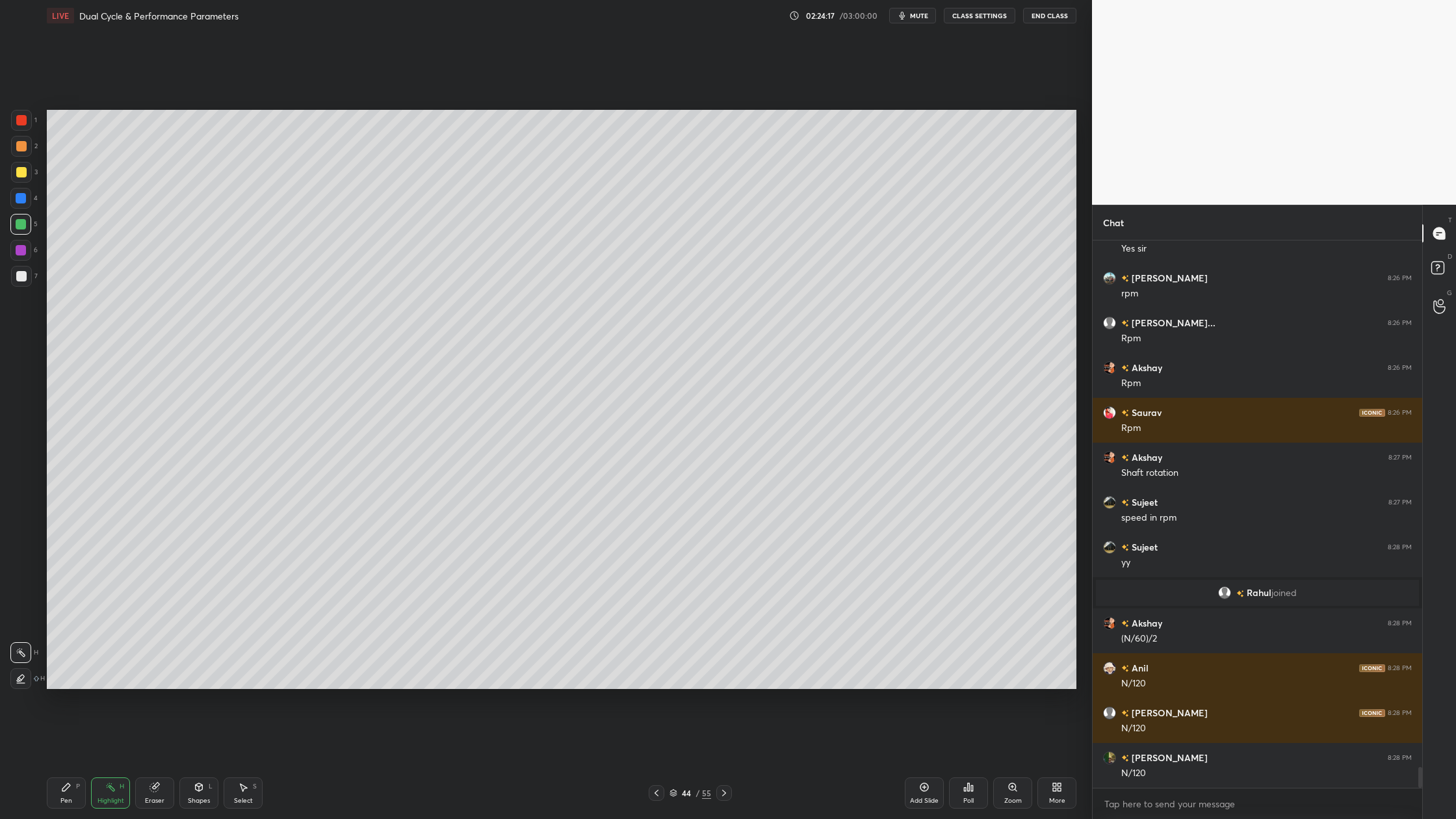
scroll to position [13972, 0]
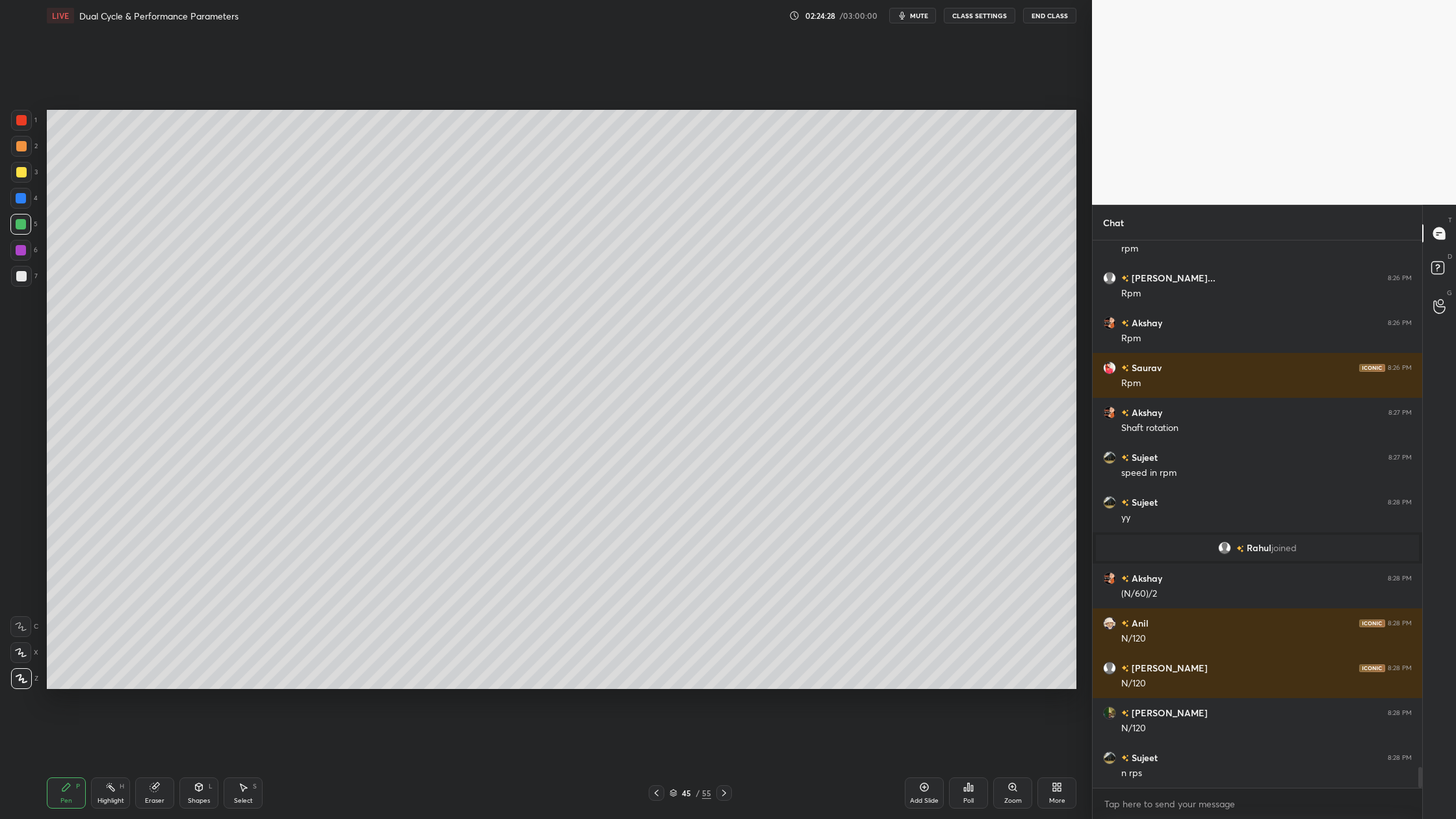
drag, startPoint x: 20, startPoint y: 278, endPoint x: 29, endPoint y: 285, distance: 11.4
click at [25, 283] on div at bounding box center [22, 276] width 21 height 21
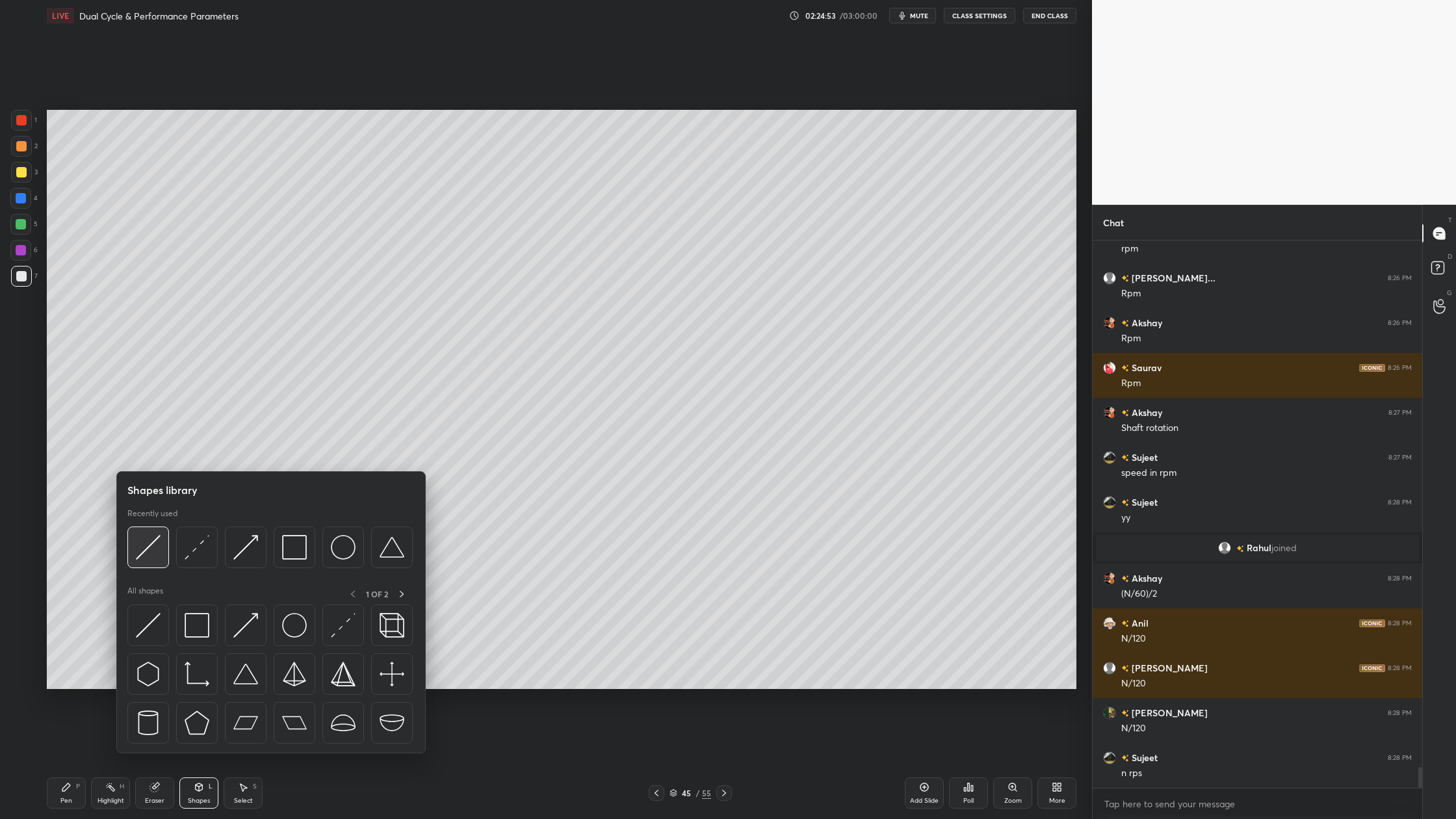
click at [148, 560] on div at bounding box center [148, 547] width 42 height 42
click at [152, 550] on img at bounding box center [148, 547] width 25 height 25
click at [180, 549] on div at bounding box center [197, 547] width 42 height 42
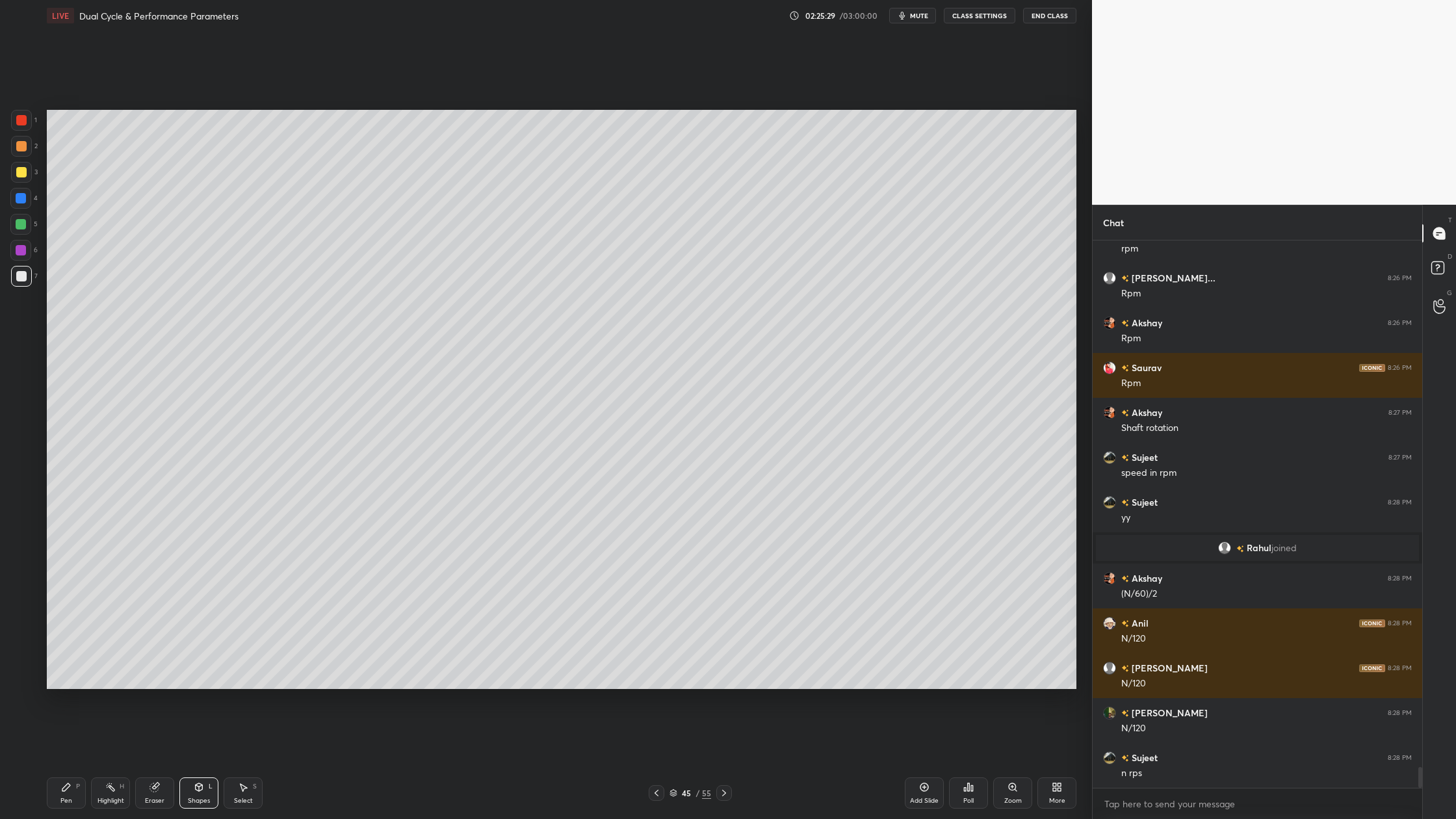
drag, startPoint x: 19, startPoint y: 145, endPoint x: 27, endPoint y: 156, distance: 13.6
click at [23, 148] on div at bounding box center [22, 146] width 10 height 10
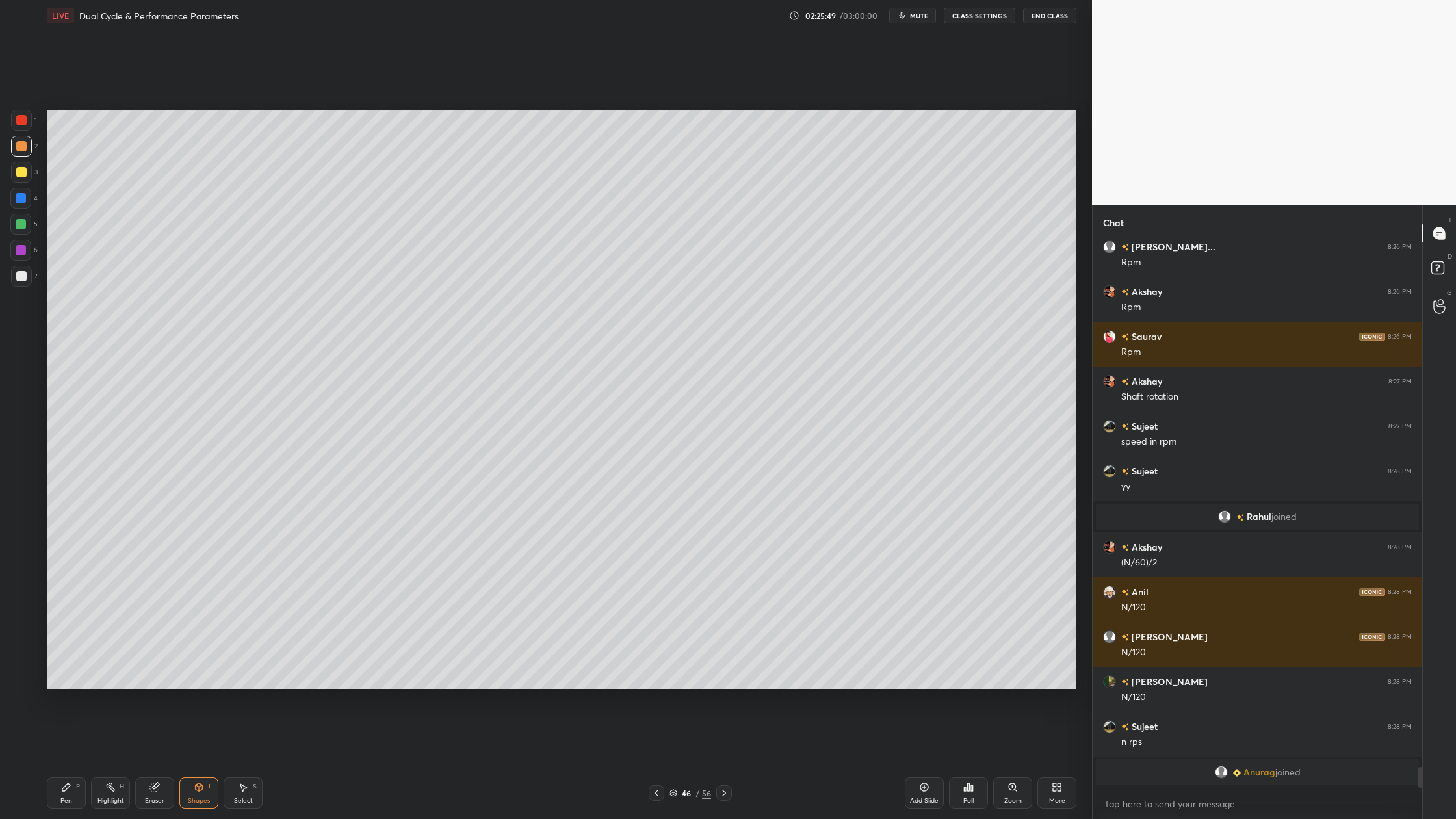
click at [23, 148] on div at bounding box center [22, 146] width 10 height 10
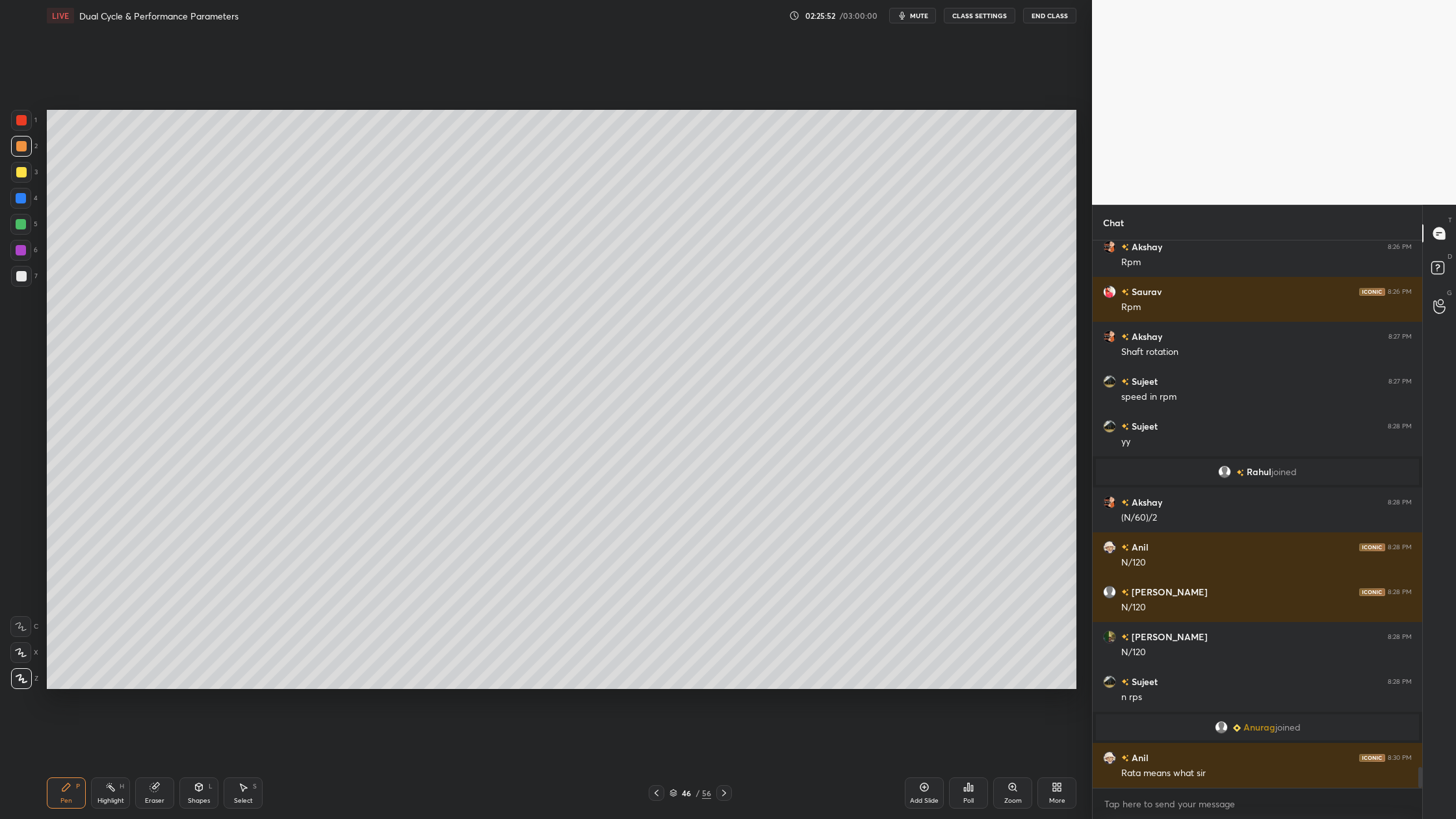
scroll to position [13986, 0]
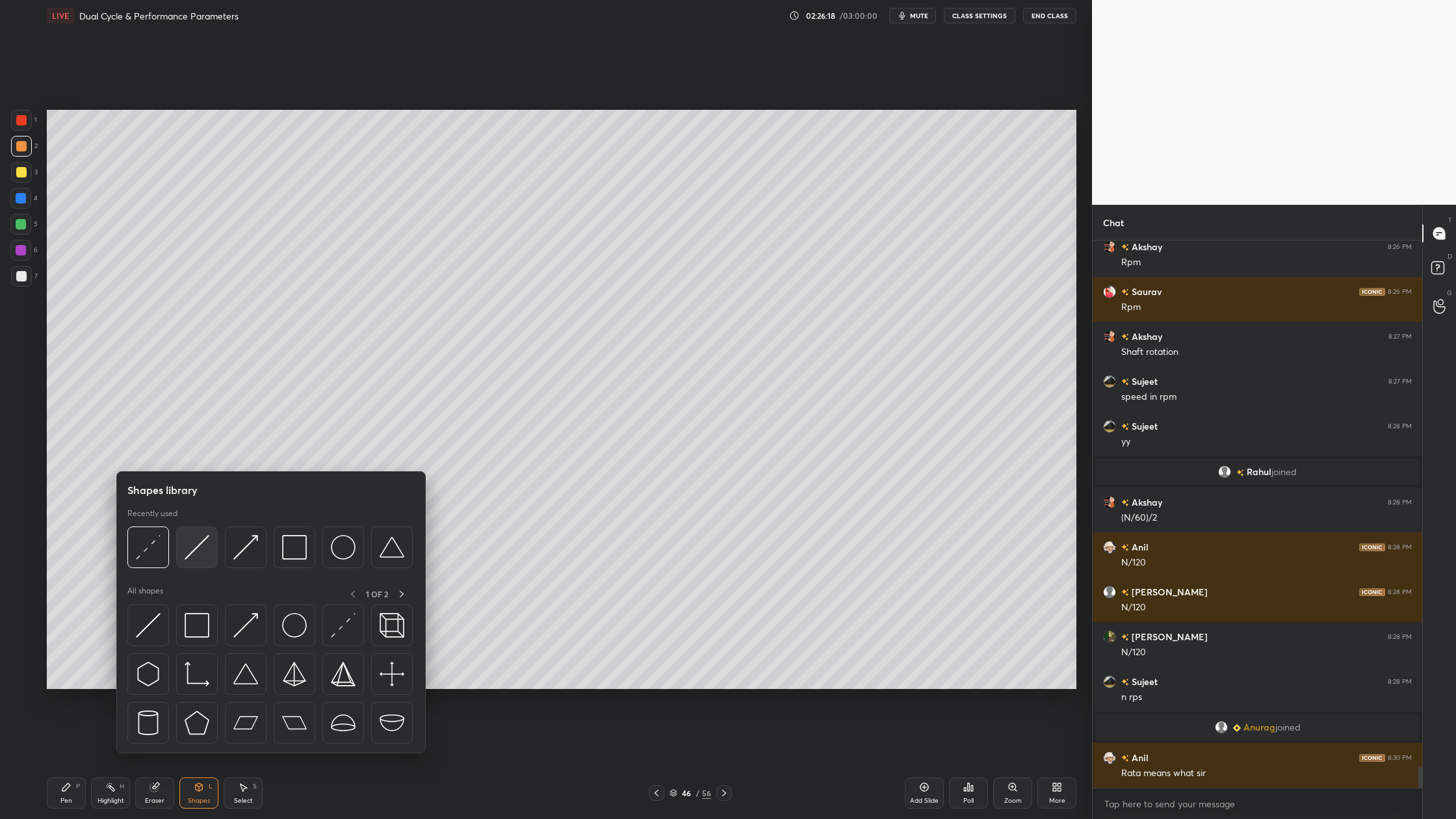
click at [195, 560] on div at bounding box center [197, 547] width 42 height 42
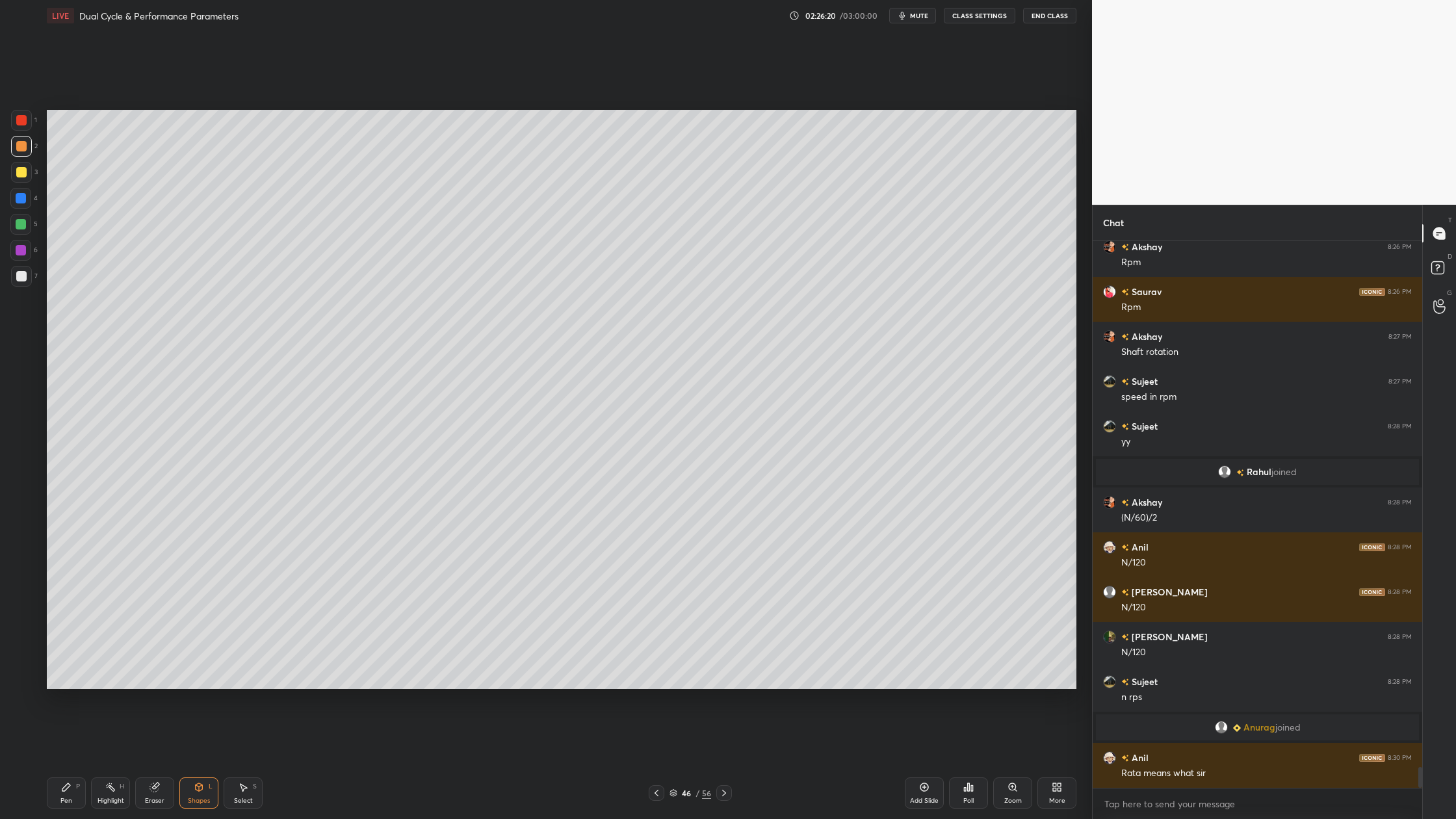
drag, startPoint x: 17, startPoint y: 274, endPoint x: 24, endPoint y: 278, distance: 8.1
click at [19, 276] on div at bounding box center [22, 276] width 10 height 10
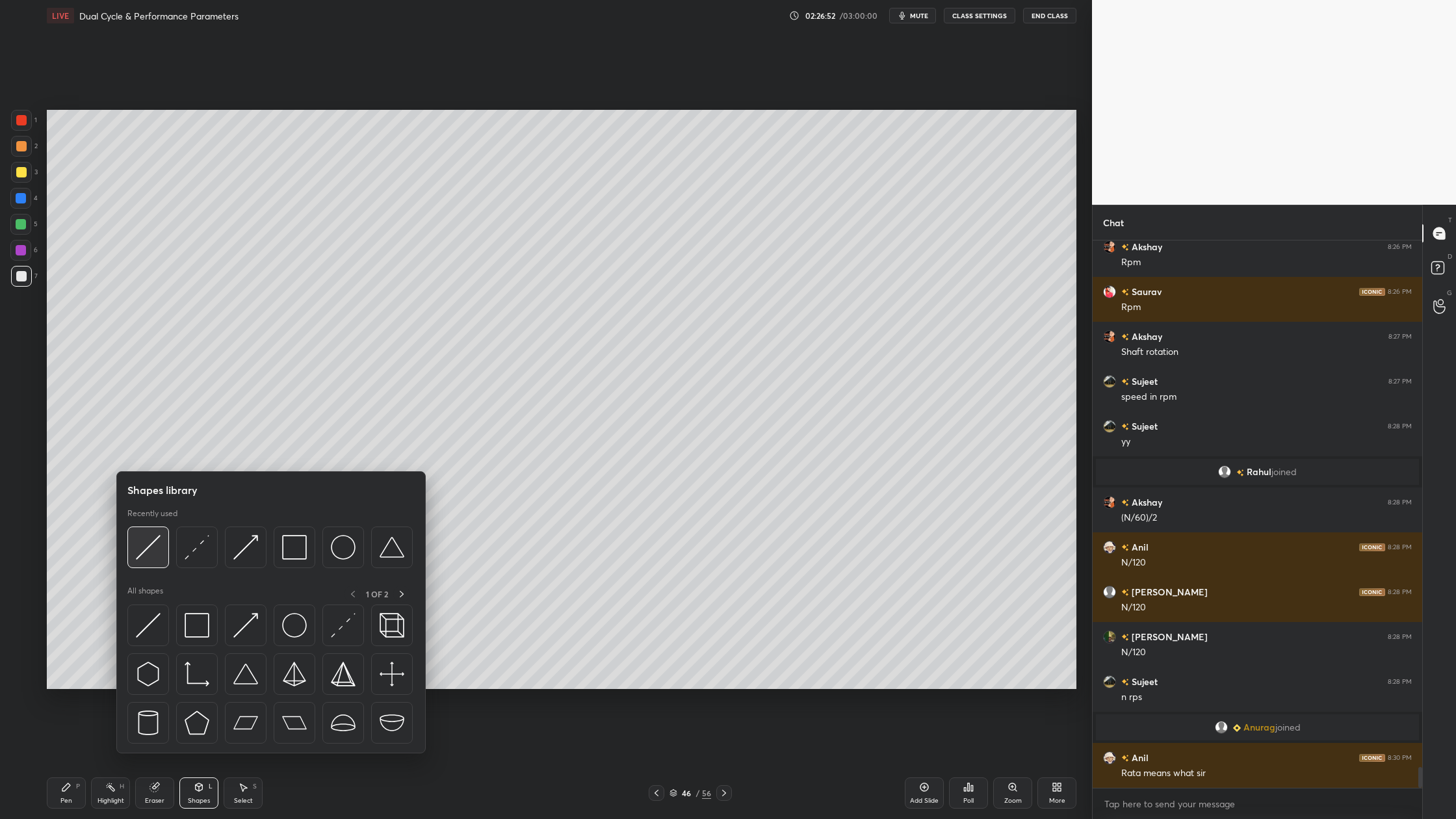
click at [147, 558] on img at bounding box center [148, 547] width 25 height 25
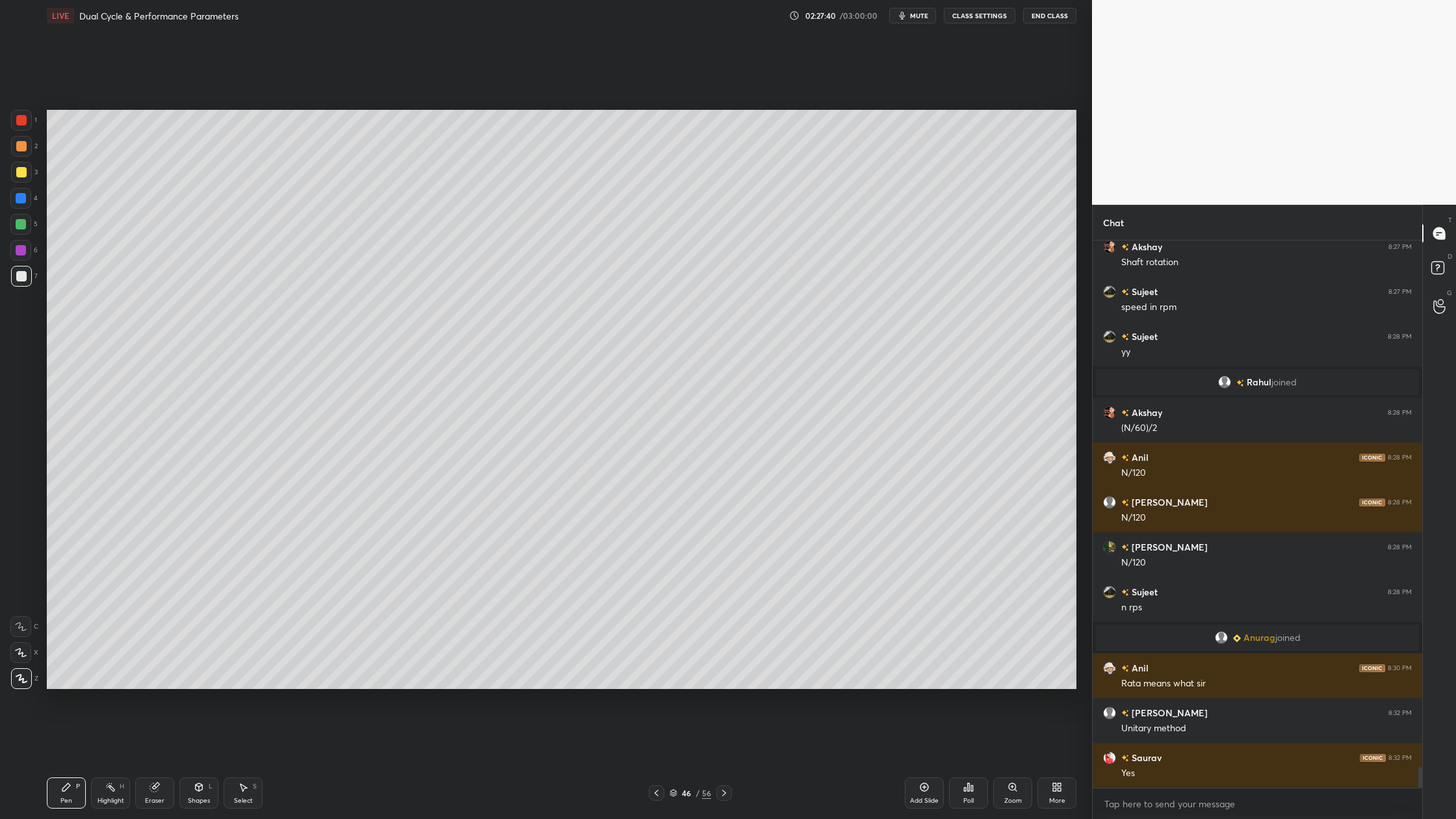
scroll to position [14121, 0]
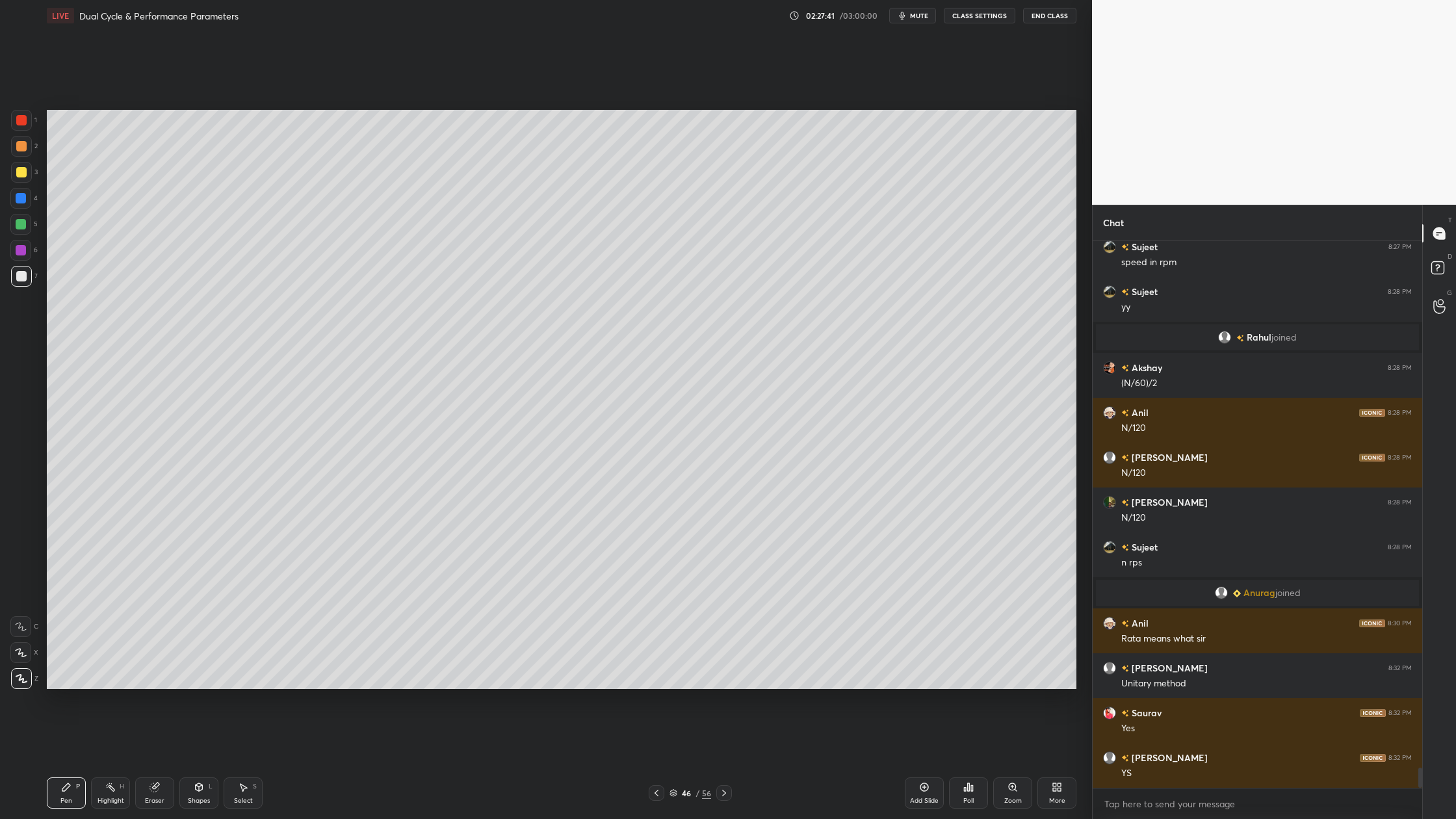
drag, startPoint x: 673, startPoint y: 793, endPoint x: 673, endPoint y: 706, distance: 87.0
click at [673, 761] on icon at bounding box center [673, 793] width 8 height 8
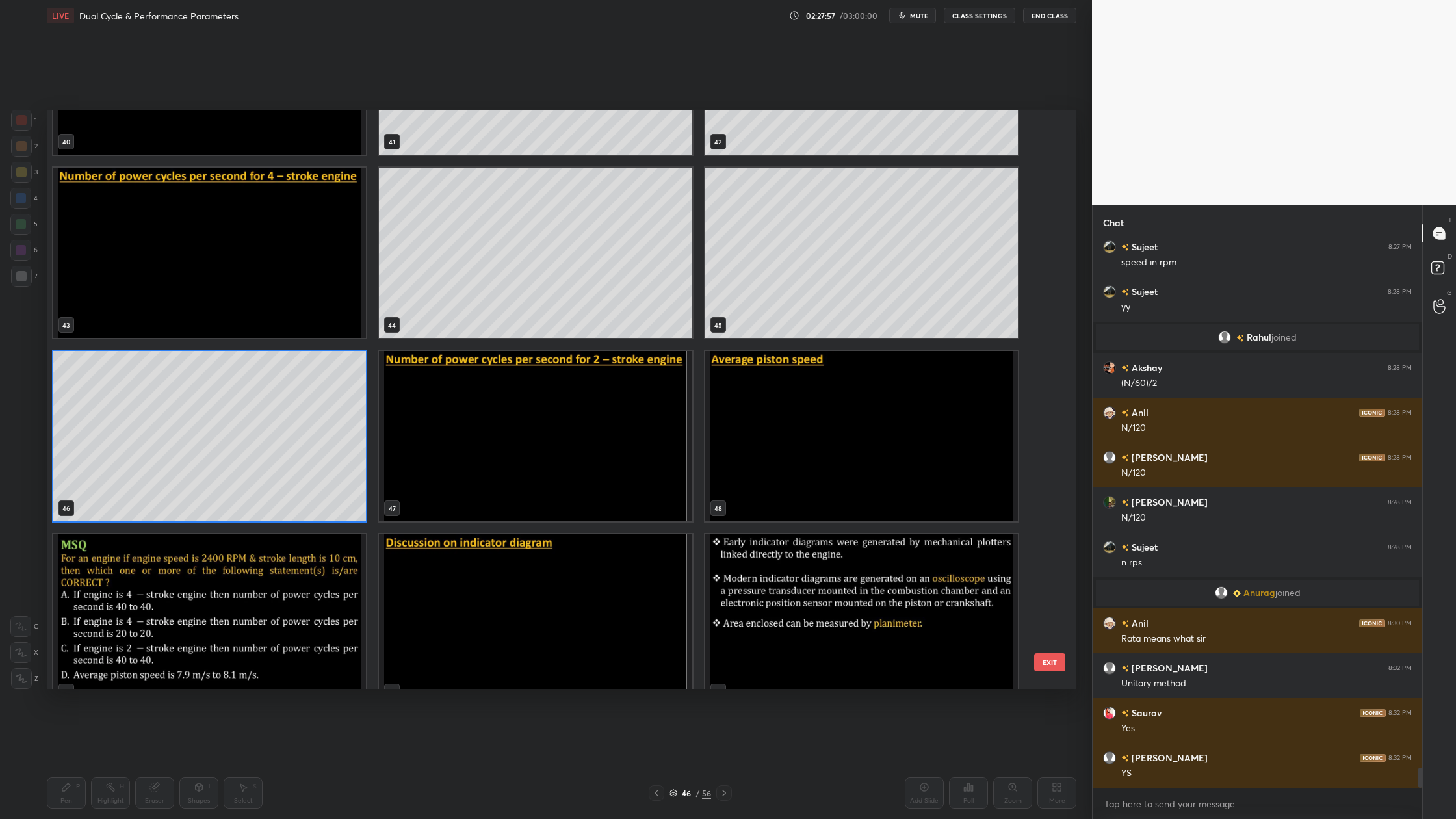
scroll to position [2437, 0]
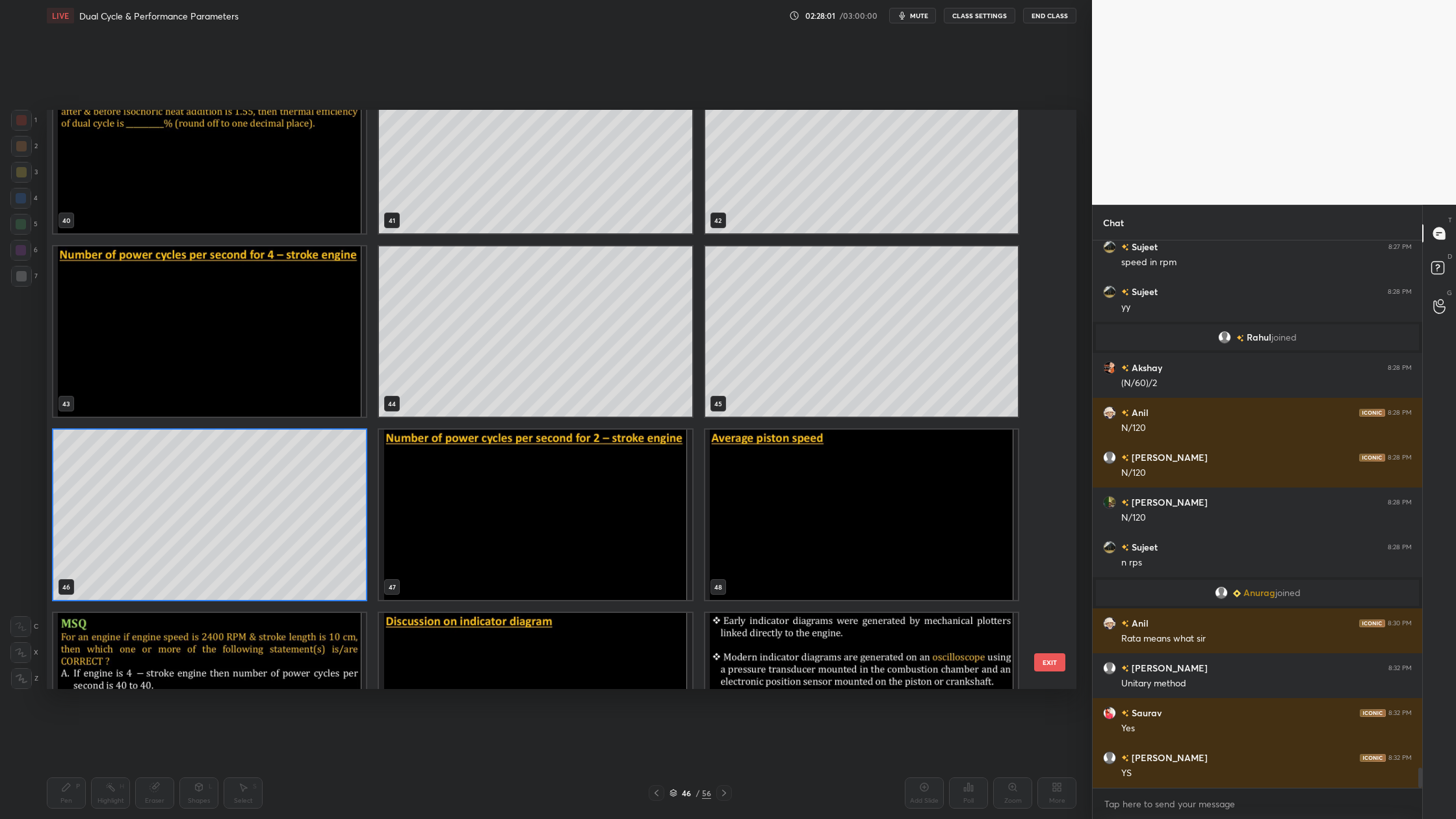
click at [633, 508] on img "grid" at bounding box center [535, 514] width 312 height 171
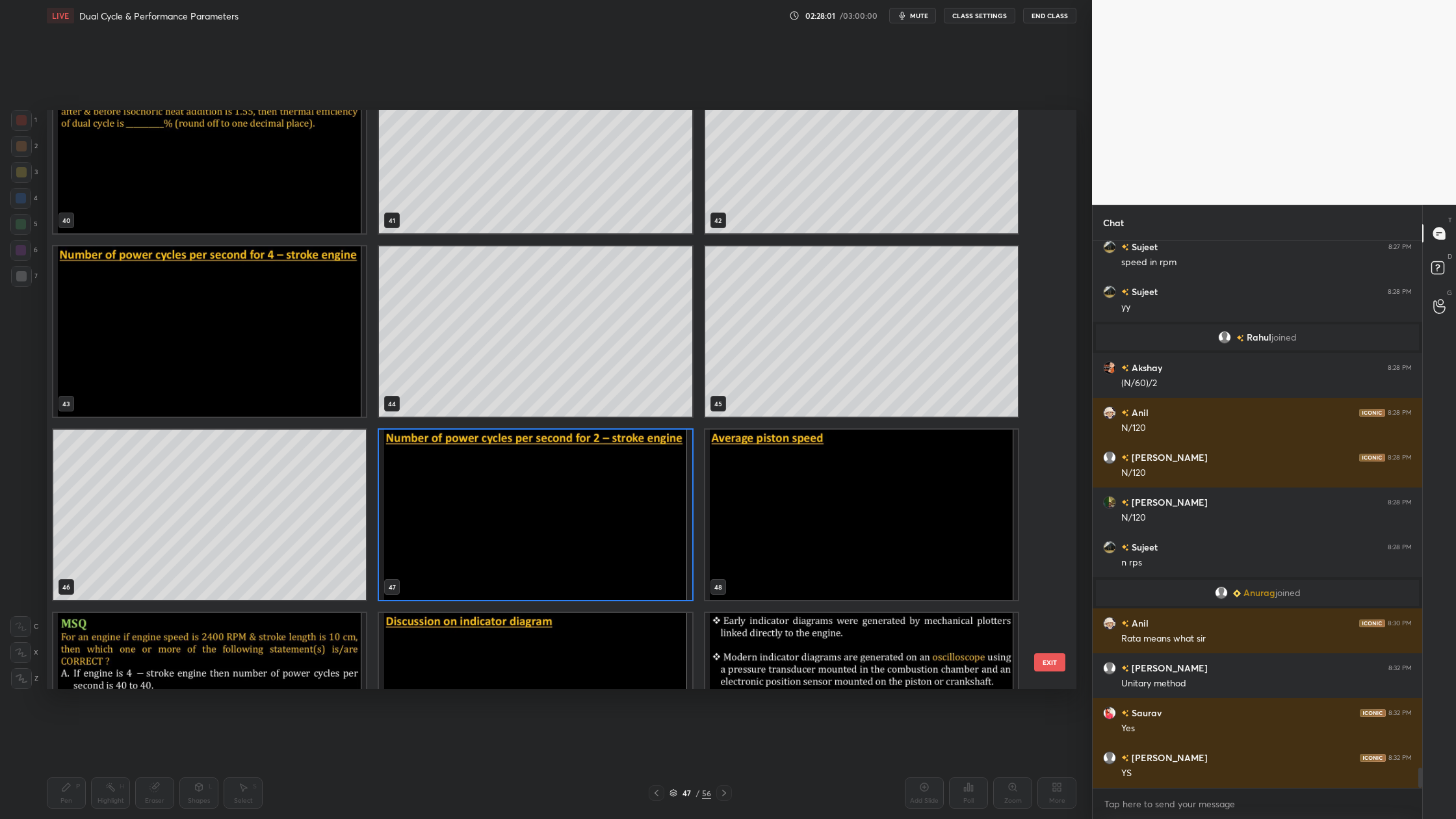
click at [633, 508] on img "grid" at bounding box center [535, 514] width 312 height 171
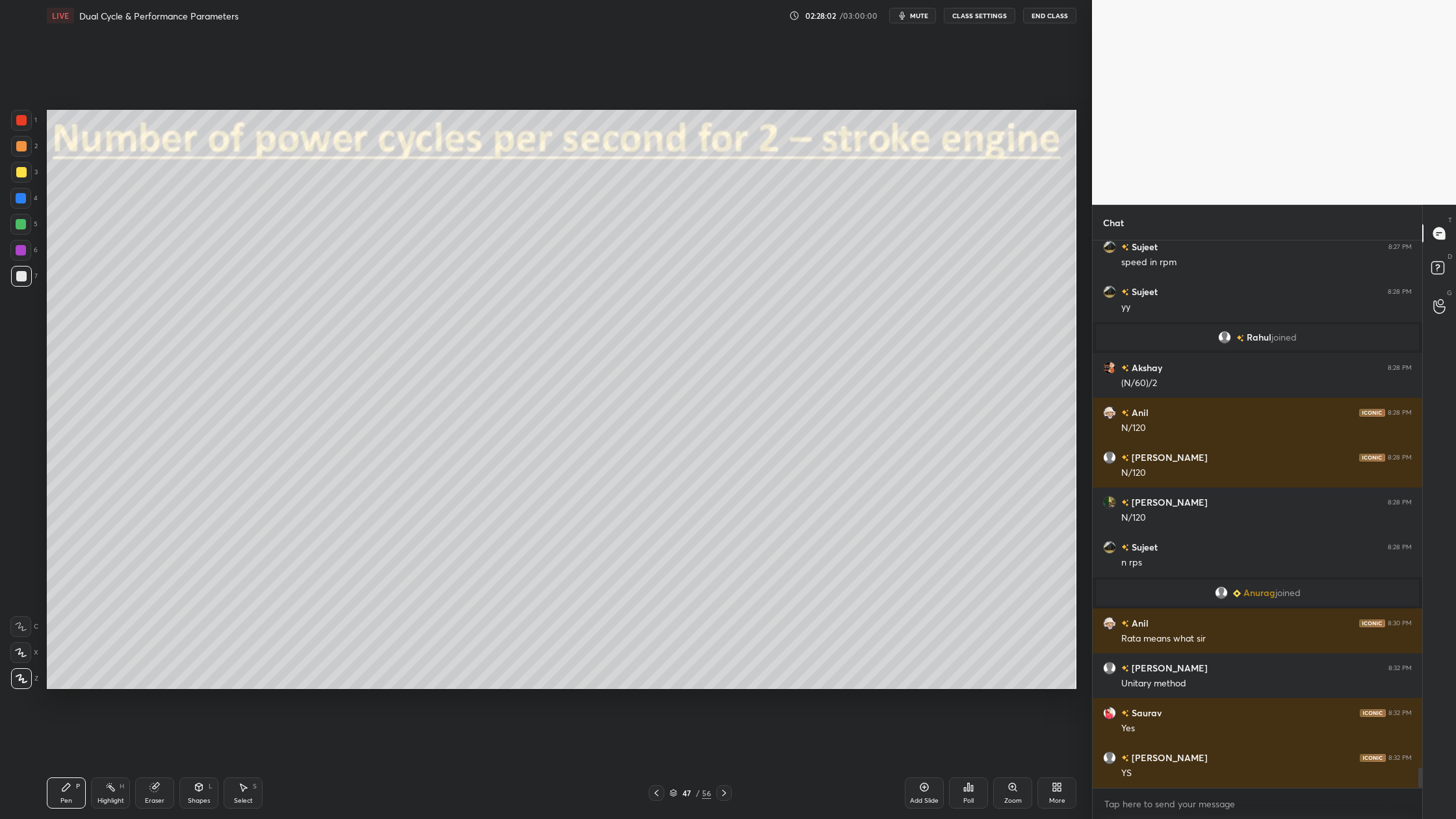
scroll to position [14166, 0]
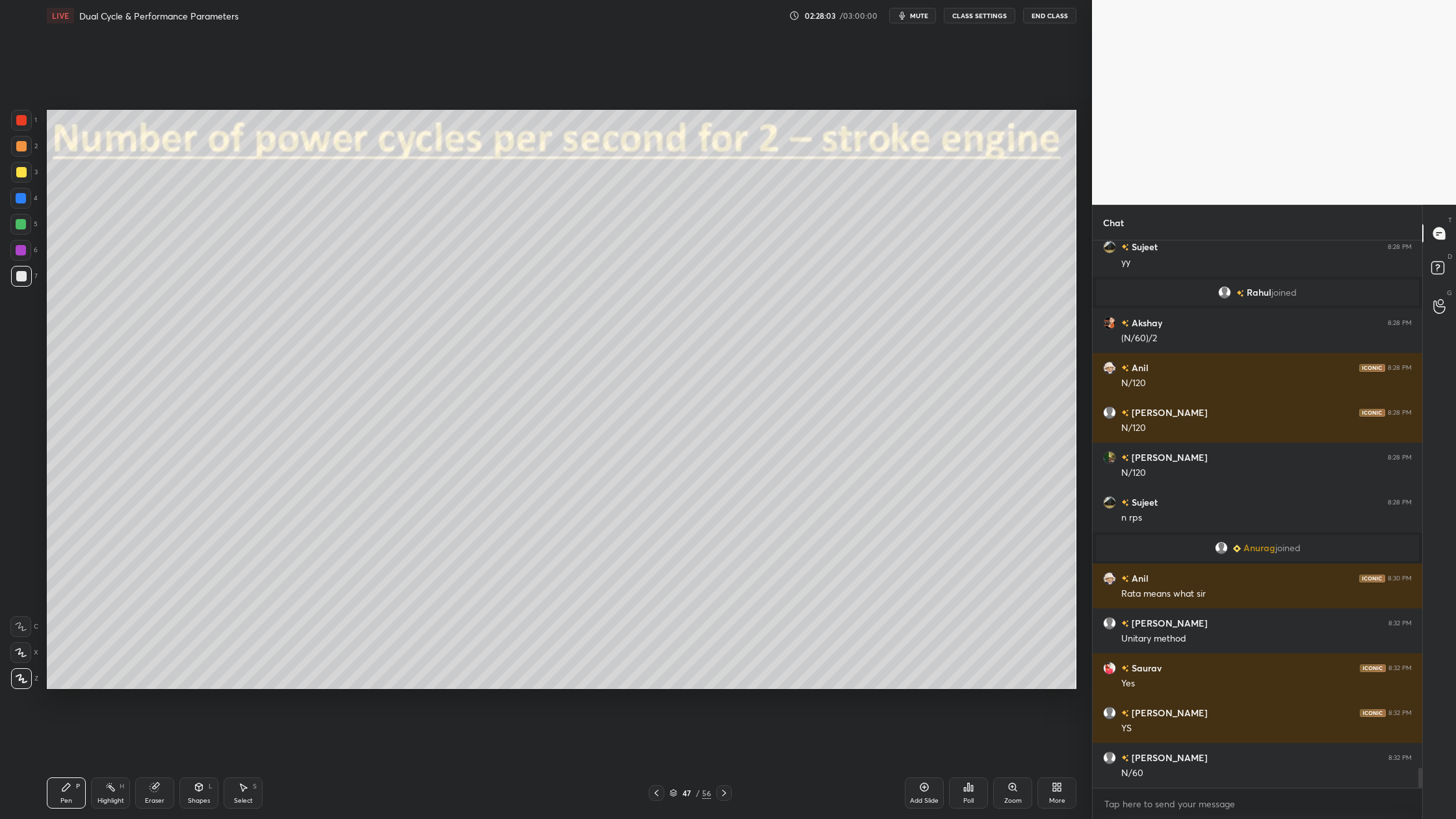
click at [16, 150] on div at bounding box center [22, 146] width 21 height 21
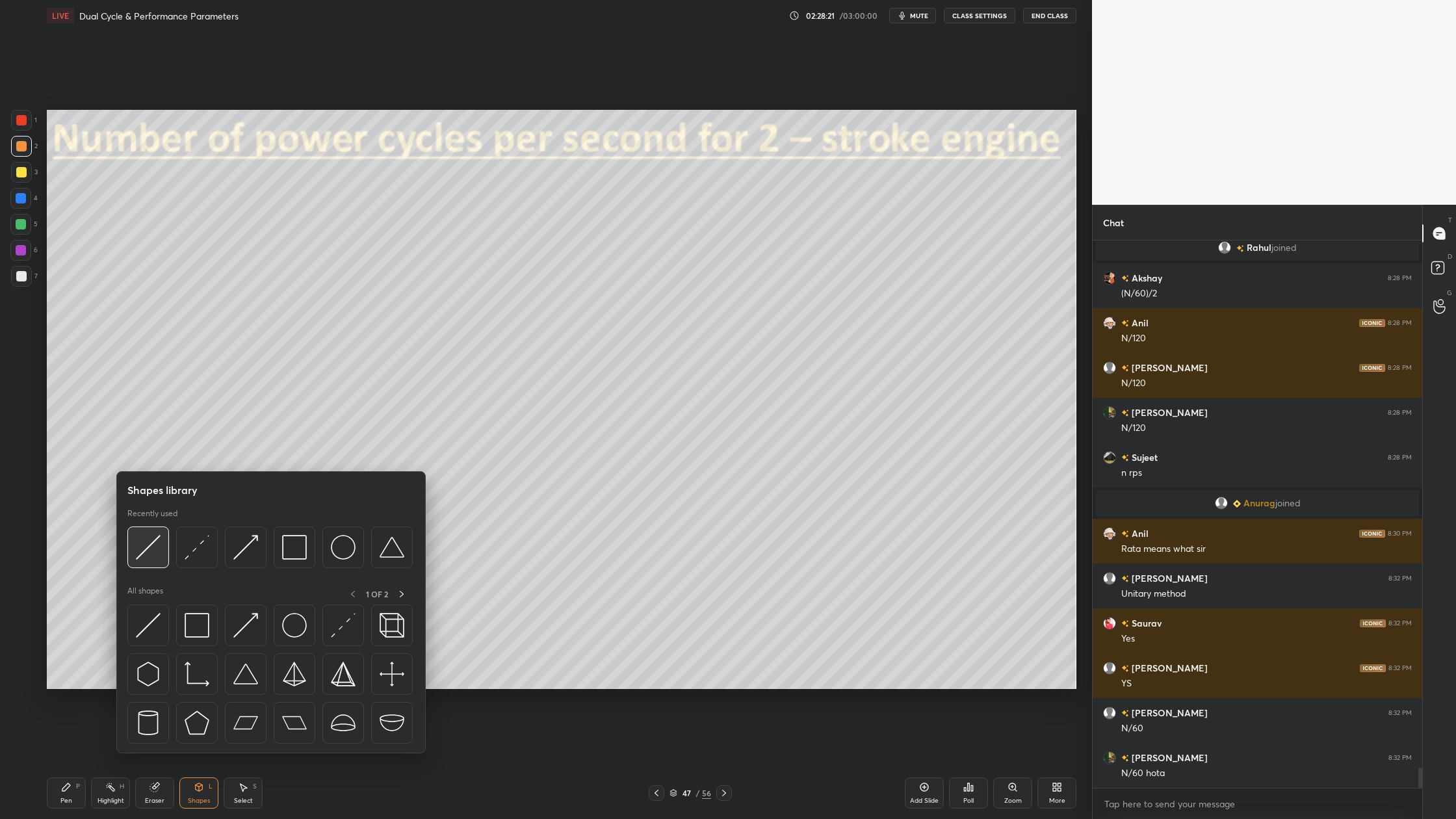
click at [146, 560] on div at bounding box center [148, 547] width 42 height 42
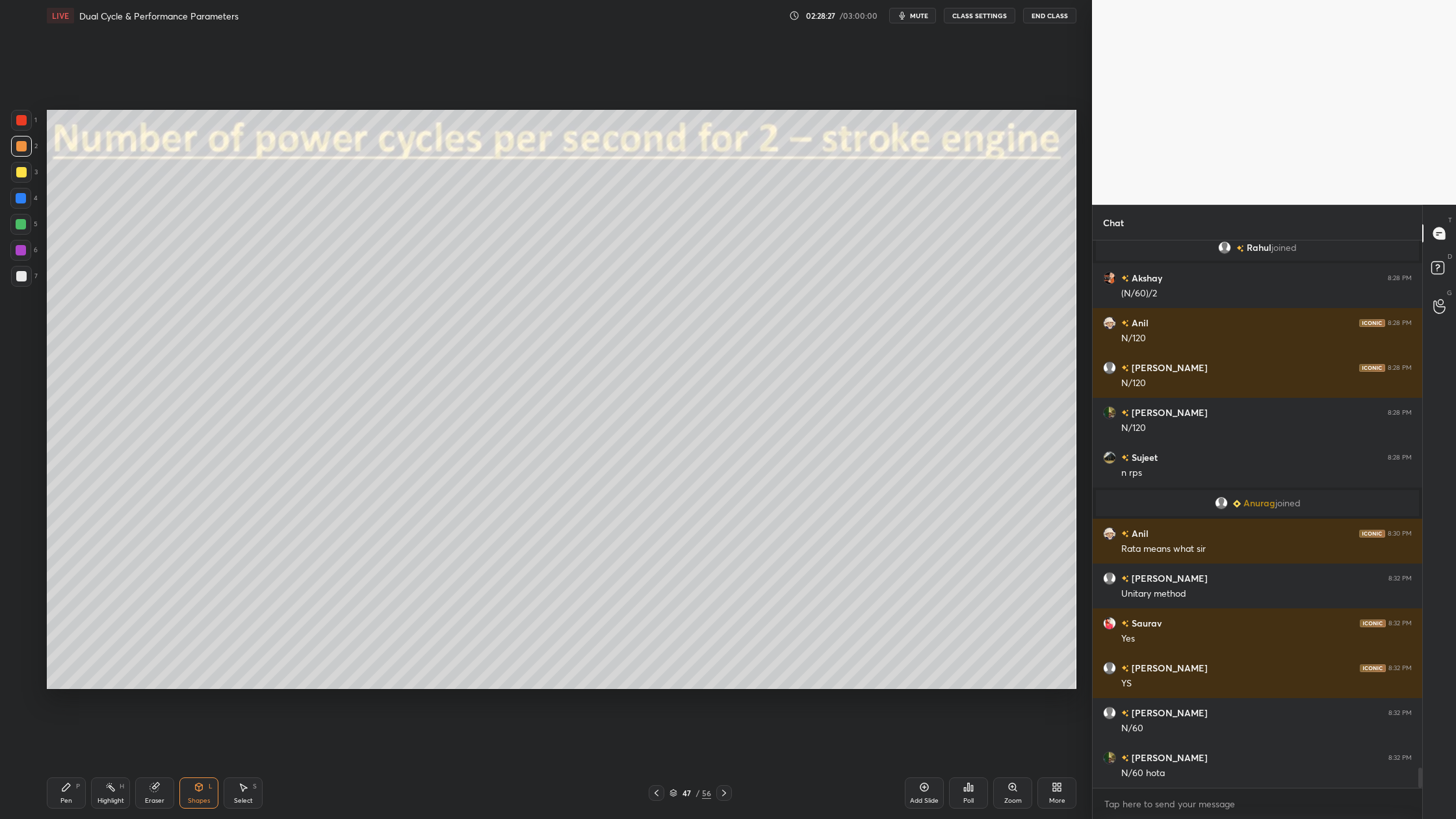
scroll to position [14255, 0]
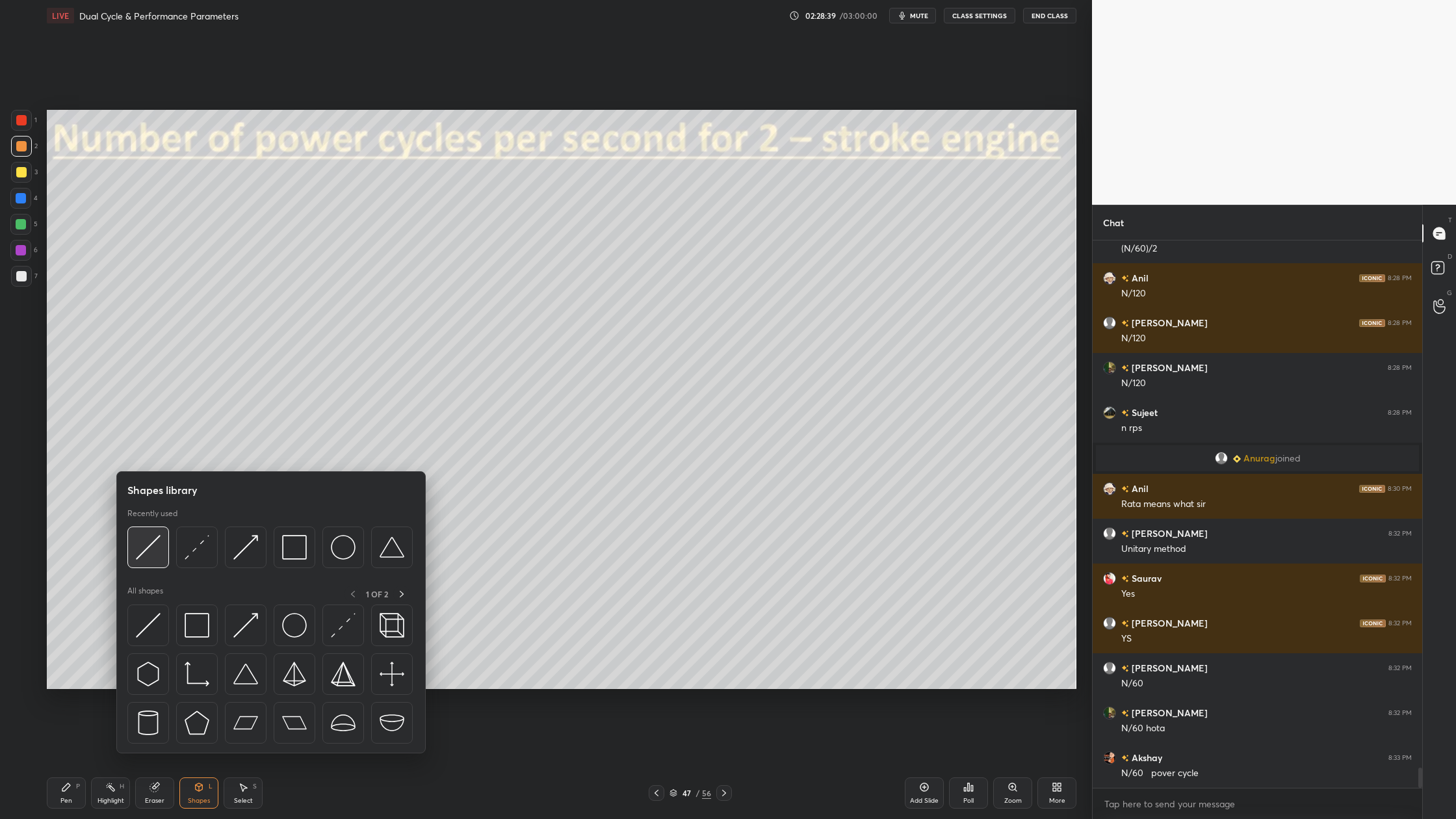
click at [150, 558] on img at bounding box center [148, 547] width 25 height 25
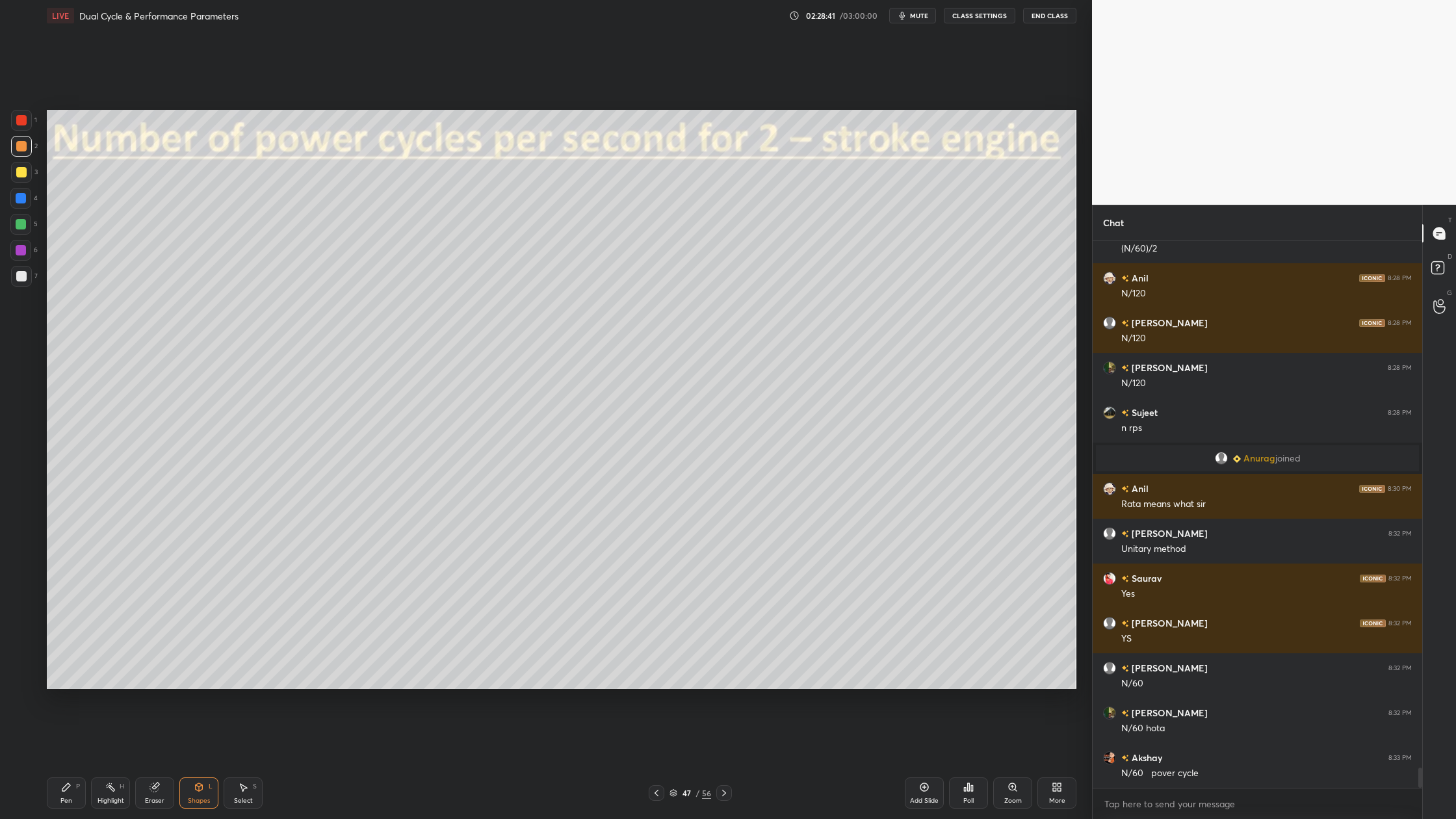
click at [18, 281] on div at bounding box center [22, 276] width 21 height 21
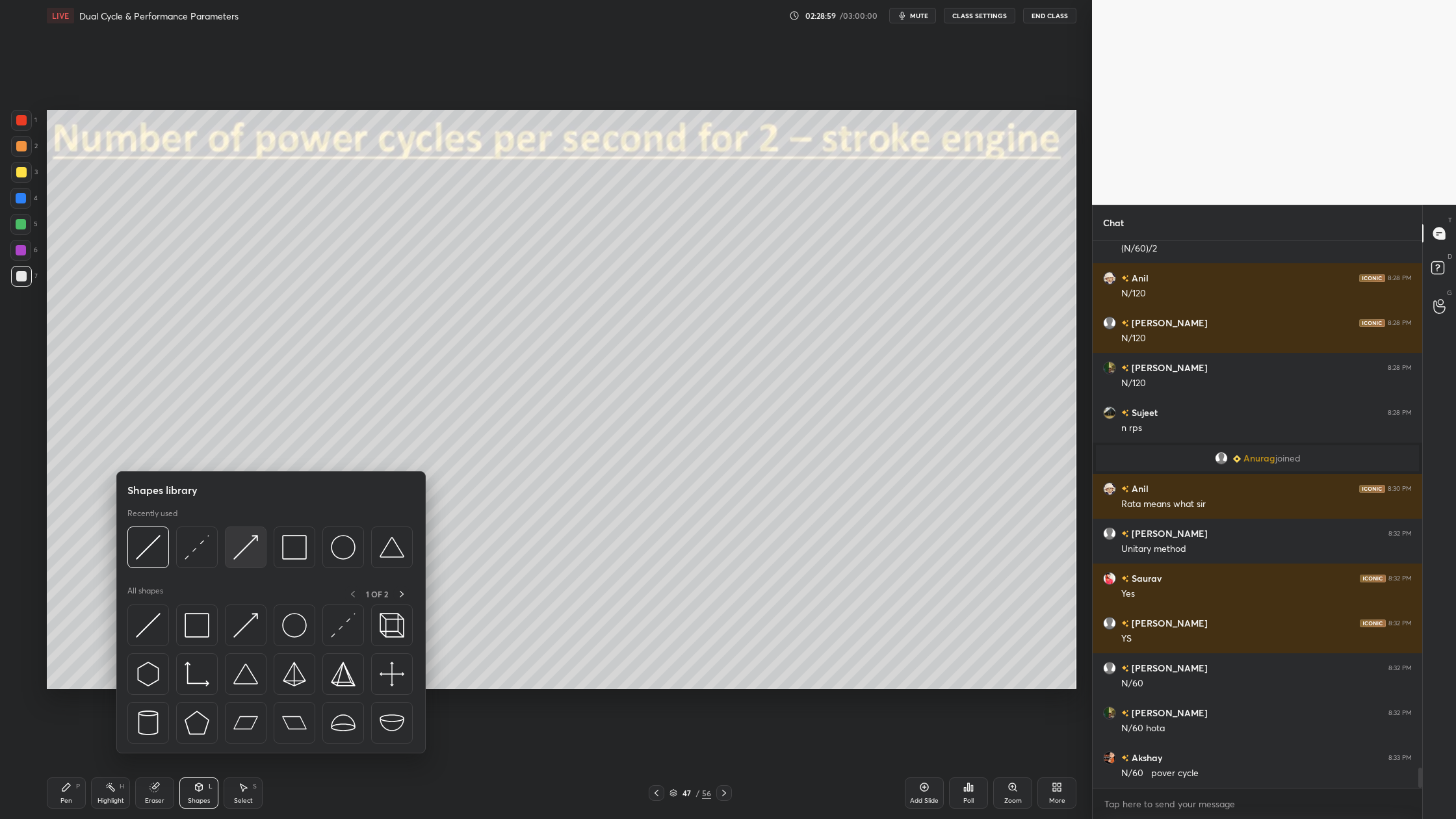
click at [247, 561] on div at bounding box center [246, 547] width 42 height 42
click at [151, 552] on img at bounding box center [148, 547] width 25 height 25
click at [153, 551] on img at bounding box center [148, 547] width 25 height 25
click at [17, 148] on div at bounding box center [22, 146] width 10 height 10
click at [234, 558] on img at bounding box center [246, 547] width 25 height 25
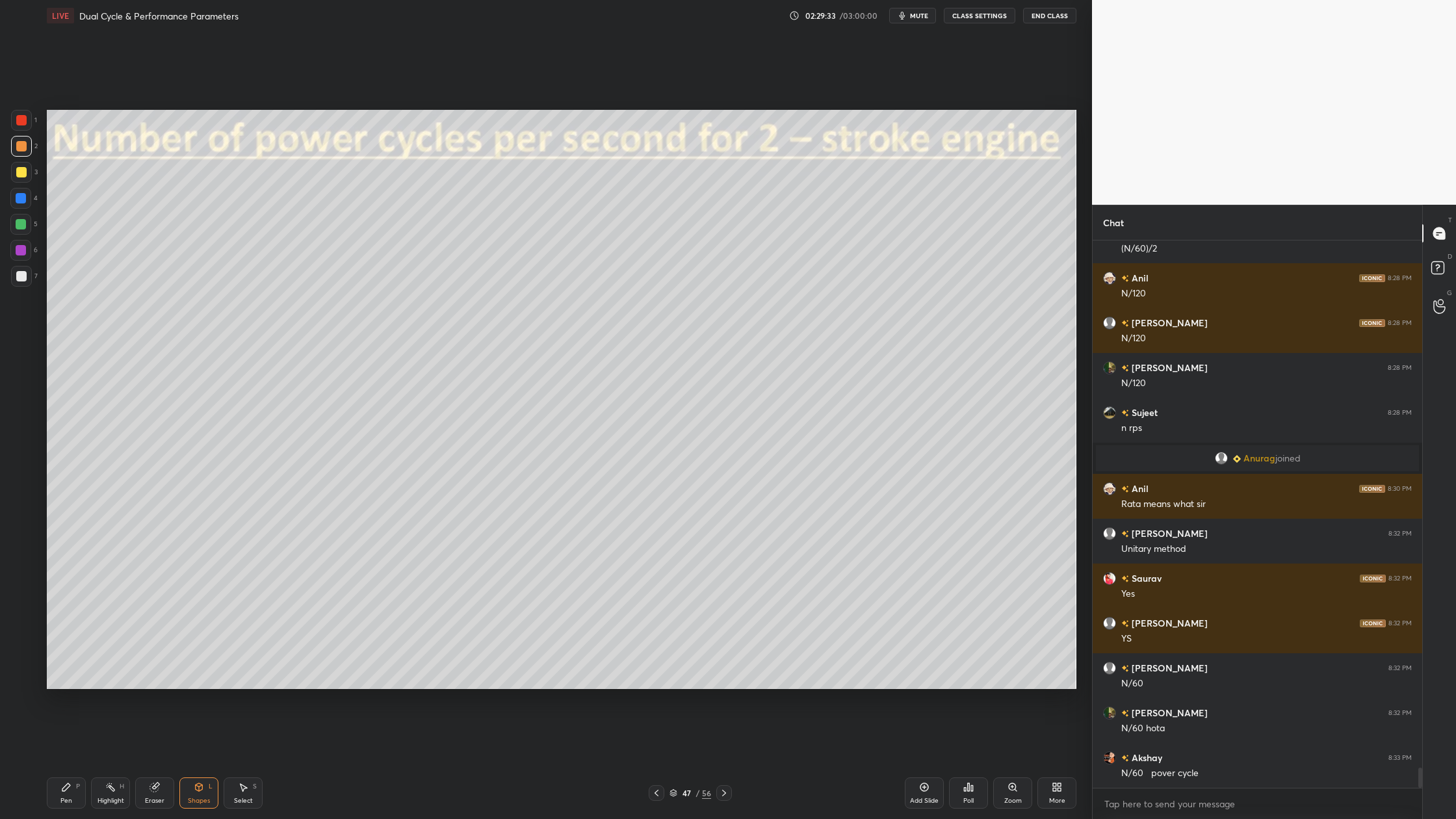
drag, startPoint x: 674, startPoint y: 793, endPoint x: 673, endPoint y: 697, distance: 96.0
click at [675, 761] on div "47 / 56" at bounding box center [691, 794] width 42 height 12
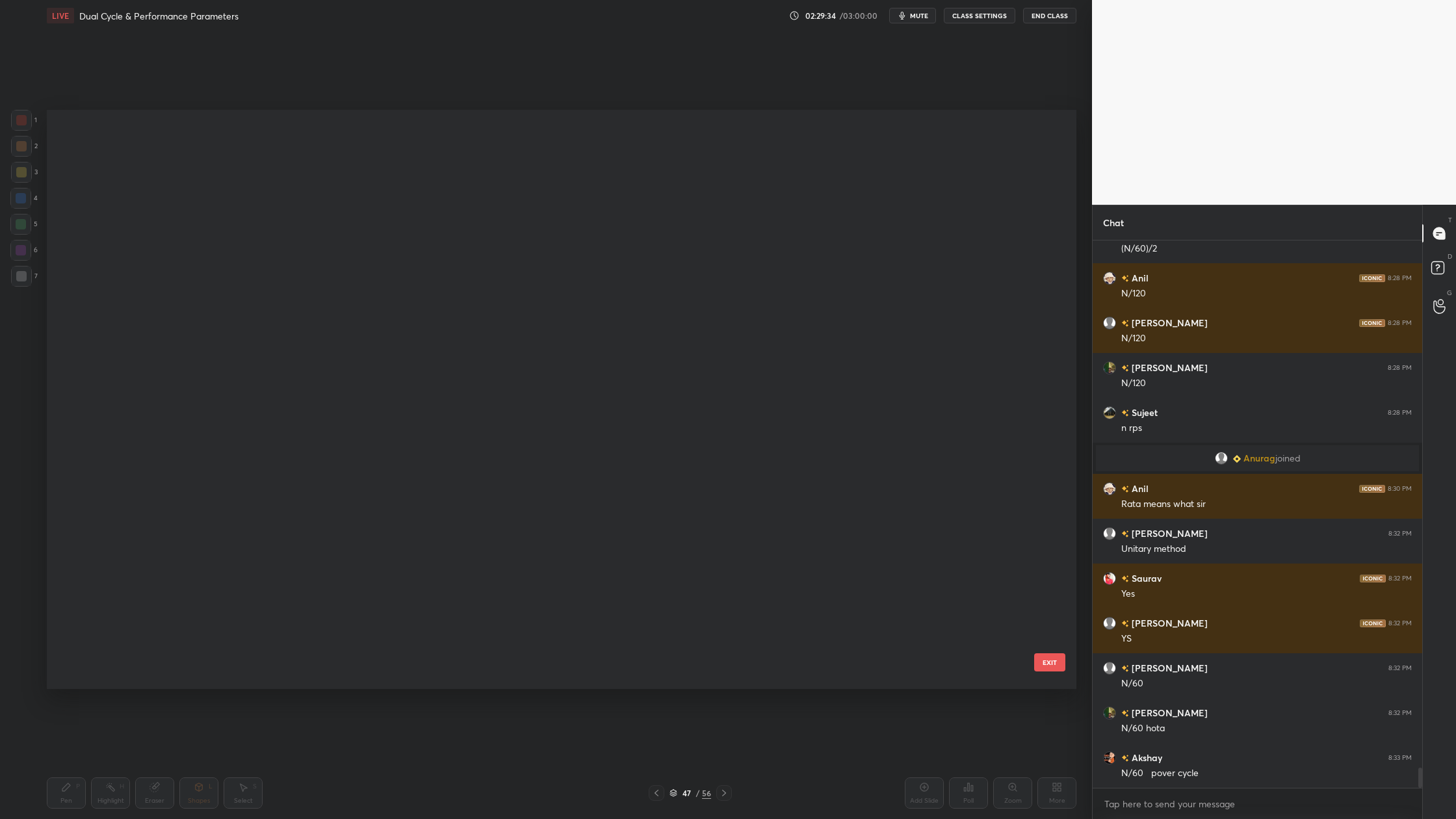
scroll to position [576, 1023]
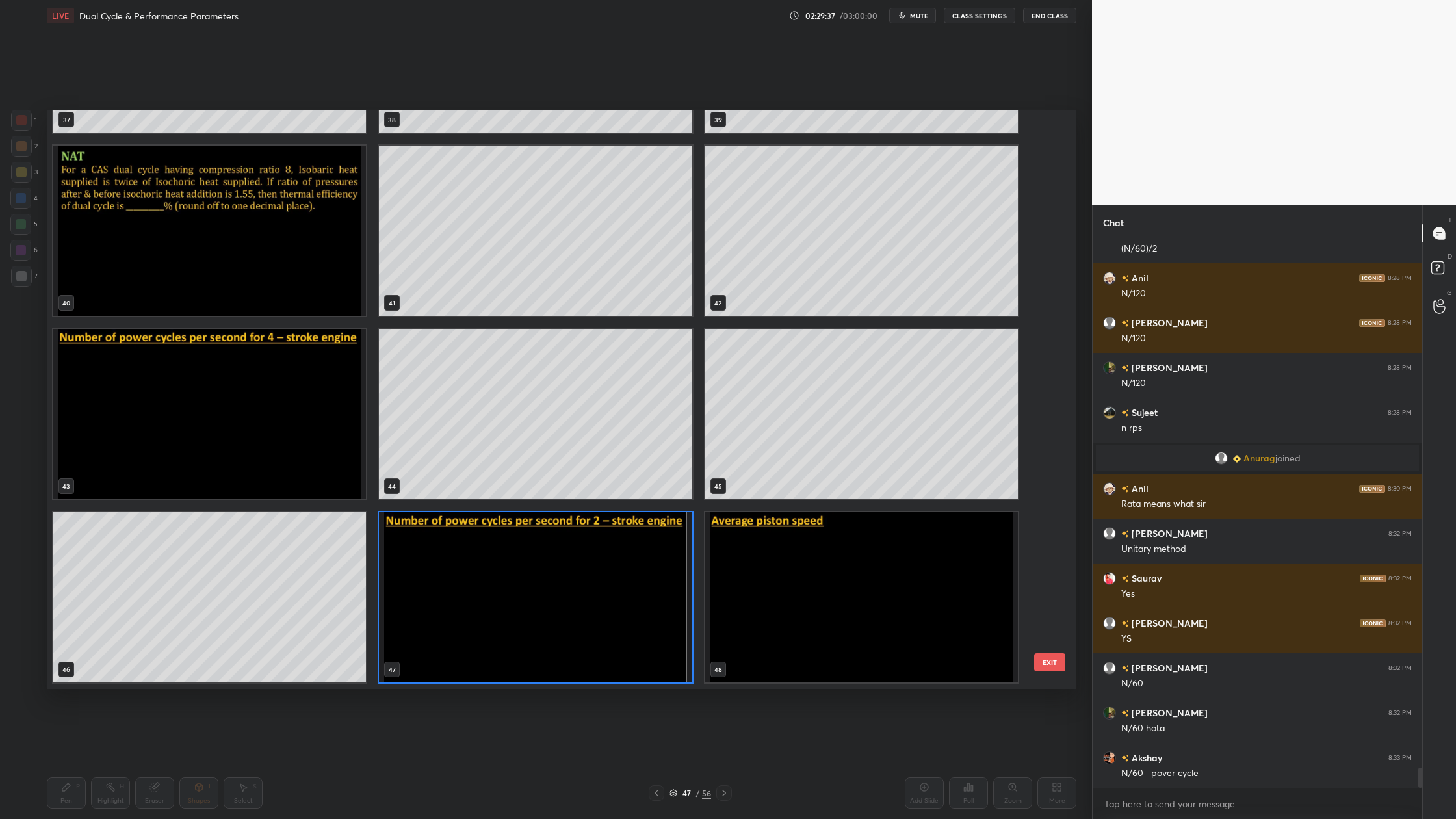
click at [267, 393] on img "grid" at bounding box center [209, 414] width 312 height 171
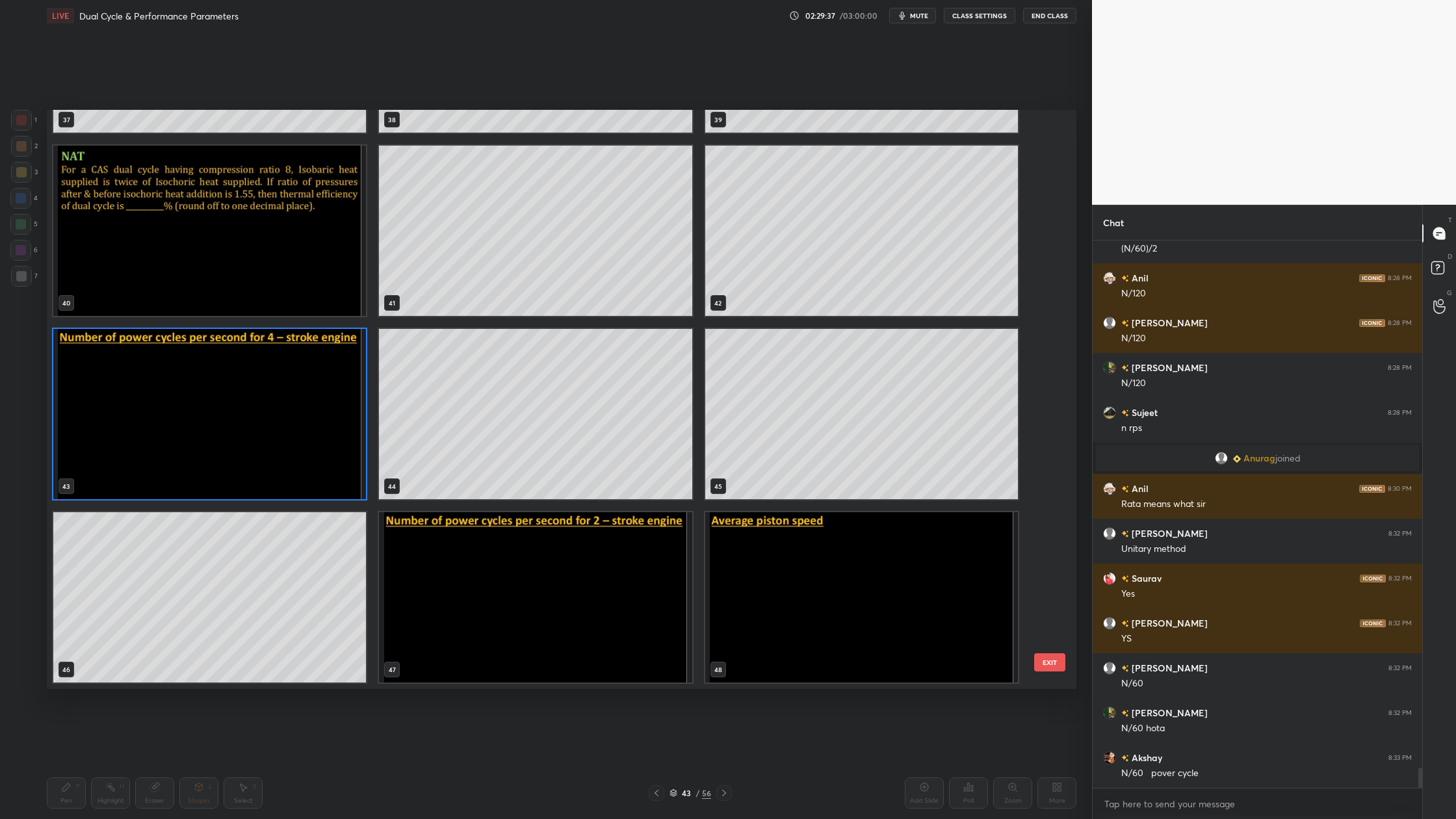
click at [267, 393] on img "grid" at bounding box center [209, 414] width 312 height 171
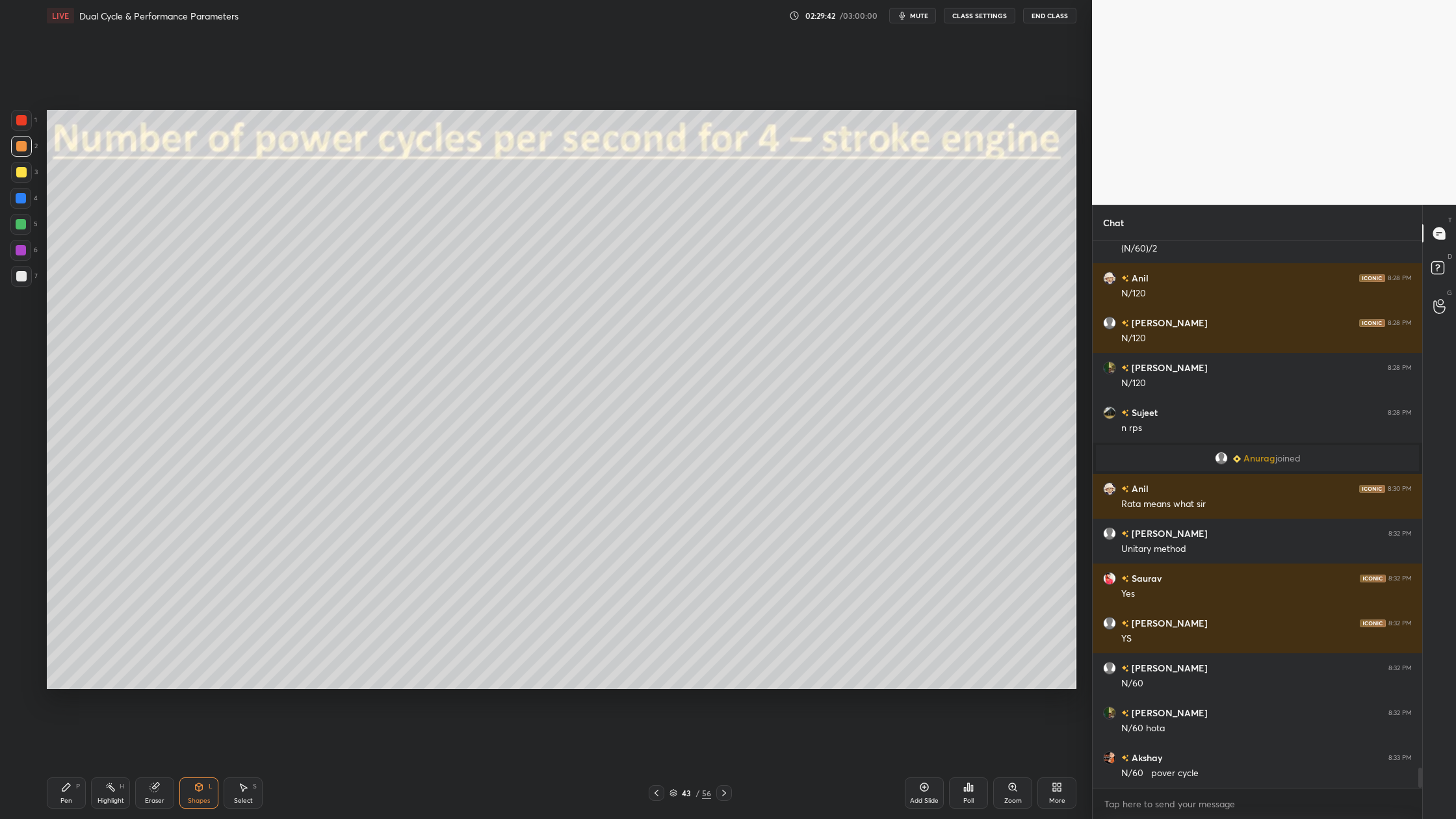
drag, startPoint x: 675, startPoint y: 793, endPoint x: 660, endPoint y: 696, distance: 98.2
click at [675, 761] on icon at bounding box center [673, 793] width 8 height 8
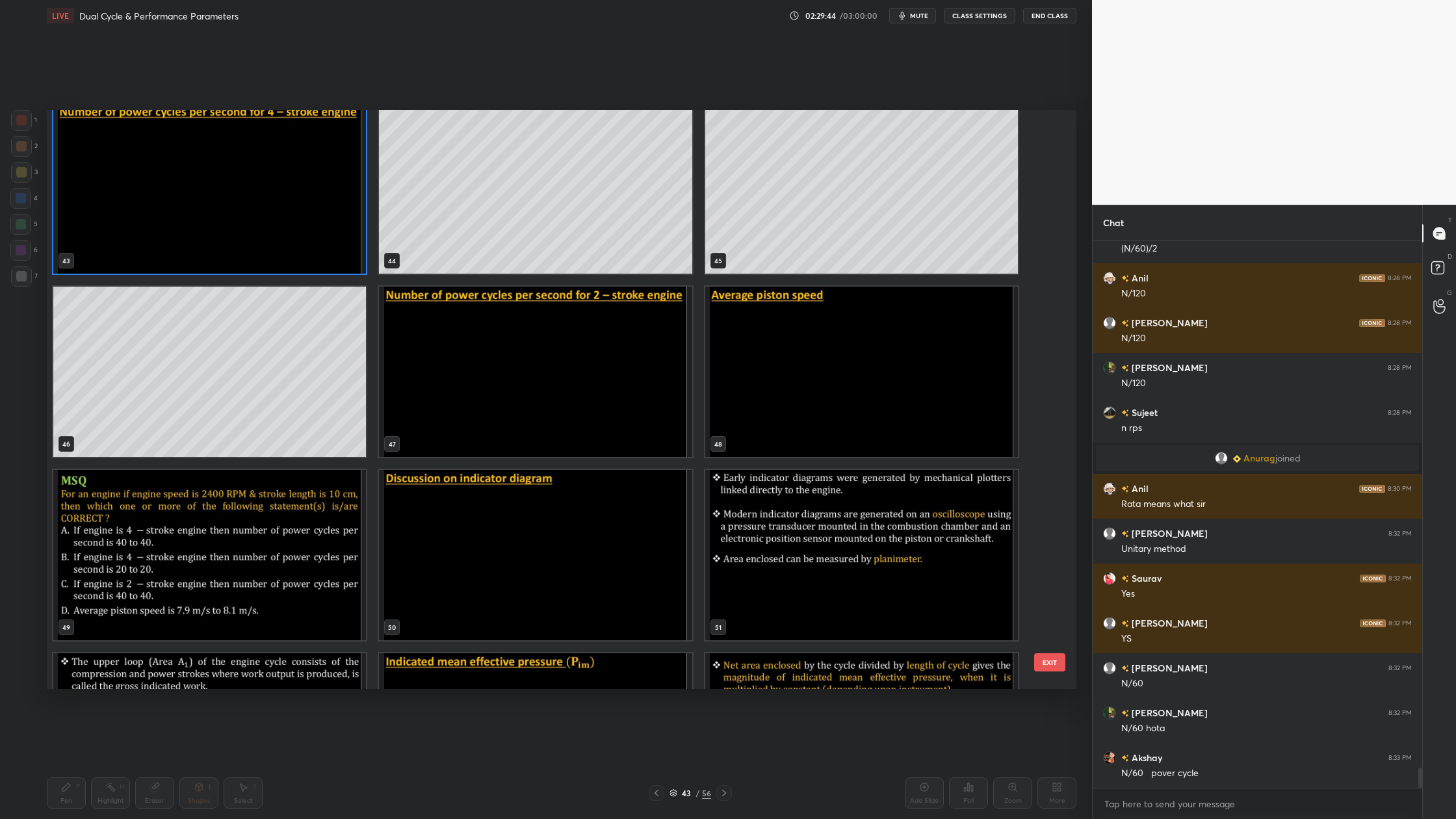
scroll to position [14300, 0]
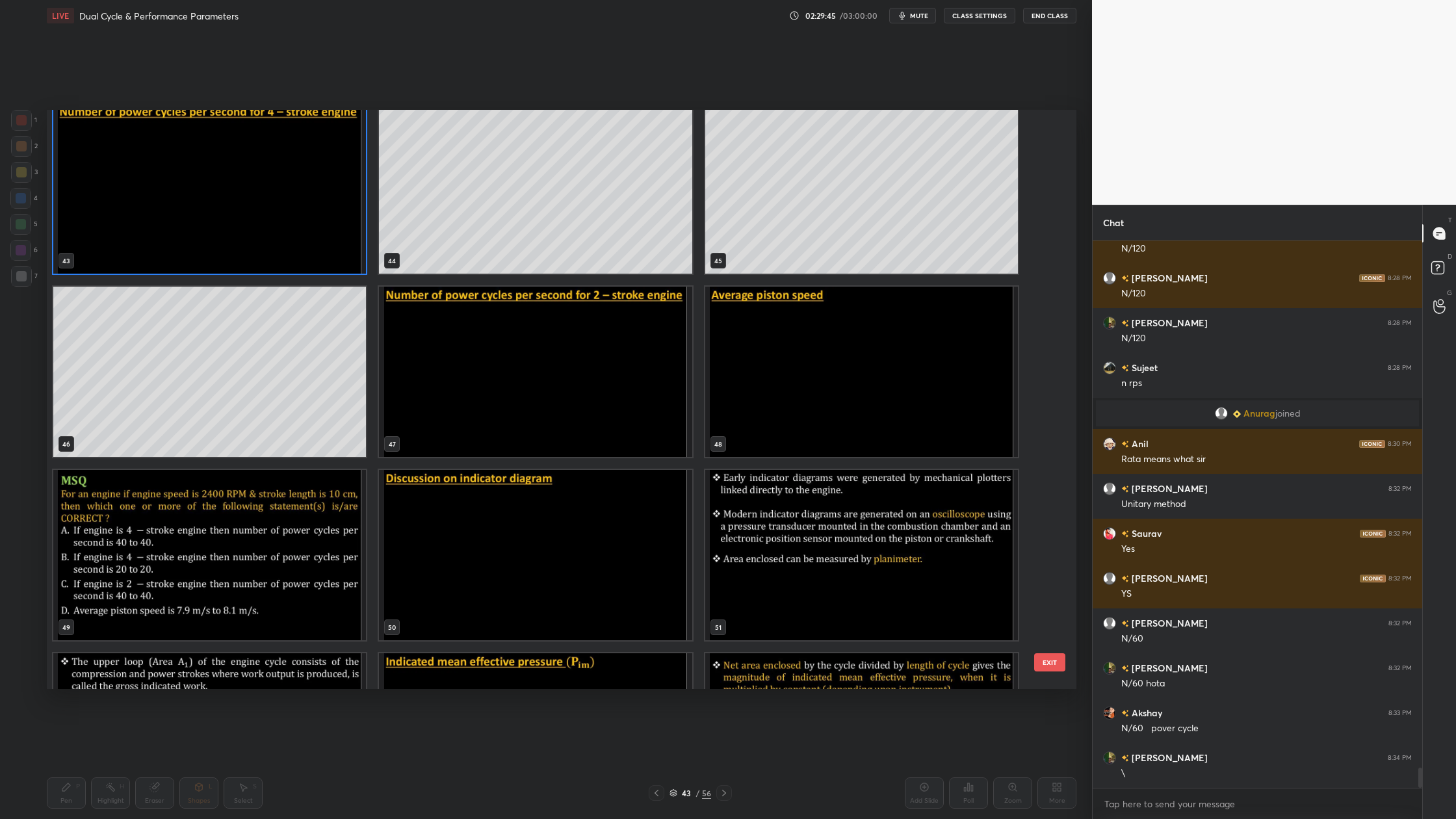
click at [562, 414] on img "grid" at bounding box center [535, 371] width 312 height 171
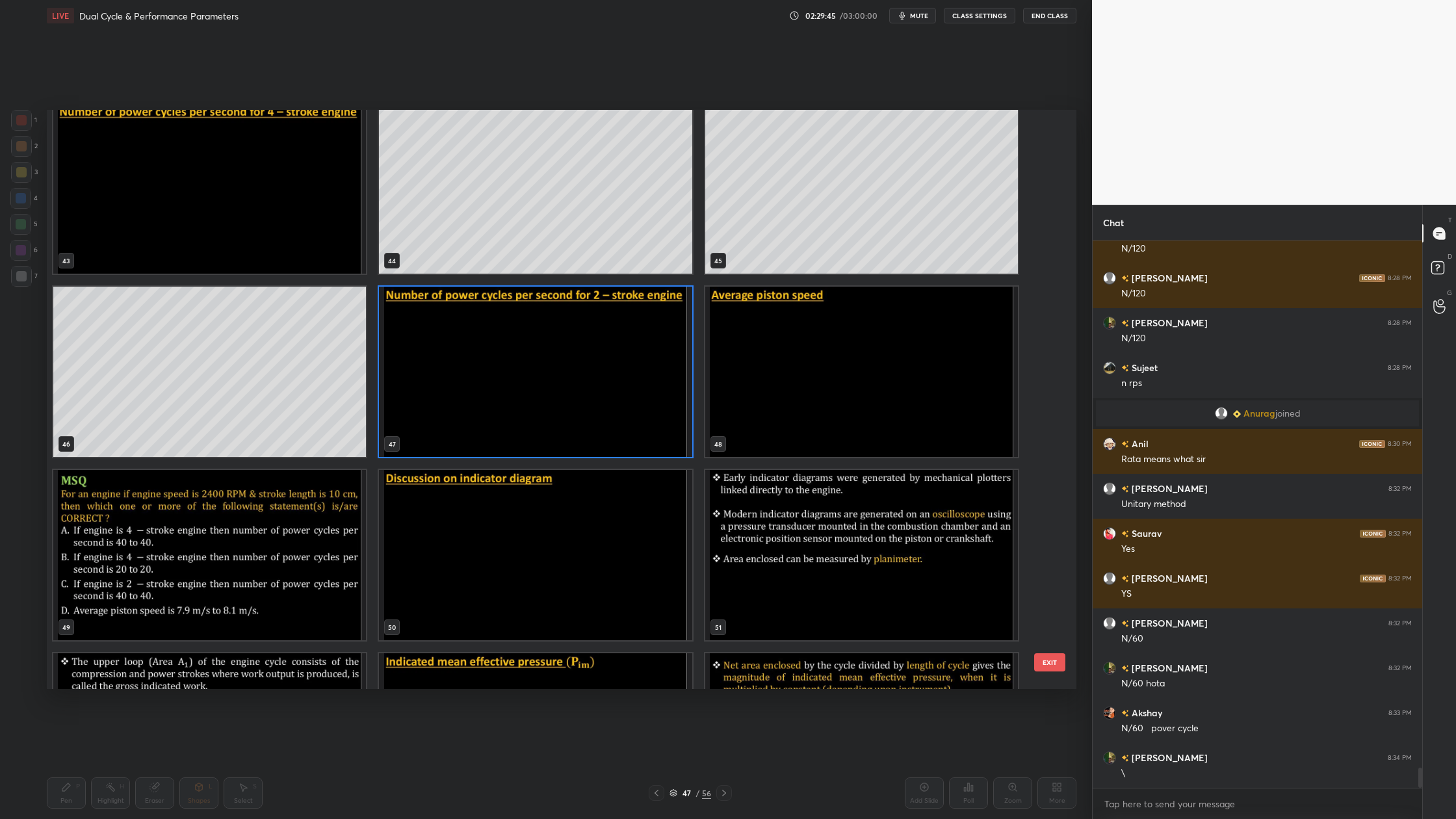
click at [562, 414] on img "grid" at bounding box center [535, 371] width 312 height 171
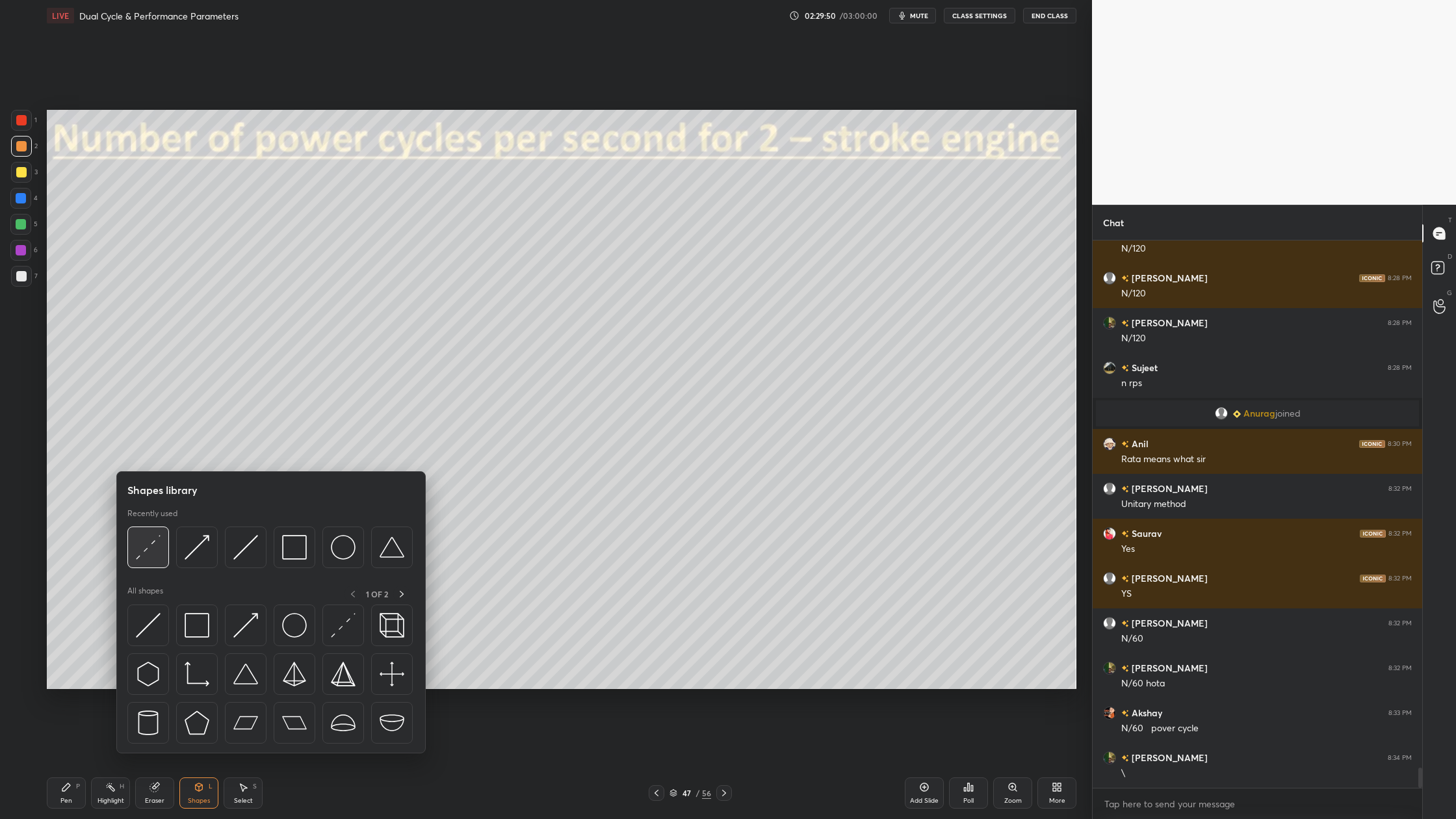
click at [146, 564] on div at bounding box center [148, 547] width 42 height 42
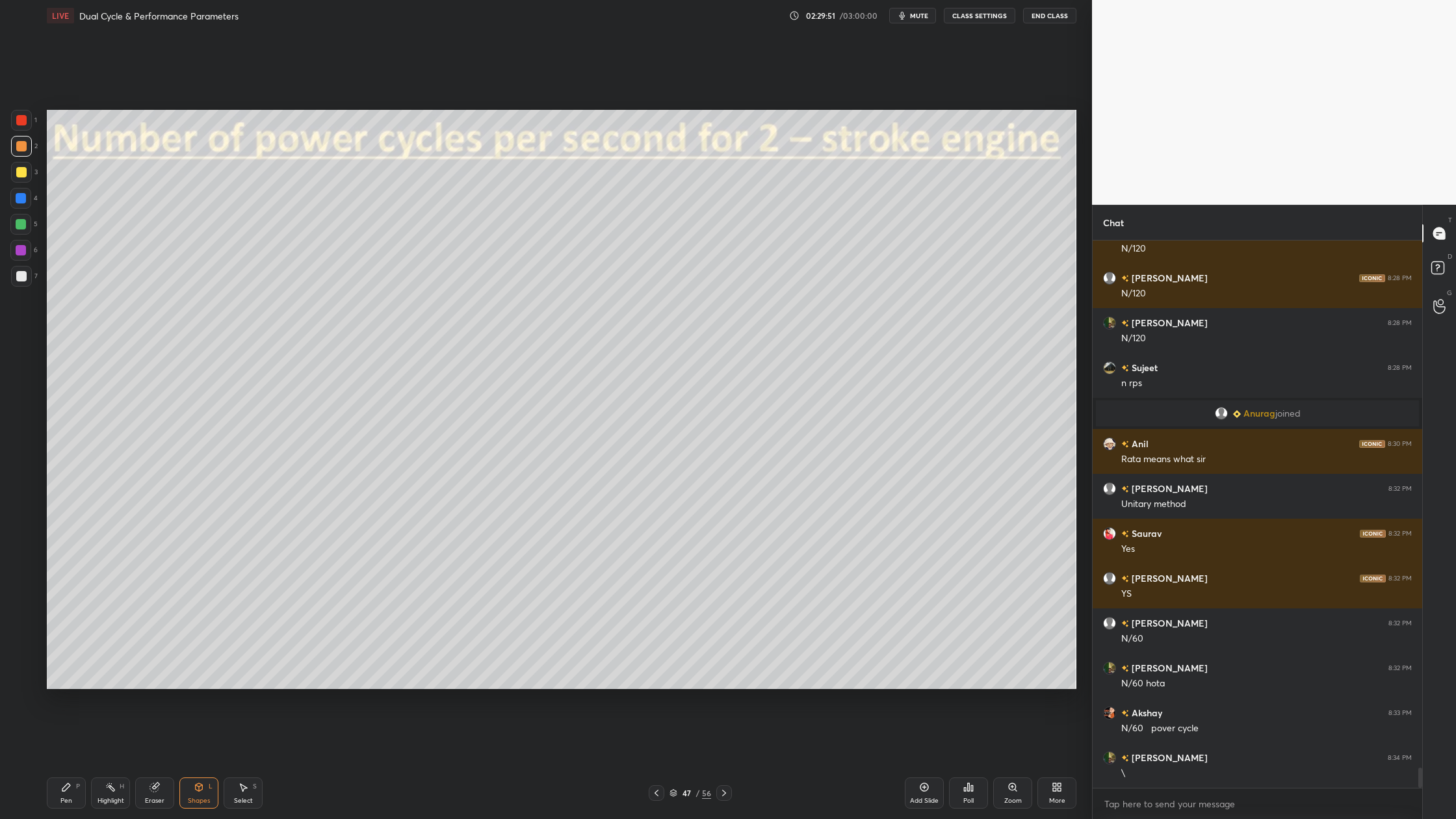
click at [16, 113] on div at bounding box center [22, 120] width 21 height 21
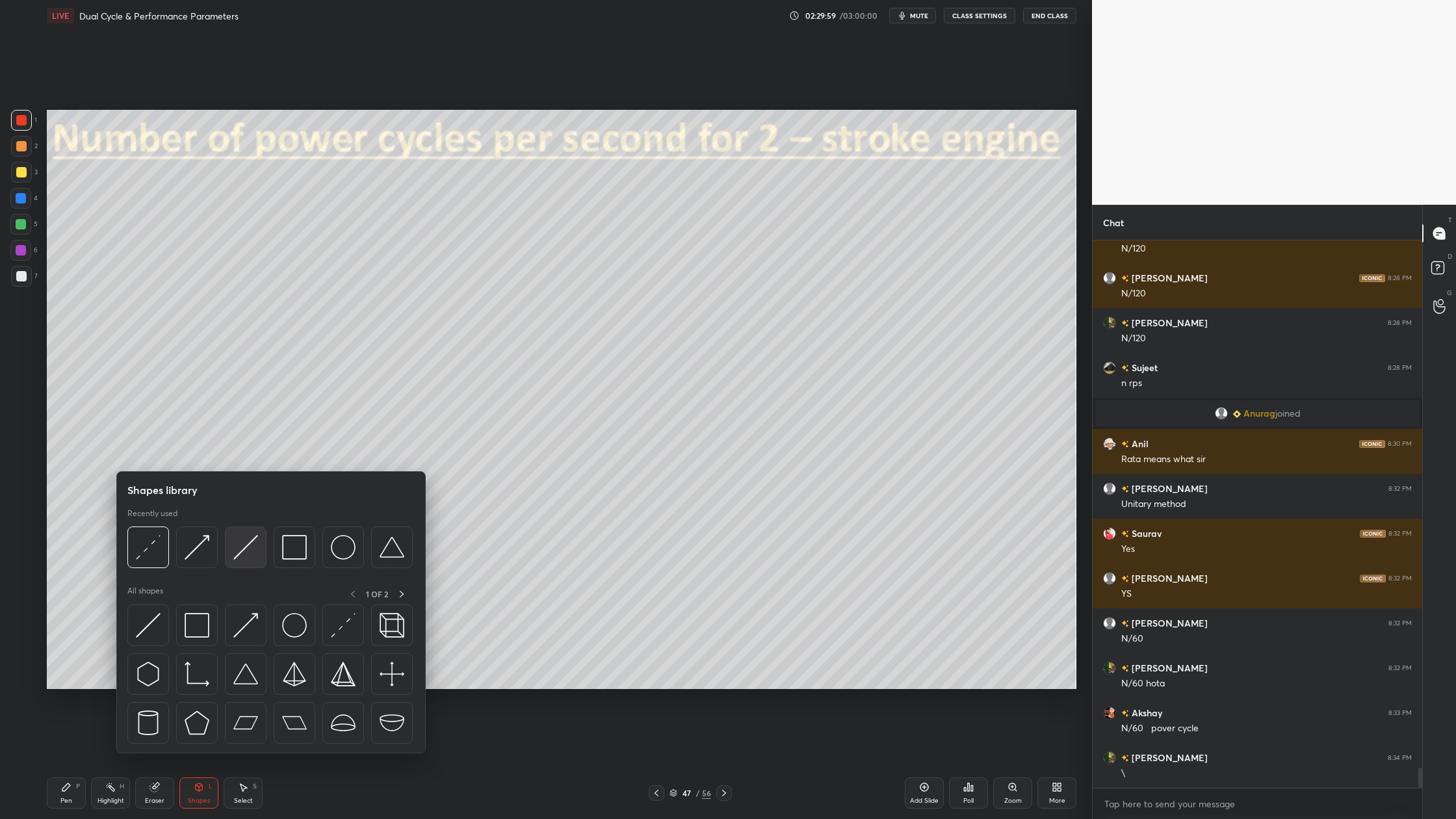
click at [244, 563] on div at bounding box center [246, 547] width 42 height 42
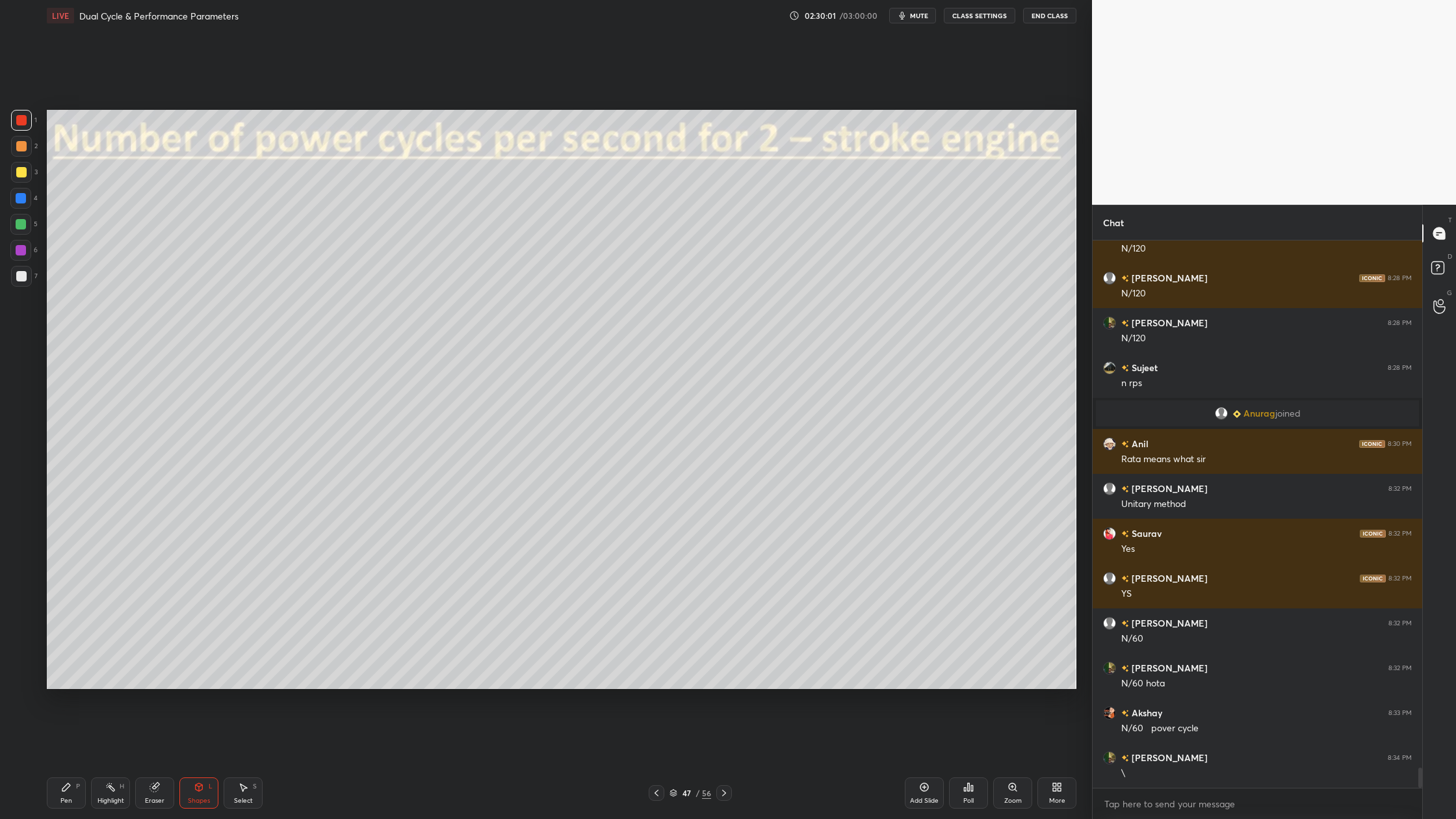
click at [23, 176] on div at bounding box center [22, 172] width 10 height 10
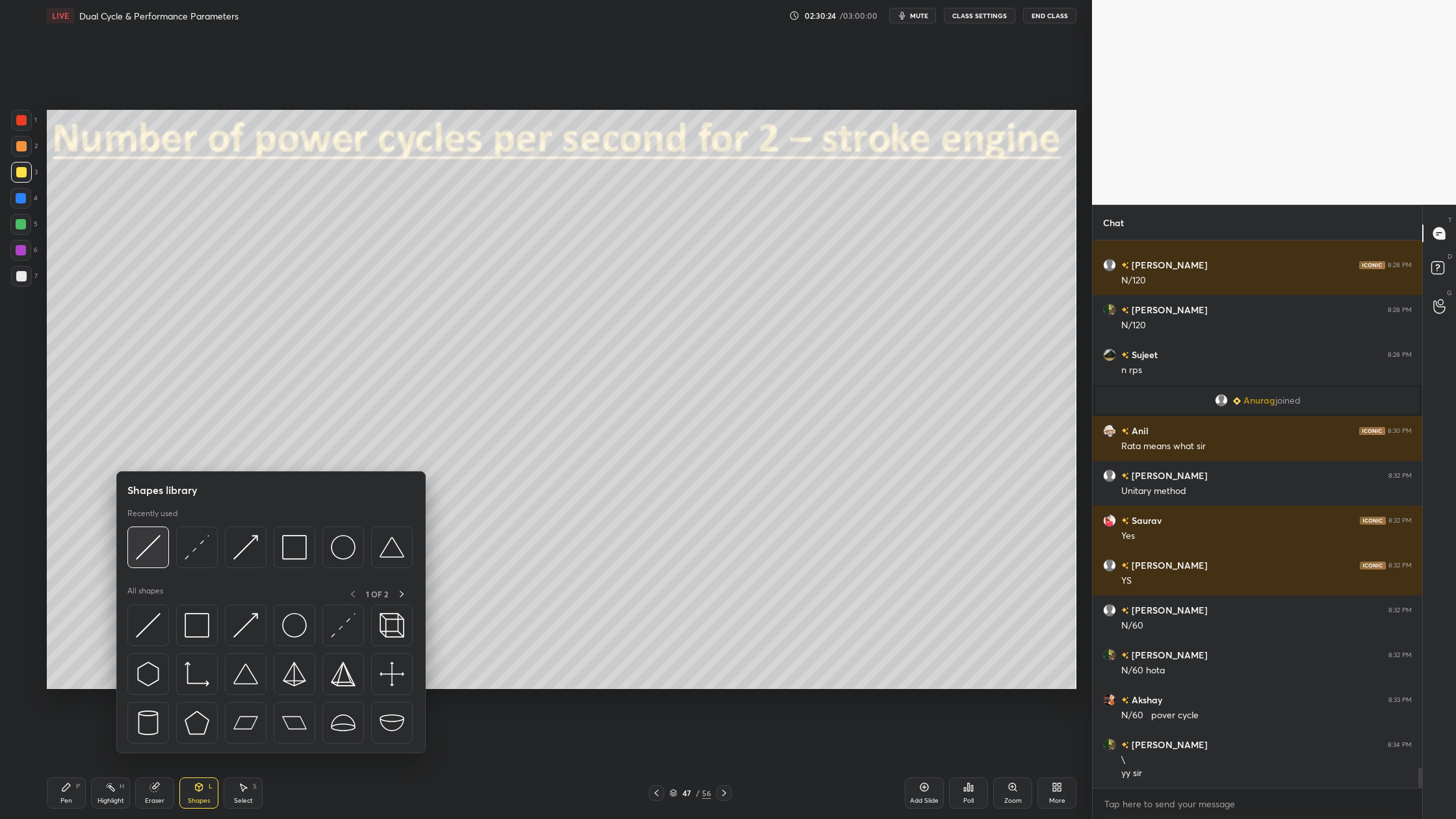
click at [155, 563] on div at bounding box center [148, 547] width 42 height 42
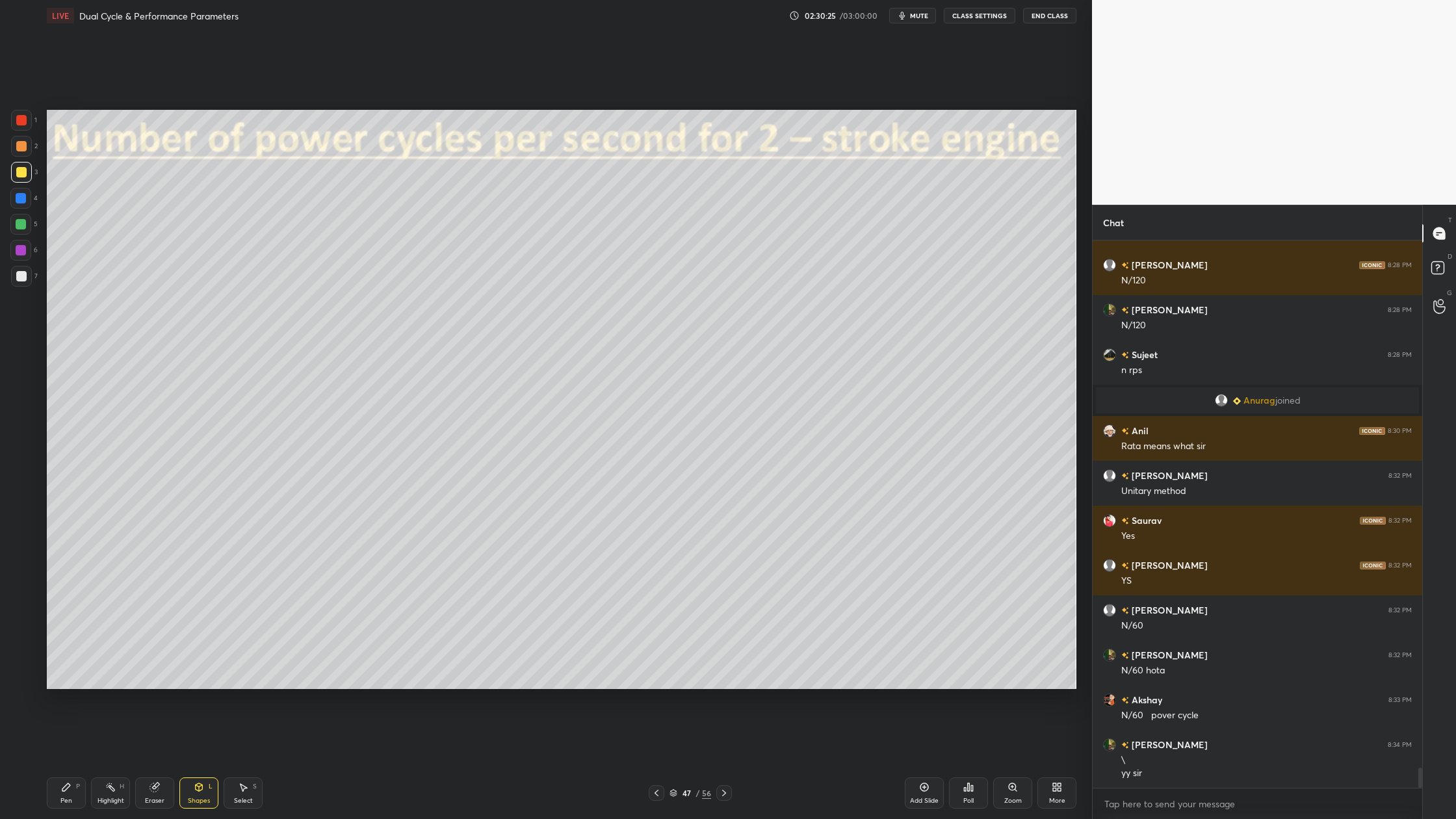
drag, startPoint x: 17, startPoint y: 137, endPoint x: 24, endPoint y: 168, distance: 31.8
click at [17, 137] on div at bounding box center [22, 146] width 21 height 21
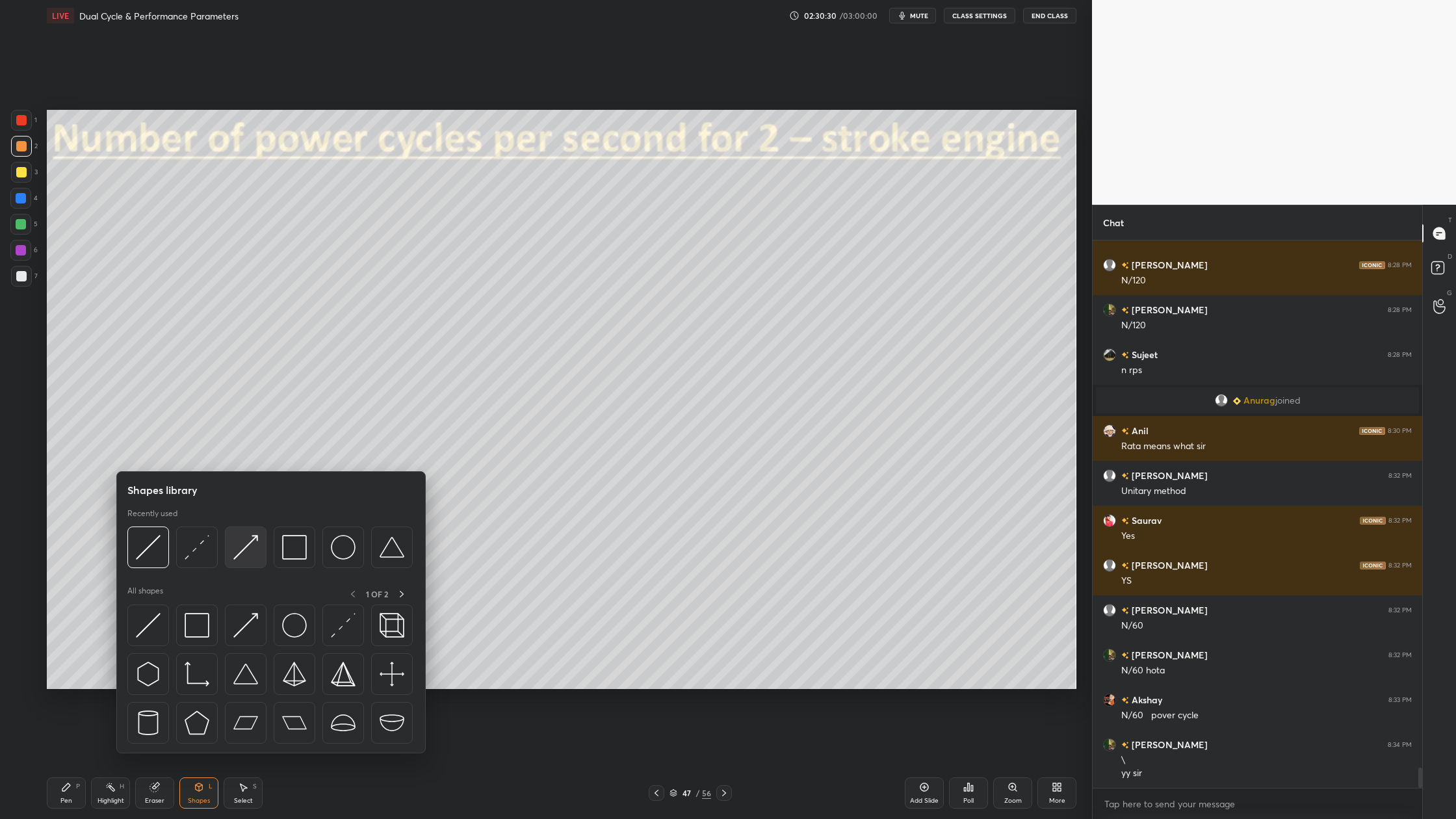
click at [261, 565] on div at bounding box center [246, 547] width 42 height 42
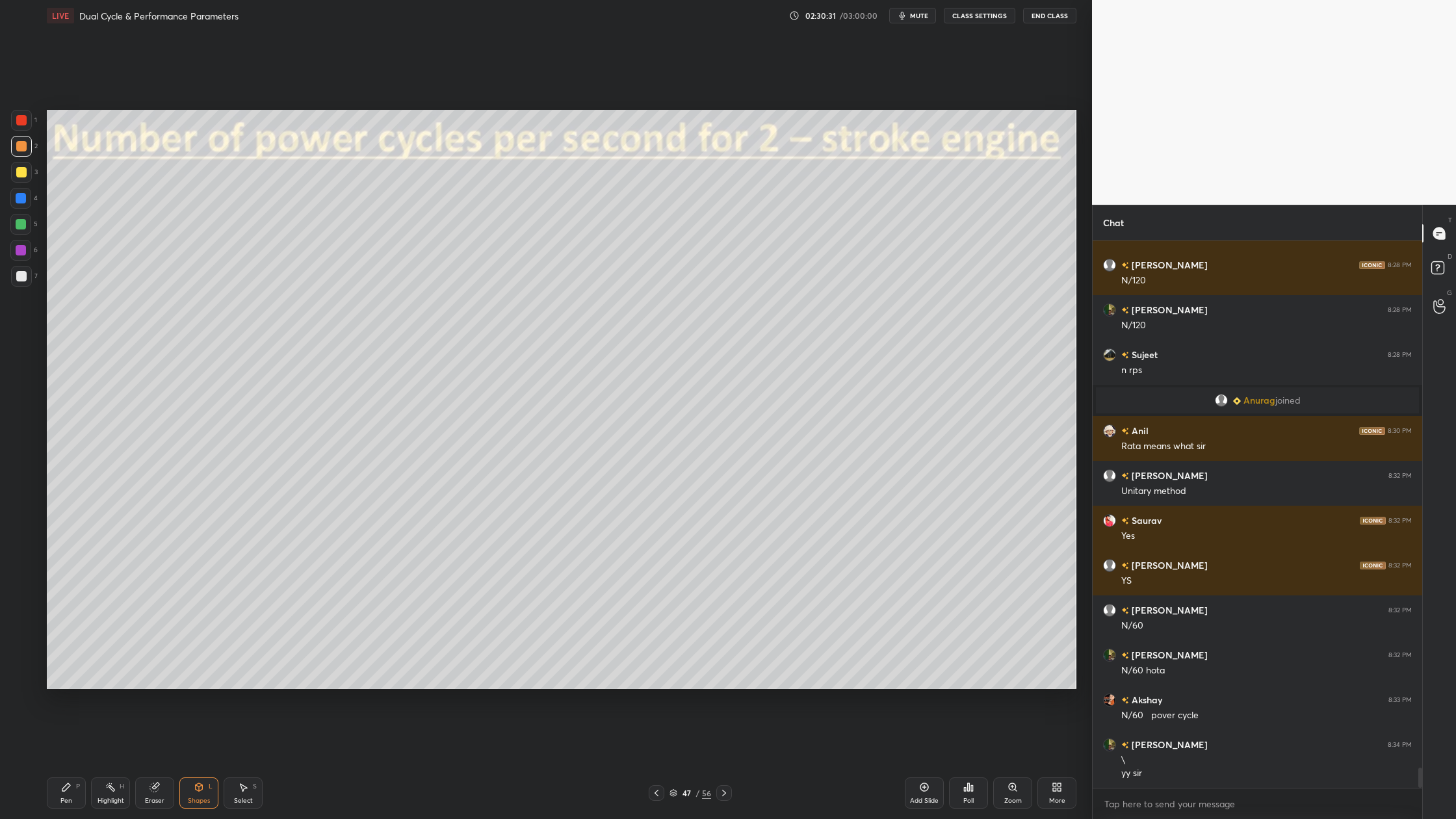
click at [23, 174] on div at bounding box center [22, 172] width 10 height 10
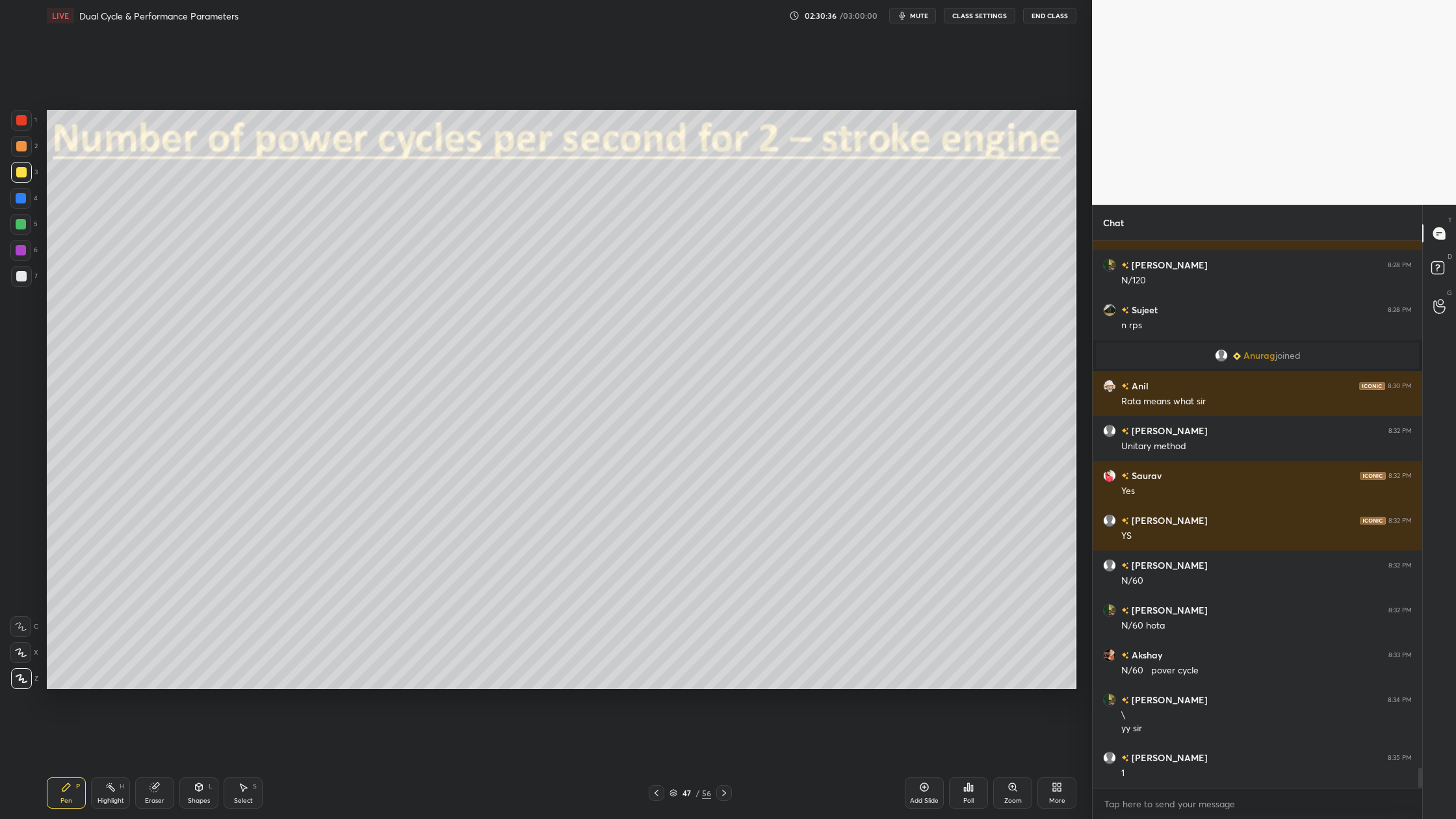
scroll to position [14403, 0]
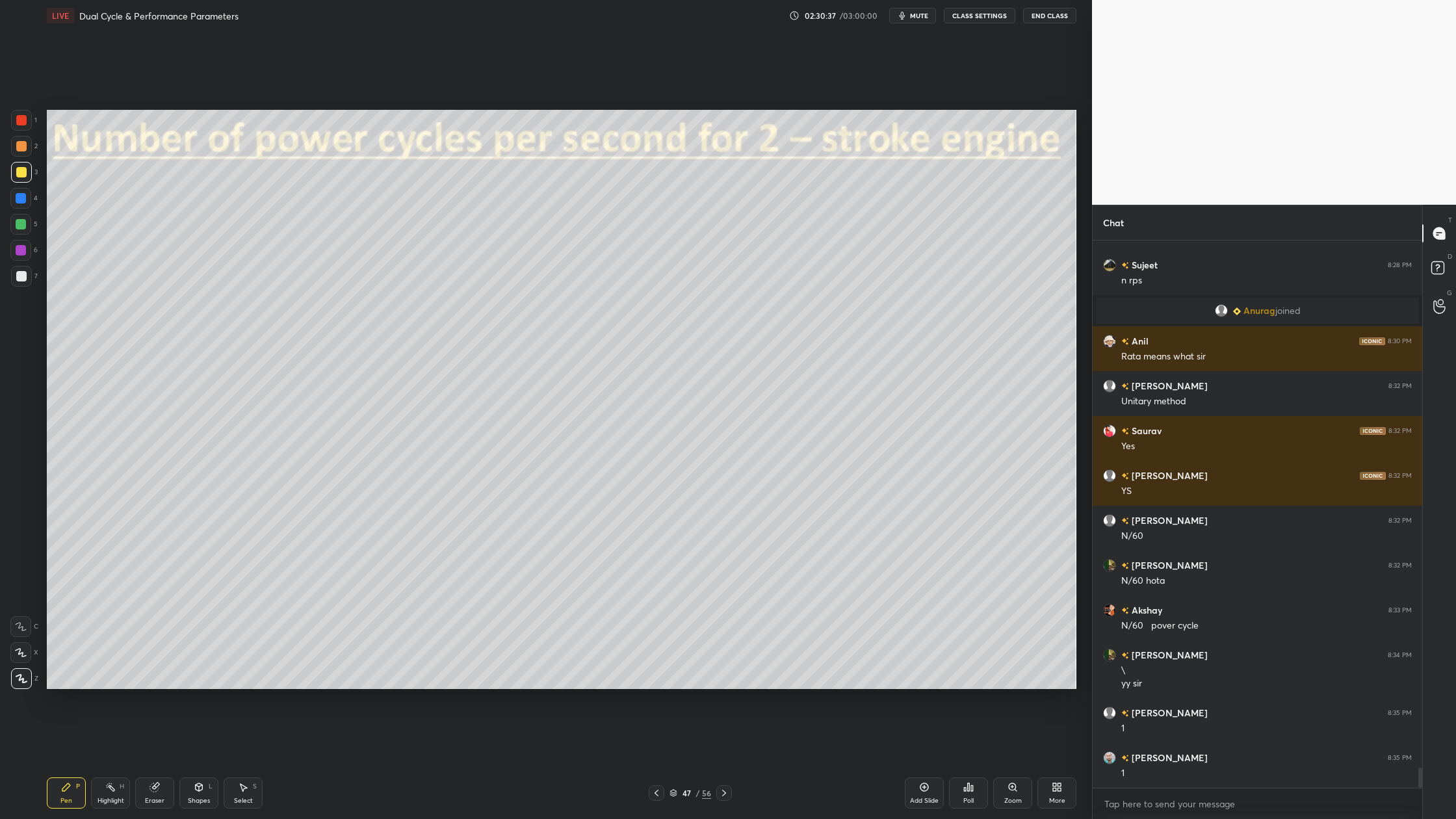
click at [21, 281] on div at bounding box center [22, 276] width 21 height 21
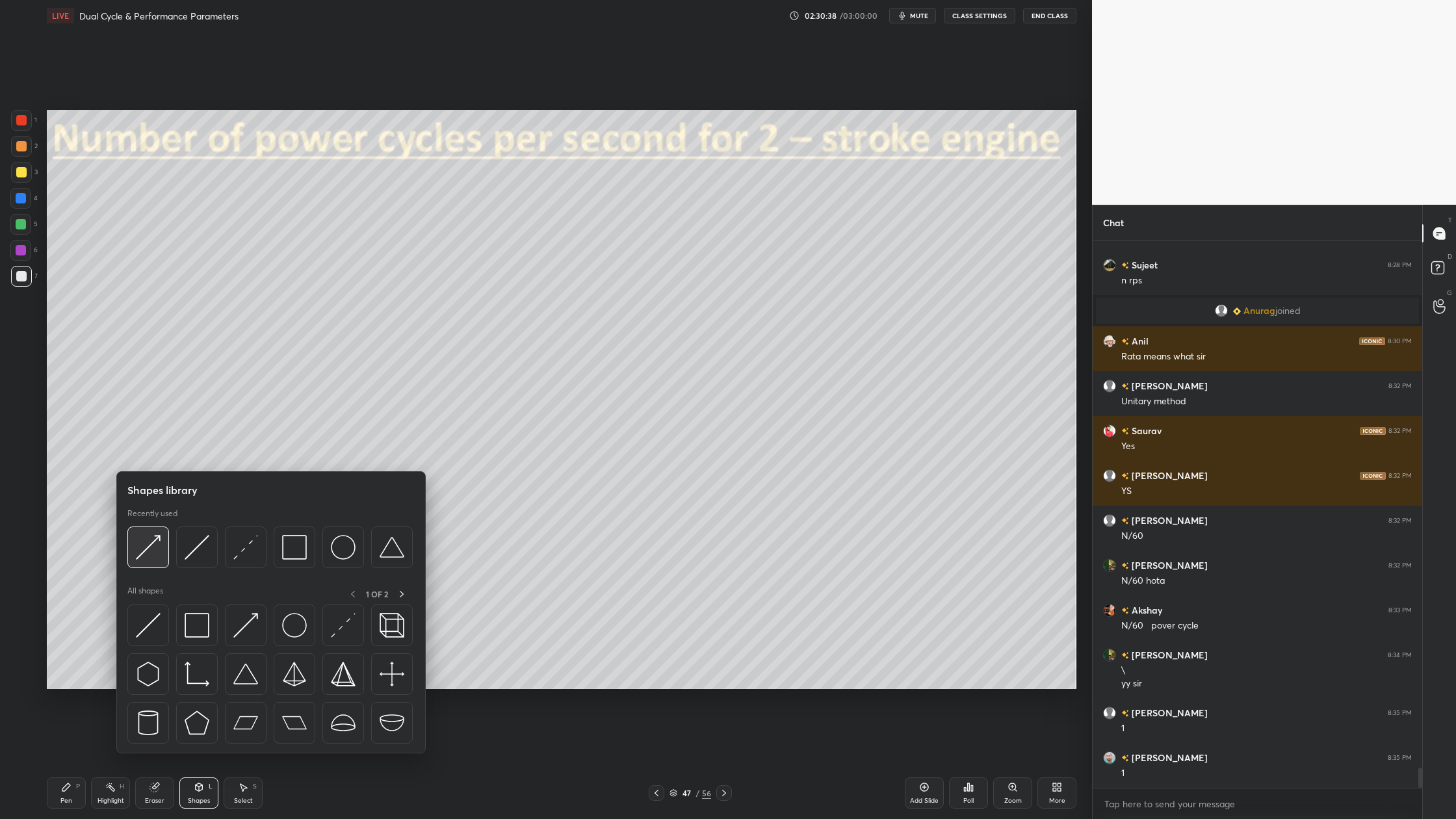
scroll to position [14449, 0]
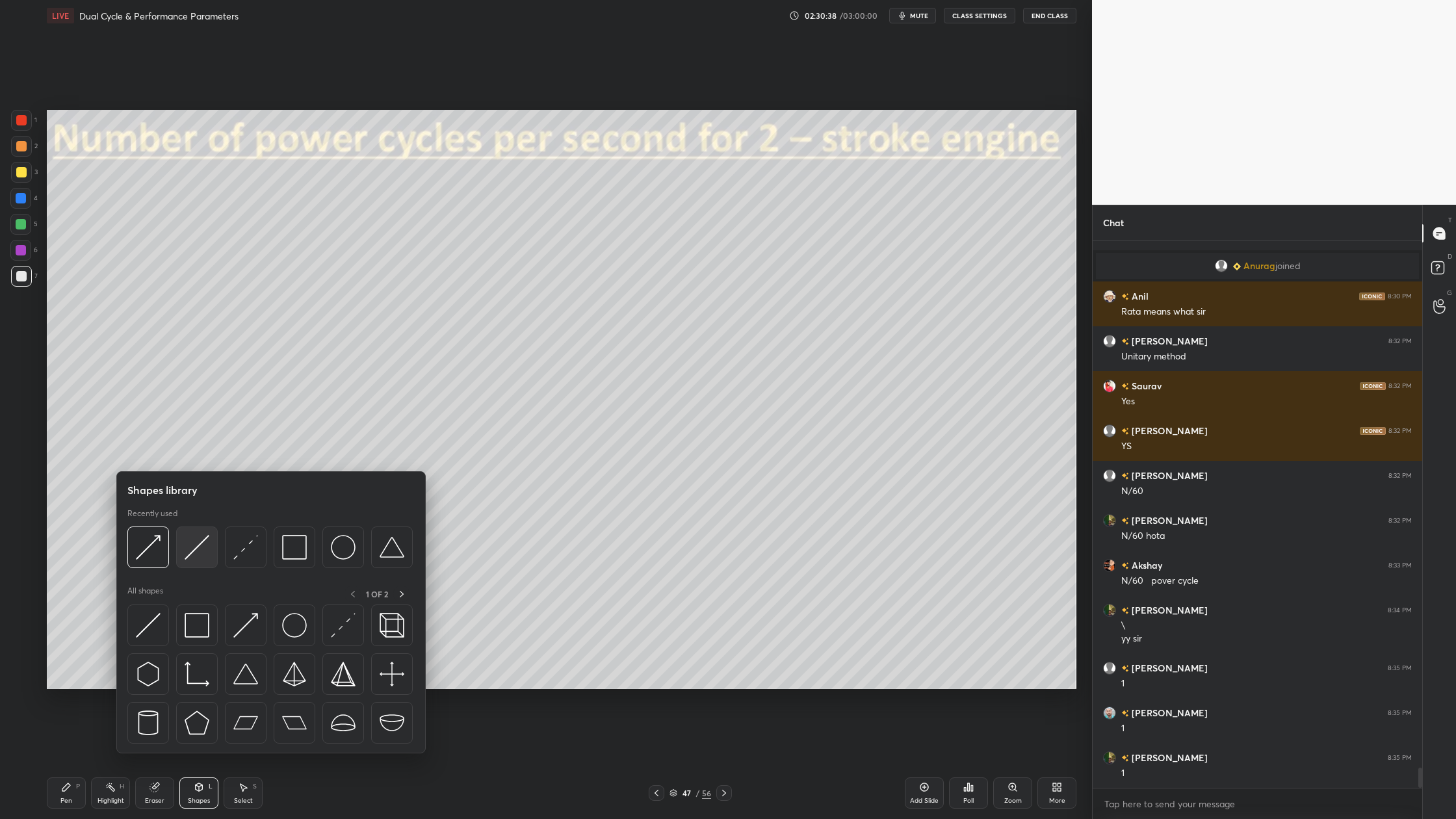
click at [200, 555] on img at bounding box center [196, 547] width 25 height 25
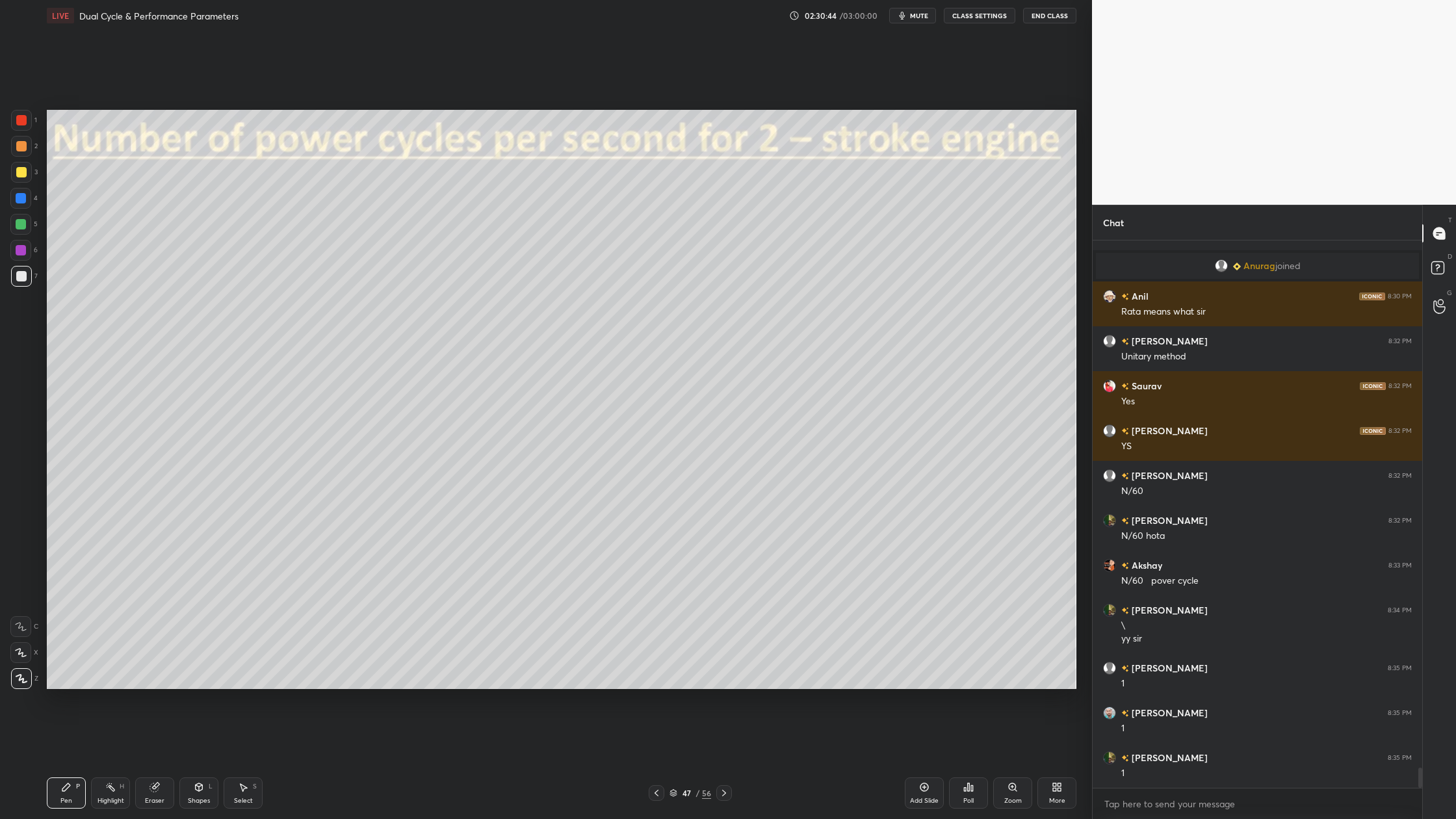
scroll to position [14493, 0]
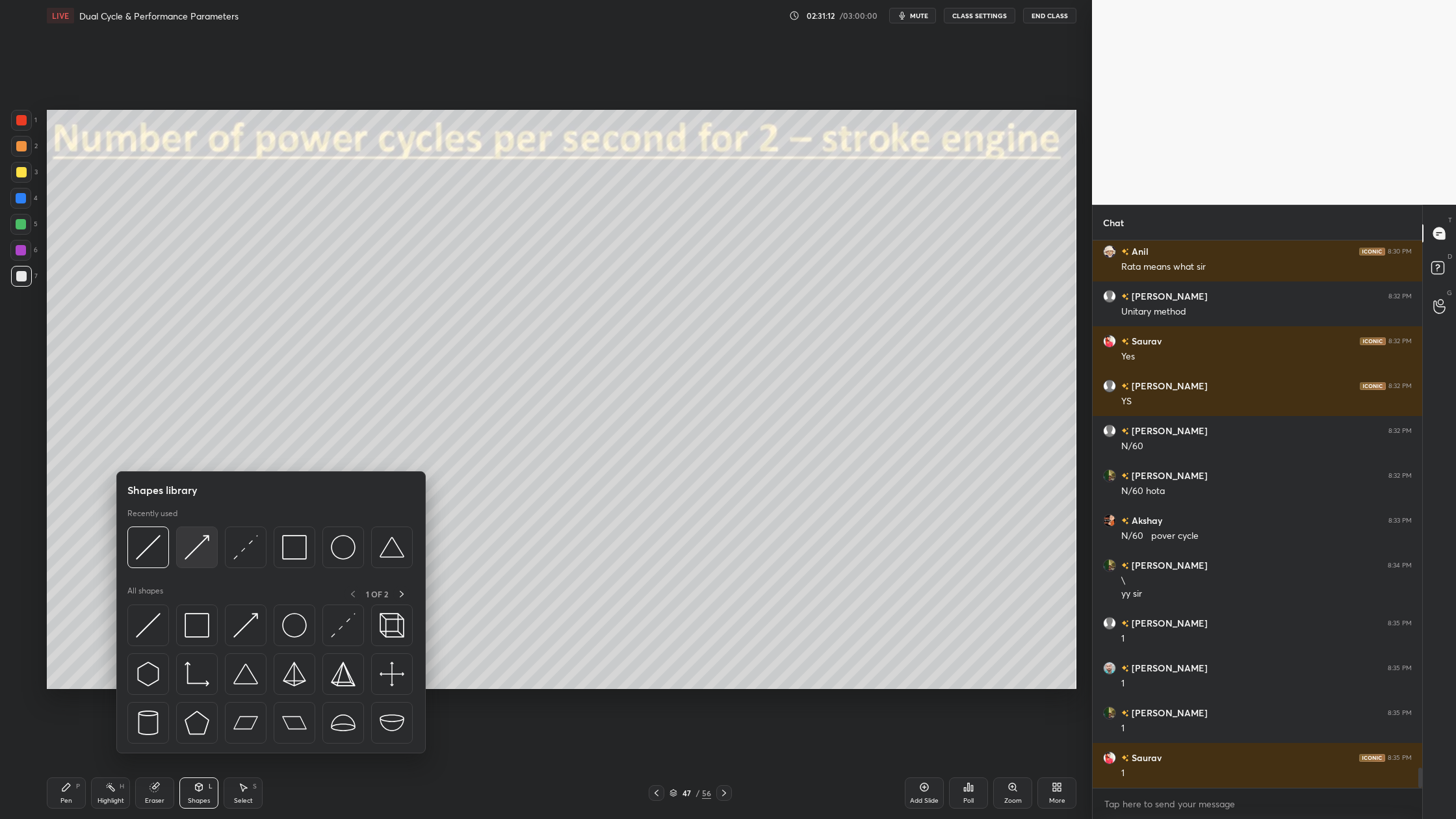
click at [193, 563] on div at bounding box center [197, 547] width 42 height 42
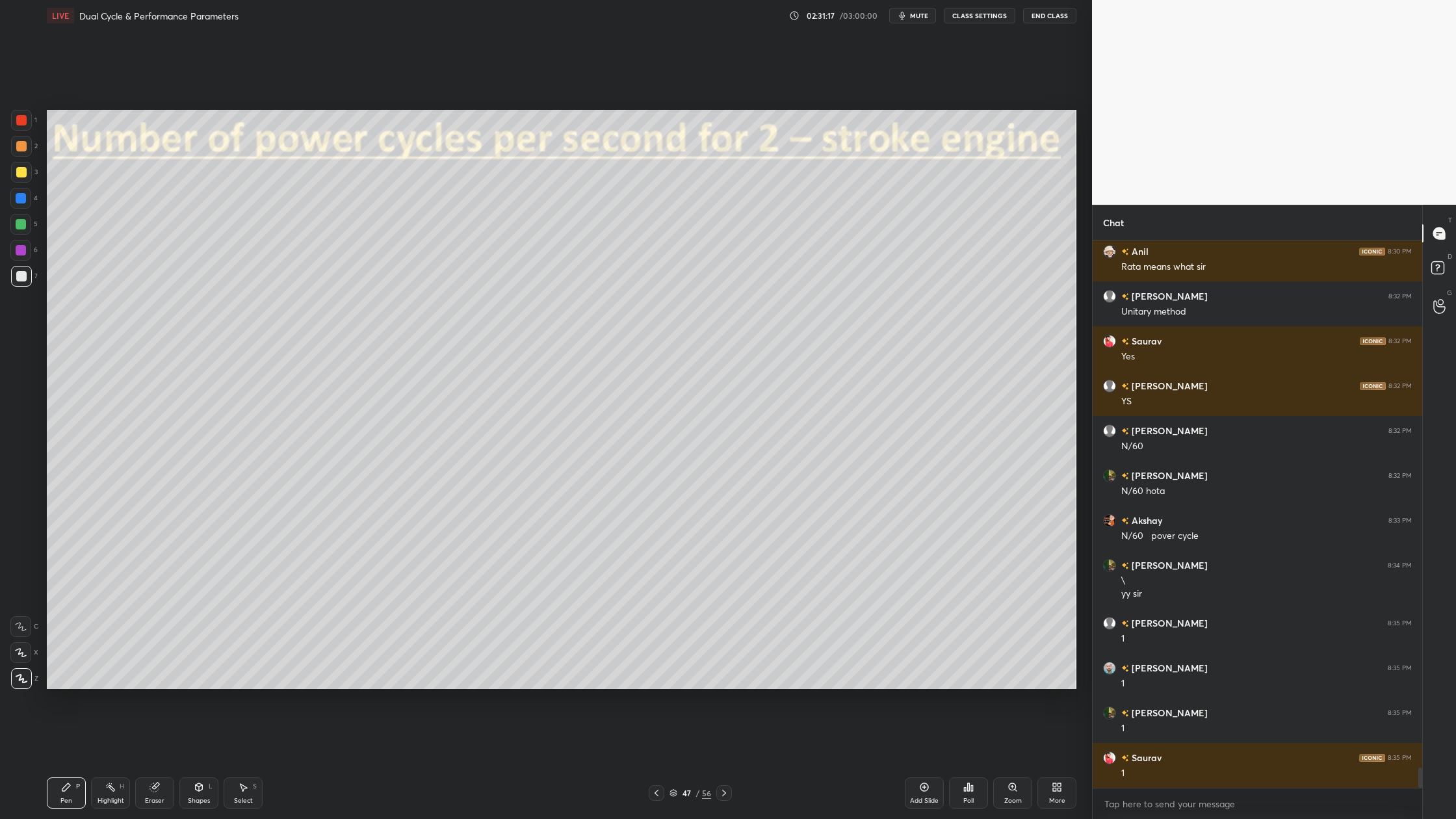
drag, startPoint x: 22, startPoint y: 222, endPoint x: 33, endPoint y: 244, distance: 24.6
click at [23, 228] on div at bounding box center [21, 224] width 10 height 10
click at [25, 278] on div at bounding box center [22, 276] width 10 height 10
drag, startPoint x: 673, startPoint y: 792, endPoint x: 665, endPoint y: 764, distance: 29.1
click at [673, 761] on div "47 / 56" at bounding box center [691, 794] width 42 height 12
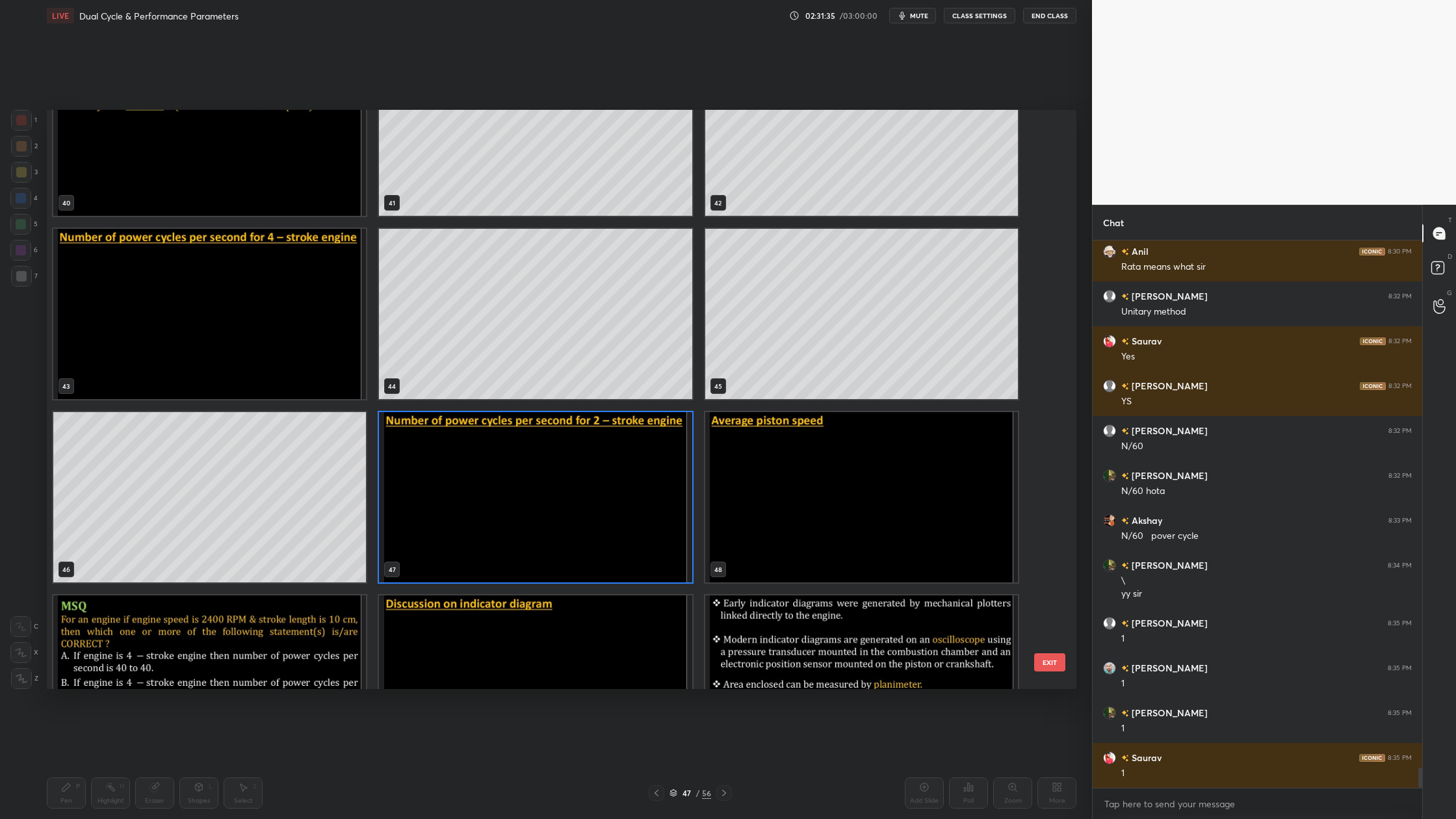
scroll to position [2459, 0]
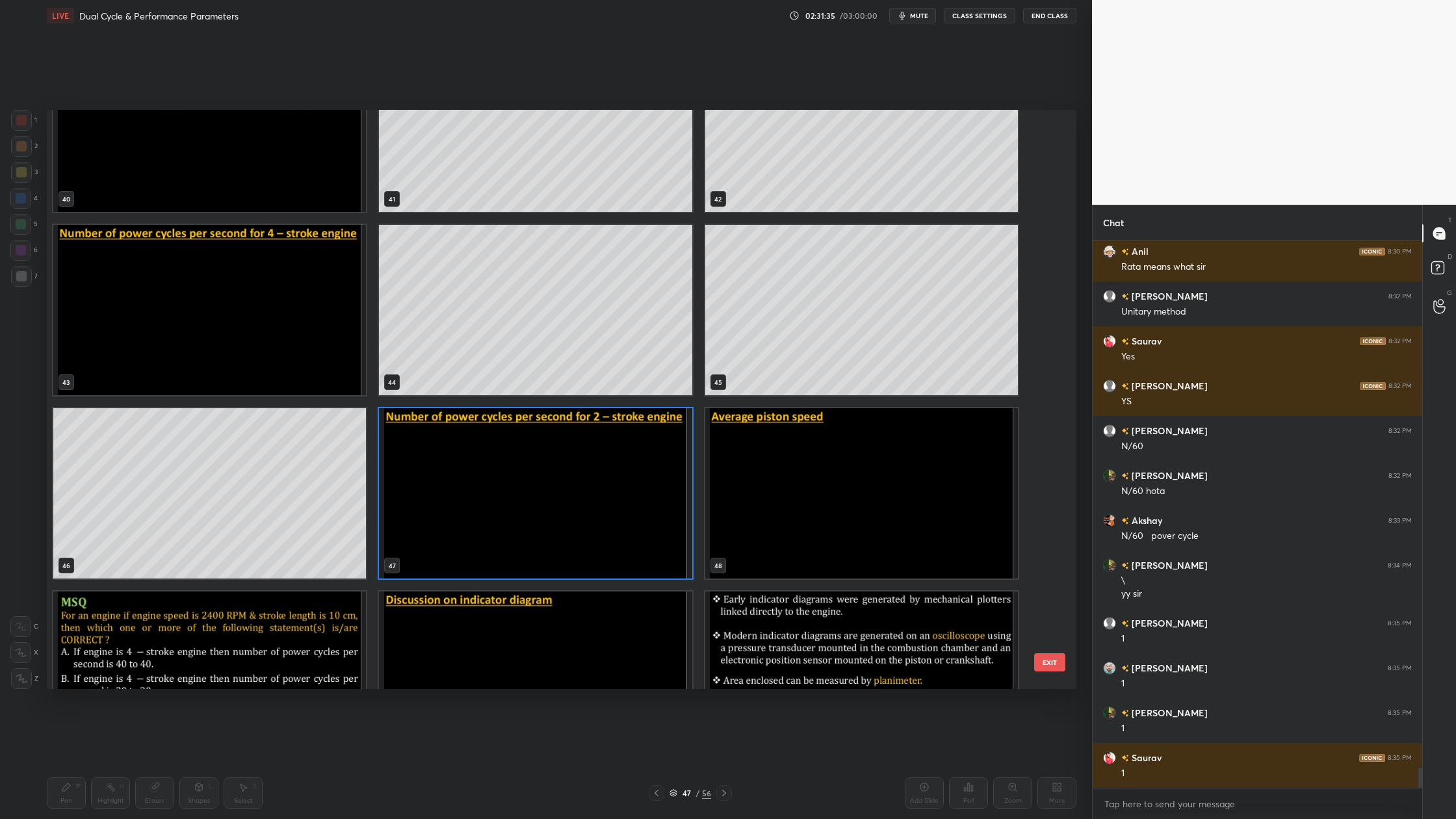
click at [536, 507] on img "grid" at bounding box center [535, 493] width 312 height 171
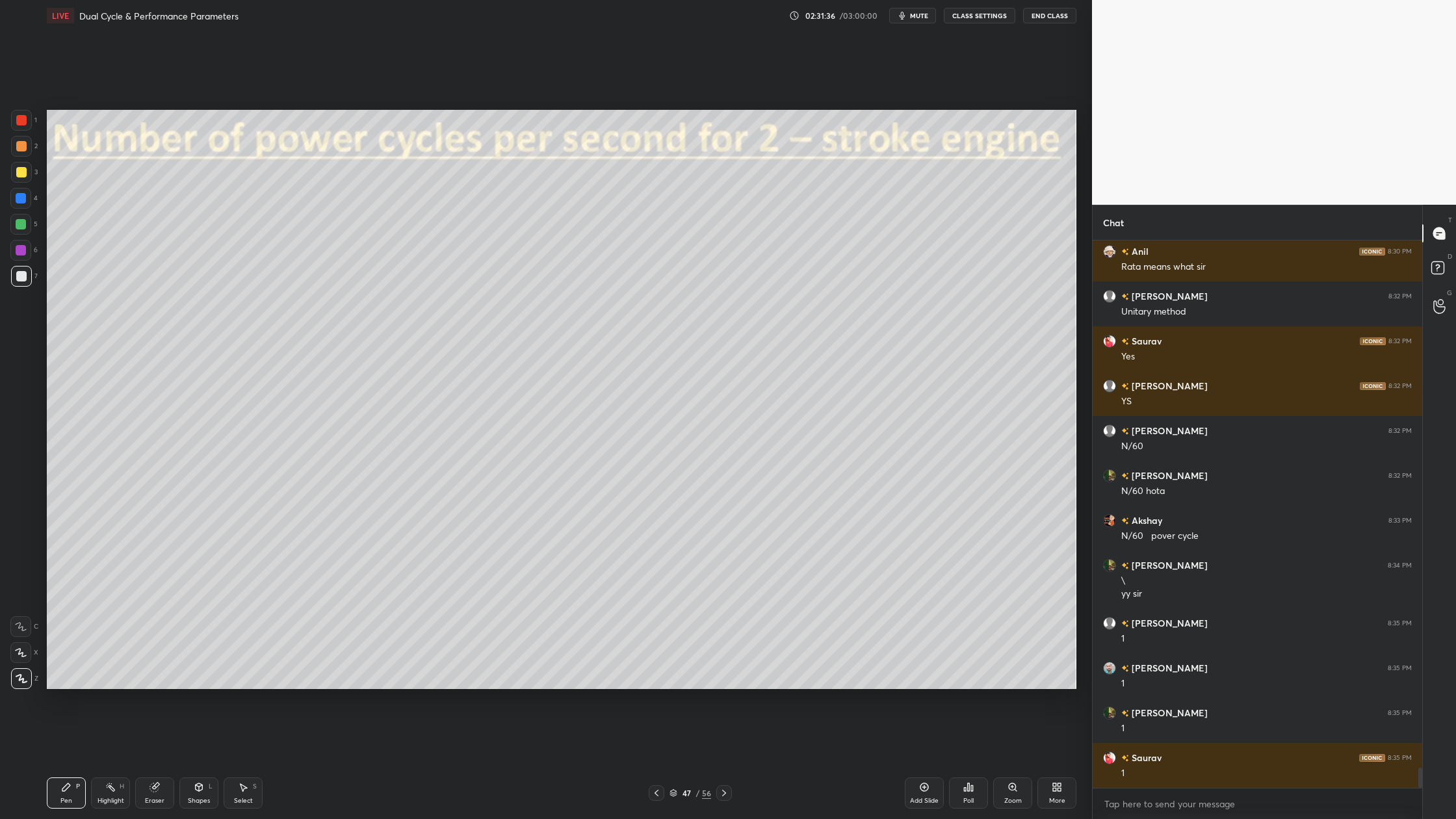
click at [536, 507] on img "grid" at bounding box center [535, 493] width 312 height 171
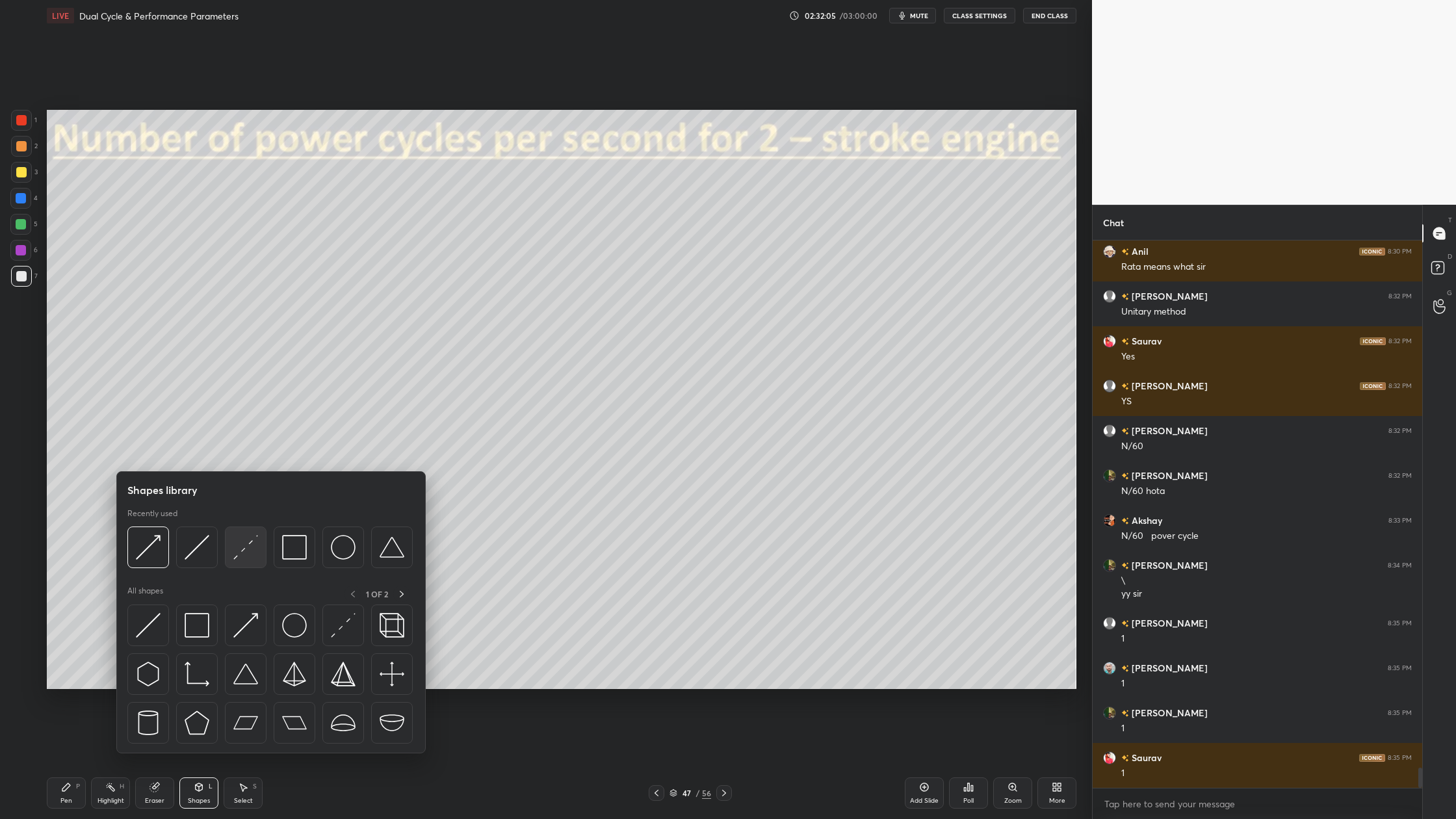
click at [252, 565] on div at bounding box center [246, 547] width 42 height 42
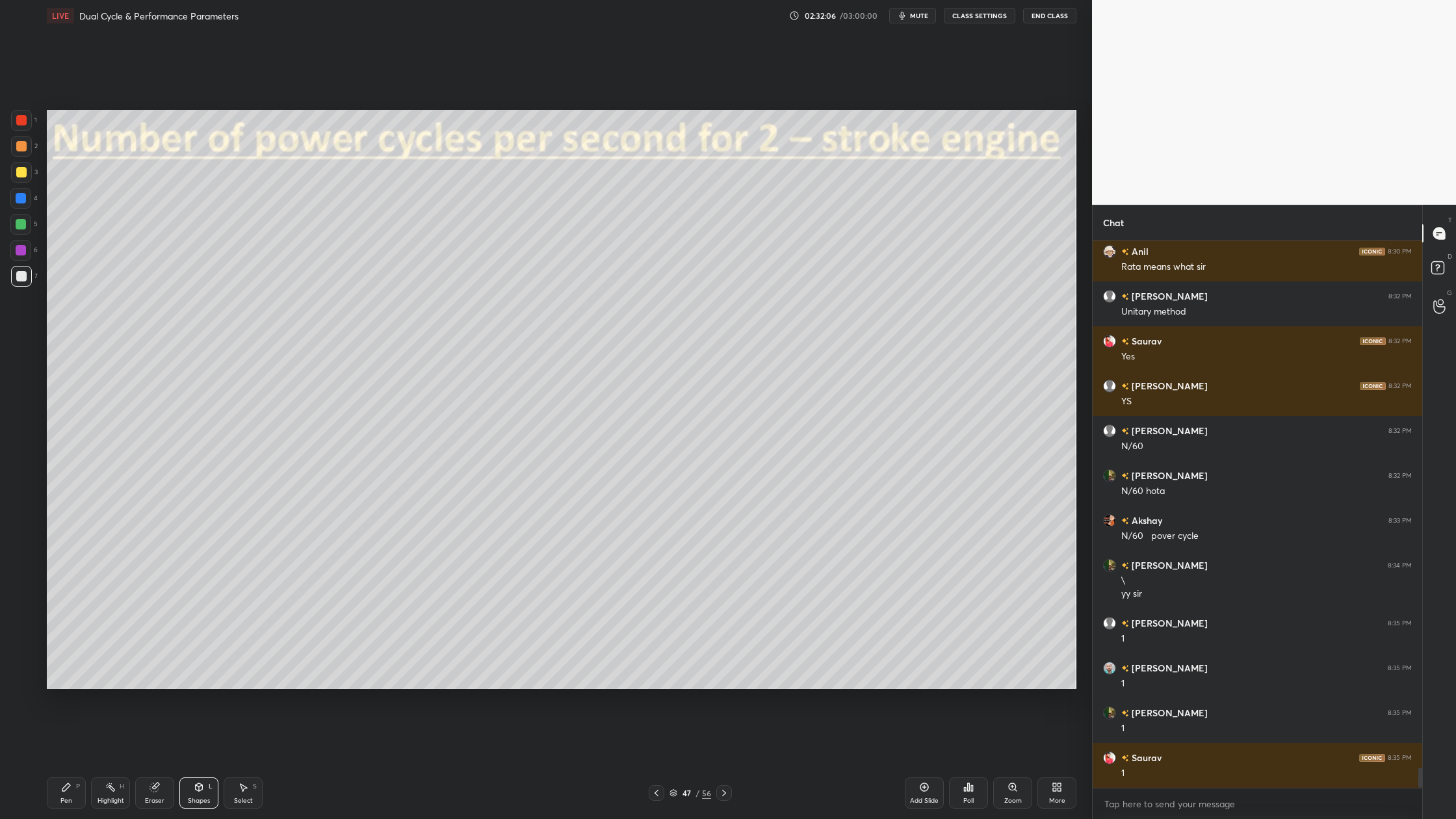
click at [20, 147] on div at bounding box center [22, 146] width 10 height 10
drag, startPoint x: 18, startPoint y: 147, endPoint x: 25, endPoint y: 152, distance: 8.6
click at [18, 147] on div at bounding box center [22, 146] width 10 height 10
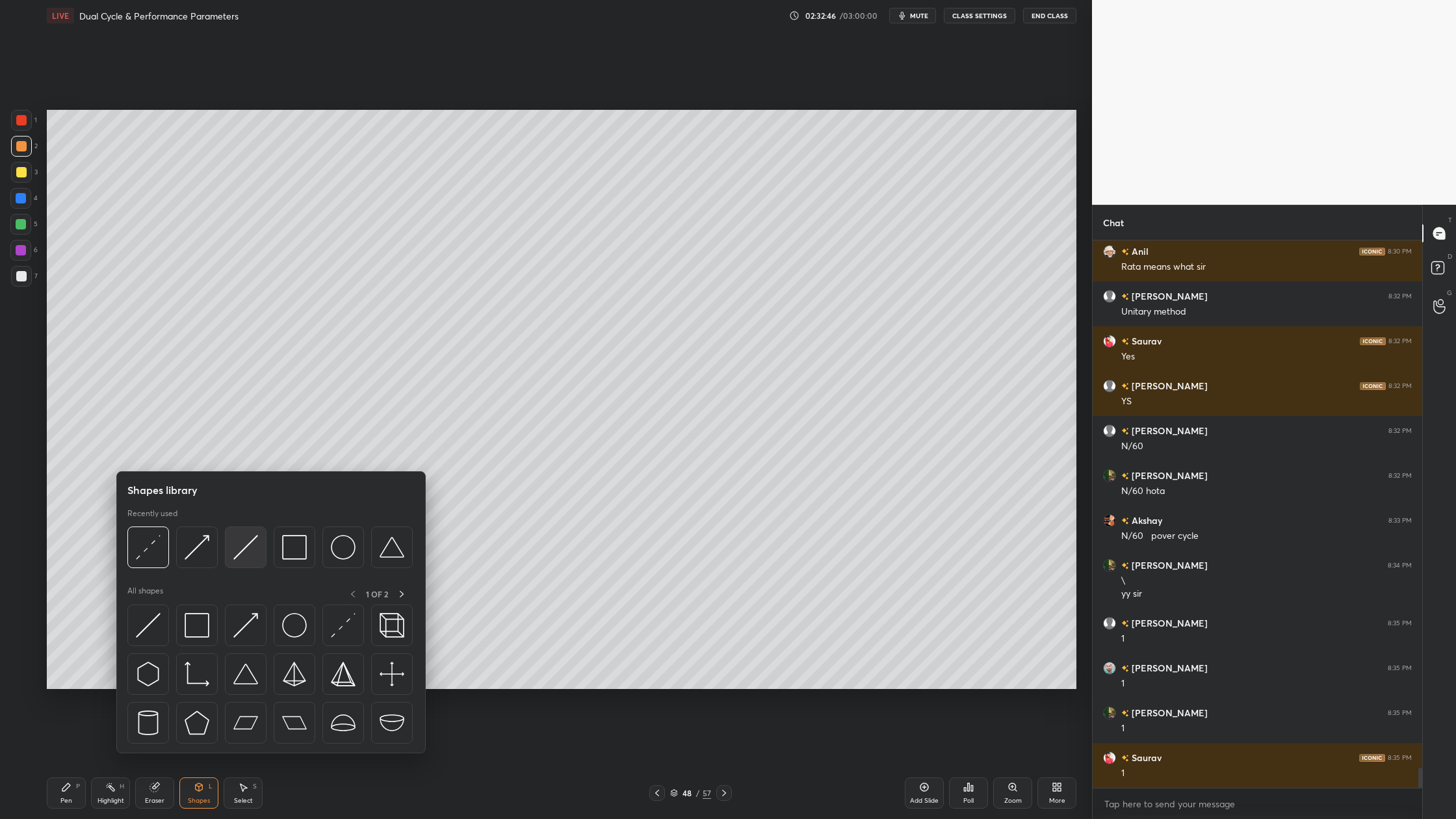
click at [254, 565] on div at bounding box center [246, 547] width 42 height 42
click at [150, 562] on div at bounding box center [148, 547] width 42 height 42
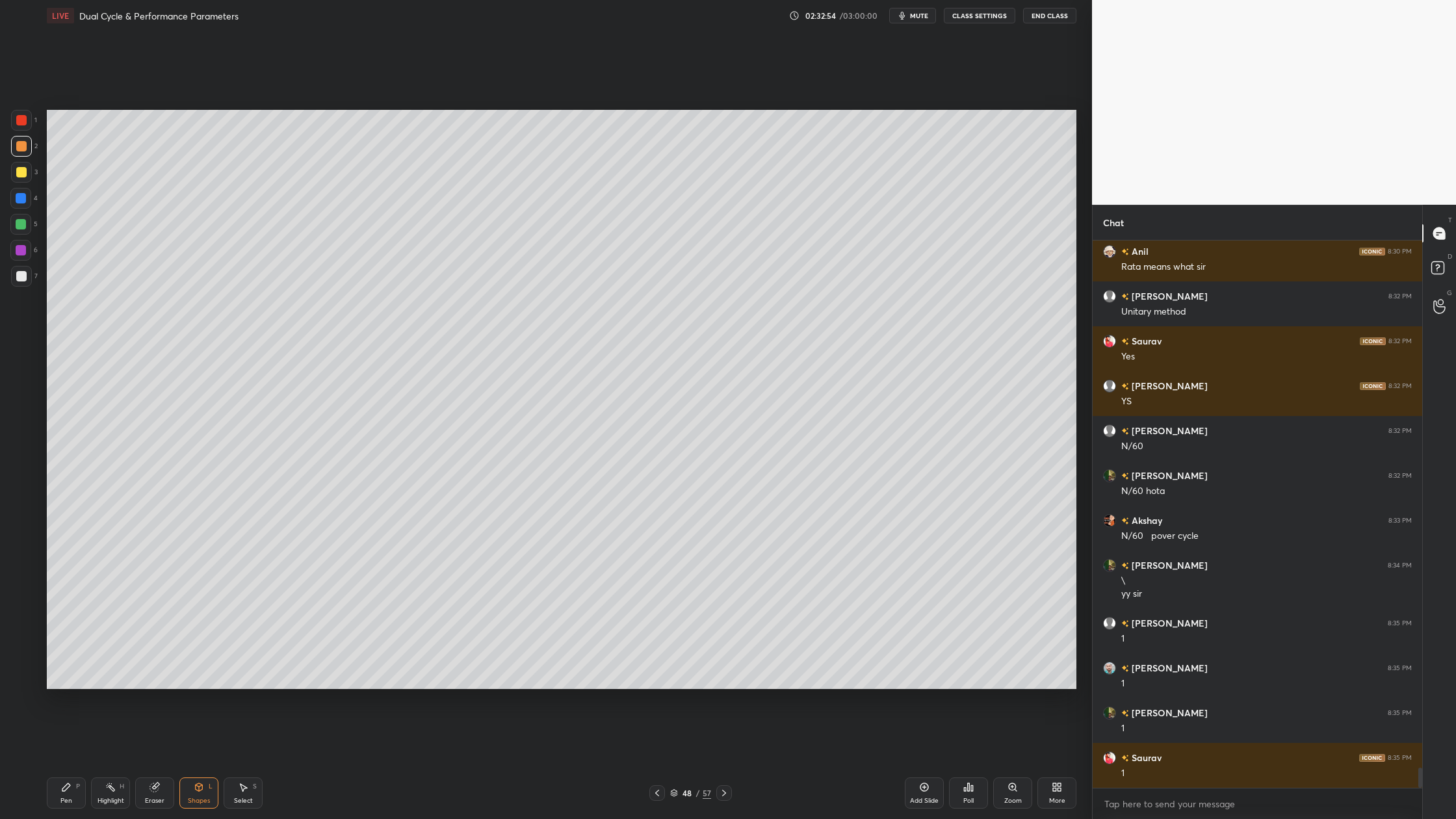
click at [18, 276] on div at bounding box center [22, 276] width 10 height 10
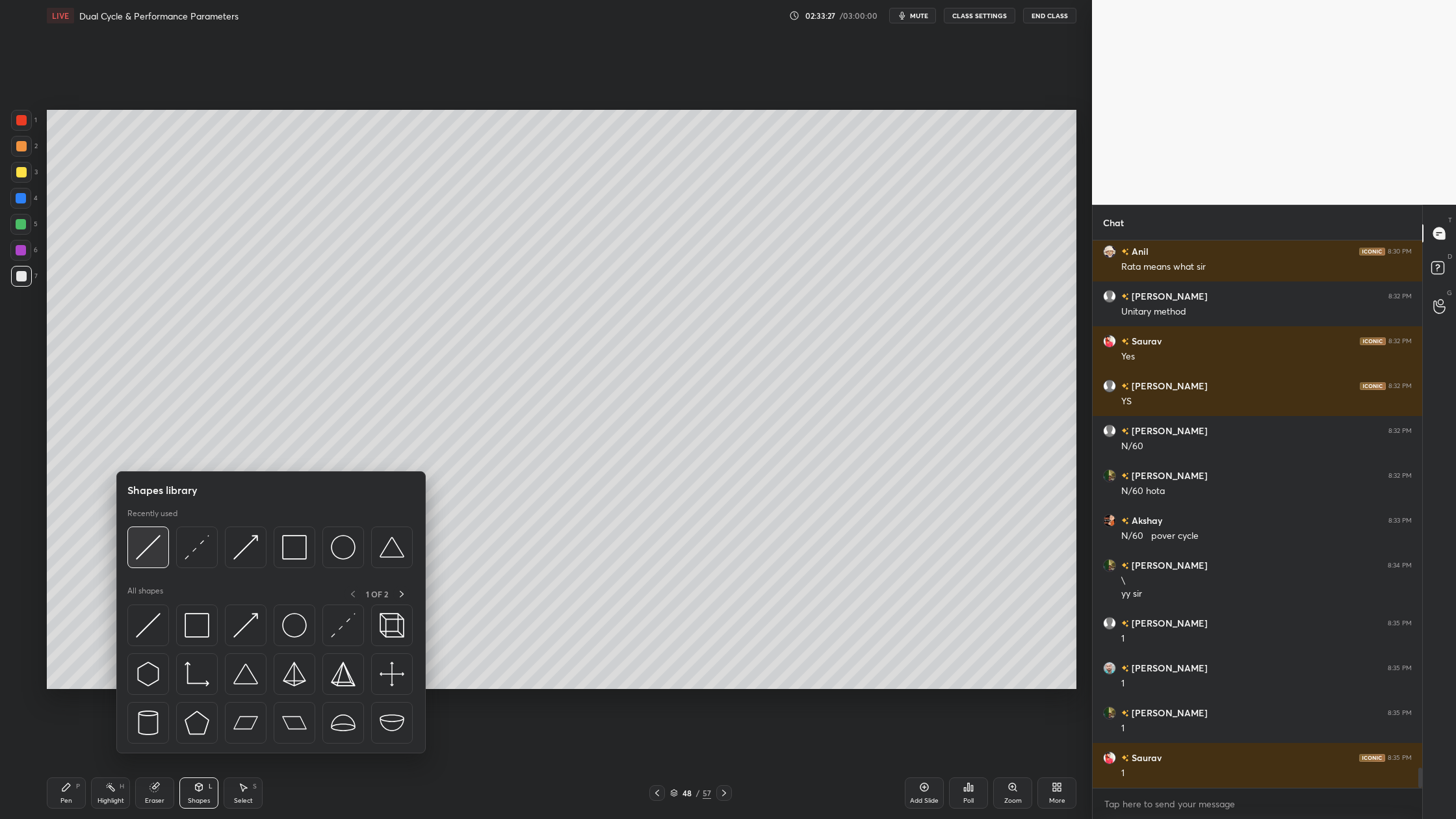
click at [147, 558] on img at bounding box center [148, 547] width 25 height 25
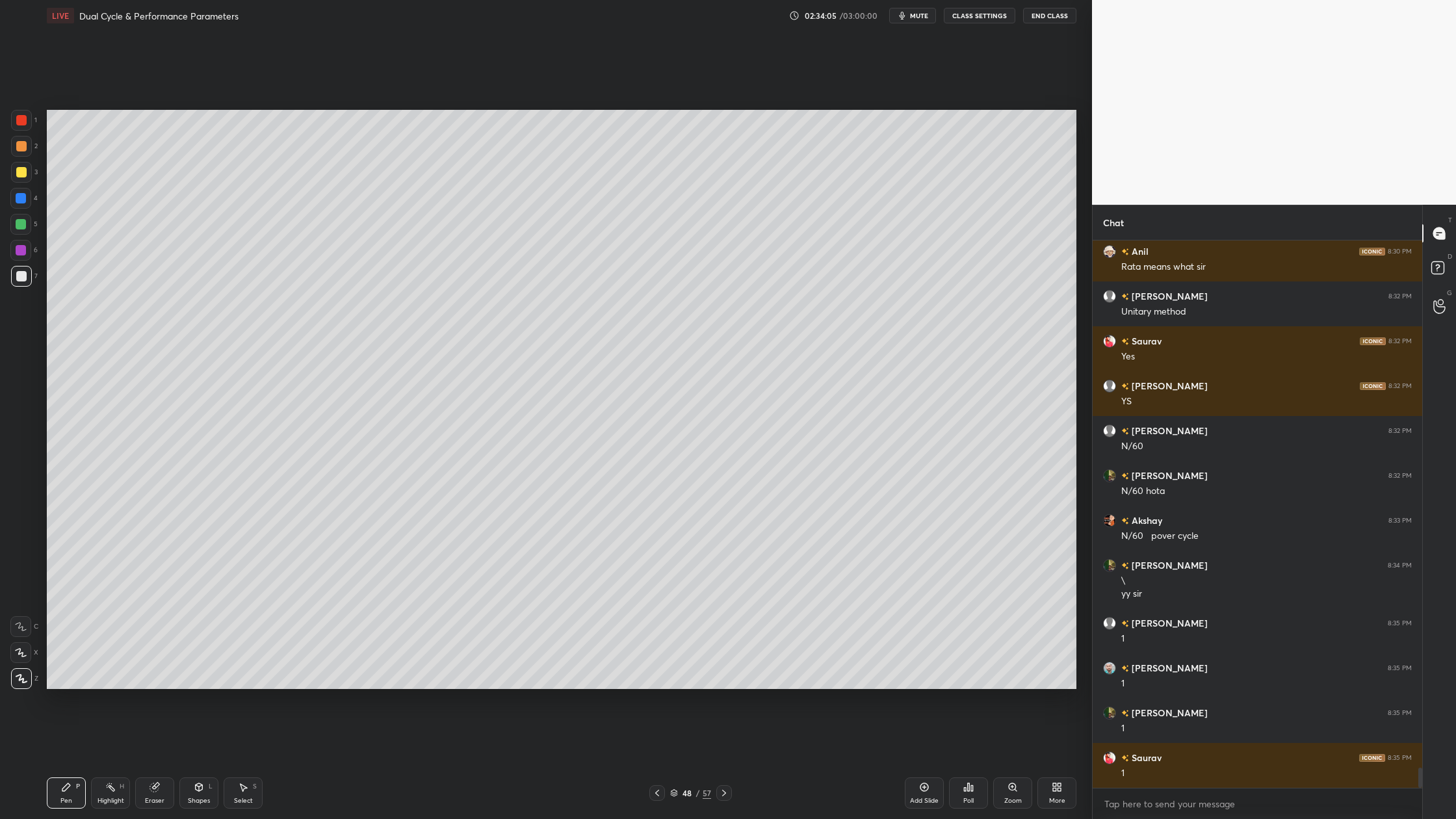
scroll to position [14538, 0]
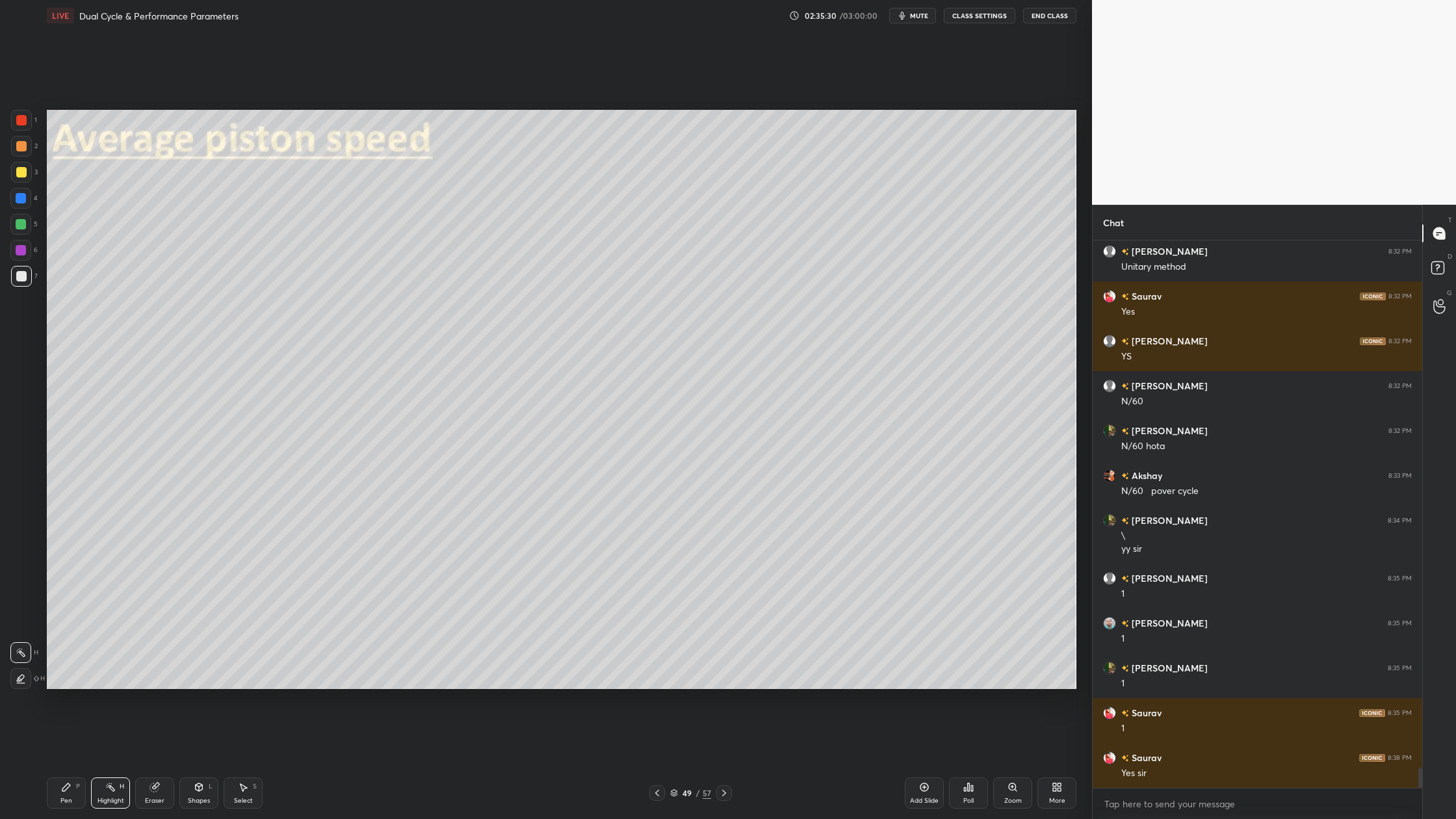
drag, startPoint x: 17, startPoint y: 229, endPoint x: 32, endPoint y: 226, distance: 15.3
click at [20, 229] on div at bounding box center [21, 224] width 21 height 21
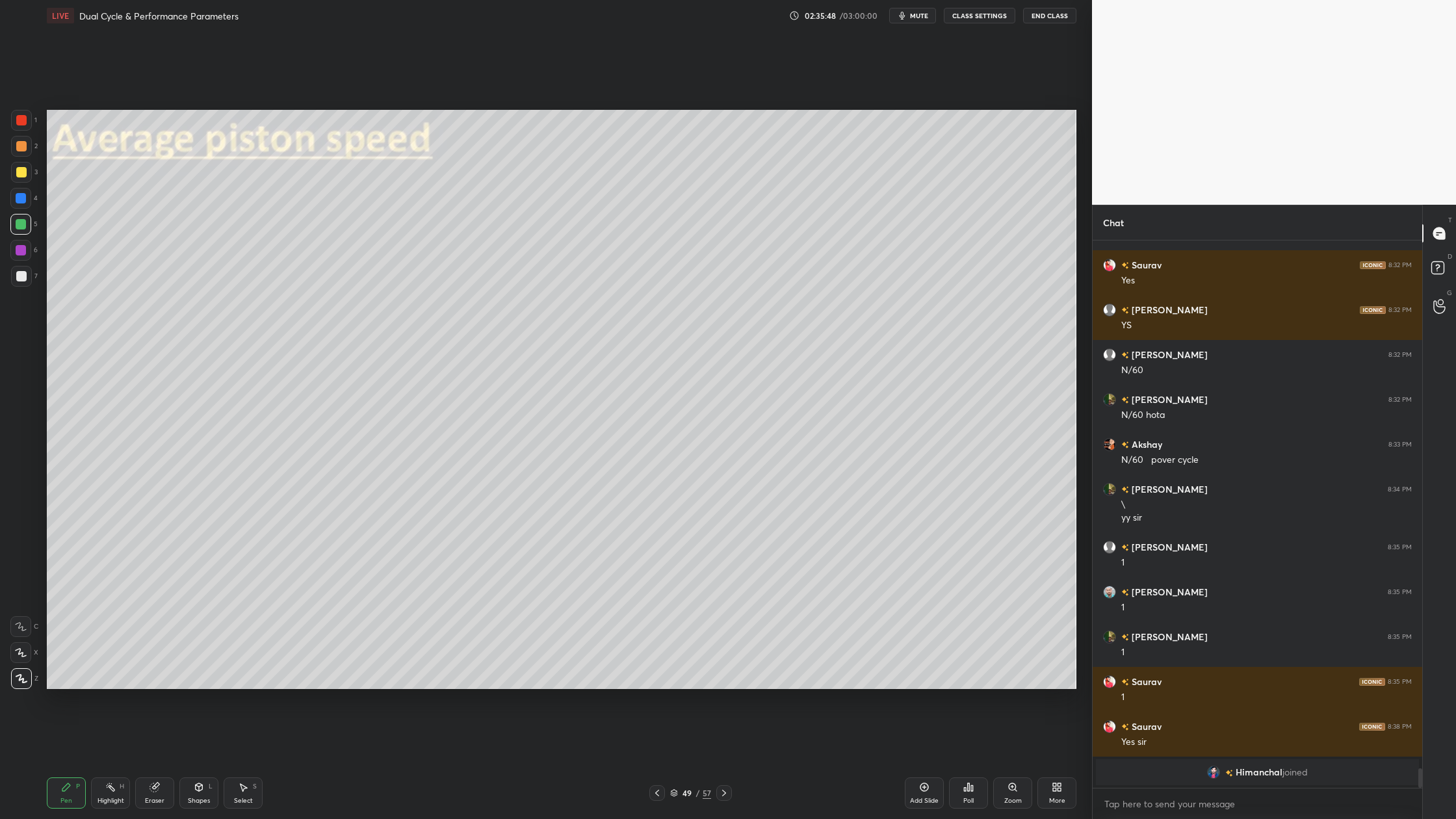
drag, startPoint x: 18, startPoint y: 274, endPoint x: 25, endPoint y: 276, distance: 7.3
click at [18, 274] on div at bounding box center [22, 276] width 10 height 10
click at [20, 229] on div at bounding box center [21, 224] width 10 height 10
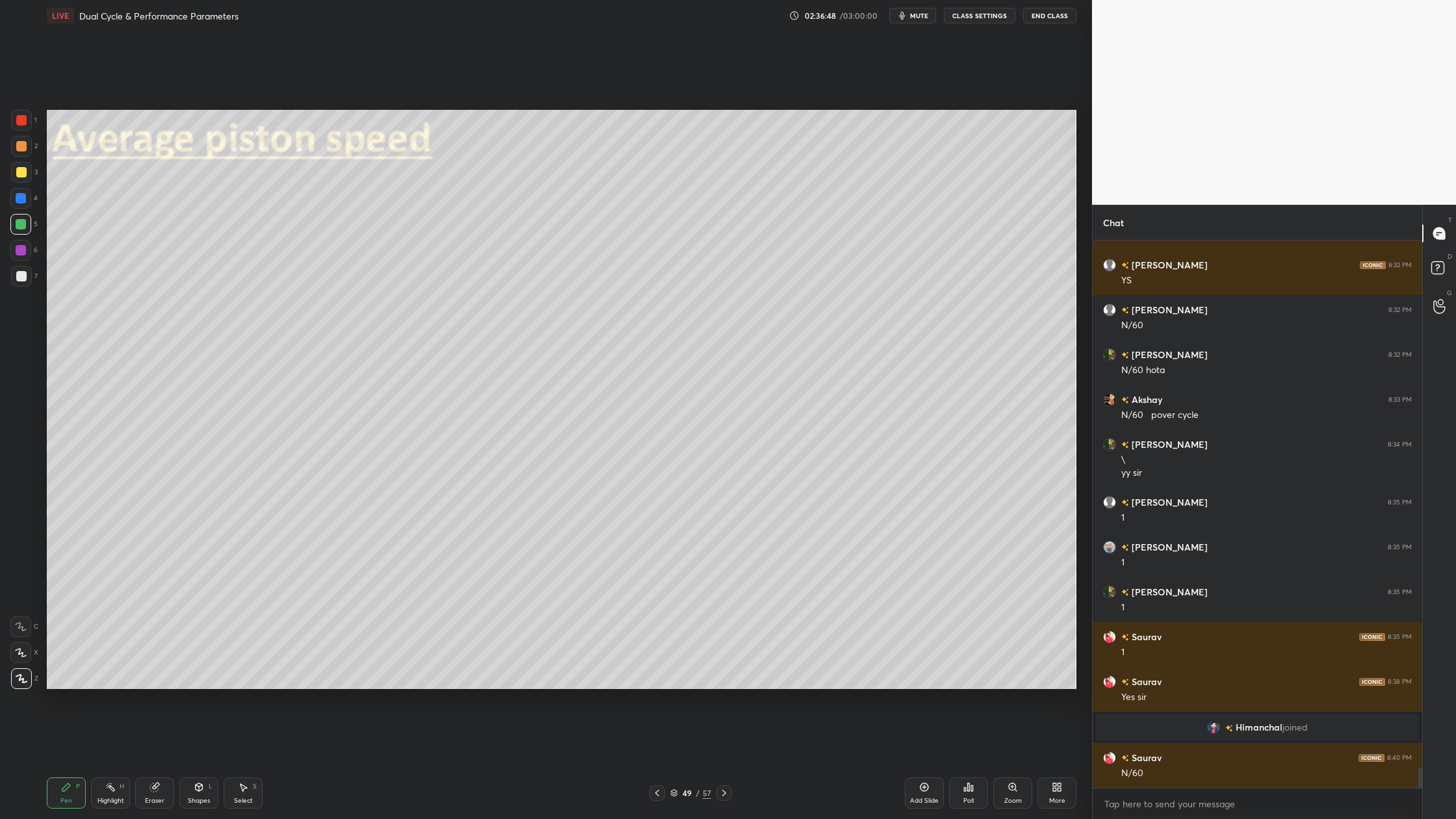
scroll to position [14474, 0]
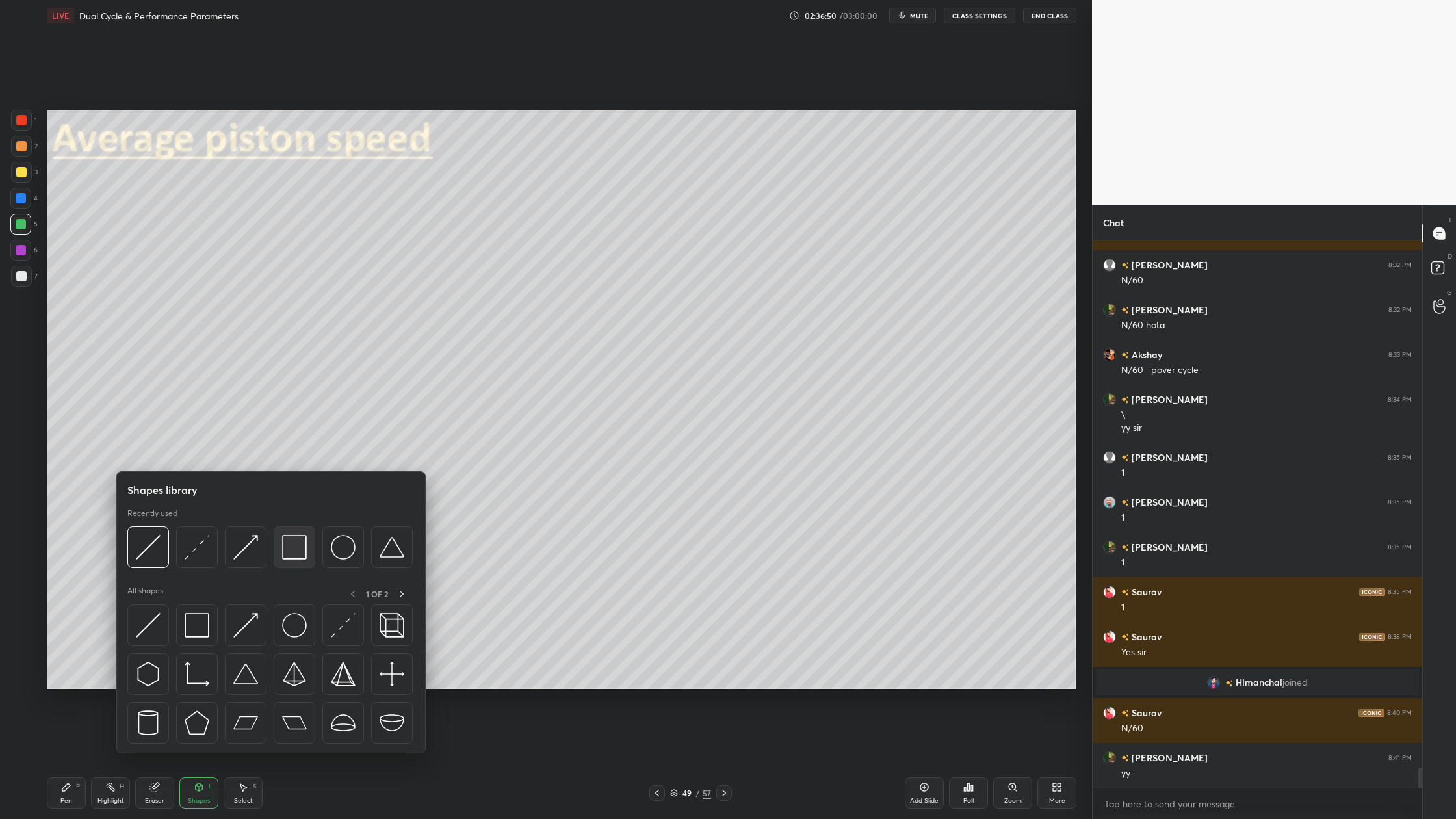
click at [289, 560] on div at bounding box center [294, 547] width 42 height 42
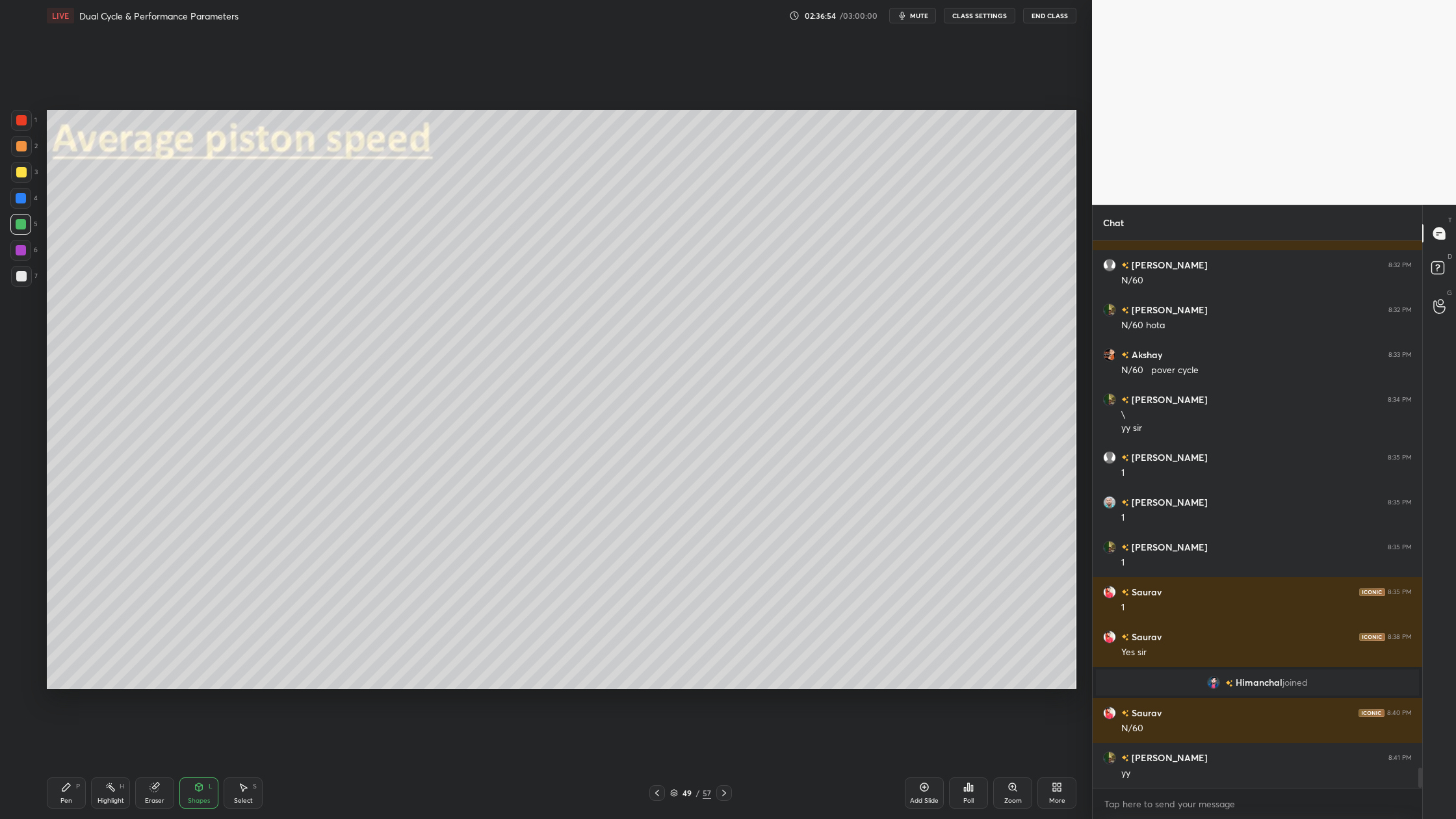
drag, startPoint x: 19, startPoint y: 119, endPoint x: 23, endPoint y: 126, distance: 8.1
click at [22, 119] on div at bounding box center [22, 120] width 10 height 10
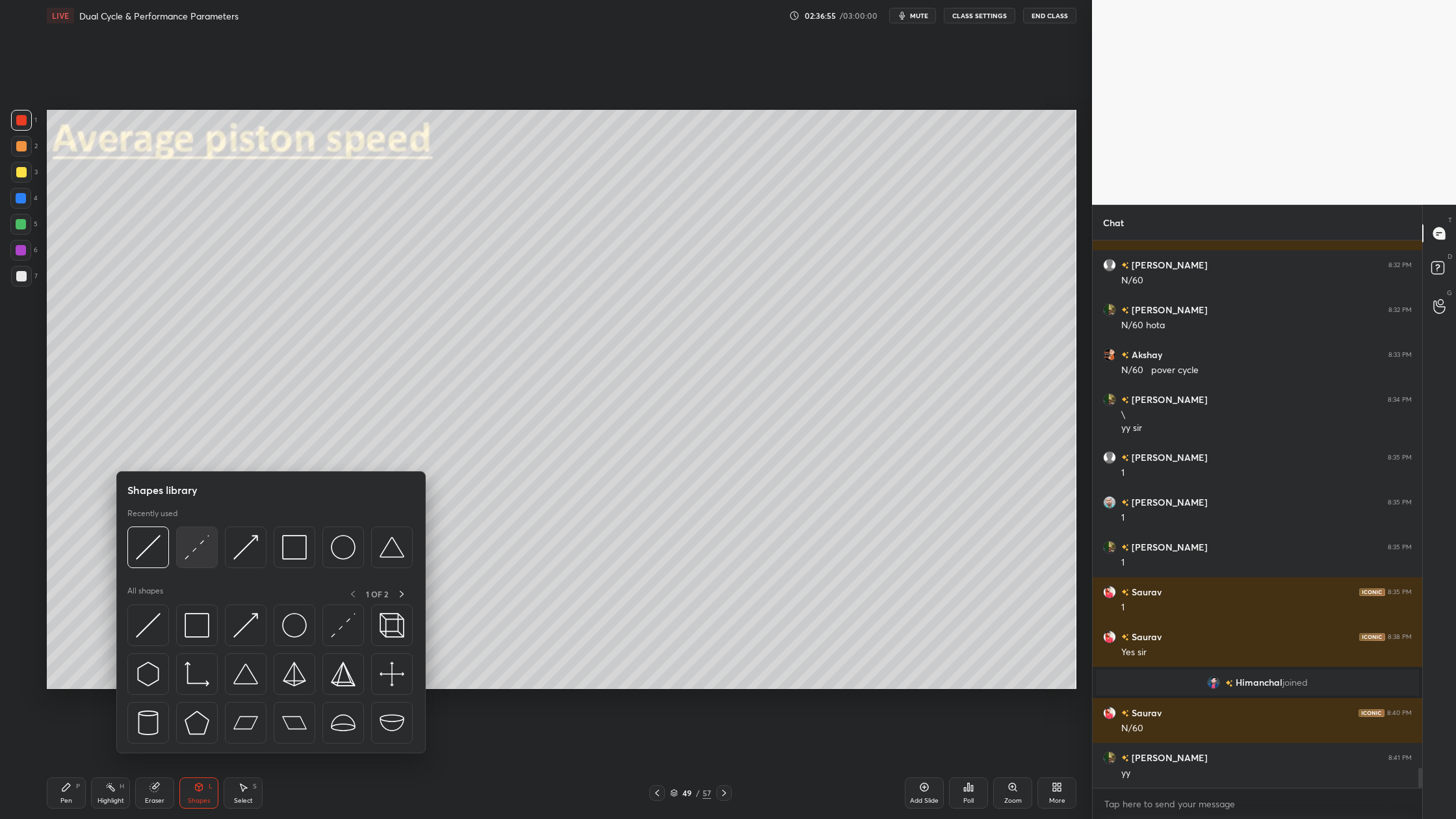
click at [200, 563] on div at bounding box center [197, 547] width 42 height 42
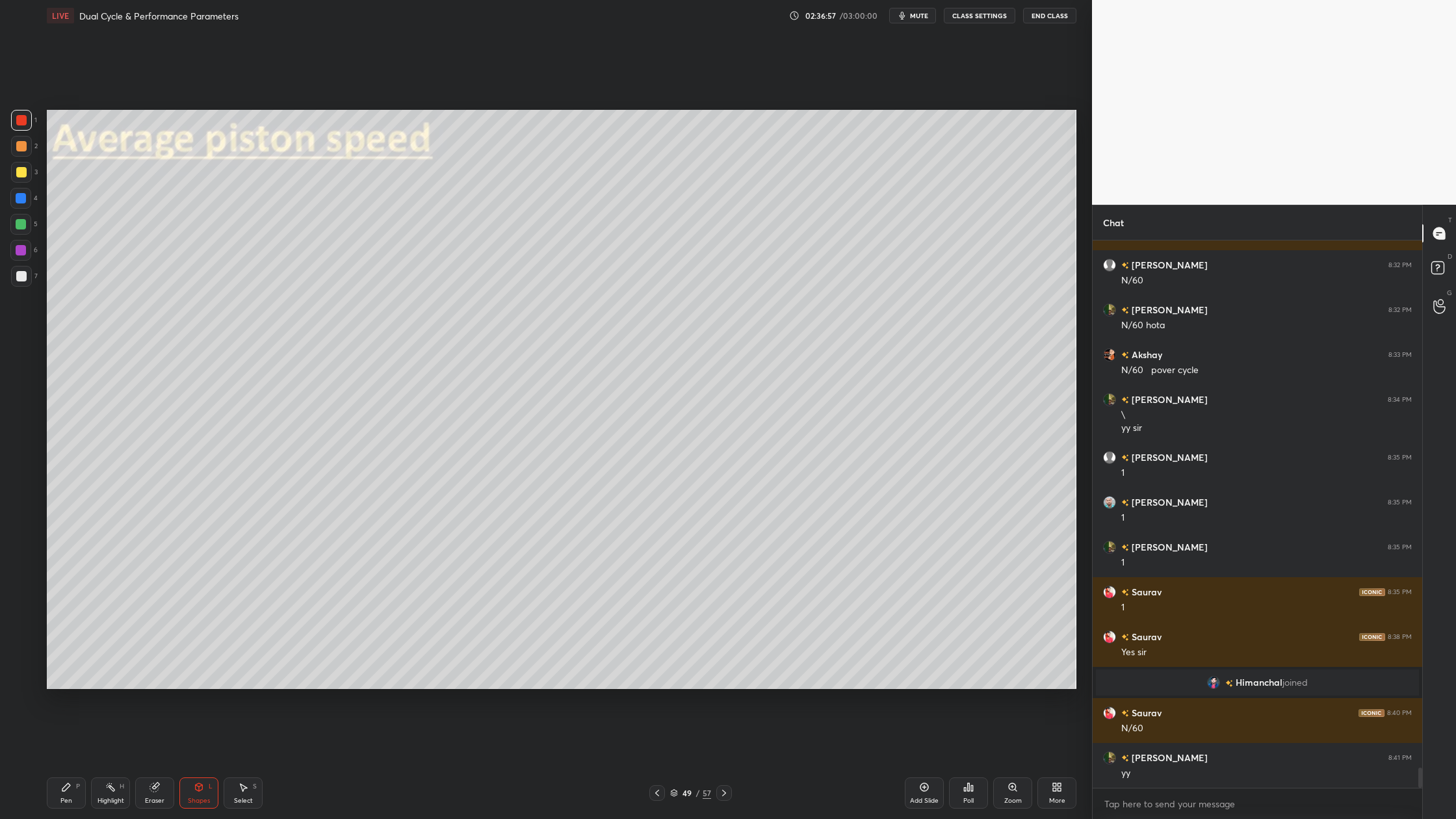
click at [20, 255] on div at bounding box center [21, 250] width 21 height 21
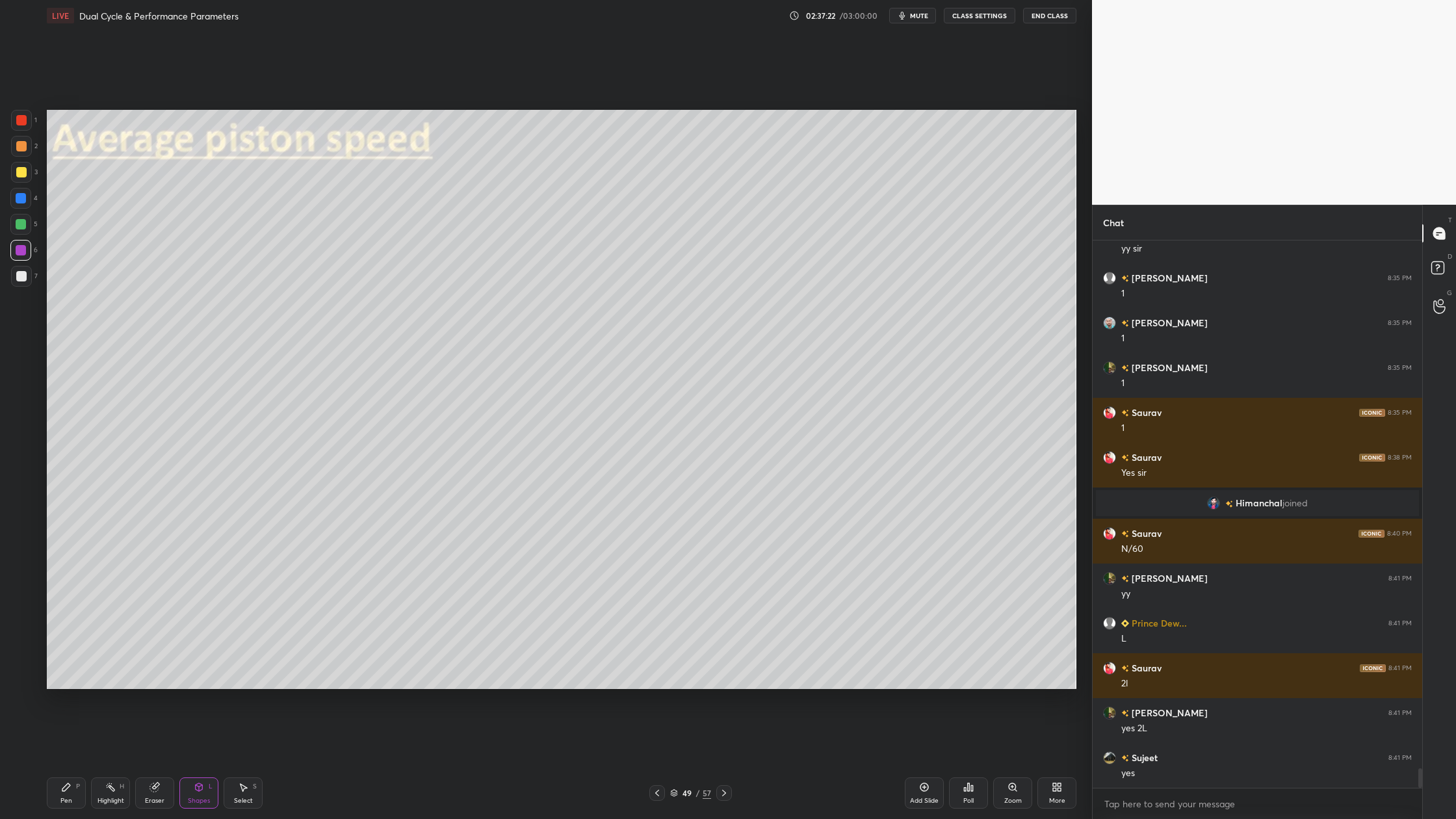
scroll to position [14698, 0]
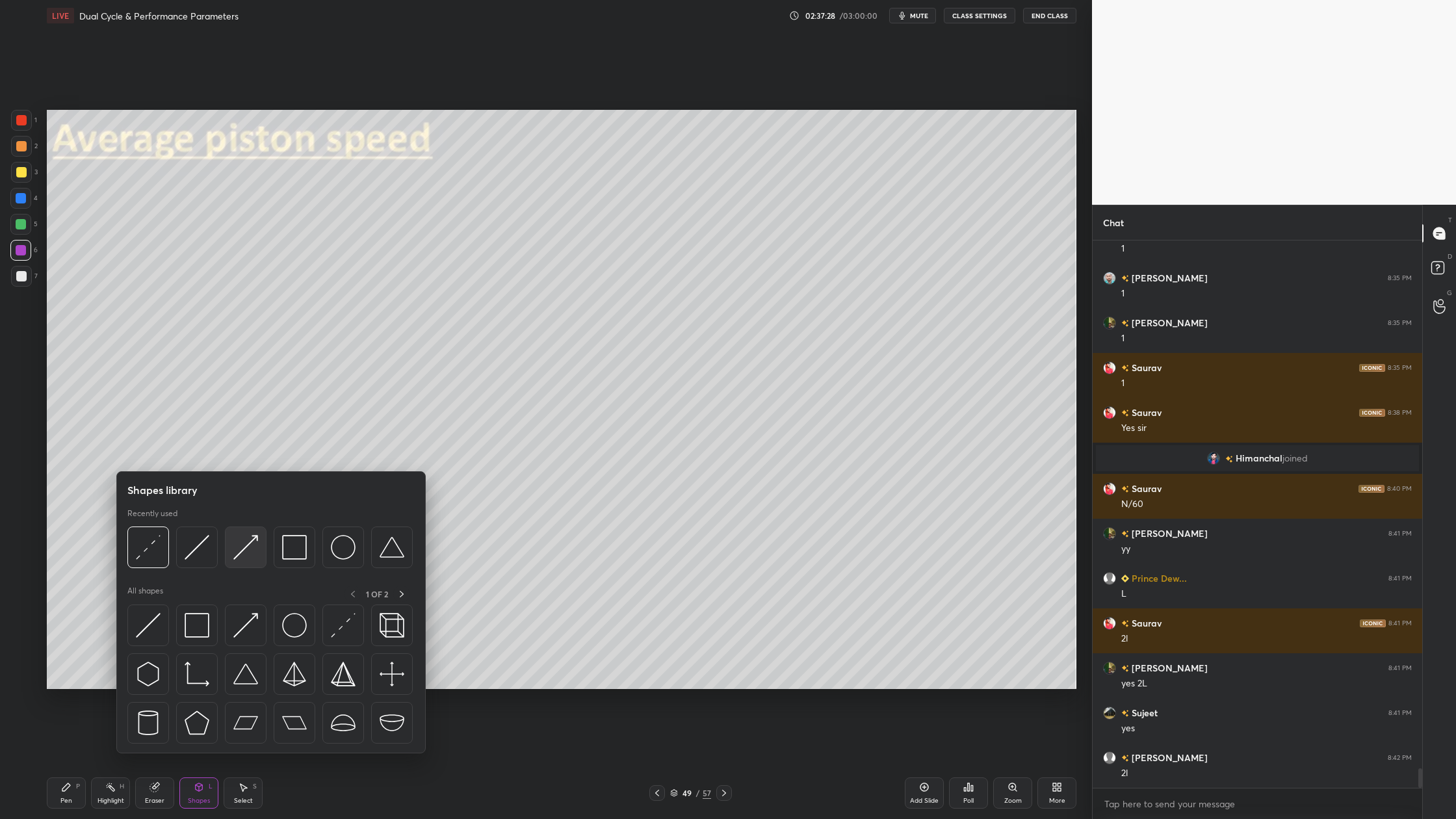
click at [250, 560] on div at bounding box center [246, 547] width 42 height 42
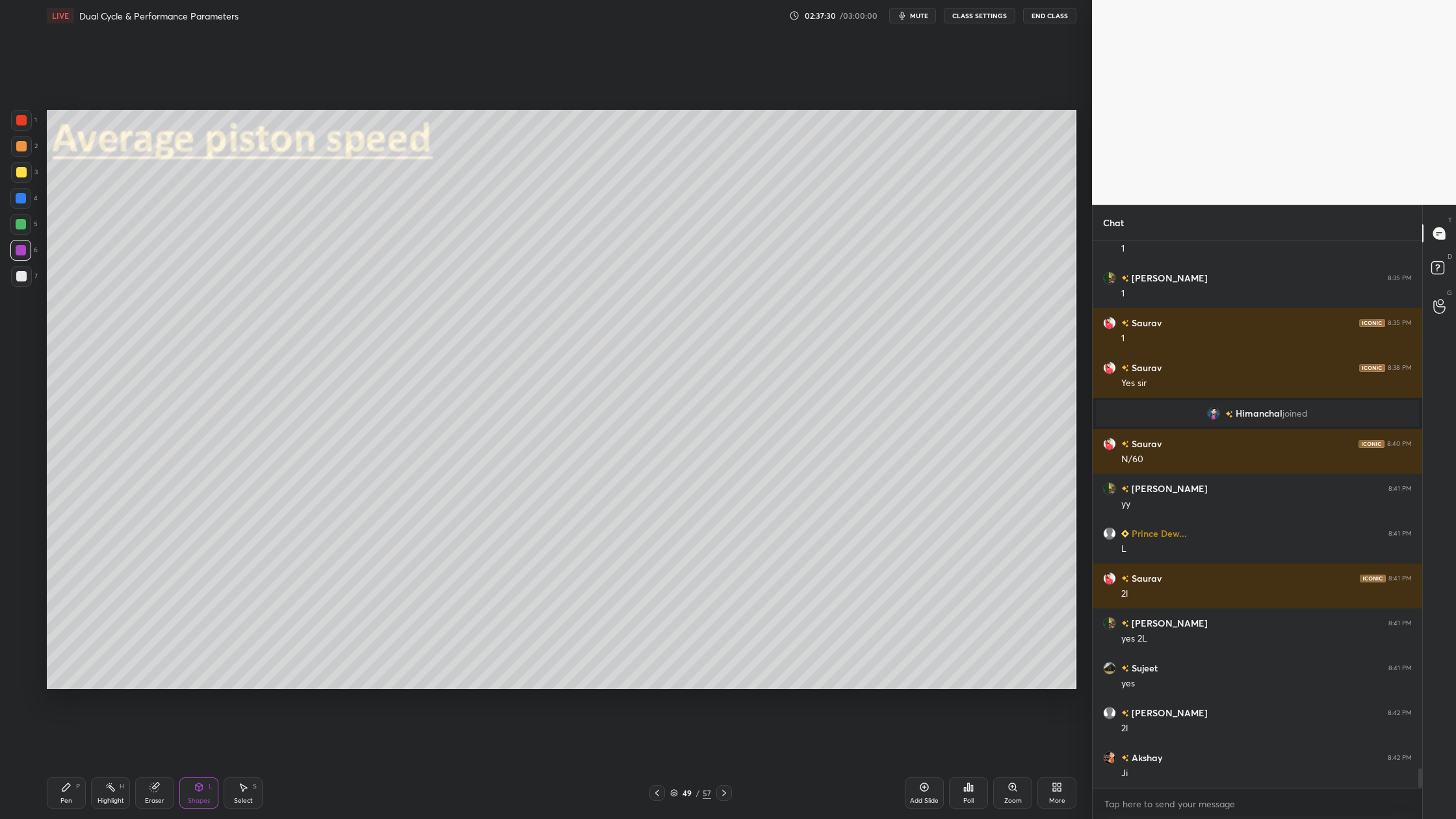
scroll to position [14788, 0]
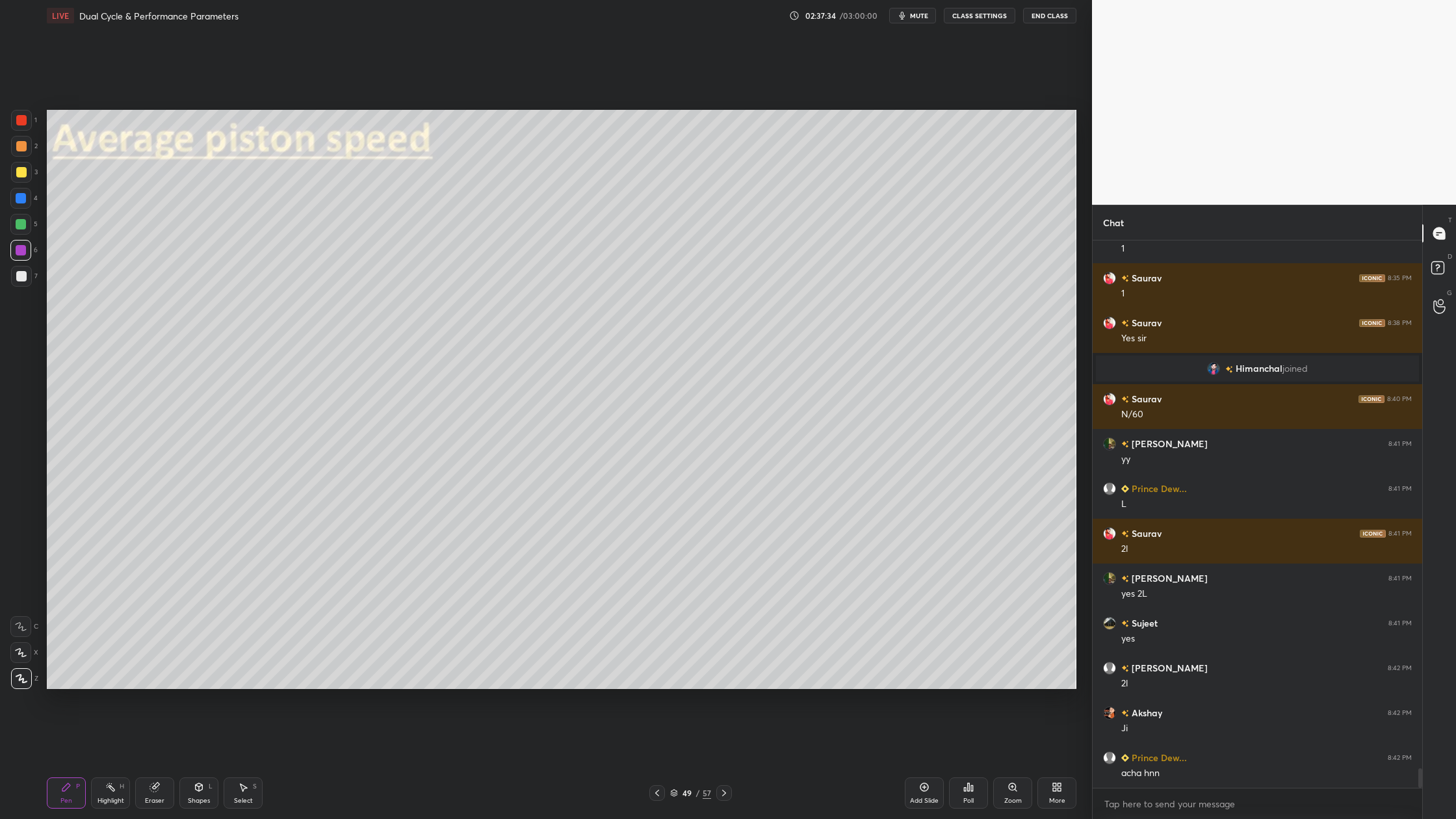
click at [32, 274] on div "7" at bounding box center [24, 276] width 27 height 21
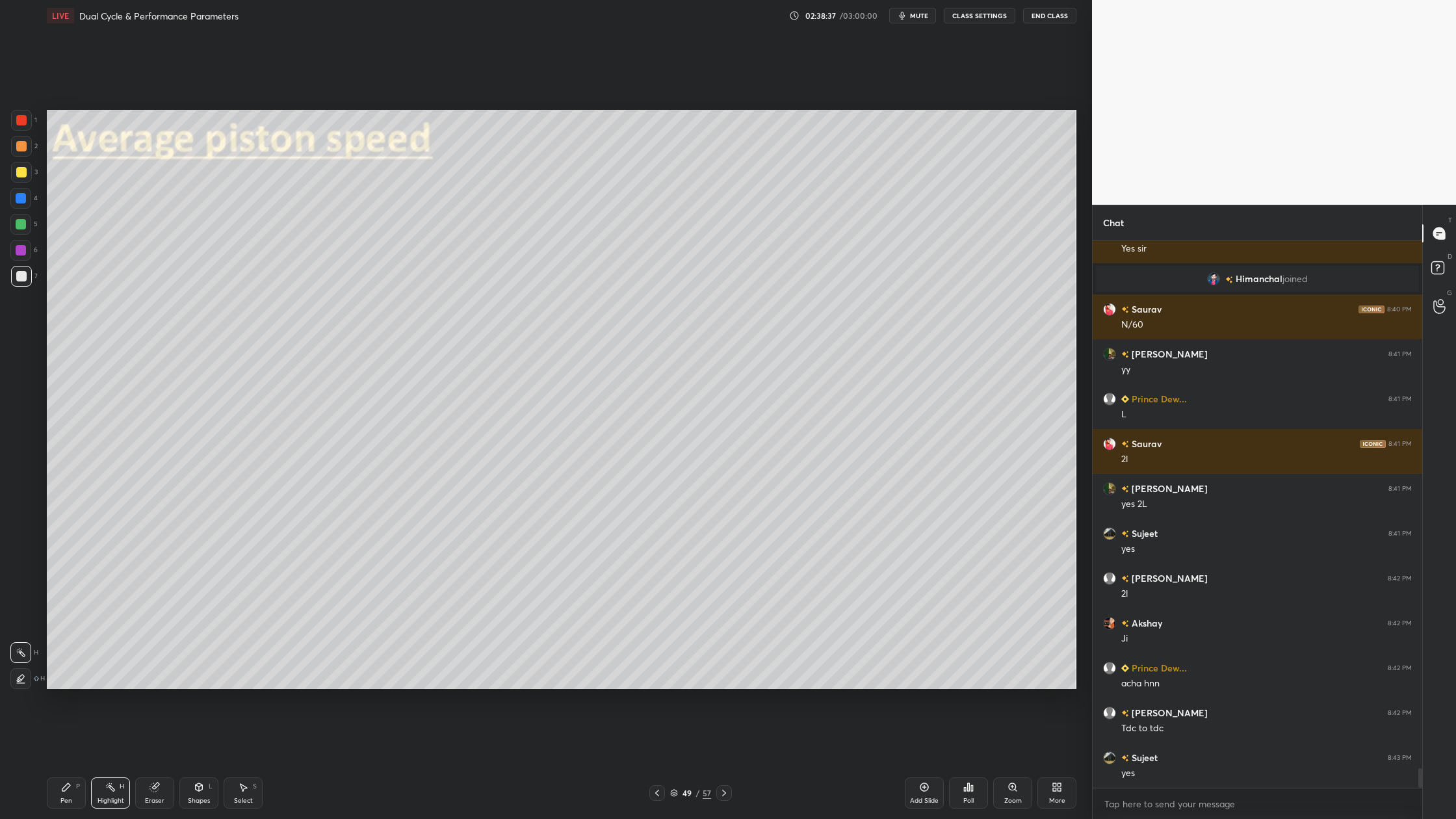
scroll to position [14922, 0]
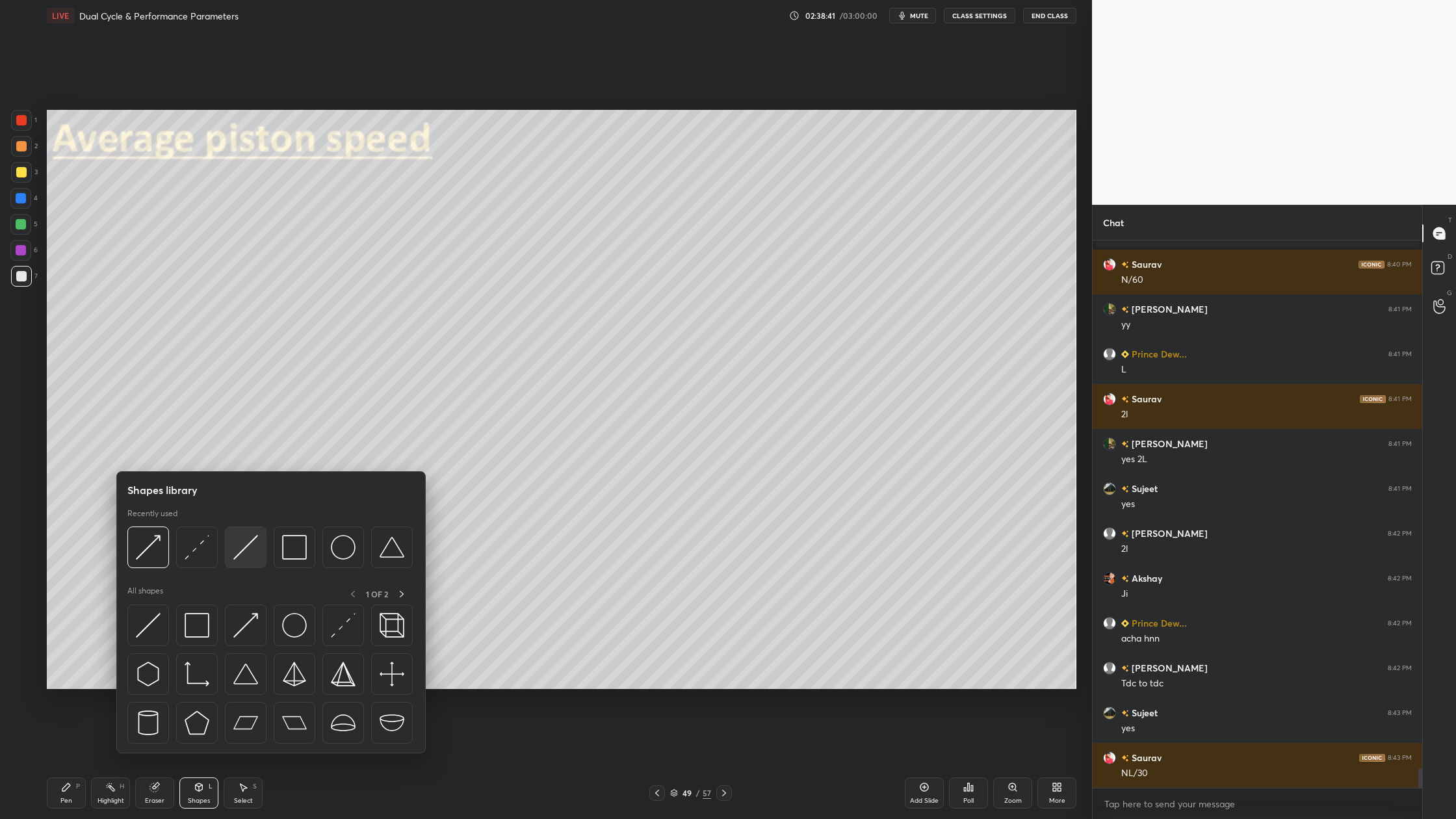
click at [249, 552] on img at bounding box center [246, 547] width 25 height 25
click at [158, 560] on div at bounding box center [148, 547] width 42 height 42
click at [141, 556] on img at bounding box center [148, 547] width 25 height 25
click at [296, 551] on img at bounding box center [294, 547] width 25 height 25
click at [193, 559] on img at bounding box center [196, 547] width 25 height 25
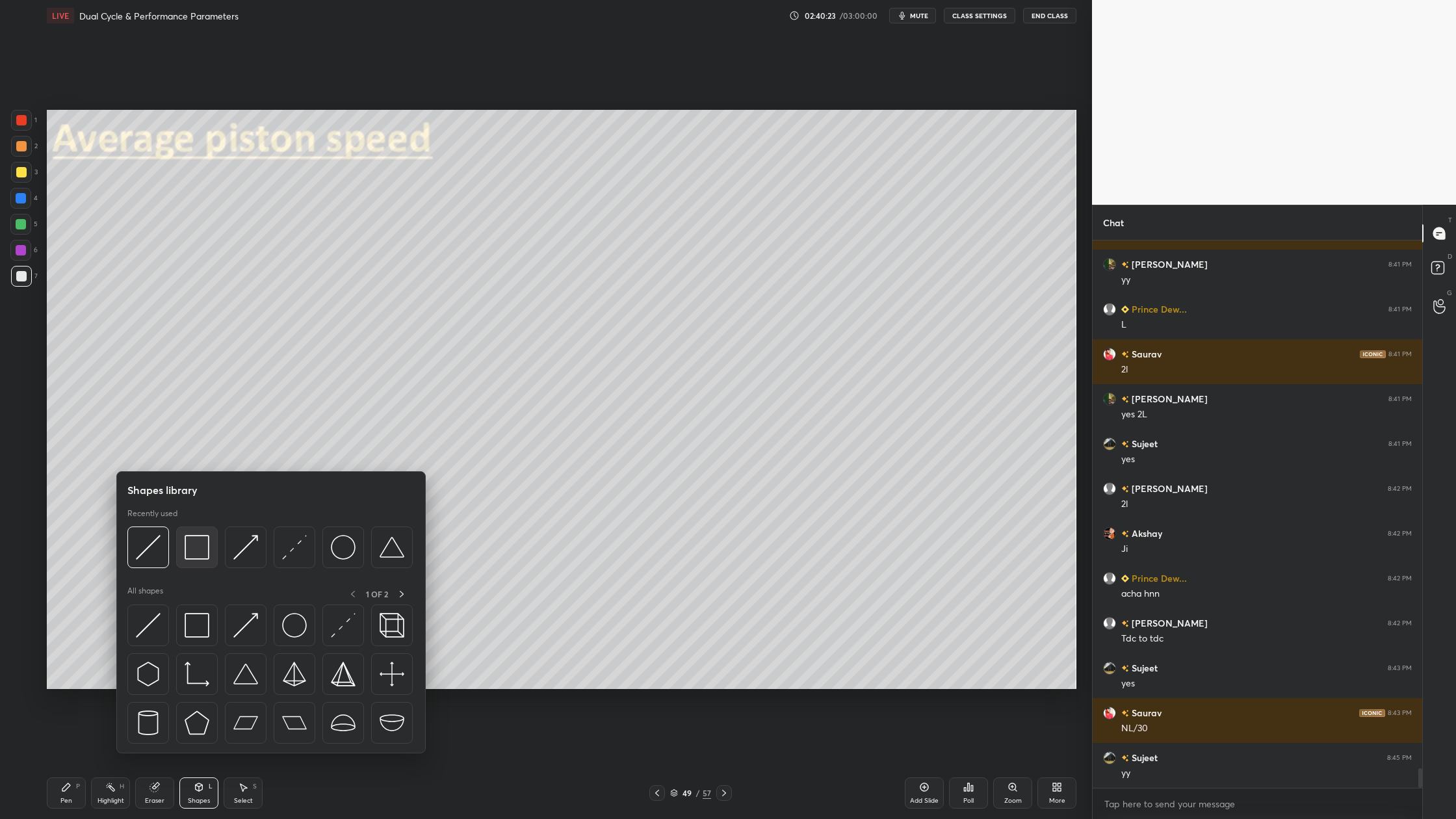
scroll to position [15012, 0]
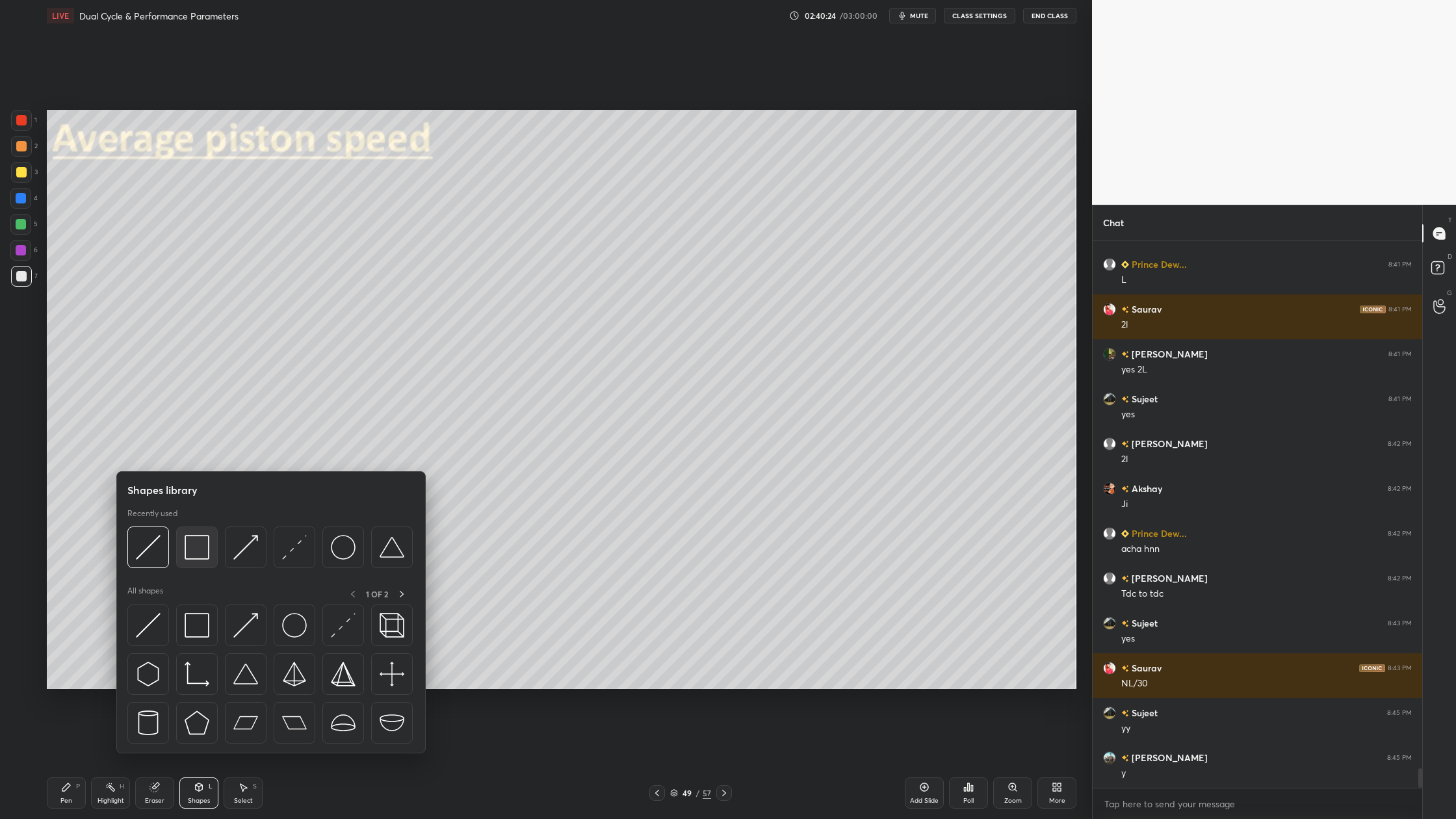
click at [199, 556] on img at bounding box center [196, 547] width 25 height 25
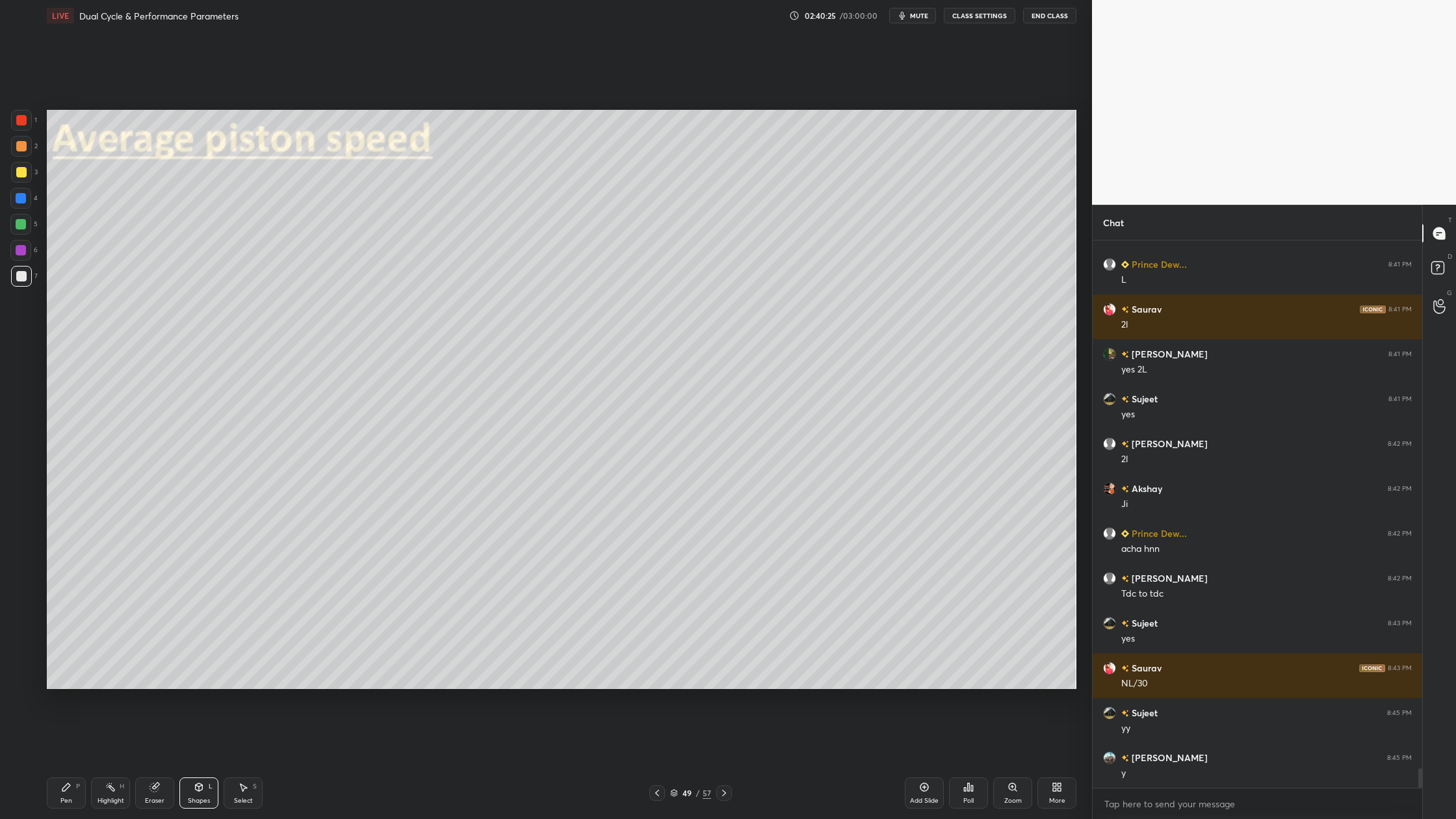
drag, startPoint x: 14, startPoint y: 149, endPoint x: 33, endPoint y: 174, distance: 31.4
click at [16, 152] on div at bounding box center [22, 146] width 21 height 21
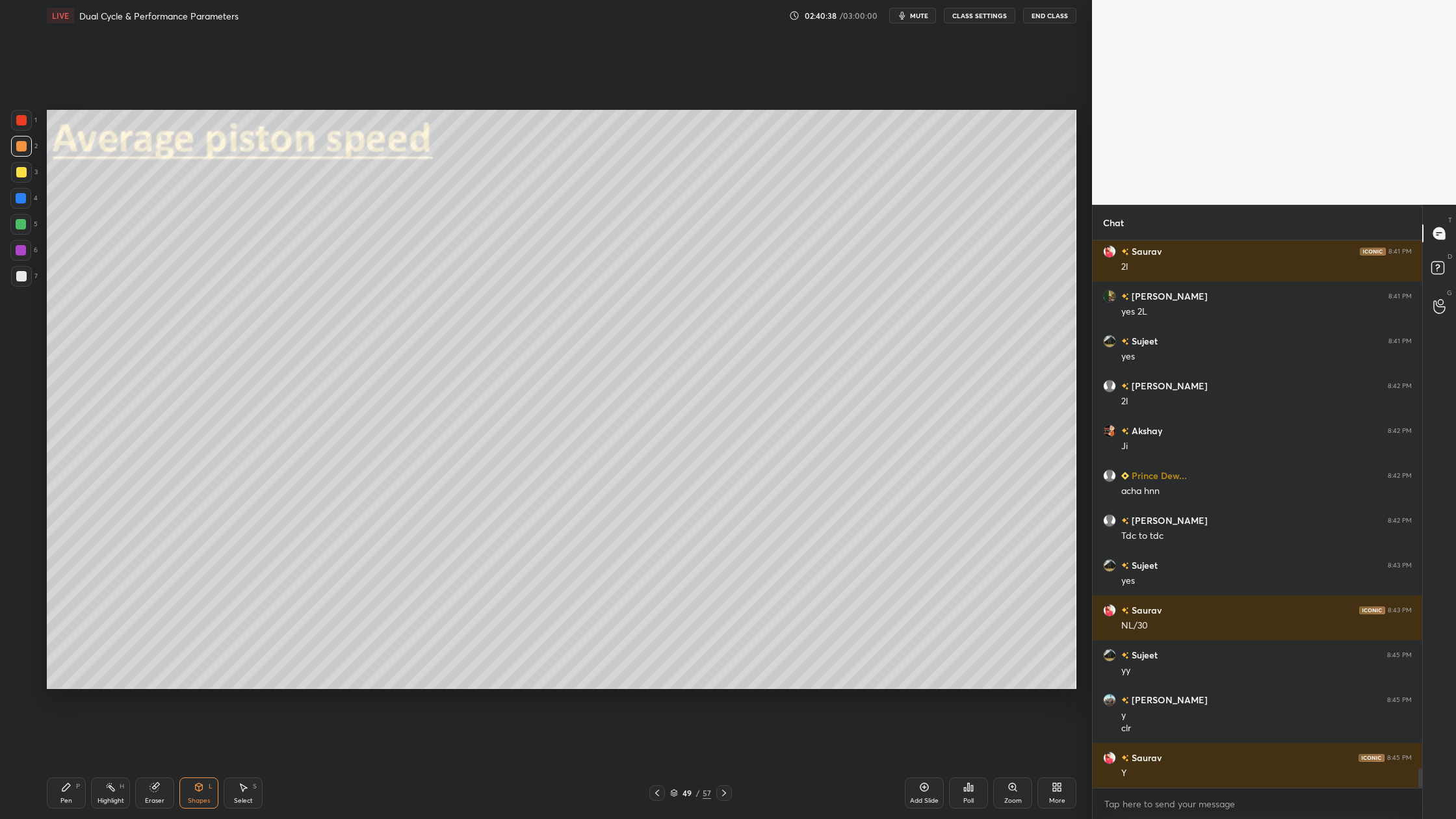
scroll to position [15114, 0]
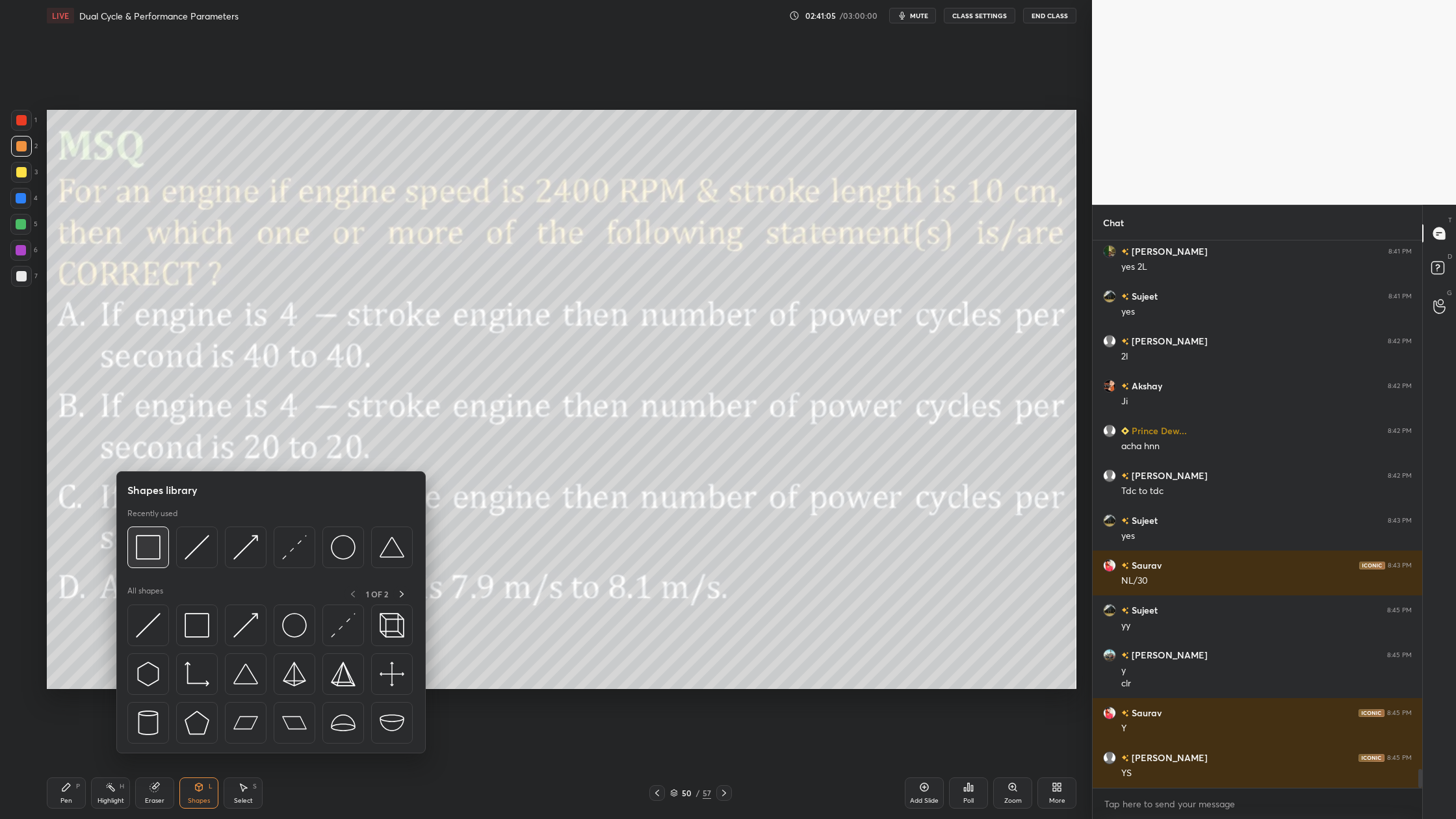
click at [153, 561] on div at bounding box center [148, 547] width 42 height 42
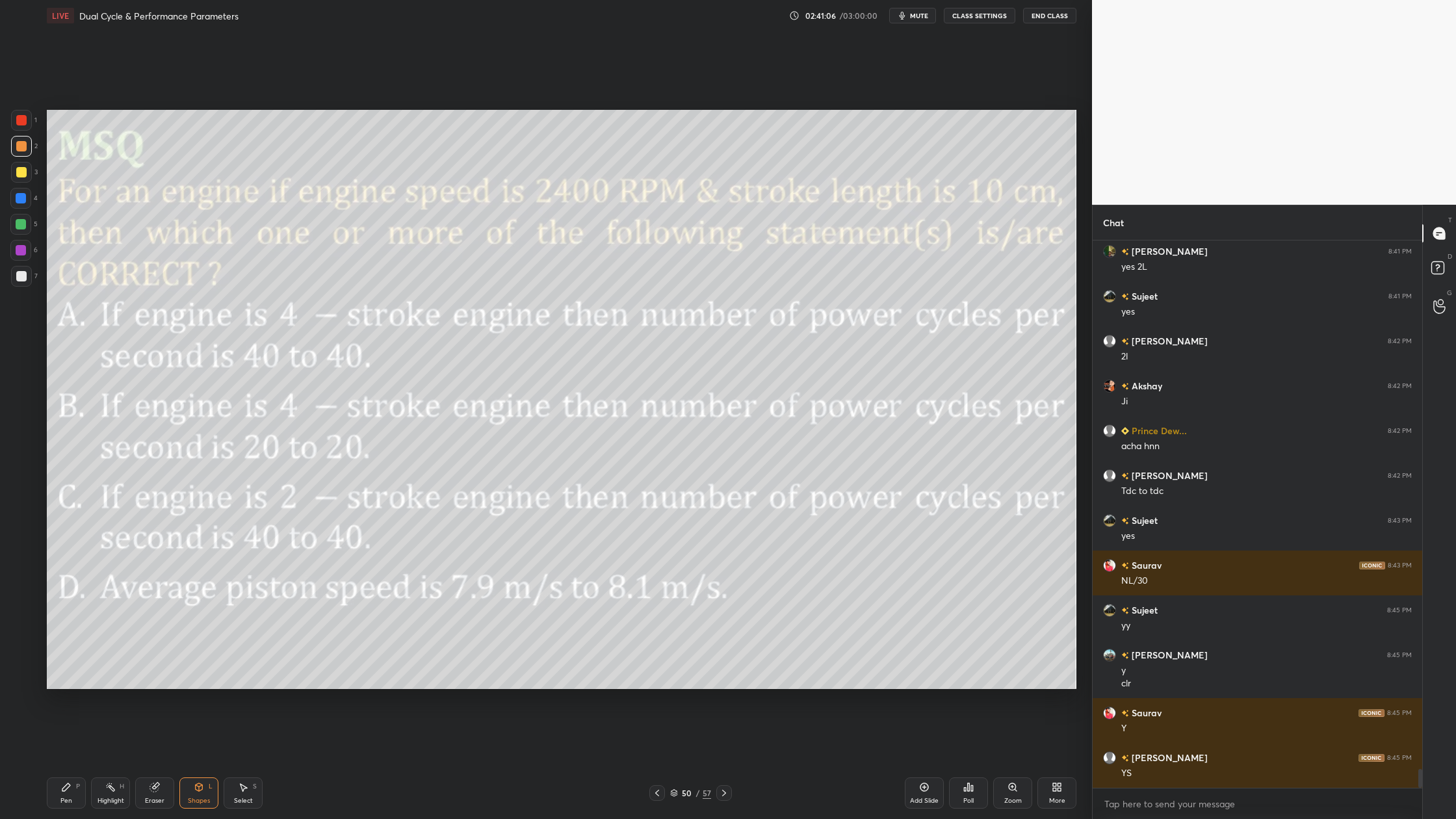
click at [17, 120] on div at bounding box center [22, 120] width 21 height 21
click at [23, 173] on div at bounding box center [22, 172] width 10 height 10
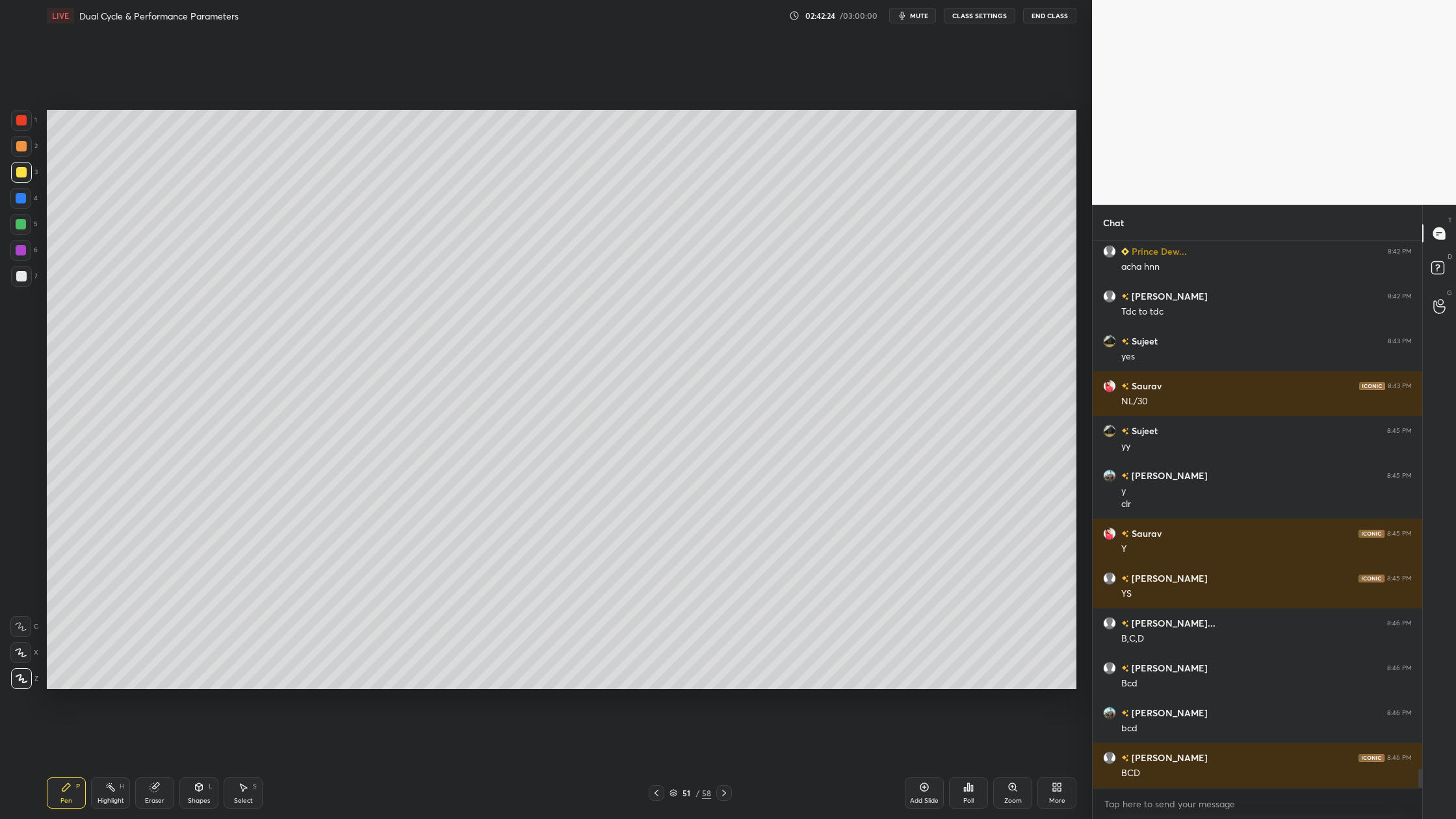
scroll to position [15339, 0]
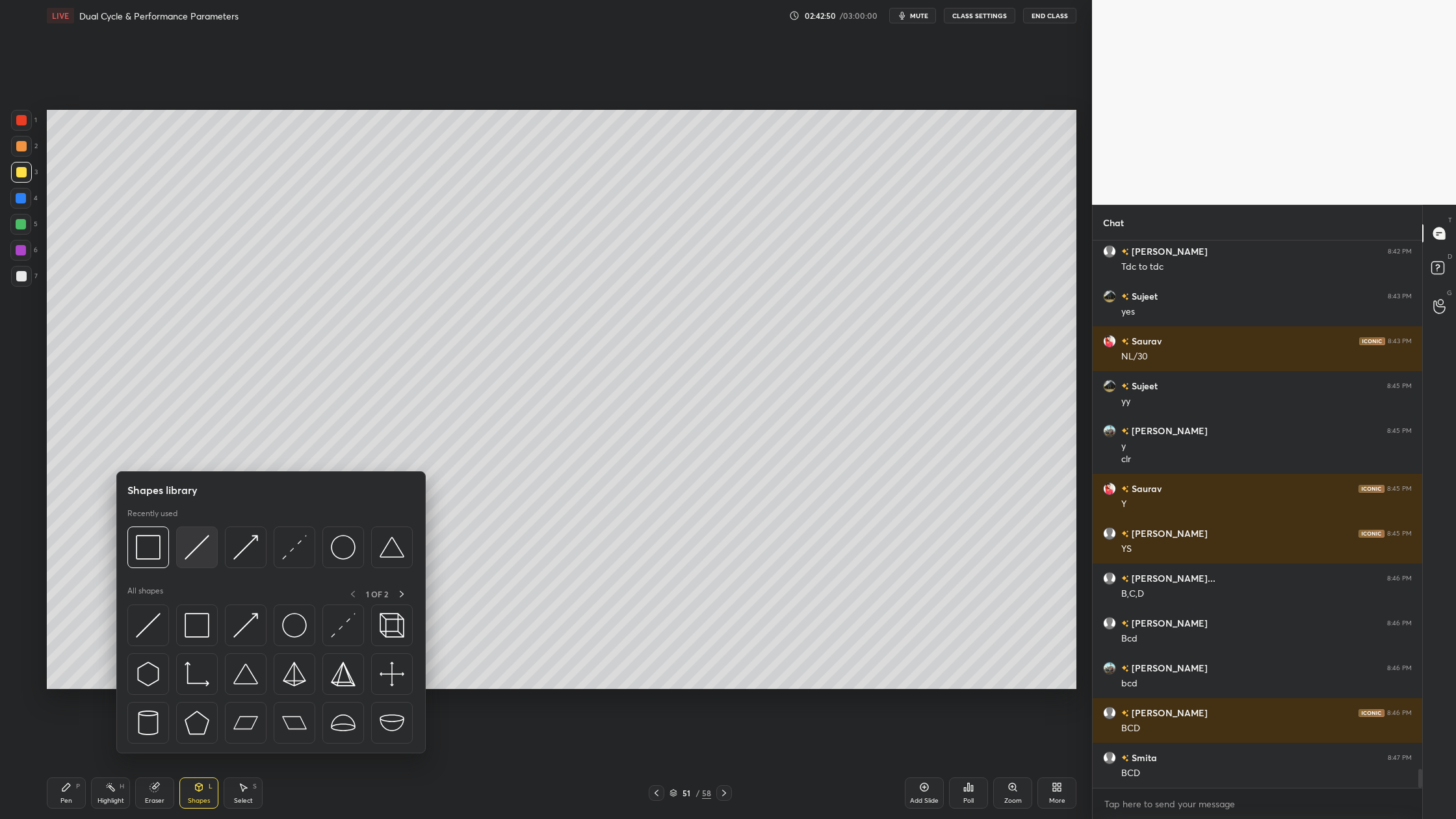
click at [198, 563] on div at bounding box center [197, 547] width 42 height 42
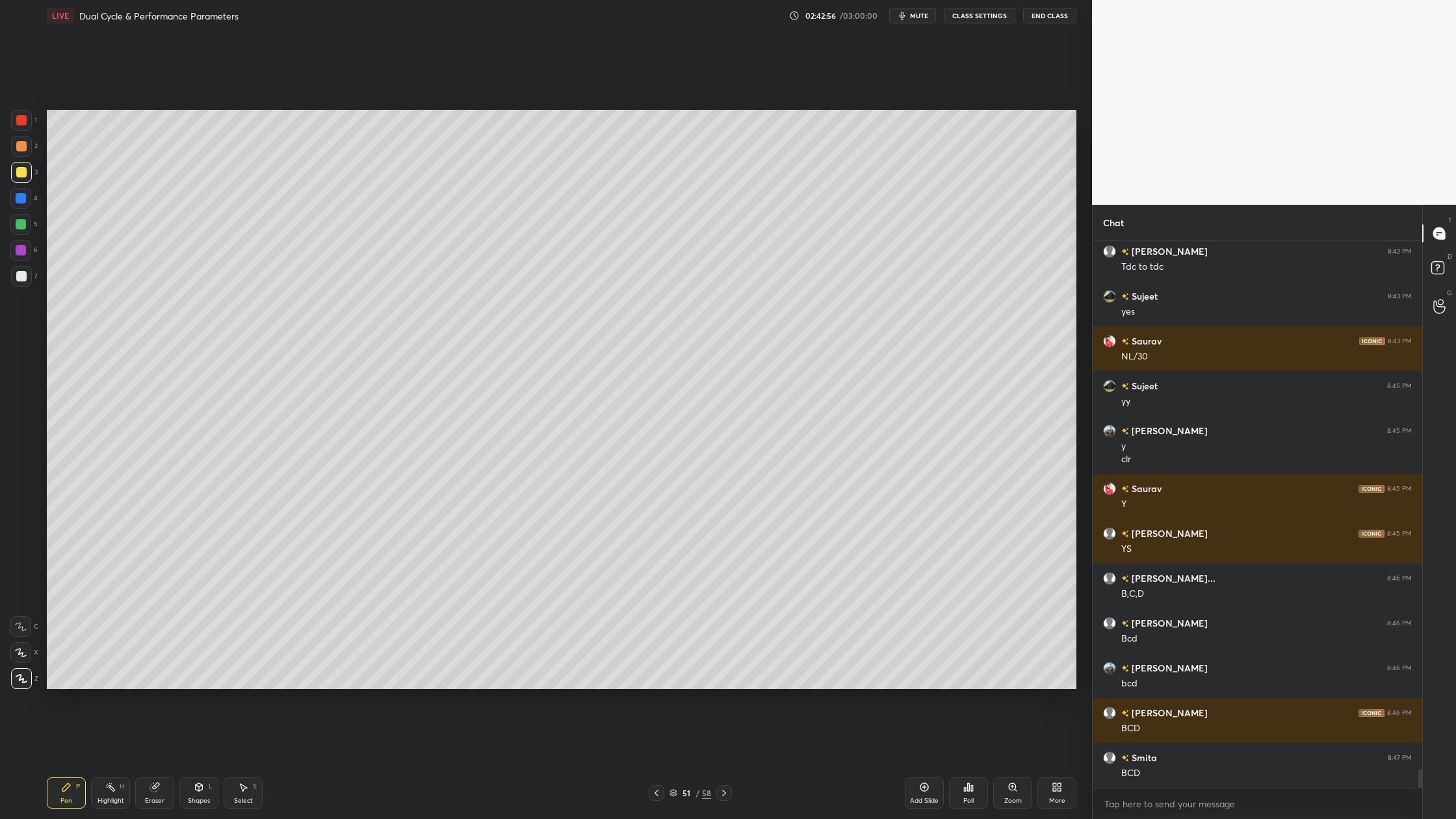
drag, startPoint x: 23, startPoint y: 270, endPoint x: 28, endPoint y: 278, distance: 9.4
click at [23, 271] on div at bounding box center [22, 276] width 10 height 10
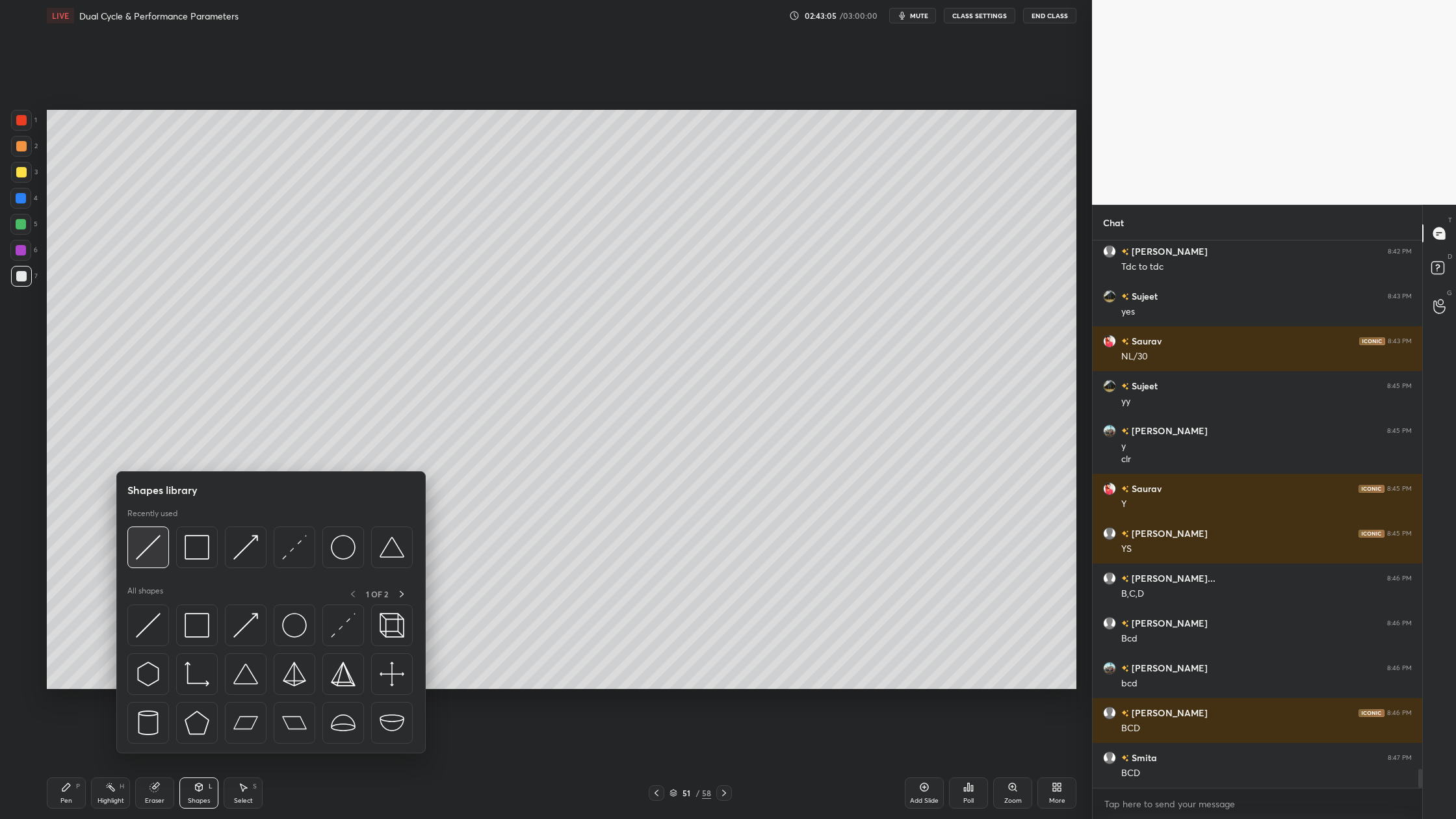
click at [139, 548] on img at bounding box center [148, 547] width 25 height 25
click at [155, 563] on div at bounding box center [148, 547] width 42 height 42
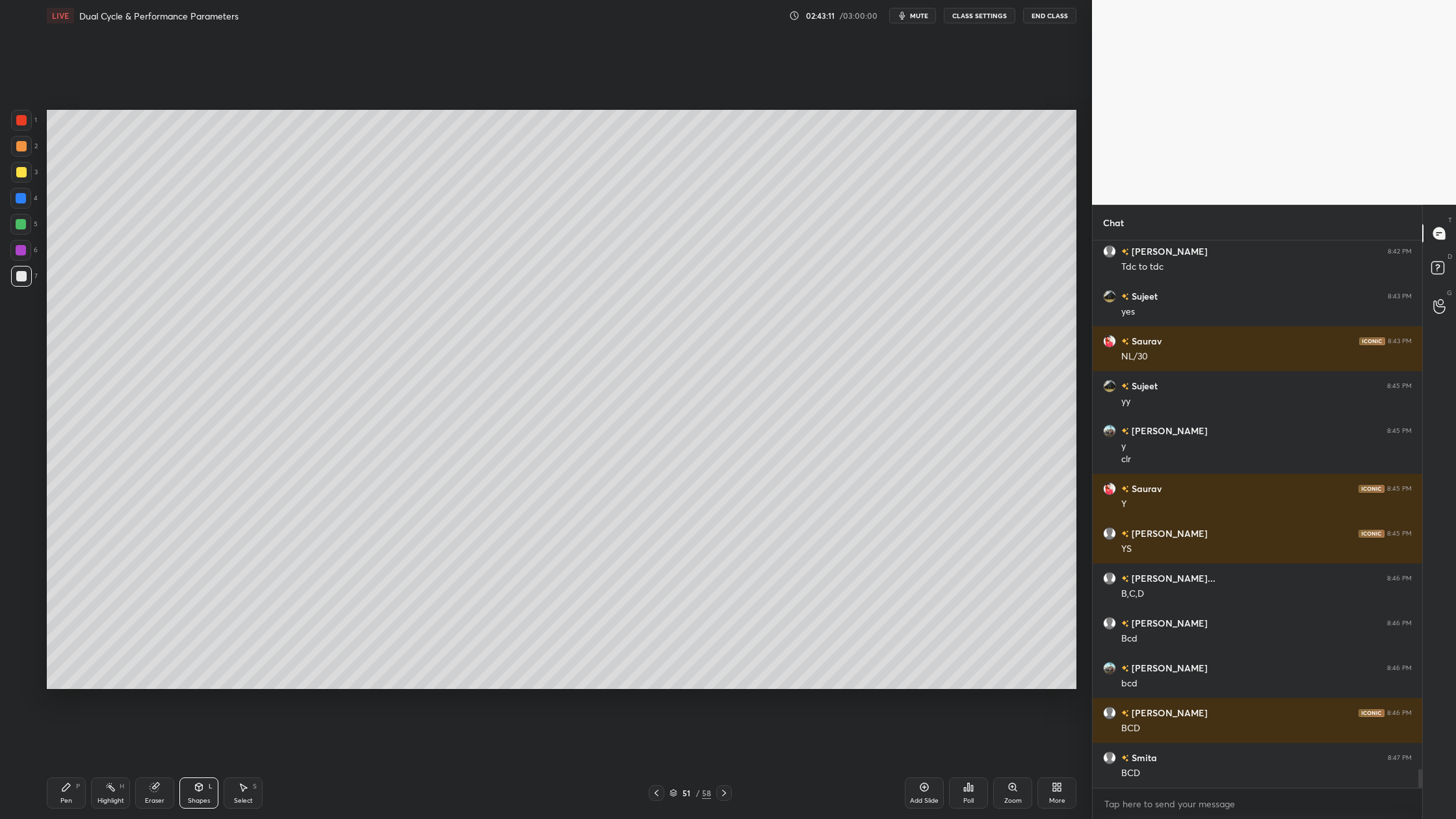
drag, startPoint x: 23, startPoint y: 122, endPoint x: 27, endPoint y: 140, distance: 18.4
click at [25, 124] on div at bounding box center [22, 120] width 10 height 10
click at [23, 277] on div at bounding box center [22, 276] width 10 height 10
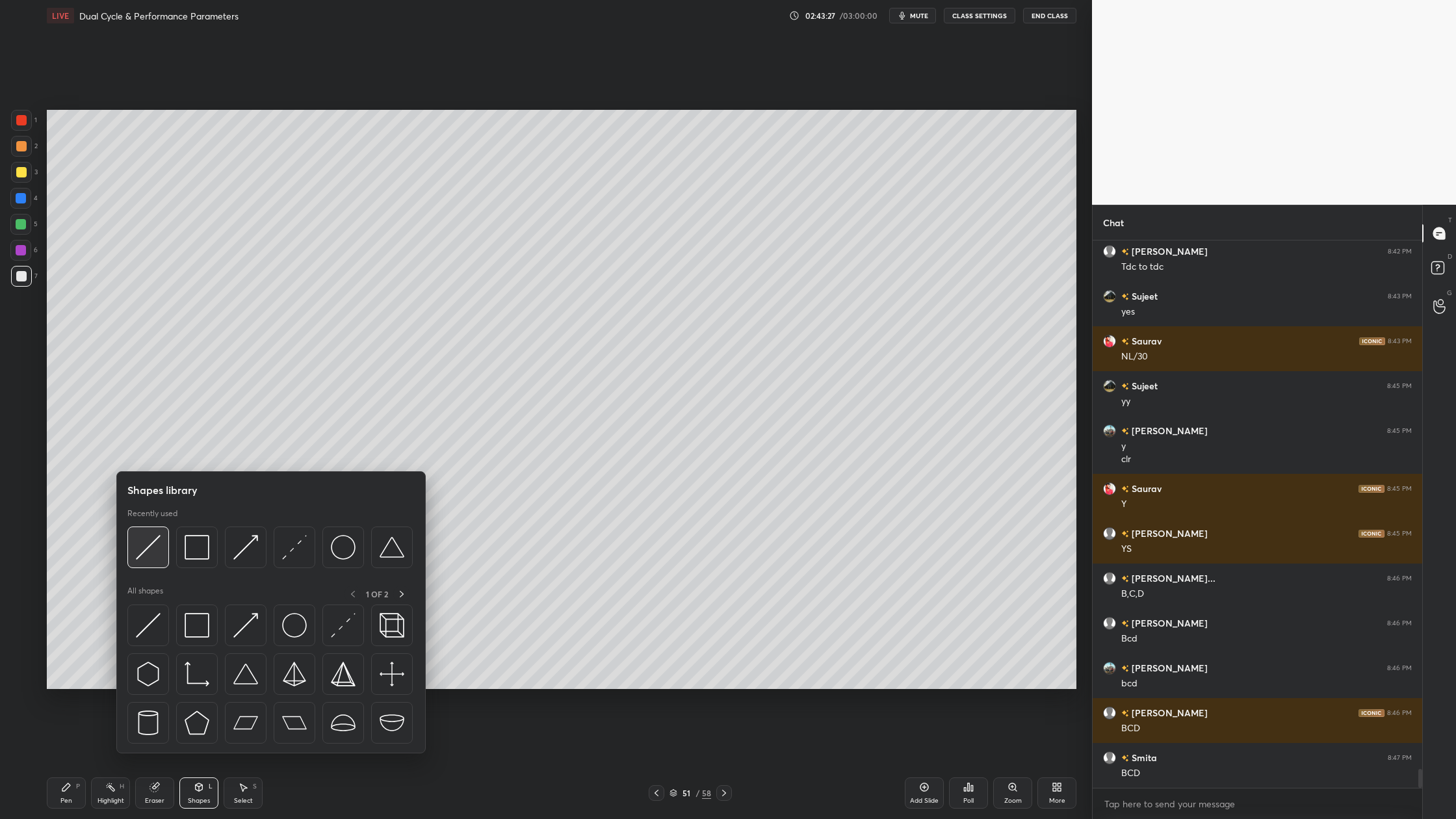
click at [152, 562] on div at bounding box center [148, 547] width 42 height 42
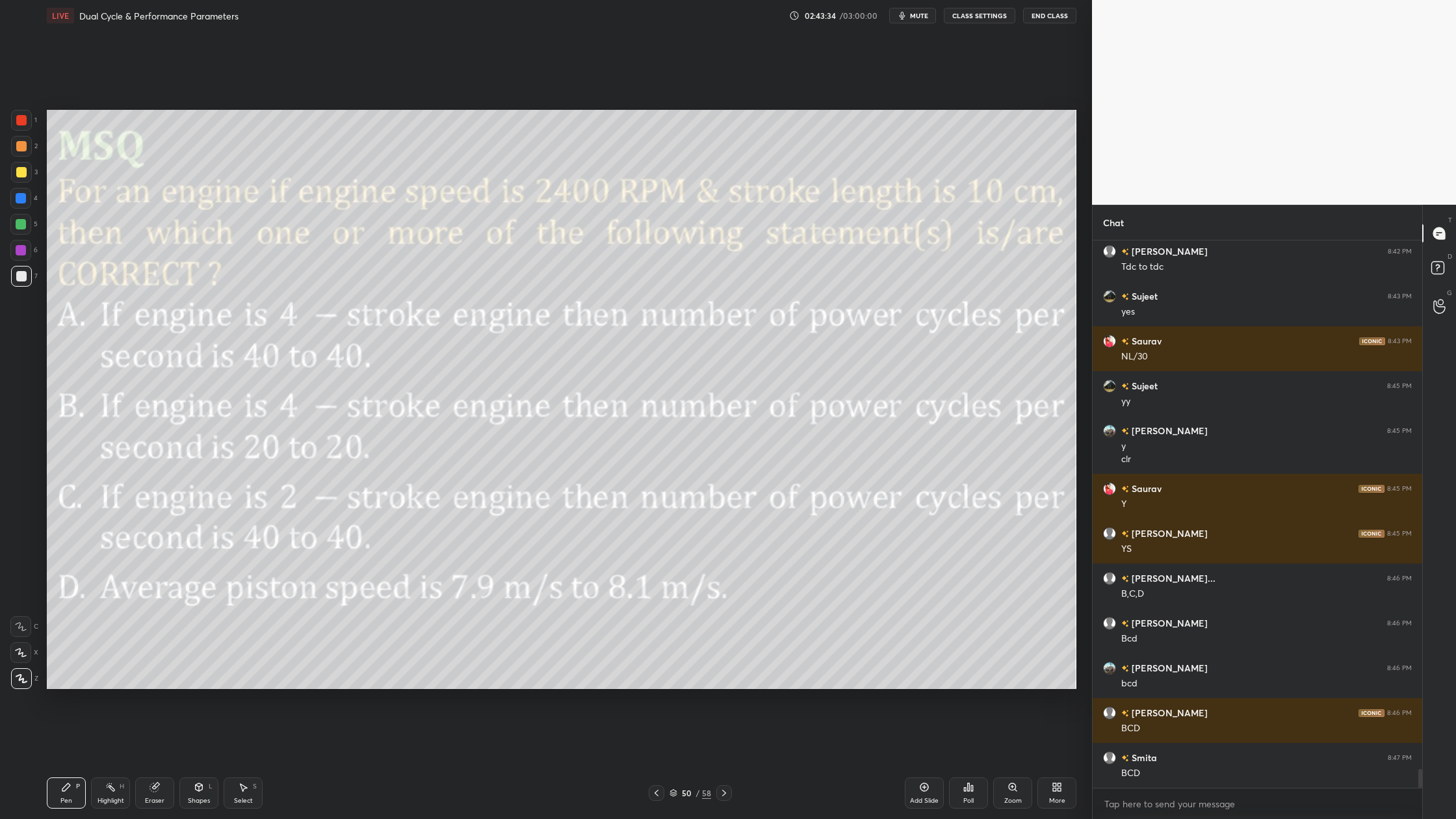
click at [21, 124] on div at bounding box center [22, 120] width 10 height 10
click at [23, 229] on div at bounding box center [21, 224] width 21 height 21
click at [28, 152] on div at bounding box center [22, 146] width 21 height 21
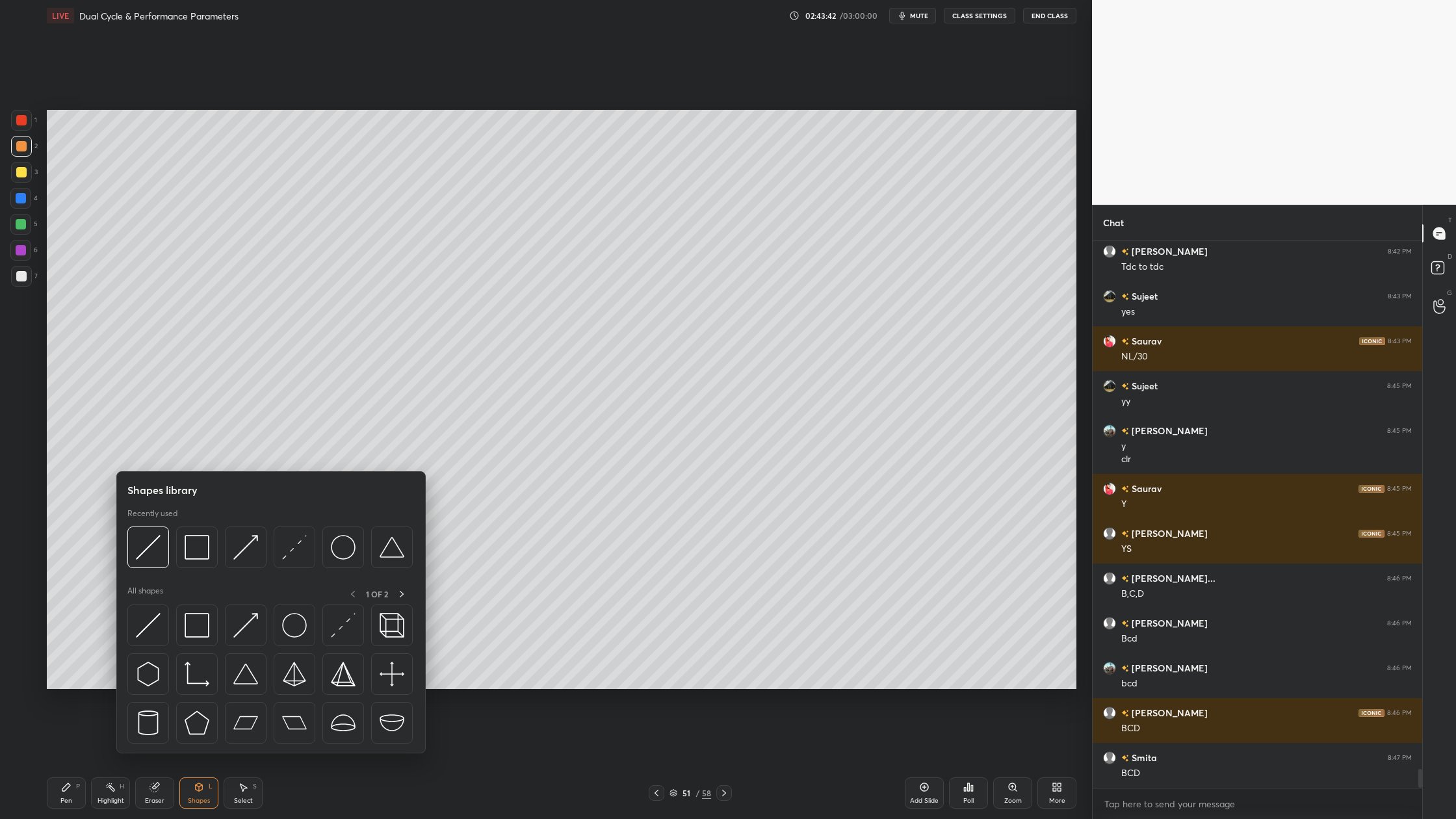
click at [153, 572] on div at bounding box center [270, 551] width 286 height 48
click at [156, 572] on div at bounding box center [270, 551] width 286 height 48
click at [151, 565] on div at bounding box center [148, 547] width 42 height 42
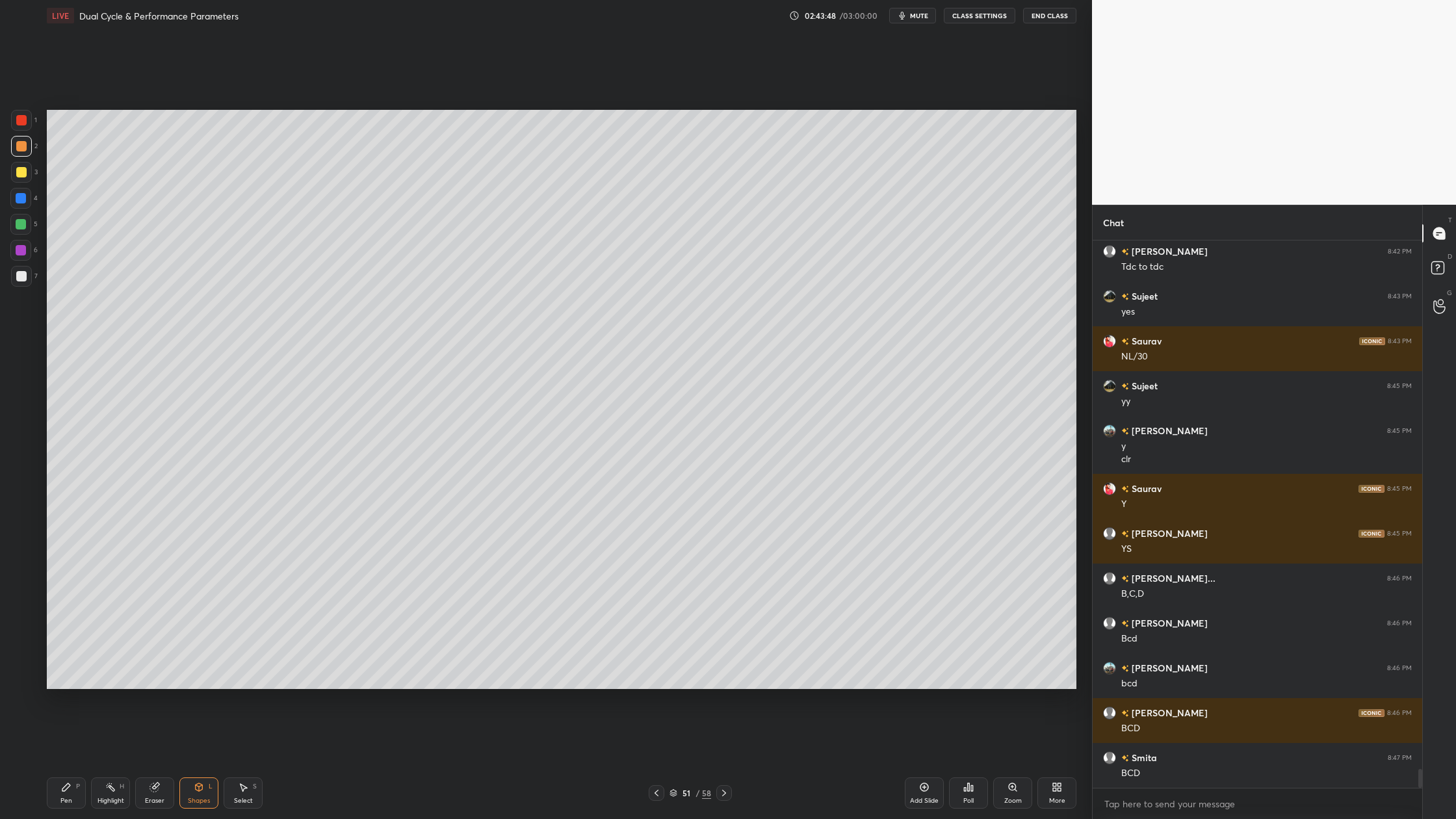
drag, startPoint x: 21, startPoint y: 177, endPoint x: 26, endPoint y: 184, distance: 8.6
click at [23, 182] on div at bounding box center [22, 172] width 21 height 21
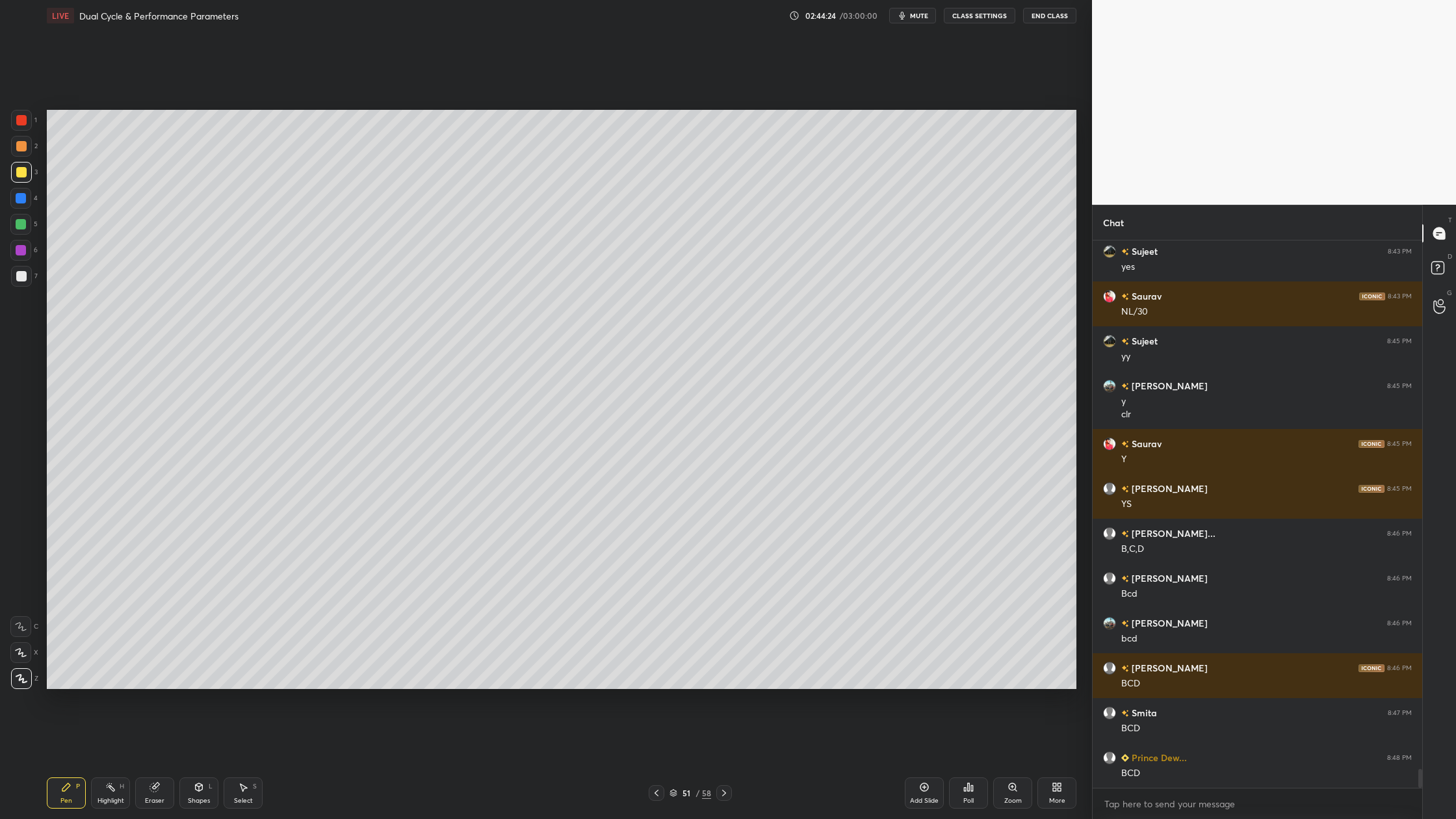
click at [29, 287] on div "7" at bounding box center [24, 279] width 27 height 26
click at [27, 126] on div at bounding box center [22, 120] width 21 height 21
drag, startPoint x: 25, startPoint y: 281, endPoint x: 35, endPoint y: 325, distance: 45.1
click at [25, 286] on div at bounding box center [22, 276] width 21 height 21
click at [32, 224] on div "5" at bounding box center [24, 224] width 28 height 21
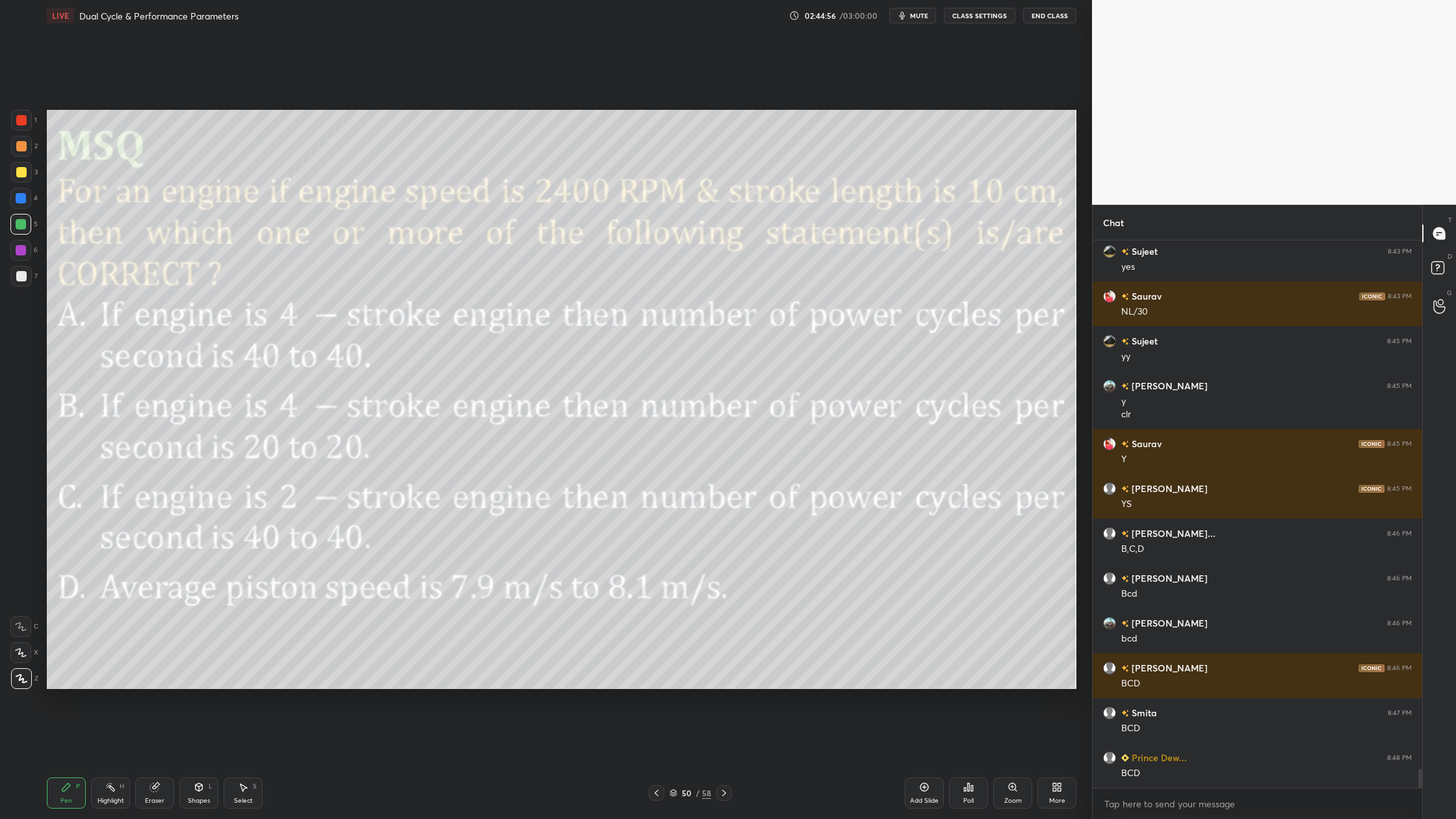
scroll to position [15415, 0]
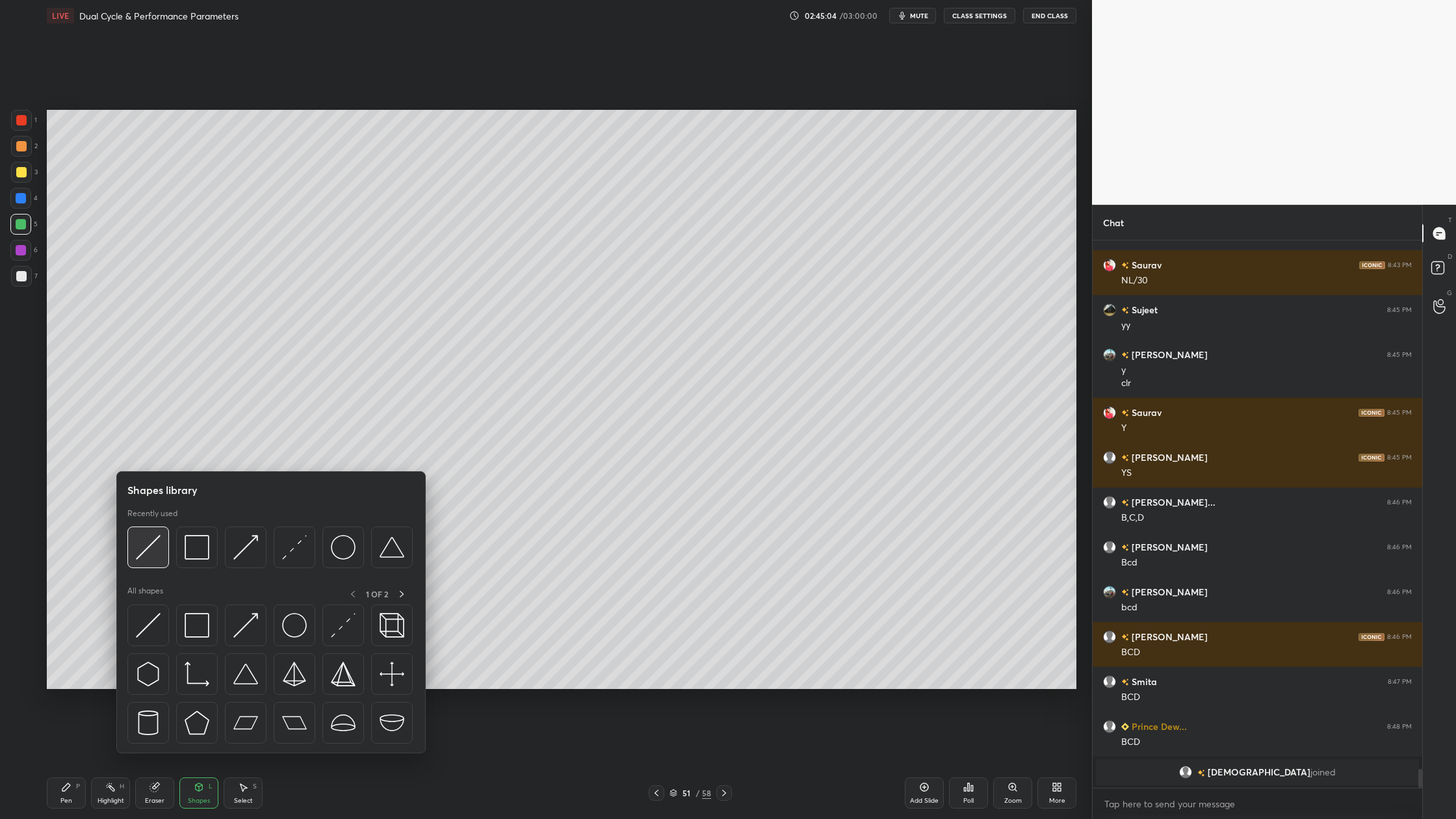
click at [145, 558] on img at bounding box center [148, 547] width 25 height 25
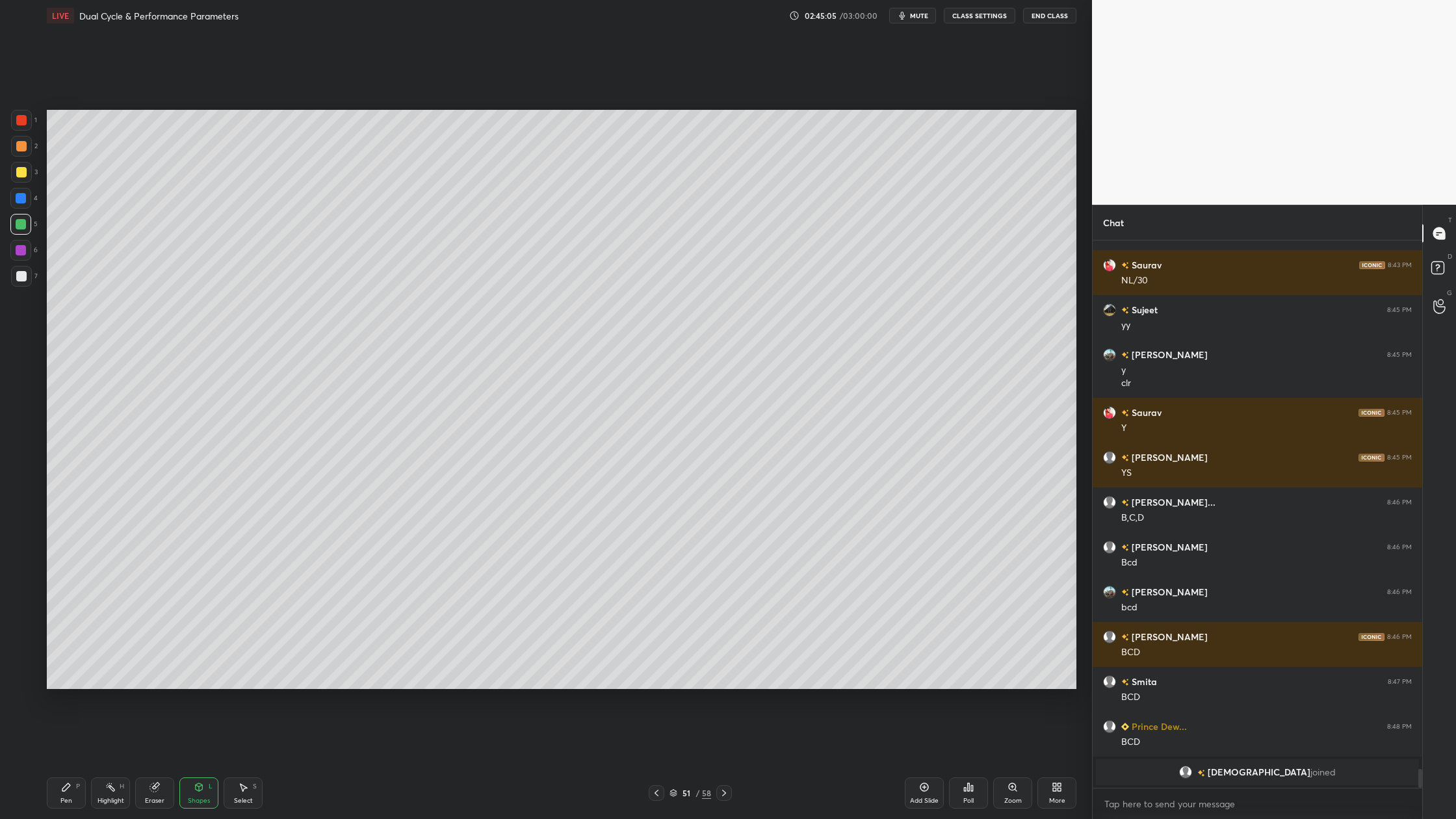
click at [15, 143] on div at bounding box center [22, 146] width 21 height 21
click at [21, 174] on div at bounding box center [22, 172] width 10 height 10
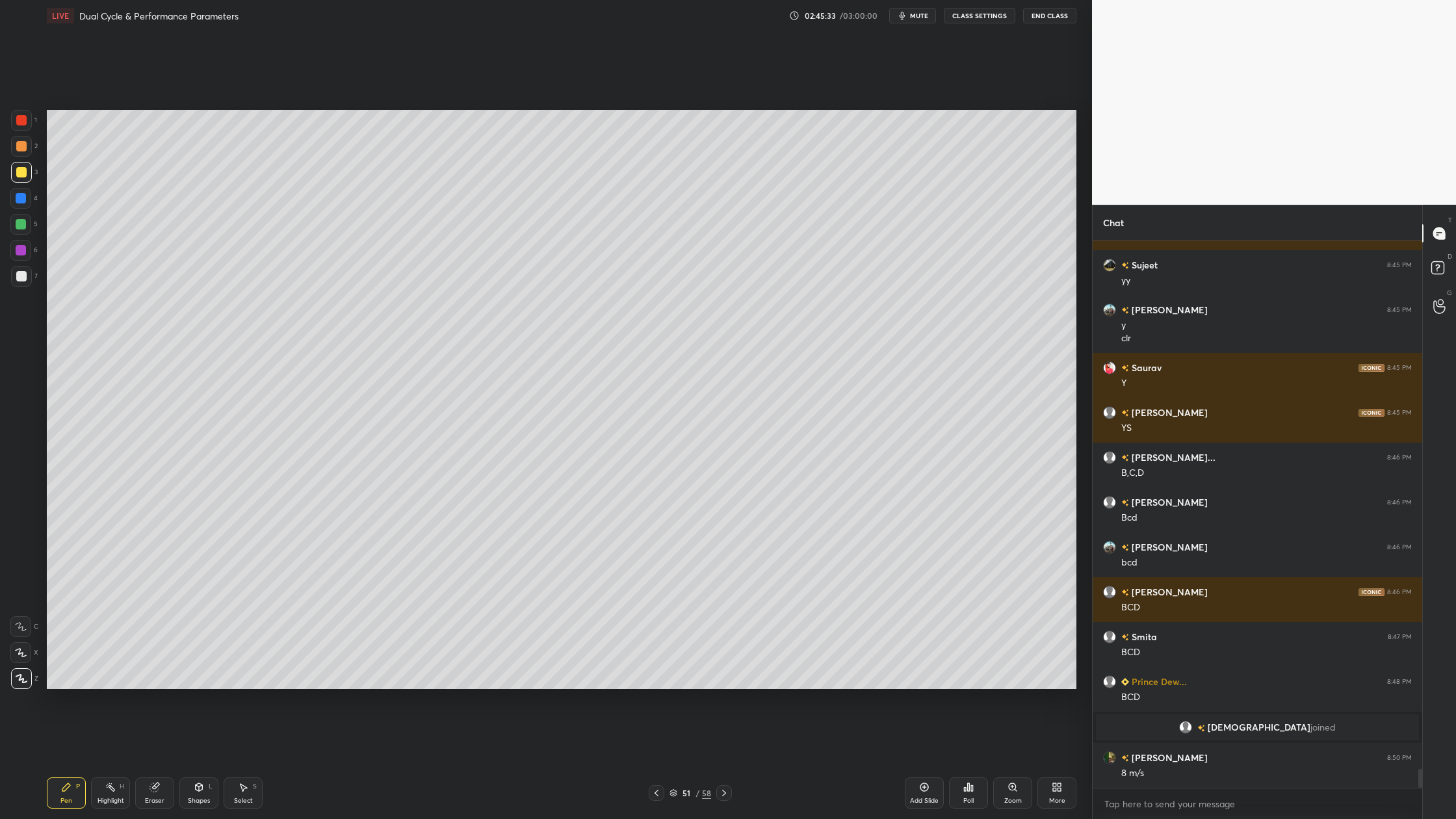
scroll to position [15235, 0]
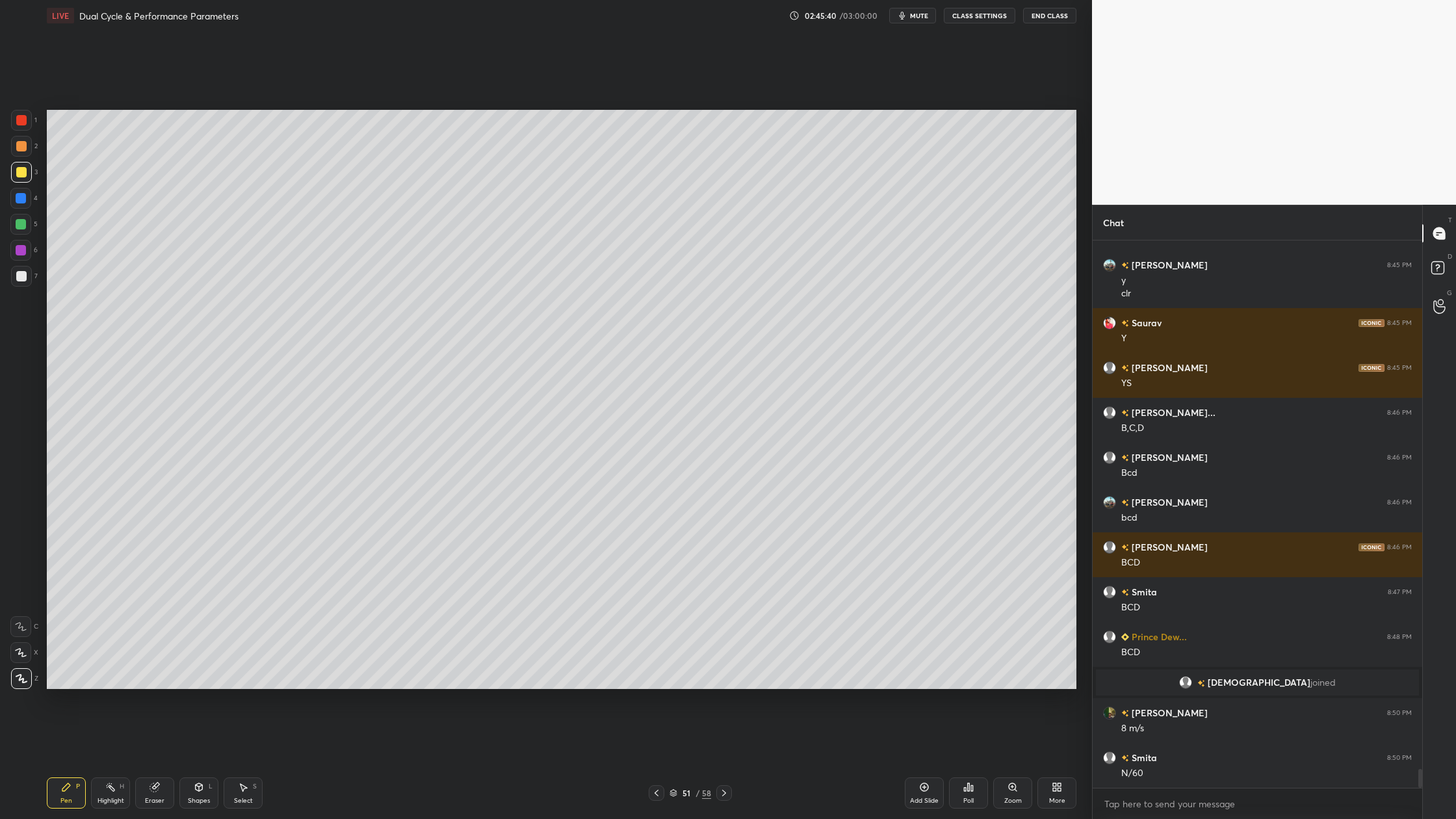
click at [25, 283] on div at bounding box center [22, 276] width 21 height 21
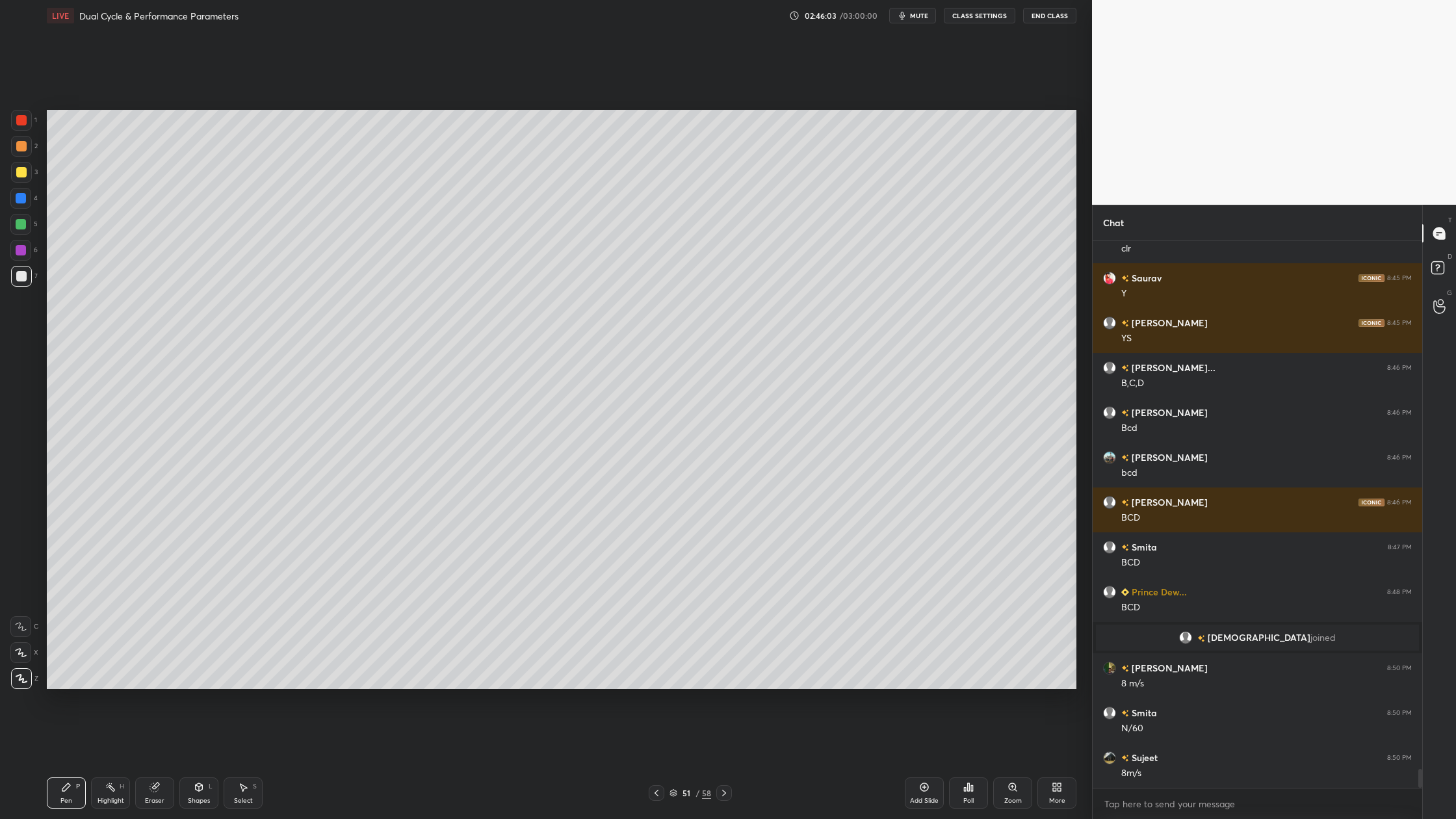
click at [13, 112] on div at bounding box center [22, 120] width 21 height 21
drag, startPoint x: 26, startPoint y: 281, endPoint x: 45, endPoint y: 299, distance: 26.2
click at [26, 285] on div at bounding box center [22, 276] width 21 height 21
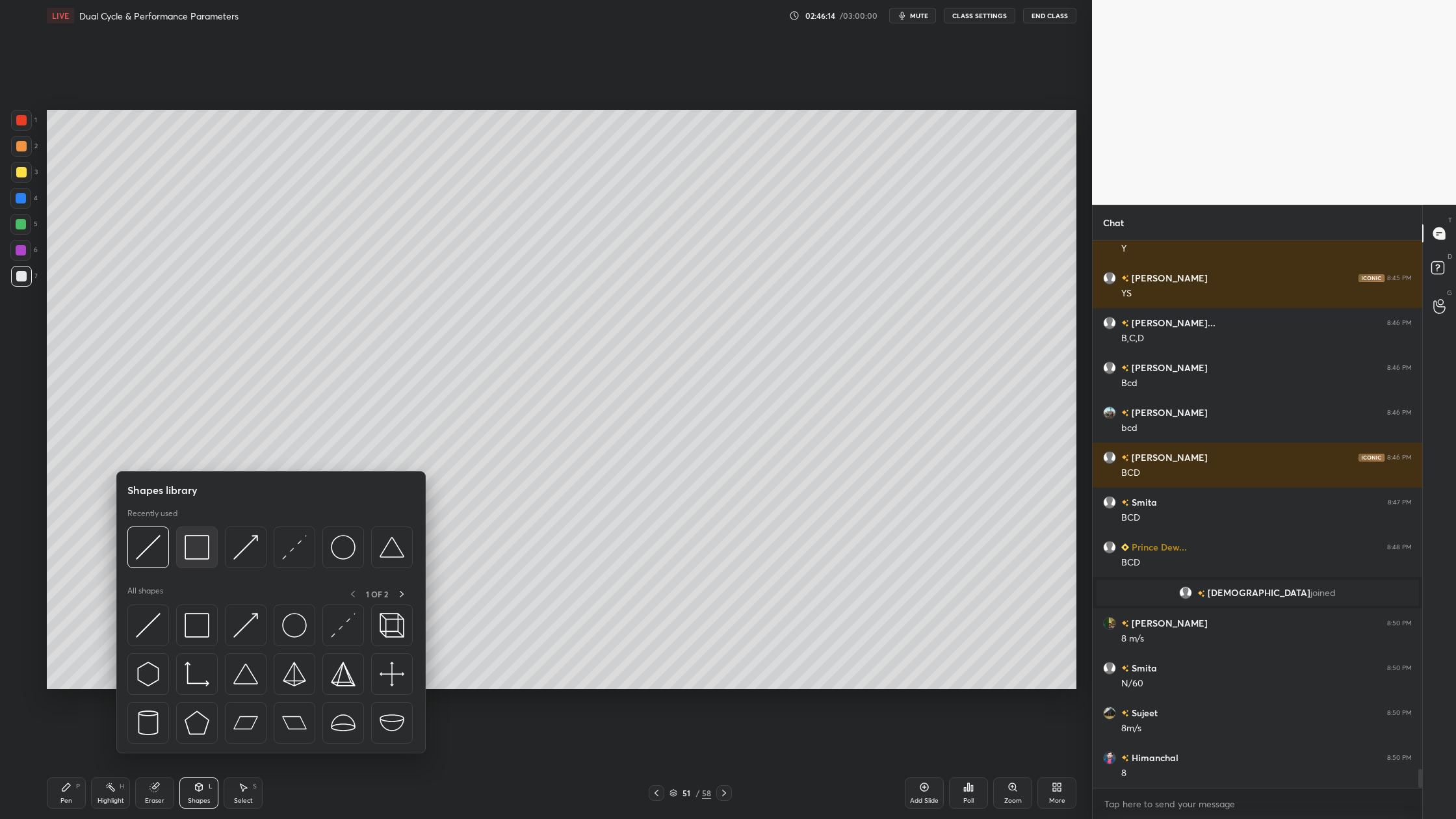
click at [212, 558] on div at bounding box center [197, 547] width 42 height 42
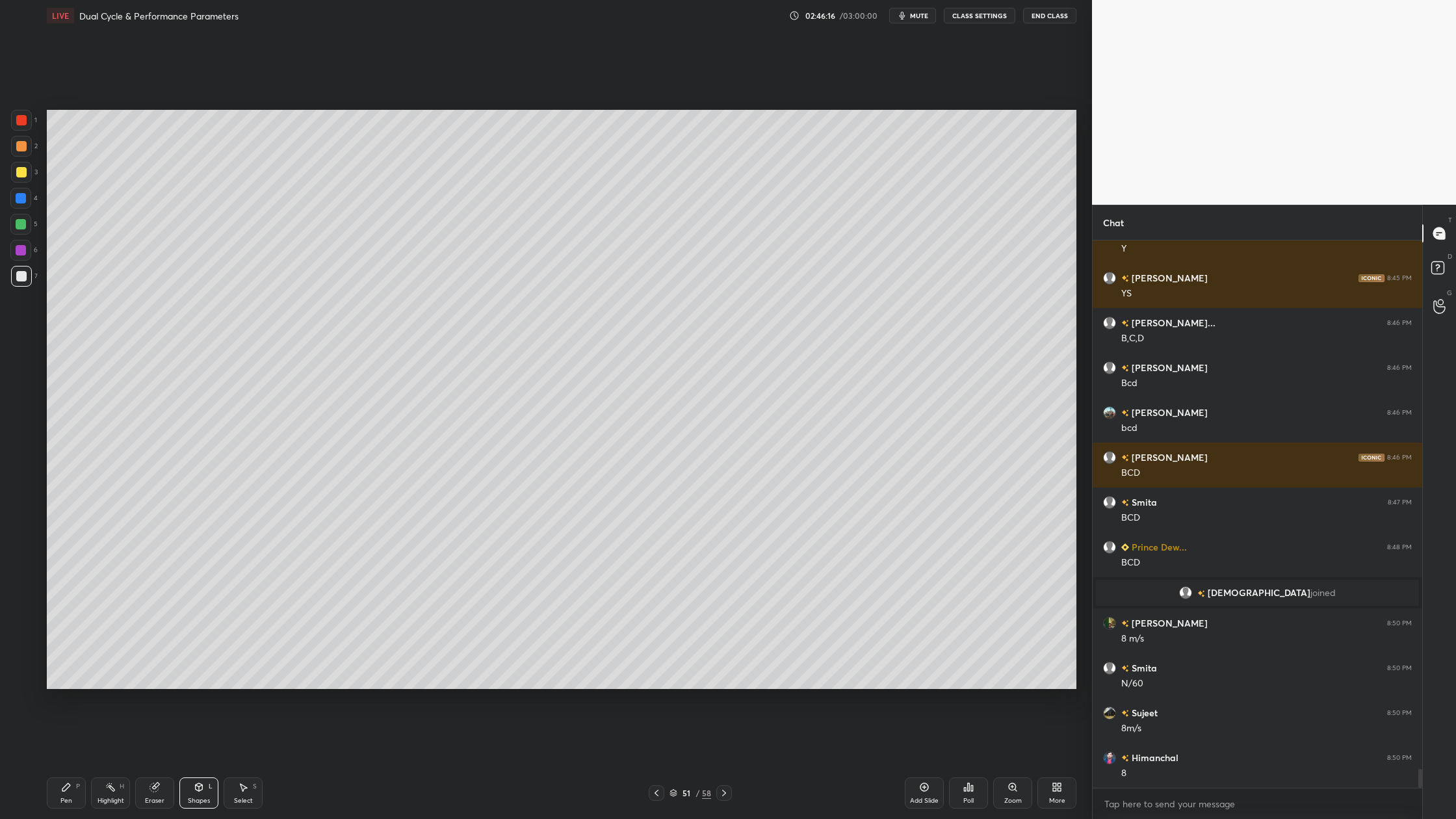
drag, startPoint x: 21, startPoint y: 229, endPoint x: 35, endPoint y: 239, distance: 17.2
click at [23, 234] on div at bounding box center [21, 224] width 21 height 21
drag, startPoint x: 15, startPoint y: 218, endPoint x: 26, endPoint y: 268, distance: 51.2
click at [17, 222] on div at bounding box center [21, 224] width 21 height 21
click at [673, 761] on icon at bounding box center [673, 793] width 8 height 8
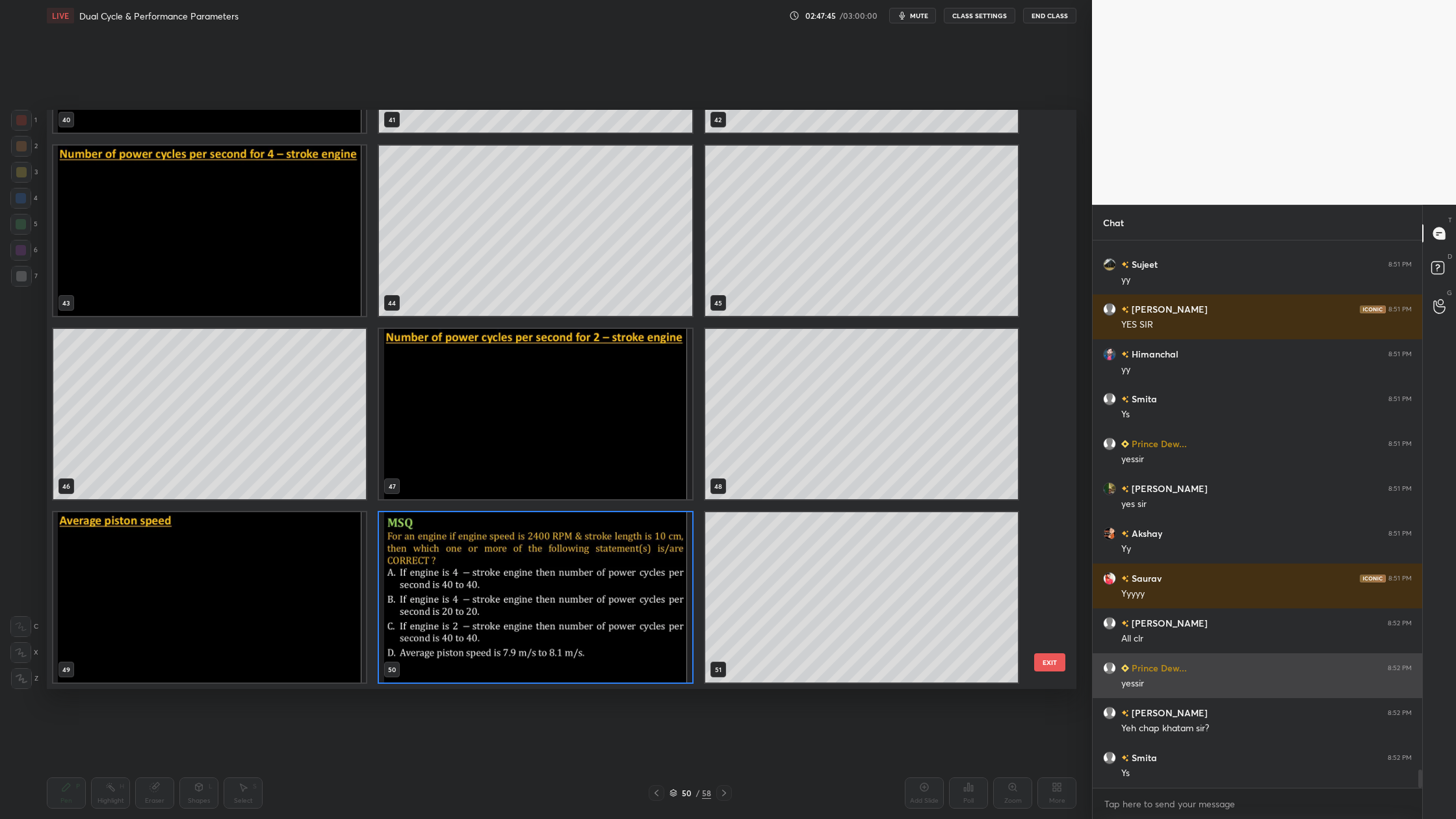
scroll to position [15908, 0]
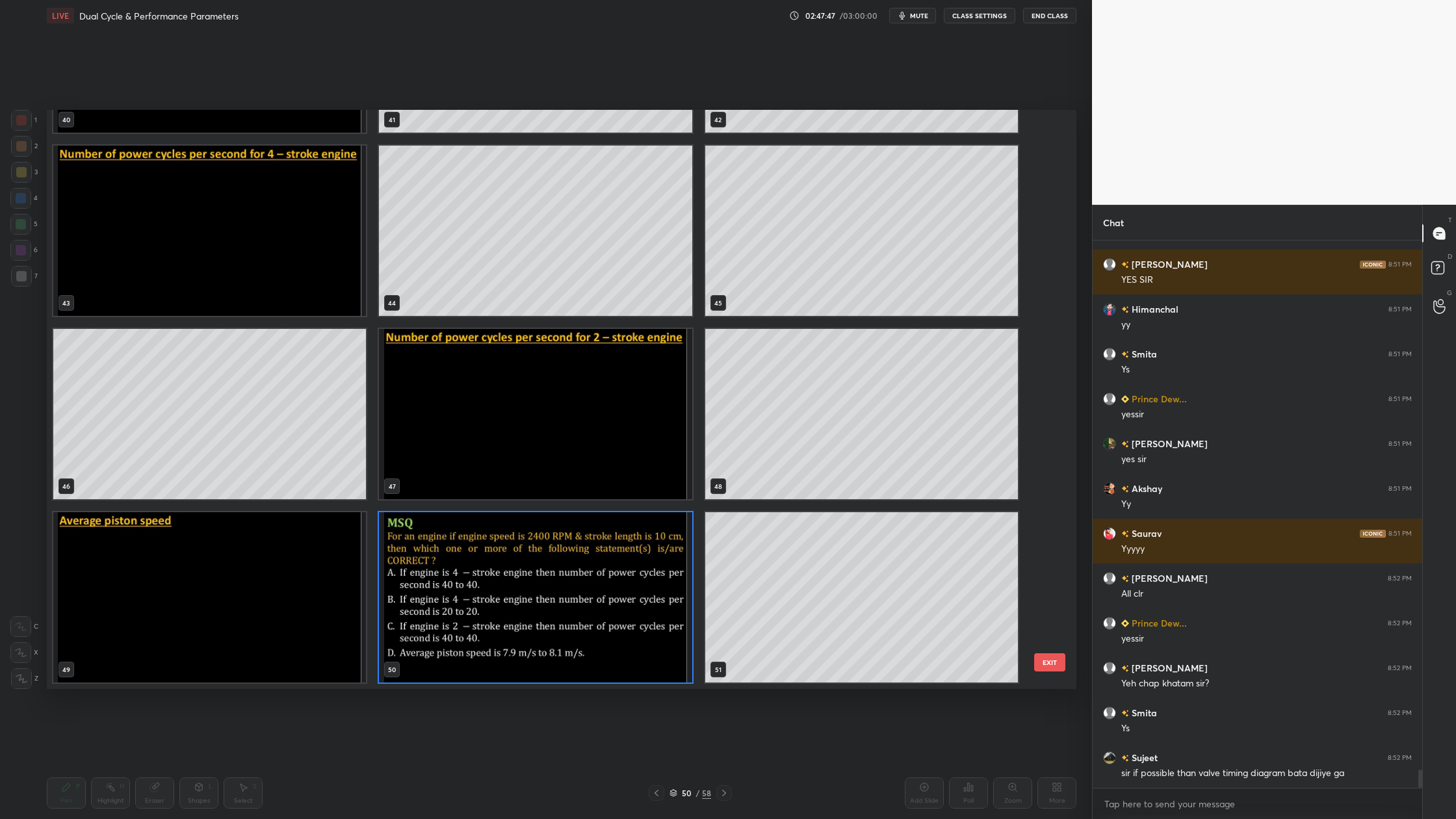
click at [676, 761] on icon at bounding box center [673, 794] width 7 height 2
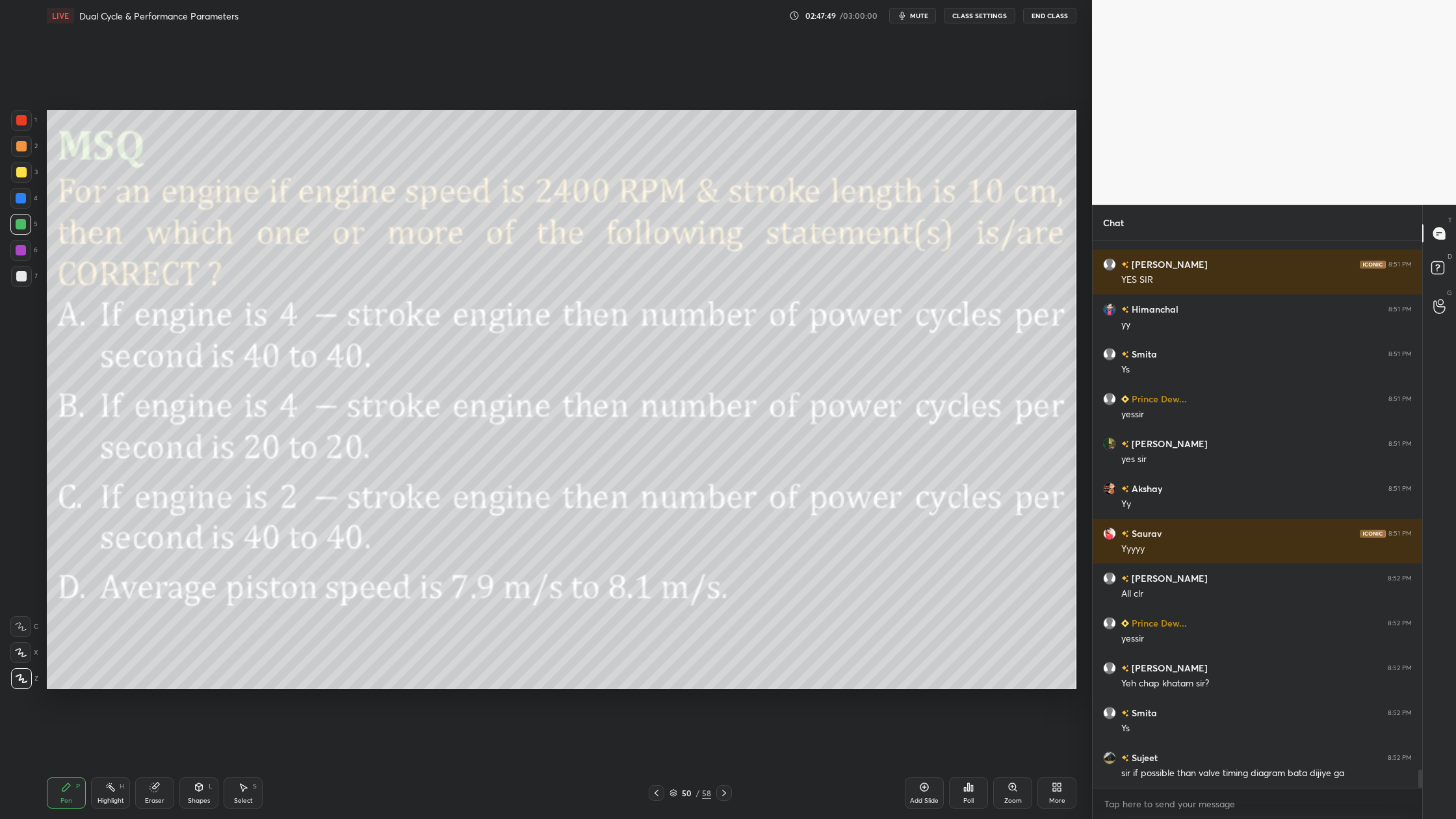
drag, startPoint x: 673, startPoint y: 794, endPoint x: 675, endPoint y: 753, distance: 41.0
click at [673, 761] on icon at bounding box center [673, 793] width 8 height 8
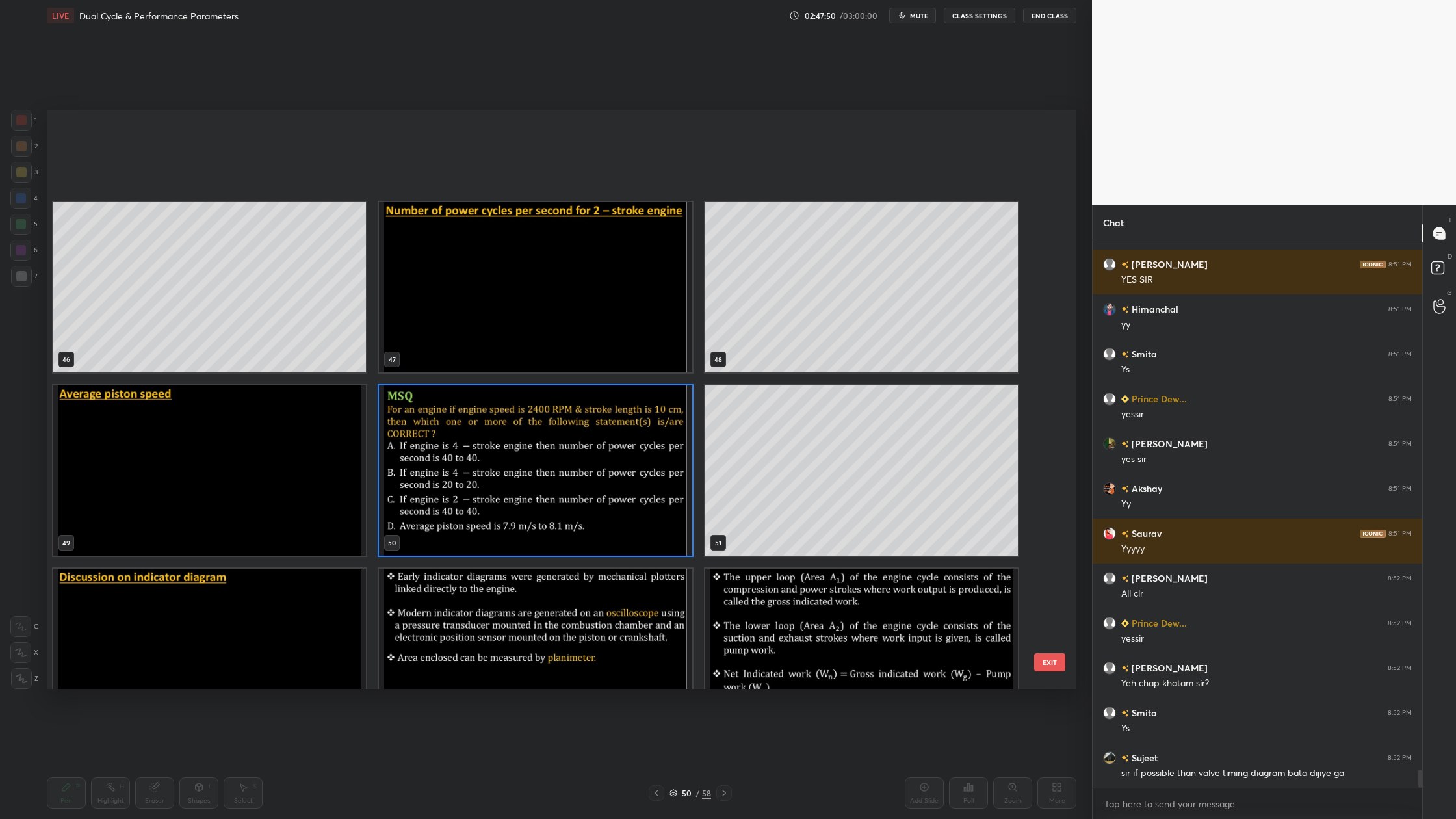
scroll to position [3088, 0]
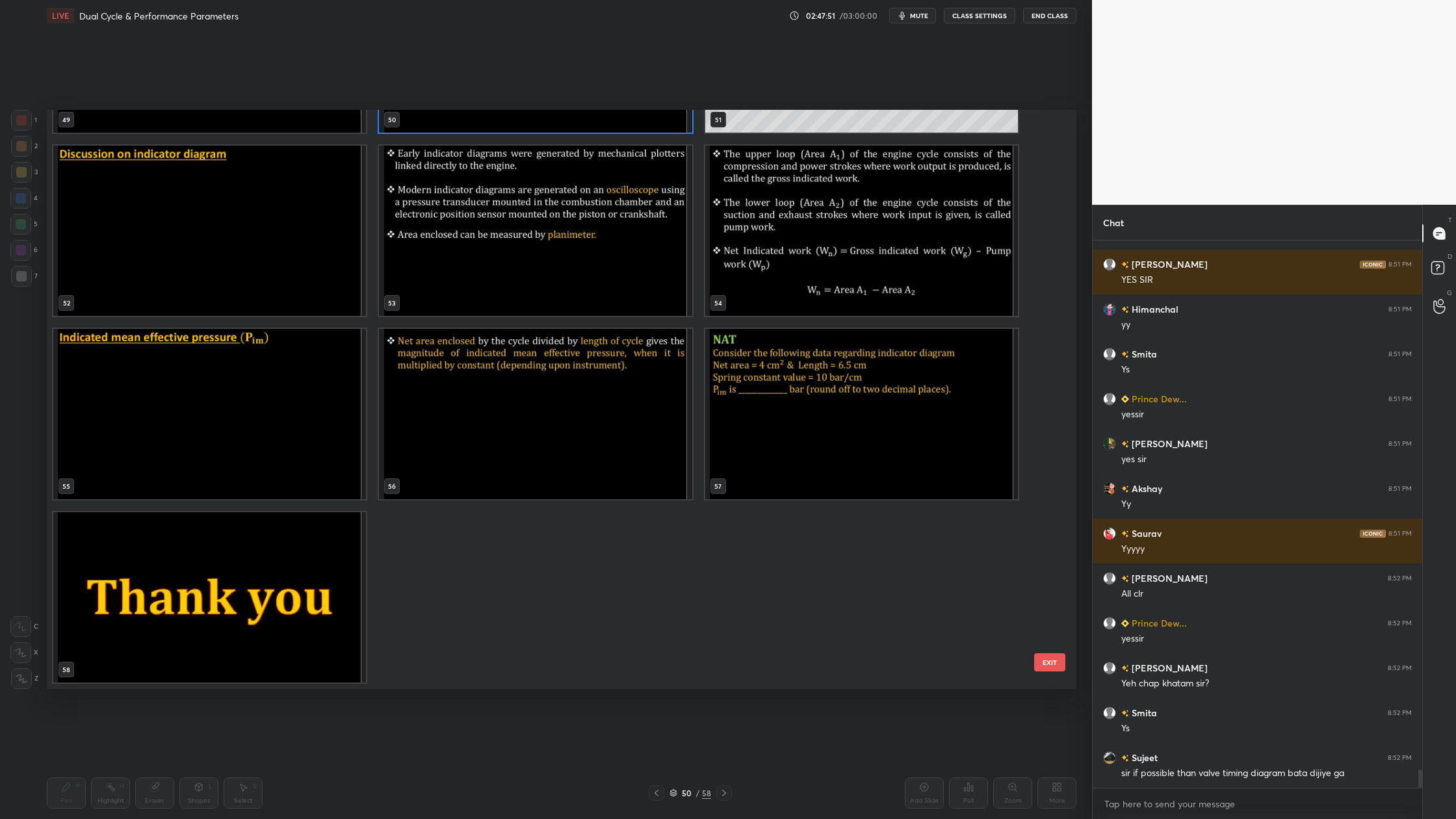
click at [208, 623] on img "grid" at bounding box center [209, 597] width 312 height 171
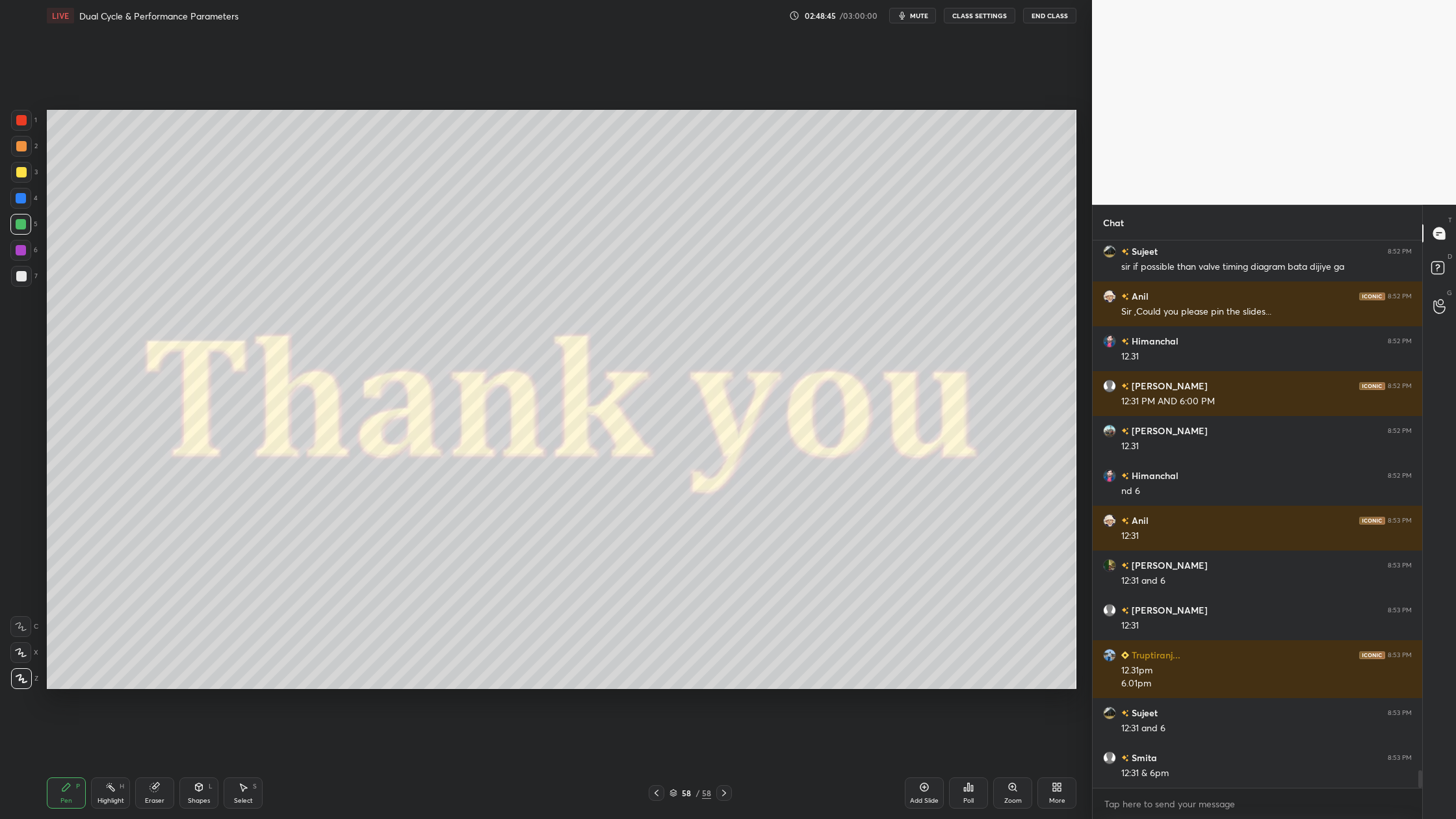
scroll to position [16460, 0]
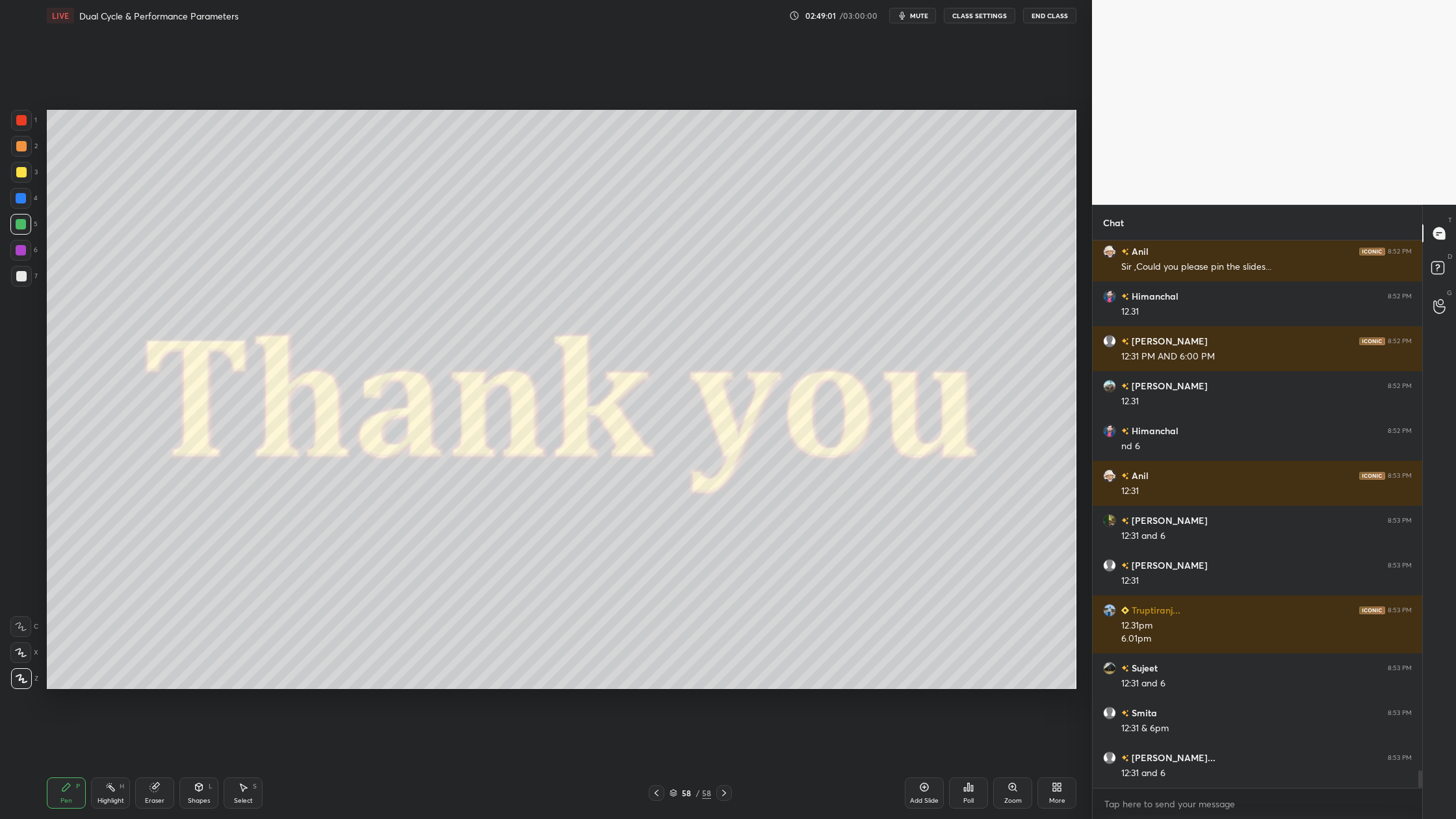
click at [673, 761] on icon at bounding box center [673, 793] width 8 height 8
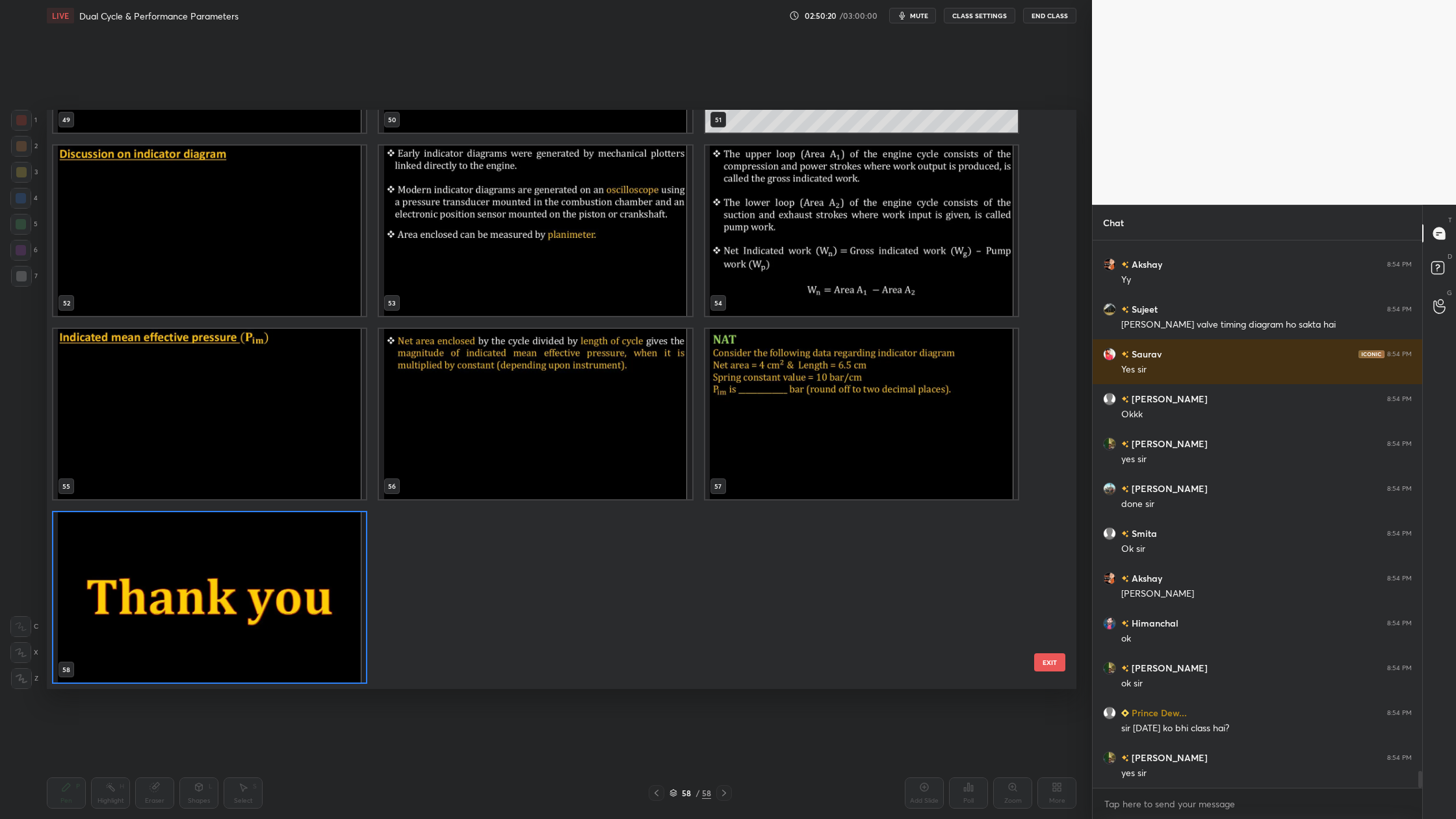
scroll to position [17402, 0]
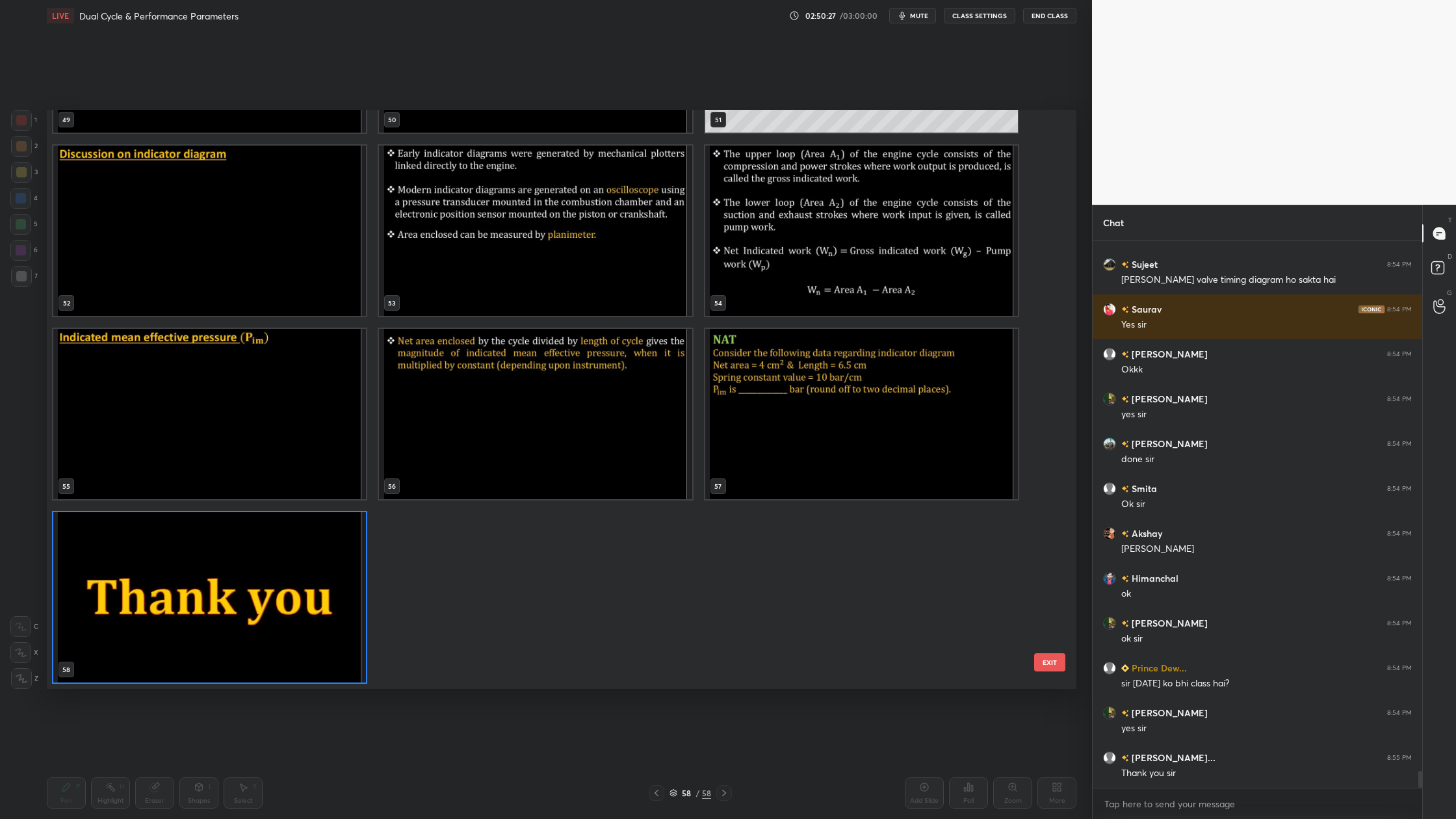
click at [1041, 661] on button "EXIT" at bounding box center [1050, 662] width 31 height 18
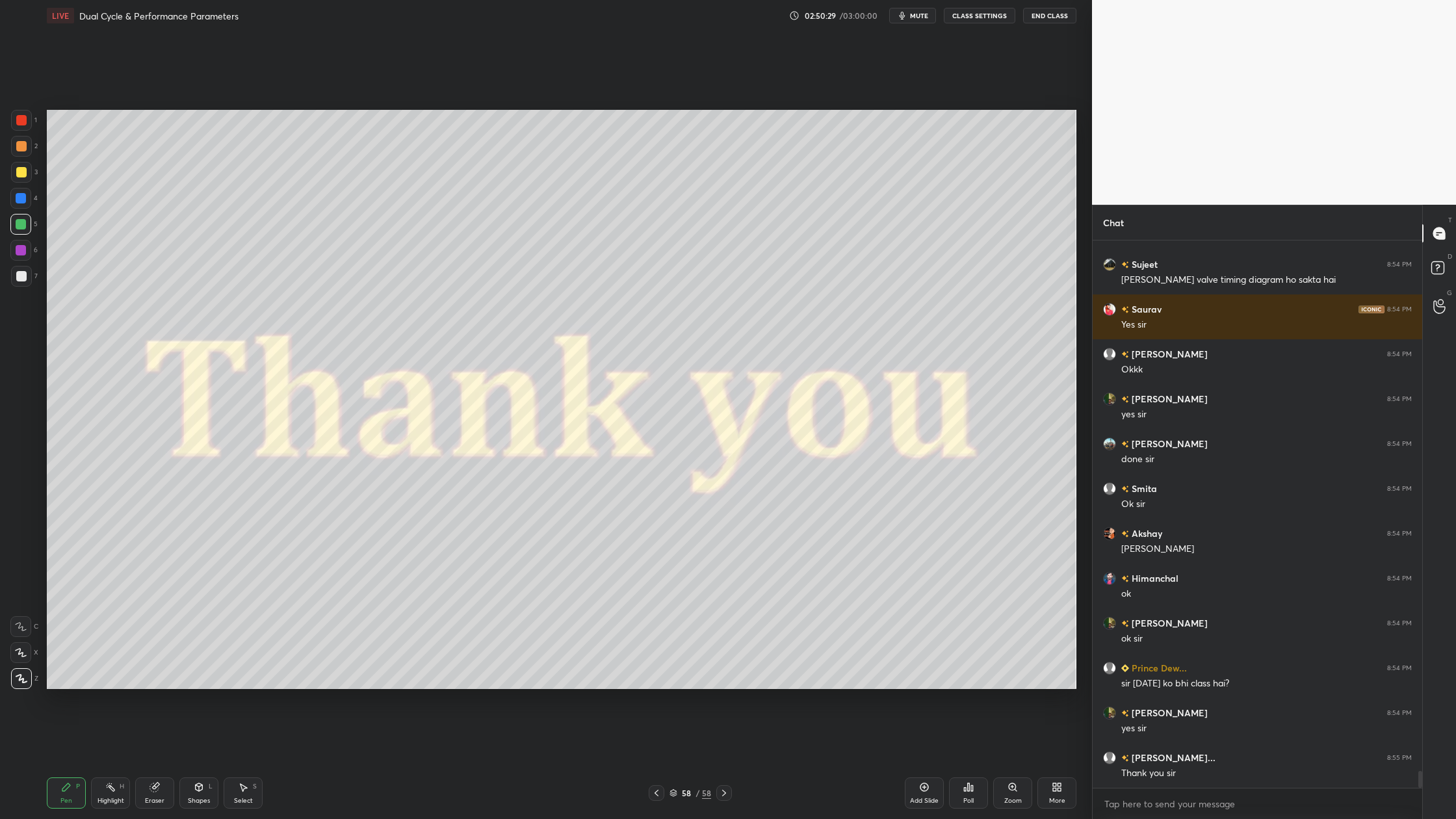
scroll to position [4, 4]
drag, startPoint x: 673, startPoint y: 793, endPoint x: 662, endPoint y: 734, distance: 60.0
click at [673, 761] on icon at bounding box center [673, 793] width 8 height 8
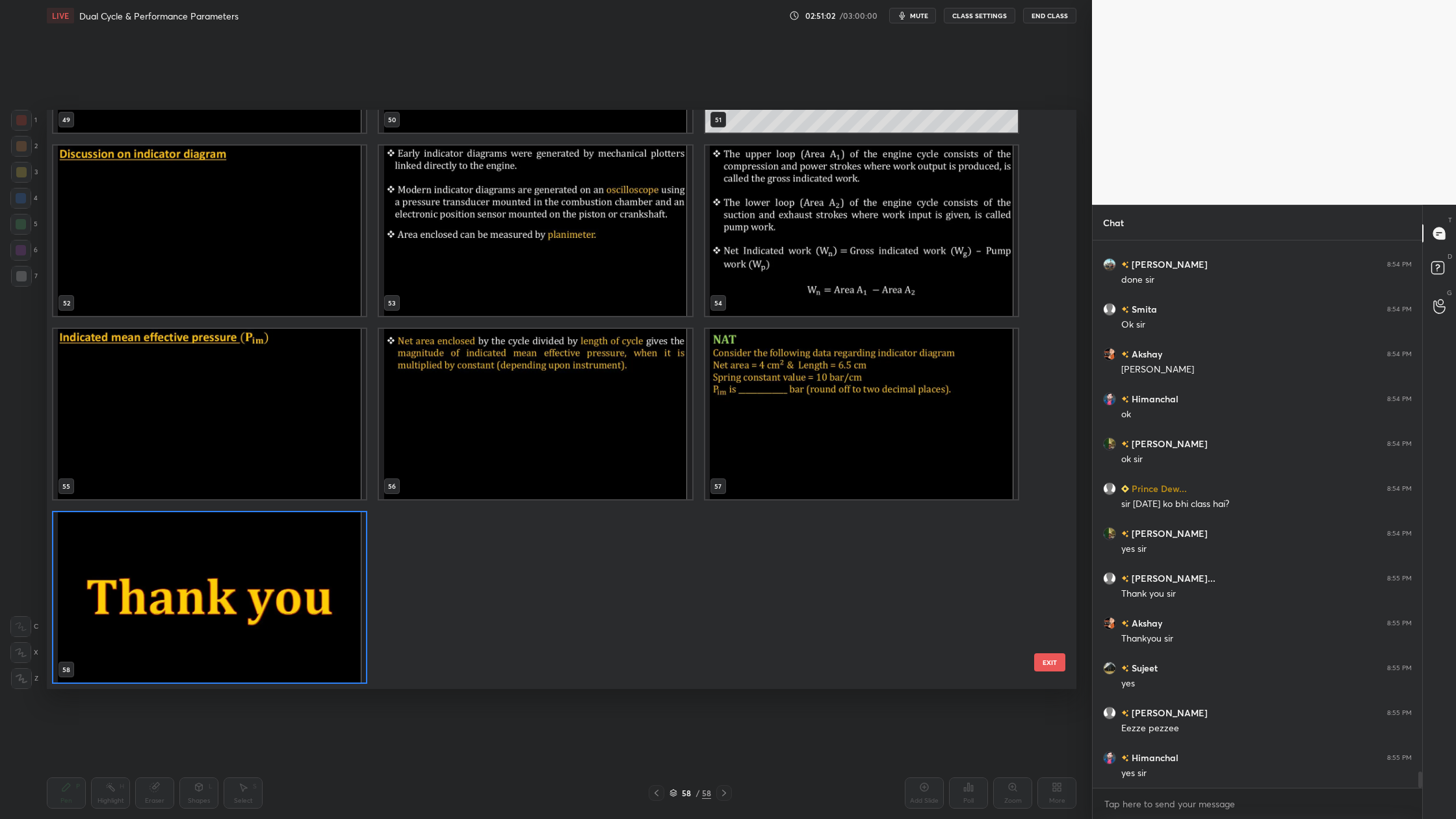
scroll to position [17626, 0]
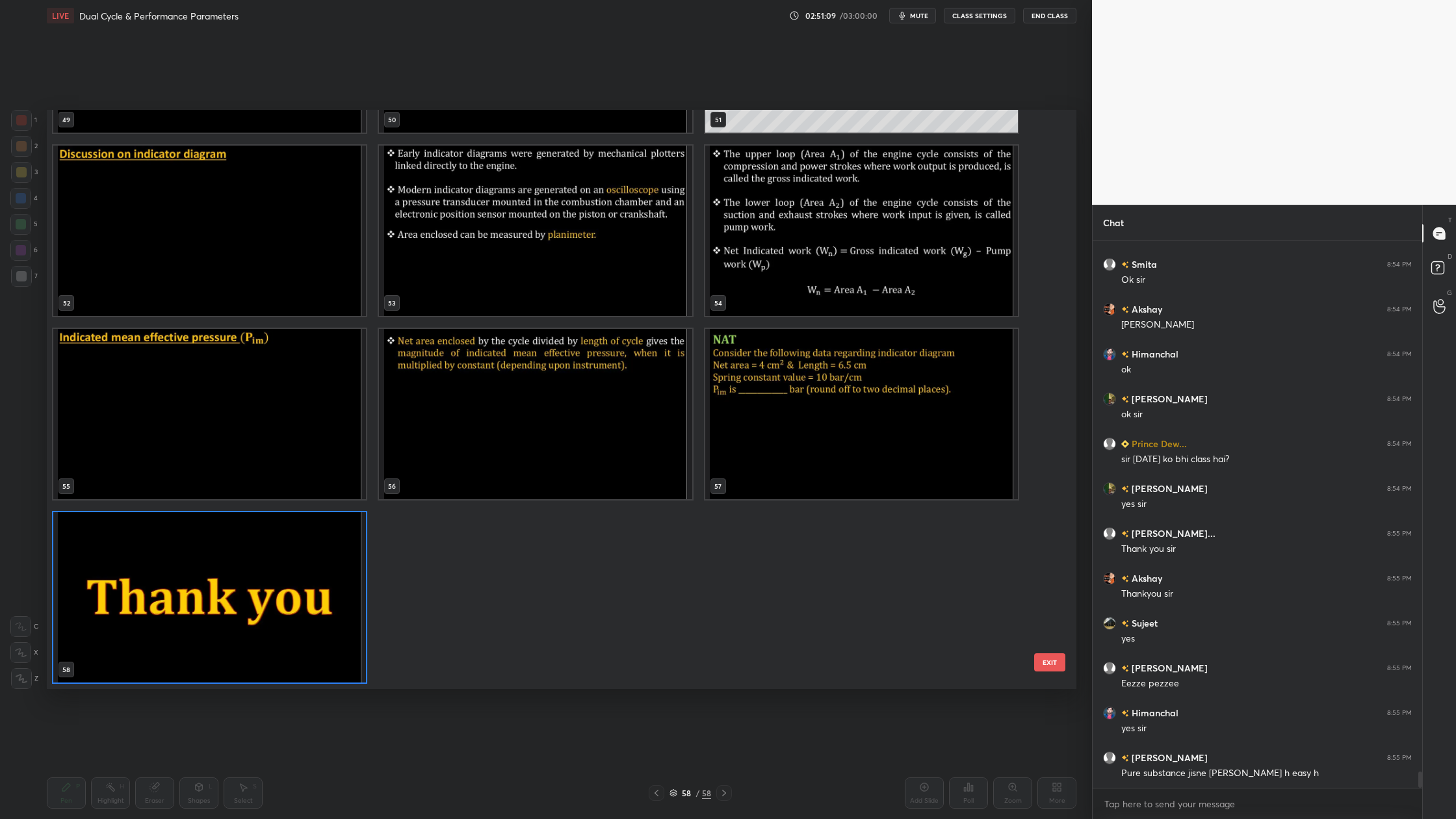
click at [1051, 663] on button "EXIT" at bounding box center [1050, 662] width 31 height 18
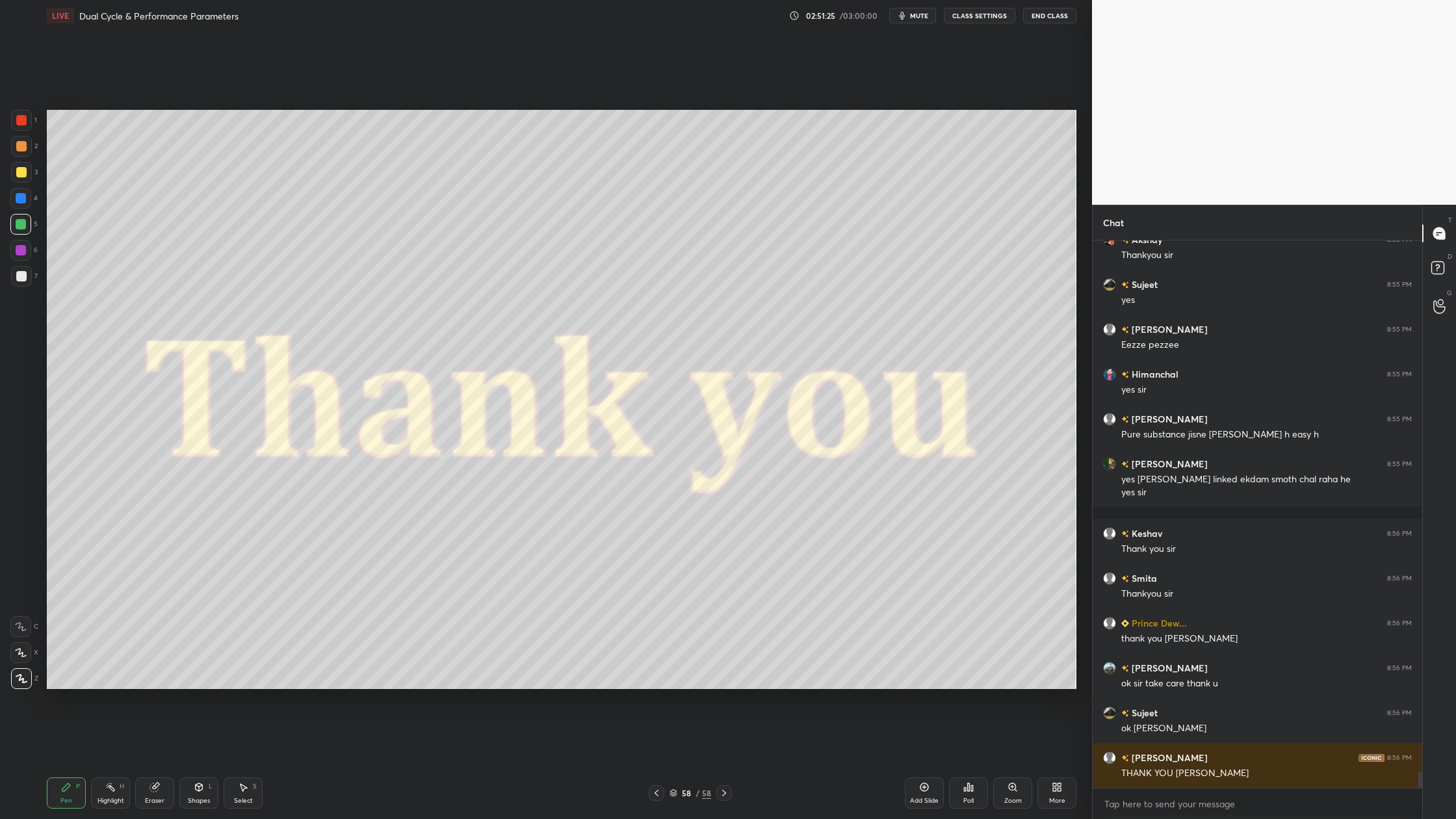
scroll to position [18009, 0]
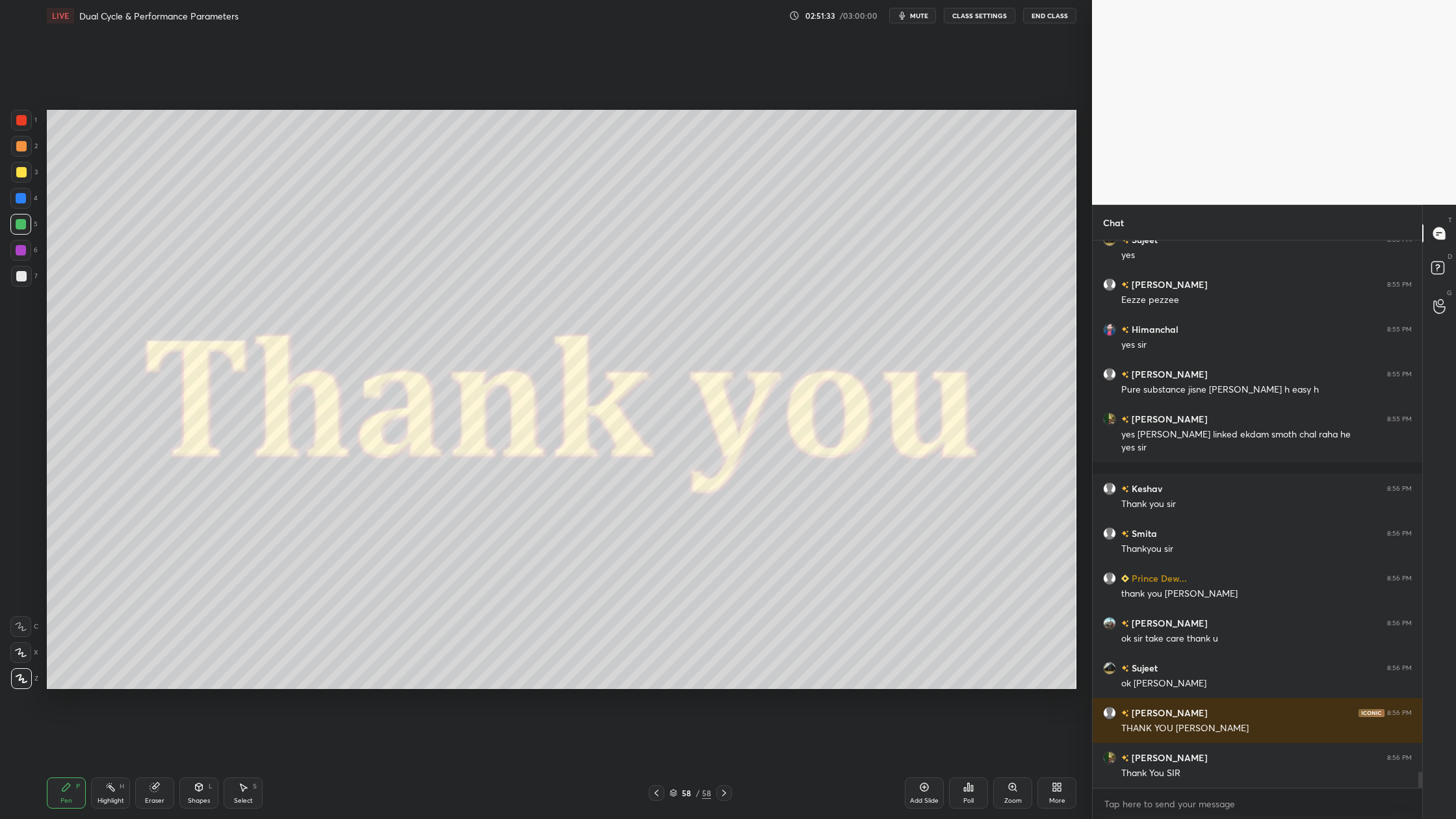
click at [1047, 17] on button "End Class" at bounding box center [1050, 16] width 54 height 16
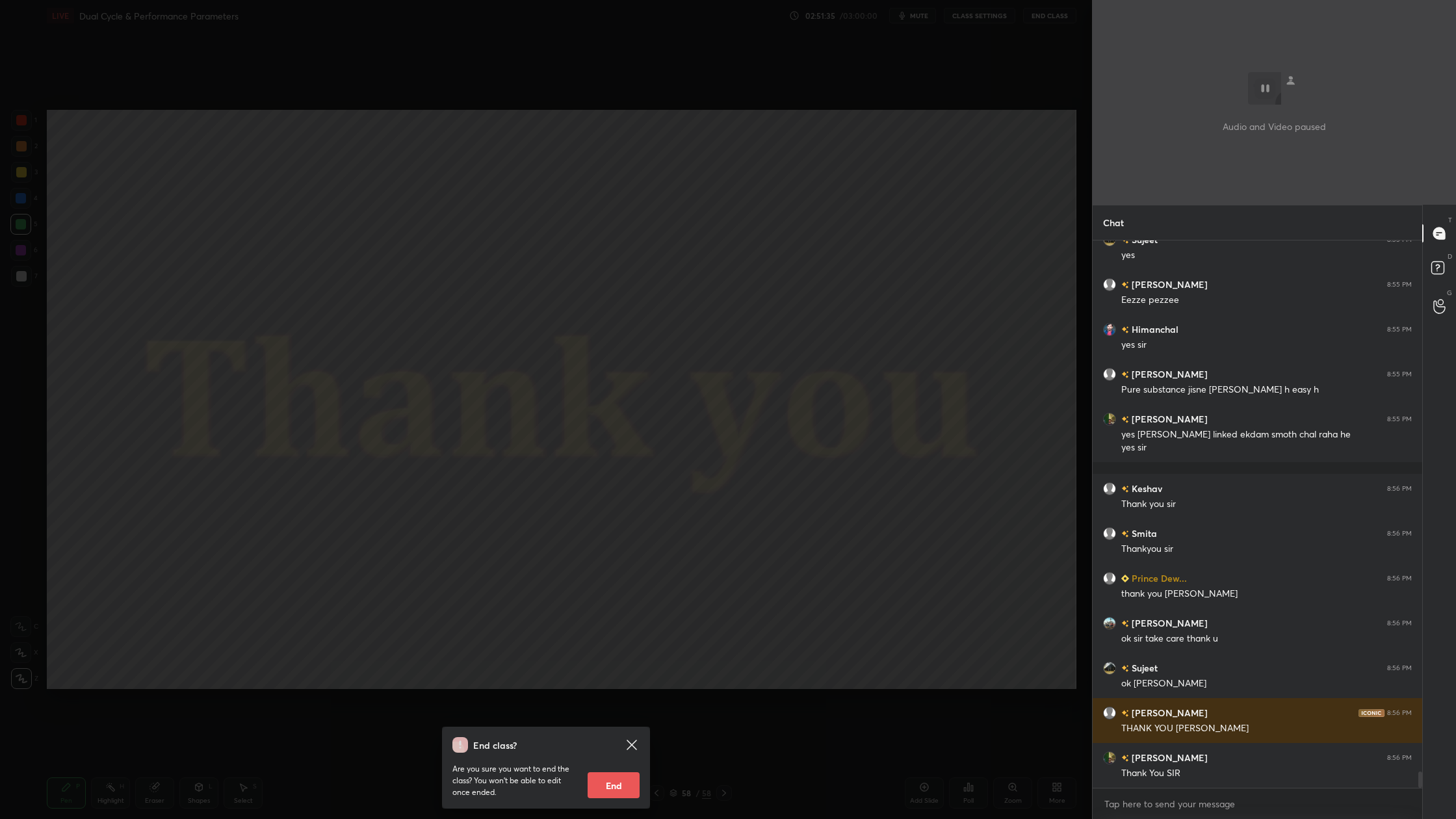
click at [617, 761] on button "End" at bounding box center [614, 785] width 52 height 26
type textarea "x"
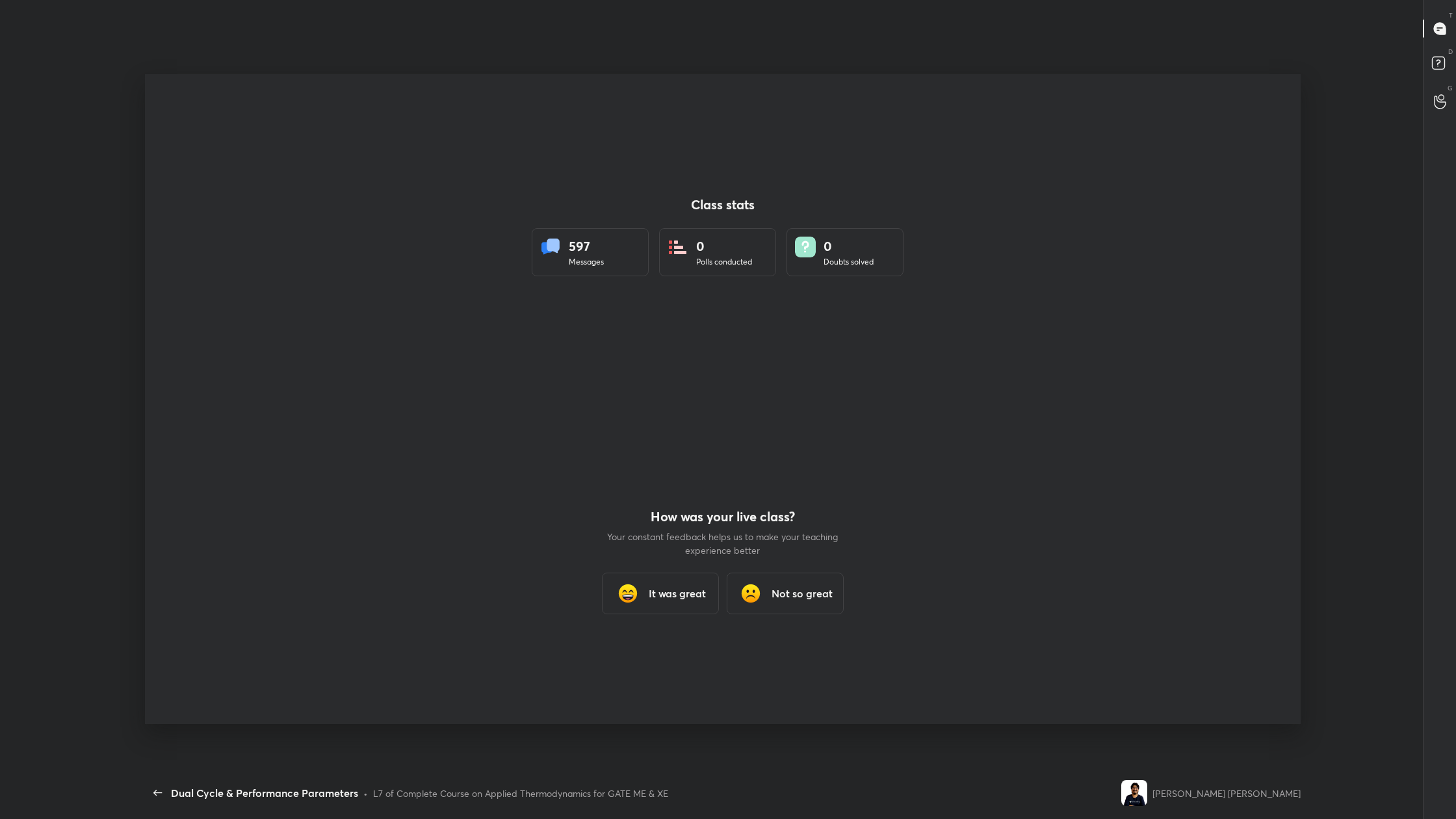
scroll to position [64287, 63598]
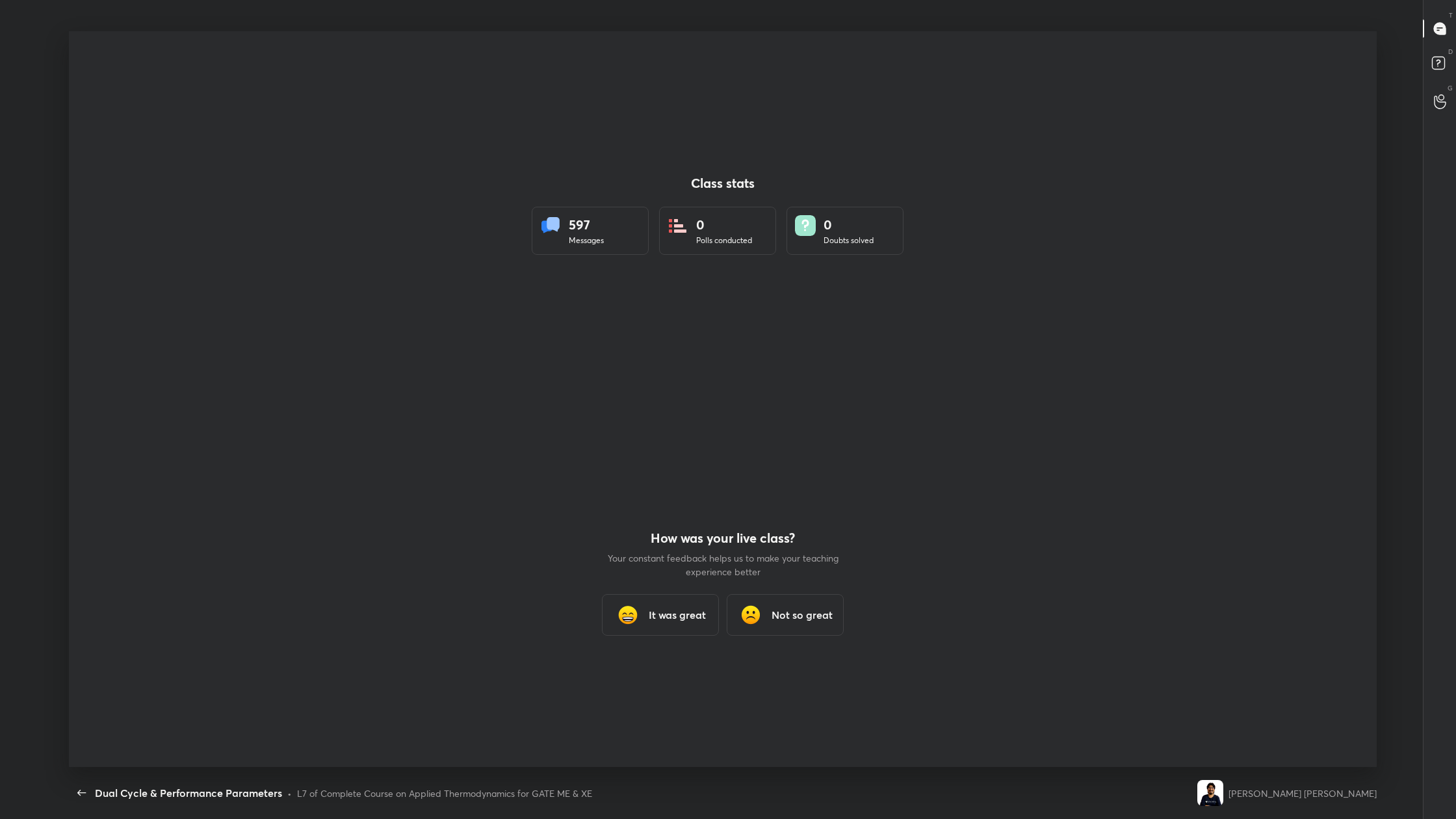
click at [672, 612] on h3 "It was great" at bounding box center [678, 615] width 57 height 16
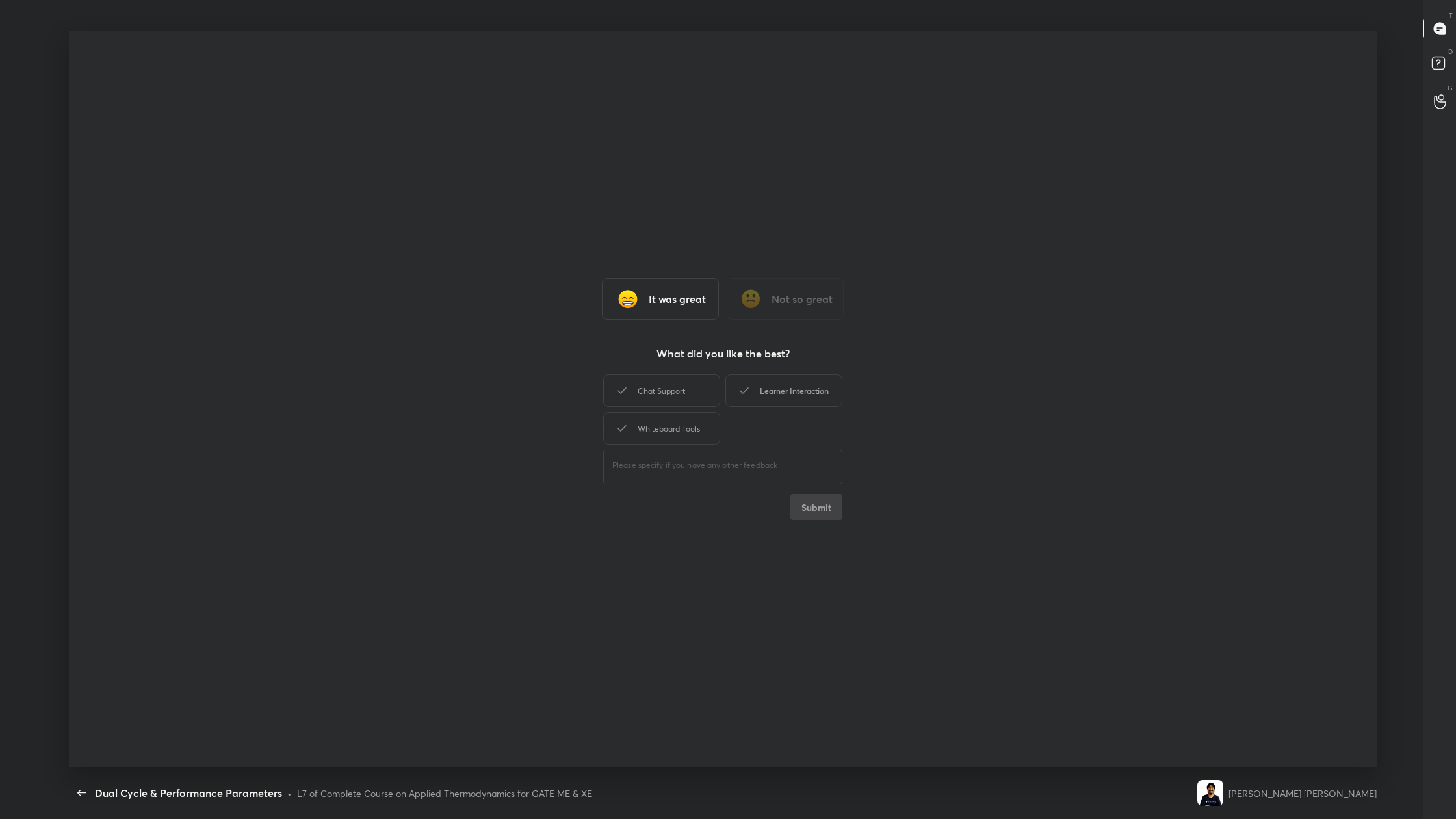
click at [781, 390] on div "Learner Interaction" at bounding box center [783, 391] width 117 height 33
click at [821, 508] on button "Submit" at bounding box center [816, 507] width 52 height 26
